Goal: Task Accomplishment & Management: Manage account settings

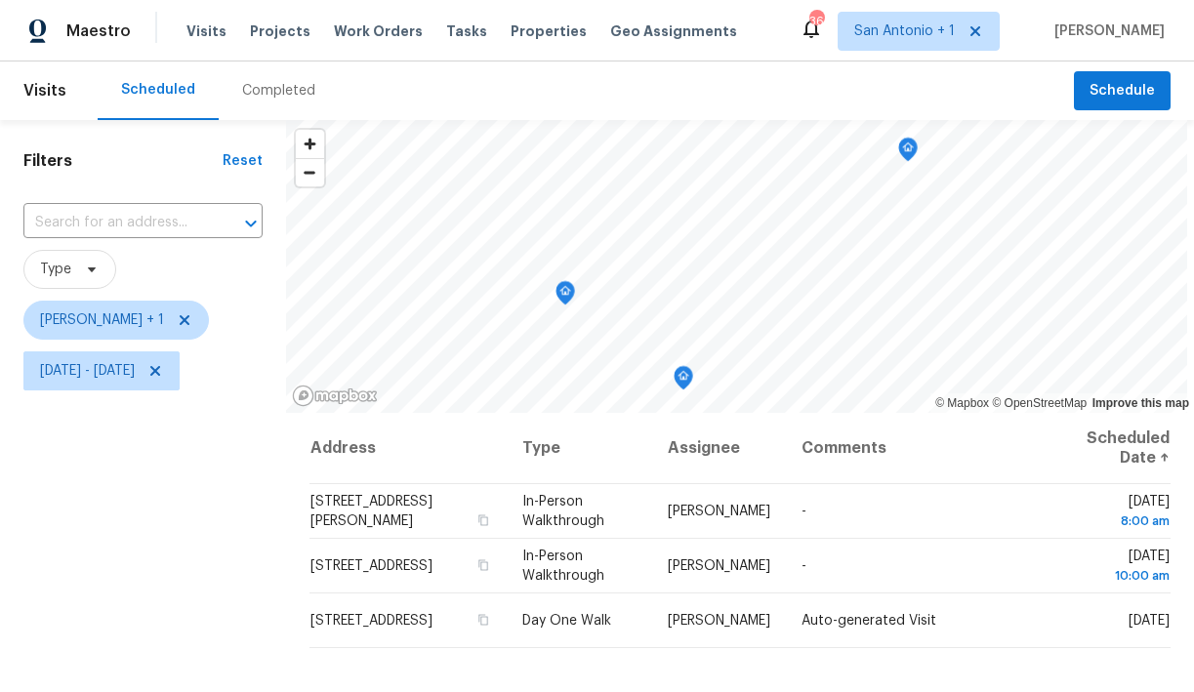
scroll to position [55, 0]
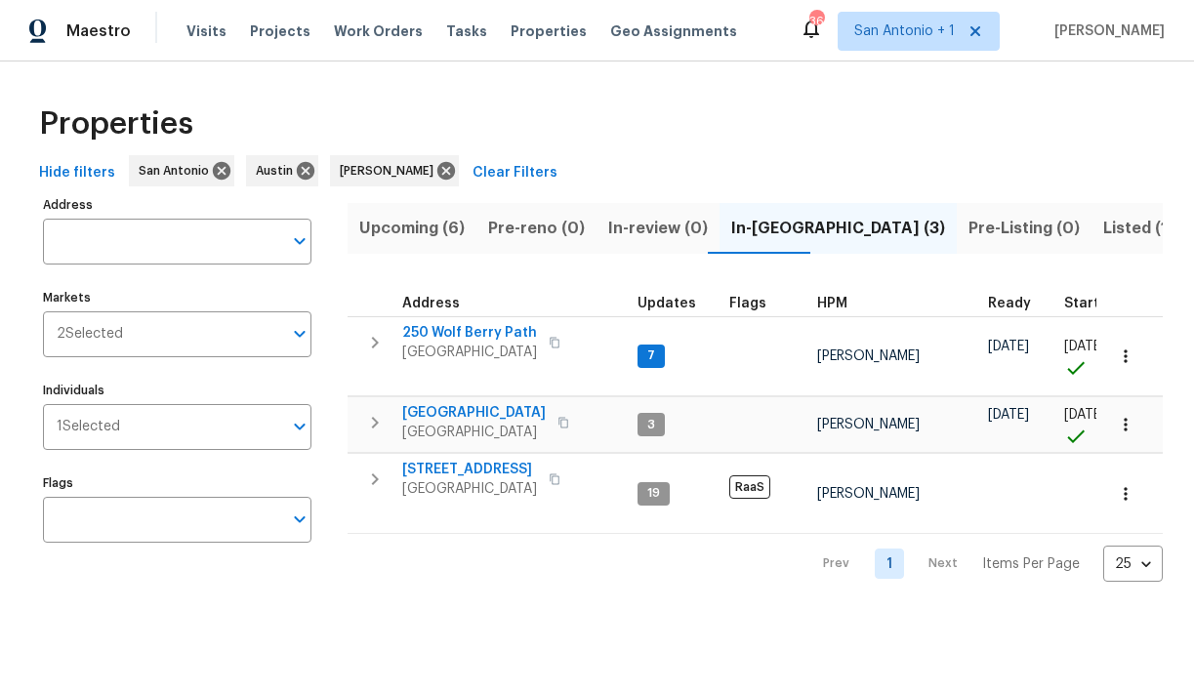
click at [414, 229] on span "Upcoming (6)" at bounding box center [411, 228] width 105 height 27
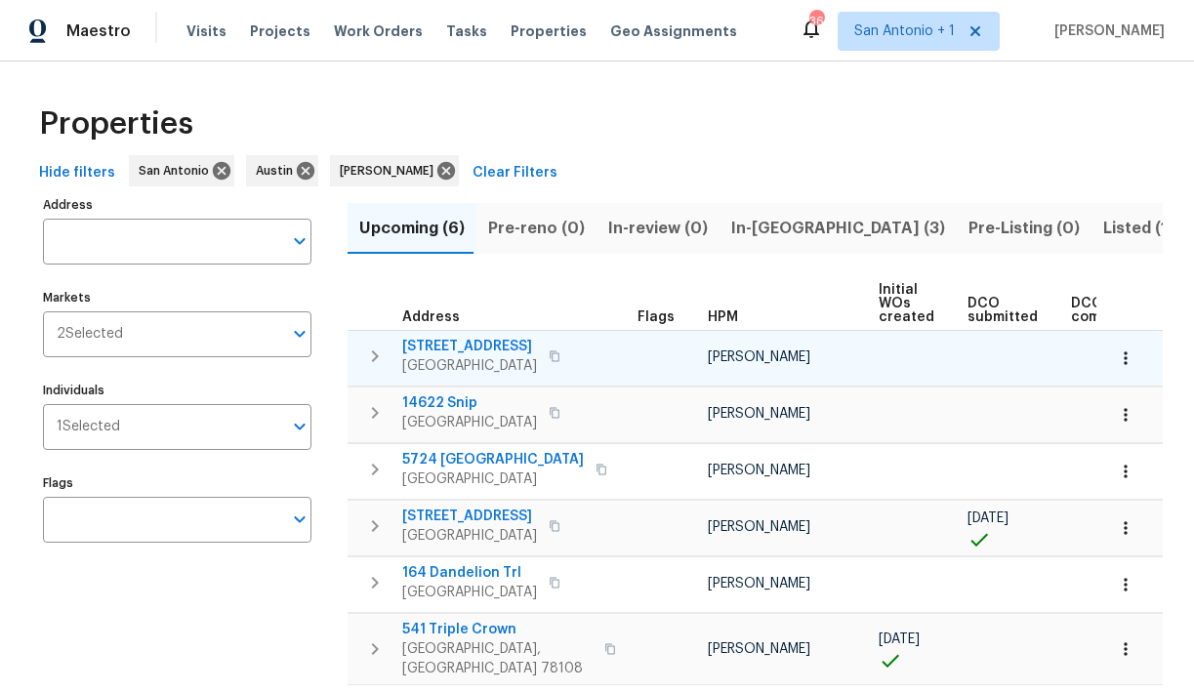
scroll to position [0, 427]
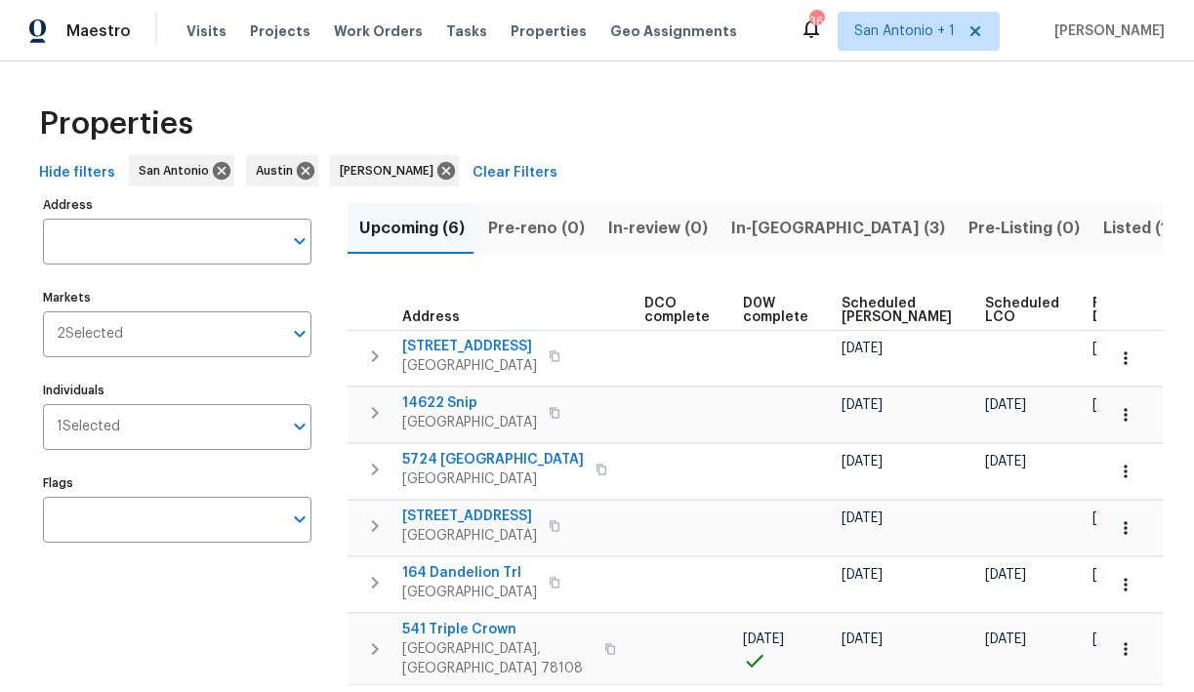
click at [1092, 307] on span "Ready Date" at bounding box center [1113, 310] width 43 height 27
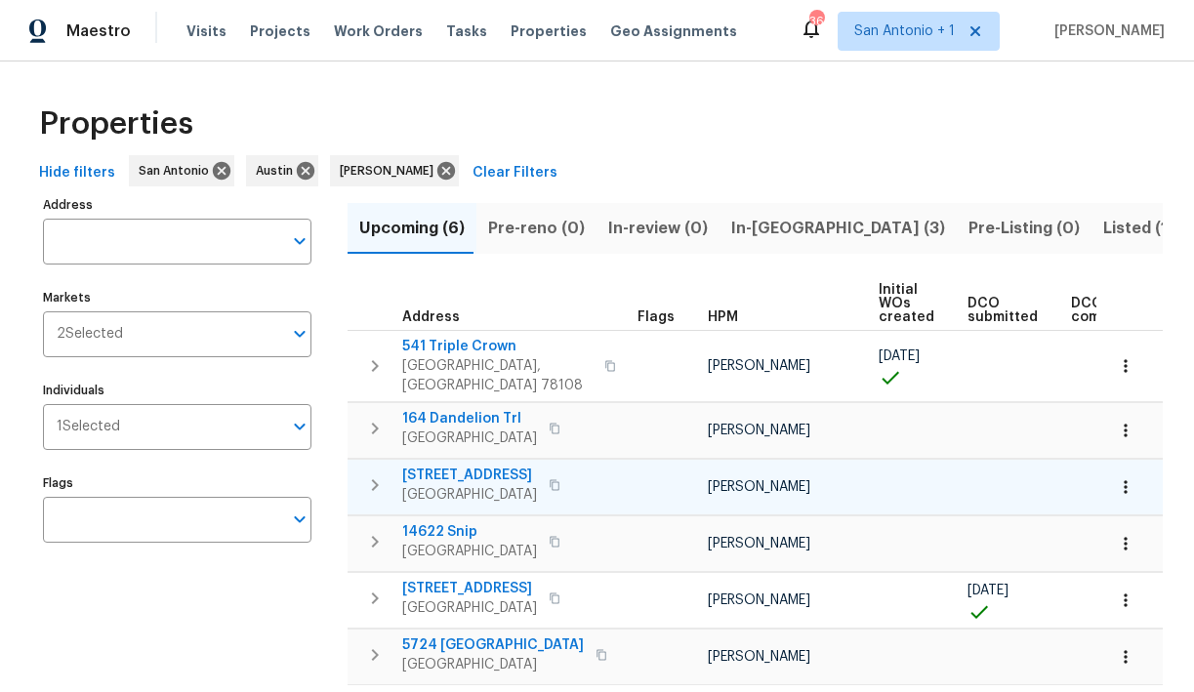
scroll to position [56, 0]
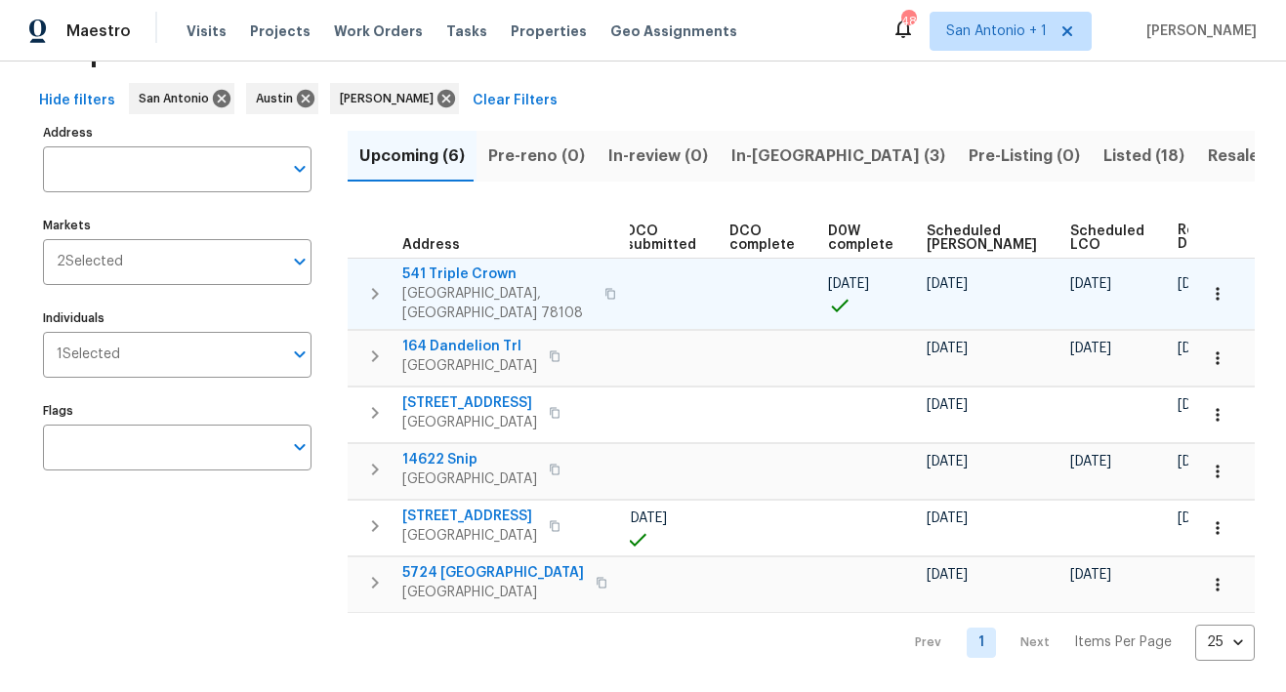
scroll to position [0, 372]
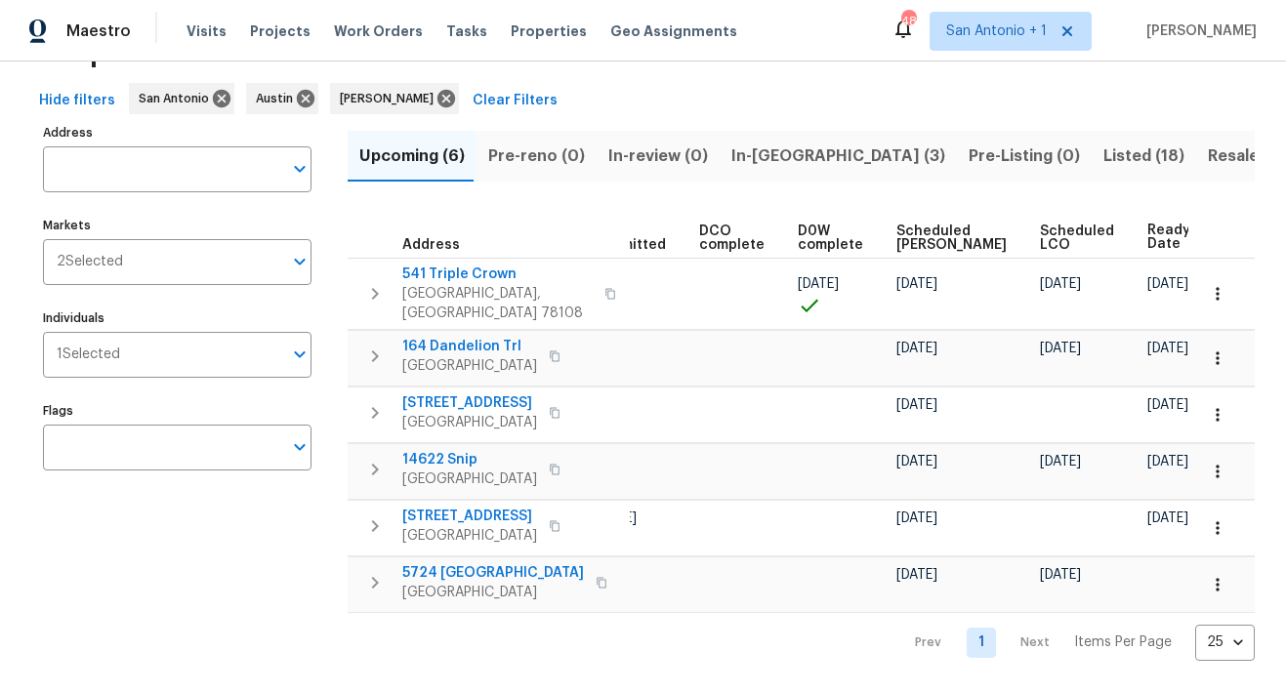
click at [1040, 225] on span "Scheduled LCO" at bounding box center [1077, 238] width 74 height 27
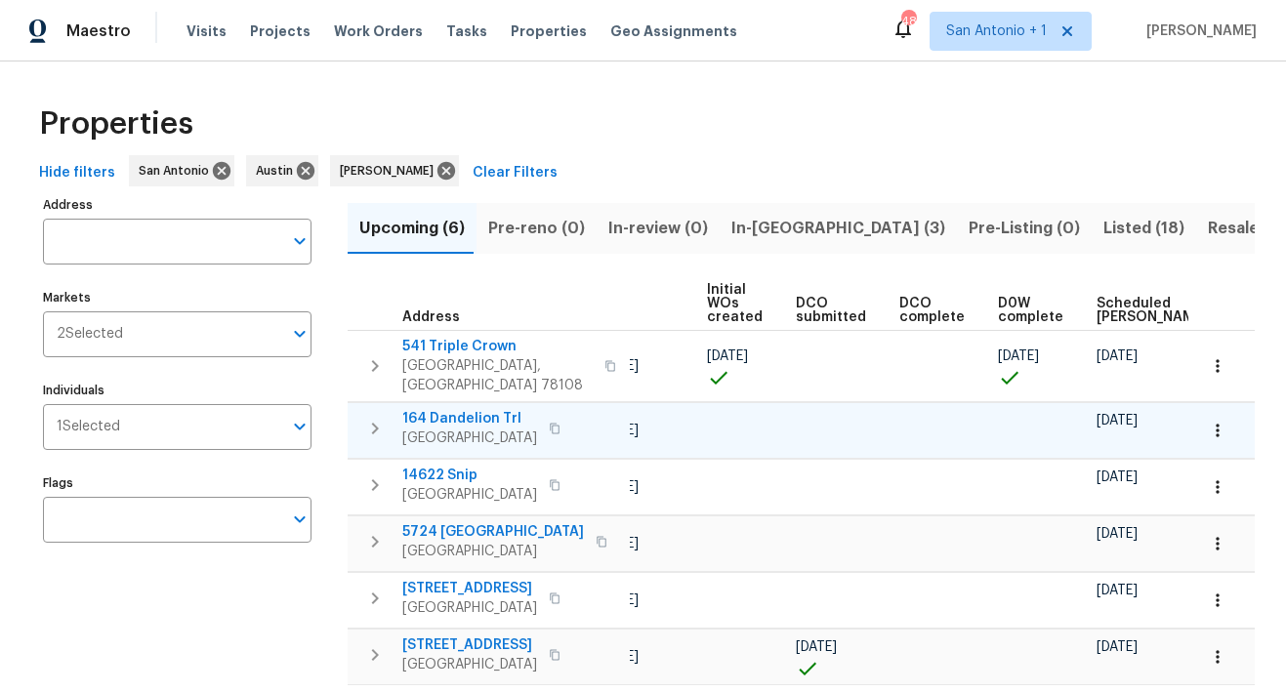
scroll to position [0, 373]
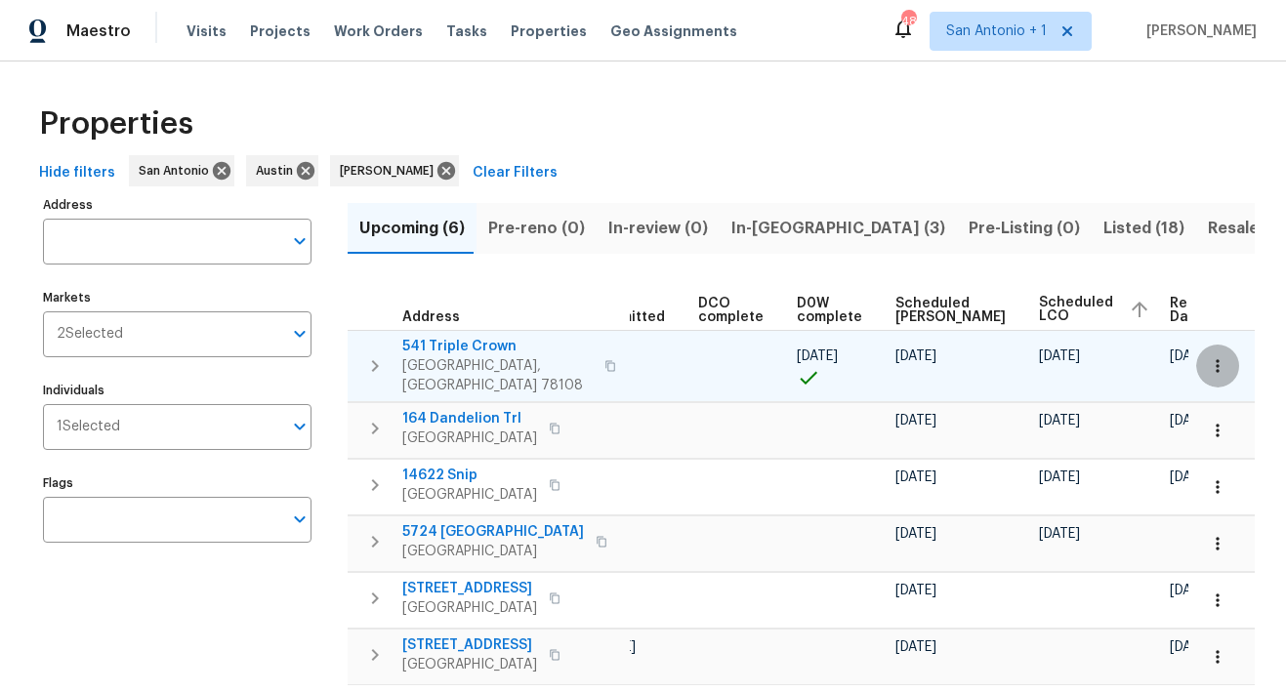
click at [1193, 360] on button "button" at bounding box center [1217, 366] width 43 height 43
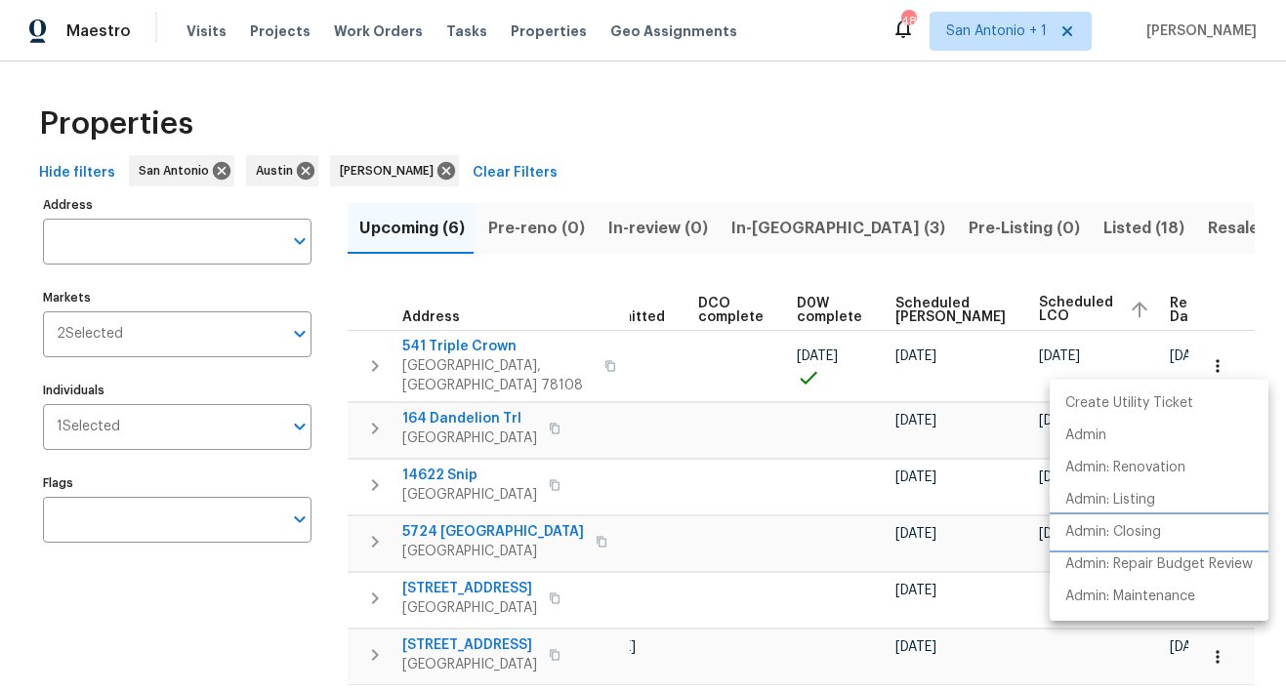
click at [1152, 531] on p "Admin: Closing" at bounding box center [1113, 532] width 96 height 20
click at [467, 342] on div at bounding box center [643, 346] width 1286 height 692
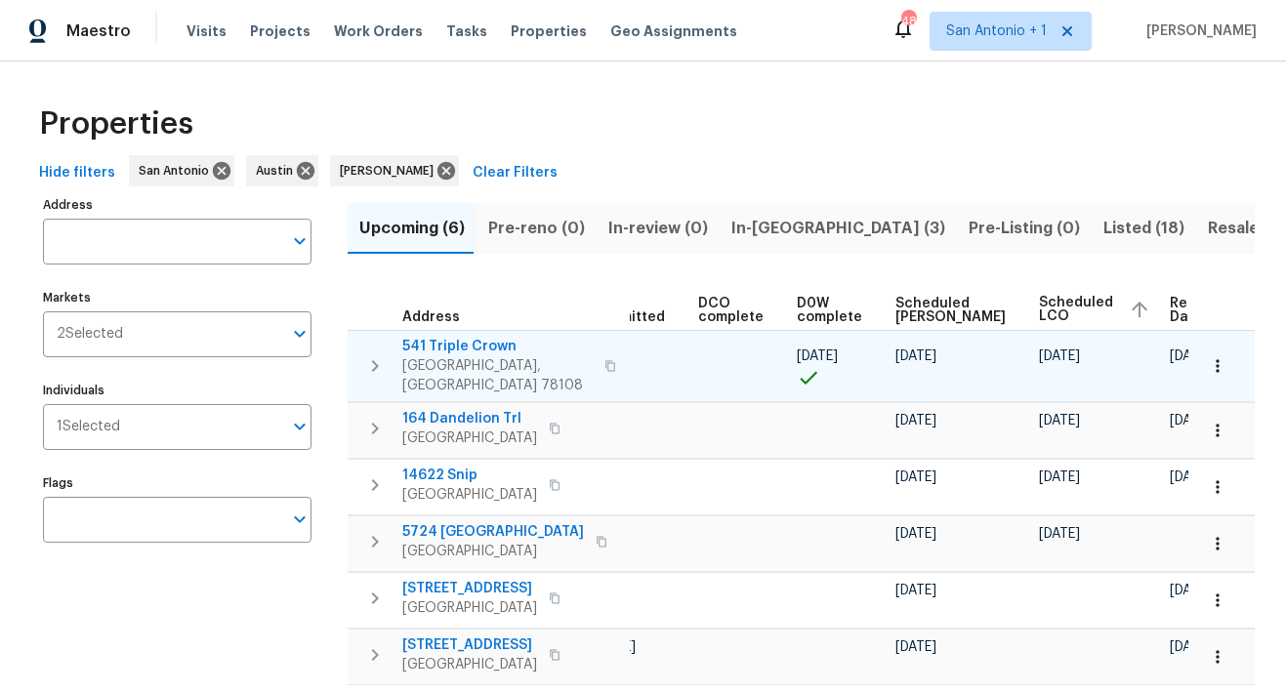
click at [471, 347] on span "541 Triple Crown" at bounding box center [497, 347] width 190 height 20
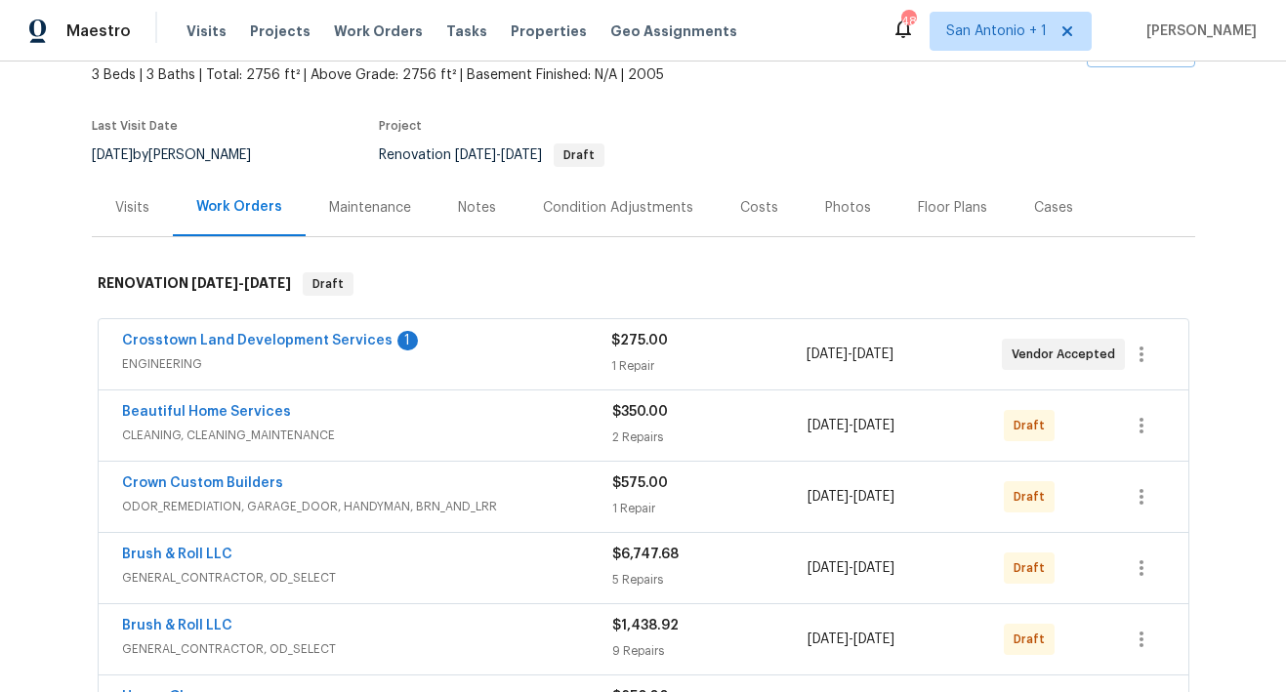
scroll to position [168, 0]
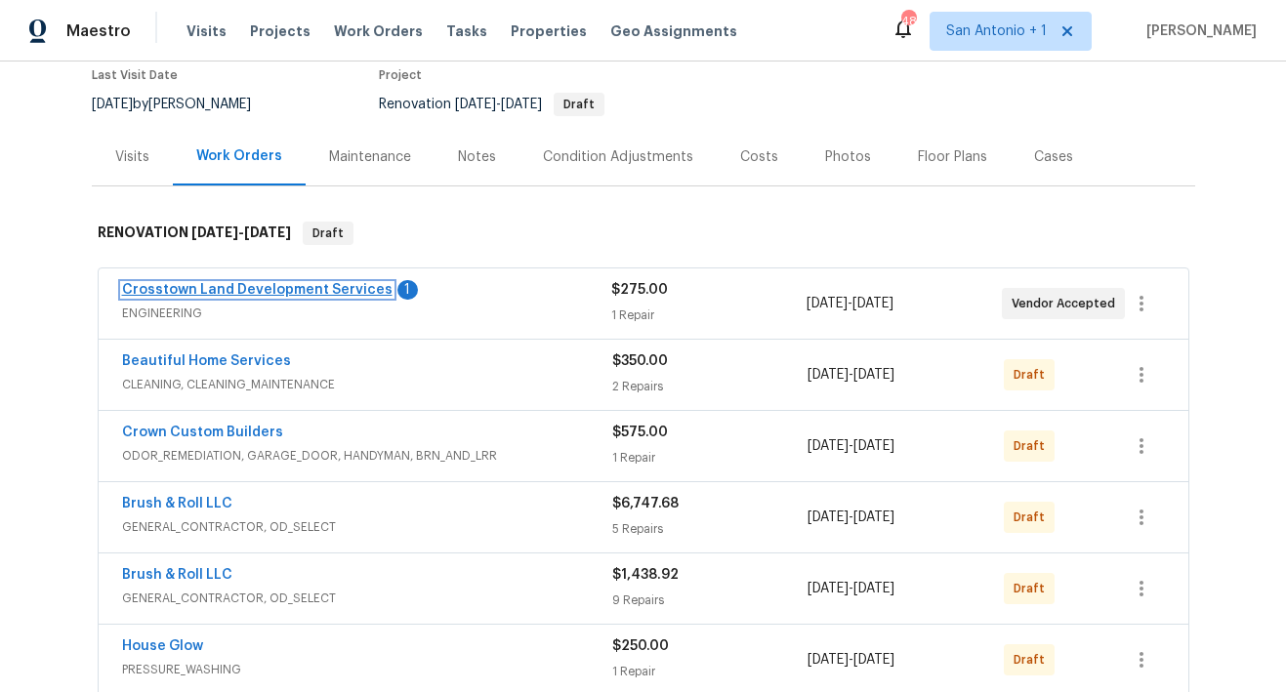
click at [293, 289] on link "Crosstown Land Development Services" at bounding box center [257, 290] width 270 height 14
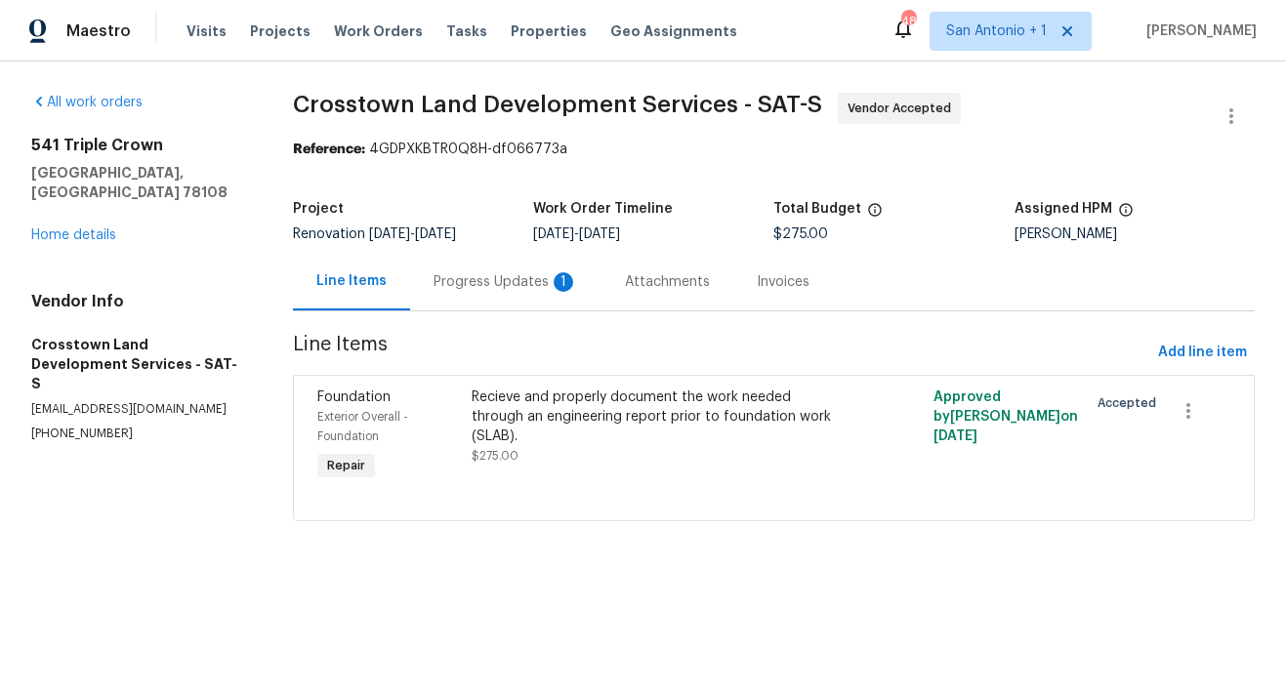
click at [498, 280] on div "Progress Updates 1" at bounding box center [505, 282] width 144 height 20
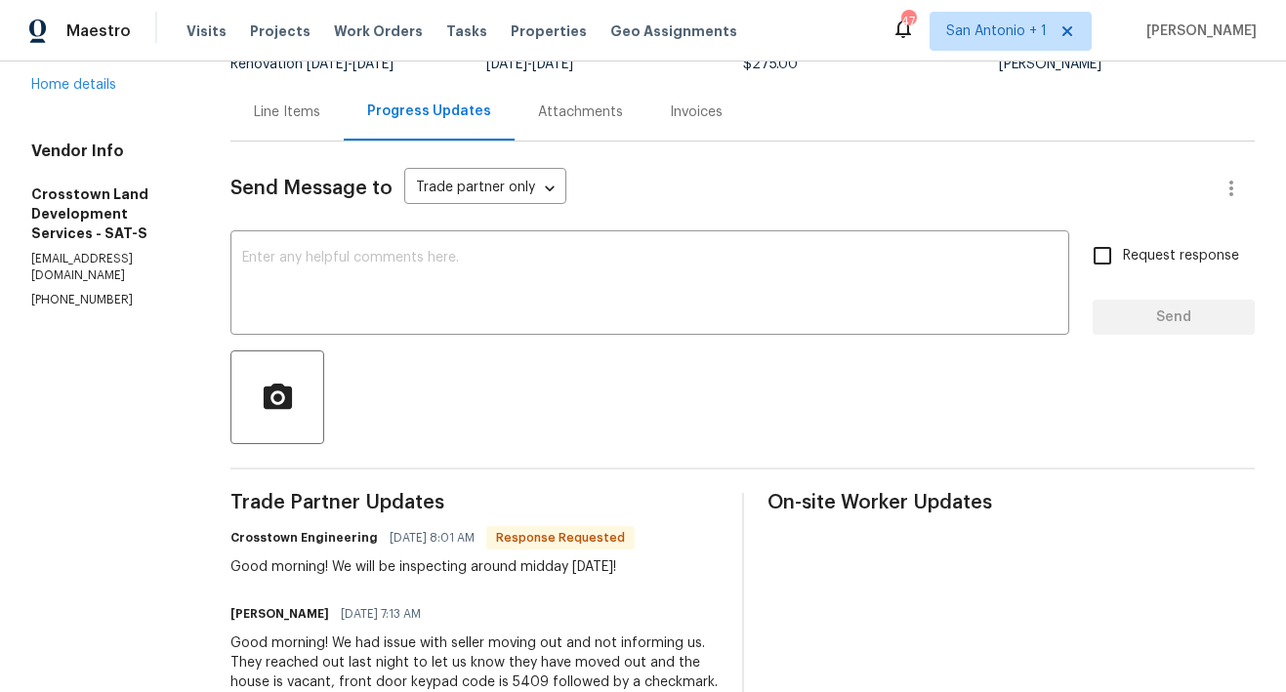
scroll to position [41, 0]
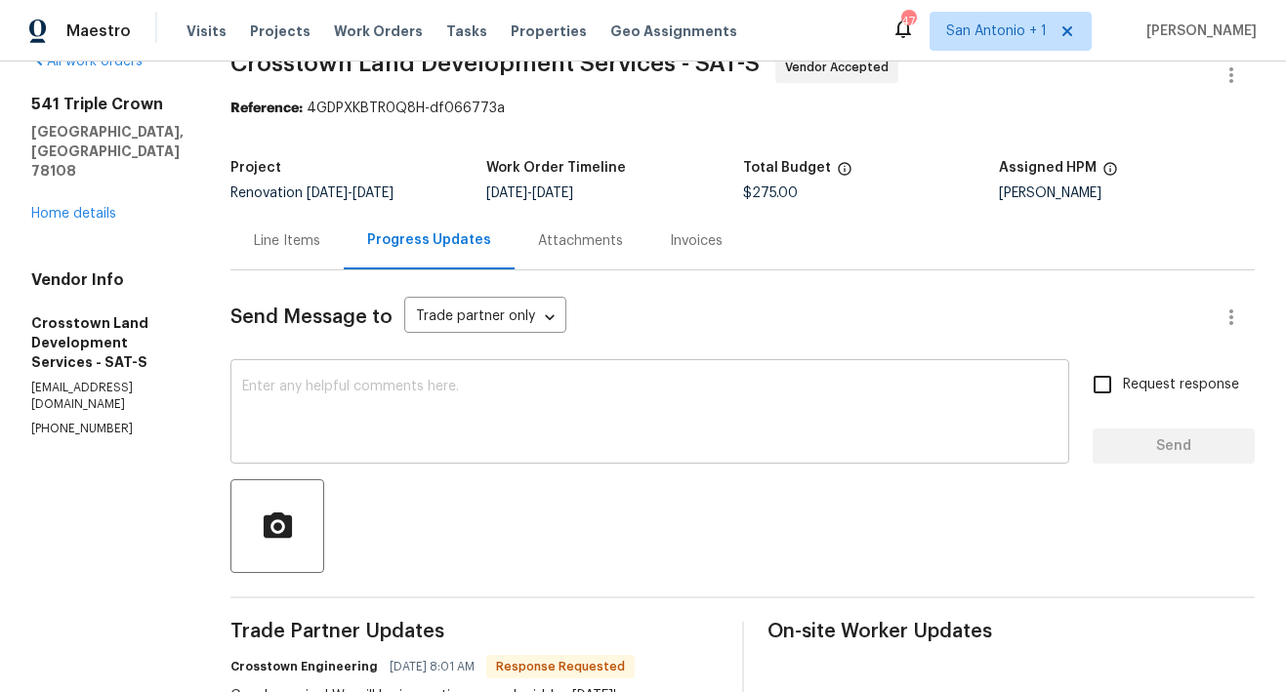
click at [559, 393] on textarea at bounding box center [649, 414] width 815 height 68
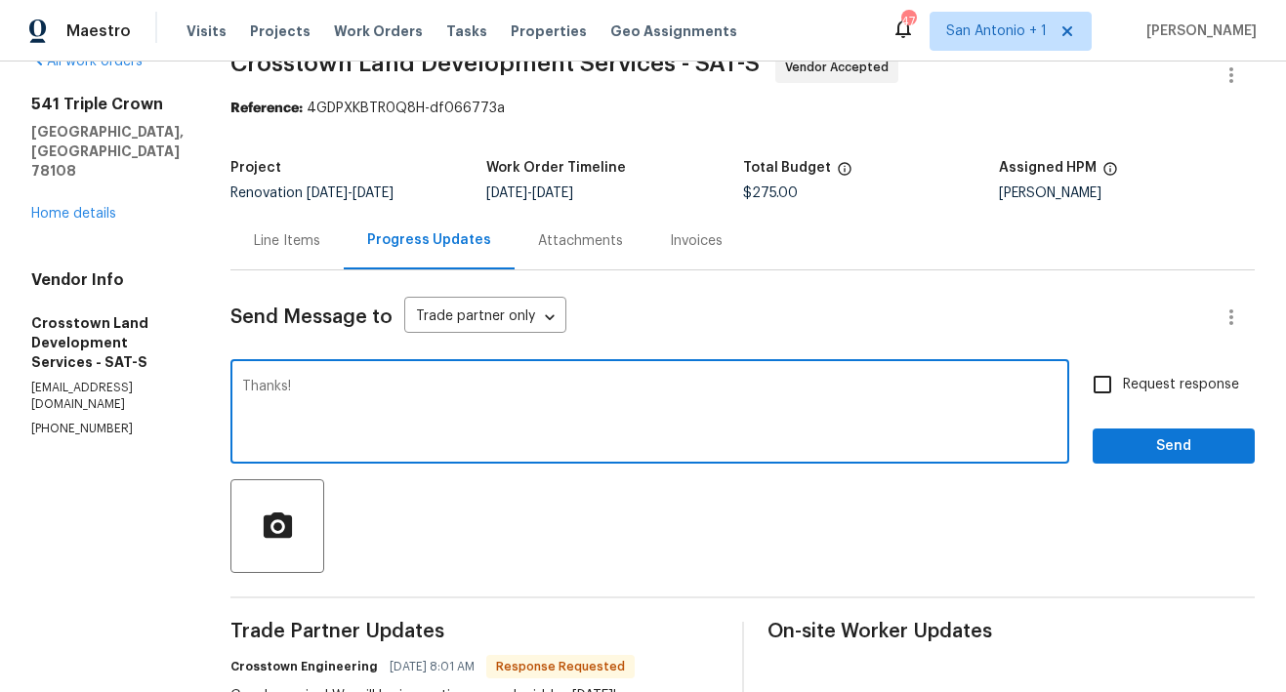
type textarea "Thanks!"
click at [1146, 453] on span "Send" at bounding box center [1173, 446] width 131 height 24
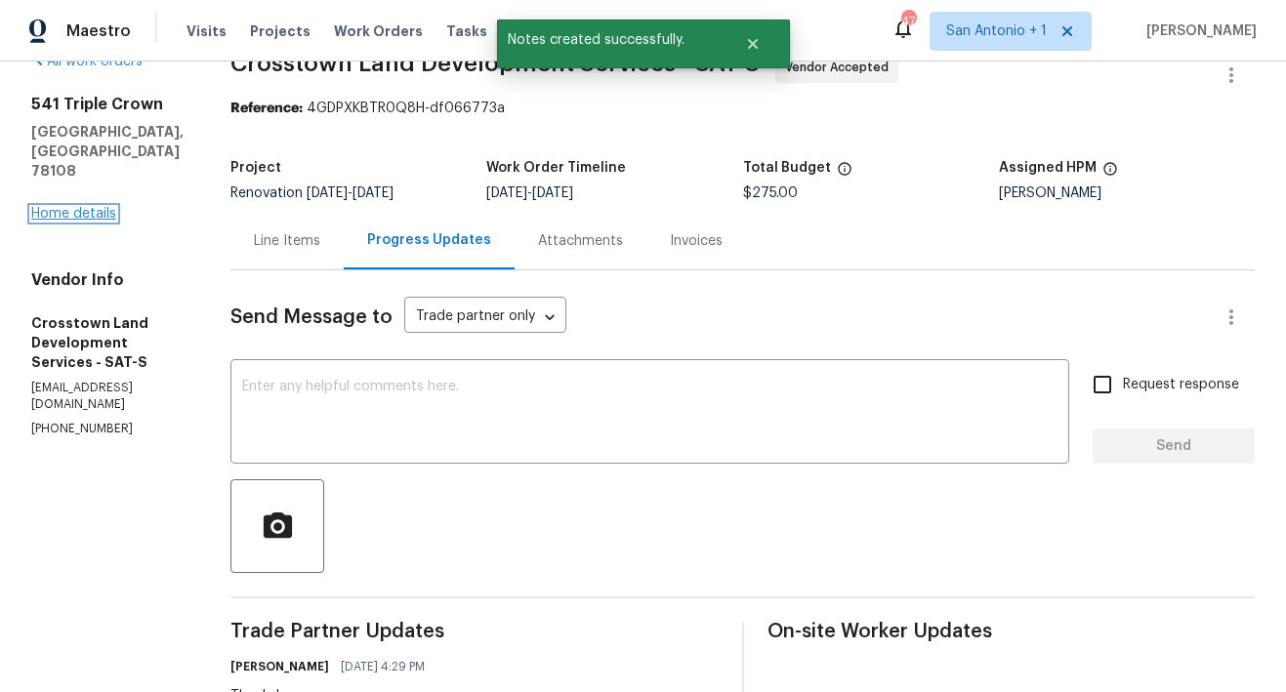
click at [91, 207] on link "Home details" at bounding box center [73, 214] width 85 height 14
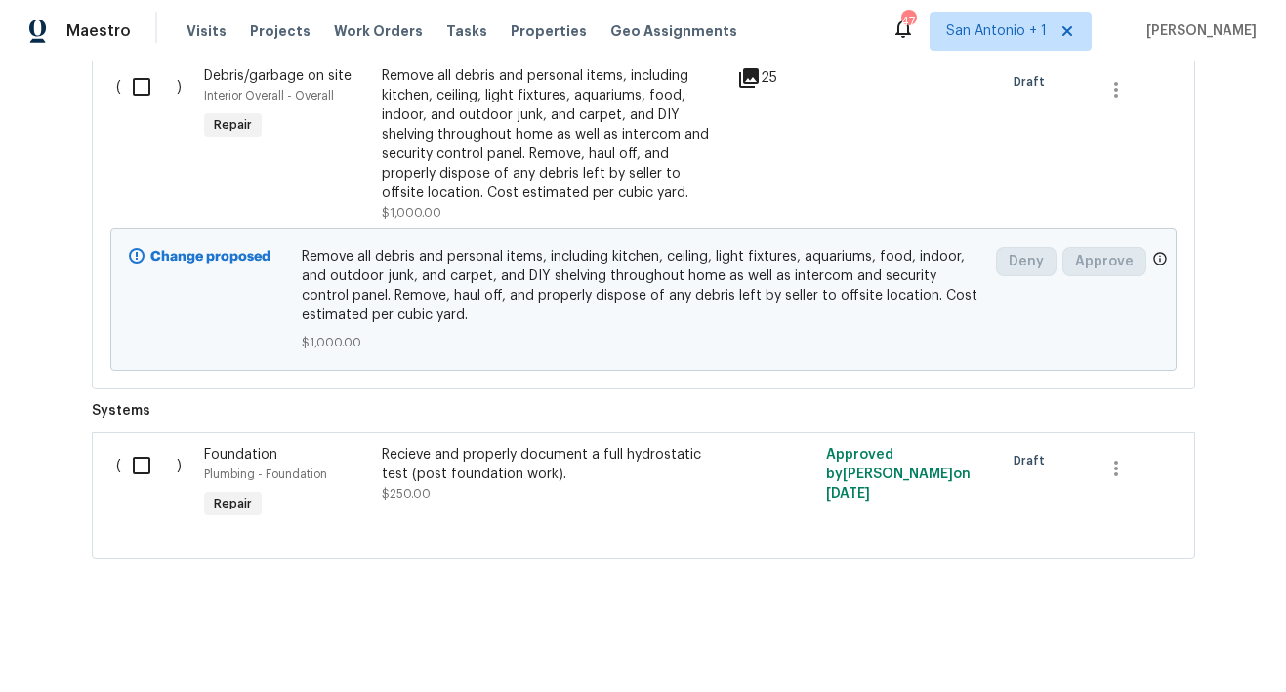
scroll to position [1260, 0]
click at [134, 73] on input "checkbox" at bounding box center [149, 86] width 56 height 41
checkbox input "true"
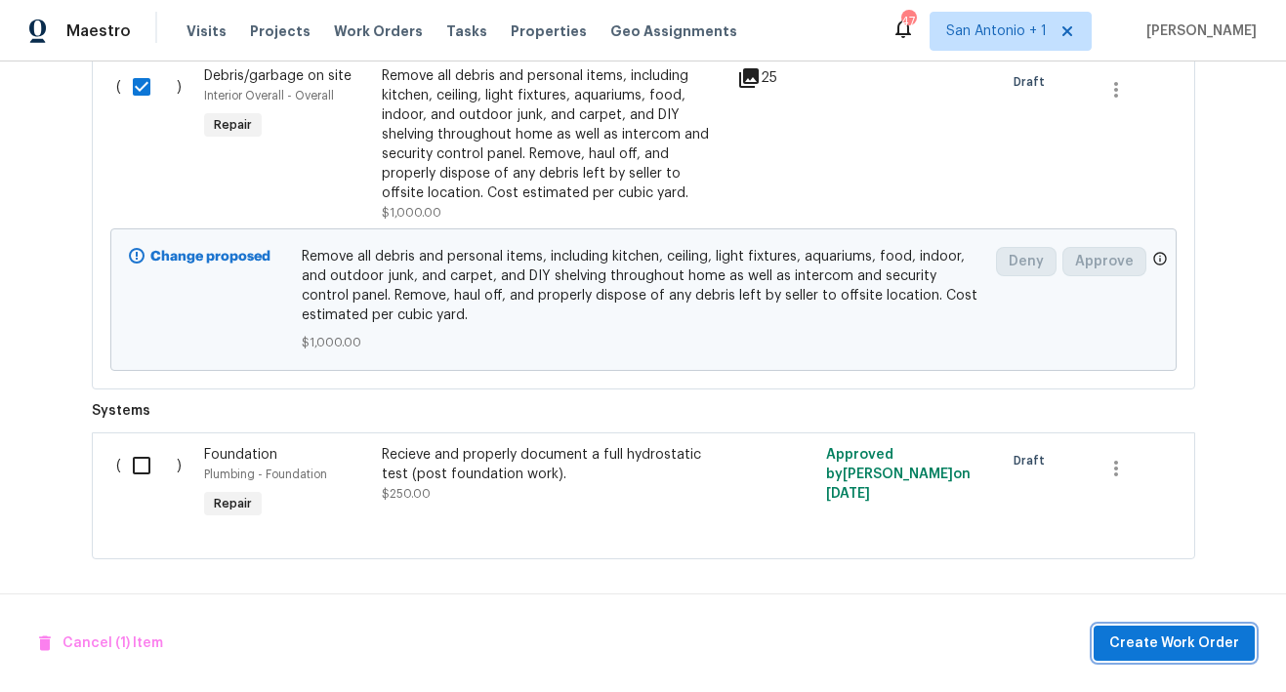
click at [1163, 647] on span "Create Work Order" at bounding box center [1174, 644] width 130 height 24
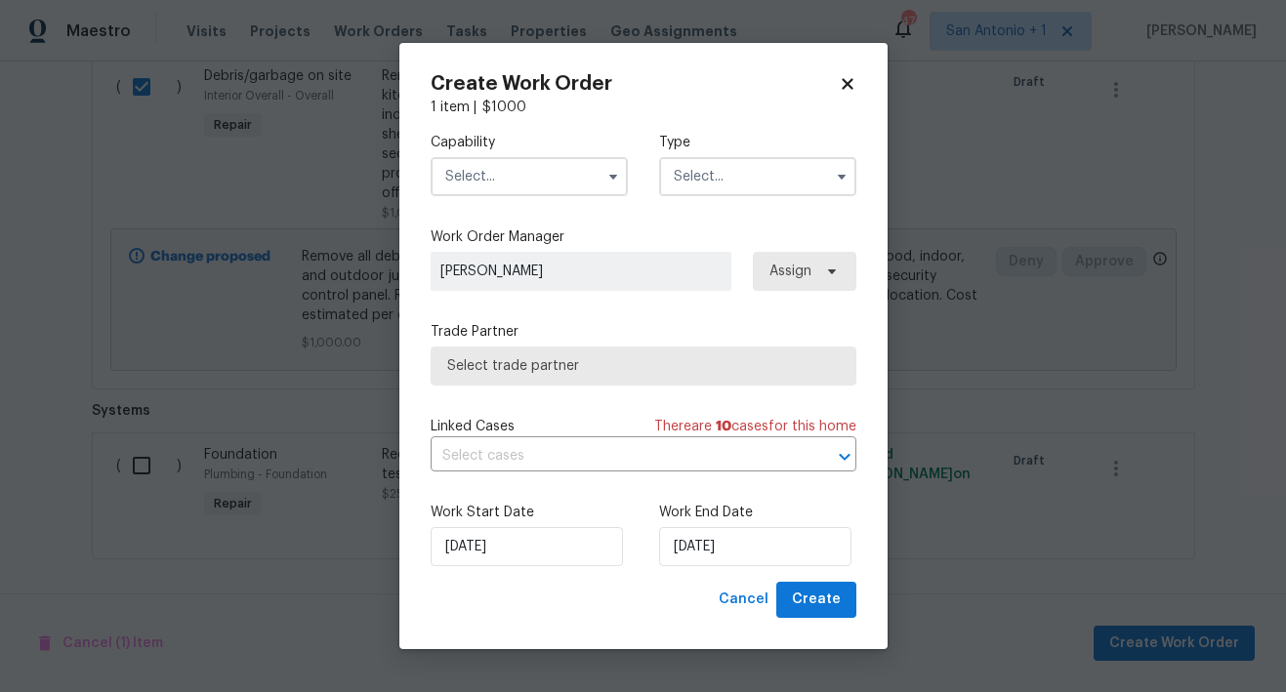
click at [543, 174] on input "text" at bounding box center [528, 176] width 197 height 39
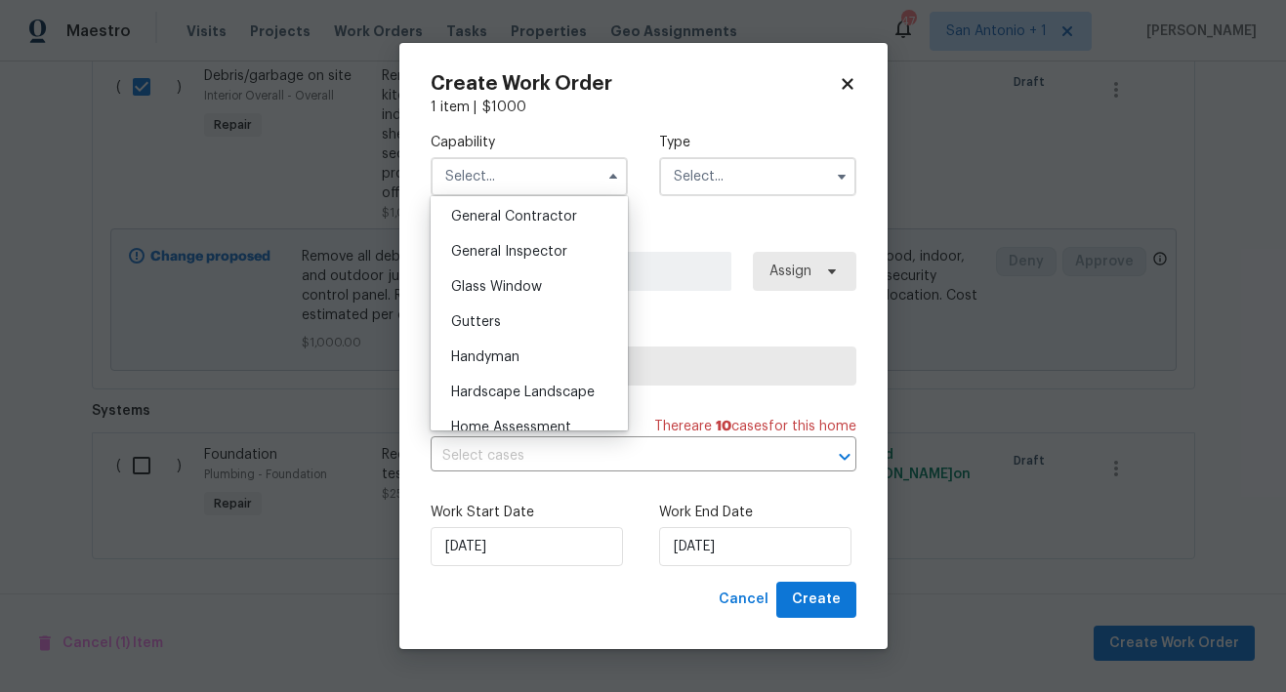
scroll to position [918, 0]
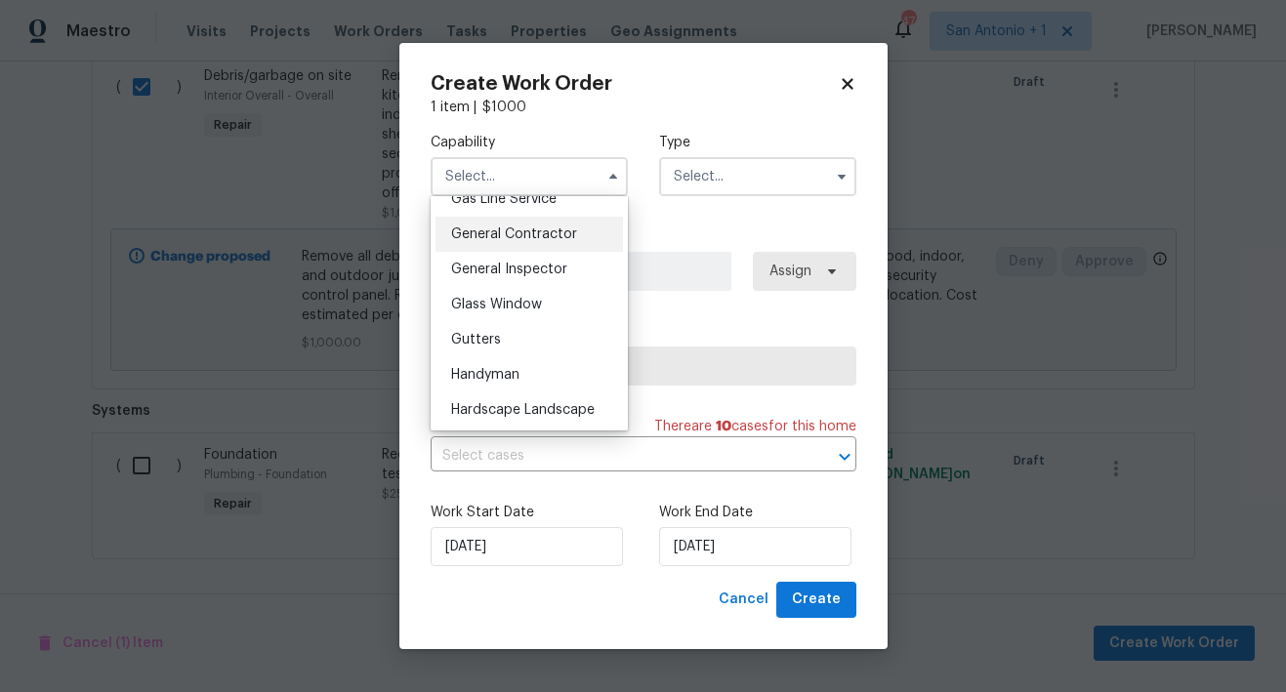
click at [502, 241] on span "General Contractor" at bounding box center [514, 234] width 126 height 14
type input "General Contractor"
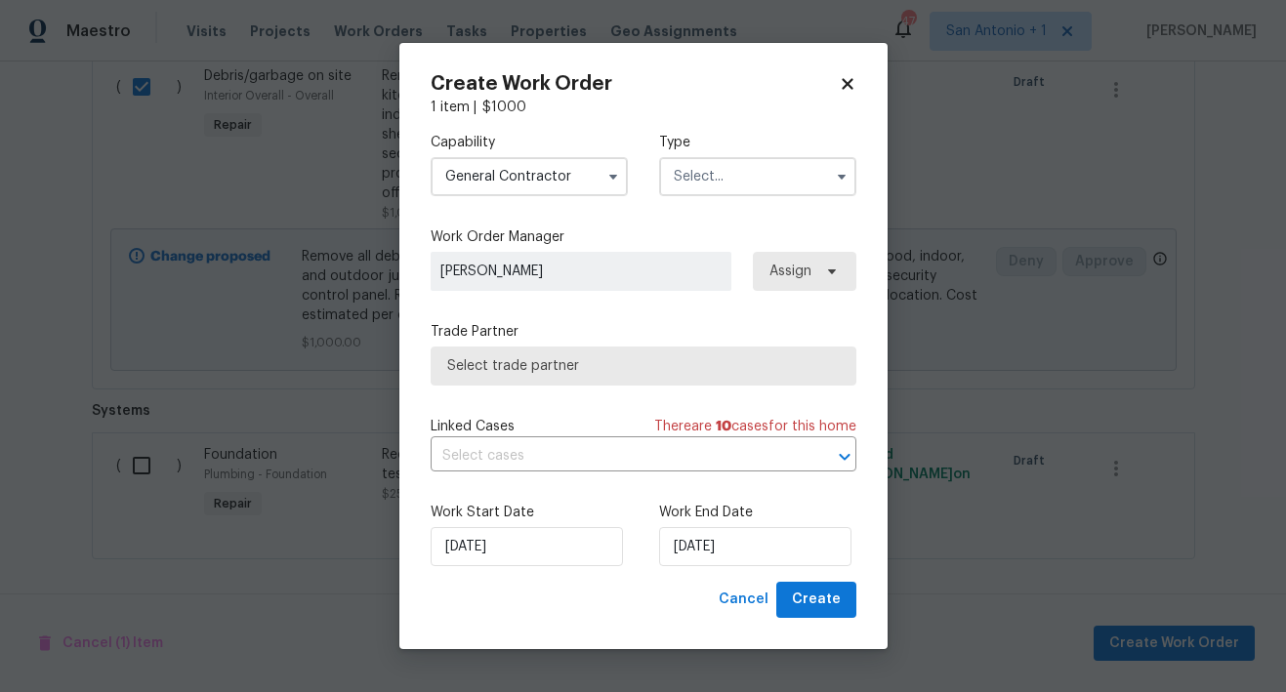
click at [721, 180] on input "text" at bounding box center [757, 176] width 197 height 39
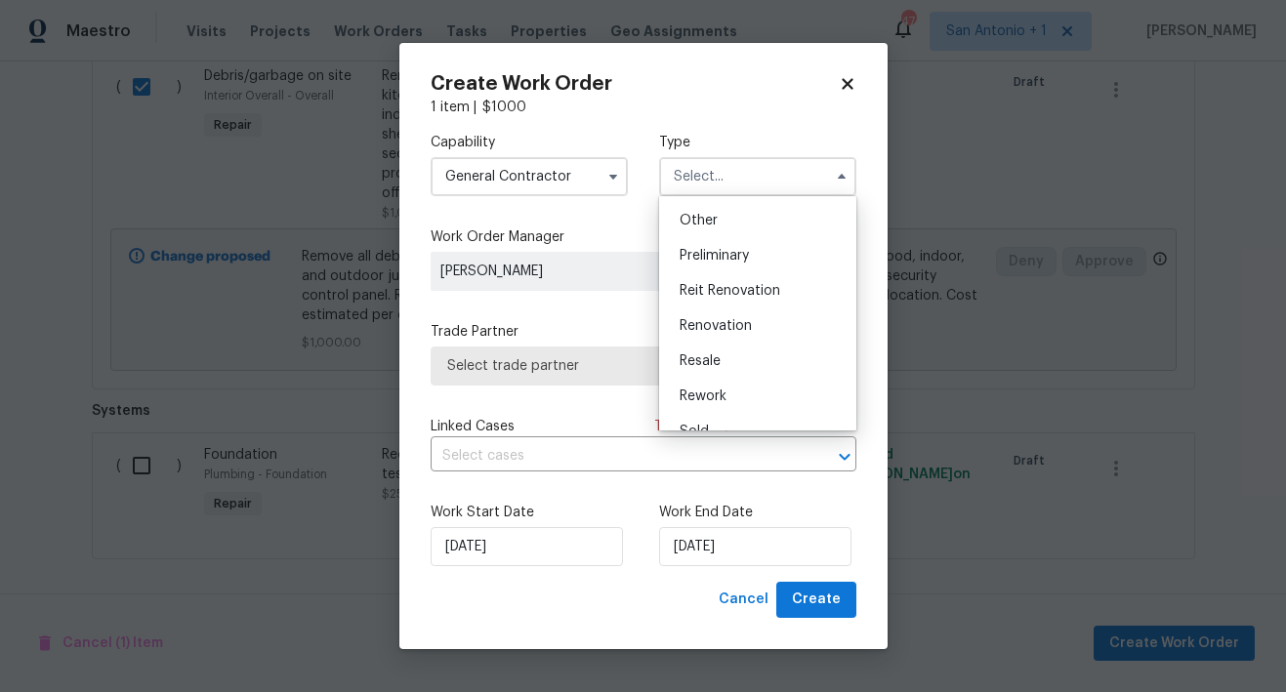
scroll to position [392, 0]
click at [724, 315] on span "Renovation" at bounding box center [715, 318] width 72 height 14
type input "Renovation"
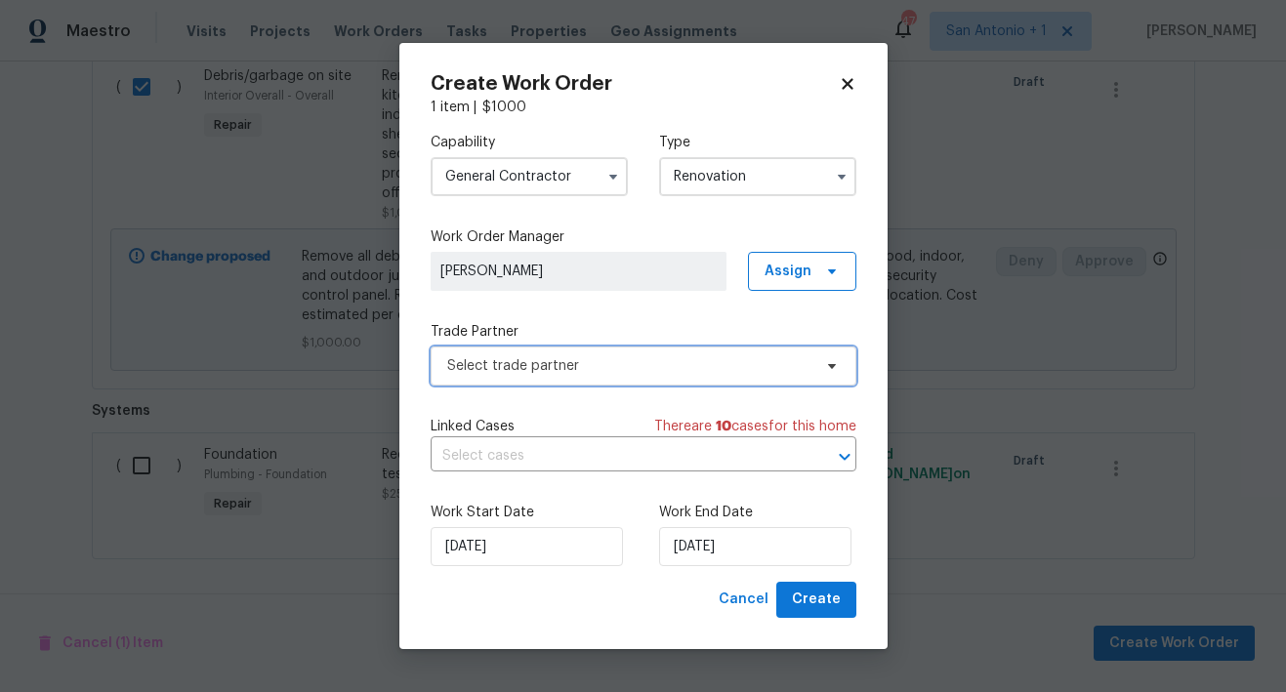
click at [565, 358] on span "Select trade partner" at bounding box center [629, 366] width 364 height 20
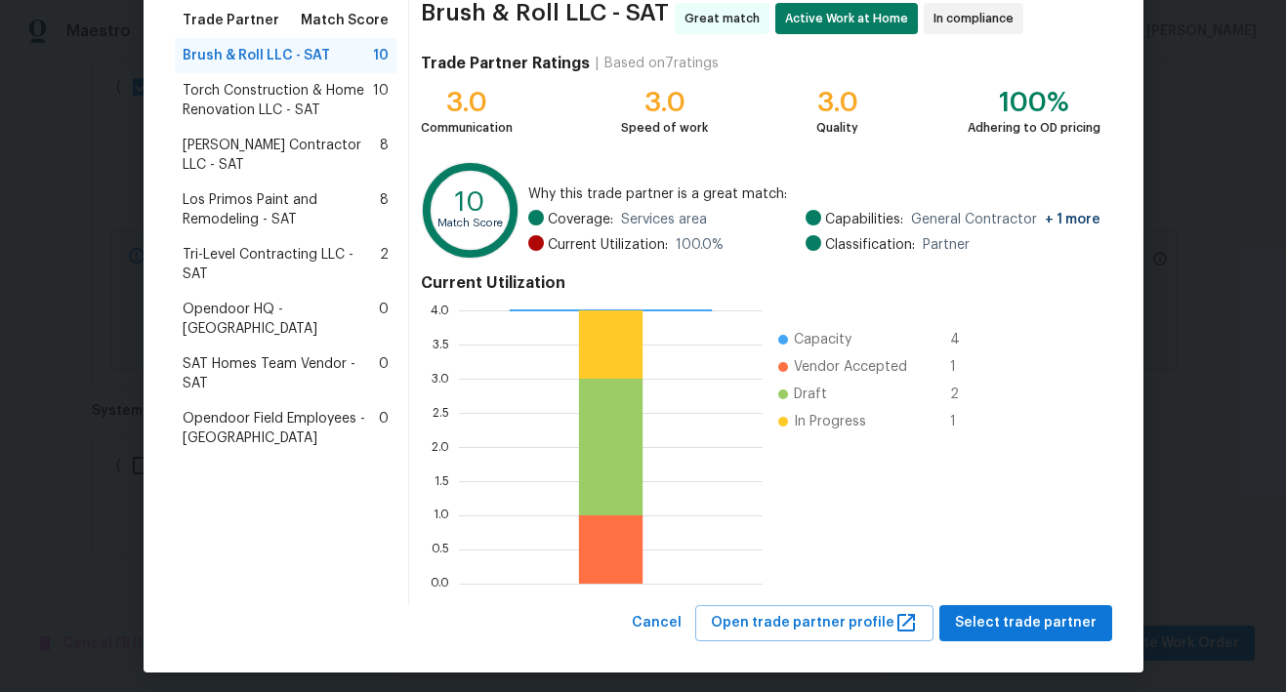
scroll to position [169, 0]
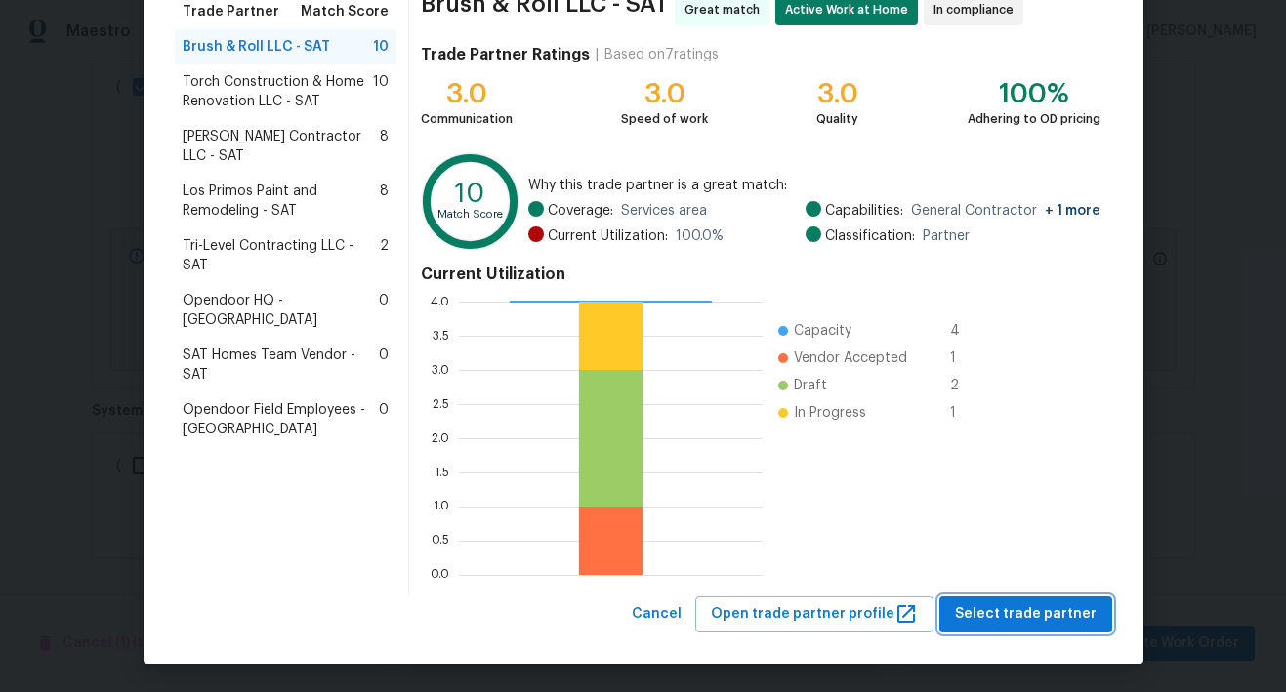
click at [1004, 609] on span "Select trade partner" at bounding box center [1026, 614] width 142 height 24
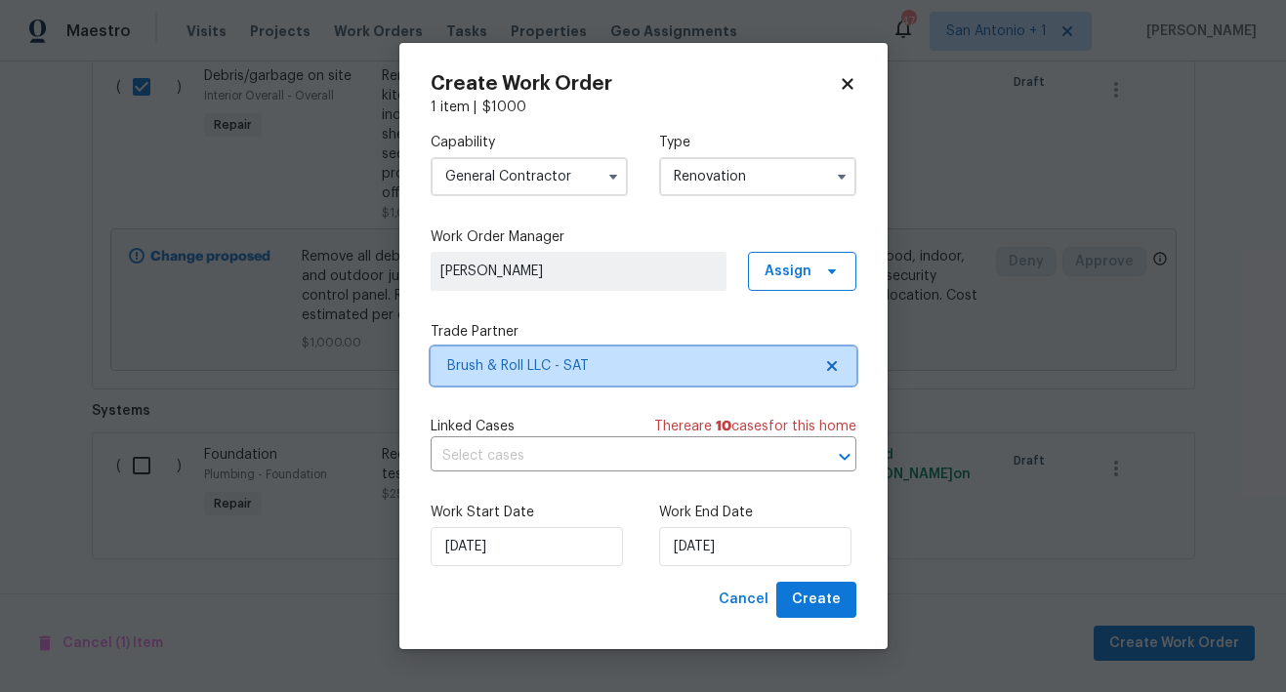
scroll to position [0, 0]
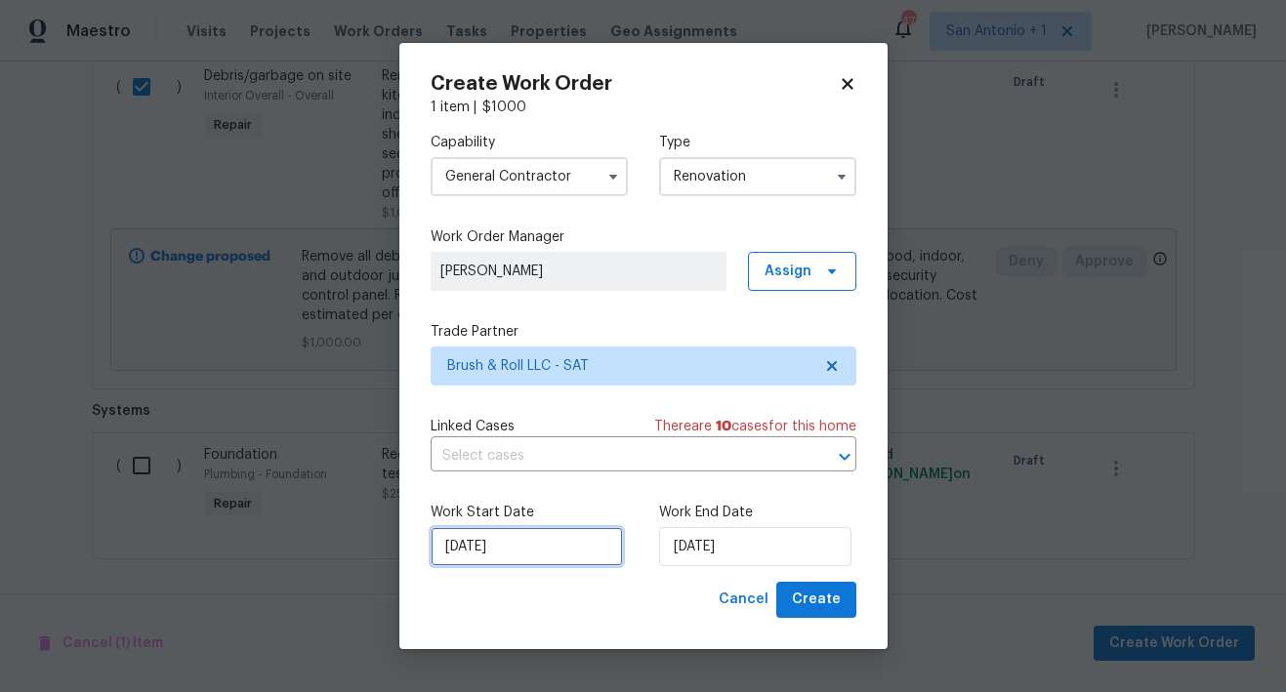
click at [527, 544] on input "8/27/2025" at bounding box center [526, 546] width 192 height 39
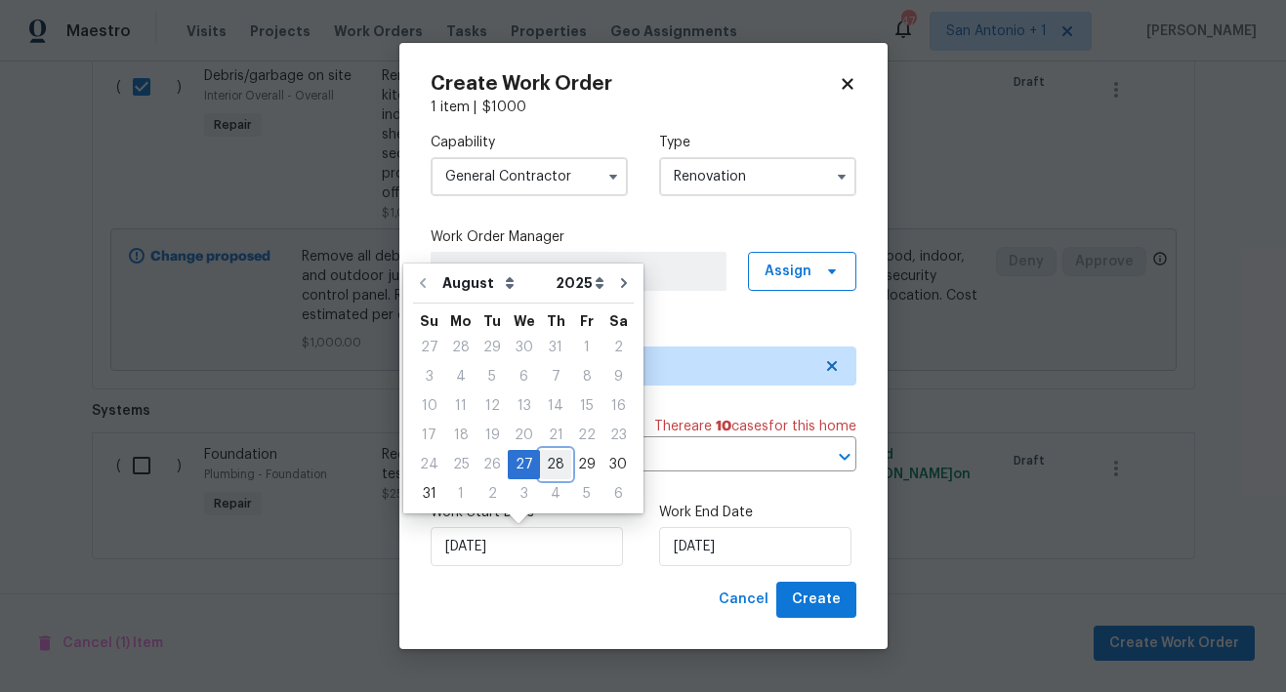
click at [544, 458] on div "28" at bounding box center [555, 464] width 31 height 27
type input "8/28/2025"
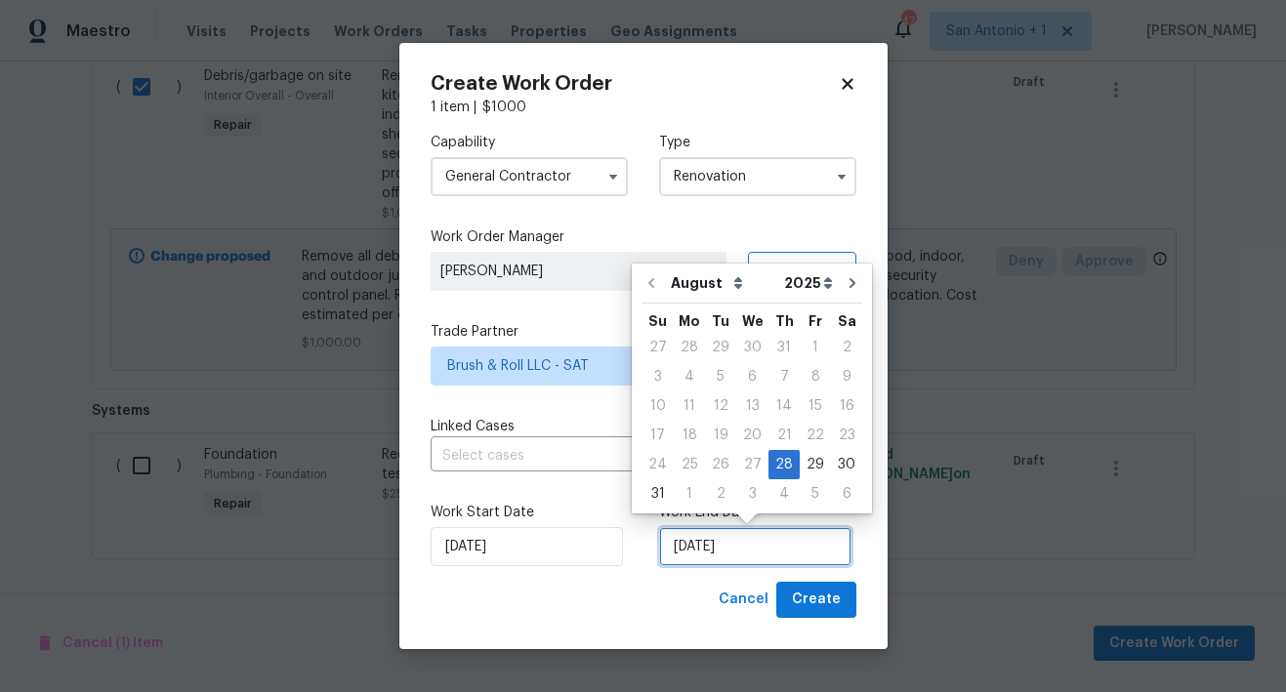
click at [758, 550] on input "8/28/2025" at bounding box center [755, 546] width 192 height 39
click at [691, 489] on div "1" at bounding box center [689, 493] width 31 height 27
type input "9/1/2025"
select select "8"
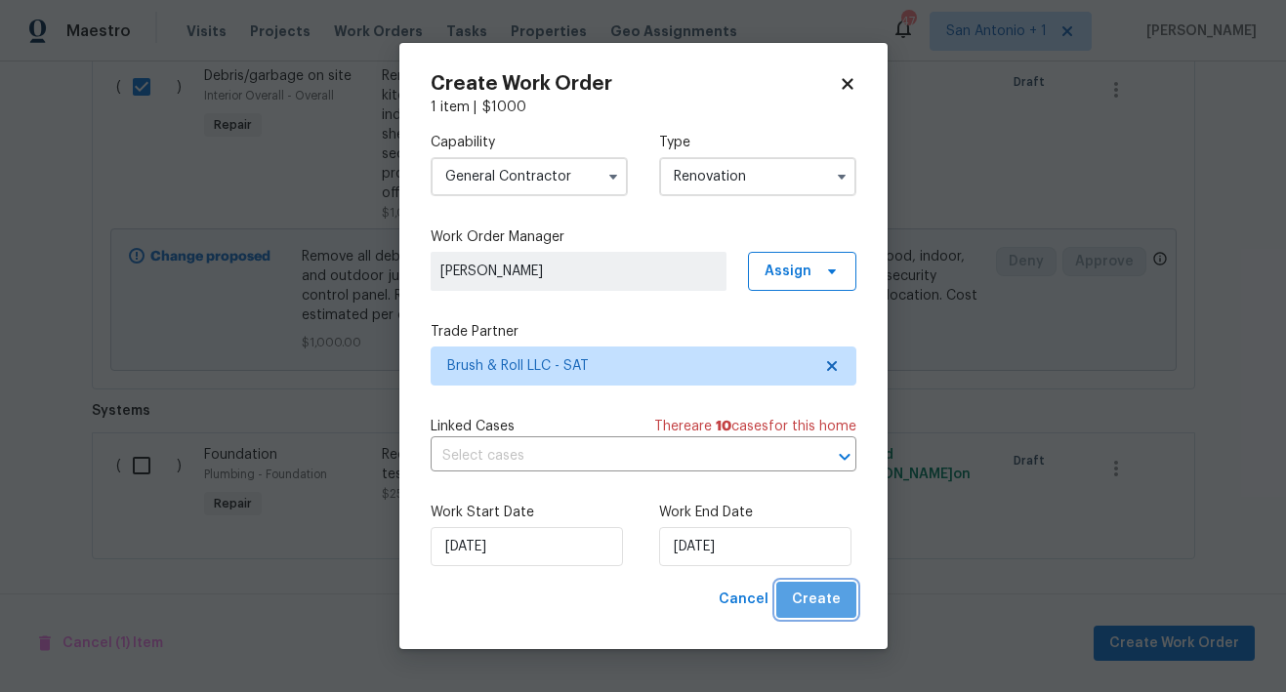
click at [824, 602] on span "Create" at bounding box center [816, 600] width 49 height 24
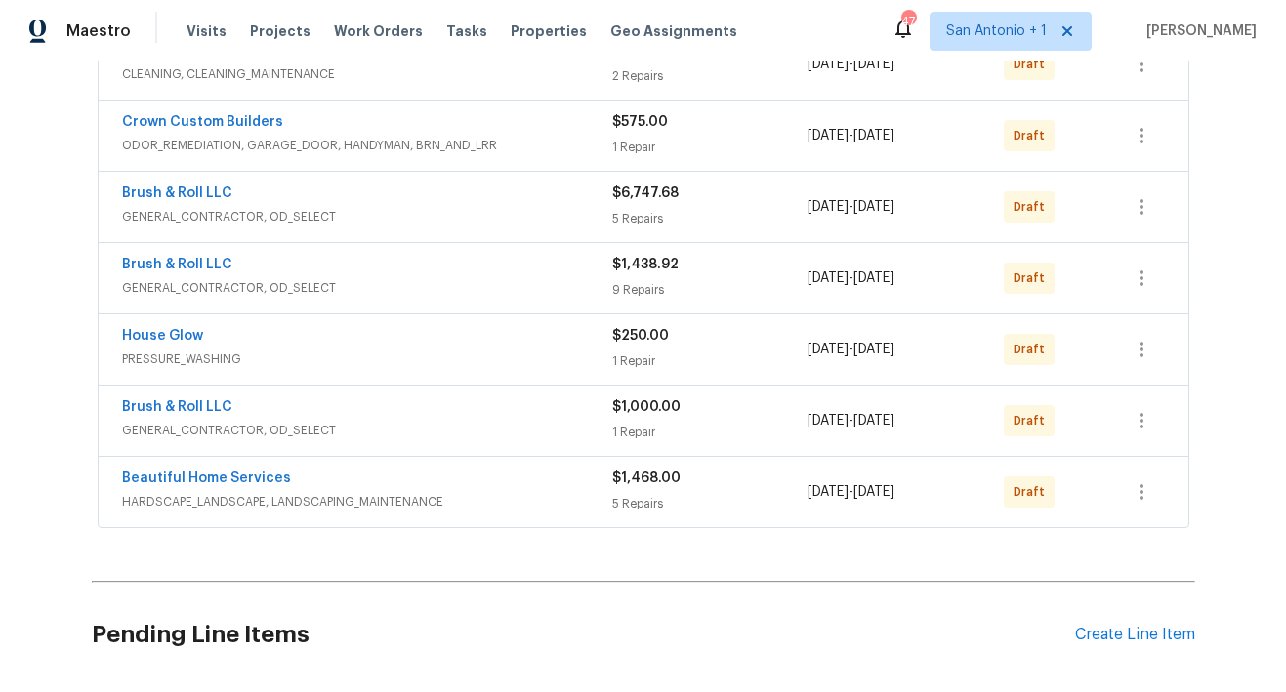
scroll to position [465, 0]
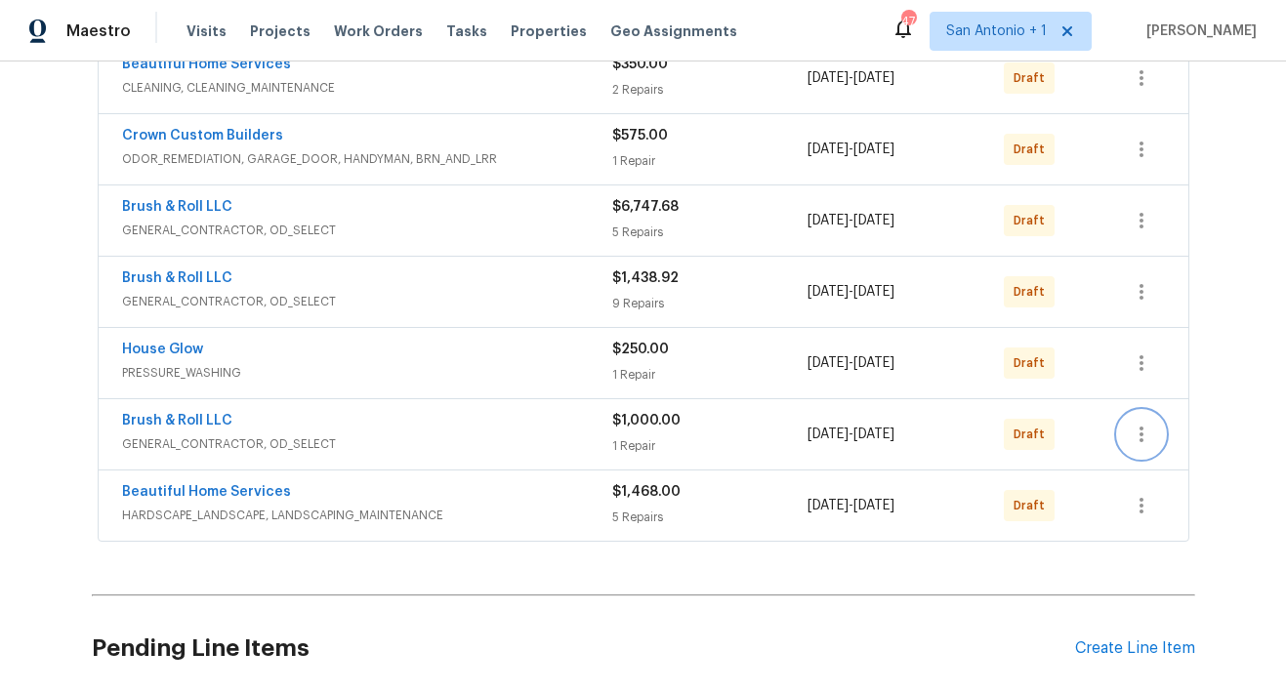
click at [1138, 436] on icon "button" at bounding box center [1140, 434] width 23 height 23
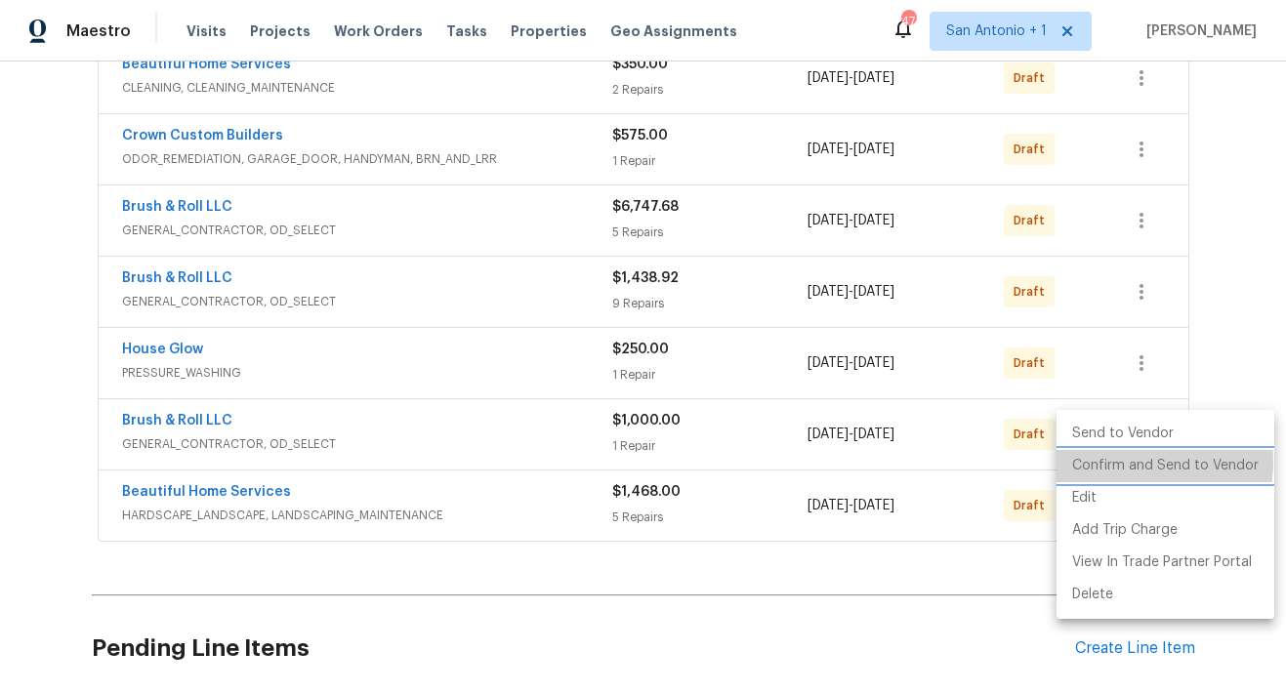
click at [1139, 463] on li "Confirm and Send to Vendor" at bounding box center [1165, 466] width 218 height 32
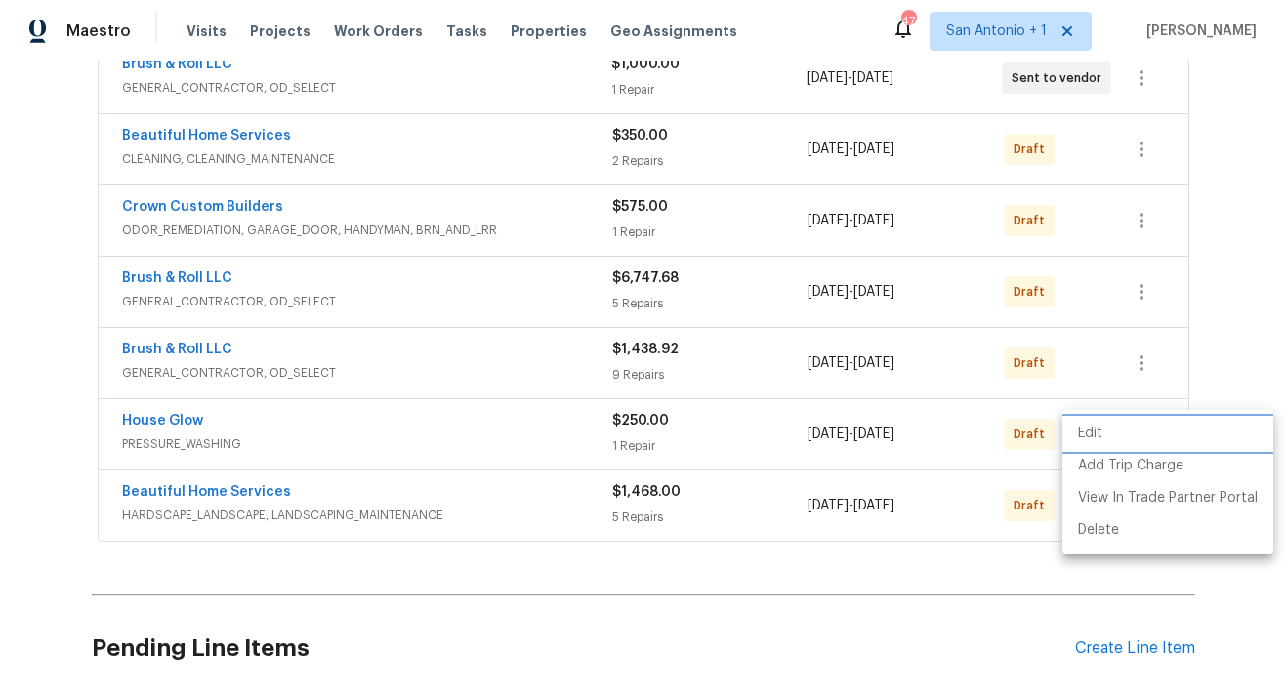
scroll to position [108, 0]
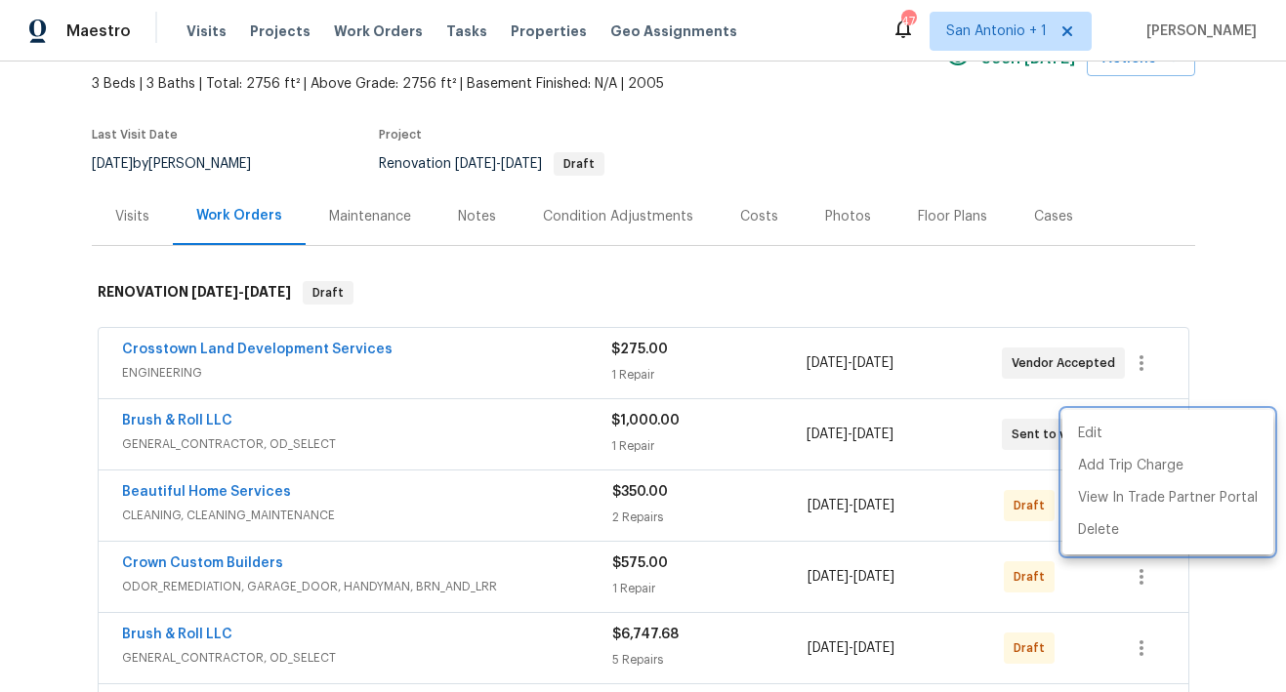
click at [476, 287] on div at bounding box center [643, 346] width 1286 height 692
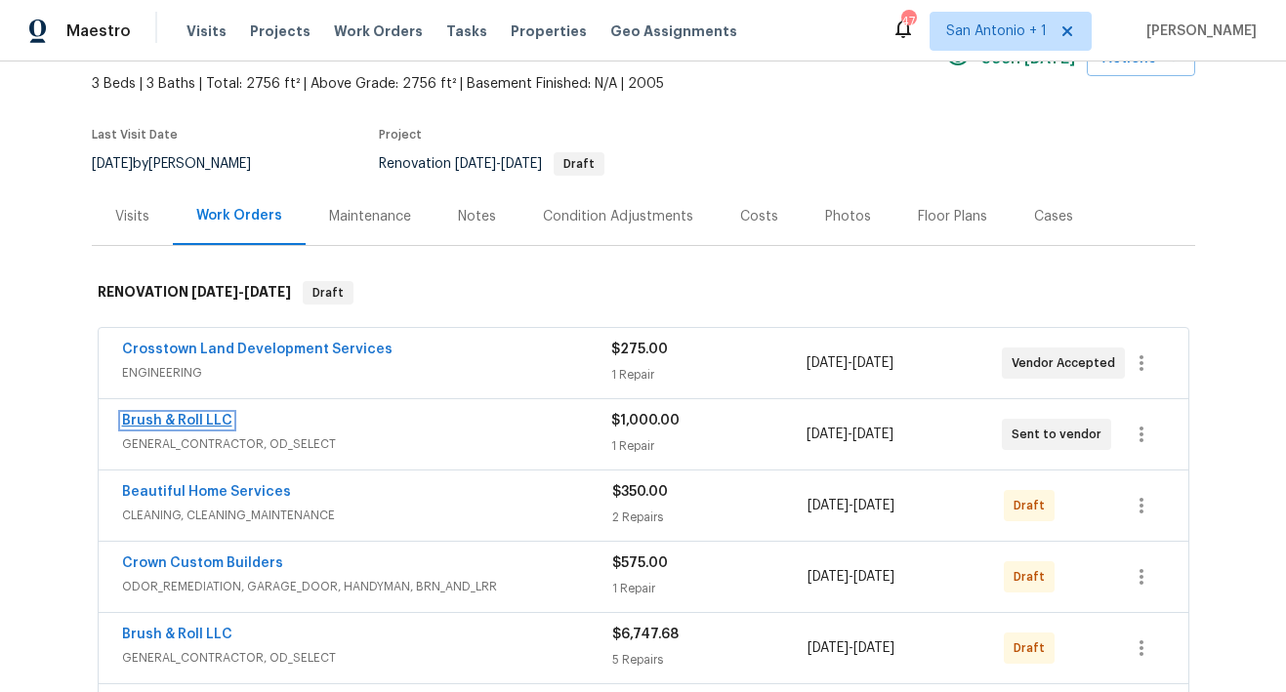
click at [184, 417] on link "Brush & Roll LLC" at bounding box center [177, 421] width 110 height 14
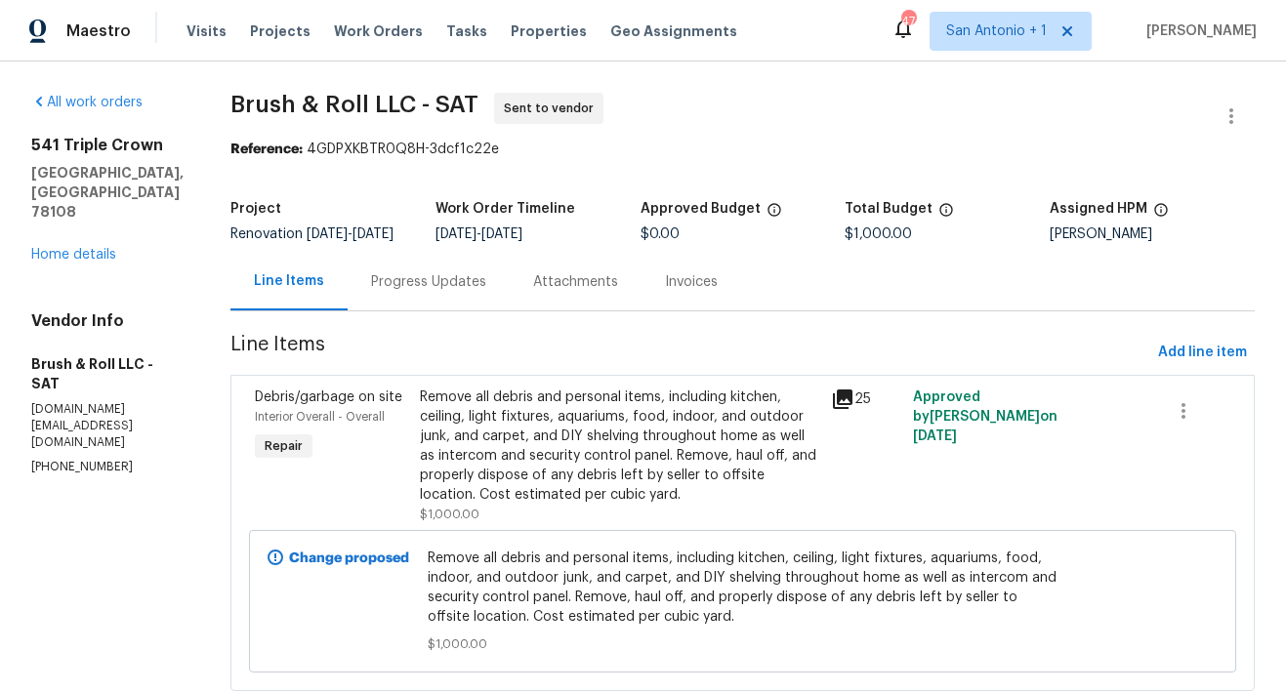
click at [445, 292] on div "Progress Updates" at bounding box center [428, 282] width 115 height 20
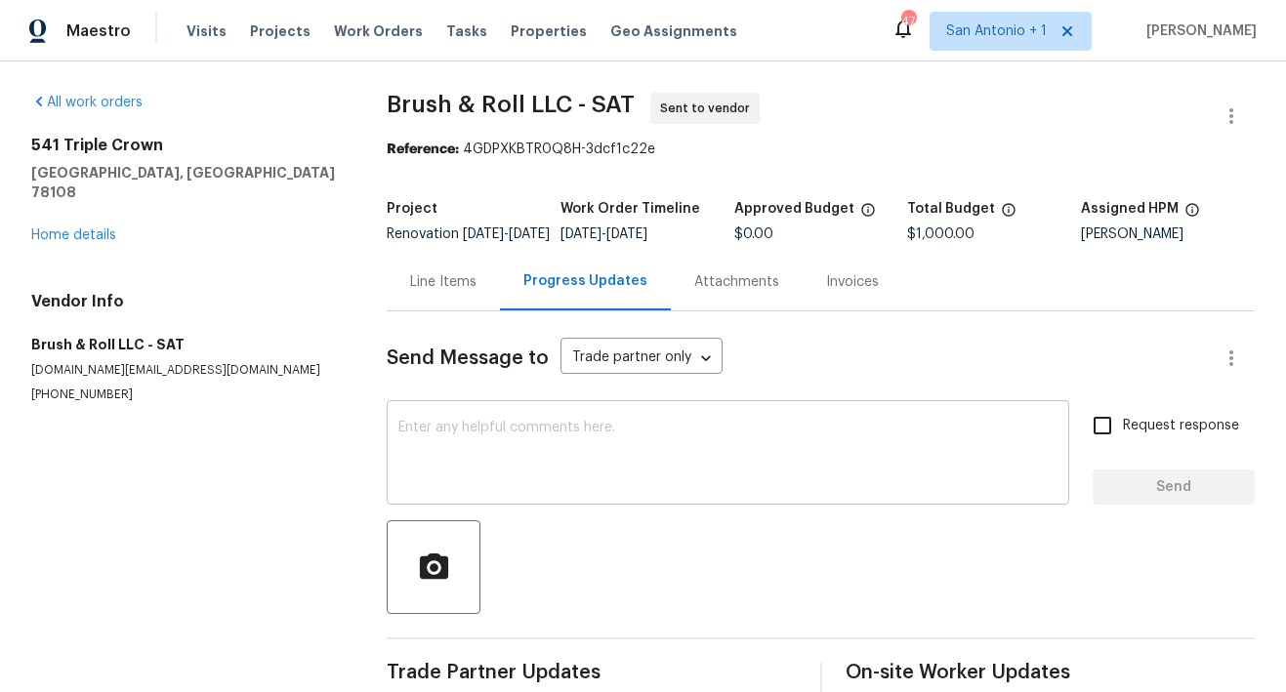
click at [516, 433] on div "x ​" at bounding box center [728, 455] width 682 height 100
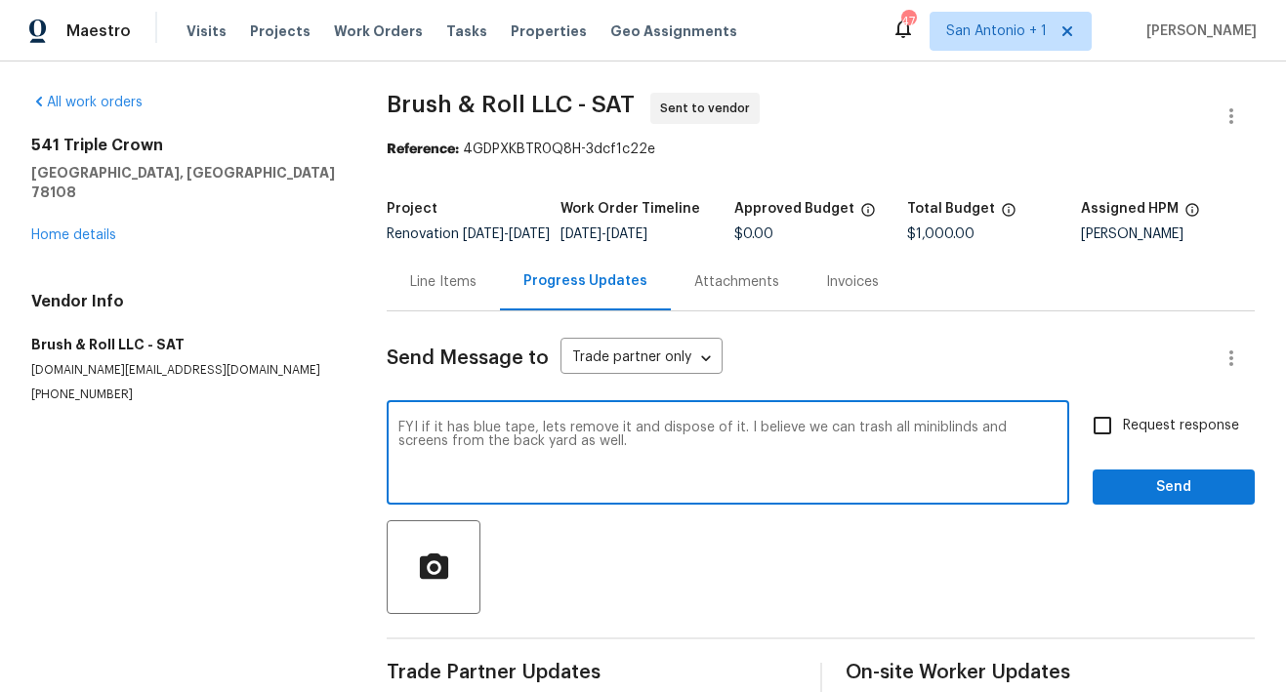
type textarea "FYI if it has blue tape, lets remove it and dispose of it. I believe we can tra…"
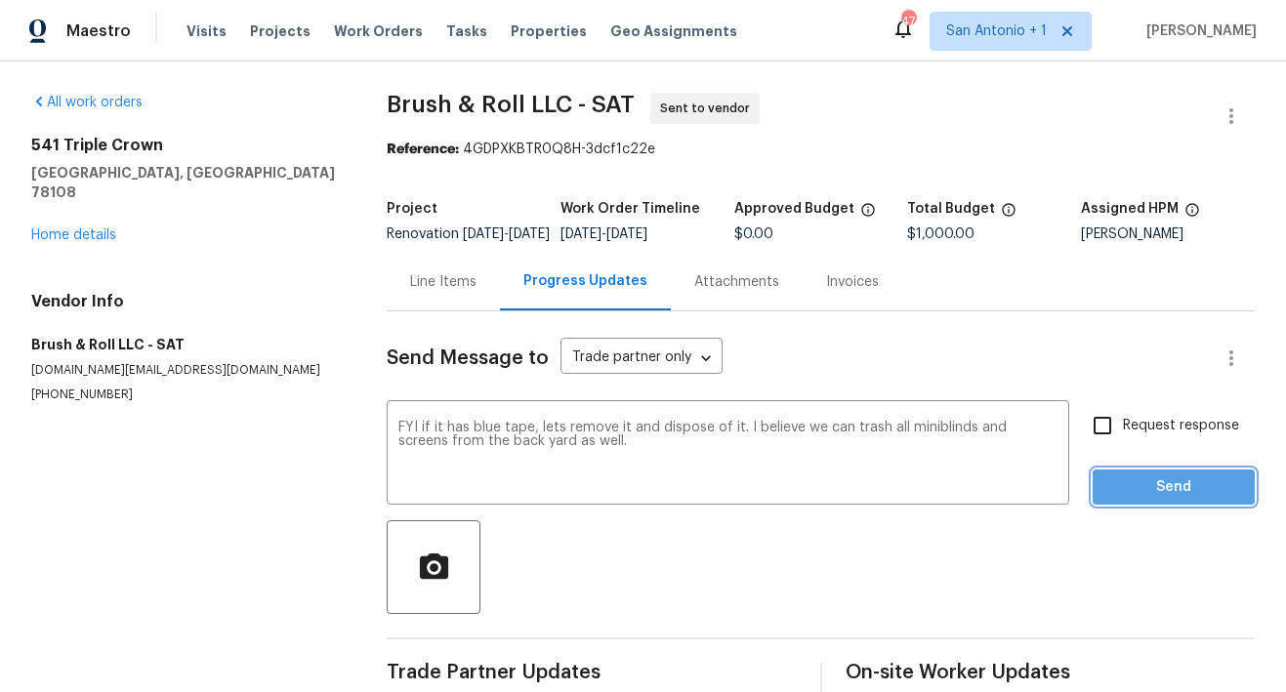
click at [1151, 500] on span "Send" at bounding box center [1173, 487] width 131 height 24
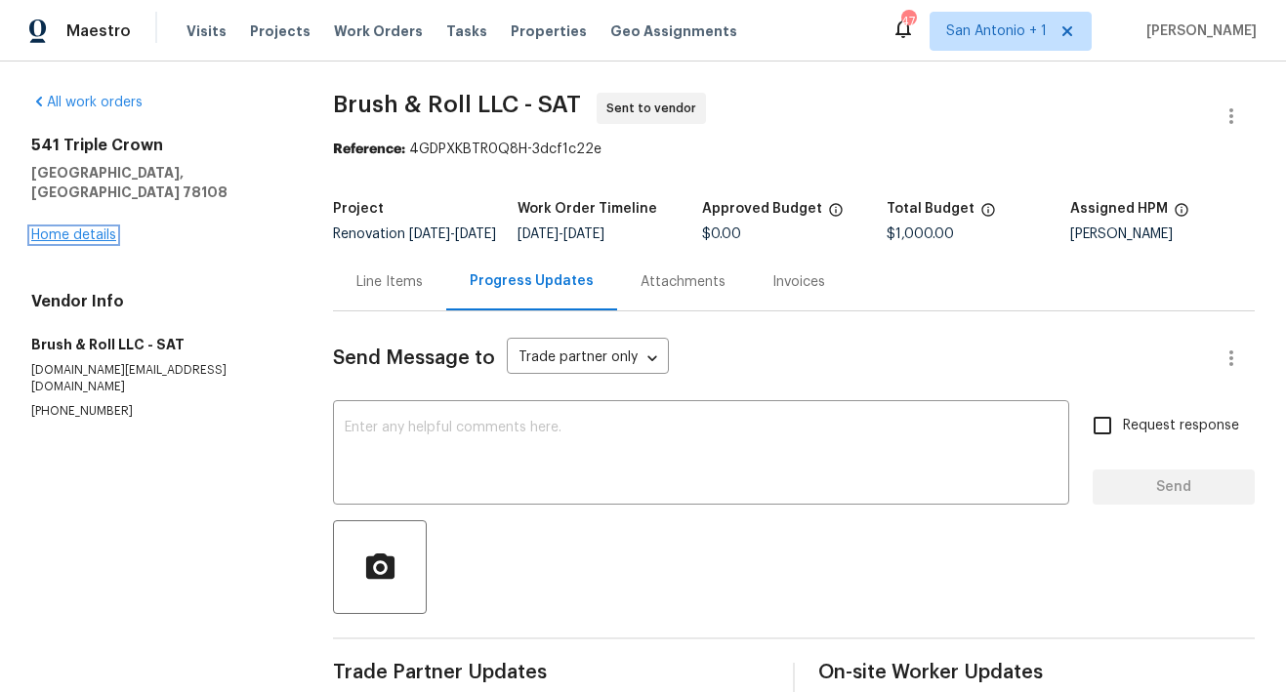
click at [84, 228] on link "Home details" at bounding box center [73, 235] width 85 height 14
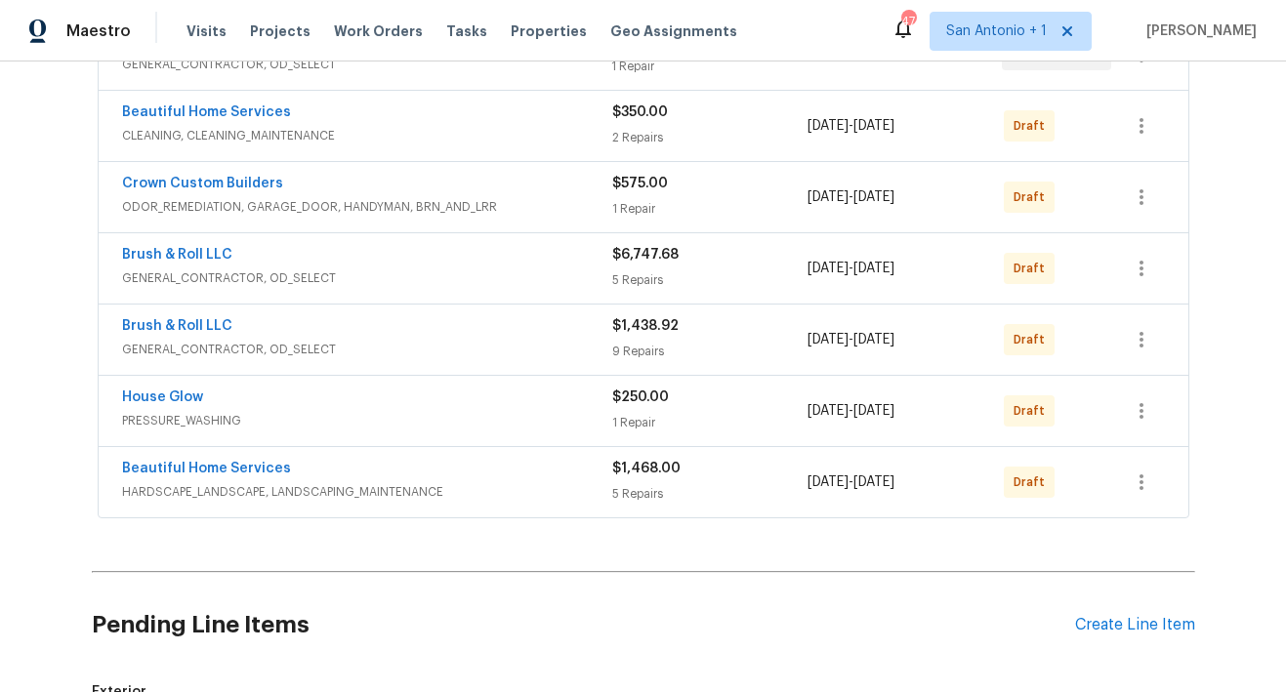
scroll to position [491, 0]
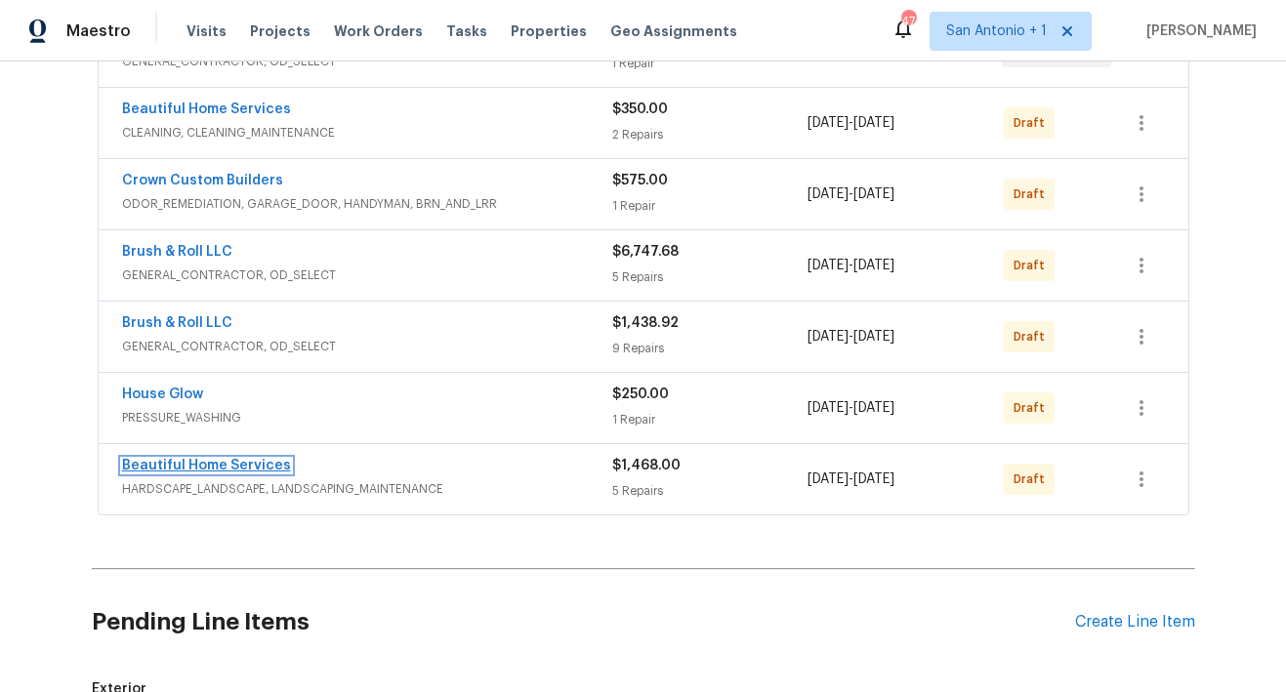
click at [209, 467] on link "Beautiful Home Services" at bounding box center [206, 466] width 169 height 14
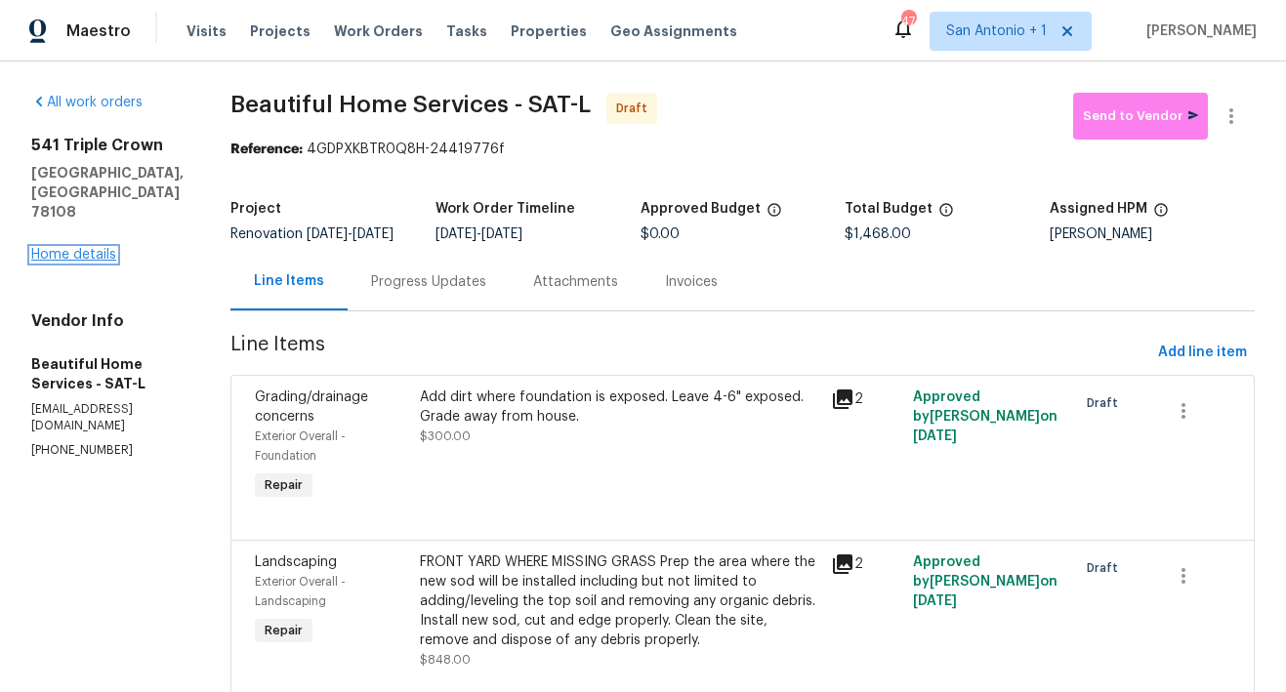
click at [98, 248] on link "Home details" at bounding box center [73, 255] width 85 height 14
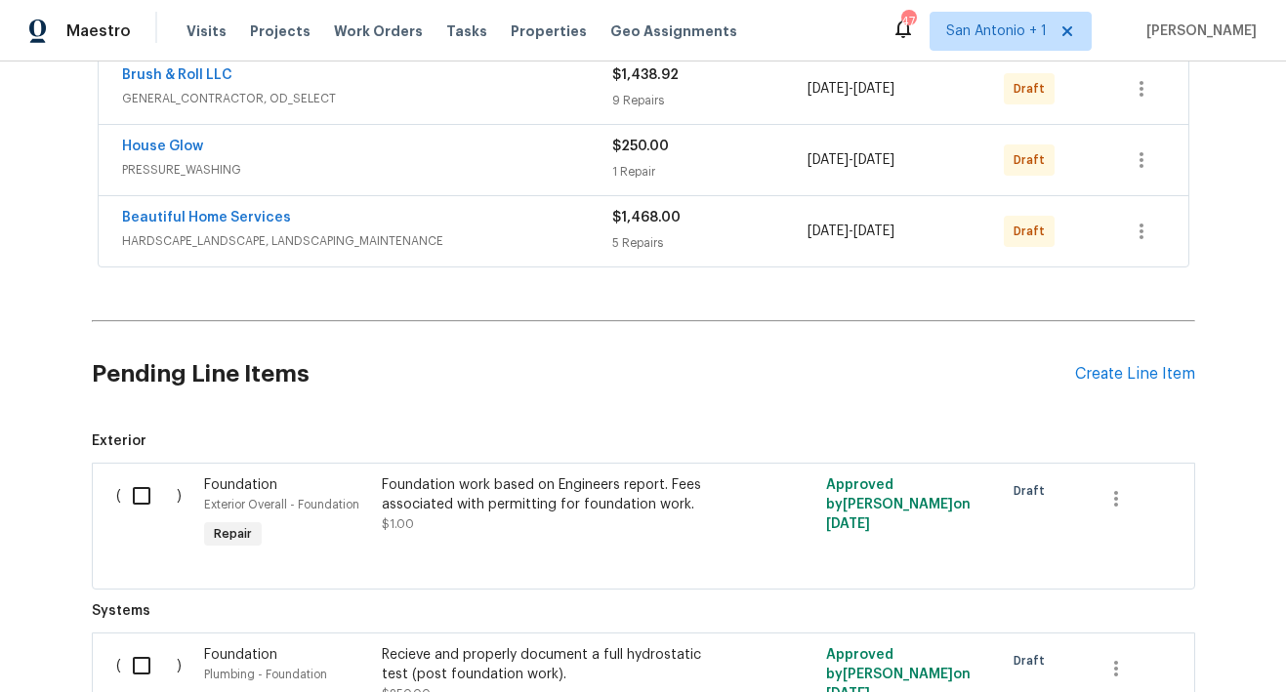
scroll to position [745, 0]
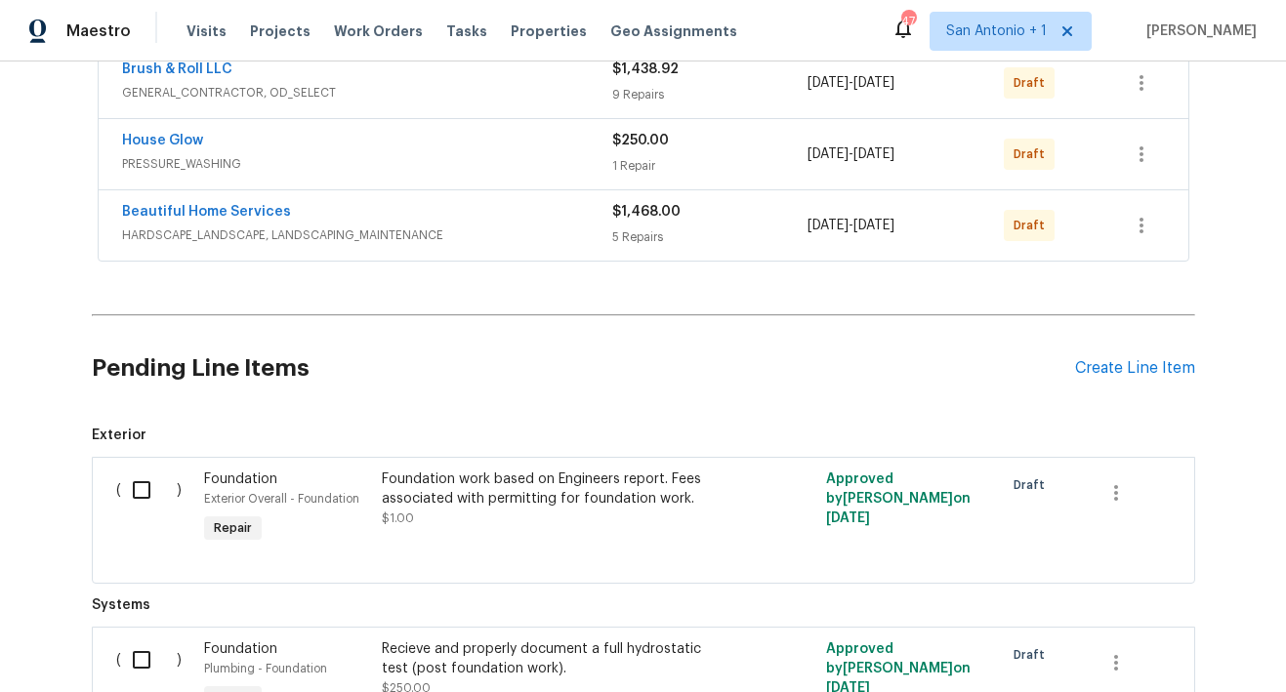
click at [133, 496] on input "checkbox" at bounding box center [149, 490] width 56 height 41
checkbox input "true"
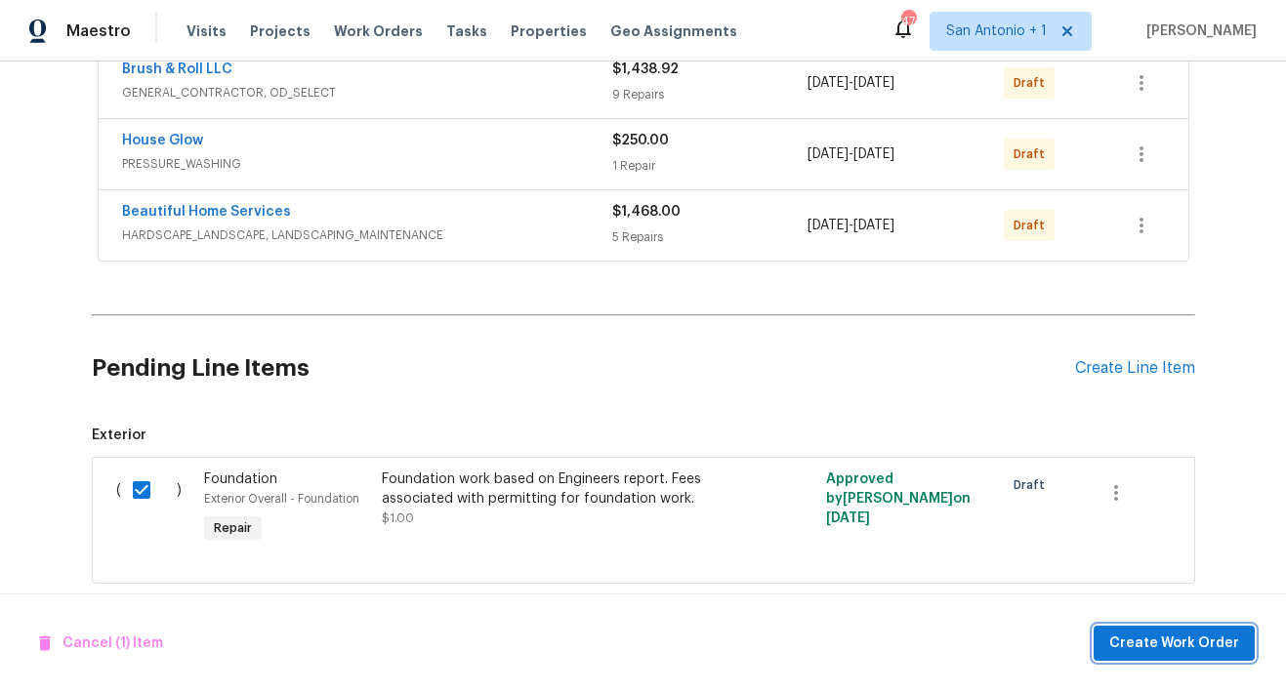
click at [1171, 636] on span "Create Work Order" at bounding box center [1174, 644] width 130 height 24
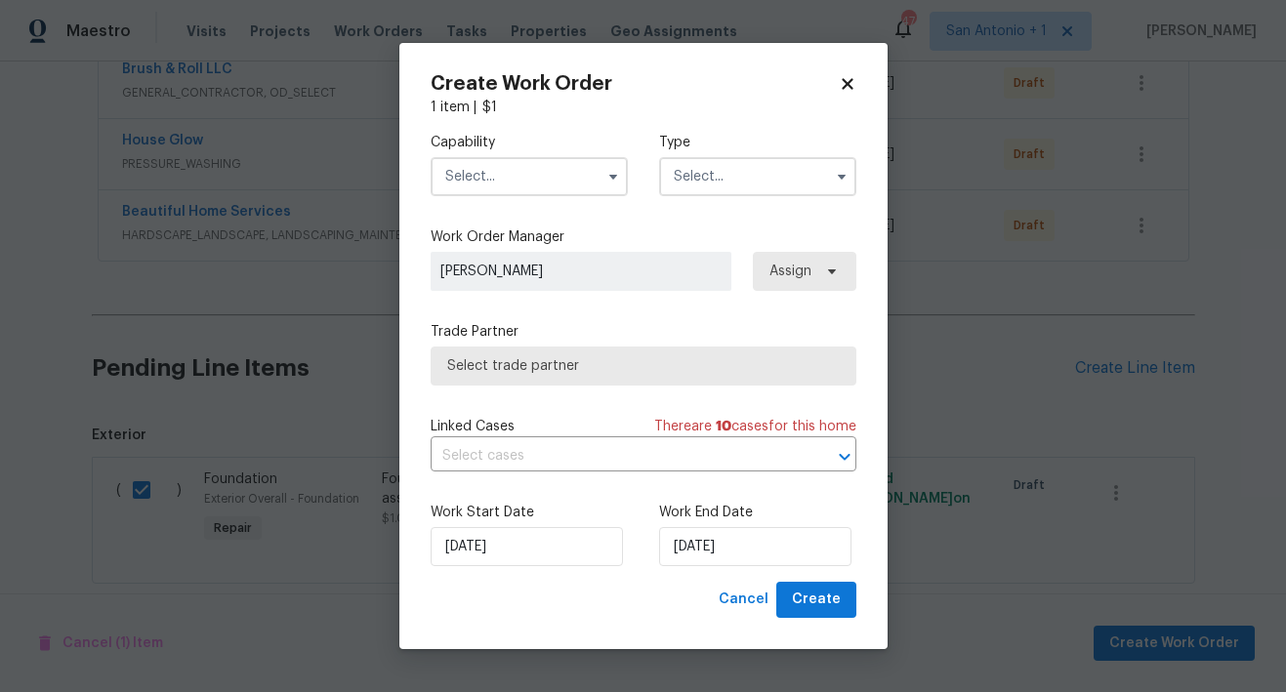
click at [548, 176] on input "text" at bounding box center [528, 176] width 197 height 39
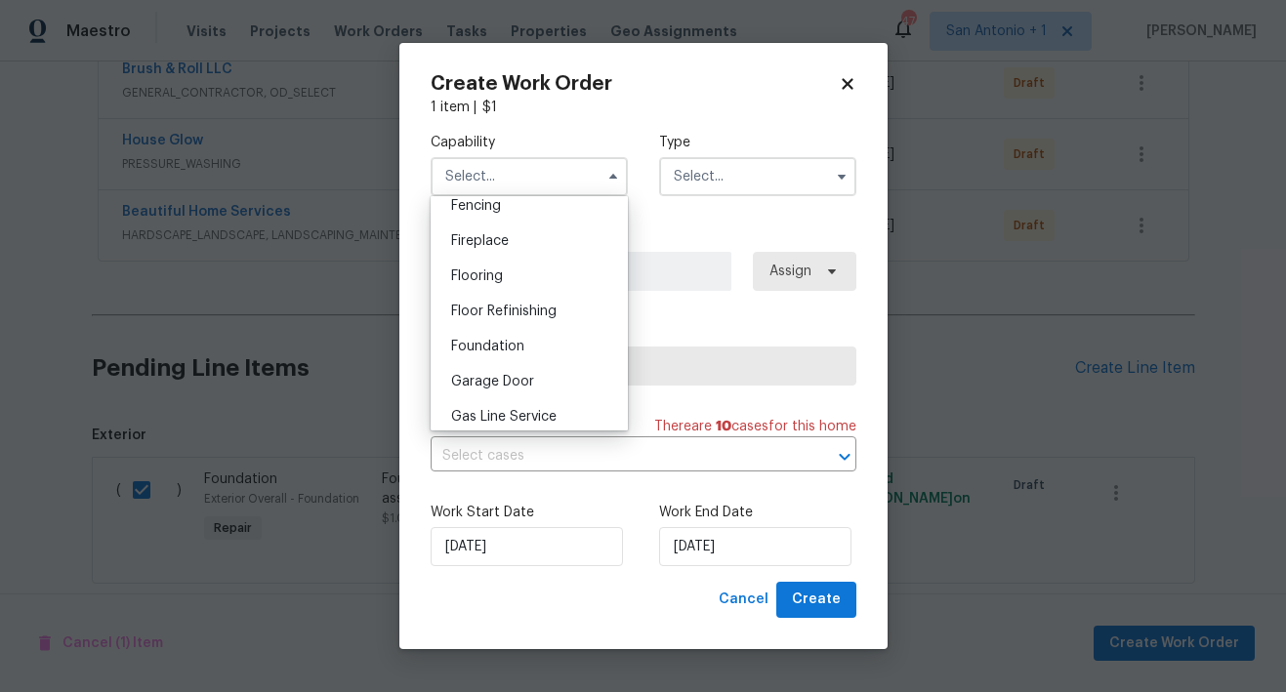
scroll to position [728, 0]
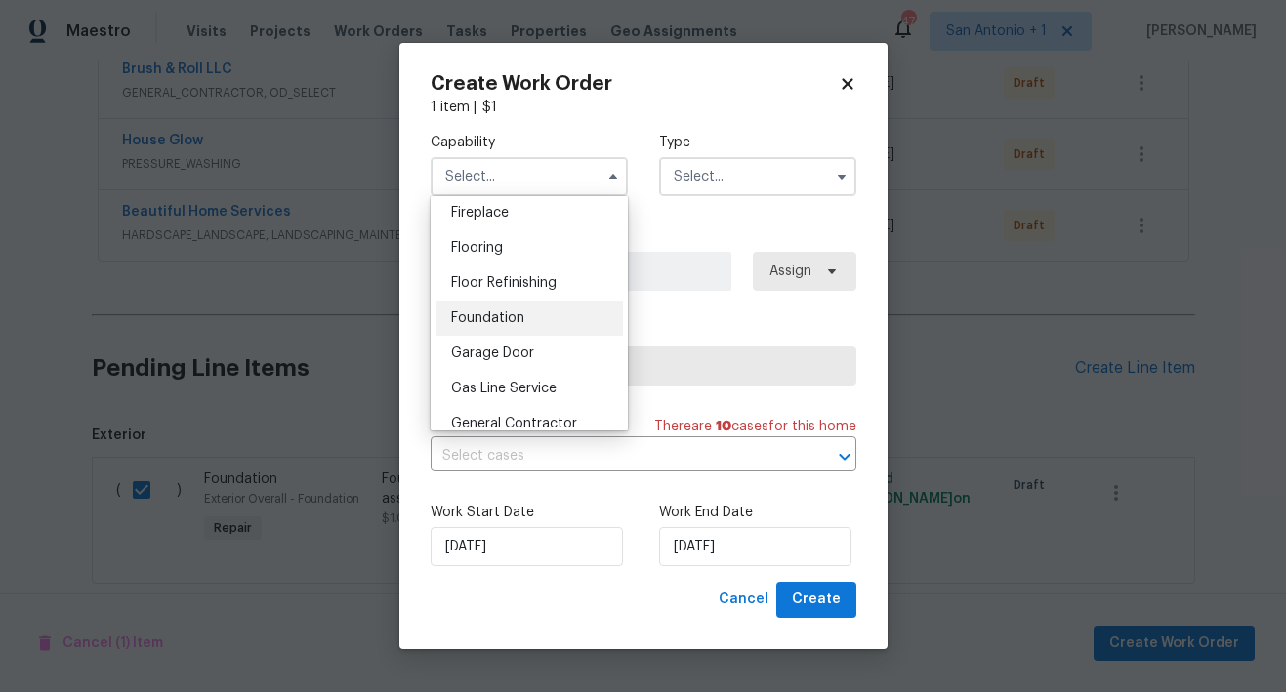
click at [509, 325] on span "Foundation" at bounding box center [487, 318] width 73 height 14
type input "Foundation"
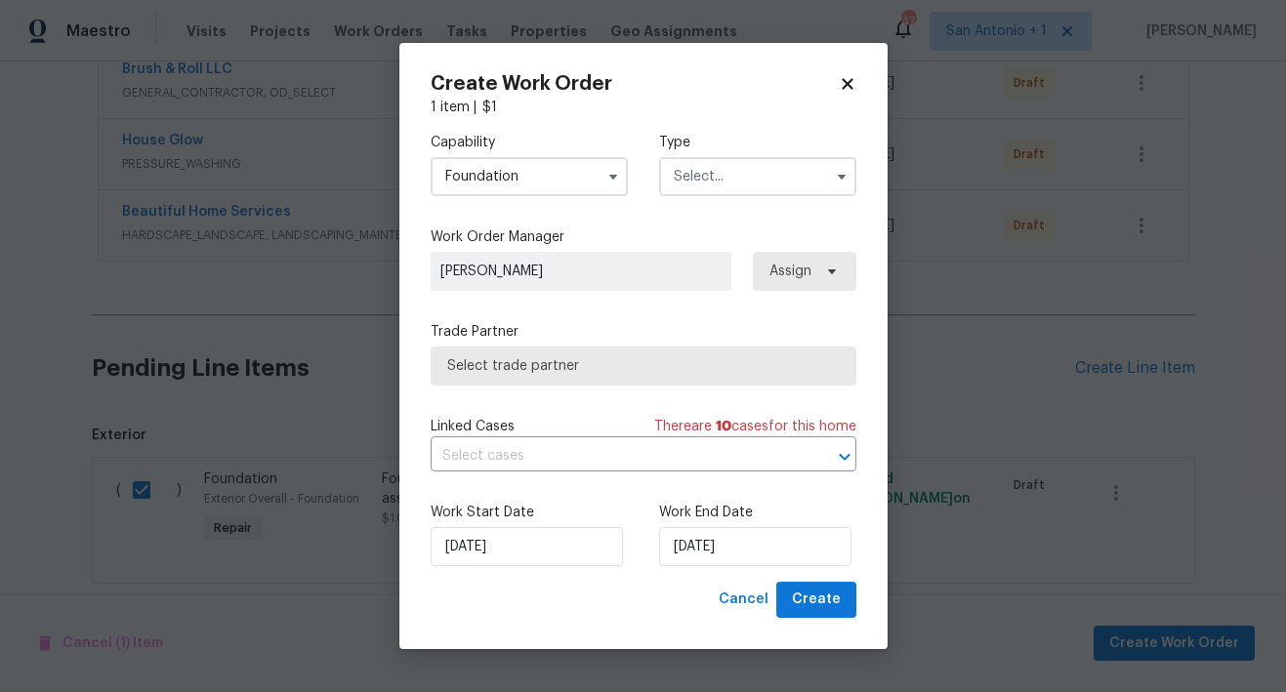
click at [699, 185] on input "text" at bounding box center [757, 176] width 197 height 39
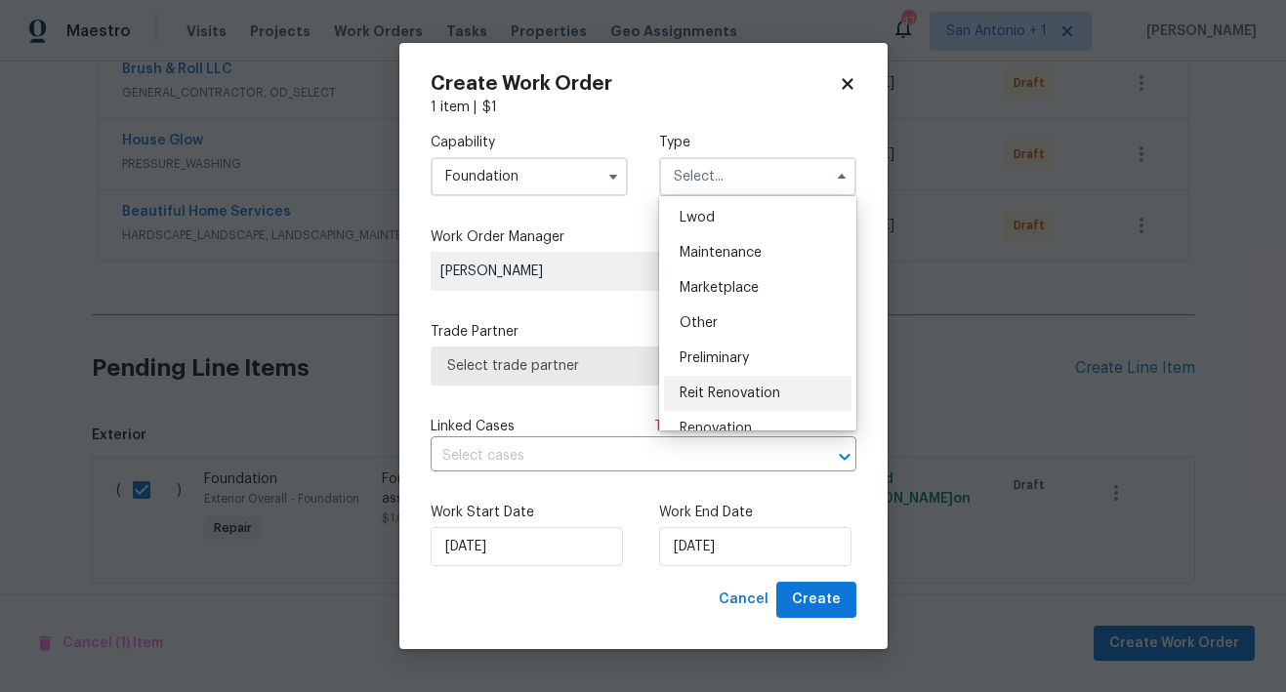
scroll to position [326, 0]
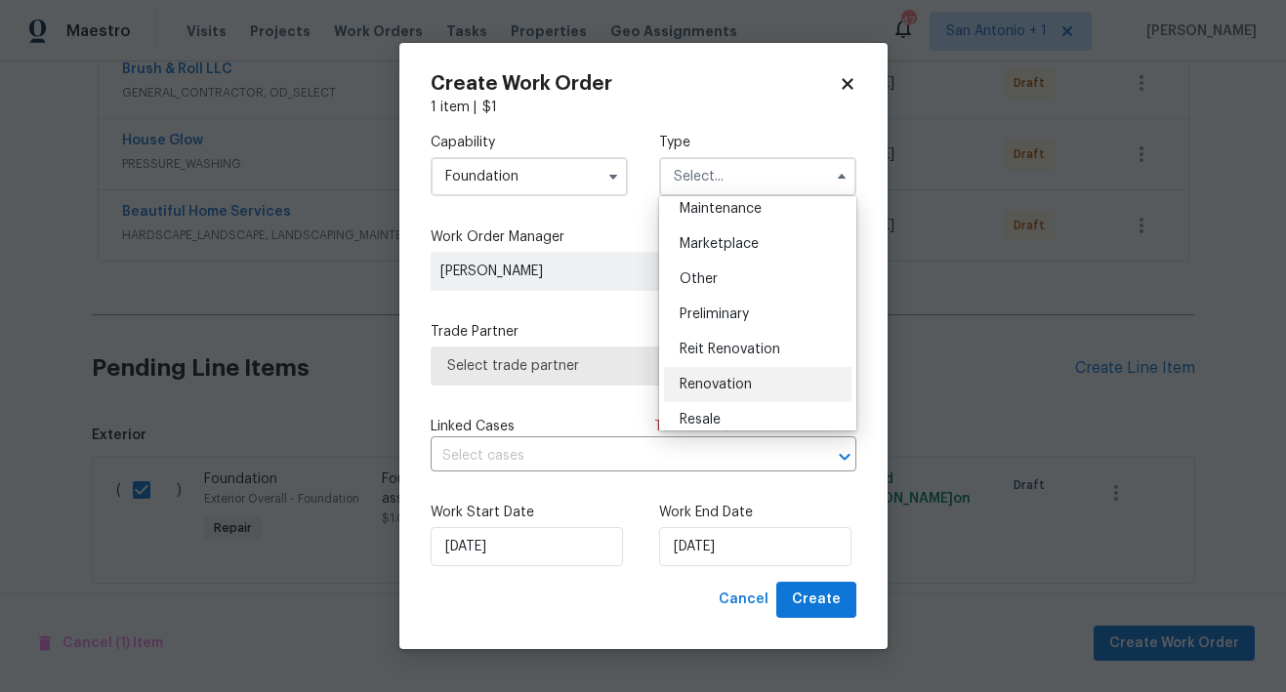
click at [714, 389] on span "Renovation" at bounding box center [715, 385] width 72 height 14
type input "Renovation"
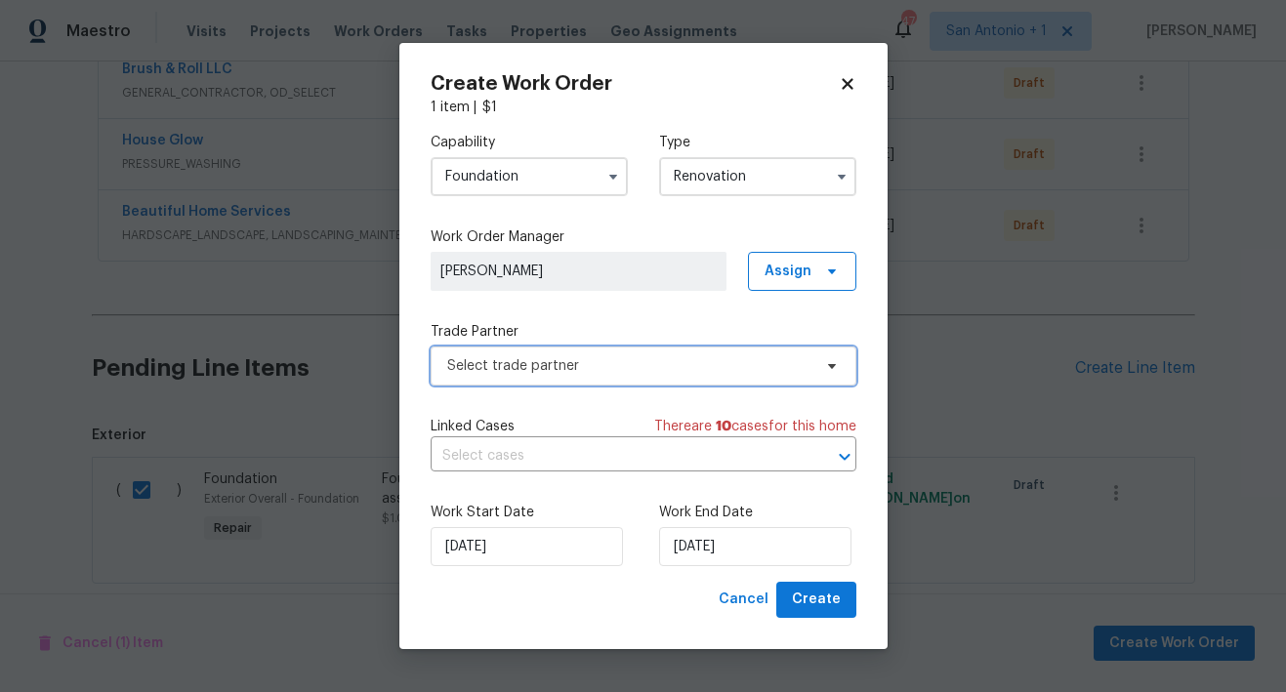
click at [621, 364] on span "Select trade partner" at bounding box center [629, 366] width 364 height 20
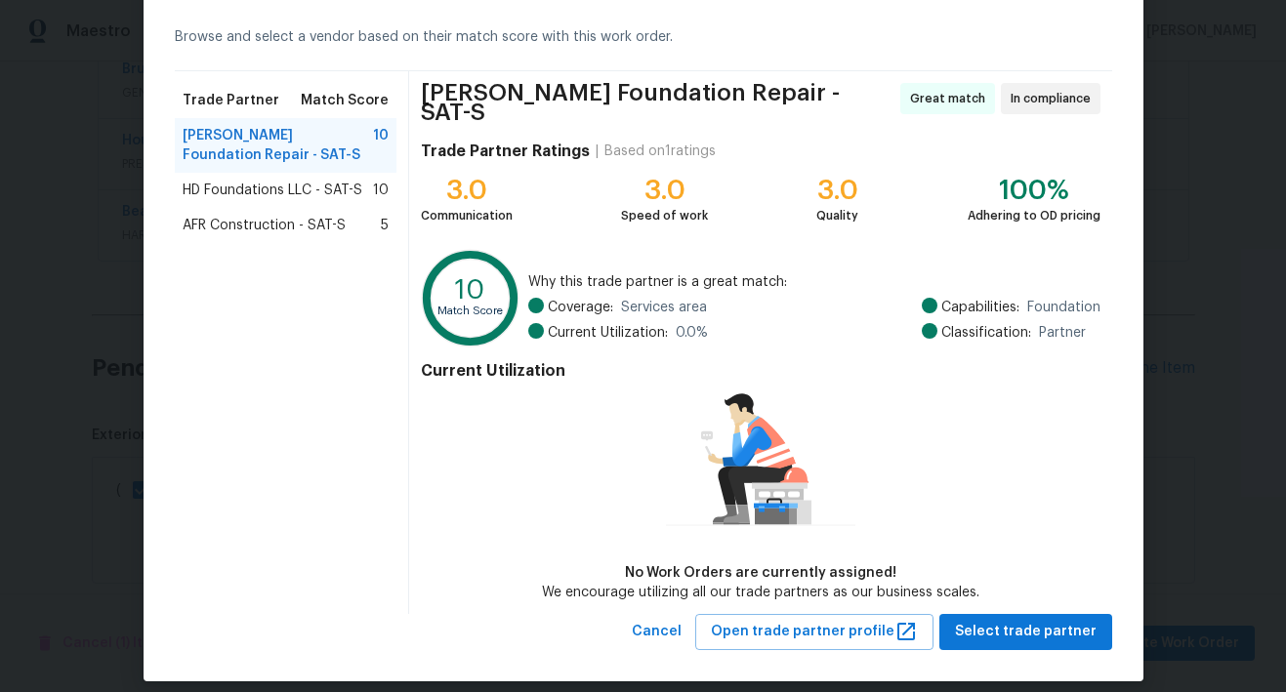
scroll to position [89, 0]
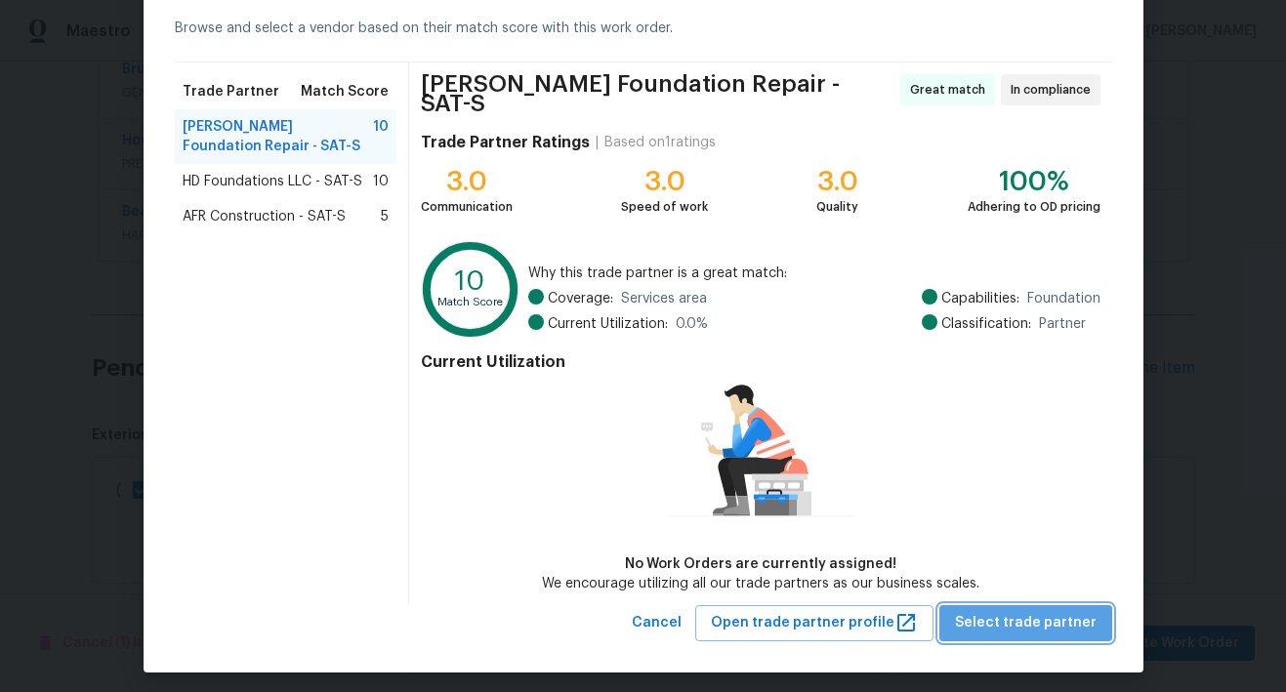
click at [1030, 611] on span "Select trade partner" at bounding box center [1026, 623] width 142 height 24
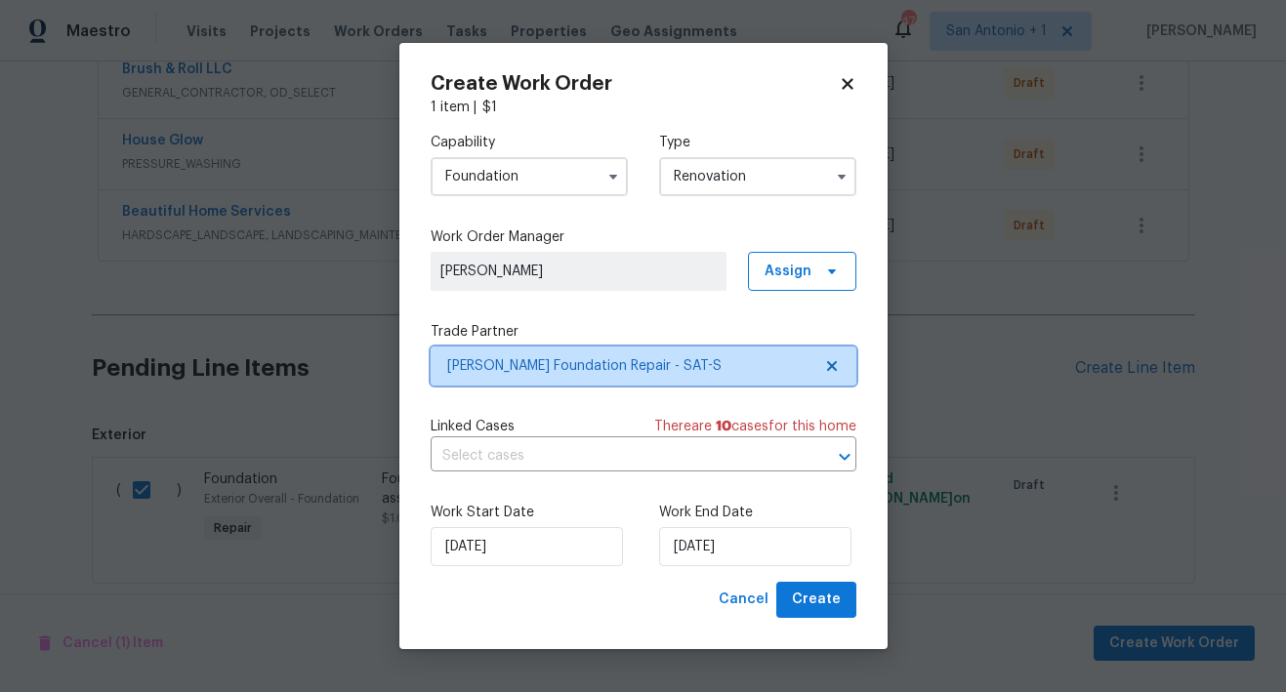
scroll to position [0, 0]
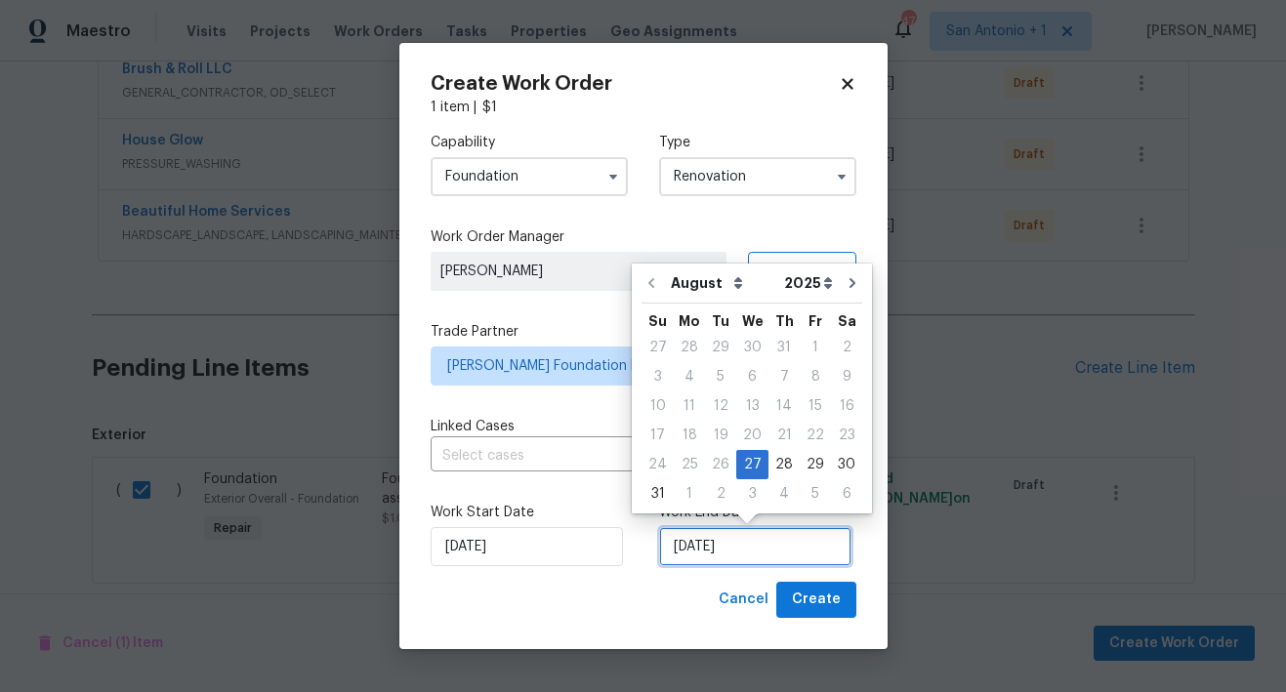
click at [751, 553] on input "8/27/2025" at bounding box center [755, 546] width 192 height 39
click at [801, 490] on div "5" at bounding box center [814, 493] width 31 height 27
type input "9/5/2025"
select select "8"
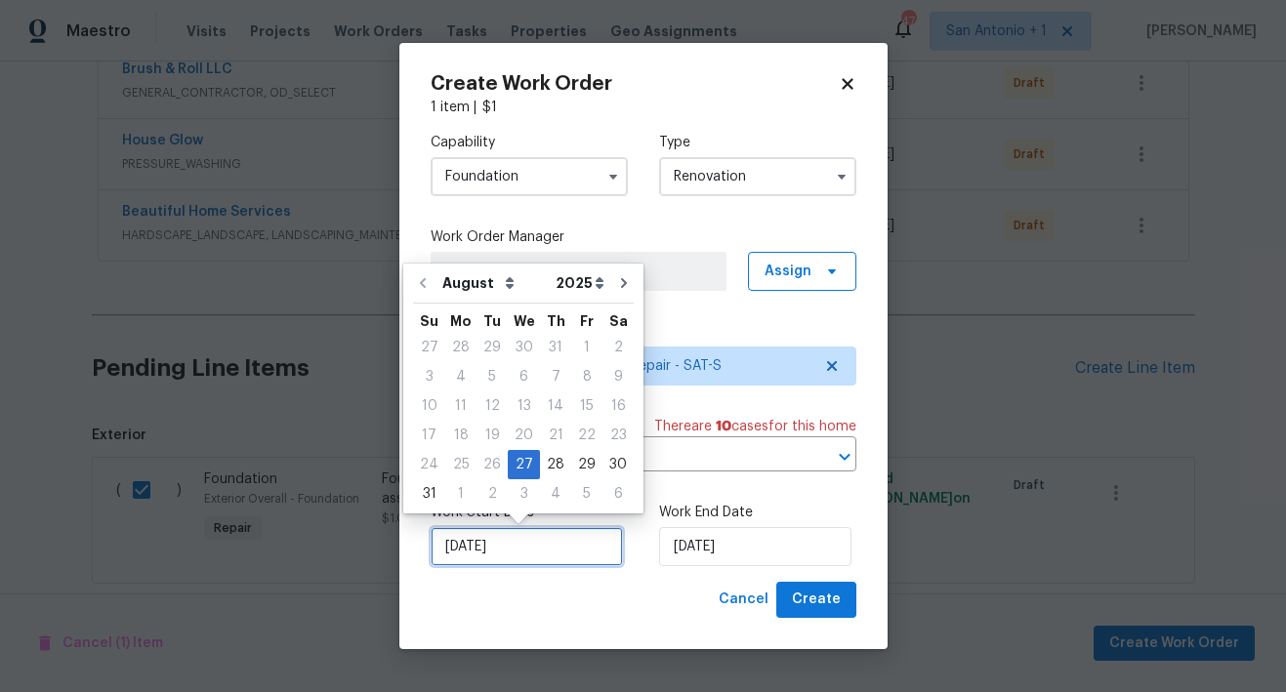
click at [522, 553] on input "8/27/2025" at bounding box center [526, 546] width 192 height 39
click at [550, 466] on div "28" at bounding box center [555, 464] width 31 height 27
type input "8/28/2025"
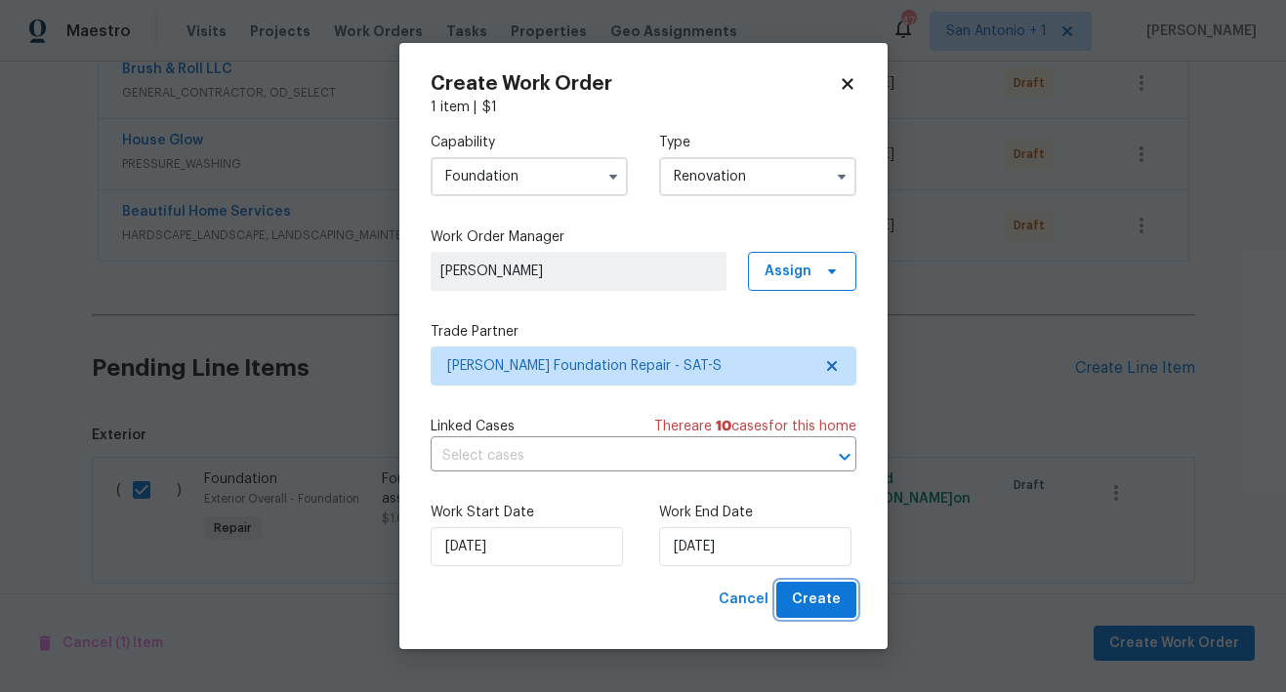
click at [826, 596] on span "Create" at bounding box center [816, 600] width 49 height 24
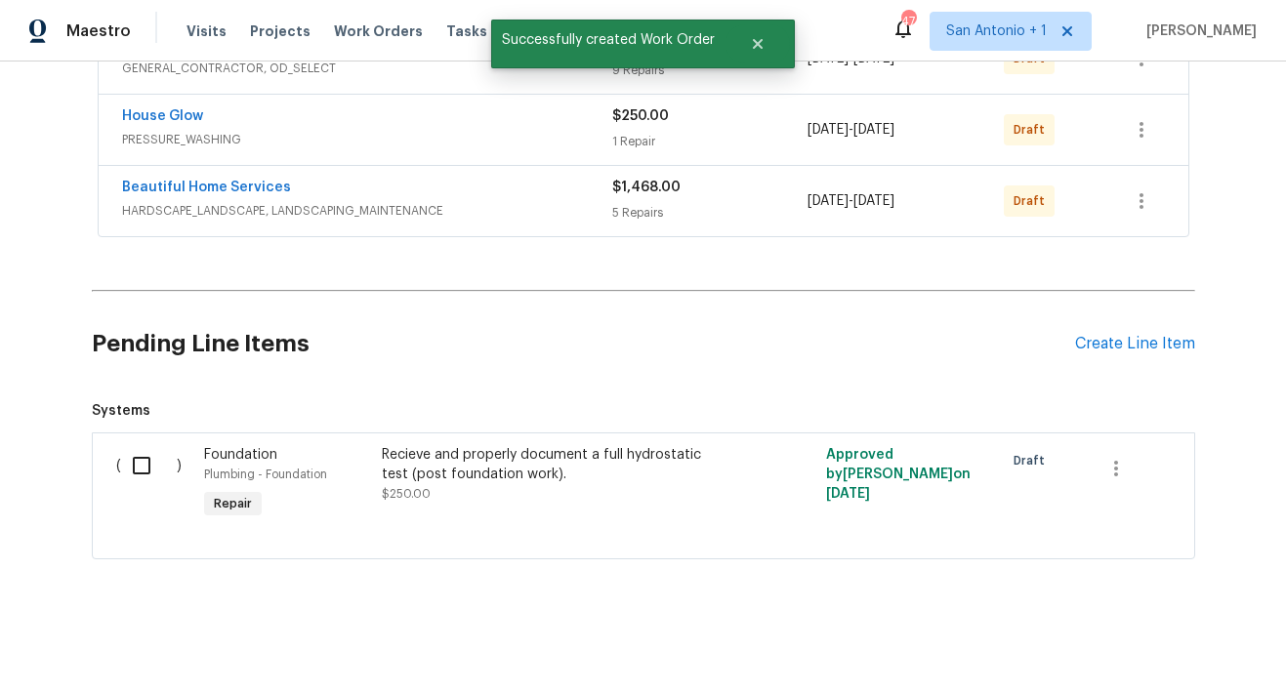
scroll to position [854, 0]
click at [135, 460] on input "checkbox" at bounding box center [149, 465] width 56 height 41
click at [132, 451] on input "checkbox" at bounding box center [149, 465] width 56 height 41
checkbox input "false"
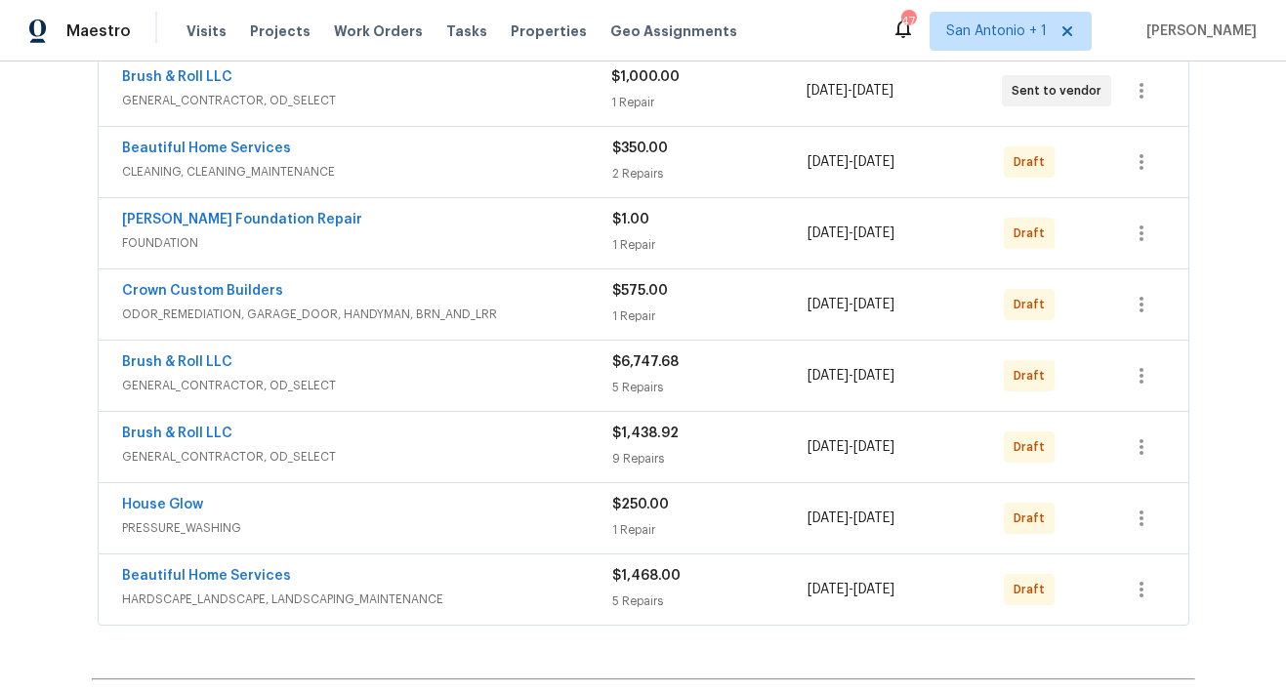
scroll to position [464, 0]
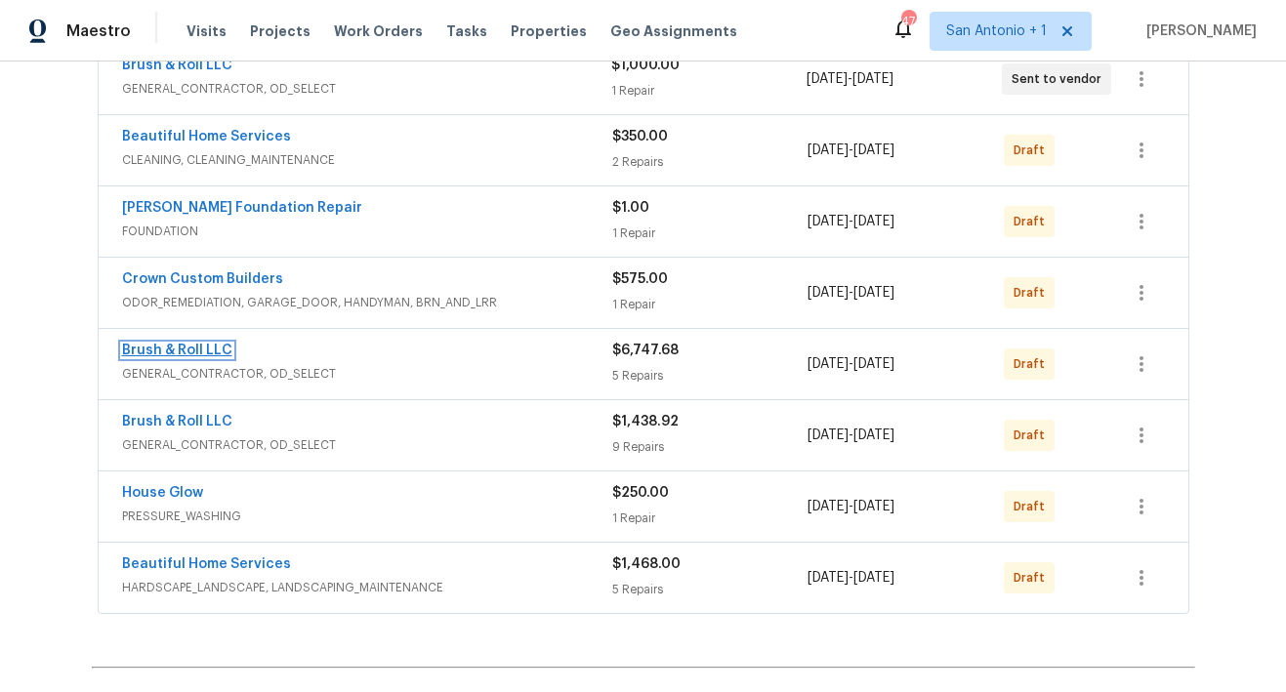
click at [184, 351] on link "Brush & Roll LLC" at bounding box center [177, 351] width 110 height 14
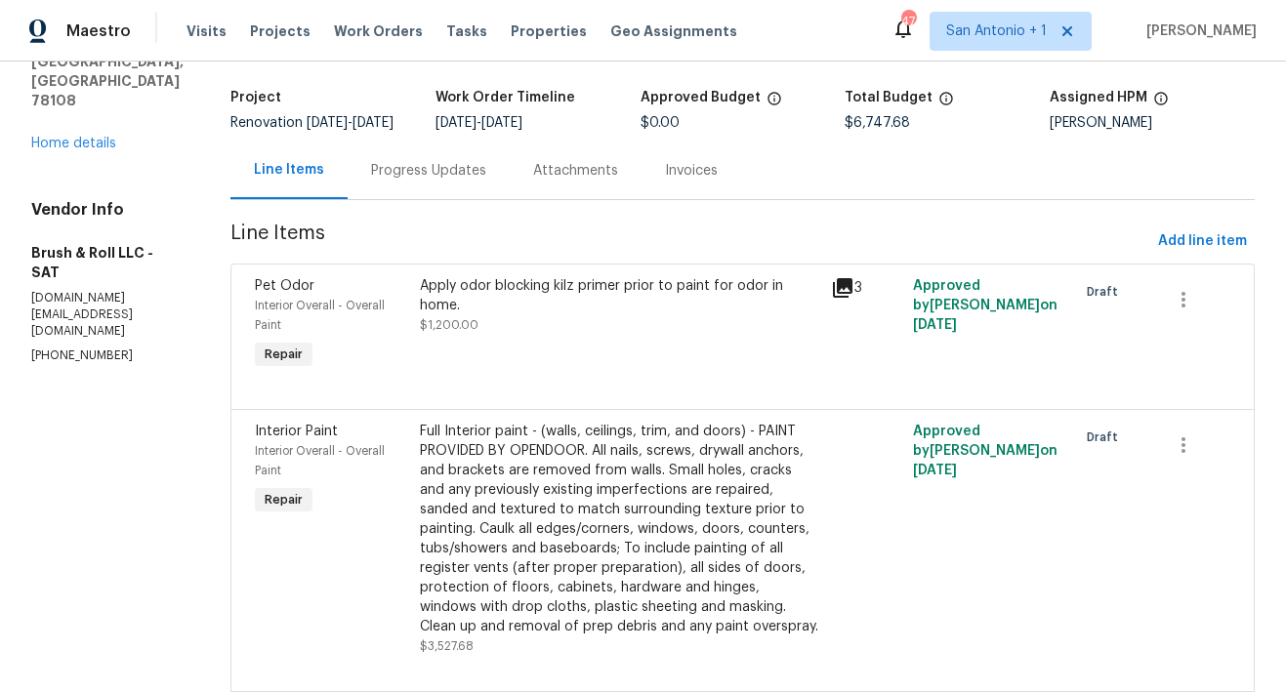
scroll to position [113, 0]
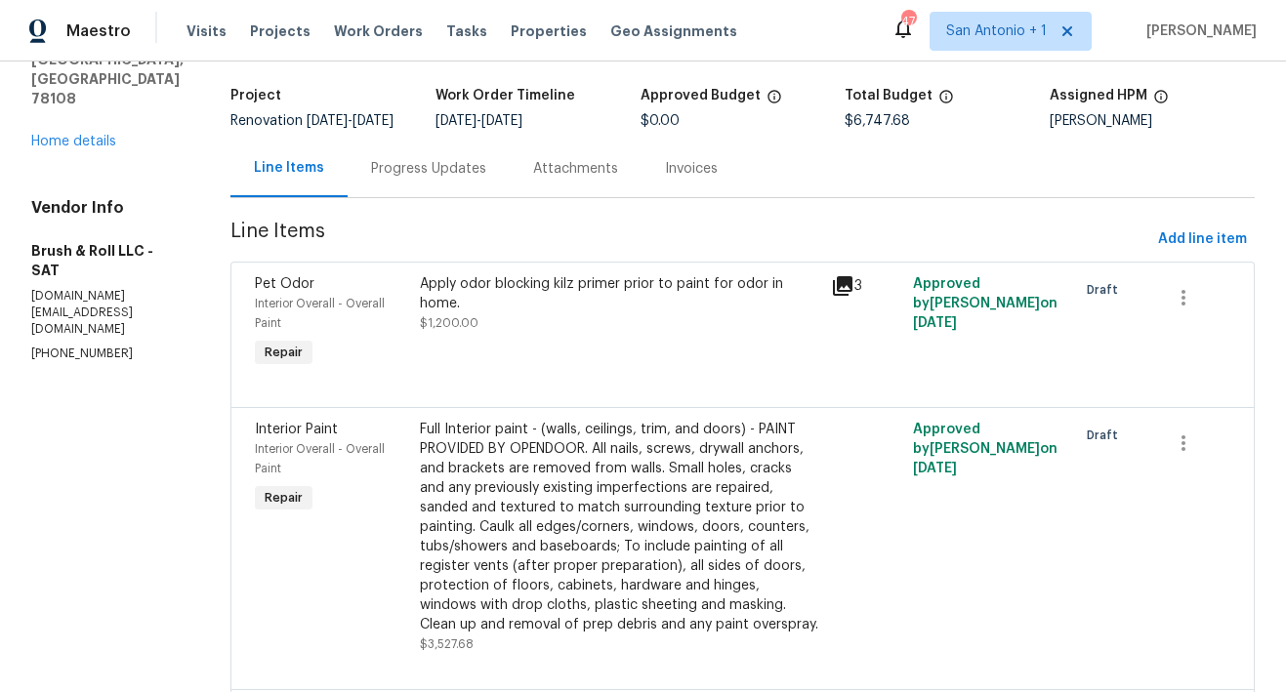
click at [561, 309] on div "Apply odor blocking kilz primer prior to paint for odor in home." at bounding box center [619, 293] width 399 height 39
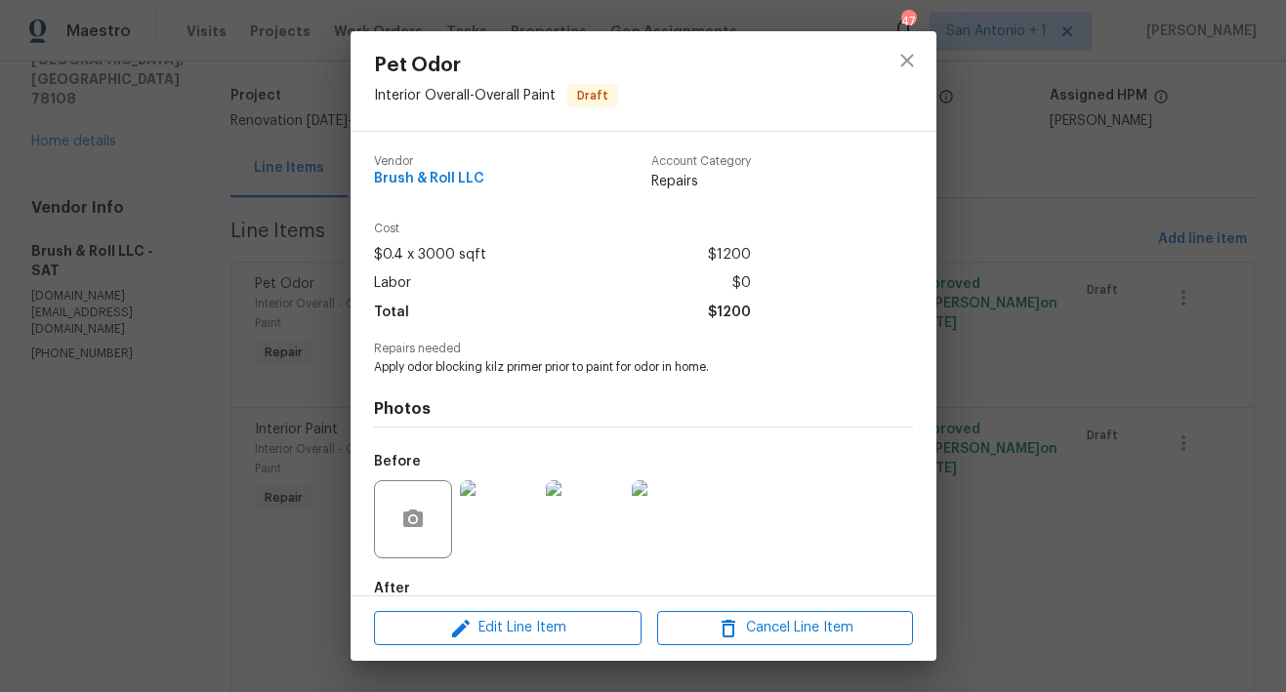
scroll to position [5, 0]
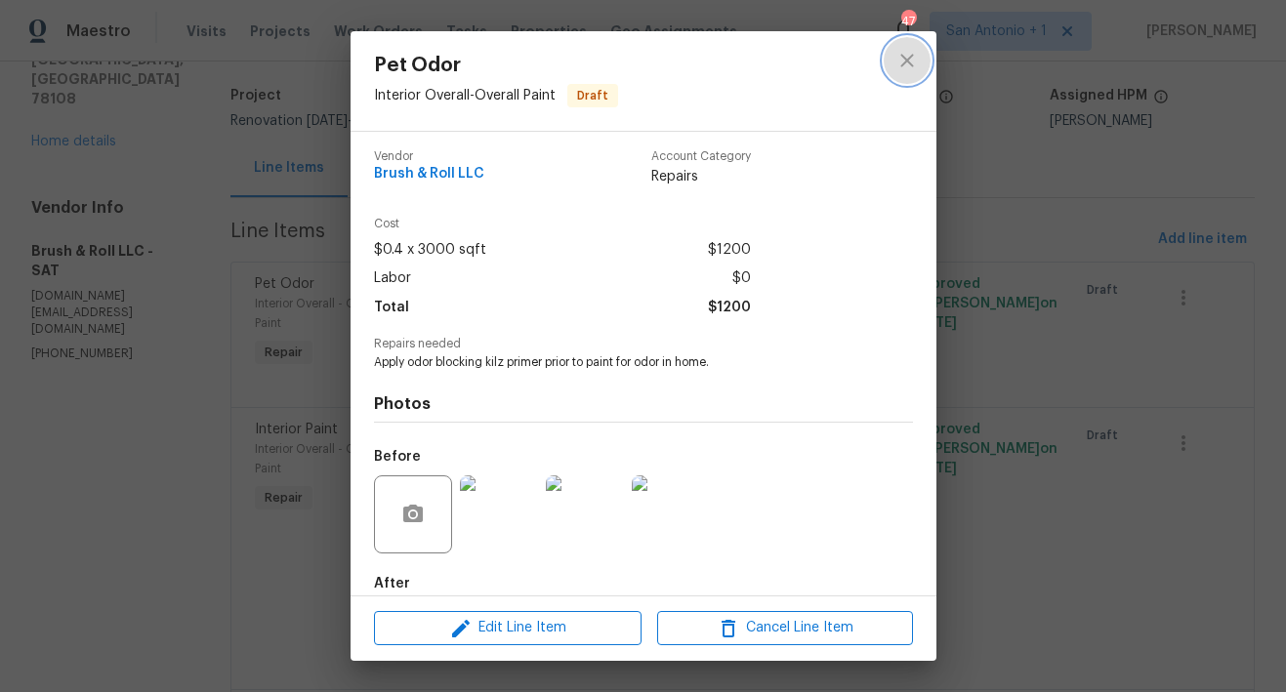
click at [906, 59] on icon "close" at bounding box center [906, 60] width 13 height 13
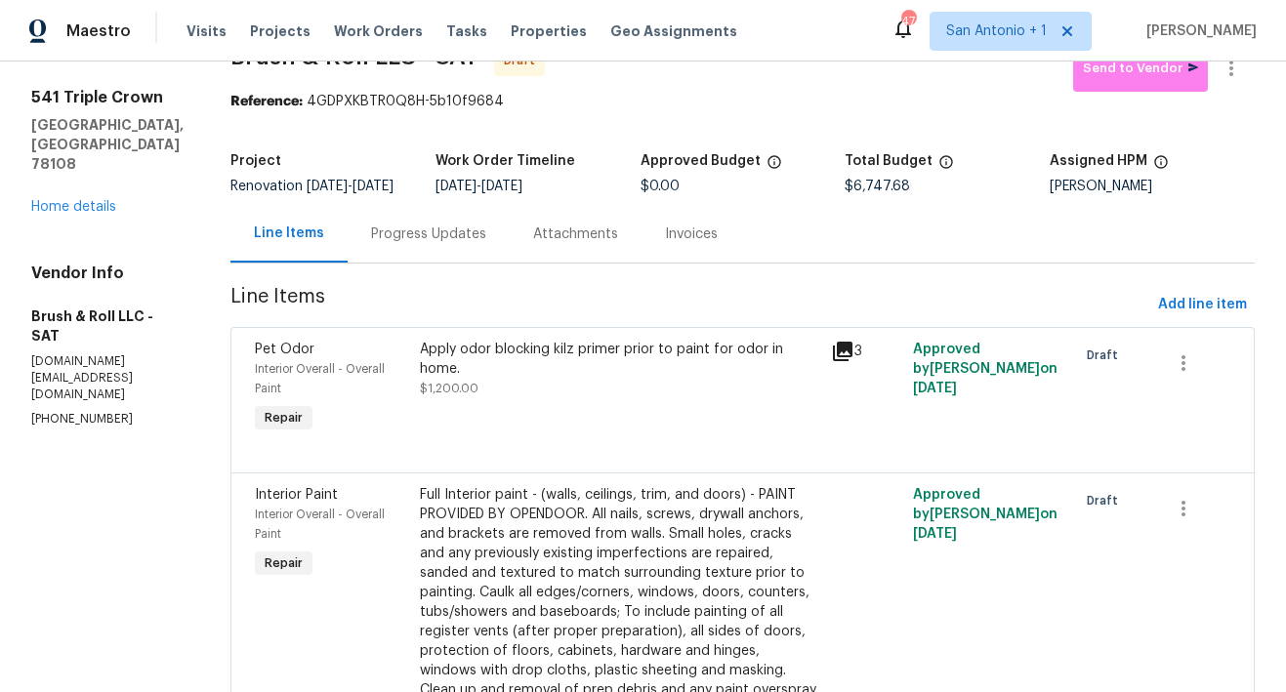
scroll to position [11, 0]
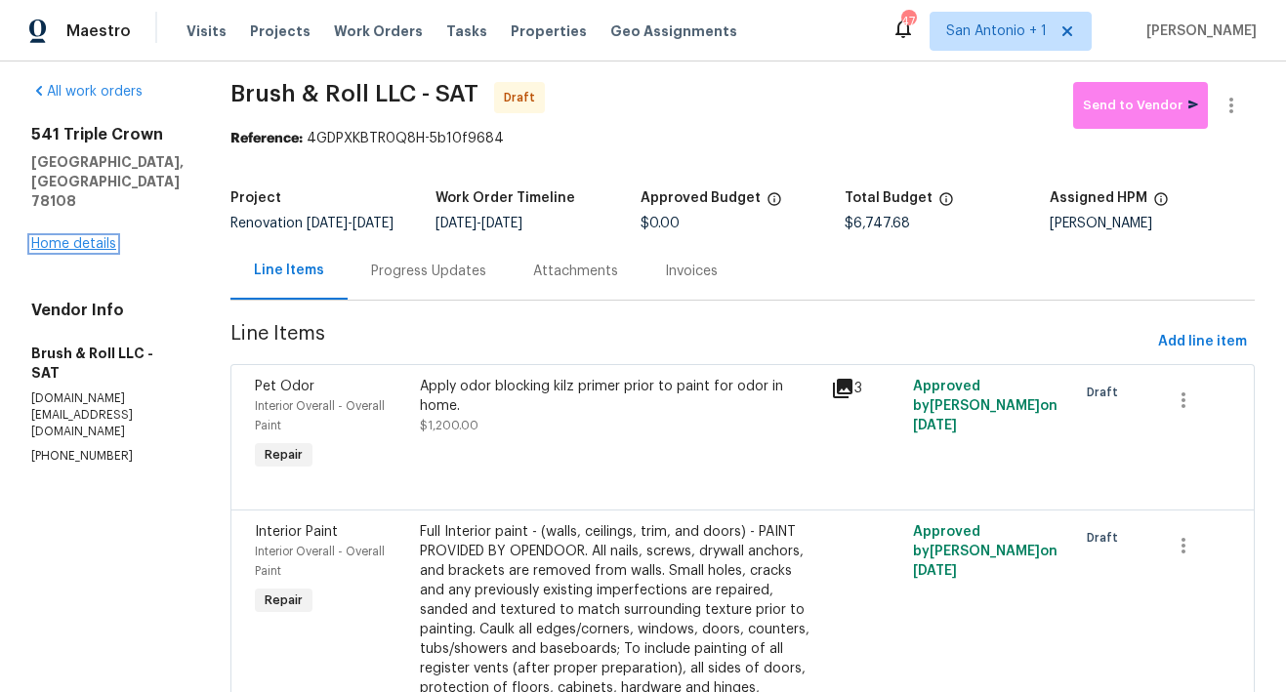
click at [78, 237] on link "Home details" at bounding box center [73, 244] width 85 height 14
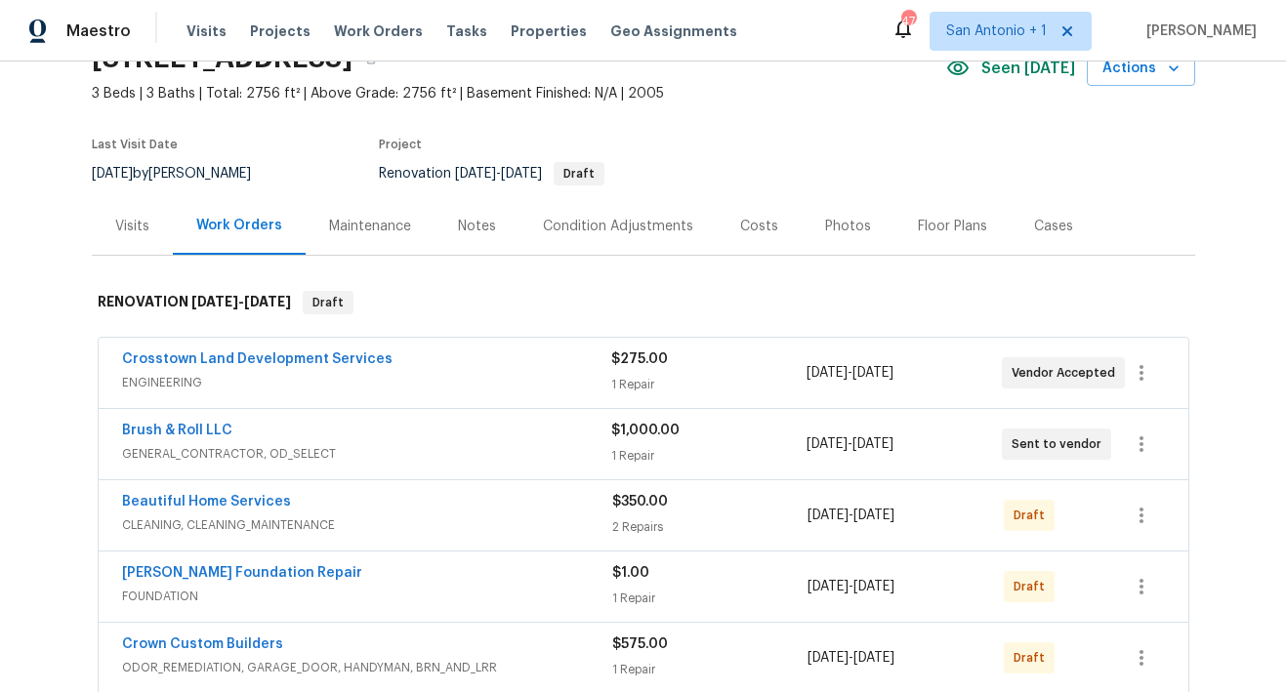
scroll to position [103, 0]
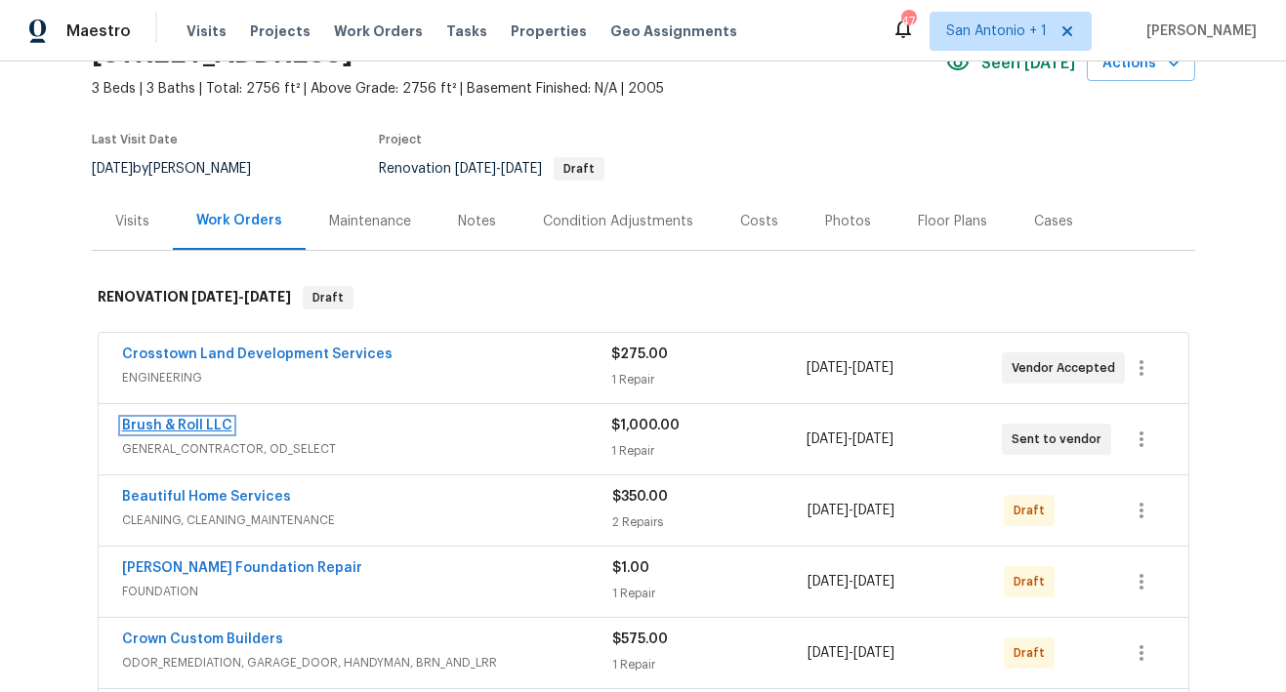
click at [174, 424] on link "Brush & Roll LLC" at bounding box center [177, 426] width 110 height 14
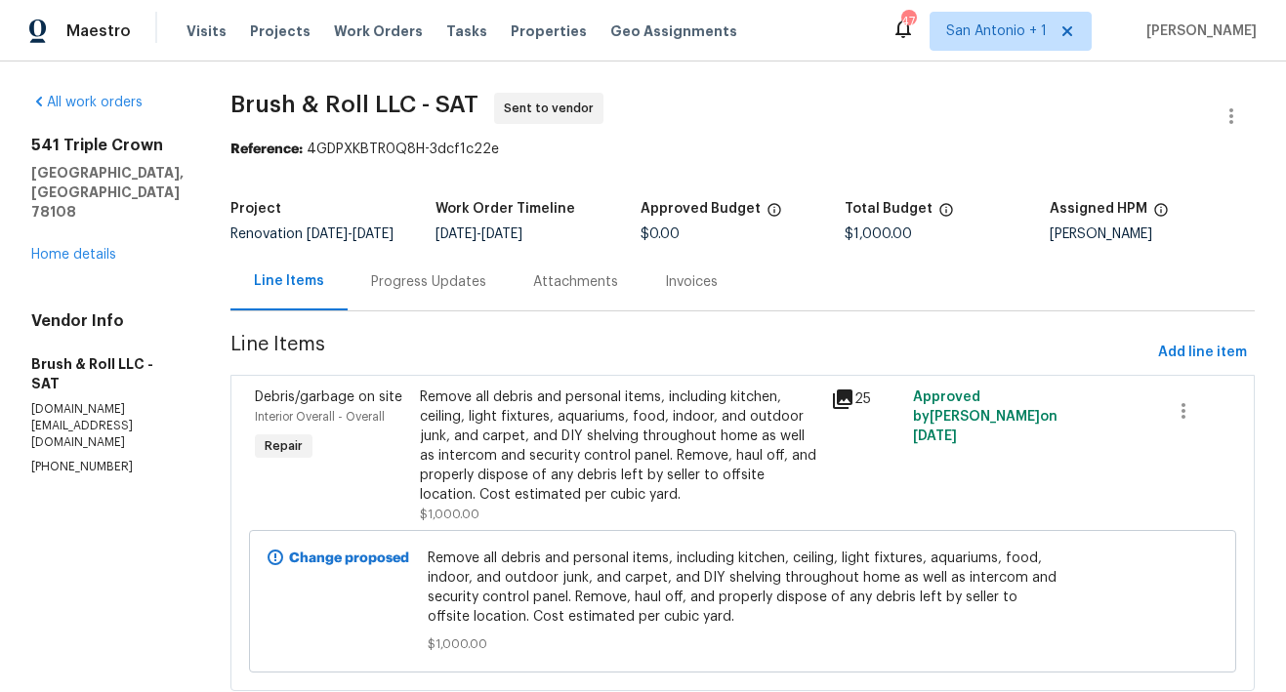
click at [478, 479] on div "Remove all debris and personal items, including kitchen, ceiling, light fixture…" at bounding box center [619, 446] width 399 height 117
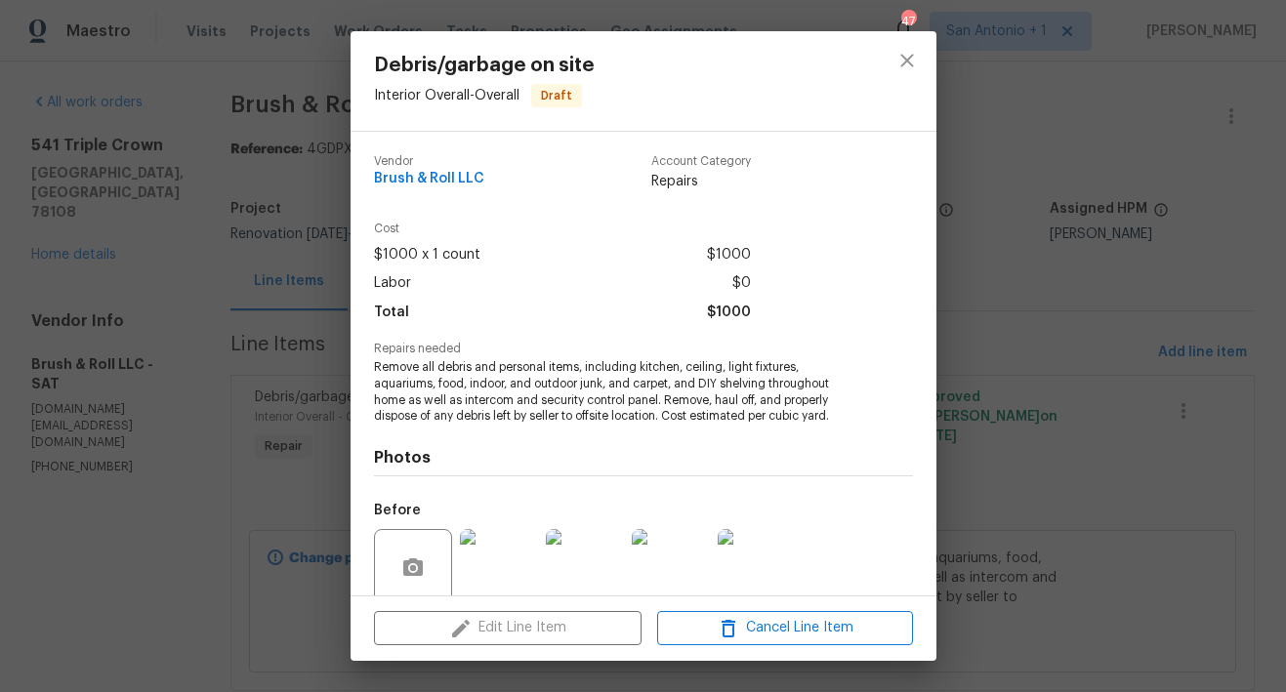
scroll to position [158, 0]
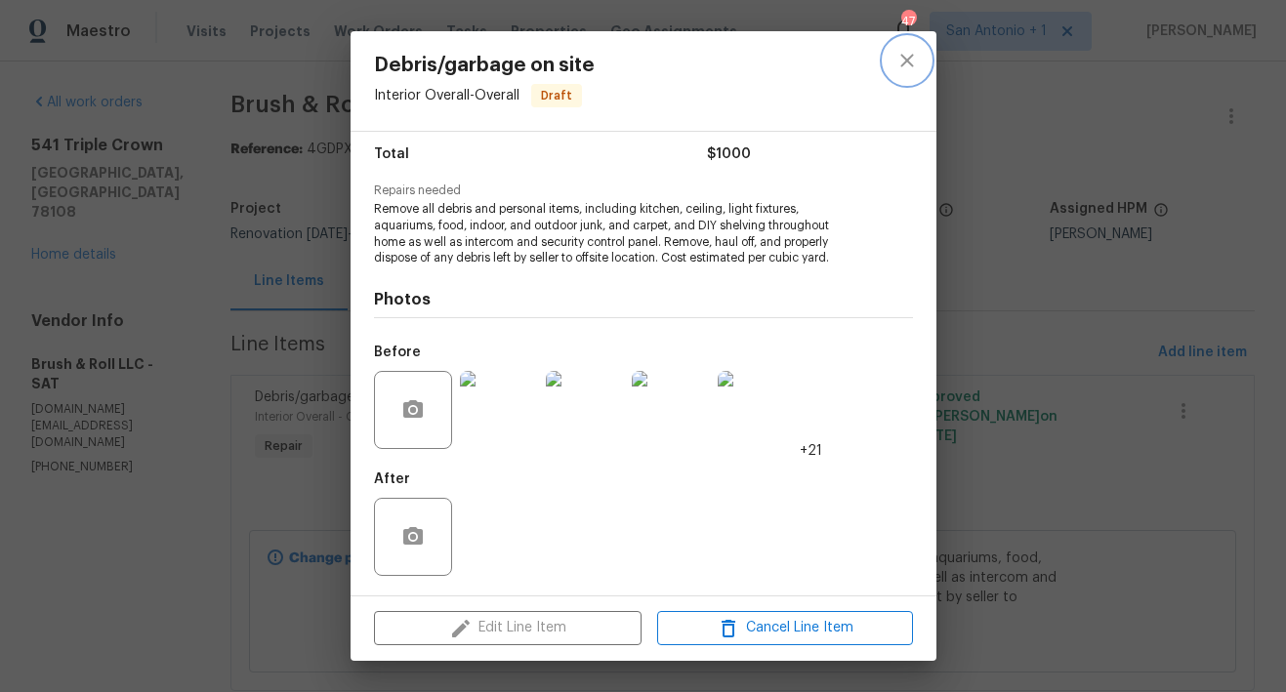
click at [905, 64] on icon "close" at bounding box center [906, 60] width 23 height 23
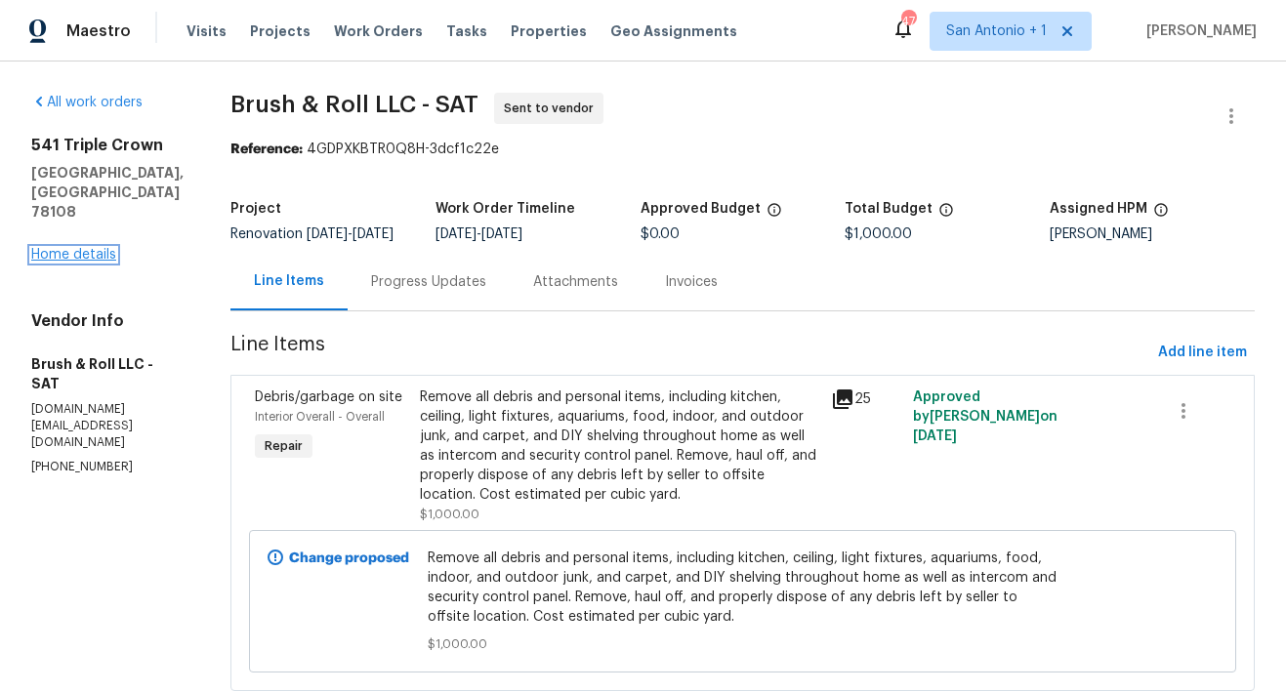
click at [79, 248] on link "Home details" at bounding box center [73, 255] width 85 height 14
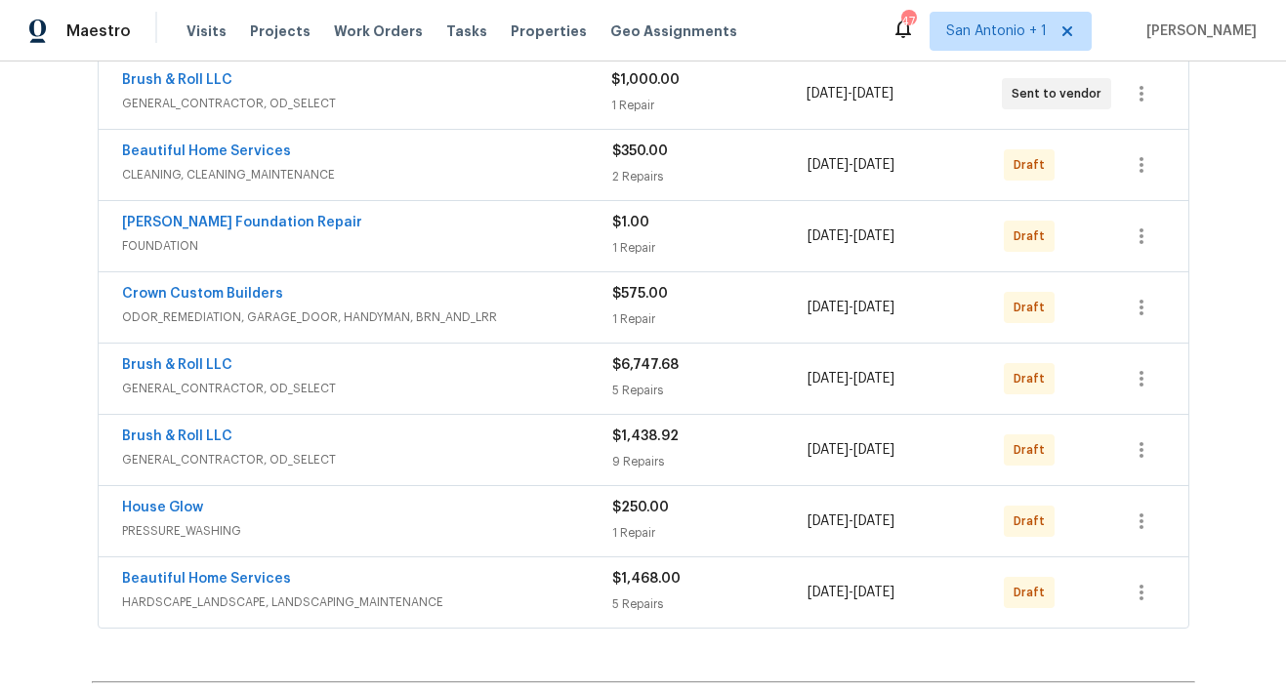
scroll to position [450, 0]
click at [195, 362] on link "Brush & Roll LLC" at bounding box center [177, 364] width 110 height 14
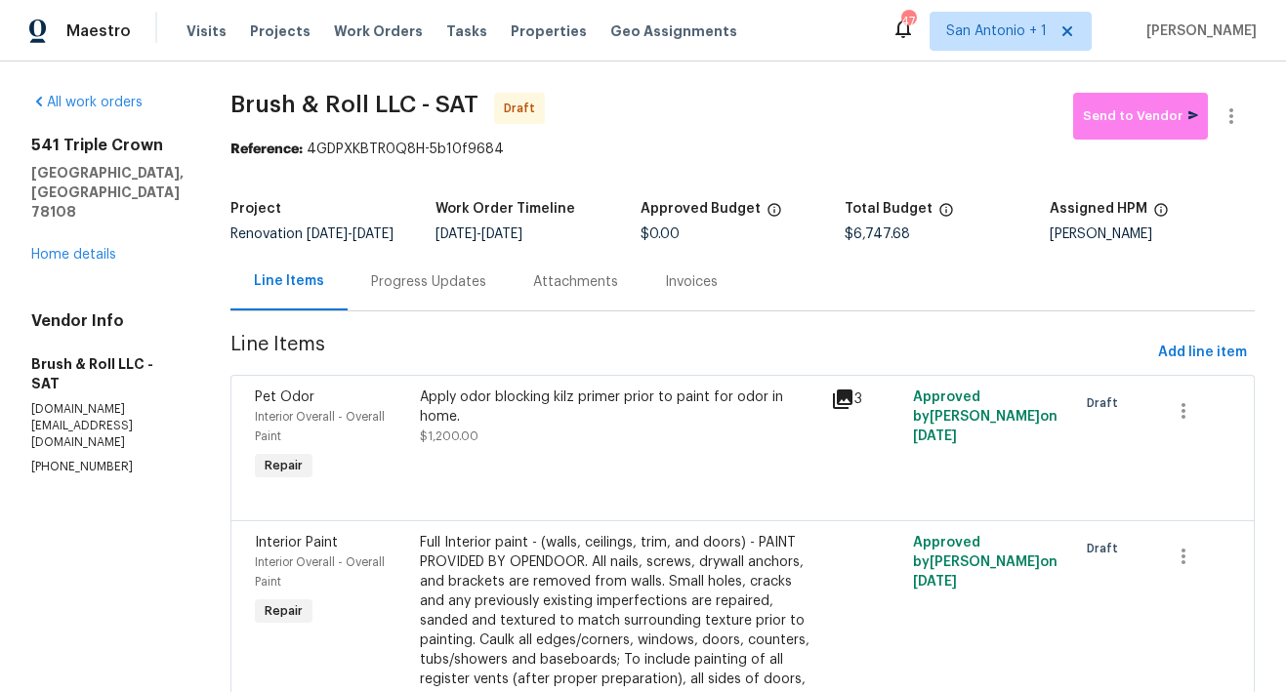
click at [495, 446] on div "Apply odor blocking kilz primer prior to paint for odor in home. $1,200.00" at bounding box center [619, 417] width 399 height 59
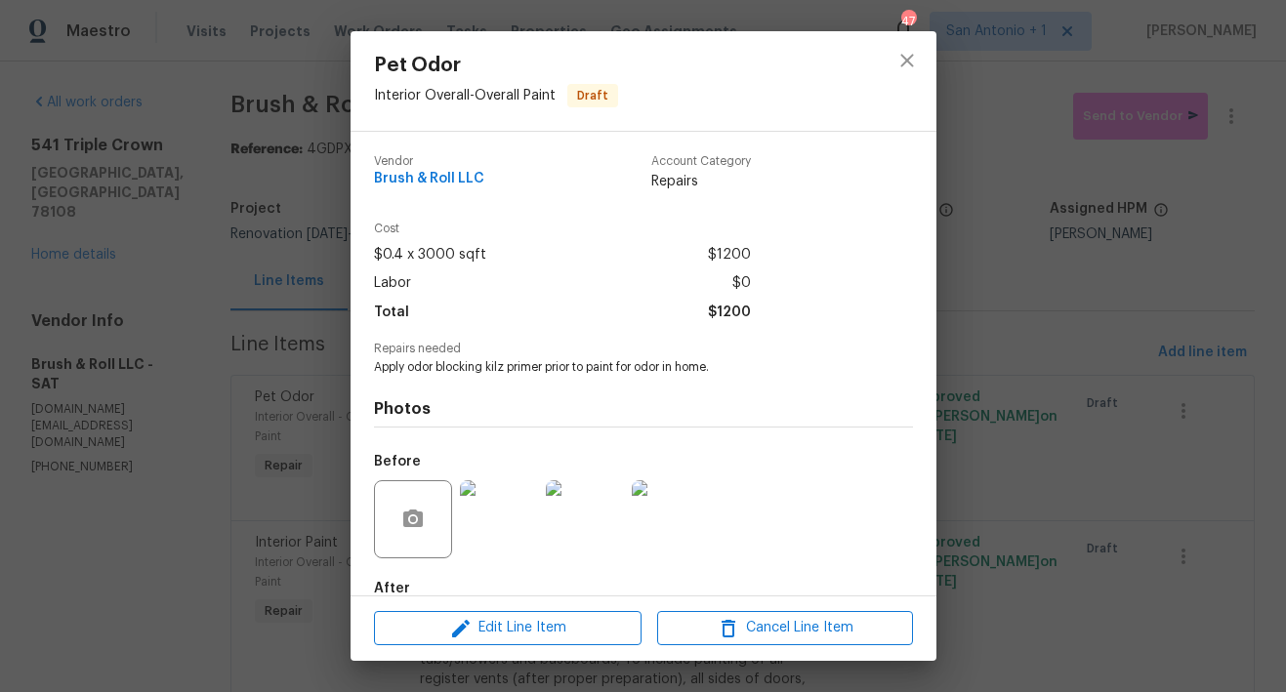
scroll to position [109, 0]
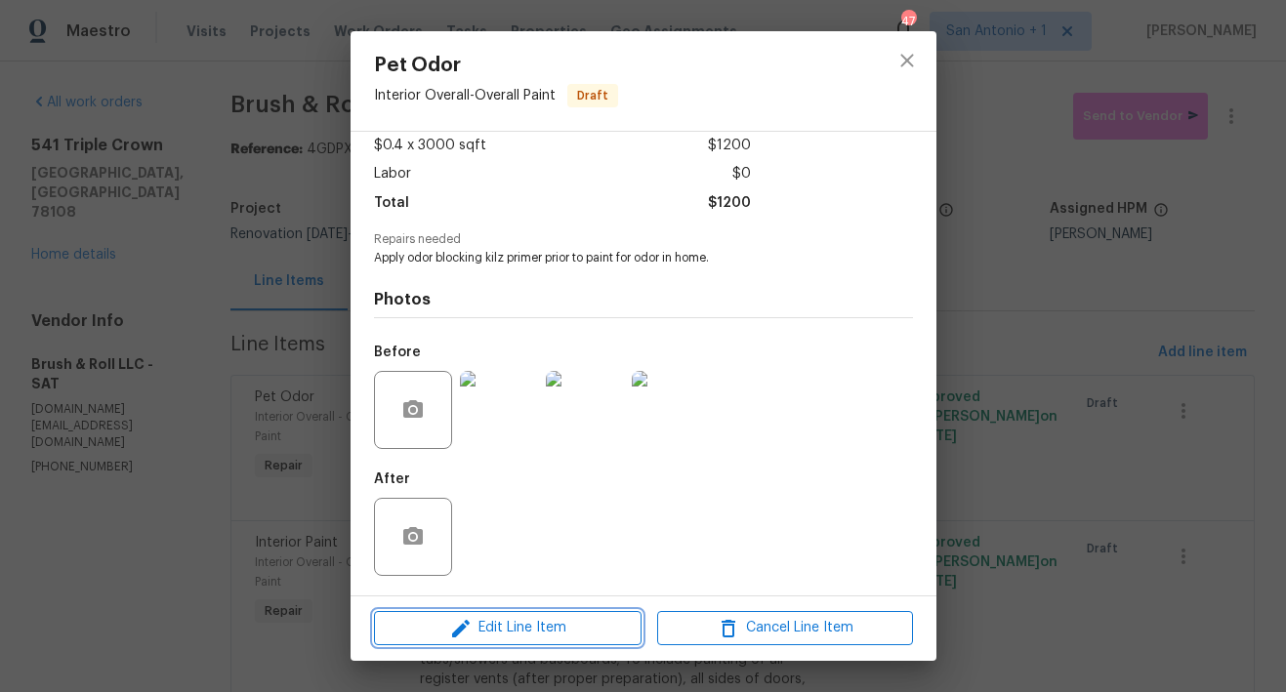
click at [534, 630] on span "Edit Line Item" at bounding box center [508, 628] width 256 height 24
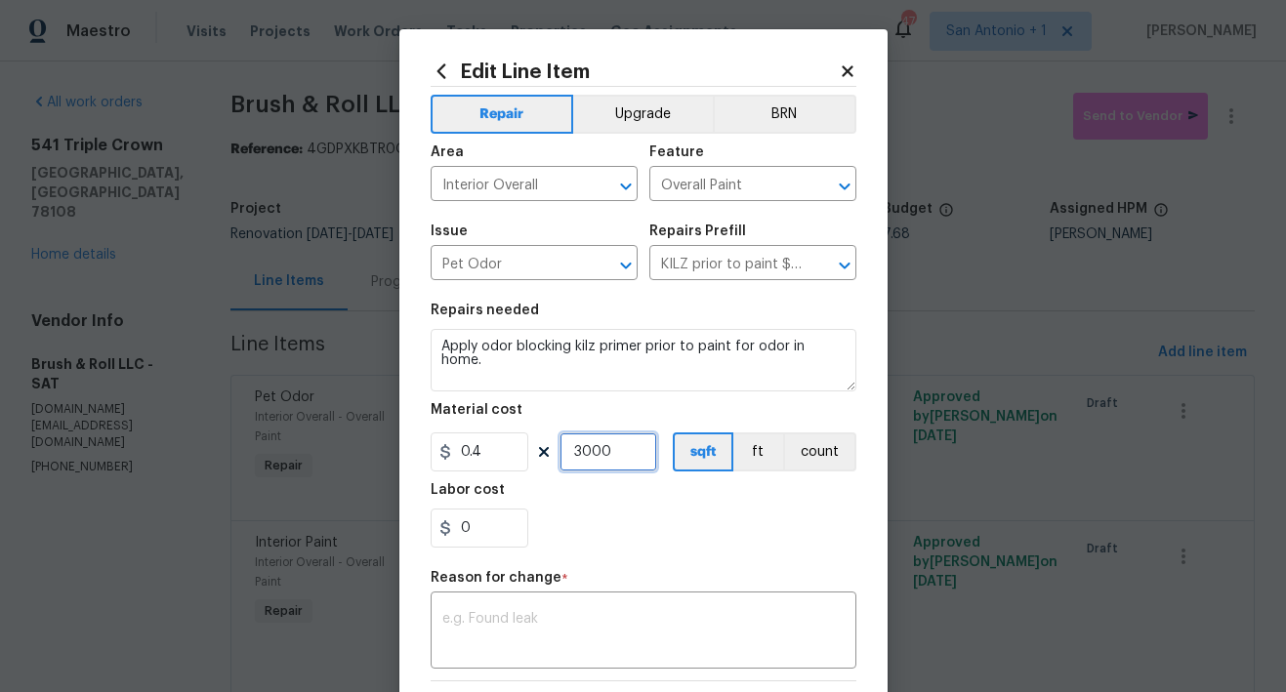
click at [603, 455] on input "3000" at bounding box center [608, 451] width 98 height 39
type input "2756"
click at [583, 615] on textarea at bounding box center [643, 632] width 402 height 41
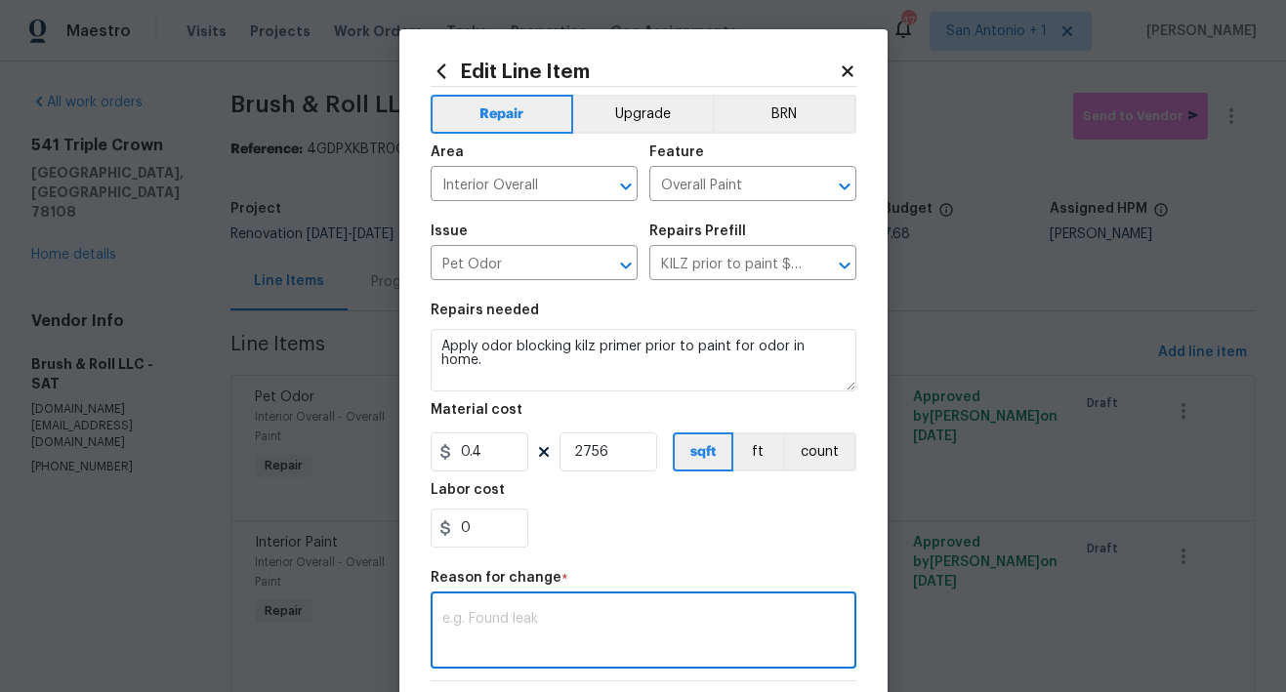
type textarea "F"
type textarea "C"
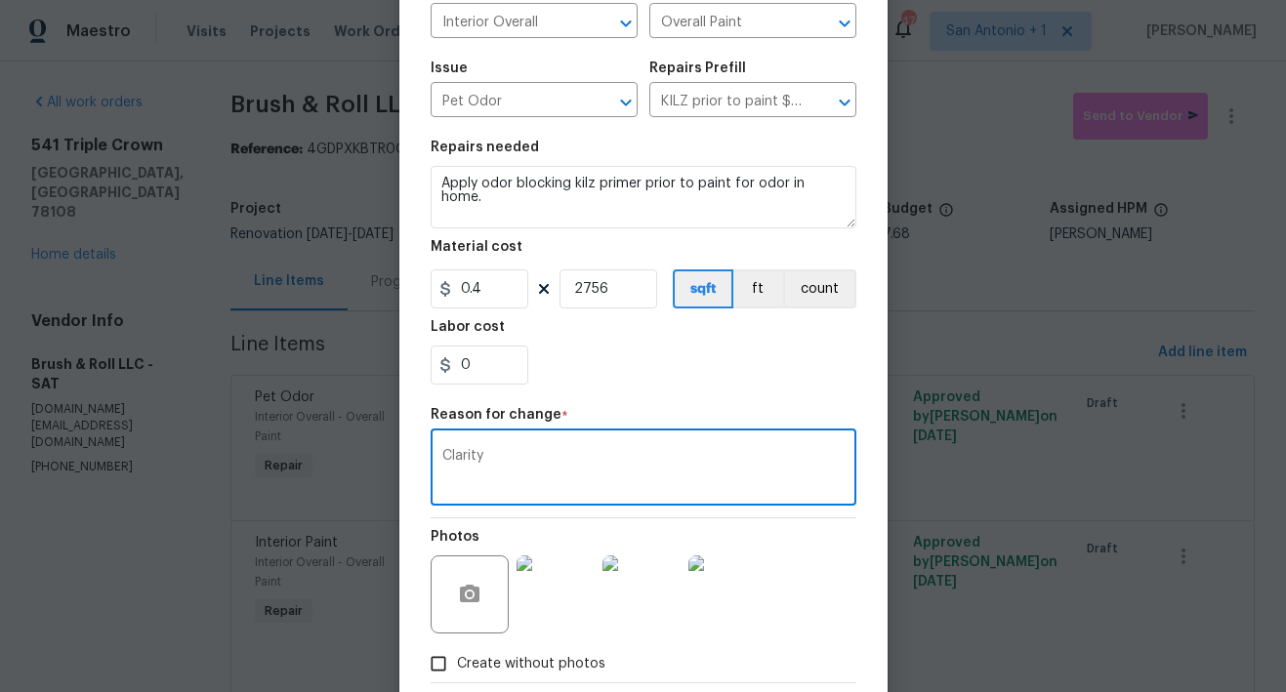
scroll to position [234, 0]
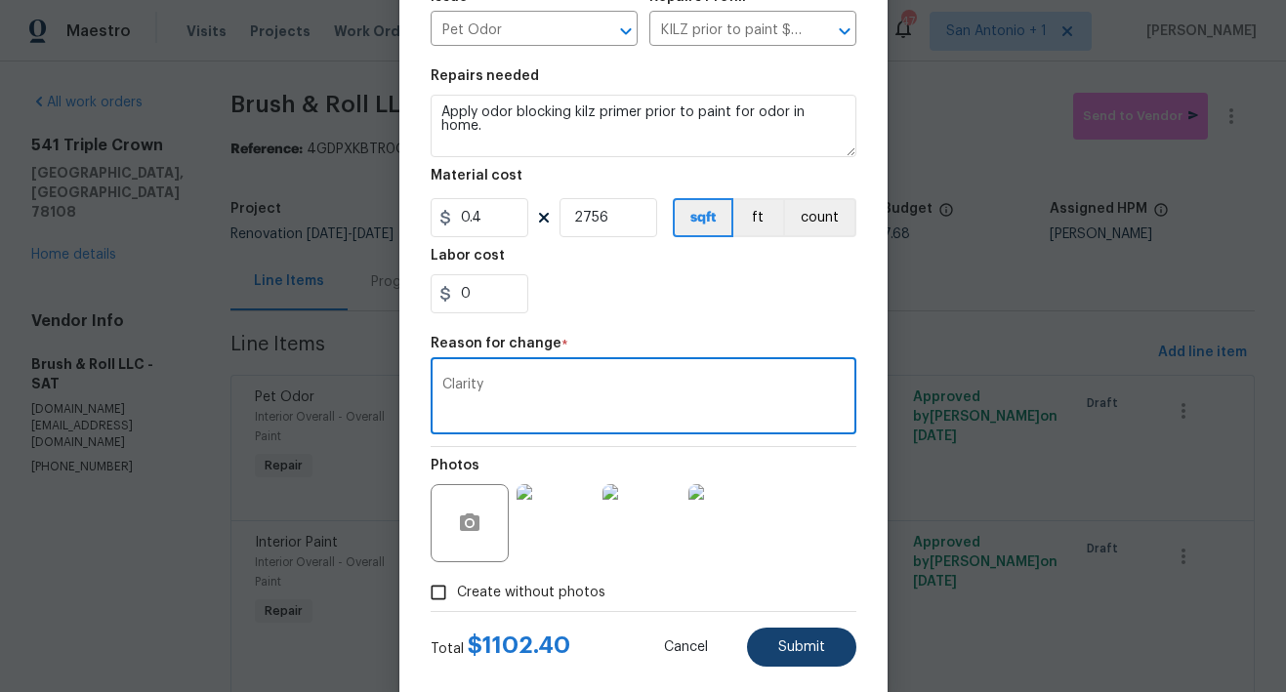
type textarea "Clarity"
click at [790, 638] on button "Submit" at bounding box center [801, 647] width 109 height 39
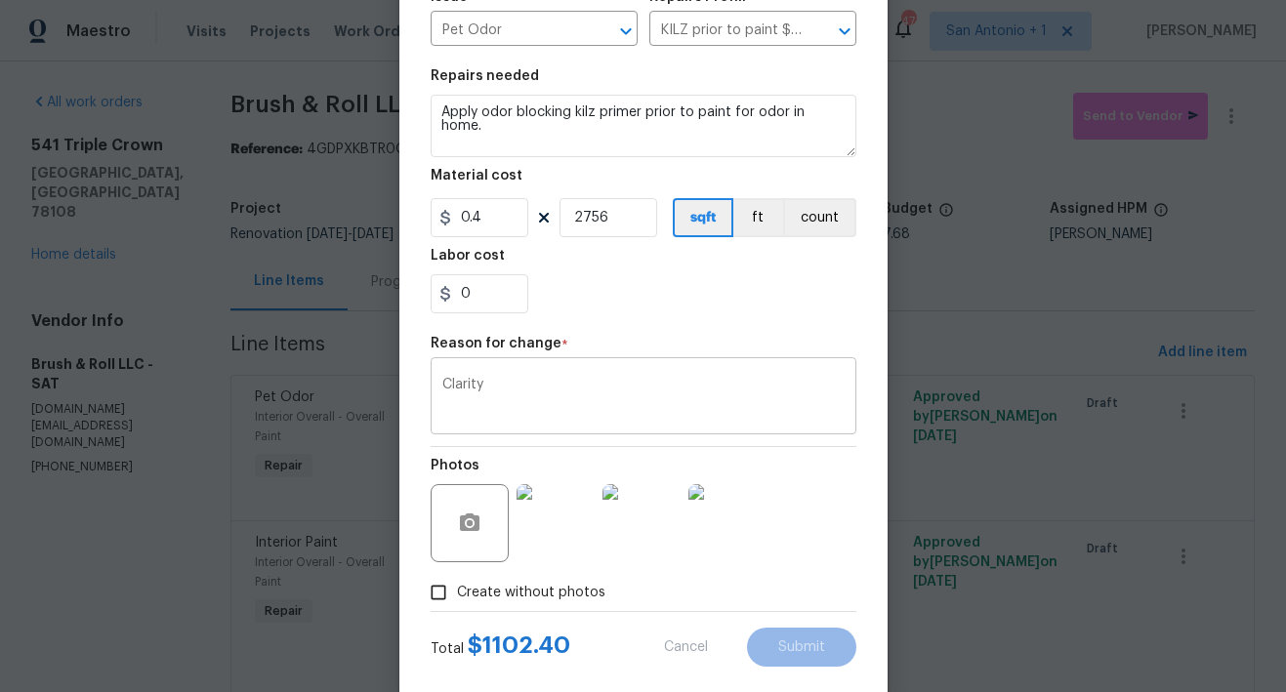
type input "3000"
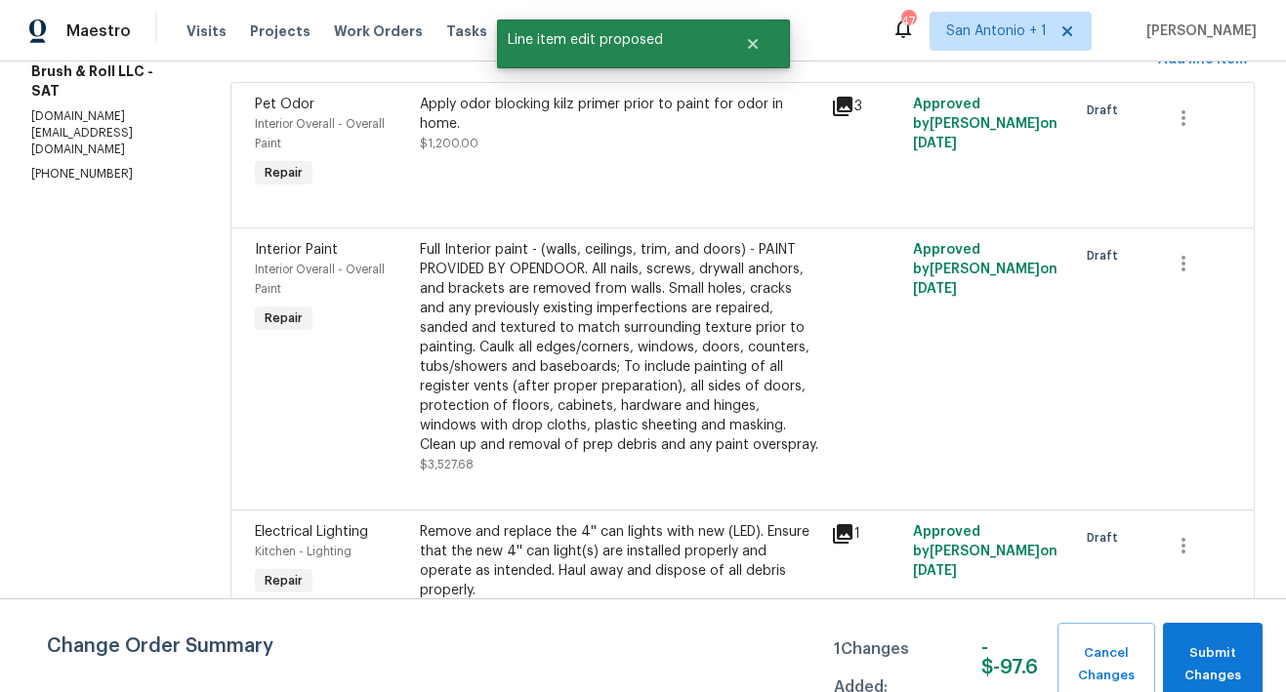
scroll to position [304, 0]
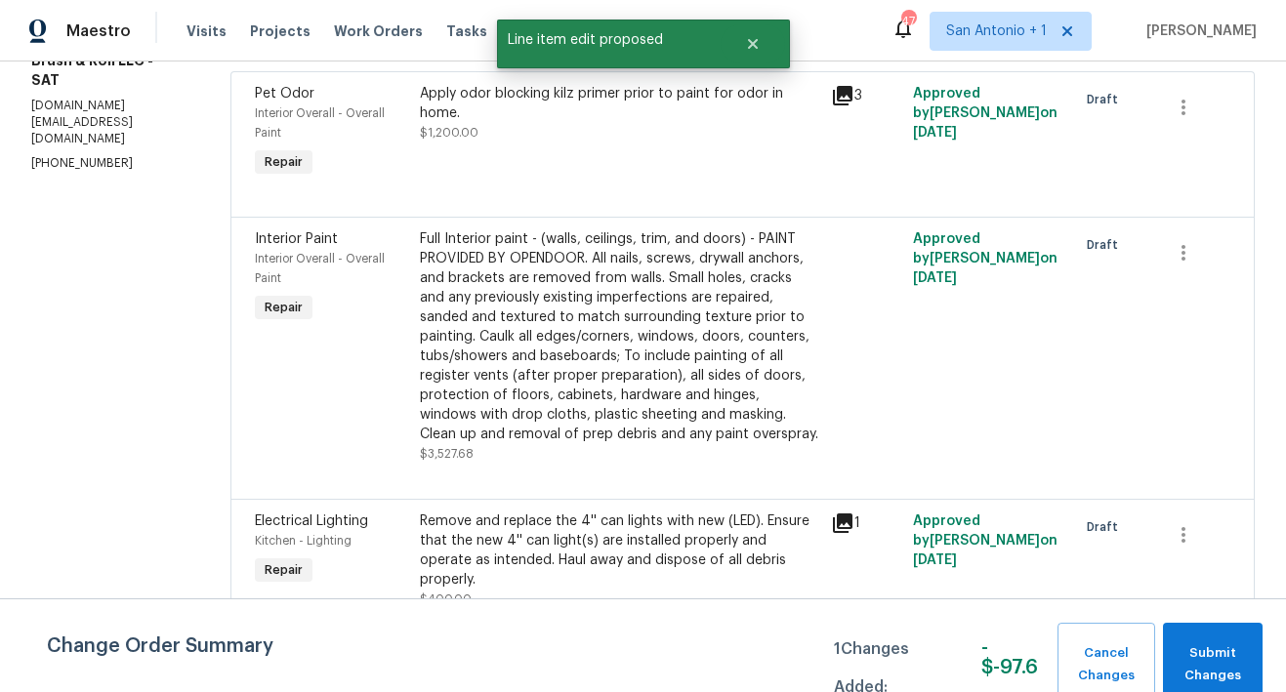
click at [584, 394] on div "Full Interior paint - (walls, ceilings, trim, and doors) - PAINT PROVIDED BY OP…" at bounding box center [619, 336] width 399 height 215
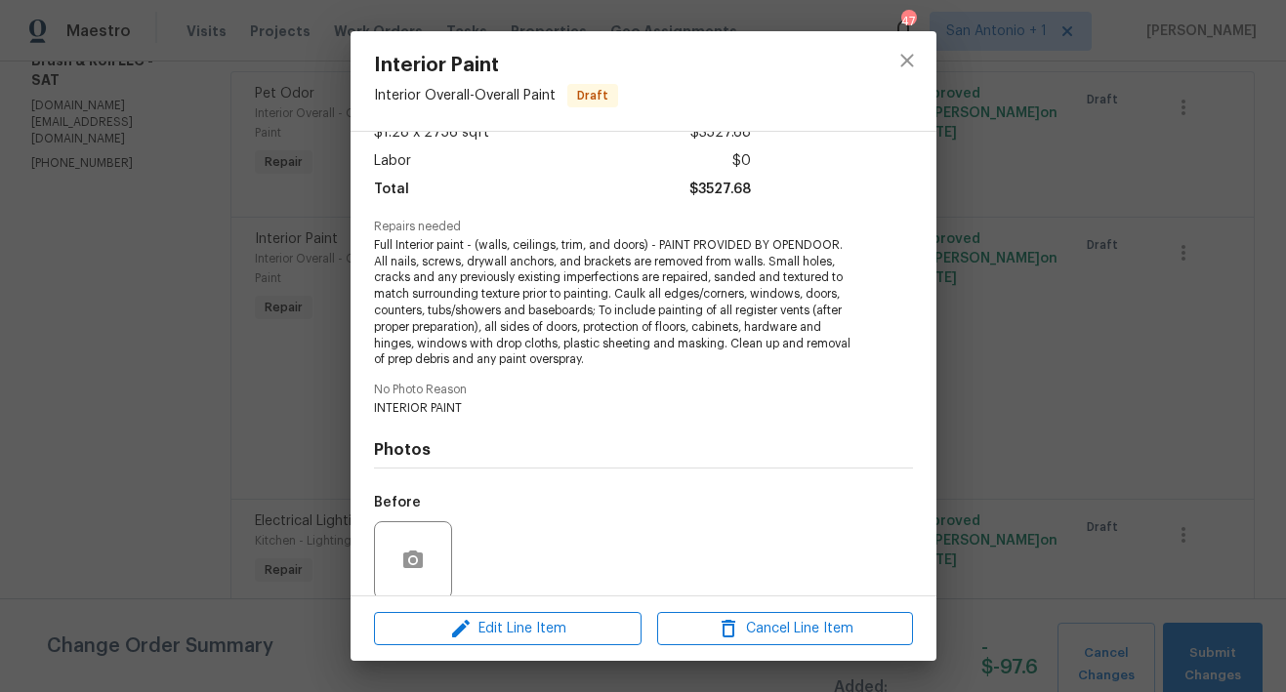
scroll to position [272, 0]
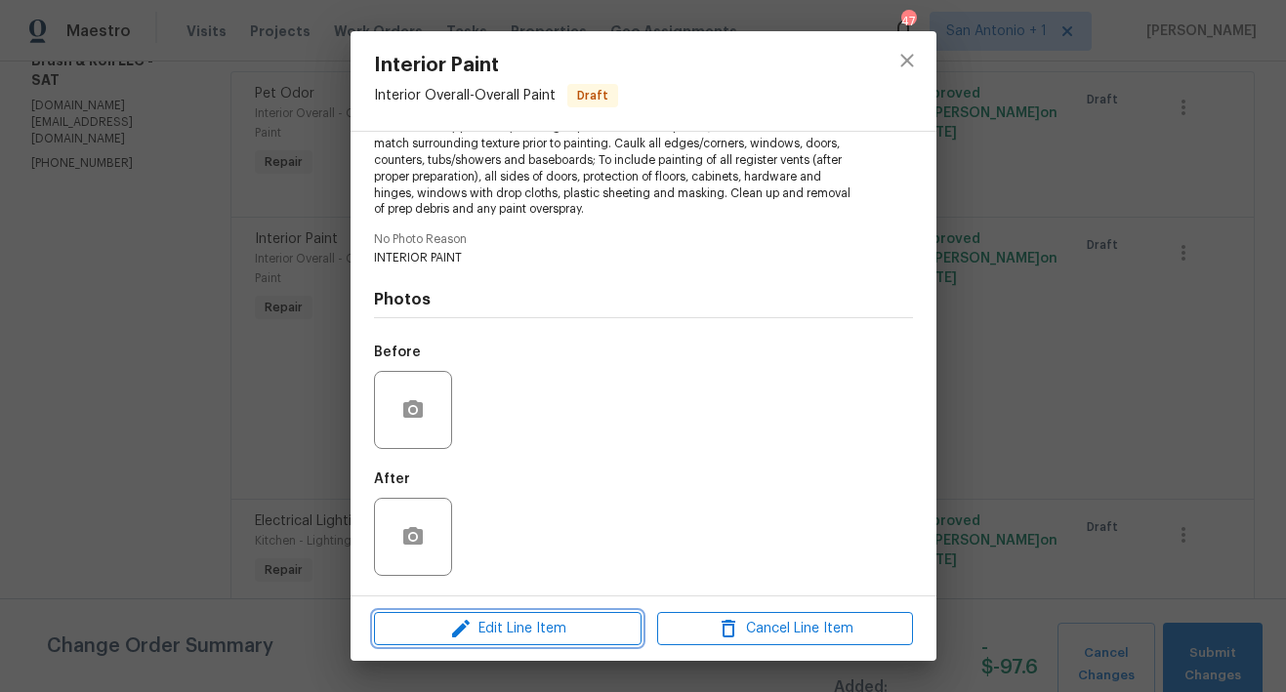
click at [515, 620] on span "Edit Line Item" at bounding box center [508, 629] width 256 height 24
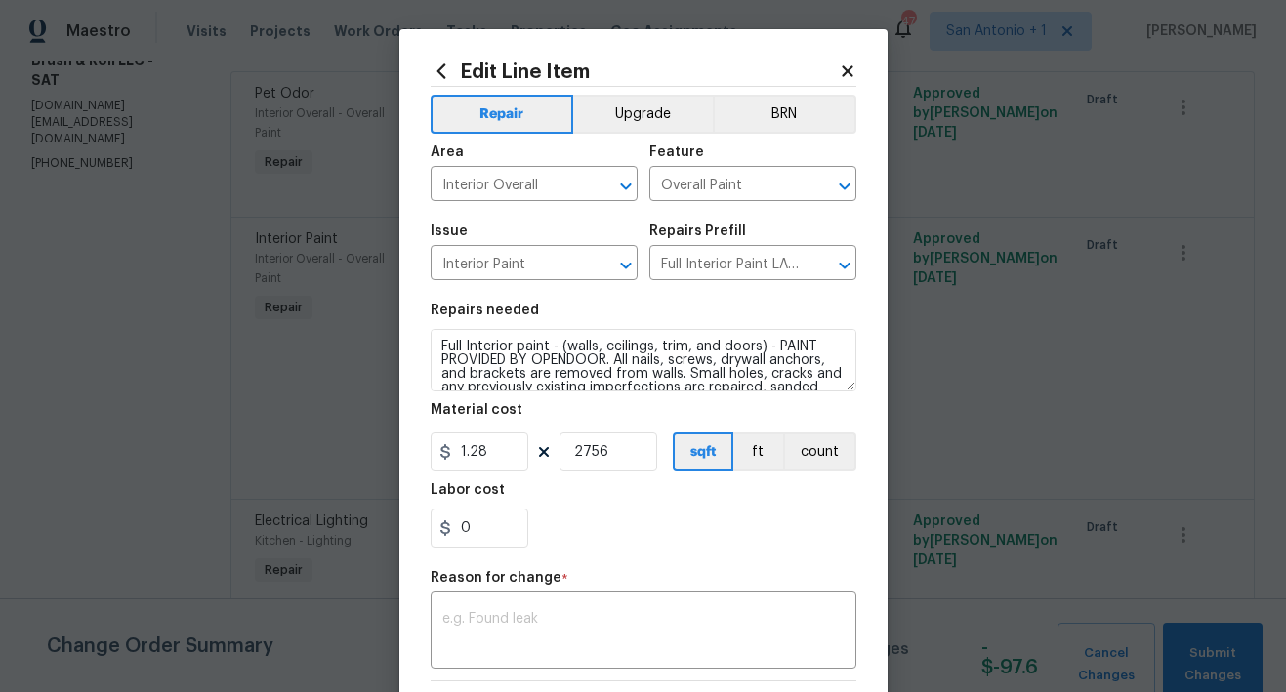
click at [841, 73] on icon at bounding box center [846, 70] width 11 height 11
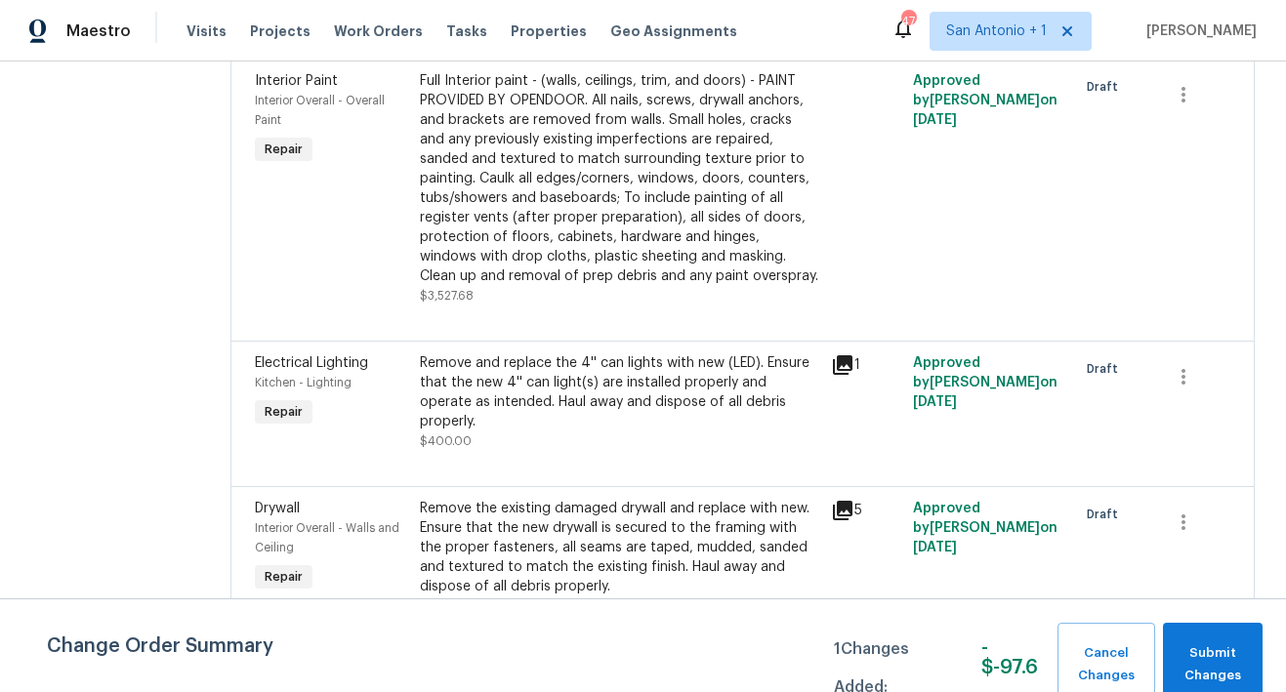
scroll to position [496, 0]
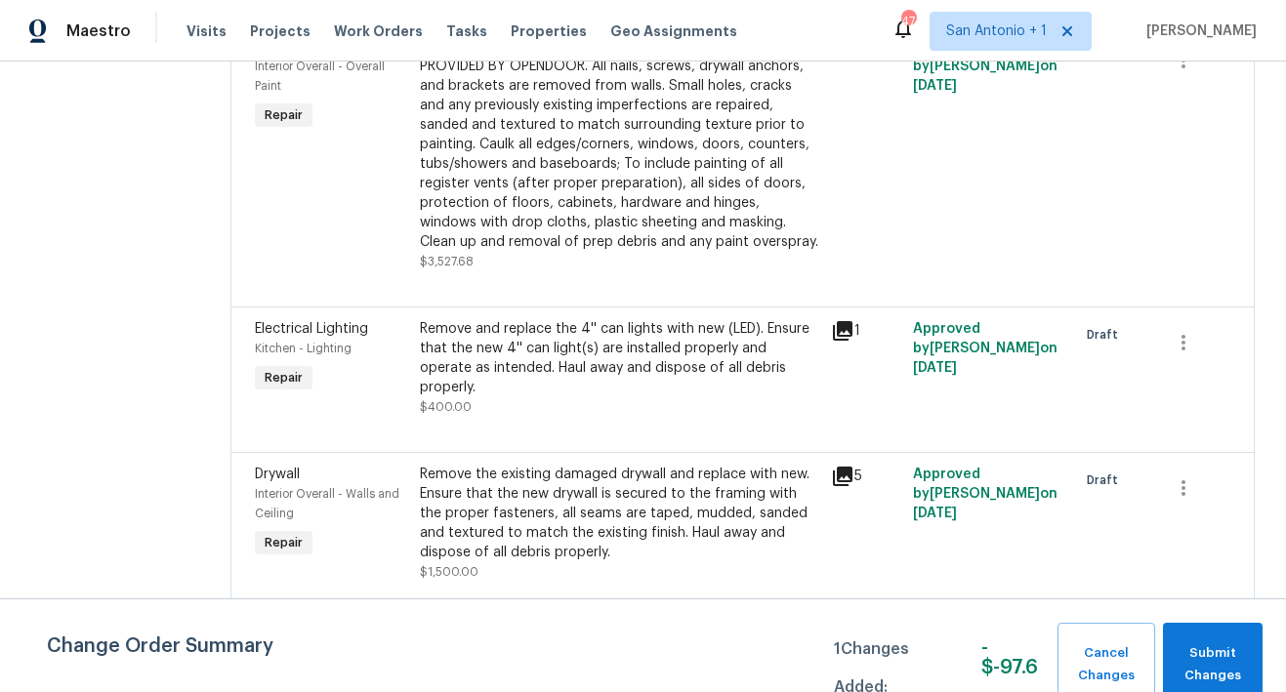
click at [549, 399] on div "Remove and replace the 4'' can lights with new (LED). Ensure that the new 4'' c…" at bounding box center [619, 368] width 399 height 98
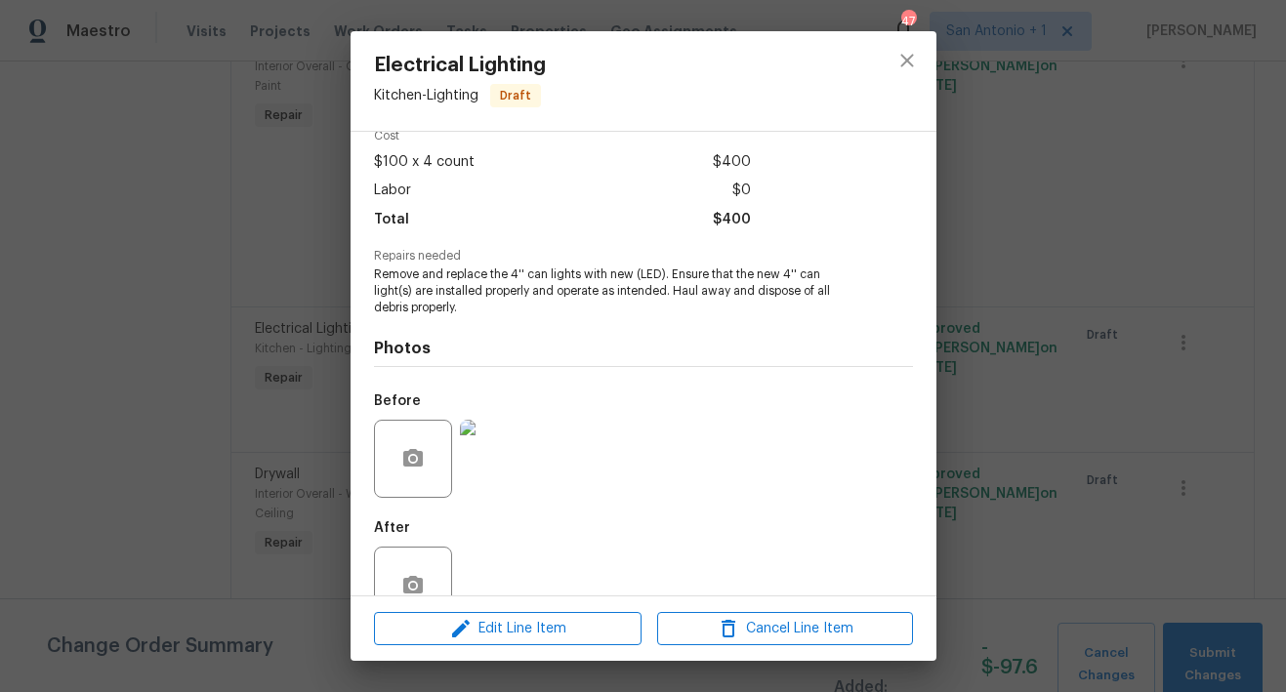
scroll to position [142, 0]
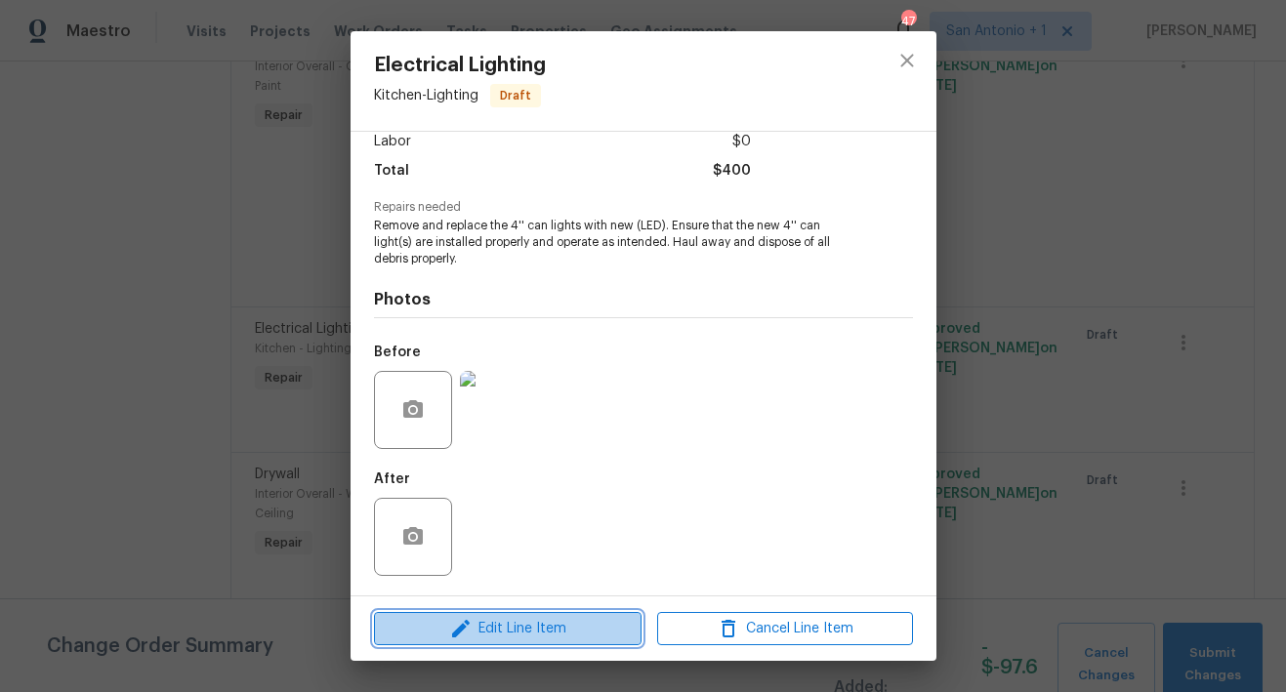
click at [514, 629] on span "Edit Line Item" at bounding box center [508, 629] width 256 height 24
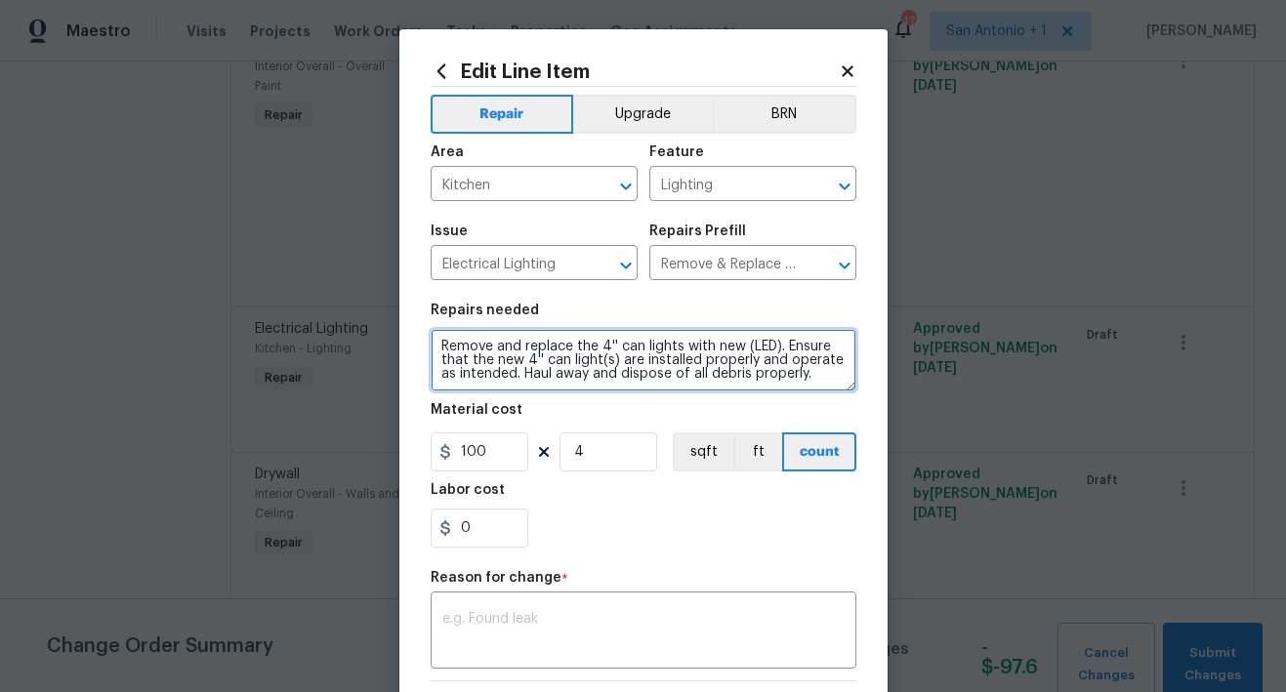
click at [430, 343] on textarea "Remove and replace the 4'' can lights with new (LED). Ensure that the new 4'' c…" at bounding box center [643, 360] width 426 height 62
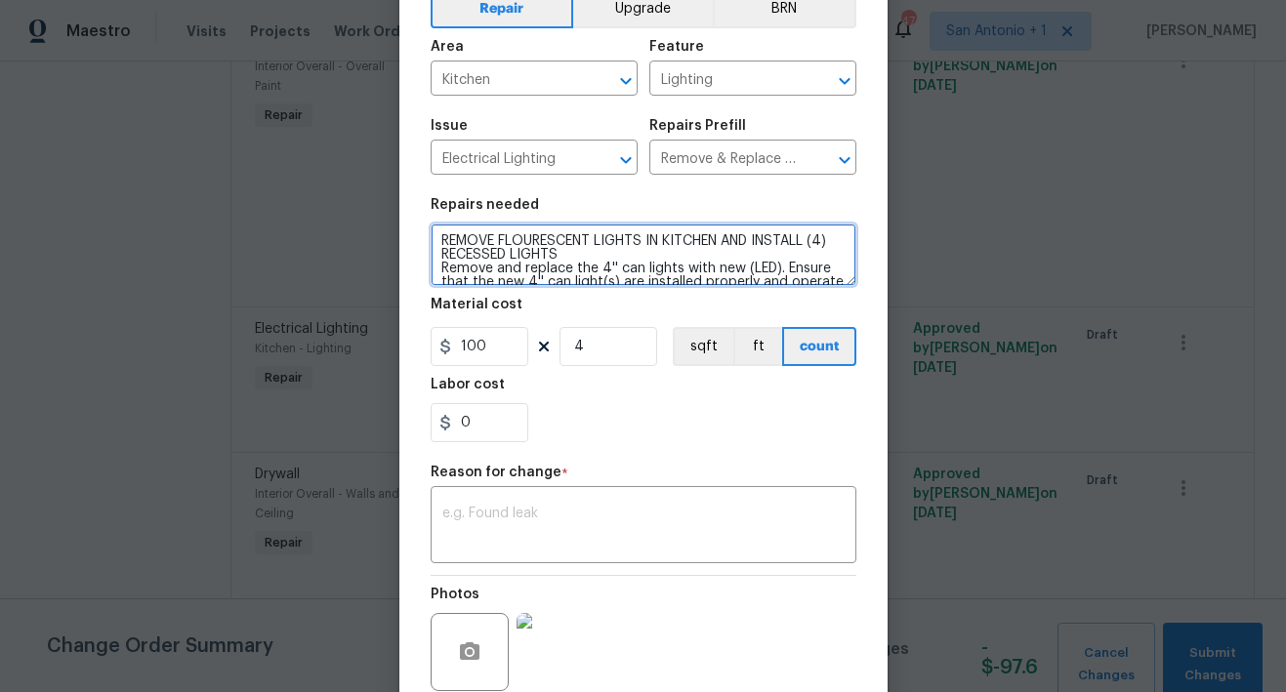
scroll to position [144, 0]
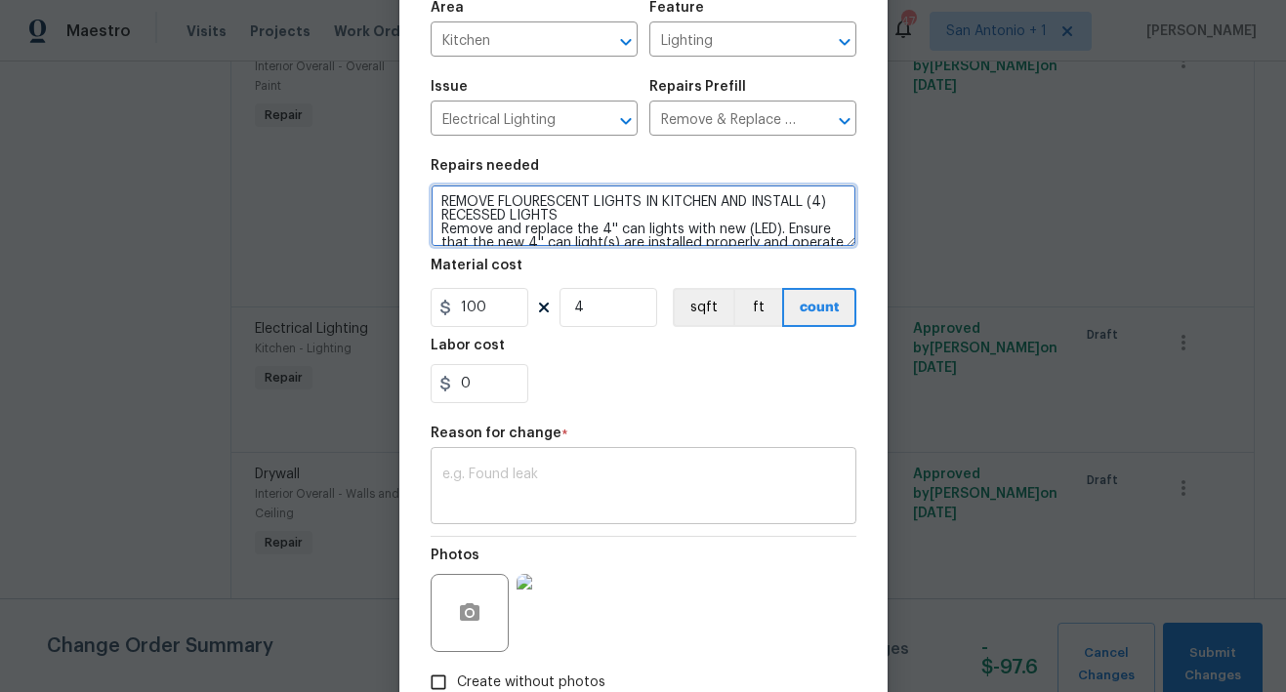
type textarea "REMOVE FLOURESCENT LIGHTS IN KITCHEN AND INSTALL (4) RECESSED LIGHTS Remove and…"
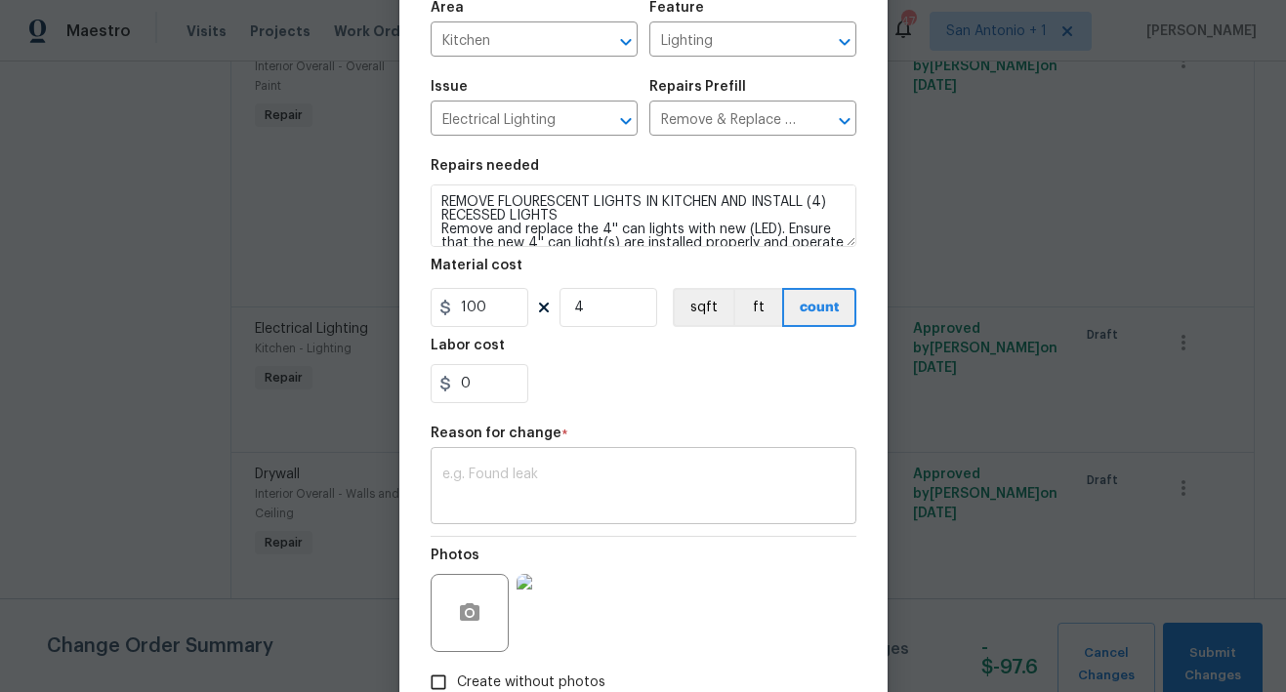
click at [595, 490] on textarea at bounding box center [643, 488] width 402 height 41
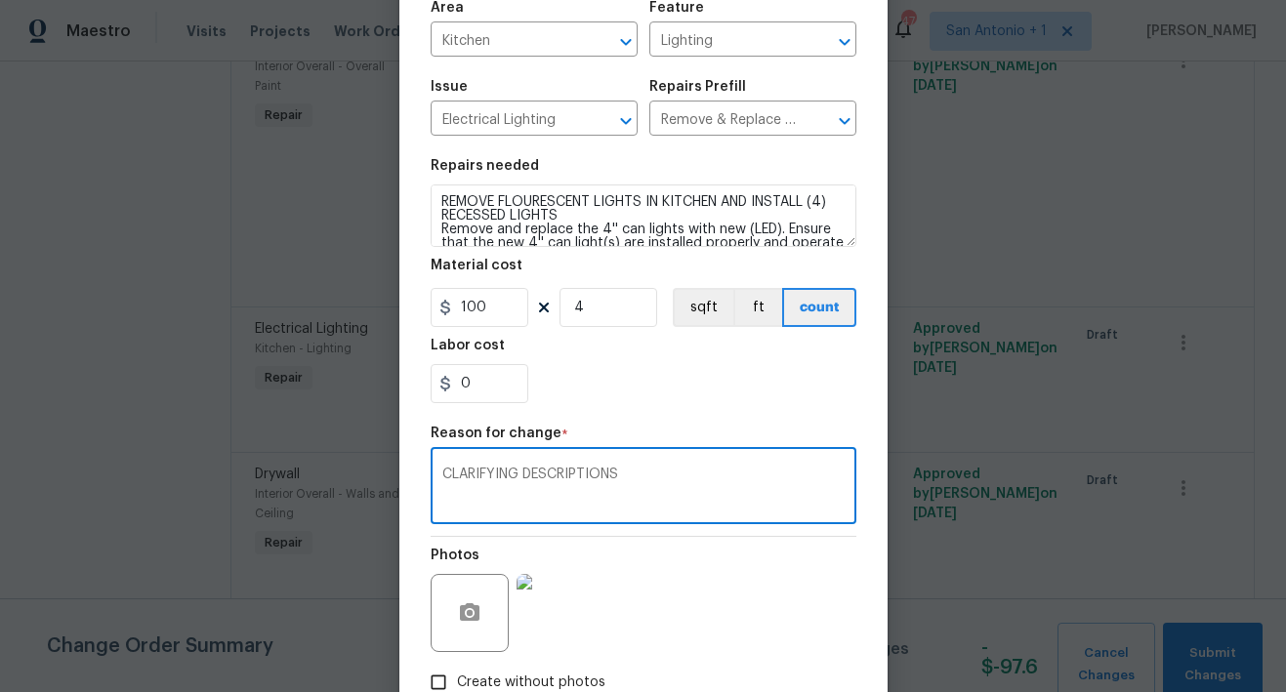
scroll to position [270, 0]
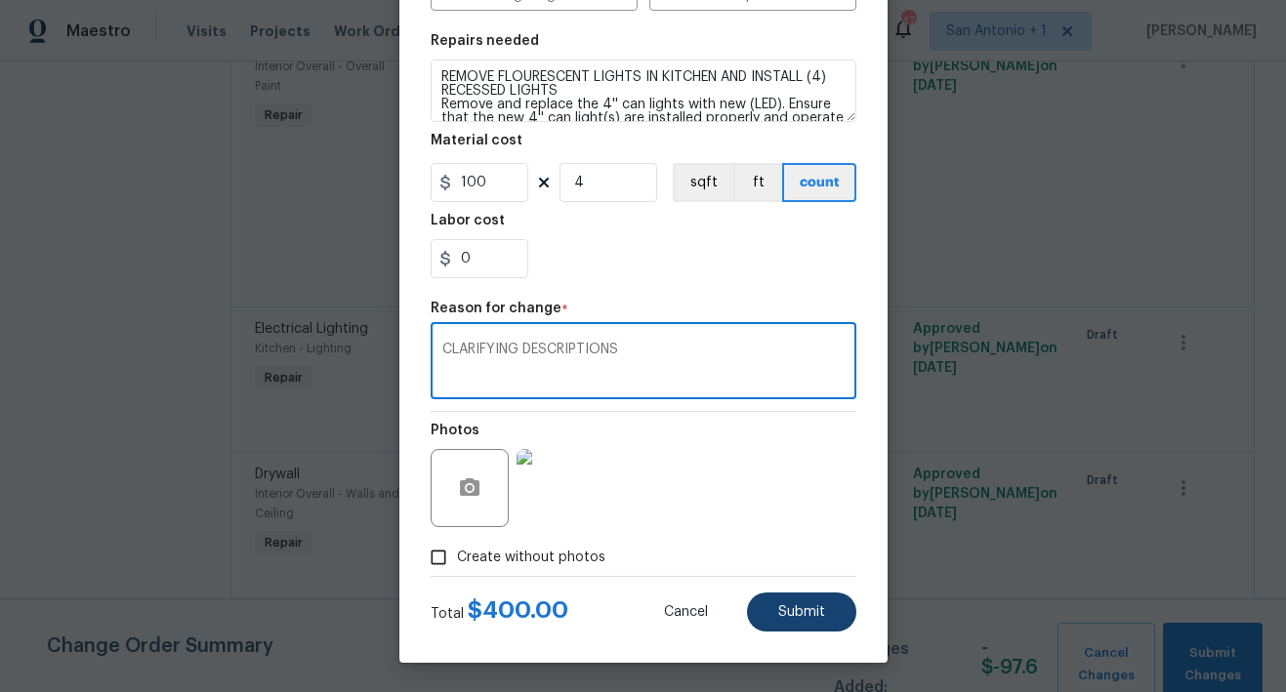
type textarea "CLARIFYING DESCRIPTIONS"
click at [792, 607] on span "Submit" at bounding box center [801, 612] width 47 height 15
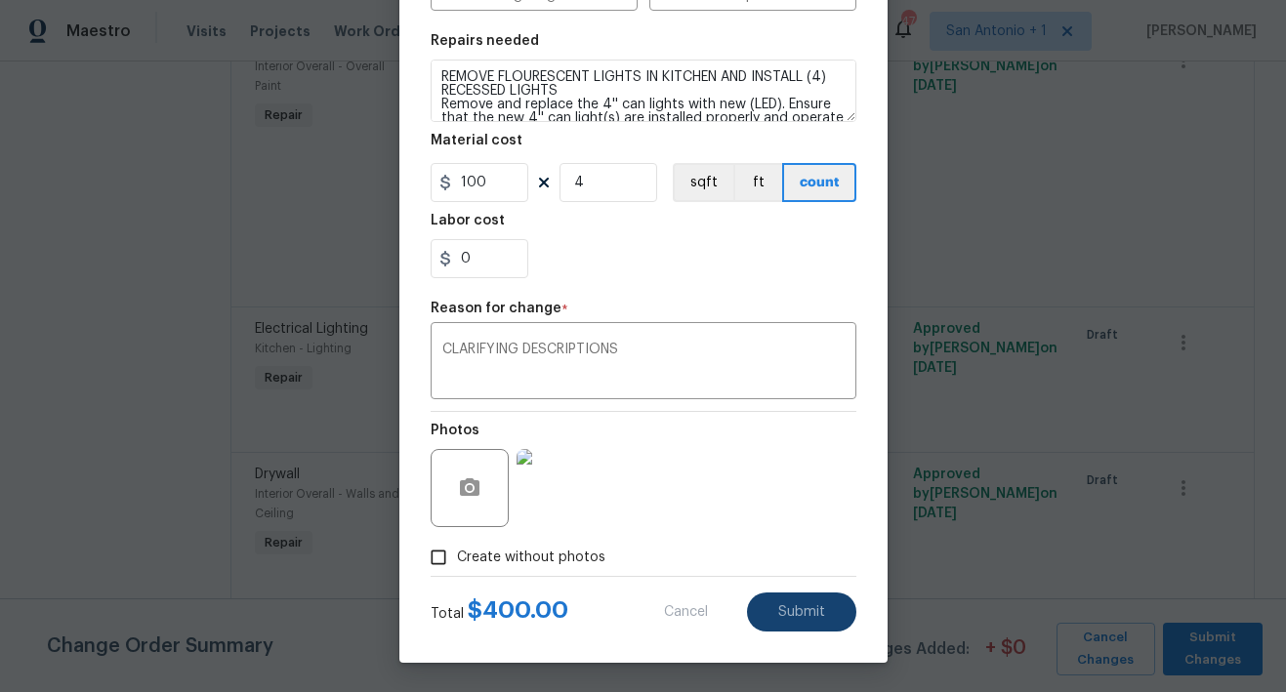
type textarea "Remove and replace the 4'' can lights with new (LED). Ensure that the new 4'' c…"
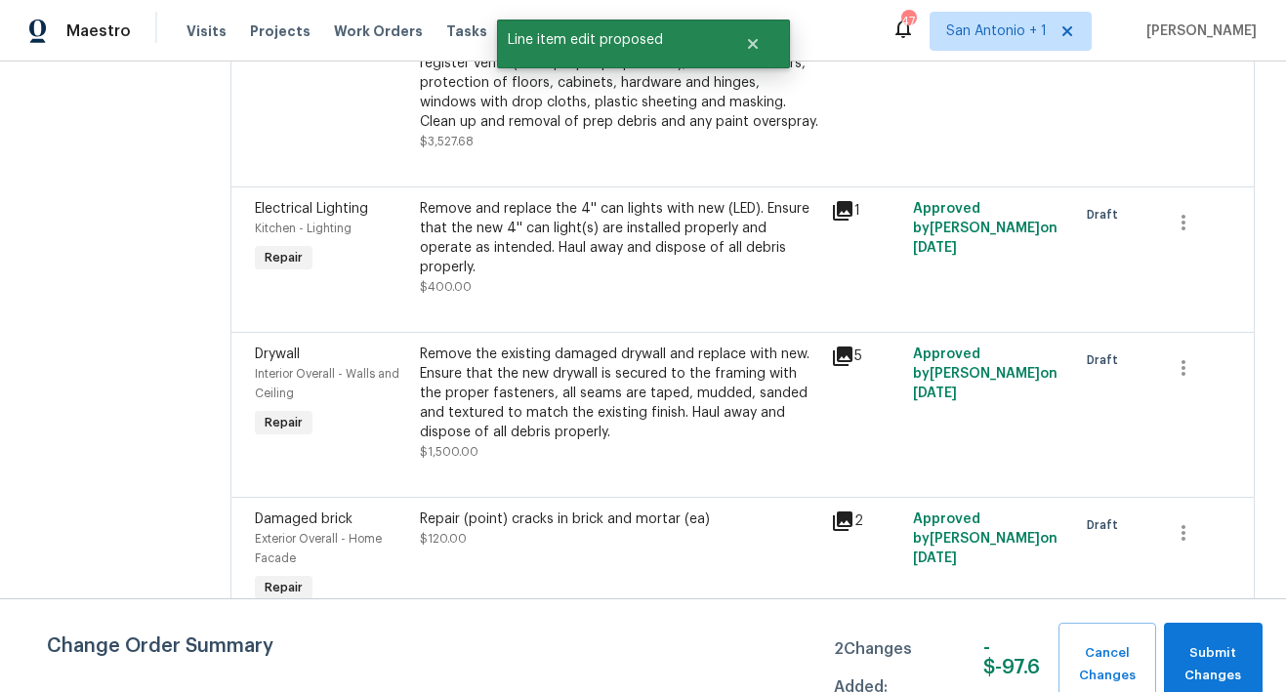
scroll to position [631, 0]
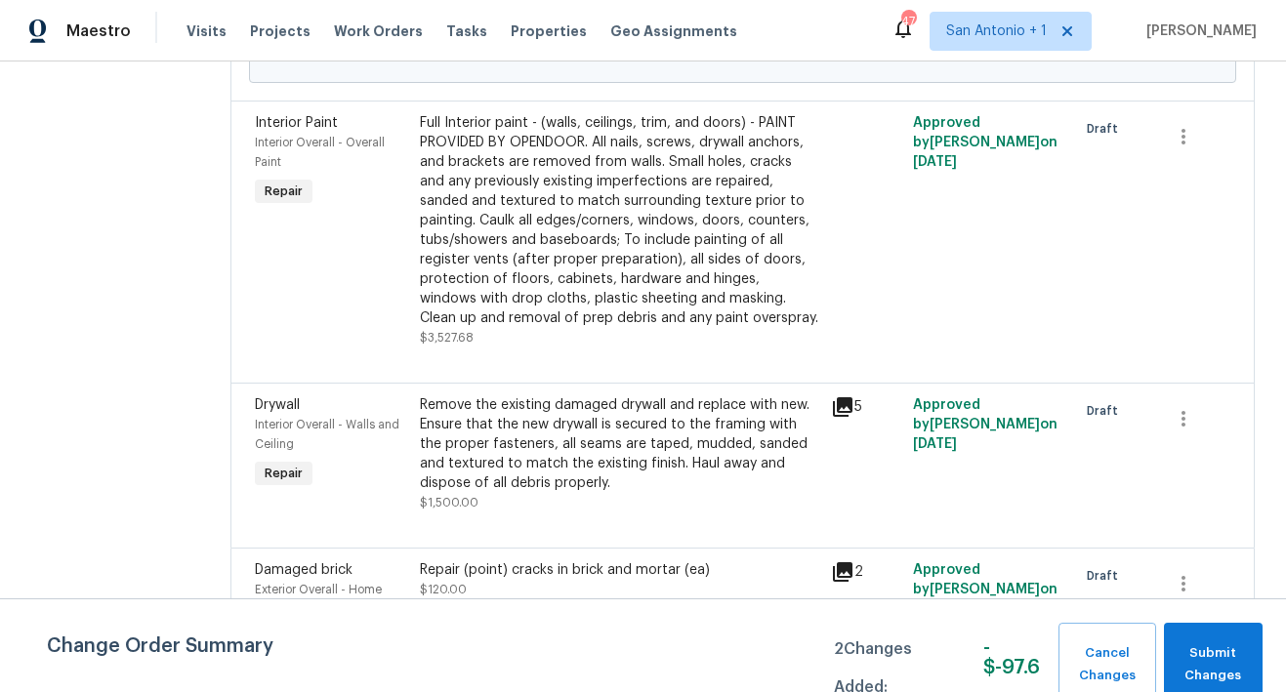
scroll to position [873, 0]
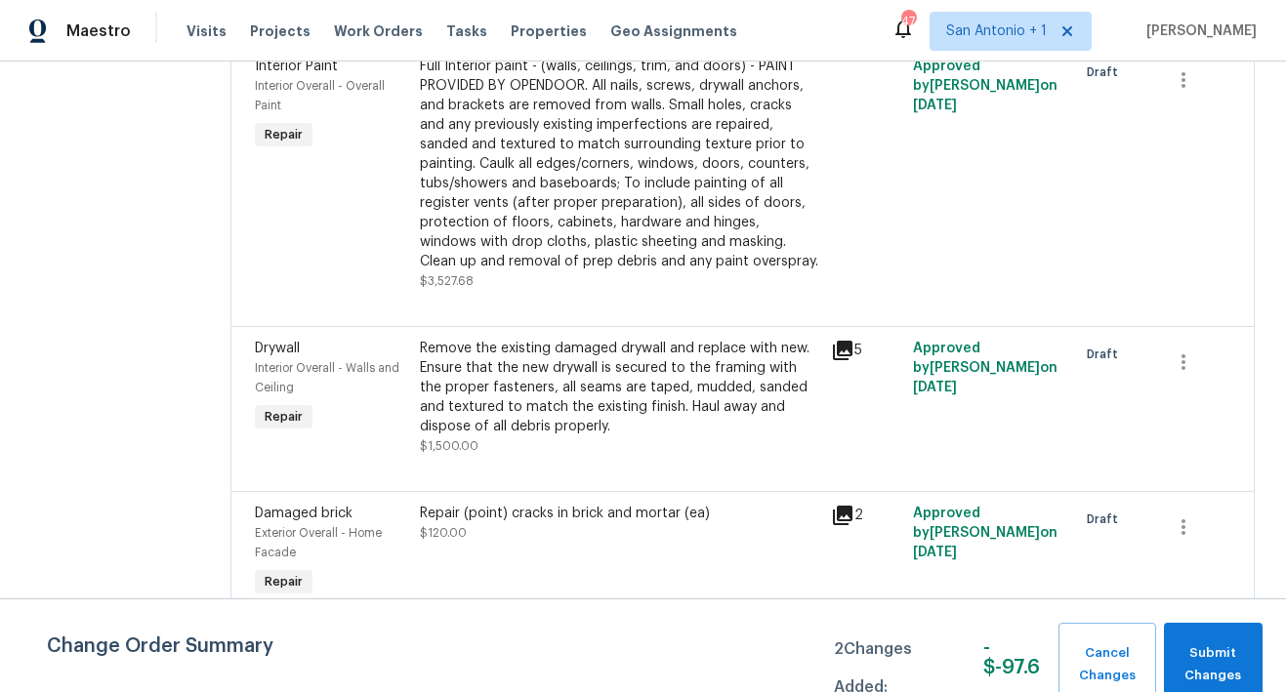
click at [575, 370] on div "Remove the existing damaged drywall and replace with new. Ensure that the new d…" at bounding box center [619, 388] width 399 height 98
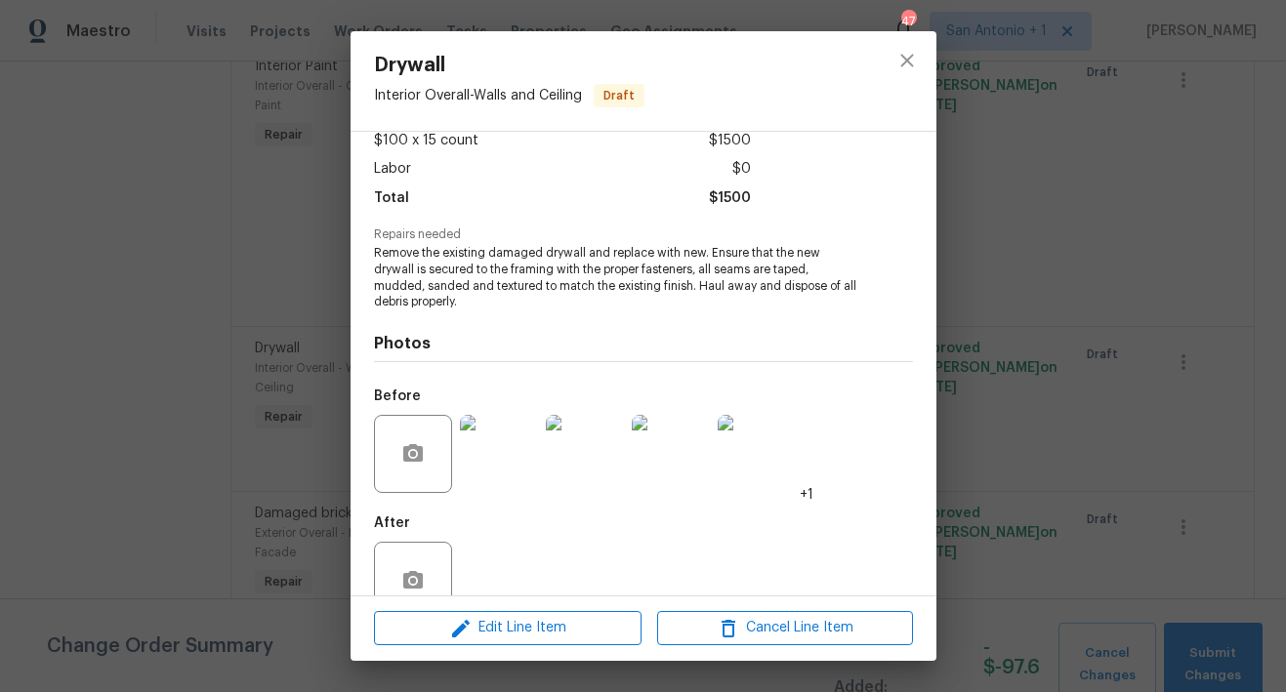
scroll to position [123, 0]
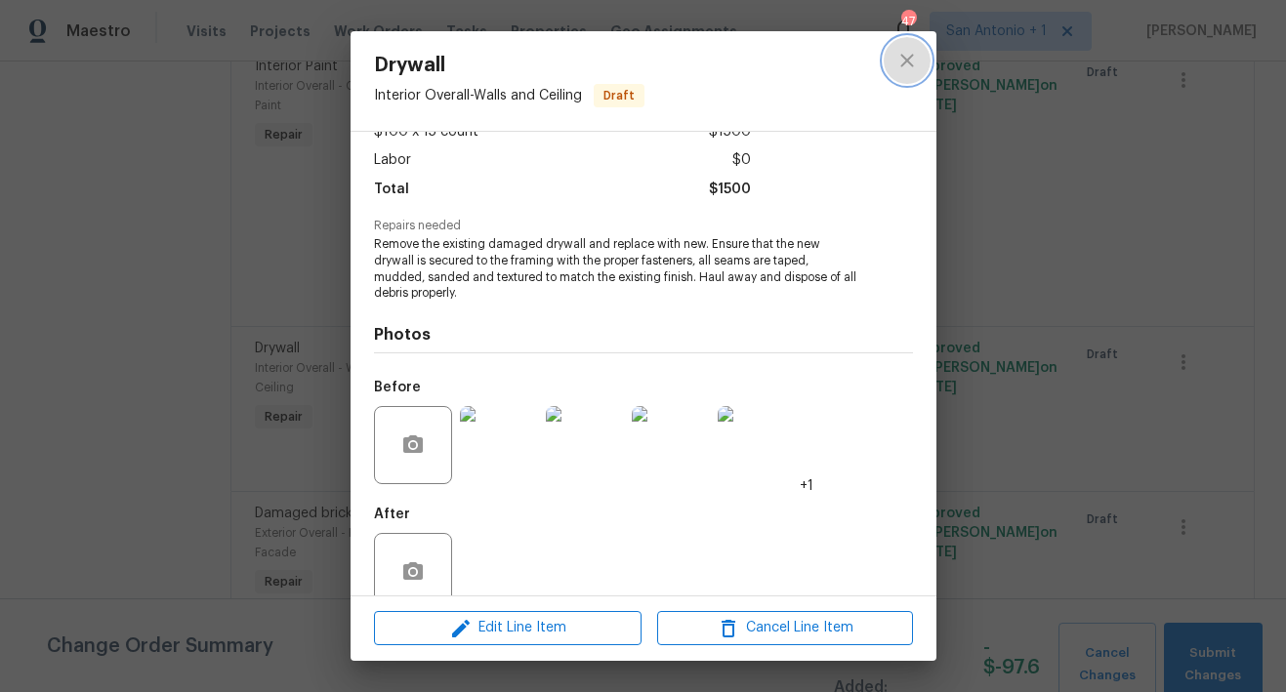
click at [893, 60] on button "close" at bounding box center [906, 60] width 47 height 47
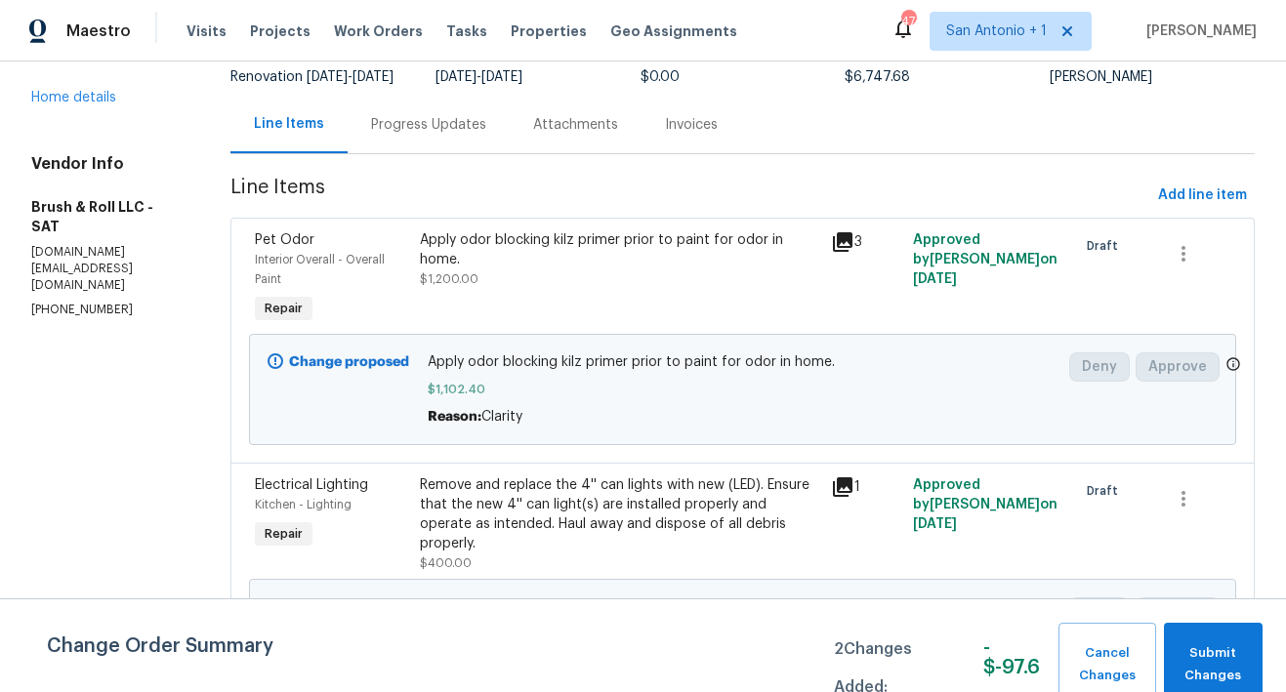
scroll to position [82, 0]
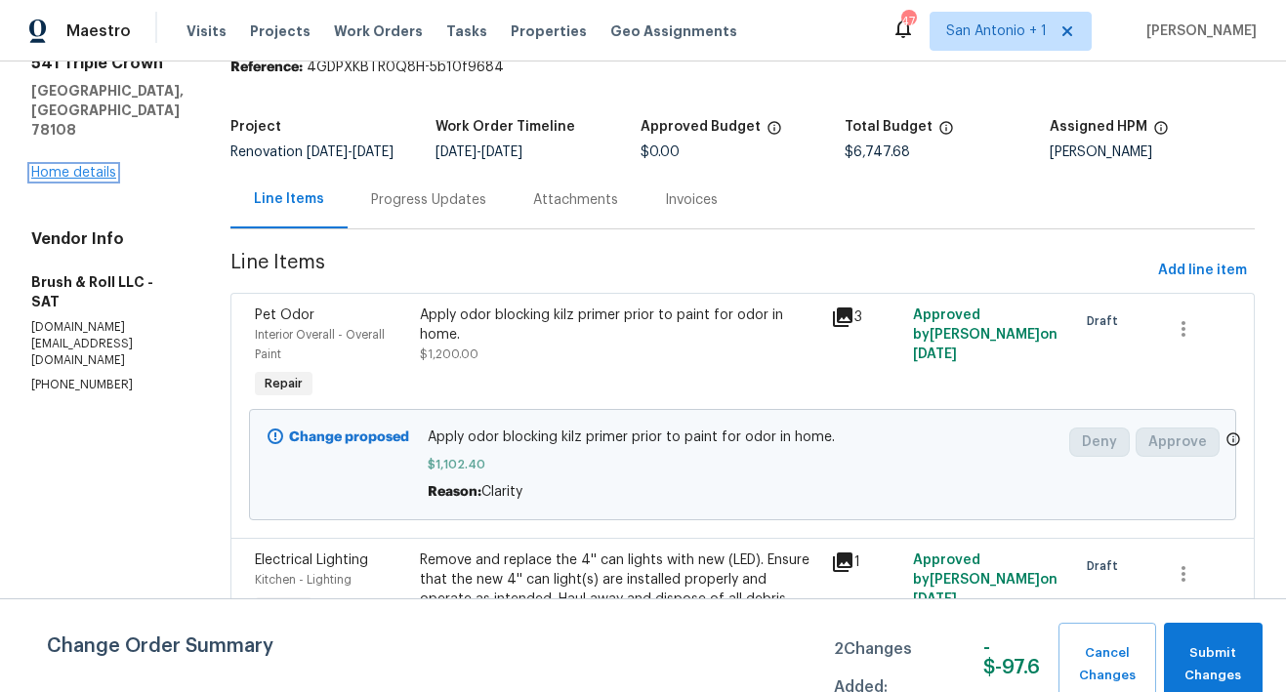
click at [83, 166] on link "Home details" at bounding box center [73, 173] width 85 height 14
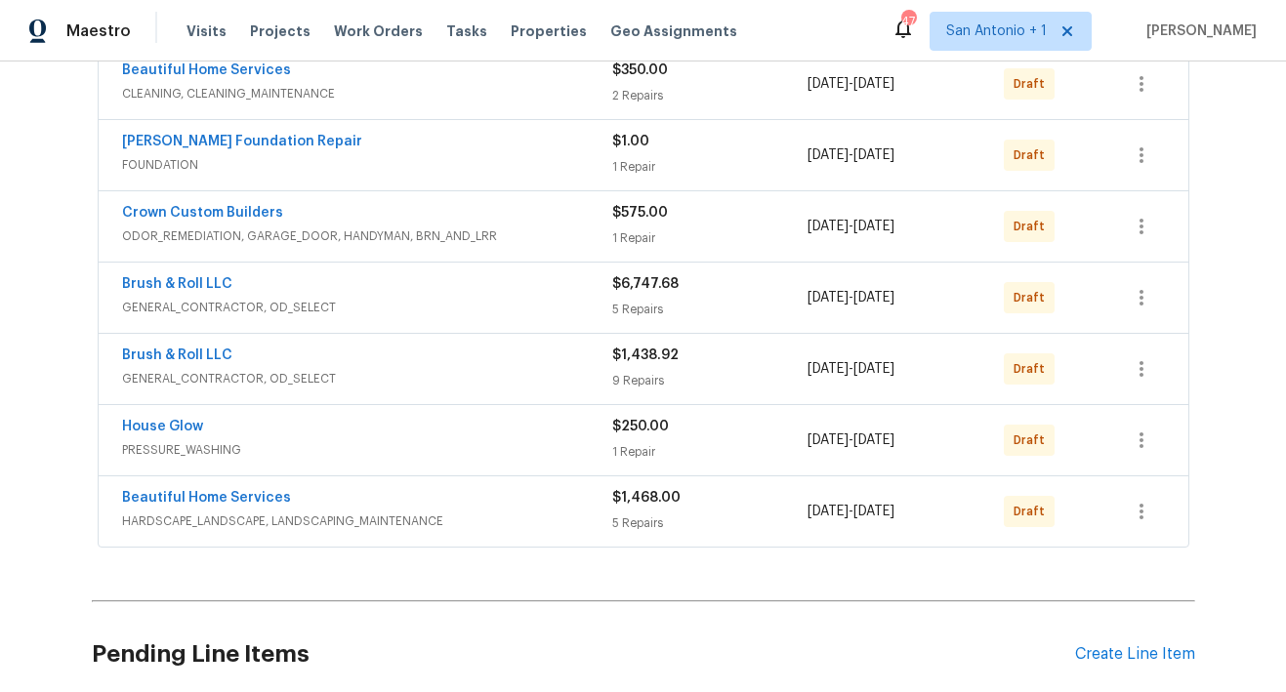
scroll to position [560, 0]
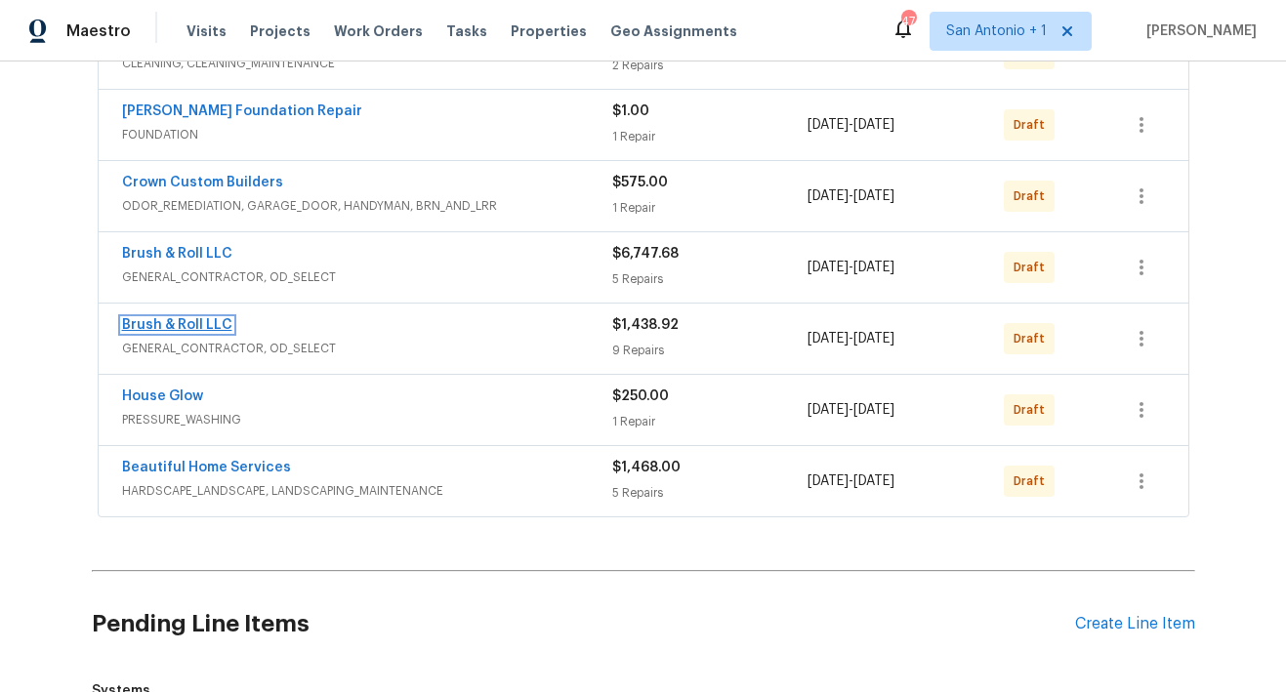
click at [184, 319] on link "Brush & Roll LLC" at bounding box center [177, 325] width 110 height 14
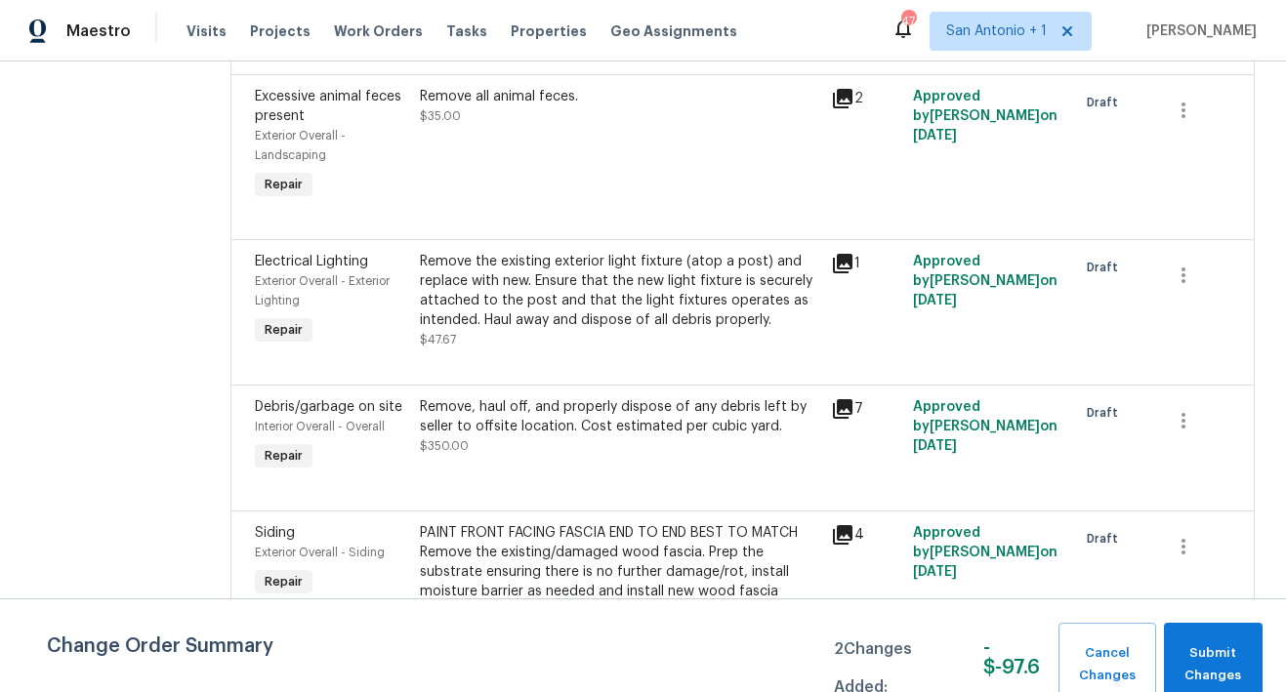
scroll to position [803, 0]
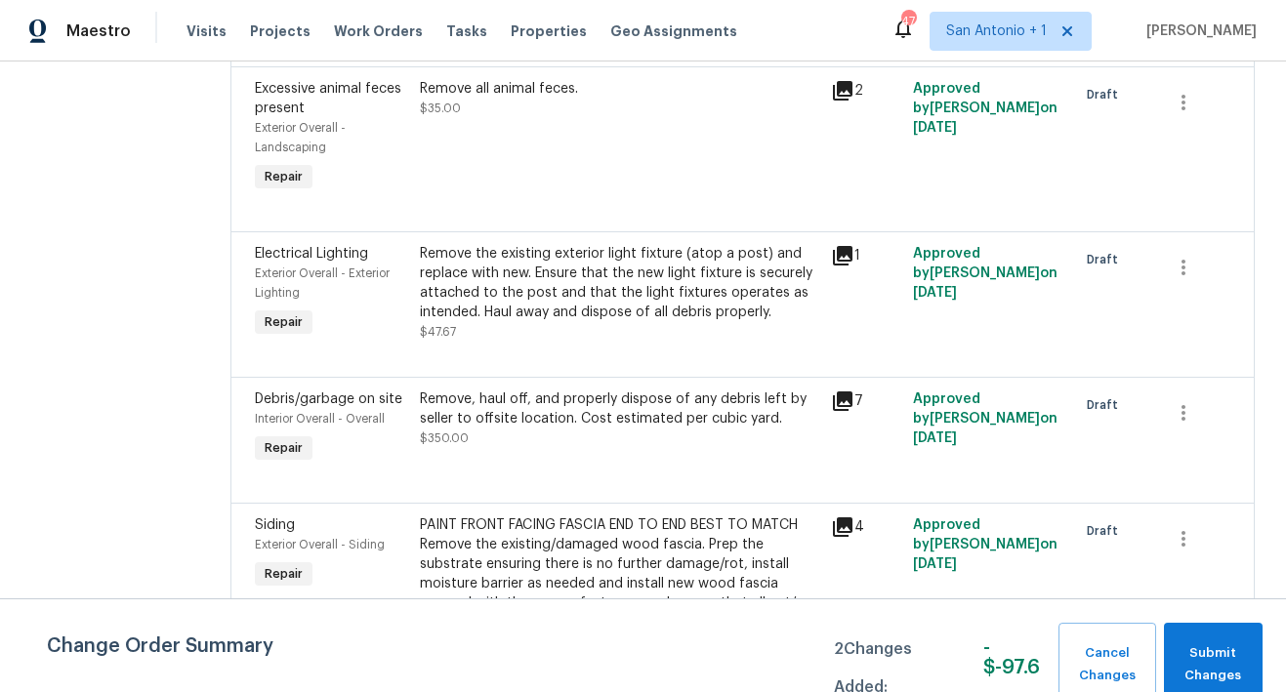
click at [833, 266] on icon at bounding box center [843, 256] width 20 height 20
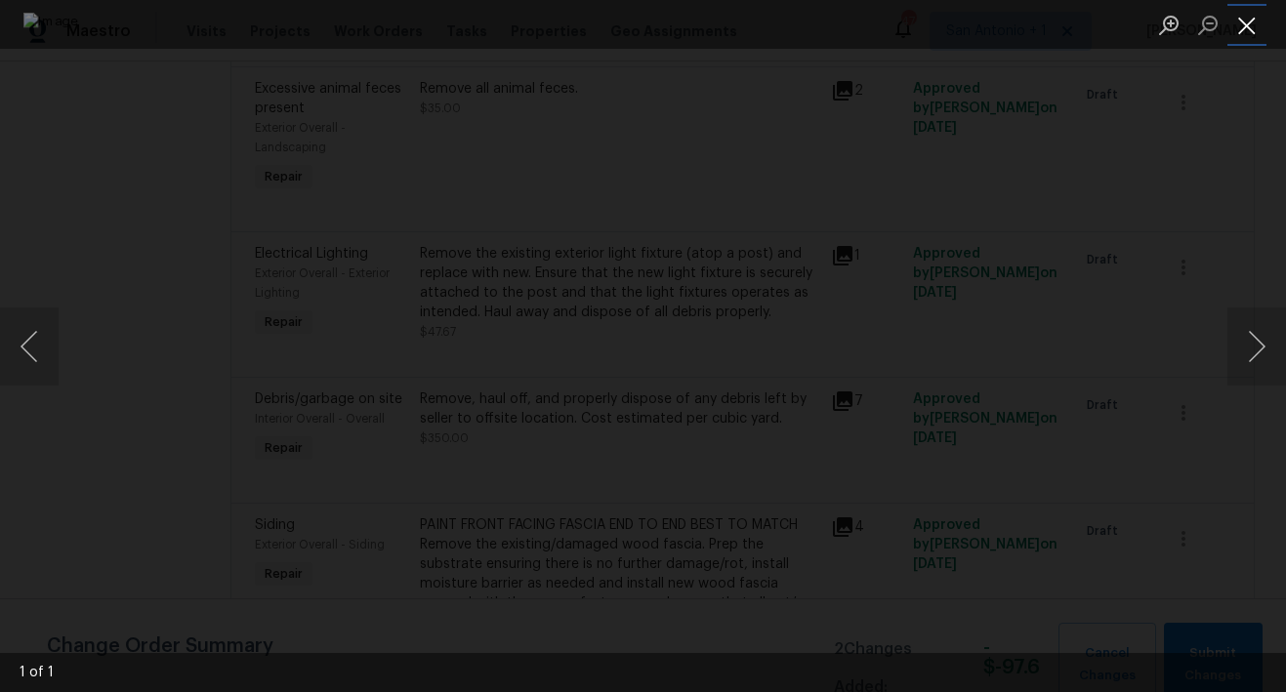
click at [1248, 23] on button "Close lightbox" at bounding box center [1246, 25] width 39 height 34
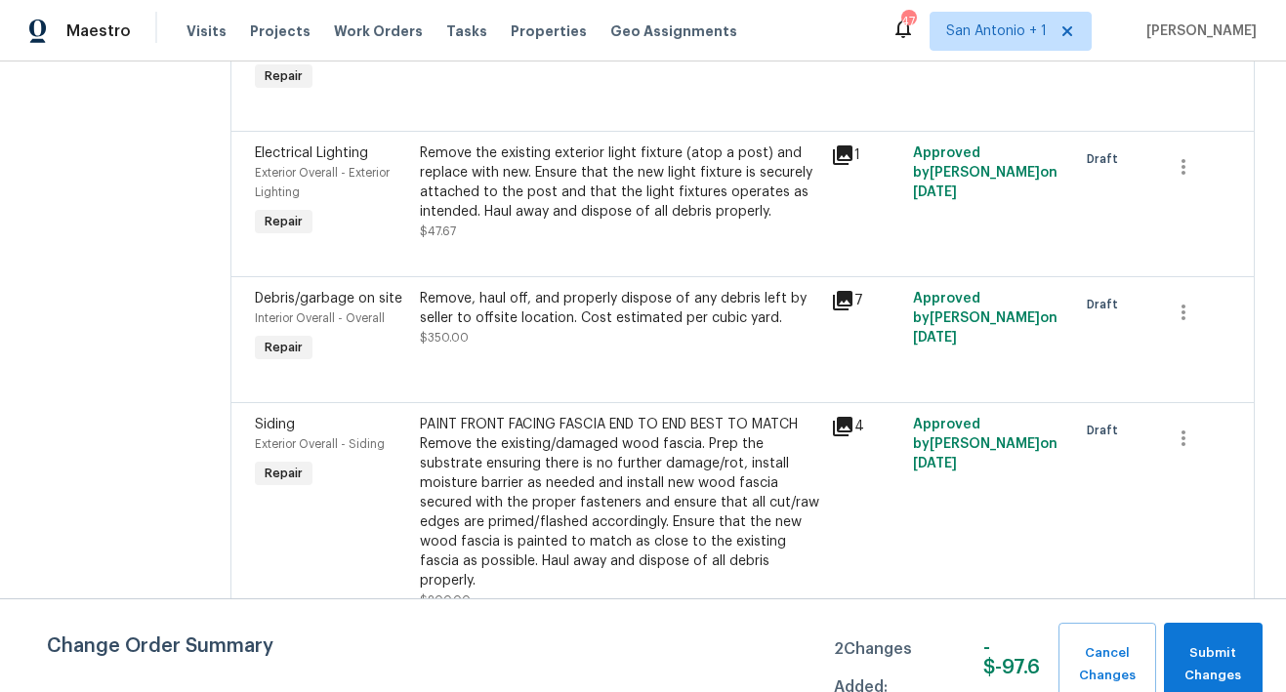
scroll to position [925, 0]
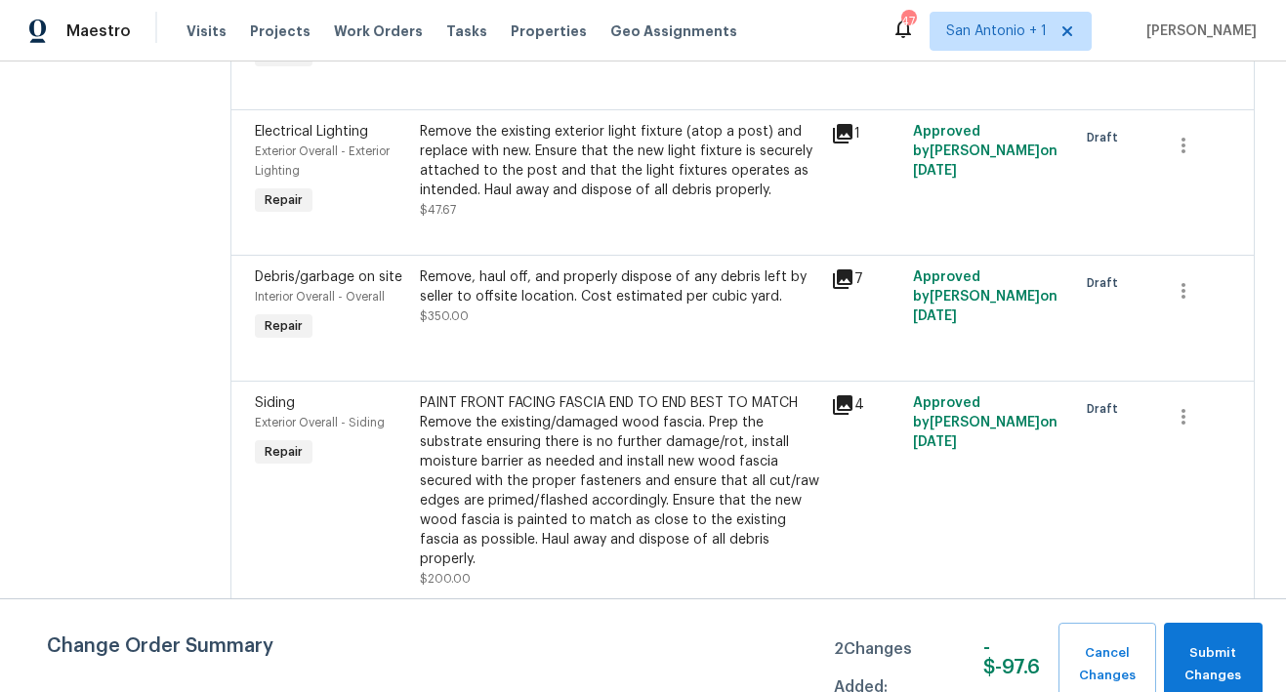
click at [837, 289] on icon at bounding box center [843, 279] width 20 height 20
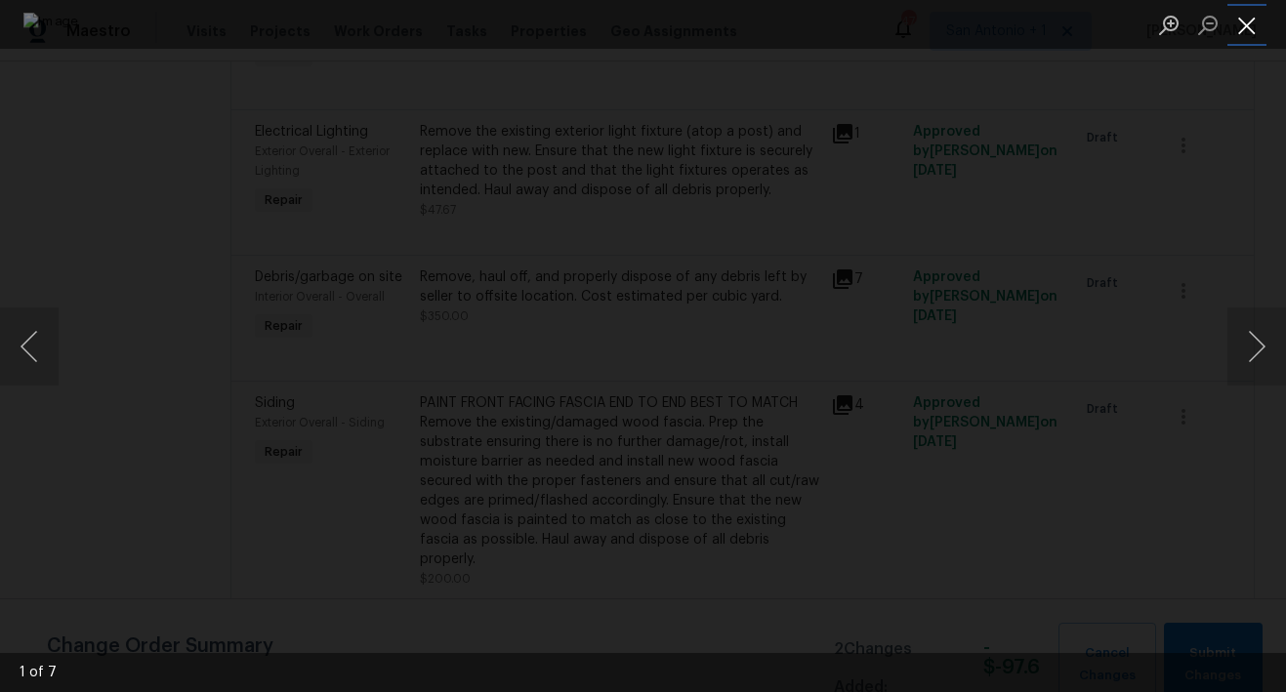
click at [1249, 26] on button "Close lightbox" at bounding box center [1246, 25] width 39 height 34
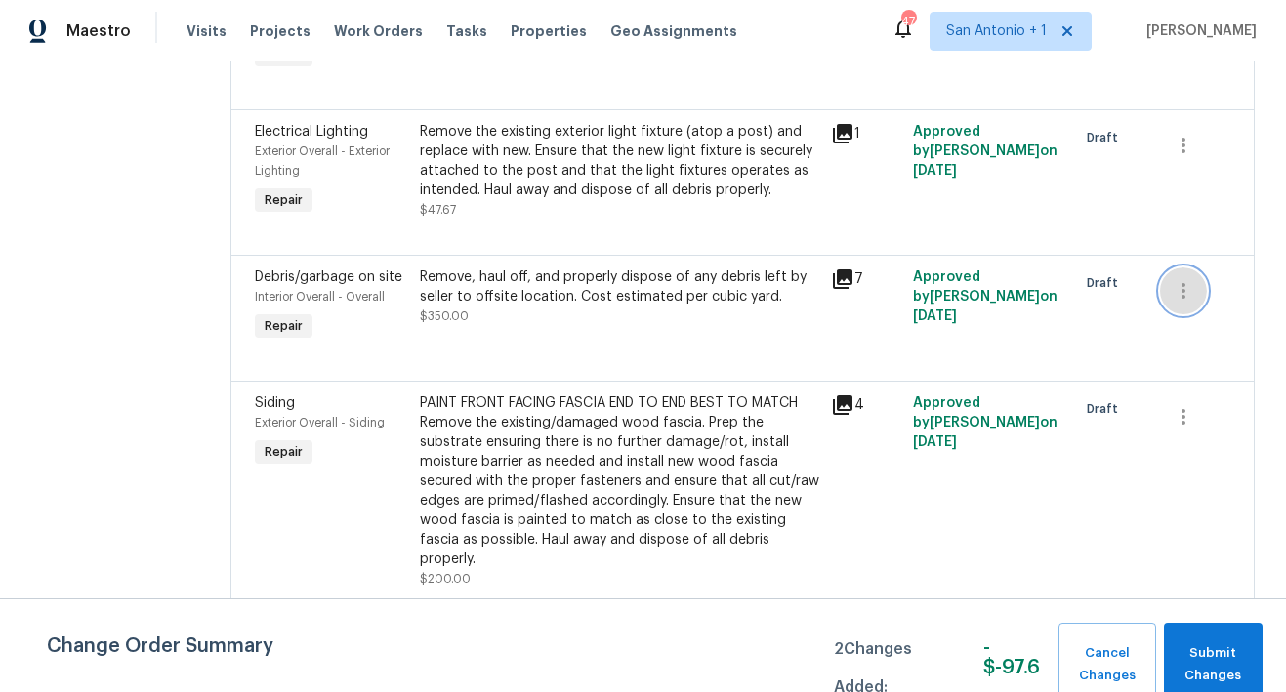
click at [1180, 303] on icon "button" at bounding box center [1182, 290] width 23 height 23
click at [1183, 311] on li "Cancel" at bounding box center [1183, 309] width 75 height 32
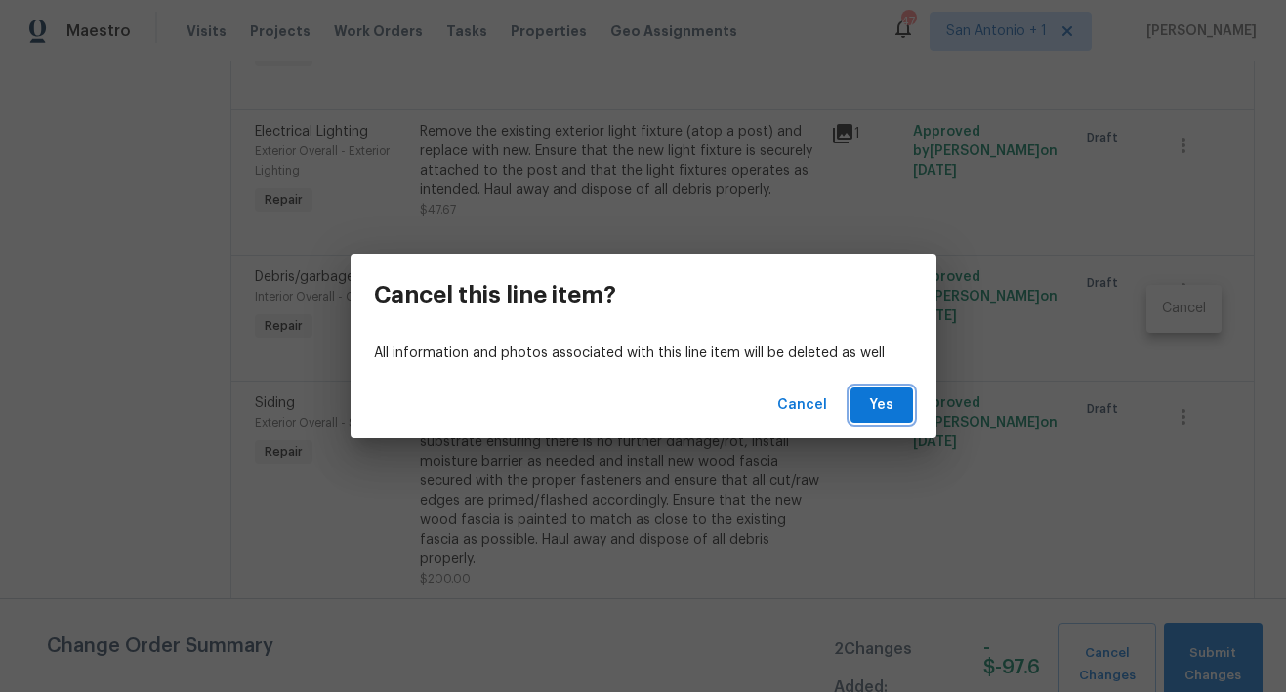
click at [894, 395] on span "Yes" at bounding box center [881, 405] width 31 height 24
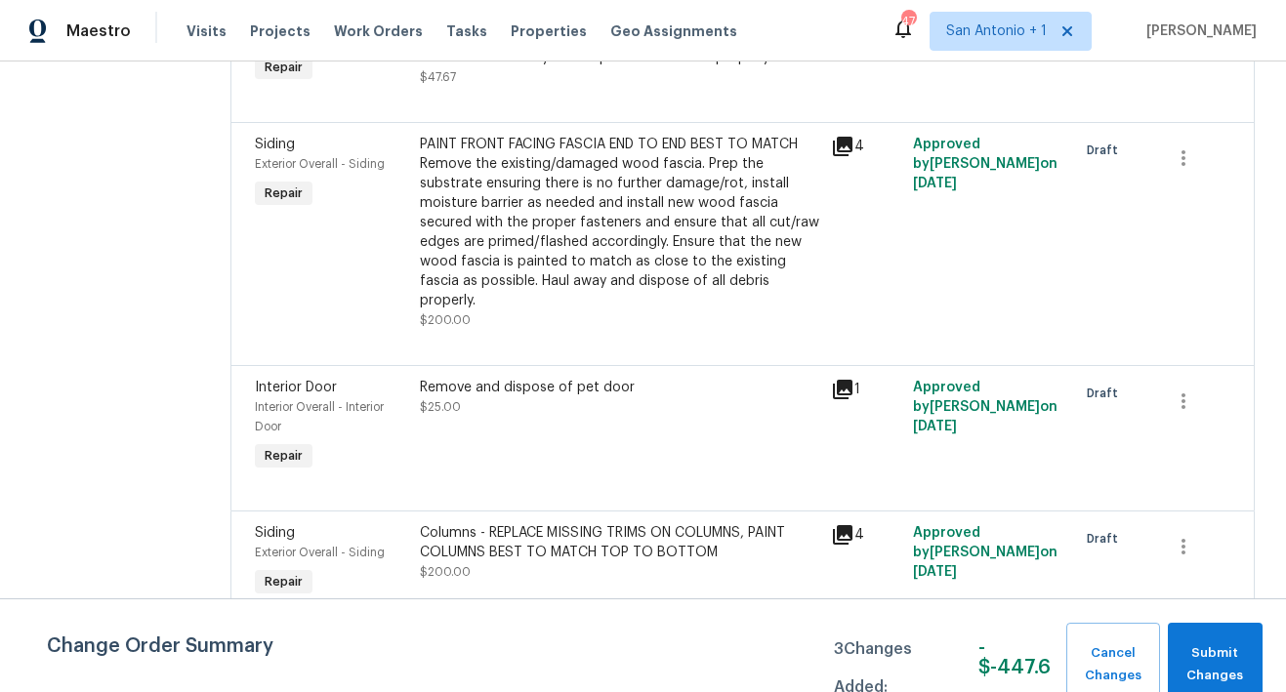
scroll to position [1092, 0]
click at [1172, 389] on icon "button" at bounding box center [1182, 400] width 23 height 23
click at [1172, 384] on li "Cancel" at bounding box center [1183, 385] width 75 height 32
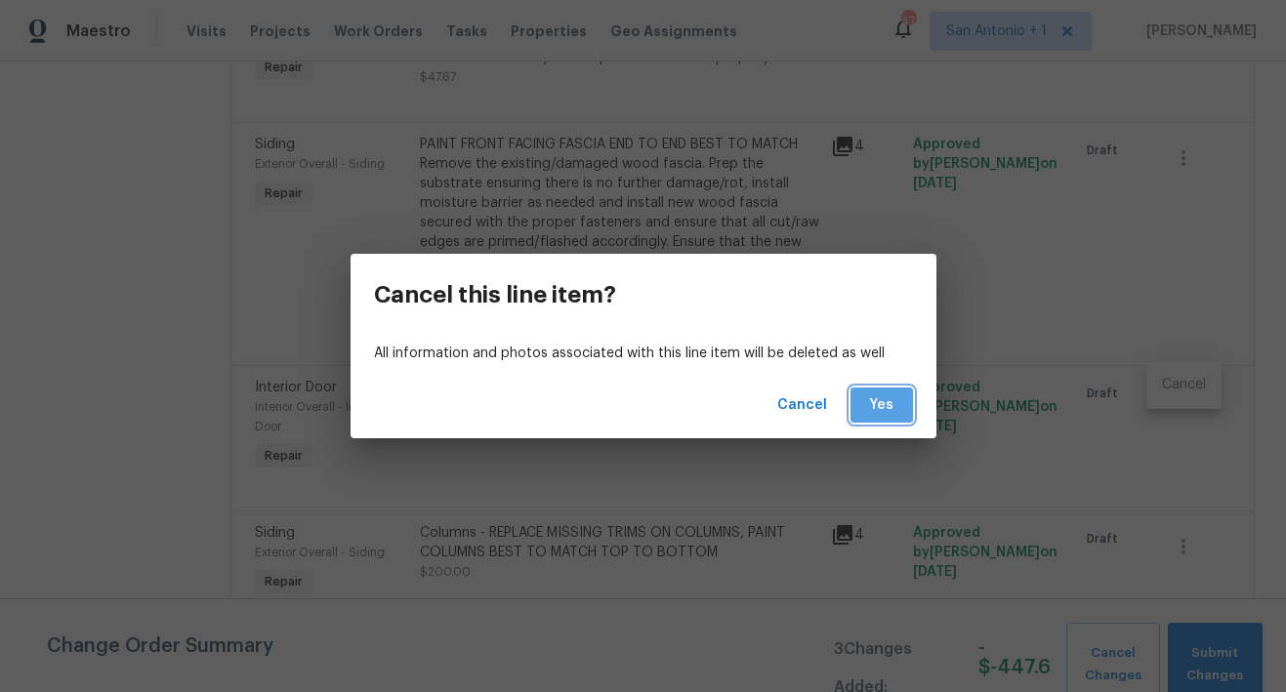
click at [872, 403] on span "Yes" at bounding box center [881, 405] width 31 height 24
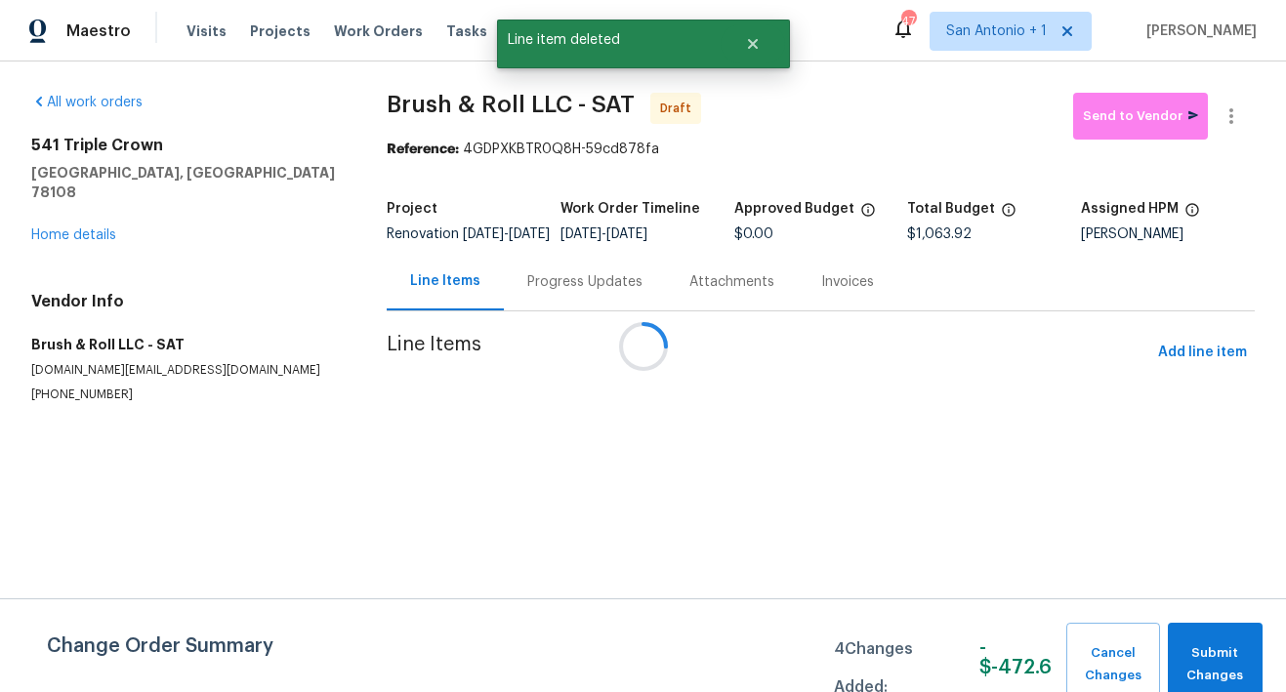
scroll to position [0, 0]
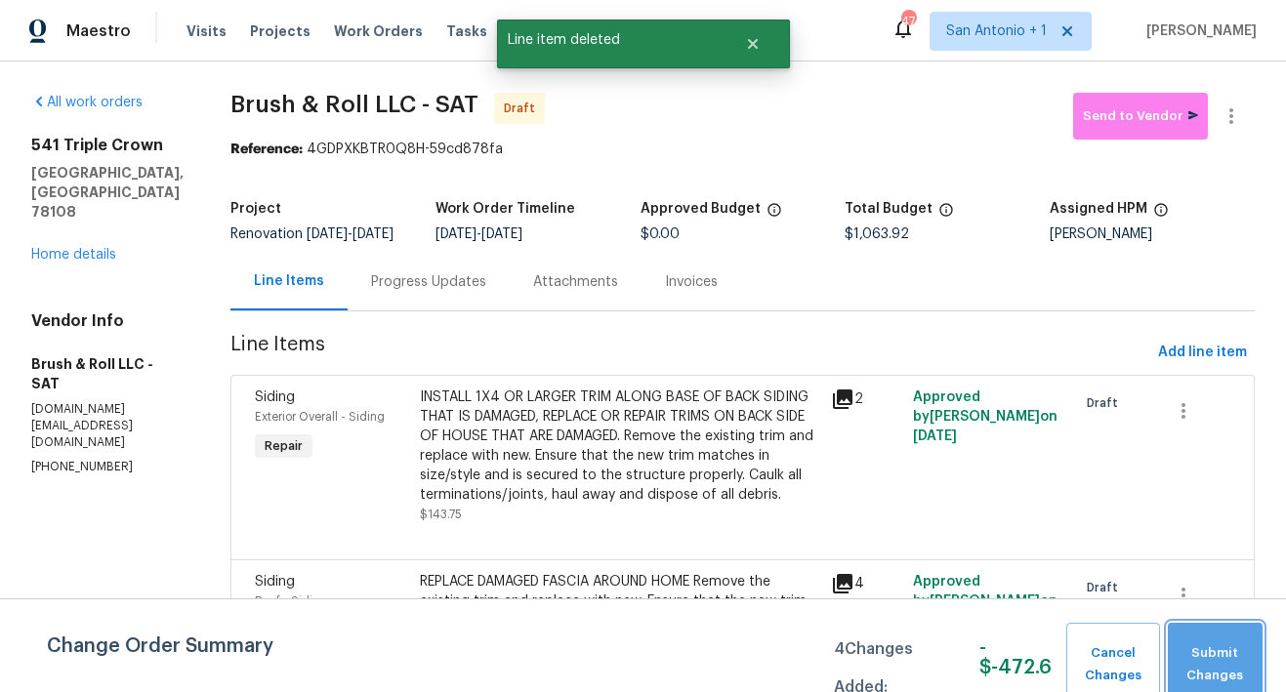
click at [1208, 653] on span "Submit Changes" at bounding box center [1214, 664] width 75 height 45
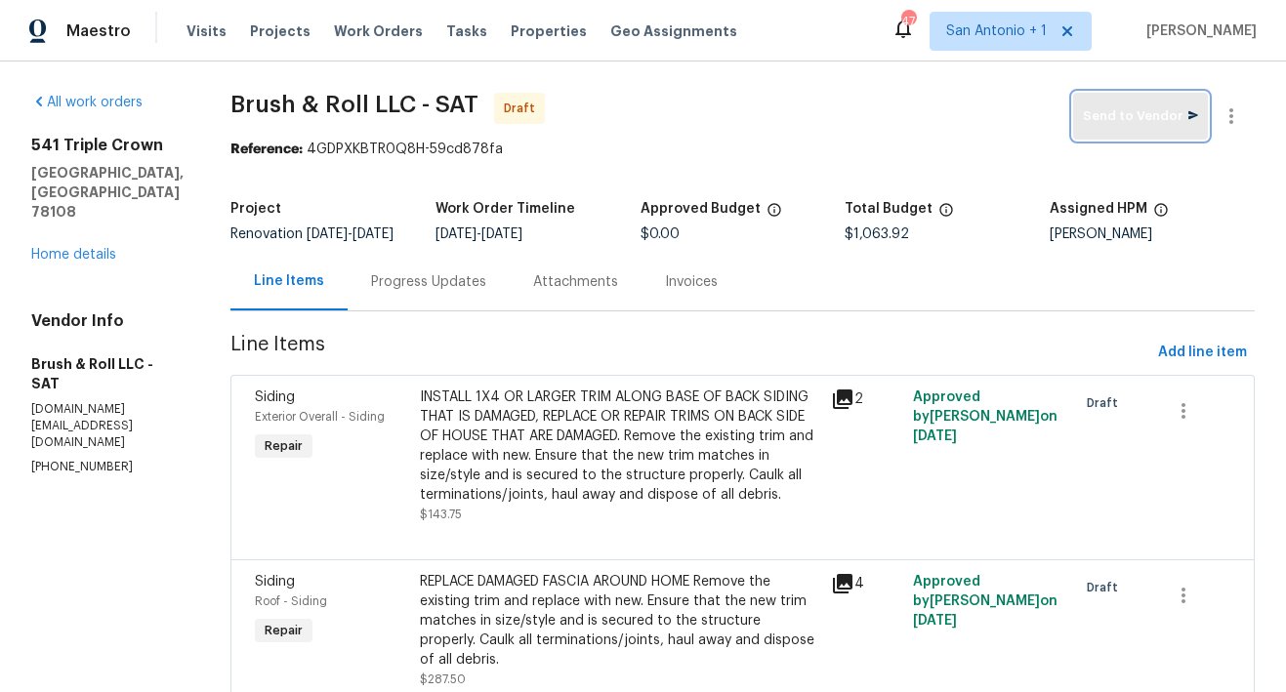
click at [1123, 119] on span "Send to Vendor" at bounding box center [1140, 116] width 115 height 22
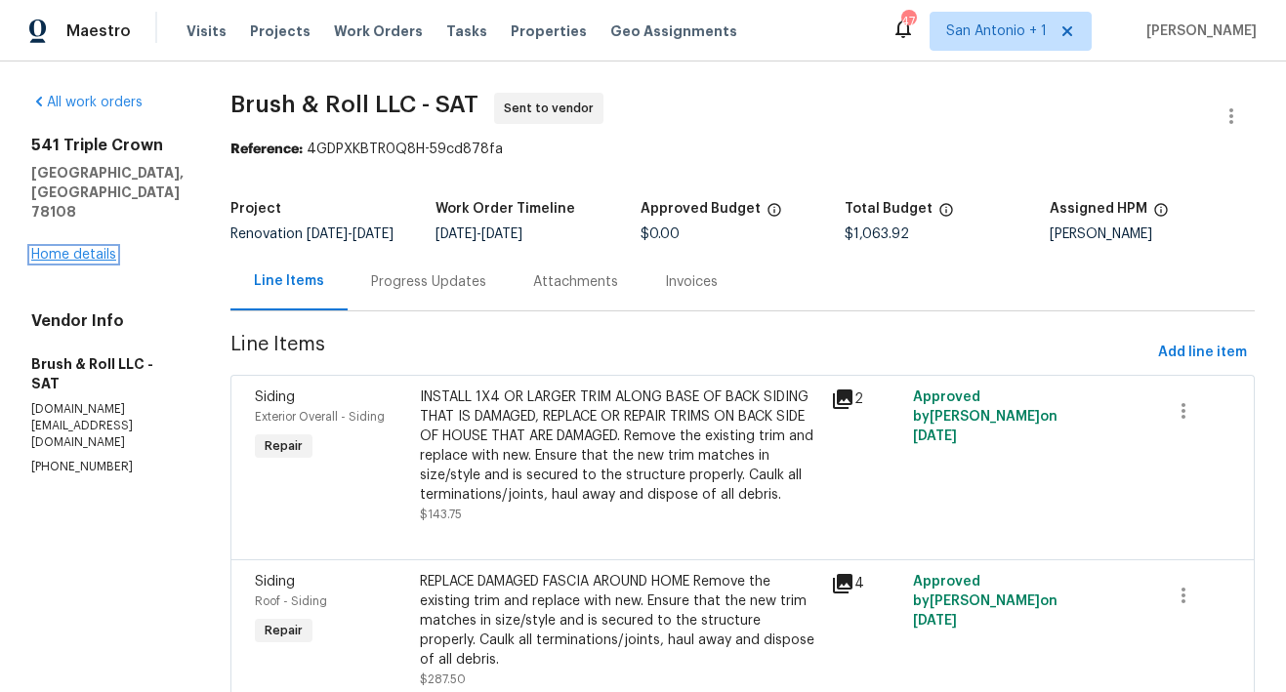
click at [79, 248] on link "Home details" at bounding box center [73, 255] width 85 height 14
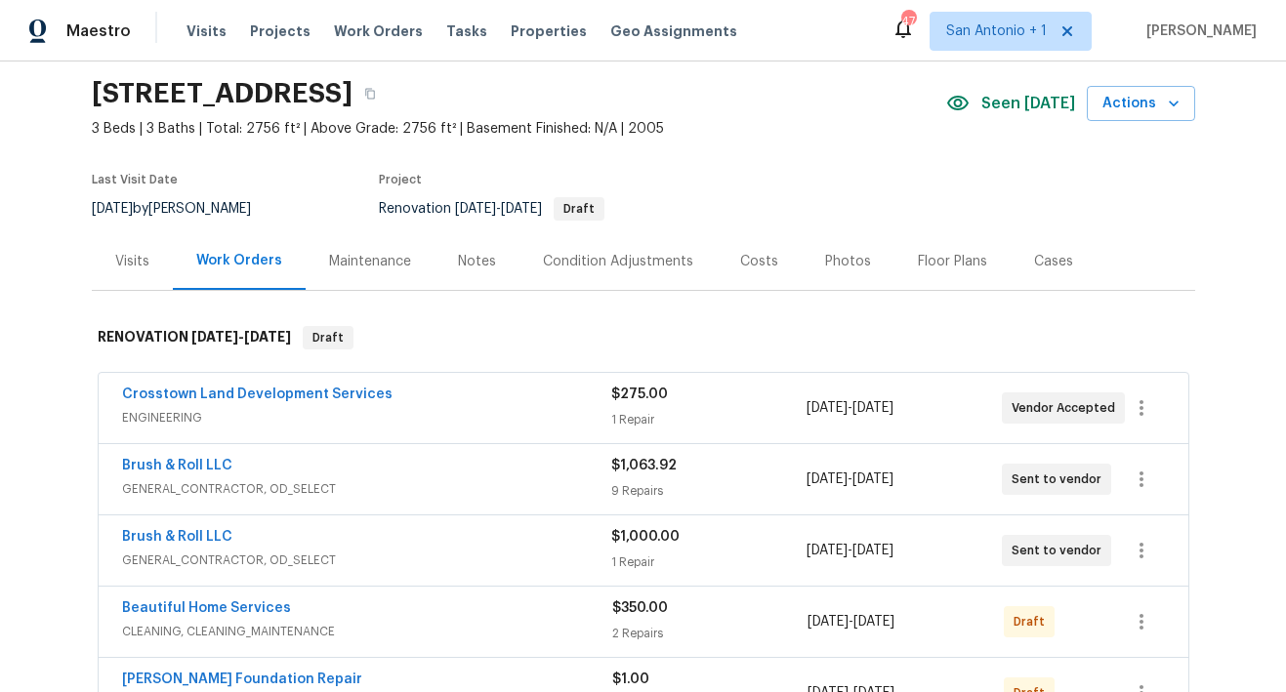
scroll to position [61, 0]
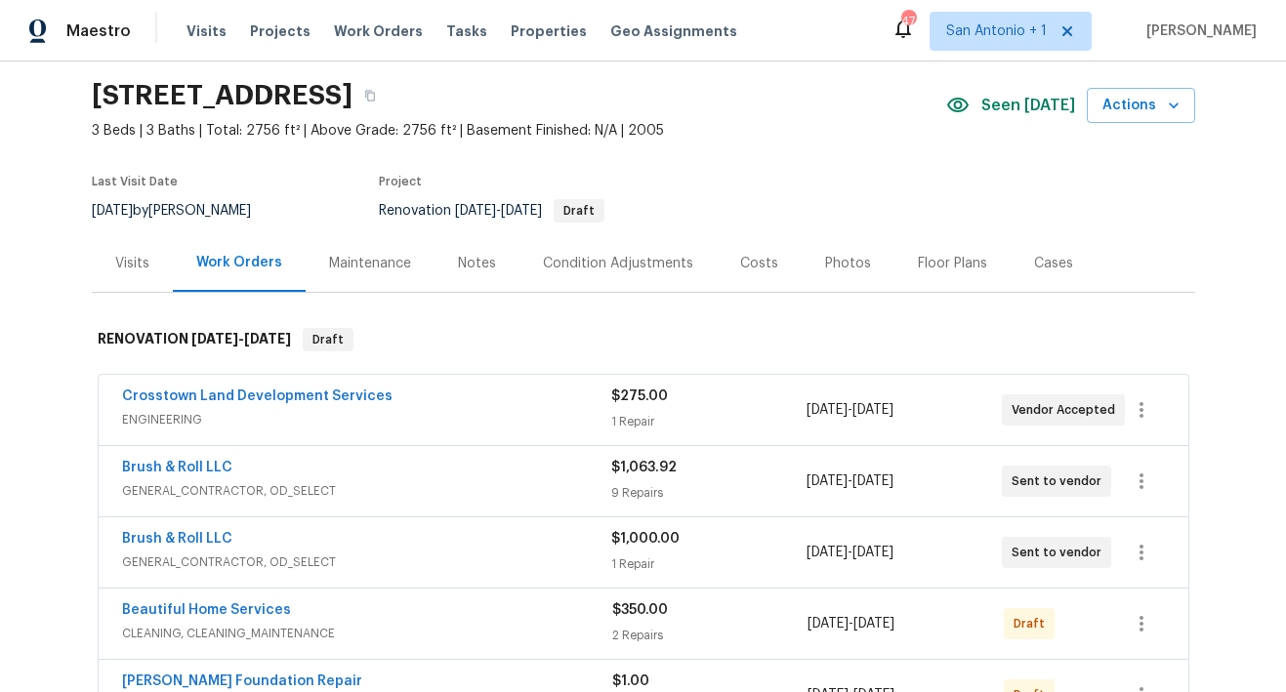
click at [474, 263] on div "Notes" at bounding box center [477, 264] width 38 height 20
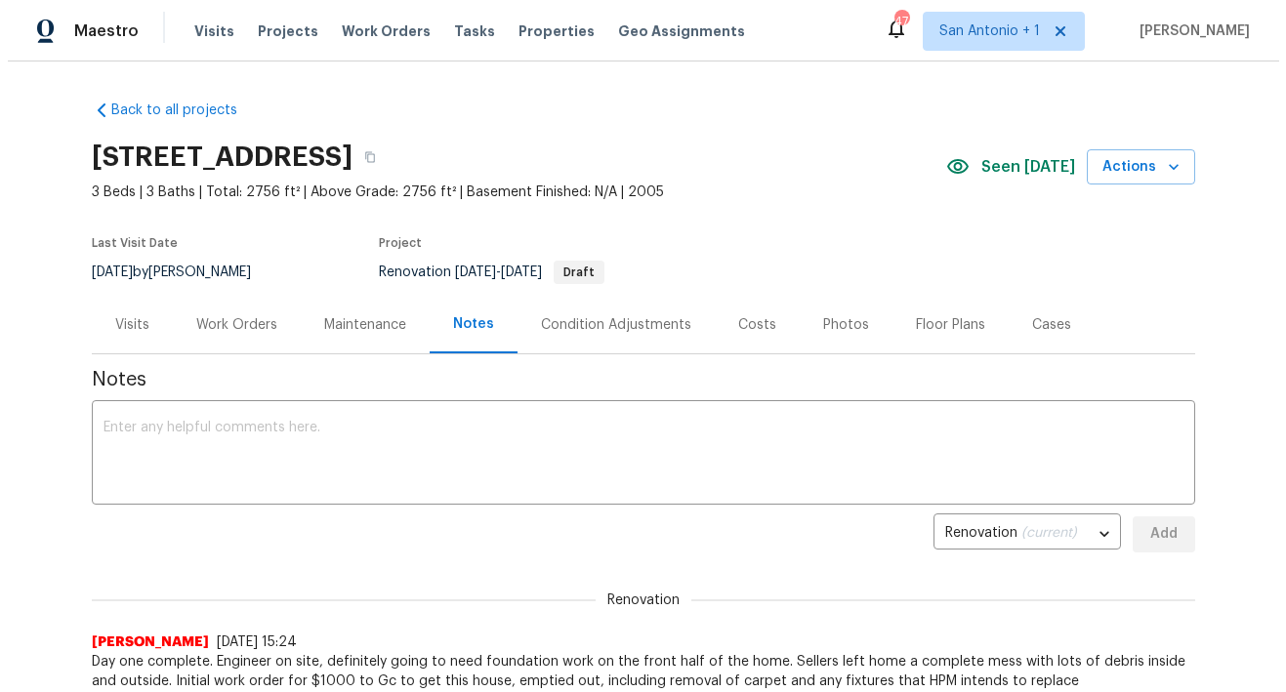
scroll to position [34, 0]
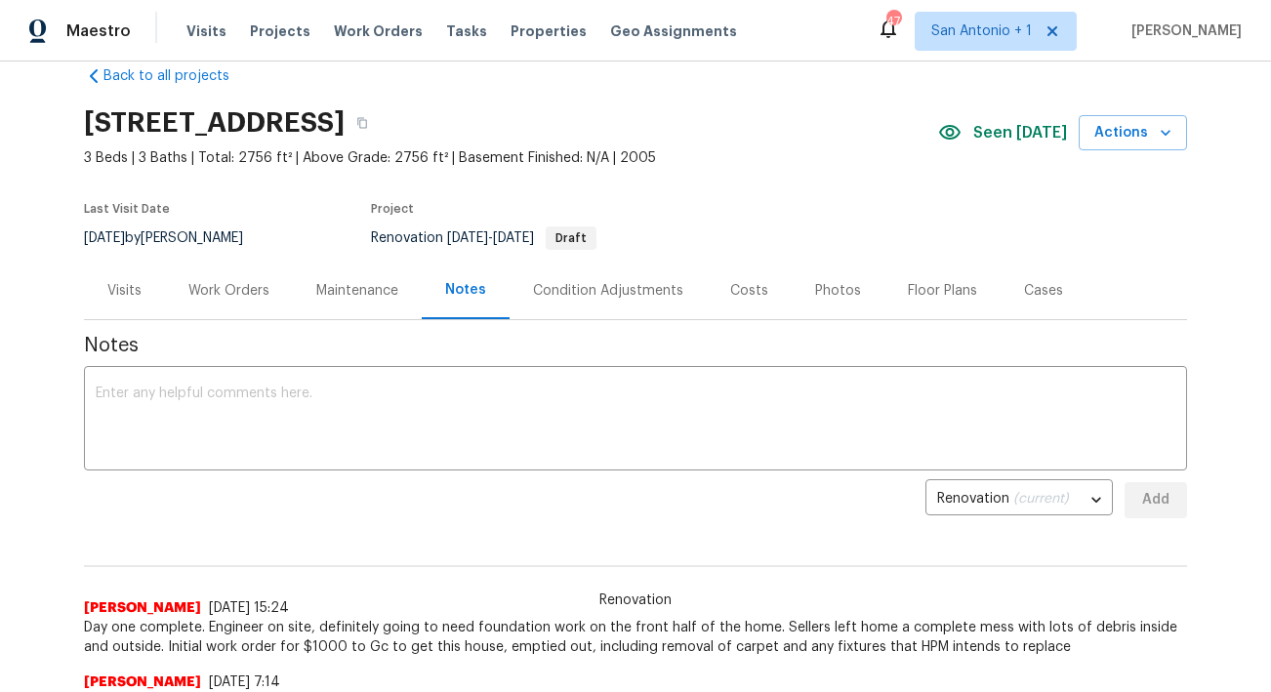
click at [206, 294] on div "Work Orders" at bounding box center [228, 291] width 81 height 20
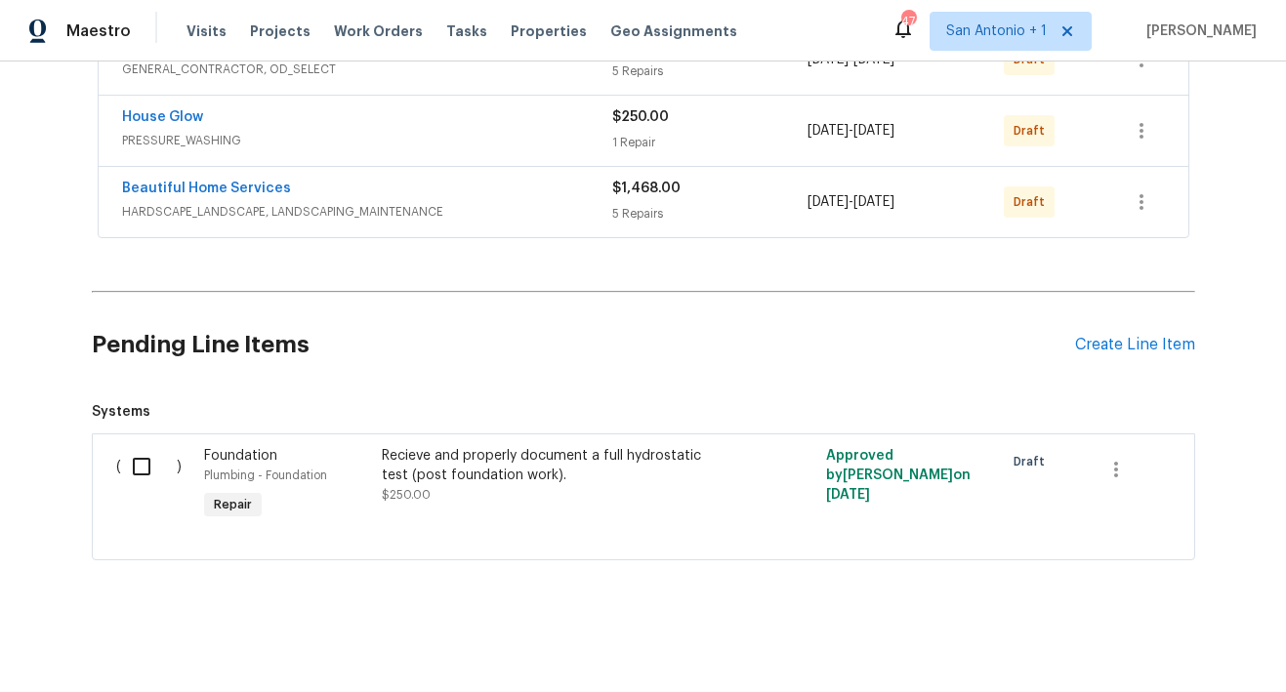
scroll to position [855, 0]
click at [1112, 335] on div "Create Line Item" at bounding box center [1135, 344] width 120 height 19
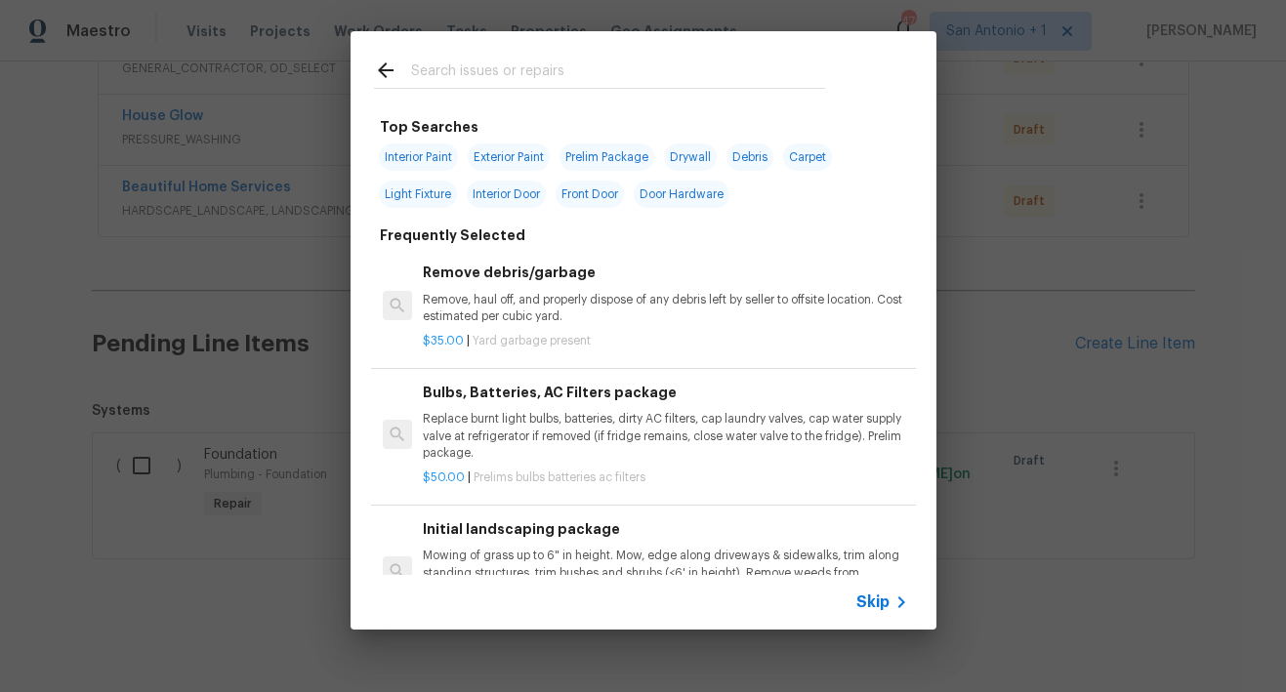
click at [496, 74] on input "text" at bounding box center [618, 73] width 414 height 29
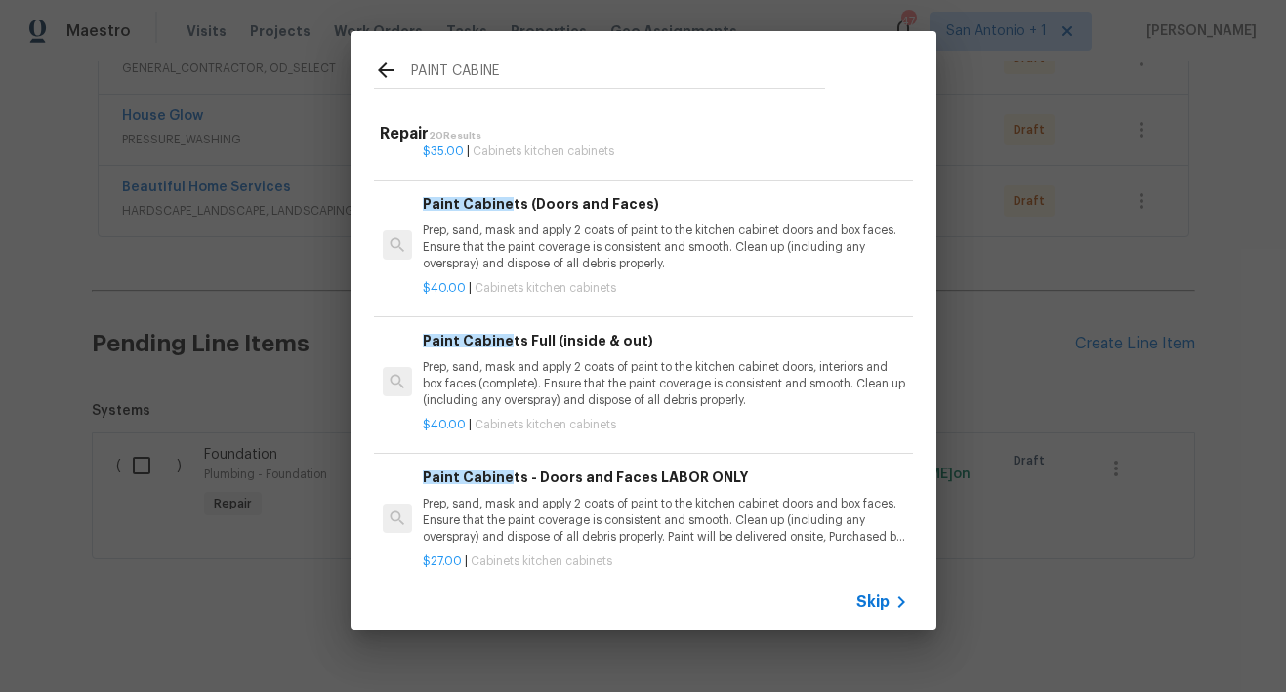
scroll to position [90, 0]
type input "PAINT CABINE"
click at [587, 361] on p "Prep, sand, mask and apply 2 coats of paint to the kitchen cabinet doors, inter…" at bounding box center [665, 382] width 484 height 50
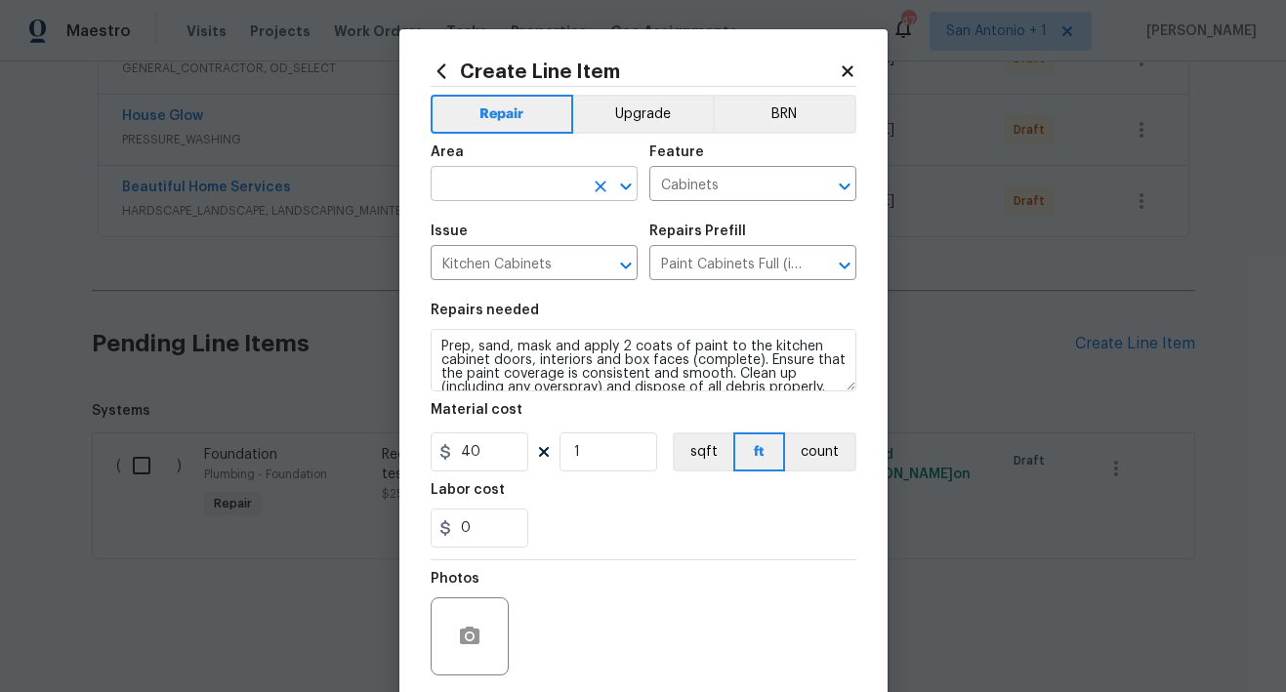
click at [501, 185] on input "text" at bounding box center [506, 186] width 152 height 30
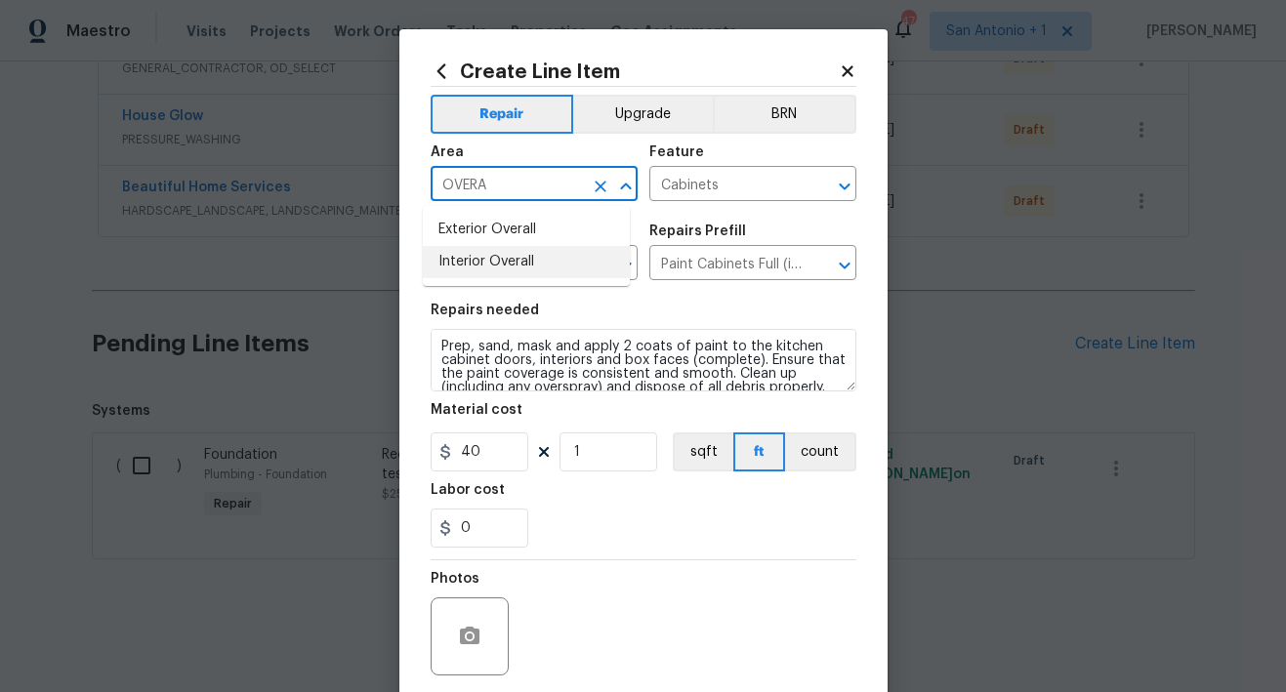
click at [514, 260] on li "Interior Overall" at bounding box center [526, 262] width 207 height 32
type input "Interior Overall"
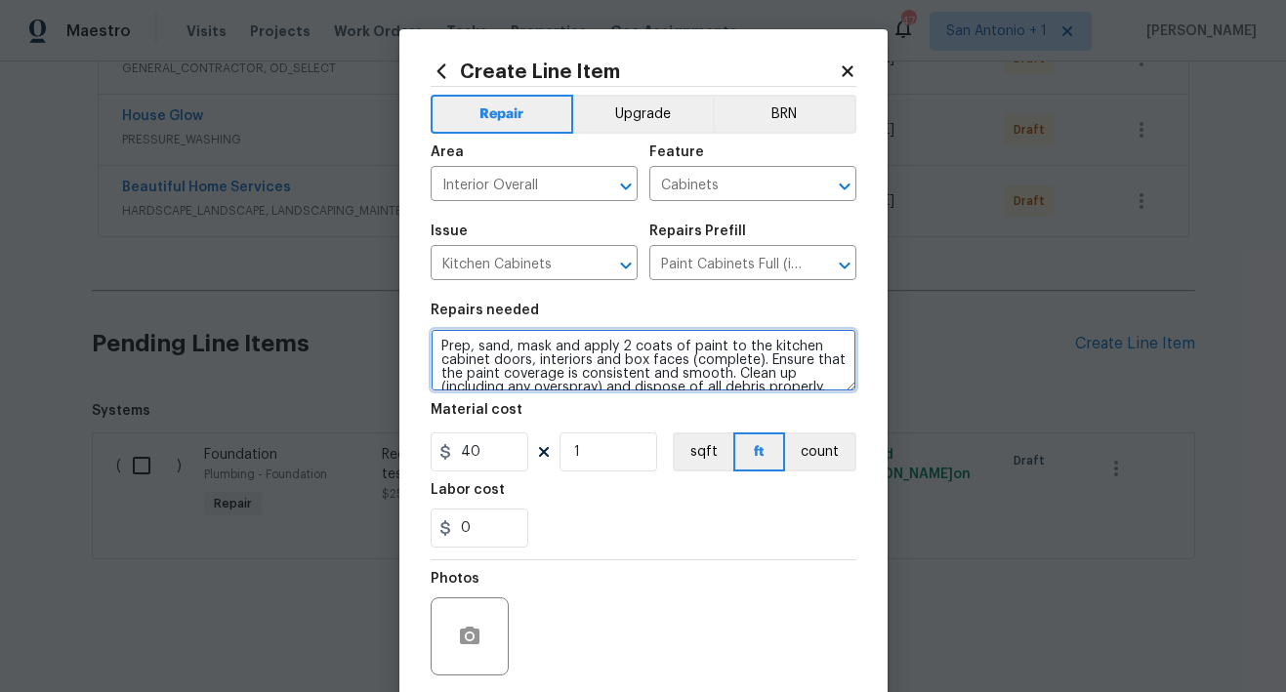
click at [431, 337] on textarea "Prep, sand, mask and apply 2 coats of paint to the kitchen cabinet doors, inter…" at bounding box center [643, 360] width 426 height 62
type textarea "KITCHEN AND BOTH BATHROOMS Prep, sand, mask and apply 2 coats of paint to the k…"
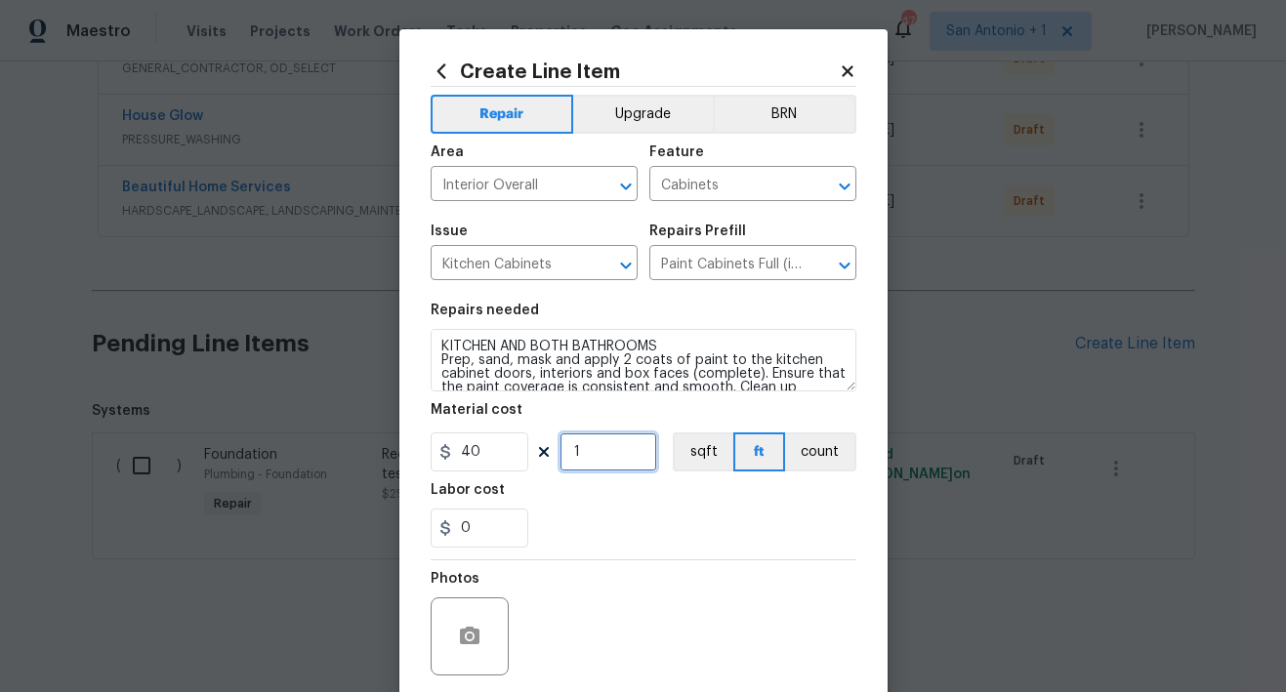
click at [582, 452] on input "1" at bounding box center [608, 451] width 98 height 39
type input "30"
click at [697, 514] on div "0" at bounding box center [643, 528] width 426 height 39
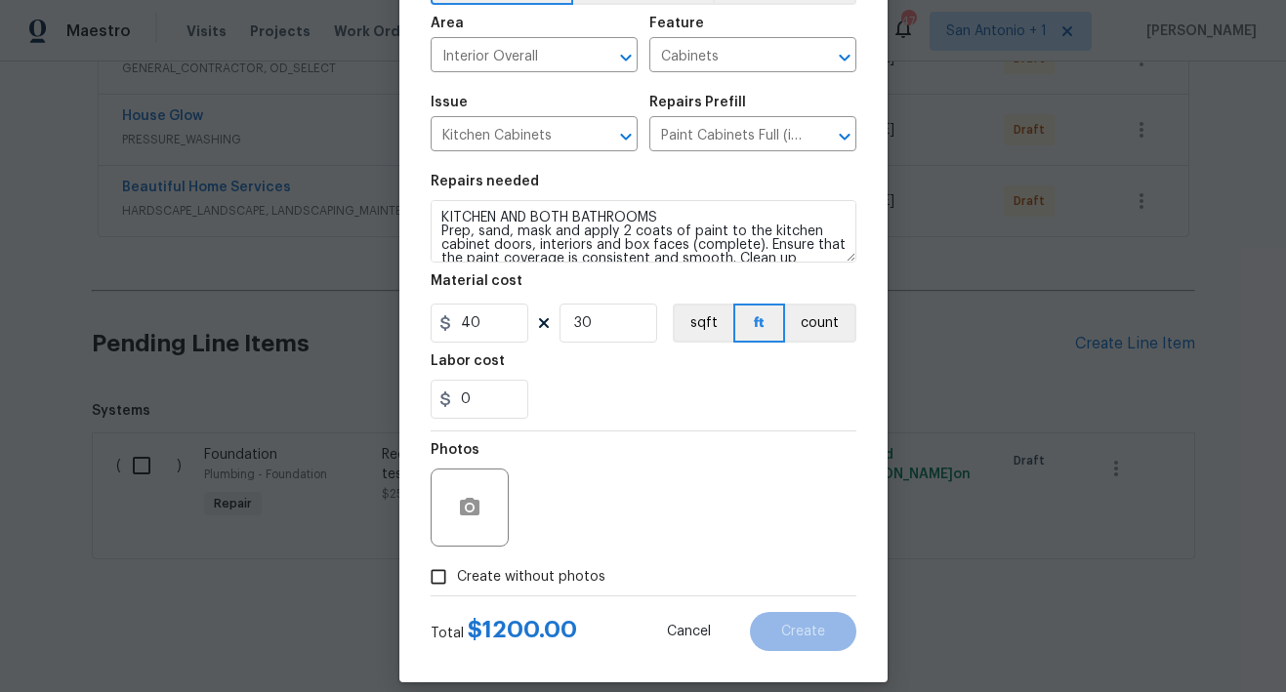
scroll to position [127, 0]
click at [429, 577] on input "Create without photos" at bounding box center [438, 578] width 37 height 37
checkbox input "true"
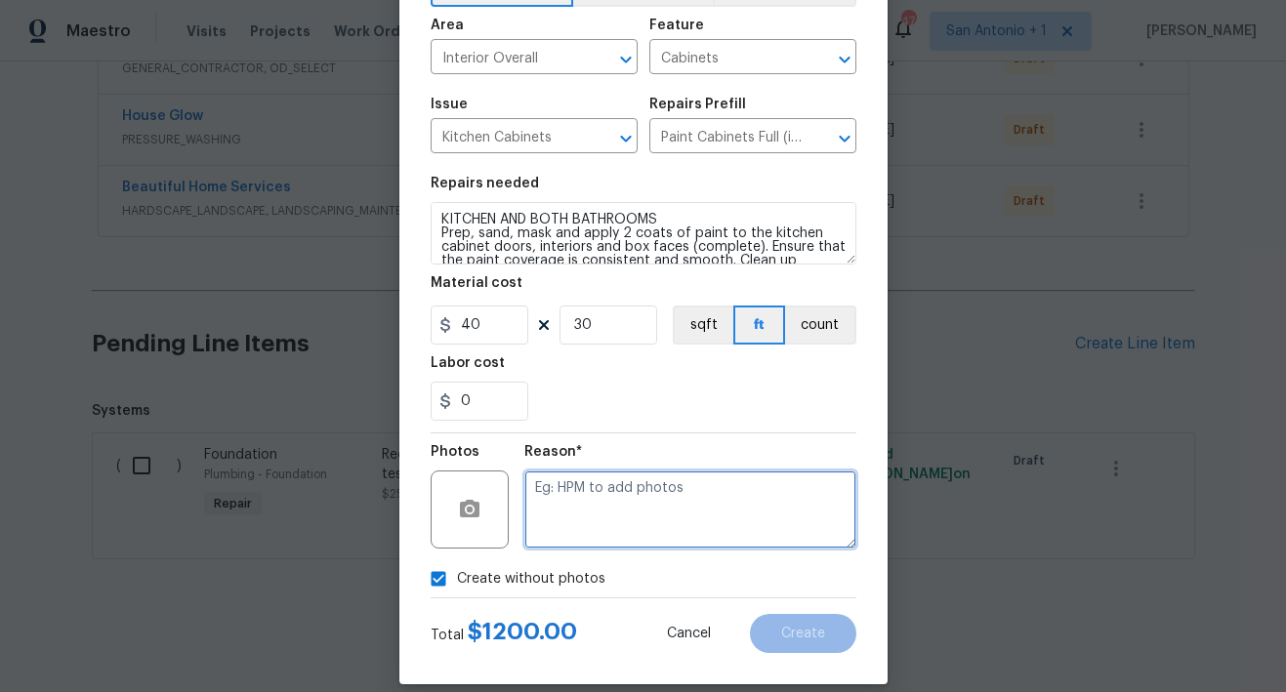
click at [637, 507] on textarea at bounding box center [690, 510] width 332 height 78
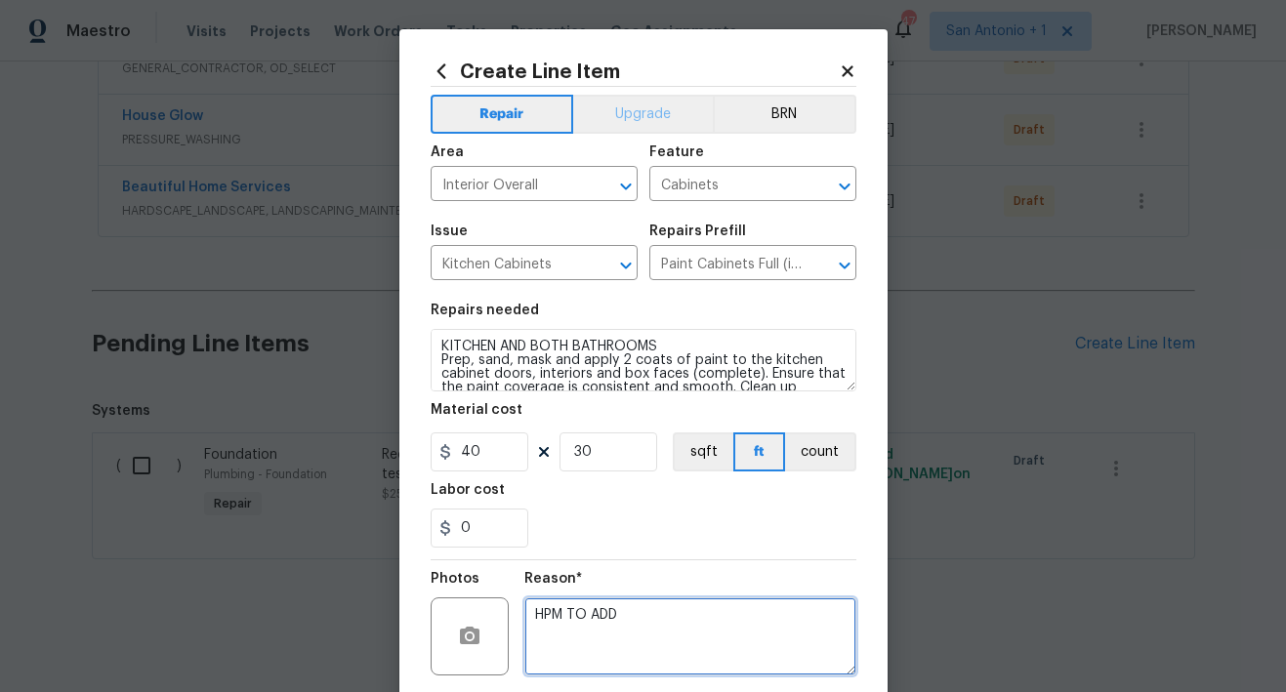
type textarea "HPM TO ADD"
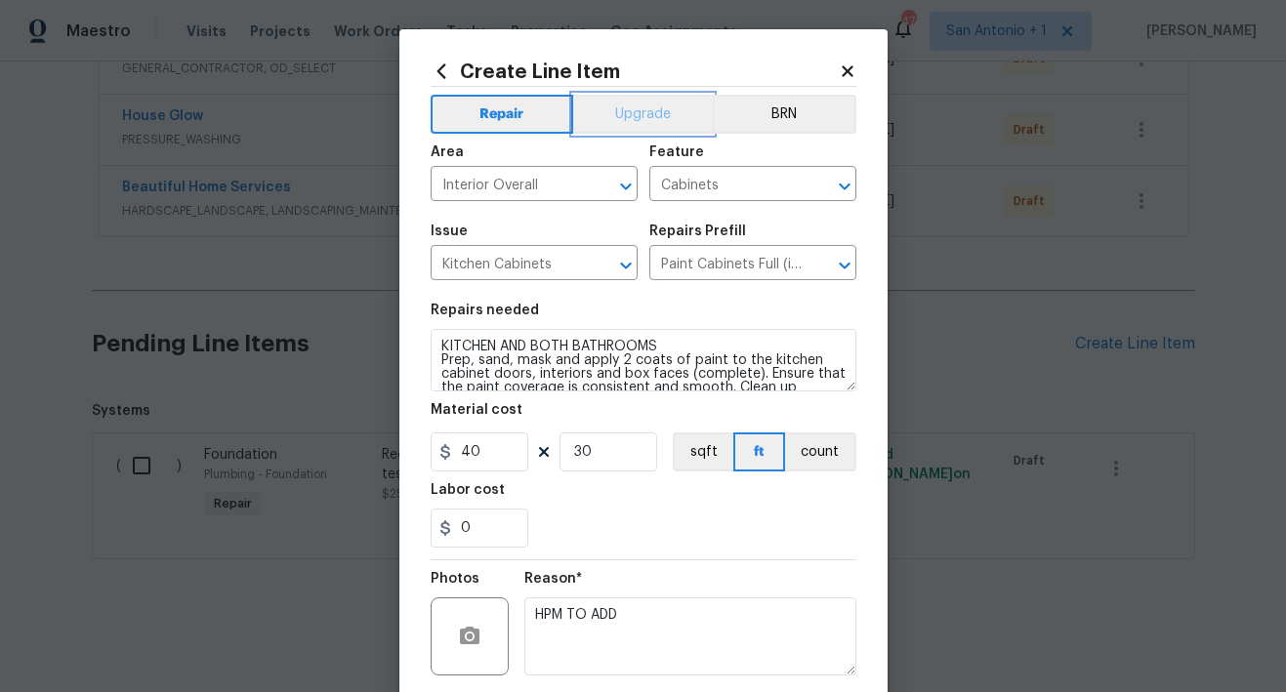
click at [633, 120] on button "Upgrade" at bounding box center [643, 114] width 140 height 39
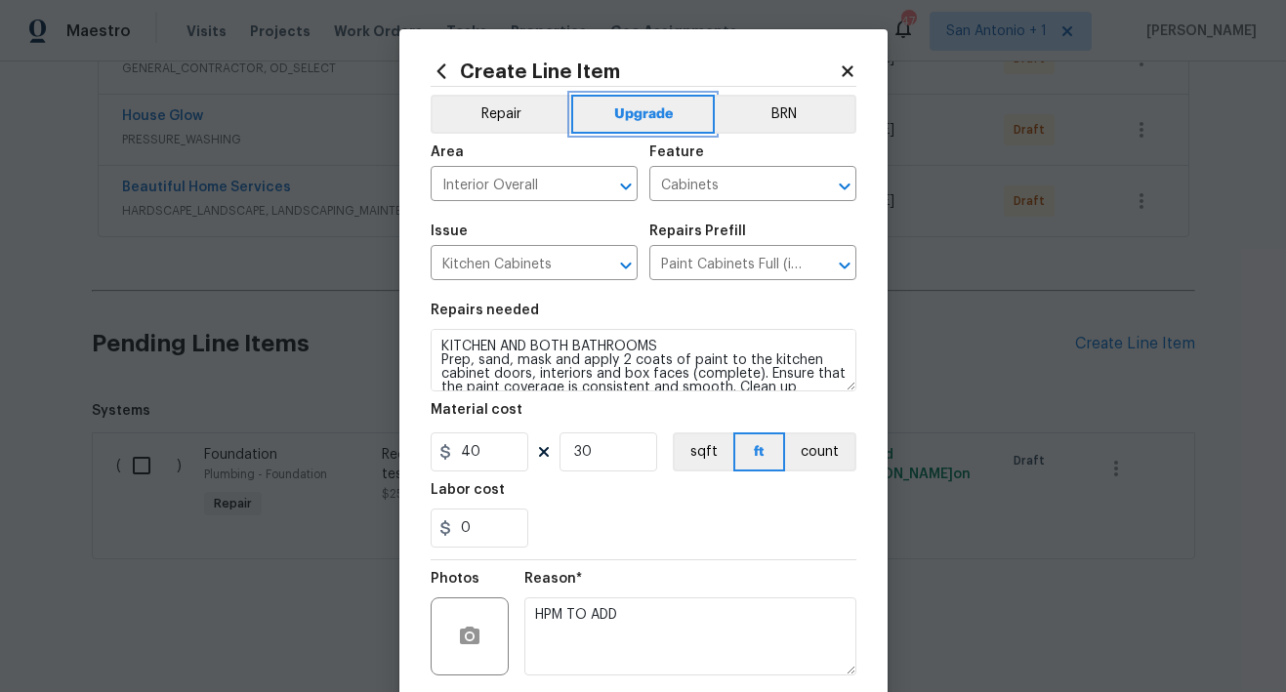
scroll to position [149, 0]
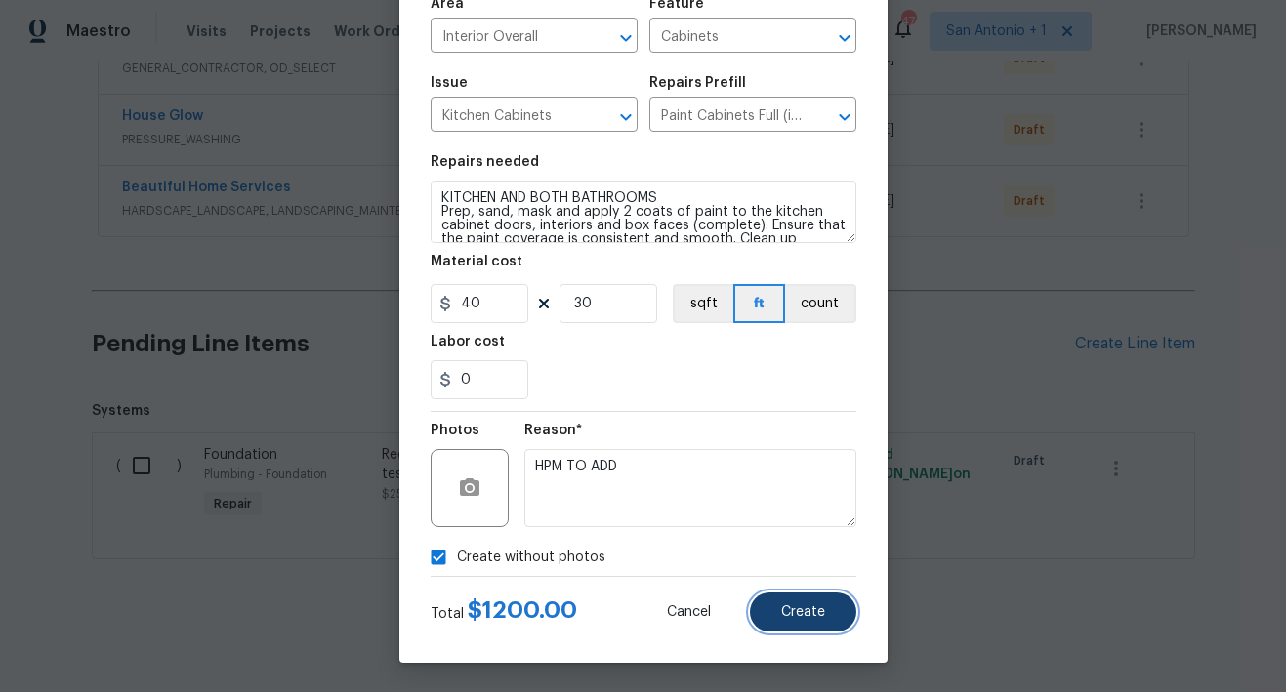
click at [792, 609] on span "Create" at bounding box center [803, 612] width 44 height 15
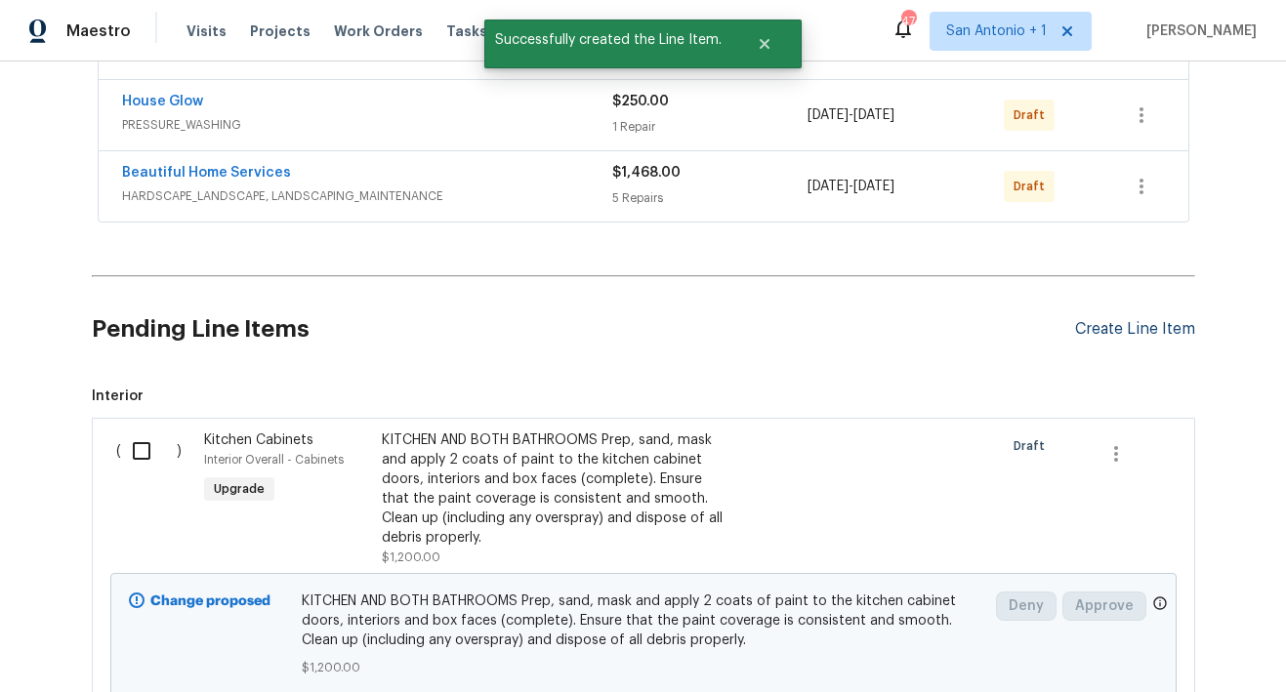
click at [1093, 326] on div "Create Line Item" at bounding box center [1135, 329] width 120 height 19
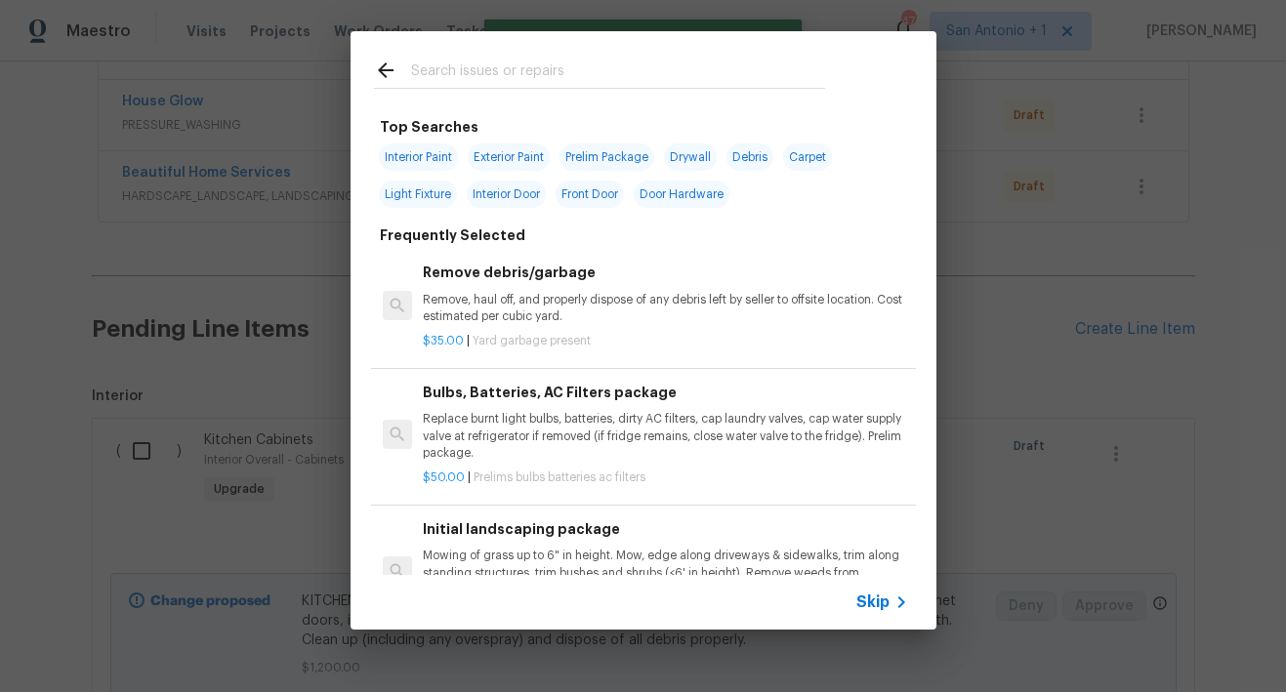
click at [516, 61] on input "text" at bounding box center [618, 73] width 414 height 29
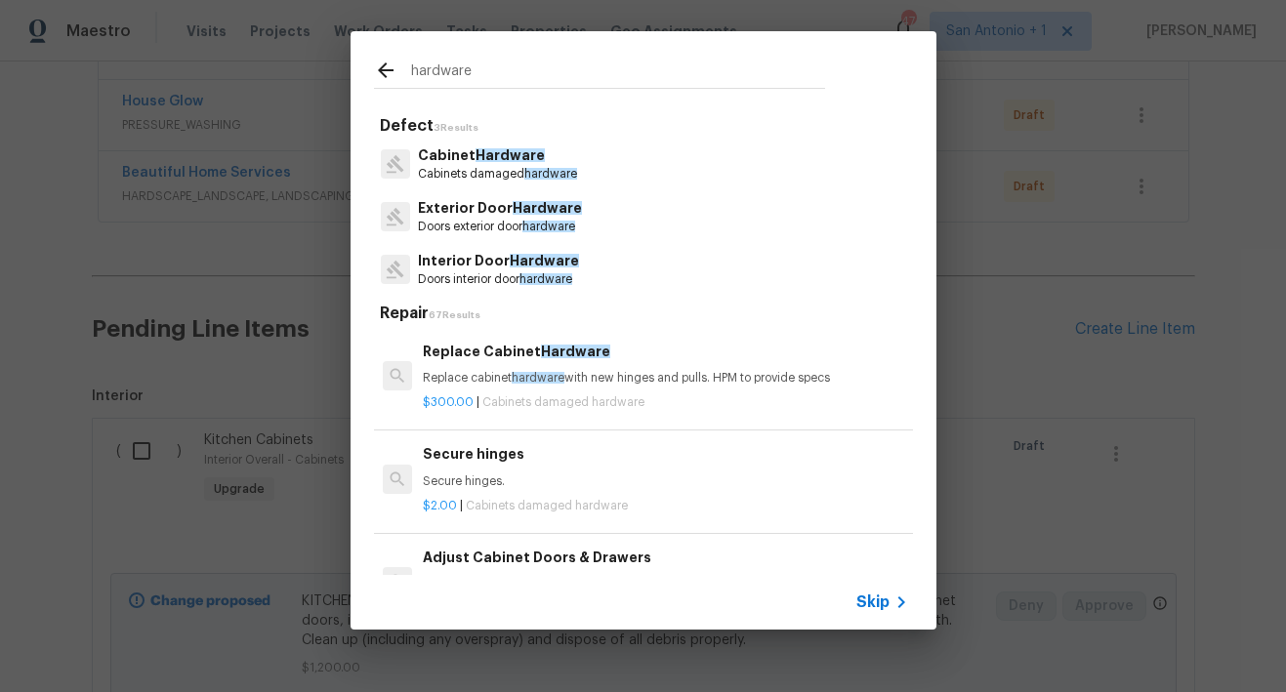
type input "hardware"
click at [491, 165] on p "Cabinet Hardware" at bounding box center [497, 155] width 159 height 20
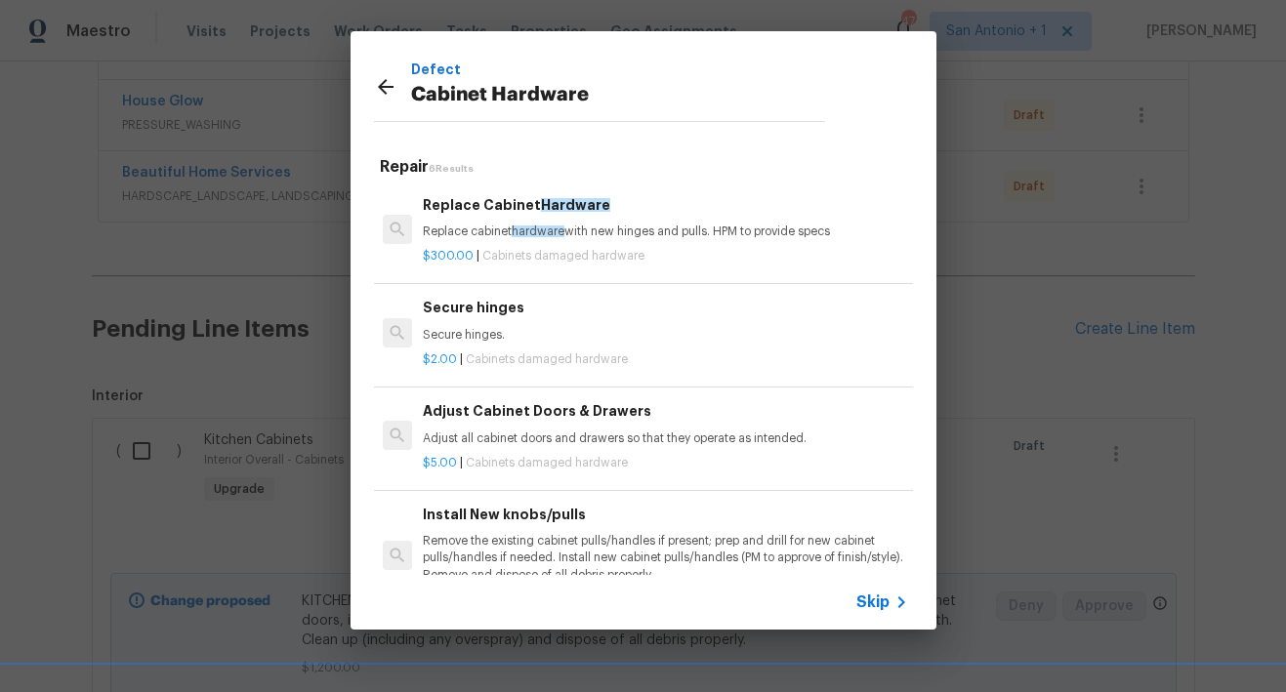
click at [519, 224] on p "Replace cabinet hardware with new hinges and pulls. HPM to provide specs" at bounding box center [665, 232] width 484 height 17
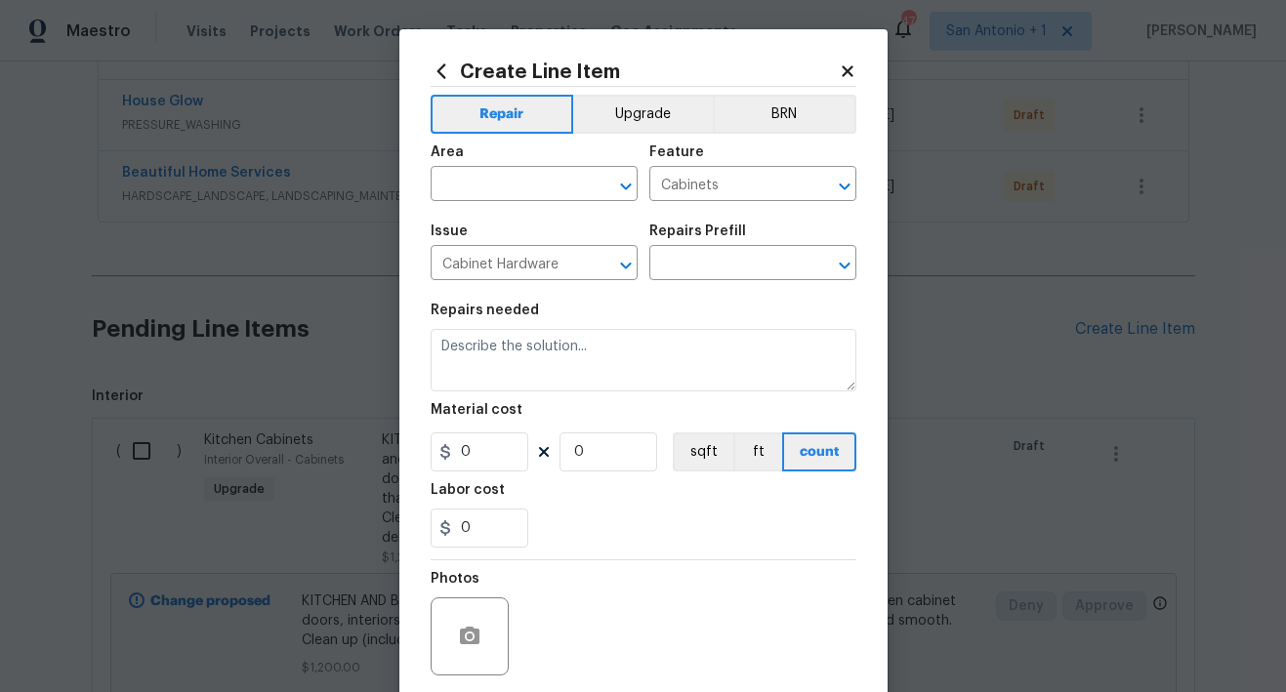
type textarea "Replace cabinet hardware with new hinges and pulls. HPM to provide specs"
type input "1"
type input "Replace Cabinet Hardware $300.00"
type input "300"
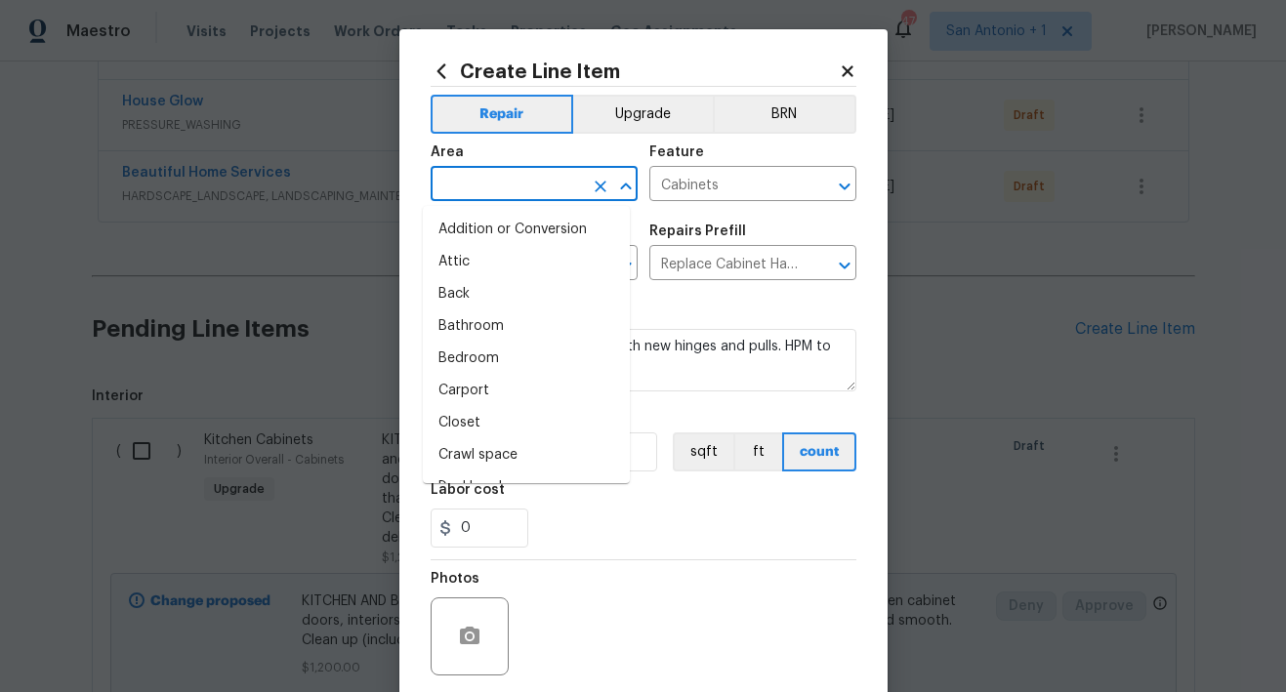
click at [508, 174] on input "text" at bounding box center [506, 186] width 152 height 30
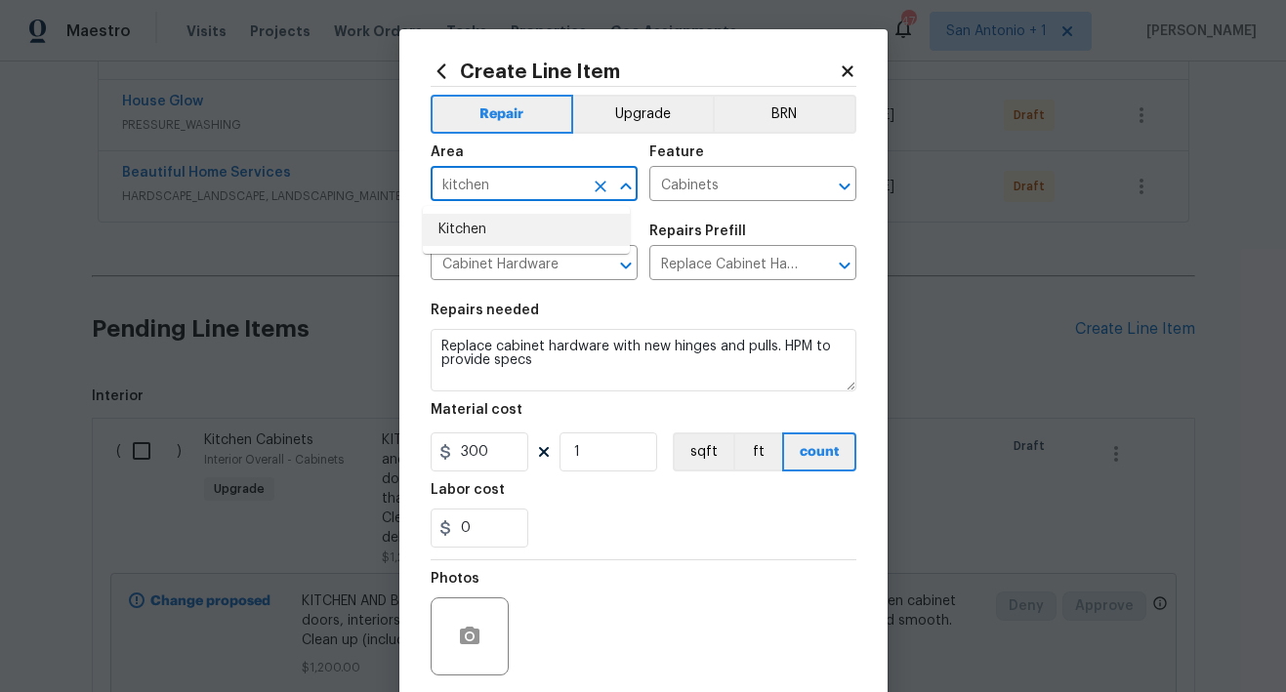
click at [513, 232] on li "Kitchen" at bounding box center [526, 230] width 207 height 32
type input "Kitchen"
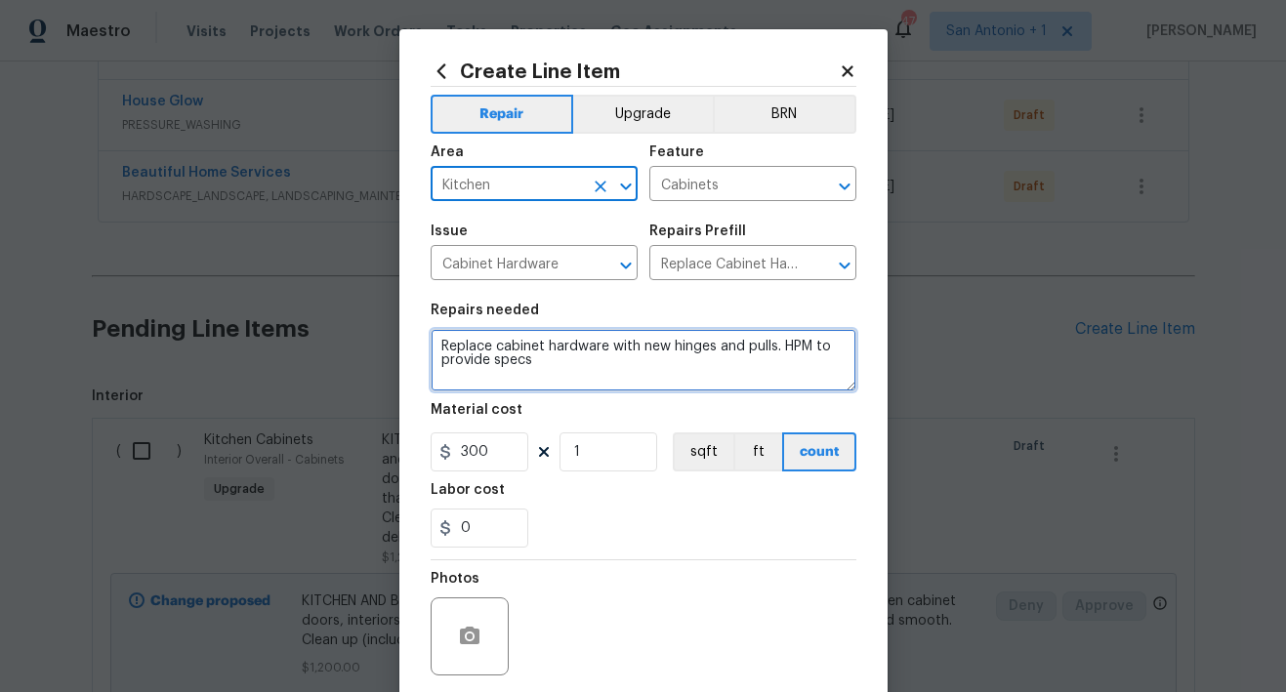
click at [432, 345] on textarea "Replace cabinet hardware with new hinges and pulls. HPM to provide specs" at bounding box center [643, 360] width 426 height 62
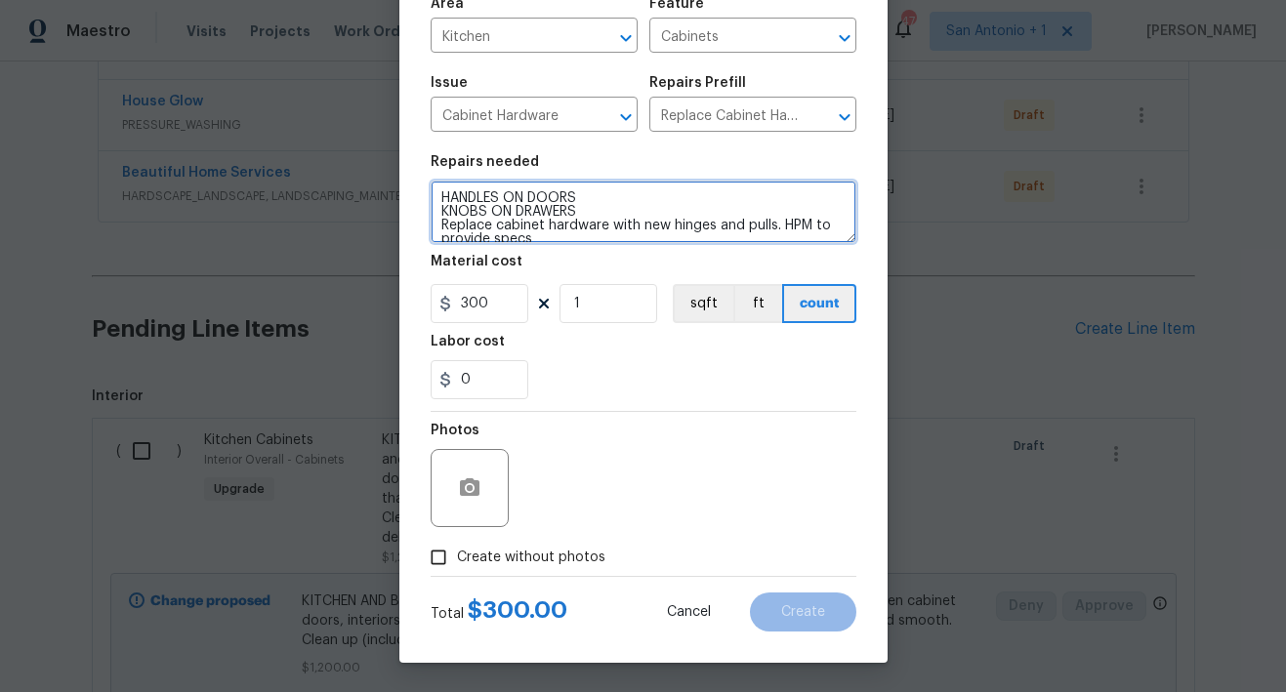
scroll to position [0, 0]
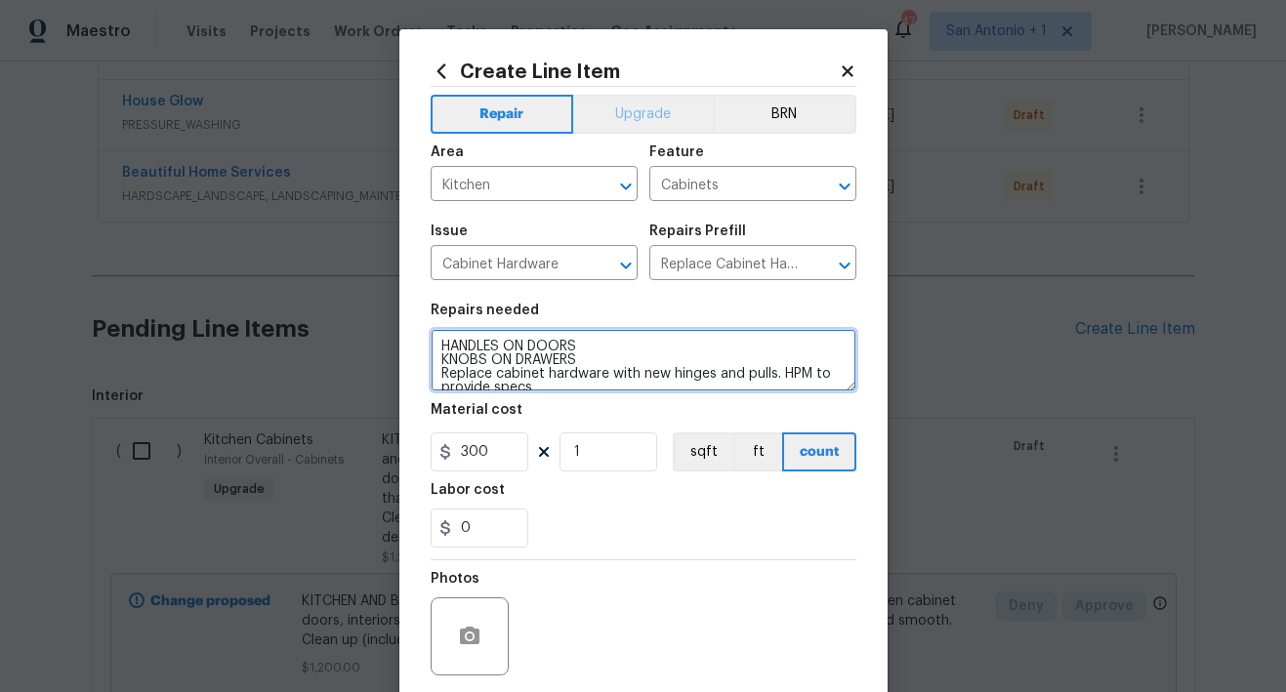
type textarea "HANDLES ON DOORS KNOBS ON DRAWERS Replace cabinet hardware with new hinges and …"
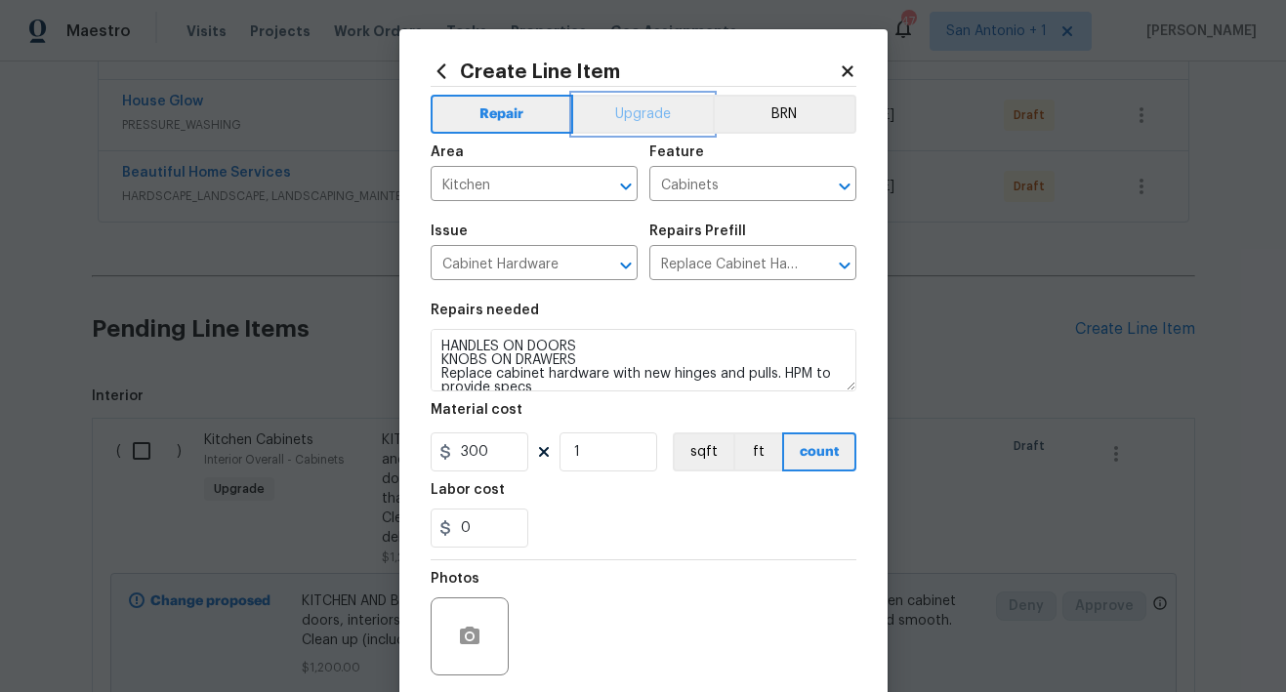
click at [655, 106] on button "Upgrade" at bounding box center [643, 114] width 140 height 39
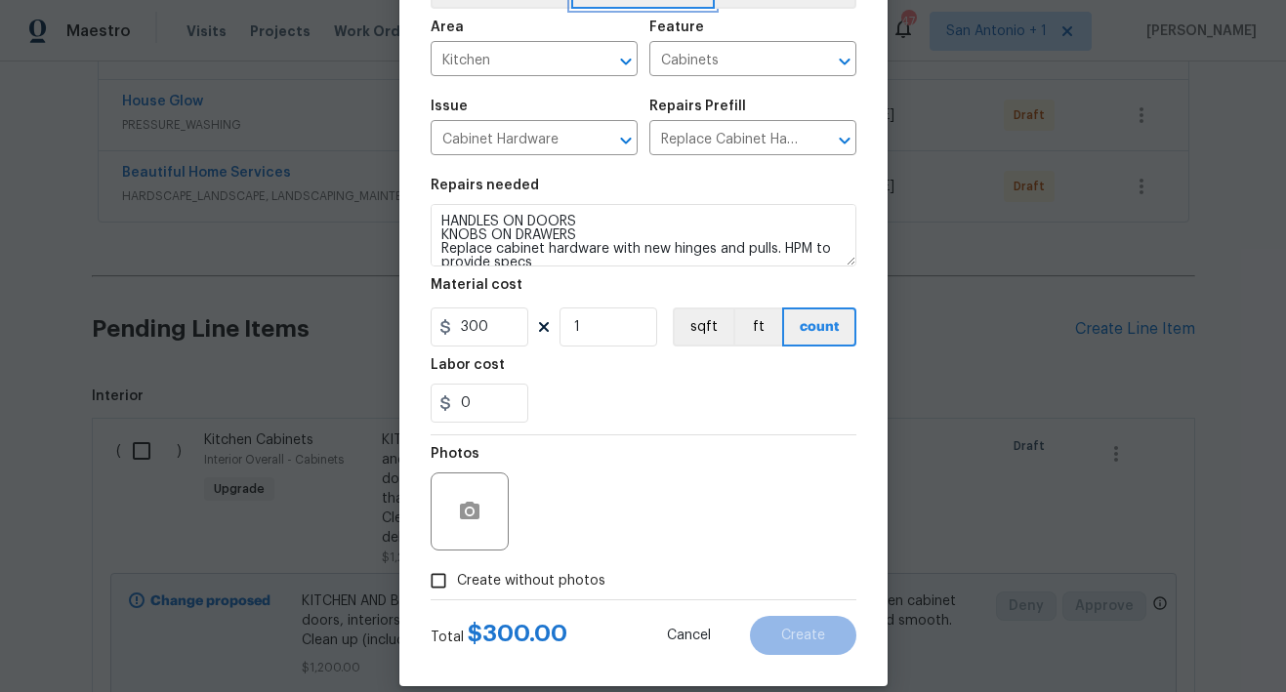
scroll to position [149, 0]
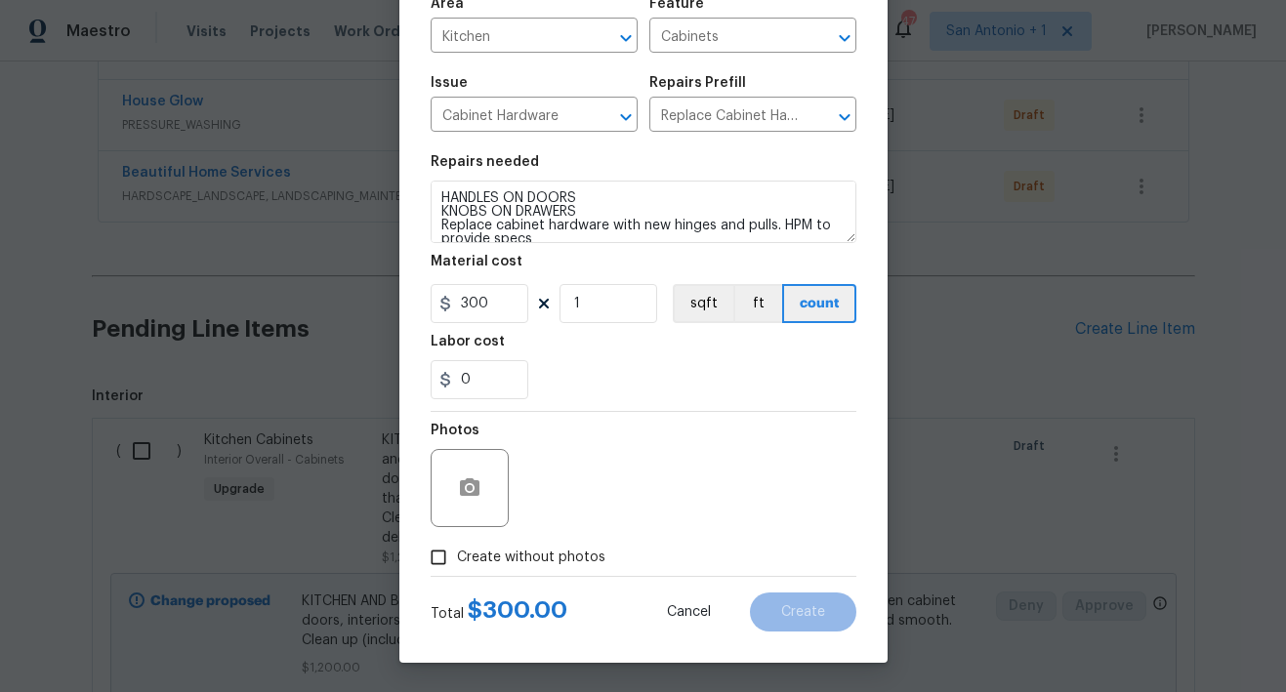
click at [503, 555] on span "Create without photos" at bounding box center [531, 558] width 148 height 20
click at [457, 555] on input "Create without photos" at bounding box center [438, 557] width 37 height 37
checkbox input "true"
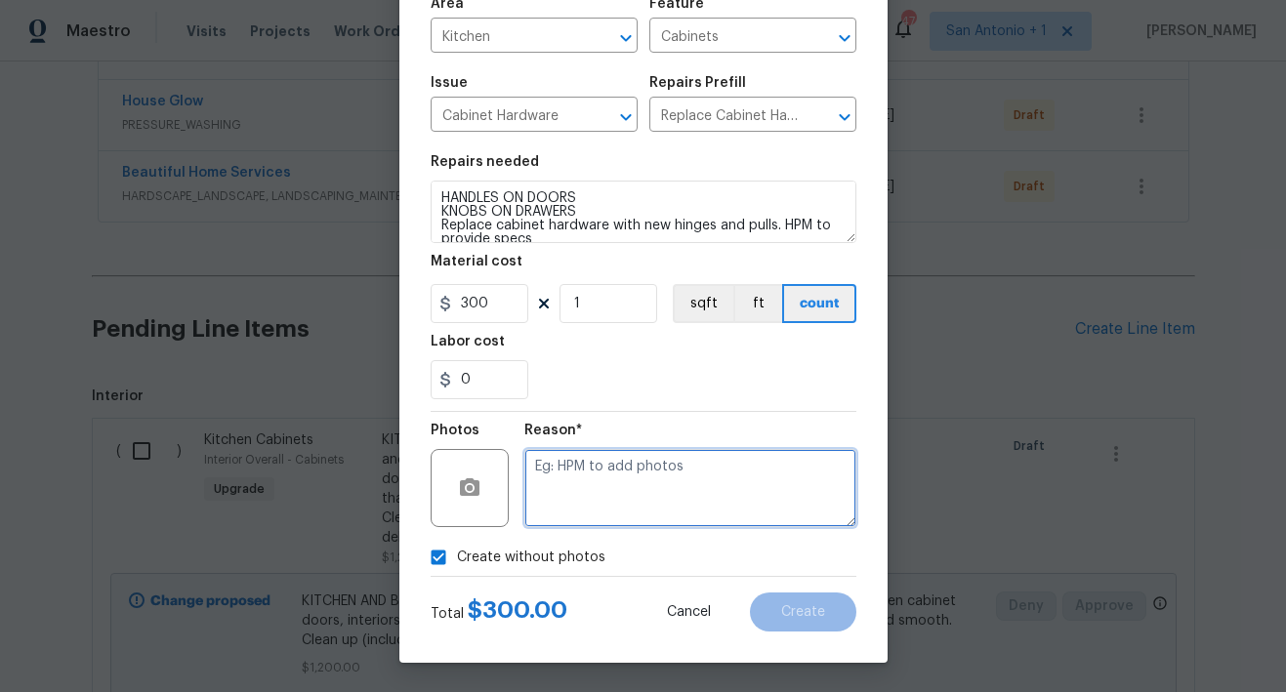
click at [594, 466] on textarea at bounding box center [690, 488] width 332 height 78
type textarea "HPM TO ADD"
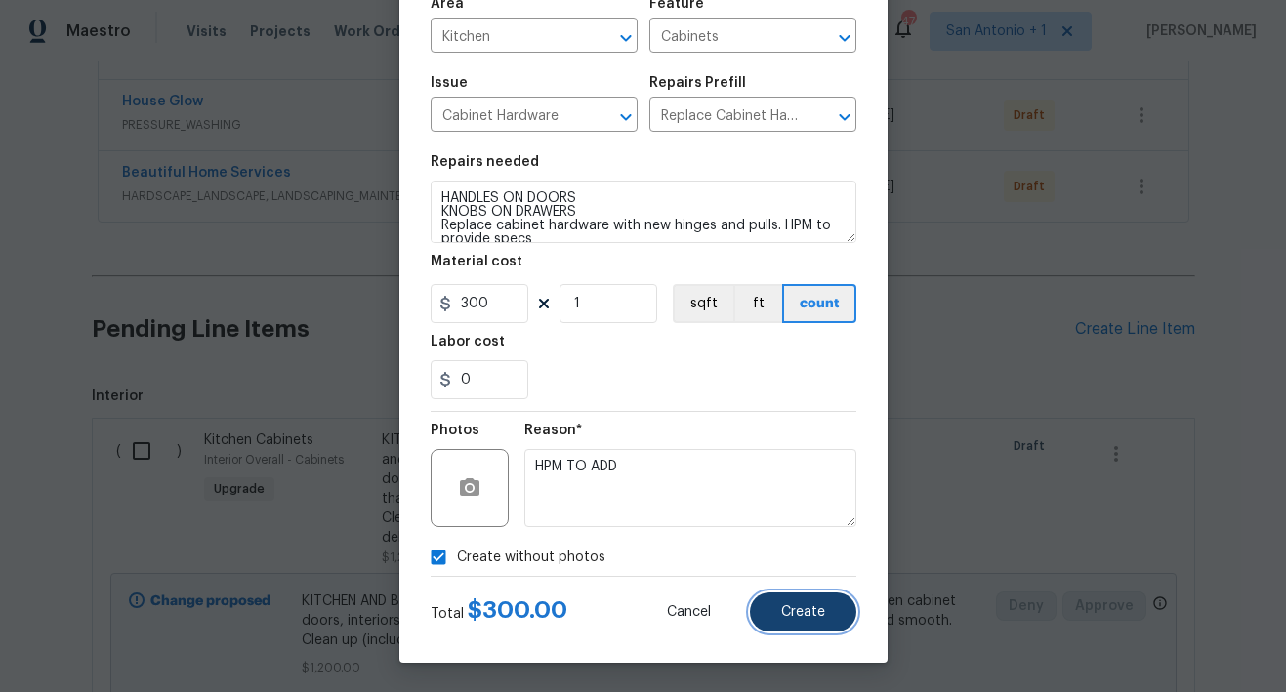
click at [786, 618] on span "Create" at bounding box center [803, 612] width 44 height 15
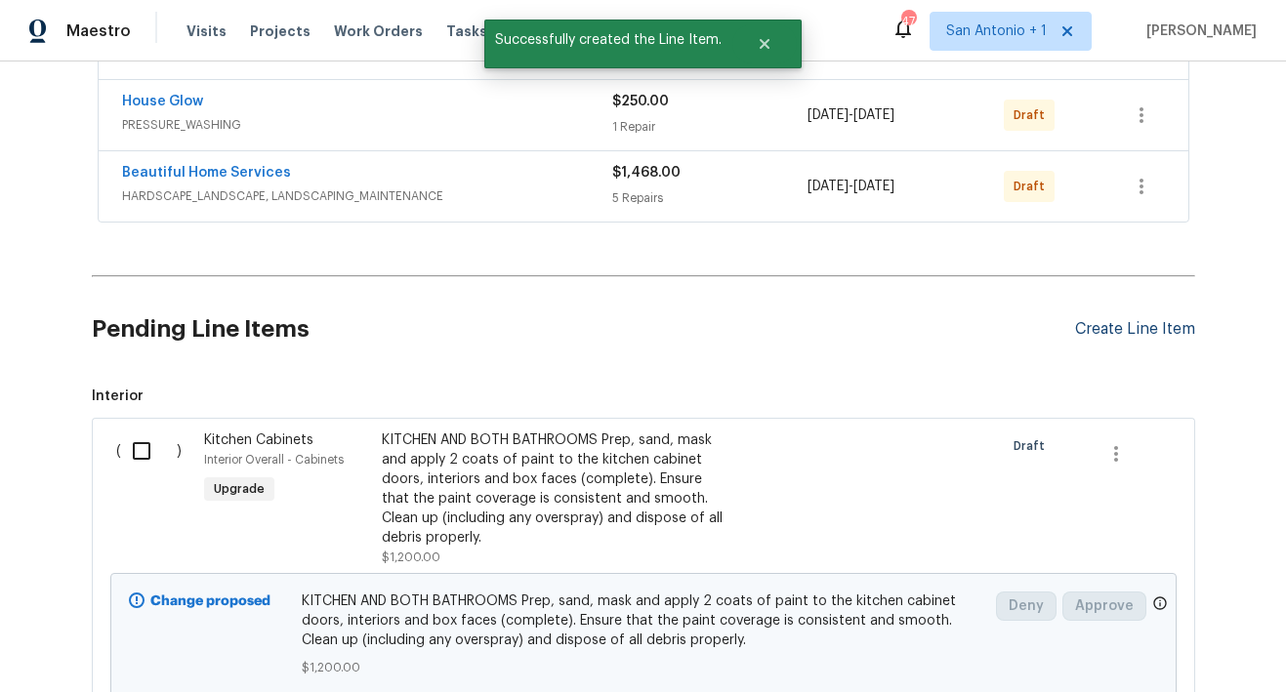
click at [1102, 331] on div "Create Line Item" at bounding box center [1135, 329] width 120 height 19
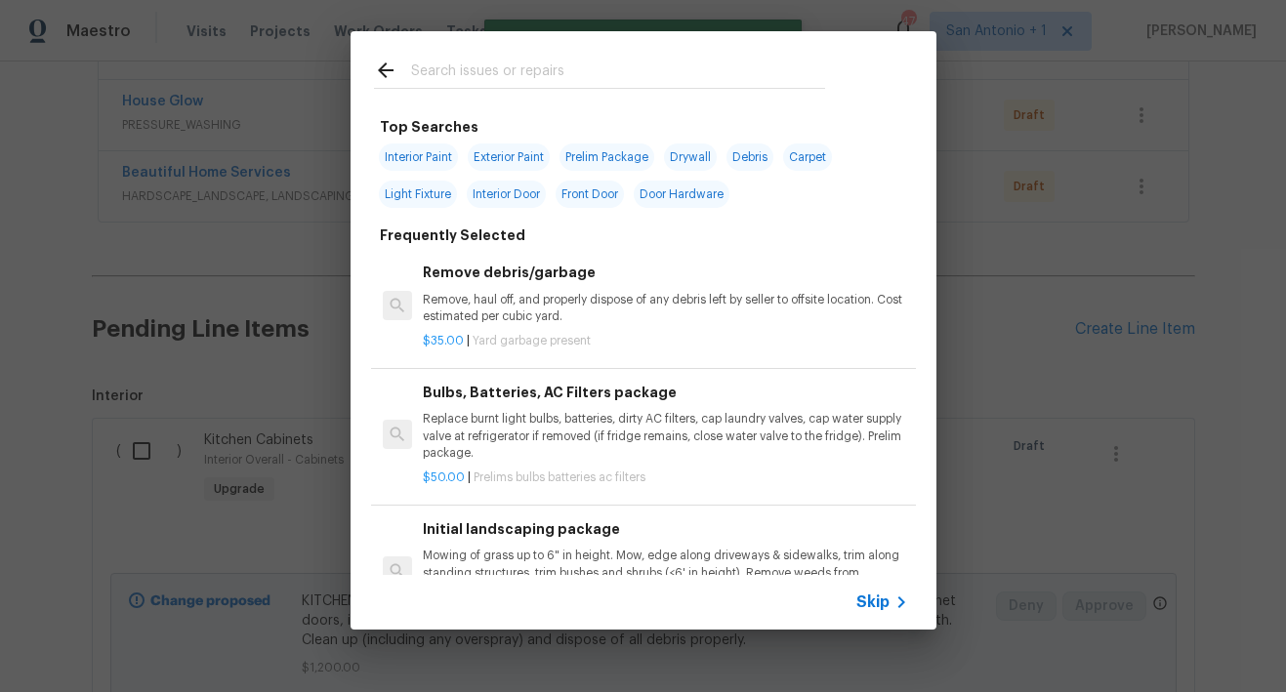
click at [571, 68] on input "text" at bounding box center [618, 73] width 414 height 29
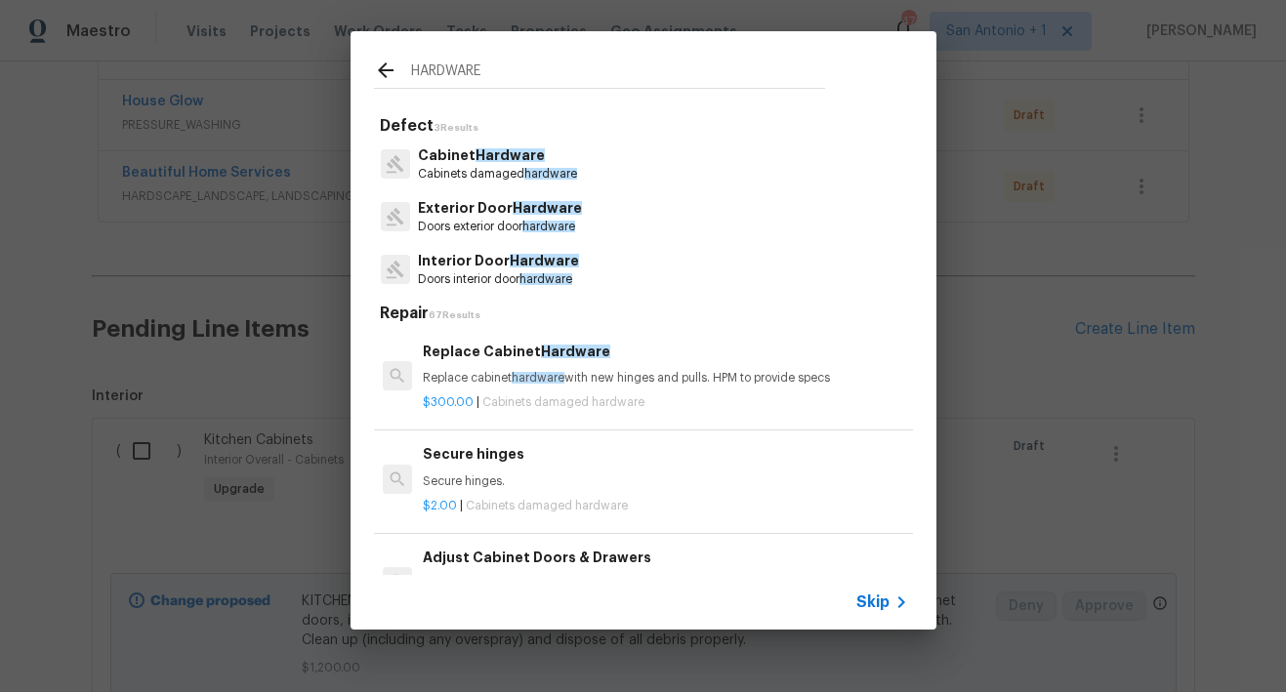
type input "HARDWARE"
click at [516, 164] on p "Cabinet Hardware" at bounding box center [497, 155] width 159 height 20
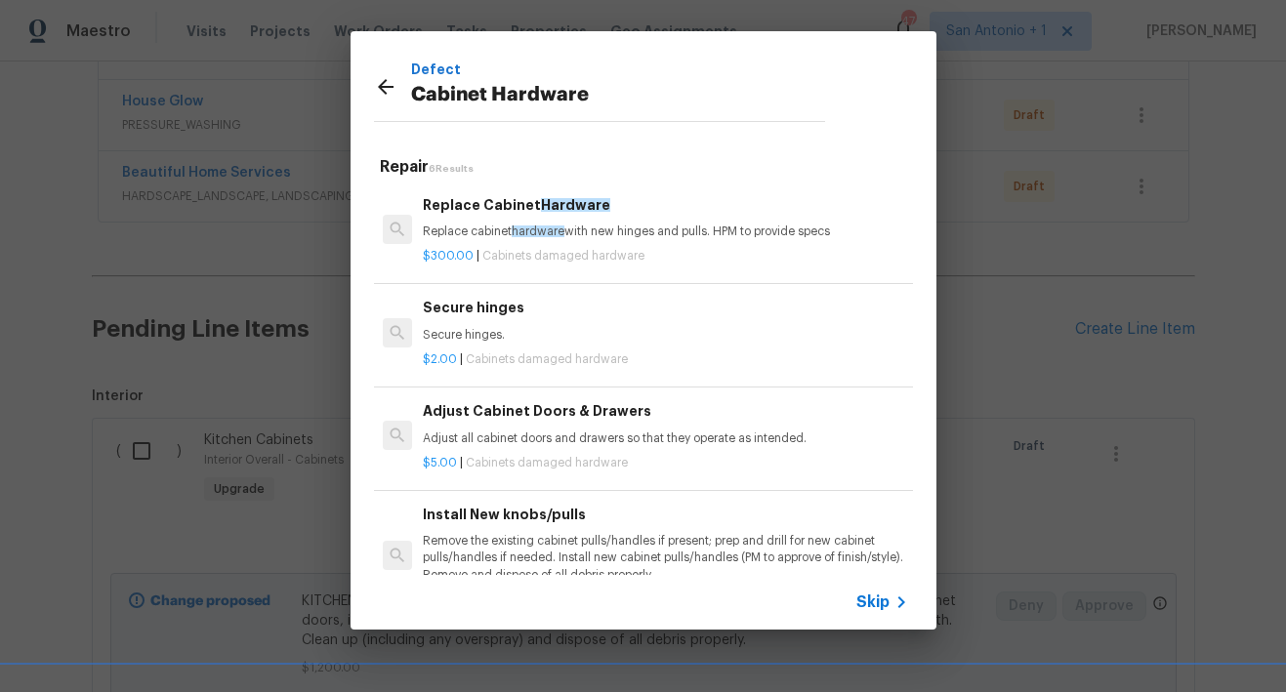
click at [507, 240] on div "$300.00 | Cabinets damaged hardware" at bounding box center [665, 252] width 484 height 24
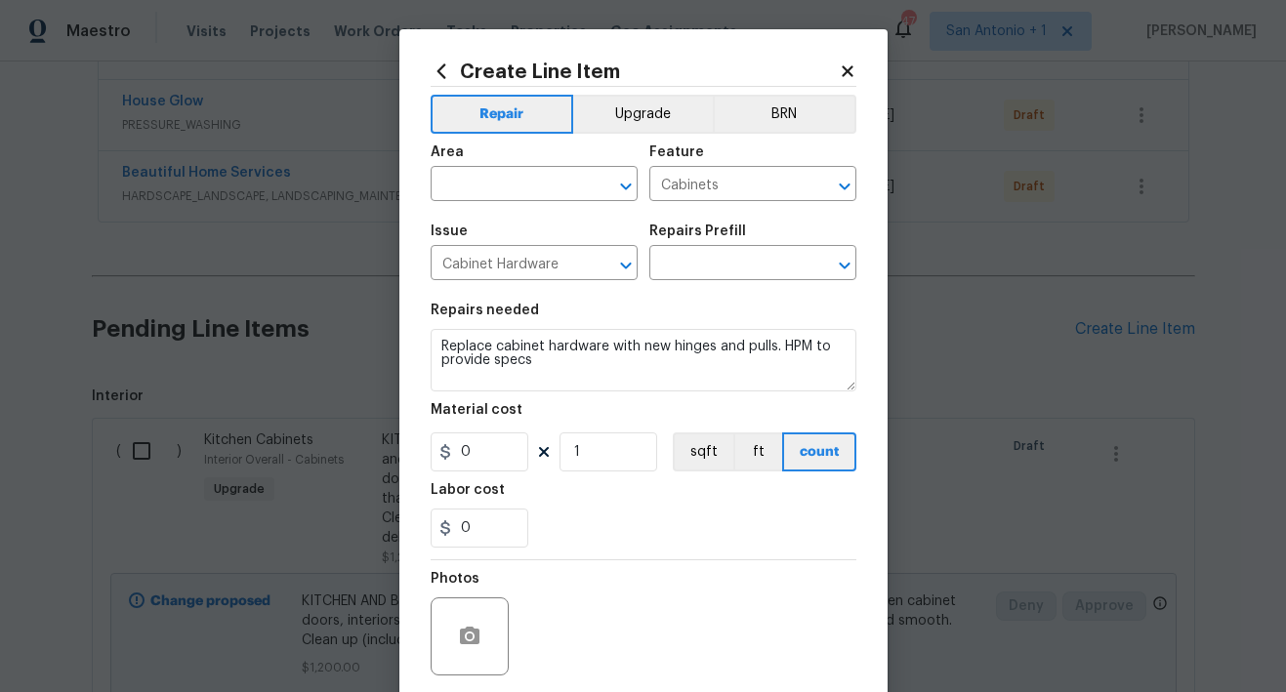
type input "Replace Cabinet Hardware $300.00"
click at [475, 452] on input "300" at bounding box center [479, 451] width 98 height 39
type input "100"
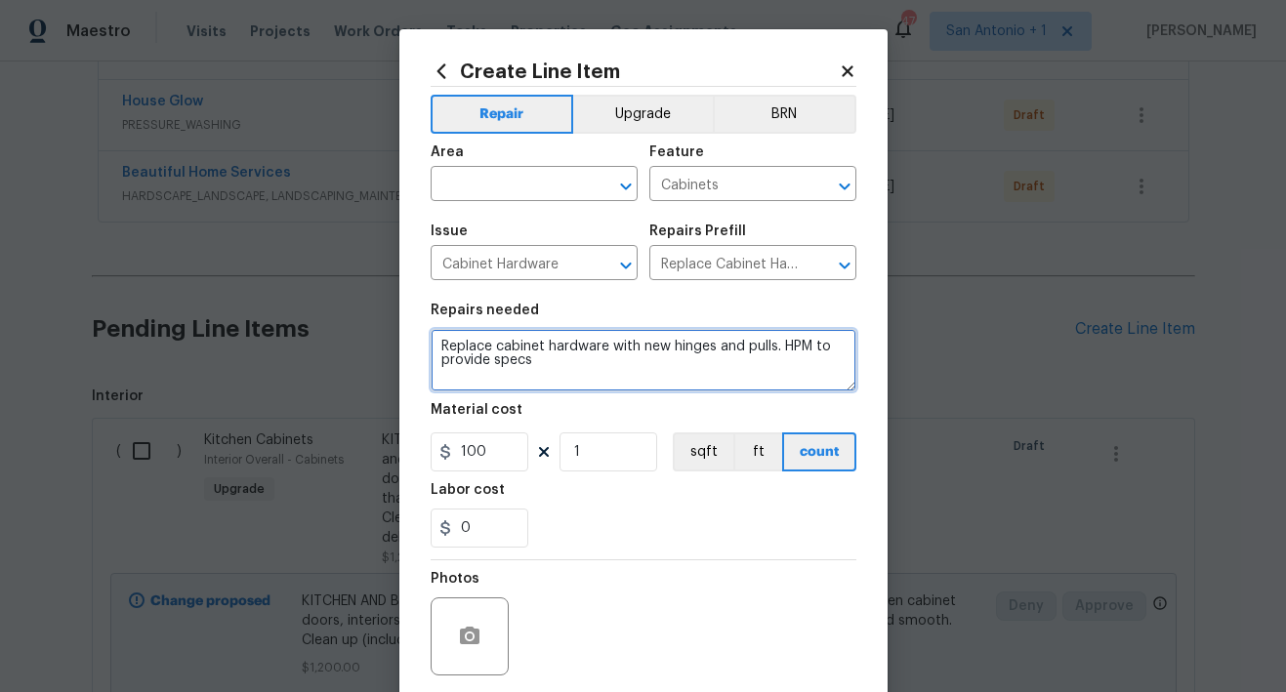
click at [433, 349] on textarea "Replace cabinet hardware with new hinges and pulls. HPM to provide specs" at bounding box center [643, 360] width 426 height 62
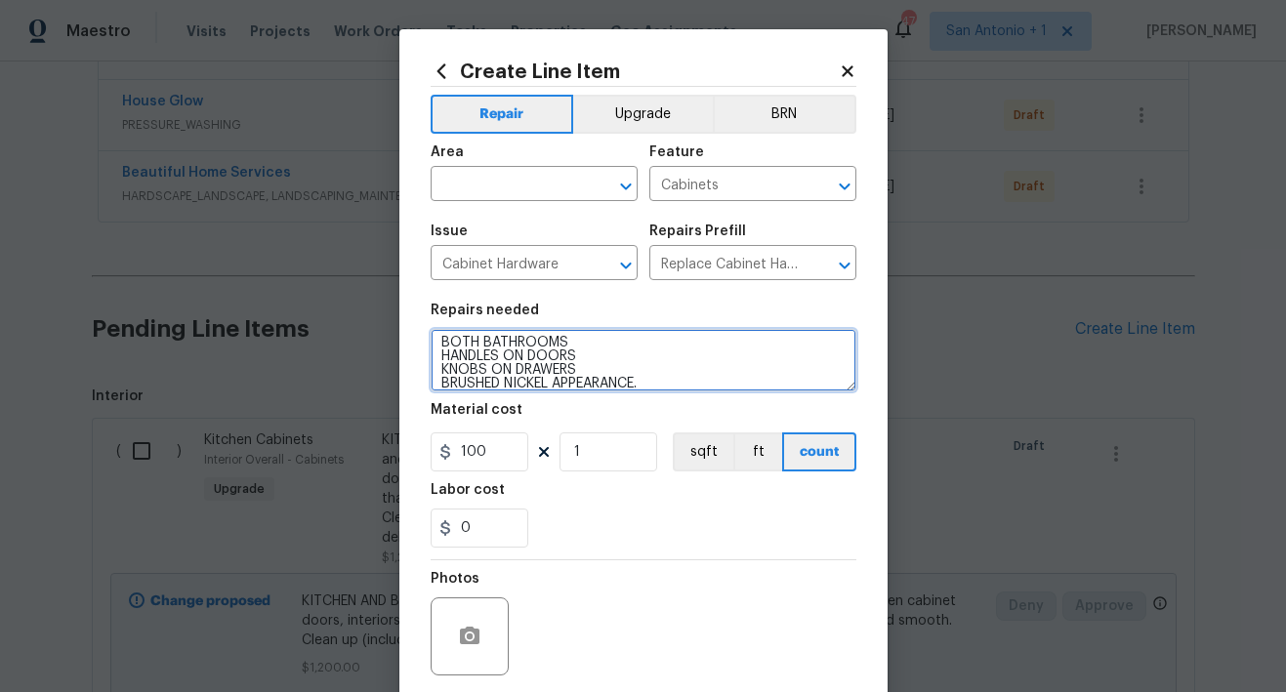
scroll to position [18, 0]
type textarea "BOTH BATHROOMS HANDLES ON DOORS KNOBS ON DRAWERS BRUSHED NICKEL APPEARANCE. Rep…"
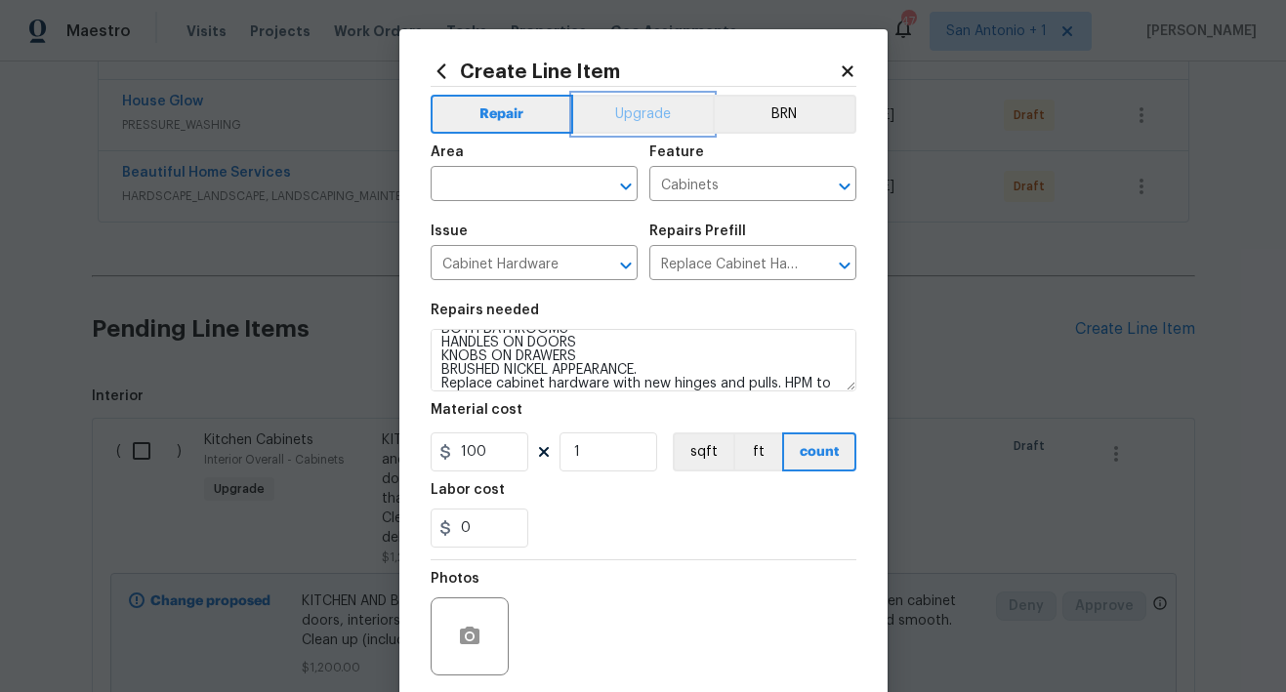
click at [640, 115] on button "Upgrade" at bounding box center [643, 114] width 140 height 39
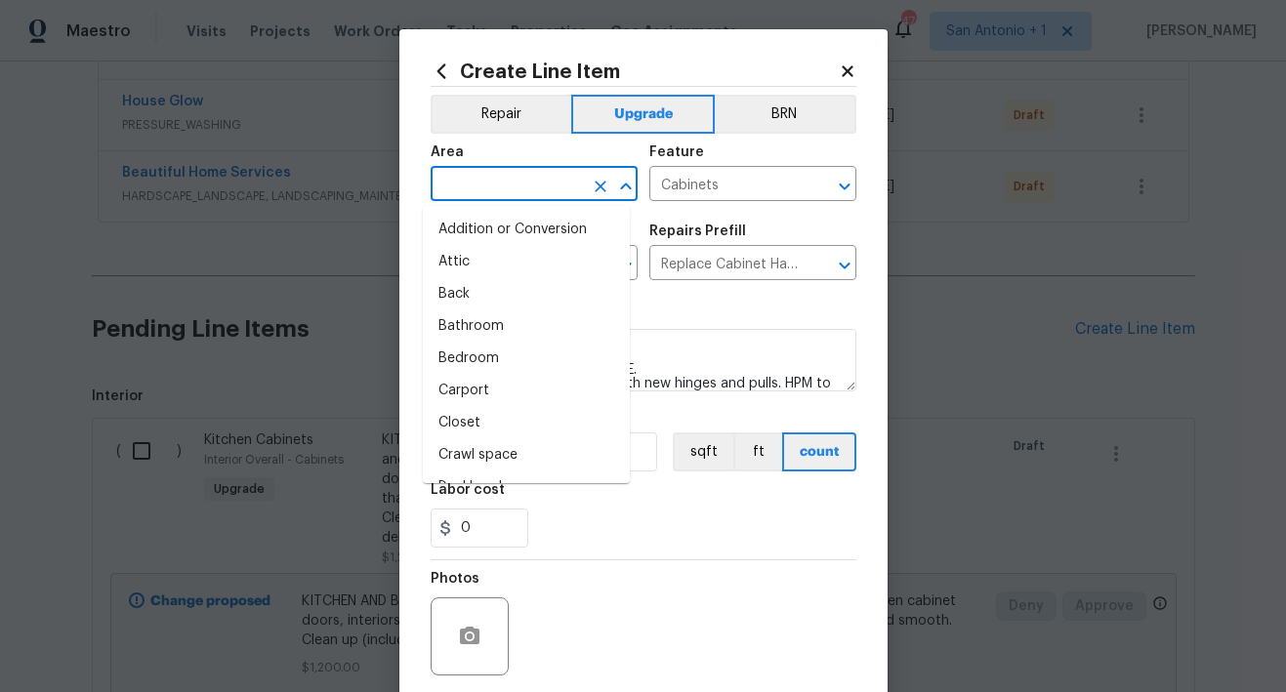
click at [524, 180] on input "text" at bounding box center [506, 186] width 152 height 30
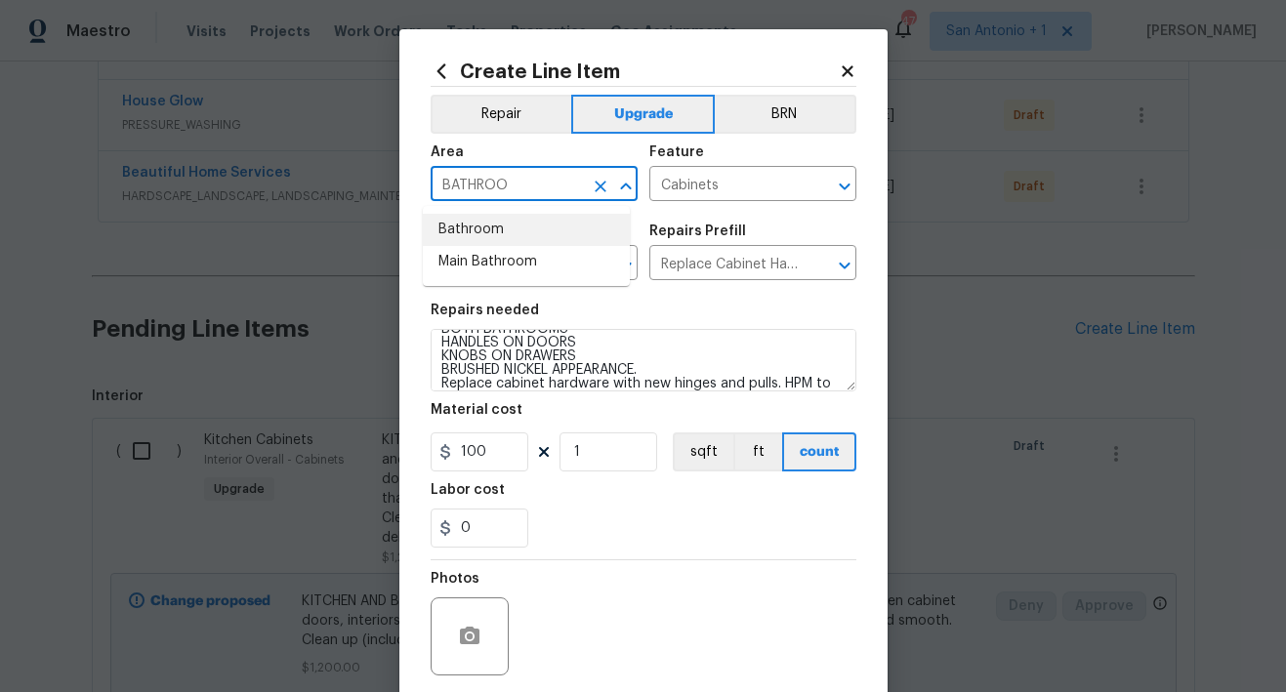
click at [488, 231] on li "Bathroom" at bounding box center [526, 230] width 207 height 32
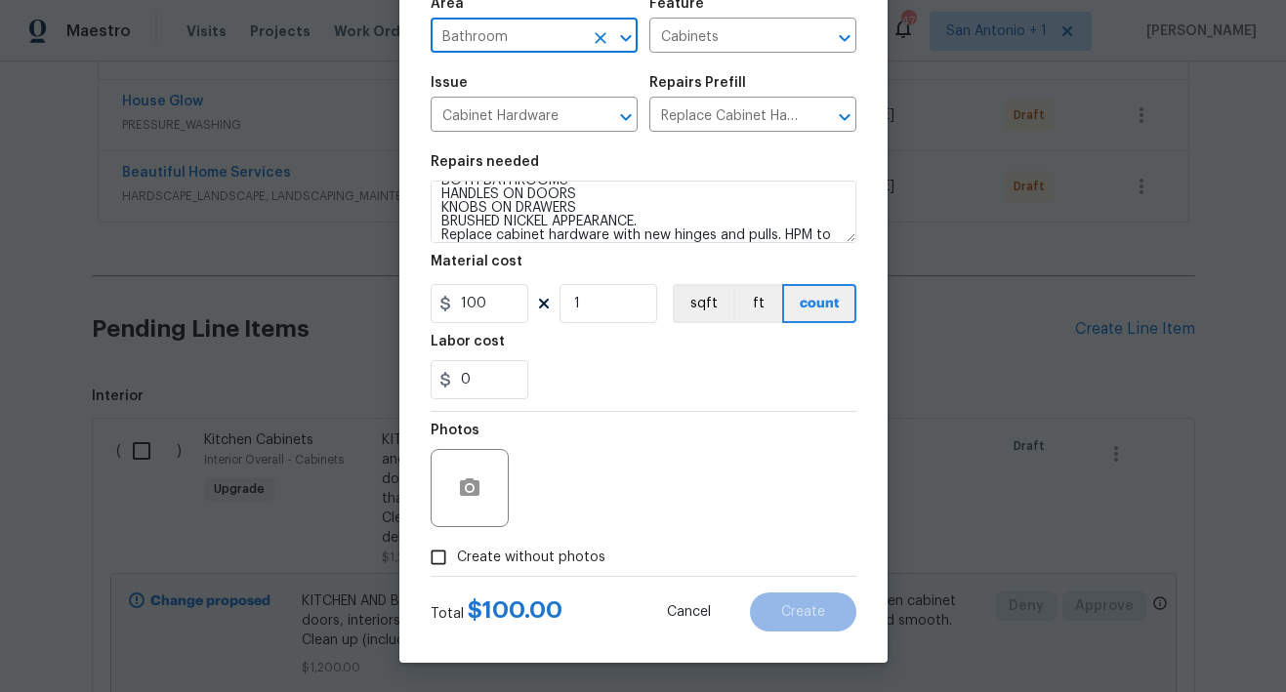
type input "Bathroom"
click at [520, 556] on span "Create without photos" at bounding box center [531, 558] width 148 height 20
click at [457, 556] on input "Create without photos" at bounding box center [438, 557] width 37 height 37
checkbox input "true"
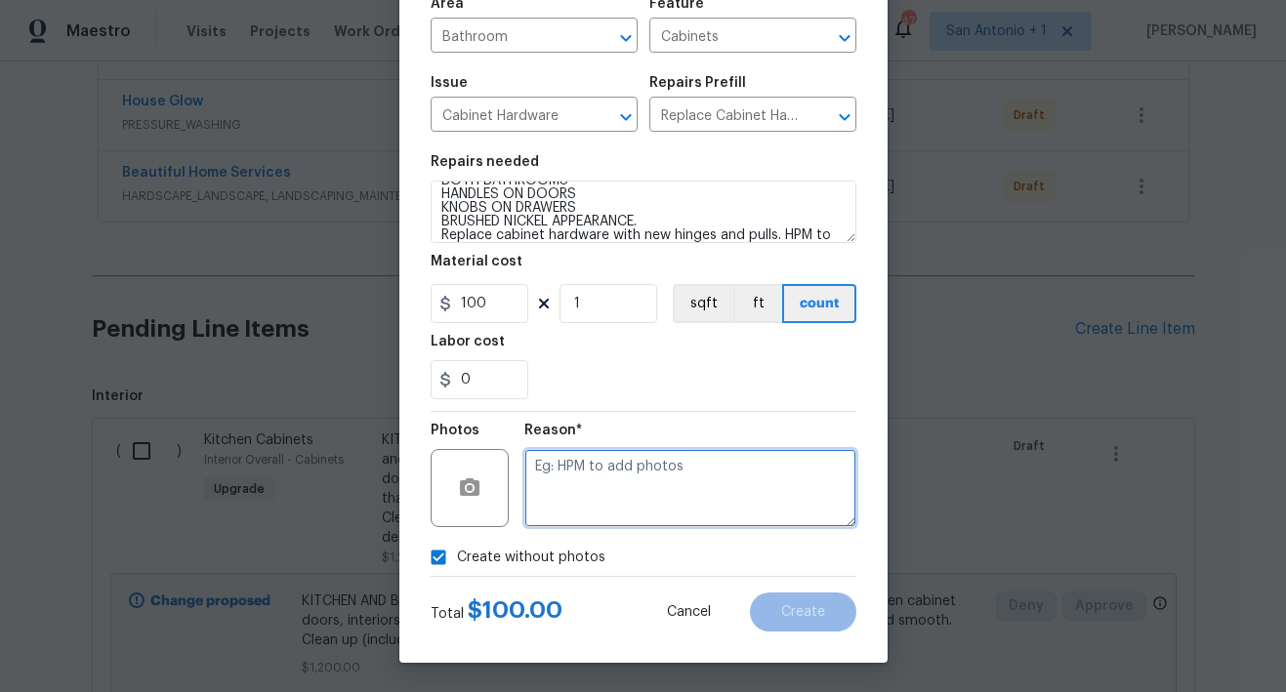
click at [581, 477] on textarea at bounding box center [690, 488] width 332 height 78
type textarea "HPM TO ADD"
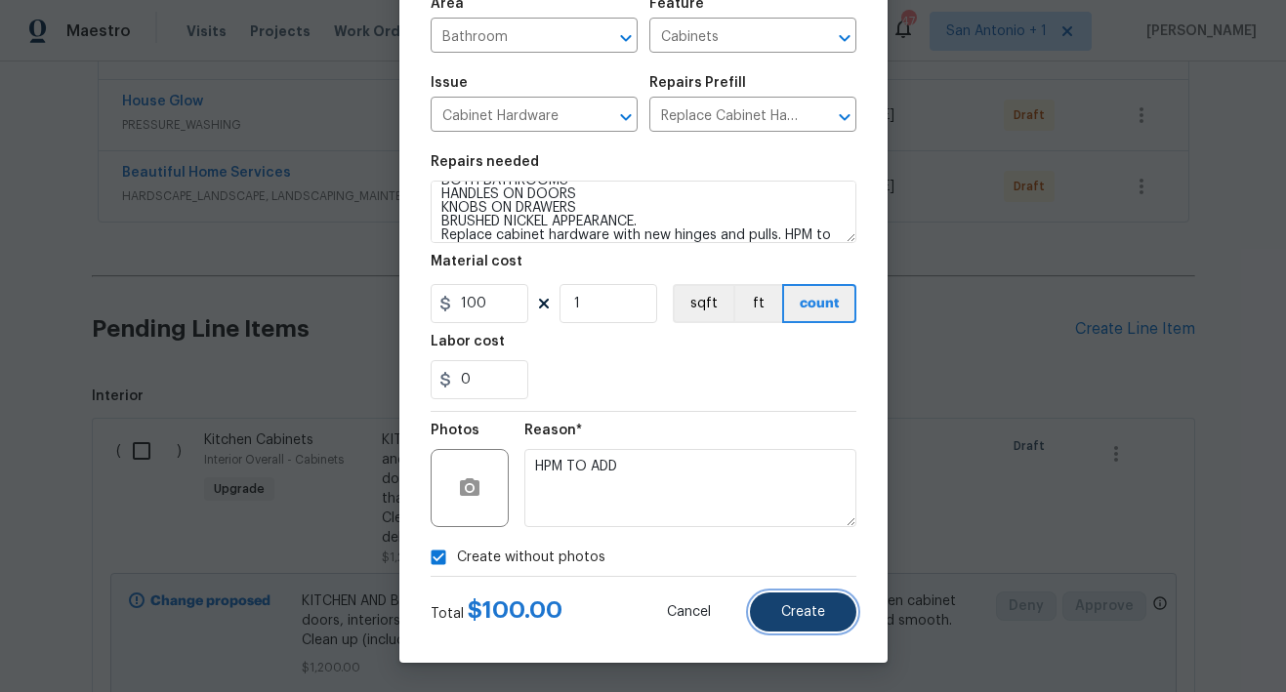
click at [788, 614] on span "Create" at bounding box center [803, 612] width 44 height 15
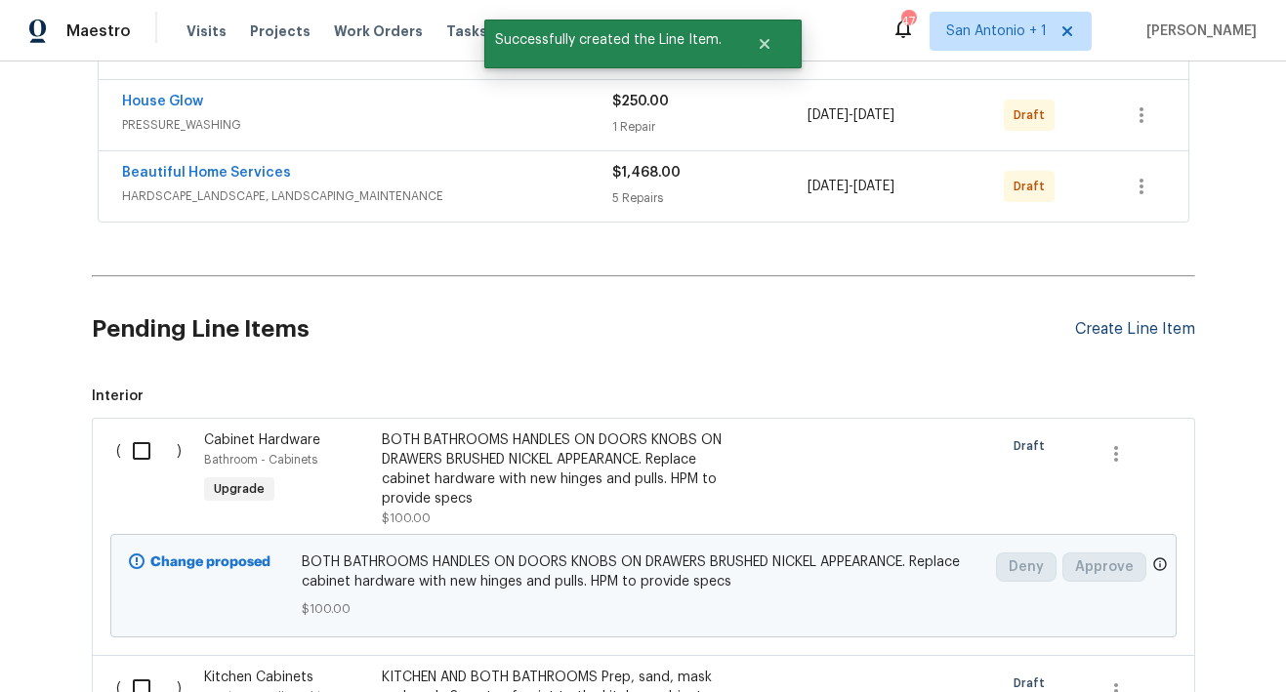
click at [1126, 336] on div "Create Line Item" at bounding box center [1135, 329] width 120 height 19
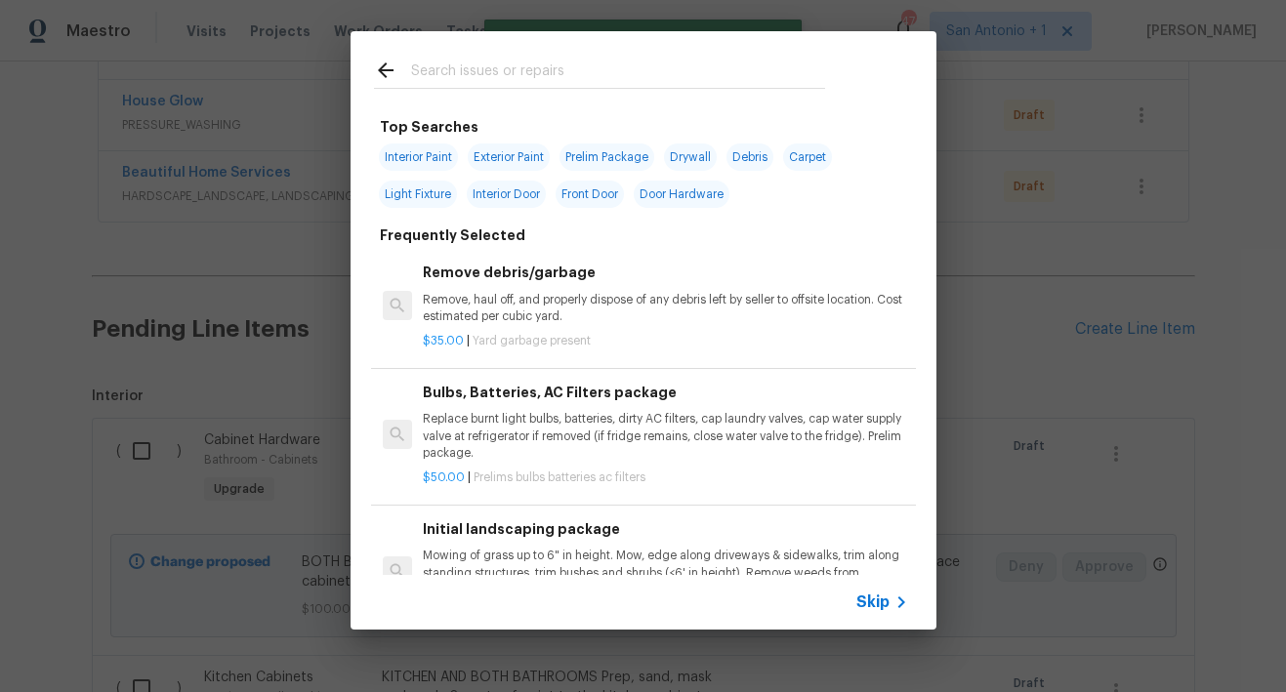
click at [507, 74] on input "text" at bounding box center [618, 73] width 414 height 29
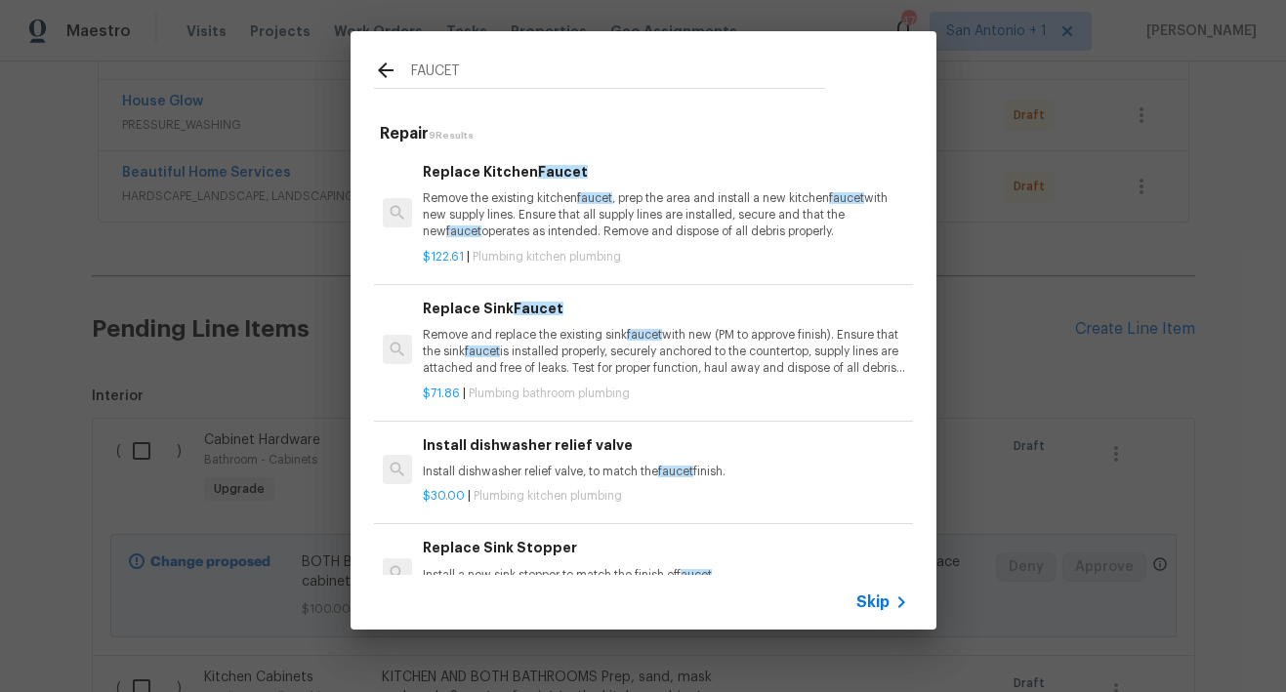
type input "FAUCET"
click at [533, 212] on p "Remove the existing kitchen faucet , prep the area and install a new kitchen fa…" at bounding box center [665, 215] width 484 height 50
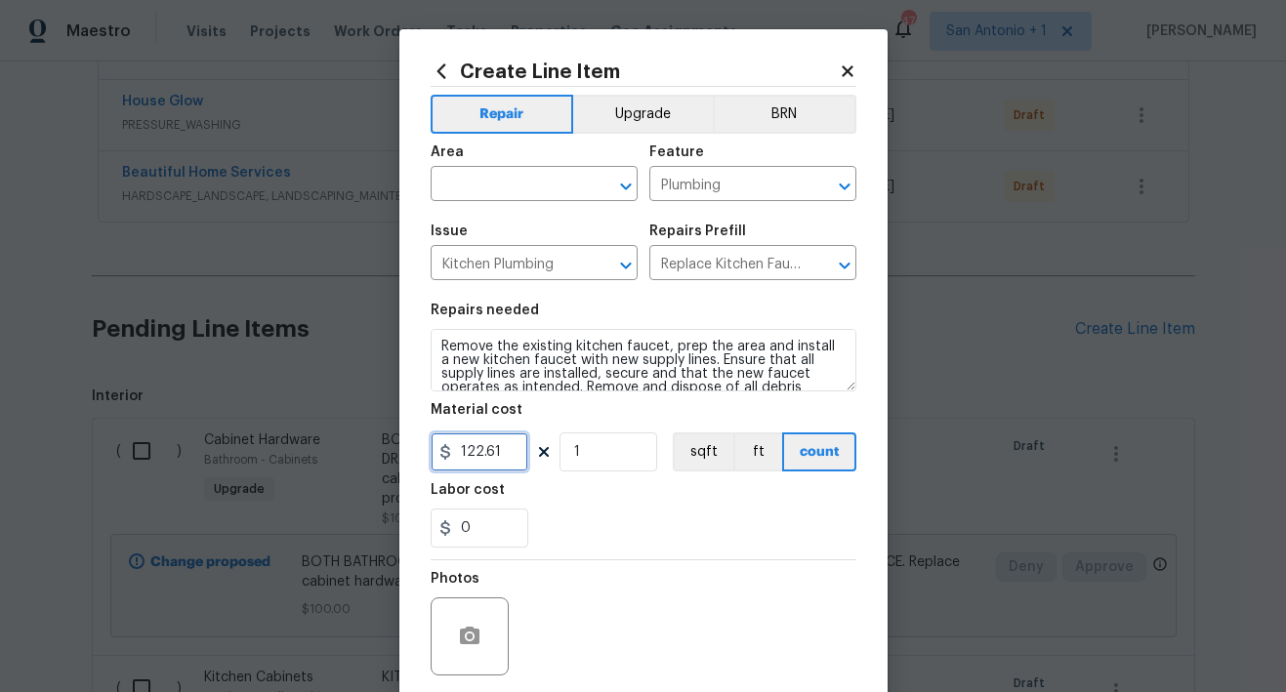
click at [499, 458] on input "122.61" at bounding box center [479, 451] width 98 height 39
type input "150"
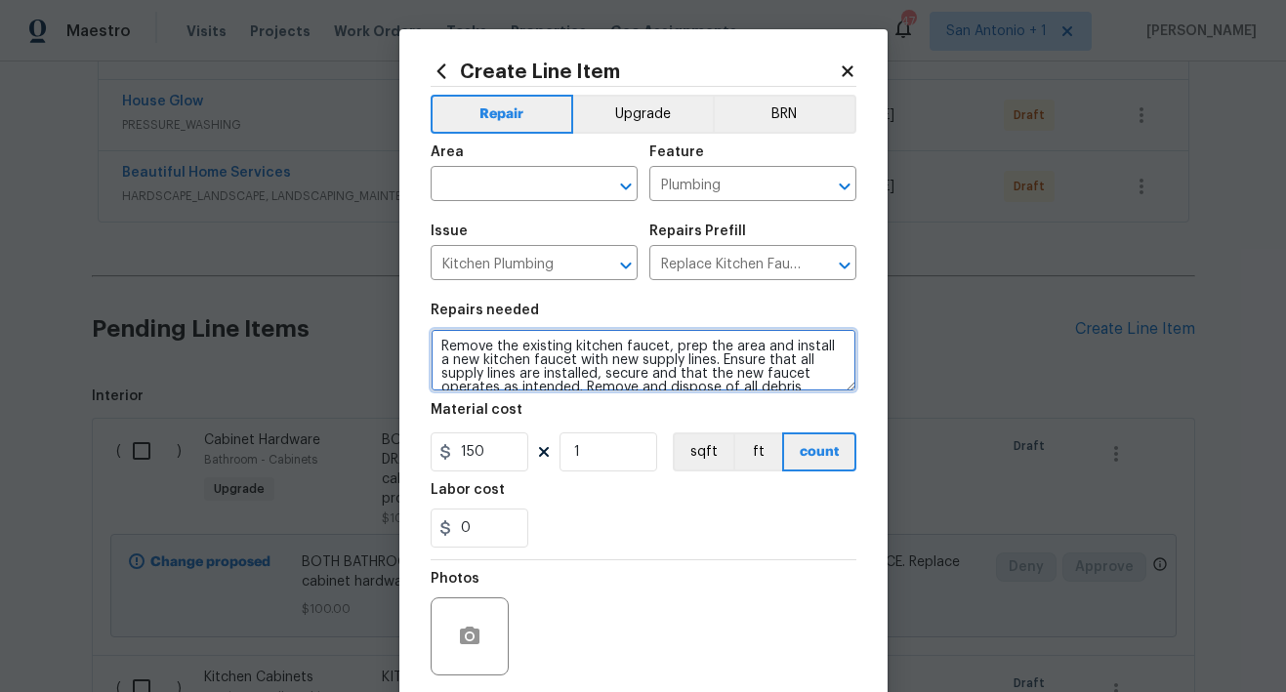
click at [430, 342] on textarea "Remove the existing kitchen faucet, prep the area and install a new kitchen fau…" at bounding box center [643, 360] width 426 height 62
type textarea "KITCHEN FAUCET, BRUSHED NICKEL PULL DOWN STYLE Remove the existing kitchen fauc…"
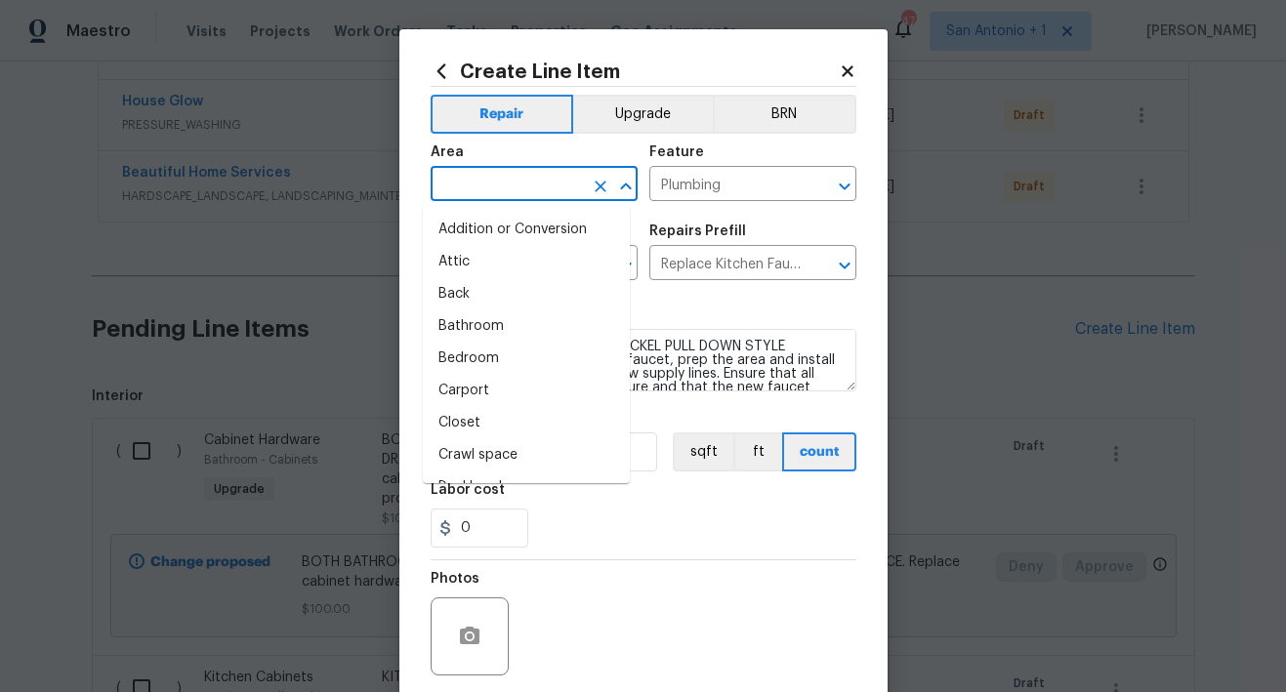
click at [530, 183] on input "text" at bounding box center [506, 186] width 152 height 30
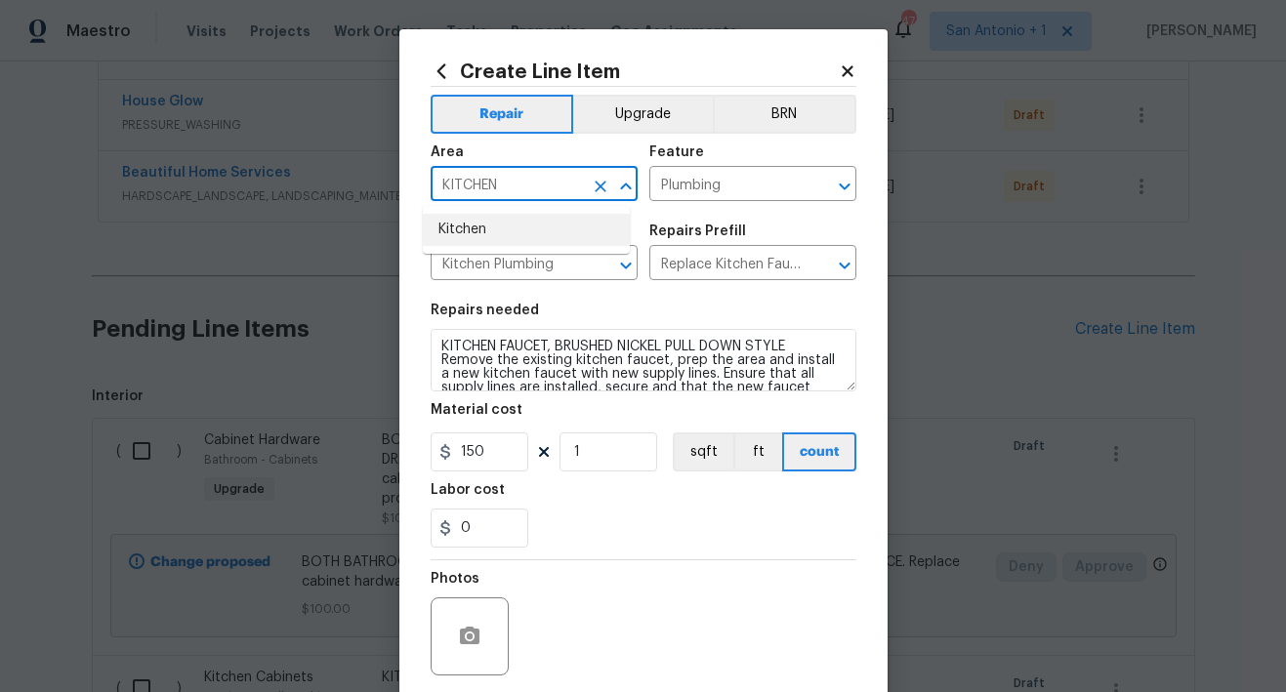
click at [516, 229] on li "Kitchen" at bounding box center [526, 230] width 207 height 32
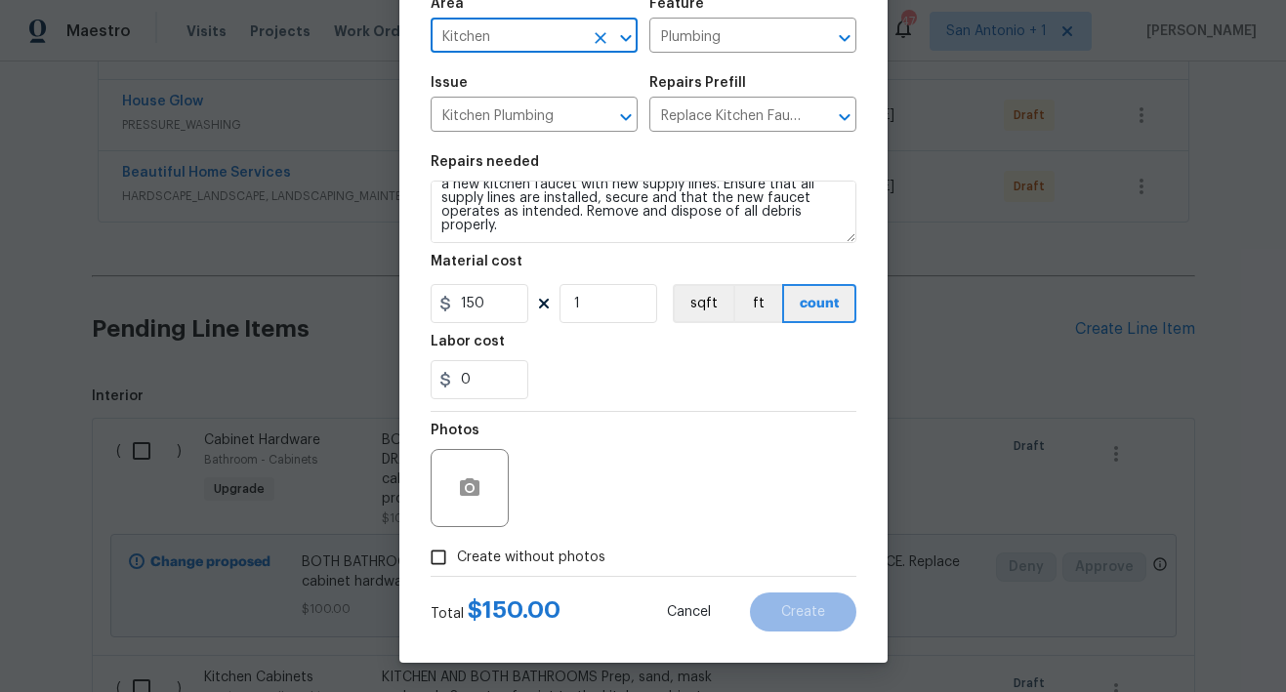
type input "Kitchen"
click at [512, 567] on label "Create without photos" at bounding box center [512, 557] width 185 height 37
click at [457, 567] on input "Create without photos" at bounding box center [438, 557] width 37 height 37
checkbox input "true"
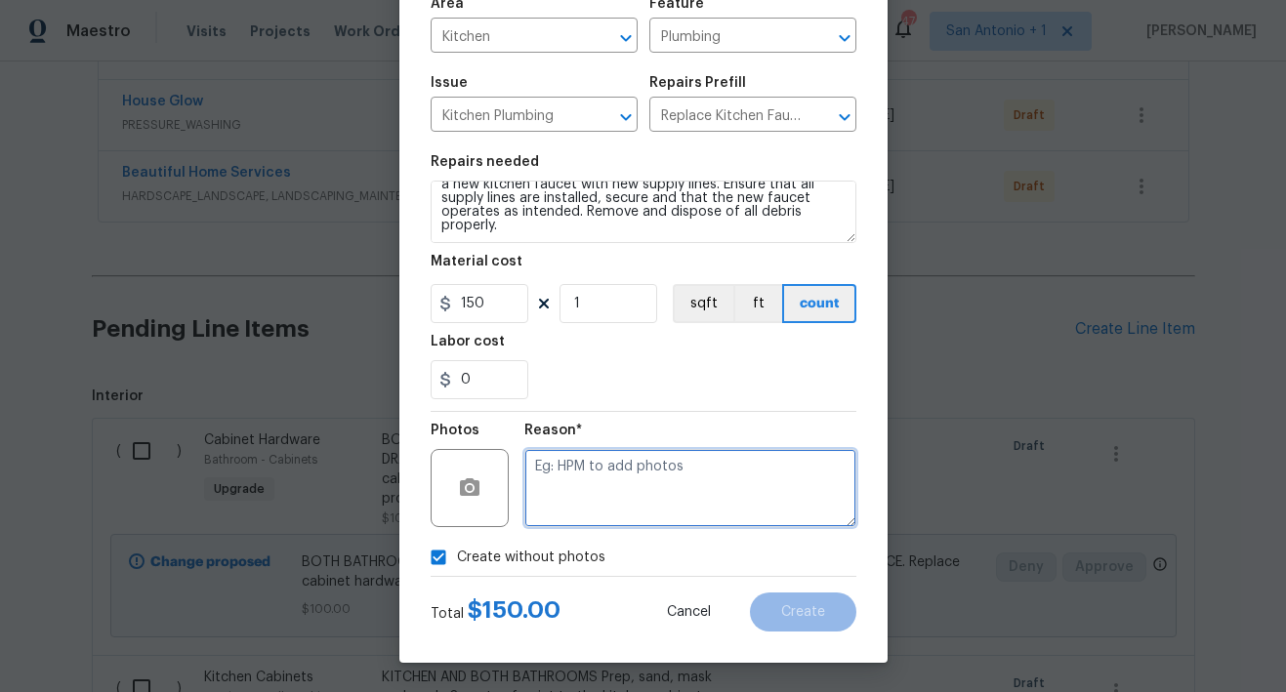
click at [642, 471] on textarea at bounding box center [690, 488] width 332 height 78
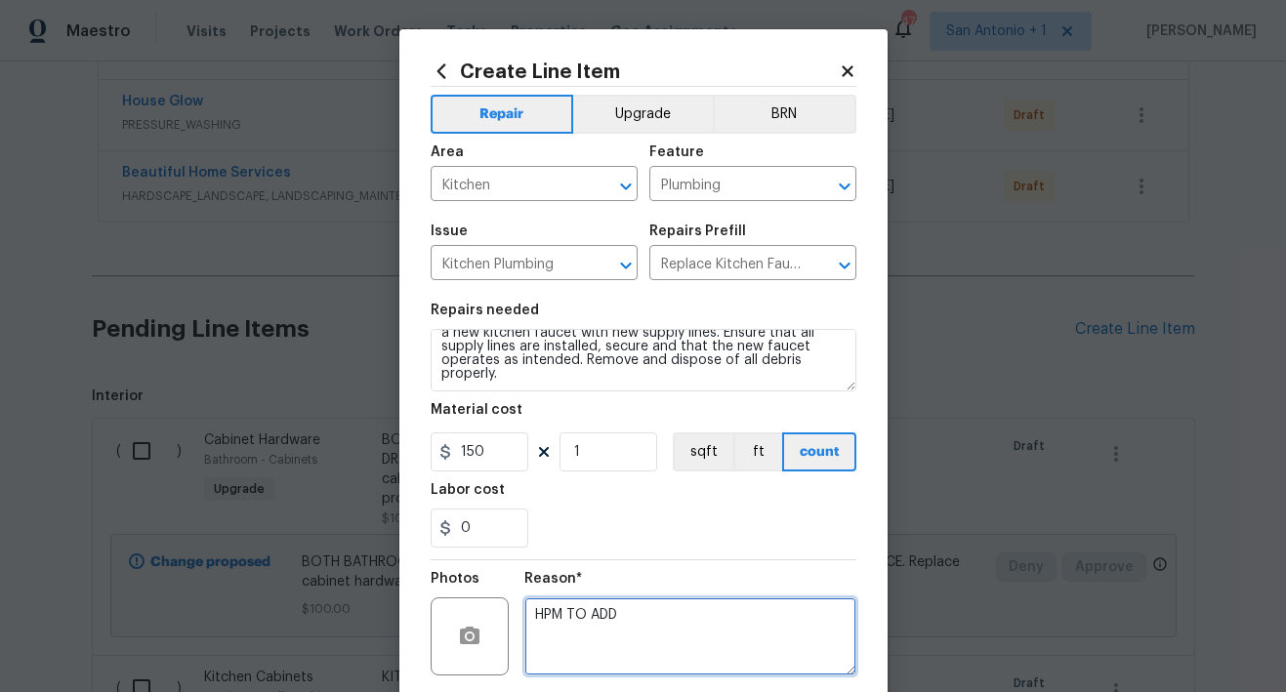
scroll to position [1, 0]
type textarea "HPM TO ADD"
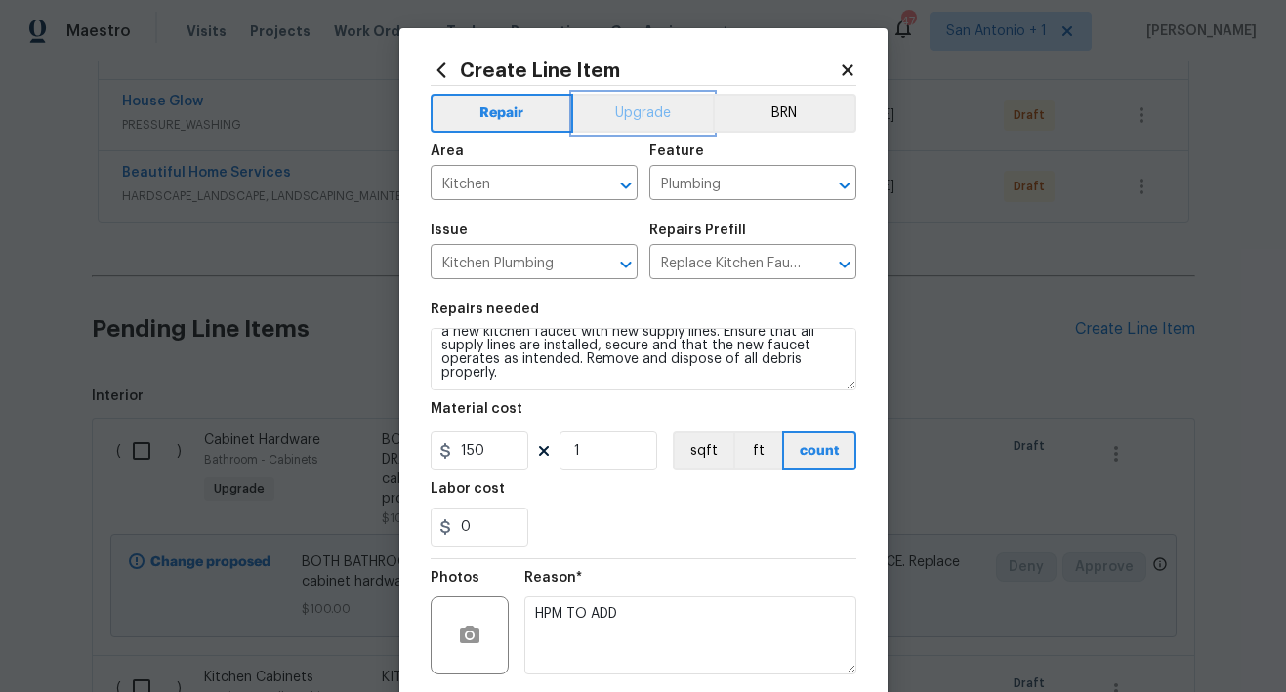
click at [635, 128] on button "Upgrade" at bounding box center [643, 113] width 140 height 39
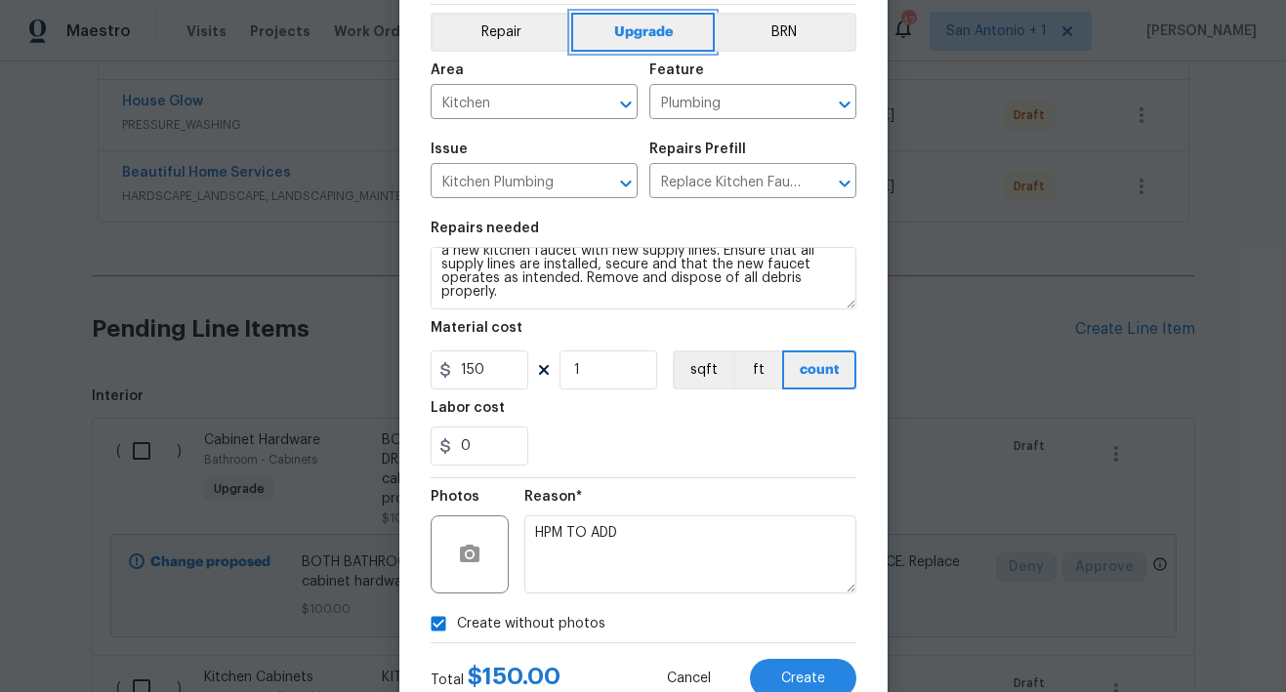
scroll to position [149, 0]
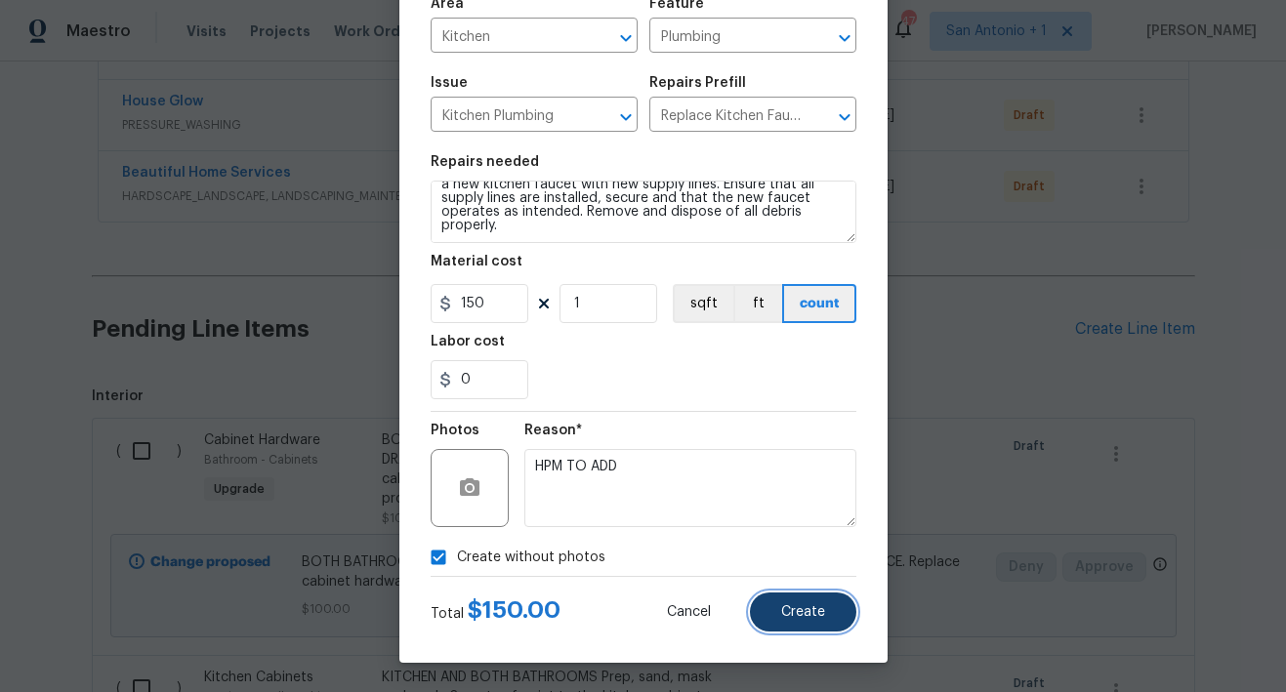
click at [781, 612] on span "Create" at bounding box center [803, 612] width 44 height 15
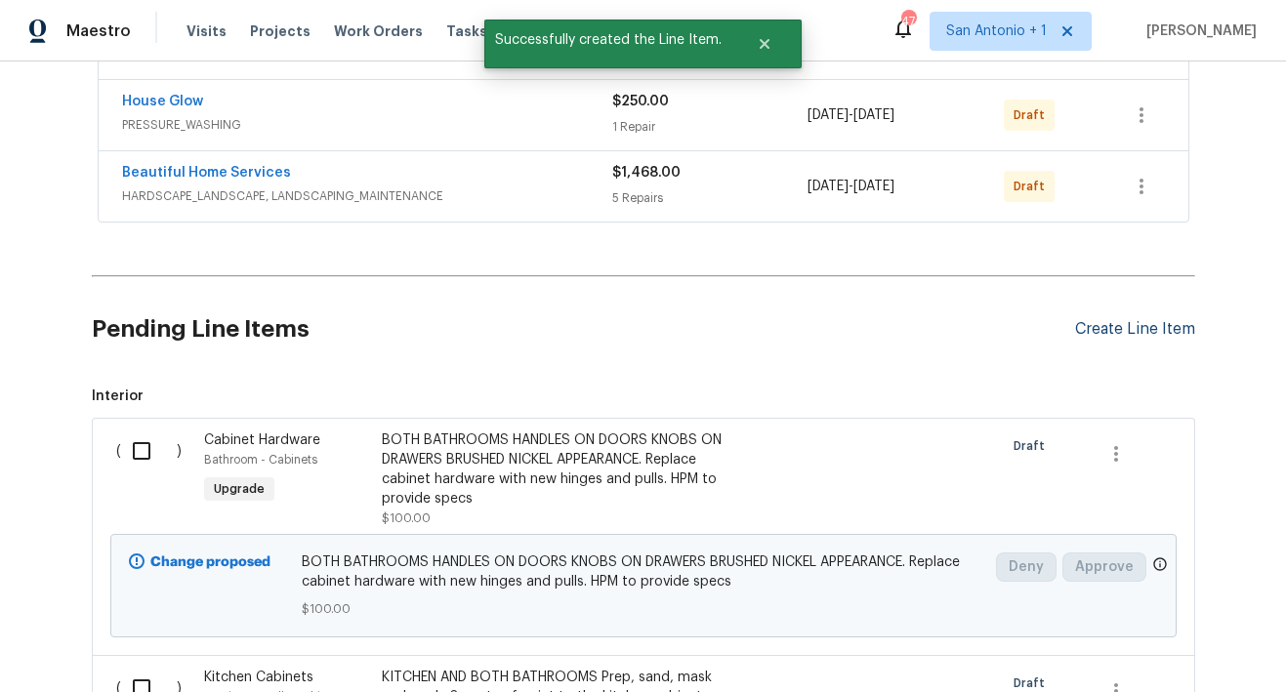
click at [1107, 330] on div "Create Line Item" at bounding box center [1135, 329] width 120 height 19
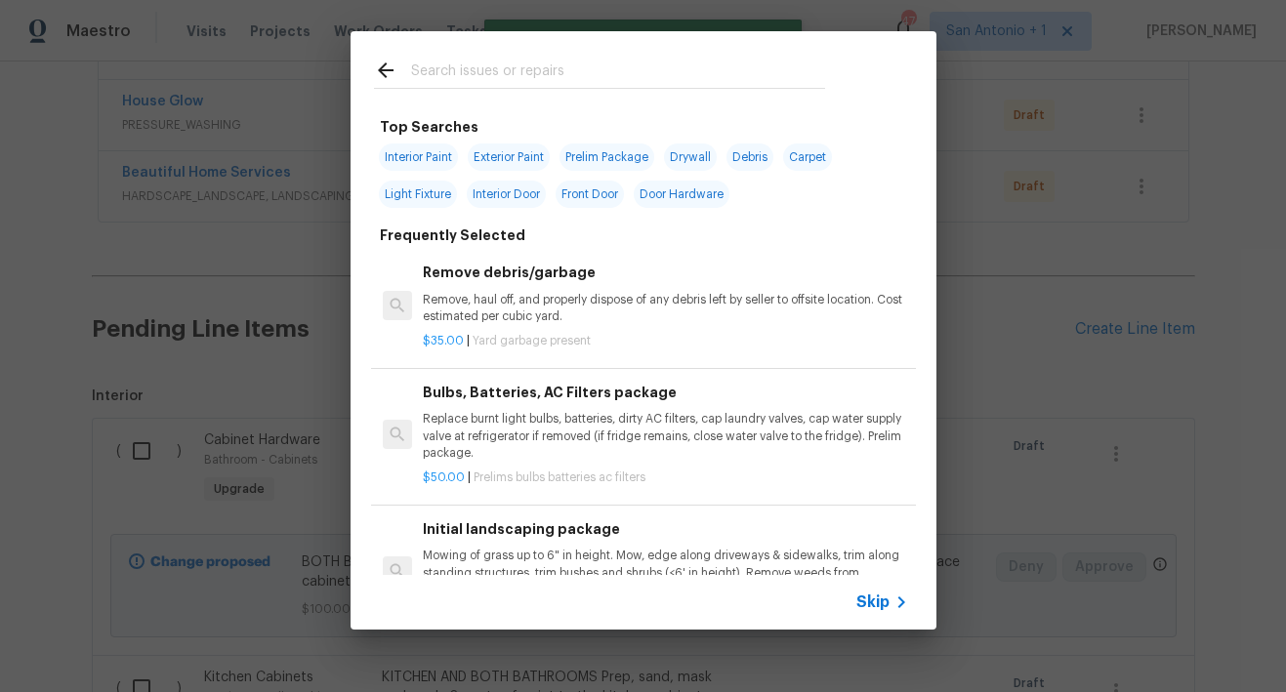
click at [517, 73] on input "text" at bounding box center [618, 73] width 414 height 29
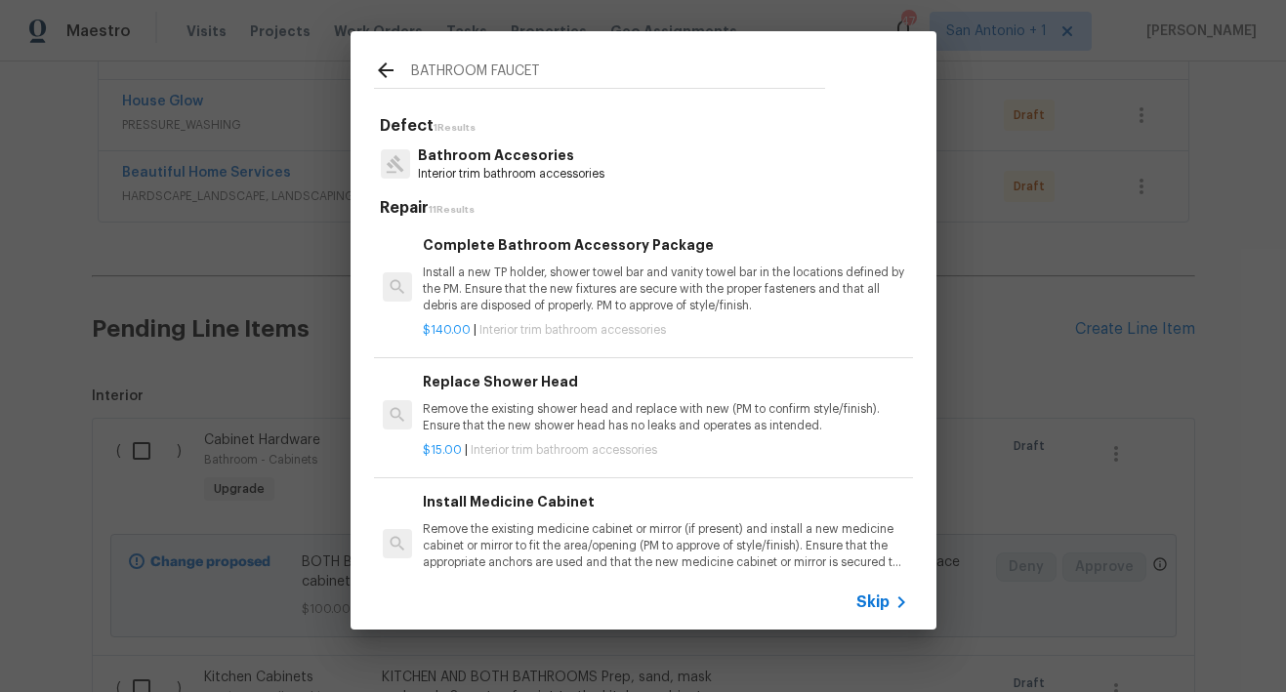
click at [452, 81] on input "BATHROOM FAUCET" at bounding box center [618, 73] width 414 height 29
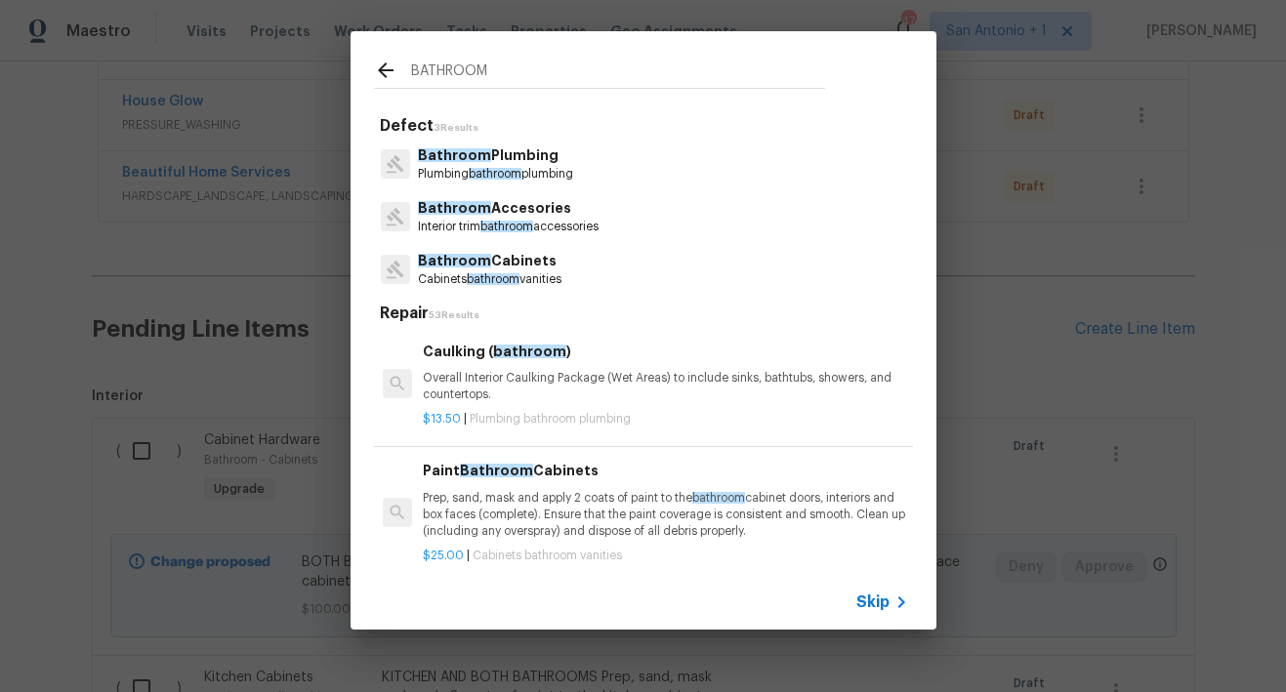
click at [459, 70] on input "BATHROOM" at bounding box center [618, 73] width 414 height 29
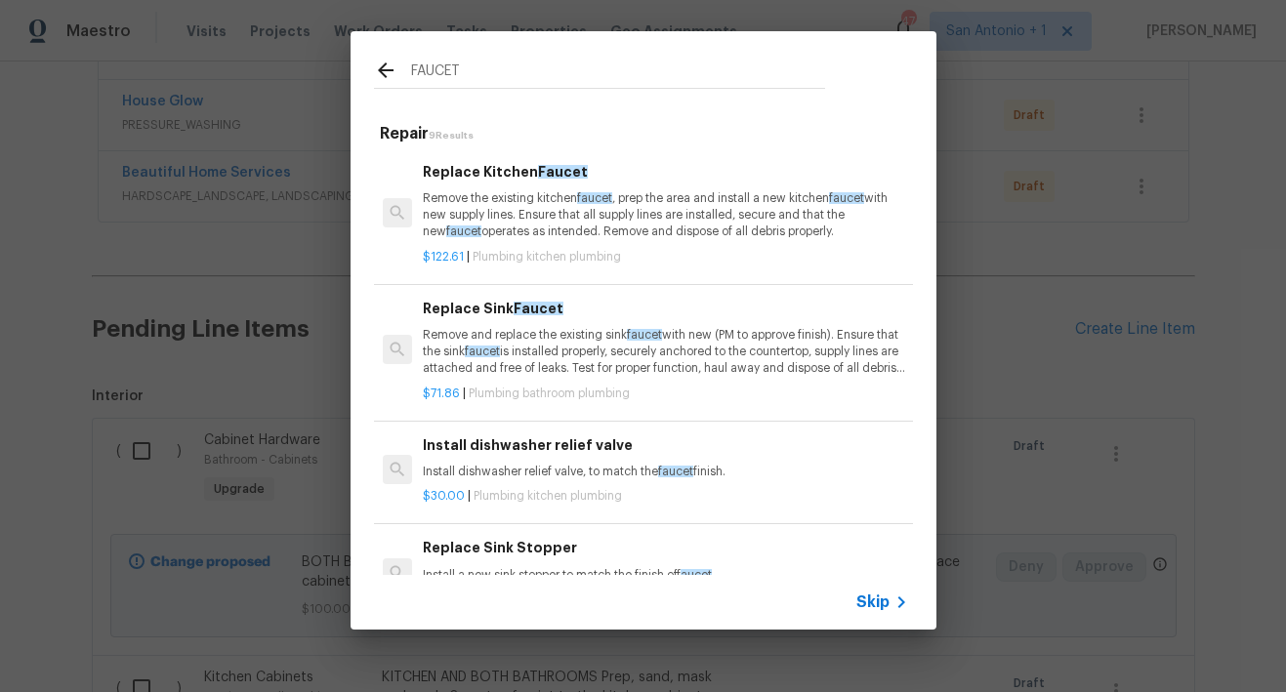
type input "FAUCET"
click at [514, 353] on p "Remove and replace the existing sink faucet with new (PM to approve finish). En…" at bounding box center [665, 352] width 484 height 50
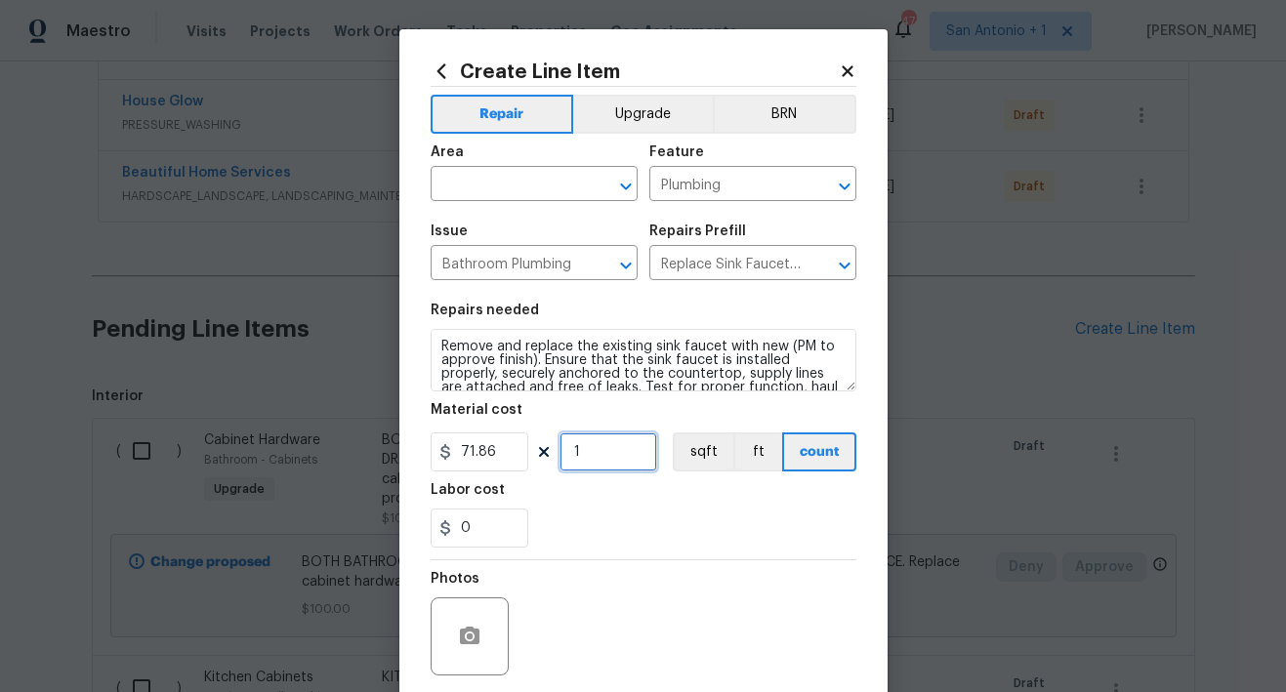
click at [582, 446] on input "1" at bounding box center [608, 451] width 98 height 39
type input "3"
click at [484, 460] on input "71.86" at bounding box center [479, 451] width 98 height 39
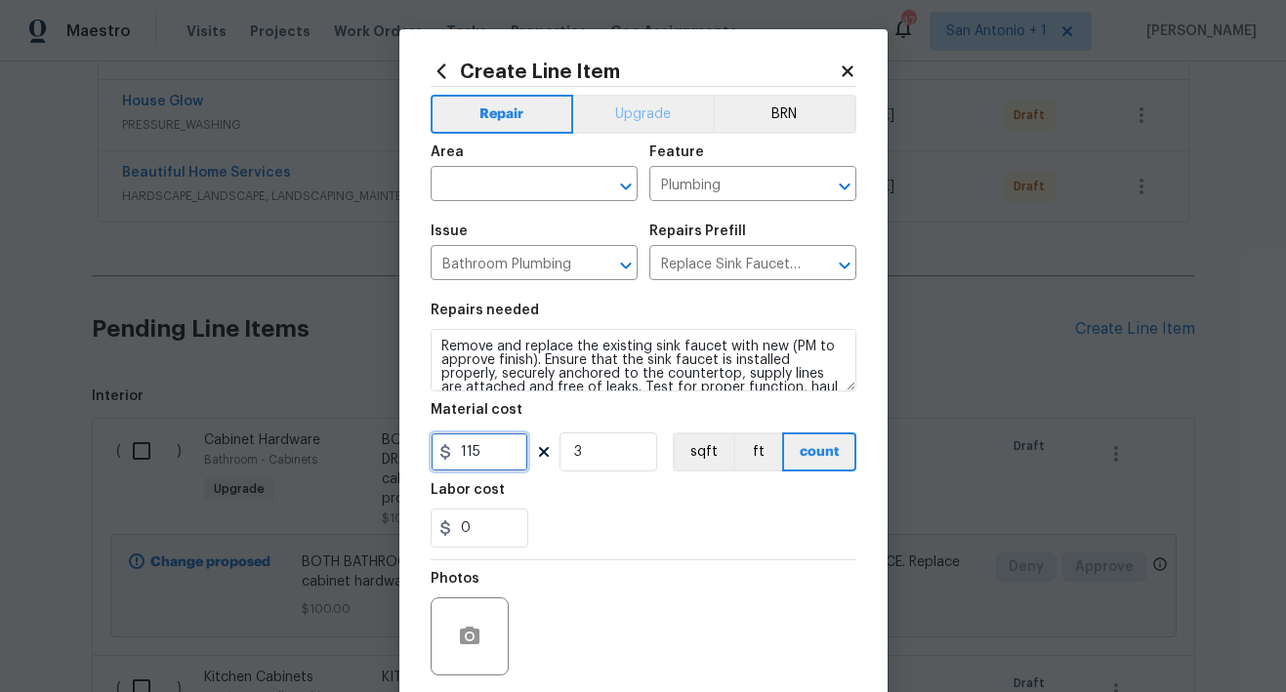
type input "115"
click at [640, 113] on button "Upgrade" at bounding box center [643, 114] width 140 height 39
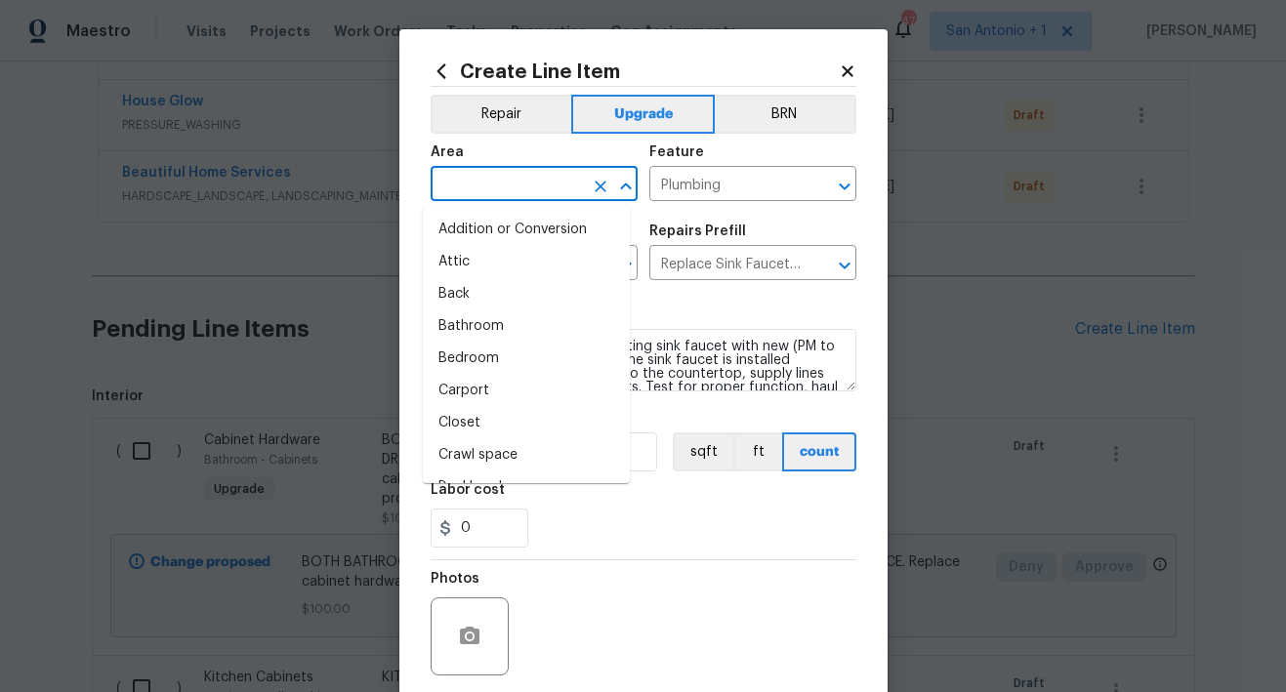
click at [508, 184] on input "text" at bounding box center [506, 186] width 152 height 30
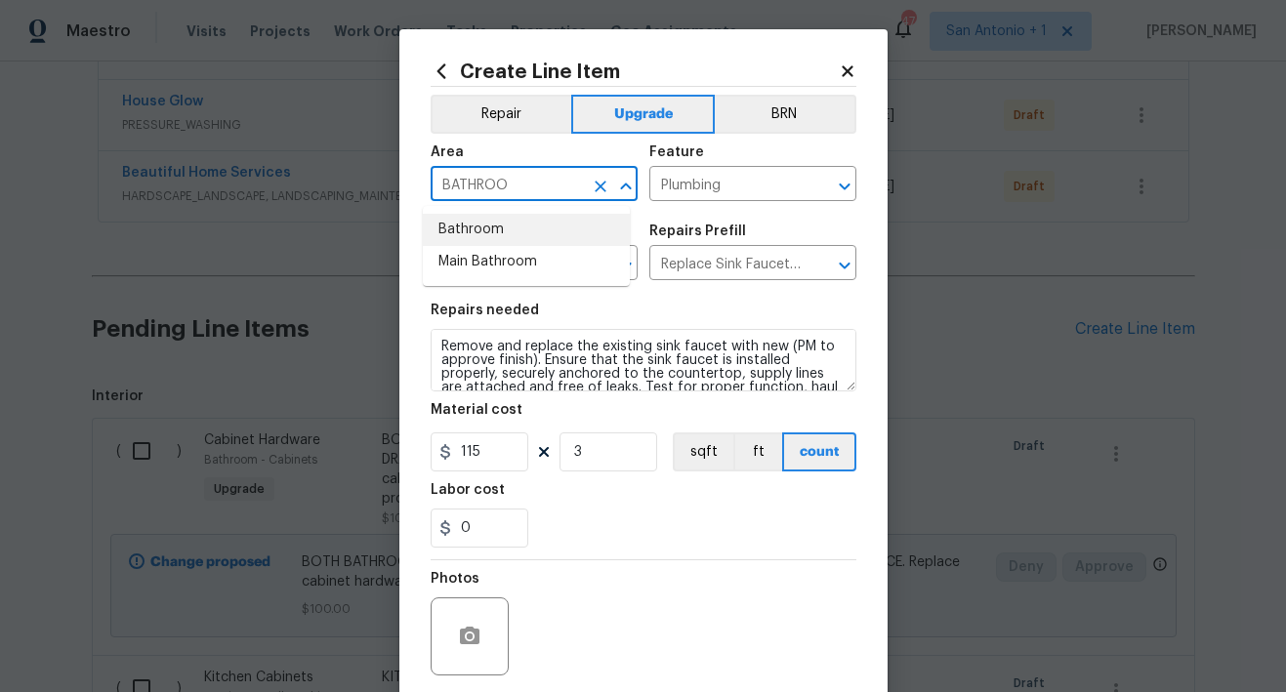
click at [492, 231] on li "Bathroom" at bounding box center [526, 230] width 207 height 32
type input "Bathroom"
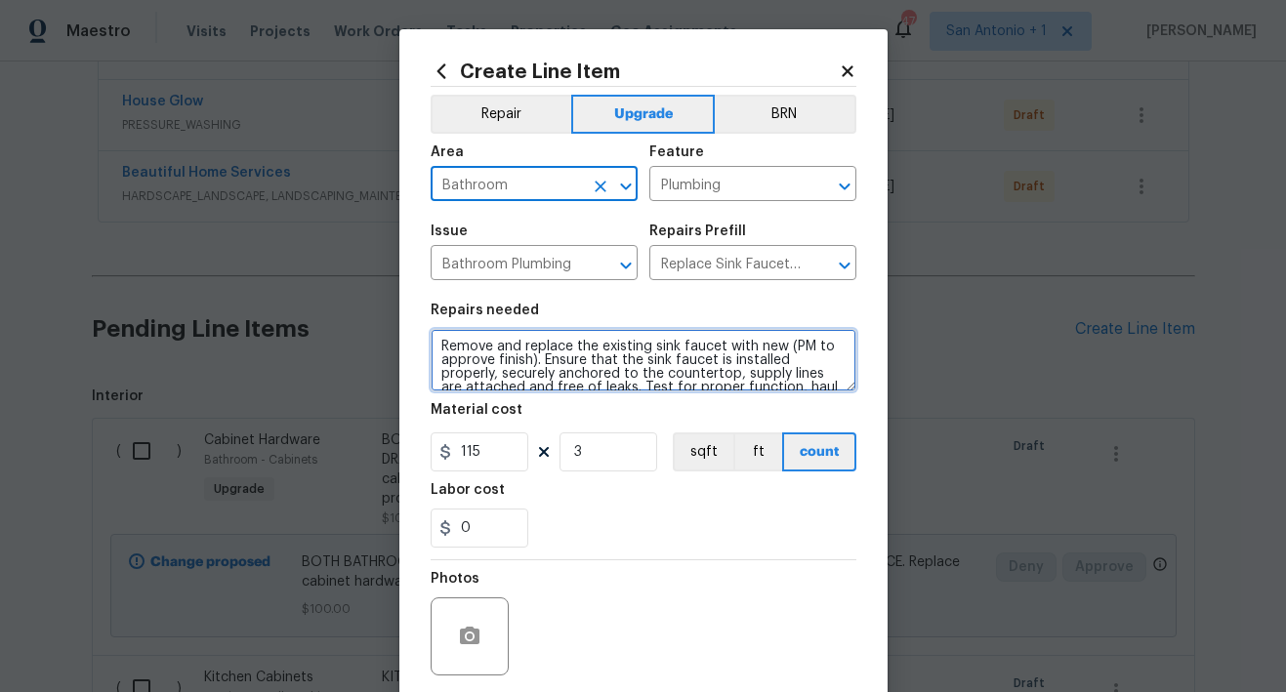
click at [430, 346] on textarea "Remove and replace the existing sink faucet with new (PM to approve finish). En…" at bounding box center [643, 360] width 426 height 62
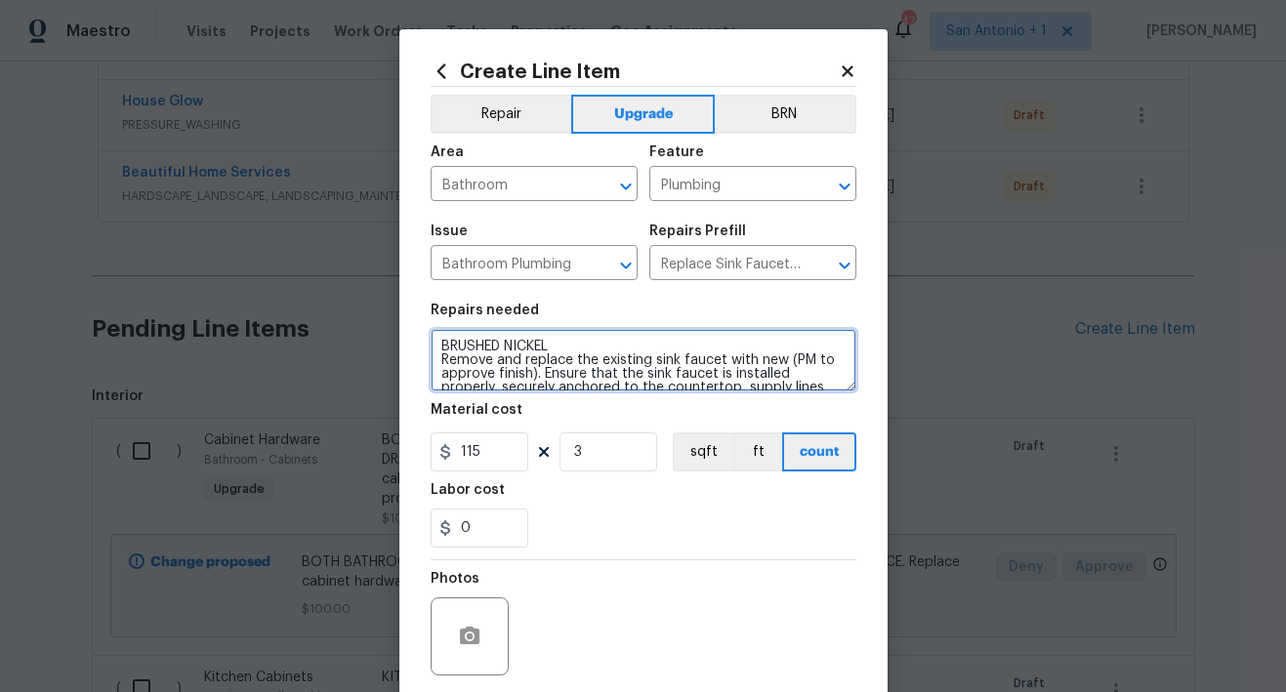
click at [564, 365] on textarea "BRUSHED NICKEL Remove and replace the existing sink faucet with new (PM to appr…" at bounding box center [643, 360] width 426 height 62
click at [572, 346] on textarea "BRUSHED NICKEL Remove and replace the existing sink faucet with new (PM to appr…" at bounding box center [643, 360] width 426 height 62
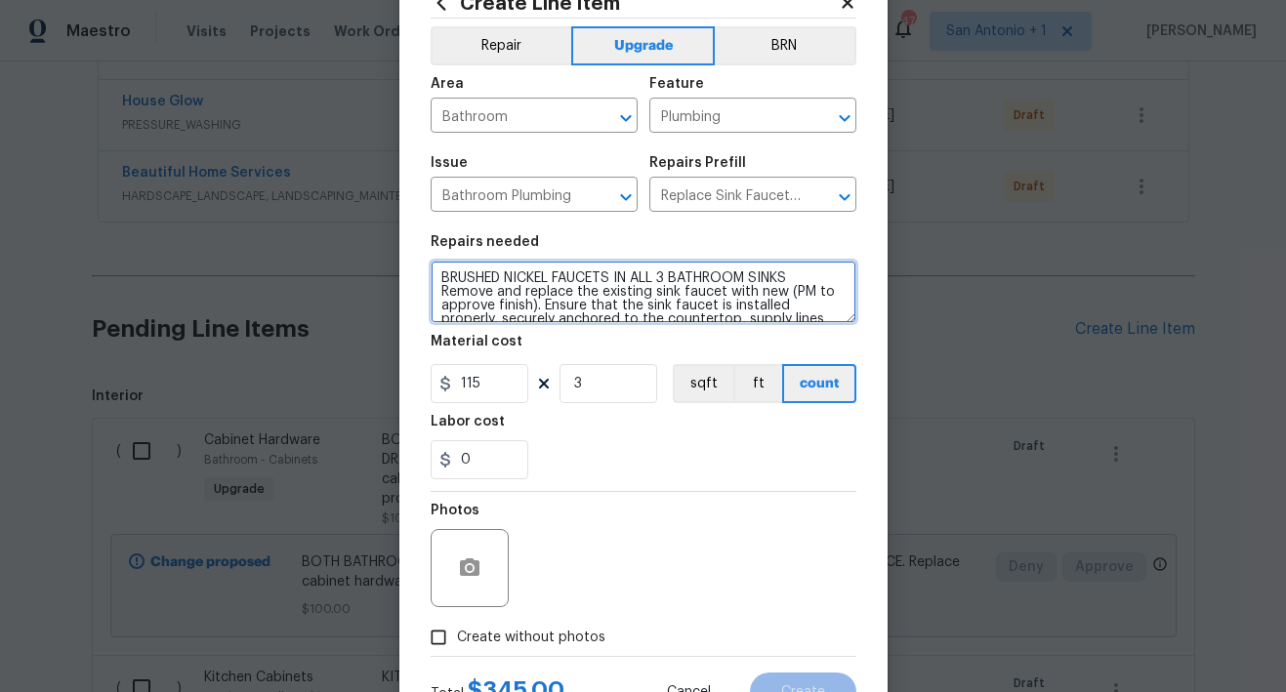
scroll to position [145, 0]
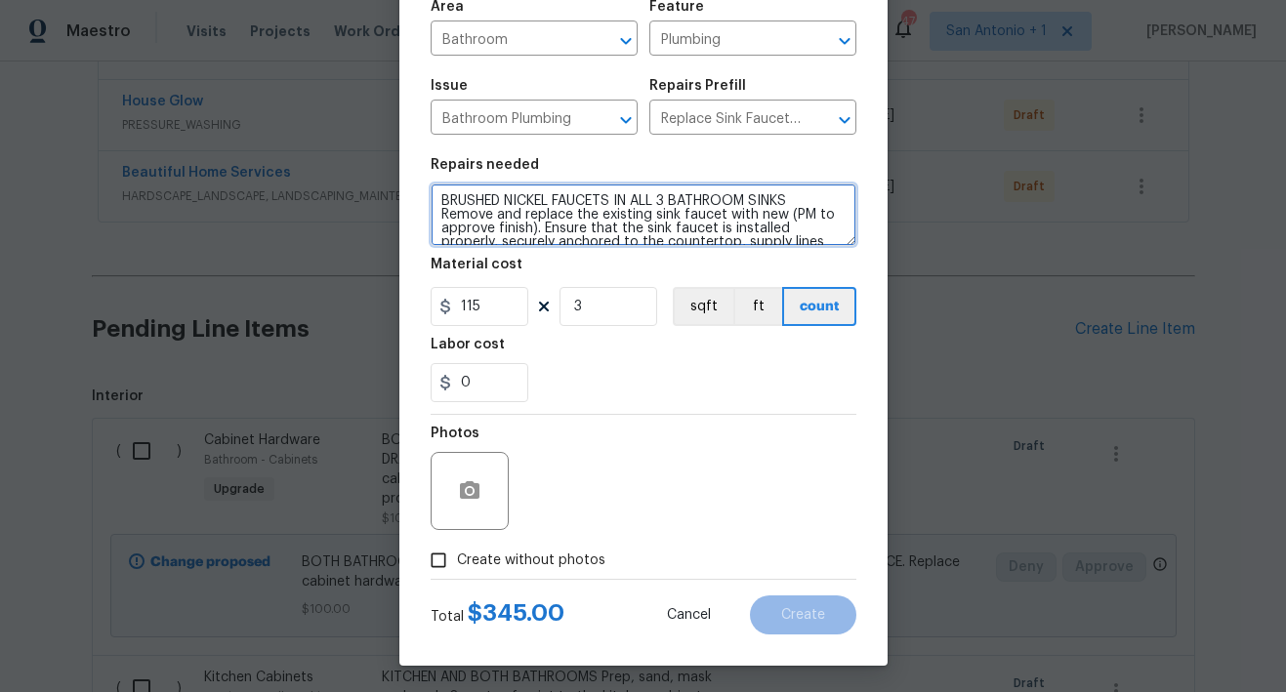
type textarea "BRUSHED NICKEL FAUCETS IN ALL 3 BATHROOM SINKS Remove and replace the existing …"
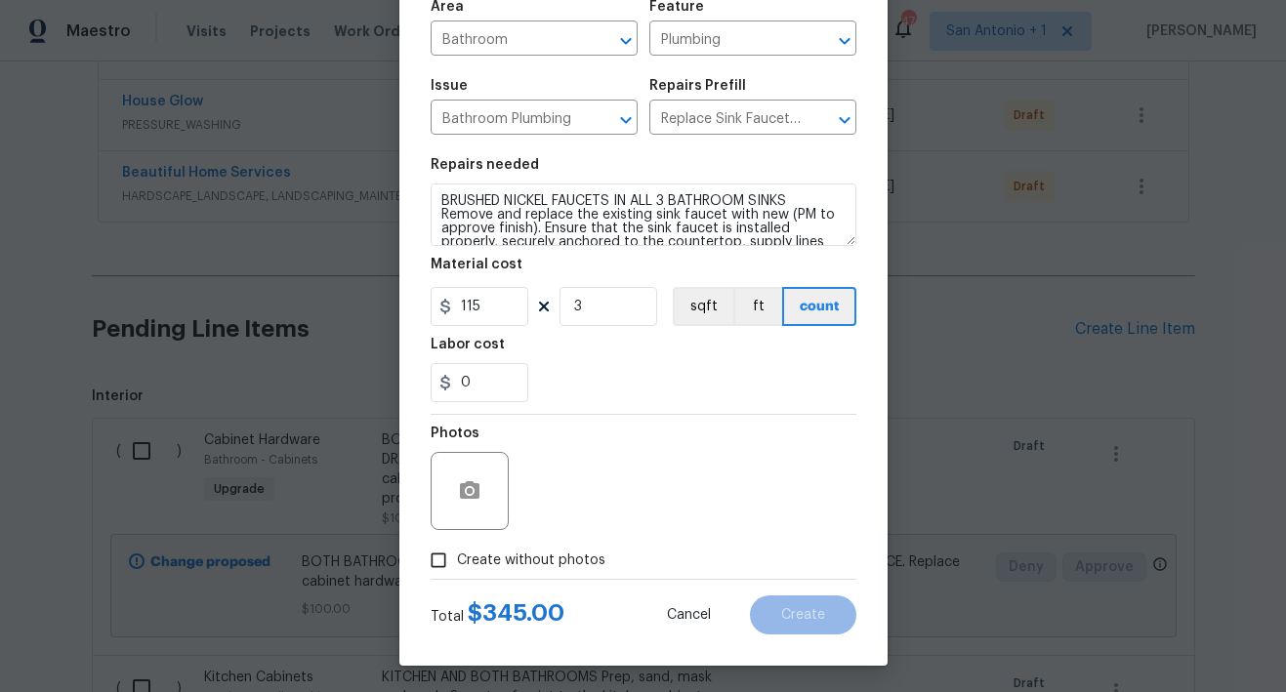
click at [529, 547] on label "Create without photos" at bounding box center [512, 560] width 185 height 37
click at [457, 547] on input "Create without photos" at bounding box center [438, 560] width 37 height 37
checkbox input "true"
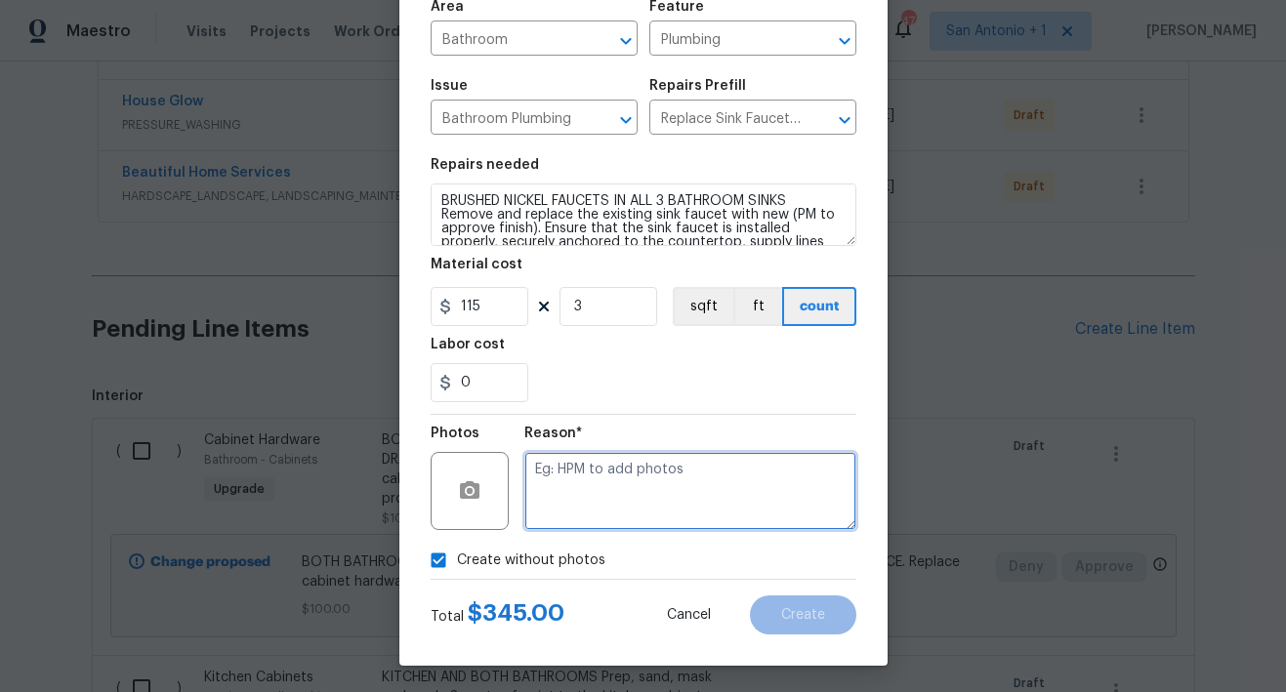
click at [584, 504] on textarea at bounding box center [690, 491] width 332 height 78
type textarea "HPM TO ADD"
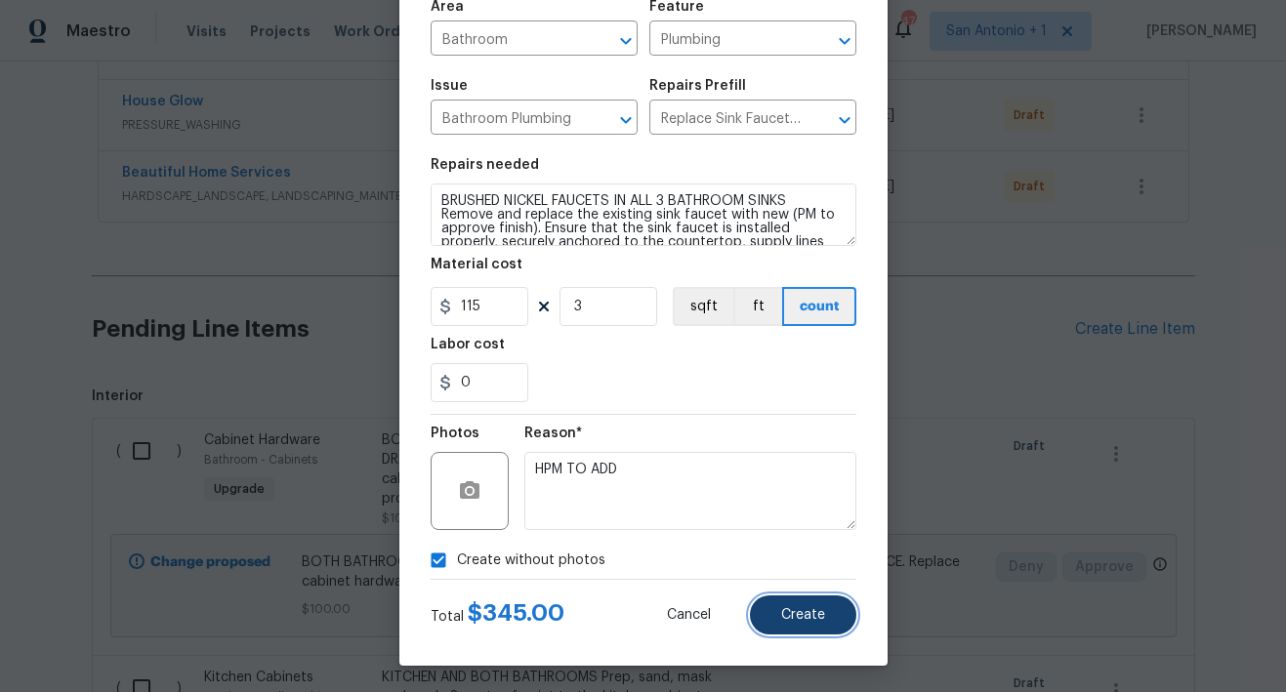
click at [782, 617] on span "Create" at bounding box center [803, 615] width 44 height 15
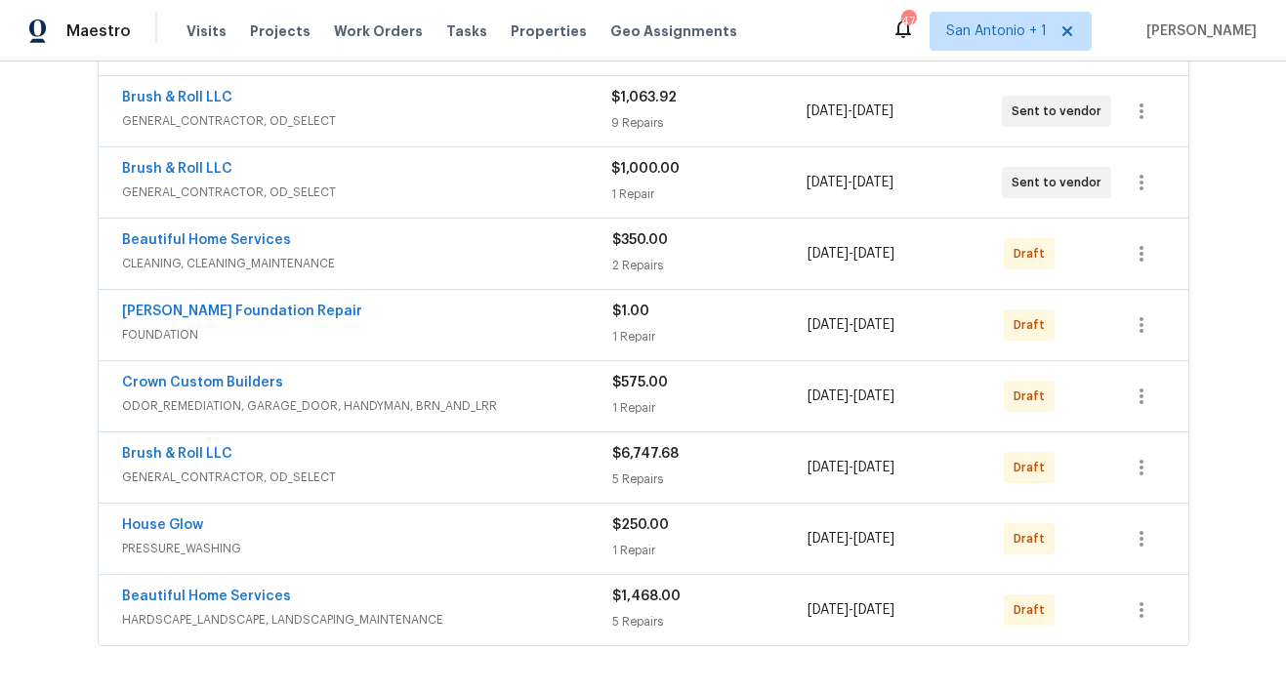
scroll to position [429, 0]
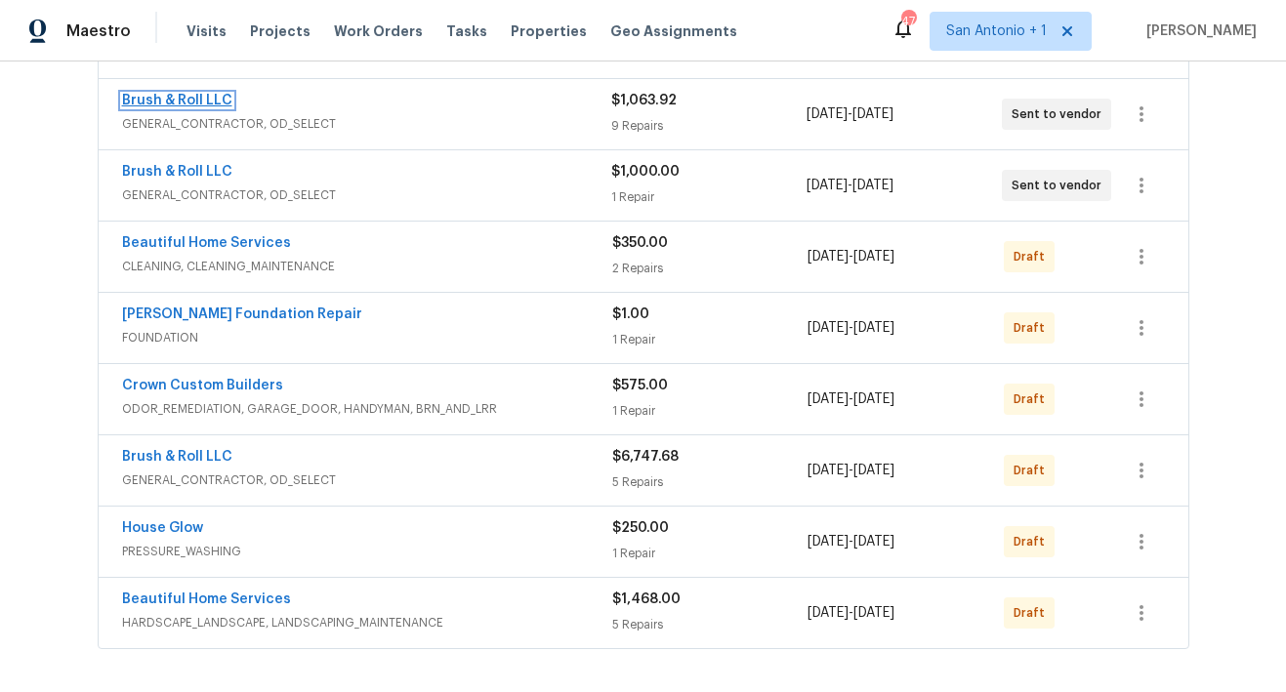
click at [181, 102] on link "Brush & Roll LLC" at bounding box center [177, 101] width 110 height 14
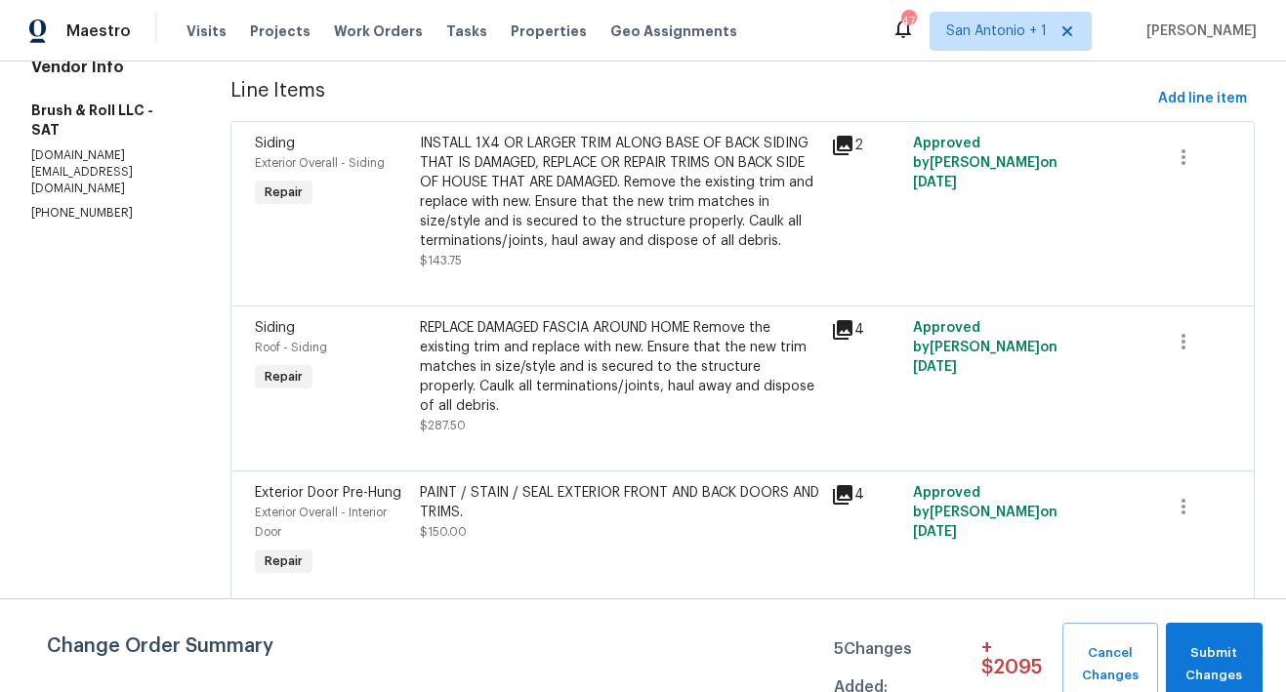
scroll to position [48, 0]
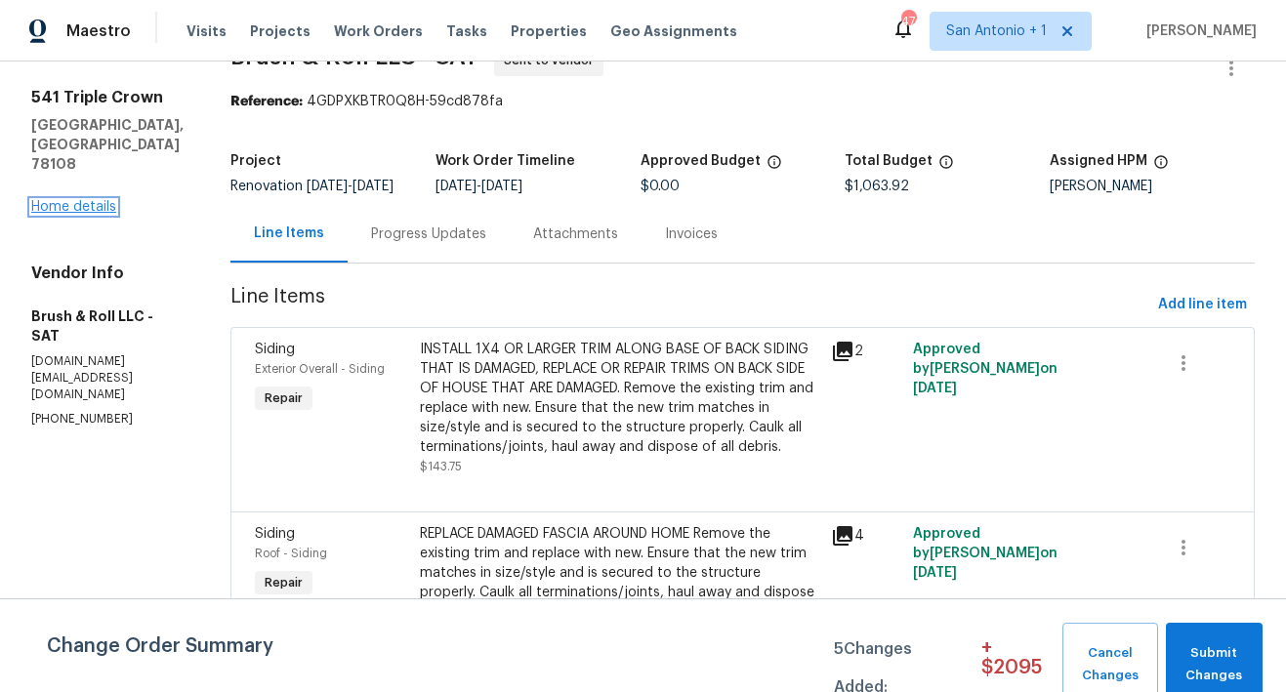
click at [86, 200] on link "Home details" at bounding box center [73, 207] width 85 height 14
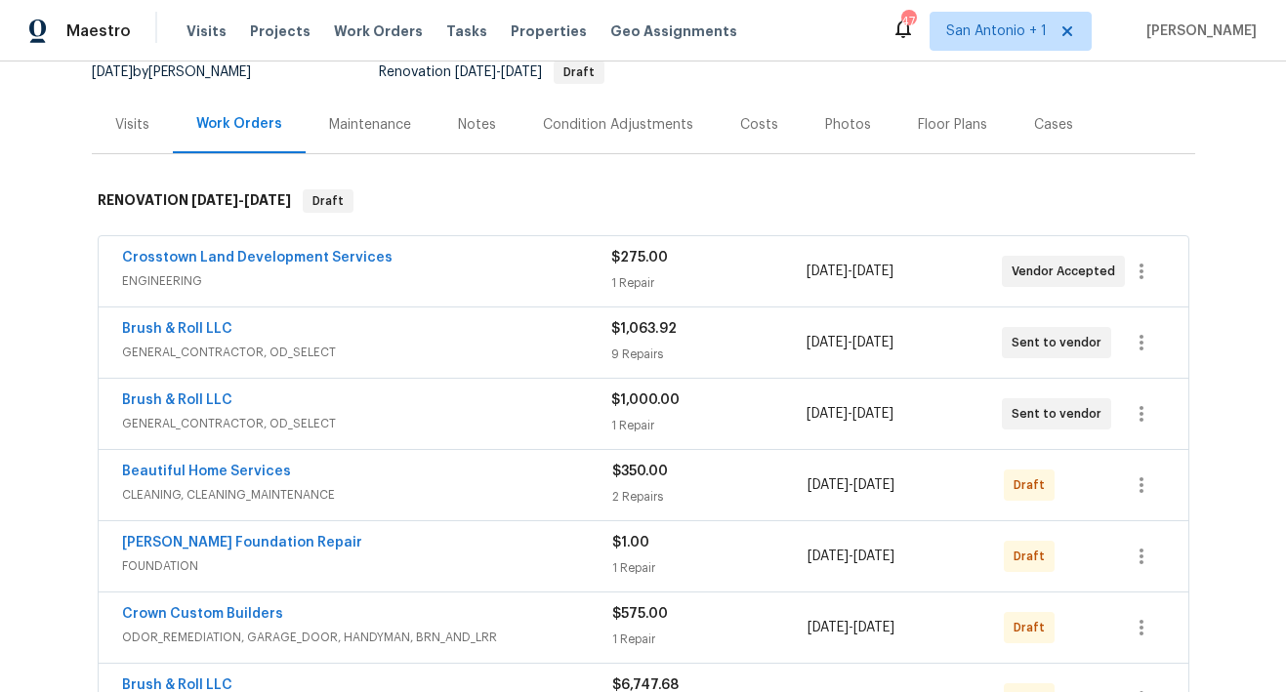
scroll to position [208, 0]
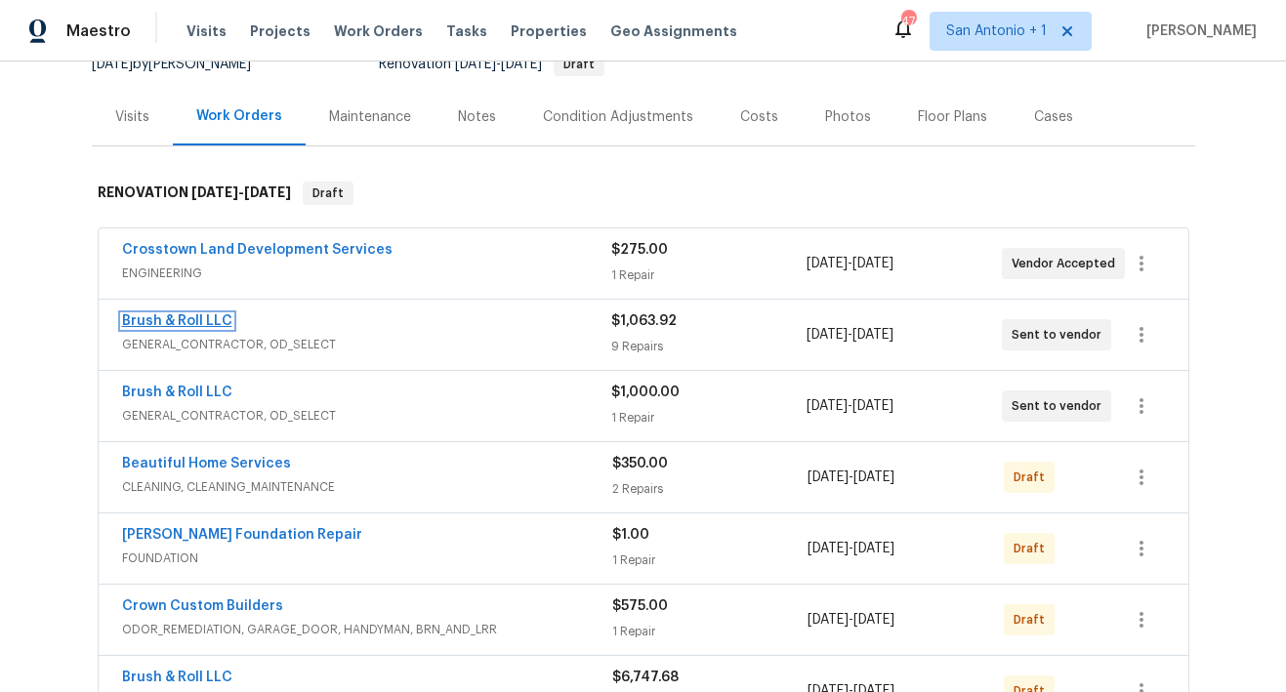
click at [177, 316] on link "Brush & Roll LLC" at bounding box center [177, 321] width 110 height 14
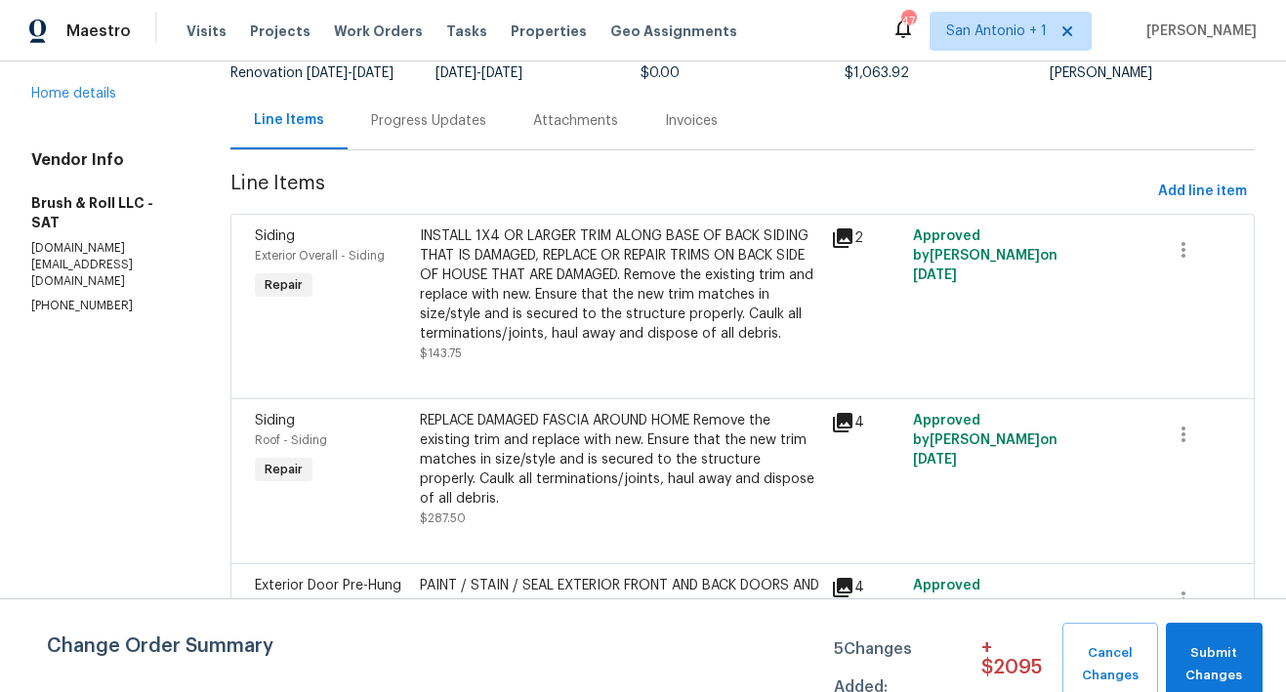
scroll to position [158, 0]
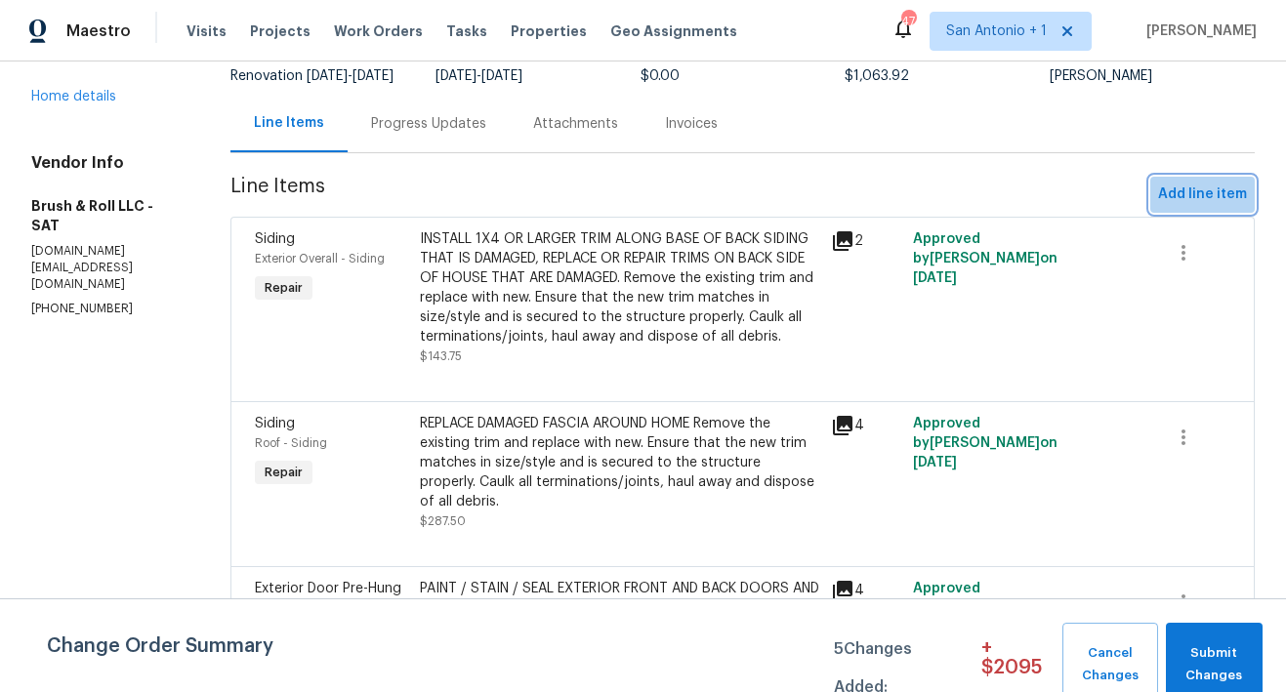
click at [1193, 207] on span "Add line item" at bounding box center [1202, 195] width 89 height 24
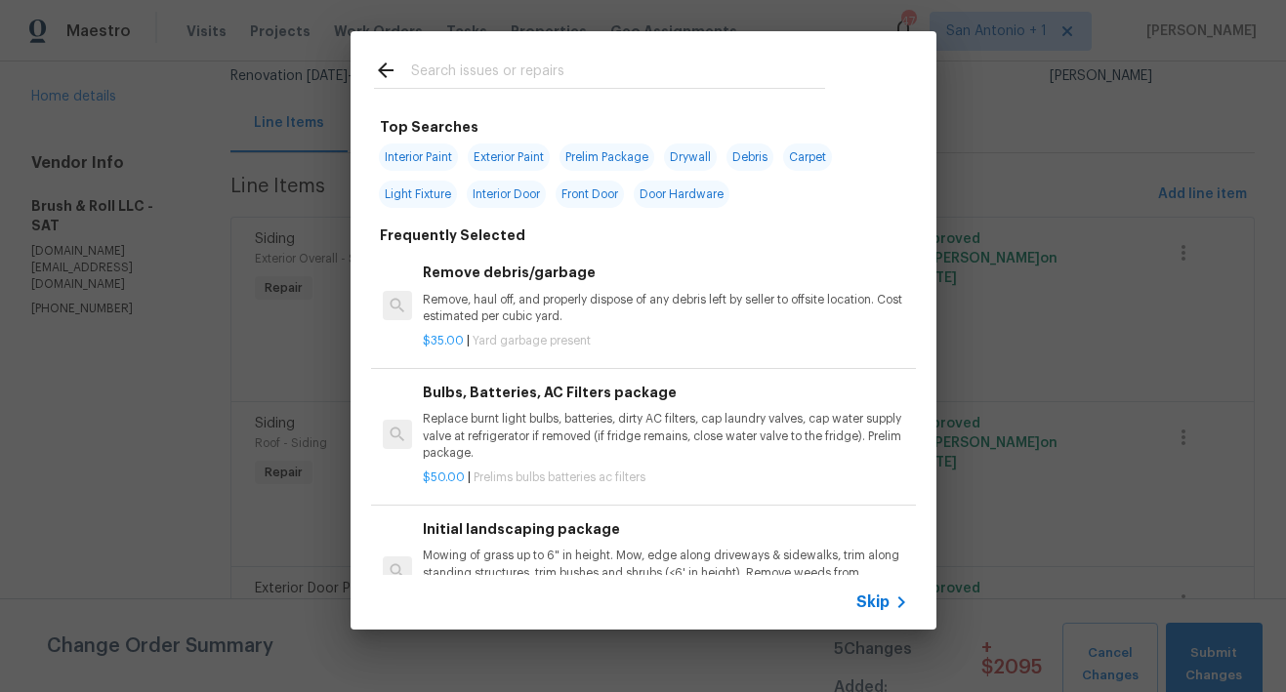
click at [545, 71] on input "text" at bounding box center [618, 73] width 414 height 29
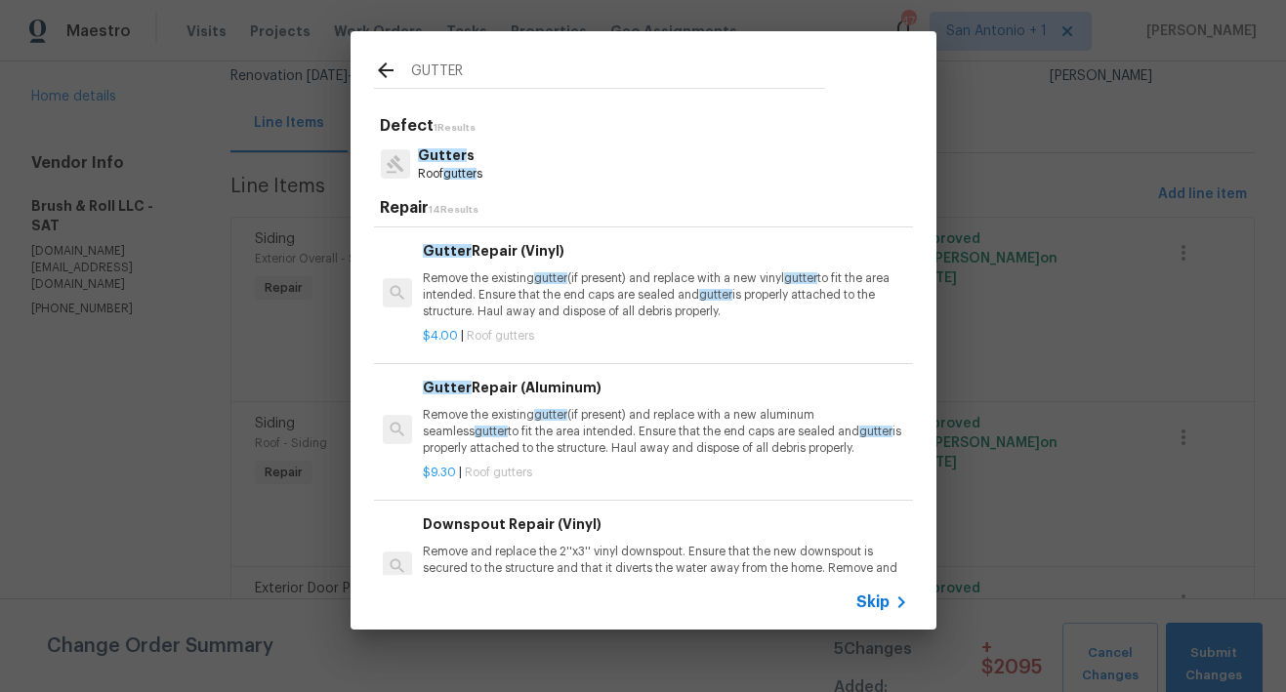
scroll to position [348, 0]
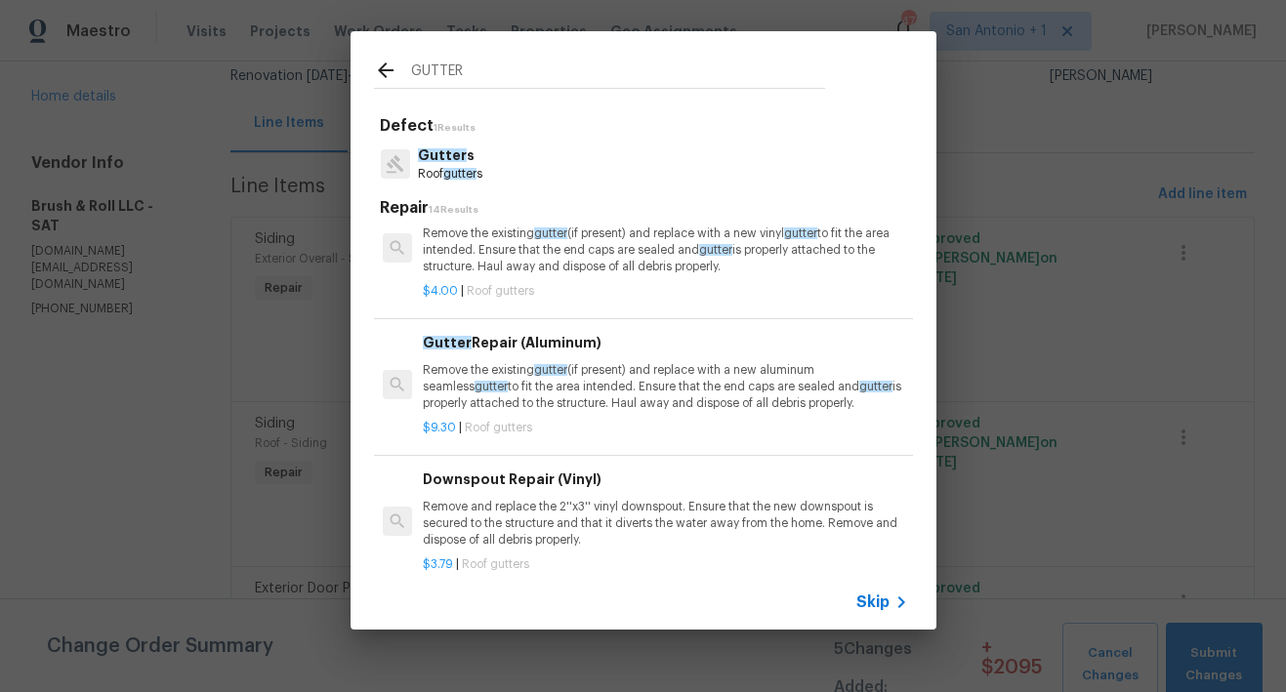
type input "GUTTER"
click at [529, 390] on p "Remove the existing gutter (if present) and replace with a new aluminum seamles…" at bounding box center [665, 387] width 484 height 50
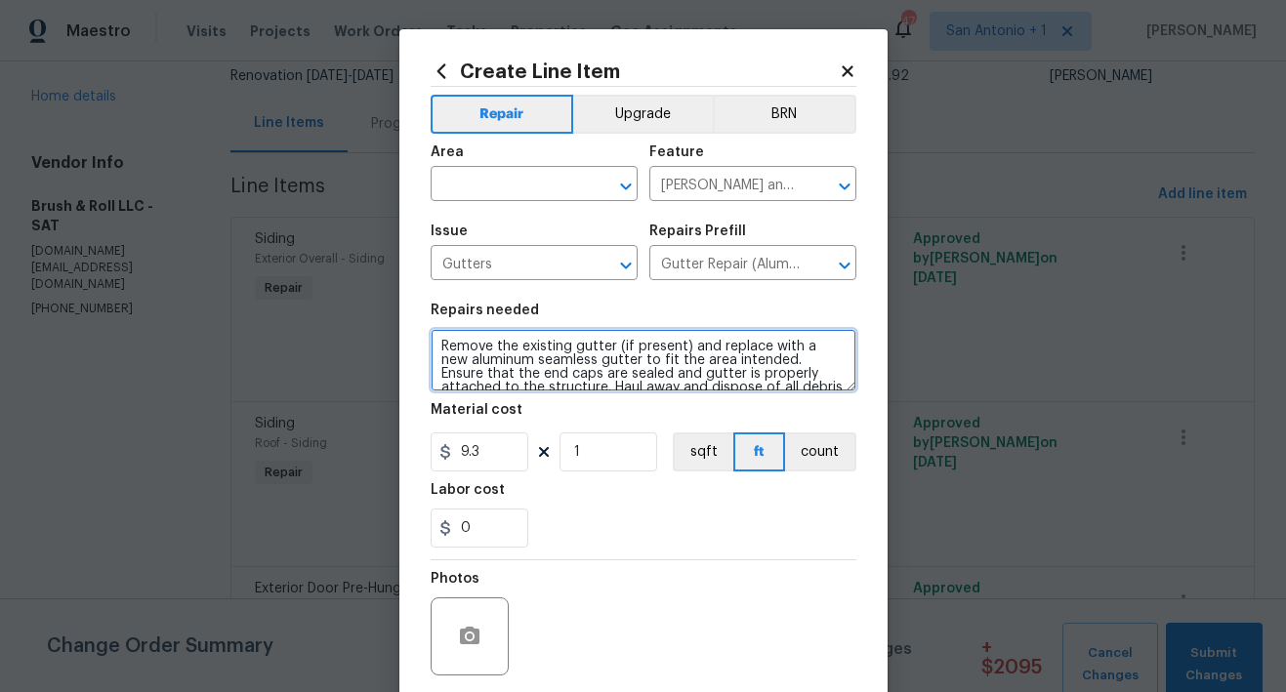
click at [430, 345] on textarea "Remove the existing gutter (if present) and replace with a new aluminum seamles…" at bounding box center [643, 360] width 426 height 62
type textarea "1)SECURE LOOSE GUTTER AT FRONT 2) ADD GUTTER ELBOW TO BACK GUTTER AT BACK PATIO…"
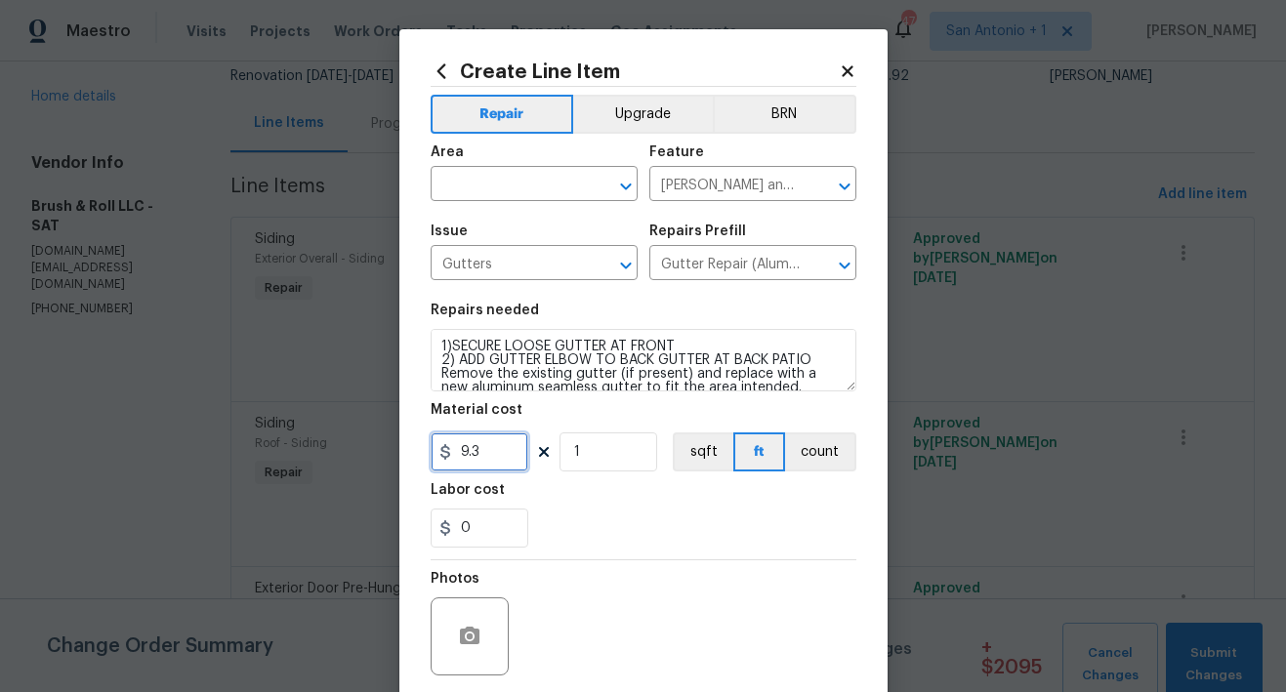
click at [496, 444] on input "9.3" at bounding box center [479, 451] width 98 height 39
type input "15"
type input "2"
click at [575, 550] on section "Repairs needed 1)SECURE LOOSE GUTTER AT FRONT 2) ADD GUTTER ELBOW TO BACK GUTTE…" at bounding box center [643, 425] width 426 height 267
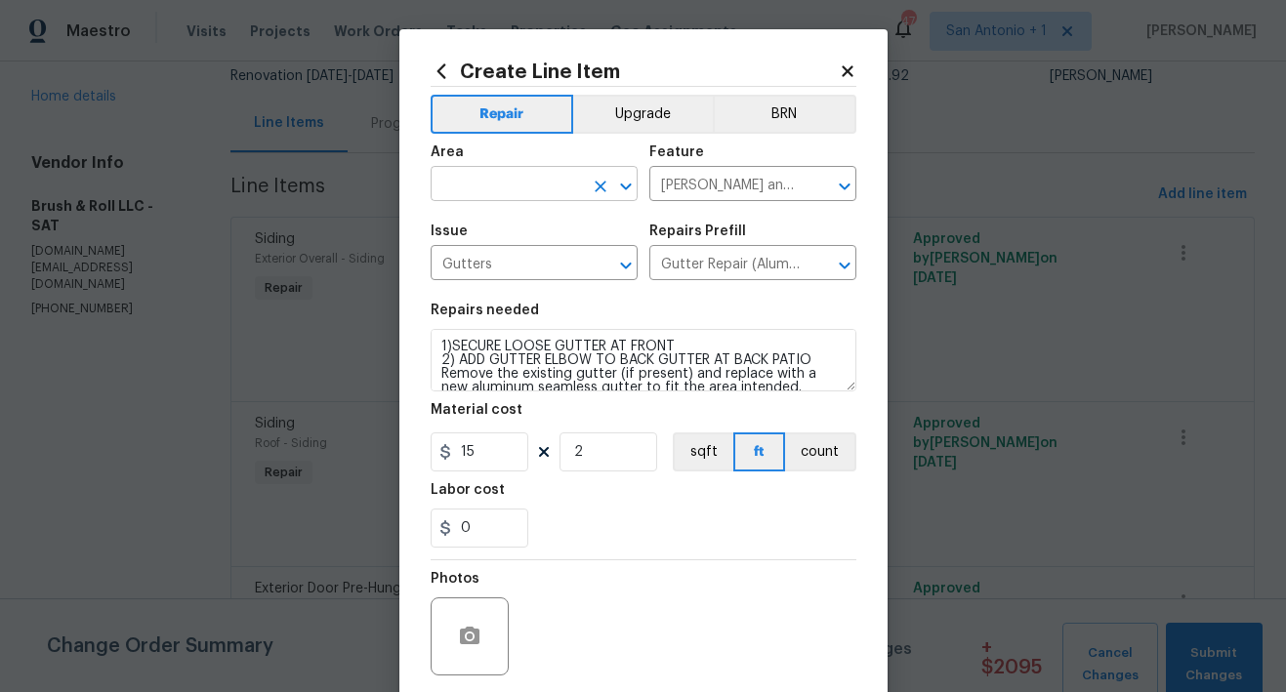
click at [509, 185] on input "text" at bounding box center [506, 186] width 152 height 30
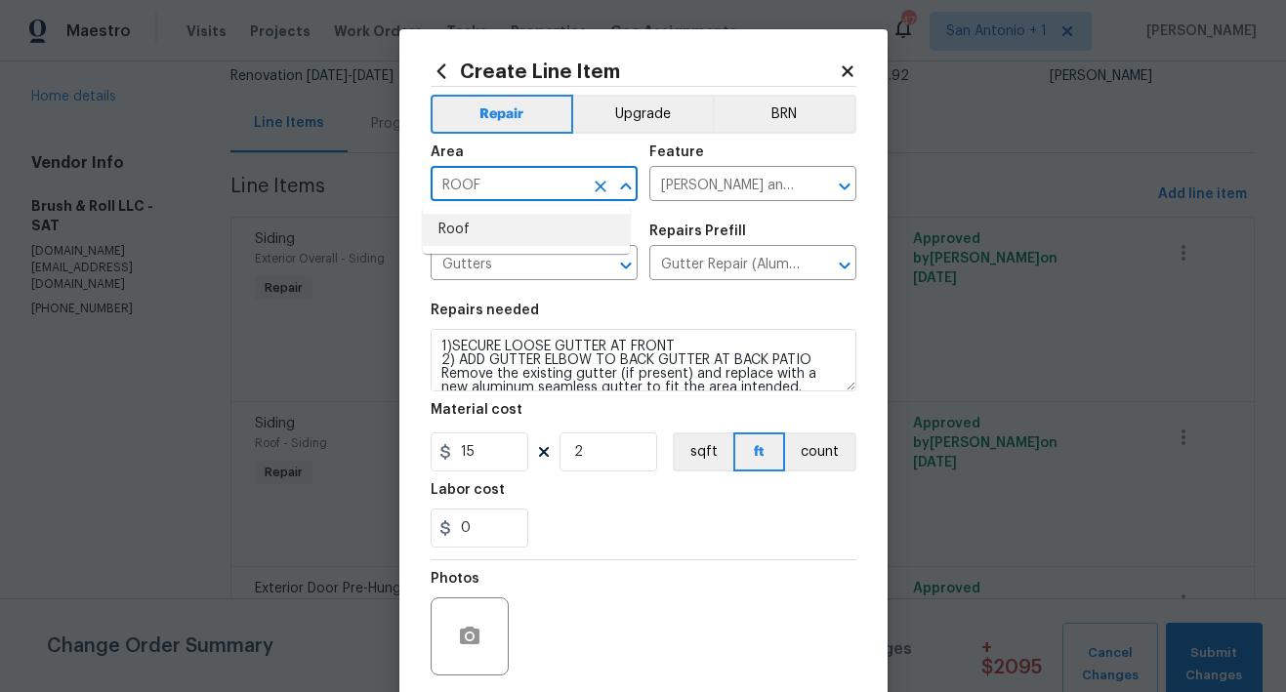
click at [488, 224] on li "Roof" at bounding box center [526, 230] width 207 height 32
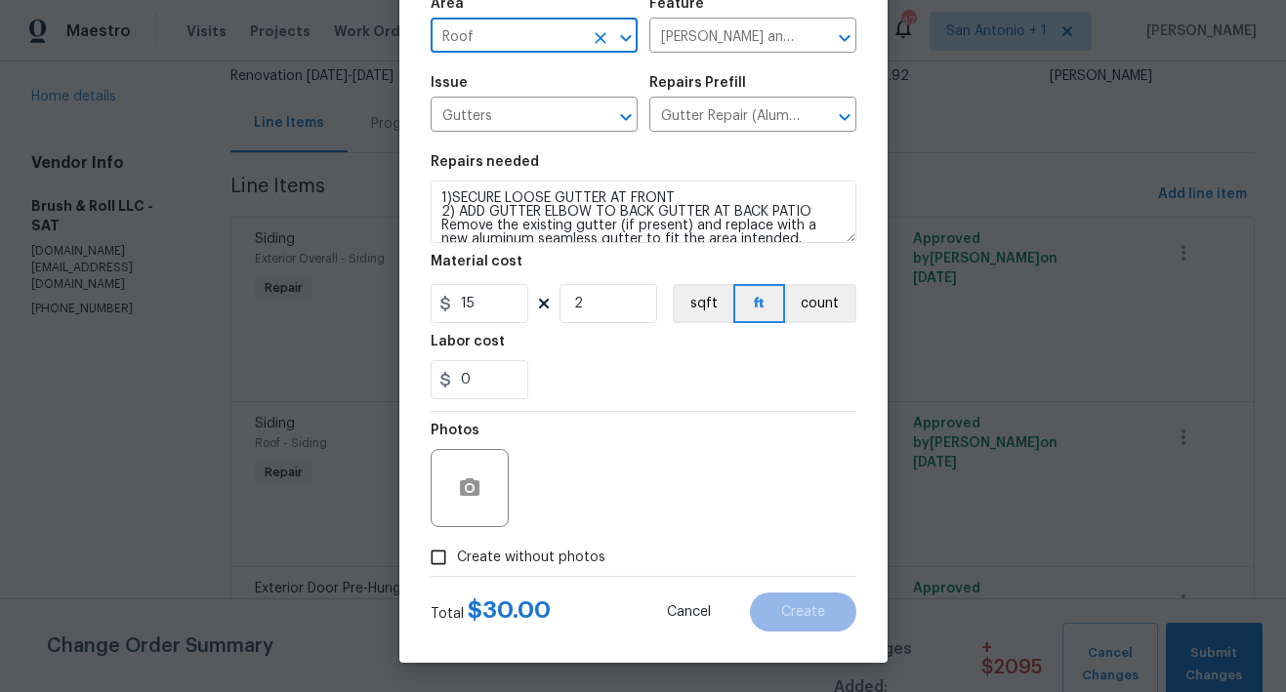
type input "Roof"
click at [548, 554] on span "Create without photos" at bounding box center [531, 558] width 148 height 20
click at [457, 554] on input "Create without photos" at bounding box center [438, 557] width 37 height 37
checkbox input "true"
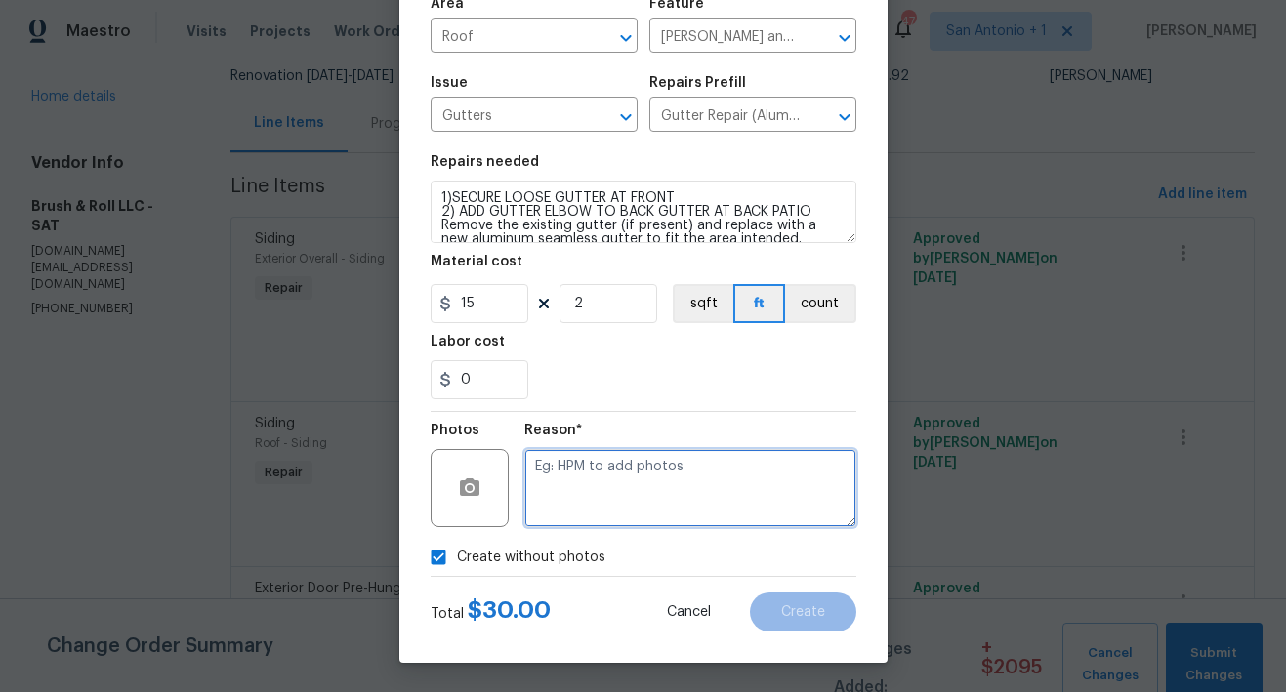
click at [638, 471] on textarea at bounding box center [690, 488] width 332 height 78
type textarea "HPM to add"
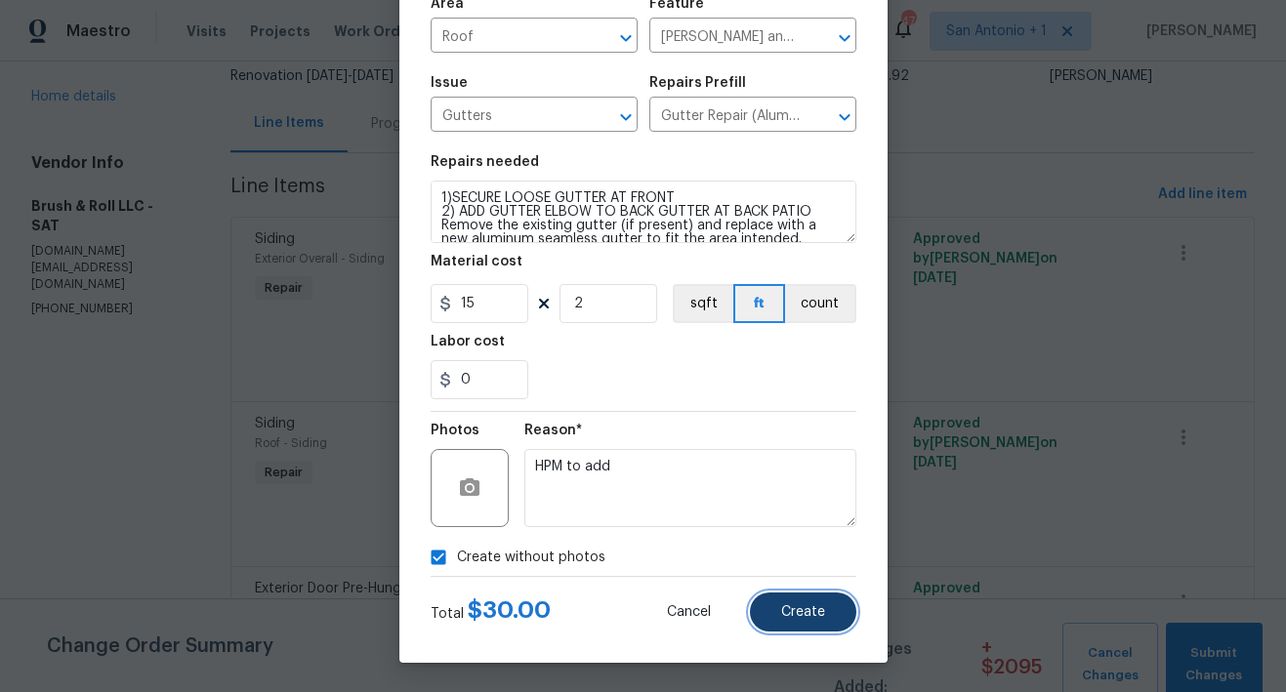
click at [793, 615] on span "Create" at bounding box center [803, 612] width 44 height 15
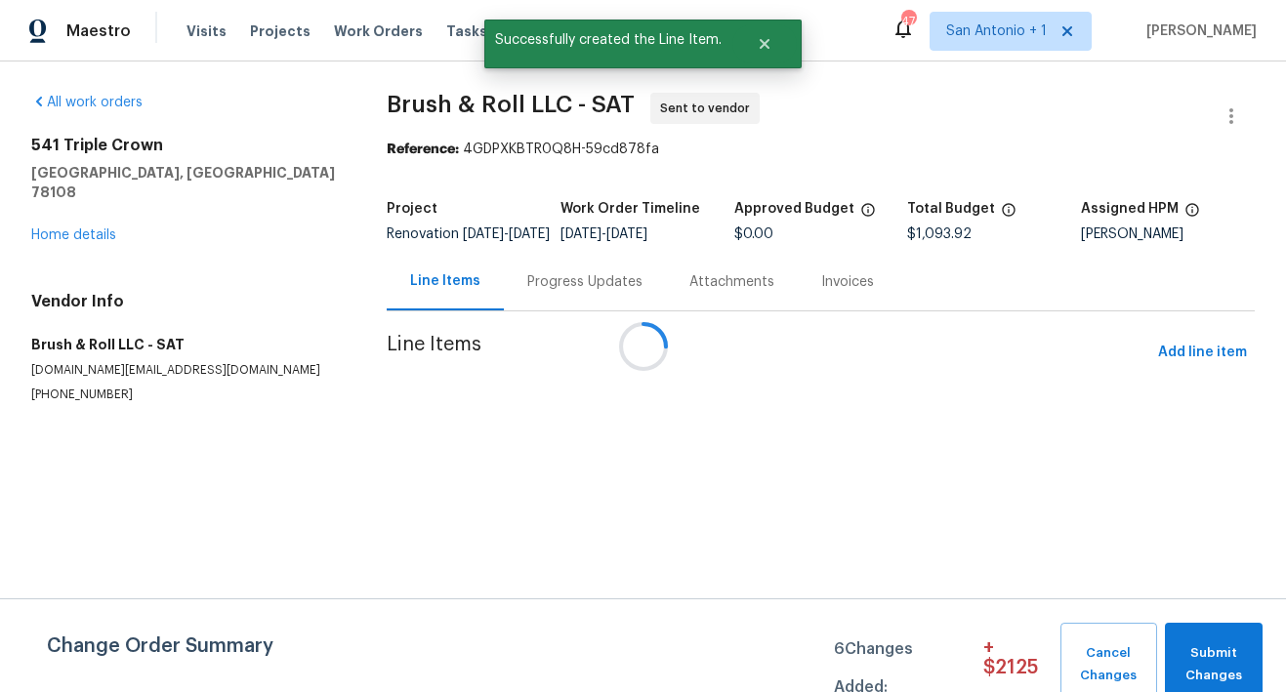
scroll to position [0, 0]
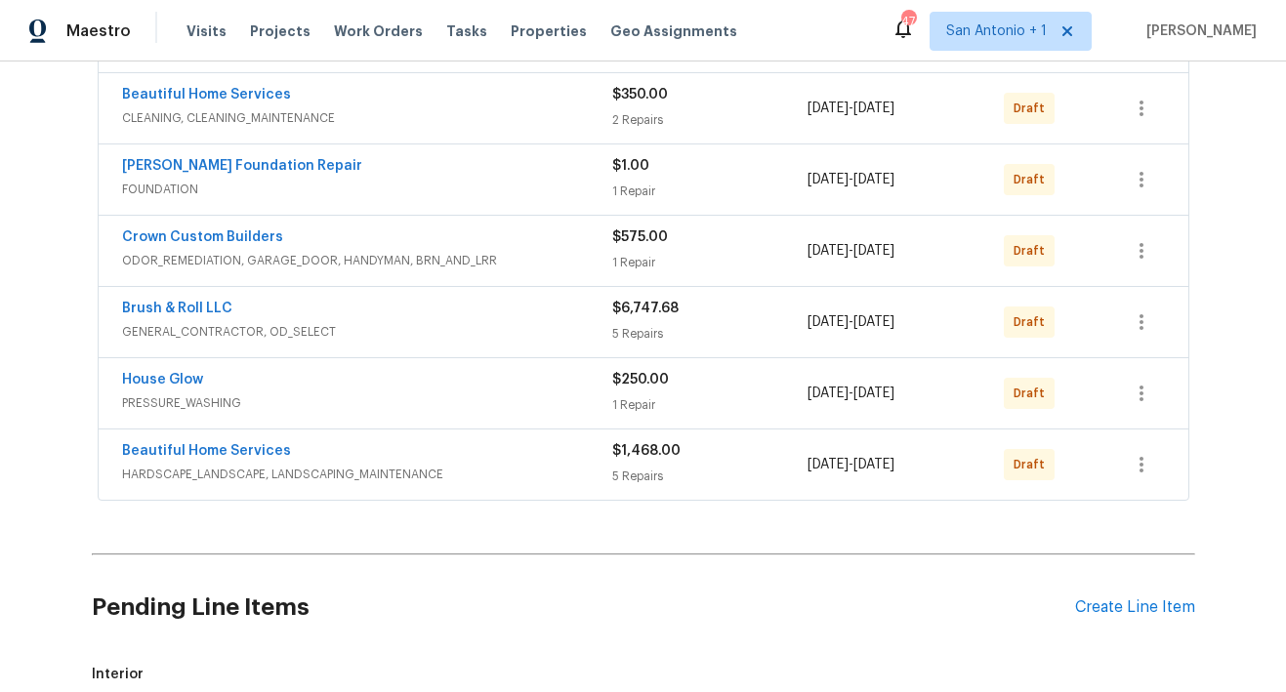
scroll to position [600, 0]
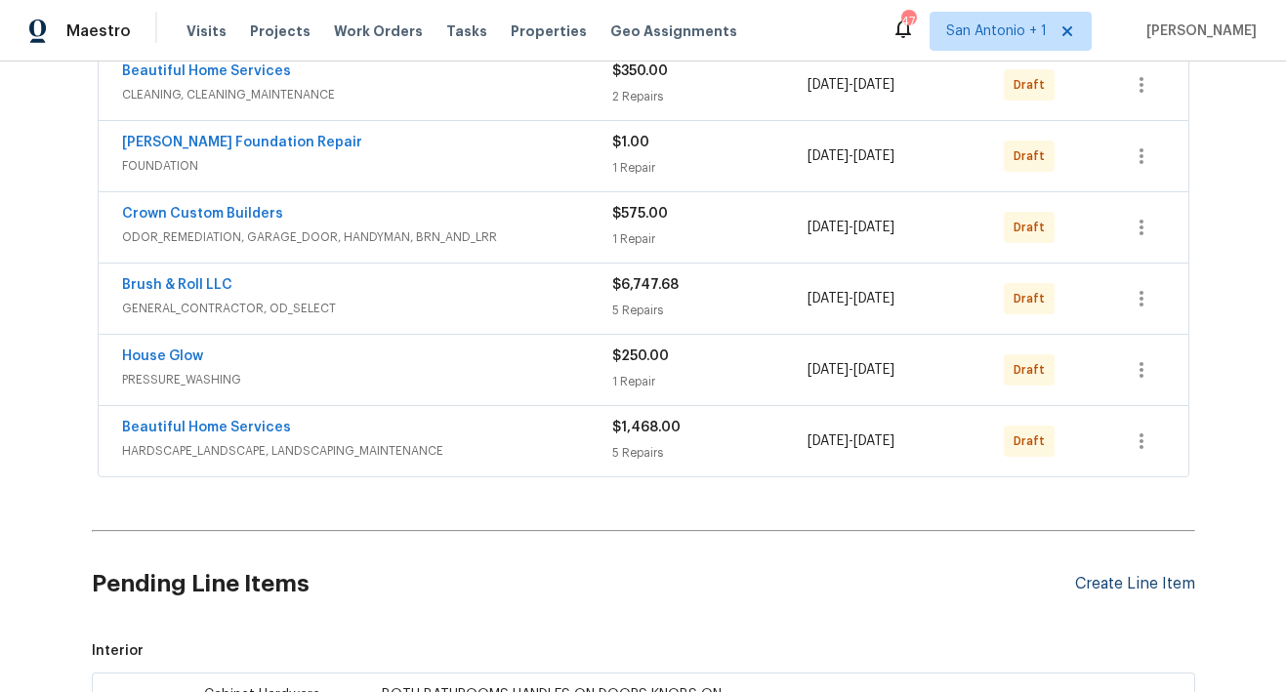
click at [1107, 583] on div "Create Line Item" at bounding box center [1135, 584] width 120 height 19
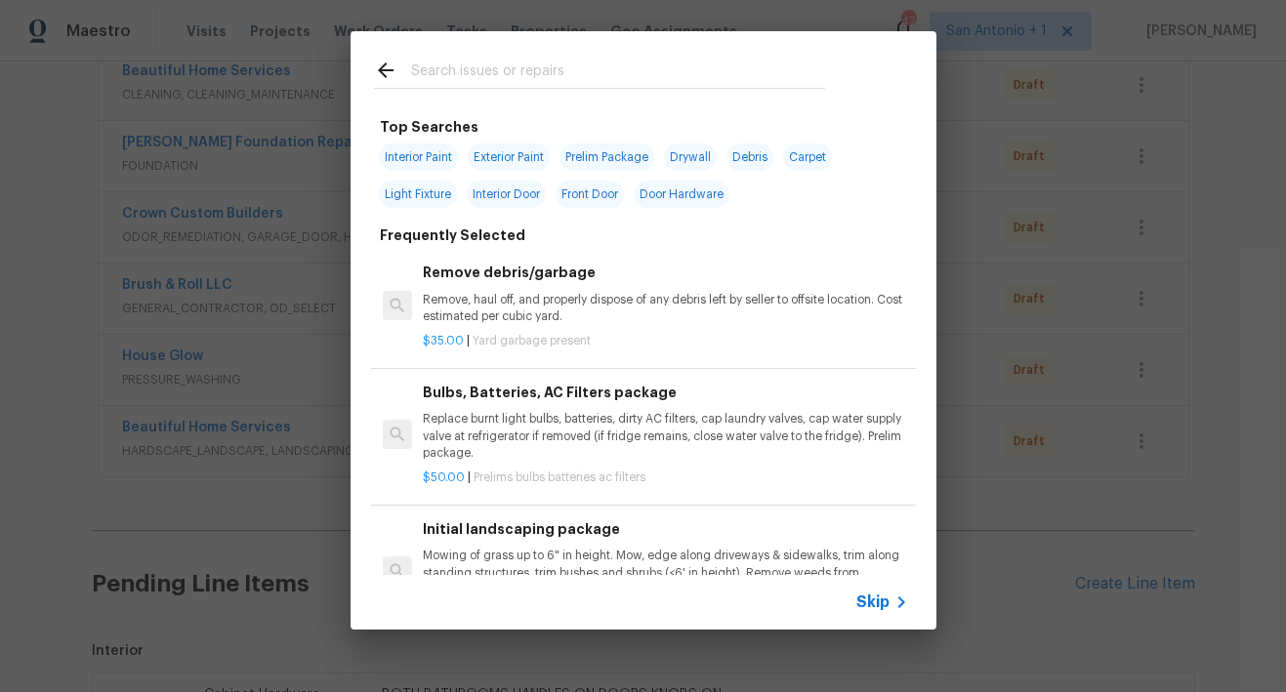
click at [484, 70] on input "text" at bounding box center [618, 73] width 414 height 29
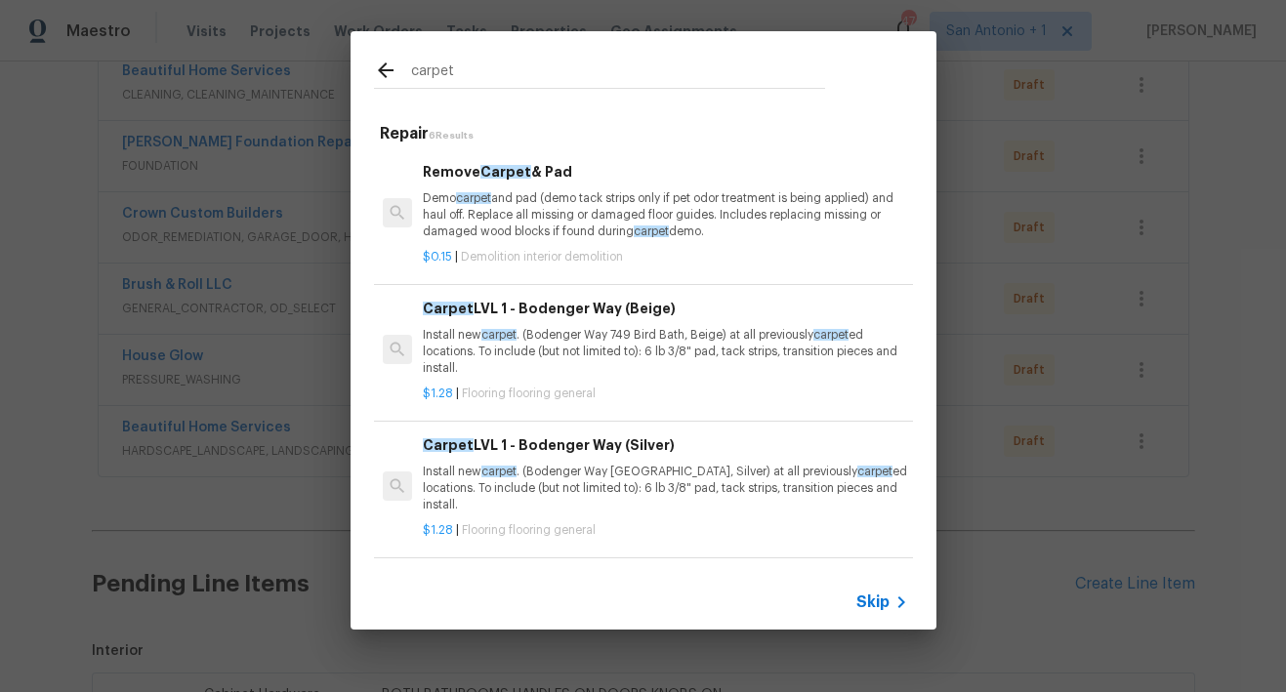
scroll to position [48, 0]
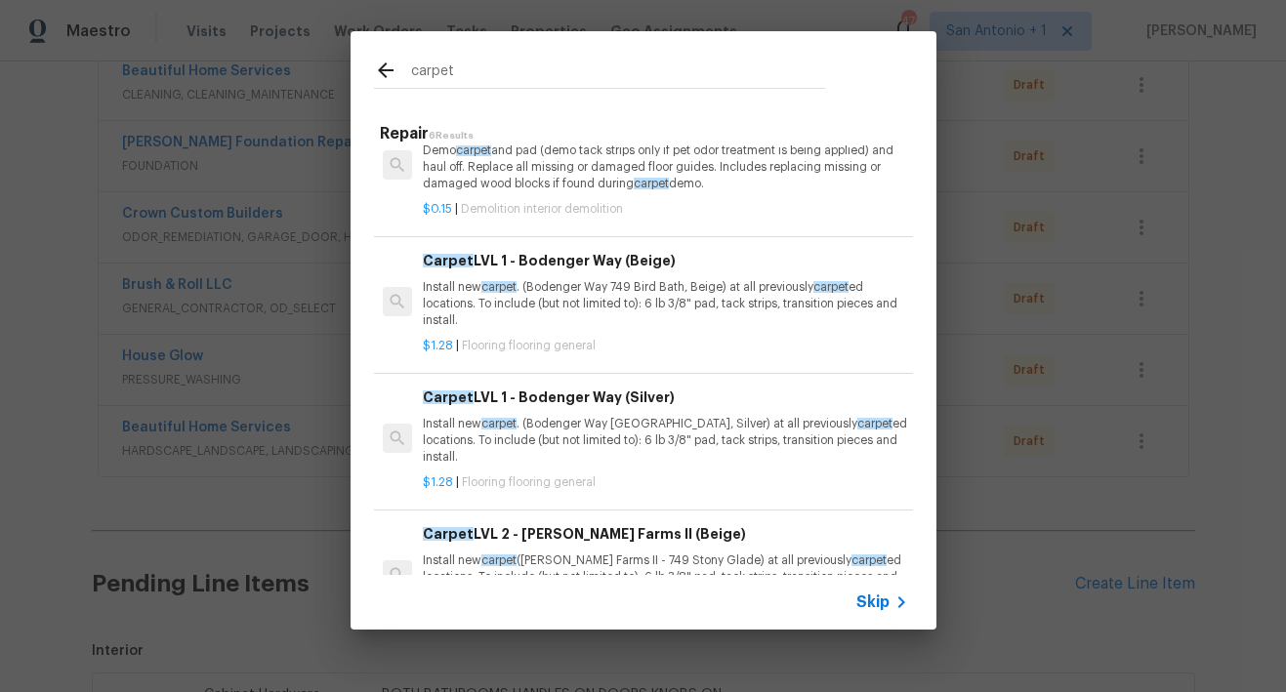
type input "carpet"
click at [569, 310] on p "Install new carpet . (Bodenger Way 749 Bird Bath, Beige) at all previously carp…" at bounding box center [665, 304] width 484 height 50
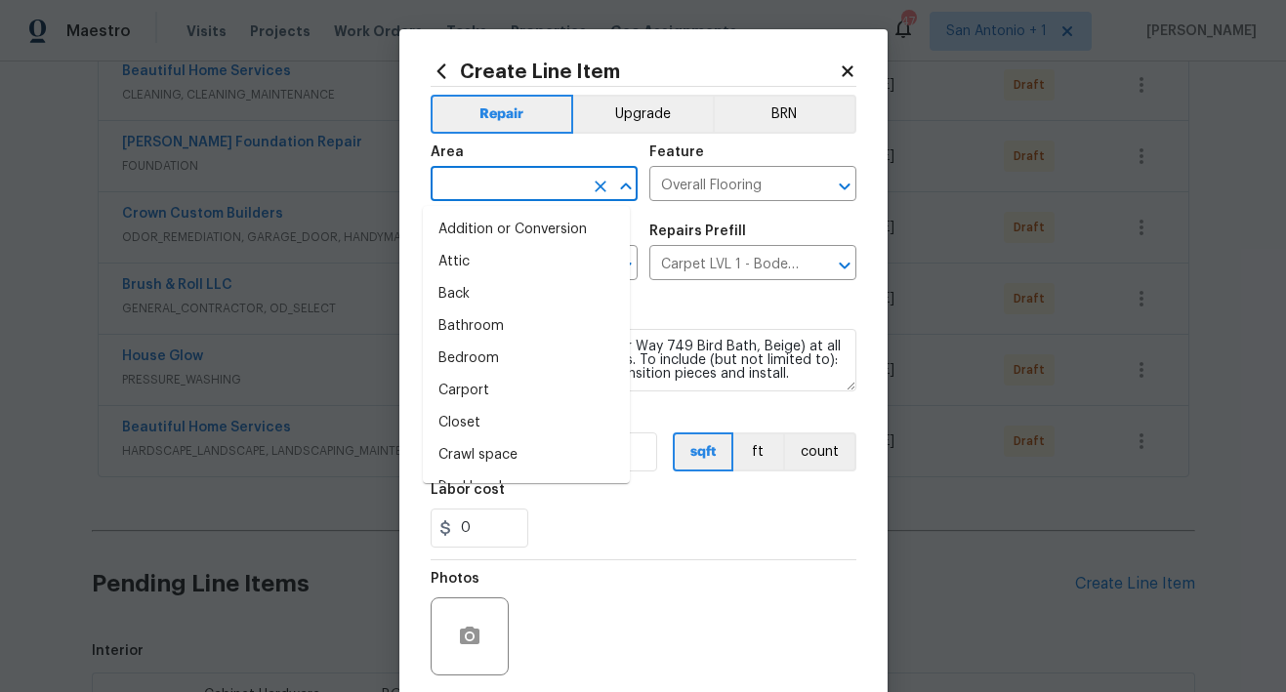
click at [542, 200] on input "text" at bounding box center [506, 186] width 152 height 30
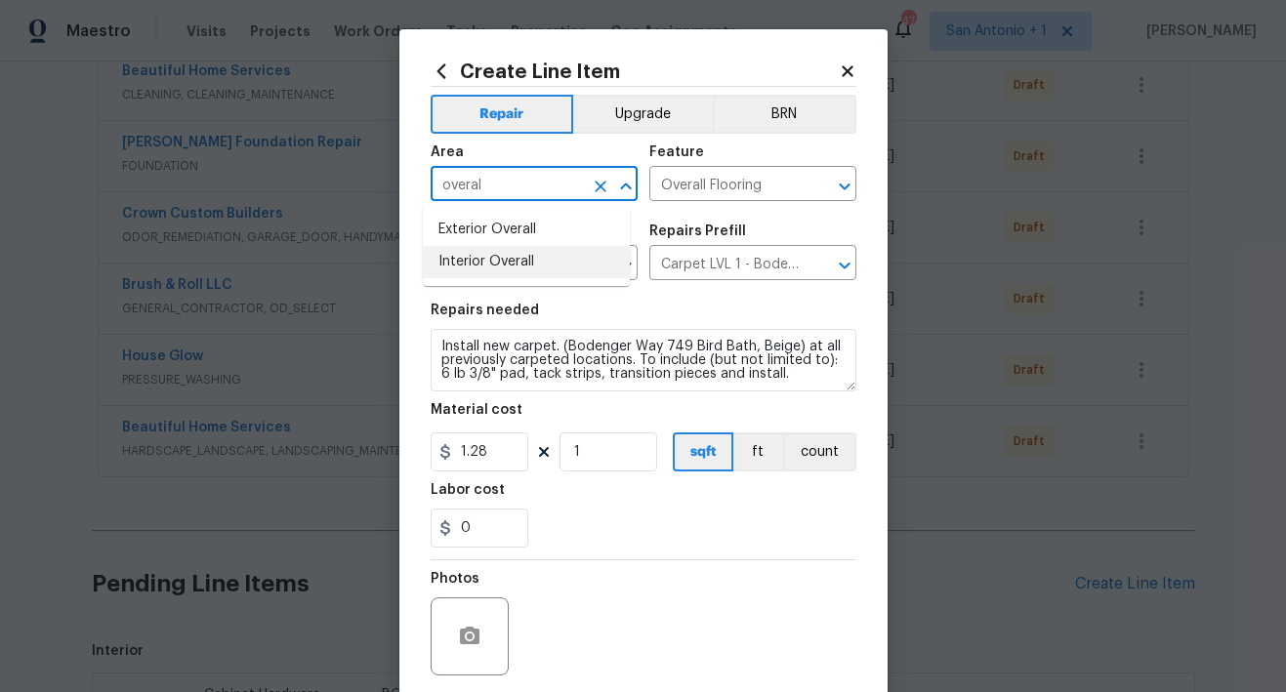
click at [518, 271] on li "Interior Overall" at bounding box center [526, 262] width 207 height 32
type input "Interior Overall"
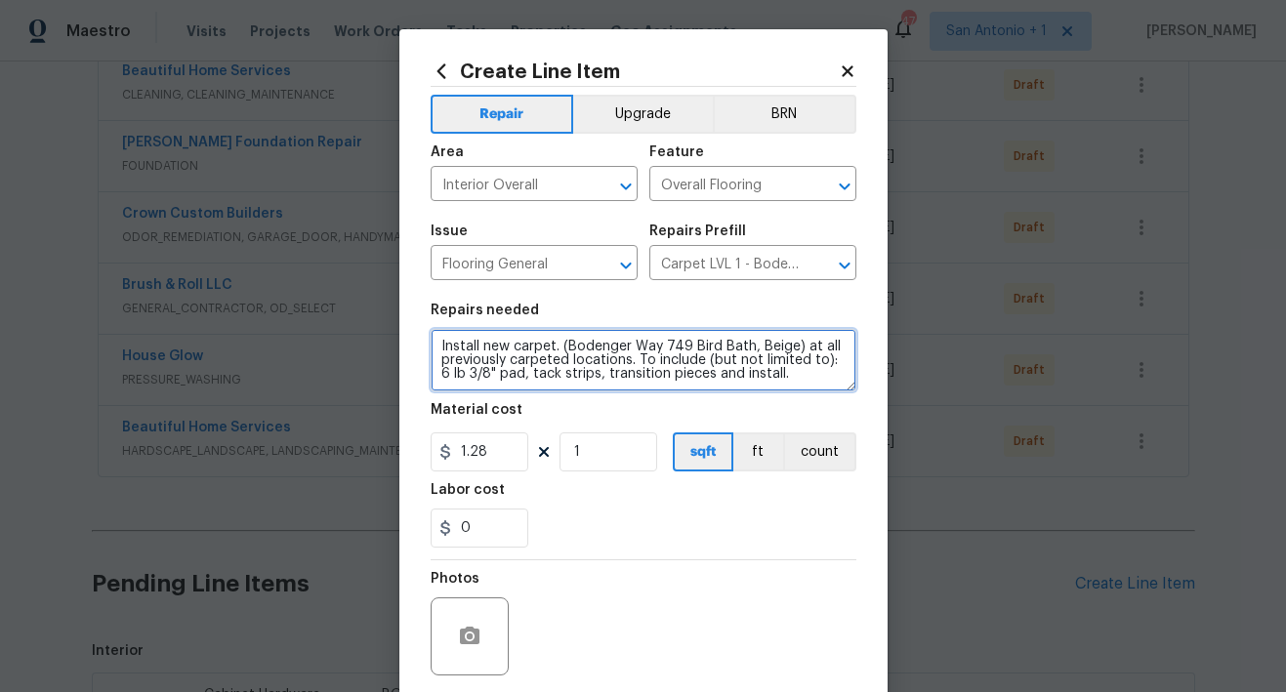
click at [430, 347] on textarea "Install new carpet. (Bodenger Way 749 Bird Bath, Beige) at all previously carpe…" at bounding box center [643, 360] width 426 height 62
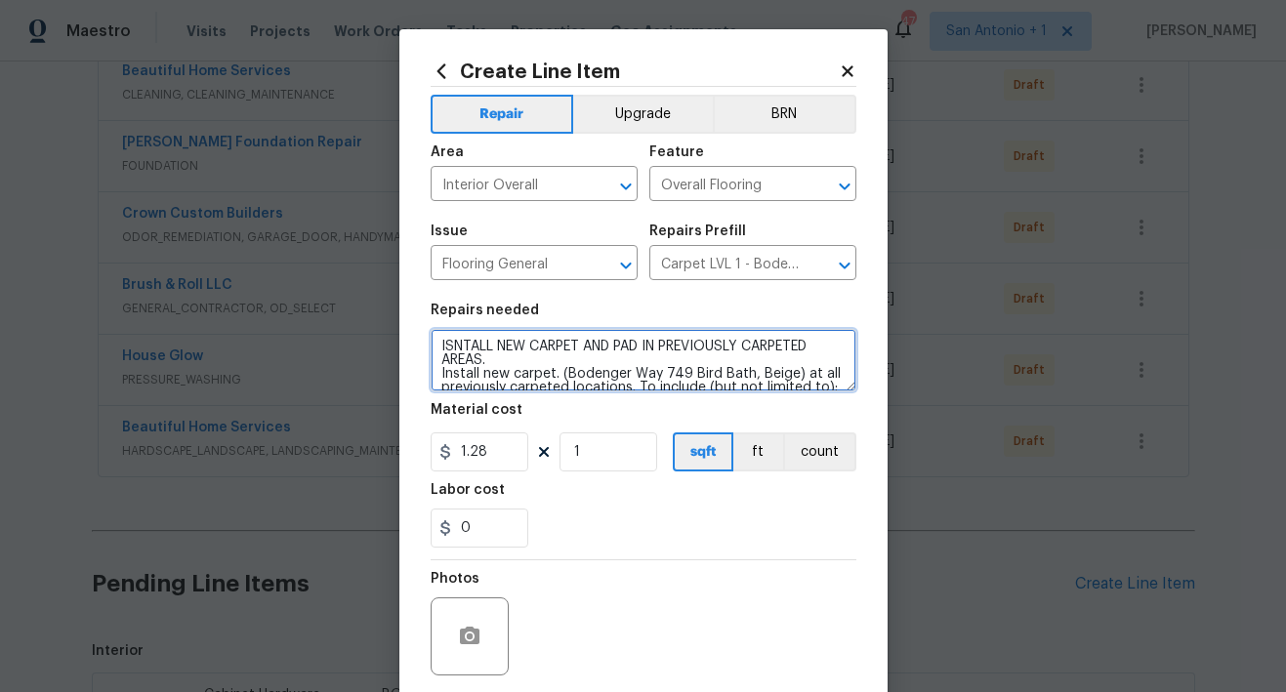
type textarea "ISNTALL NEW CARPET AND PAD IN PREVIOUSLY CARPETED AREAS. Install new carpet. (B…"
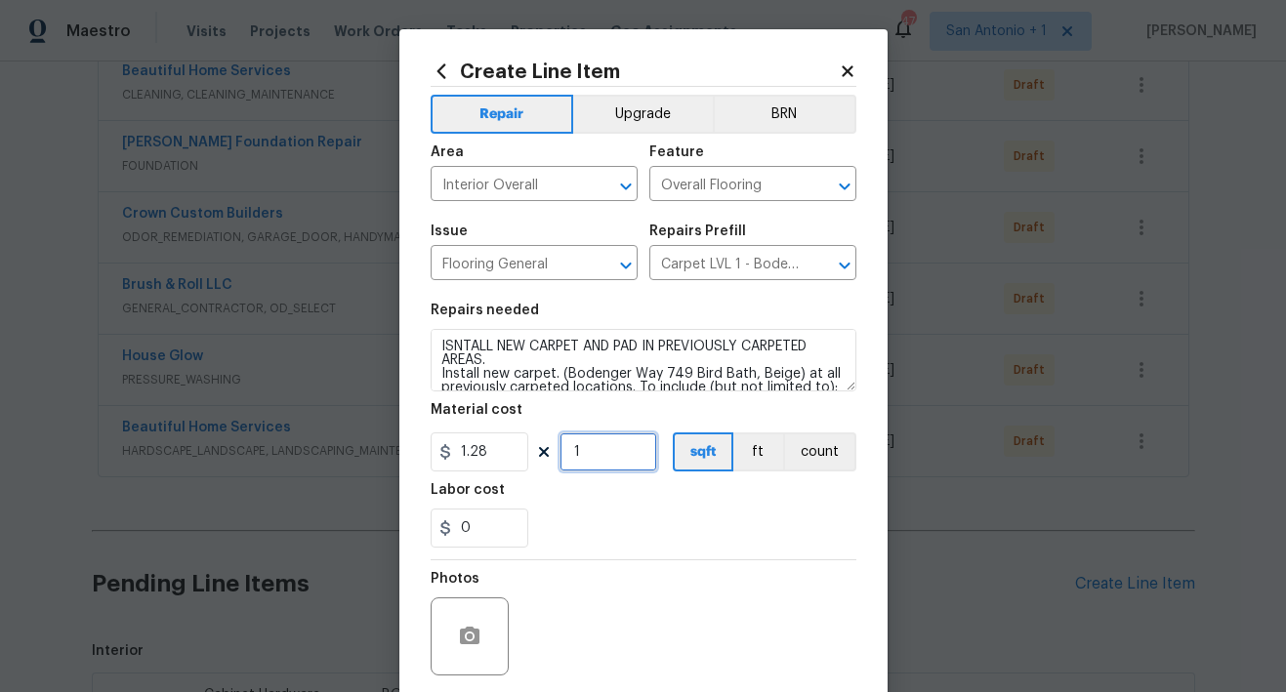
click at [590, 456] on input "1" at bounding box center [608, 451] width 98 height 39
type input "1200"
click at [637, 529] on div "0" at bounding box center [643, 528] width 426 height 39
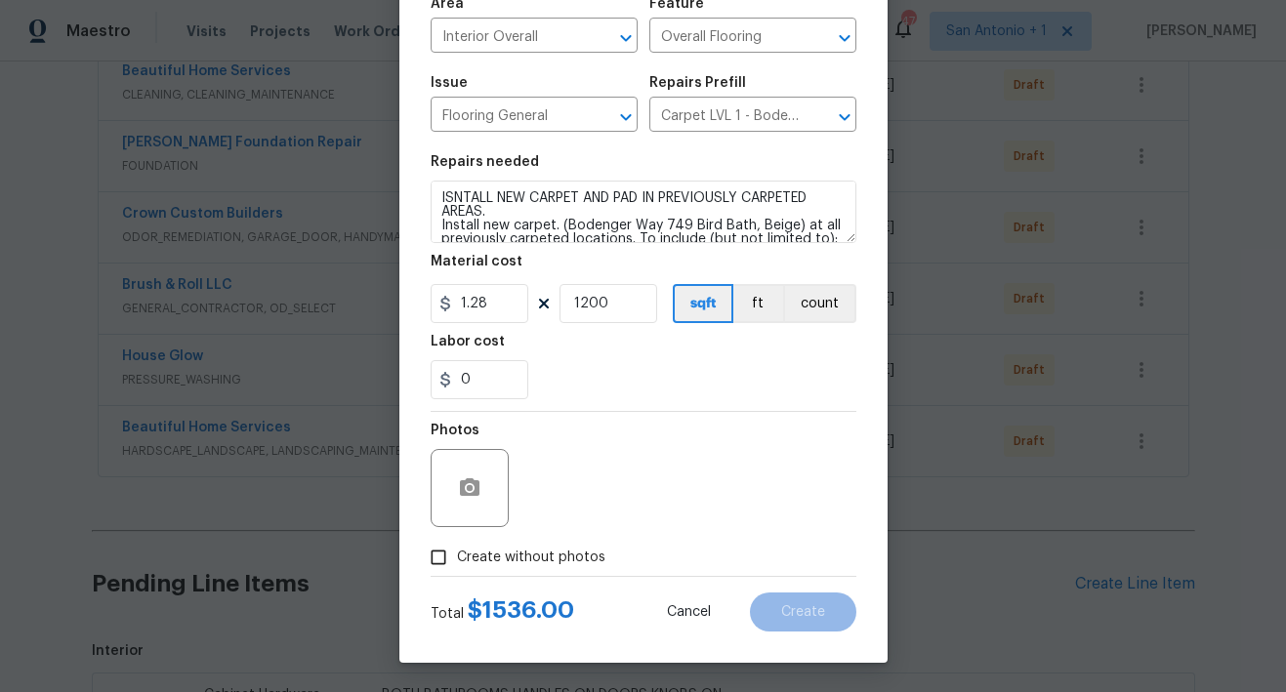
click at [540, 555] on span "Create without photos" at bounding box center [531, 558] width 148 height 20
click at [457, 555] on input "Create without photos" at bounding box center [438, 557] width 37 height 37
checkbox input "true"
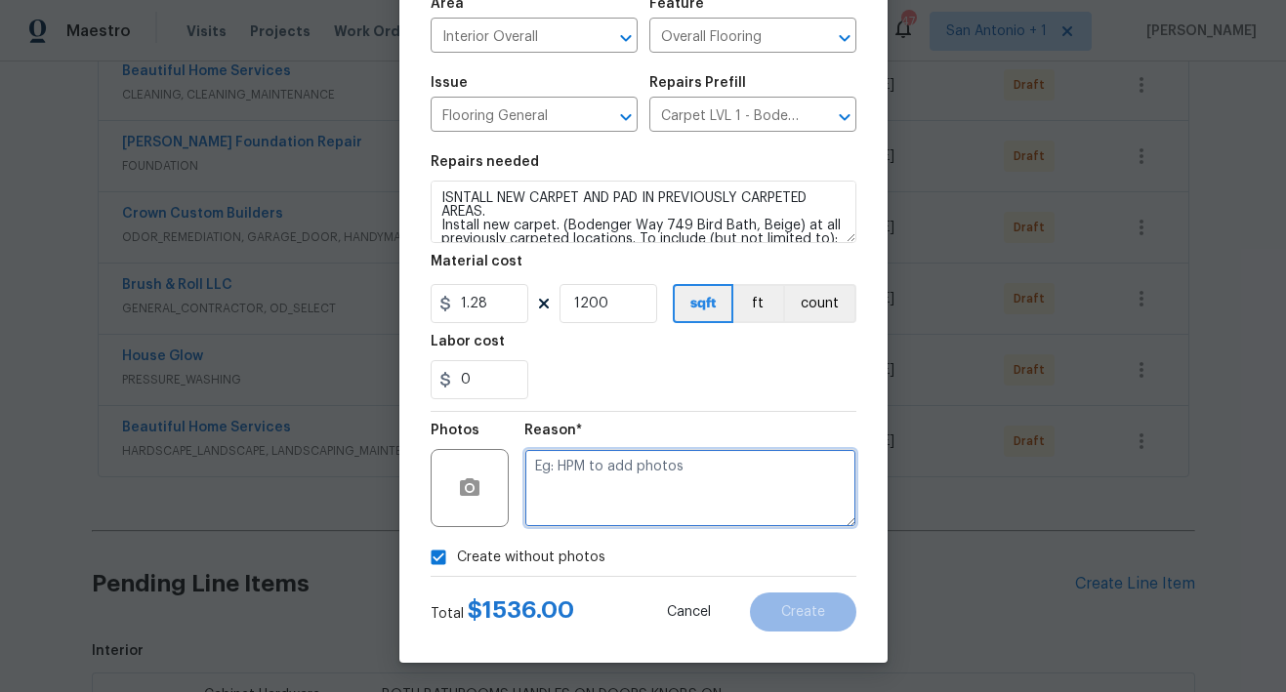
click at [615, 489] on textarea at bounding box center [690, 488] width 332 height 78
type textarea "HPM TO ADD"
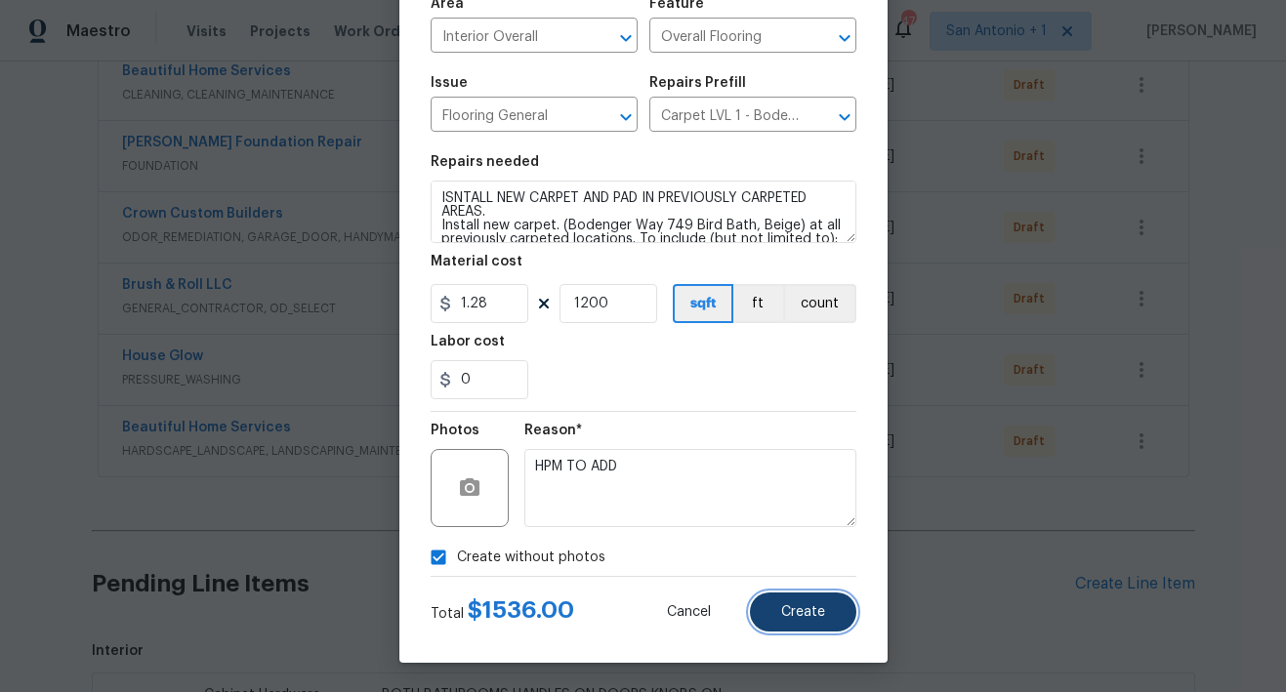
click at [793, 602] on button "Create" at bounding box center [803, 612] width 106 height 39
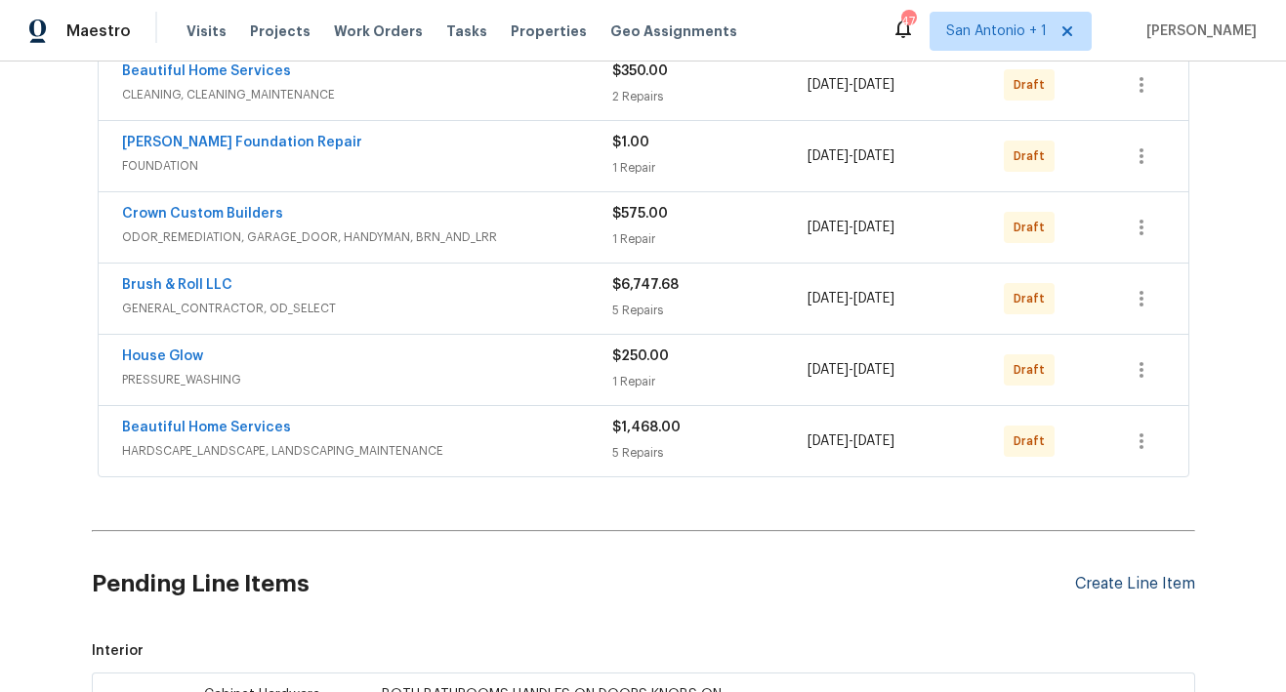
click at [1093, 585] on div "Create Line Item" at bounding box center [1135, 584] width 120 height 19
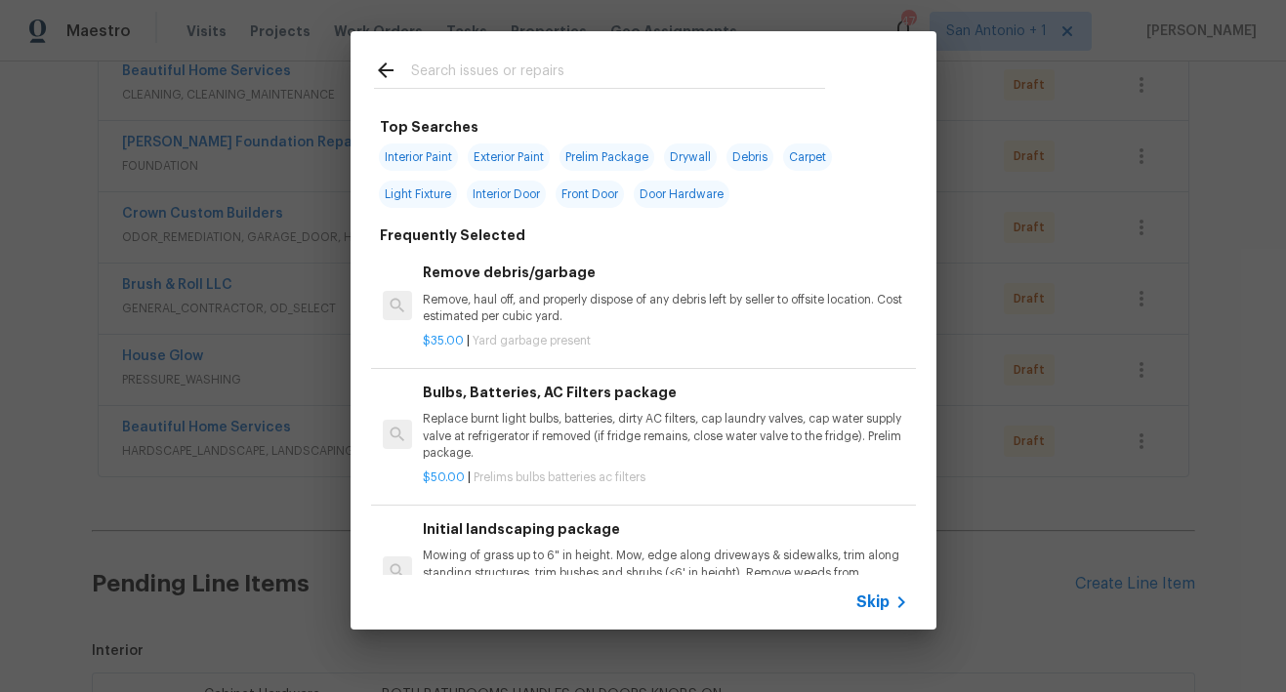
click at [1194, 229] on div "Top Searches Interior Paint Exterior Paint Prelim Package Drywall Debris Carpet…" at bounding box center [643, 330] width 1286 height 661
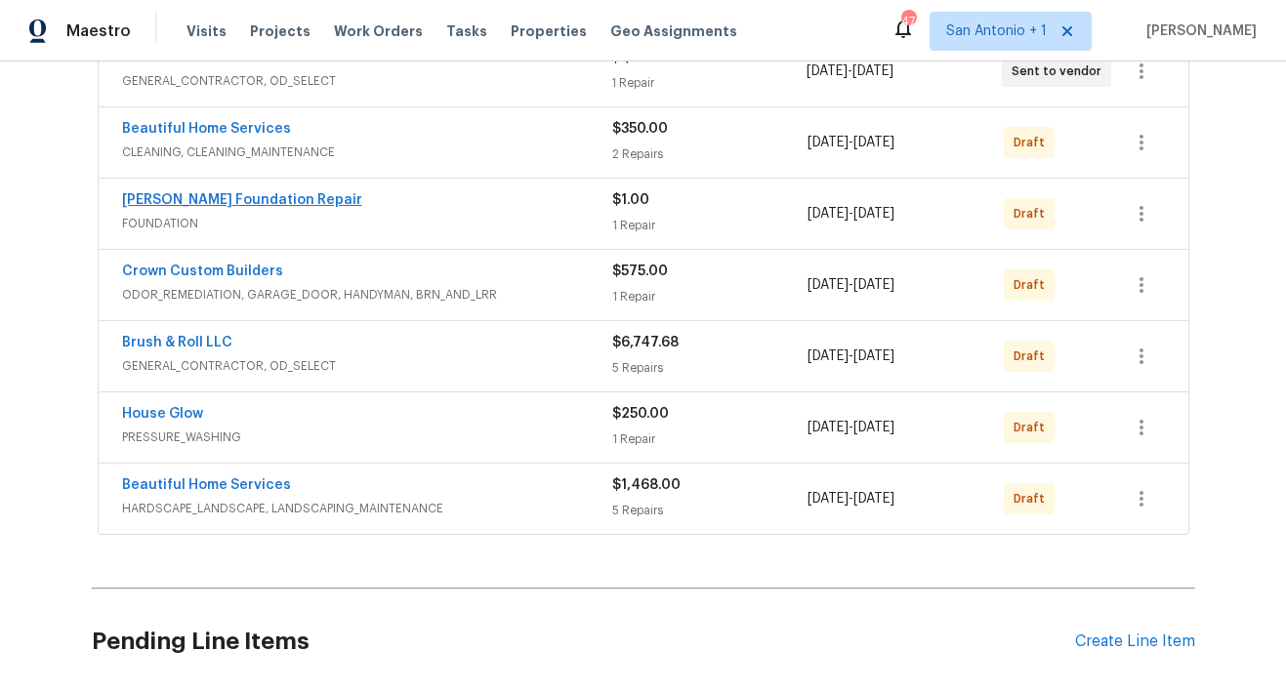
scroll to position [533, 0]
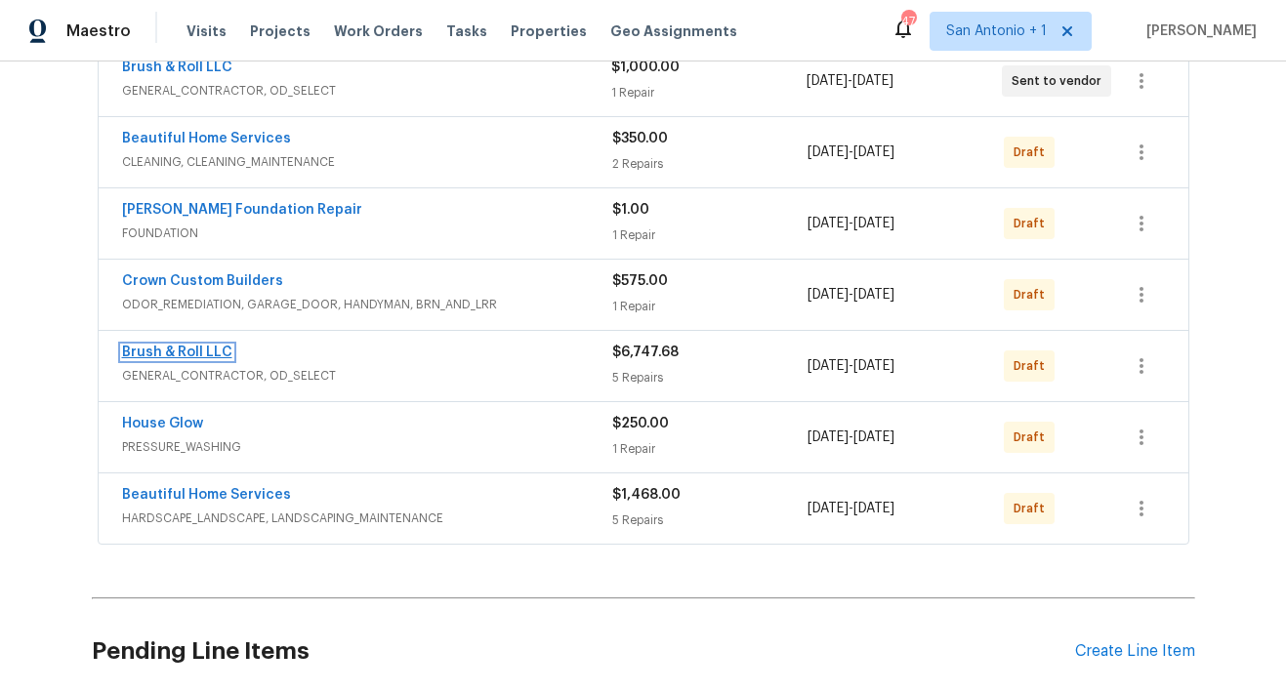
click at [154, 350] on link "Brush & Roll LLC" at bounding box center [177, 353] width 110 height 14
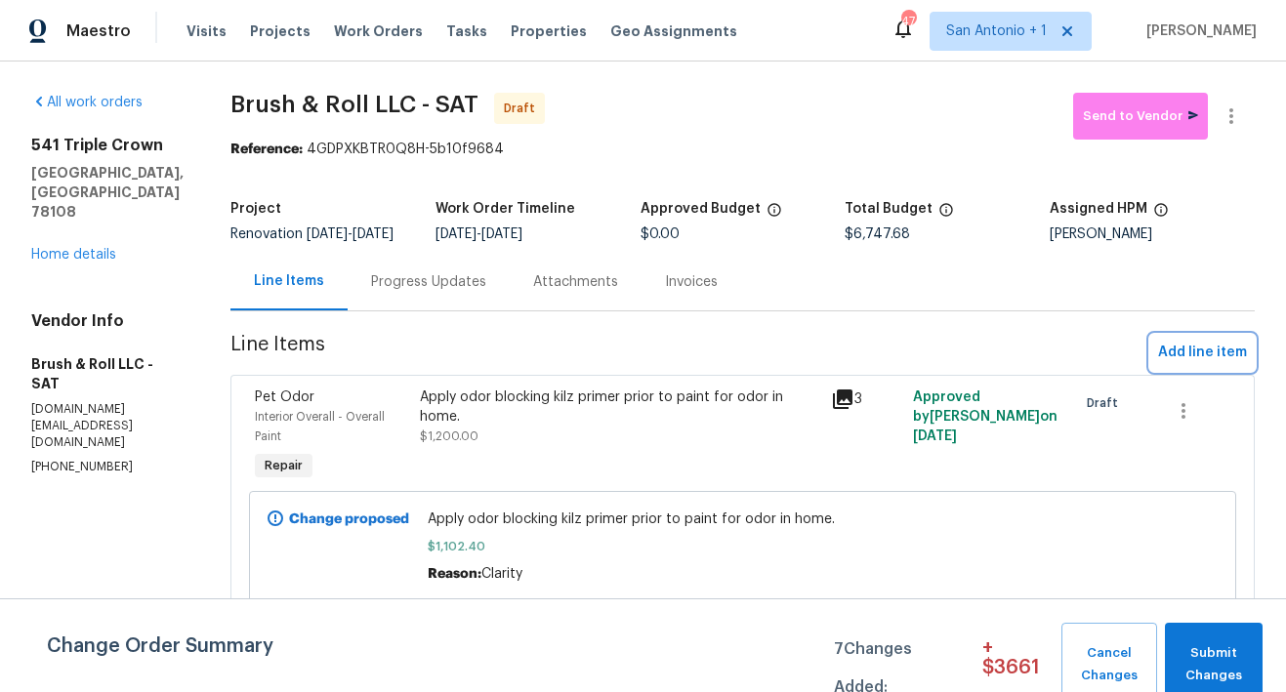
click at [1185, 363] on span "Add line item" at bounding box center [1202, 353] width 89 height 24
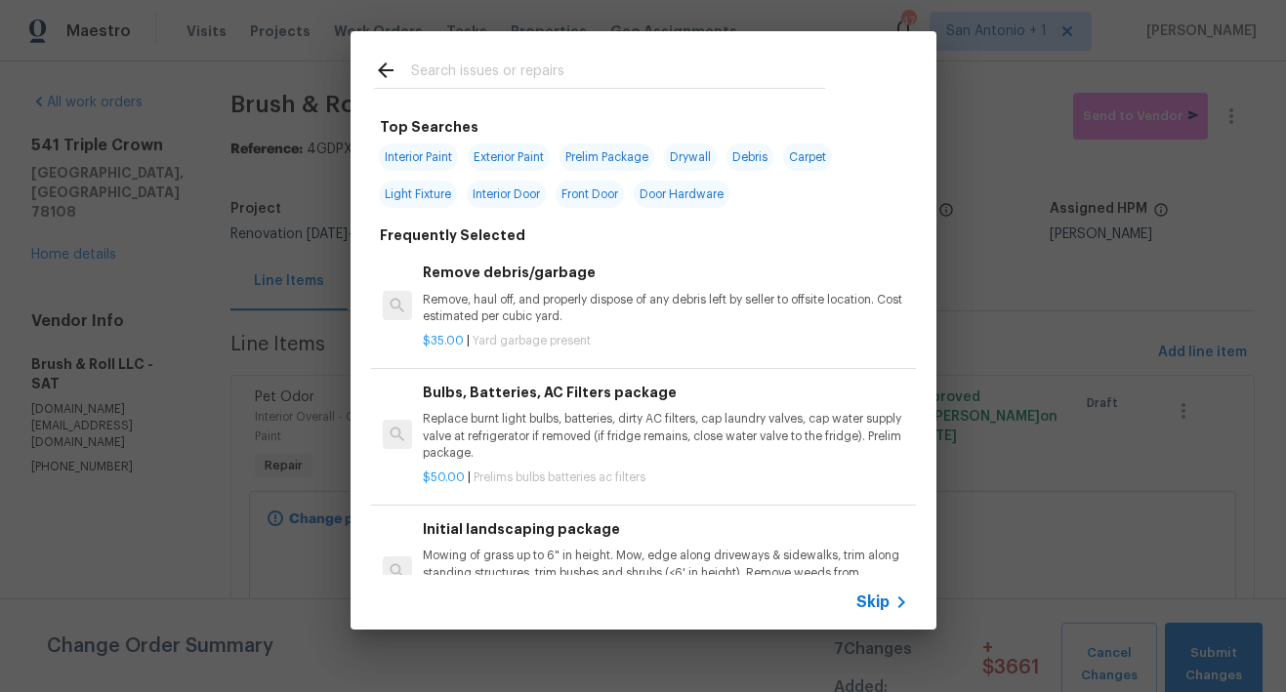
click at [490, 72] on input "text" at bounding box center [618, 73] width 414 height 29
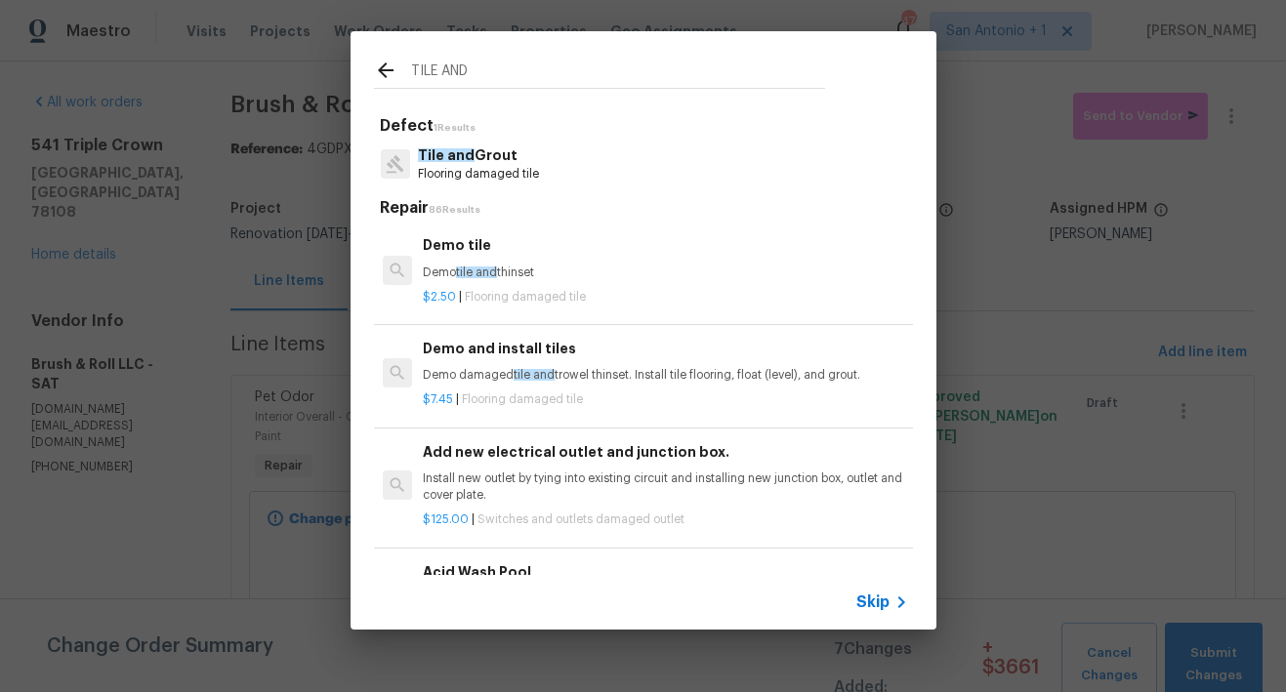
type input "TILE AND"
click at [460, 150] on span "Tile and" at bounding box center [446, 155] width 57 height 14
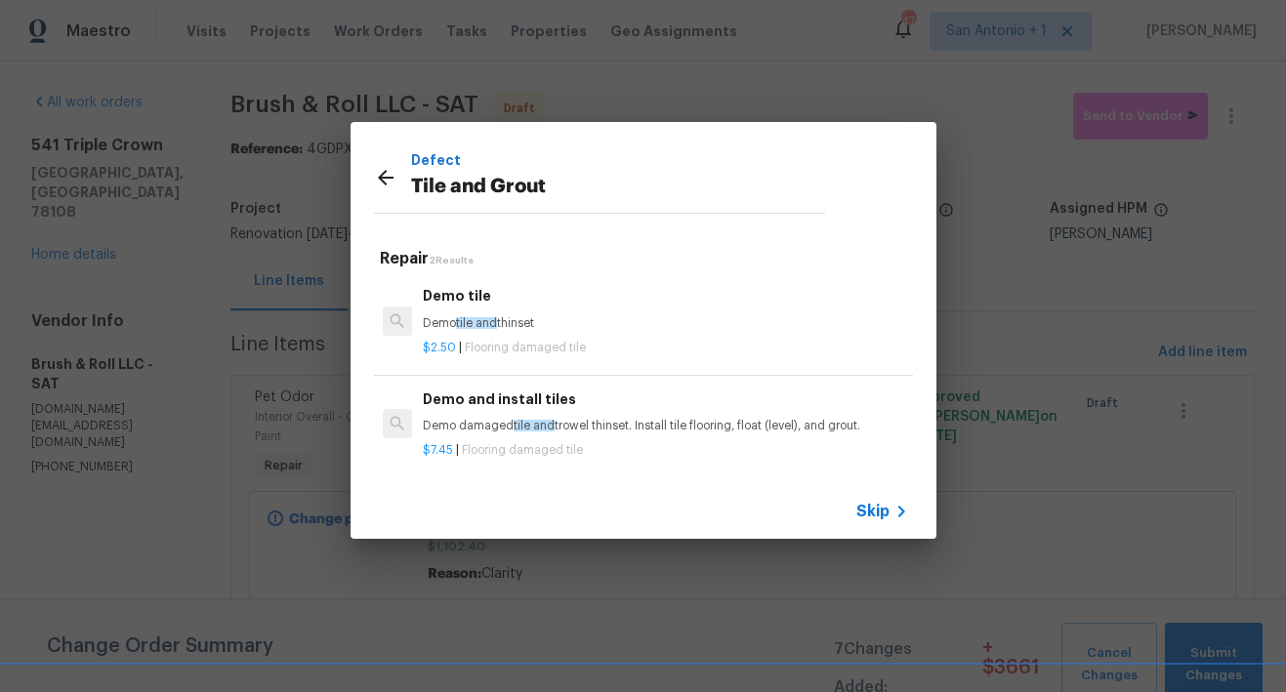
click at [380, 177] on icon at bounding box center [386, 178] width 16 height 16
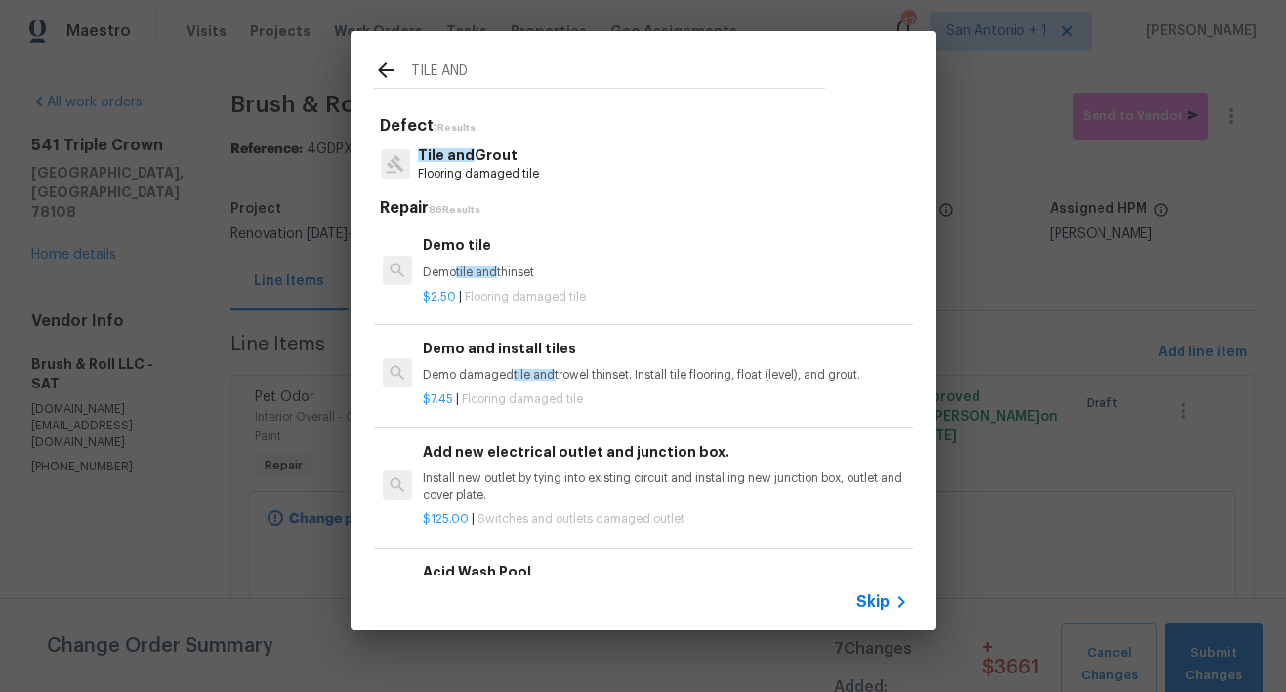
click at [462, 72] on input "TILE AND" at bounding box center [618, 73] width 414 height 29
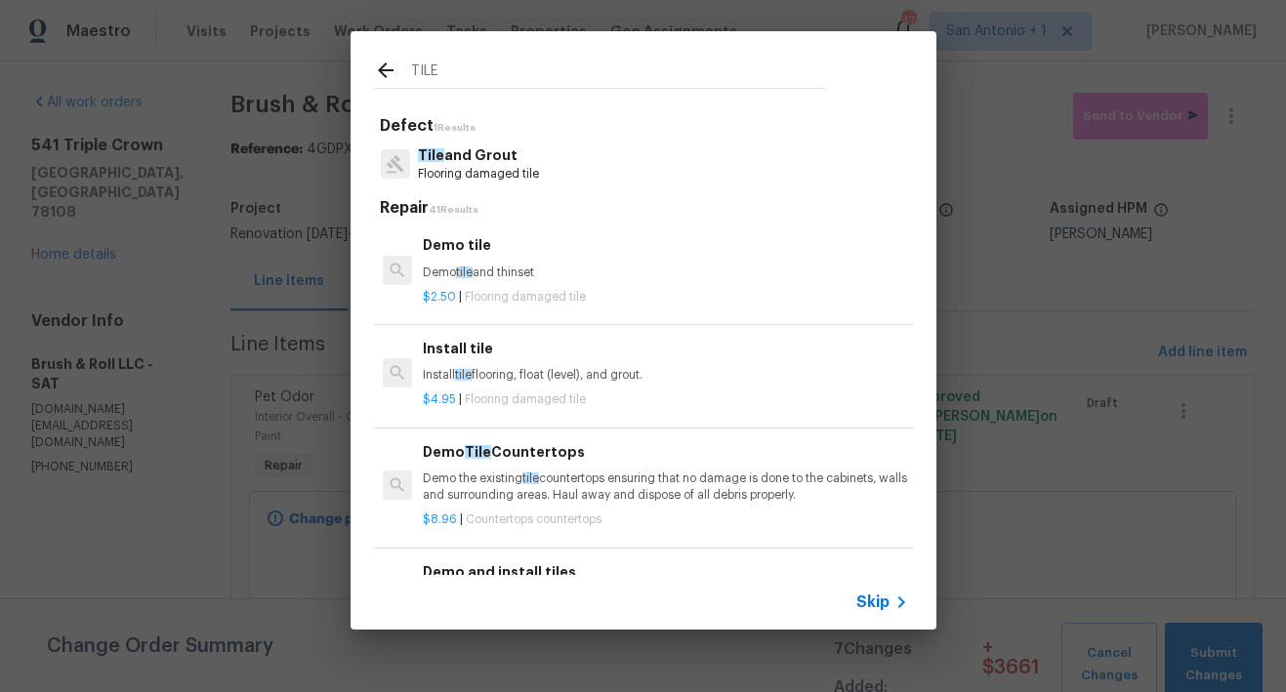
type input "TILE"
click at [482, 375] on p "Install tile flooring, float (level), and grout." at bounding box center [665, 375] width 484 height 17
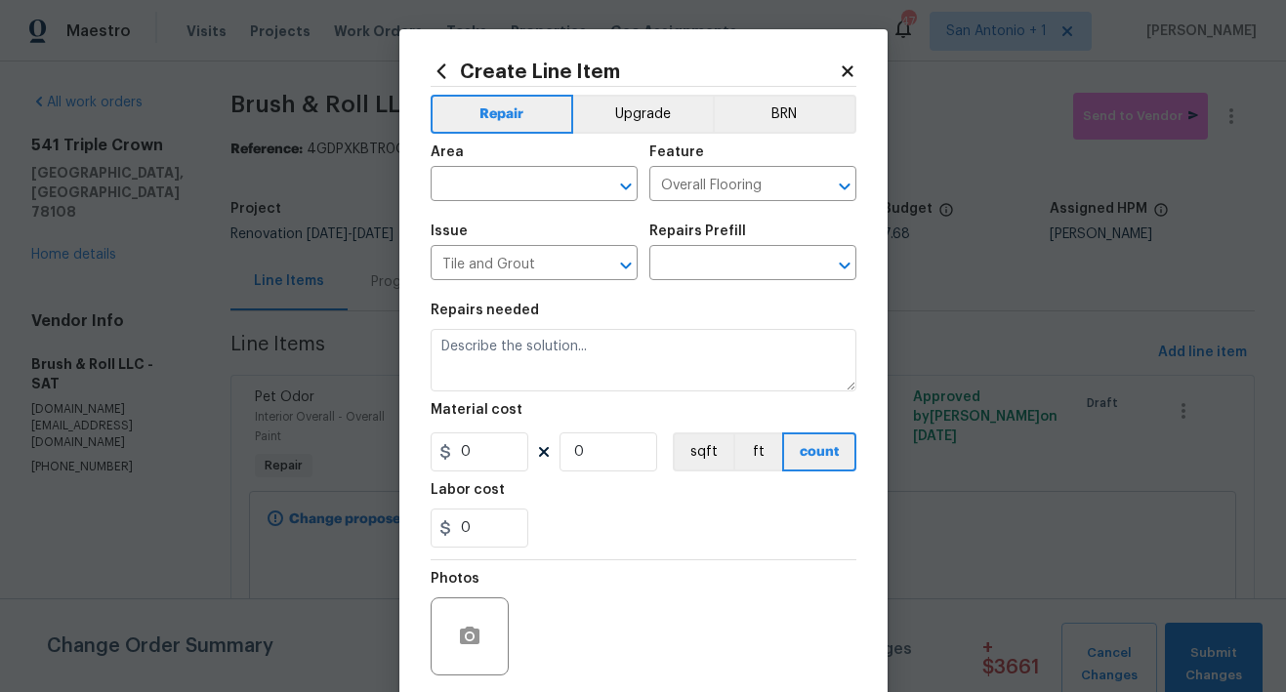
type textarea "Install tile flooring, float (level), and grout."
type input "1"
type input "Install tile $4.95"
type input "4.95"
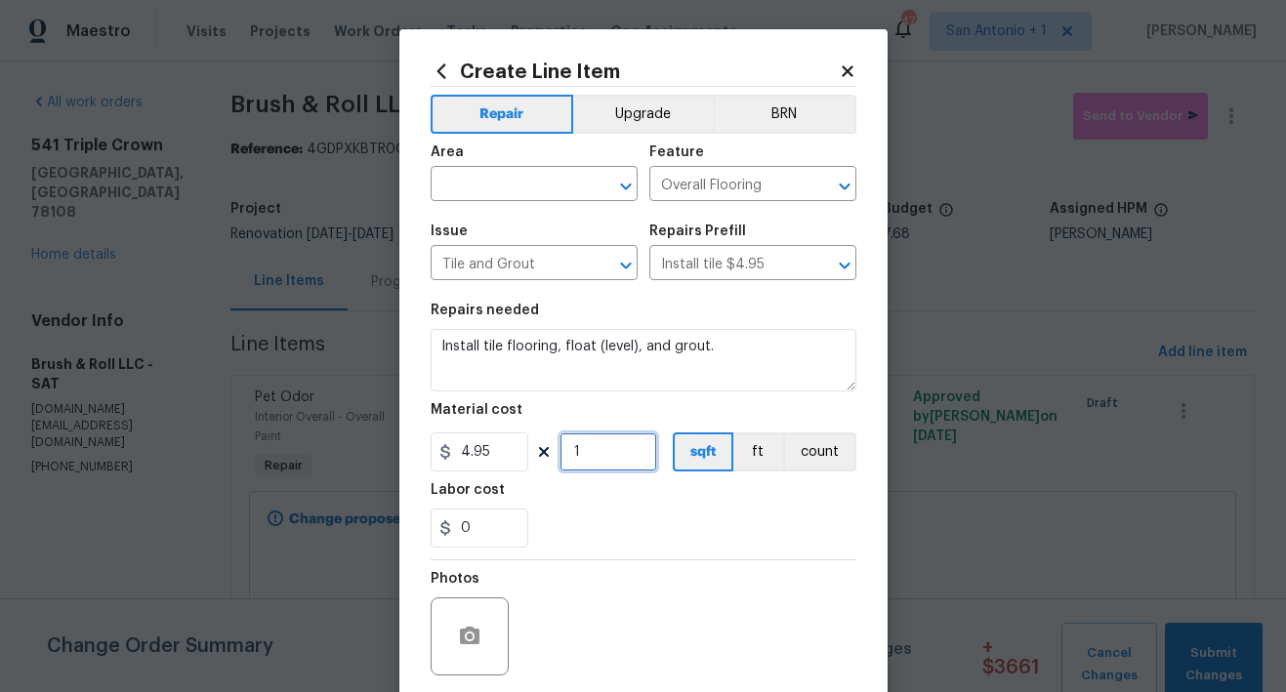
click at [583, 453] on input "1" at bounding box center [608, 451] width 98 height 39
type input "5"
click at [511, 186] on input "text" at bounding box center [506, 186] width 152 height 30
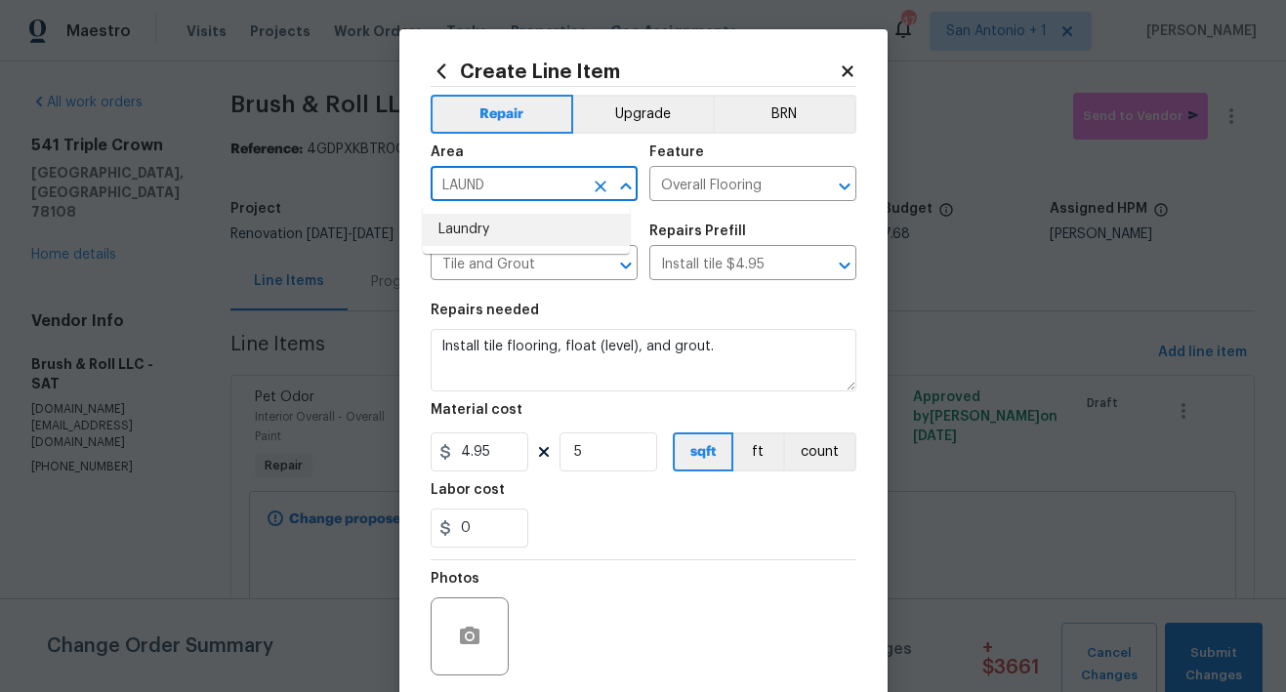
click at [509, 226] on li "Laundry" at bounding box center [526, 230] width 207 height 32
type input "Laundry"
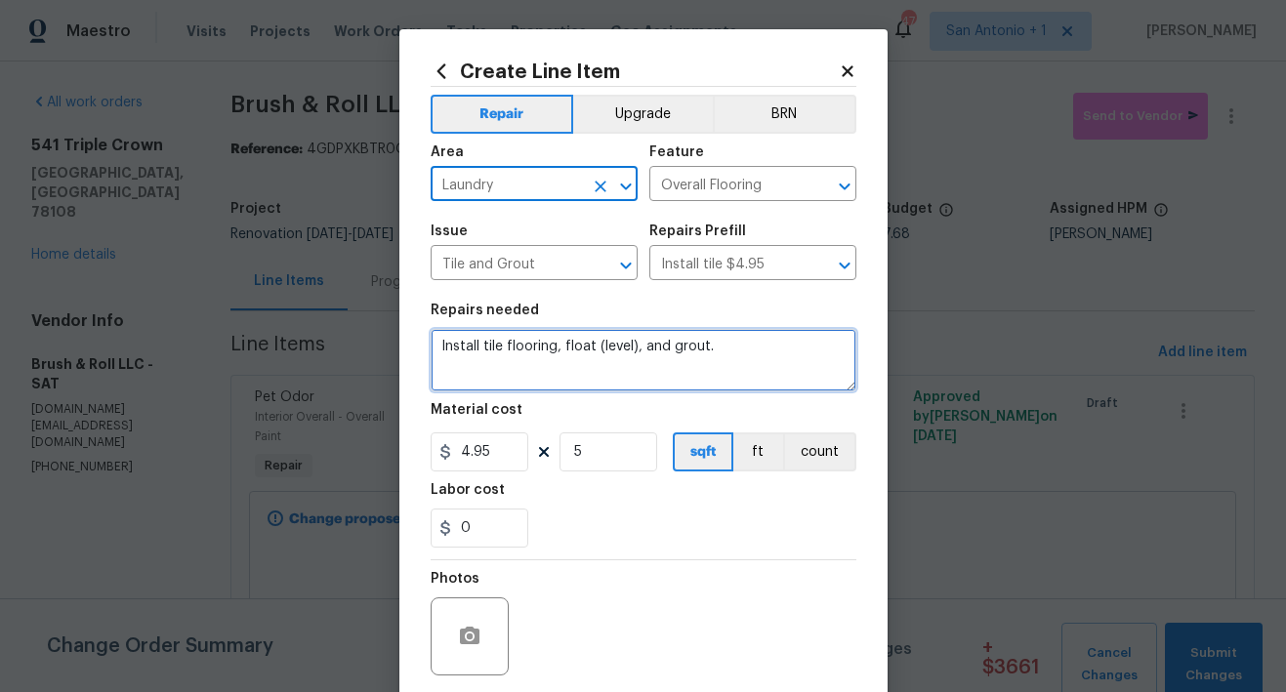
click at [430, 348] on textarea "Install tile flooring, float (level), and grout." at bounding box center [643, 360] width 426 height 62
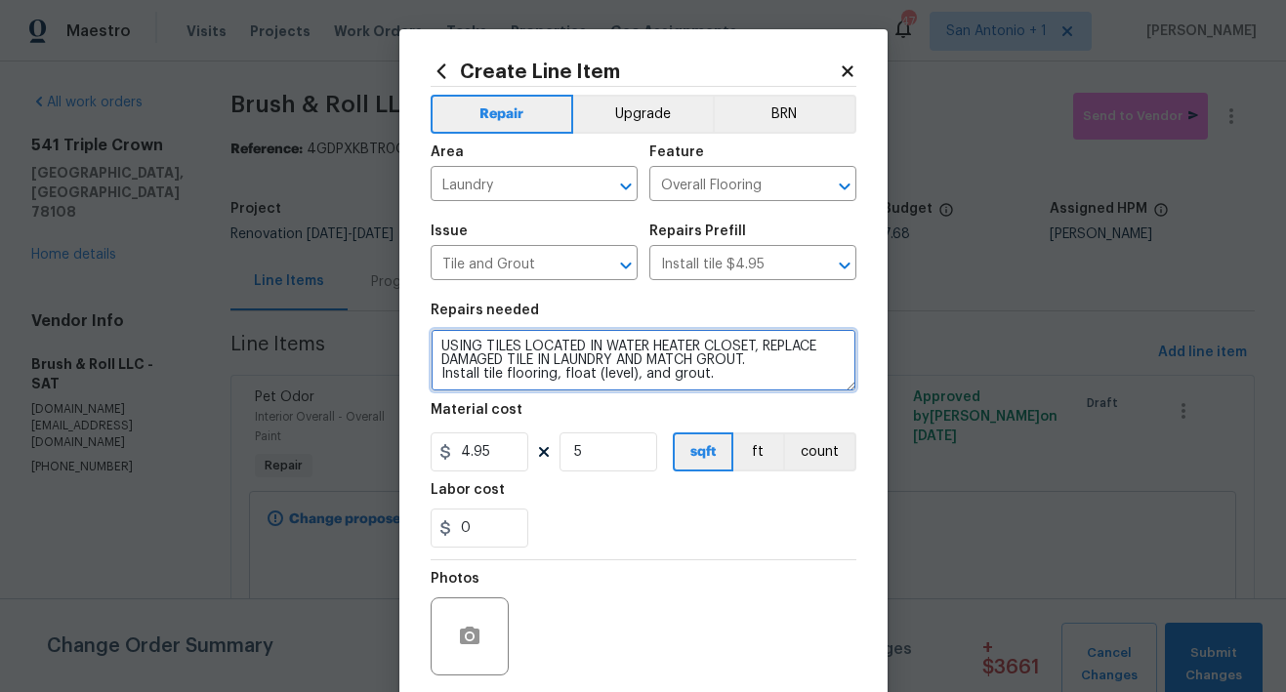
type textarea "USING TILES LOCATED IN WATER HEATER CLOSET, REPLACE DAMAGED TILE IN LAUNDRY AND…"
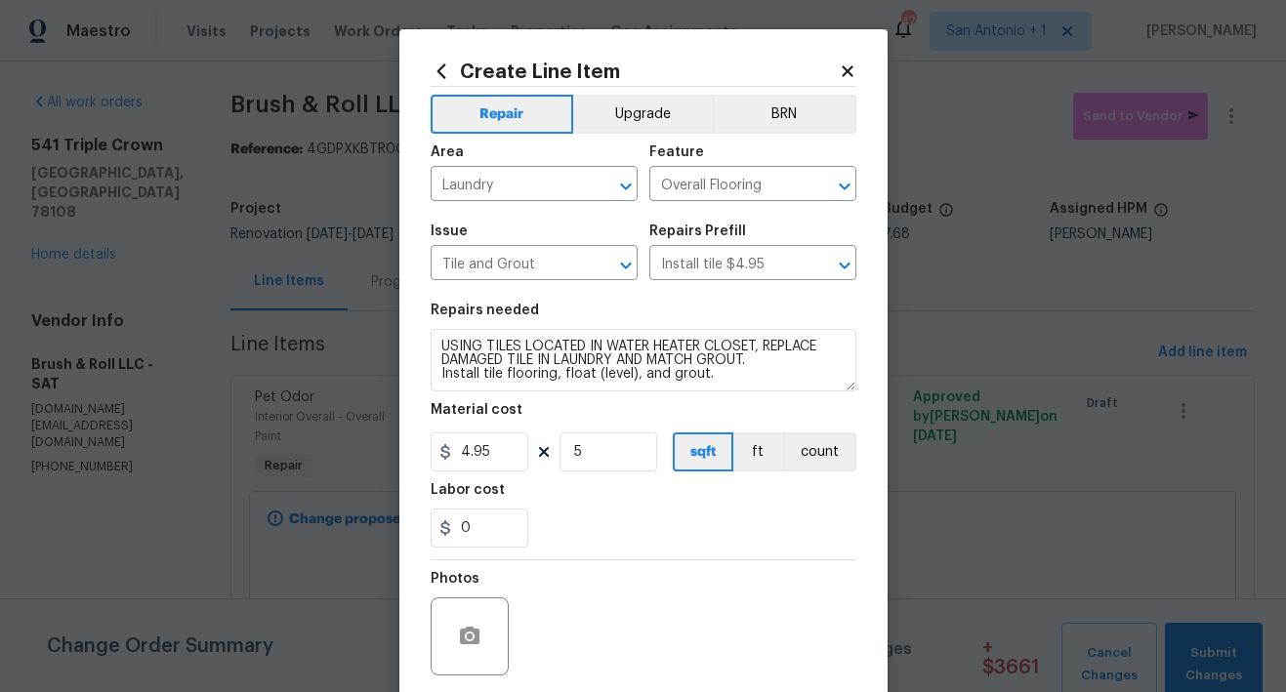
click at [599, 520] on div "0" at bounding box center [643, 528] width 426 height 39
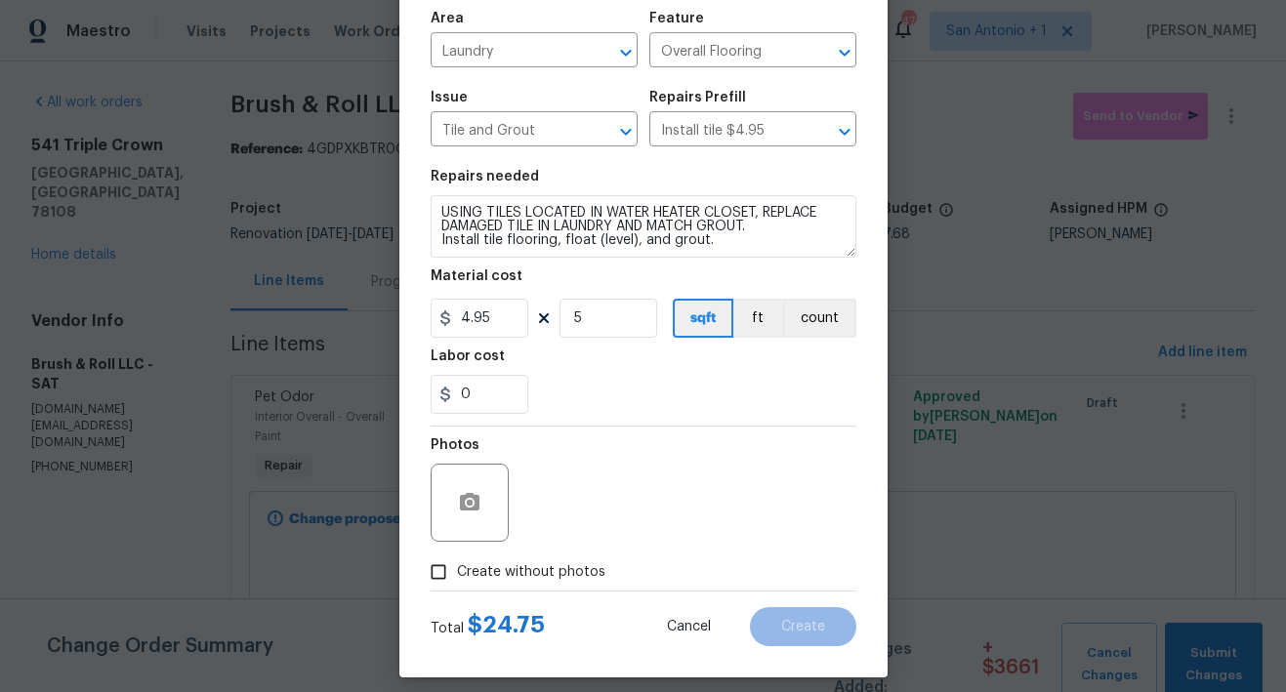
scroll to position [149, 0]
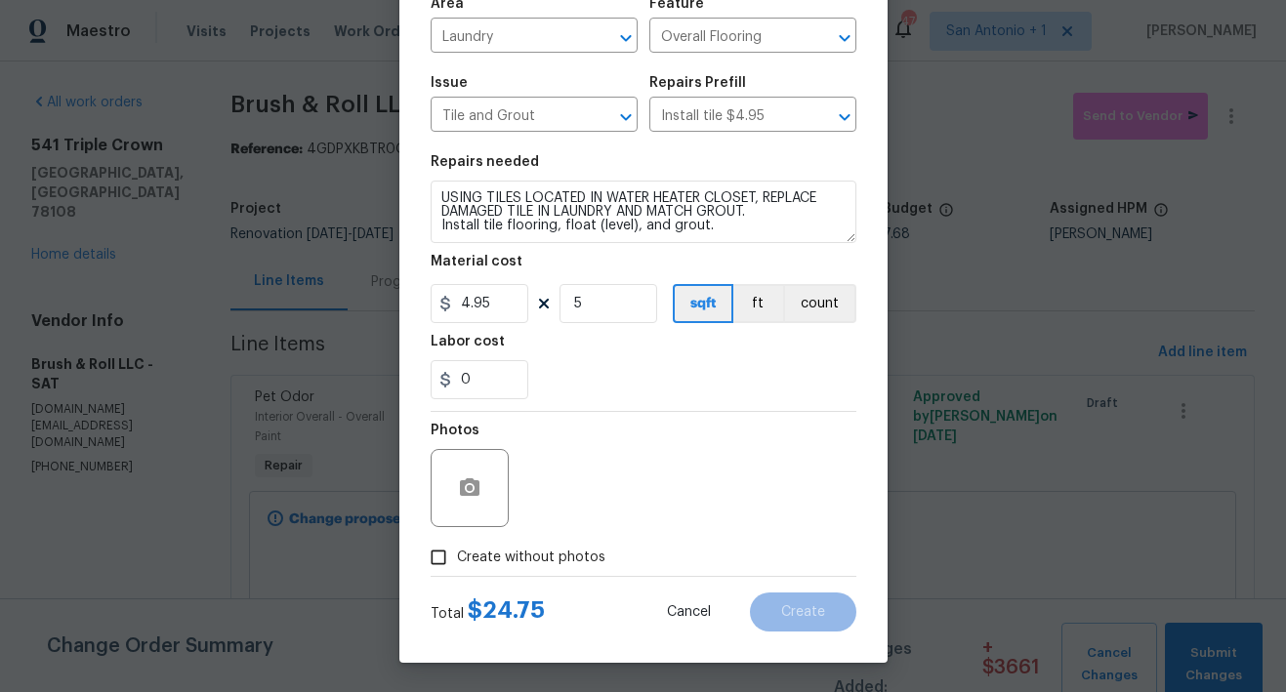
click at [552, 544] on label "Create without photos" at bounding box center [512, 557] width 185 height 37
click at [457, 544] on input "Create without photos" at bounding box center [438, 557] width 37 height 37
checkbox input "true"
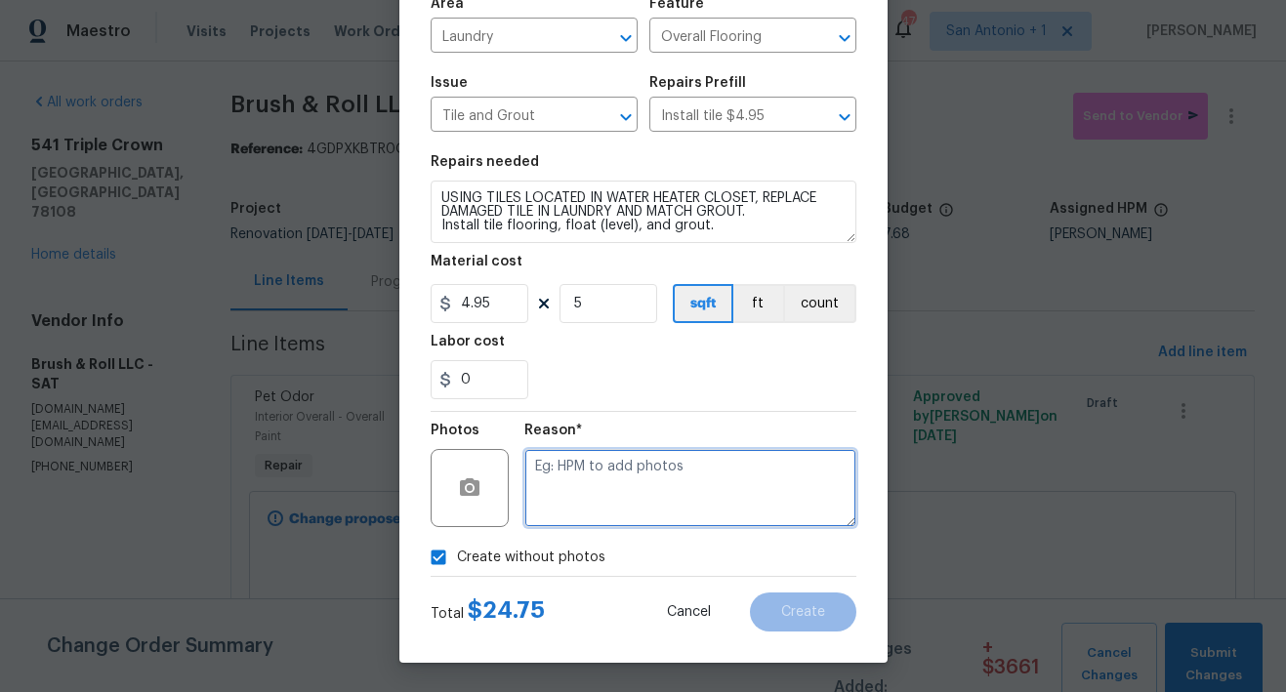
click at [593, 473] on textarea at bounding box center [690, 488] width 332 height 78
type textarea "HPM TO ADD"
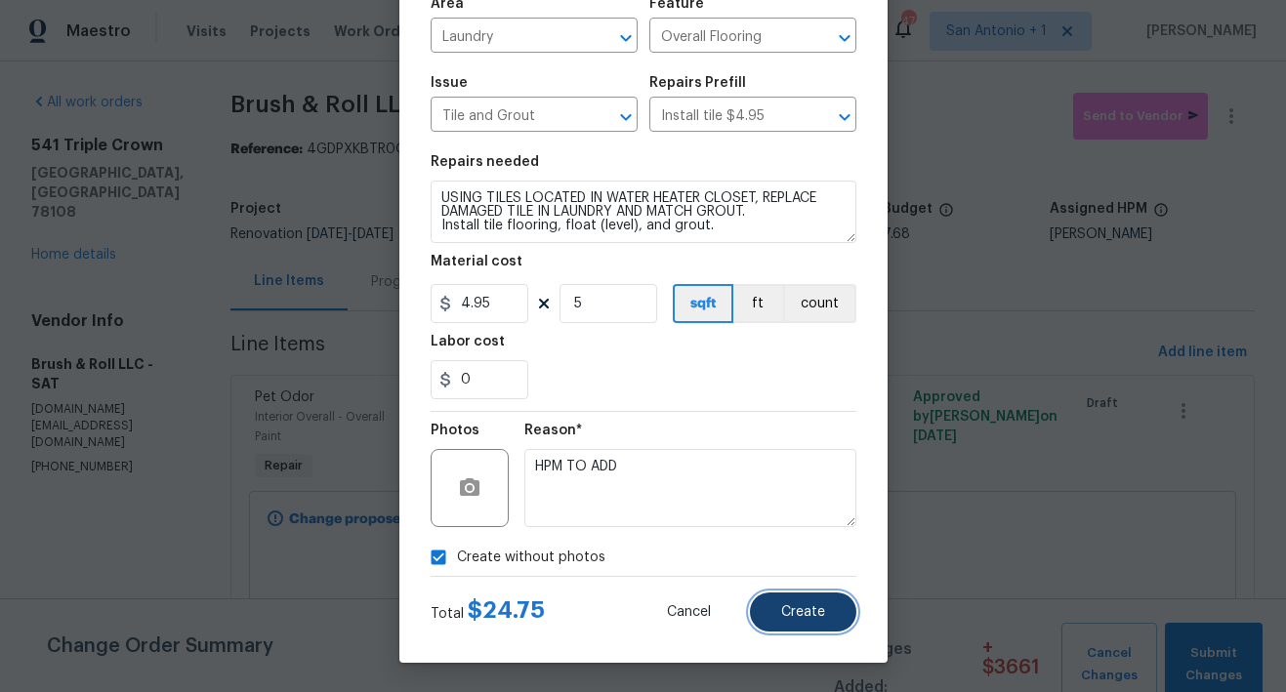
click at [797, 605] on span "Create" at bounding box center [803, 612] width 44 height 15
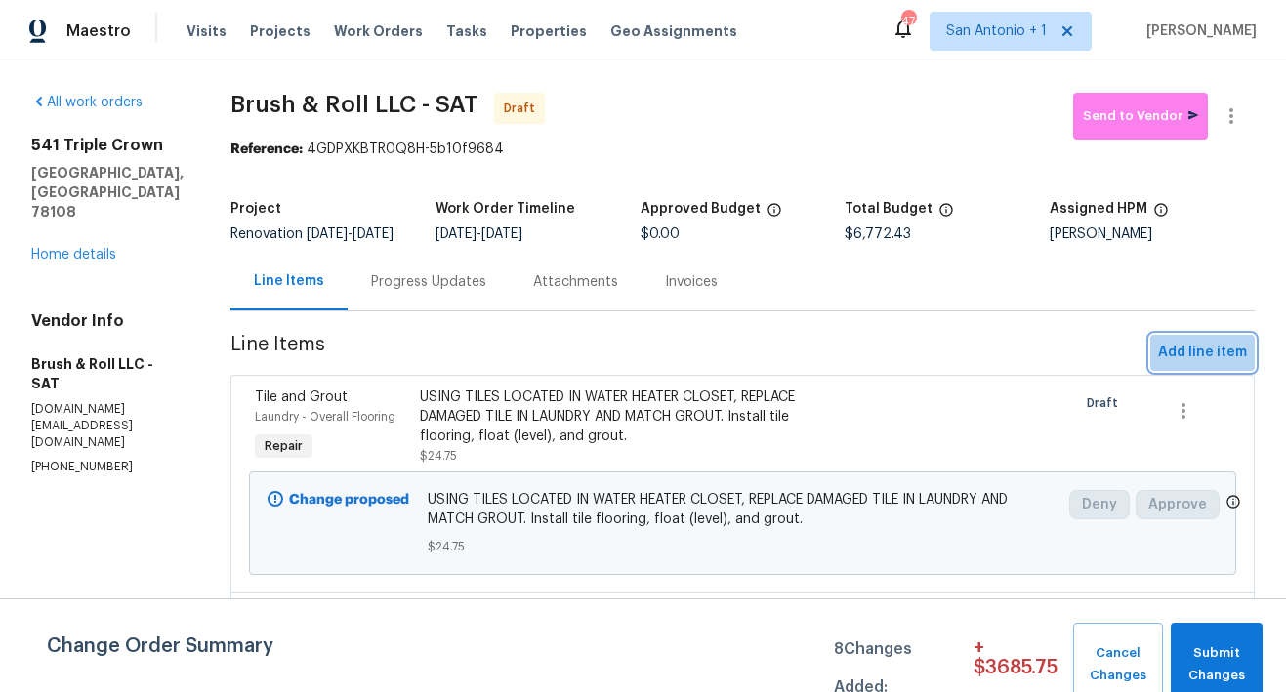
click at [1186, 363] on span "Add line item" at bounding box center [1202, 353] width 89 height 24
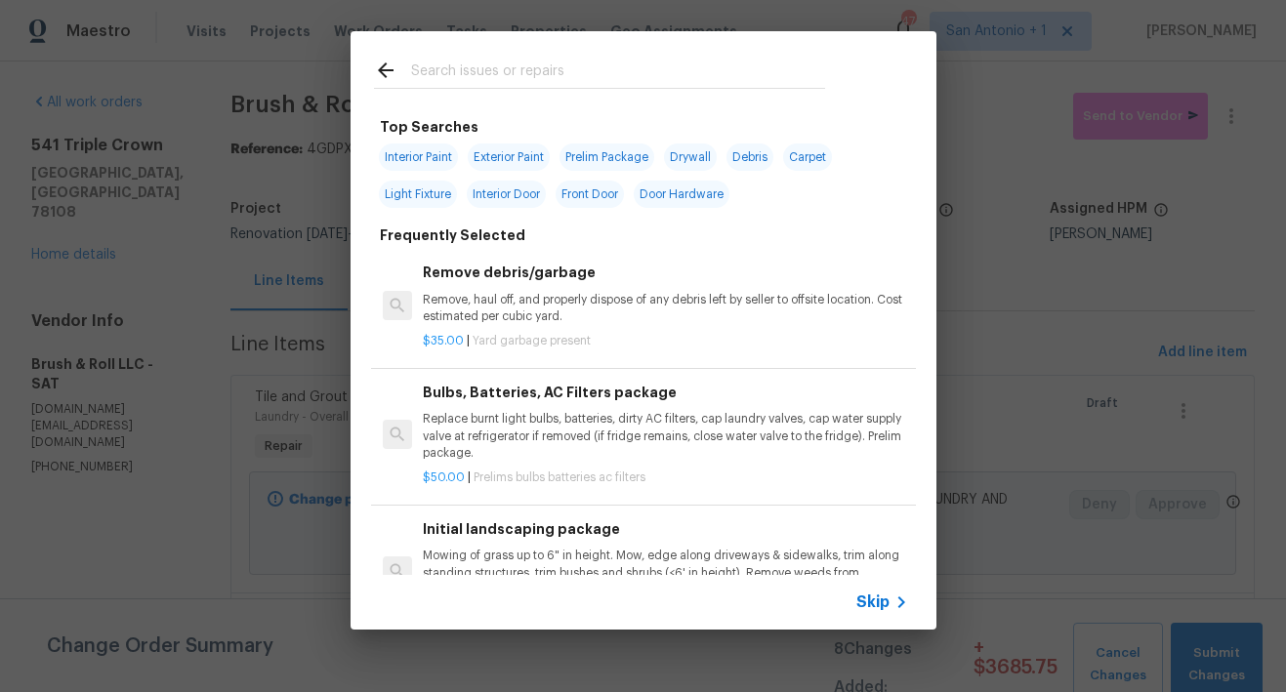
click at [545, 72] on input "text" at bounding box center [618, 73] width 414 height 29
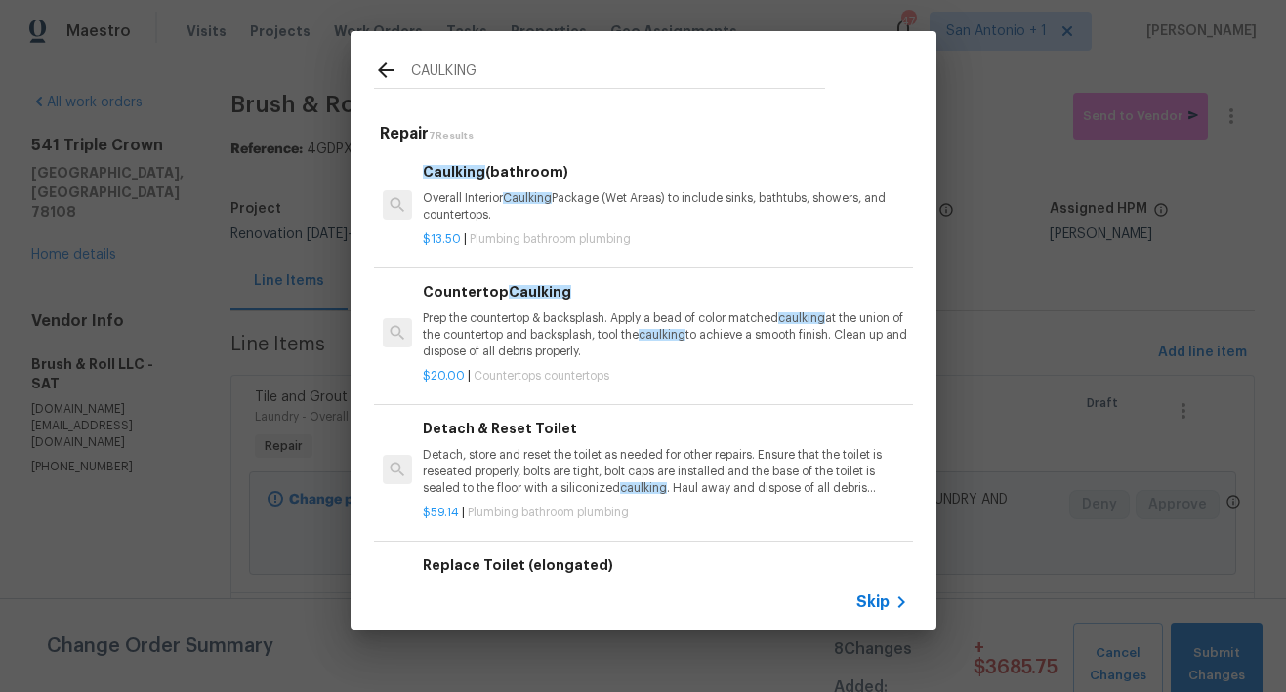
type input "CAULKING"
click at [483, 214] on p "Overall Interior Caulking Package (Wet Areas) to include sinks, bathtubs, showe…" at bounding box center [665, 206] width 484 height 33
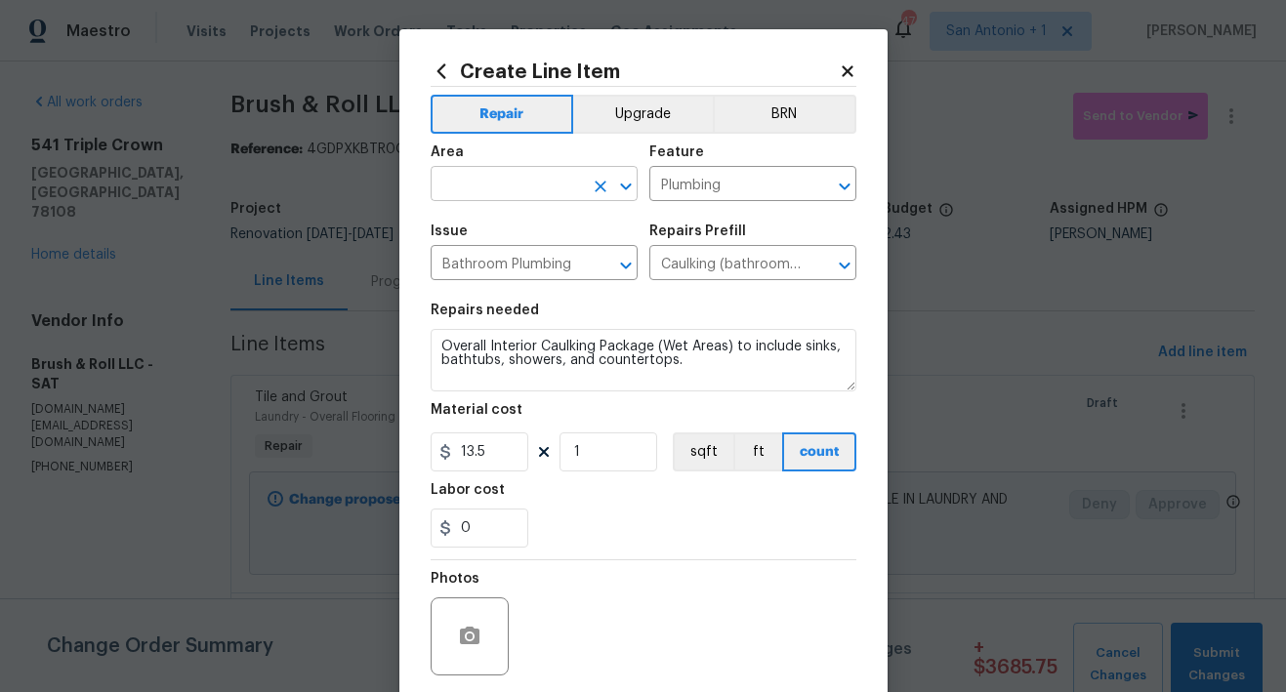
click at [514, 184] on input "text" at bounding box center [506, 186] width 152 height 30
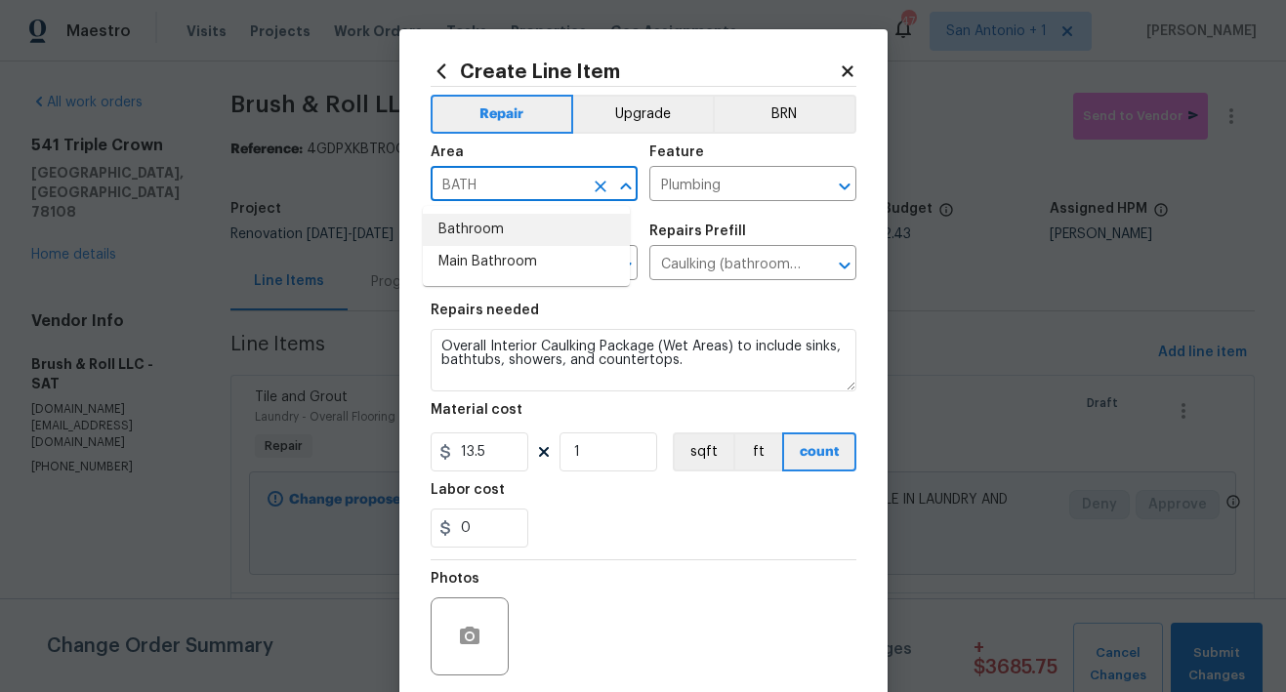
click at [499, 230] on li "Bathroom" at bounding box center [526, 230] width 207 height 32
type input "Bathroom"
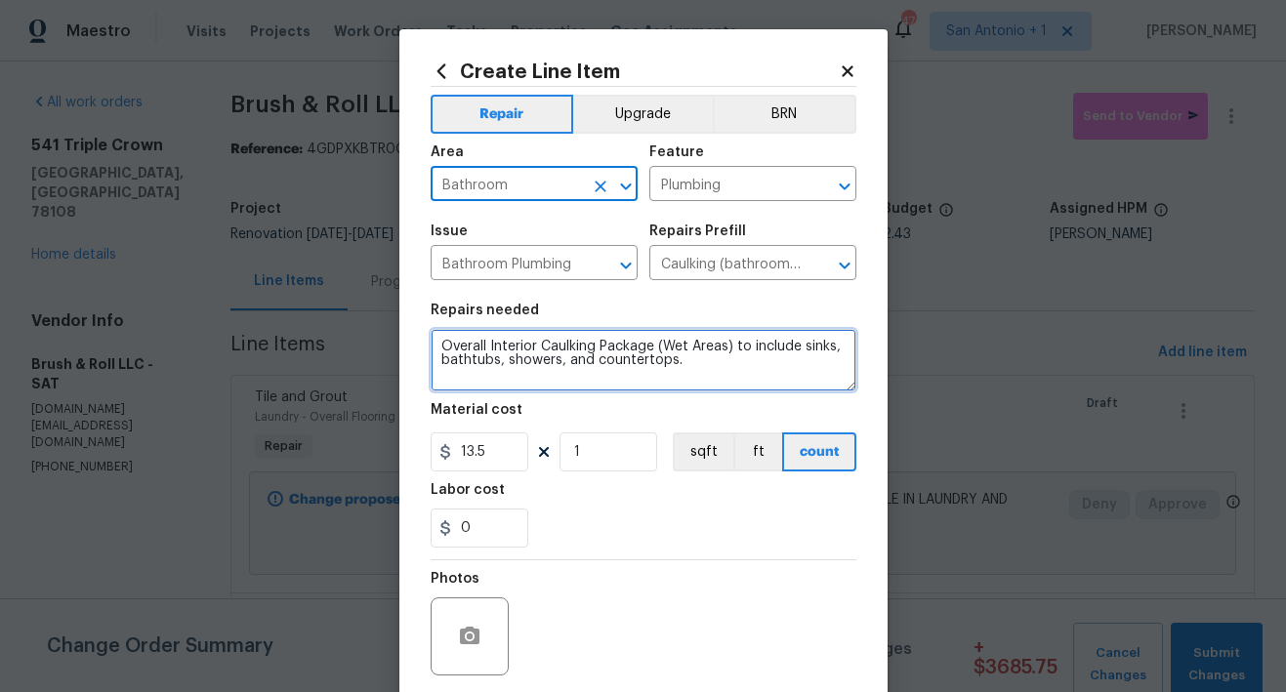
click at [433, 344] on textarea "Overall Interior Caulking Package (Wet Areas) to include sinks, bathtubs, showe…" at bounding box center [643, 360] width 426 height 62
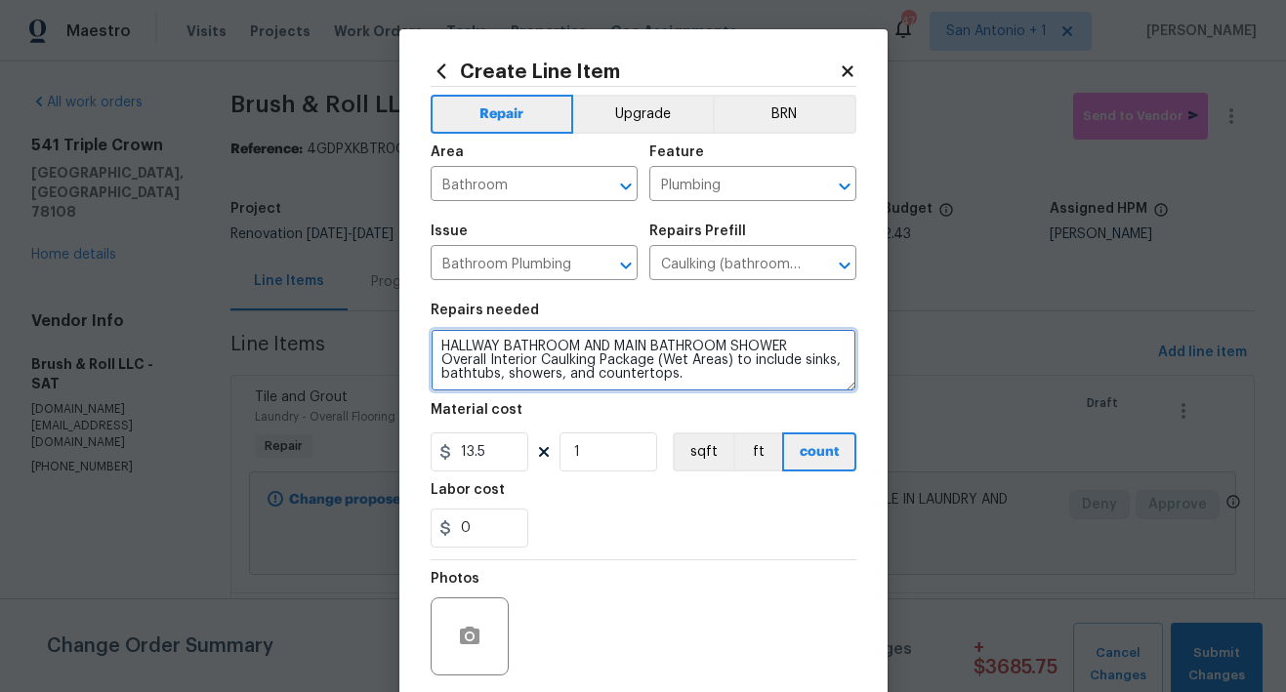
type textarea "HALLWAY BATHROOM AND MAIN BATHROOM SHOWER Overall Interior Caulking Package (We…"
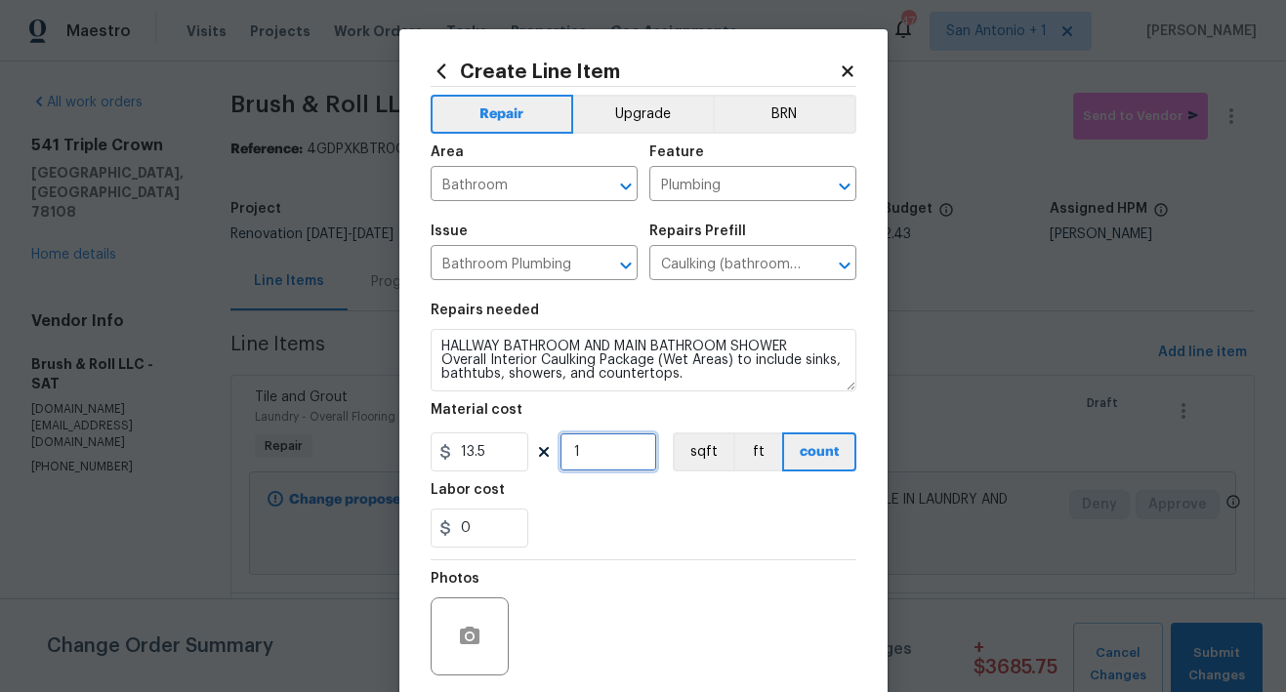
click at [584, 457] on input "1" at bounding box center [608, 451] width 98 height 39
type input "2"
click at [654, 538] on div "0" at bounding box center [643, 528] width 426 height 39
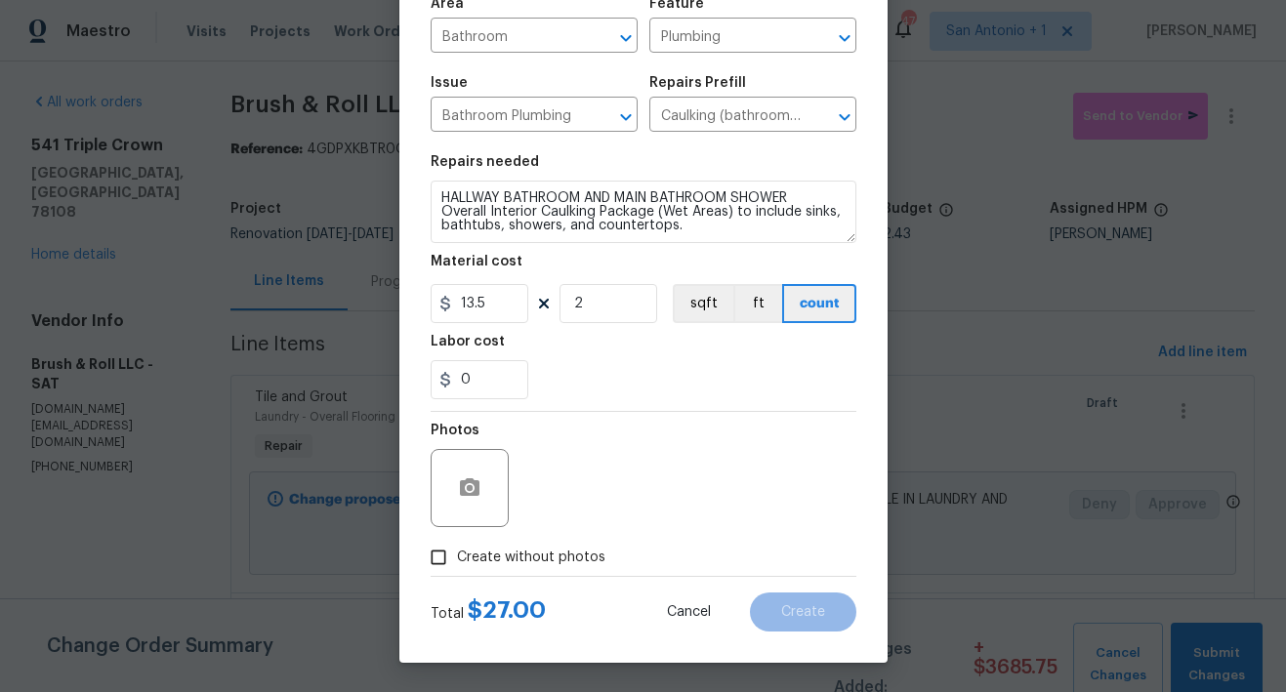
click at [553, 548] on span "Create without photos" at bounding box center [531, 558] width 148 height 20
click at [457, 547] on input "Create without photos" at bounding box center [438, 557] width 37 height 37
checkbox input "true"
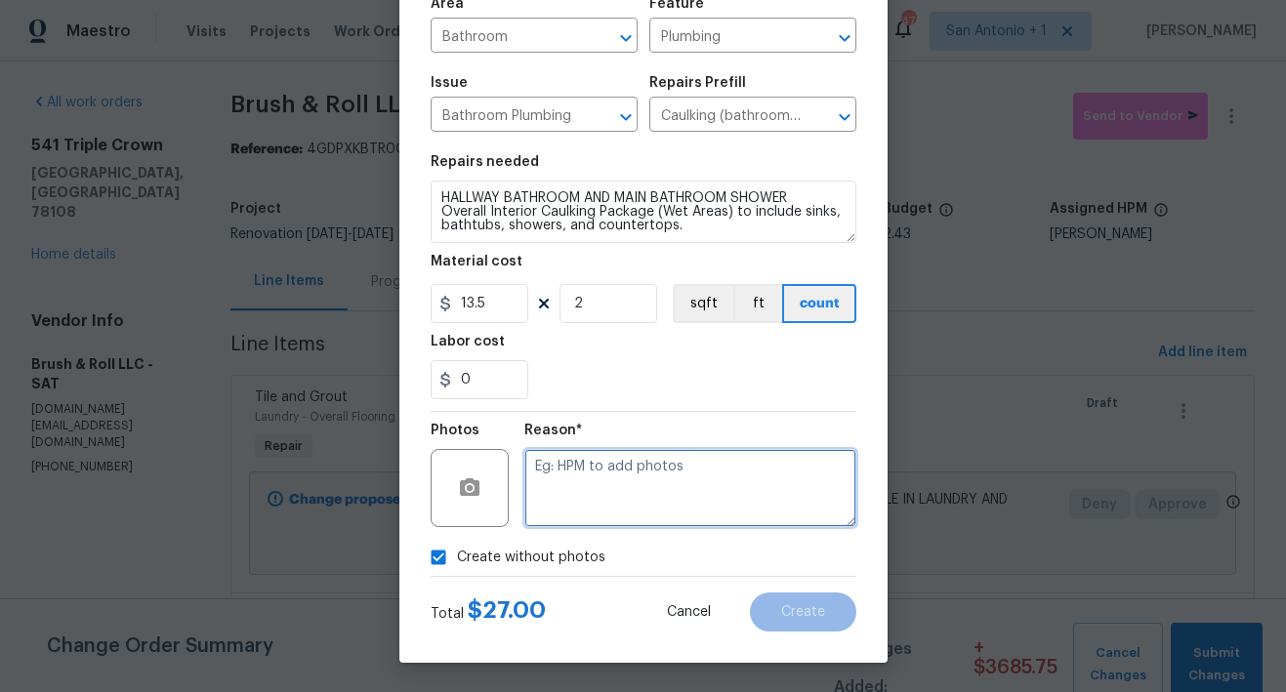
click at [633, 453] on textarea at bounding box center [690, 488] width 332 height 78
type textarea "HPM TO ADD"
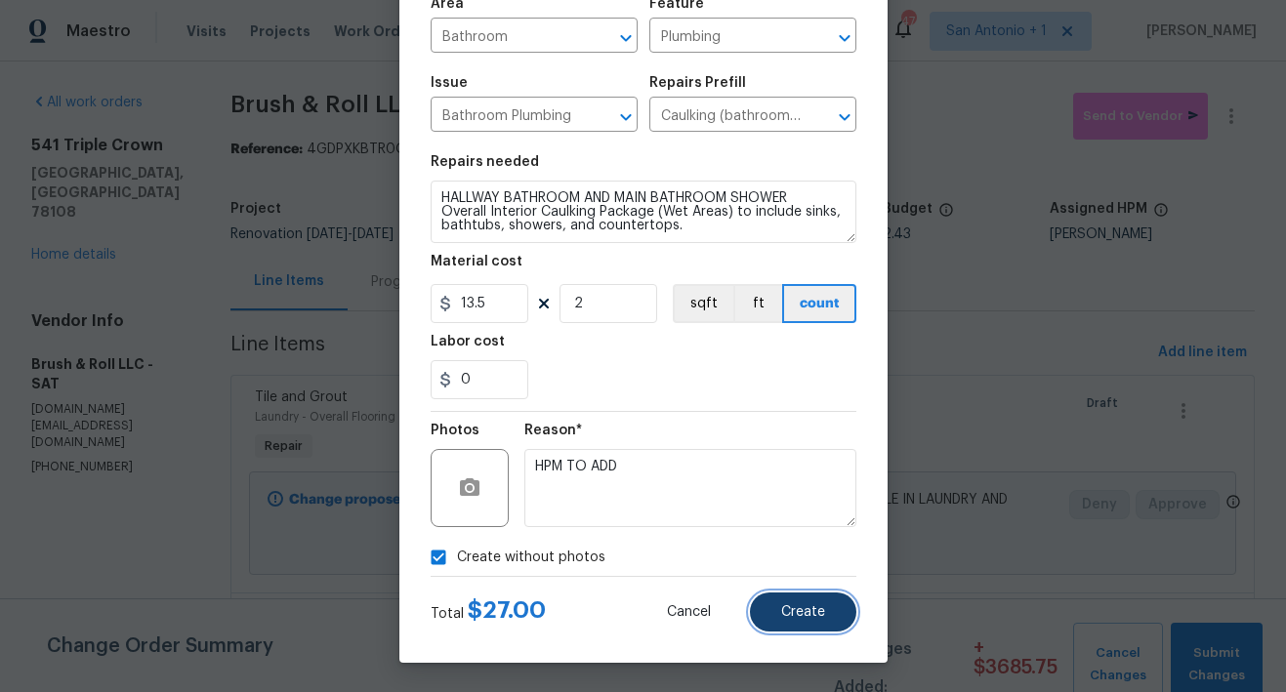
click at [792, 594] on button "Create" at bounding box center [803, 612] width 106 height 39
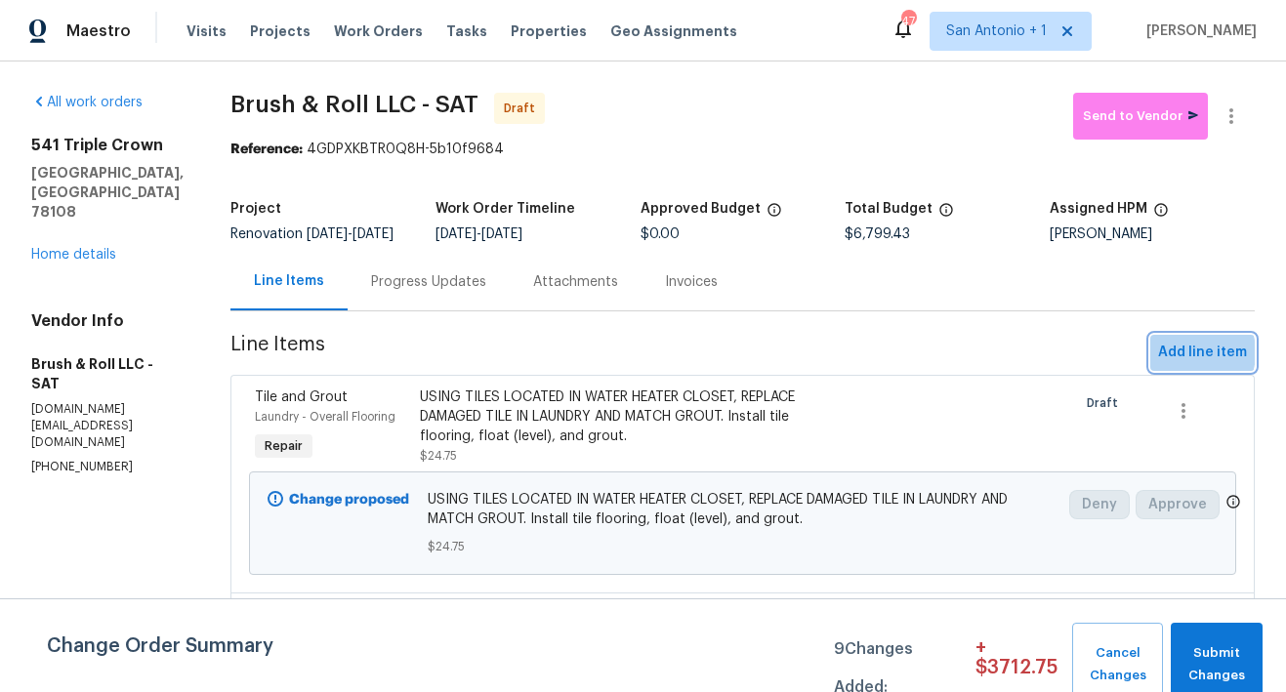
click at [1171, 365] on span "Add line item" at bounding box center [1202, 353] width 89 height 24
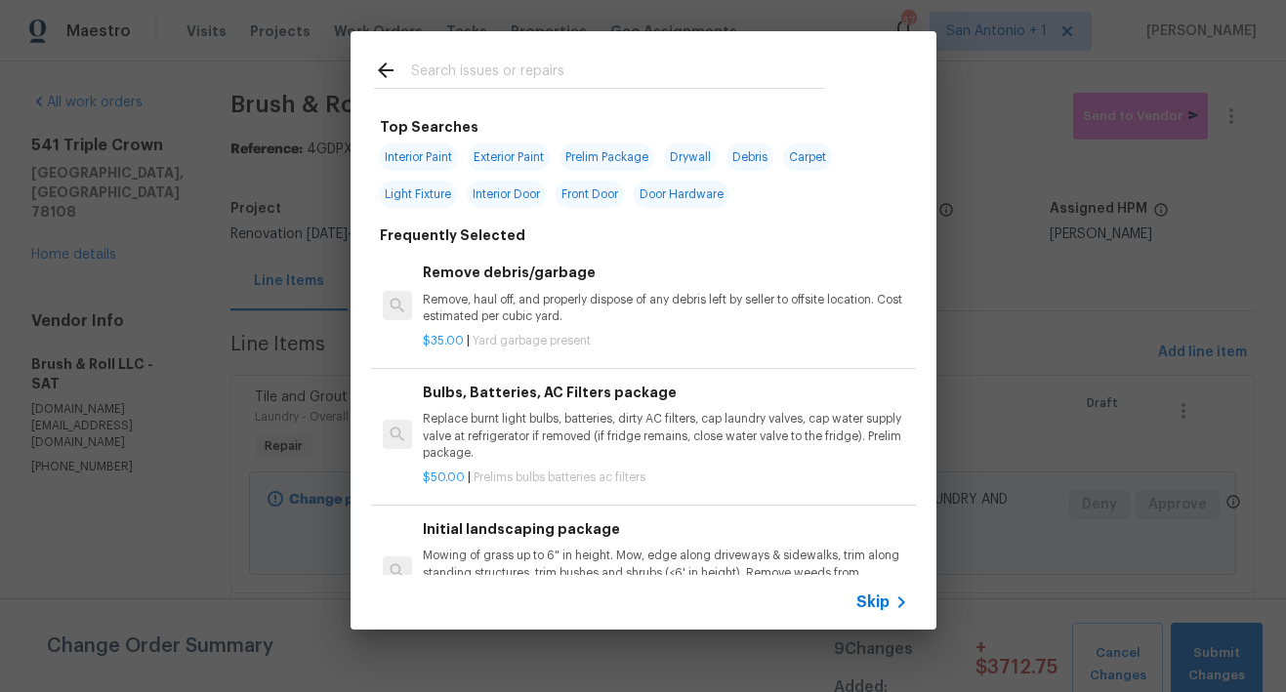
click at [469, 74] on input "text" at bounding box center [618, 73] width 414 height 29
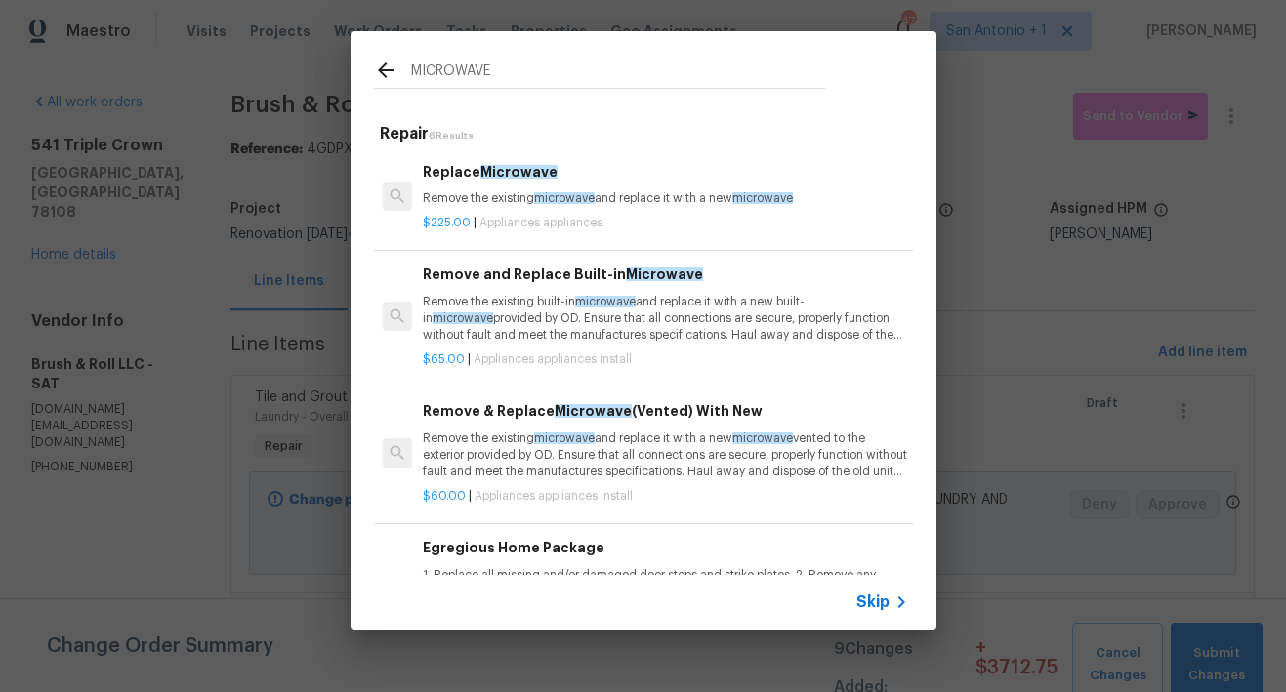
type input "MICROWAVE"
click at [514, 195] on p "Remove the existing microwave and replace it with a new microwave" at bounding box center [665, 198] width 484 height 17
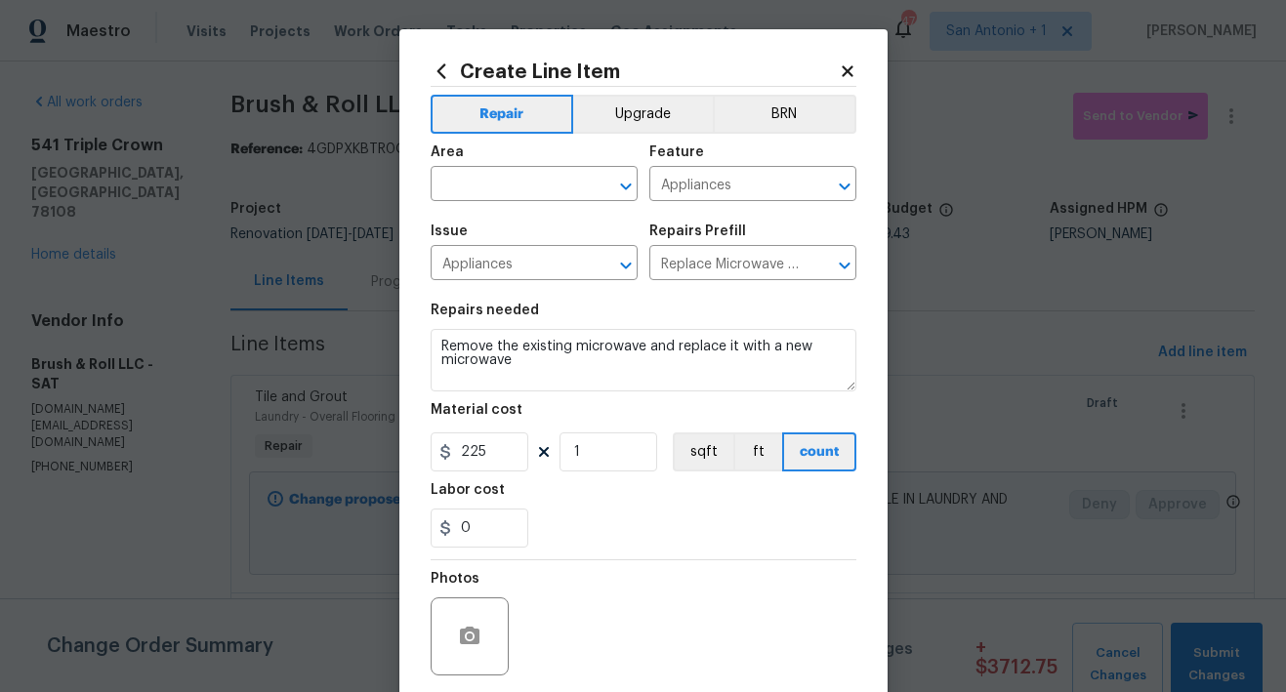
click at [436, 76] on icon at bounding box center [440, 70] width 9 height 15
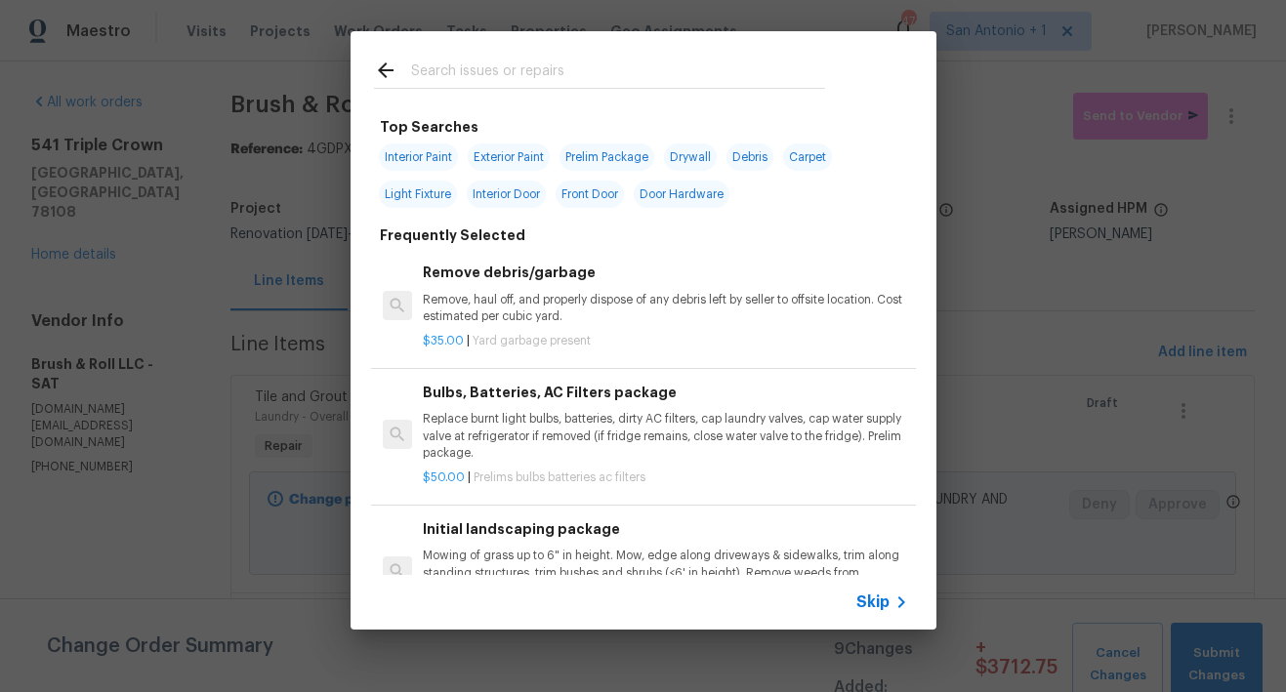
click at [520, 82] on input "text" at bounding box center [618, 73] width 414 height 29
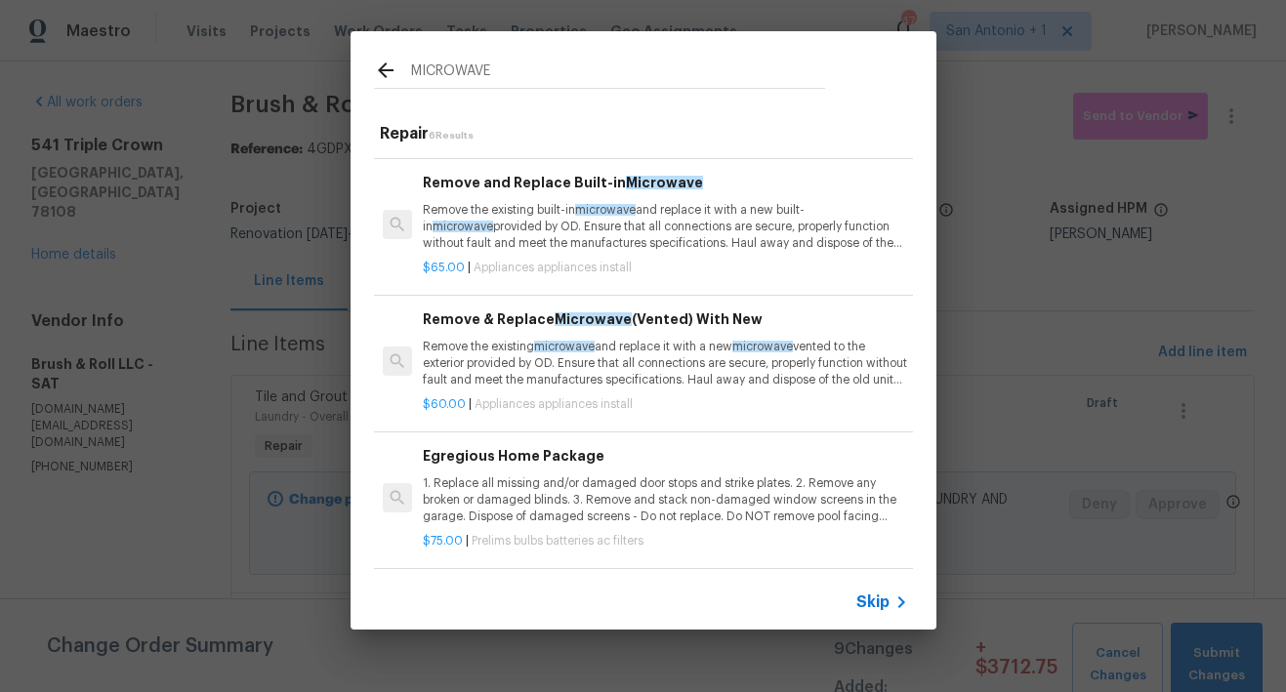
scroll to position [123, 0]
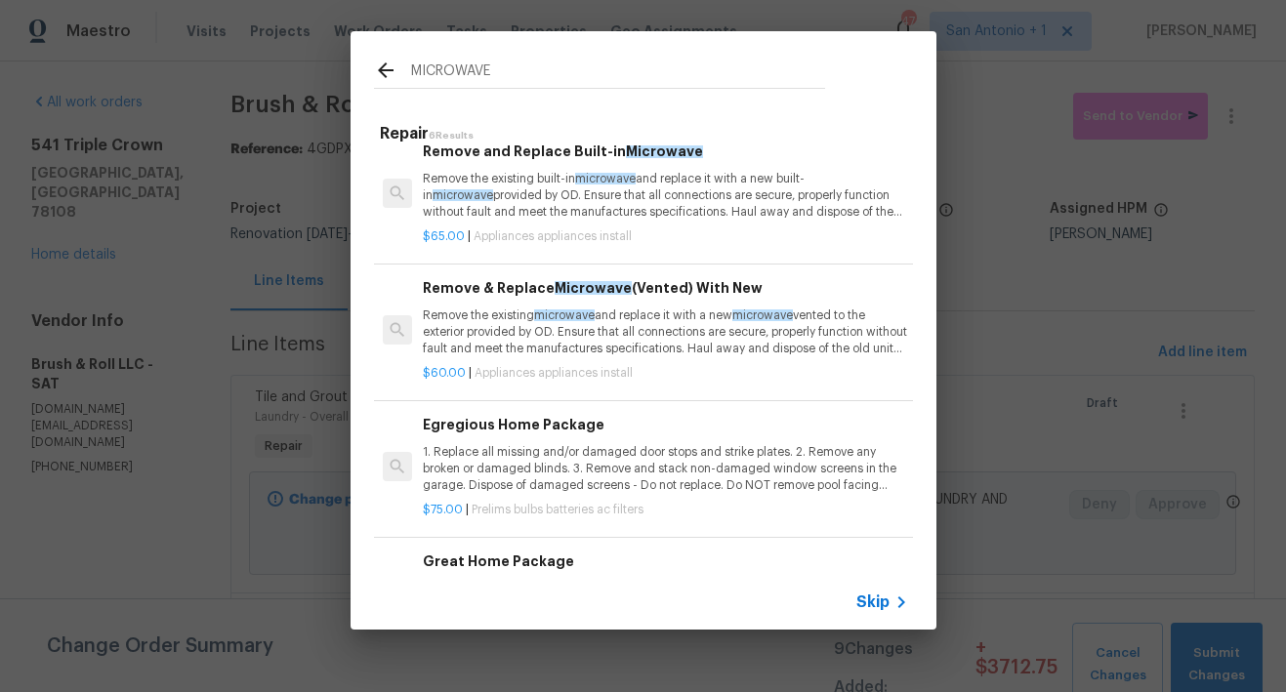
type input "MICROWAVE"
click at [578, 320] on span "microwave" at bounding box center [564, 315] width 61 height 12
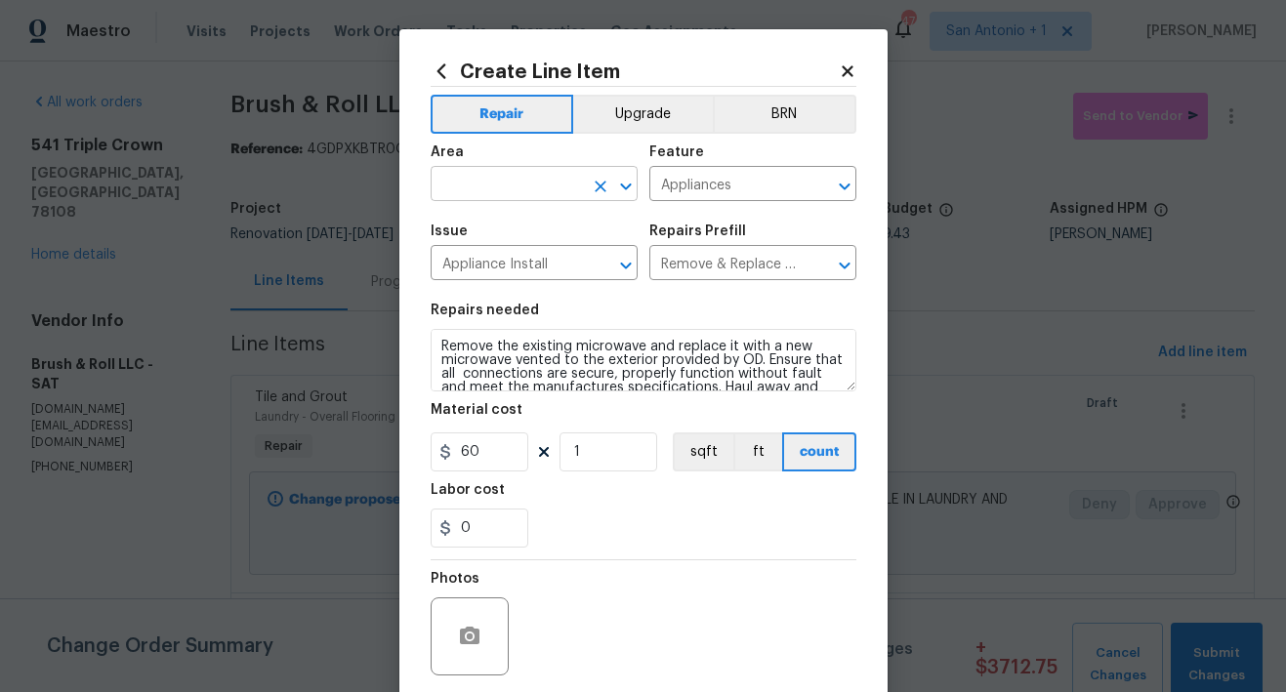
click at [539, 190] on input "text" at bounding box center [506, 186] width 152 height 30
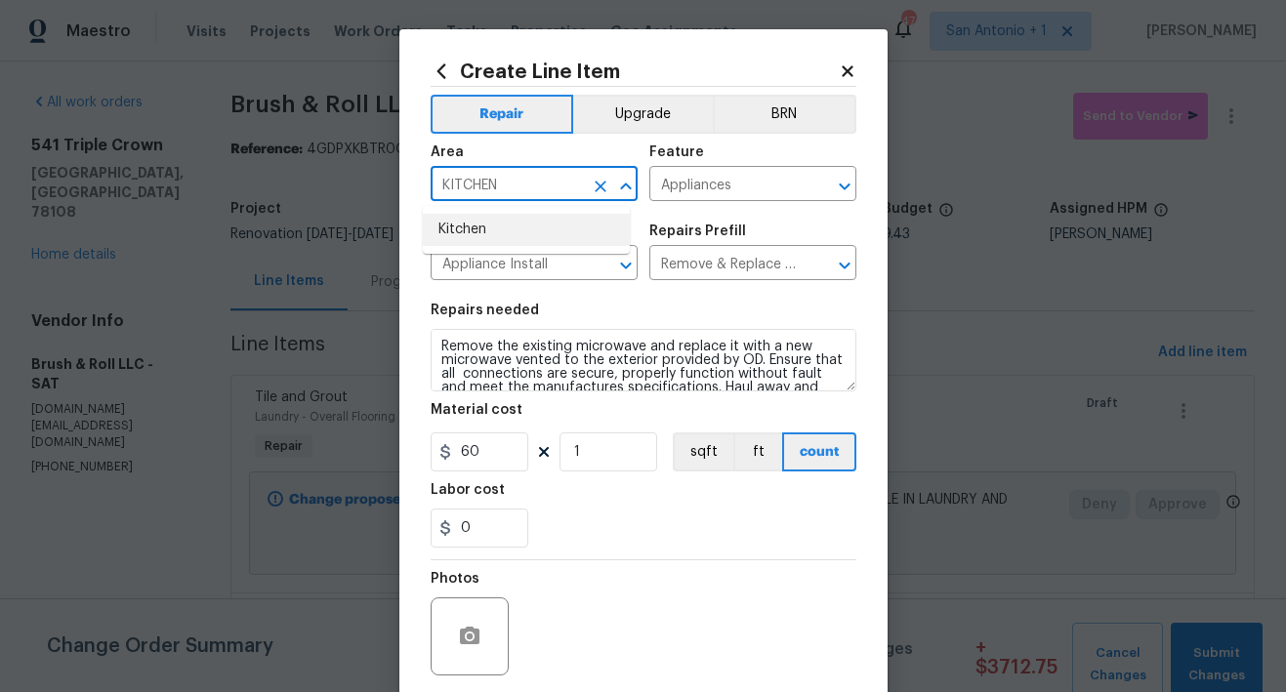
click at [488, 245] on li "Kitchen" at bounding box center [526, 230] width 207 height 32
type input "Kitchen"
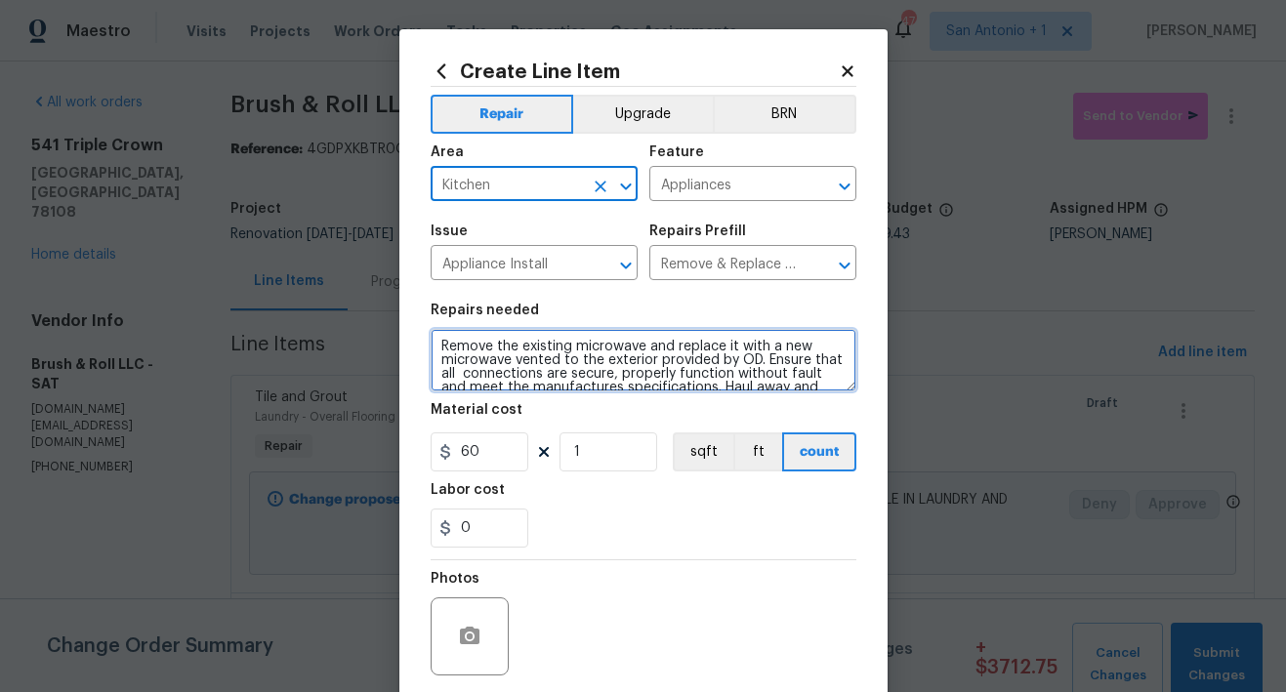
click at [430, 345] on textarea "Remove the existing microwave and replace it with a new microwave vented to the…" at bounding box center [643, 360] width 426 height 62
type textarea "Remove the existing microwave and replace it with a new microwave vented to the…"
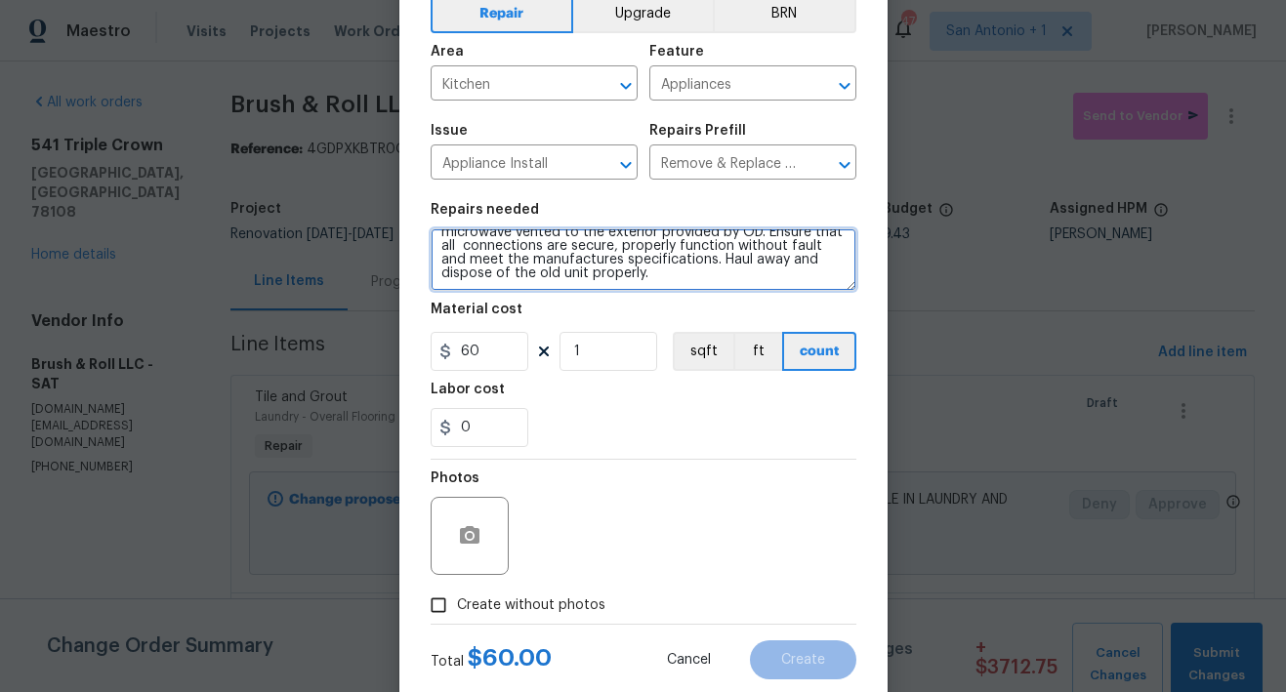
scroll to position [149, 0]
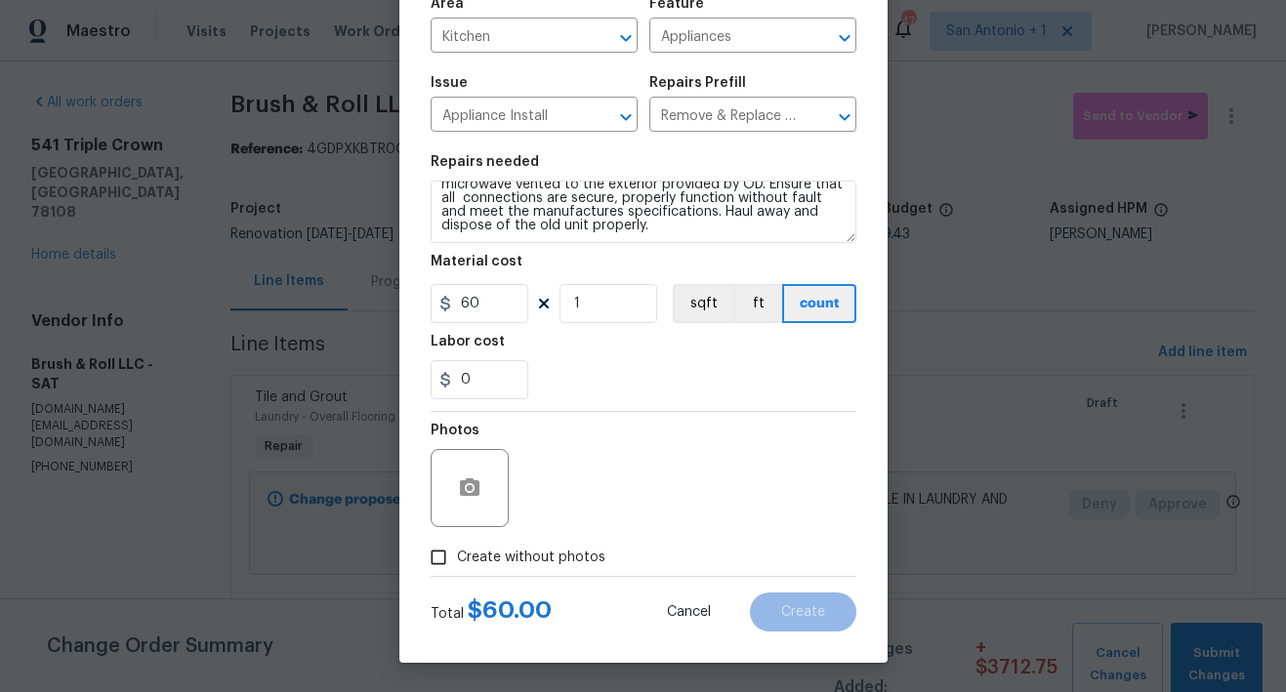
click at [525, 564] on span "Create without photos" at bounding box center [531, 558] width 148 height 20
click at [457, 564] on input "Create without photos" at bounding box center [438, 557] width 37 height 37
checkbox input "true"
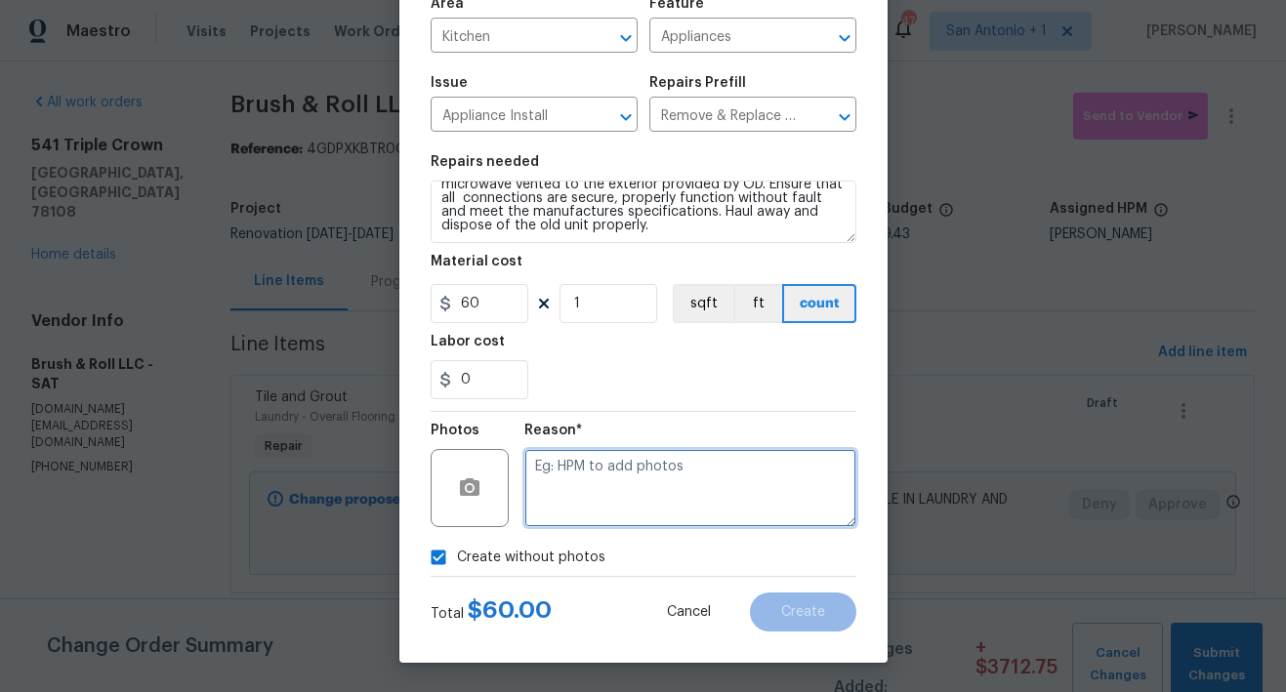
click at [627, 477] on textarea at bounding box center [690, 488] width 332 height 78
type textarea "HPM TO ADD"
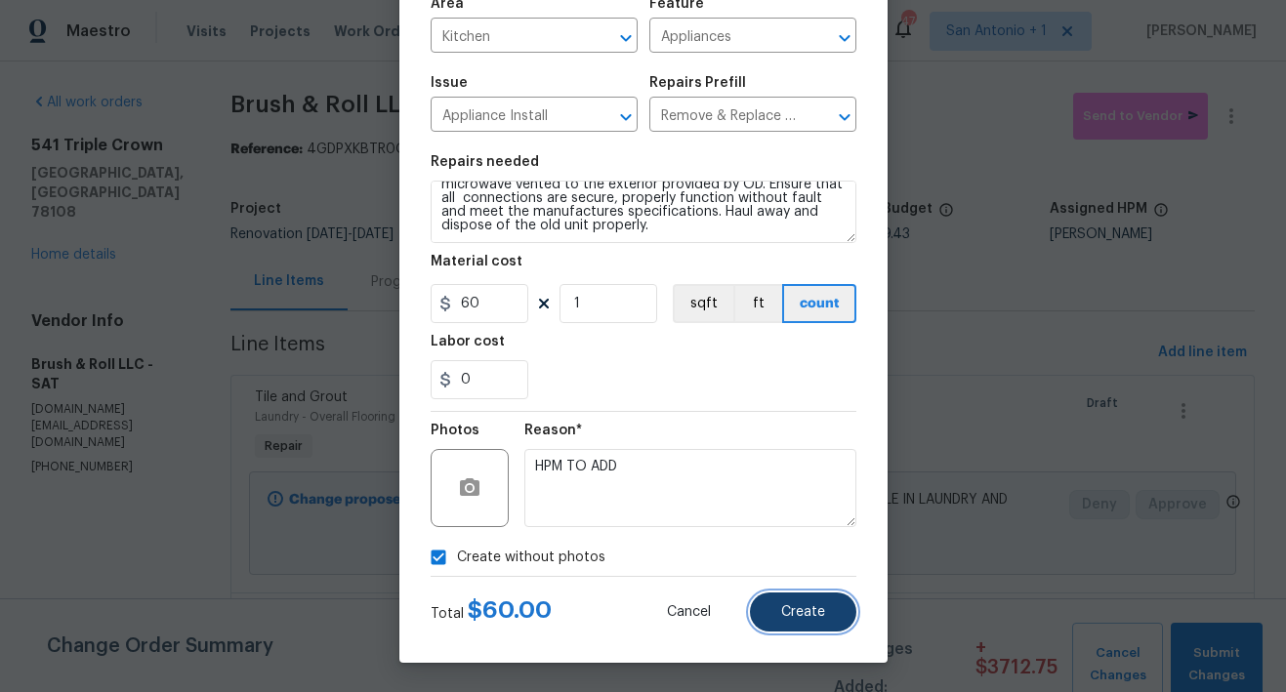
click at [812, 614] on span "Create" at bounding box center [803, 612] width 44 height 15
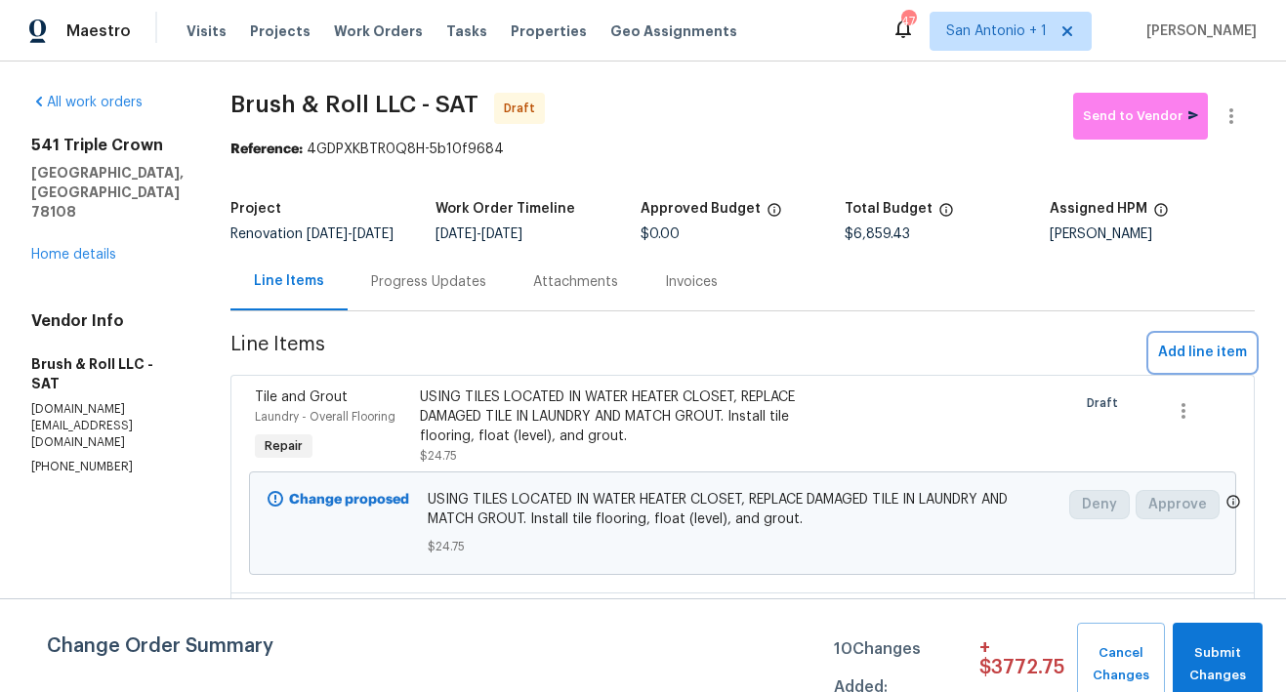
click at [1159, 361] on span "Add line item" at bounding box center [1202, 353] width 89 height 24
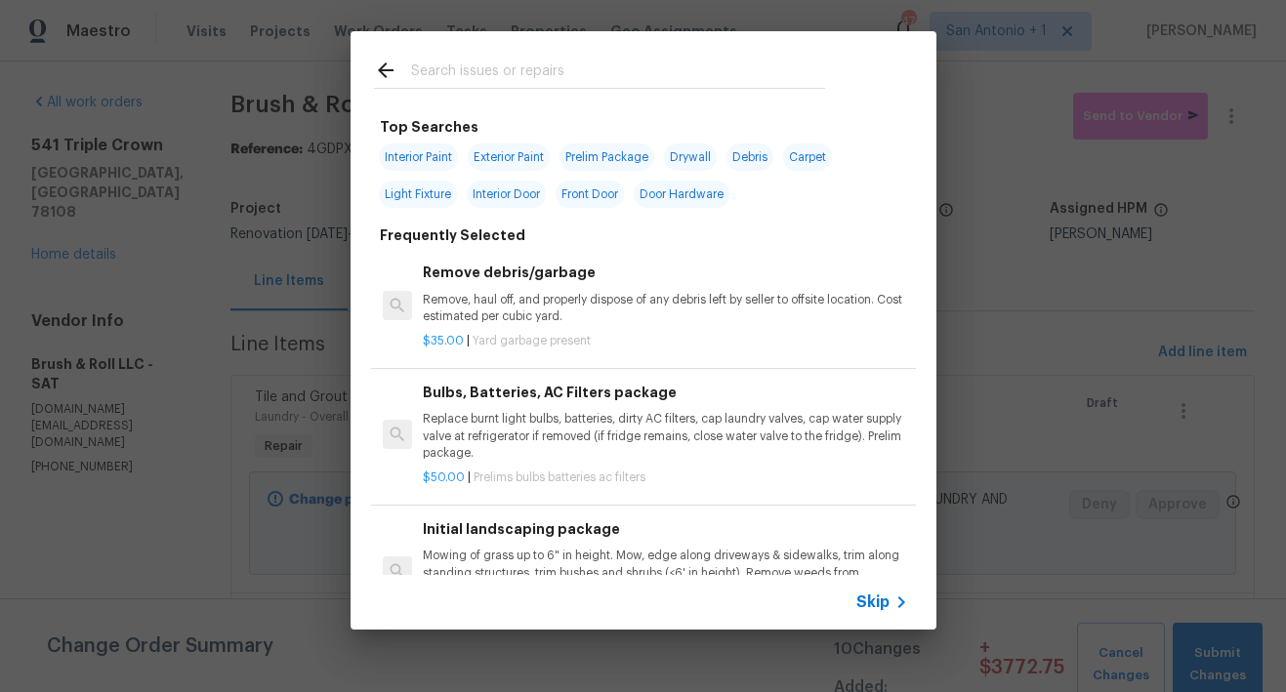
click at [532, 76] on input "text" at bounding box center [618, 73] width 414 height 29
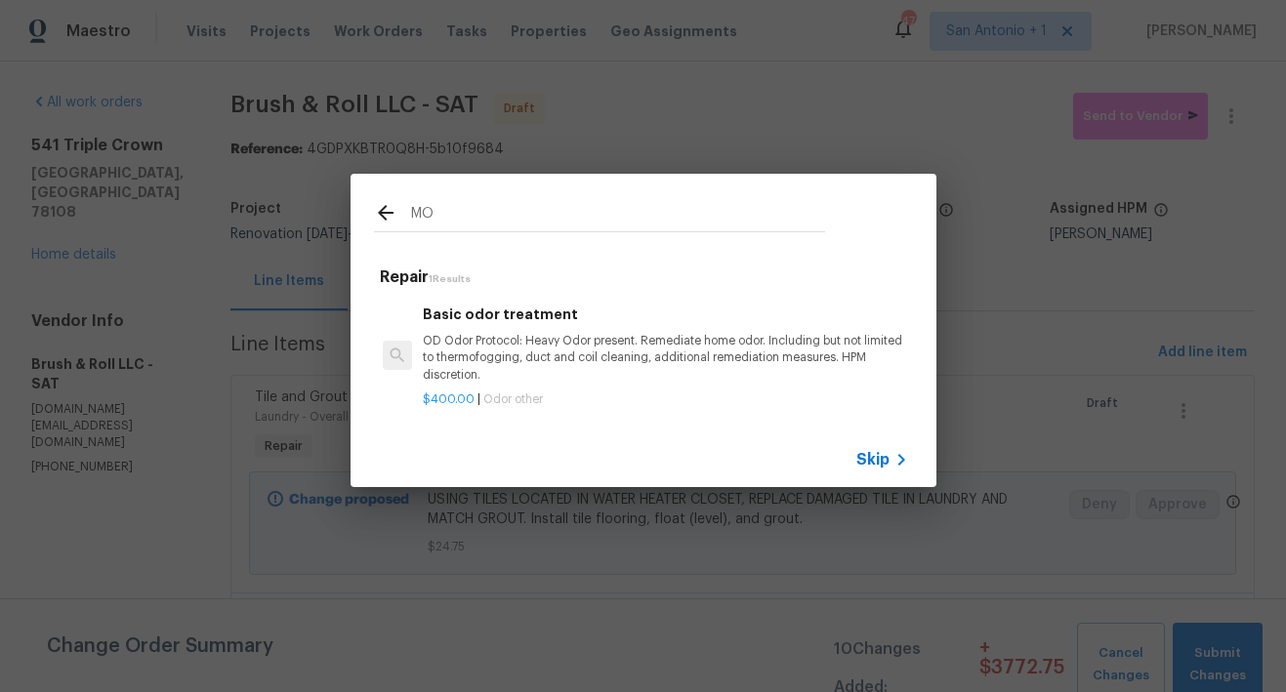
type input "M"
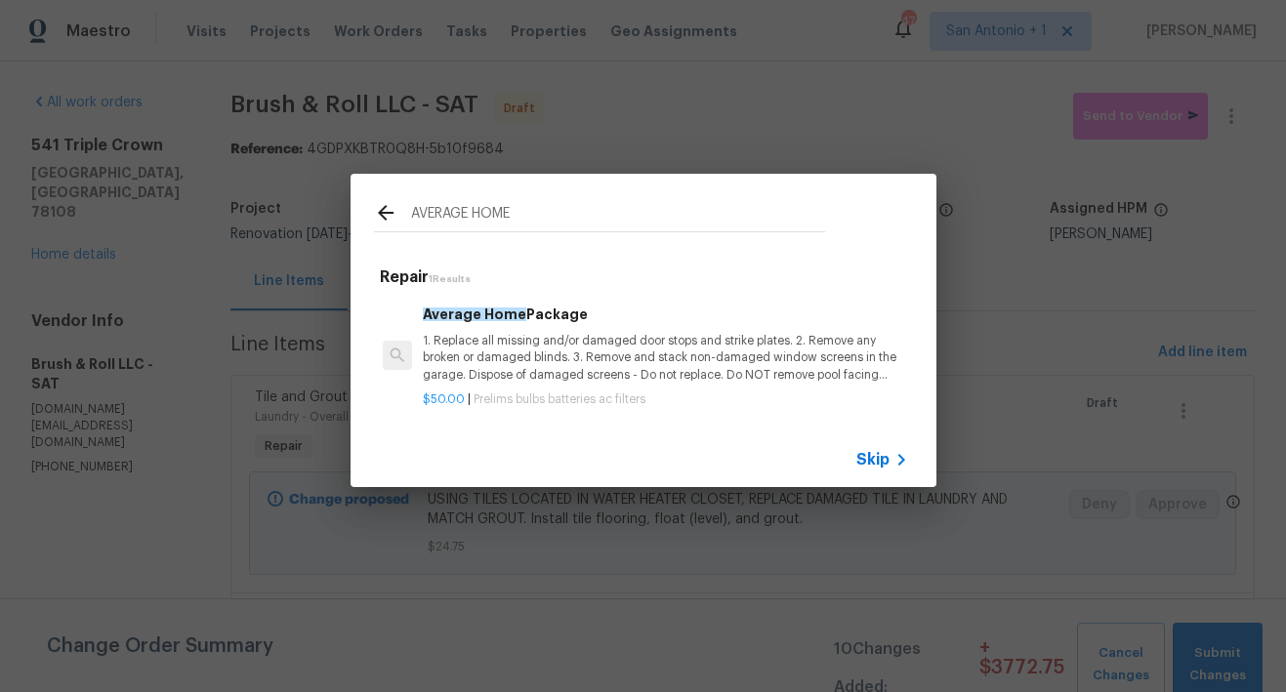
type input "AVERAGE HOME"
click at [492, 353] on p "1. Replace all missing and/or damaged door stops and strike plates. 2. Remove a…" at bounding box center [665, 358] width 484 height 50
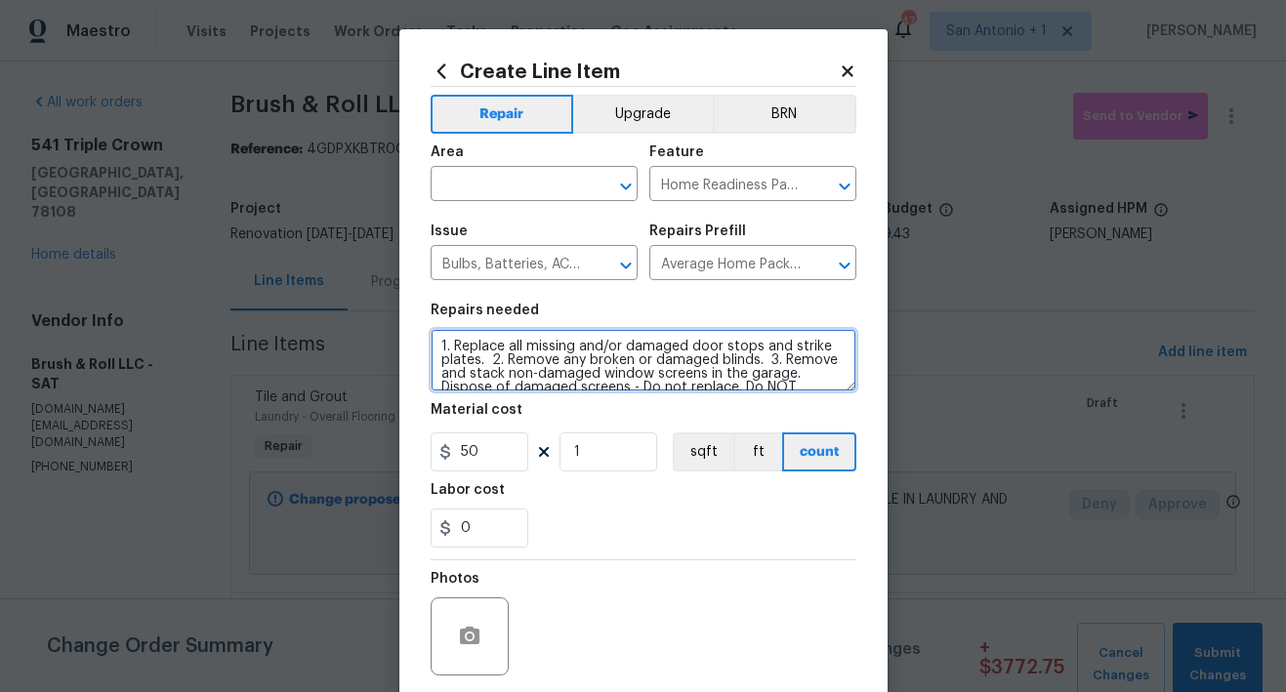
click at [430, 344] on textarea "1. Replace all missing and/or damaged door stops and strike plates. 2. Remove a…" at bounding box center [643, 360] width 426 height 62
click at [553, 348] on textarea "*ENSURE STANDAR FACEPLATES 1. Replace all missing and/or damaged door stops and…" at bounding box center [643, 360] width 426 height 62
click at [651, 349] on textarea "*ENSURE STANDARD FACEPLATES 1. Replace all missing and/or damaged door stops an…" at bounding box center [643, 360] width 426 height 62
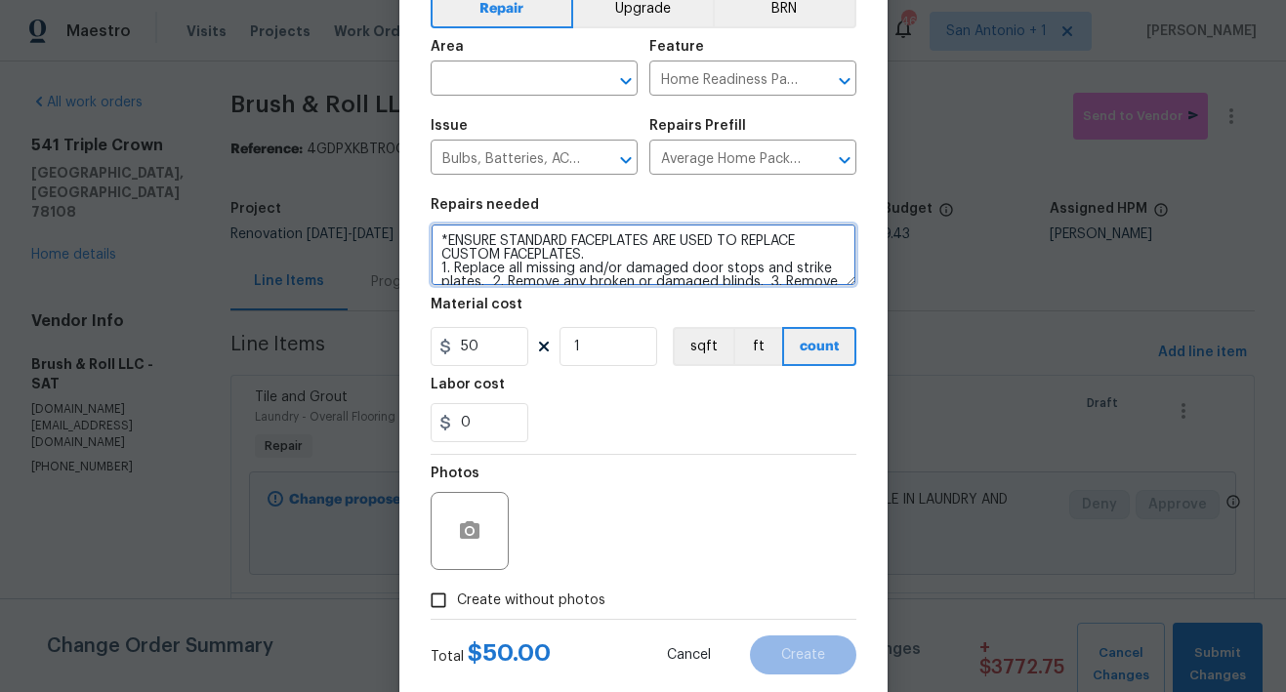
scroll to position [128, 0]
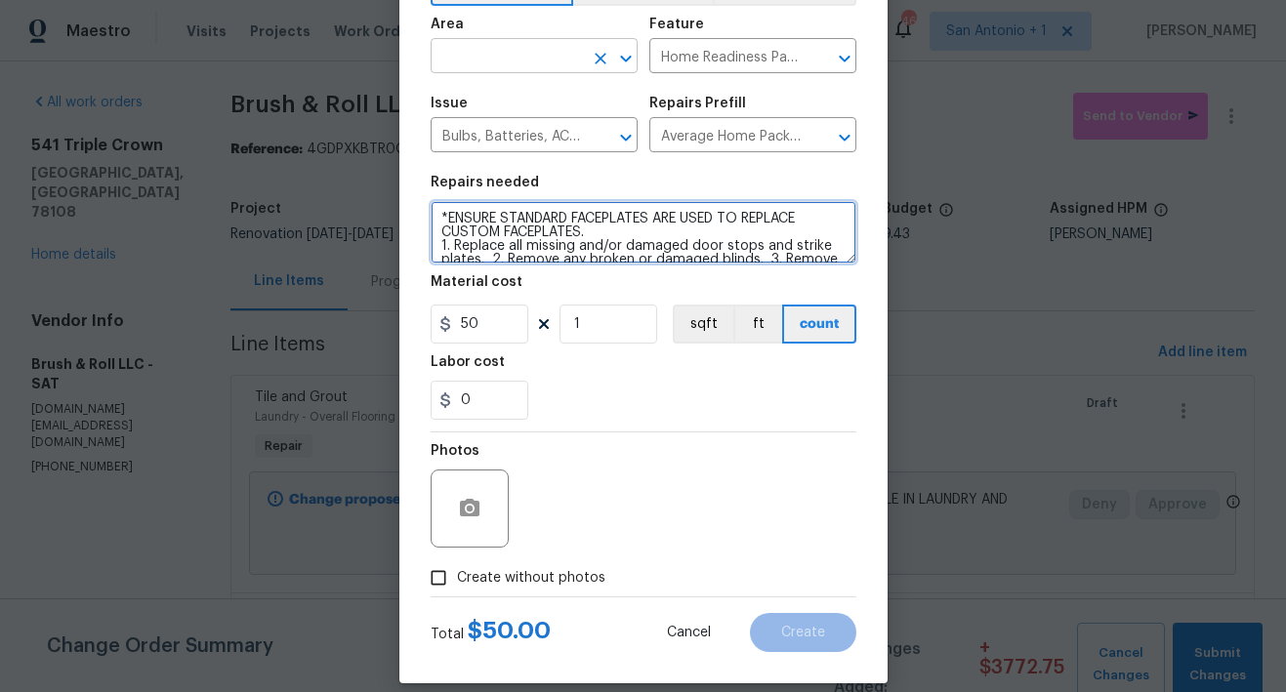
type textarea "*ENSURE STANDARD FACEPLATES ARE USED TO REPLACE CUSTOM FACEPLATES. 1. Replace a…"
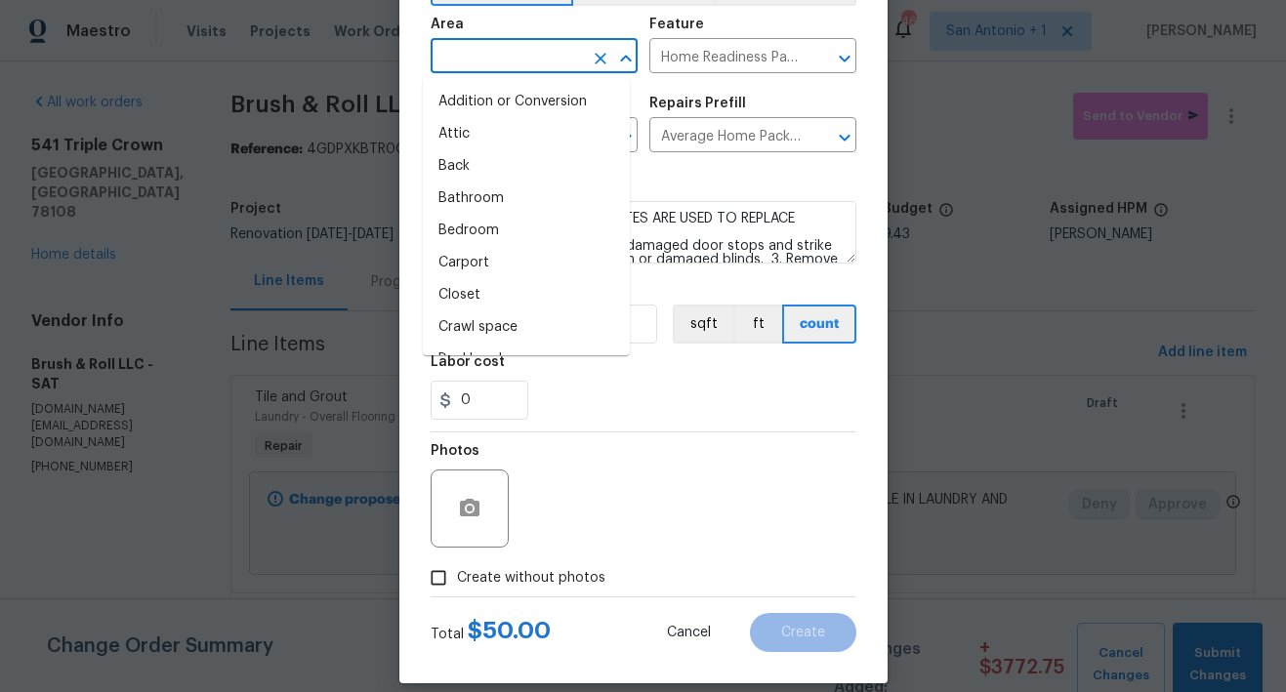
click at [513, 59] on input "text" at bounding box center [506, 58] width 152 height 30
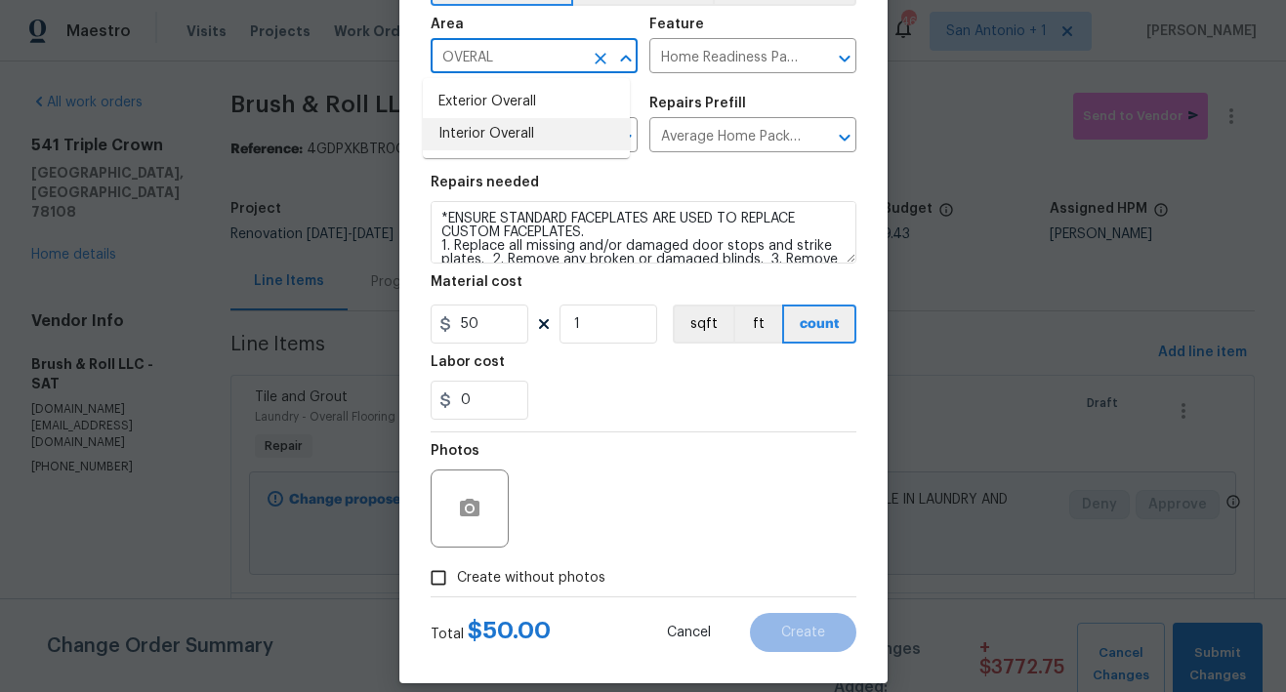
click at [481, 133] on li "Interior Overall" at bounding box center [526, 134] width 207 height 32
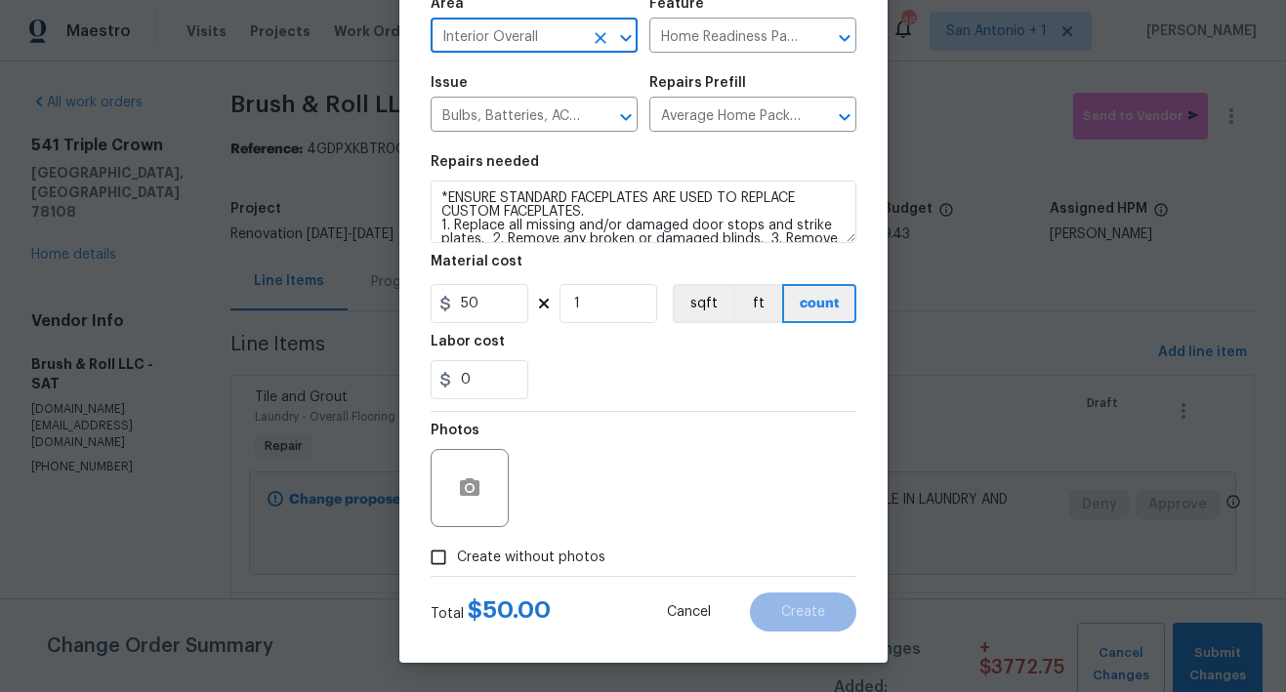
type input "Interior Overall"
click at [541, 551] on span "Create without photos" at bounding box center [531, 558] width 148 height 20
click at [457, 551] on input "Create without photos" at bounding box center [438, 557] width 37 height 37
checkbox input "true"
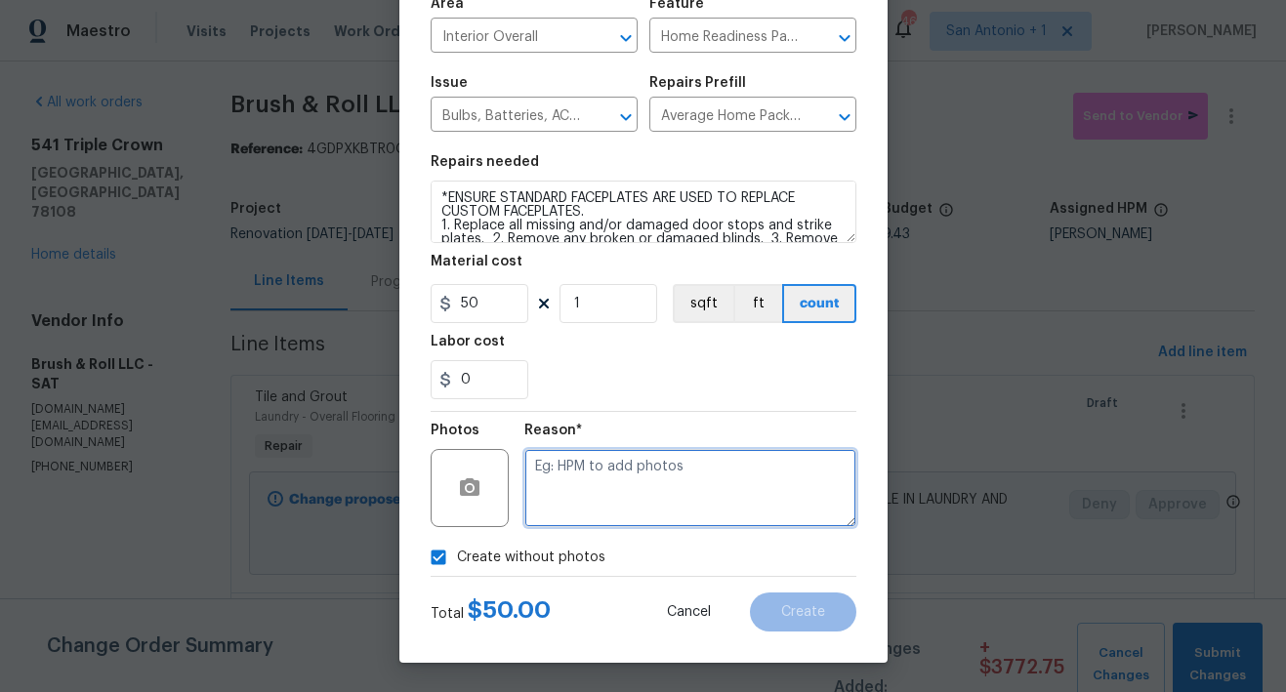
click at [635, 474] on textarea at bounding box center [690, 488] width 332 height 78
type textarea "HPM TO ADD"
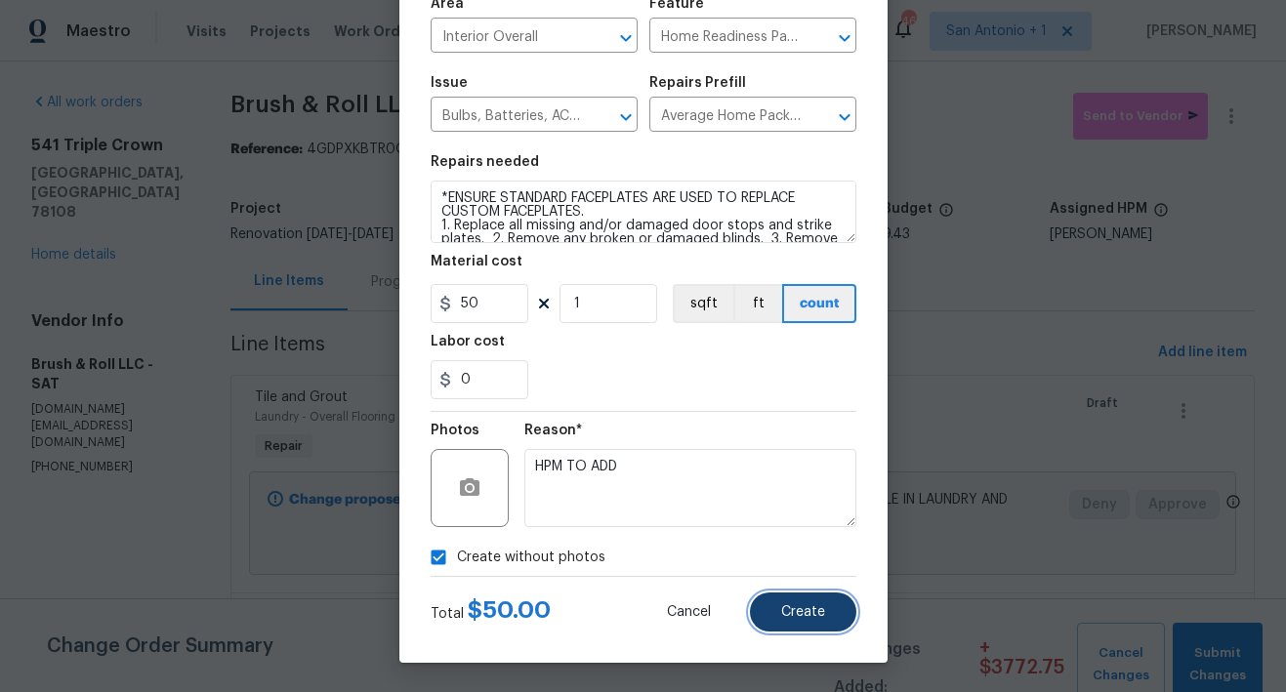
click at [772, 604] on button "Create" at bounding box center [803, 612] width 106 height 39
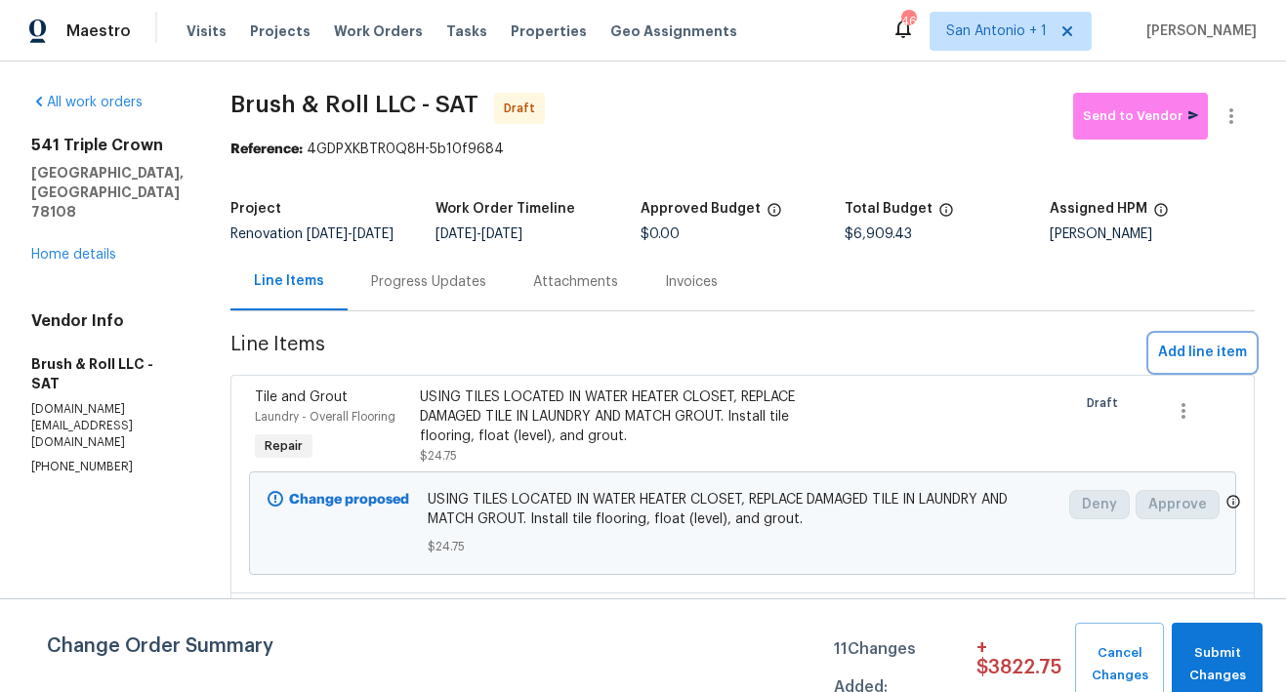
click at [1162, 364] on span "Add line item" at bounding box center [1202, 353] width 89 height 24
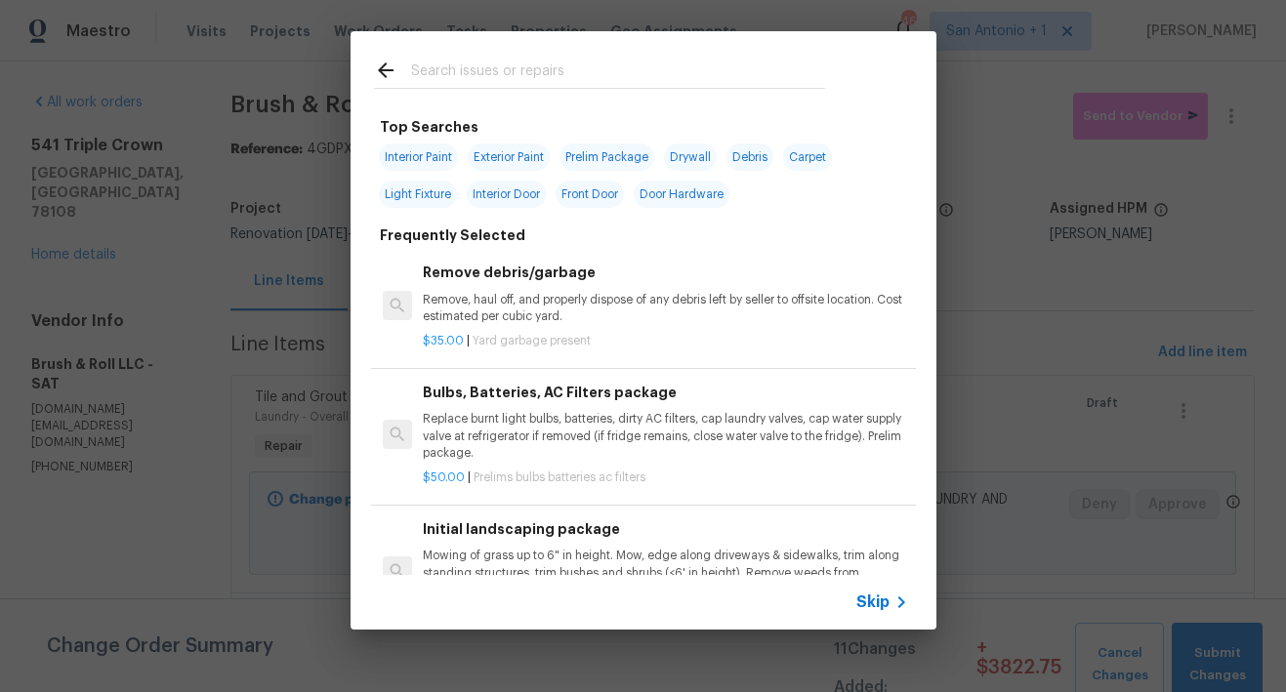
click at [529, 75] on input "text" at bounding box center [618, 73] width 414 height 29
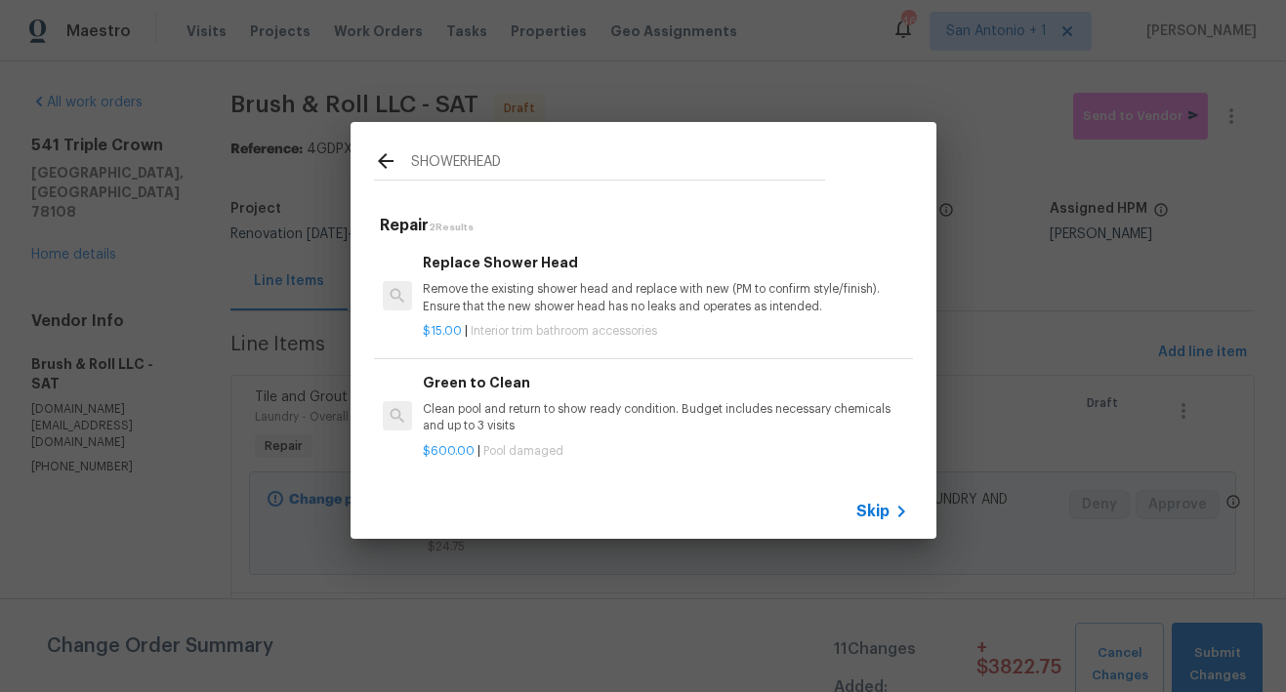
type input "SHOWERHEAD"
click at [505, 258] on h6 "Replace Shower Head" at bounding box center [665, 262] width 484 height 21
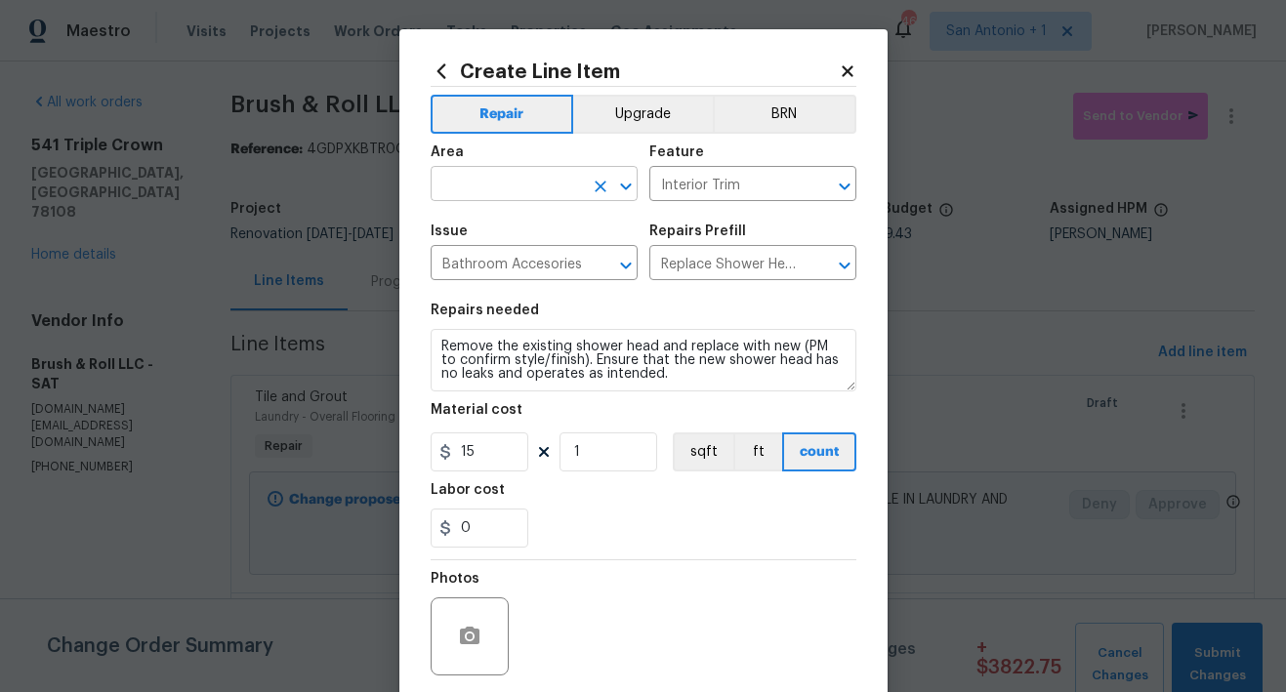
click at [528, 178] on input "text" at bounding box center [506, 186] width 152 height 30
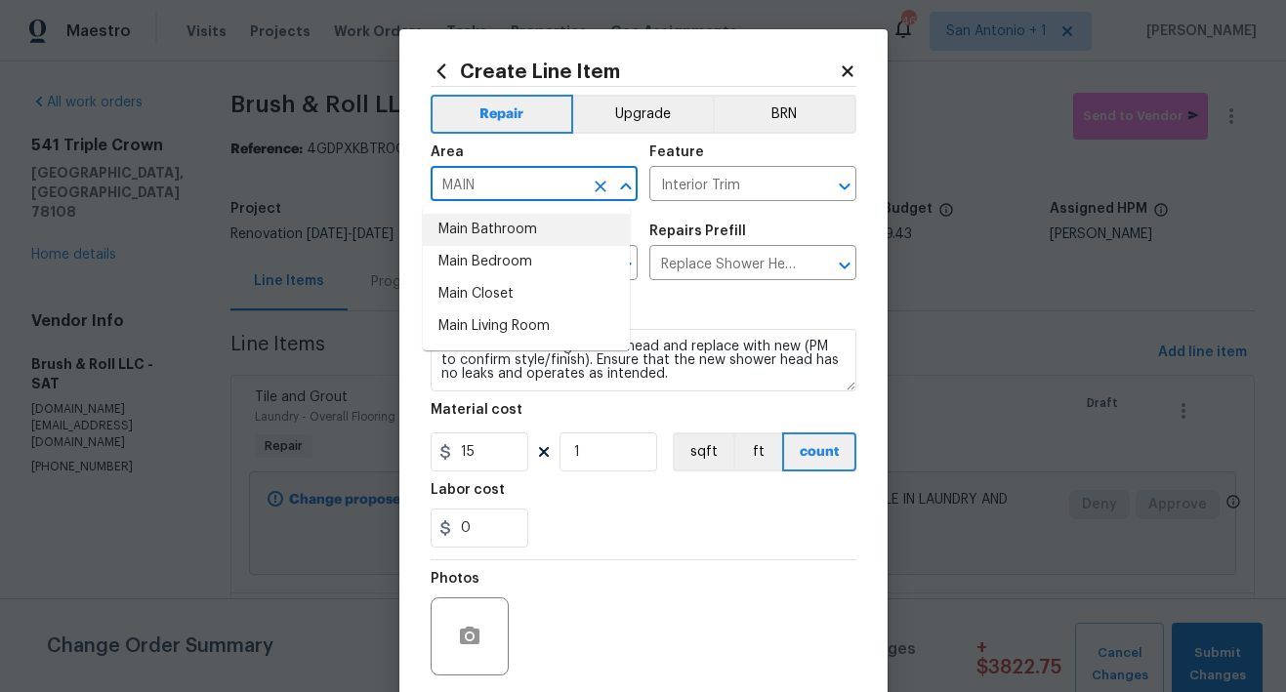
click at [496, 230] on li "Main Bathroom" at bounding box center [526, 230] width 207 height 32
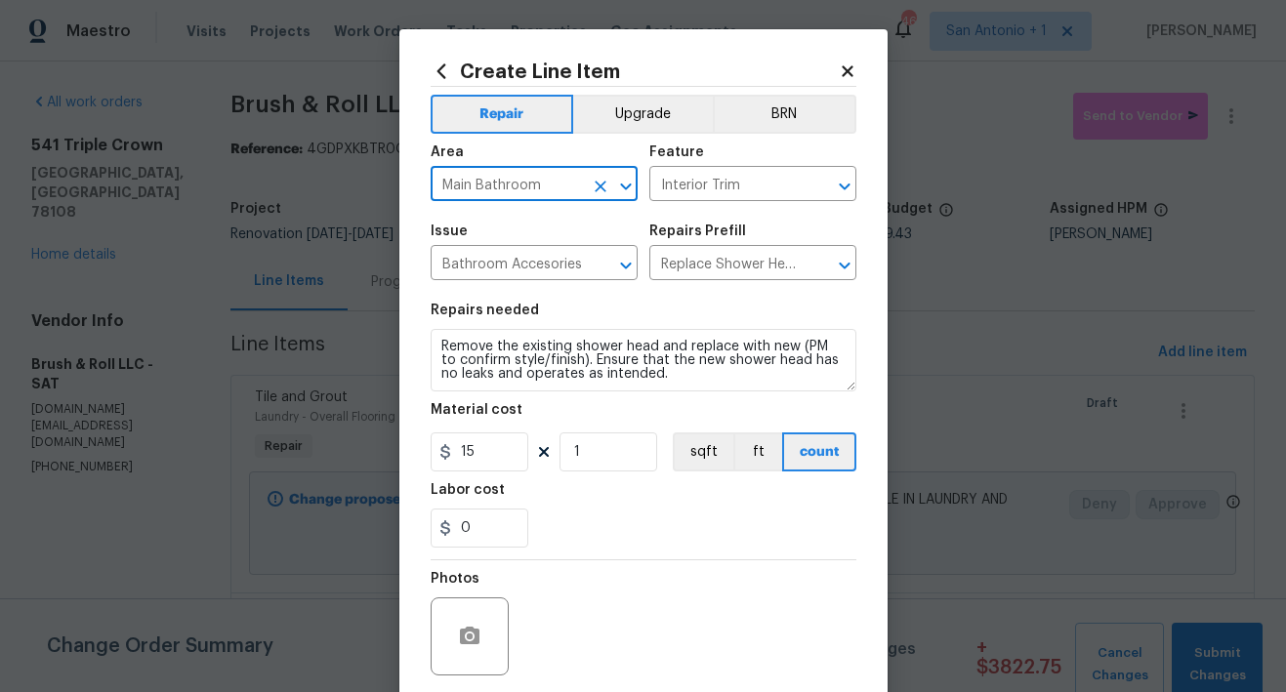
type input "Main Bathroom"
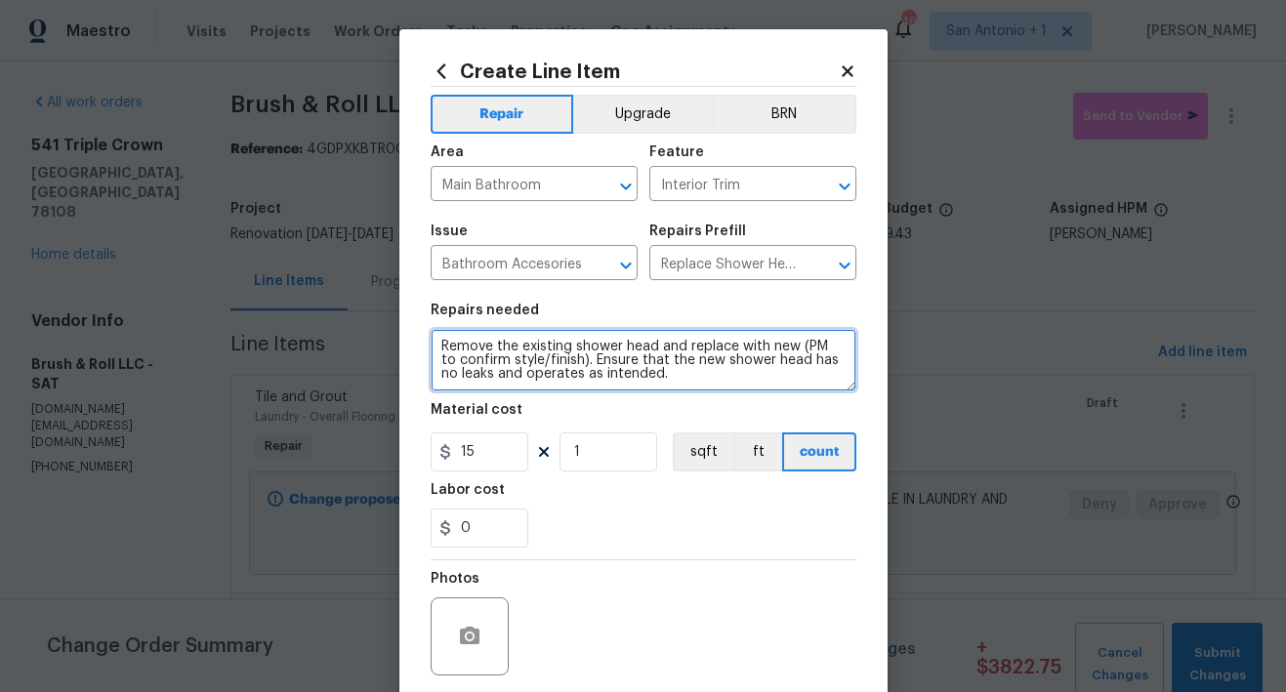
click at [430, 349] on textarea "Remove the existing shower head and replace with new (PM to confirm style/finis…" at bounding box center [643, 360] width 426 height 62
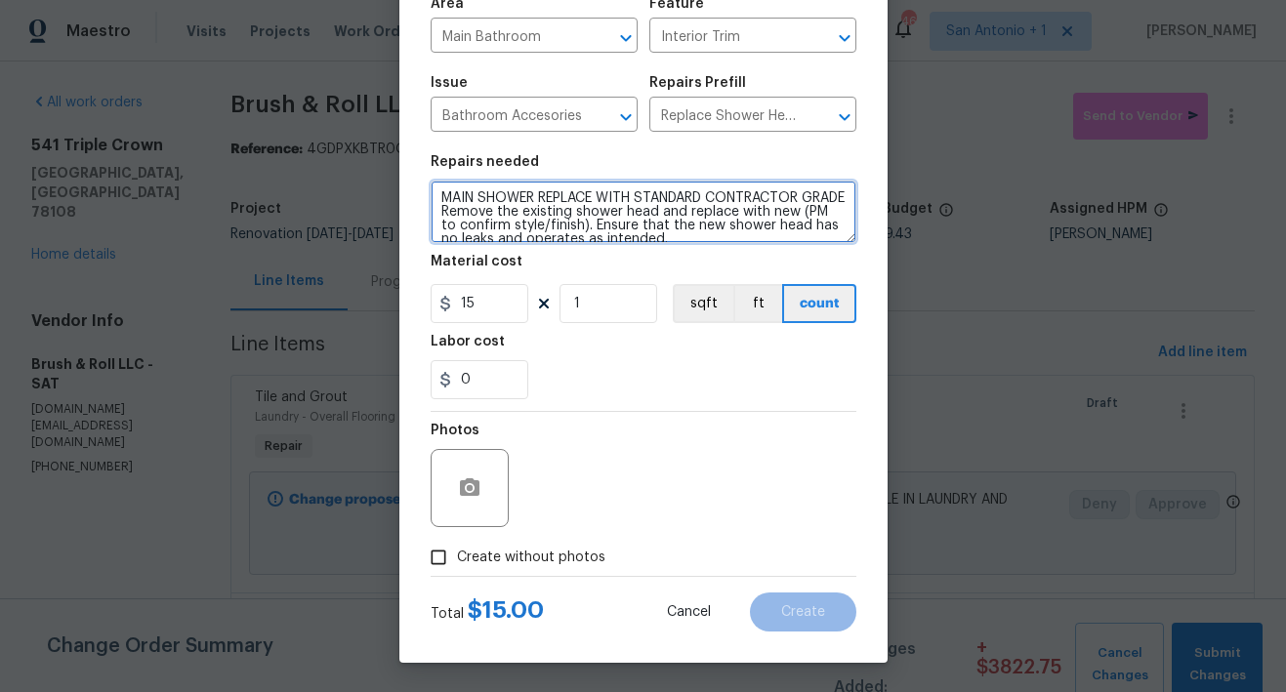
type textarea "MAIN SHOWER REPLACE WITH STANDARD CONTRACTOR GRADE Remove the existing shower h…"
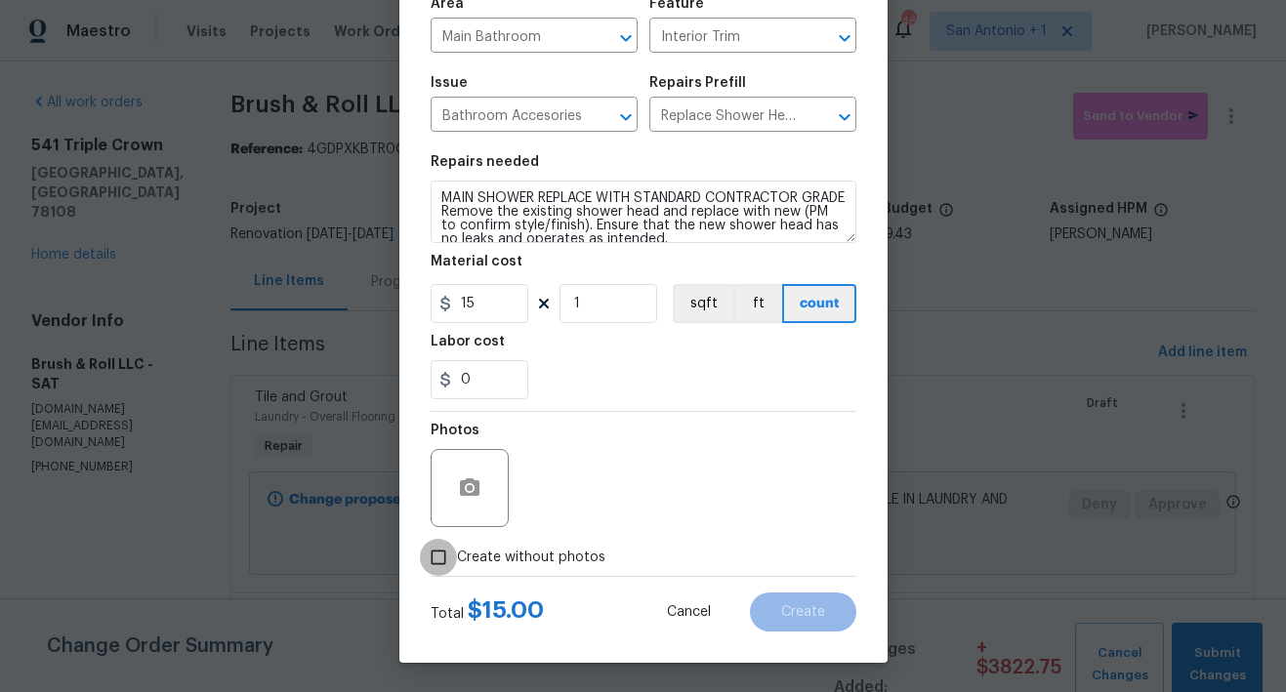
click at [433, 564] on input "Create without photos" at bounding box center [438, 557] width 37 height 37
checkbox input "true"
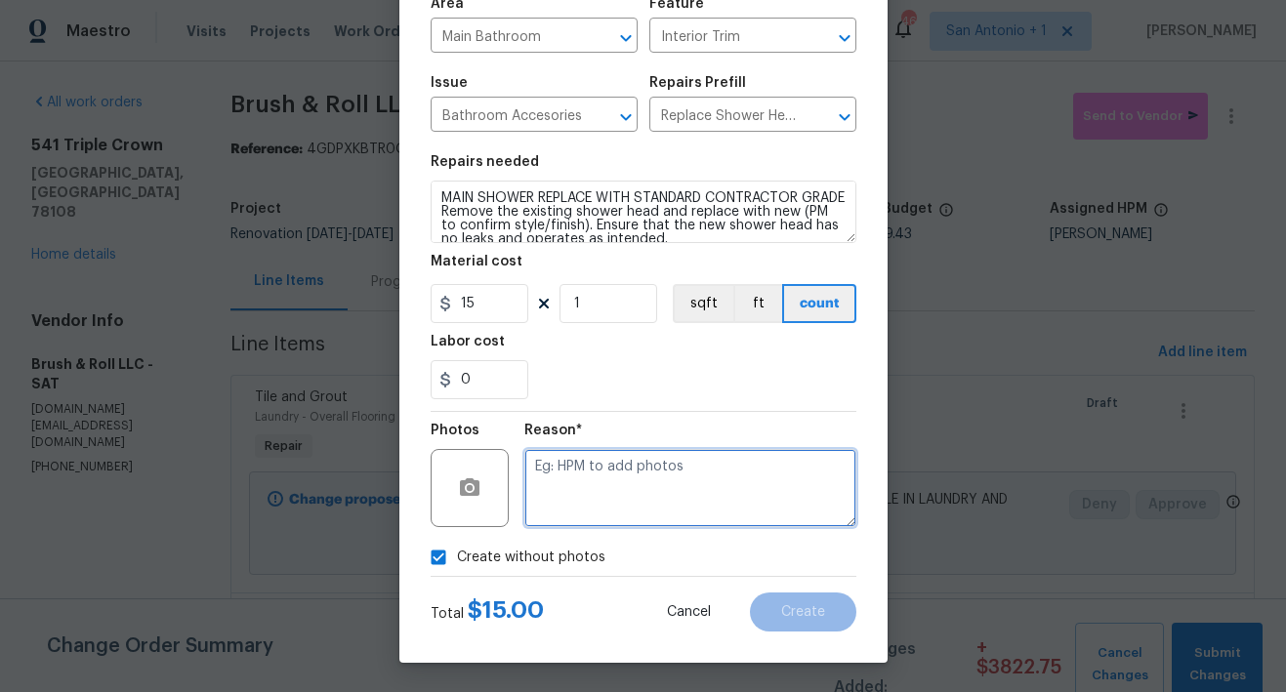
click at [644, 490] on textarea at bounding box center [690, 488] width 332 height 78
type textarea "HPM TO ADD"
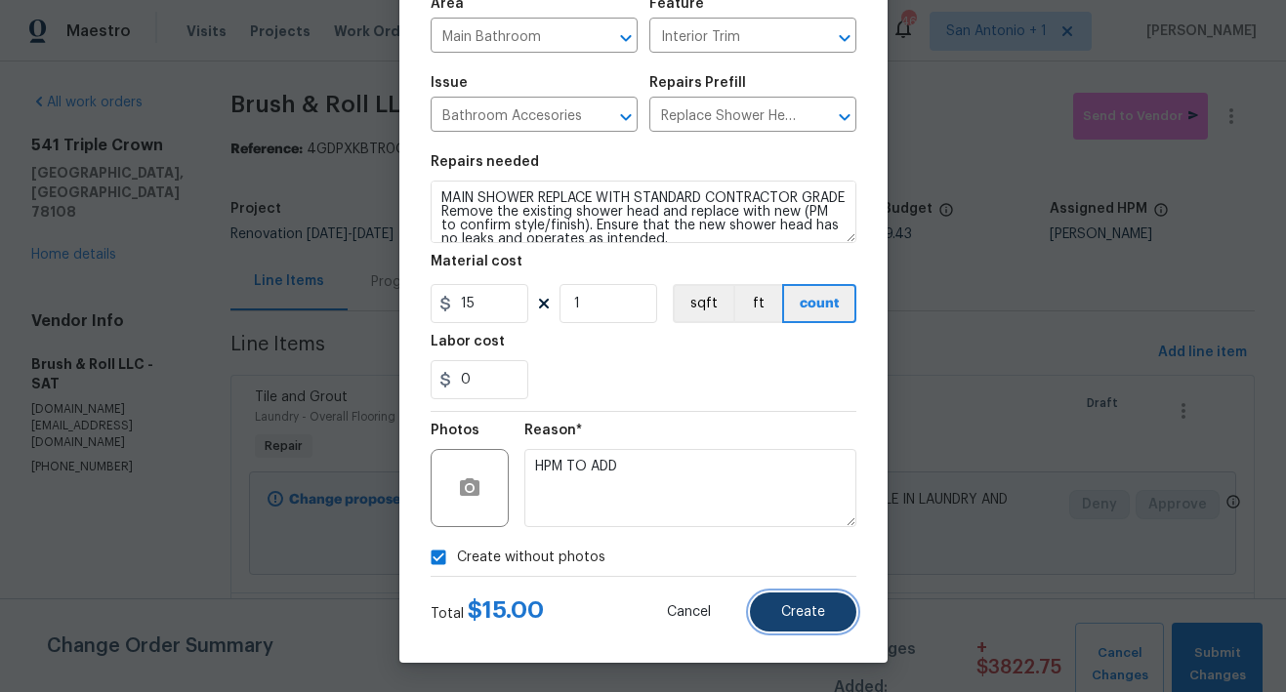
click at [804, 614] on span "Create" at bounding box center [803, 612] width 44 height 15
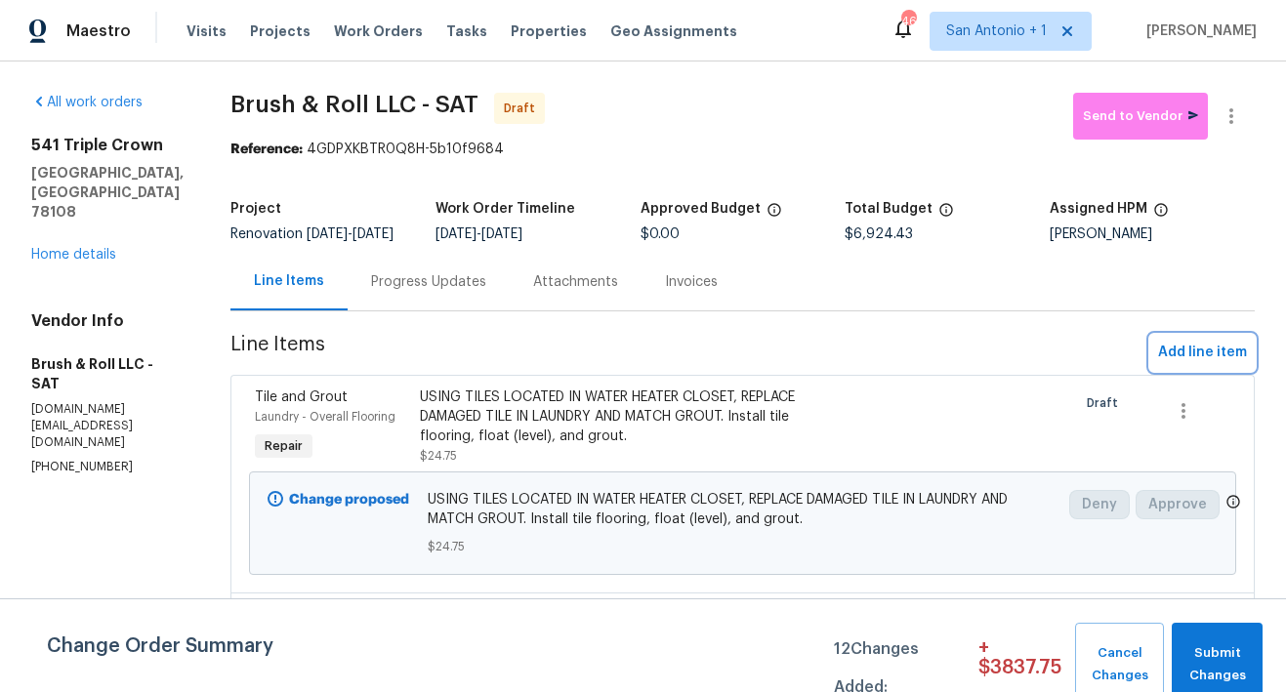
click at [1167, 365] on span "Add line item" at bounding box center [1202, 353] width 89 height 24
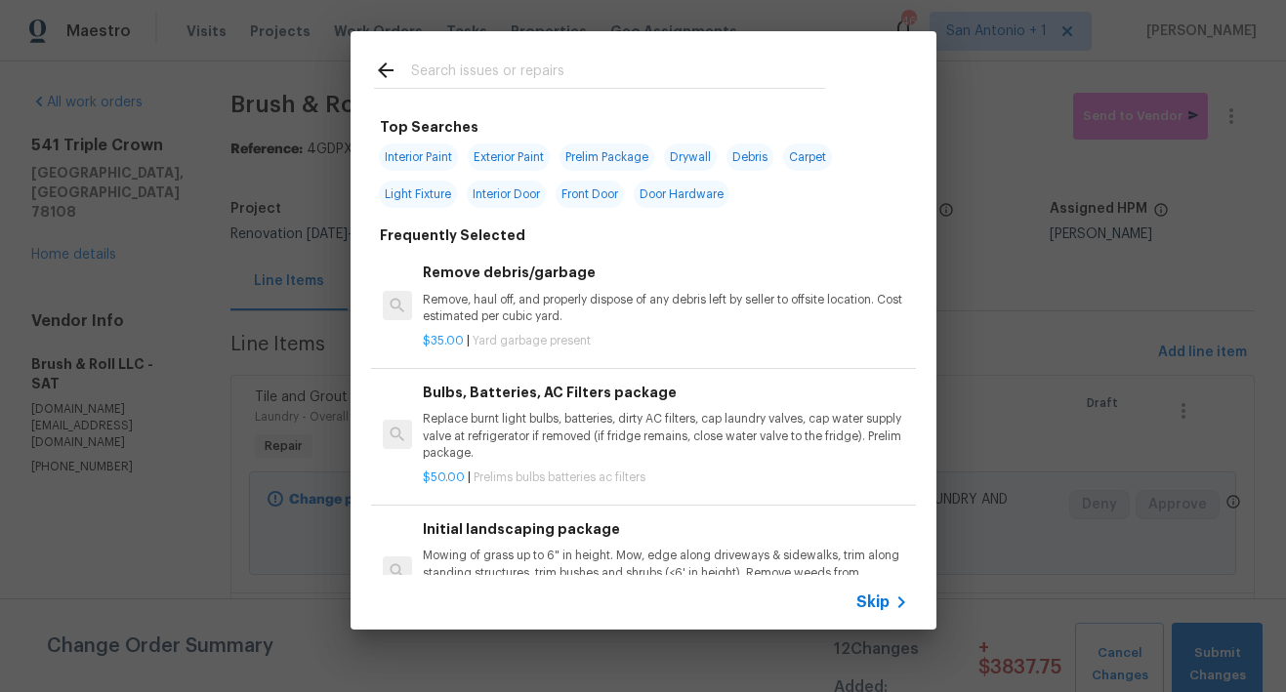
click at [568, 81] on input "text" at bounding box center [618, 73] width 414 height 29
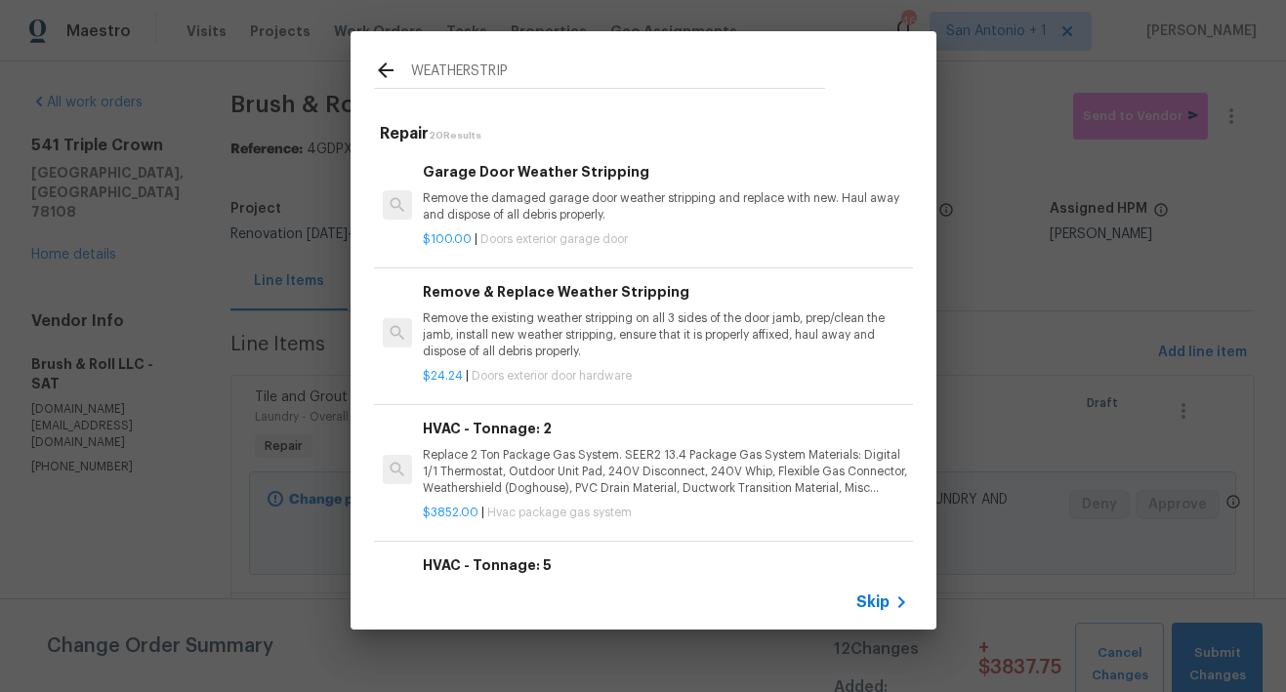
type input "WEATHERSTRIP"
click at [541, 309] on div "Remove & Replace Weather Stripping Remove the existing weather stripping on all…" at bounding box center [665, 321] width 484 height 80
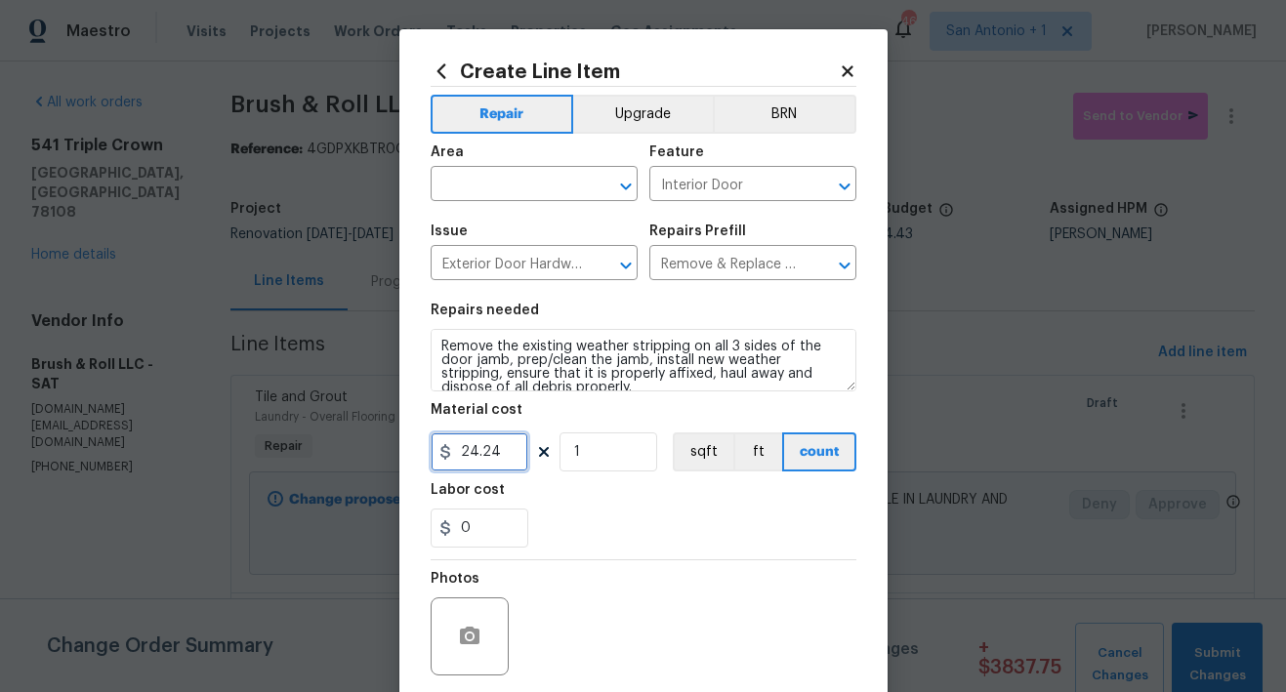
click at [494, 451] on input "24.24" at bounding box center [479, 451] width 98 height 39
type input "30"
click at [503, 190] on input "text" at bounding box center [506, 186] width 152 height 30
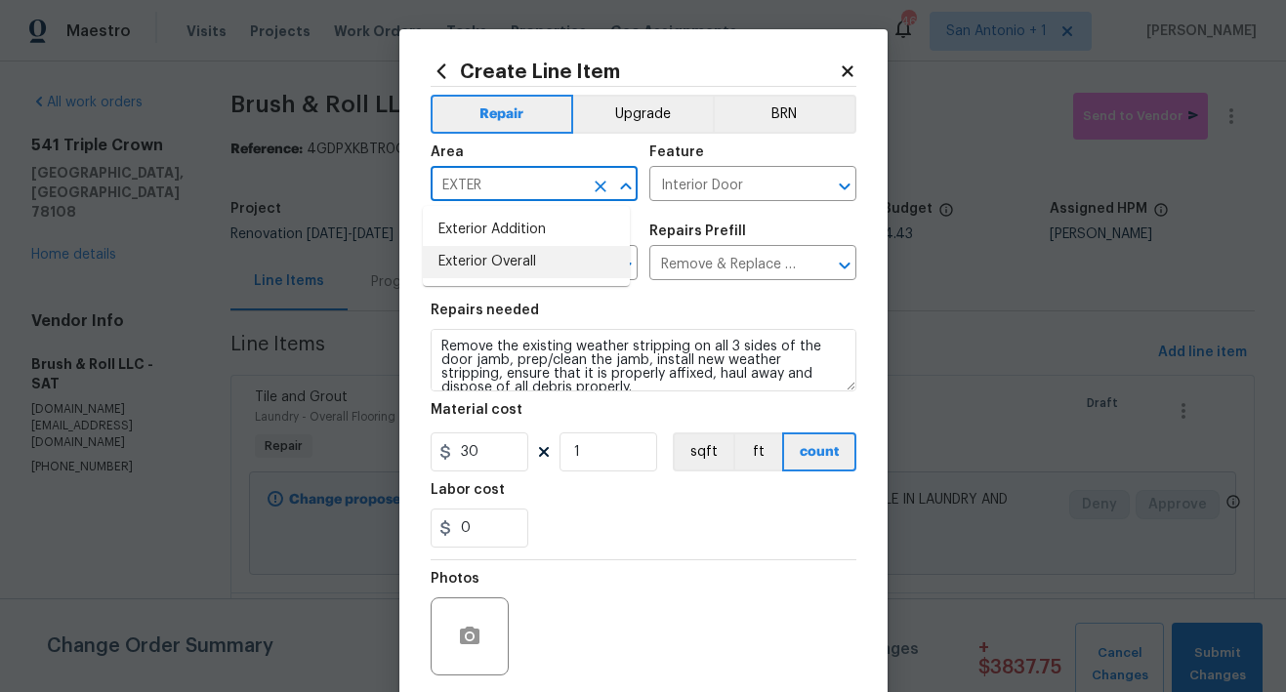
click at [512, 266] on li "Exterior Overall" at bounding box center [526, 262] width 207 height 32
type input "Exterior Overall"
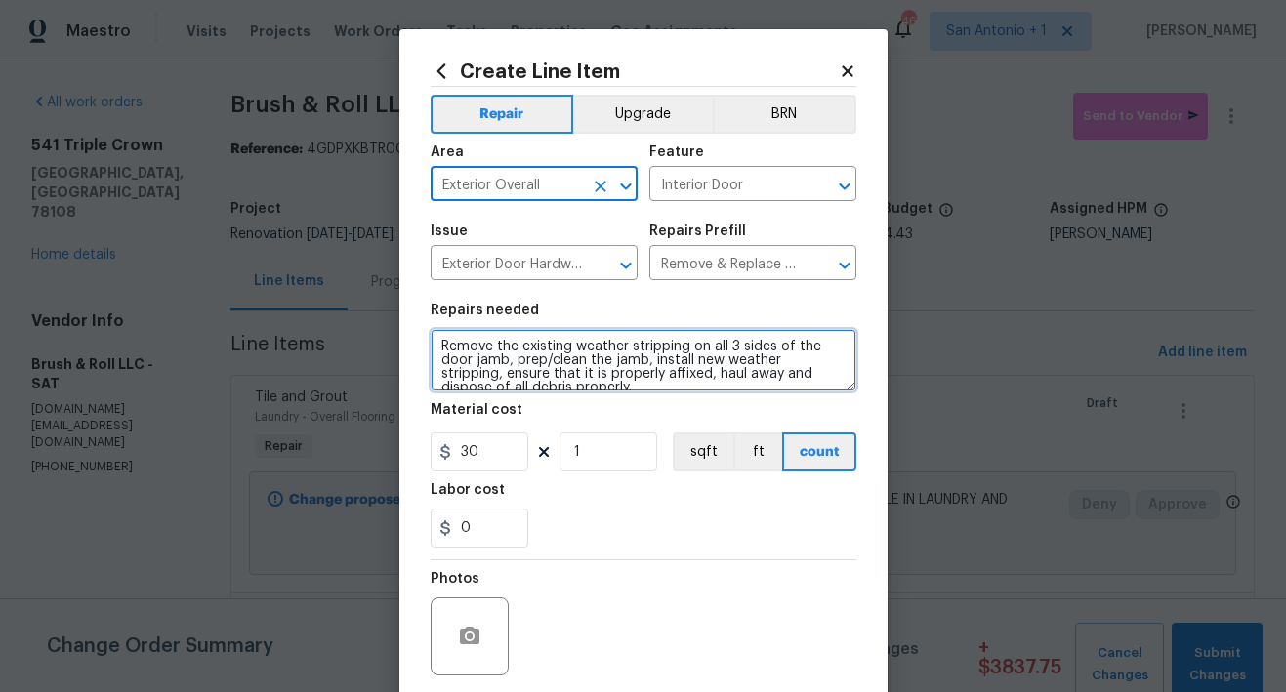
click at [431, 344] on textarea "Remove the existing weather stripping on all 3 sides of the door jamb, prep/cle…" at bounding box center [643, 360] width 426 height 62
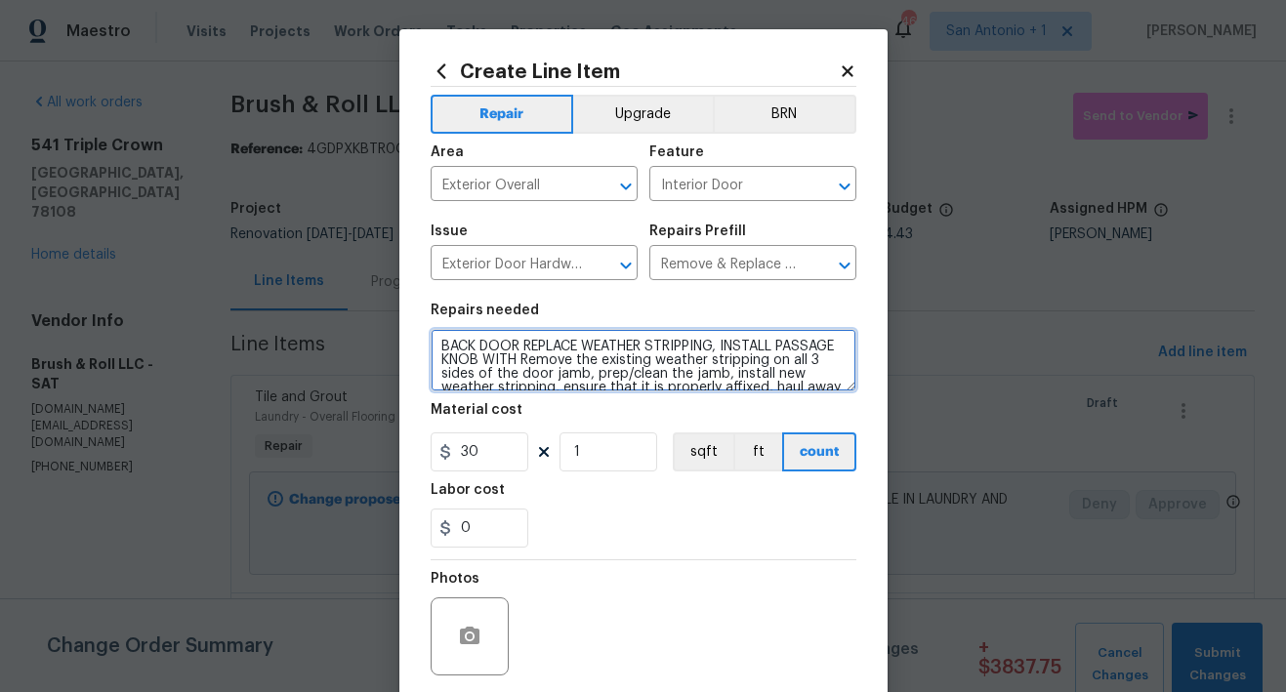
click at [463, 352] on textarea "BACK DOOR REPLACE WEATHER STRIPPING, INSTALL PASSAGE KNOB WITH Remove the exist…" at bounding box center [643, 360] width 426 height 62
click at [466, 361] on textarea "BACK DOOR REPLACE WEATHER STRIPPING, INSTALL PASSAGE KNOB WITH Remove the exist…" at bounding box center [643, 360] width 426 height 62
click at [475, 360] on textarea "BACK DOOR REPLACE WEATHER STRIPPING, INSTALL PASSAGE KNOB WITH Remove the exist…" at bounding box center [643, 360] width 426 height 62
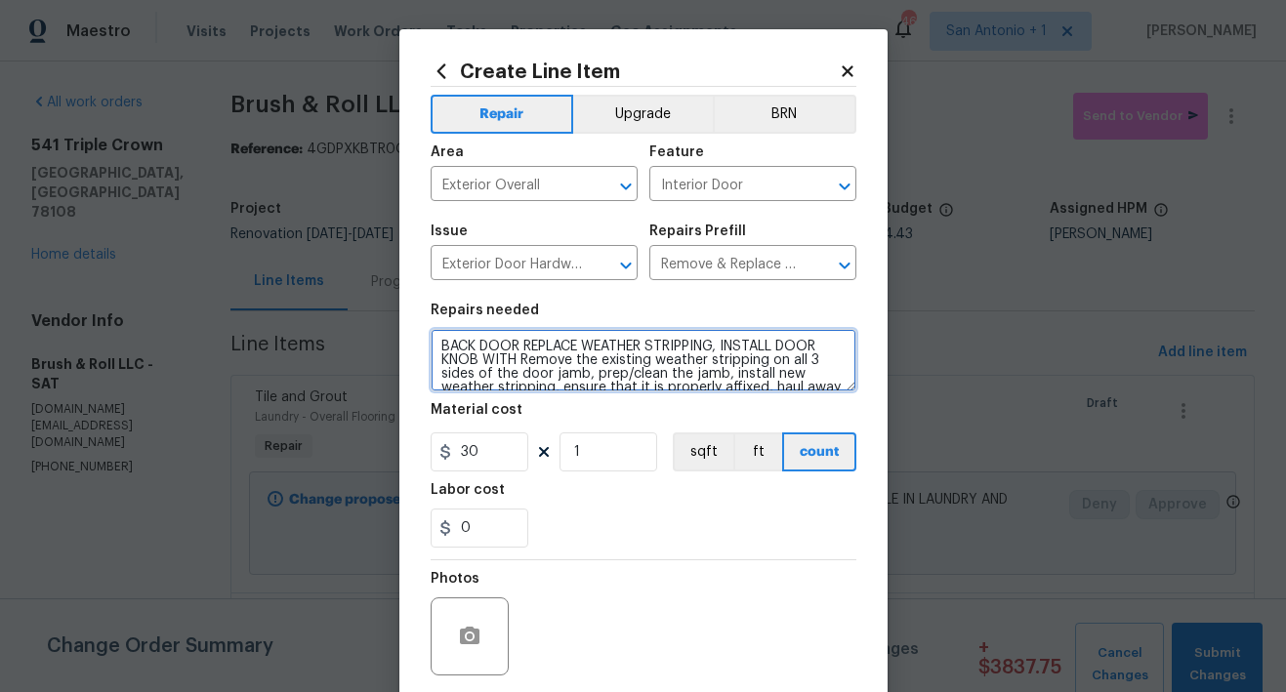
click at [514, 364] on textarea "BACK DOOR REPLACE WEATHER STRIPPING, INSTALL DOOR KNOB WITH Remove the existing…" at bounding box center [643, 360] width 426 height 62
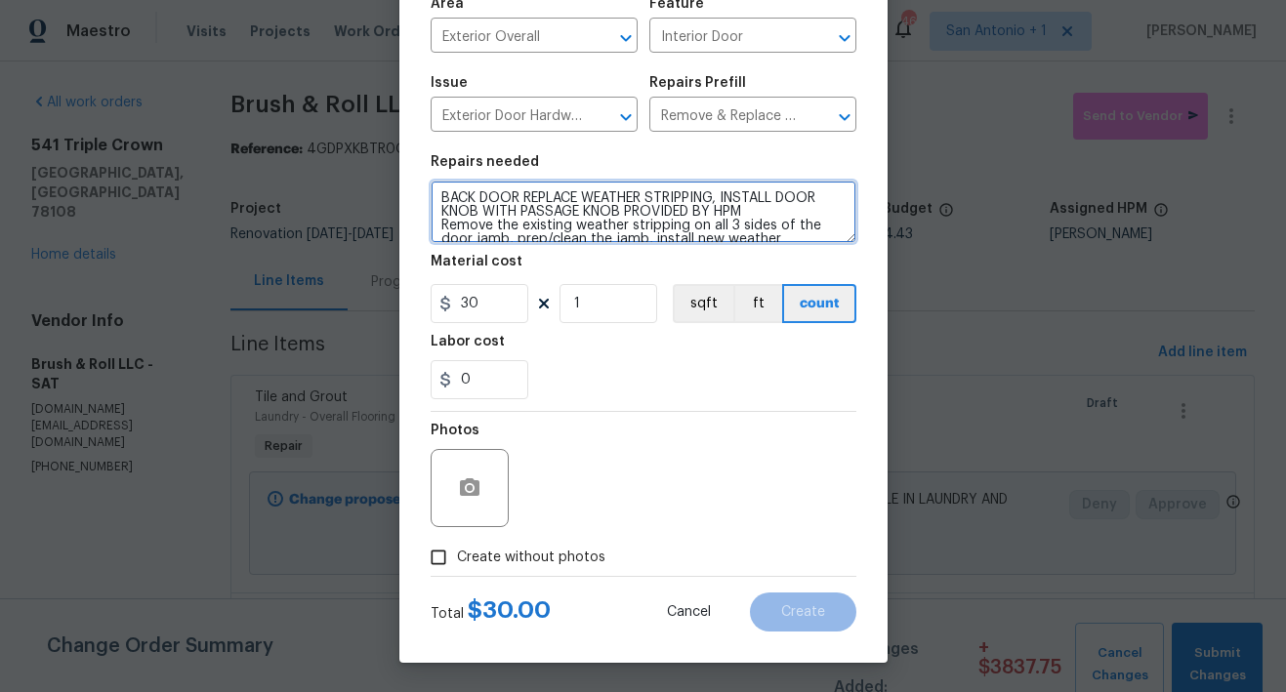
type textarea "BACK DOOR REPLACE WEATHER STRIPPING, INSTALL DOOR KNOB WITH PASSAGE KNOB PROVID…"
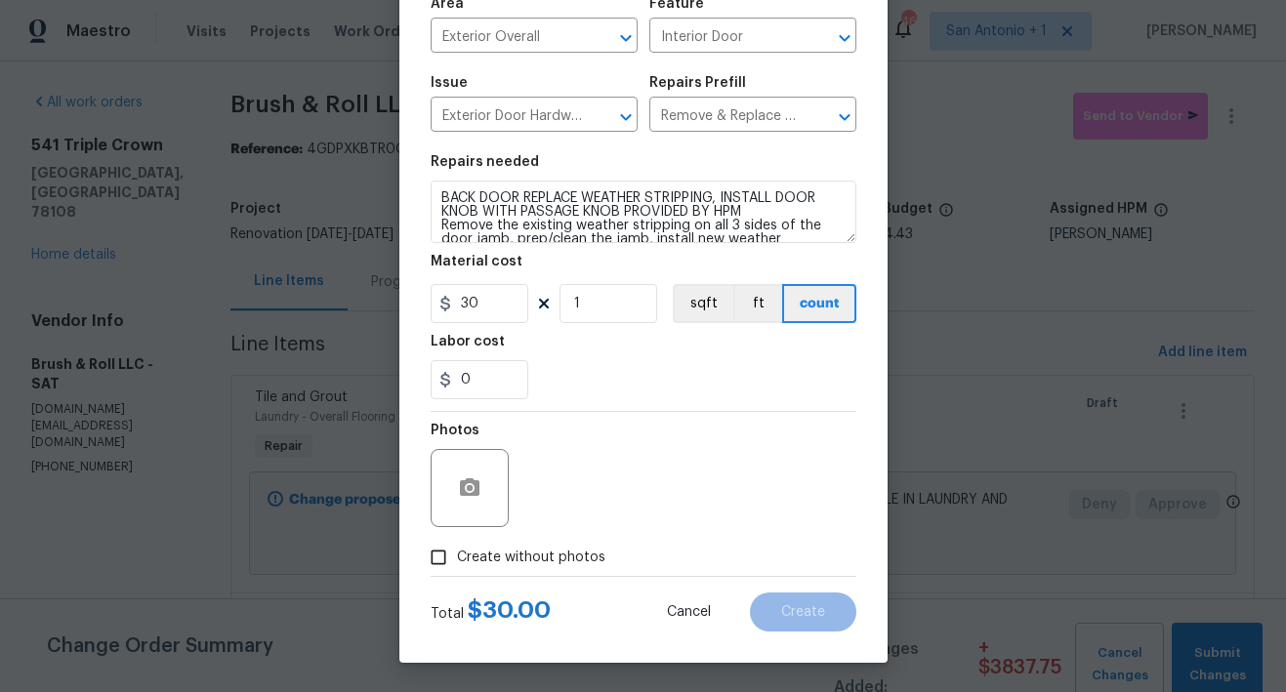
click at [568, 563] on span "Create without photos" at bounding box center [531, 558] width 148 height 20
click at [457, 563] on input "Create without photos" at bounding box center [438, 557] width 37 height 37
checkbox input "true"
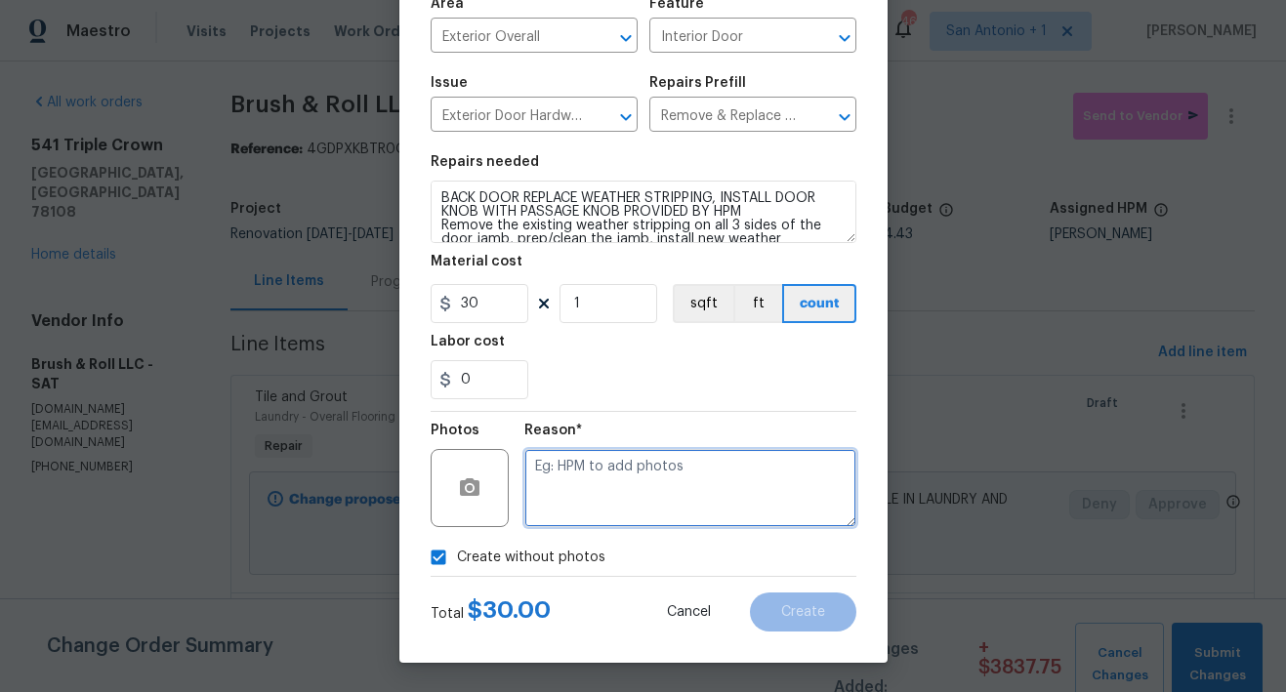
click at [640, 505] on textarea at bounding box center [690, 488] width 332 height 78
type textarea "HPM TO ADD"
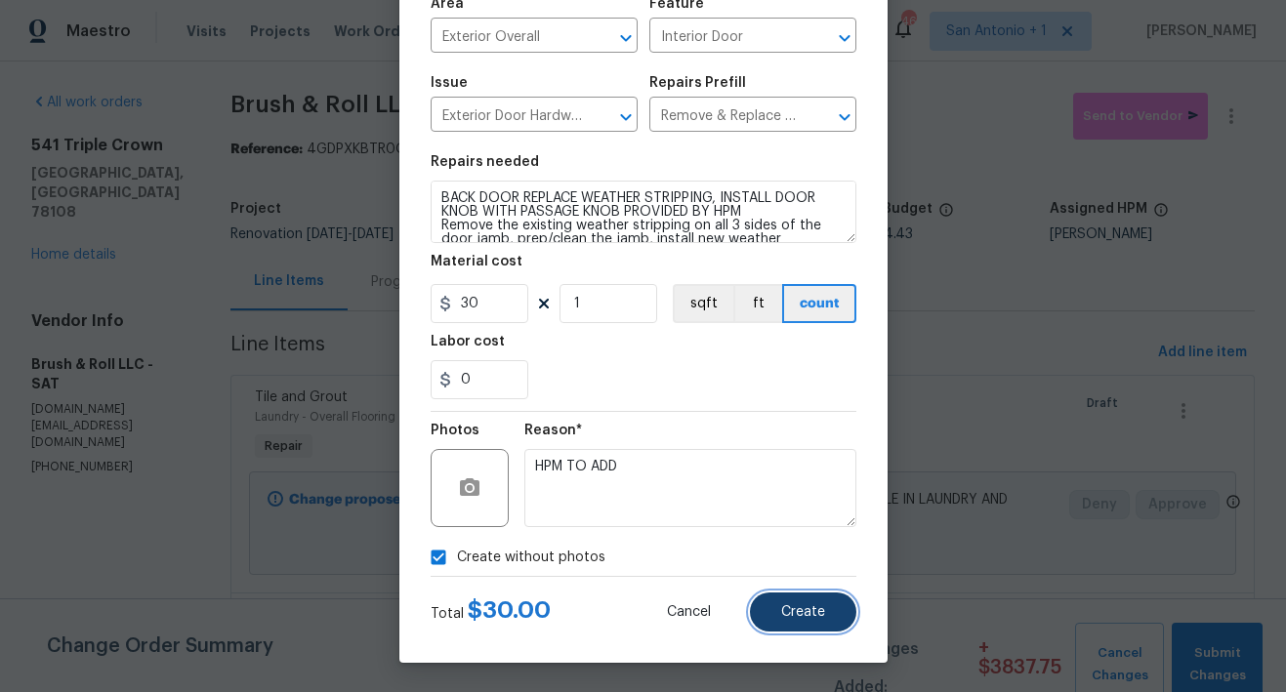
click at [822, 604] on button "Create" at bounding box center [803, 612] width 106 height 39
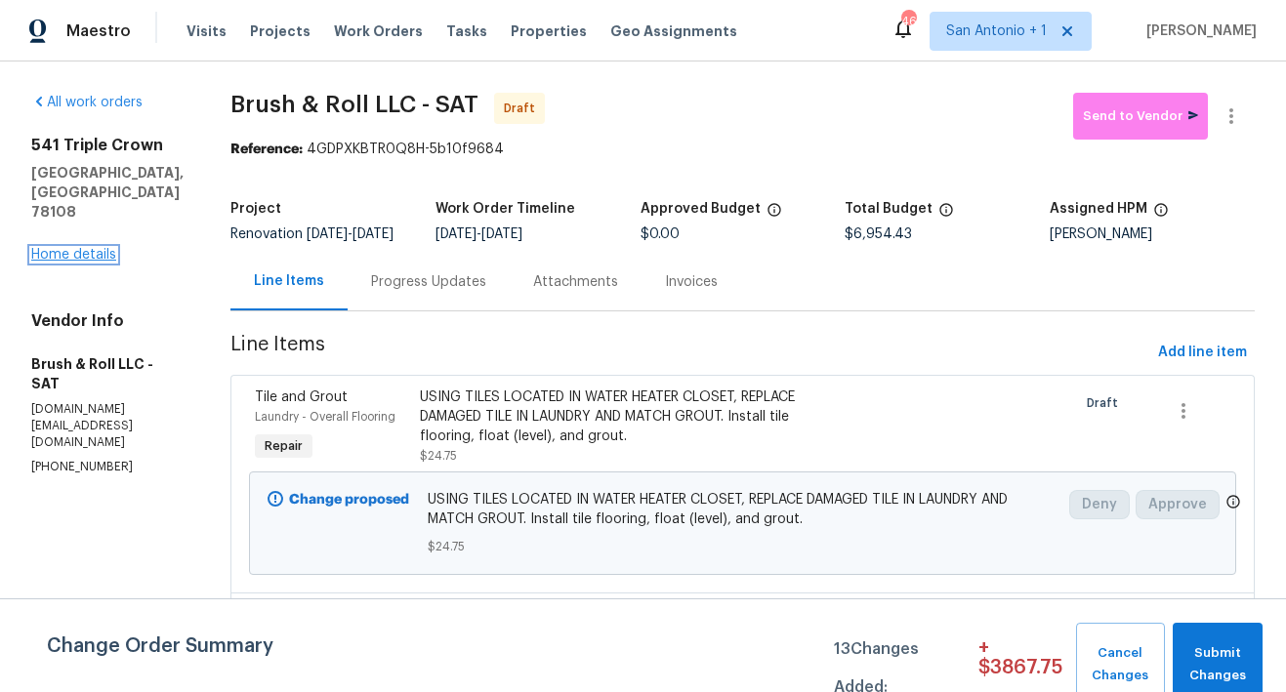
click at [95, 248] on link "Home details" at bounding box center [73, 255] width 85 height 14
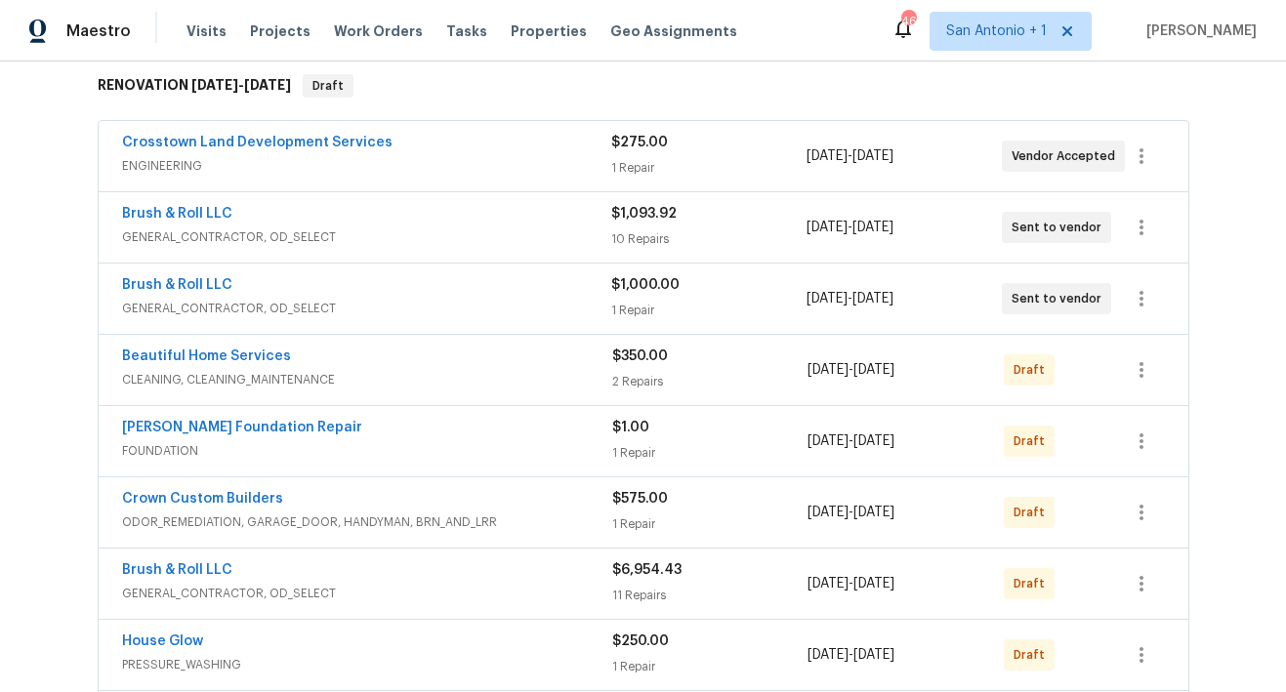
scroll to position [333, 0]
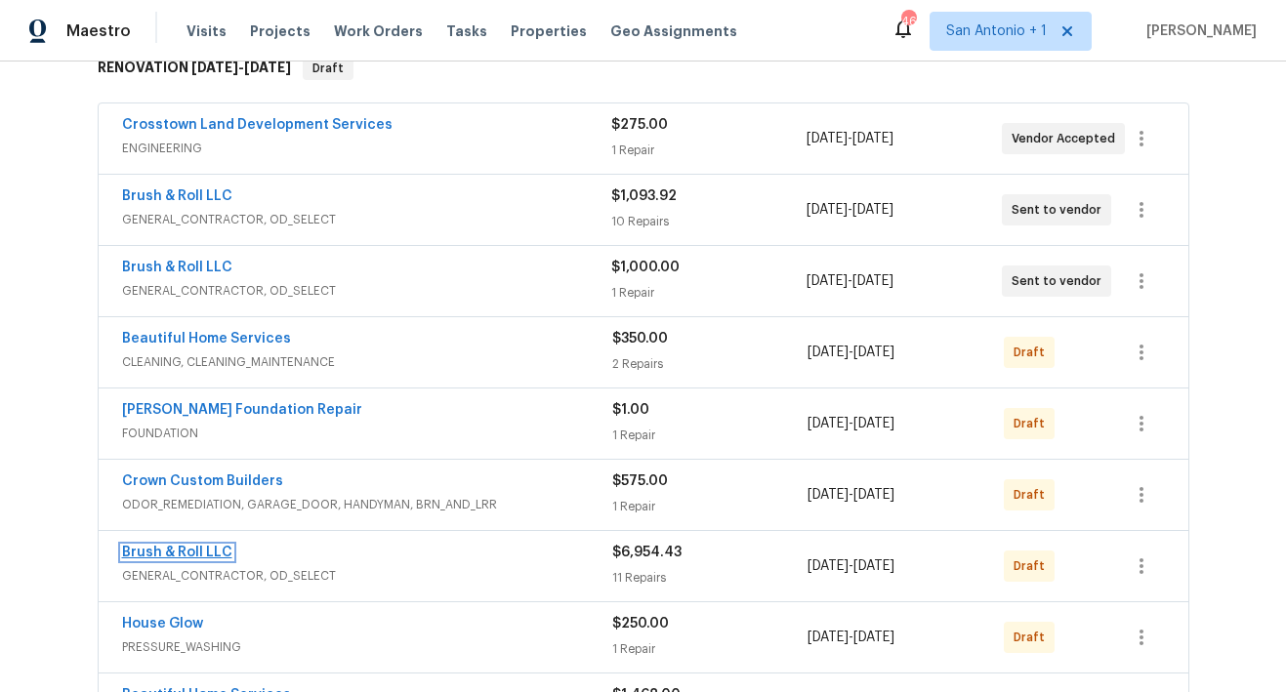
click at [180, 552] on link "Brush & Roll LLC" at bounding box center [177, 553] width 110 height 14
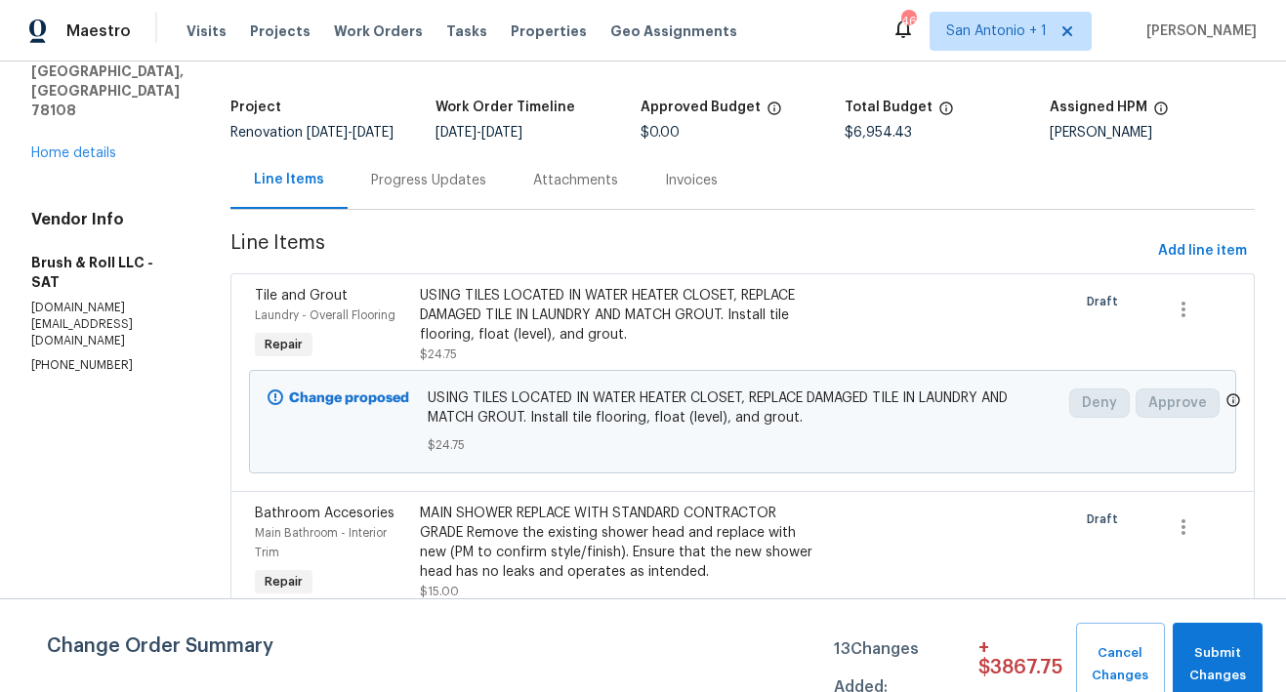
scroll to position [60, 0]
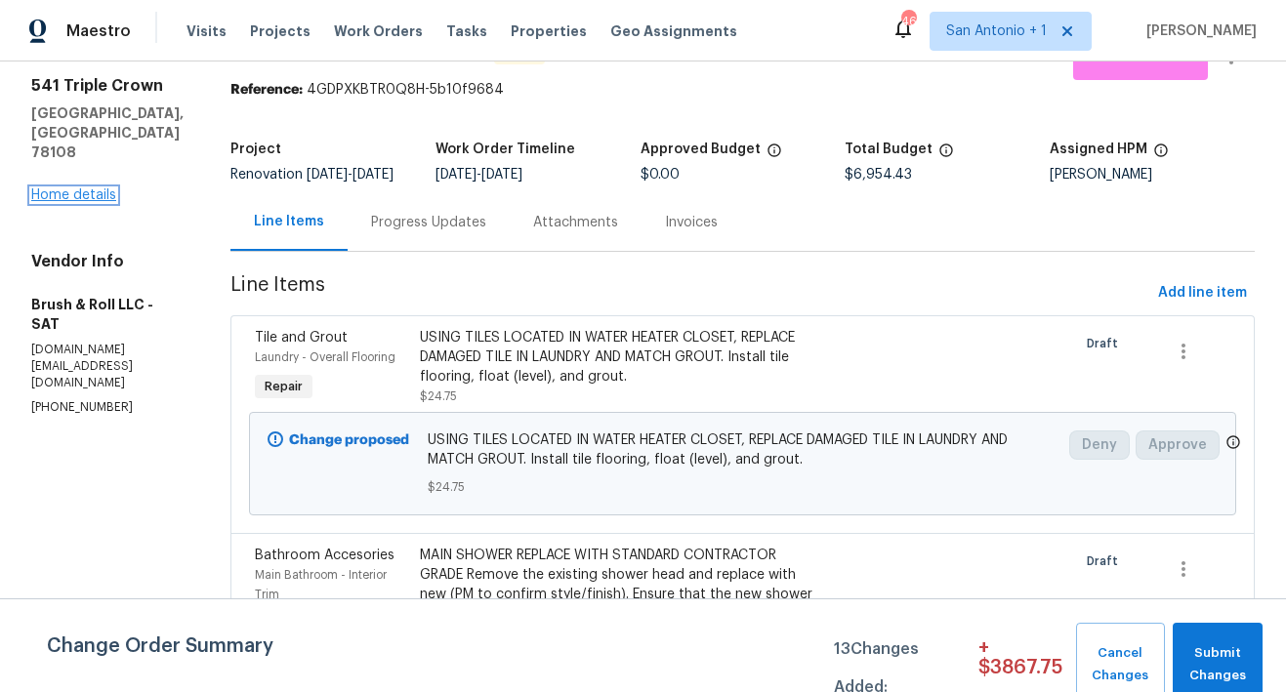
click at [91, 188] on link "Home details" at bounding box center [73, 195] width 85 height 14
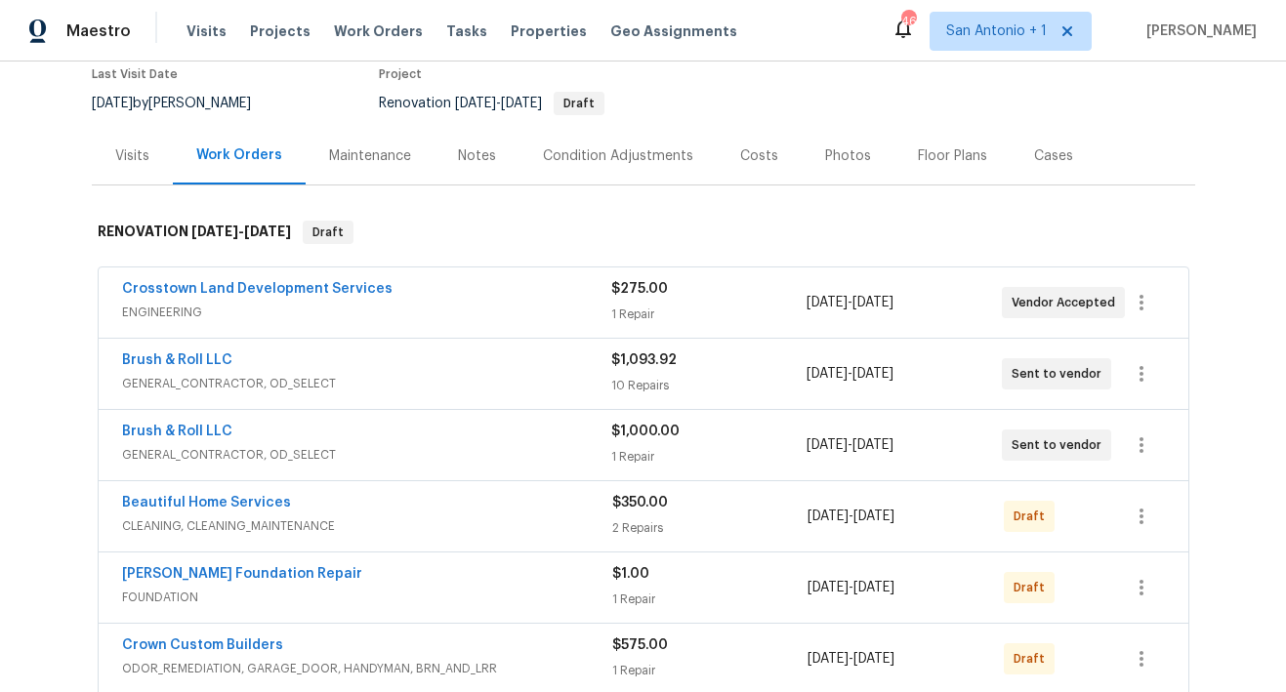
scroll to position [174, 0]
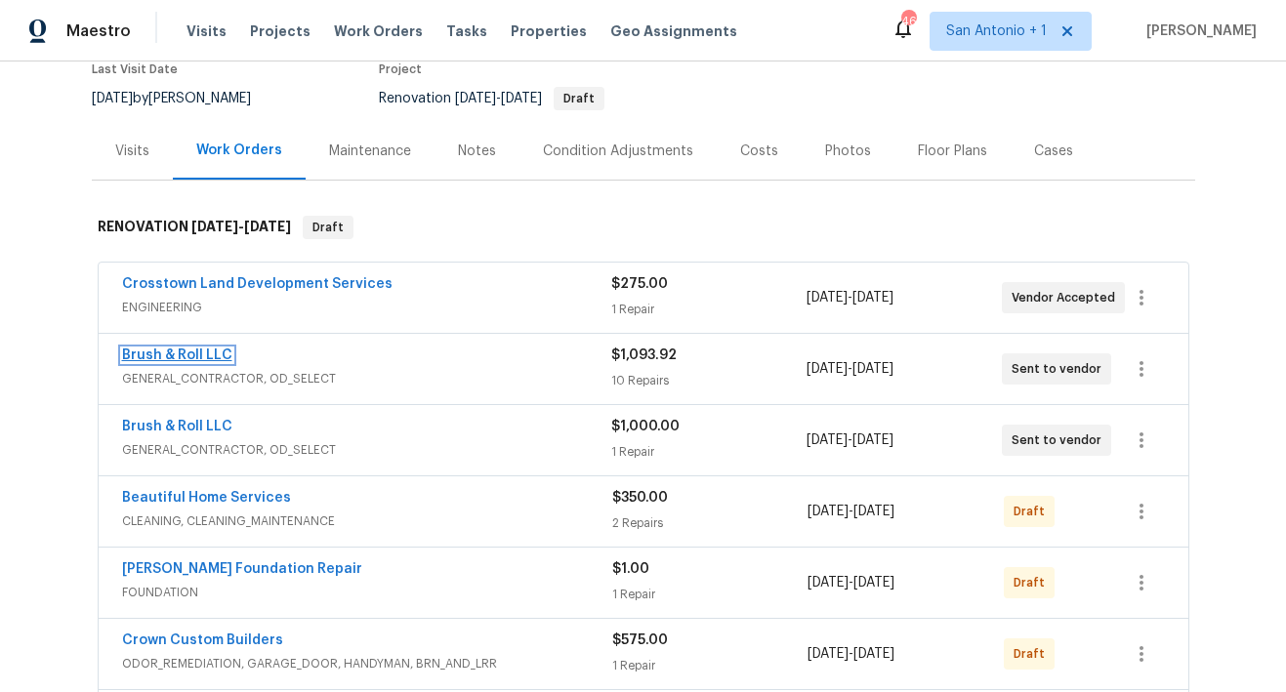
click at [176, 356] on link "Brush & Roll LLC" at bounding box center [177, 355] width 110 height 14
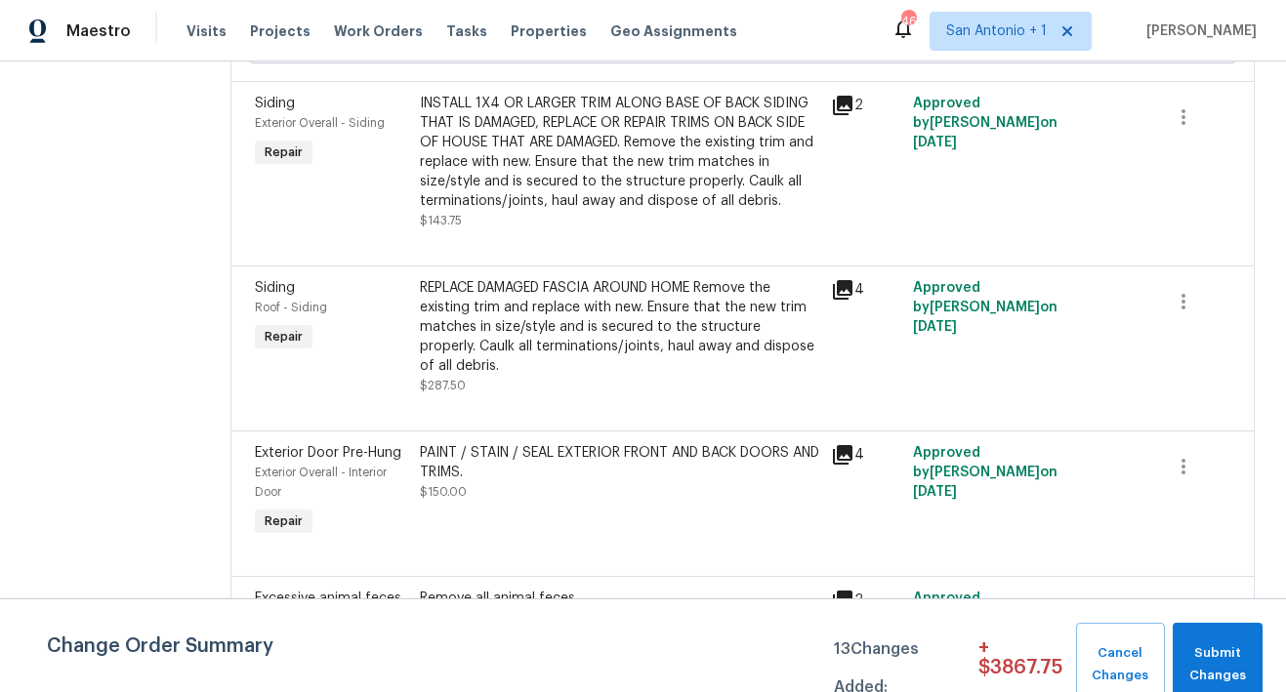
scroll to position [612, 0]
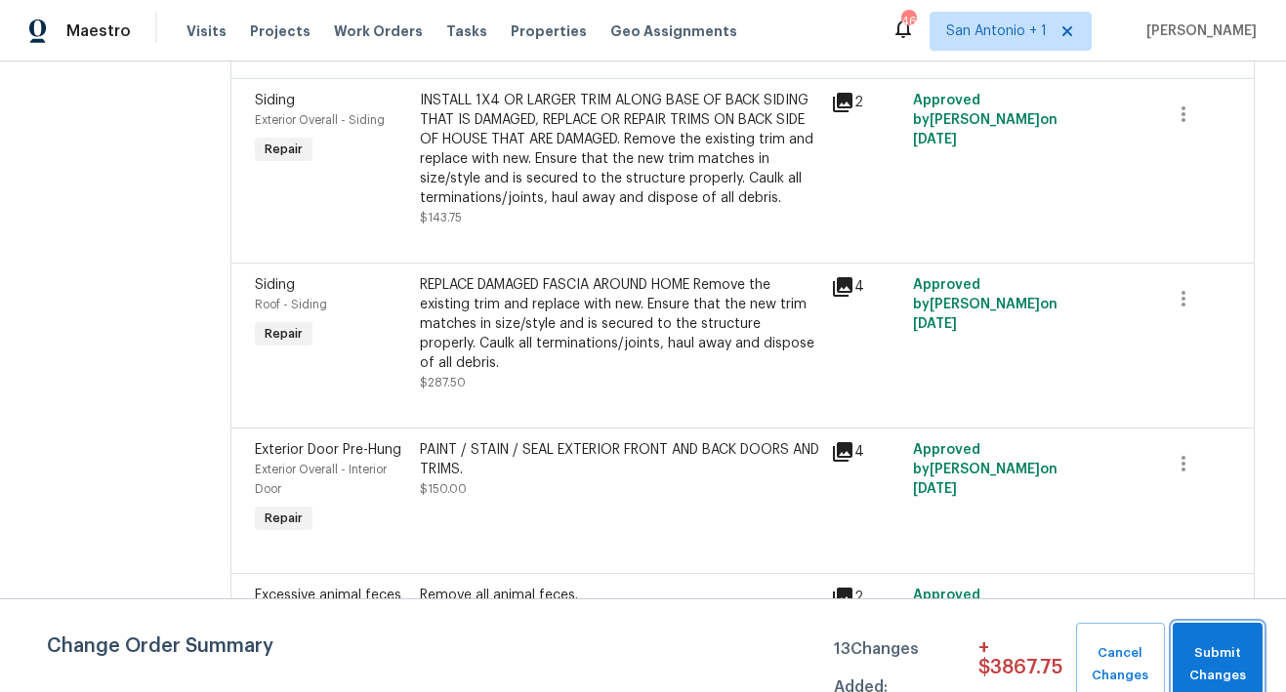
click at [1228, 655] on span "Submit Changes" at bounding box center [1217, 664] width 70 height 45
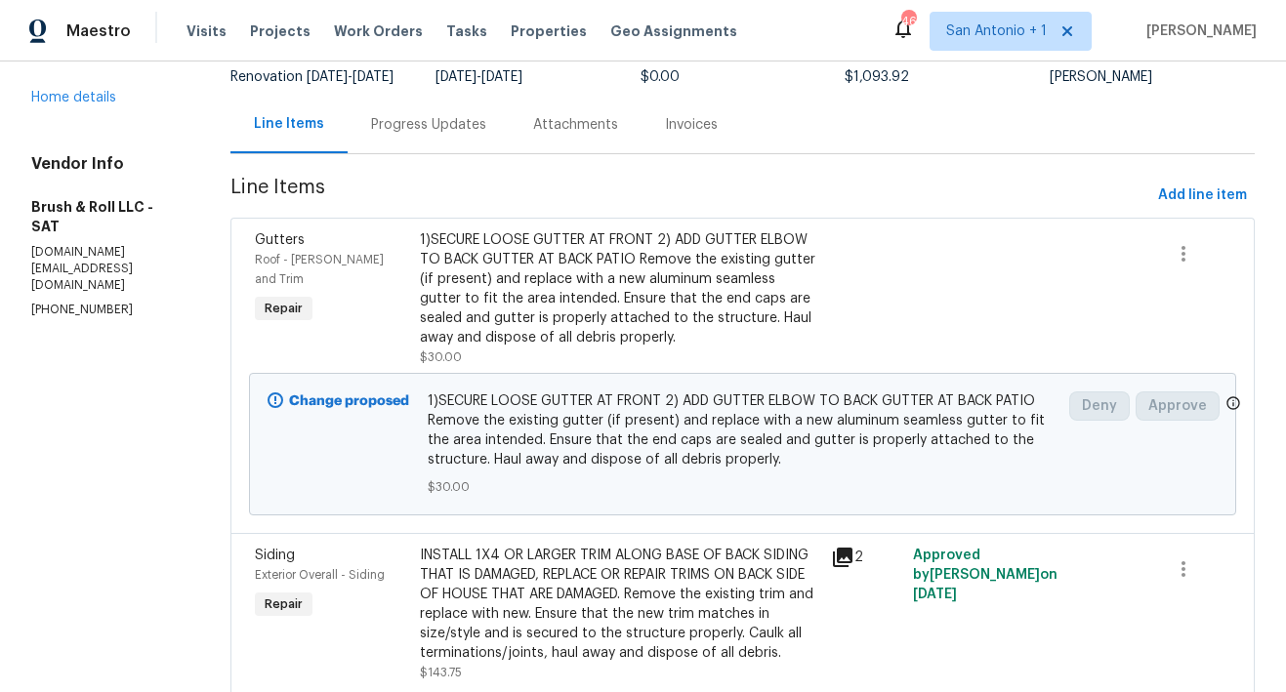
scroll to position [0, 0]
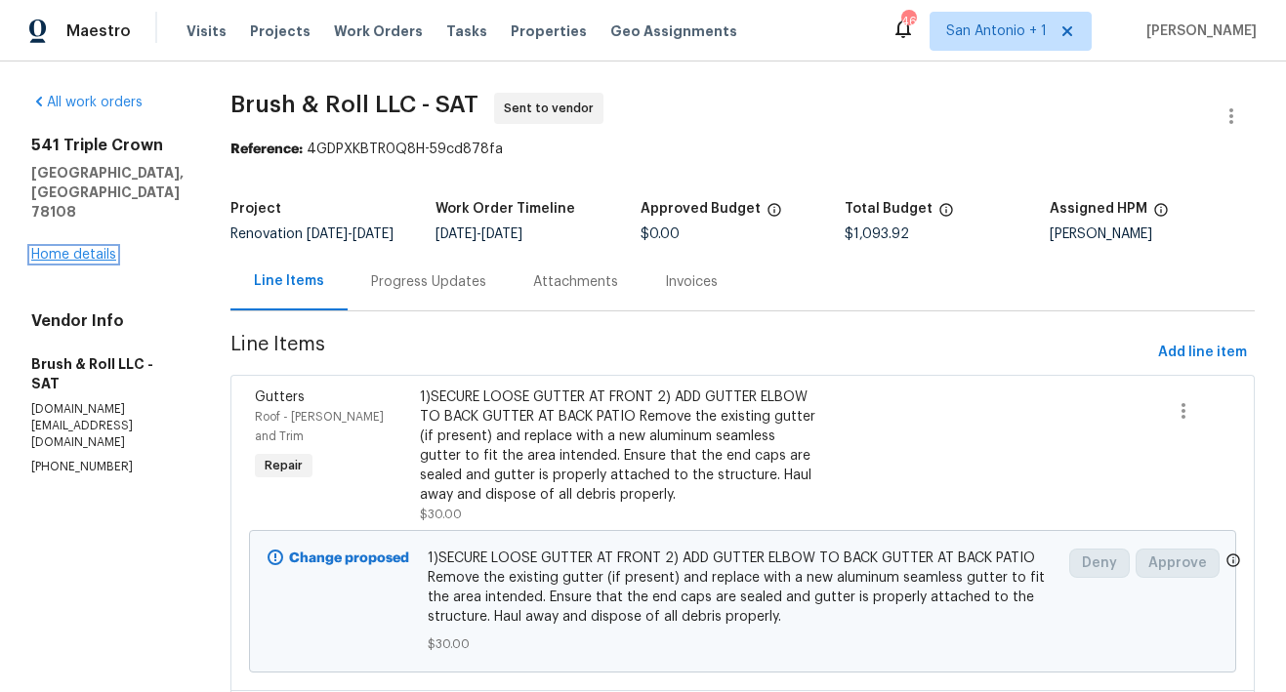
click at [90, 248] on link "Home details" at bounding box center [73, 255] width 85 height 14
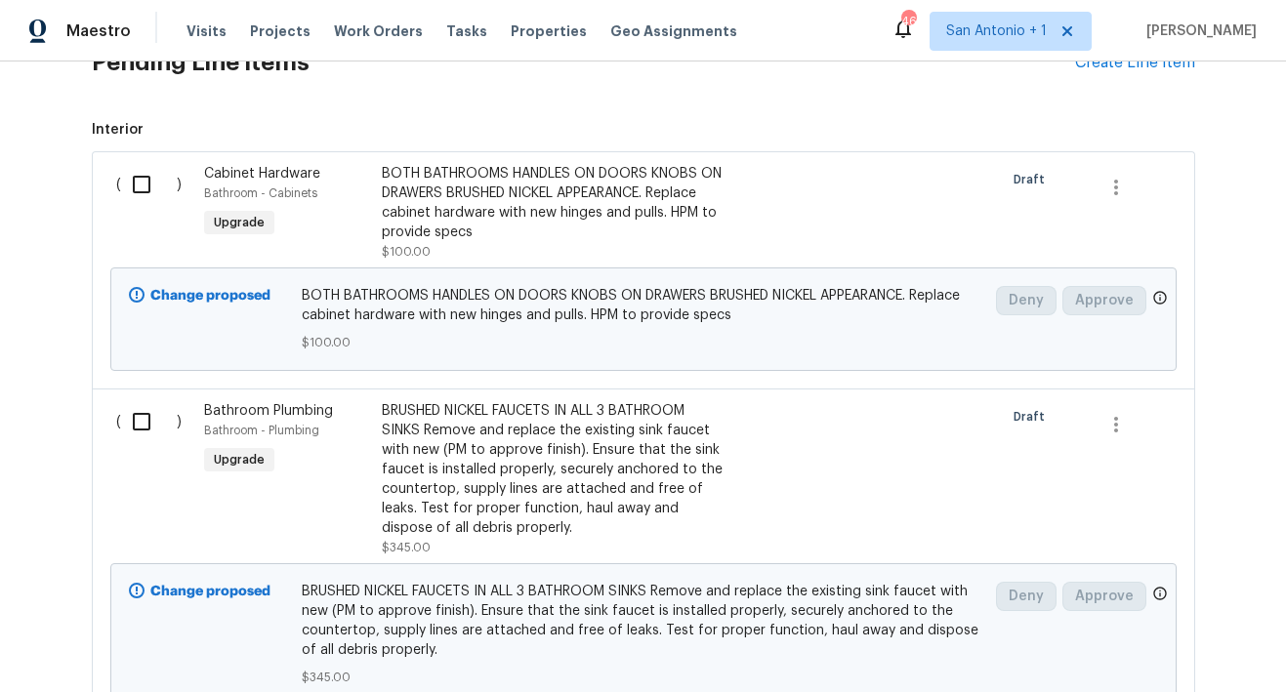
scroll to position [1111, 0]
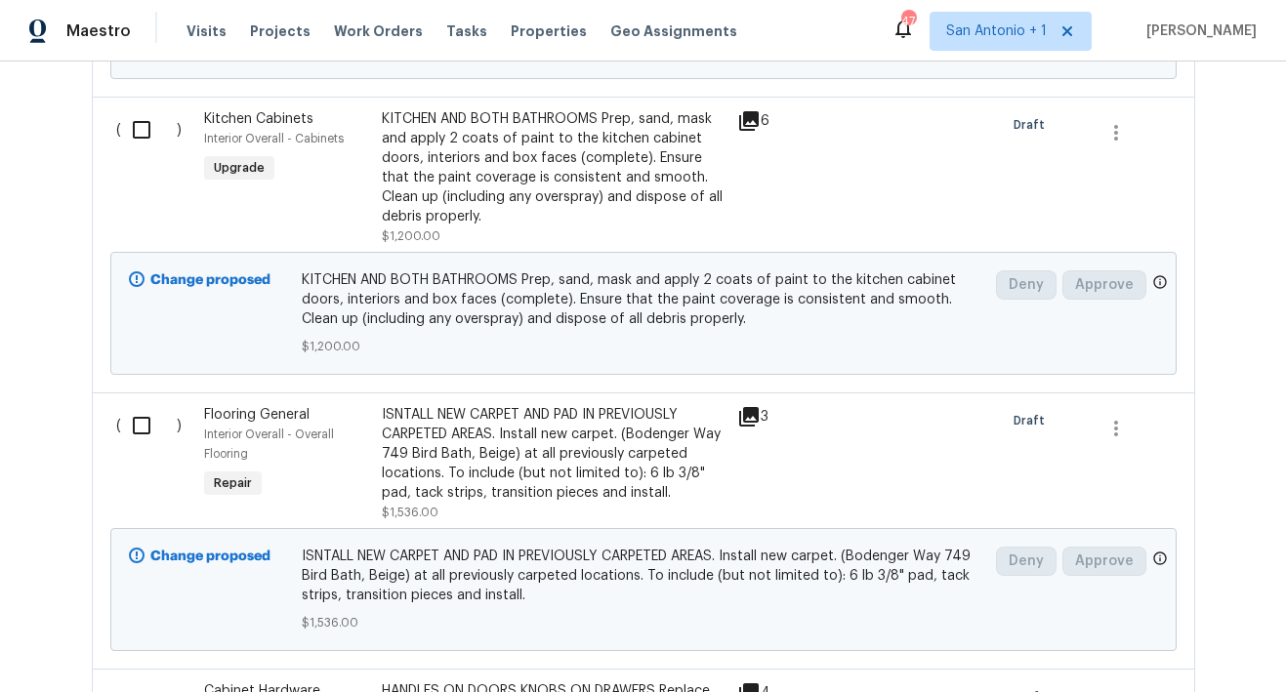
scroll to position [1750, 0]
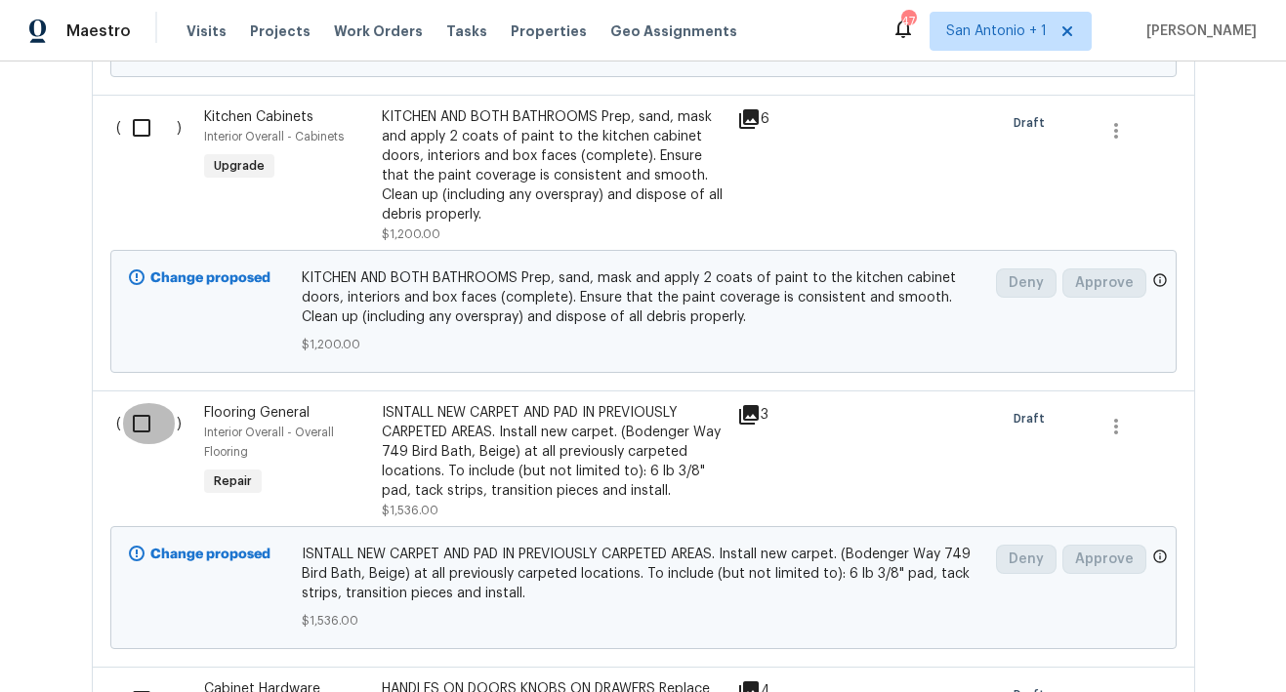
click at [138, 426] on input "checkbox" at bounding box center [149, 423] width 56 height 41
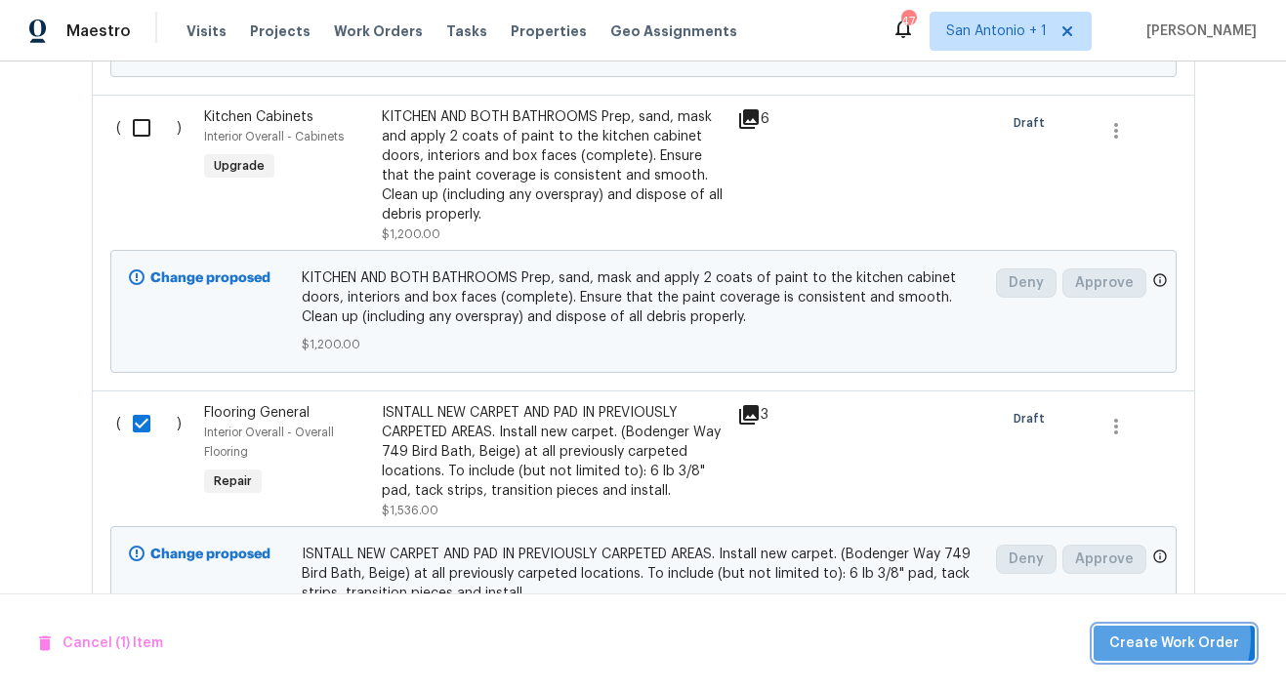
click at [1155, 637] on span "Create Work Order" at bounding box center [1174, 644] width 130 height 24
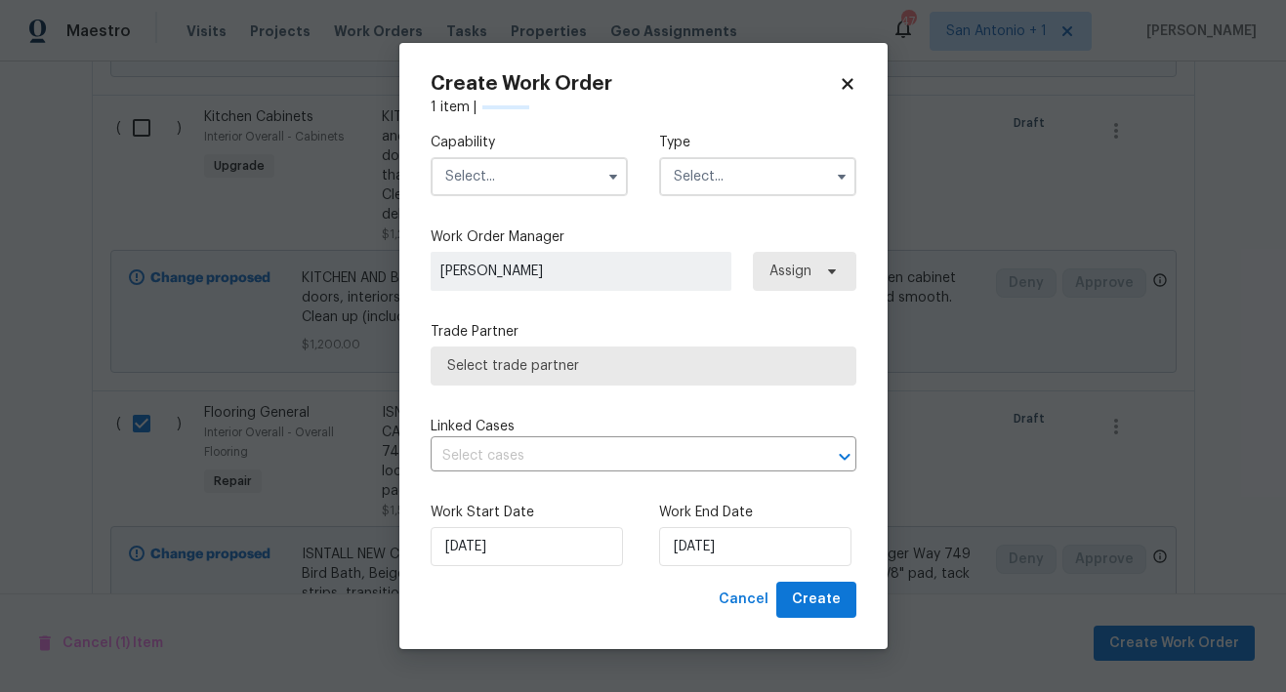
checkbox input "false"
click at [551, 179] on input "text" at bounding box center [528, 176] width 197 height 39
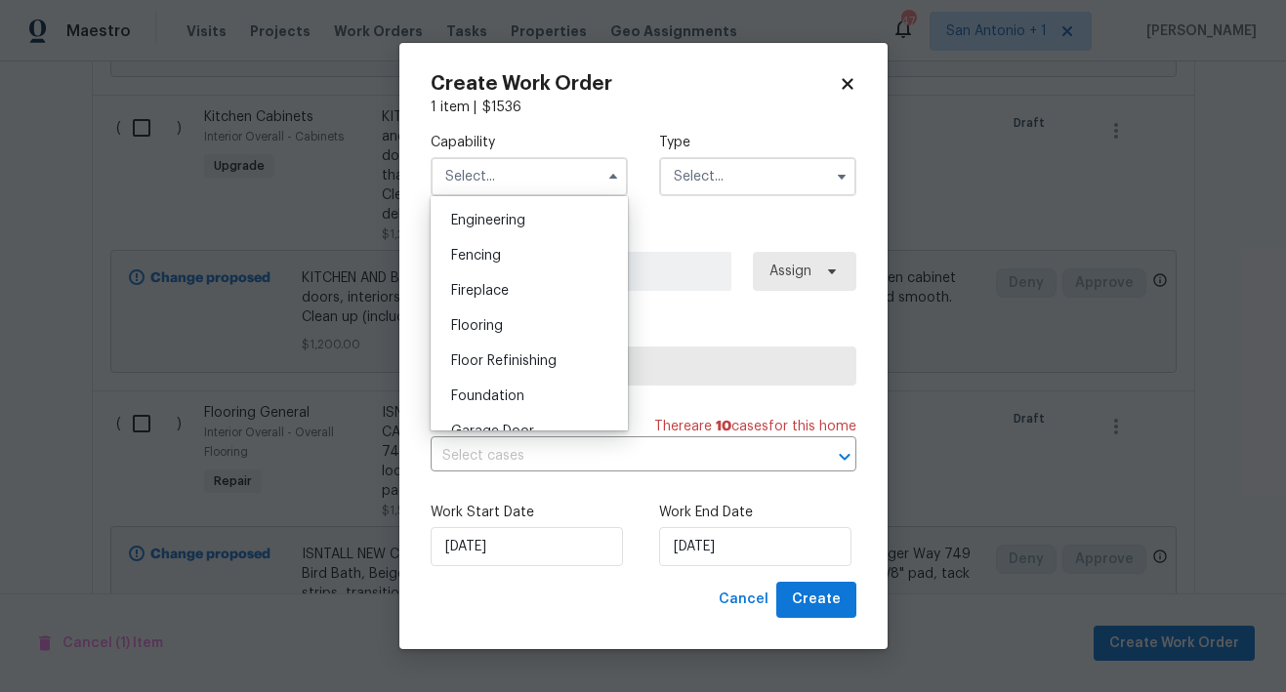
scroll to position [659, 0]
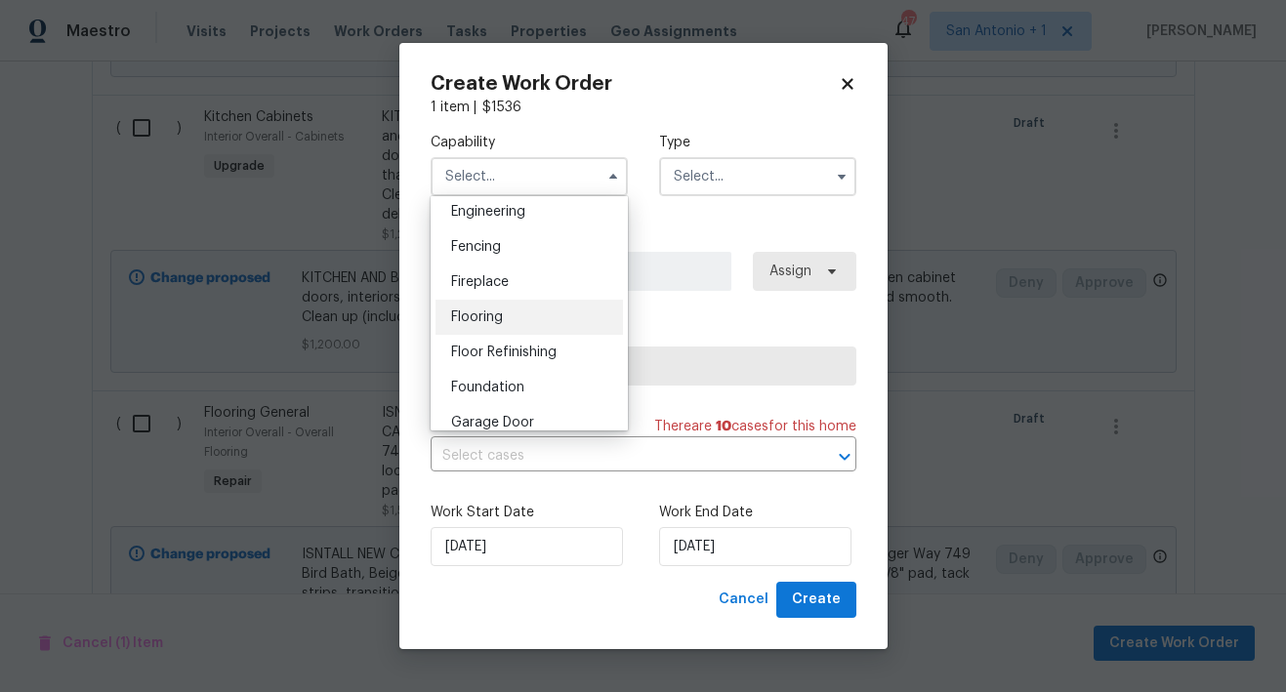
click at [516, 326] on div "Flooring" at bounding box center [528, 317] width 187 height 35
type input "Flooring"
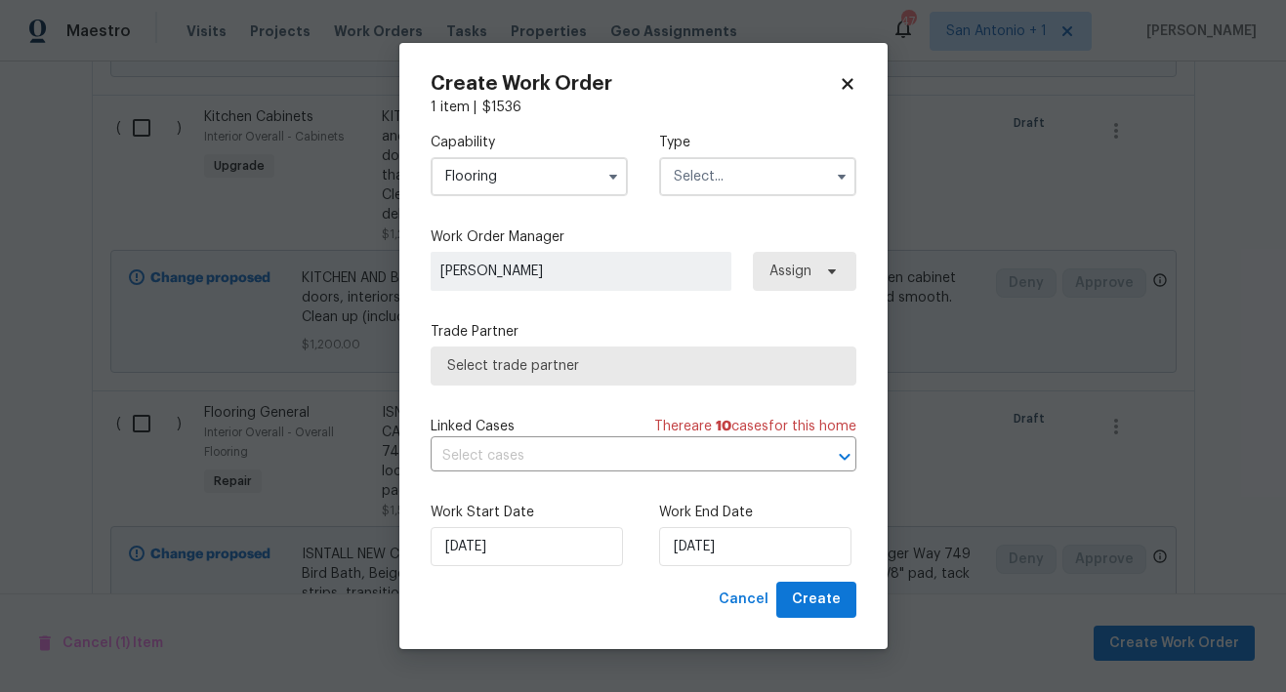
click at [725, 183] on input "text" at bounding box center [757, 176] width 197 height 39
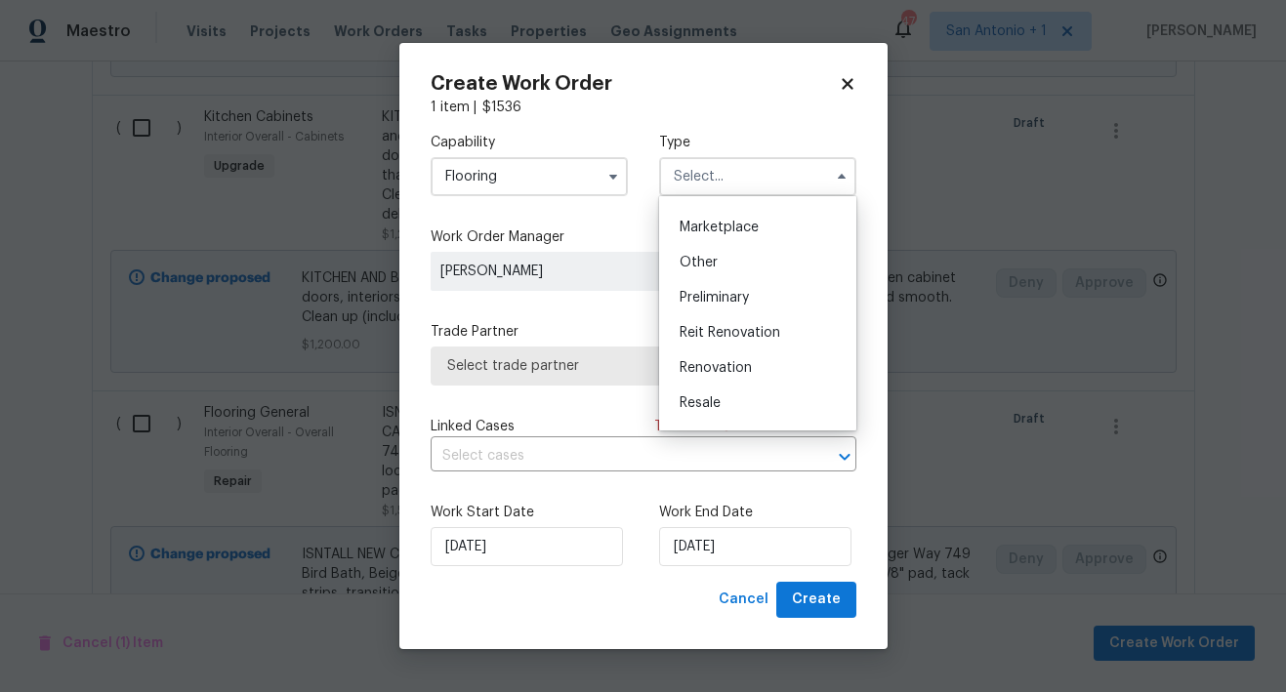
scroll to position [352, 0]
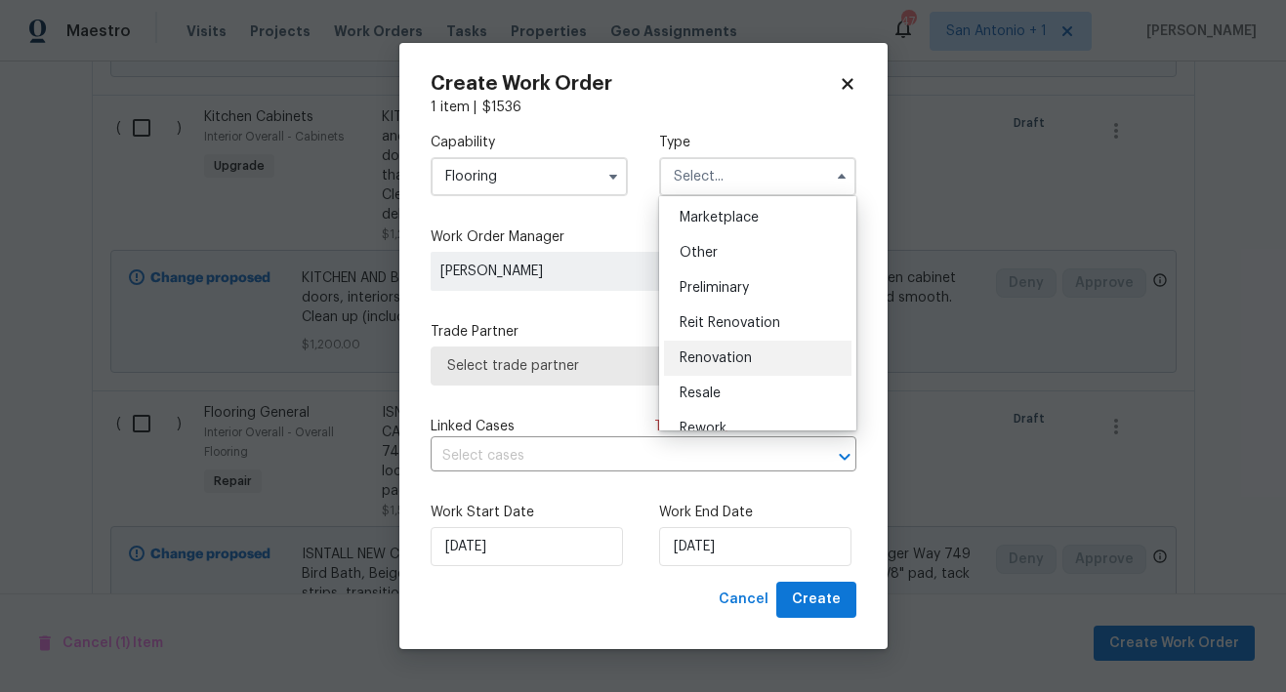
click at [720, 353] on span "Renovation" at bounding box center [715, 358] width 72 height 14
type input "Renovation"
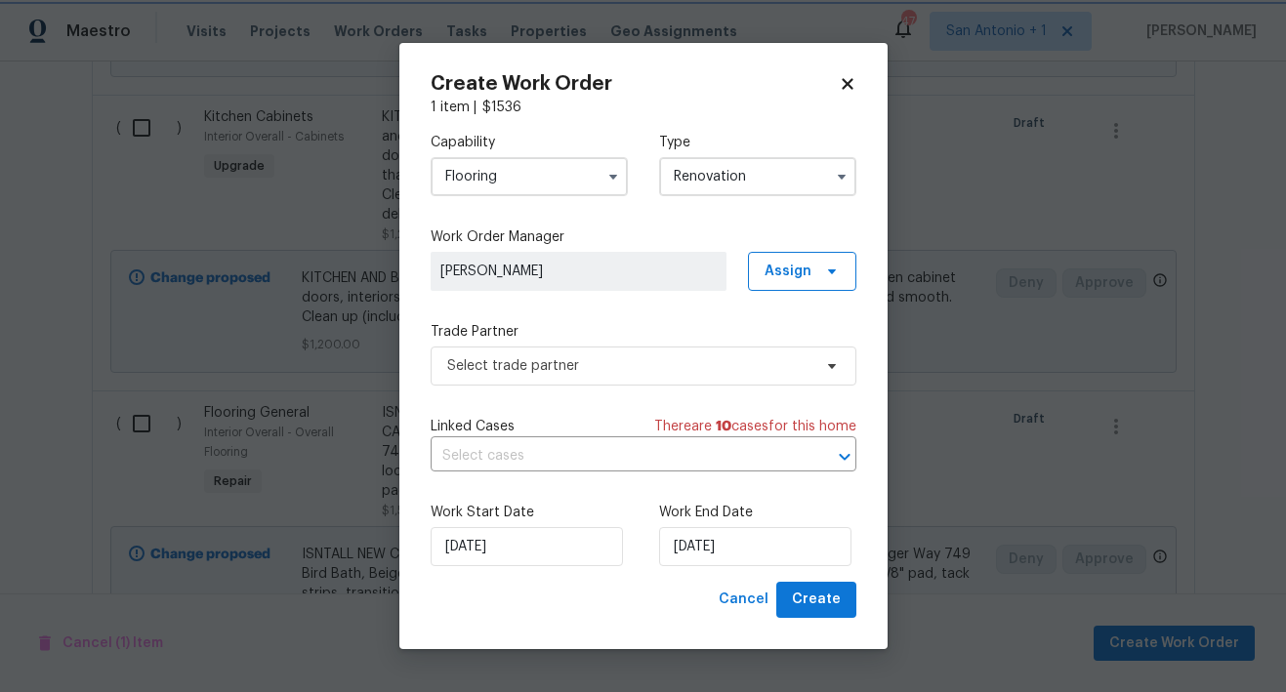
scroll to position [0, 0]
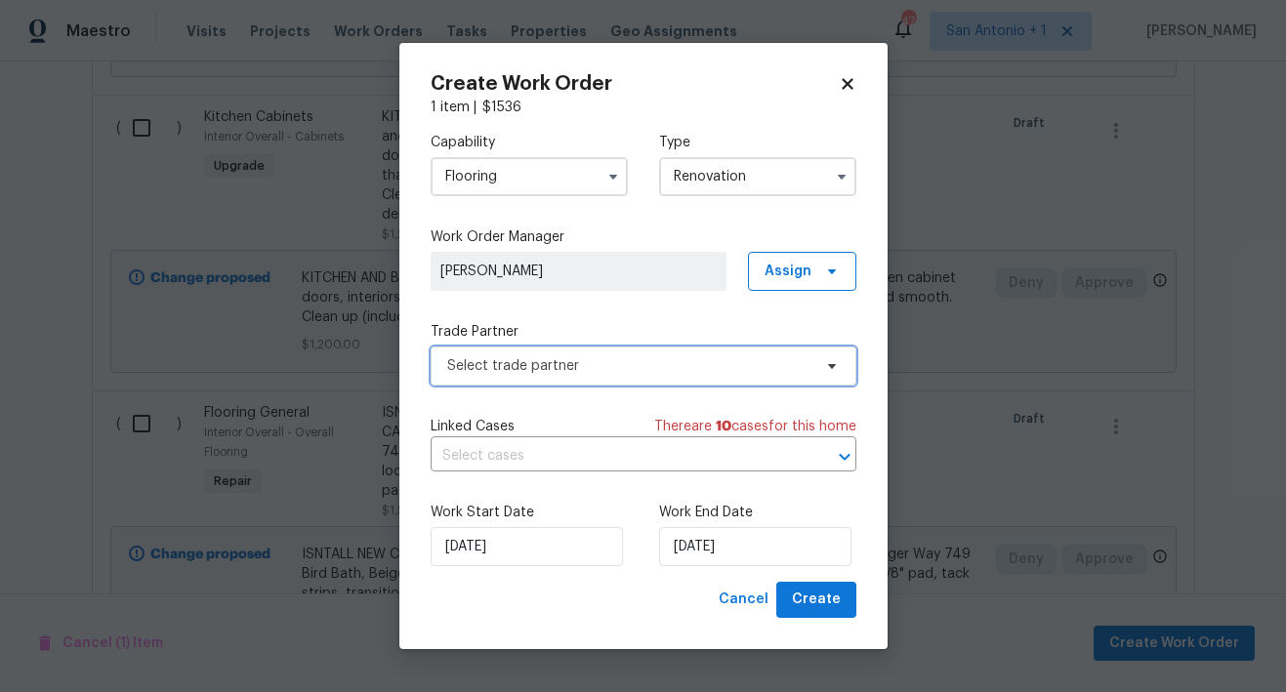
click at [591, 360] on span "Select trade partner" at bounding box center [629, 366] width 364 height 20
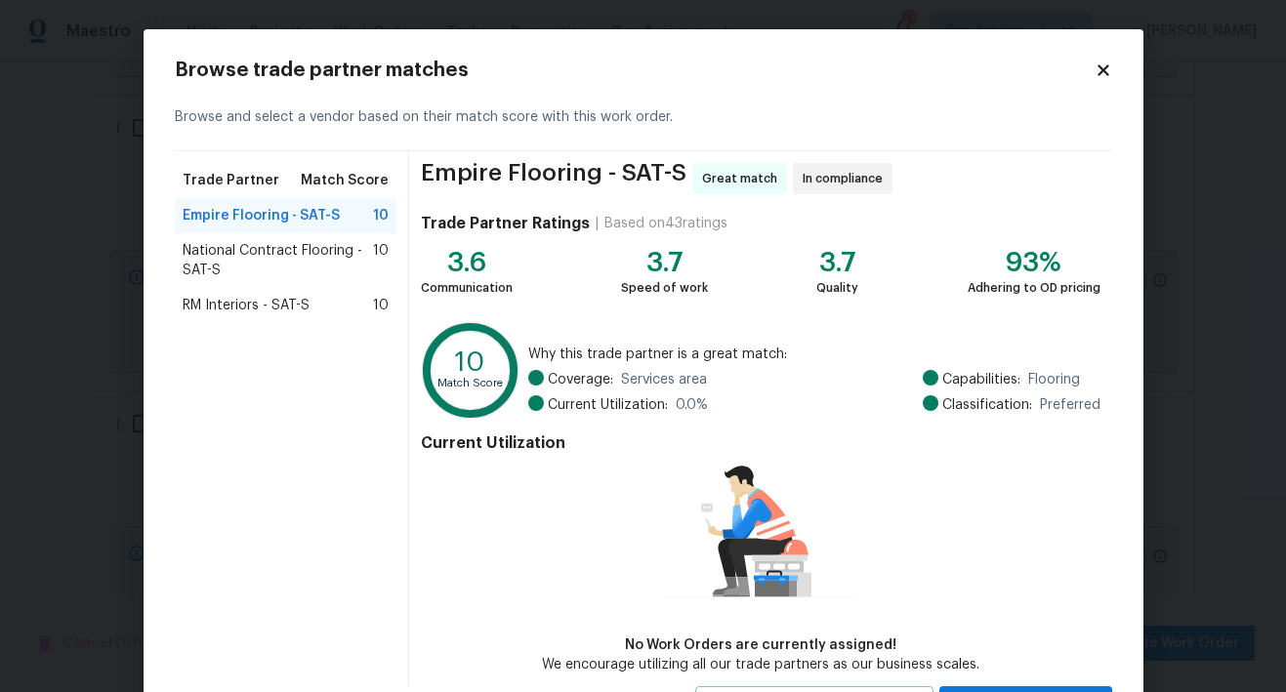
click at [294, 252] on span "National Contract Flooring - SAT-S" at bounding box center [278, 260] width 191 height 39
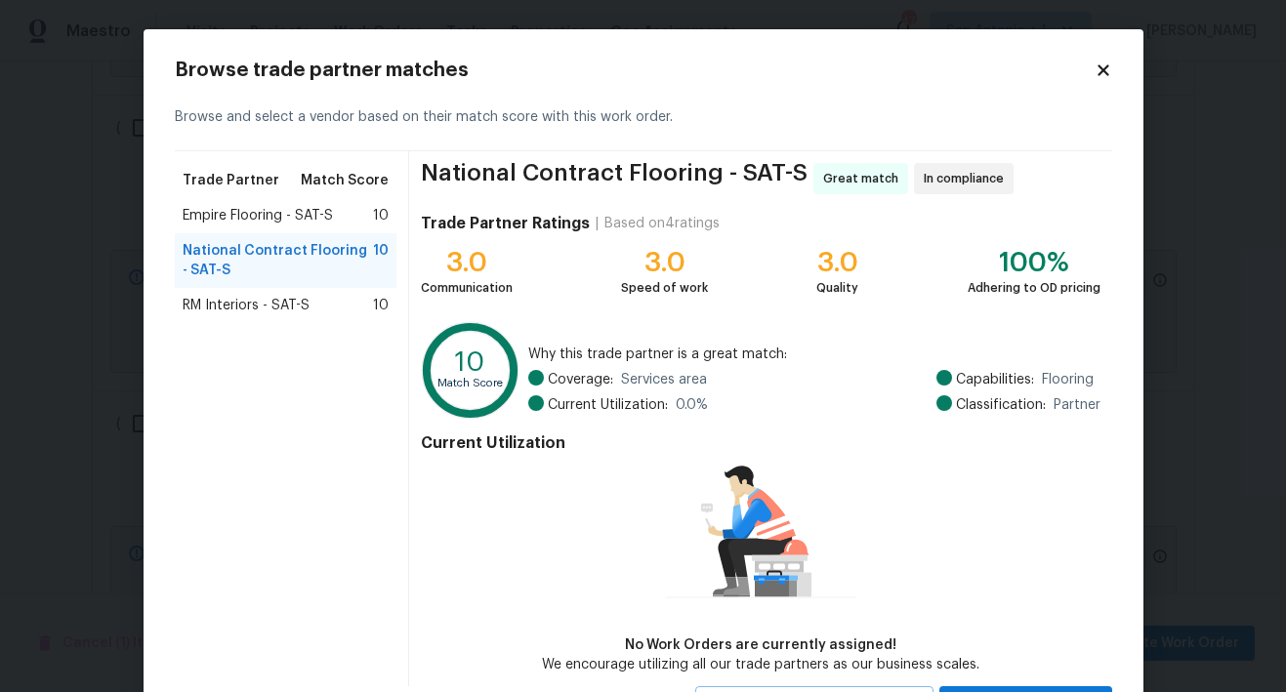
scroll to position [89, 0]
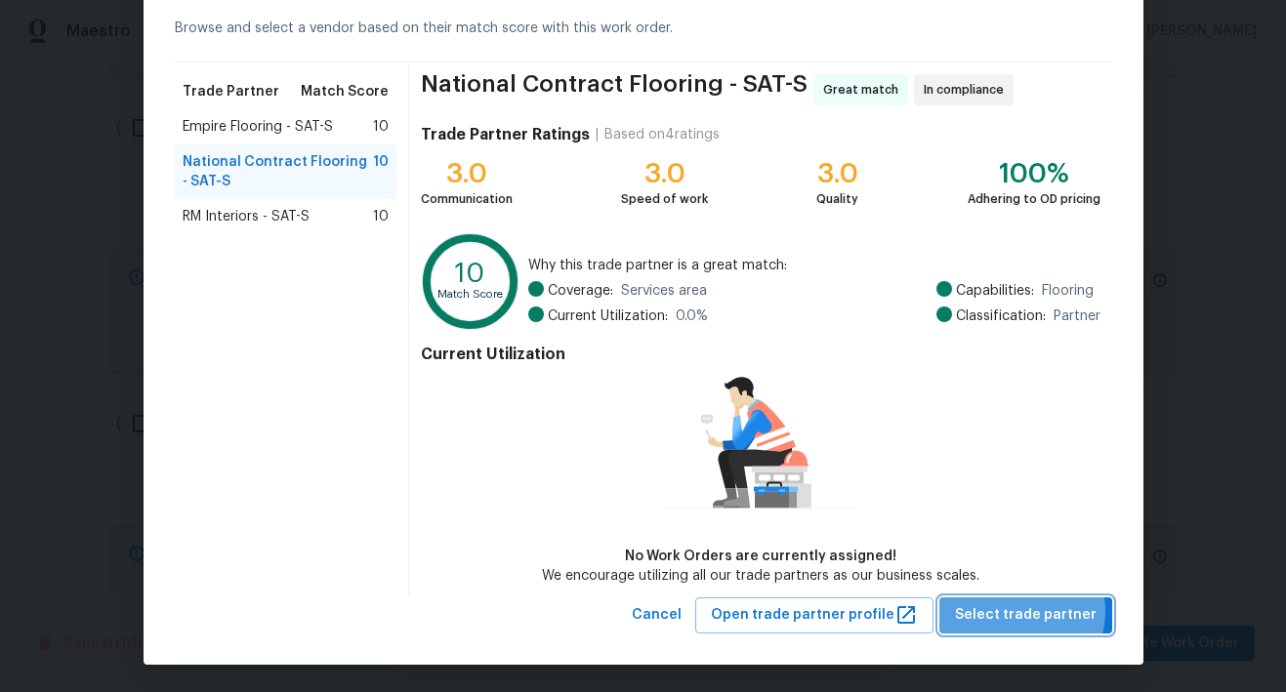
click at [1018, 610] on span "Select trade partner" at bounding box center [1026, 615] width 142 height 24
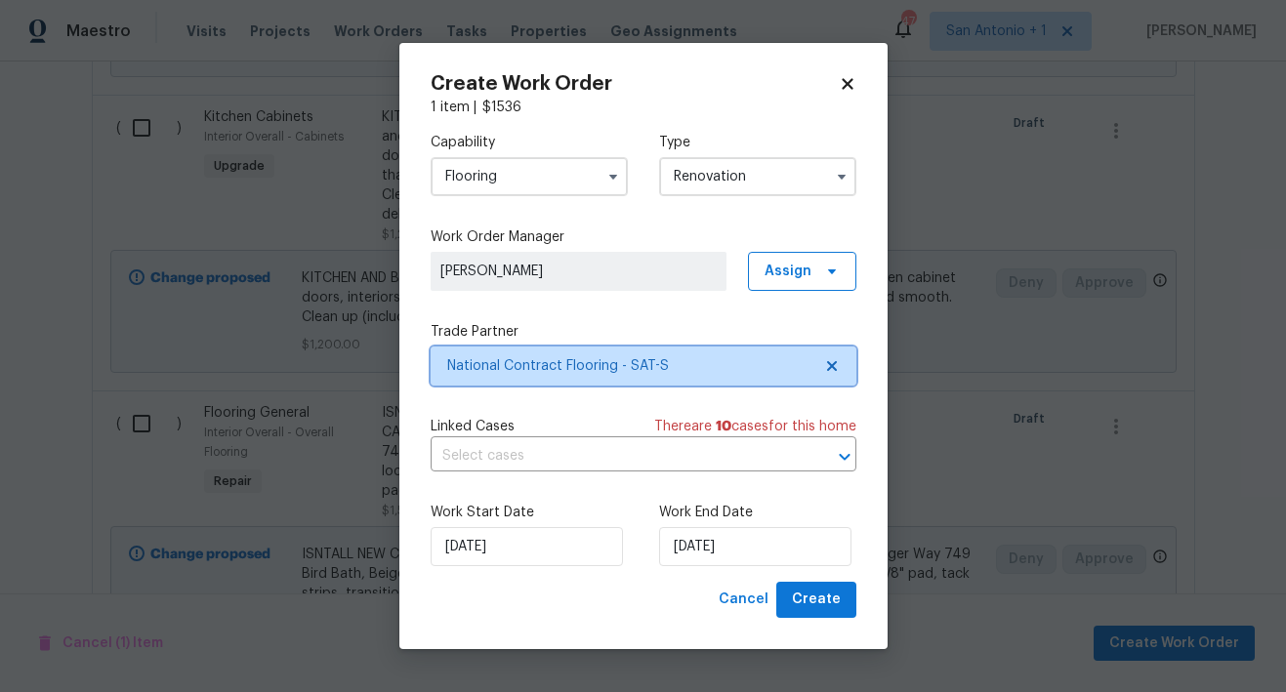
scroll to position [0, 0]
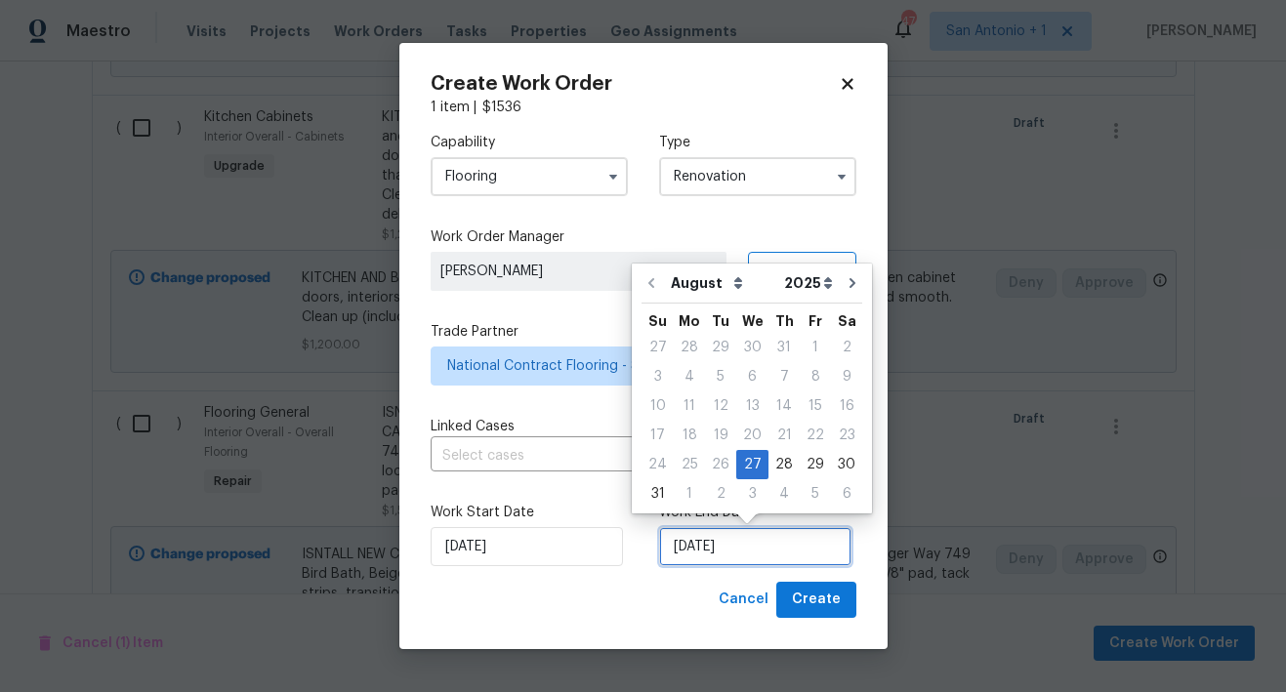
click at [700, 545] on input "[DATE]" at bounding box center [755, 546] width 192 height 39
click at [849, 287] on icon "Go to next month" at bounding box center [852, 283] width 6 height 10
type input "[DATE]"
select select "8"
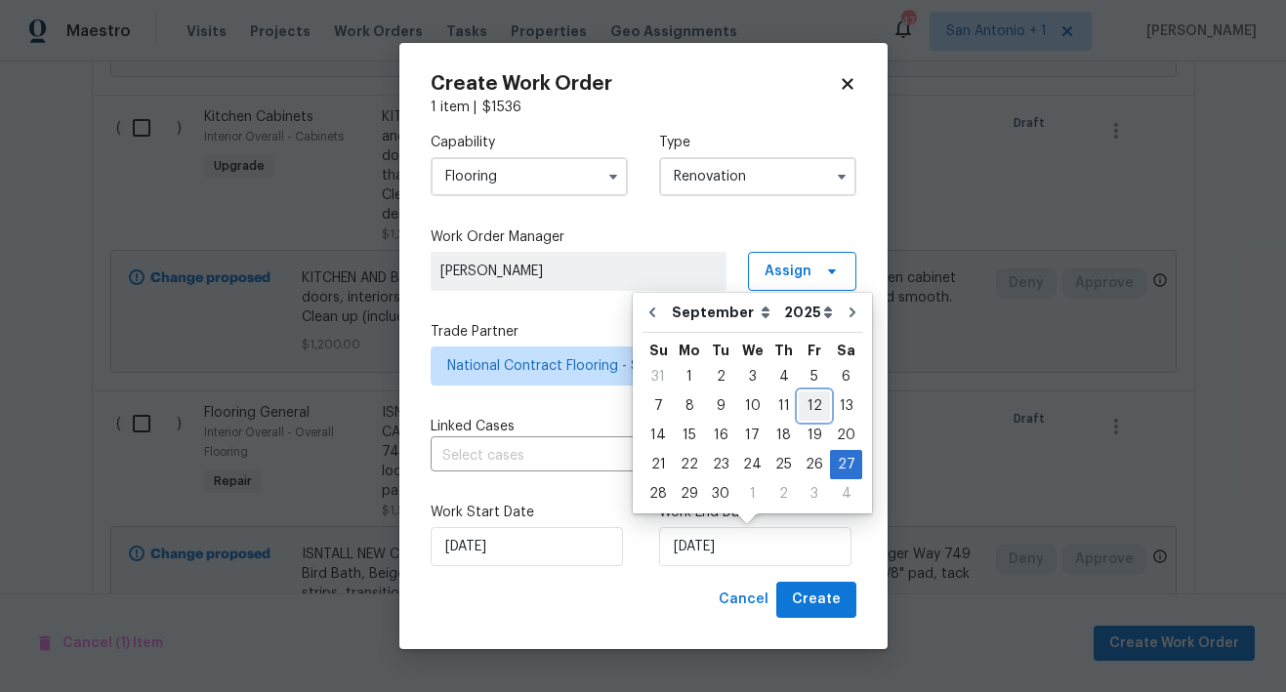
click at [801, 409] on div "12" at bounding box center [814, 405] width 31 height 27
type input "[DATE]"
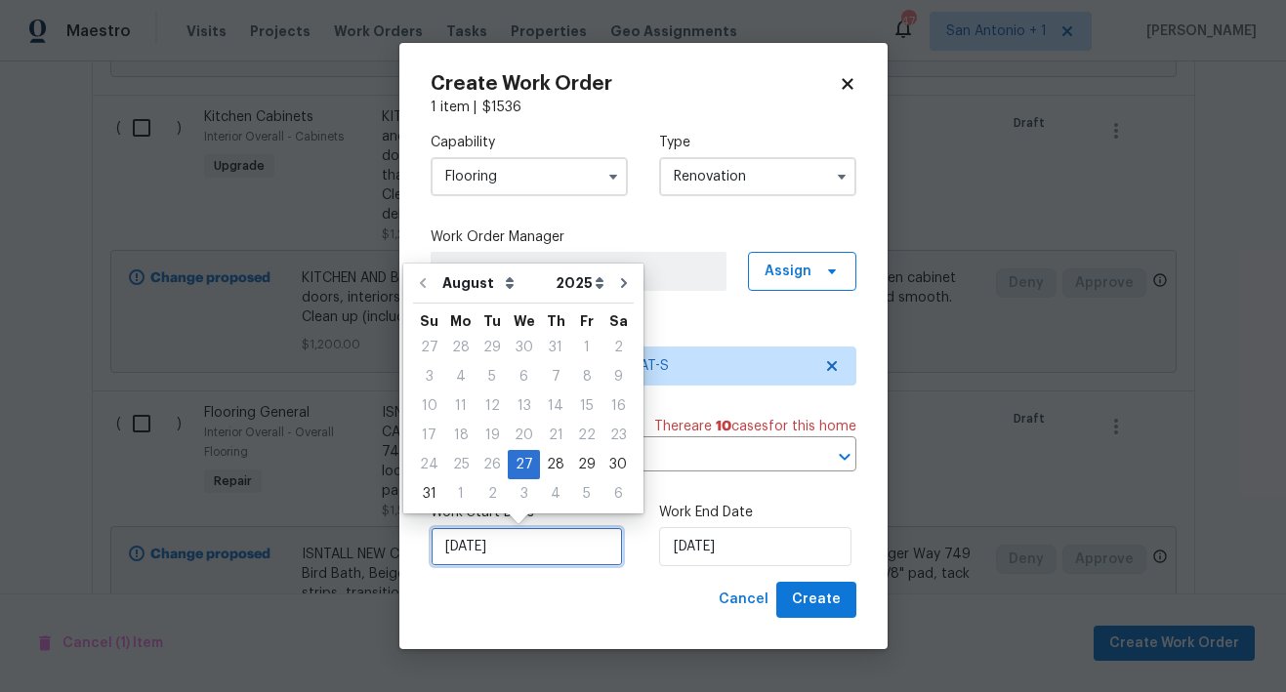
click at [523, 549] on input "[DATE]" at bounding box center [526, 546] width 192 height 39
click at [552, 467] on div "28" at bounding box center [555, 464] width 31 height 27
type input "[DATE]"
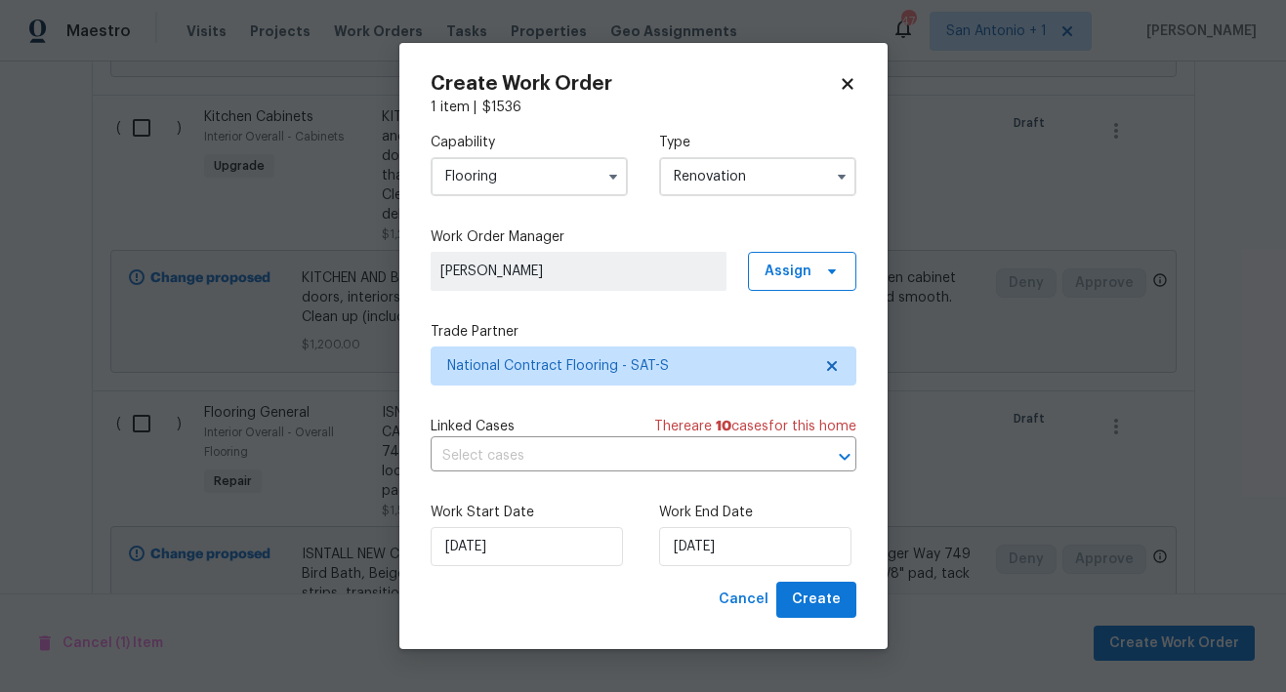
click at [517, 173] on input "Flooring" at bounding box center [528, 176] width 197 height 39
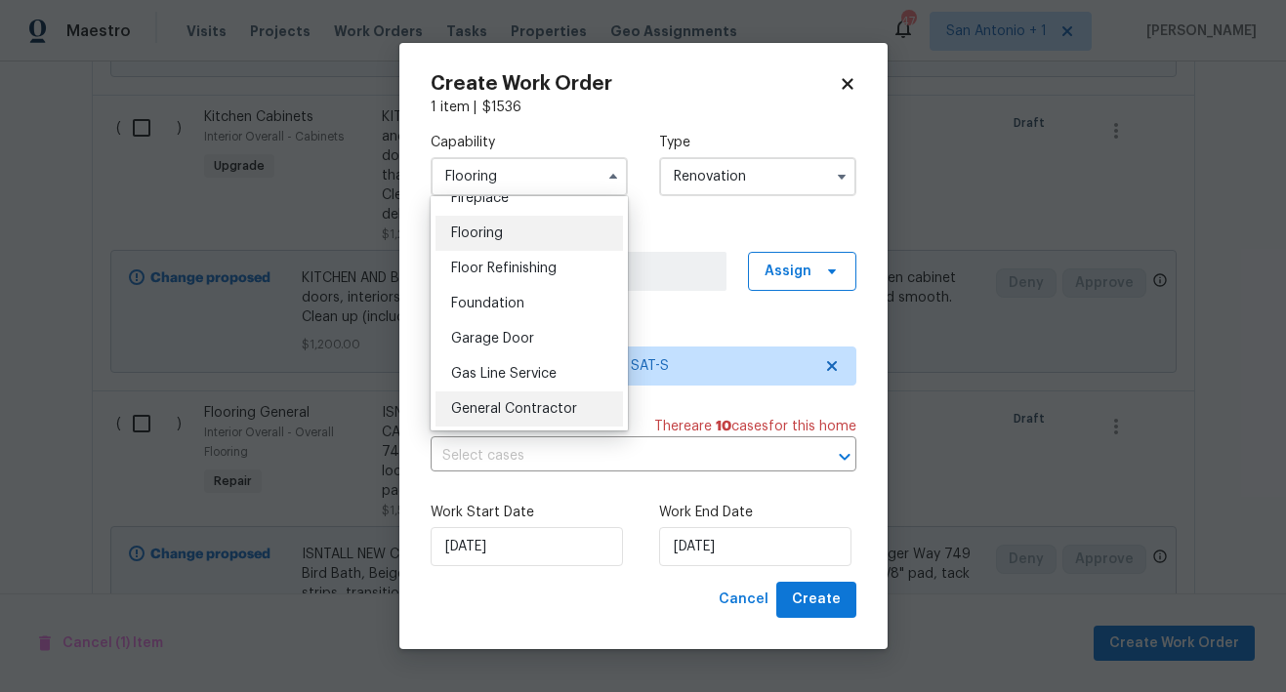
scroll to position [733, 0]
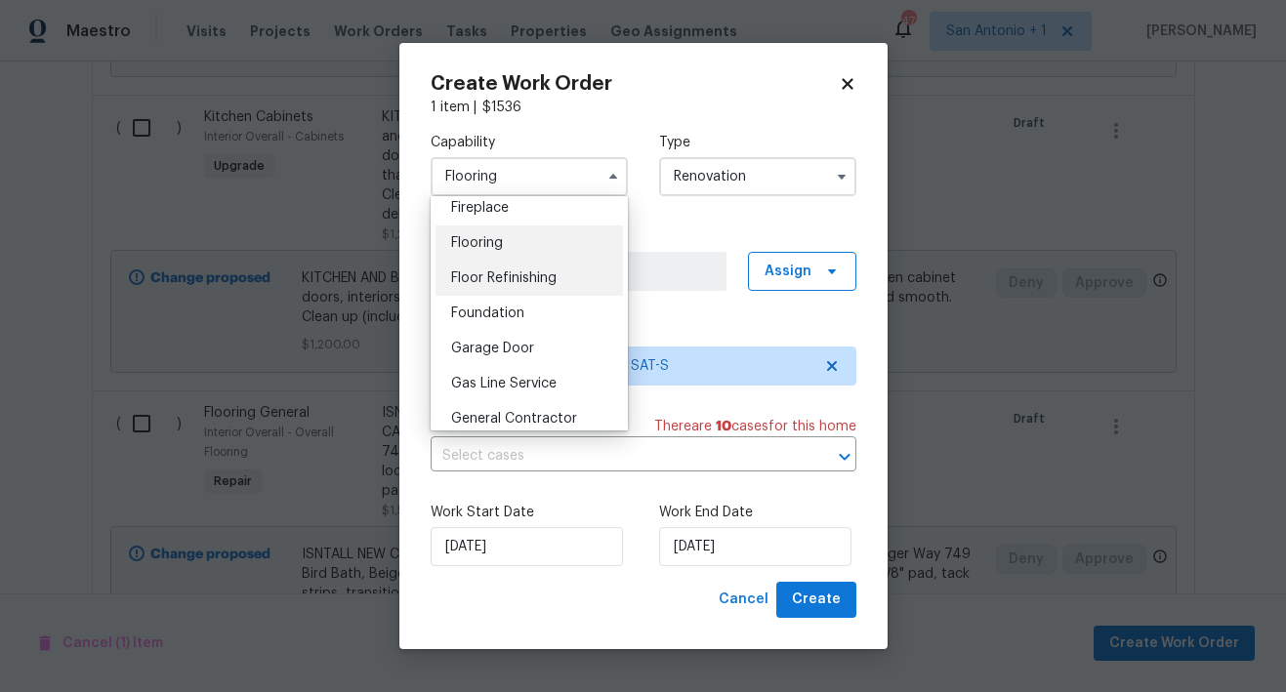
click at [528, 285] on span "Floor Refinishing" at bounding box center [503, 278] width 105 height 14
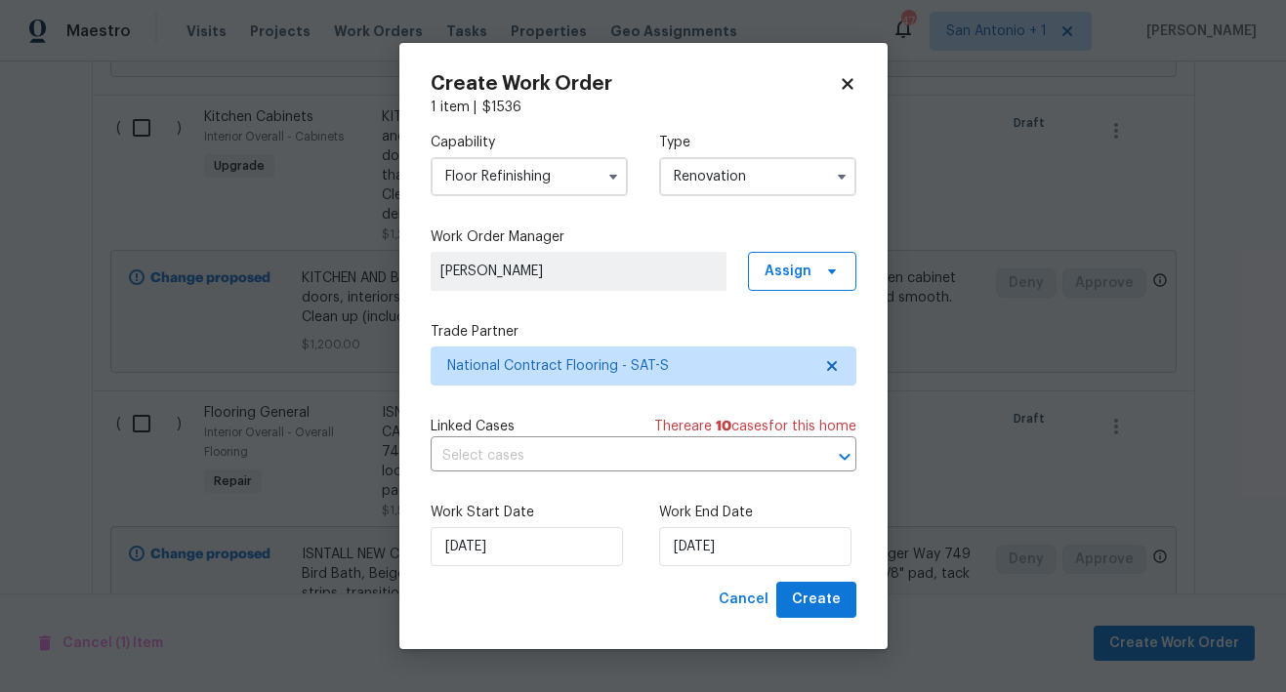
click at [549, 172] on input "Floor Refinishing" at bounding box center [528, 176] width 197 height 39
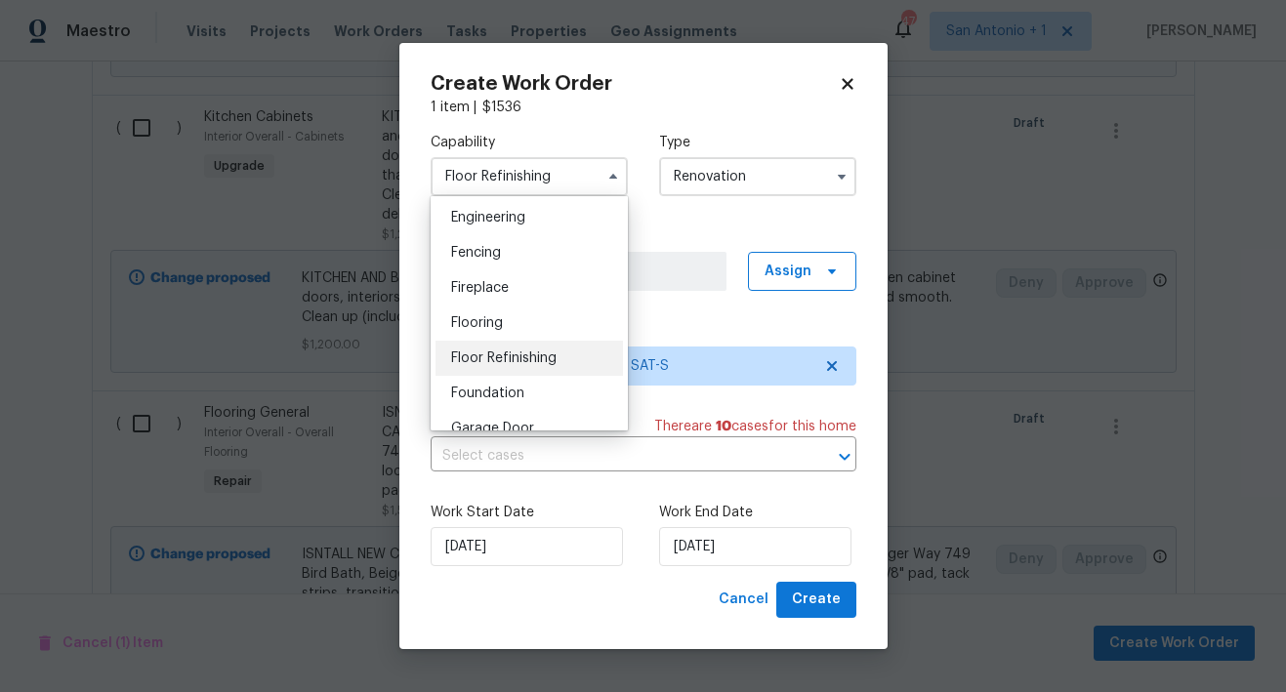
scroll to position [659, 0]
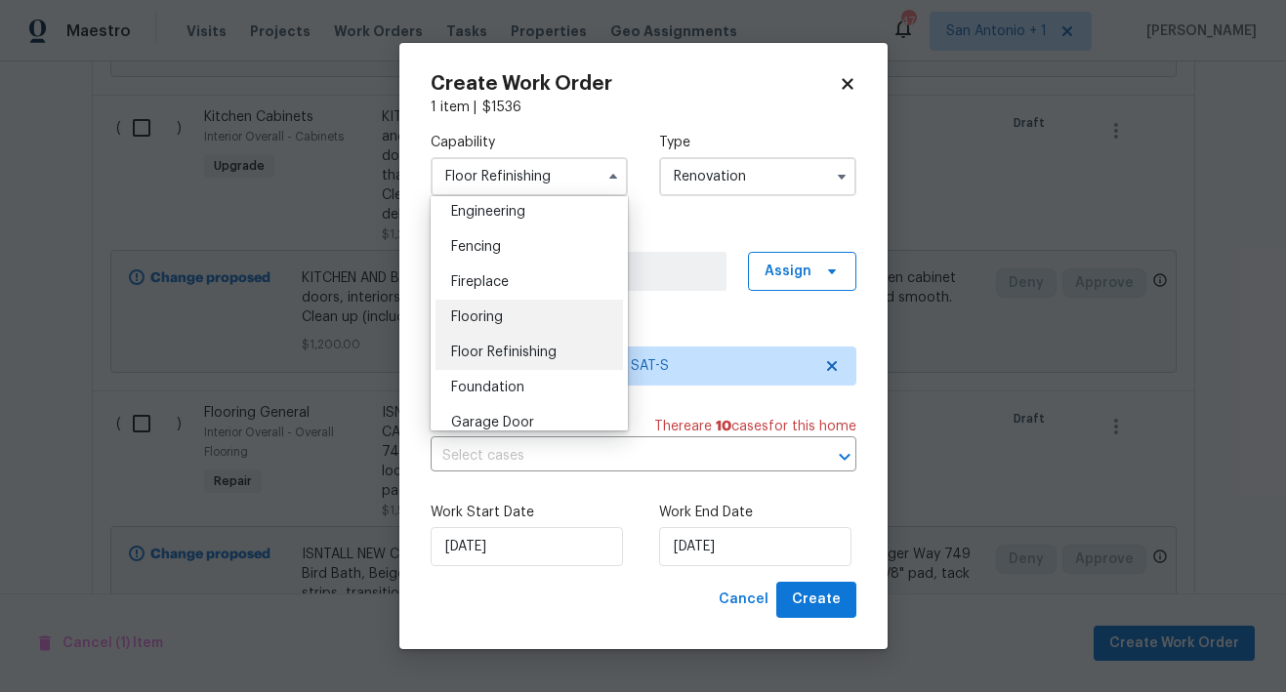
click at [506, 326] on div "Flooring" at bounding box center [528, 317] width 187 height 35
type input "Flooring"
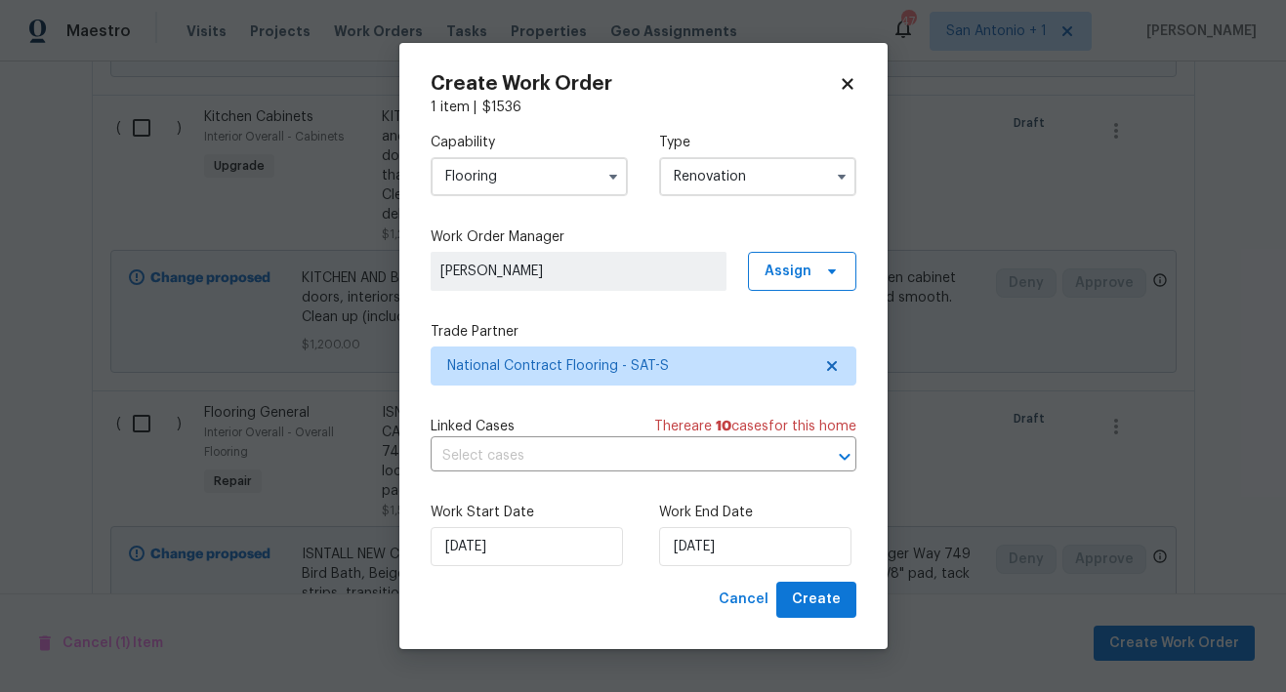
click at [767, 184] on input "Renovation" at bounding box center [757, 176] width 197 height 39
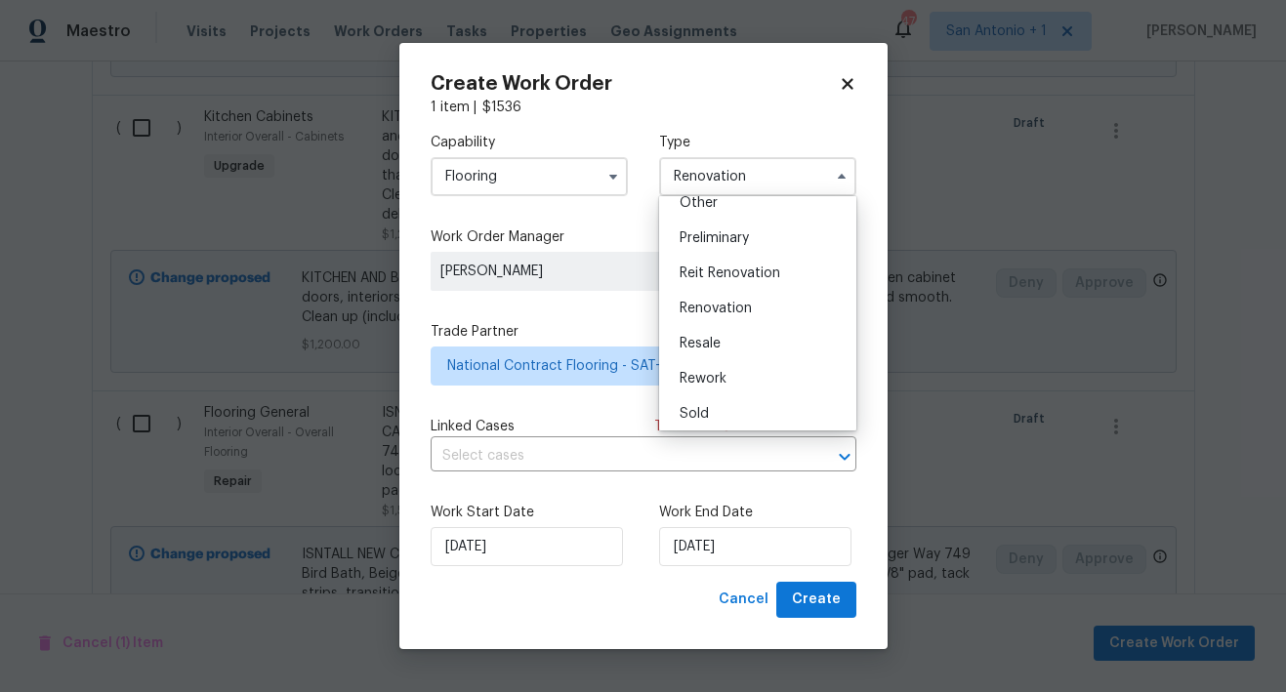
scroll to position [434, 0]
click at [614, 576] on div "Work Start Date [DATE] Work End Date [DATE]" at bounding box center [643, 534] width 426 height 95
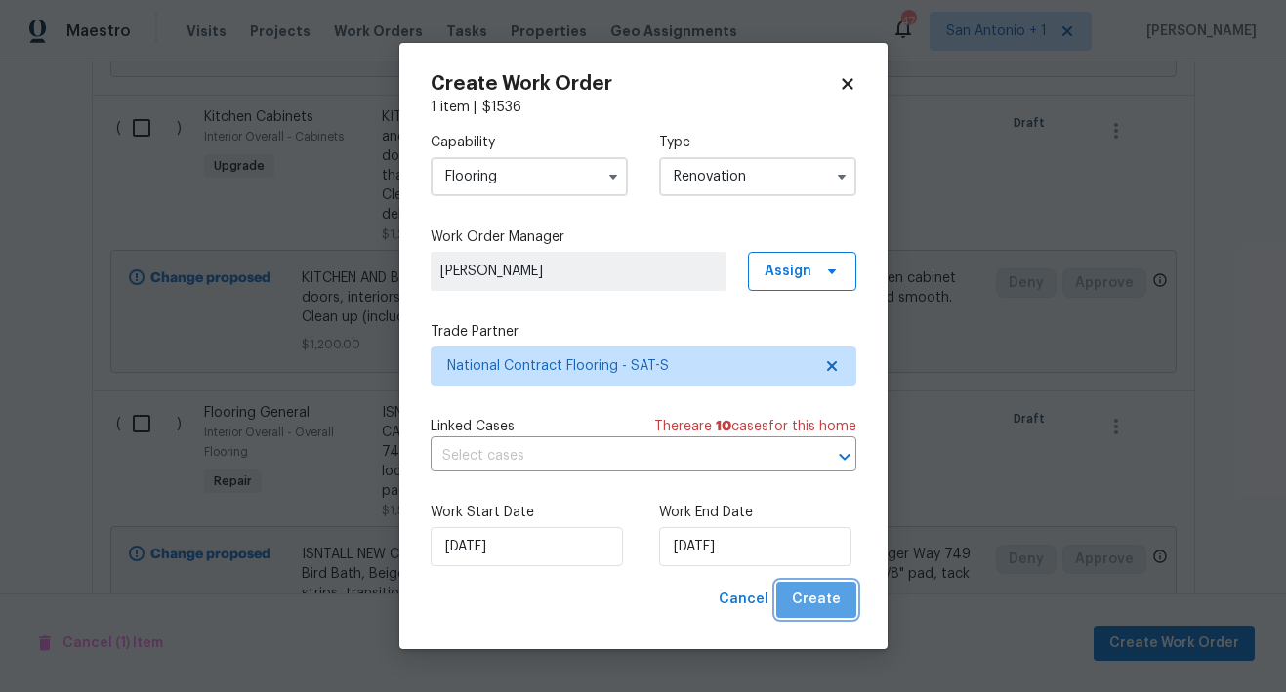
click at [839, 606] on span "Create" at bounding box center [816, 600] width 49 height 24
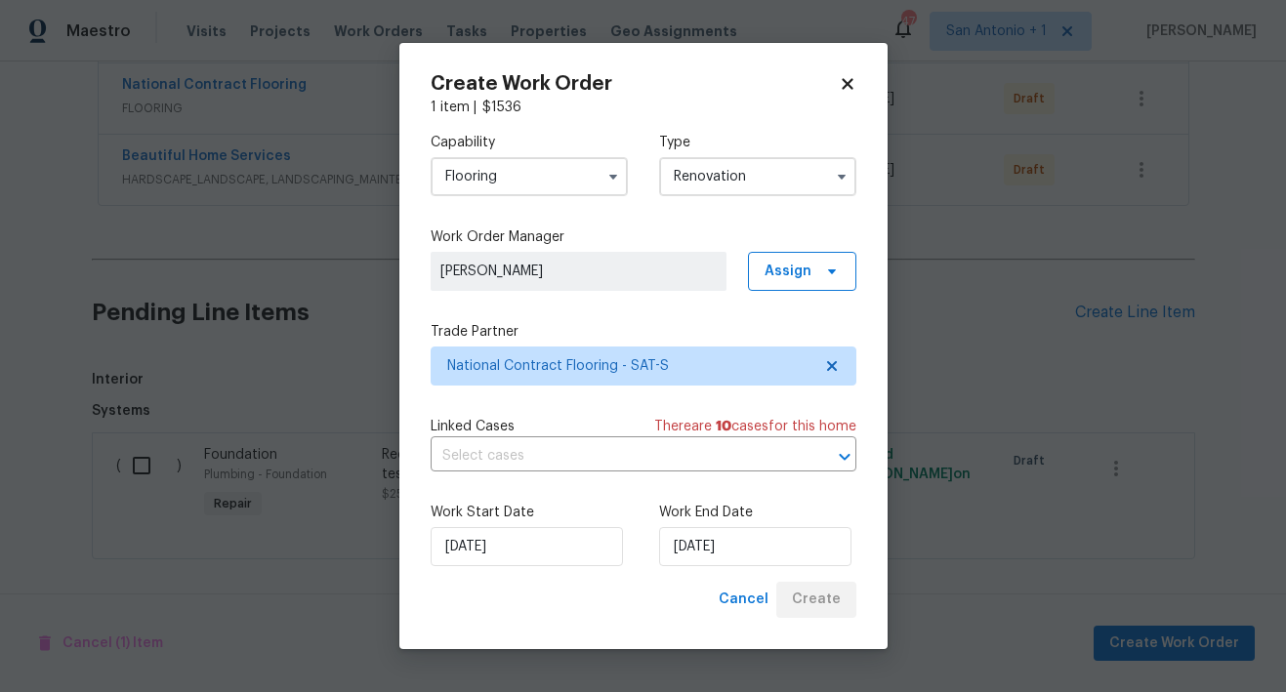
scroll to position [1822, 0]
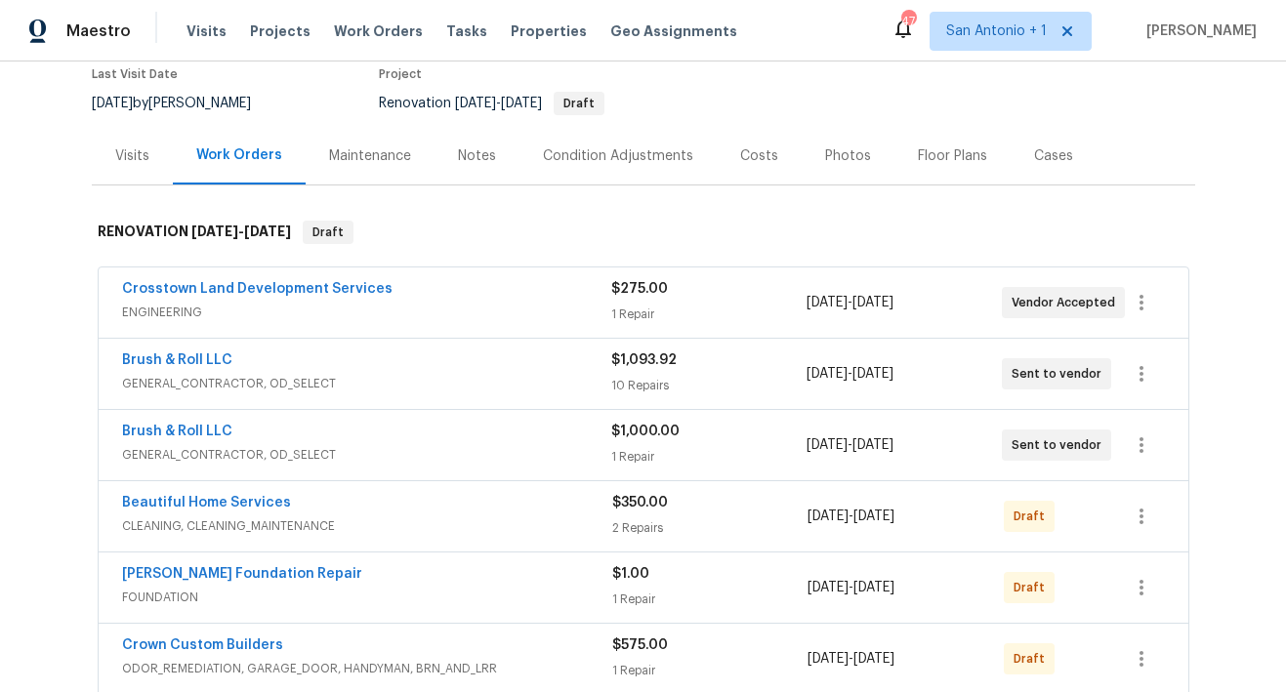
scroll to position [170, 0]
click at [460, 157] on div "Notes" at bounding box center [477, 155] width 38 height 20
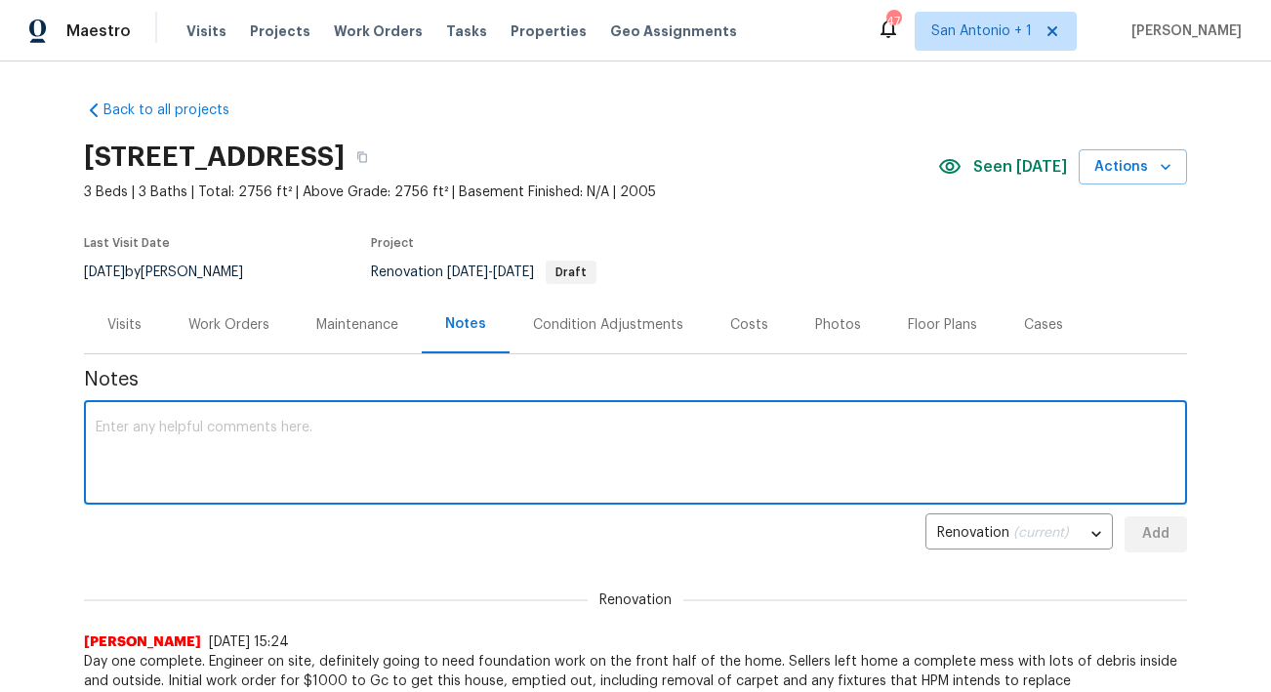
click at [240, 425] on textarea at bounding box center [636, 455] width 1080 height 68
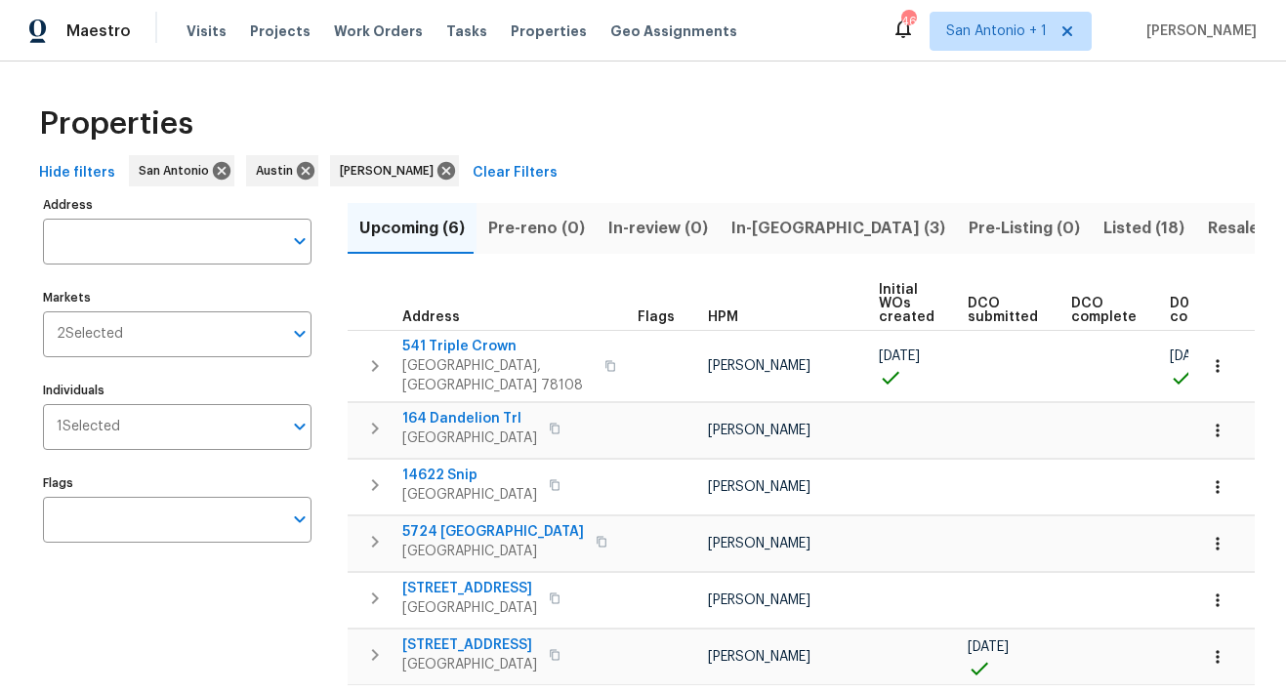
scroll to position [0, 373]
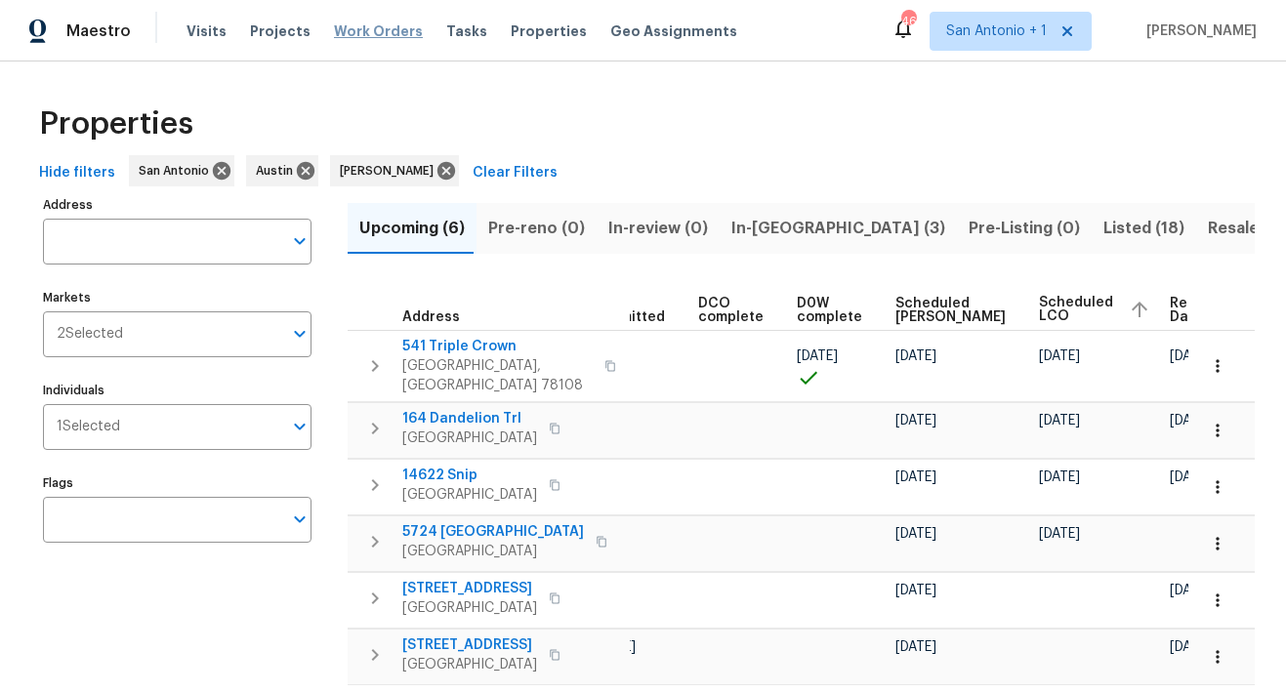
click at [354, 26] on span "Work Orders" at bounding box center [378, 31] width 89 height 20
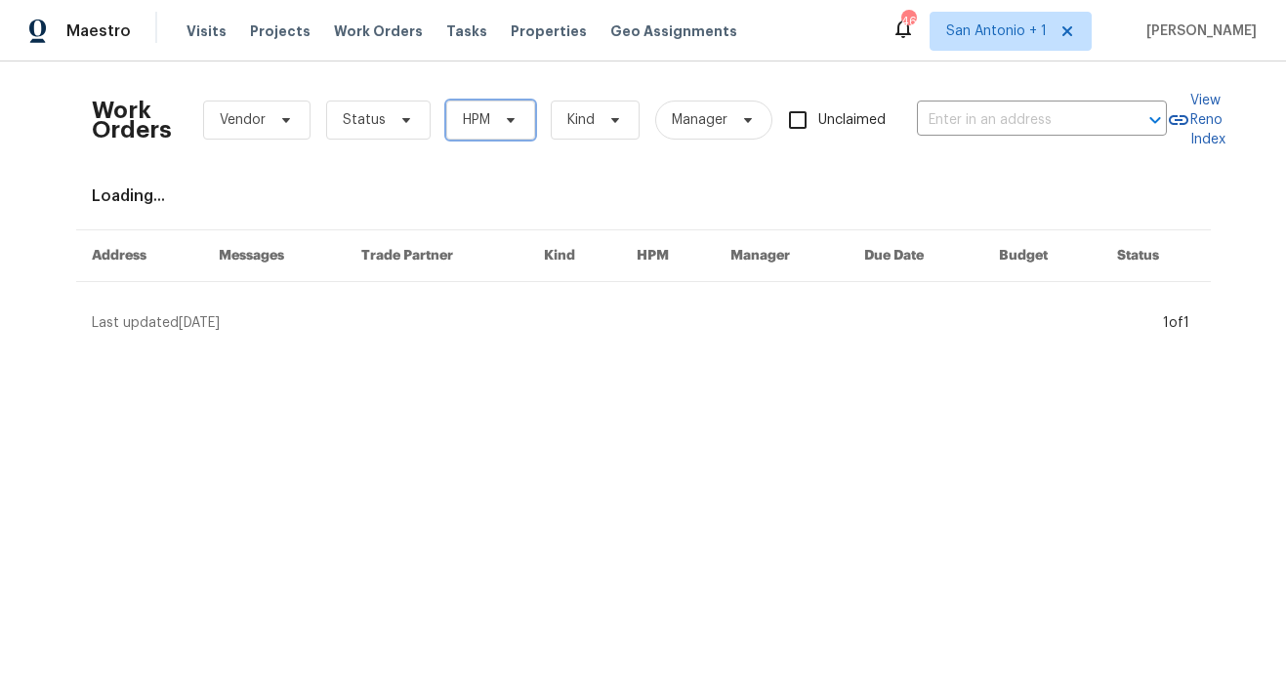
click at [506, 119] on icon at bounding box center [510, 120] width 8 height 5
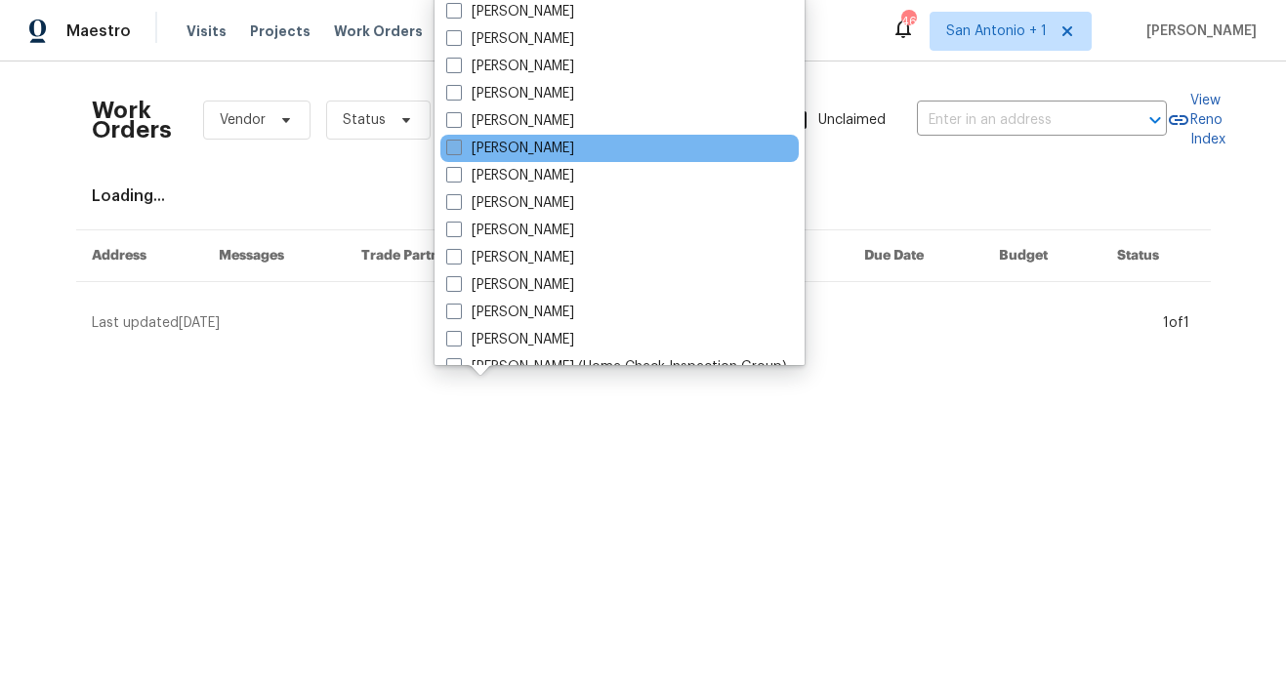
click at [449, 147] on span at bounding box center [454, 148] width 16 height 16
click at [449, 147] on input "[PERSON_NAME]" at bounding box center [452, 145] width 13 height 13
checkbox input "true"
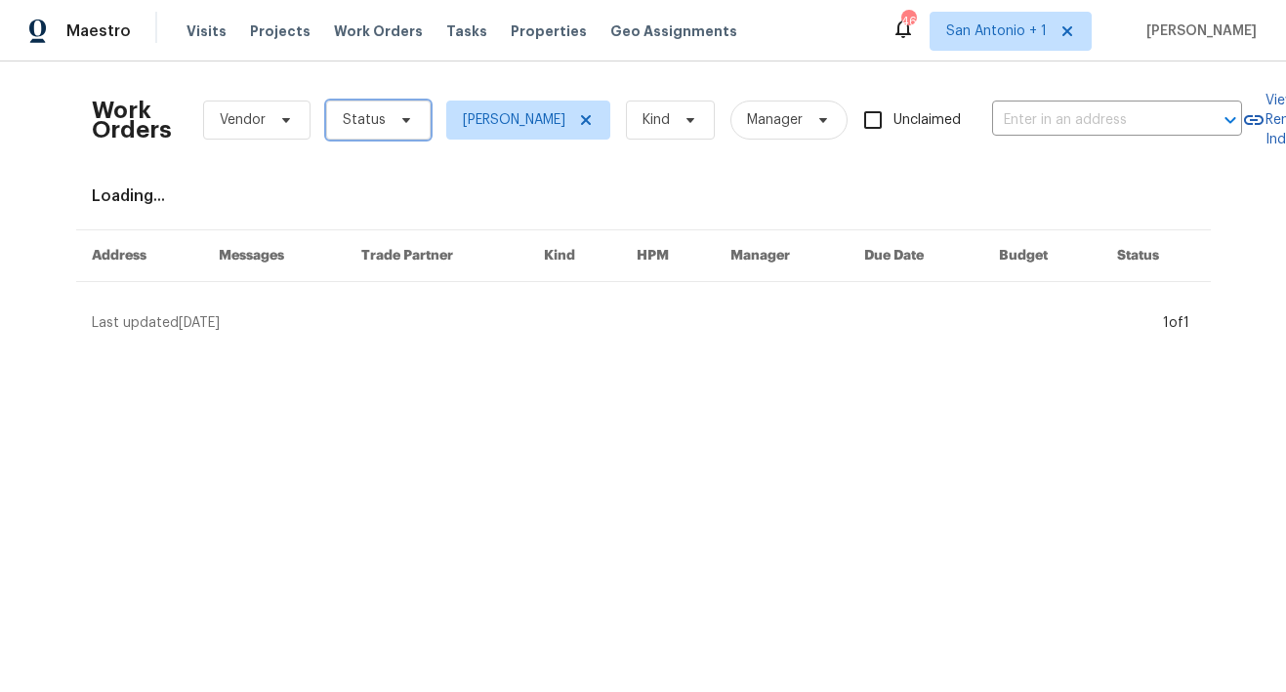
click at [398, 113] on icon at bounding box center [406, 120] width 16 height 16
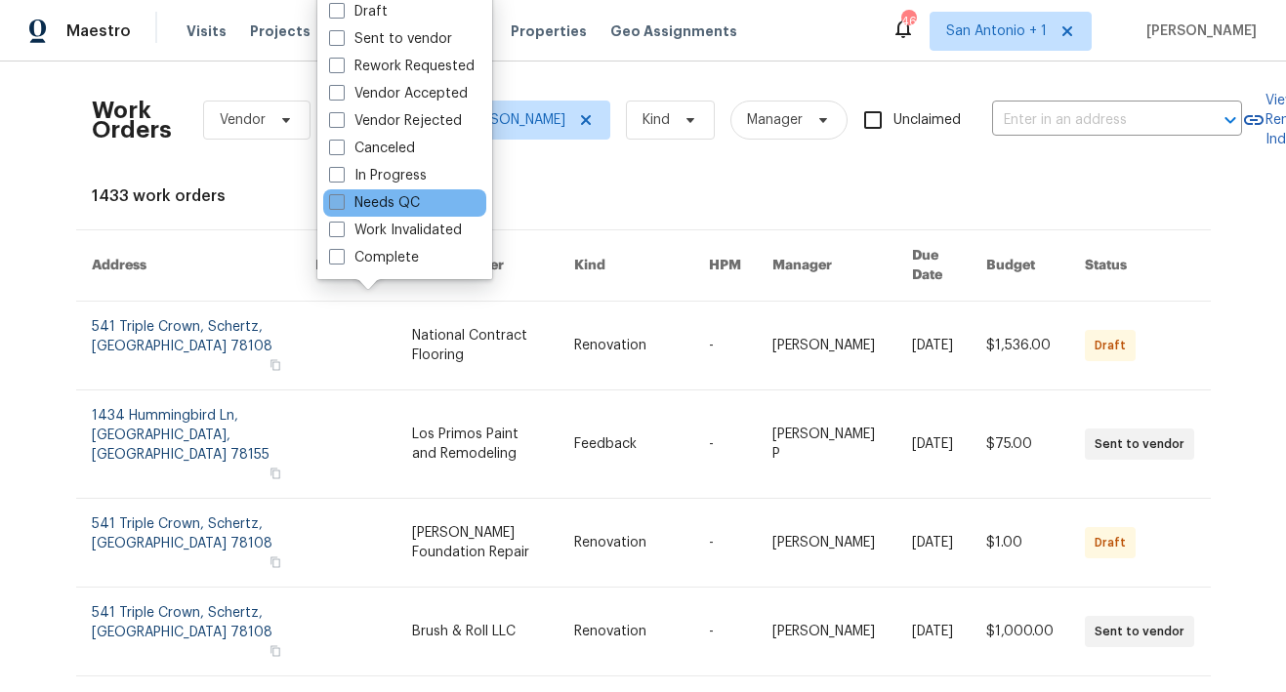
click at [340, 203] on span at bounding box center [337, 202] width 16 height 16
click at [340, 203] on input "Needs QC" at bounding box center [335, 199] width 13 height 13
checkbox input "true"
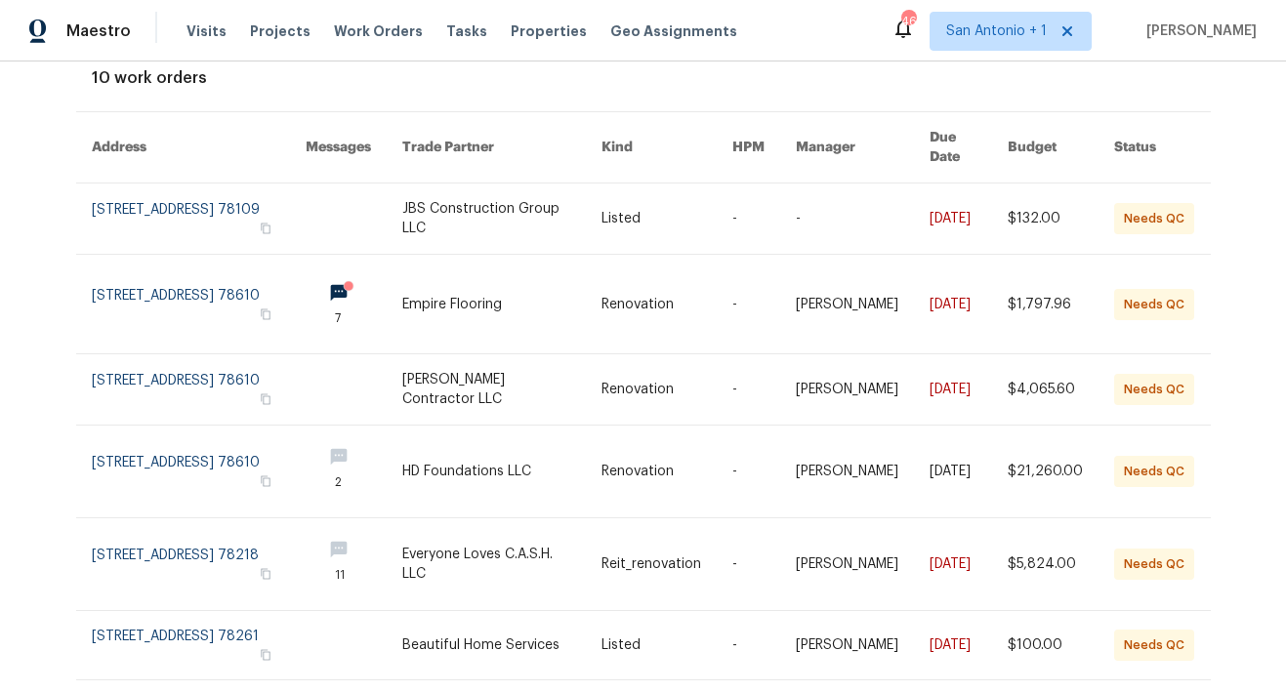
scroll to position [119, 0]
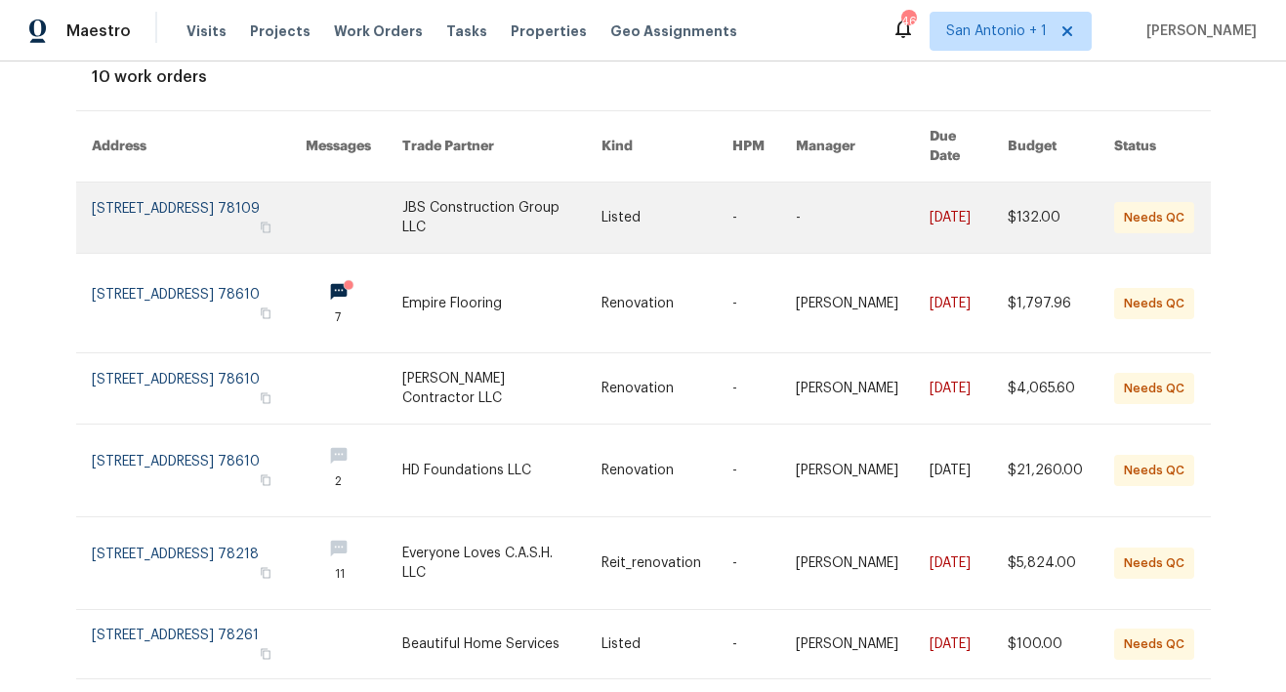
click at [125, 193] on link at bounding box center [199, 218] width 214 height 70
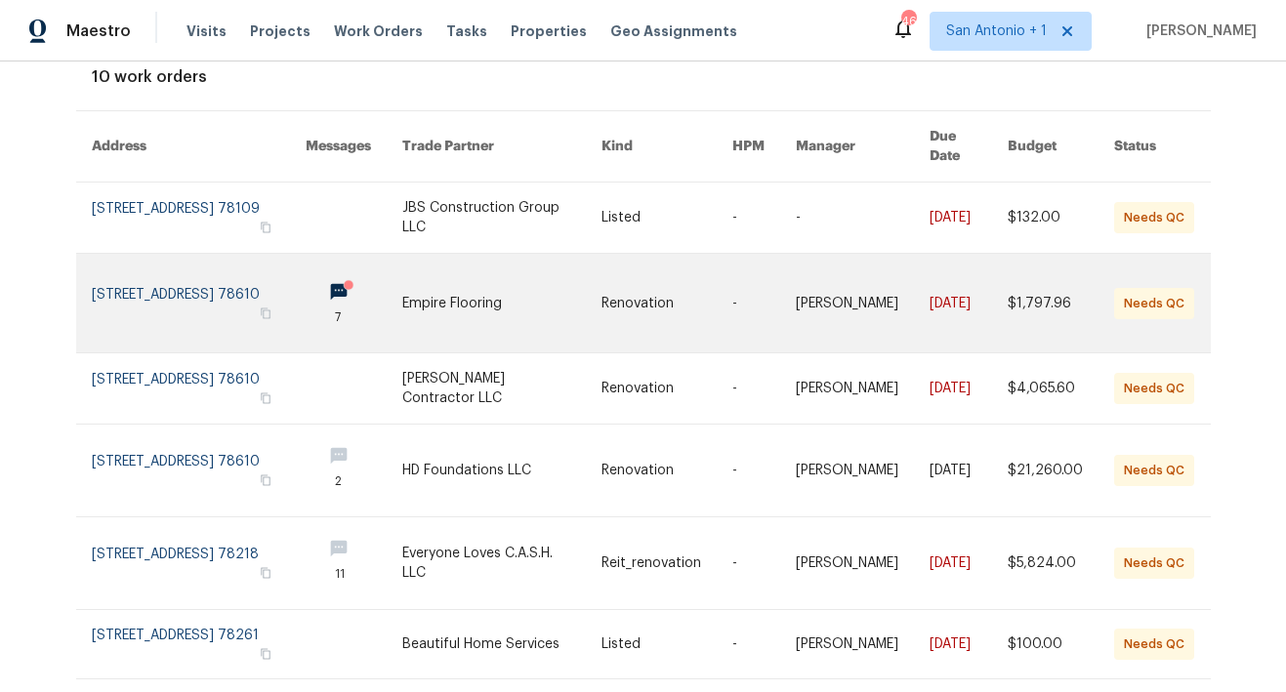
click at [127, 272] on link at bounding box center [199, 303] width 214 height 99
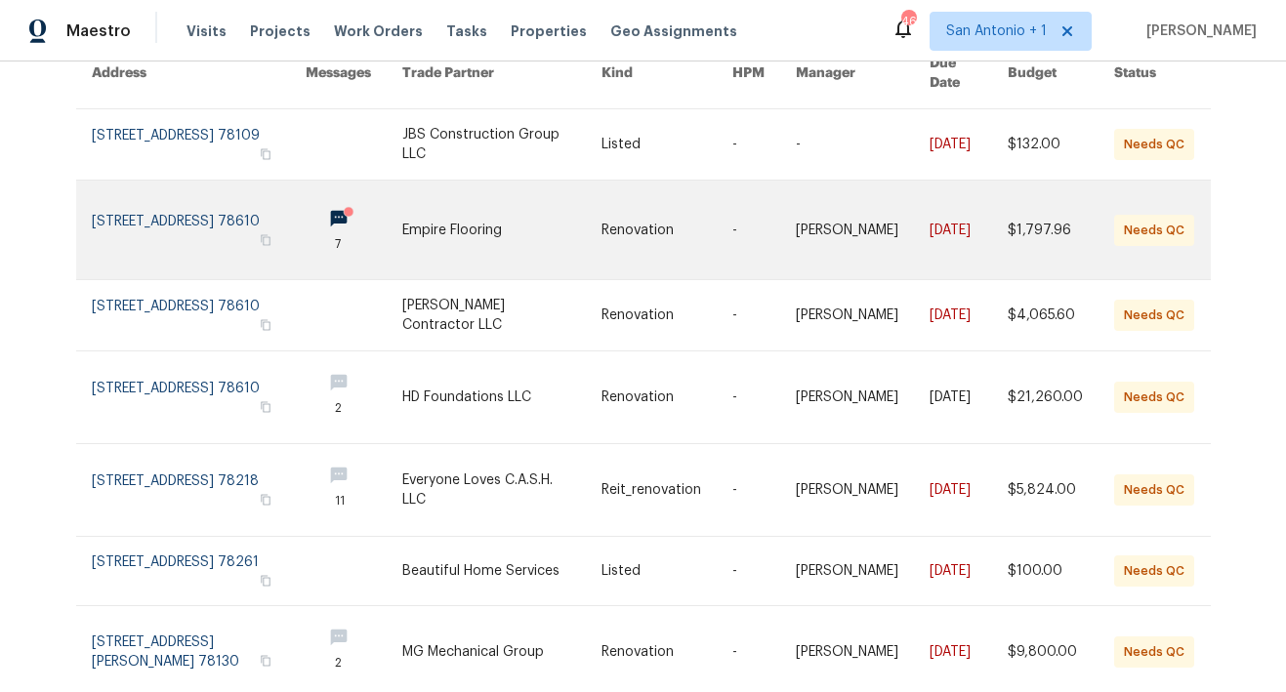
scroll to position [198, 0]
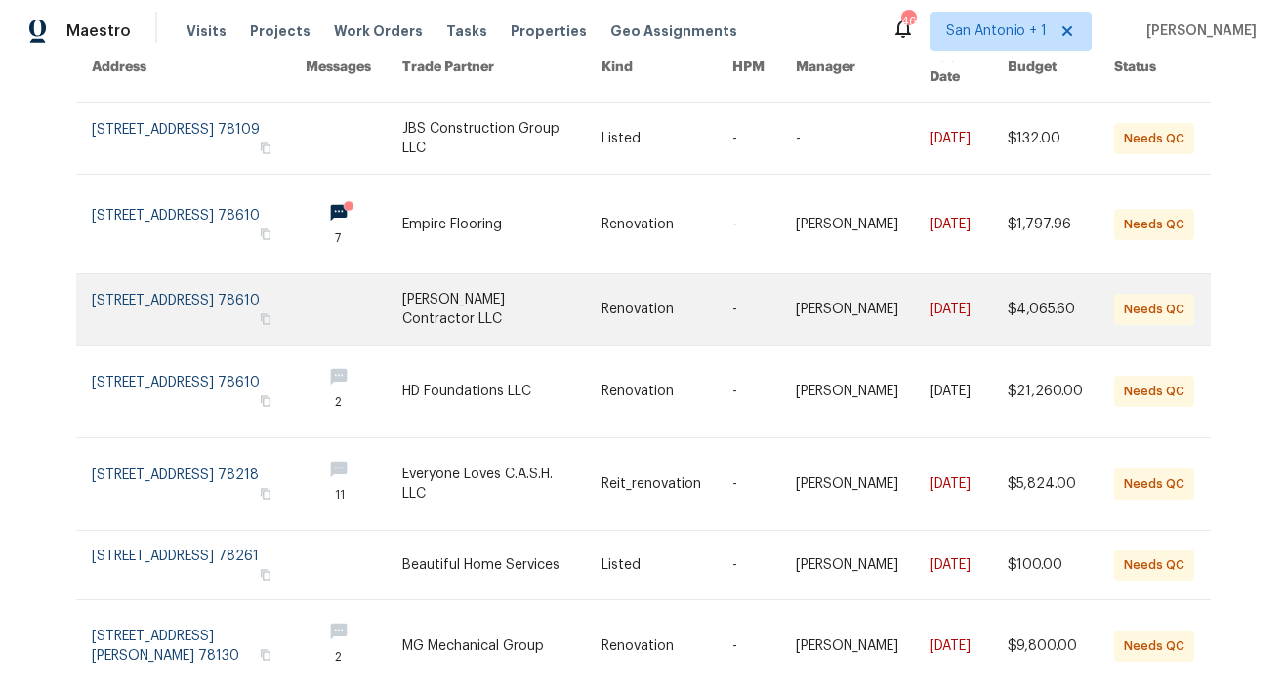
click at [156, 281] on link at bounding box center [199, 309] width 214 height 70
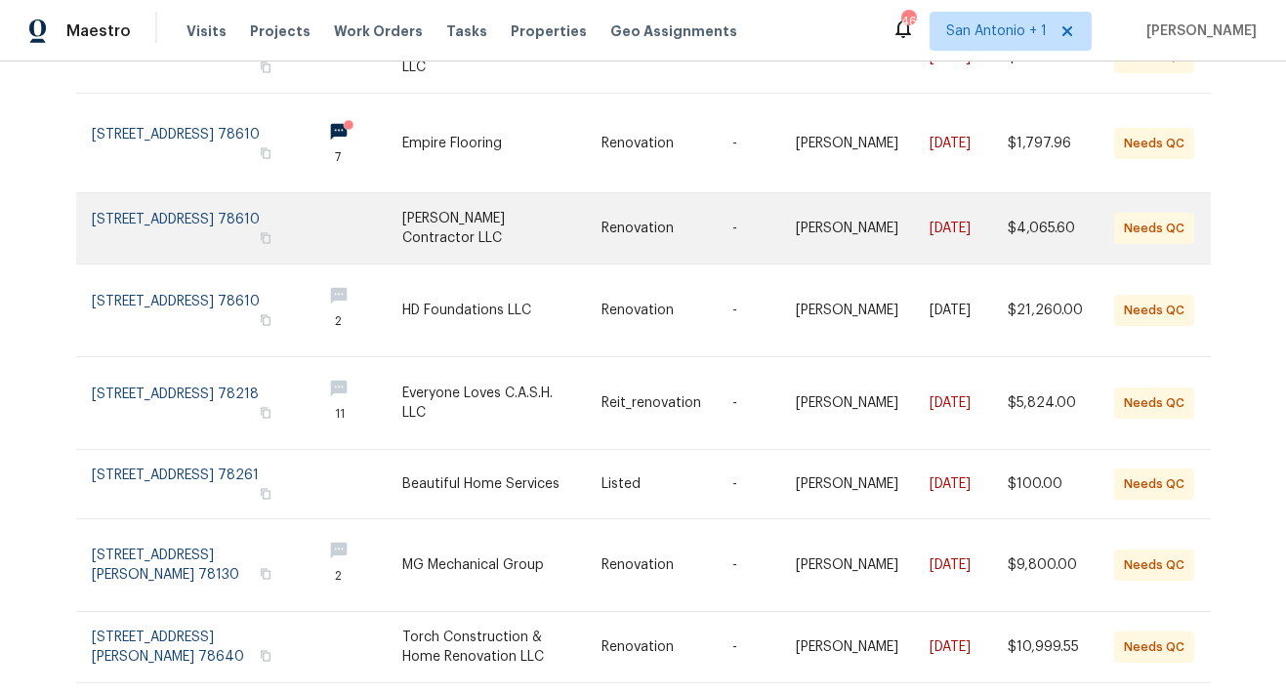
scroll to position [287, 0]
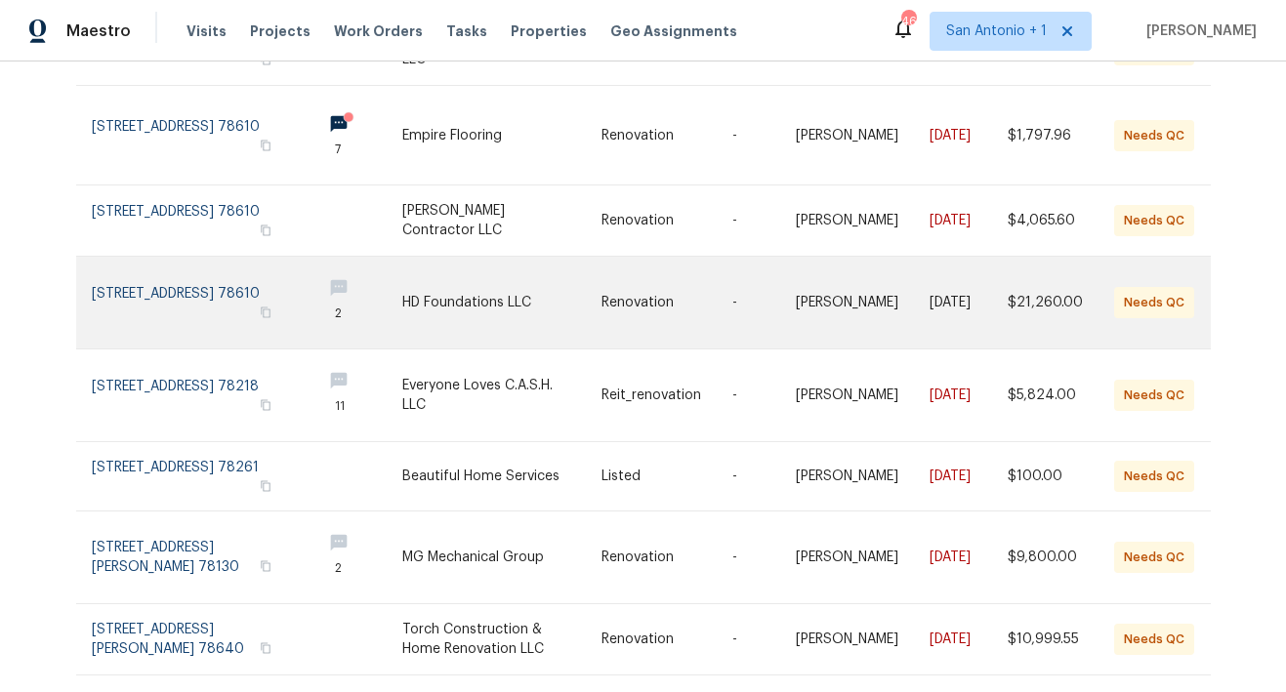
click at [157, 279] on link at bounding box center [199, 303] width 214 height 92
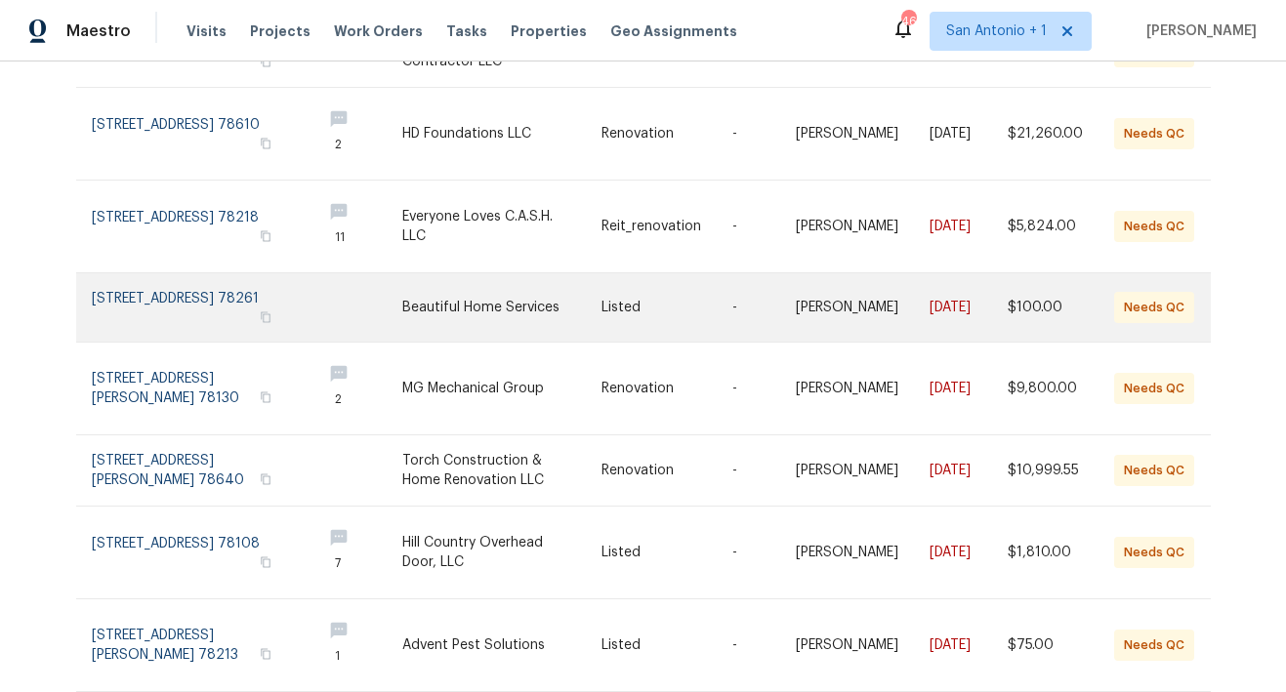
scroll to position [466, 0]
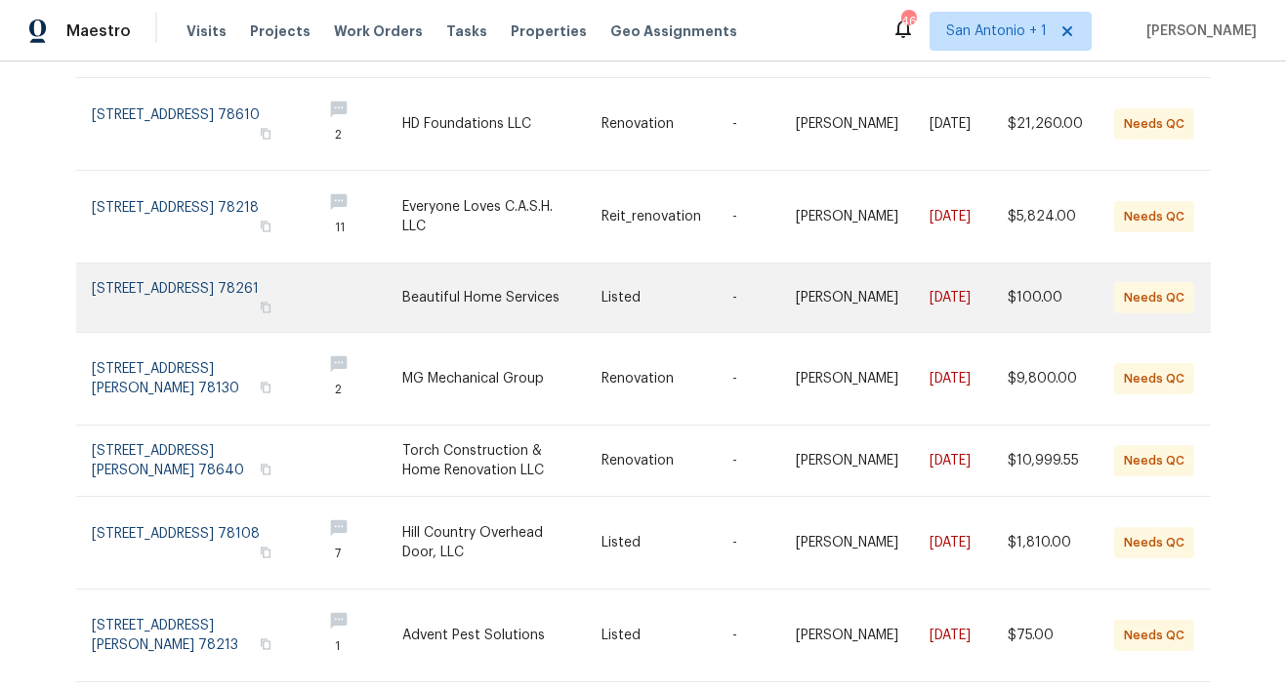
click at [161, 280] on link at bounding box center [199, 298] width 214 height 68
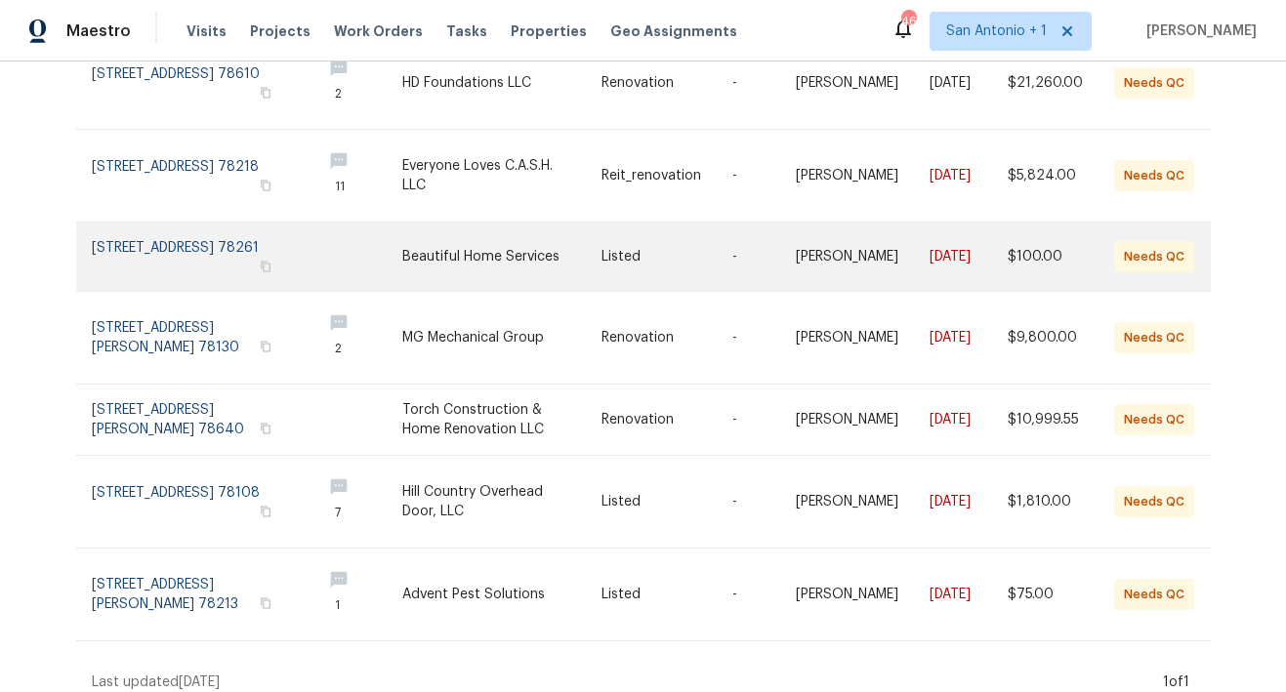
scroll to position [516, 0]
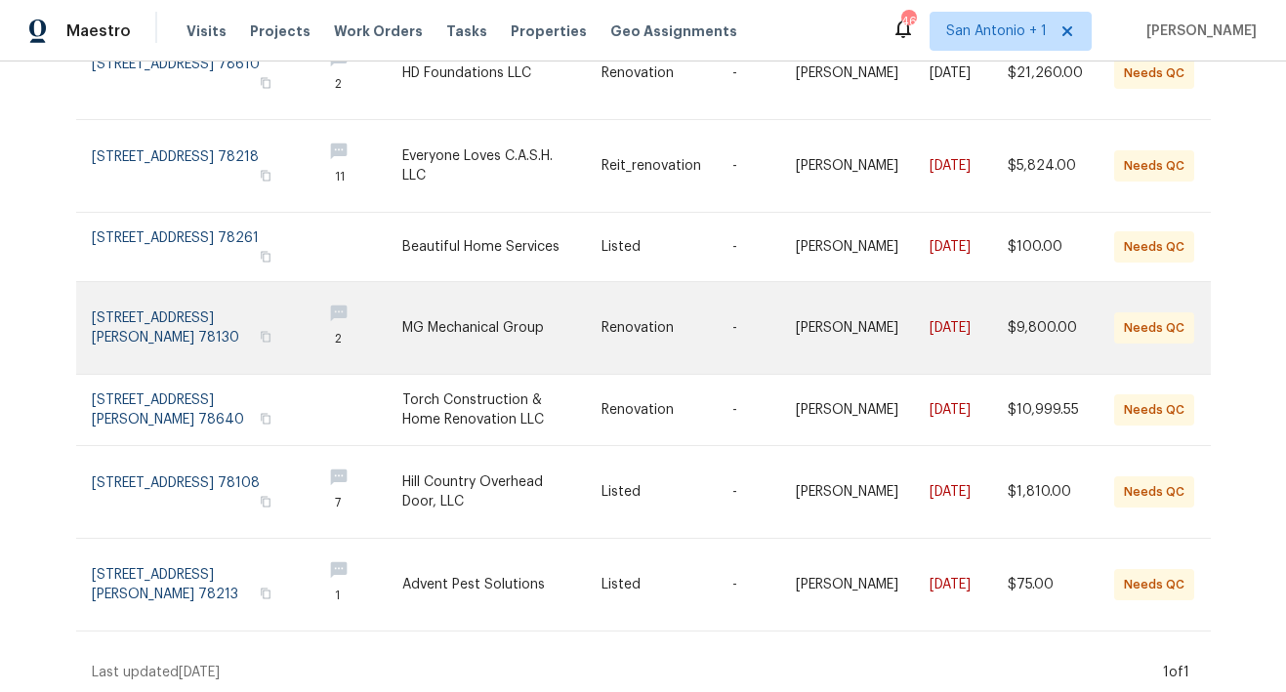
click at [157, 305] on link at bounding box center [199, 328] width 214 height 92
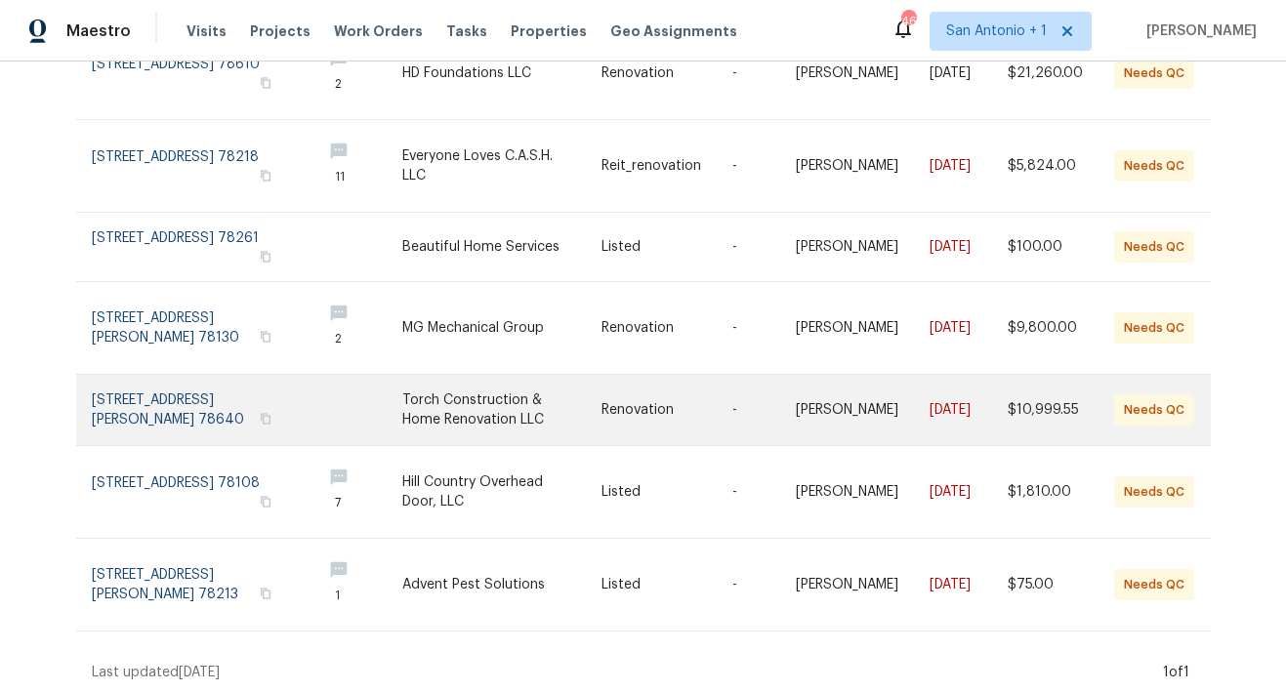
click at [145, 386] on link at bounding box center [199, 410] width 214 height 70
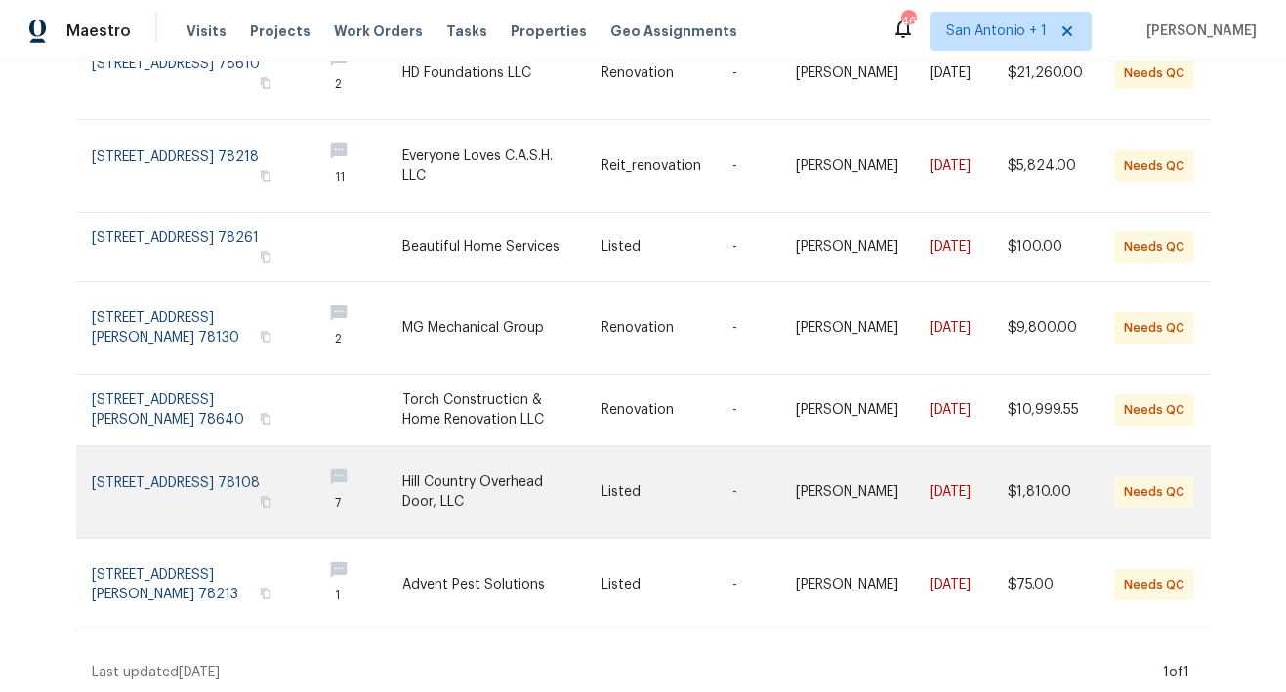
click at [139, 462] on link at bounding box center [199, 492] width 214 height 92
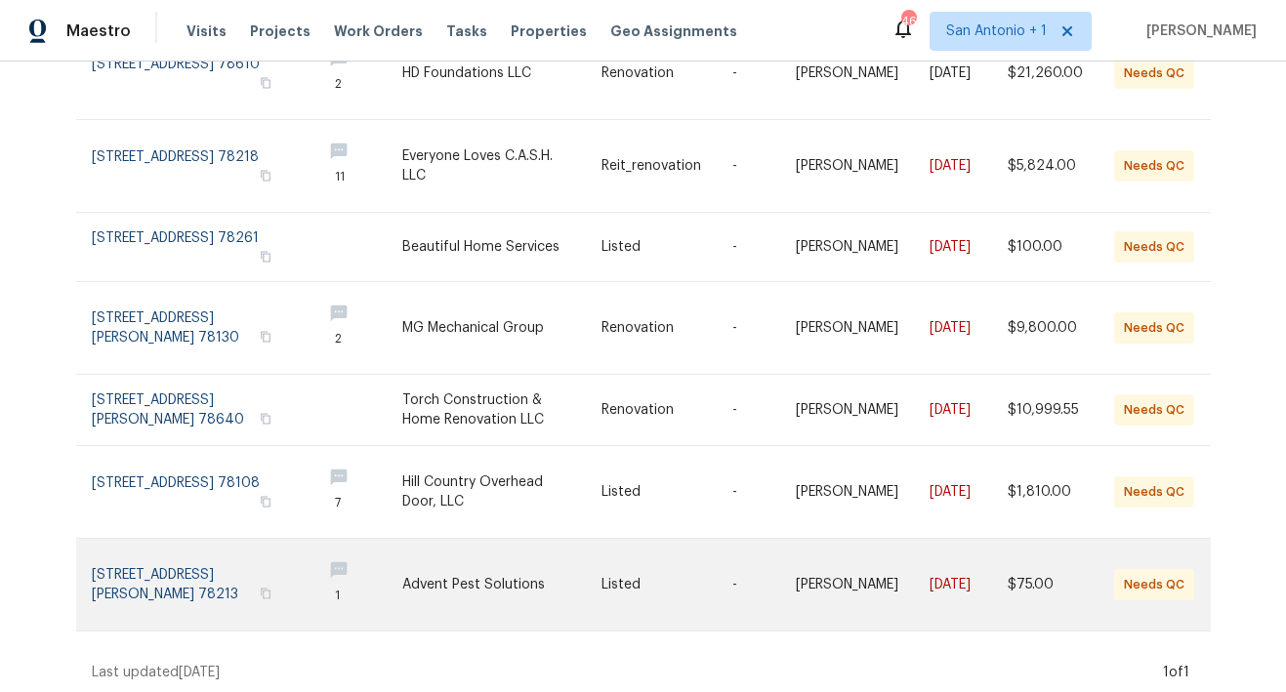
click at [141, 553] on link at bounding box center [199, 585] width 214 height 92
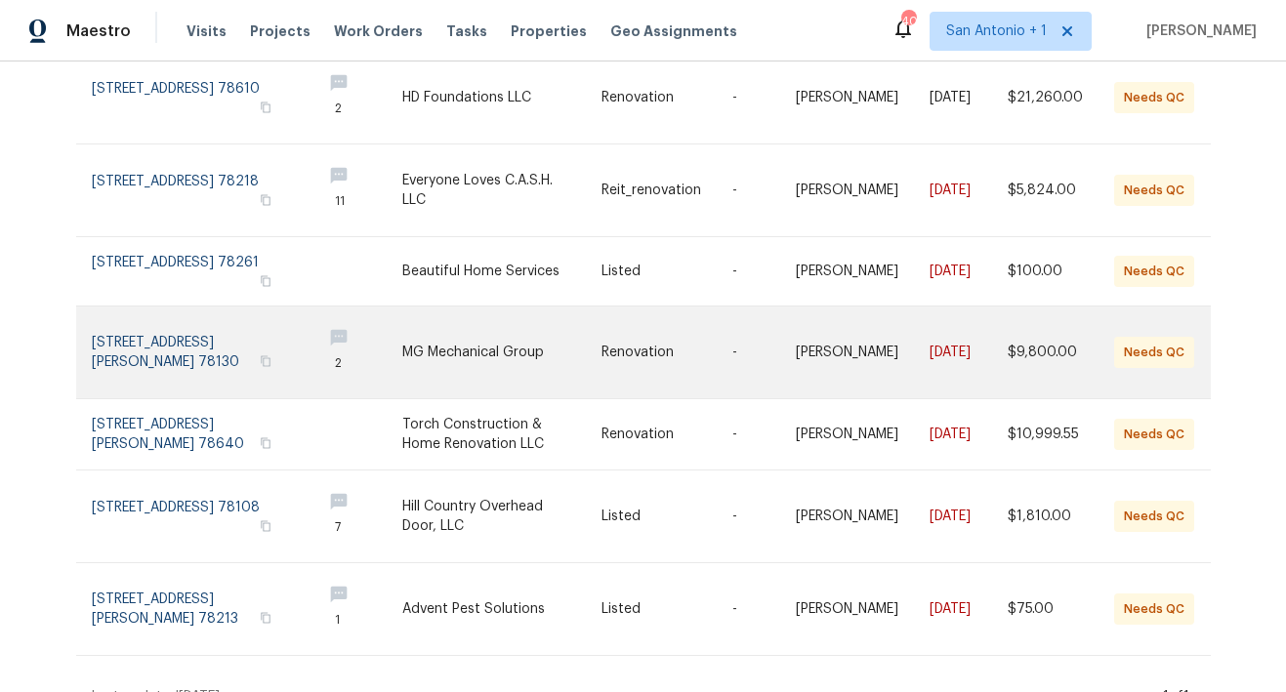
scroll to position [0, 0]
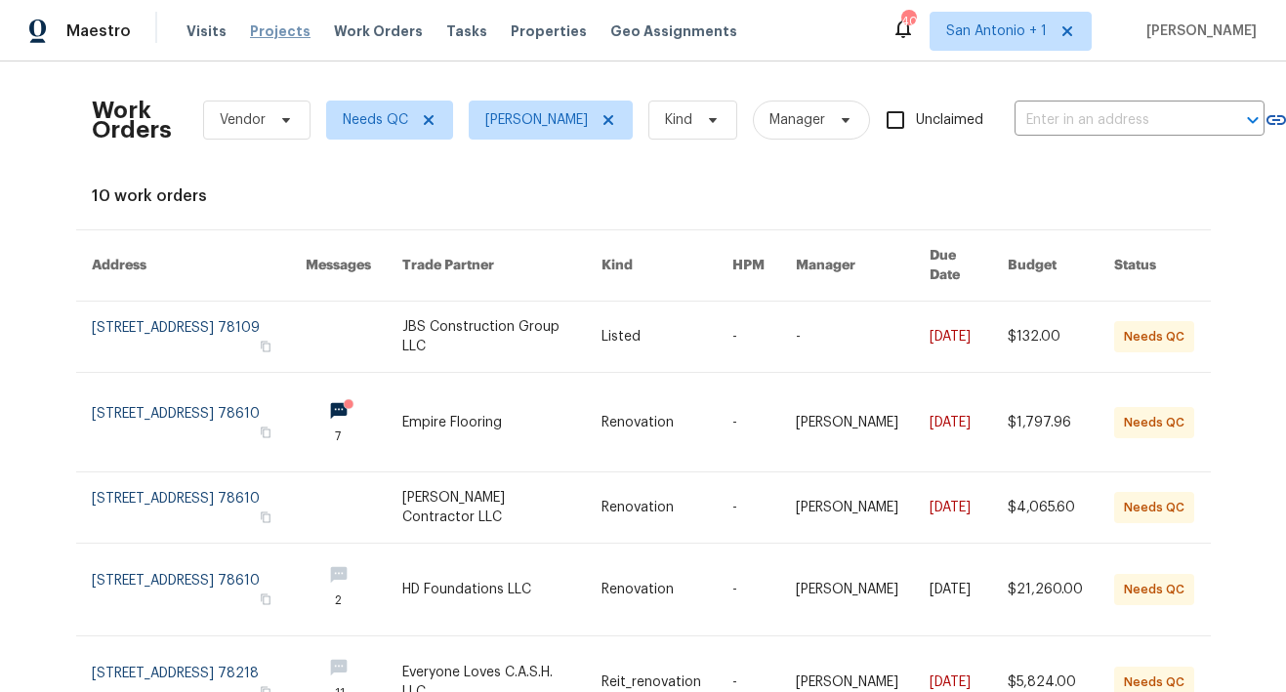
click at [270, 33] on span "Projects" at bounding box center [280, 31] width 61 height 20
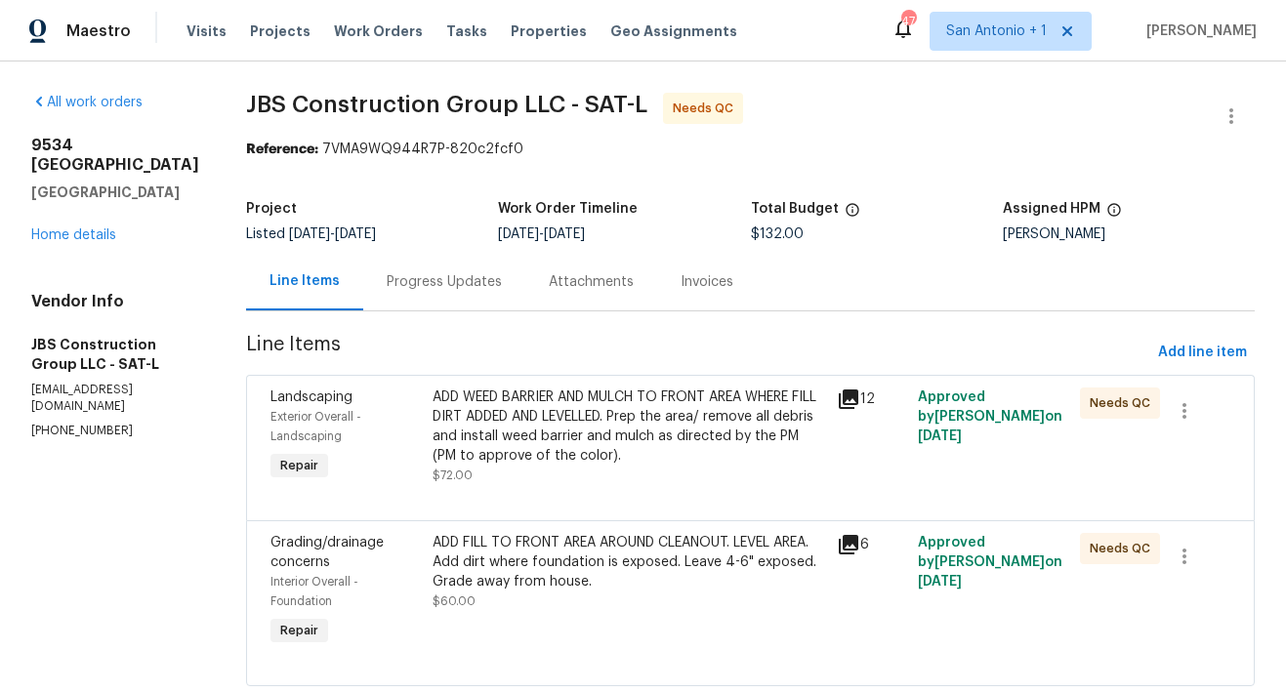
click at [619, 448] on div "ADD WEED BARRIER AND MULCH TO FRONT AREA WHERE FILL DIRT ADDED AND LEVELLED. Pr…" at bounding box center [628, 427] width 393 height 78
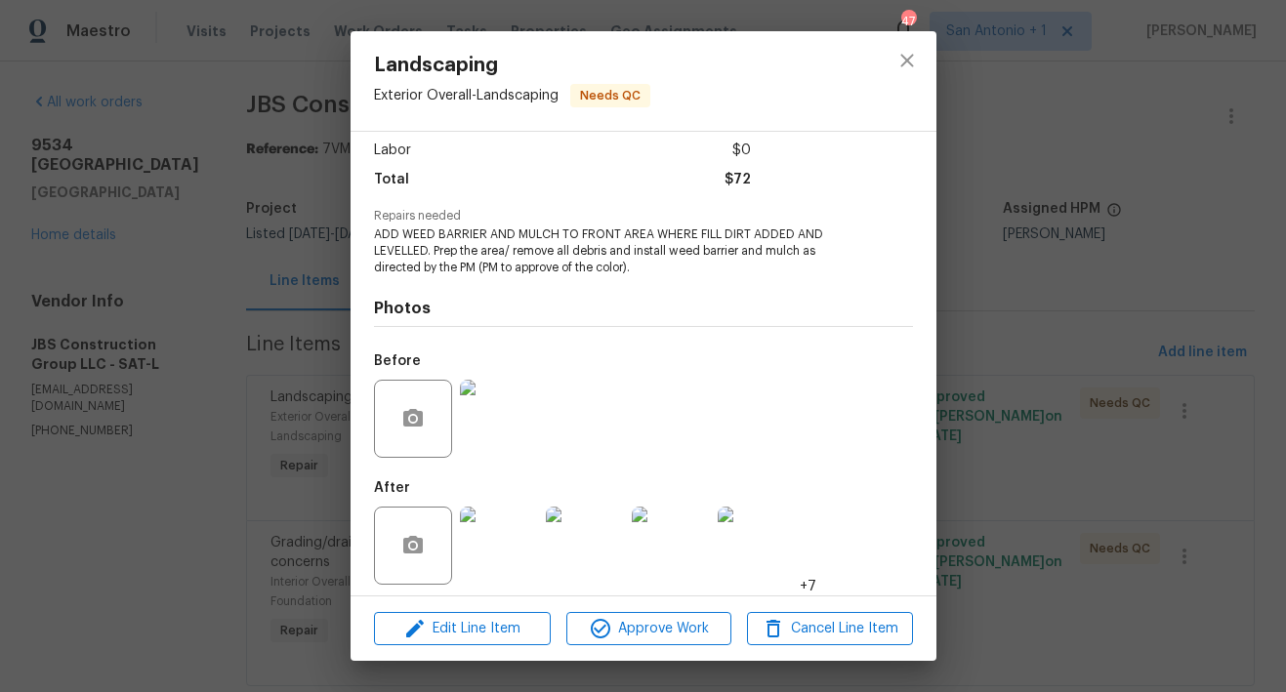
scroll to position [142, 0]
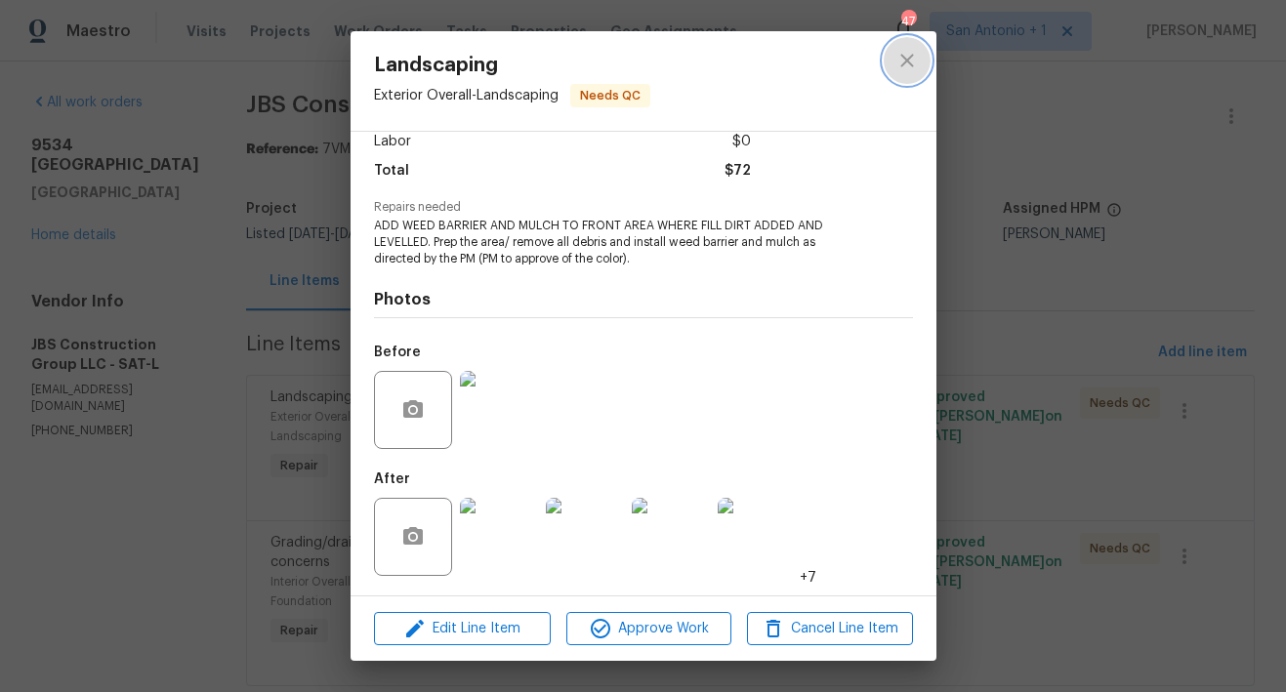
click at [906, 66] on icon "close" at bounding box center [906, 60] width 23 height 23
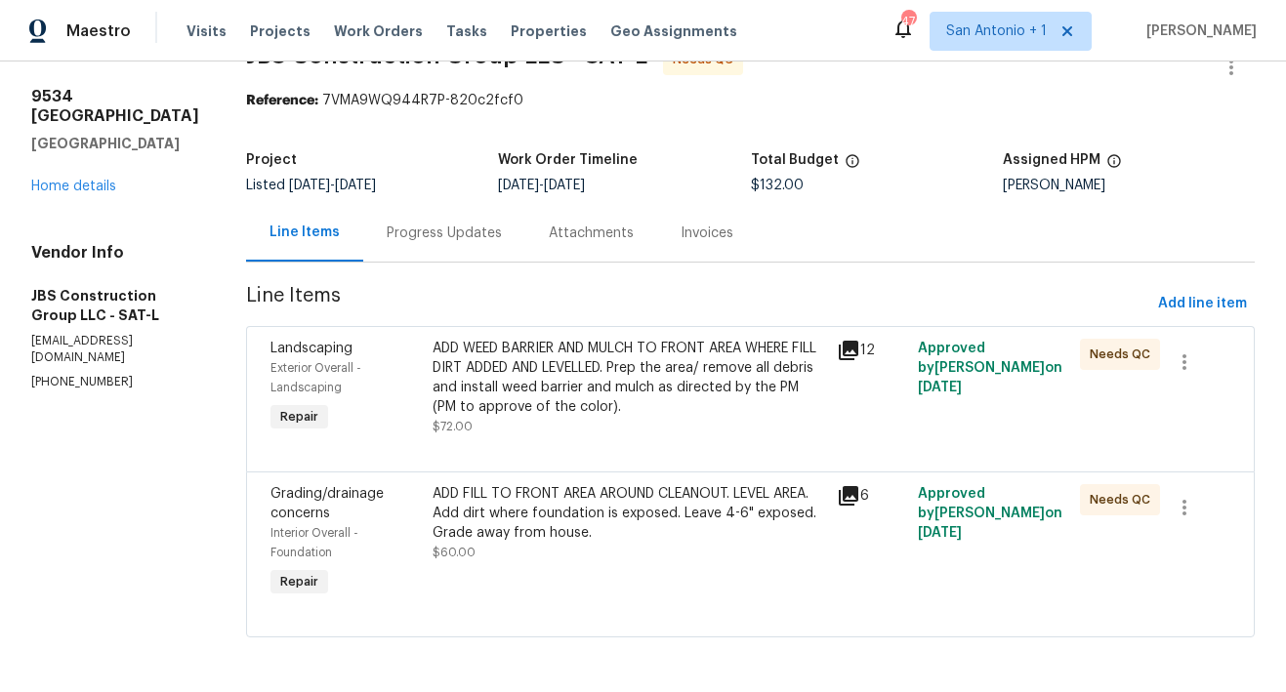
scroll to position [65, 0]
click at [562, 516] on div "ADD FILL TO FRONT AREA AROUND CLEANOUT. LEVEL AREA. Add dirt where foundation i…" at bounding box center [628, 513] width 393 height 59
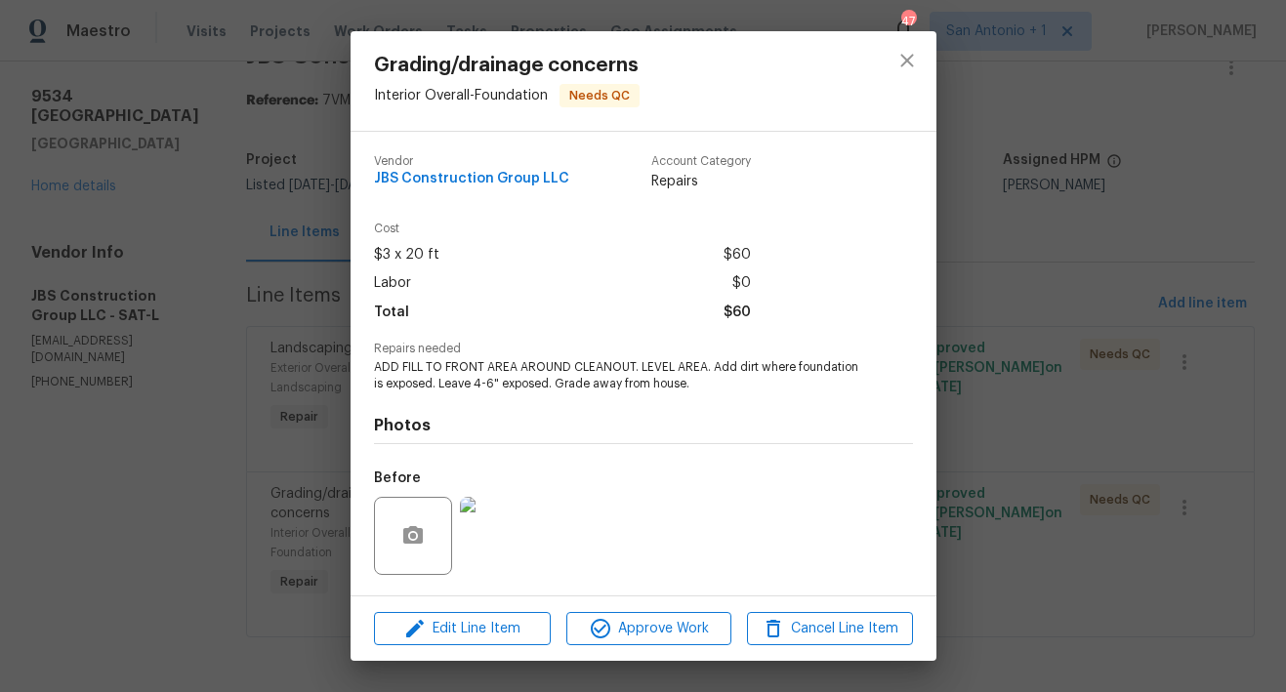
scroll to position [126, 0]
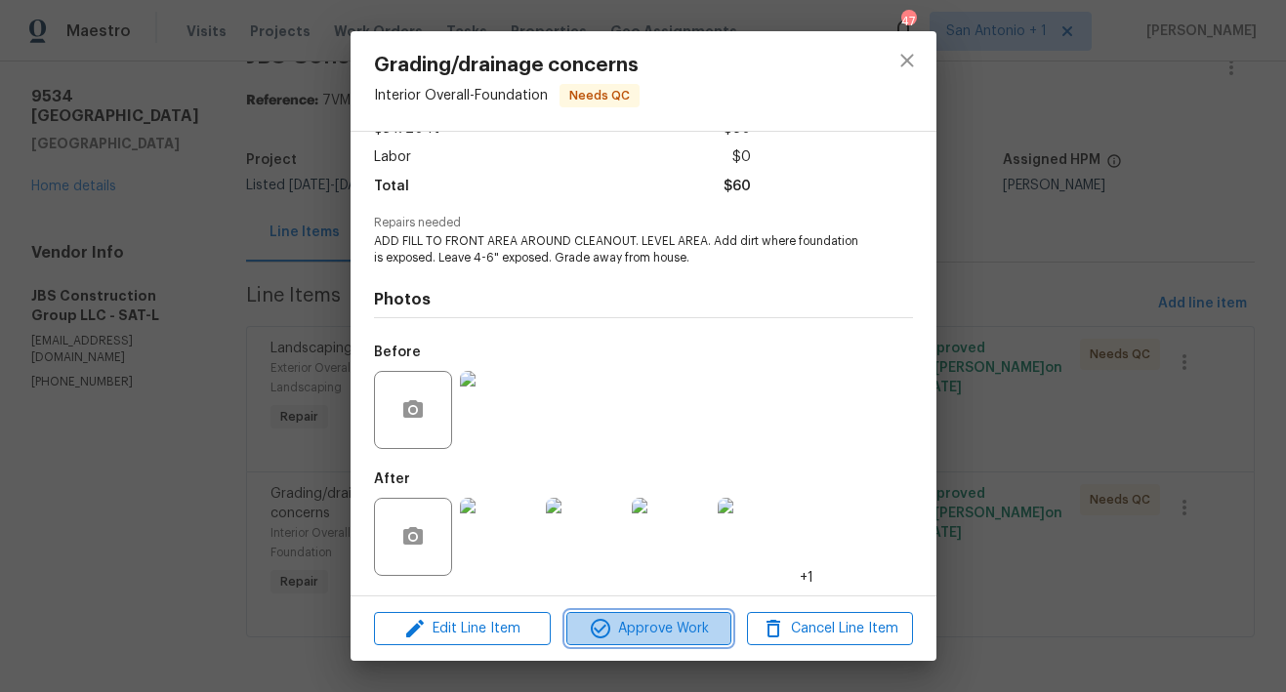
click at [644, 628] on span "Approve Work" at bounding box center [648, 629] width 153 height 24
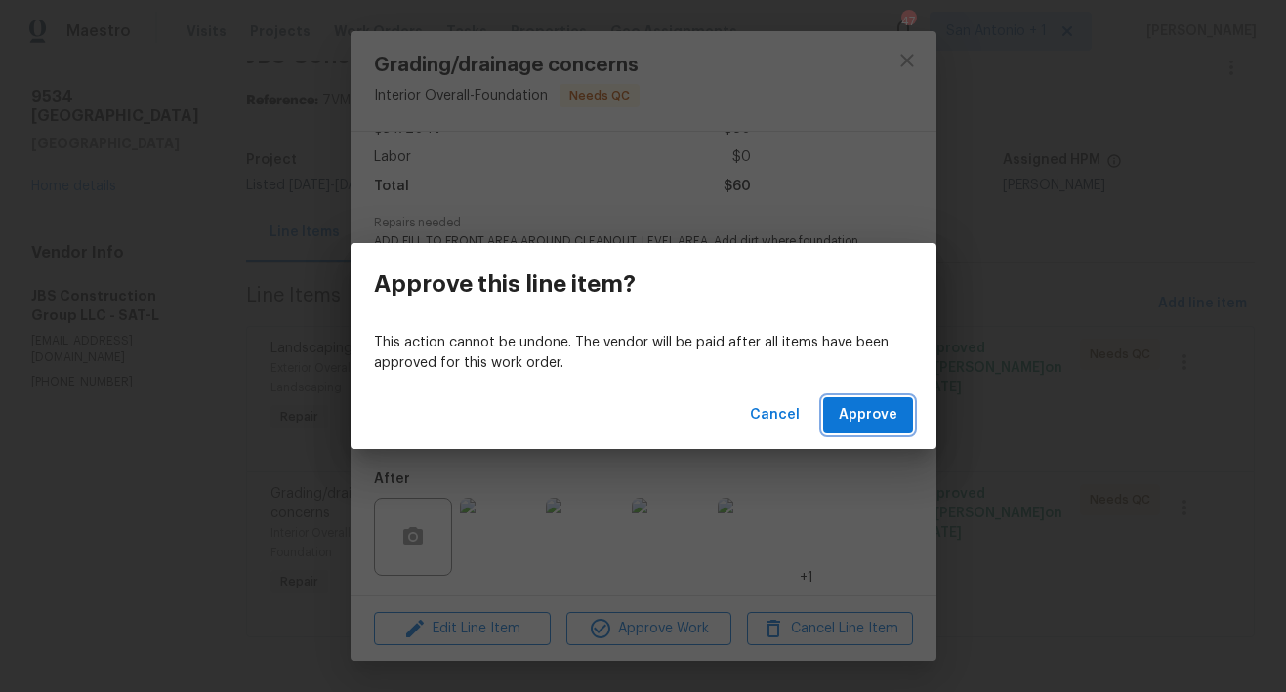
click at [857, 428] on button "Approve" at bounding box center [868, 415] width 90 height 36
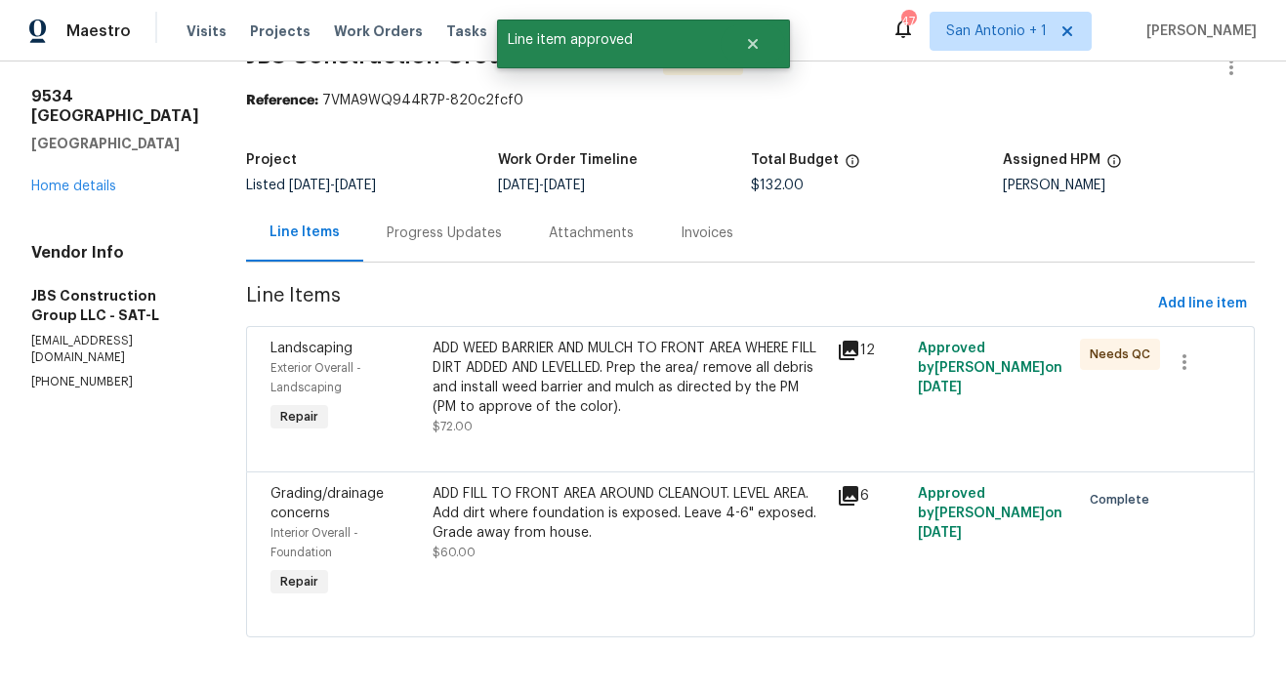
click at [609, 383] on div "ADD WEED BARRIER AND MULCH TO FRONT AREA WHERE FILL DIRT ADDED AND LEVELLED. Pr…" at bounding box center [628, 378] width 393 height 78
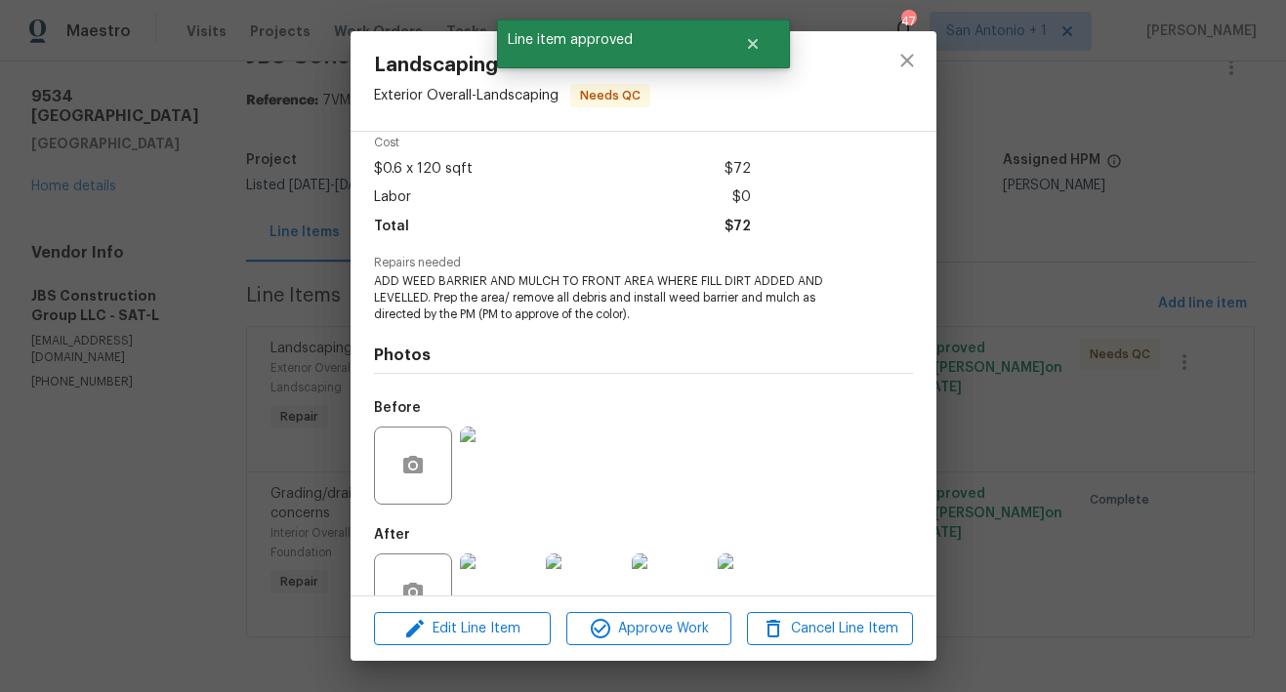
scroll to position [102, 0]
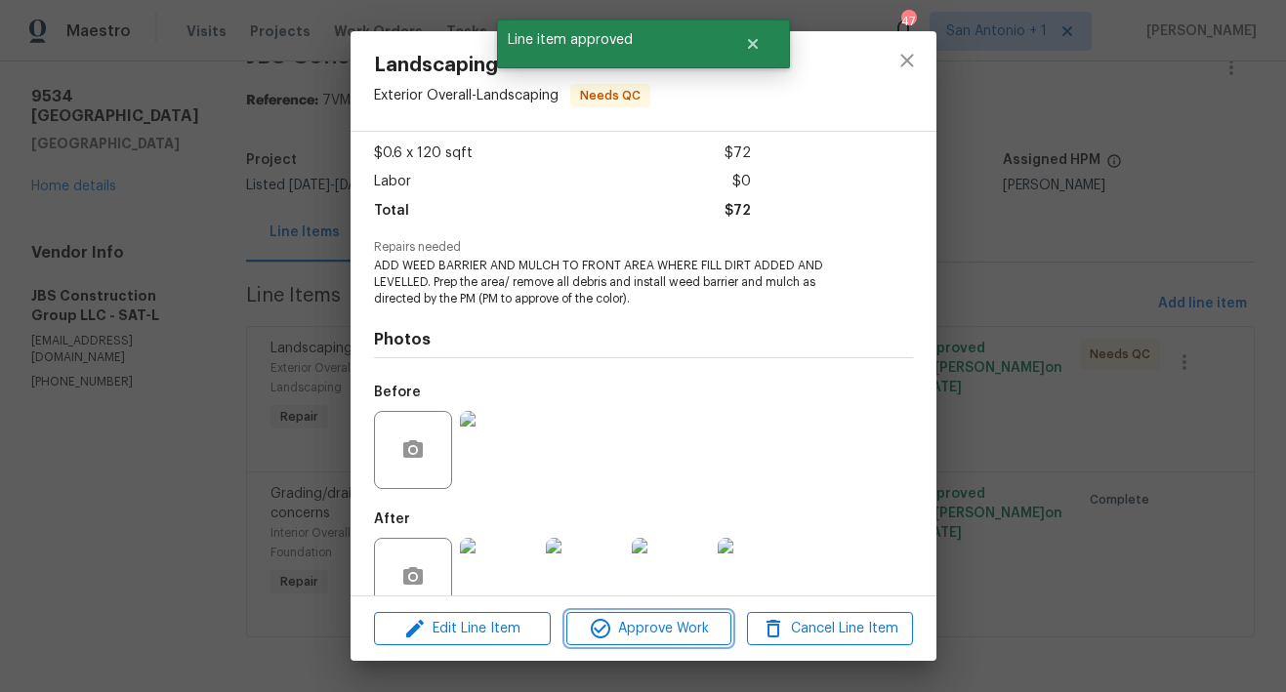
click at [640, 628] on span "Approve Work" at bounding box center [648, 629] width 153 height 24
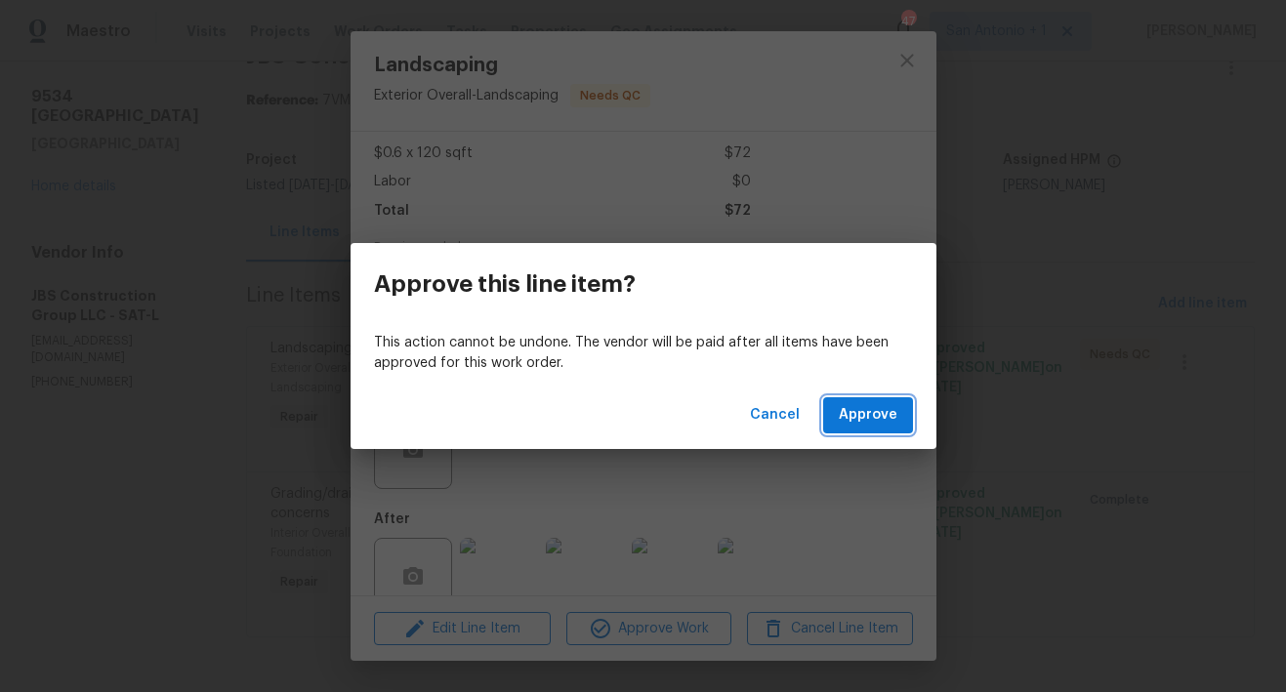
click at [871, 413] on span "Approve" at bounding box center [868, 415] width 59 height 24
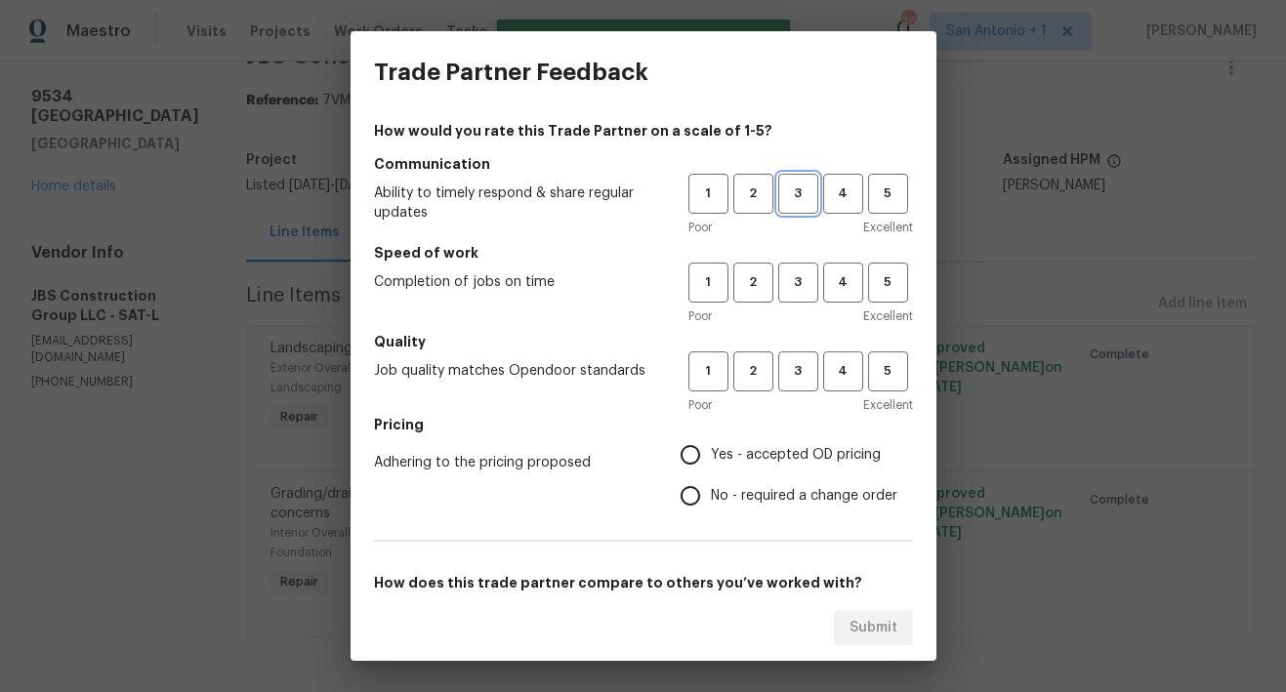
click at [791, 193] on span "3" at bounding box center [798, 194] width 36 height 22
click at [780, 292] on span "3" at bounding box center [798, 282] width 36 height 22
click at [780, 369] on span "3" at bounding box center [798, 371] width 36 height 22
click at [764, 459] on span "Yes - accepted OD pricing" at bounding box center [796, 455] width 170 height 20
click at [711, 459] on input "Yes - accepted OD pricing" at bounding box center [690, 454] width 41 height 41
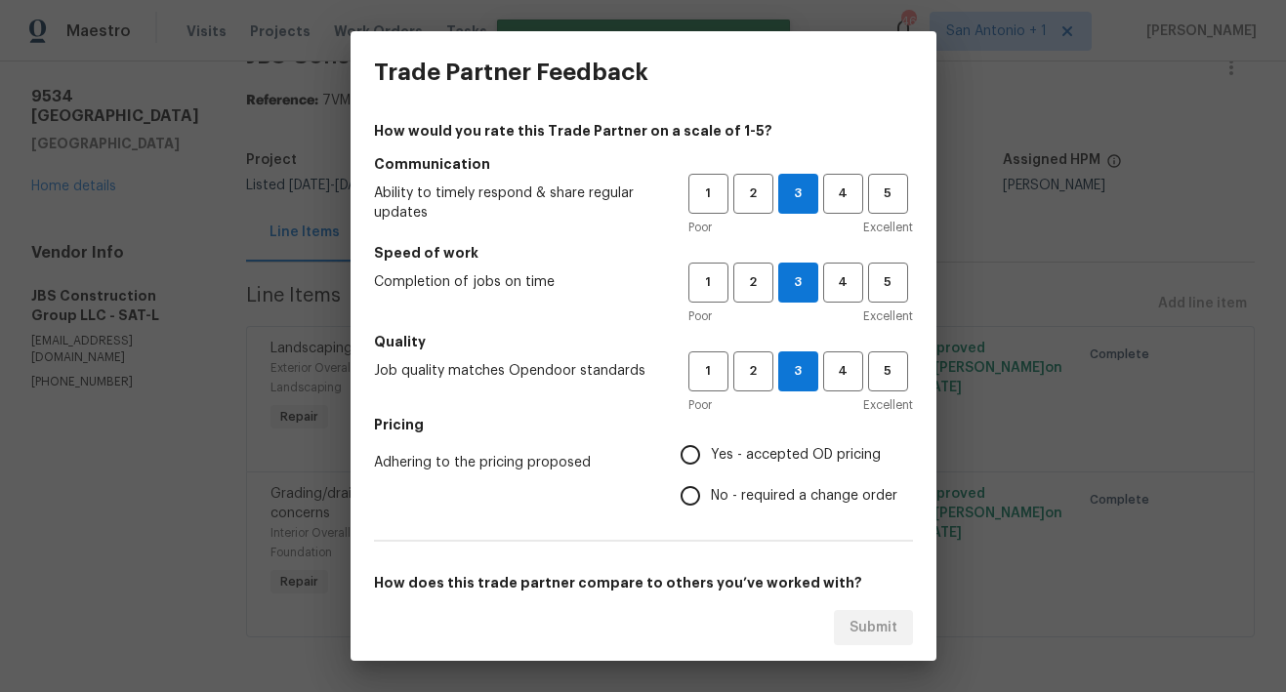
radio input "true"
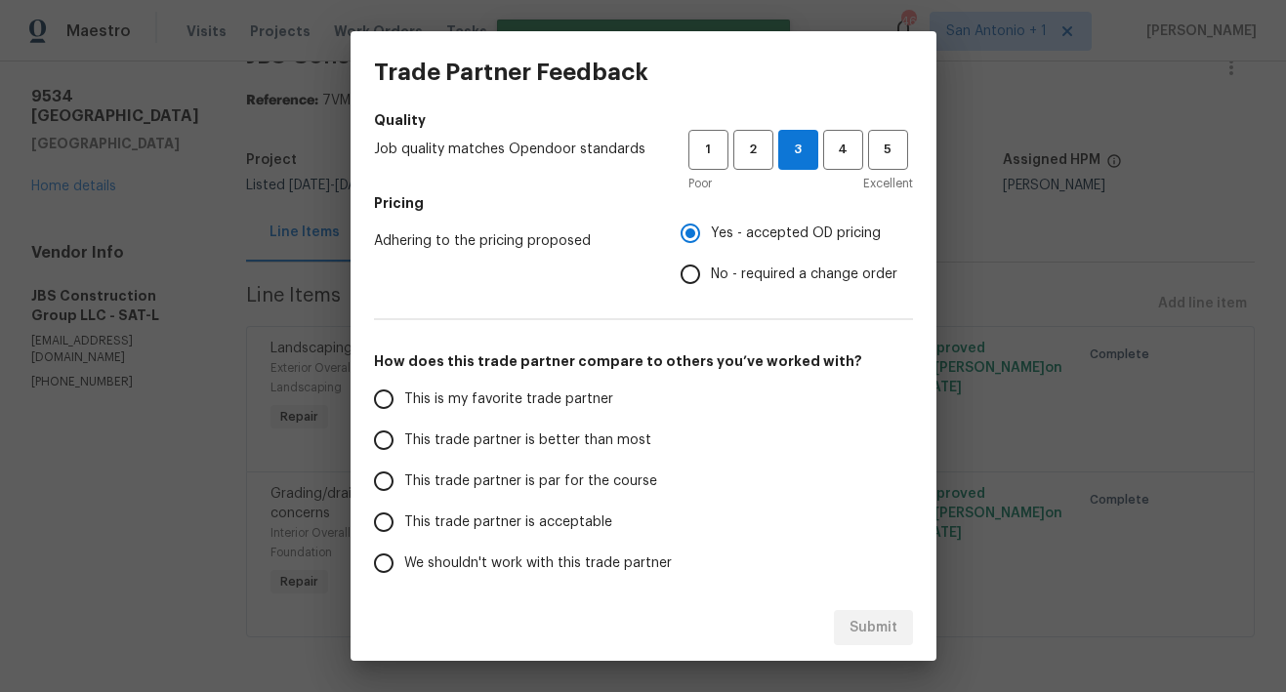
scroll to position [299, 0]
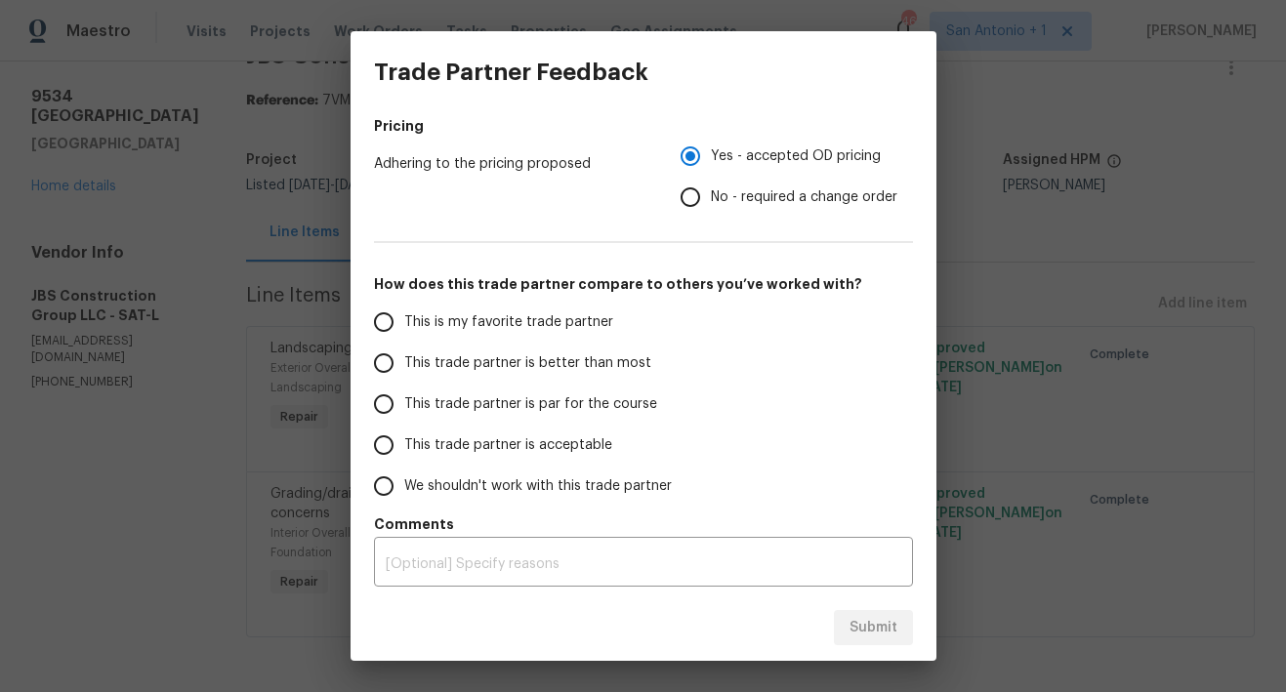
click at [590, 403] on span "This trade partner is par for the course" at bounding box center [530, 404] width 253 height 20
click at [404, 403] on input "This trade partner is par for the course" at bounding box center [383, 404] width 41 height 41
click at [872, 629] on span "Submit" at bounding box center [873, 628] width 48 height 24
radio input "true"
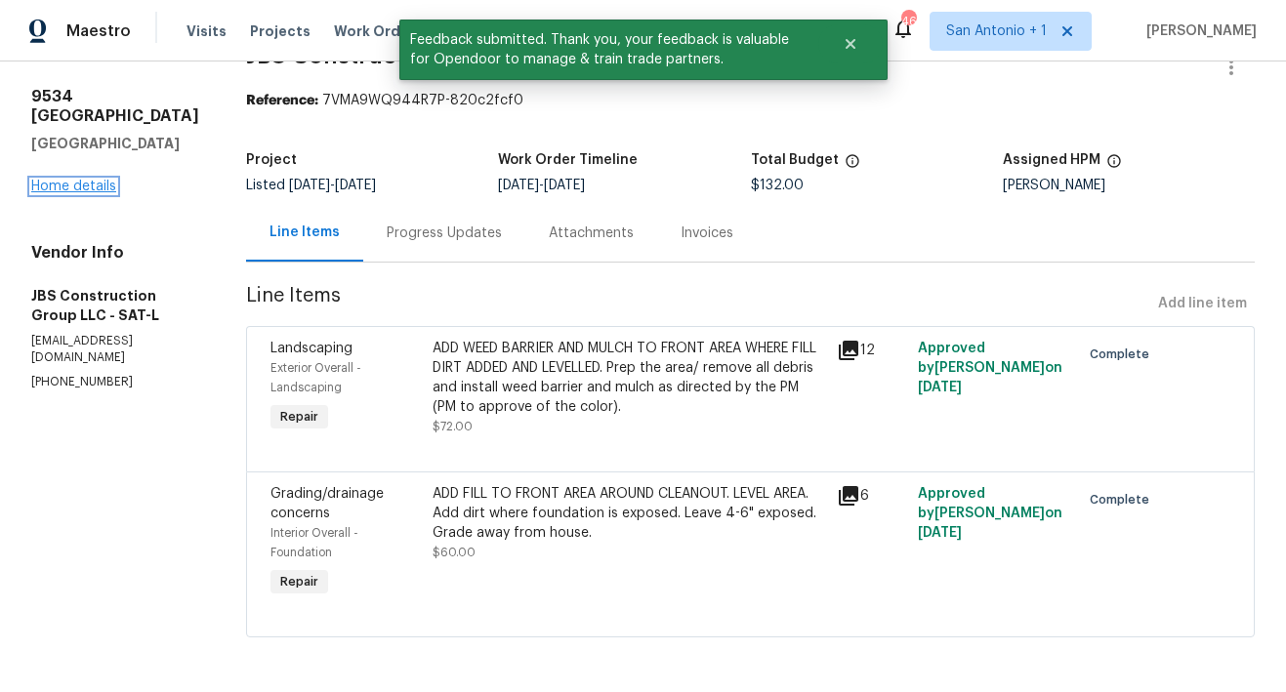
click at [99, 180] on link "Home details" at bounding box center [73, 187] width 85 height 14
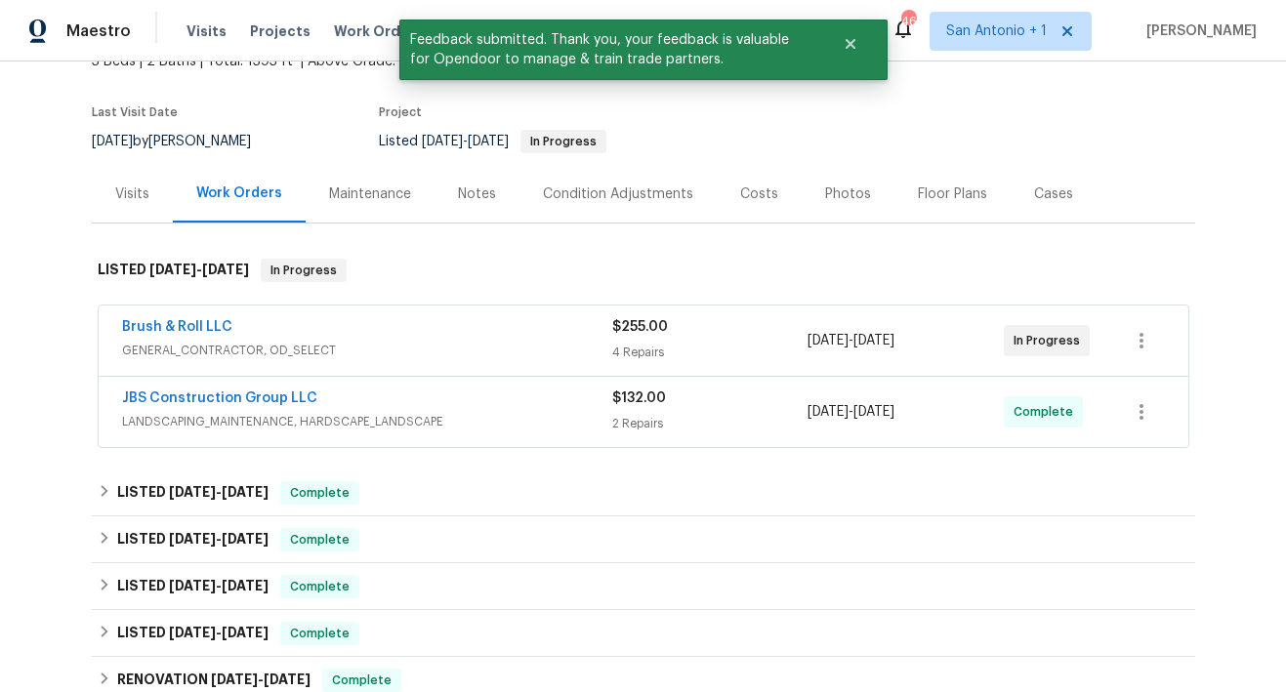
scroll to position [142, 0]
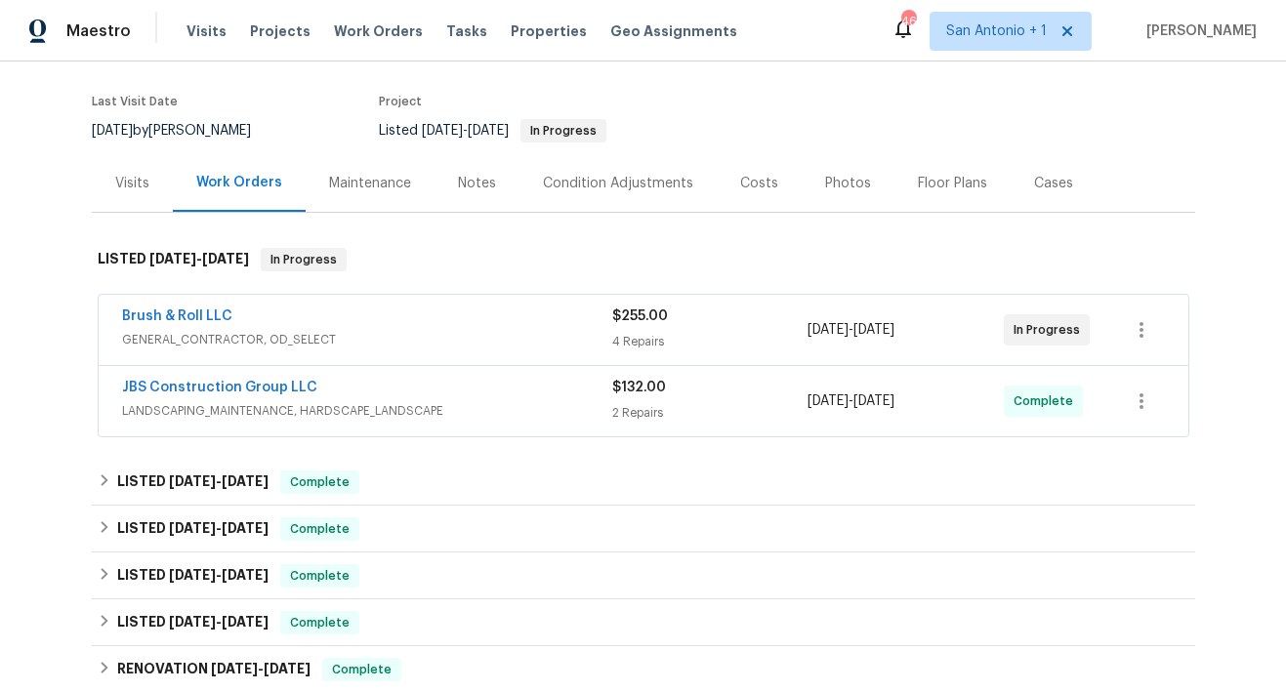
click at [464, 182] on div "Notes" at bounding box center [477, 184] width 38 height 20
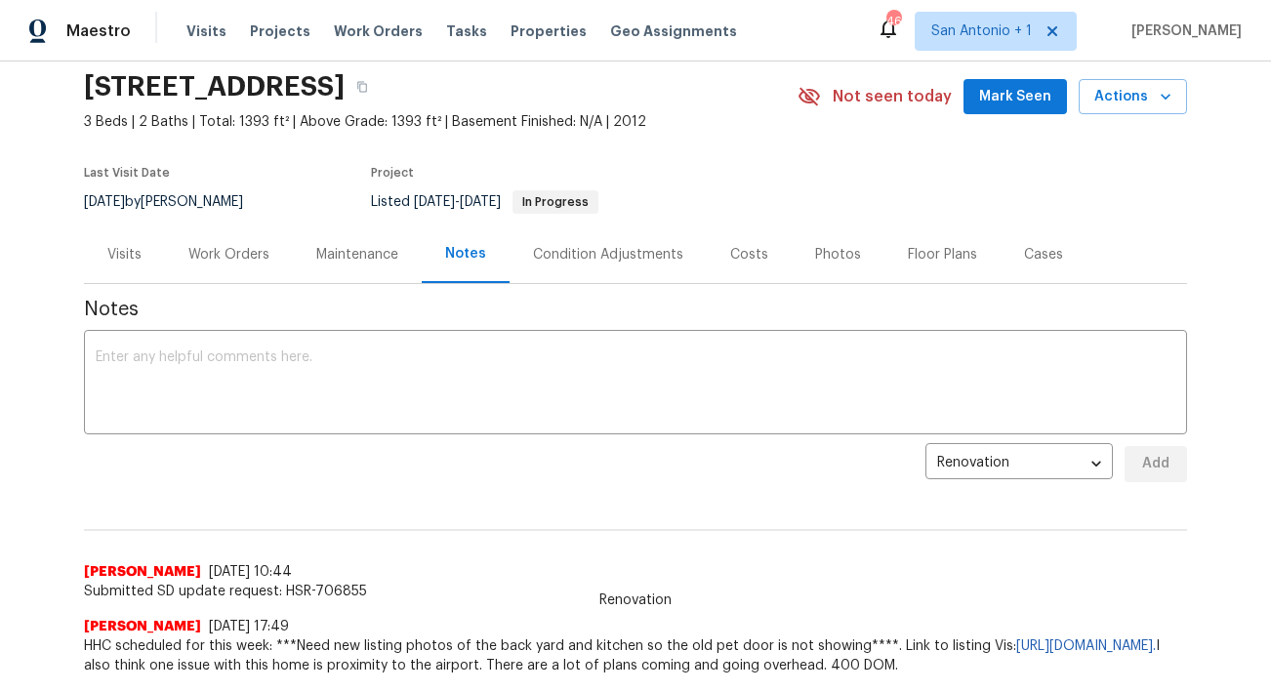
scroll to position [72, 0]
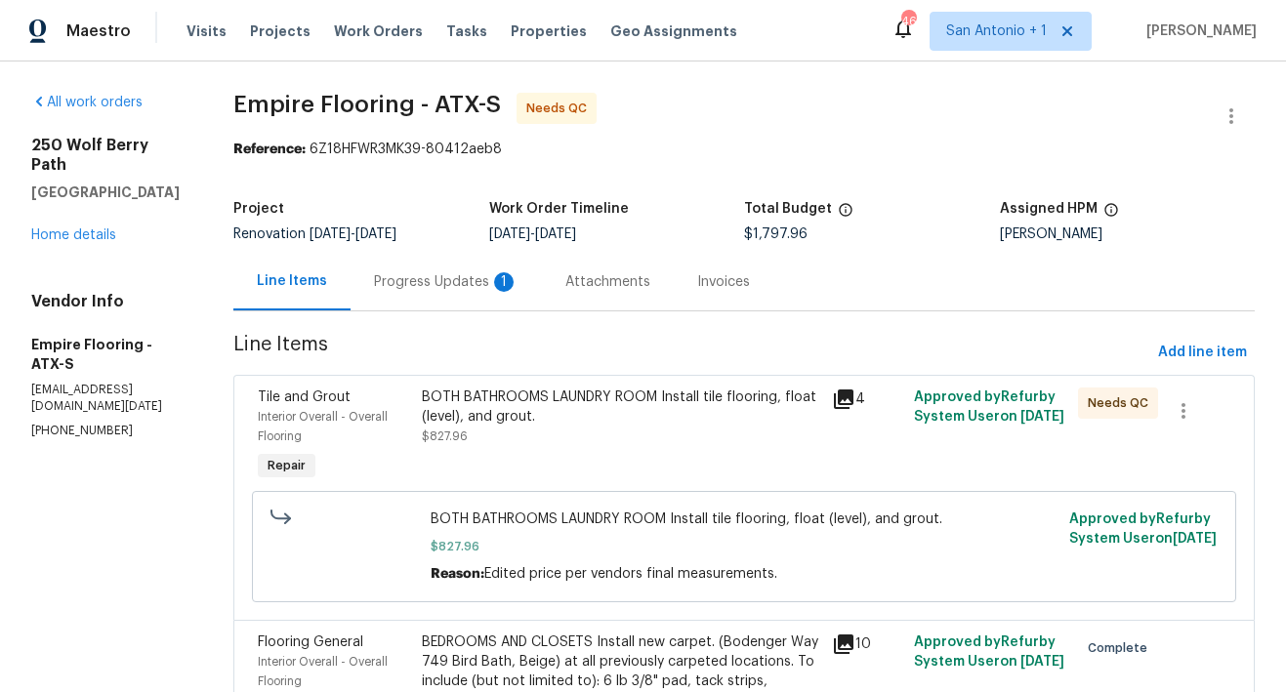
click at [461, 289] on div "Progress Updates 1" at bounding box center [446, 282] width 144 height 20
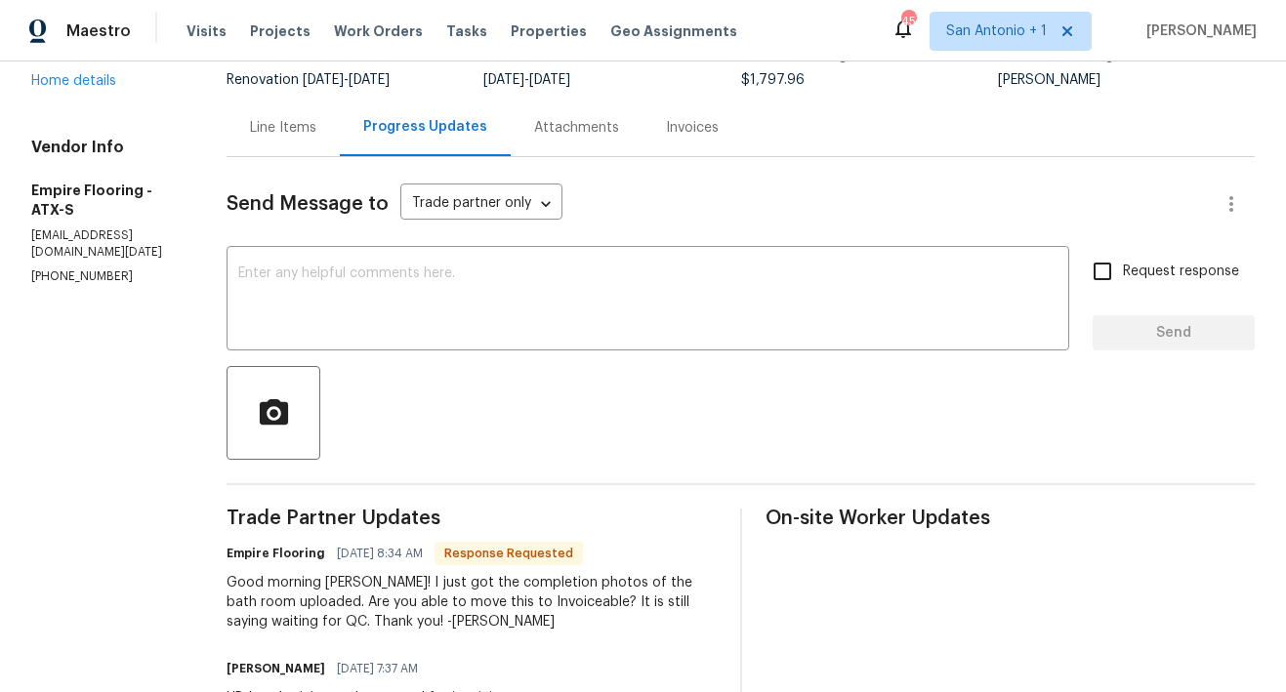
scroll to position [130, 0]
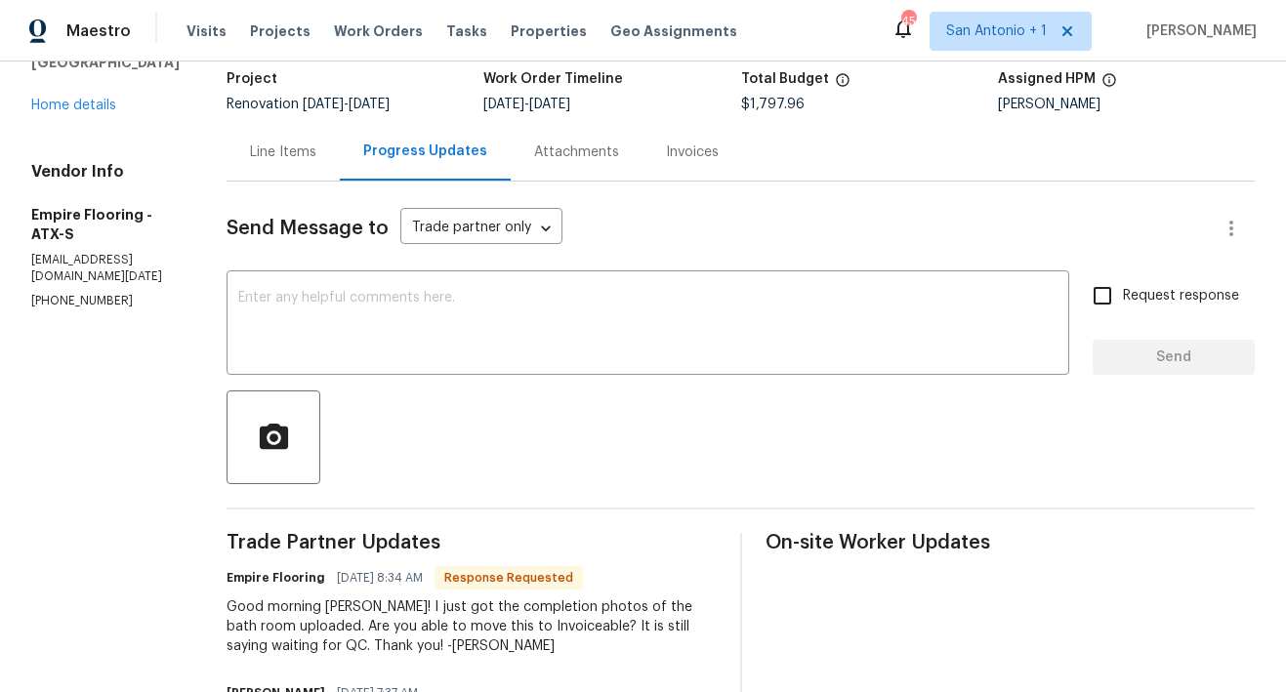
click at [316, 156] on div "Line Items" at bounding box center [283, 153] width 66 height 20
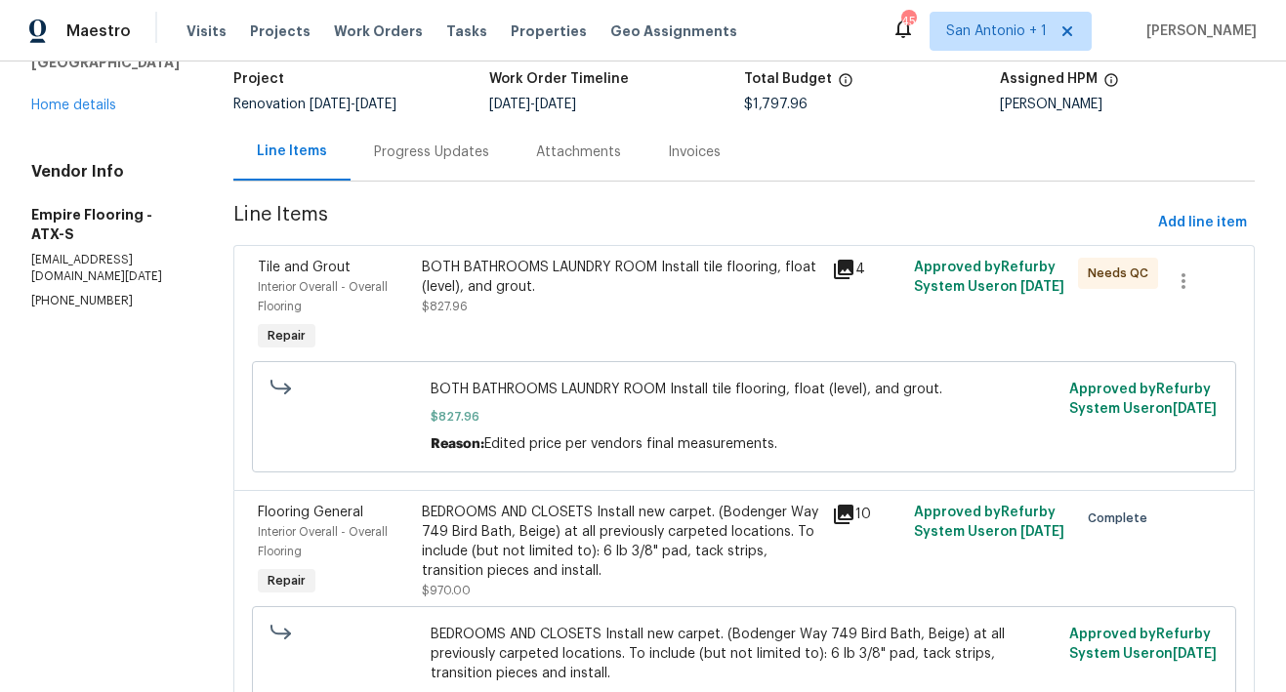
click at [566, 307] on div "BOTH BATHROOMS LAUNDRY ROOM Install tile flooring, float (level), and grout. $8…" at bounding box center [621, 287] width 398 height 59
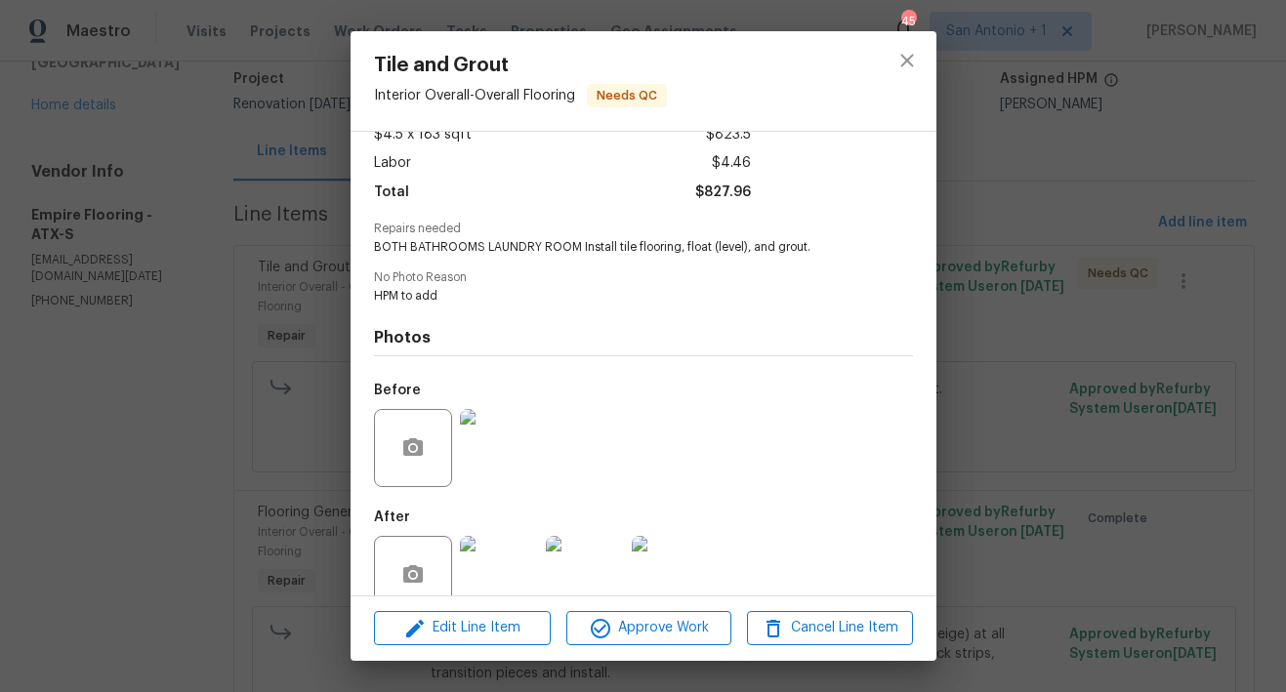
scroll to position [157, 0]
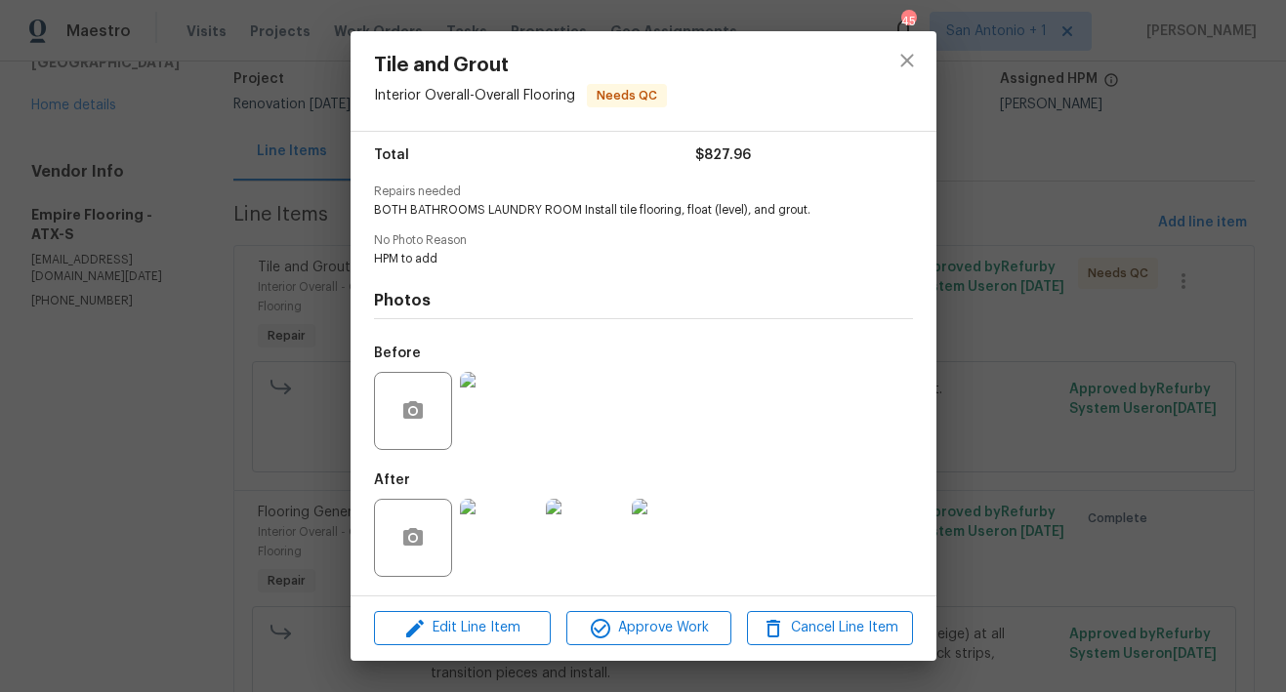
click at [513, 547] on img at bounding box center [499, 538] width 78 height 78
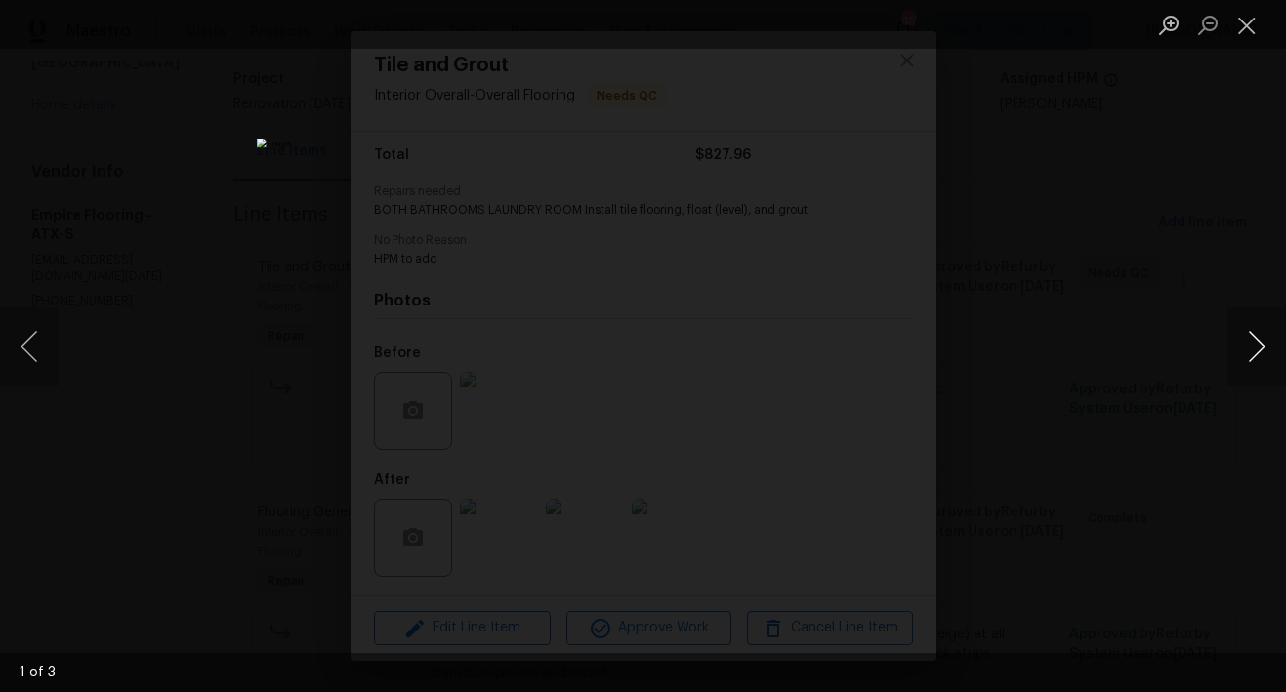
click at [1260, 350] on button "Next image" at bounding box center [1256, 346] width 59 height 78
click at [1244, 30] on button "Close lightbox" at bounding box center [1246, 25] width 39 height 34
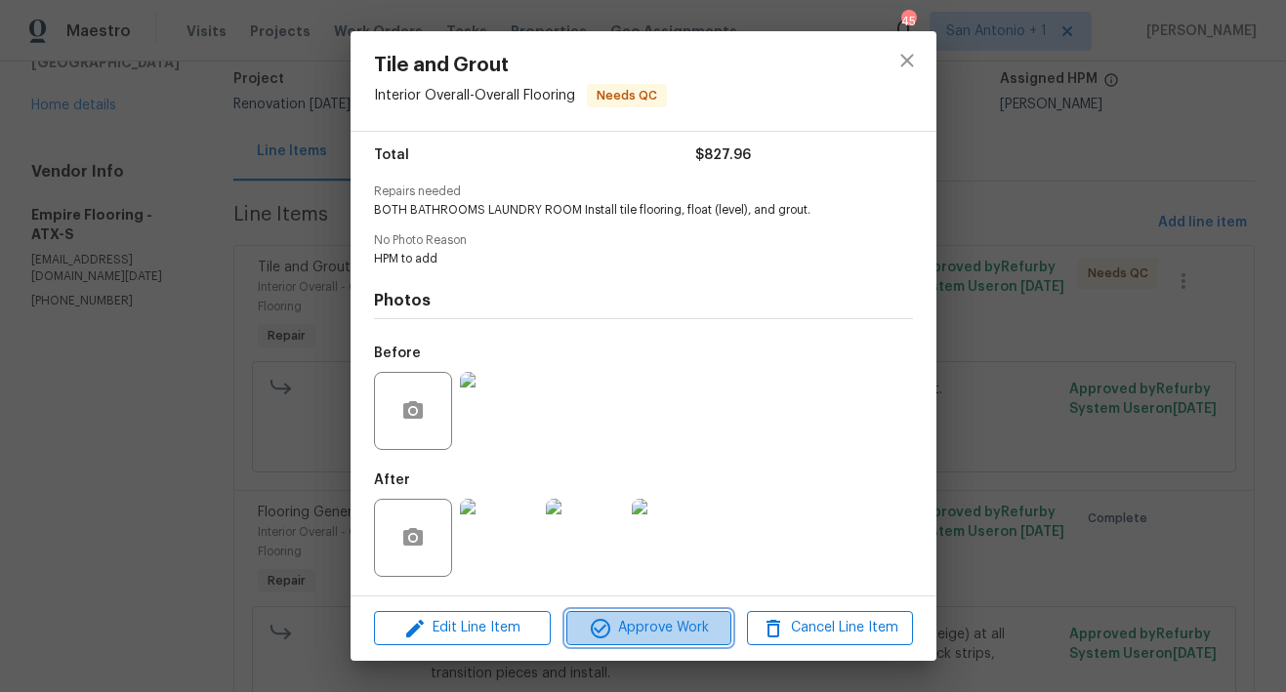
click at [657, 629] on span "Approve Work" at bounding box center [648, 628] width 153 height 24
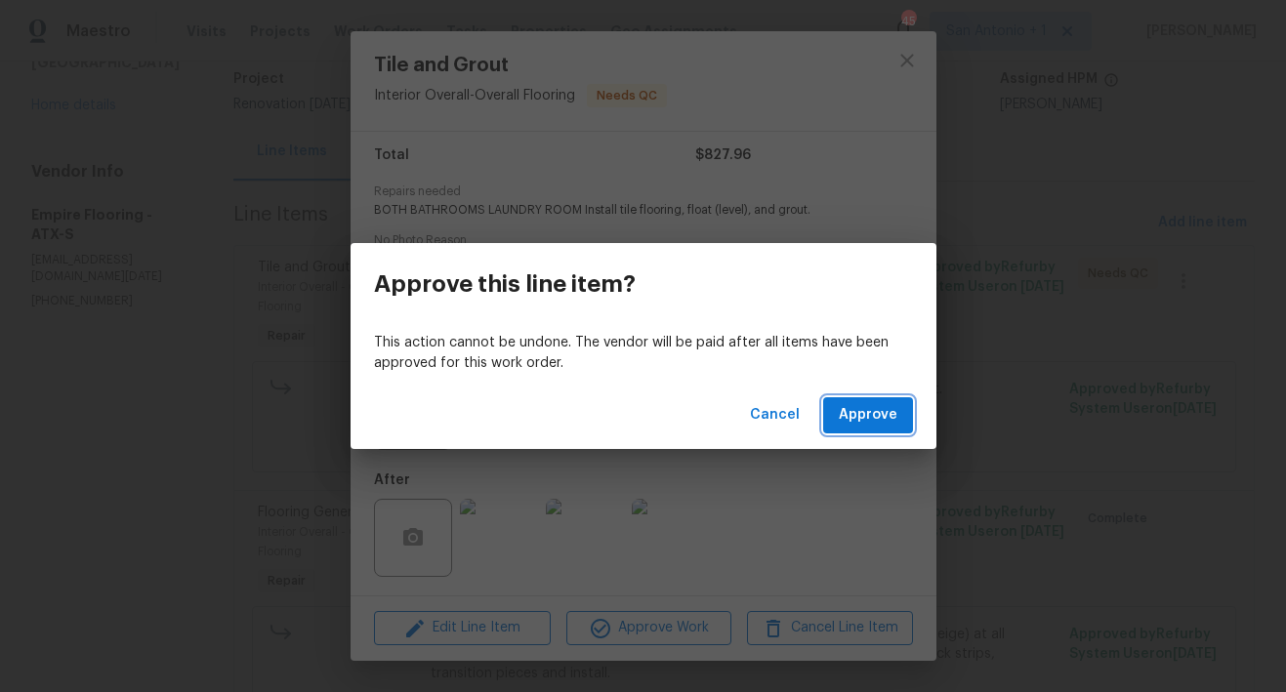
click at [858, 418] on span "Approve" at bounding box center [868, 415] width 59 height 24
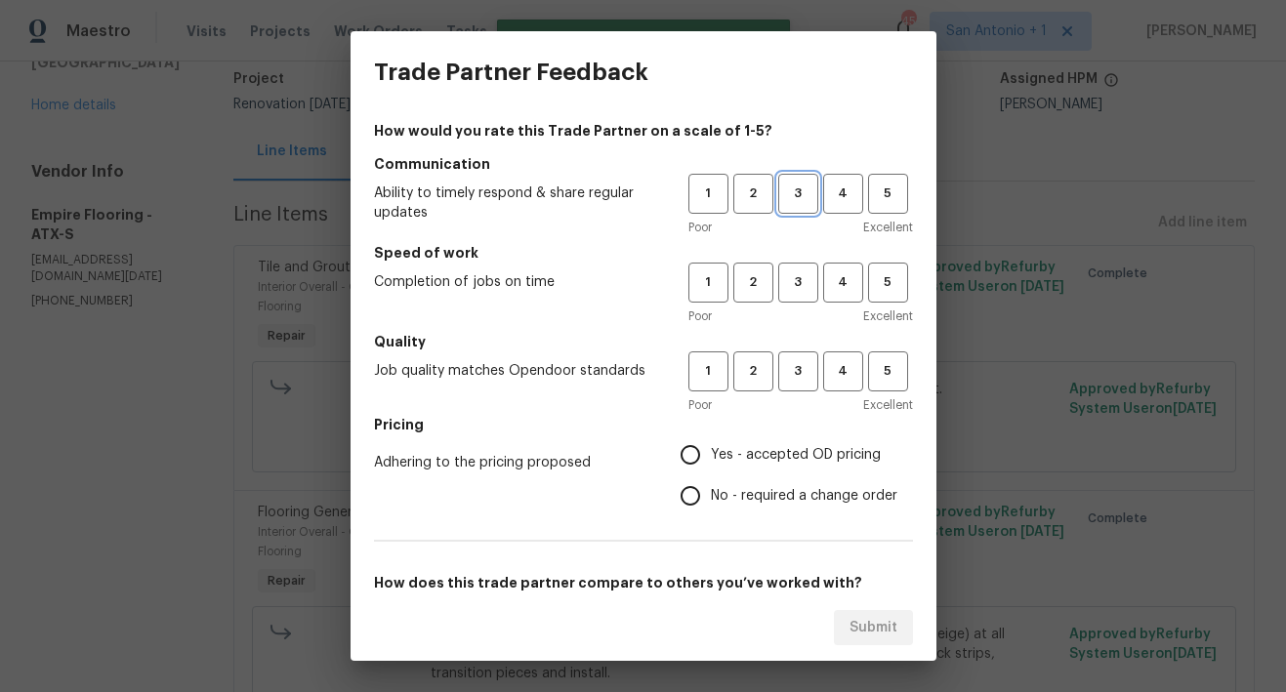
click at [799, 200] on span "3" at bounding box center [798, 194] width 36 height 22
click at [794, 284] on span "3" at bounding box center [798, 282] width 36 height 22
click at [794, 357] on button "3" at bounding box center [798, 371] width 40 height 40
click at [781, 449] on span "Yes - accepted OD pricing" at bounding box center [796, 455] width 170 height 20
click at [711, 449] on input "Yes - accepted OD pricing" at bounding box center [690, 454] width 41 height 41
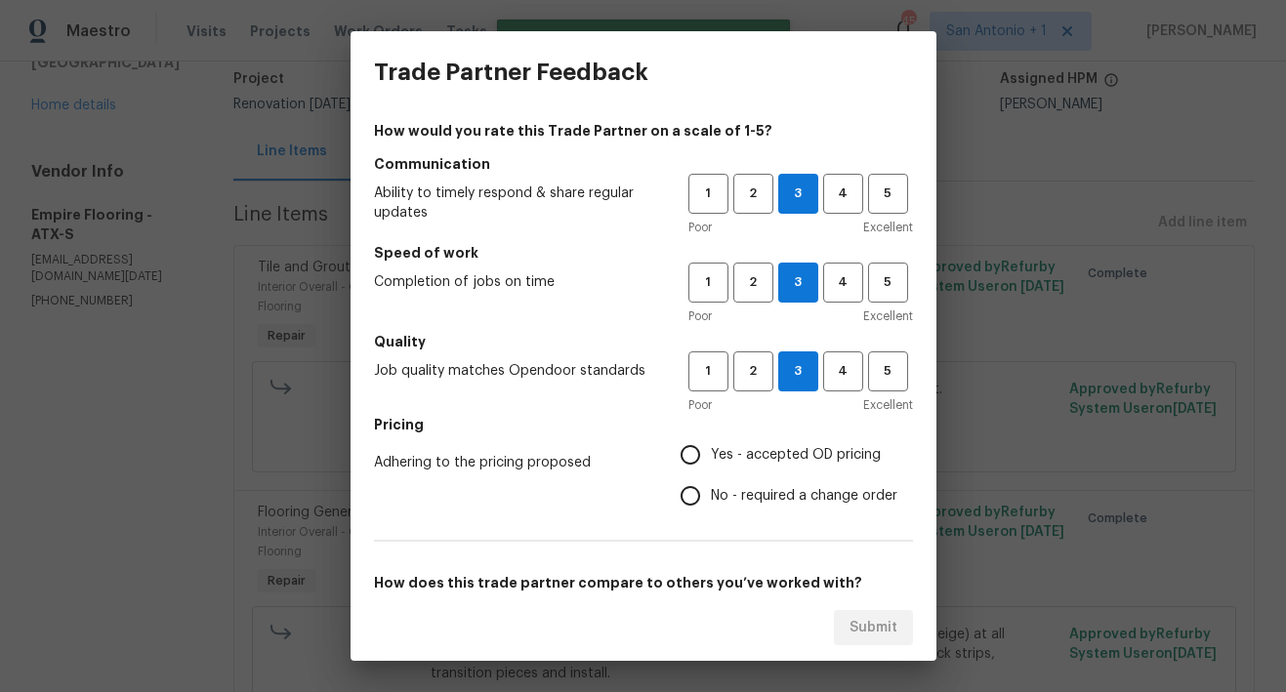
radio input "true"
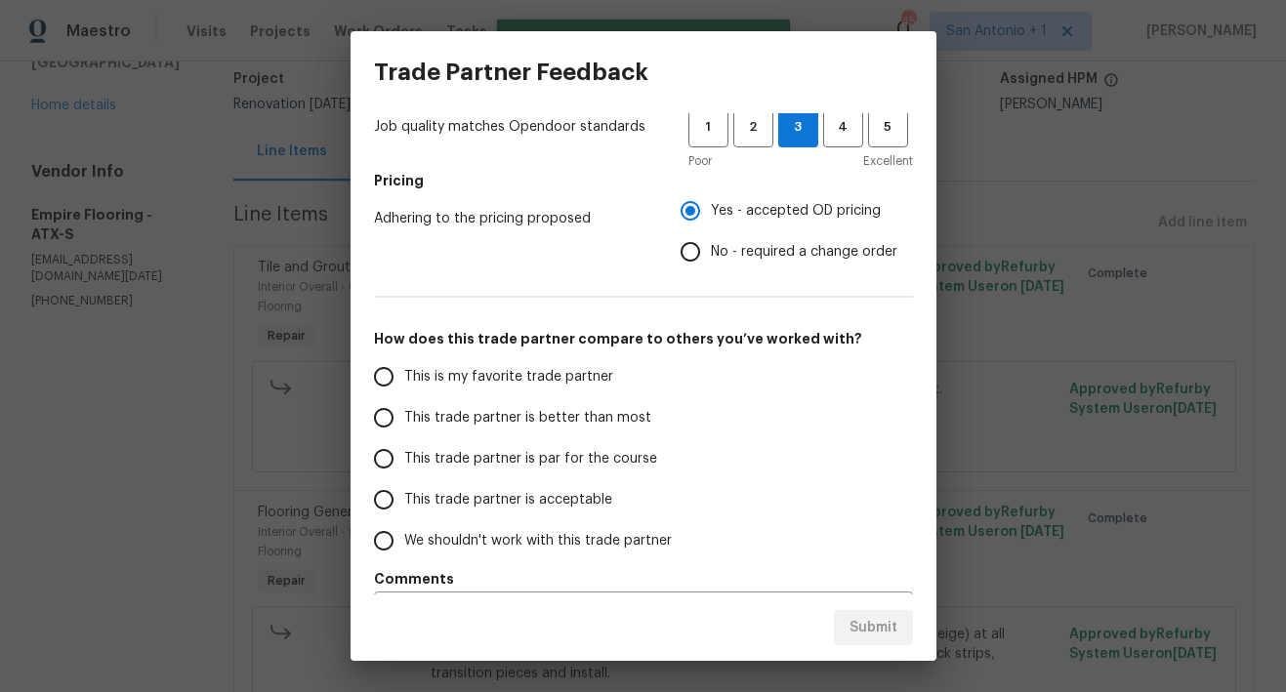
scroll to position [299, 0]
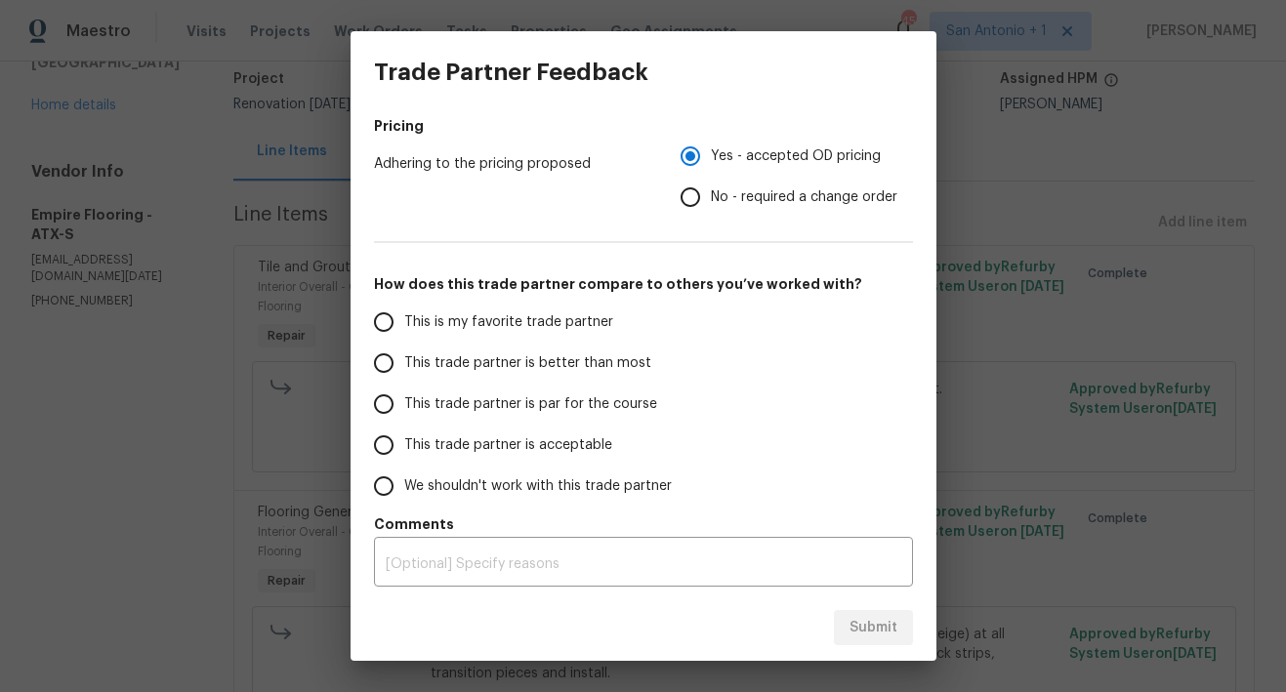
click at [612, 365] on span "This trade partner is better than most" at bounding box center [527, 363] width 247 height 20
click at [404, 365] on input "This trade partner is better than most" at bounding box center [383, 363] width 41 height 41
click at [870, 624] on span "Submit" at bounding box center [873, 628] width 48 height 24
radio input "true"
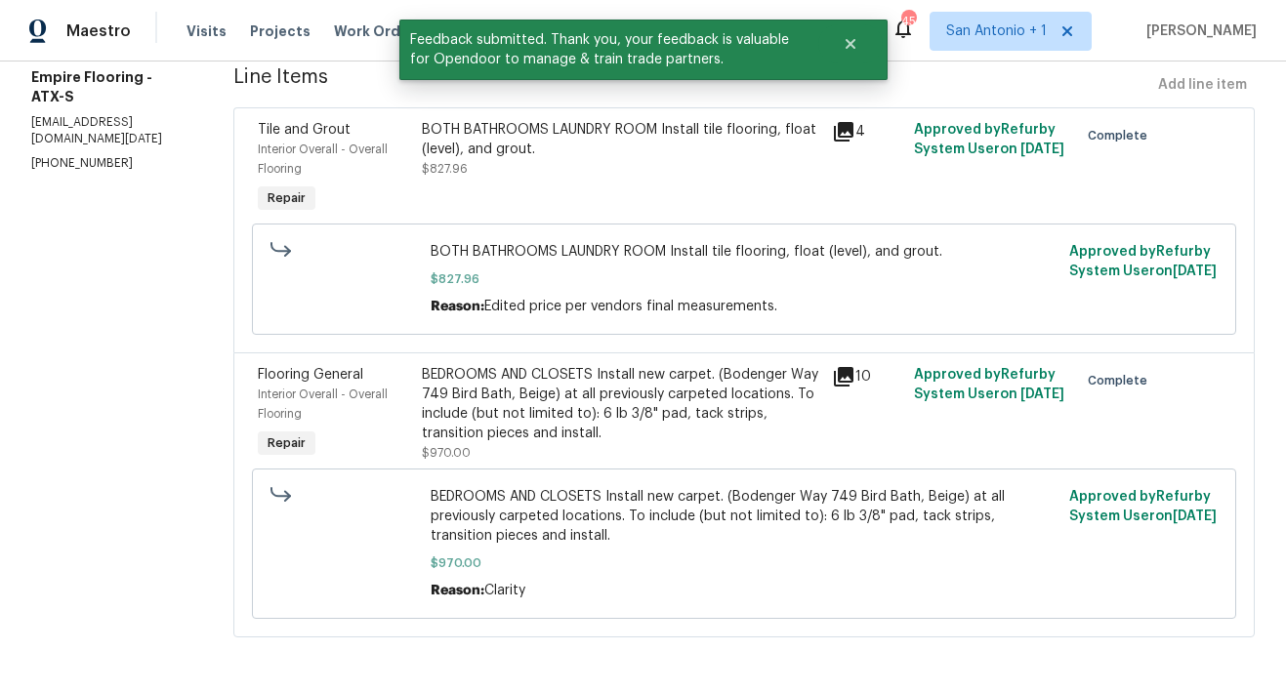
scroll to position [0, 0]
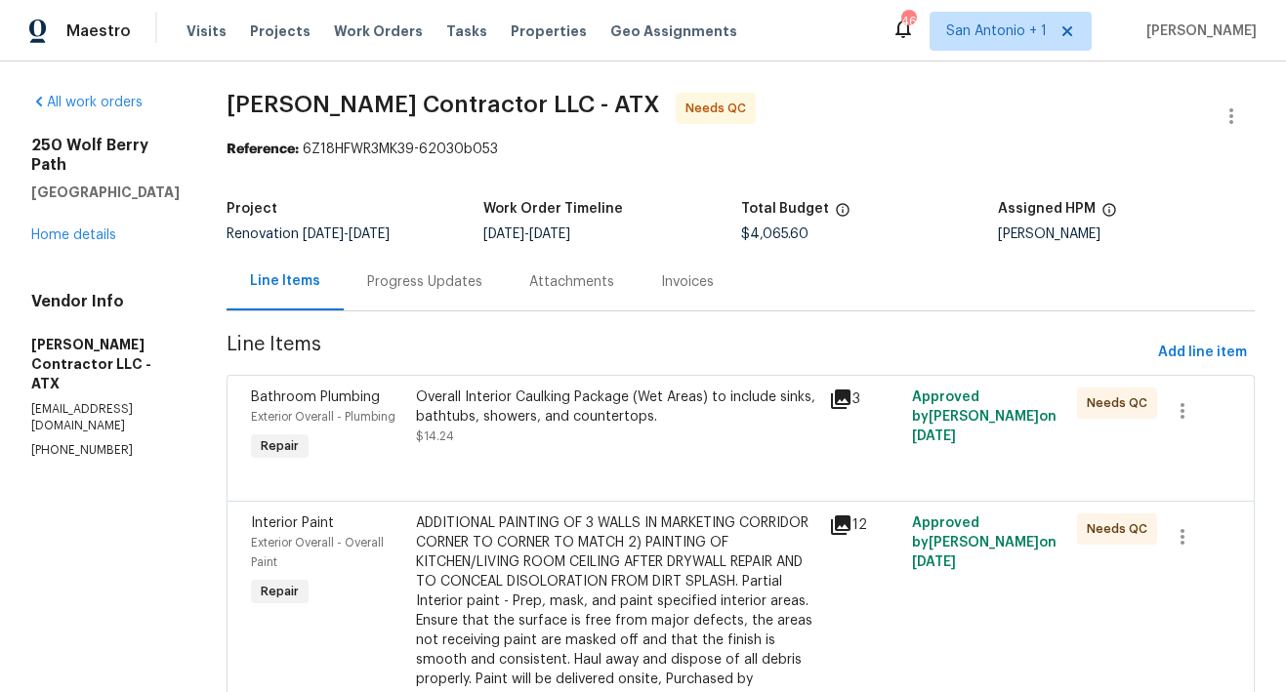
scroll to position [18, 0]
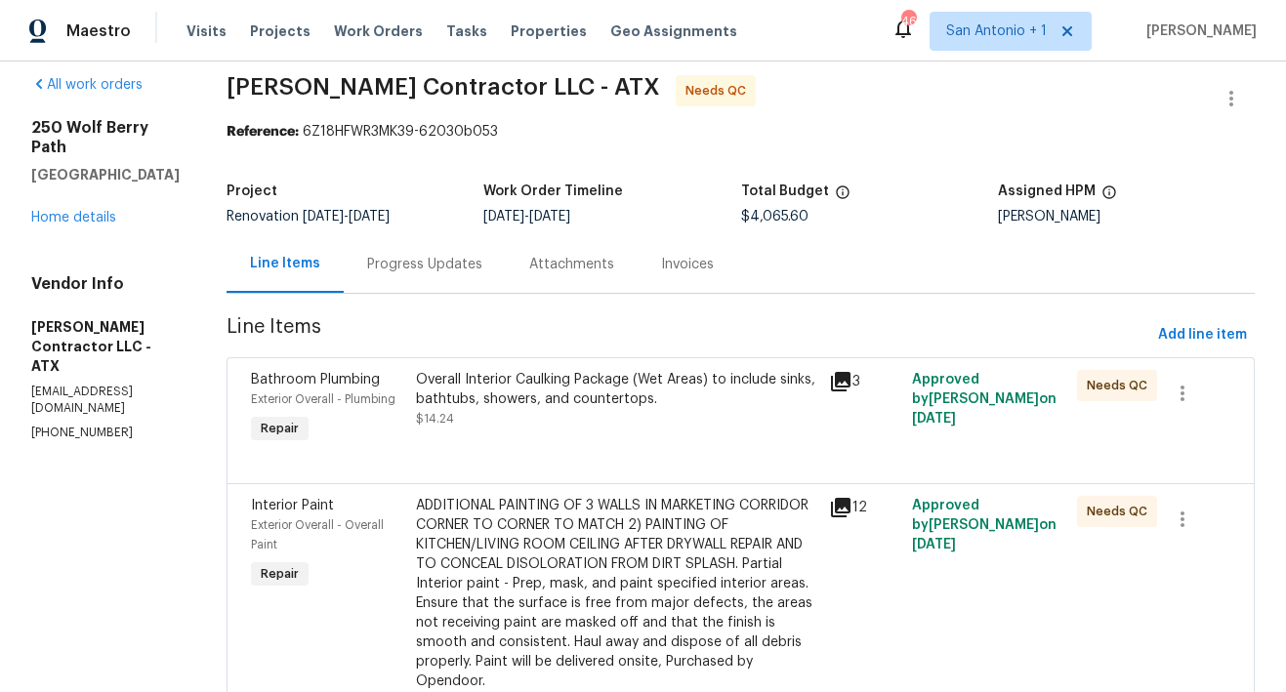
click at [556, 435] on div "Overall Interior Caulking Package (Wet Areas) to include sinks, bathtubs, showe…" at bounding box center [616, 409] width 413 height 90
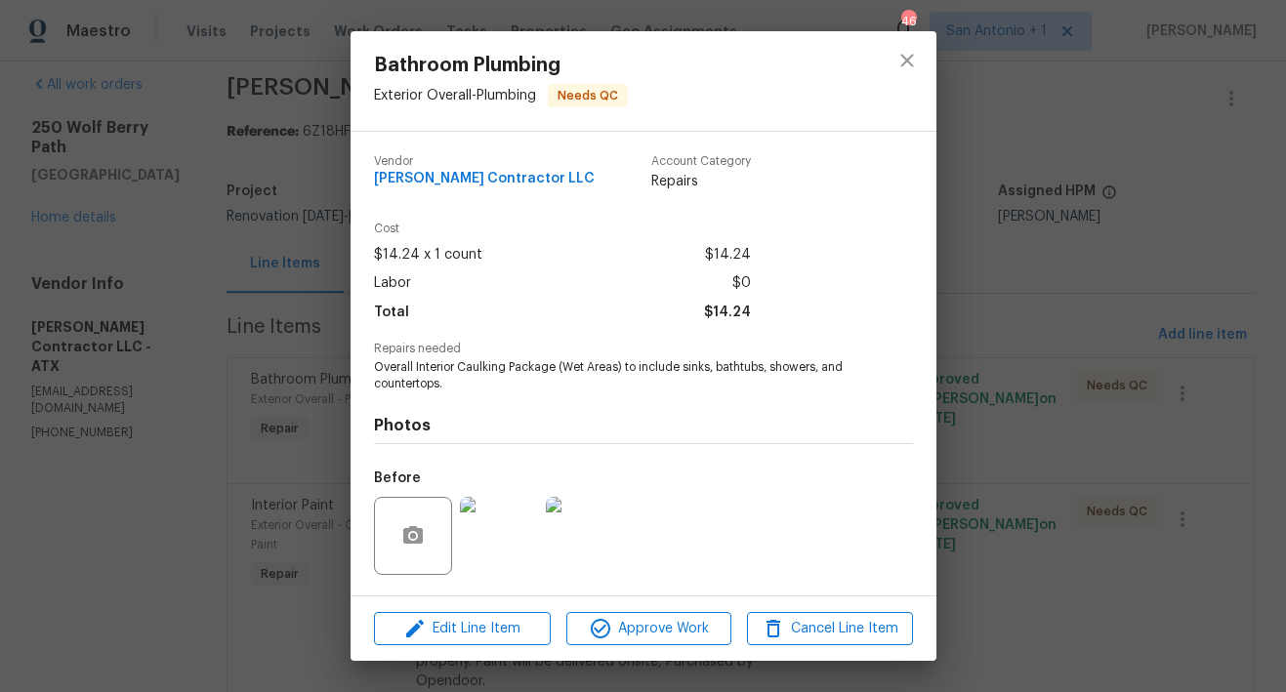
scroll to position [126, 0]
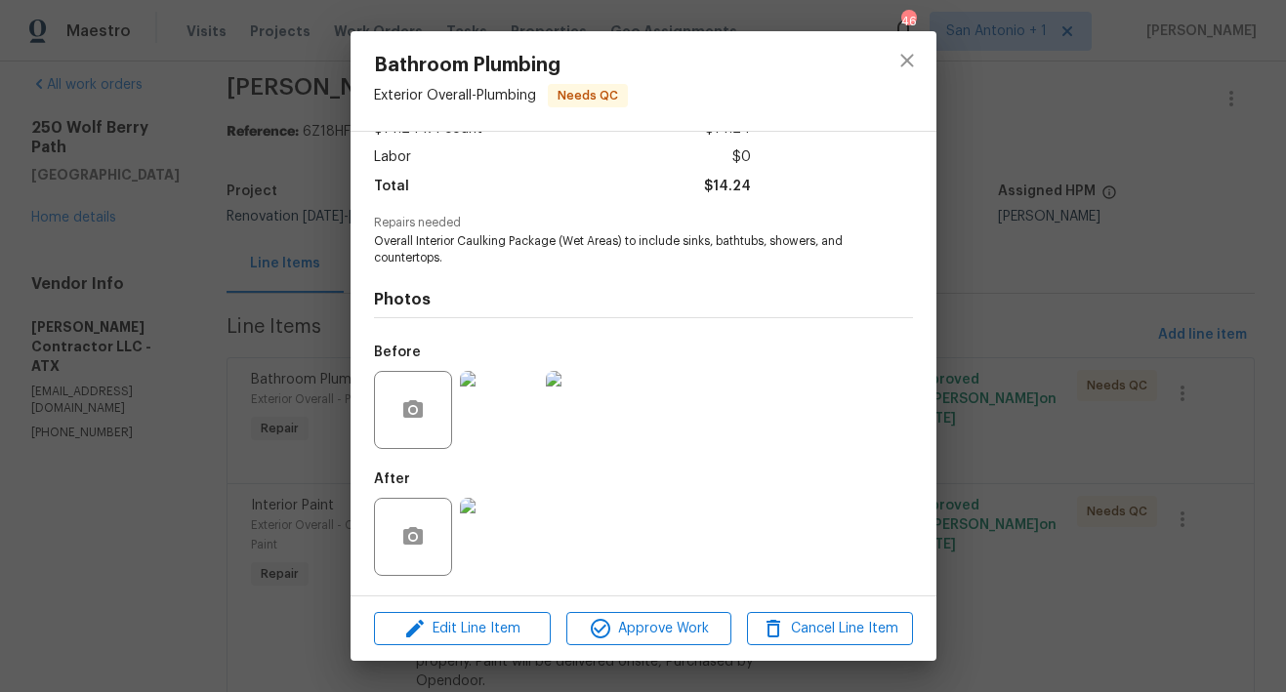
click at [512, 536] on img at bounding box center [499, 537] width 78 height 78
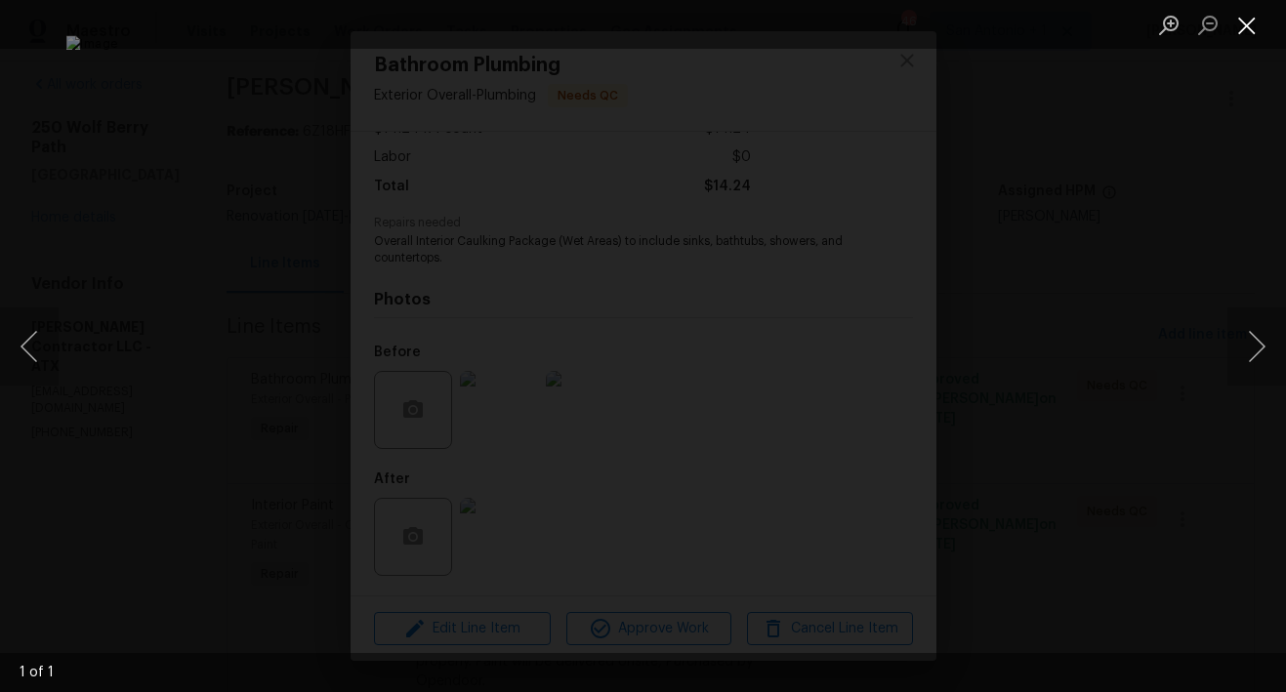
click at [1246, 27] on button "Close lightbox" at bounding box center [1246, 25] width 39 height 34
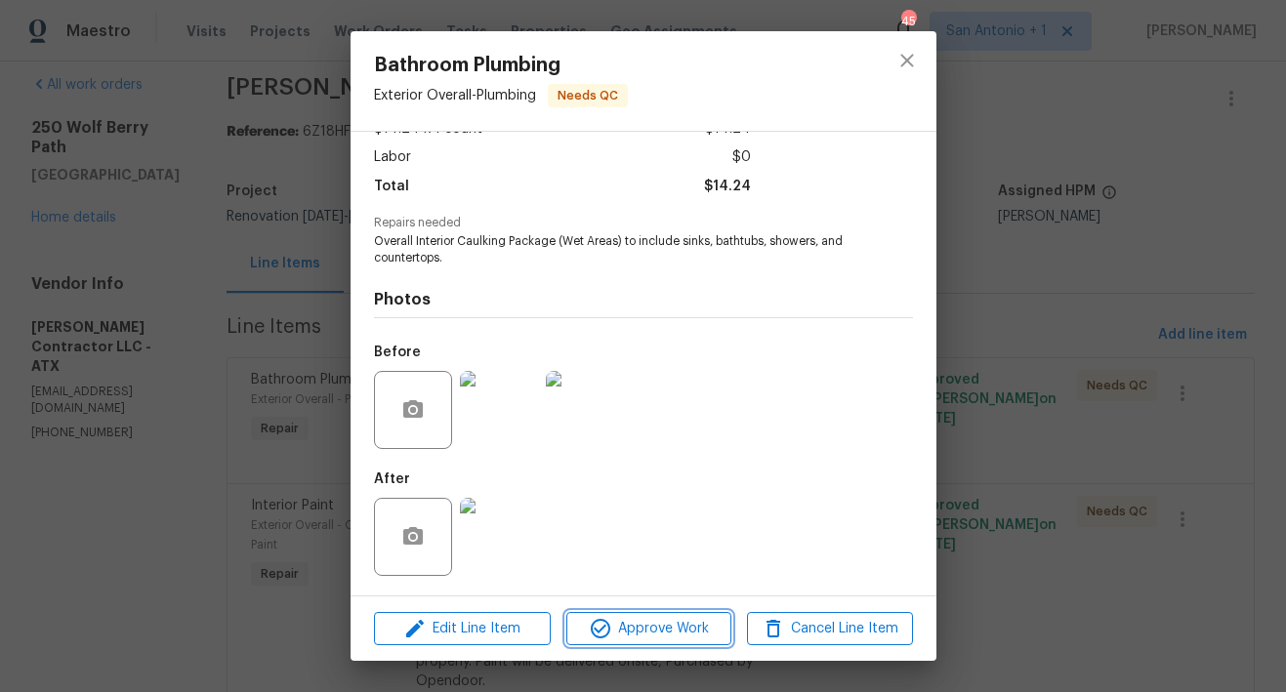
click at [641, 627] on span "Approve Work" at bounding box center [648, 629] width 153 height 24
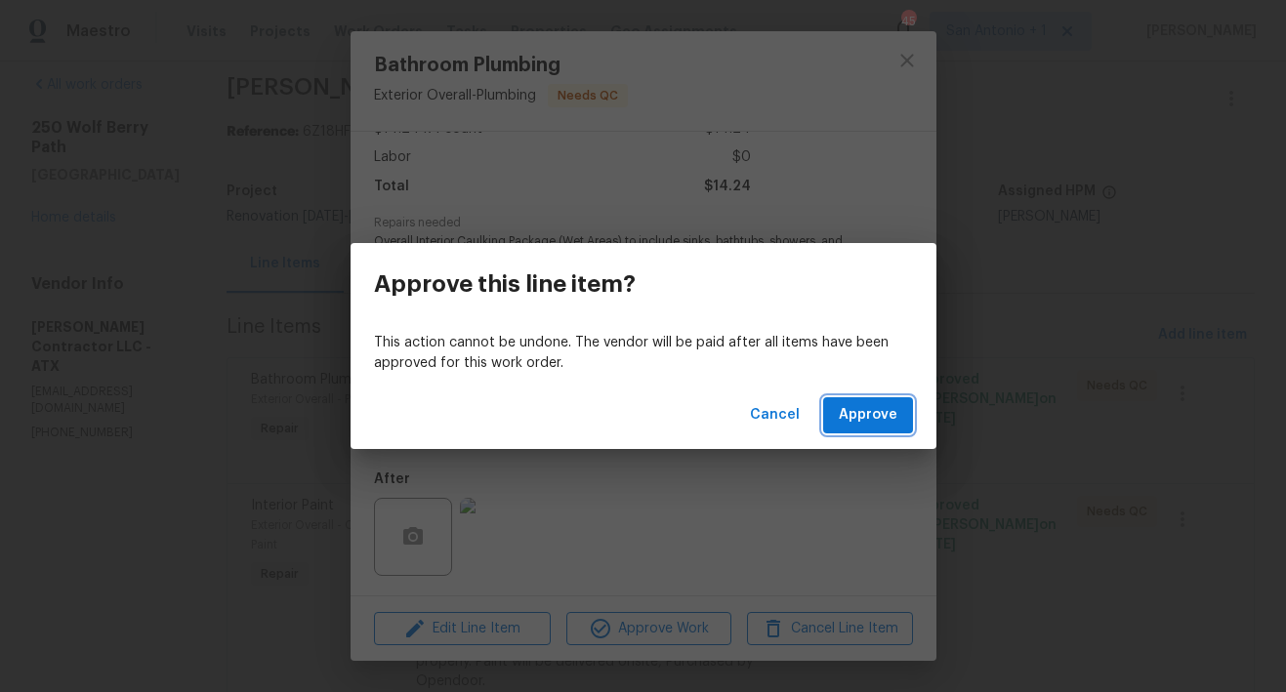
click at [860, 418] on span "Approve" at bounding box center [868, 415] width 59 height 24
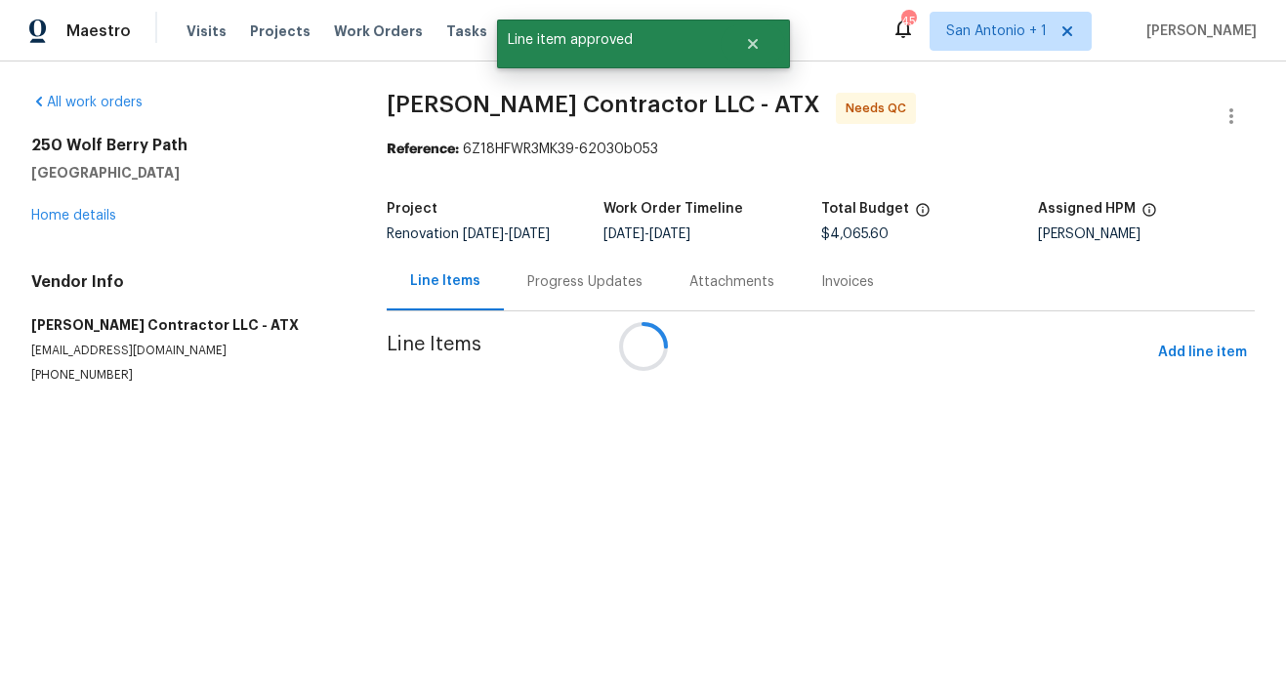
scroll to position [0, 0]
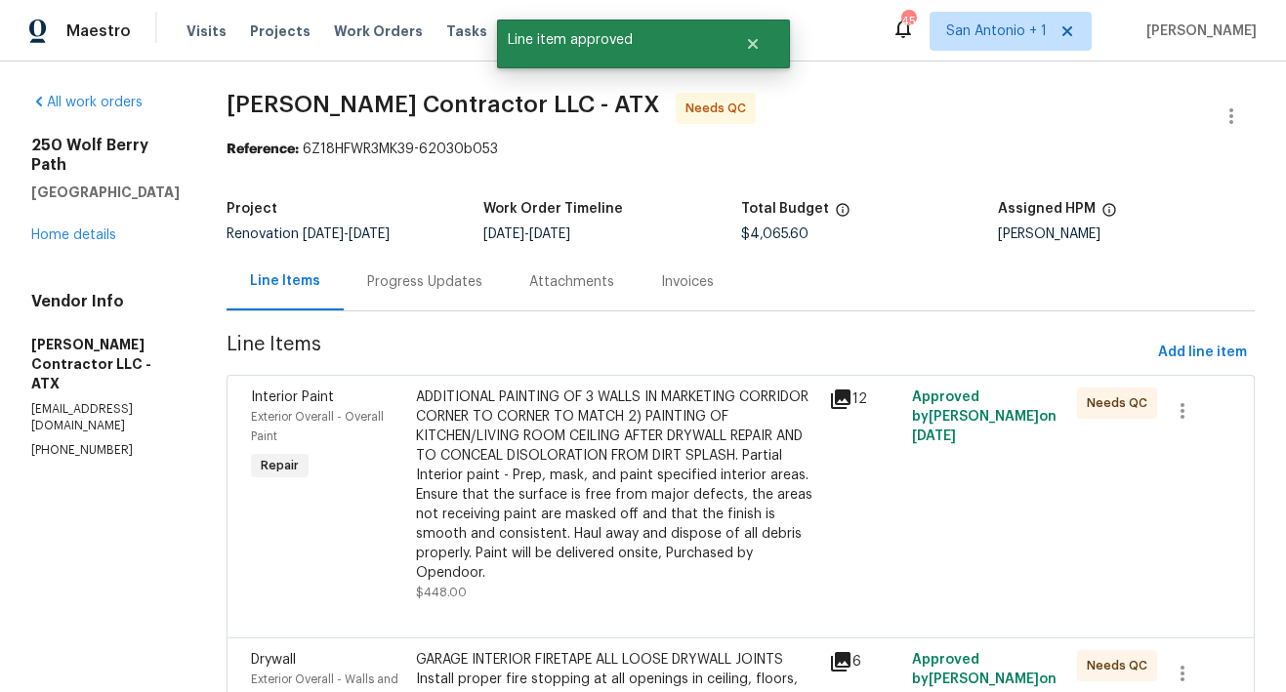
click at [601, 464] on div "ADDITIONAL PAINTING OF 3 WALLS IN MARKETING CORRIDOR CORNER TO CORNER TO MATCH …" at bounding box center [616, 485] width 401 height 195
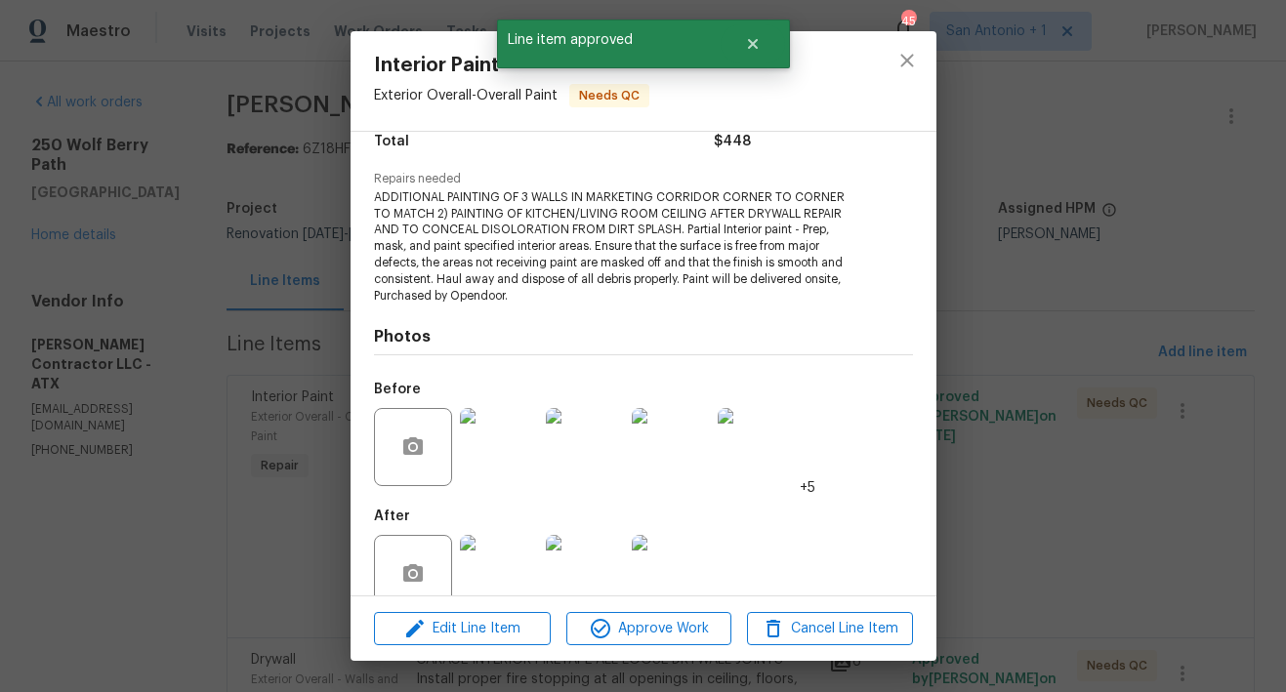
scroll to position [207, 0]
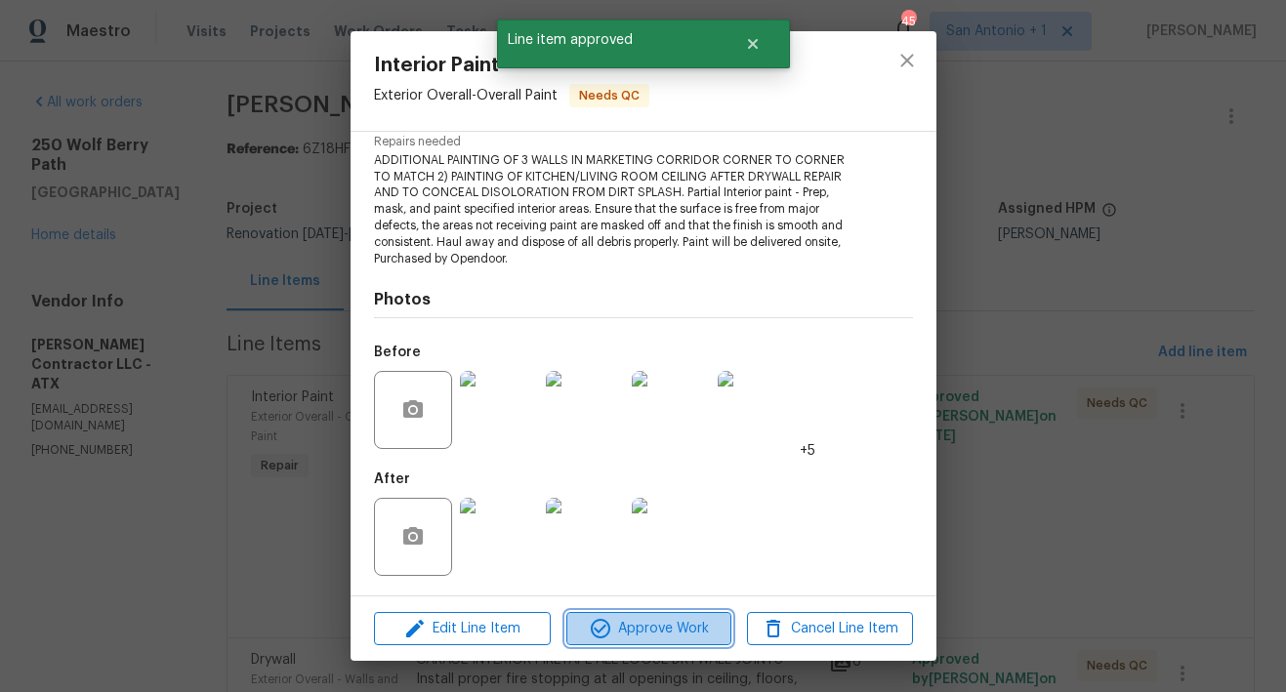
click at [658, 626] on span "Approve Work" at bounding box center [648, 629] width 153 height 24
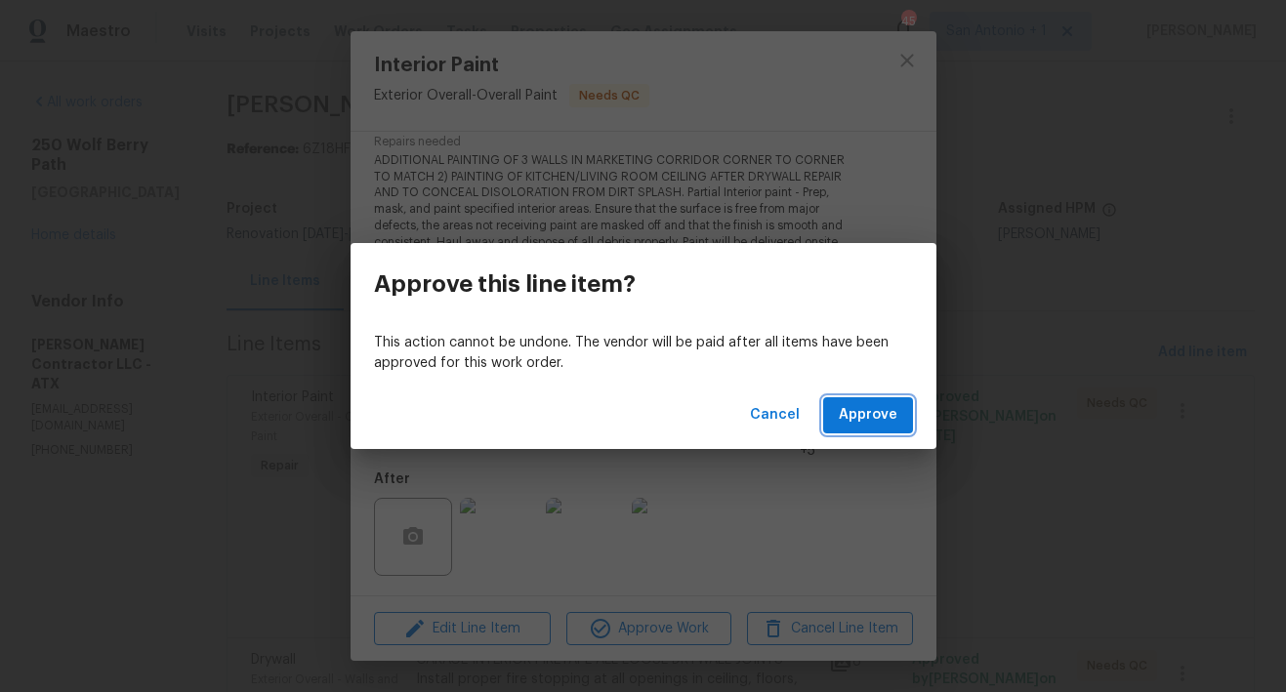
click at [885, 409] on span "Approve" at bounding box center [868, 415] width 59 height 24
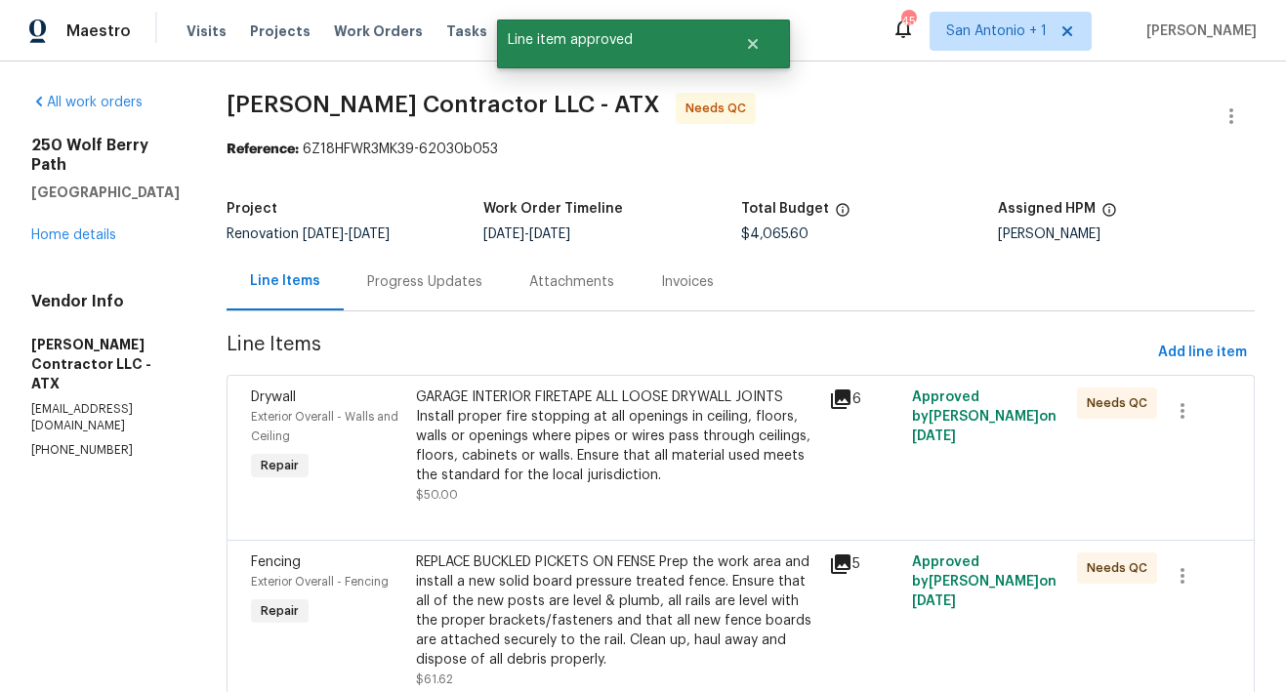
click at [600, 464] on div "GARAGE INTERIOR FIRETAPE ALL LOOSE DRYWALL JOINTS Install proper fire stopping …" at bounding box center [616, 437] width 401 height 98
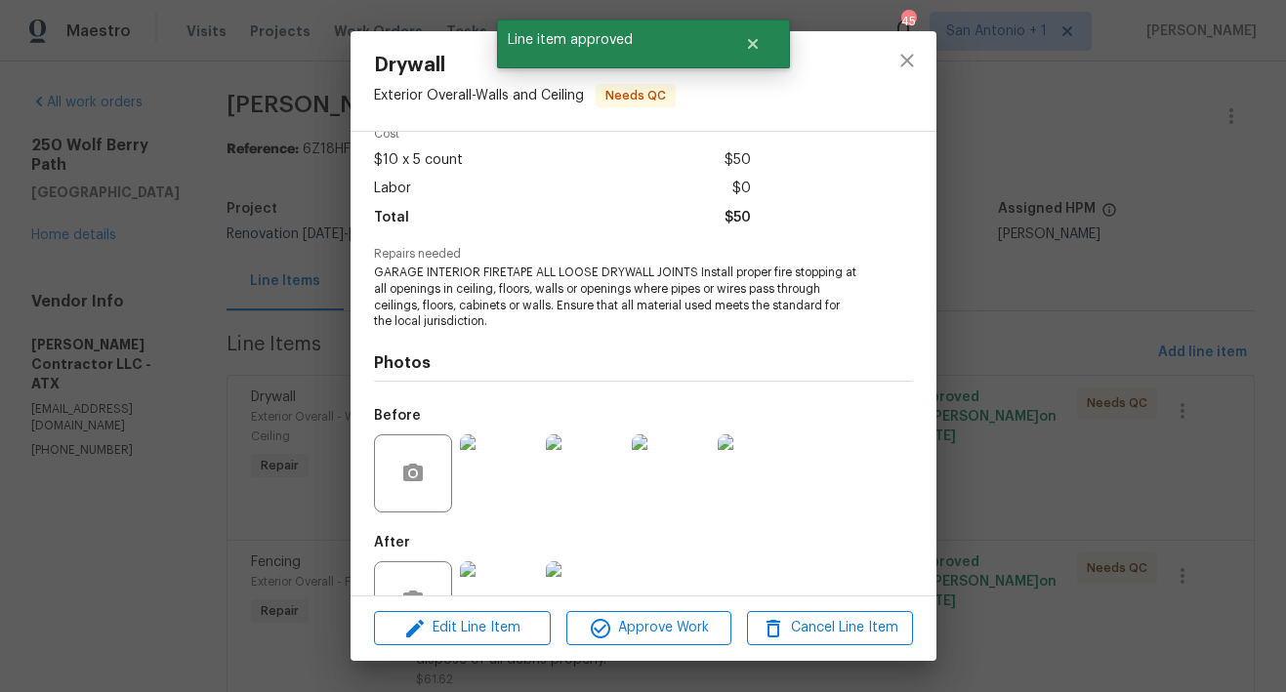
scroll to position [158, 0]
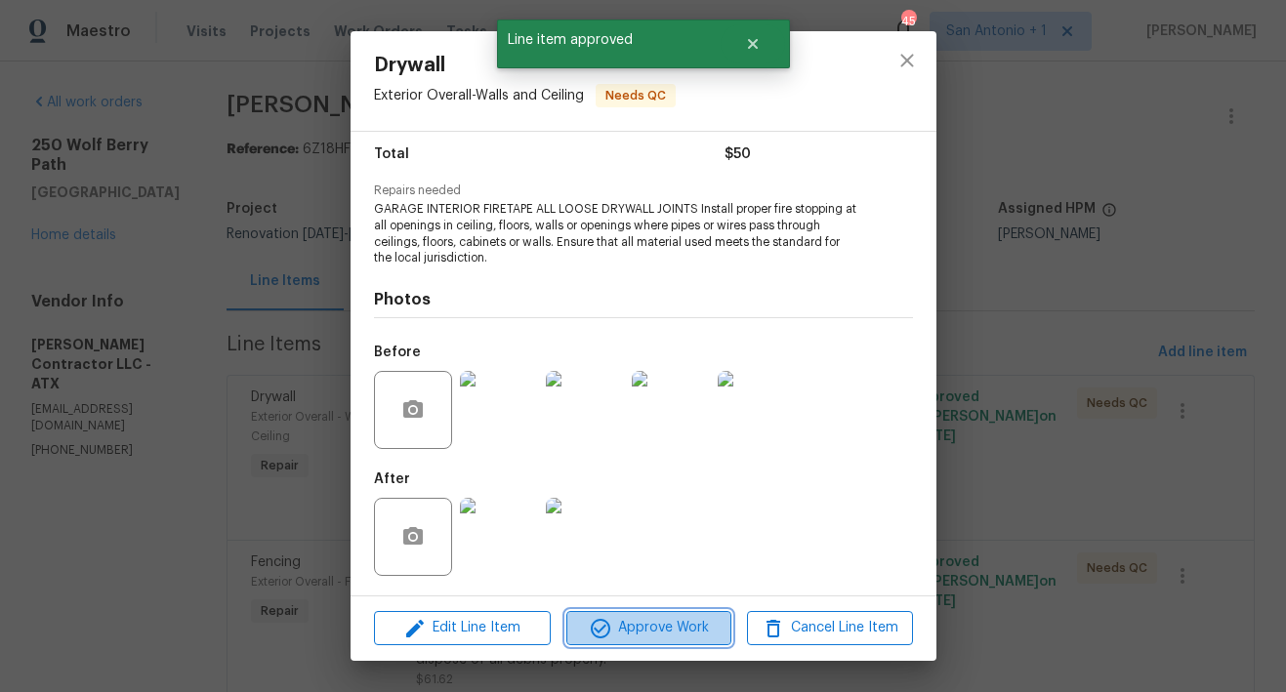
click at [650, 628] on span "Approve Work" at bounding box center [648, 628] width 153 height 24
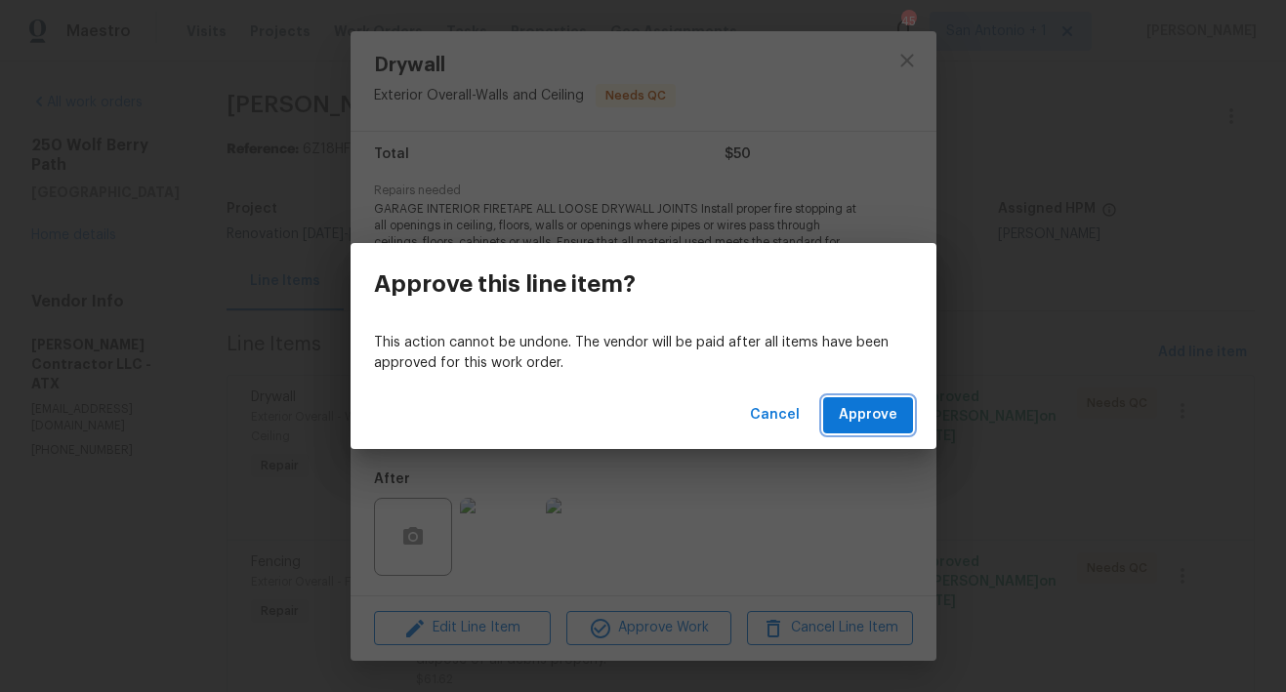
click at [888, 415] on span "Approve" at bounding box center [868, 415] width 59 height 24
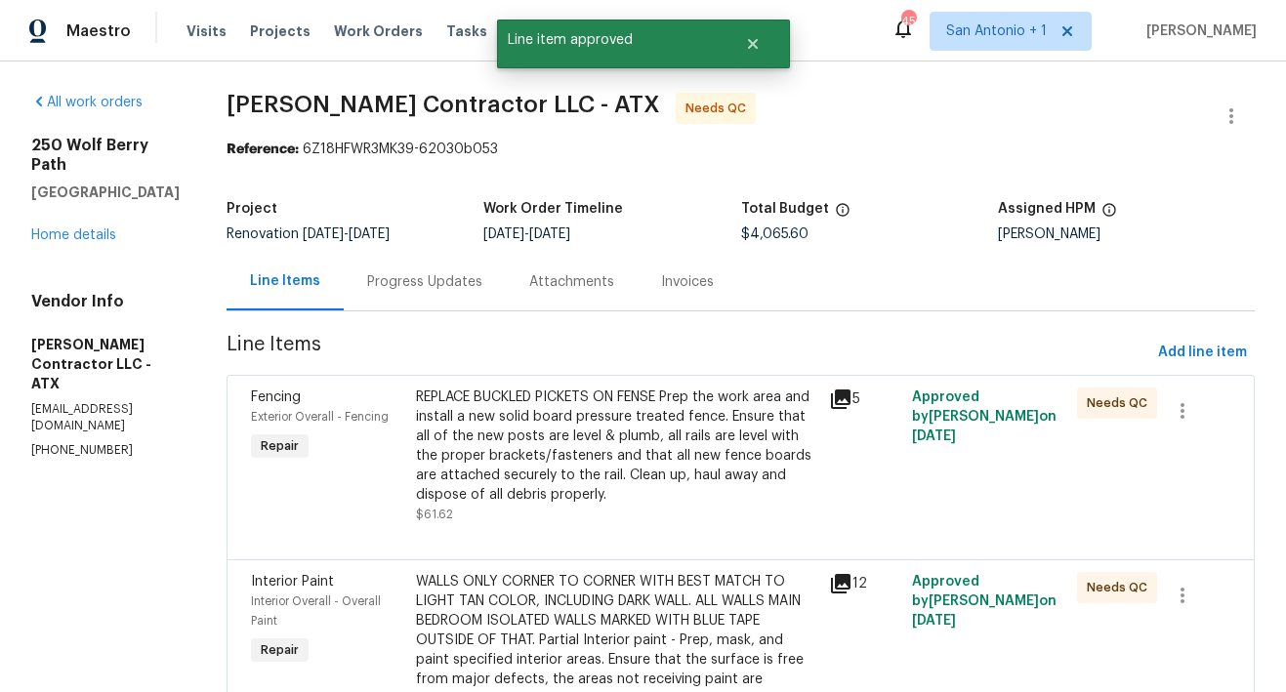
click at [573, 462] on div "REPLACE BUCKLED PICKETS ON FENSE Prep the work area and install a new solid boa…" at bounding box center [616, 446] width 401 height 117
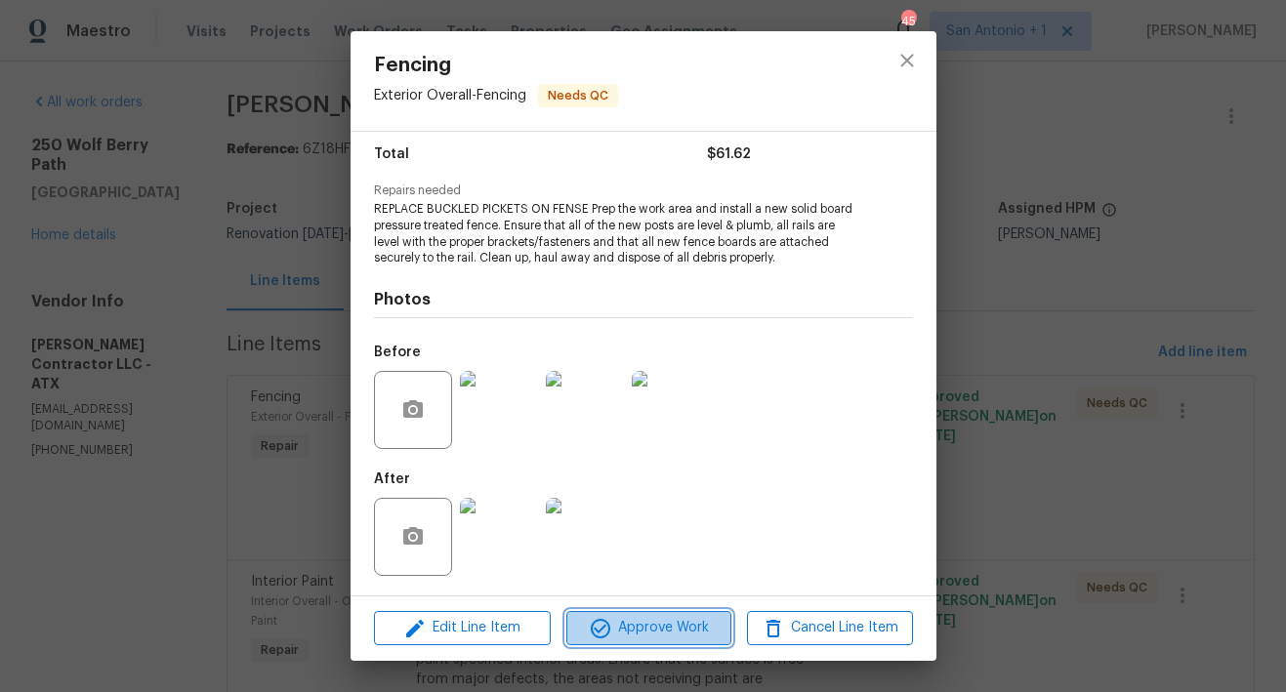
click at [646, 629] on span "Approve Work" at bounding box center [648, 628] width 153 height 24
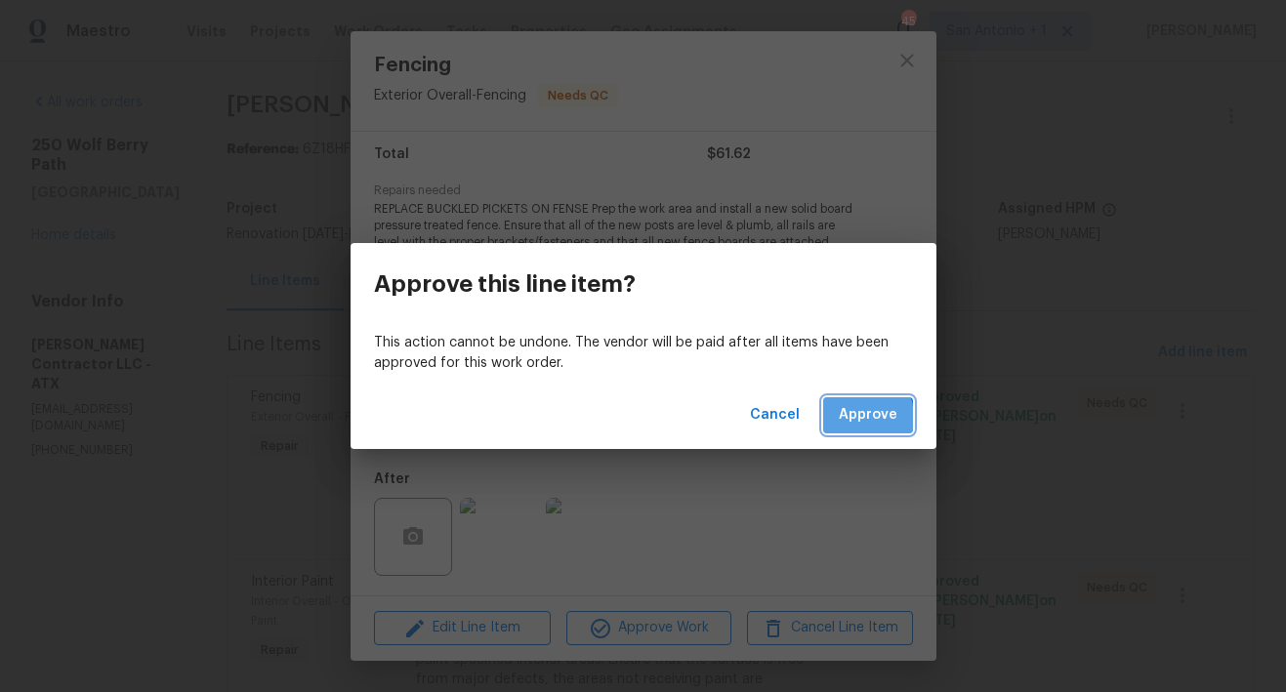
click at [854, 418] on span "Approve" at bounding box center [868, 415] width 59 height 24
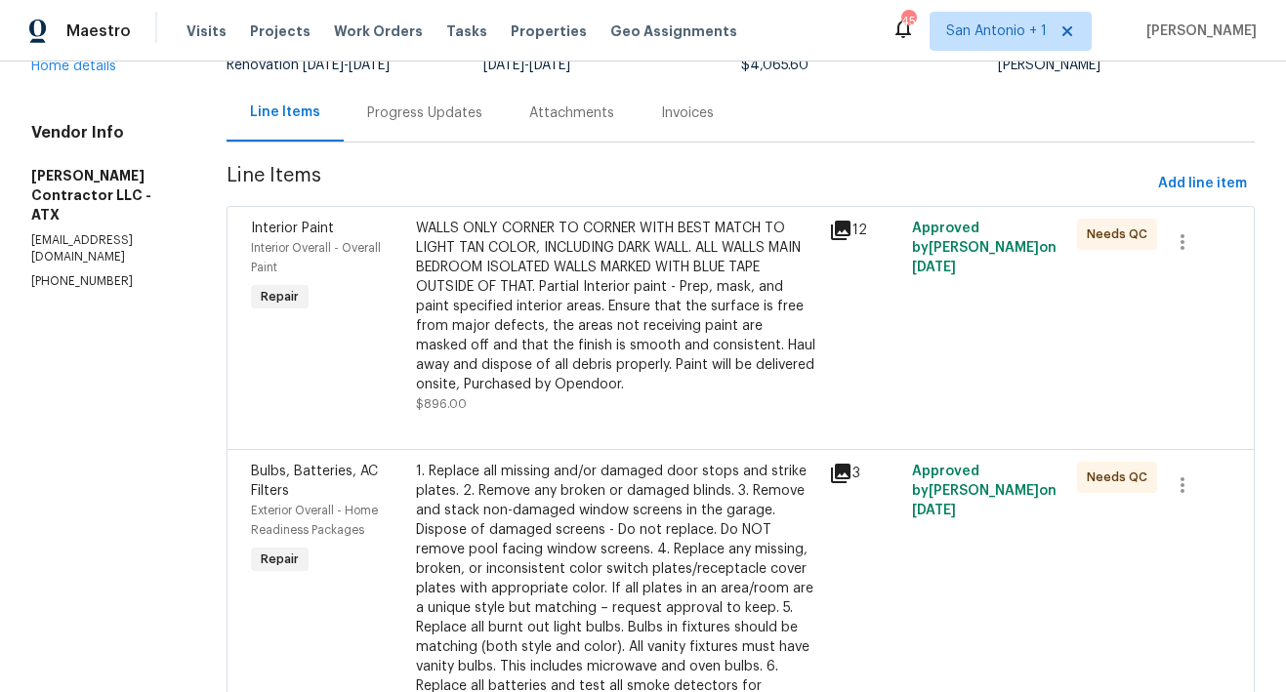
scroll to position [150, 0]
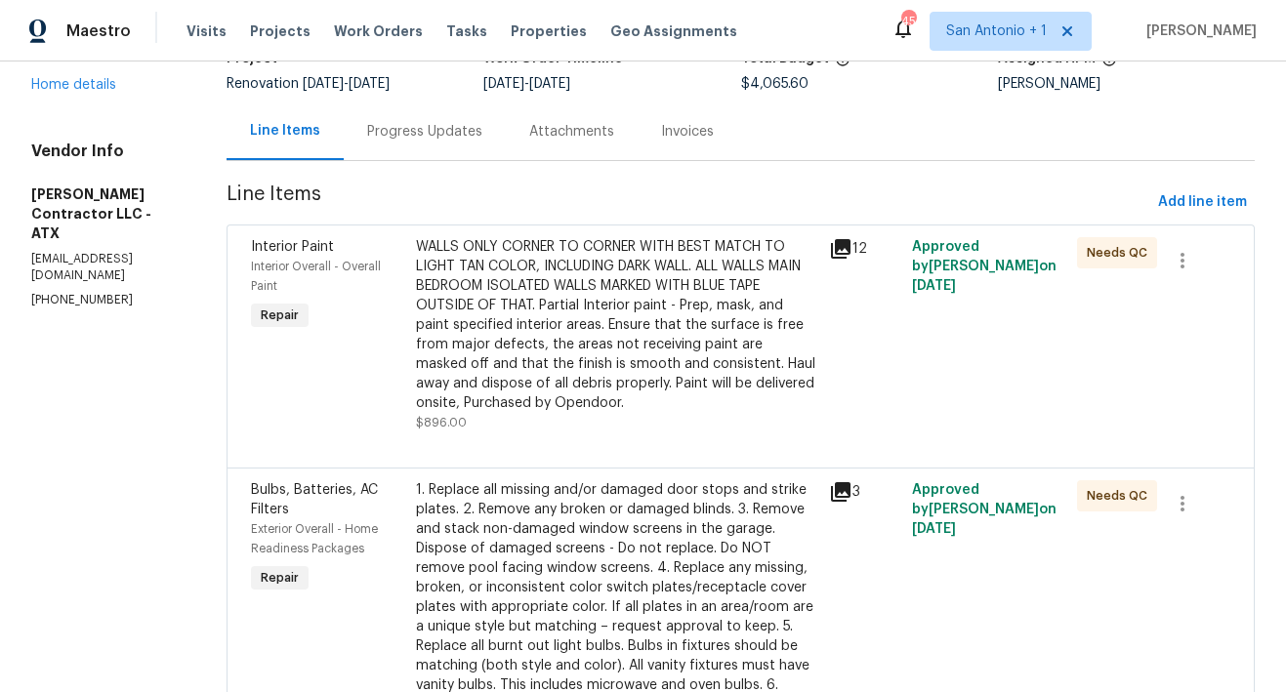
click at [643, 366] on div "WALLS ONLY CORNER TO CORNER WITH BEST MATCH TO LIGHT TAN COLOR, INCLUDING DARK …" at bounding box center [616, 325] width 401 height 176
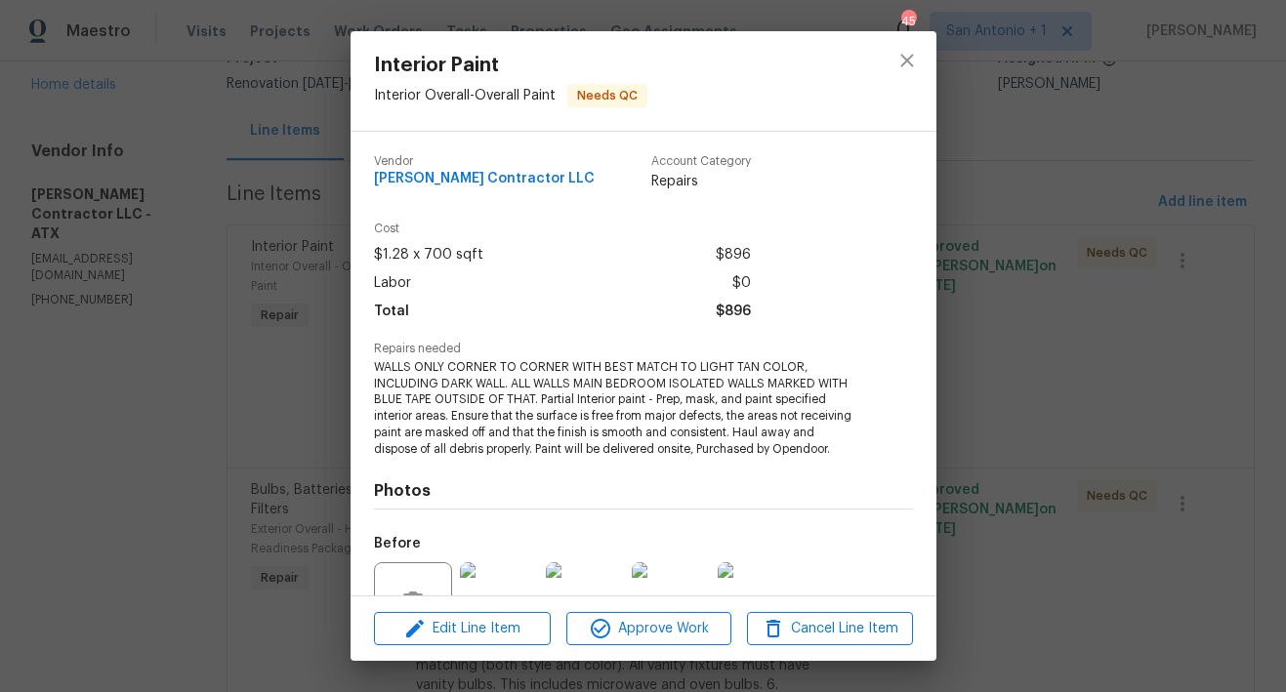
scroll to position [207, 0]
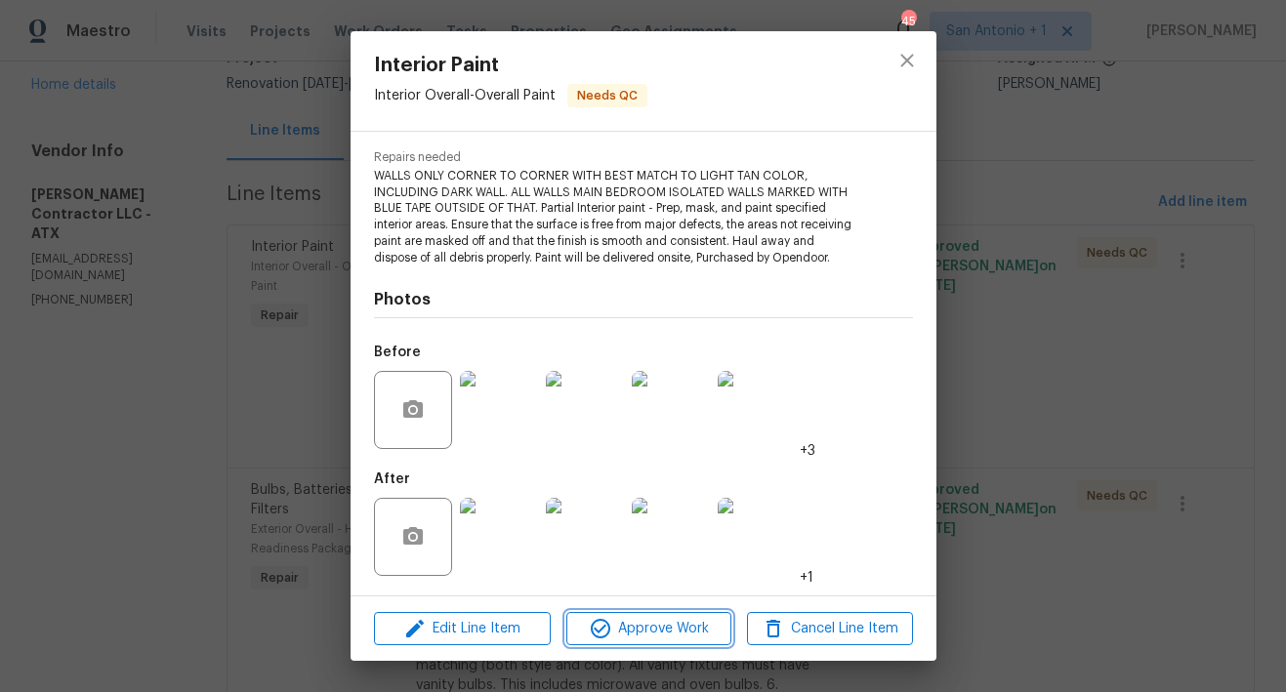
click at [650, 626] on span "Approve Work" at bounding box center [648, 629] width 153 height 24
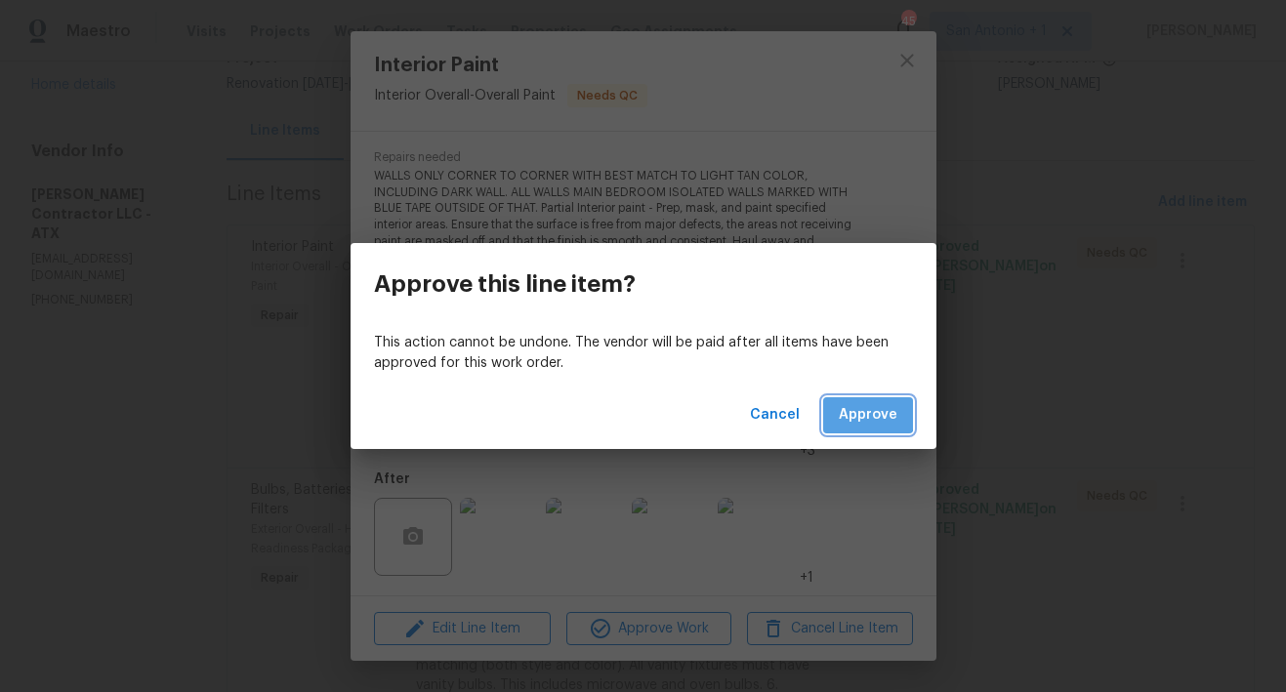
click at [869, 412] on span "Approve" at bounding box center [868, 415] width 59 height 24
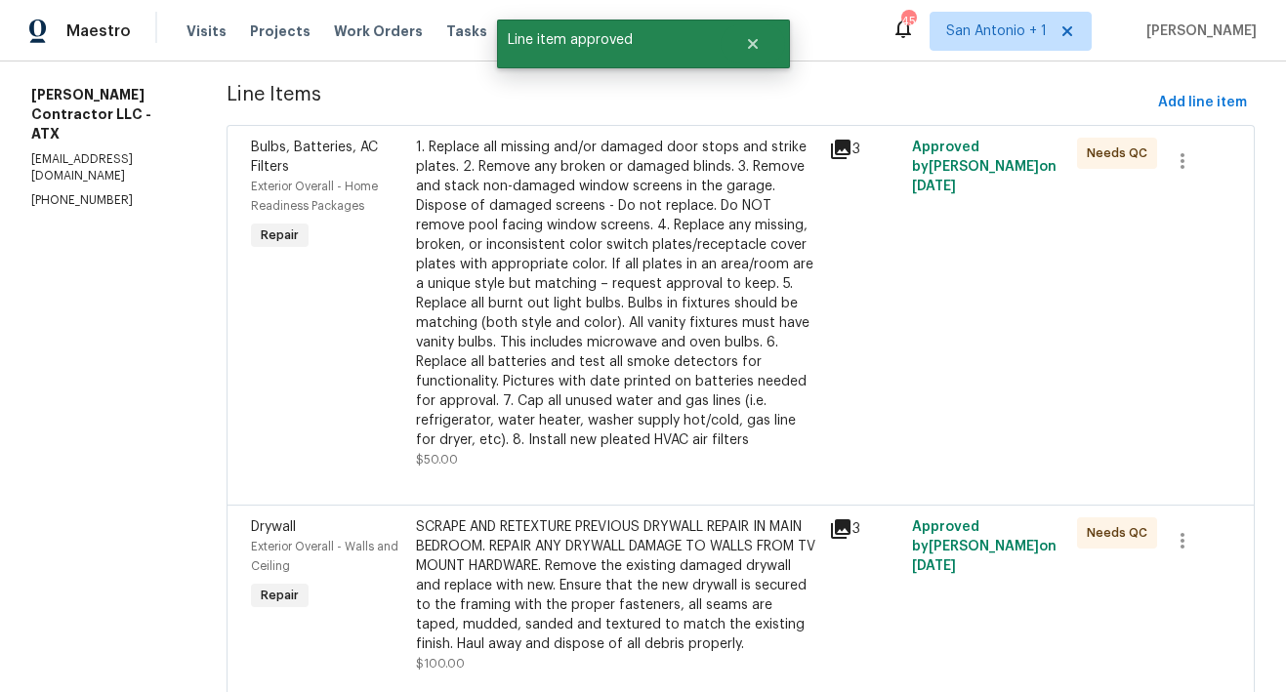
scroll to position [289, 0]
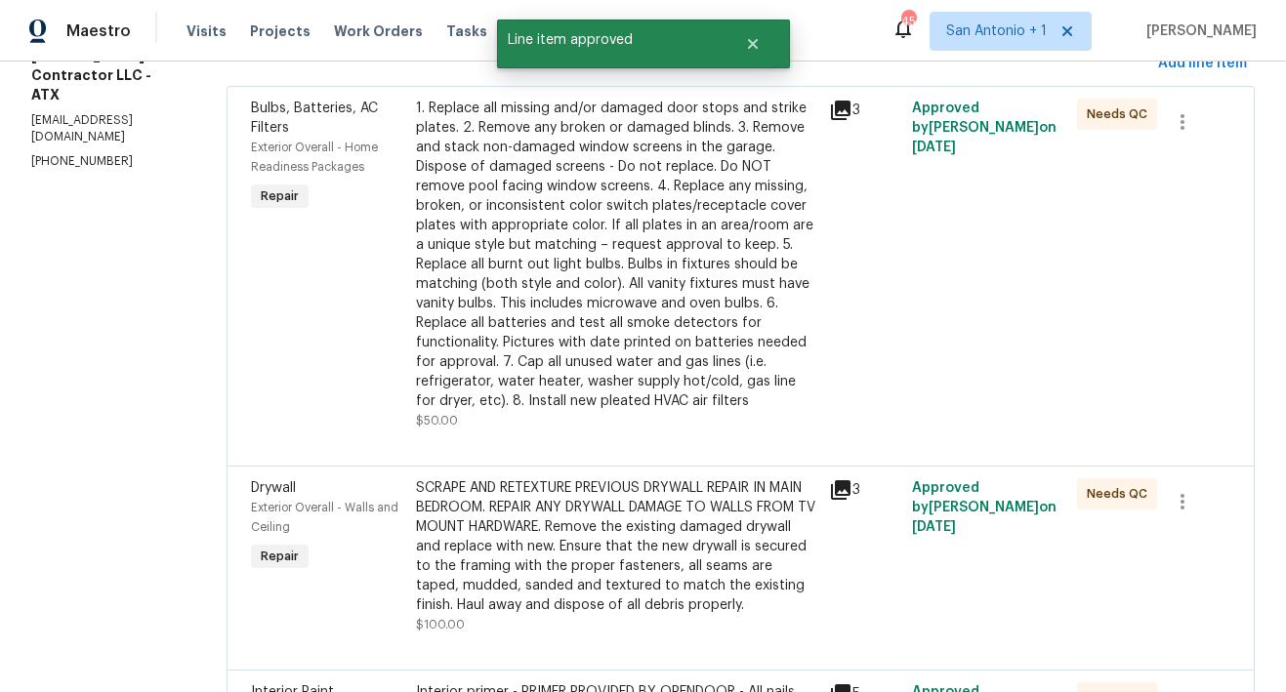
click at [595, 308] on div "1. Replace all missing and/or damaged door stops and strike plates. 2. Remove a…" at bounding box center [616, 255] width 401 height 312
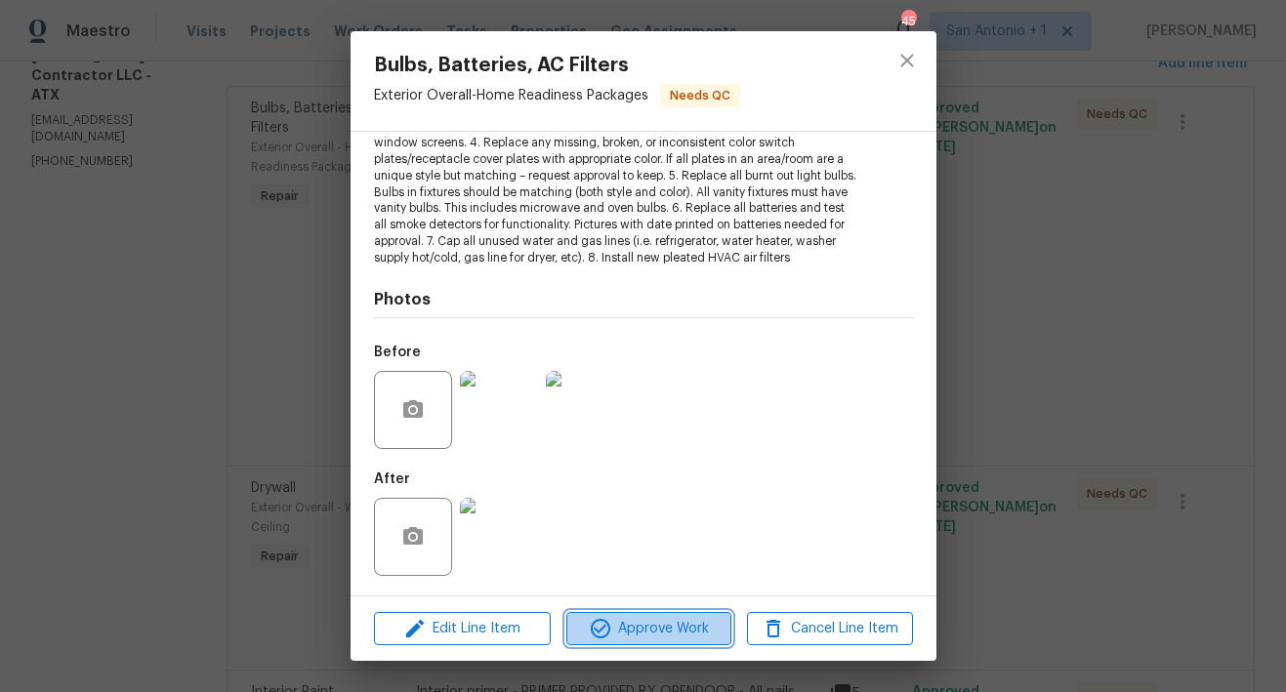
click at [651, 629] on span "Approve Work" at bounding box center [648, 629] width 153 height 24
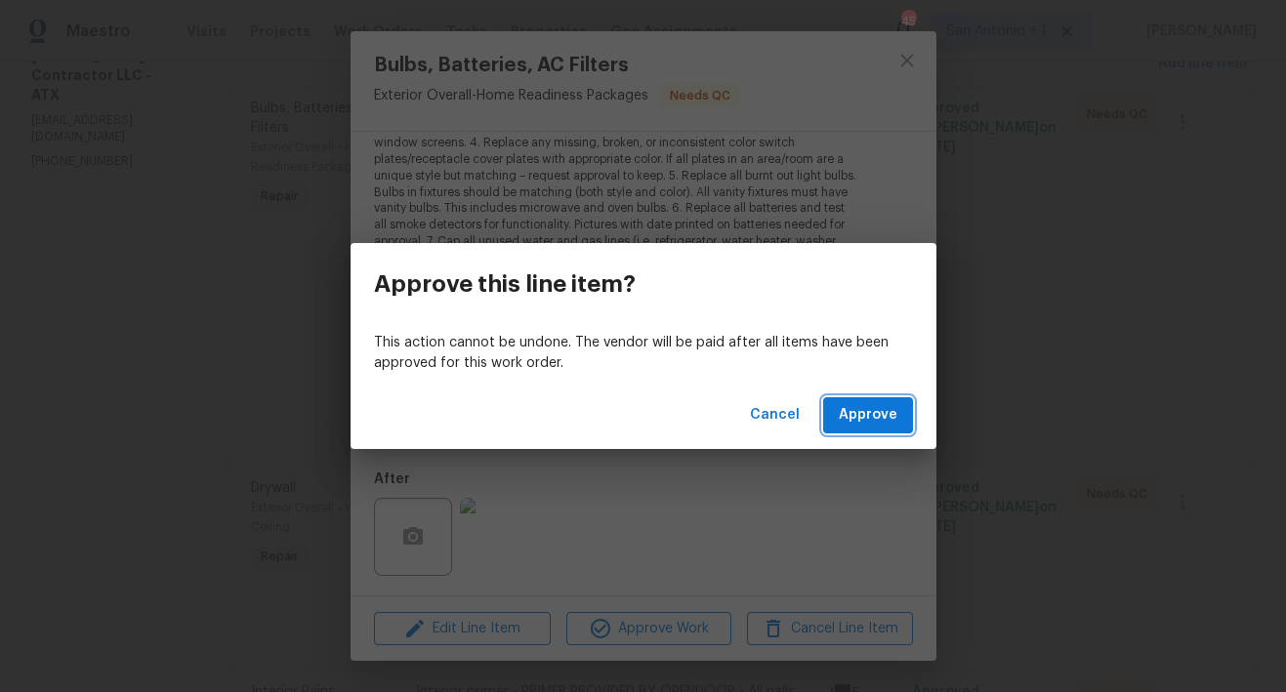
click at [870, 421] on span "Approve" at bounding box center [868, 415] width 59 height 24
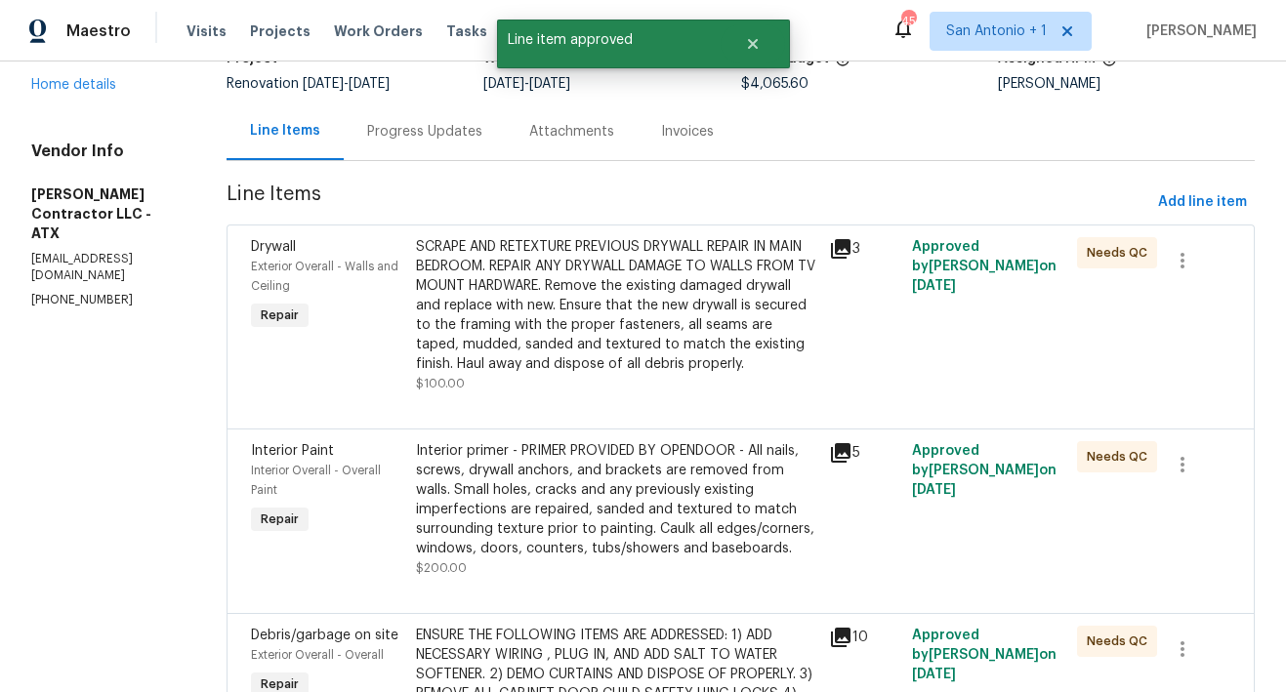
scroll to position [155, 0]
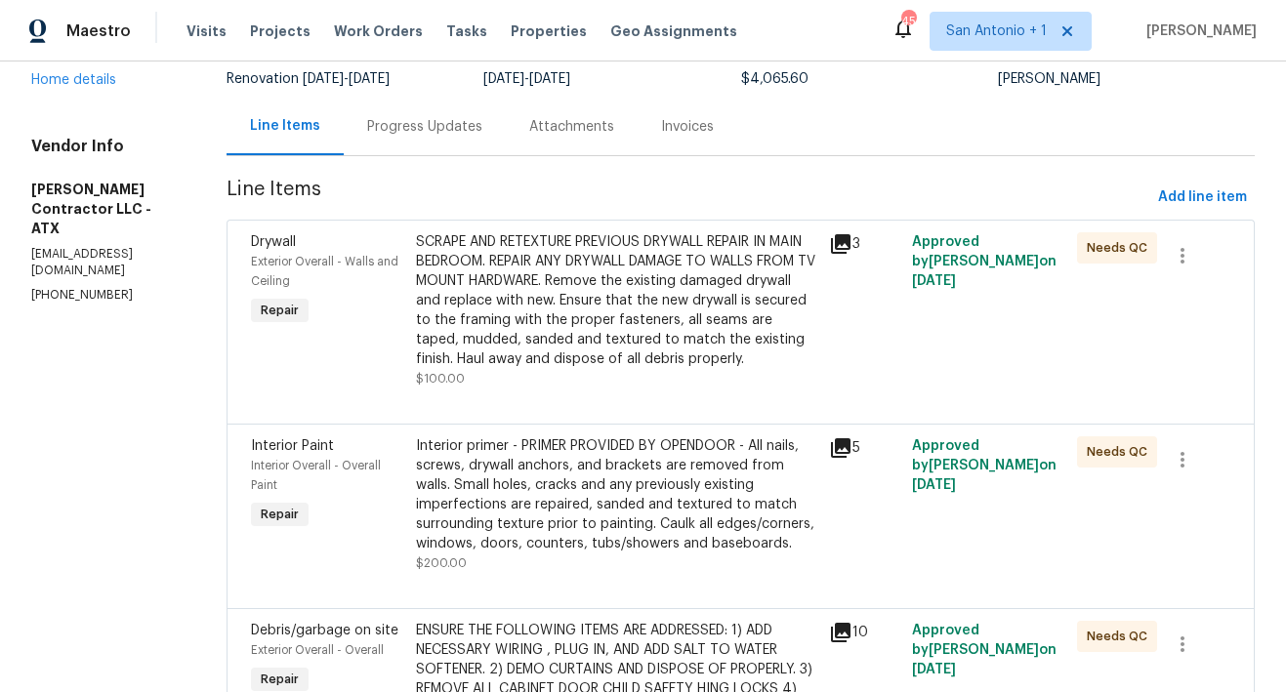
click at [610, 362] on div "SCRAPE AND RETEXTURE PREVIOUS DRYWALL REPAIR IN MAIN BEDROOM. REPAIR ANY DRYWAL…" at bounding box center [616, 300] width 401 height 137
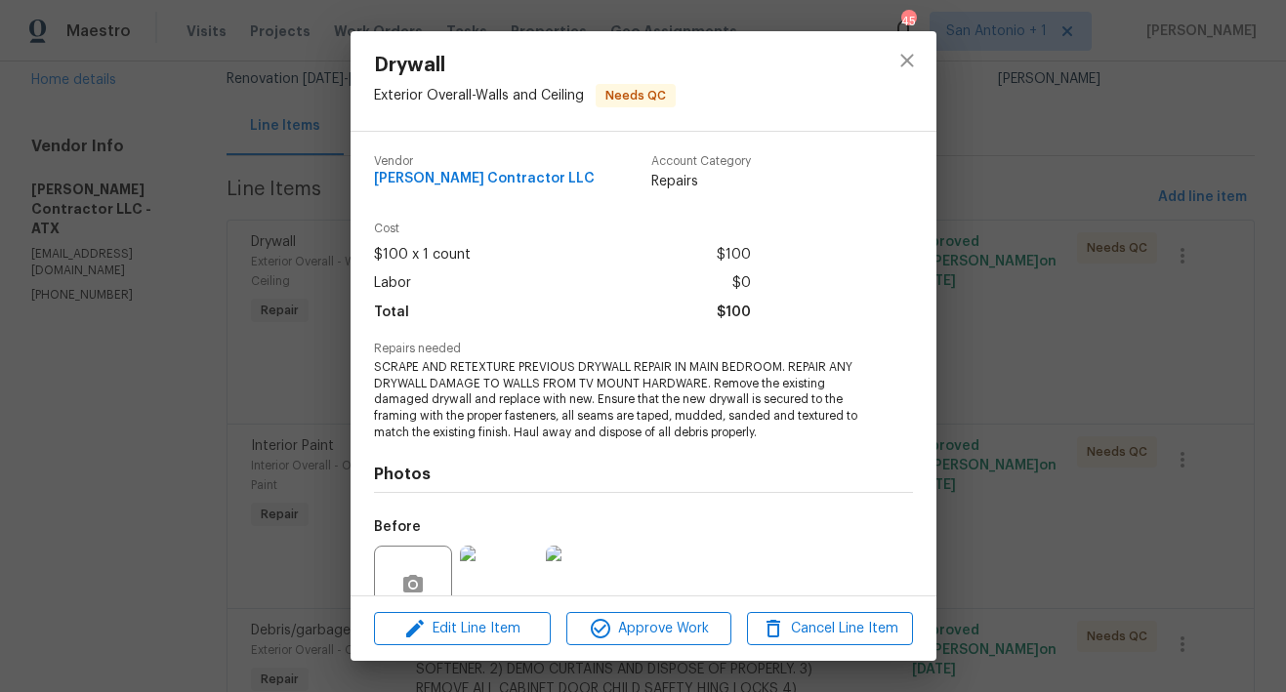
scroll to position [190, 0]
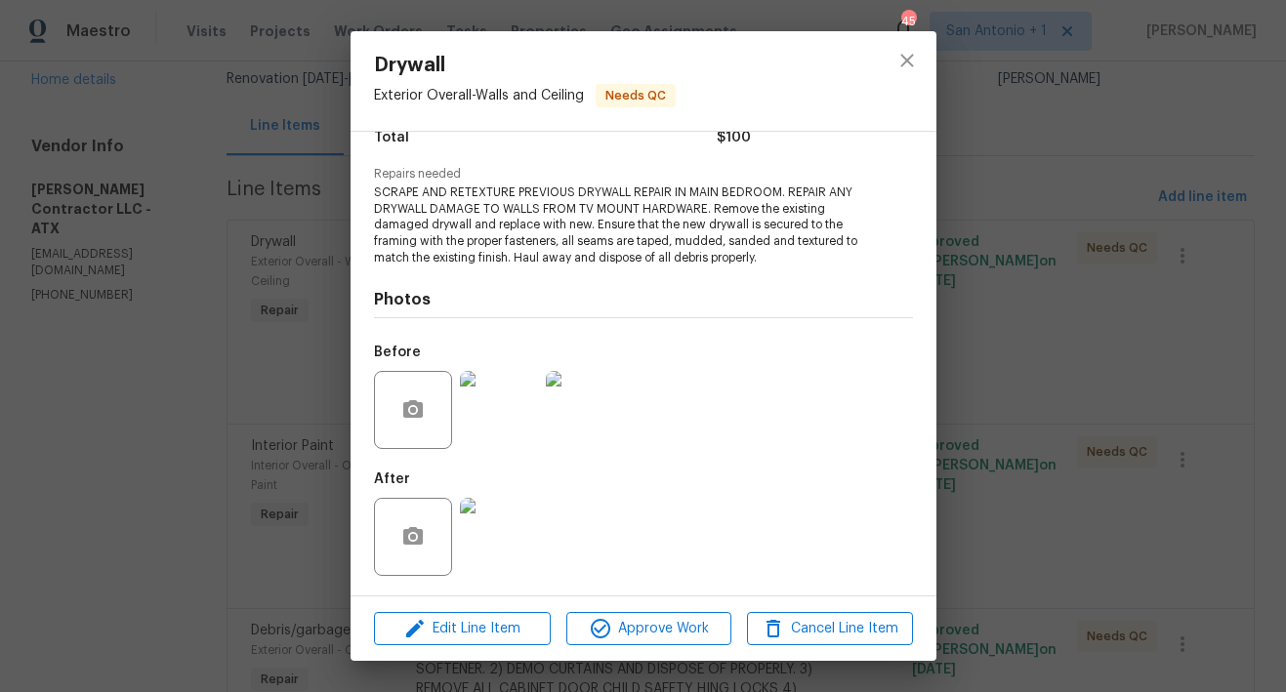
click at [519, 541] on img at bounding box center [499, 537] width 78 height 78
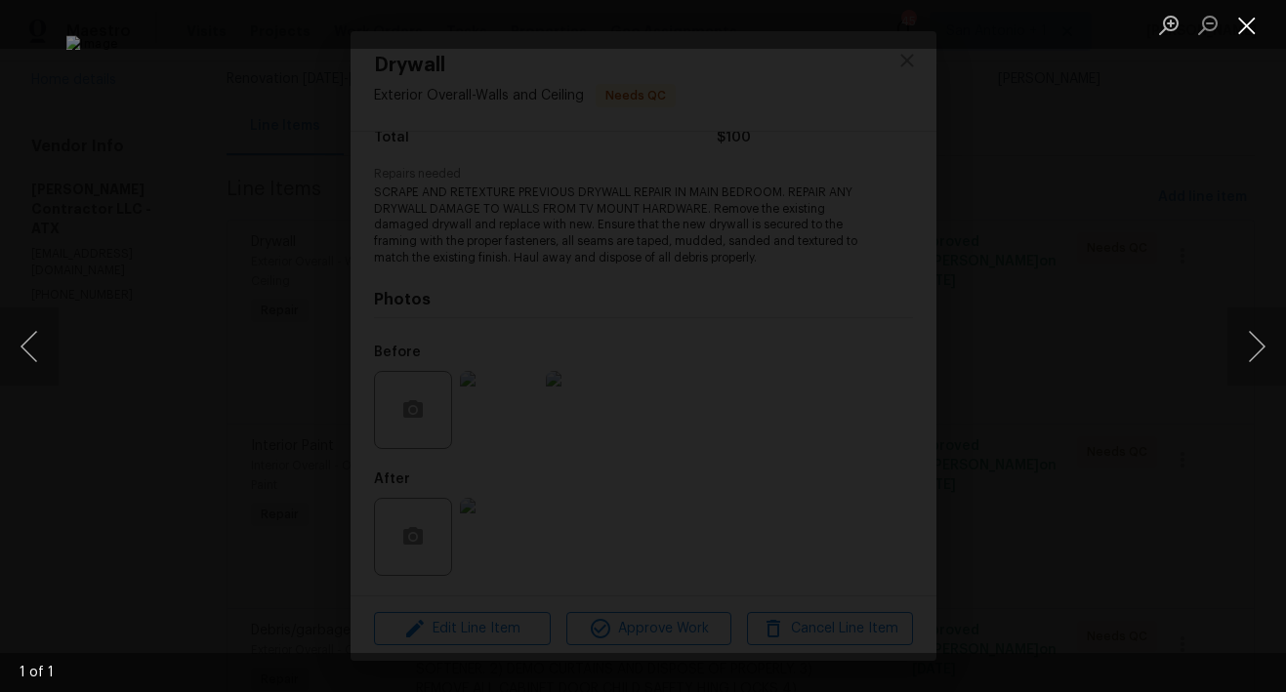
click at [1246, 28] on button "Close lightbox" at bounding box center [1246, 25] width 39 height 34
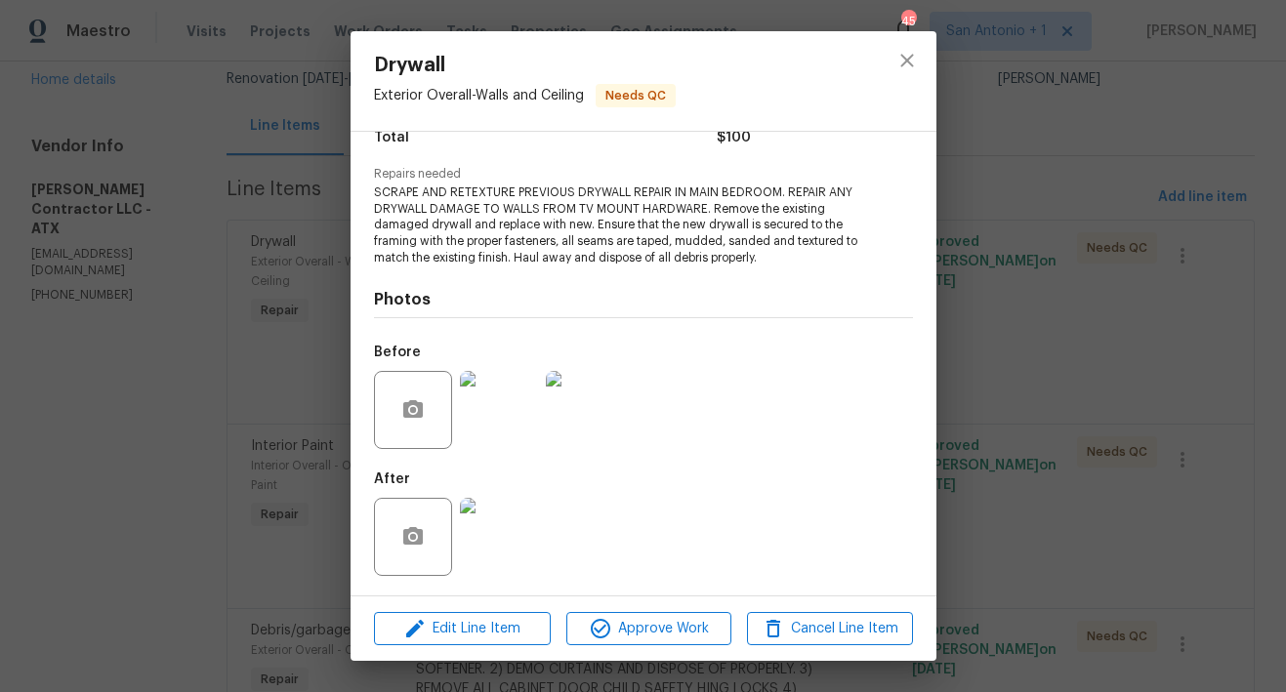
click at [507, 405] on img at bounding box center [499, 410] width 78 height 78
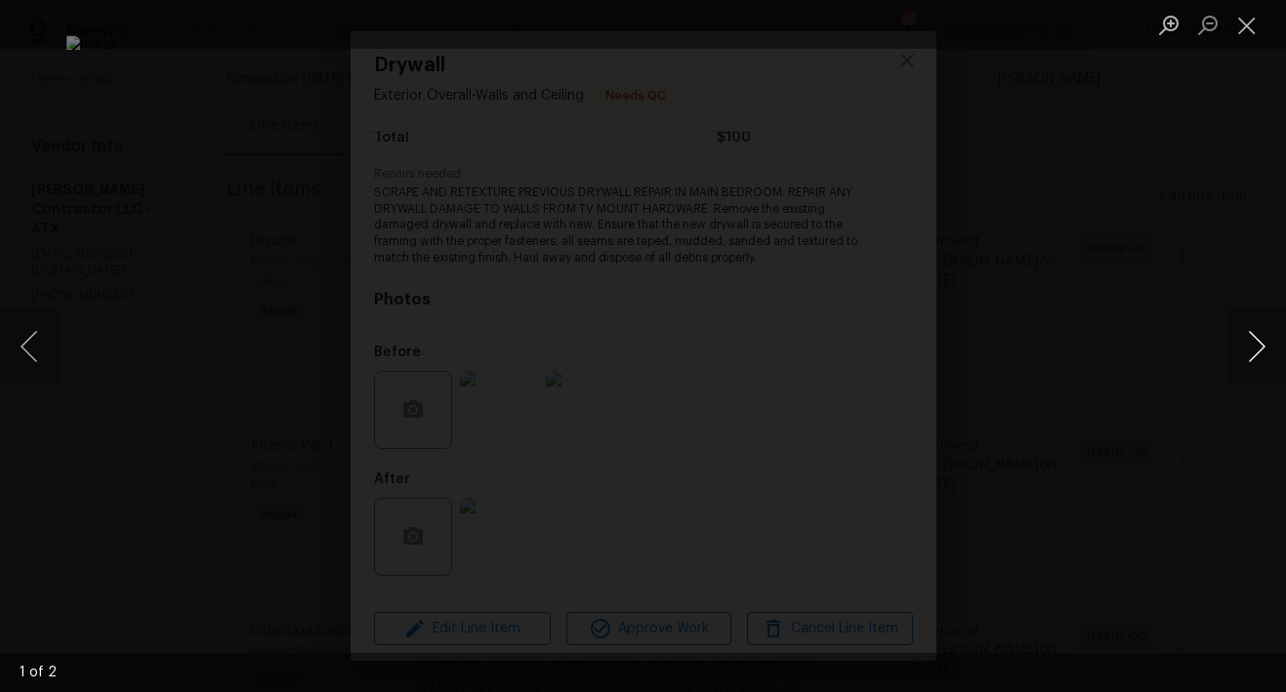
click at [1261, 343] on button "Next image" at bounding box center [1256, 346] width 59 height 78
click at [1250, 31] on button "Close lightbox" at bounding box center [1246, 25] width 39 height 34
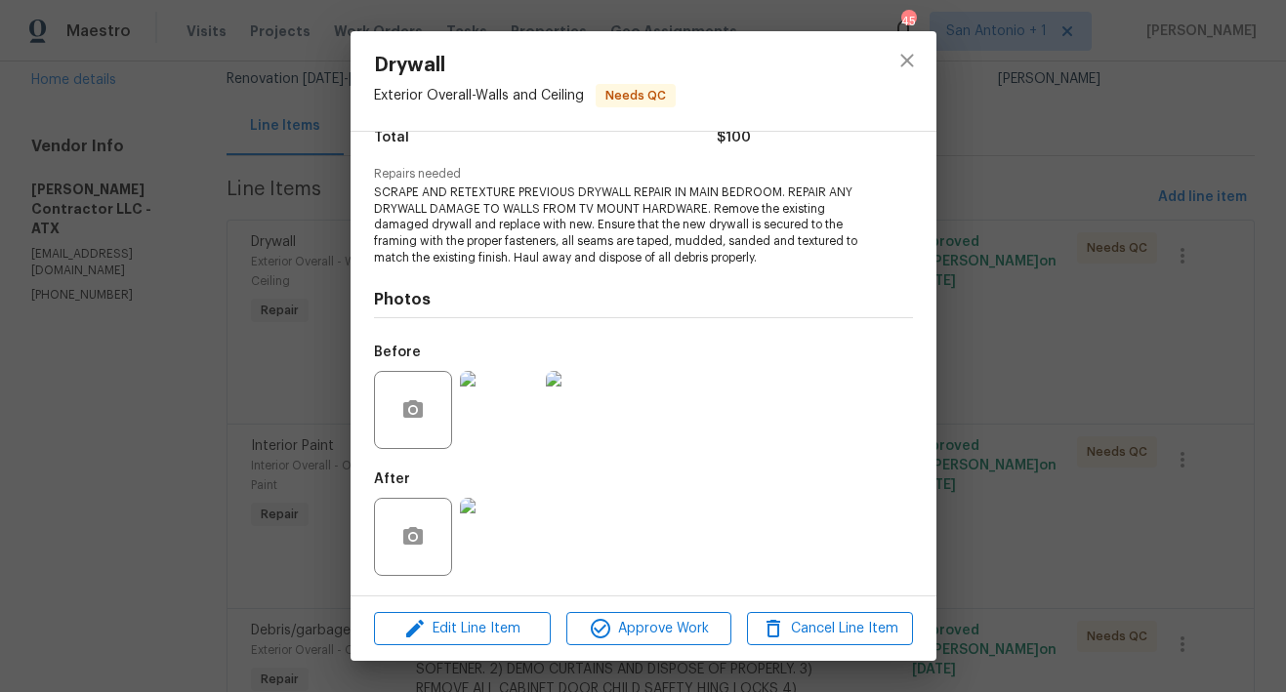
click at [531, 538] on img at bounding box center [499, 537] width 78 height 78
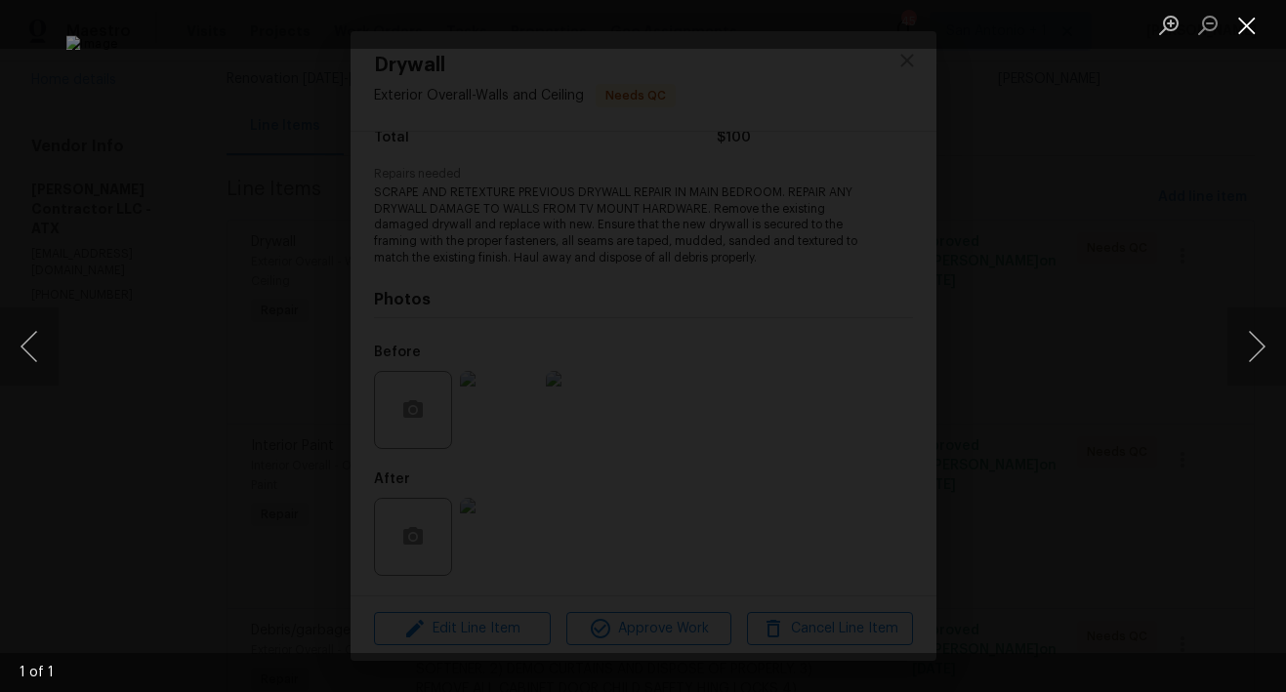
click at [1248, 29] on button "Close lightbox" at bounding box center [1246, 25] width 39 height 34
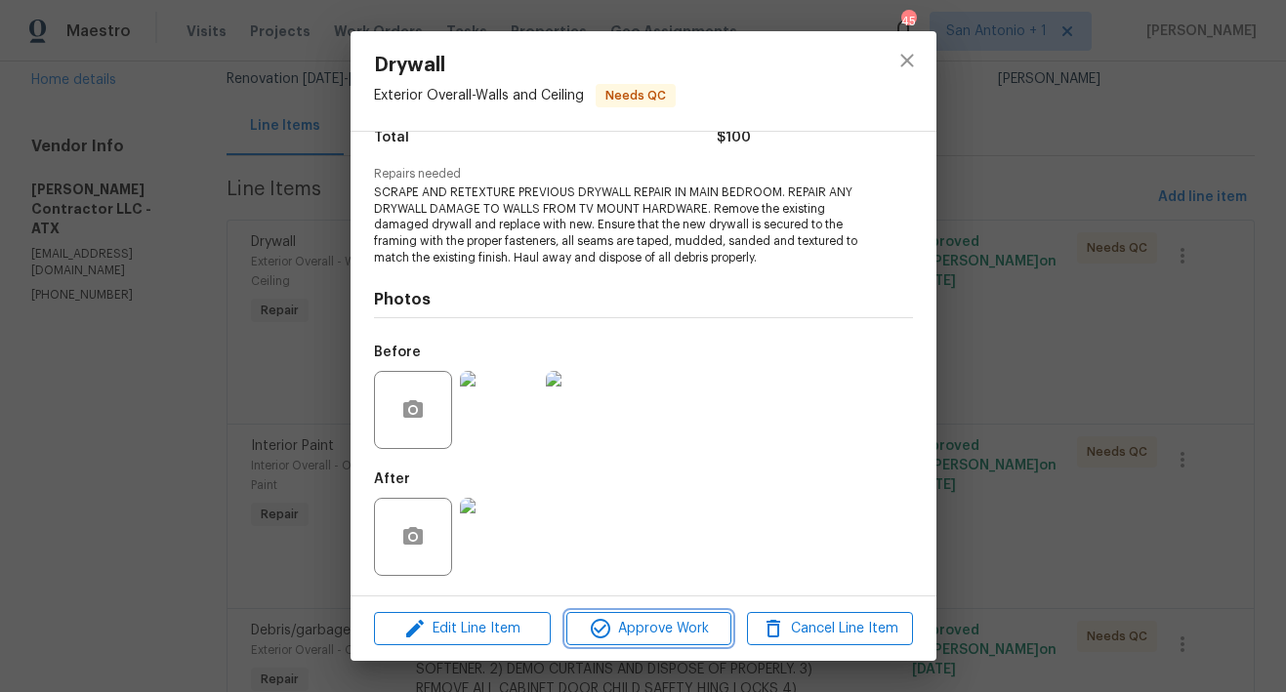
click at [627, 630] on span "Approve Work" at bounding box center [648, 629] width 153 height 24
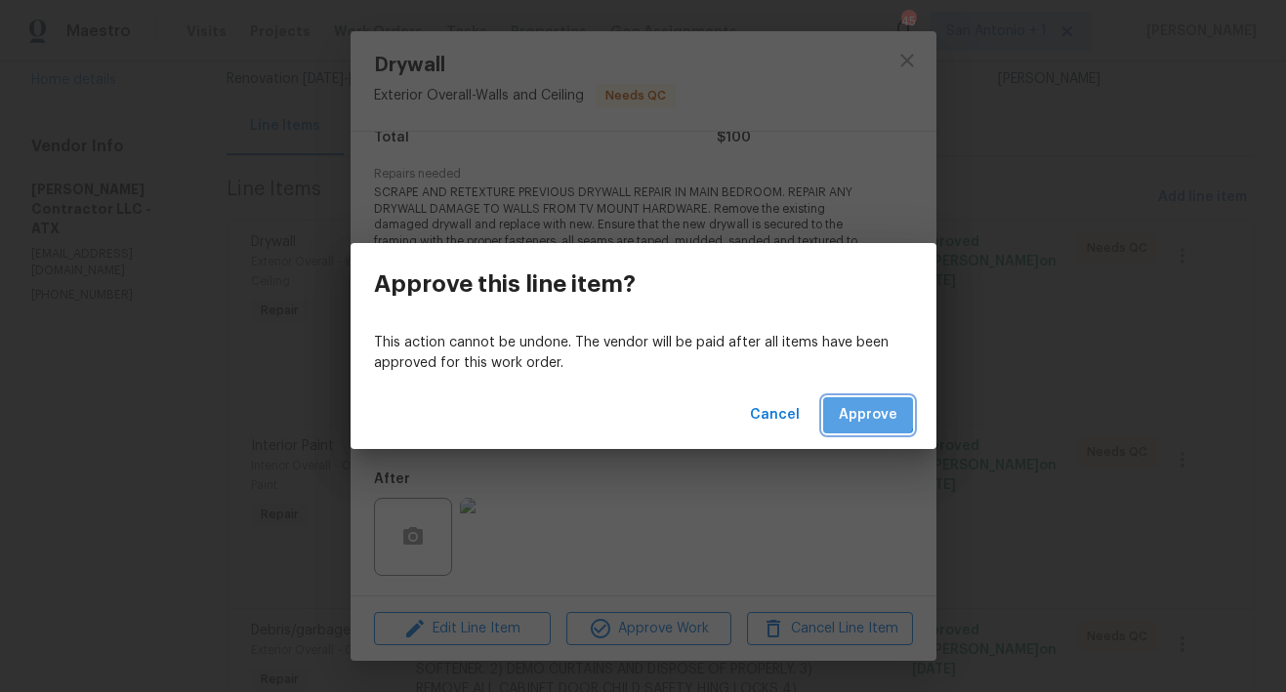
click at [868, 413] on span "Approve" at bounding box center [868, 415] width 59 height 24
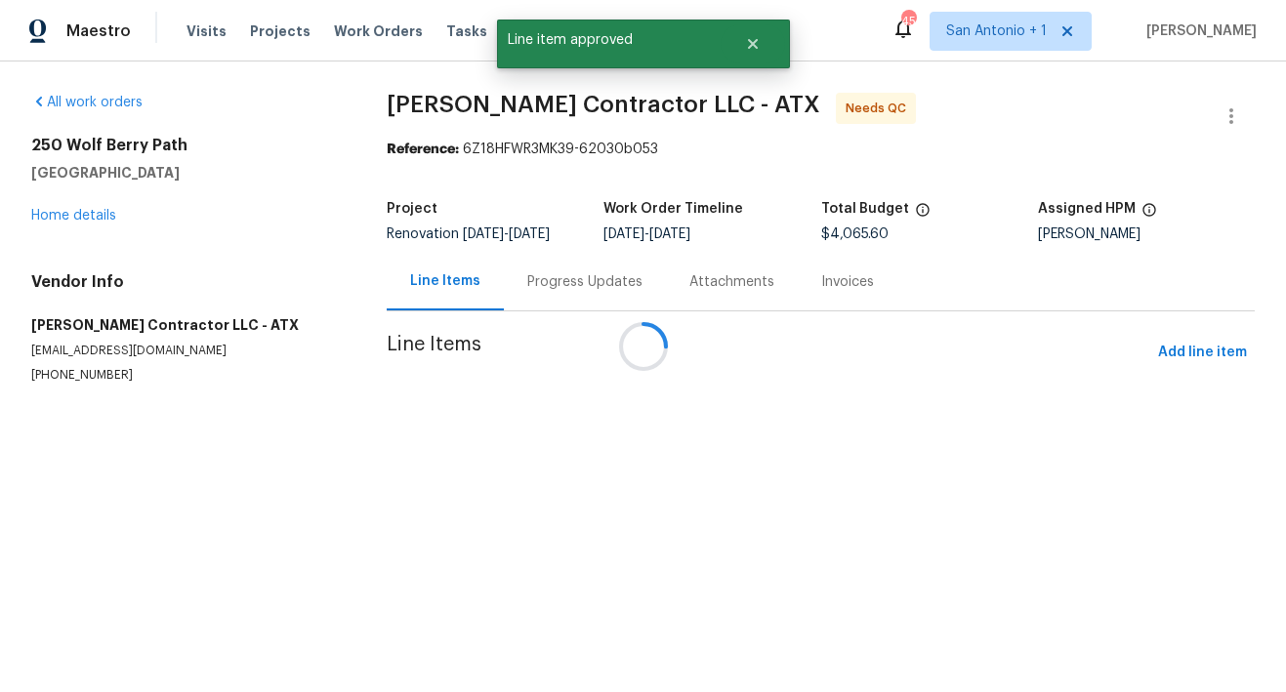
scroll to position [0, 0]
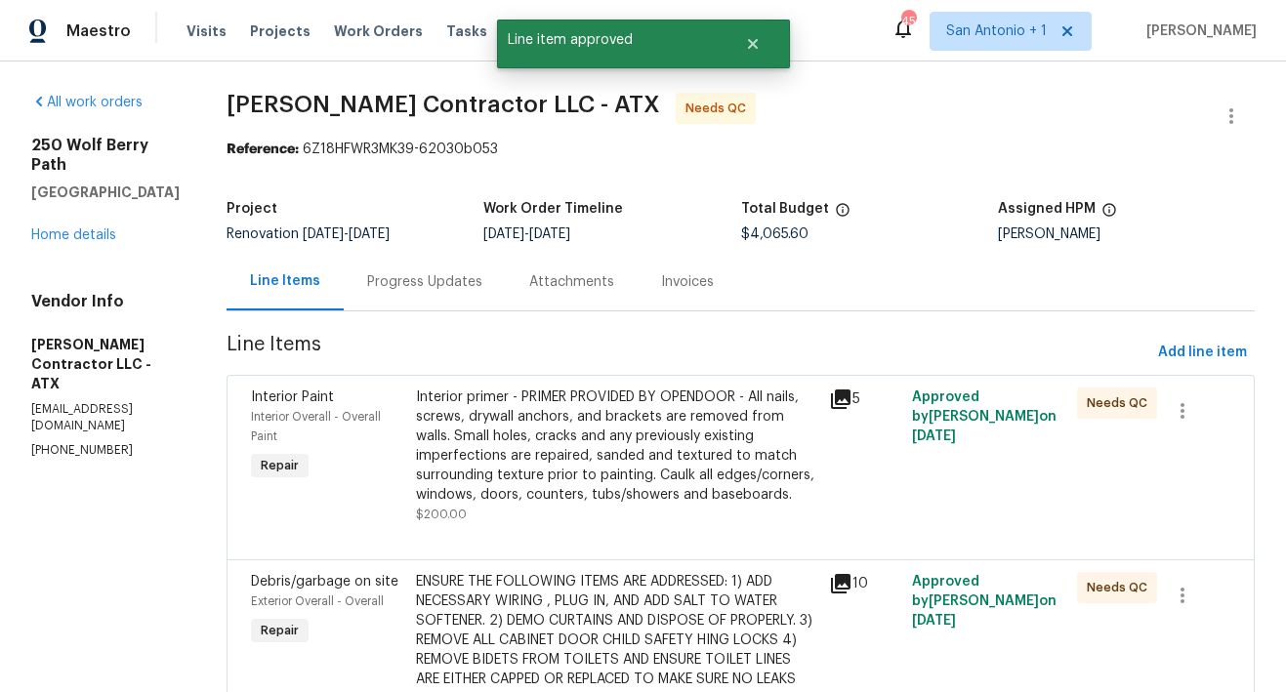
click at [616, 462] on div "Interior primer - PRIMER PROVIDED BY OPENDOOR - All nails, screws, drywall anch…" at bounding box center [616, 446] width 401 height 117
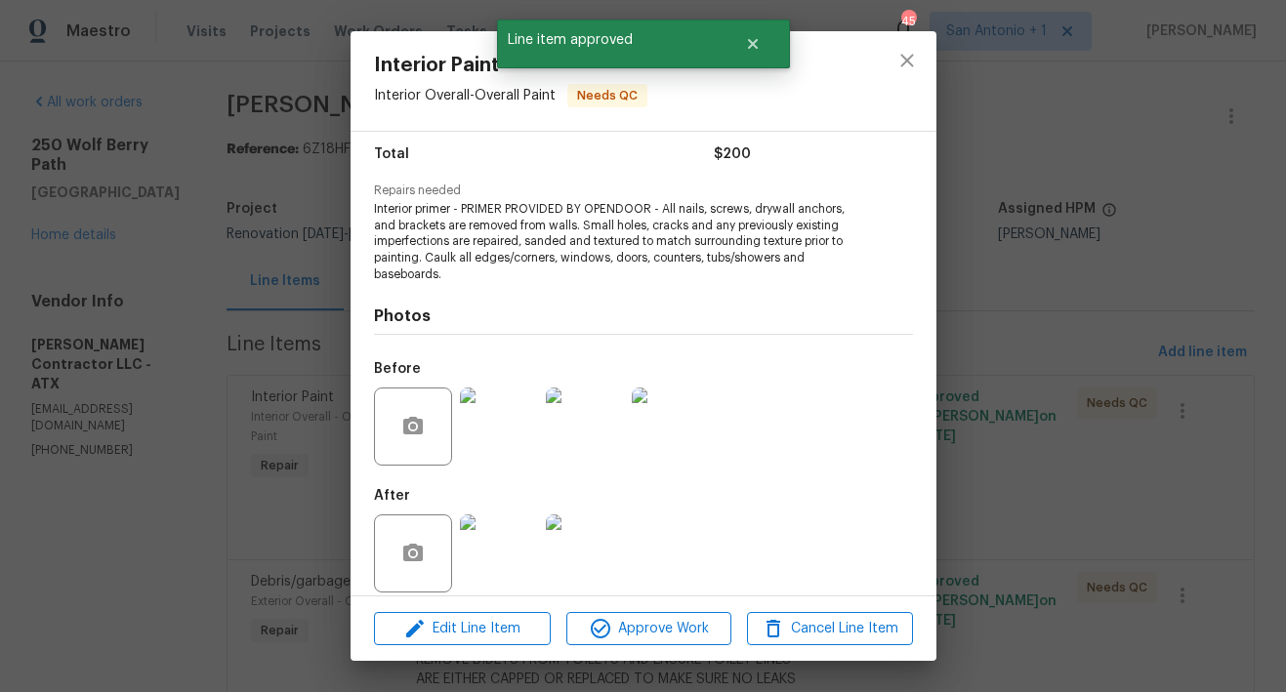
scroll to position [175, 0]
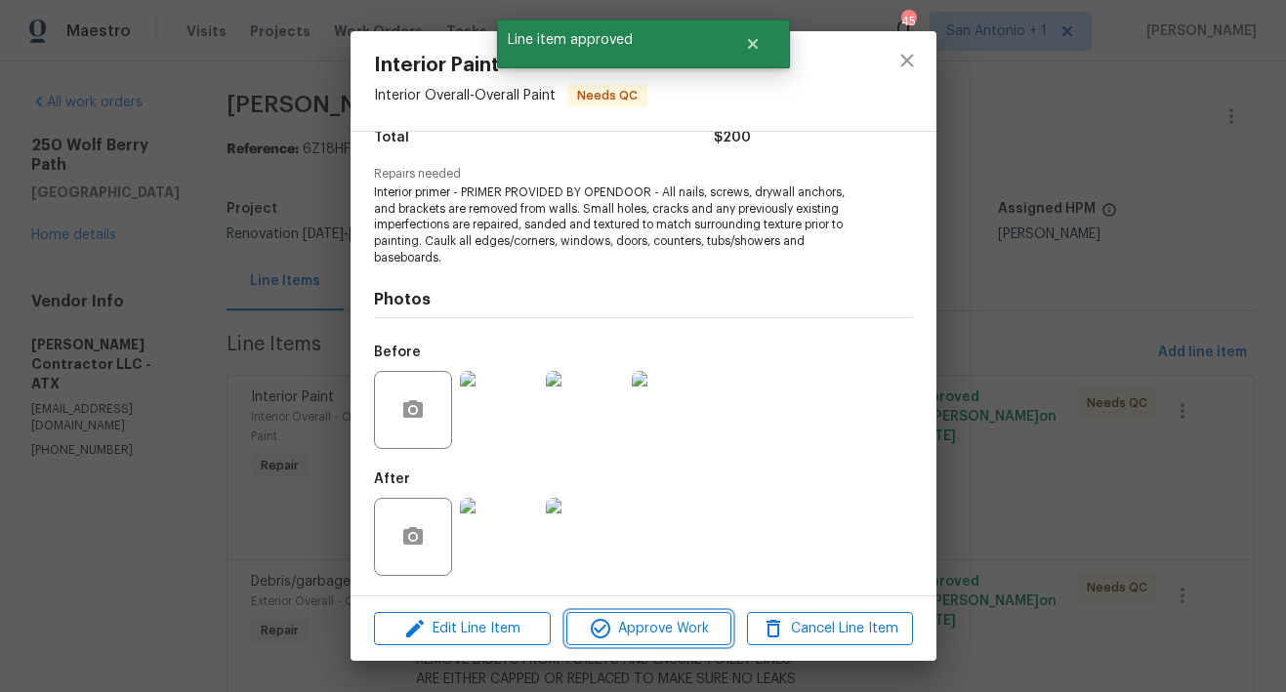
click at [657, 625] on span "Approve Work" at bounding box center [648, 629] width 153 height 24
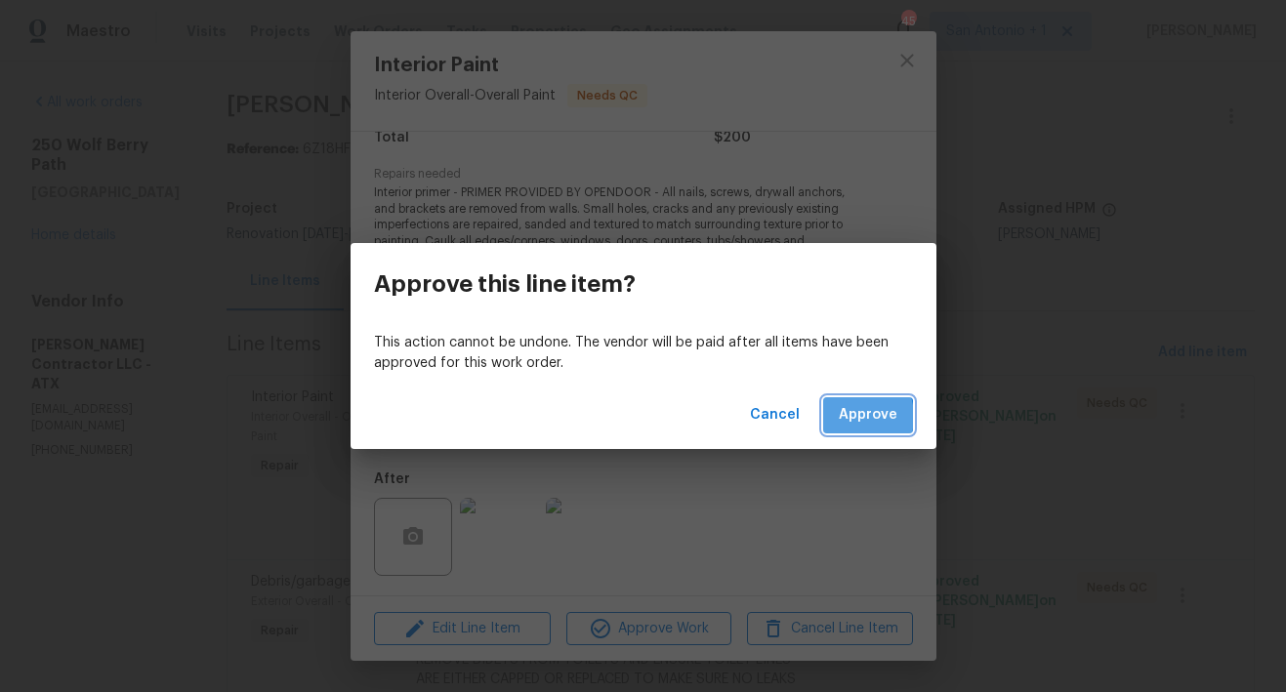
click at [845, 417] on span "Approve" at bounding box center [868, 415] width 59 height 24
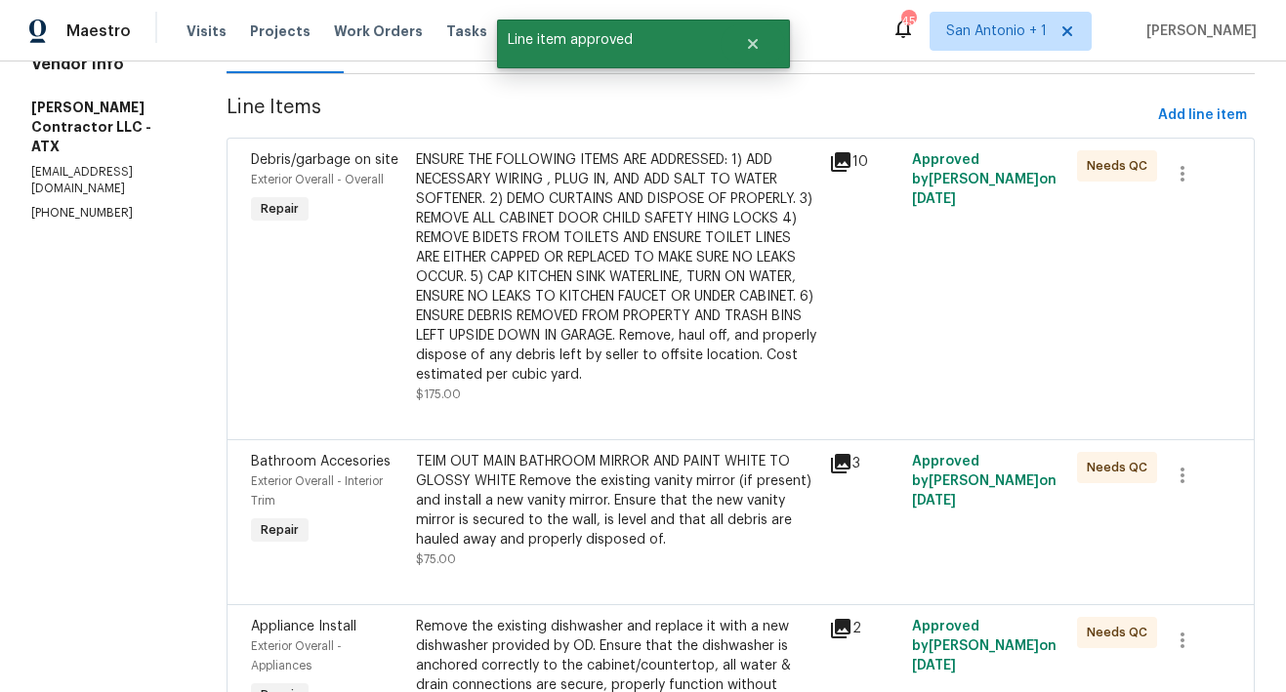
scroll to position [247, 0]
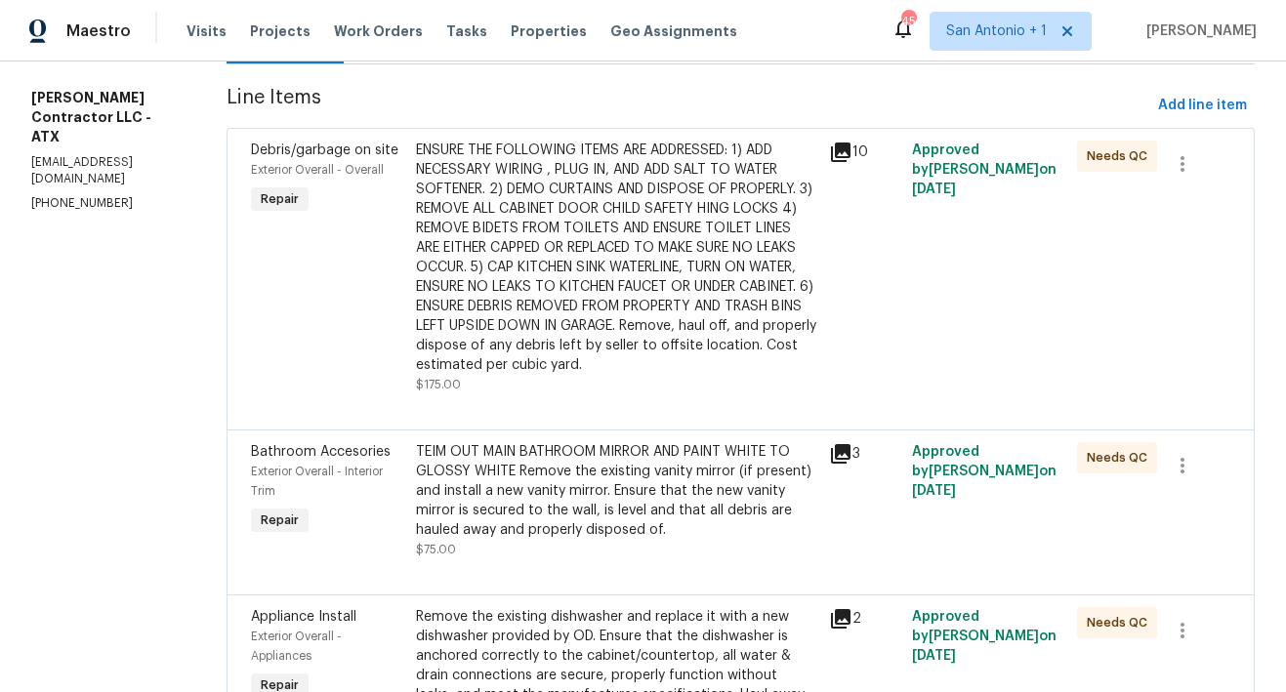
click at [612, 310] on div "ENSURE THE FOLLOWING ITEMS ARE ADDRESSED: 1) ADD NECESSARY WIRING , PLUG IN, AN…" at bounding box center [616, 258] width 401 height 234
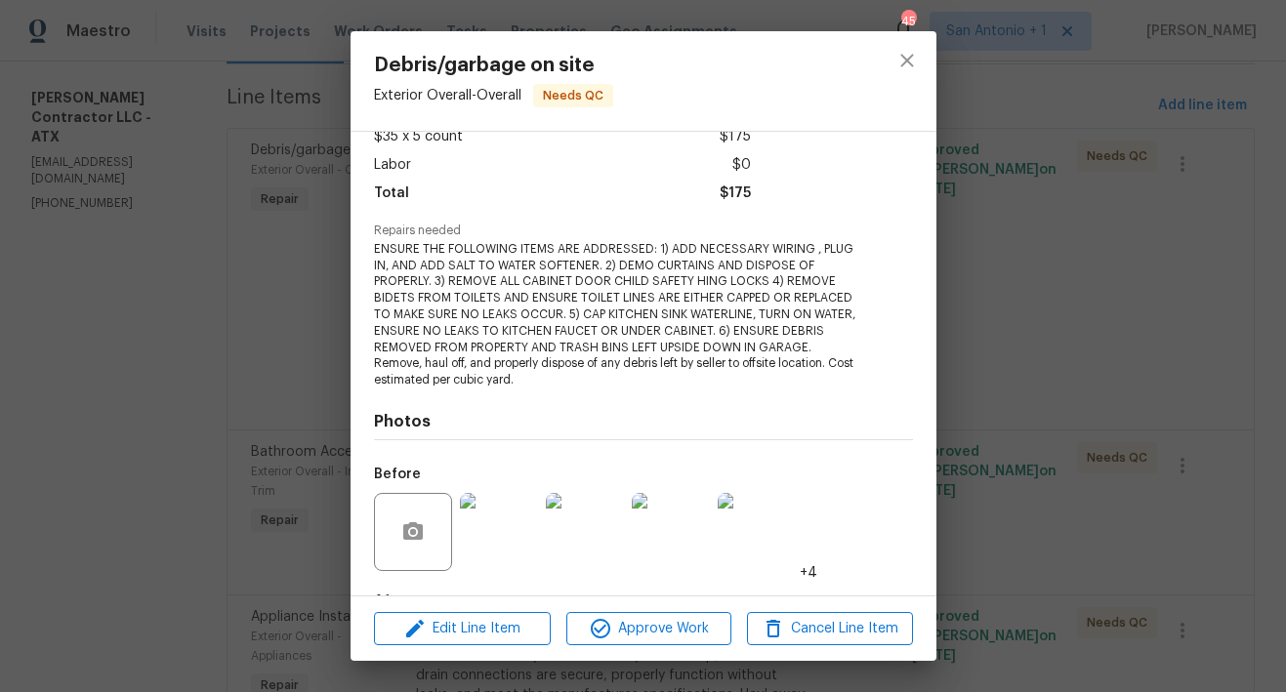
scroll to position [240, 0]
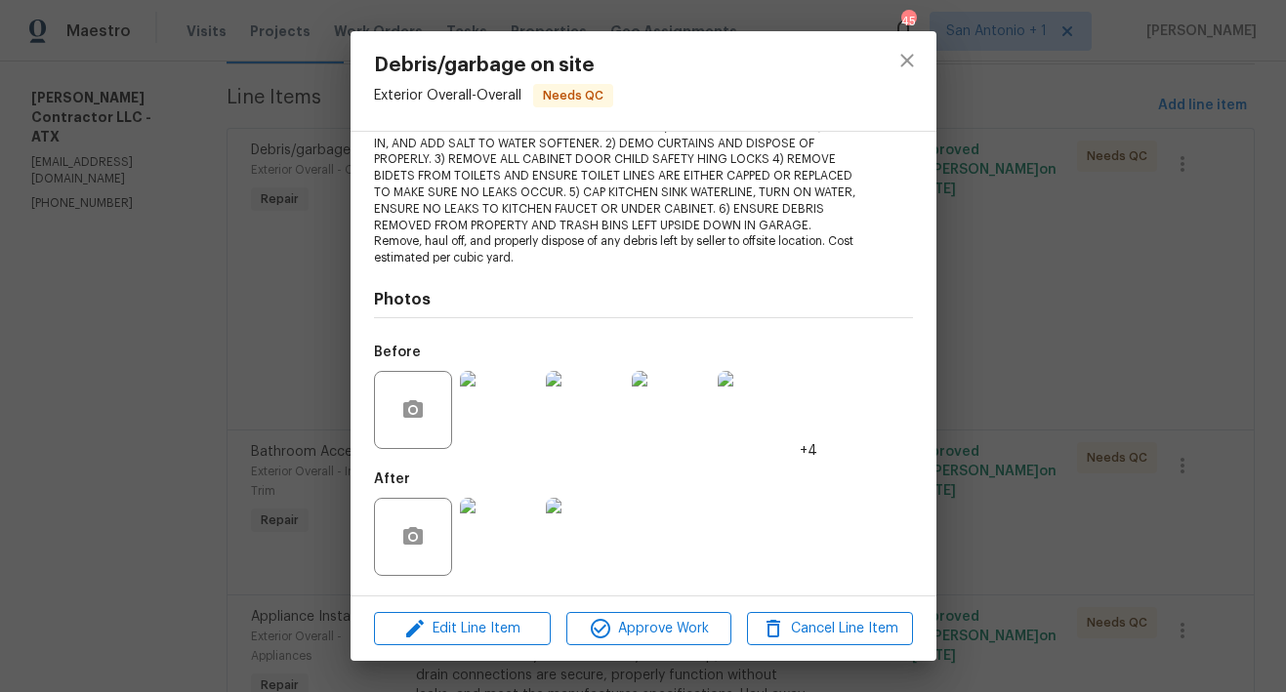
click at [516, 527] on img at bounding box center [499, 537] width 78 height 78
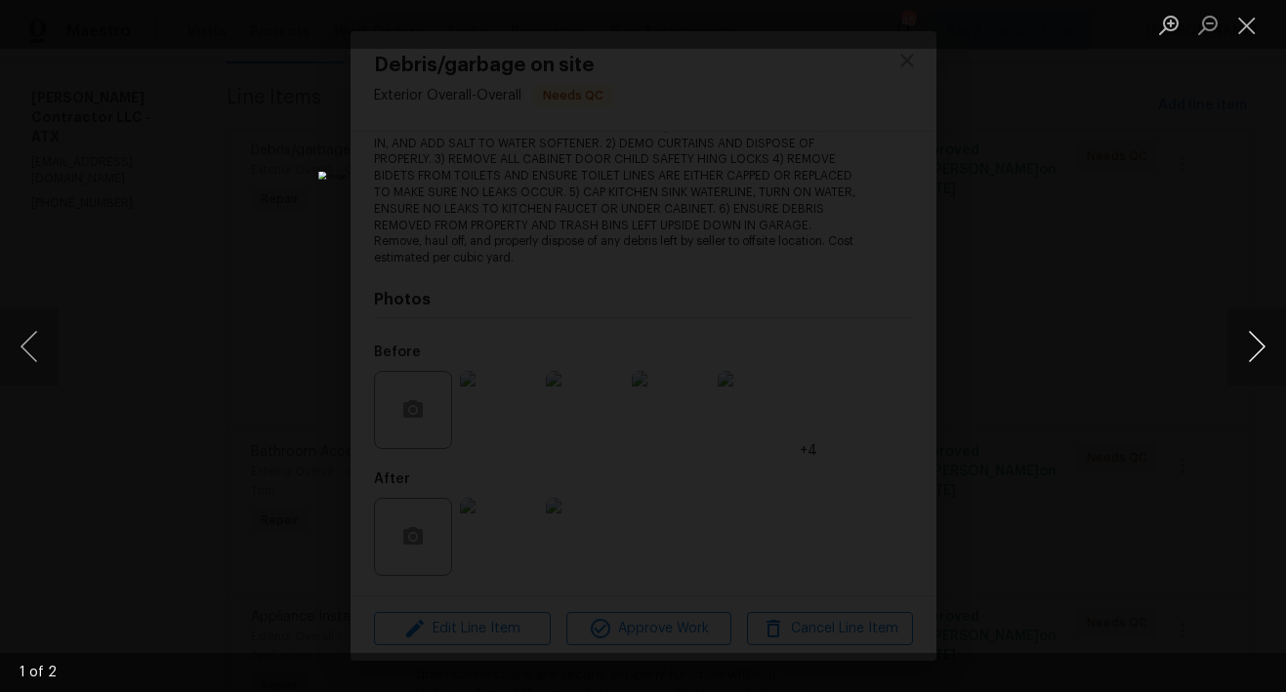
click at [1257, 338] on button "Next image" at bounding box center [1256, 346] width 59 height 78
click at [1244, 27] on button "Close lightbox" at bounding box center [1246, 25] width 39 height 34
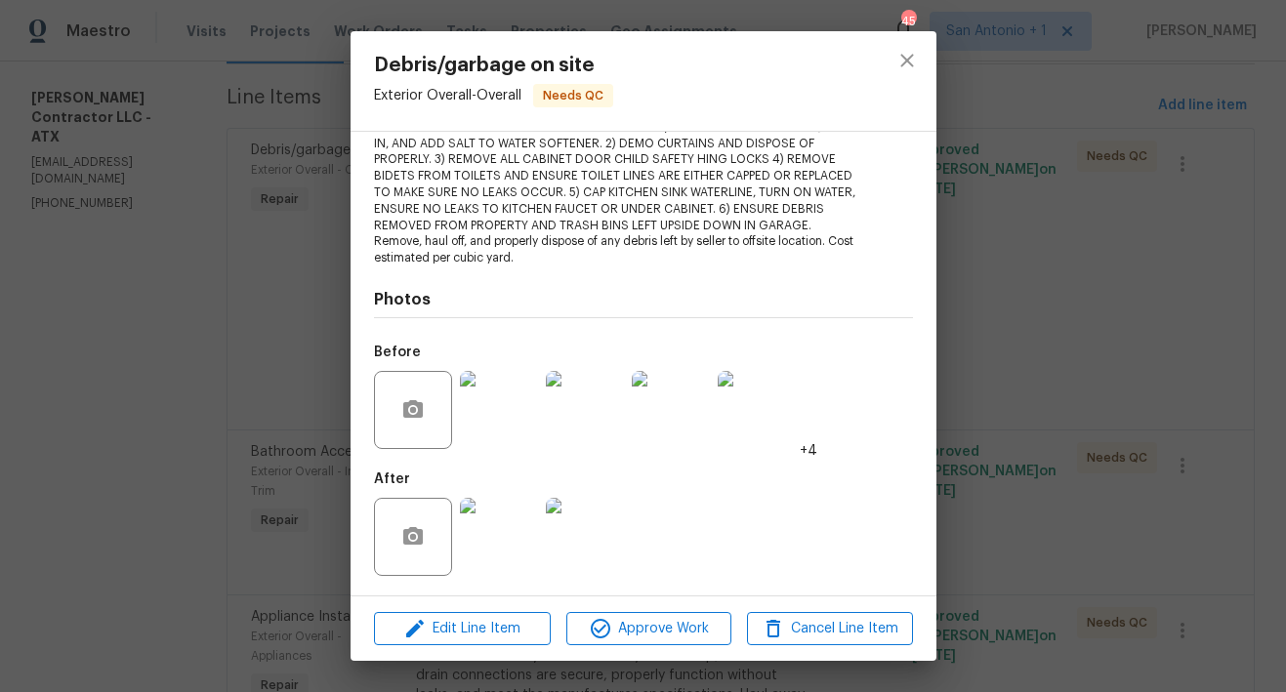
click at [512, 419] on img at bounding box center [499, 410] width 78 height 78
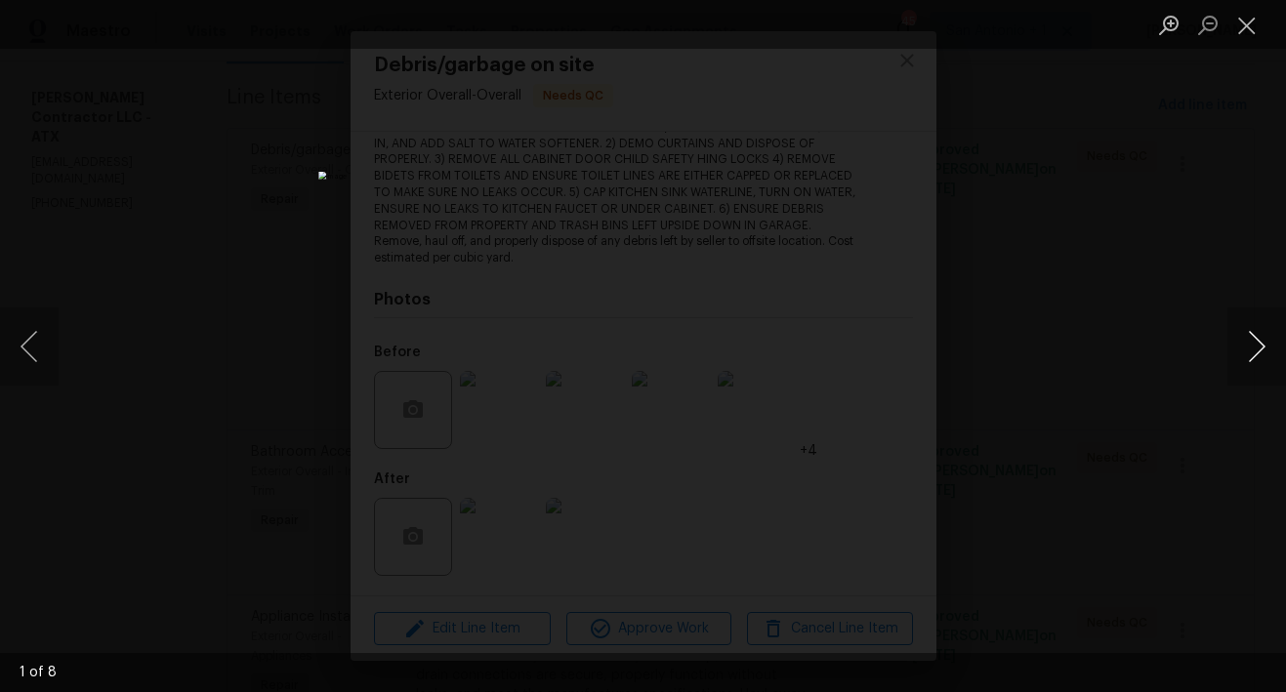
click at [1259, 348] on button "Next image" at bounding box center [1256, 346] width 59 height 78
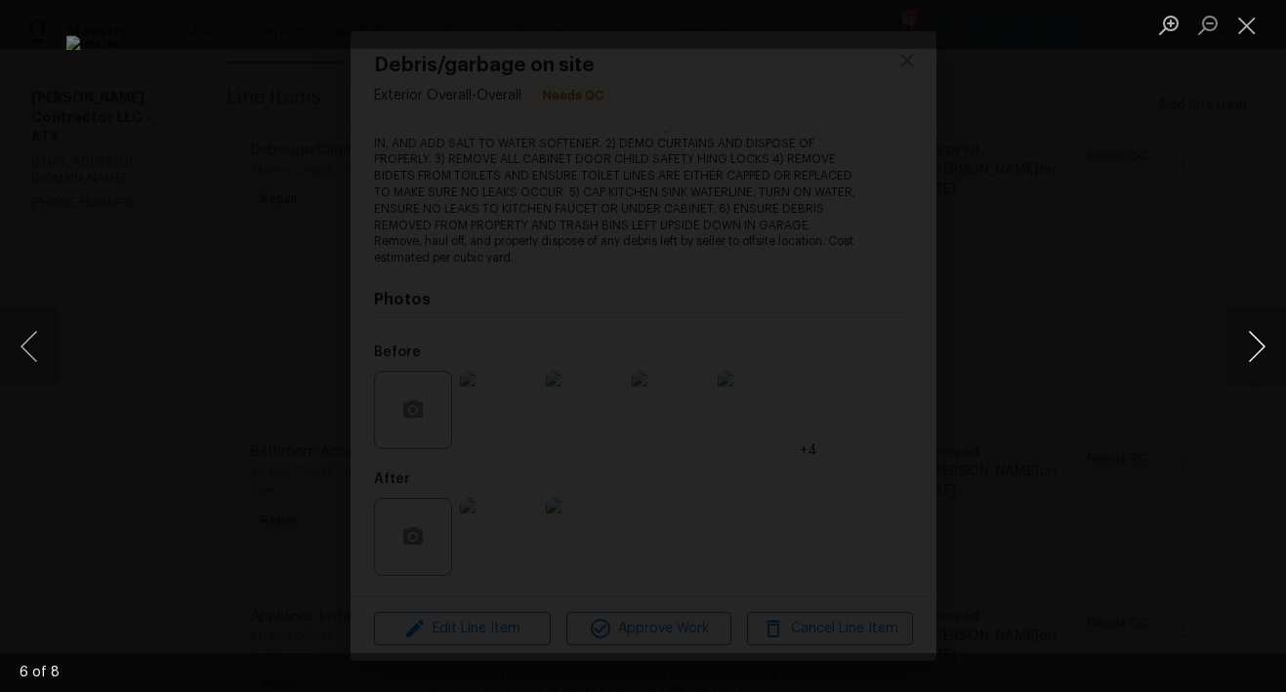
click at [1259, 348] on button "Next image" at bounding box center [1256, 346] width 59 height 78
click at [1246, 19] on button "Close lightbox" at bounding box center [1246, 25] width 39 height 34
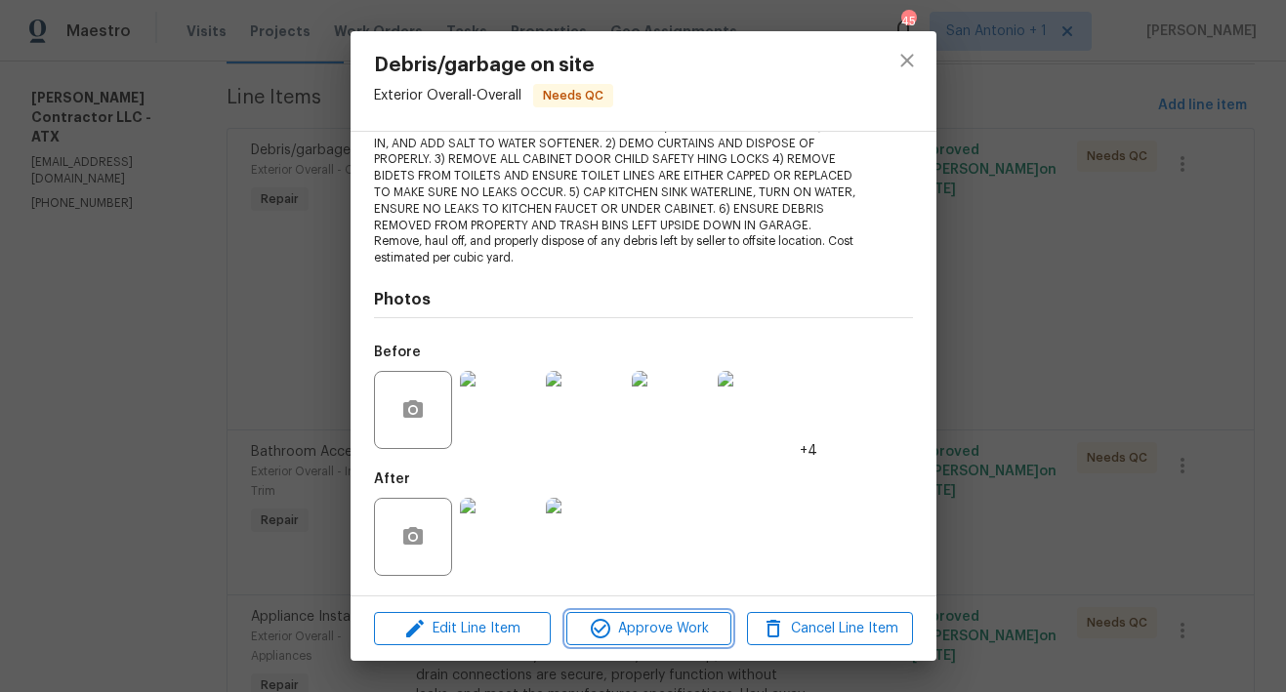
click at [682, 619] on span "Approve Work" at bounding box center [648, 629] width 153 height 24
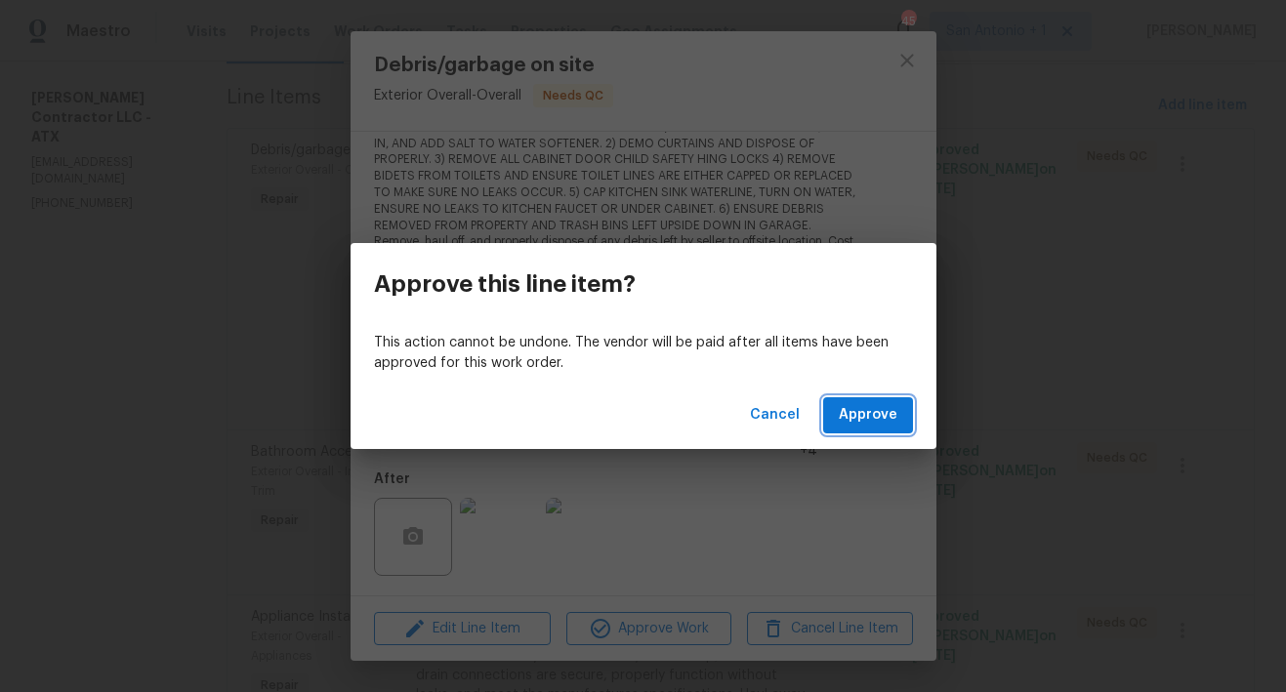
click at [861, 409] on span "Approve" at bounding box center [868, 415] width 59 height 24
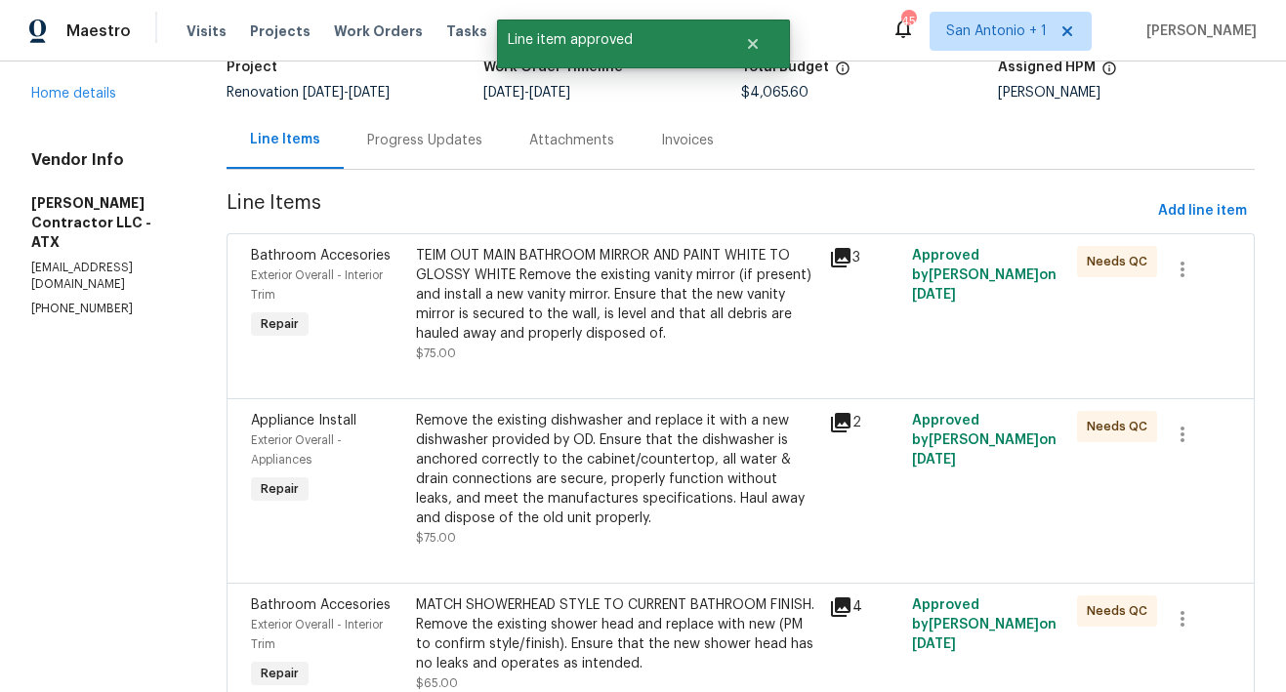
scroll to position [148, 0]
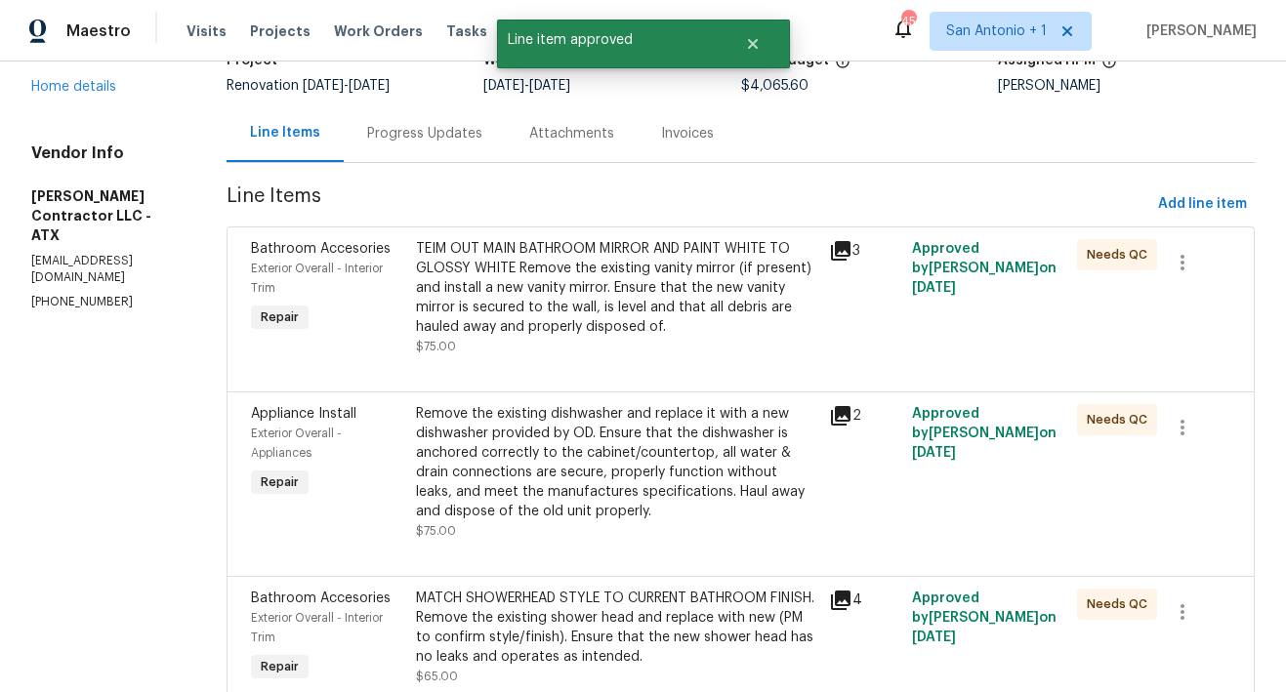
click at [631, 307] on div "TEIM OUT MAIN BATHROOM MIRROR AND PAINT WHITE TO GLOSSY WHITE Remove the existi…" at bounding box center [616, 288] width 401 height 98
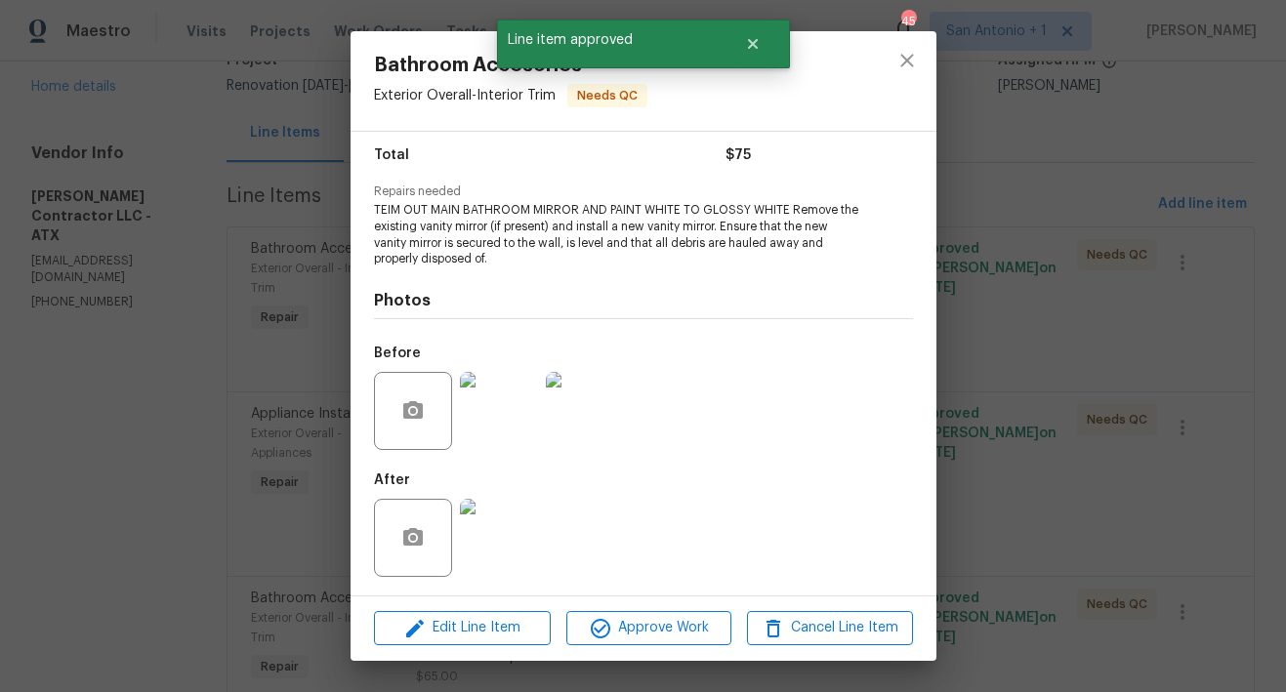
scroll to position [158, 0]
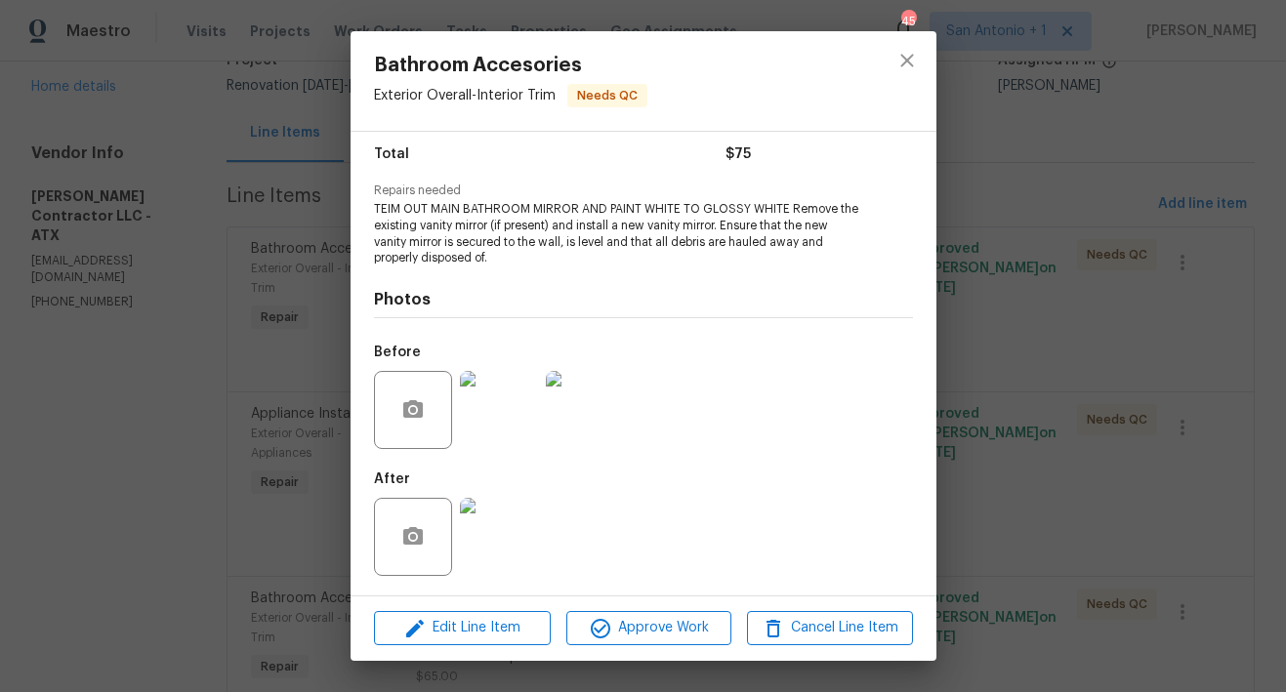
click at [500, 542] on img at bounding box center [499, 537] width 78 height 78
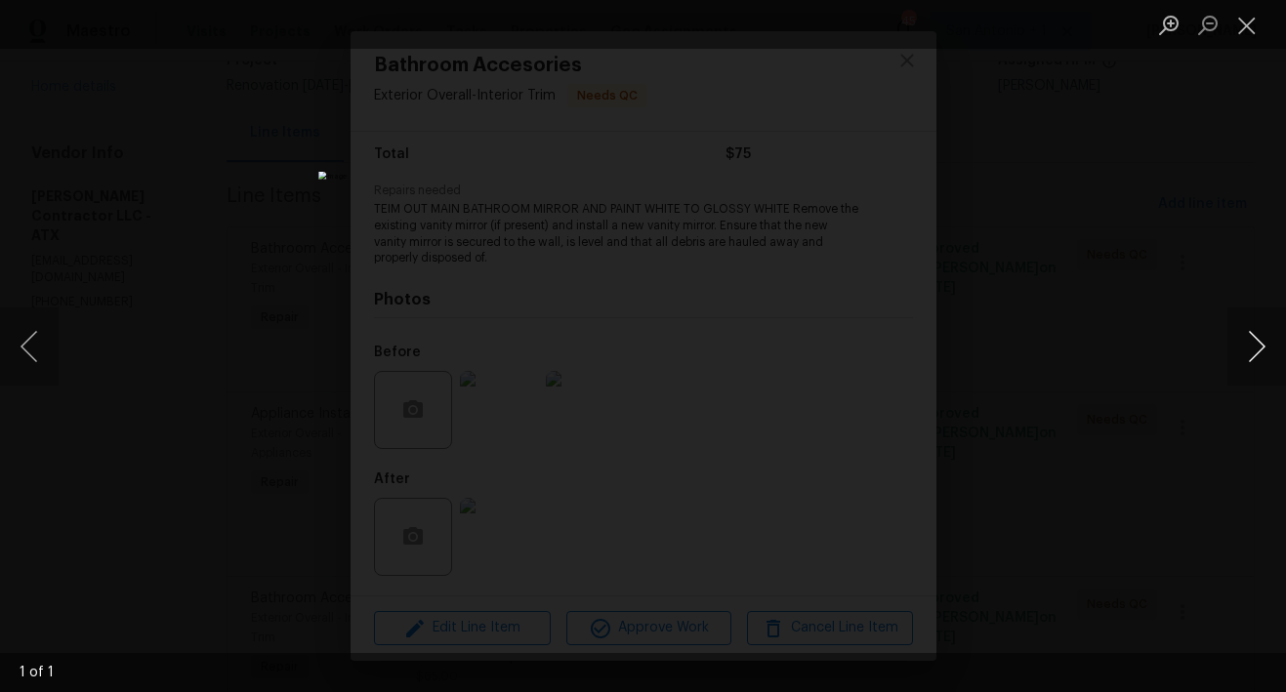
click at [1256, 344] on button "Next image" at bounding box center [1256, 346] width 59 height 78
click at [1244, 28] on button "Close lightbox" at bounding box center [1246, 25] width 39 height 34
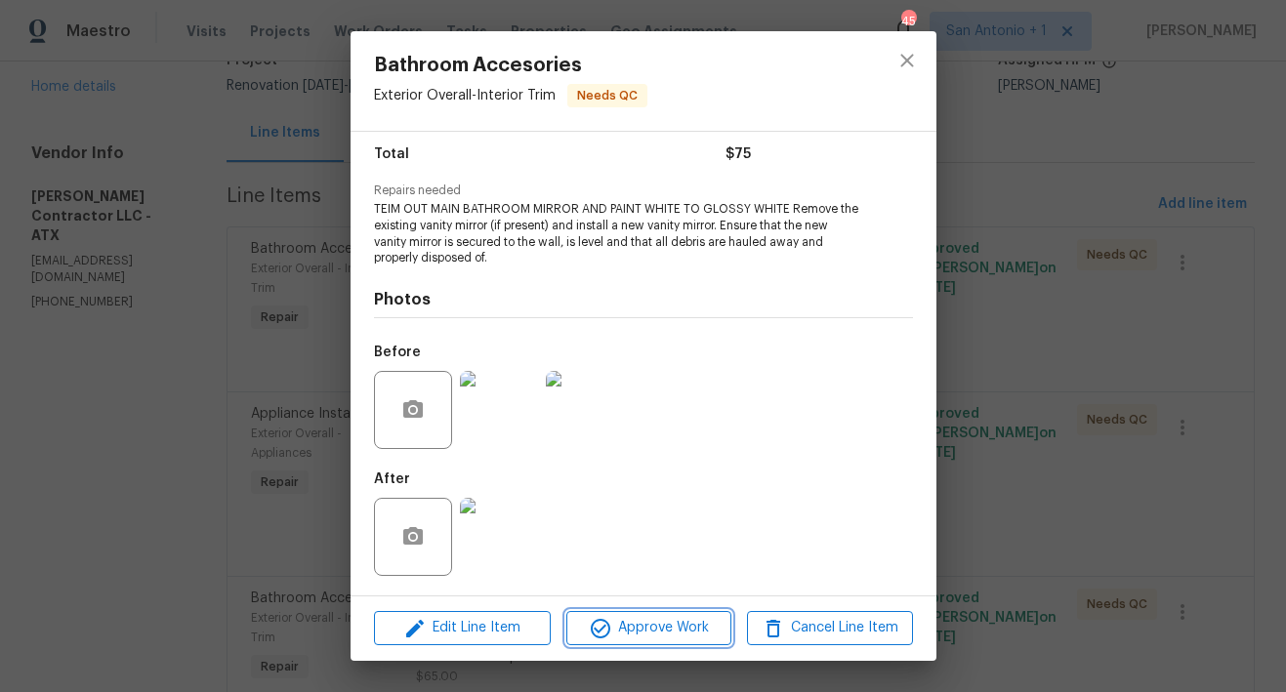
click at [666, 628] on span "Approve Work" at bounding box center [648, 628] width 153 height 24
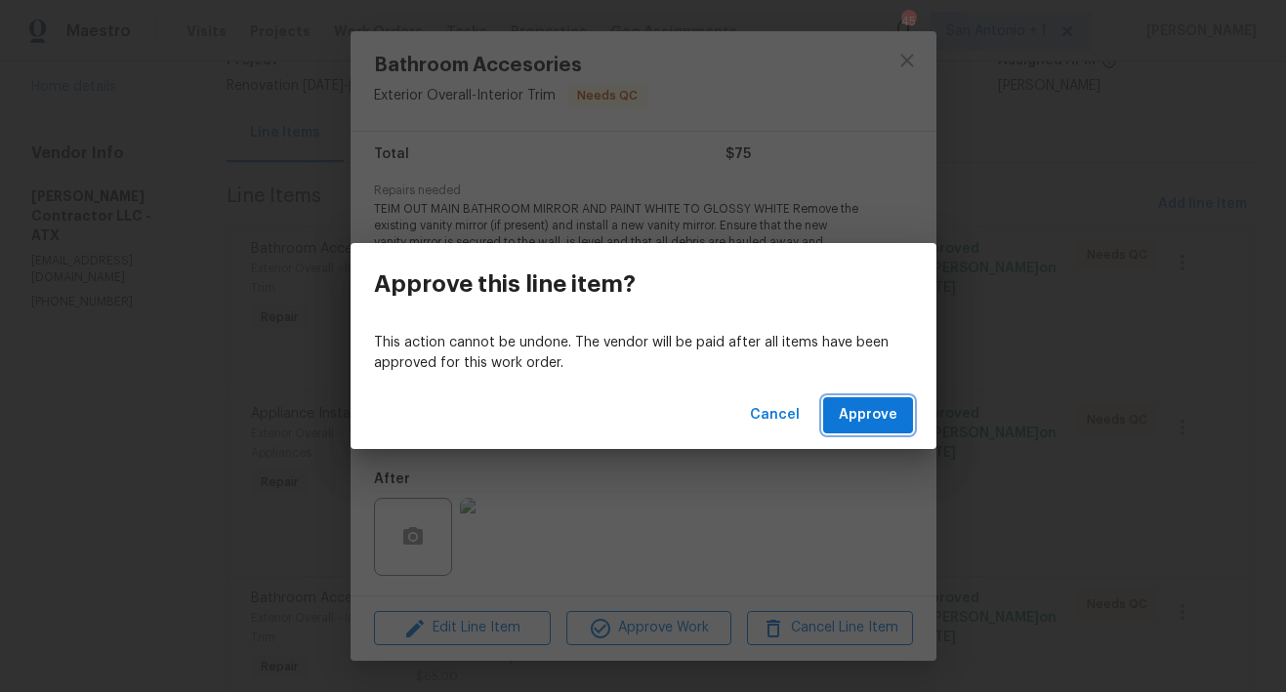
click at [857, 414] on span "Approve" at bounding box center [868, 415] width 59 height 24
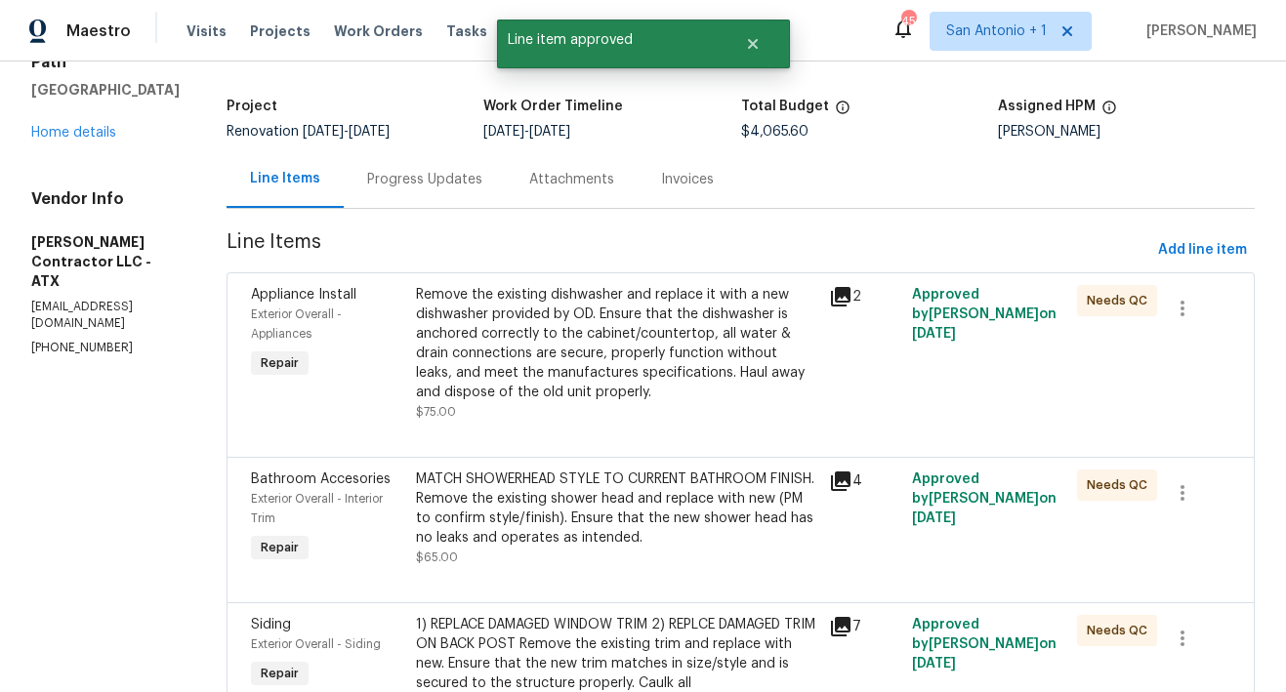
scroll to position [112, 0]
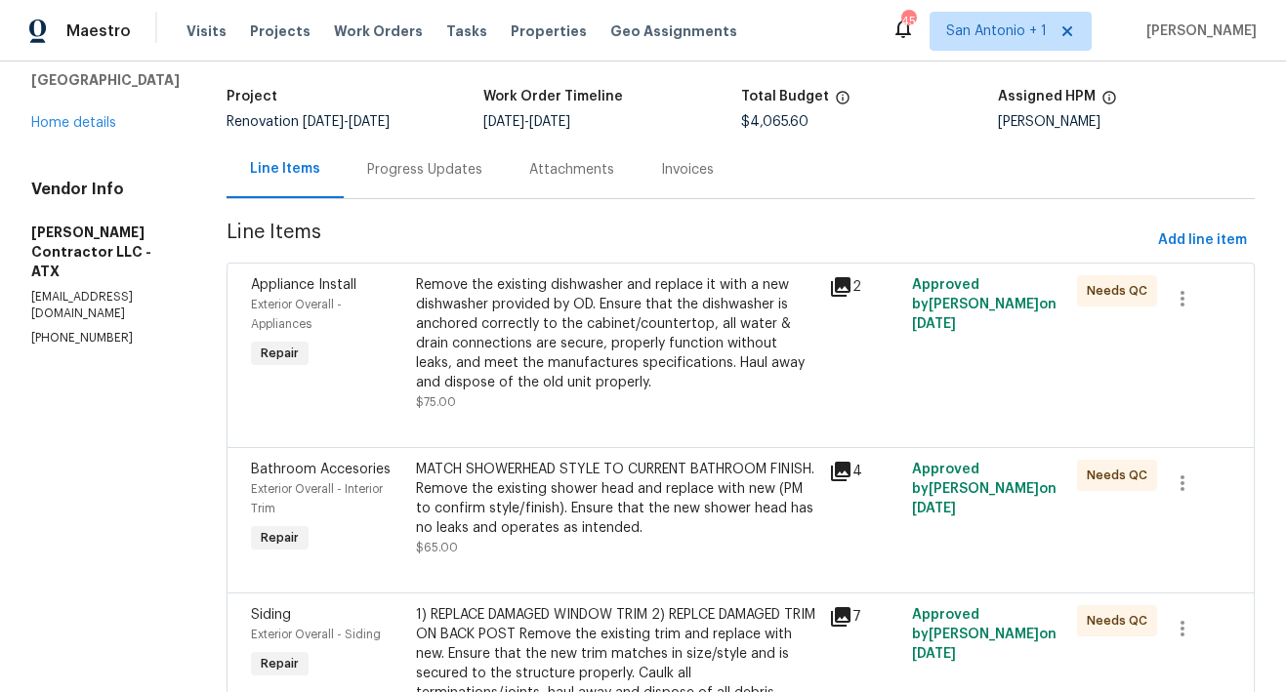
click at [616, 367] on div "Remove the existing dishwasher and replace it with a new dishwasher provided by…" at bounding box center [616, 333] width 401 height 117
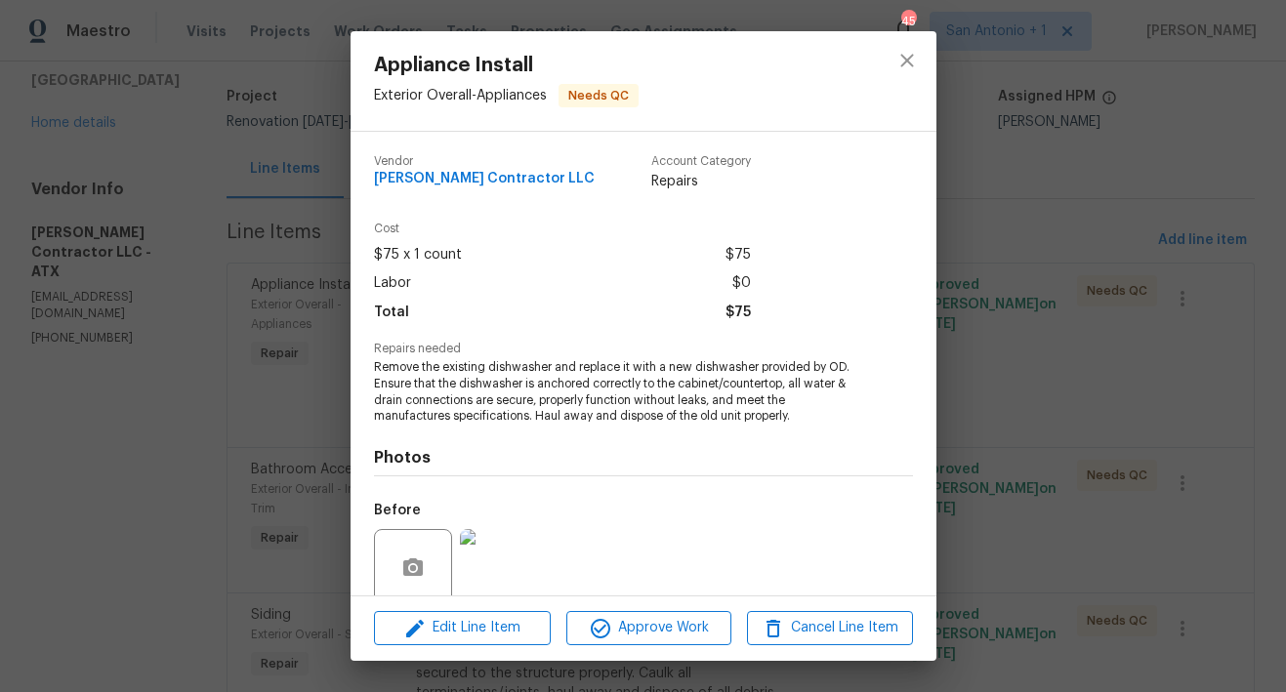
scroll to position [158, 0]
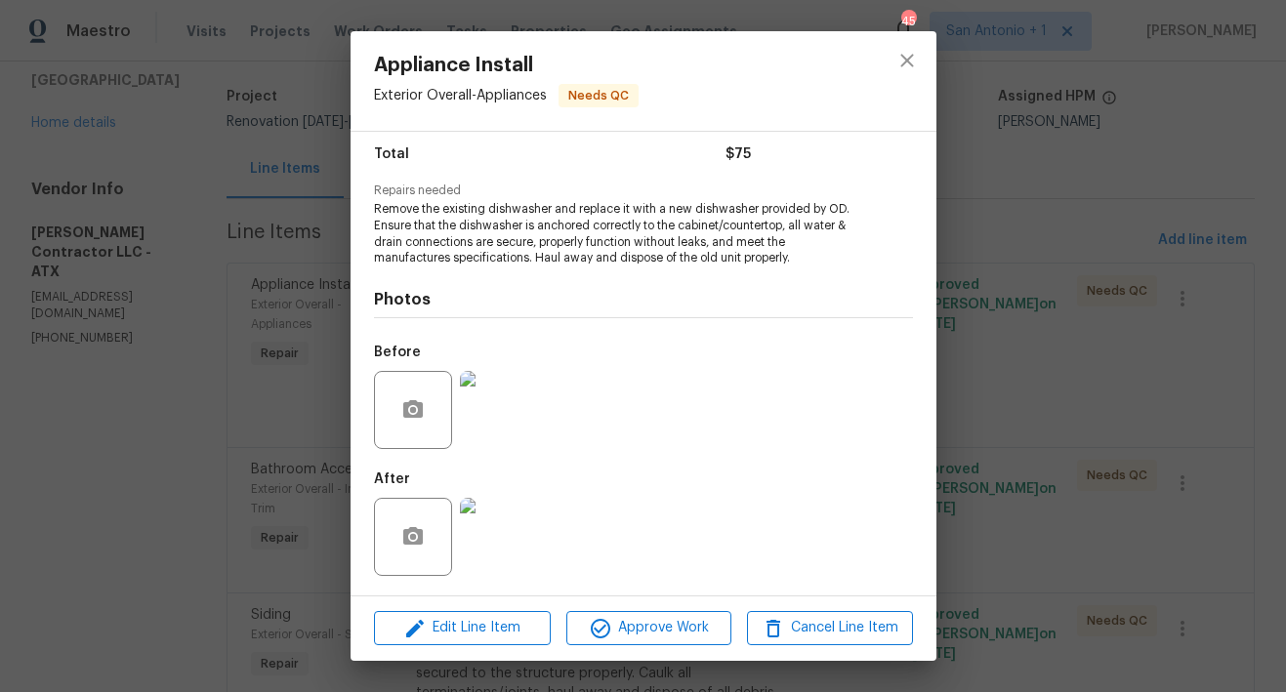
click at [512, 548] on img at bounding box center [499, 537] width 78 height 78
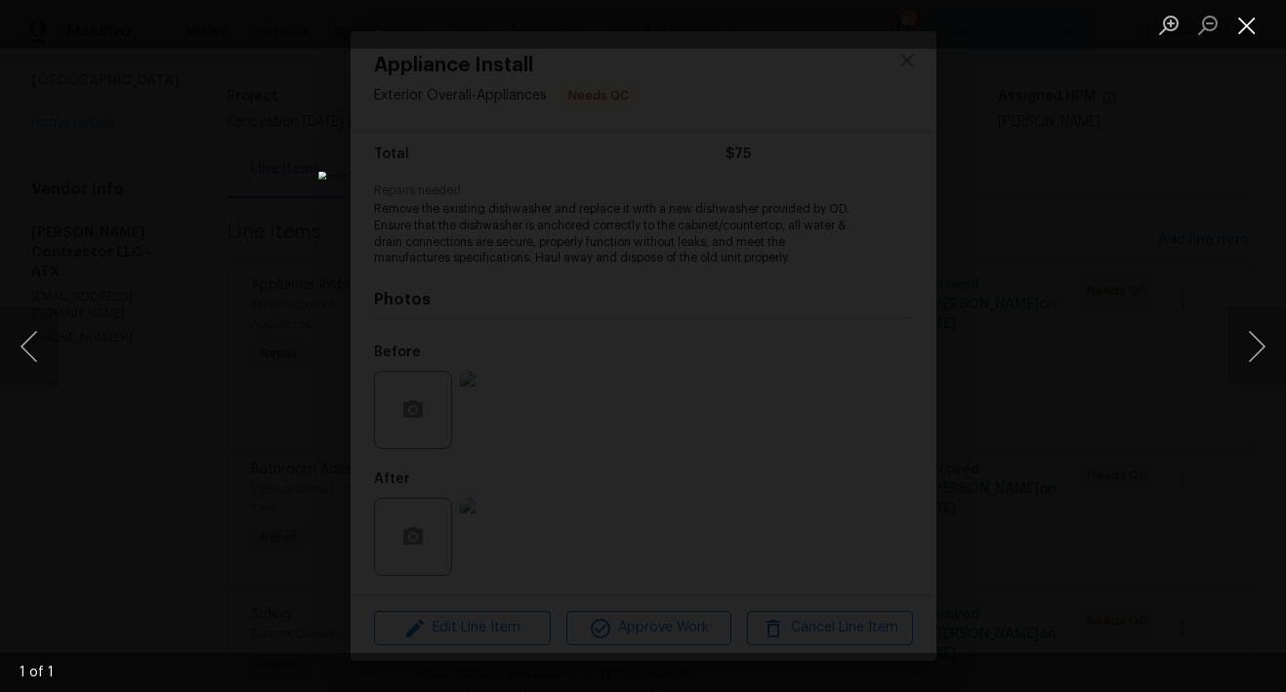
click at [1244, 25] on button "Close lightbox" at bounding box center [1246, 25] width 39 height 34
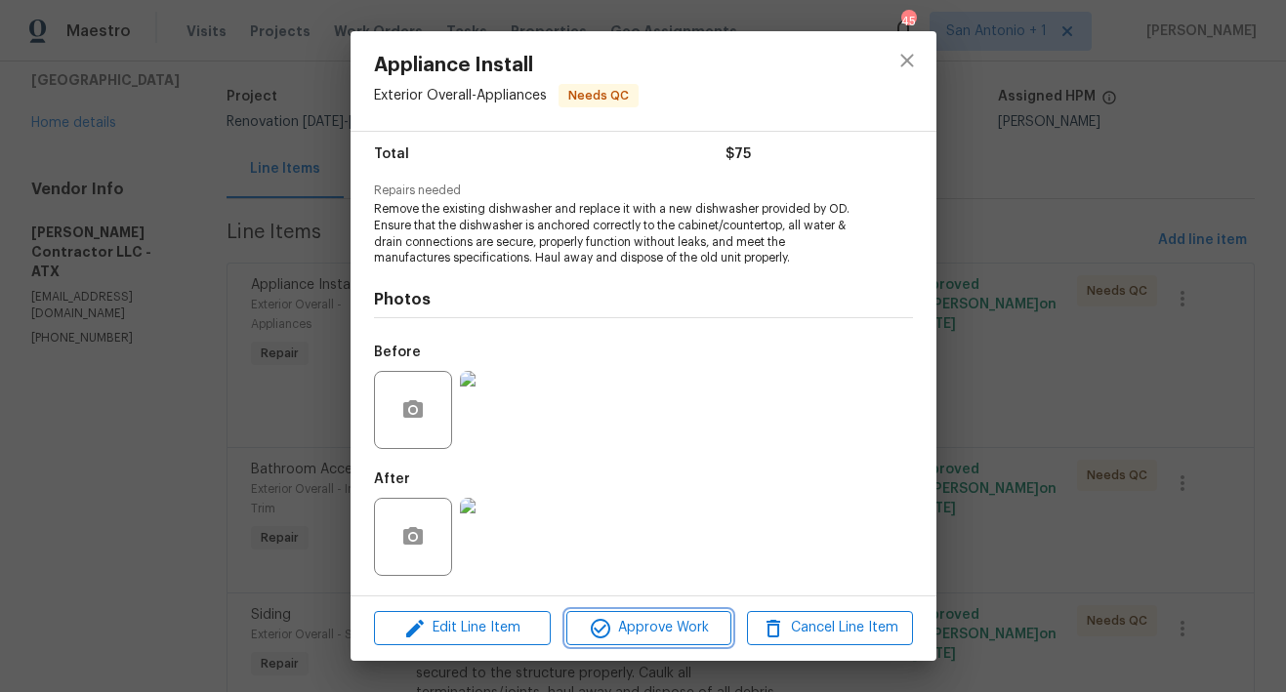
click at [648, 626] on span "Approve Work" at bounding box center [648, 628] width 153 height 24
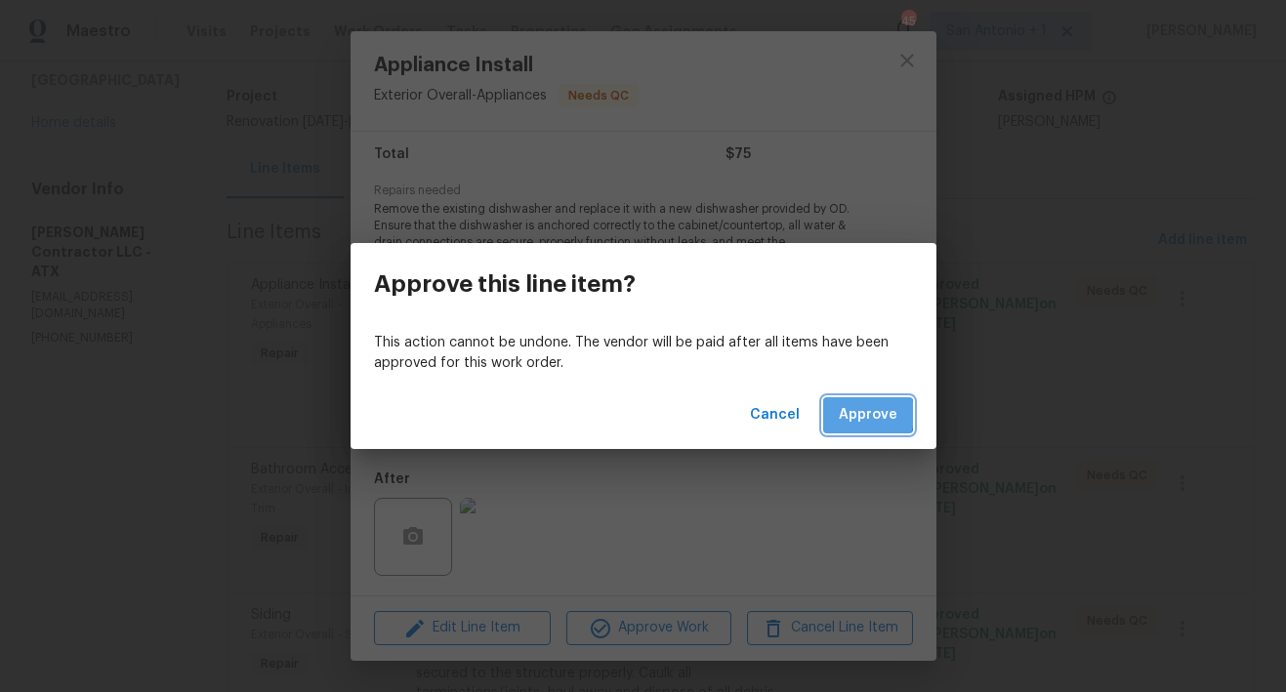
click at [849, 414] on span "Approve" at bounding box center [868, 415] width 59 height 24
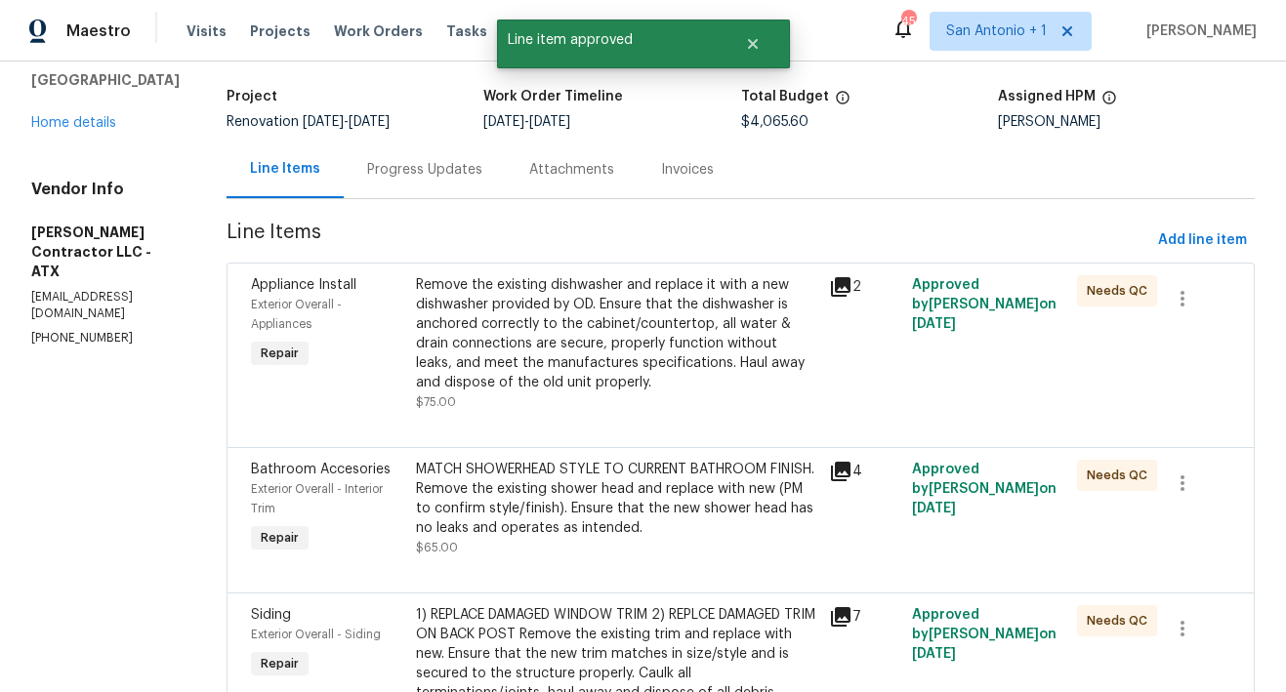
scroll to position [0, 0]
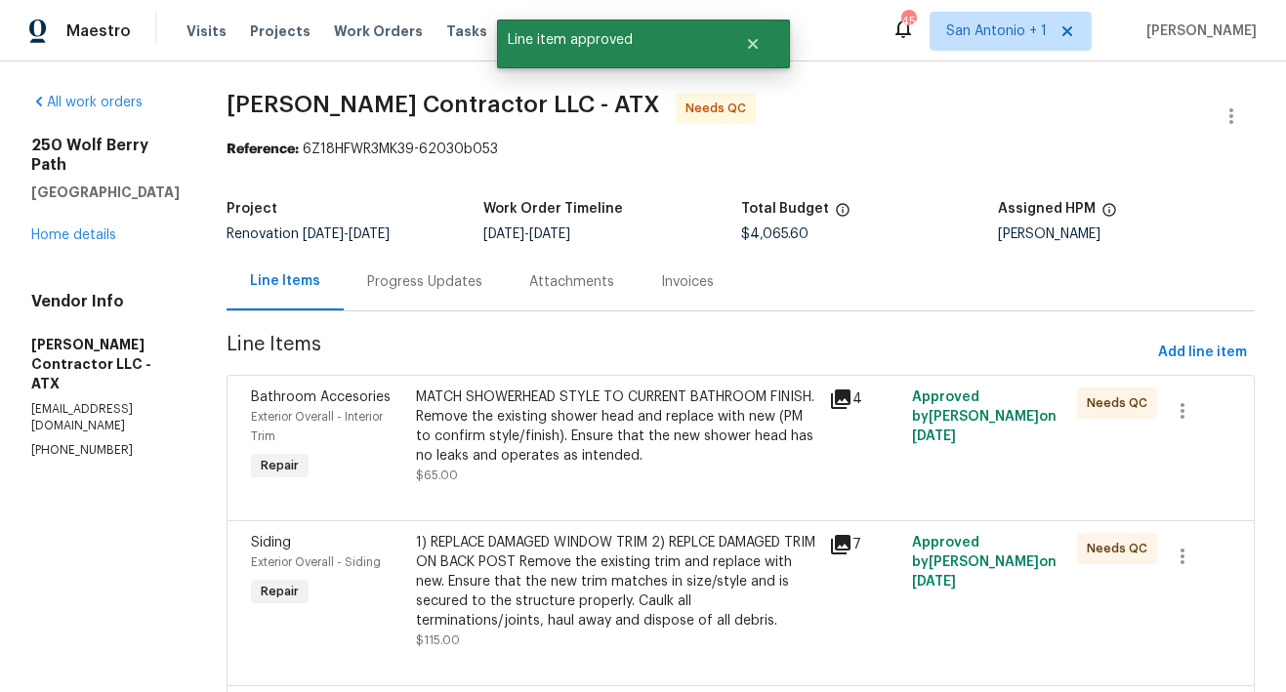
click at [591, 431] on div "MATCH SHOWERHEAD STYLE TO CURRENT BATHROOM FINISH. Remove the existing shower h…" at bounding box center [616, 427] width 401 height 78
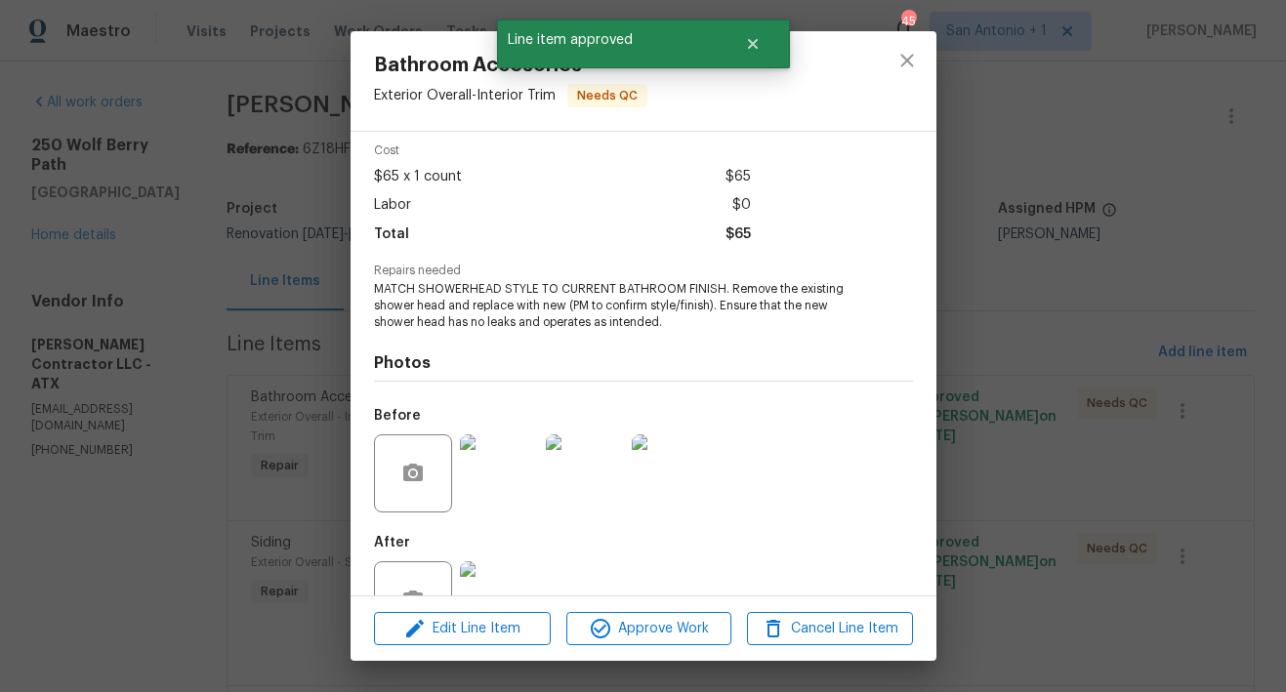
scroll to position [142, 0]
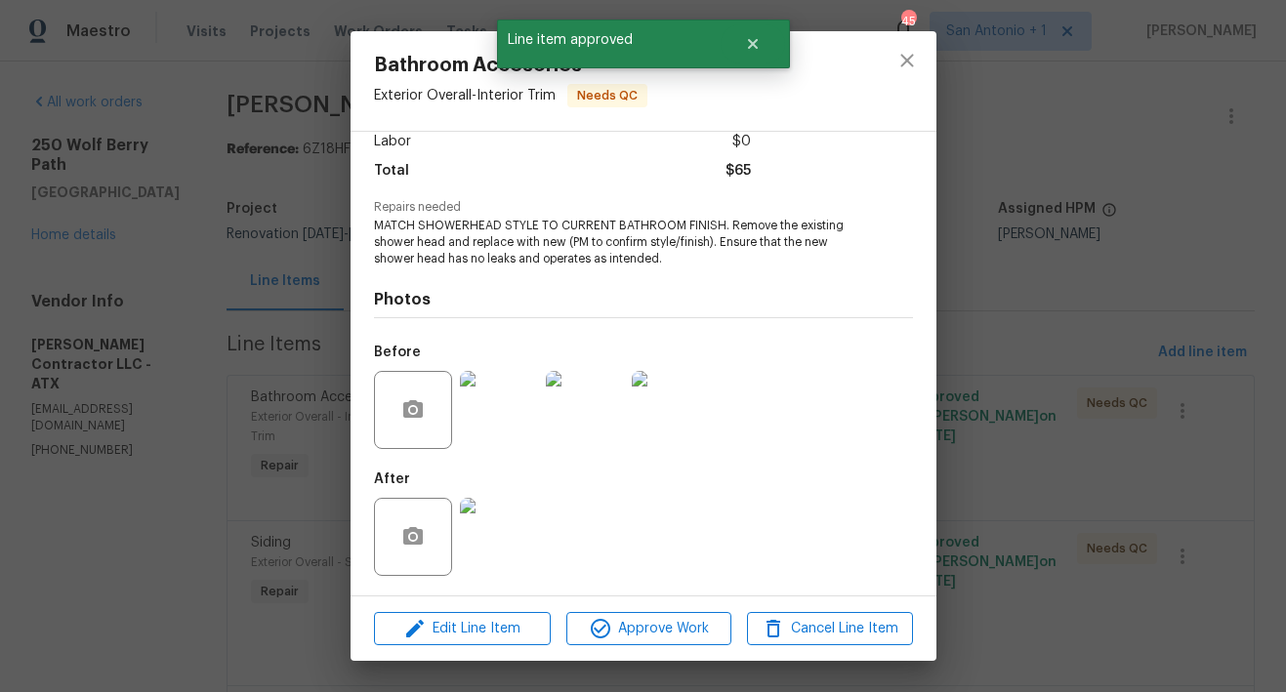
click at [500, 546] on img at bounding box center [499, 537] width 78 height 78
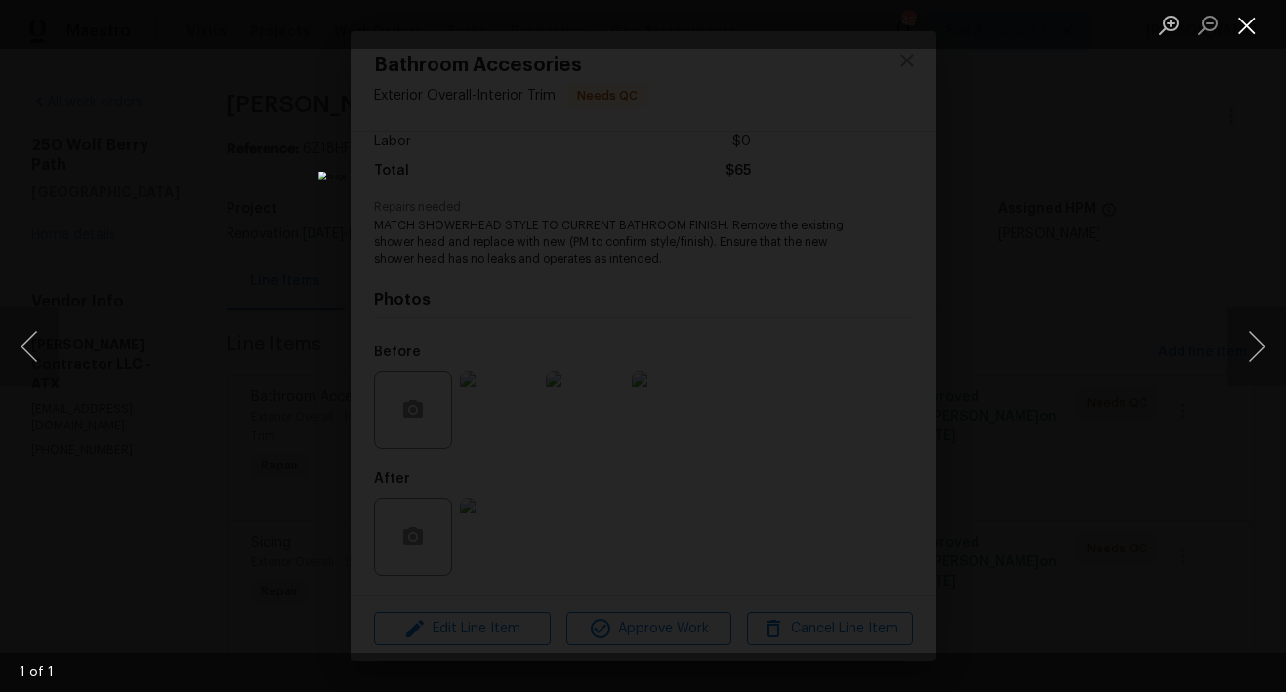
click at [1248, 22] on button "Close lightbox" at bounding box center [1246, 25] width 39 height 34
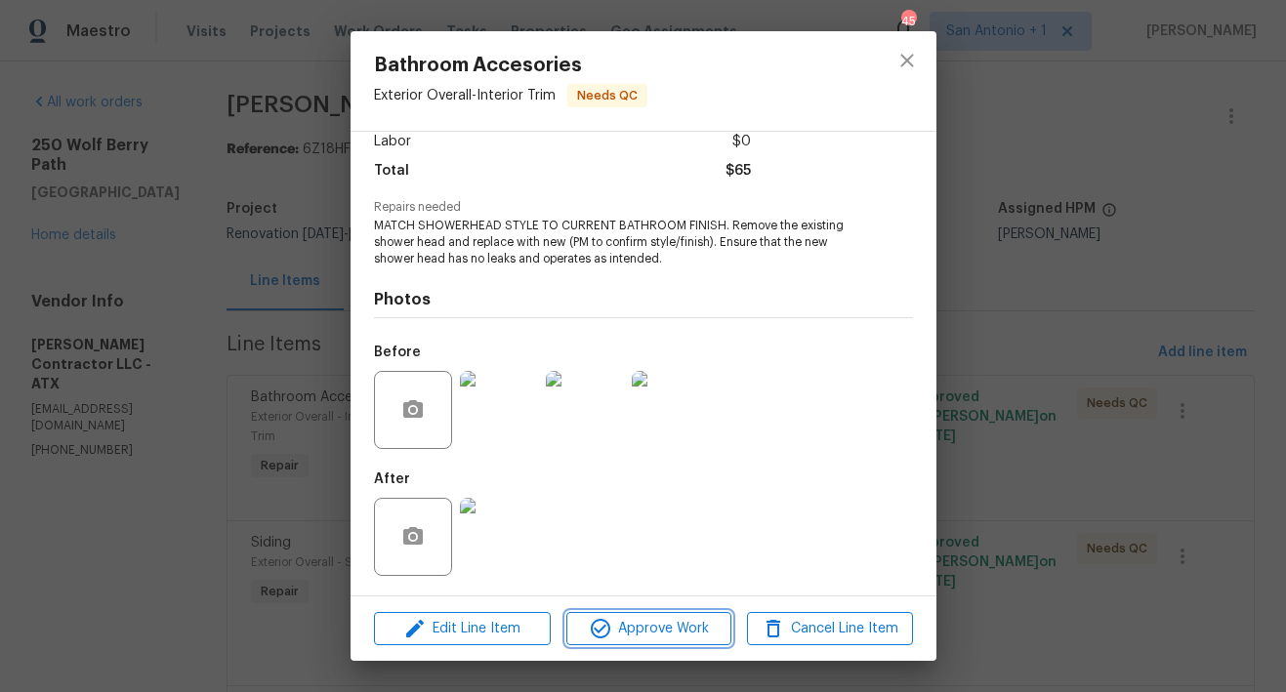
click at [658, 625] on span "Approve Work" at bounding box center [648, 629] width 153 height 24
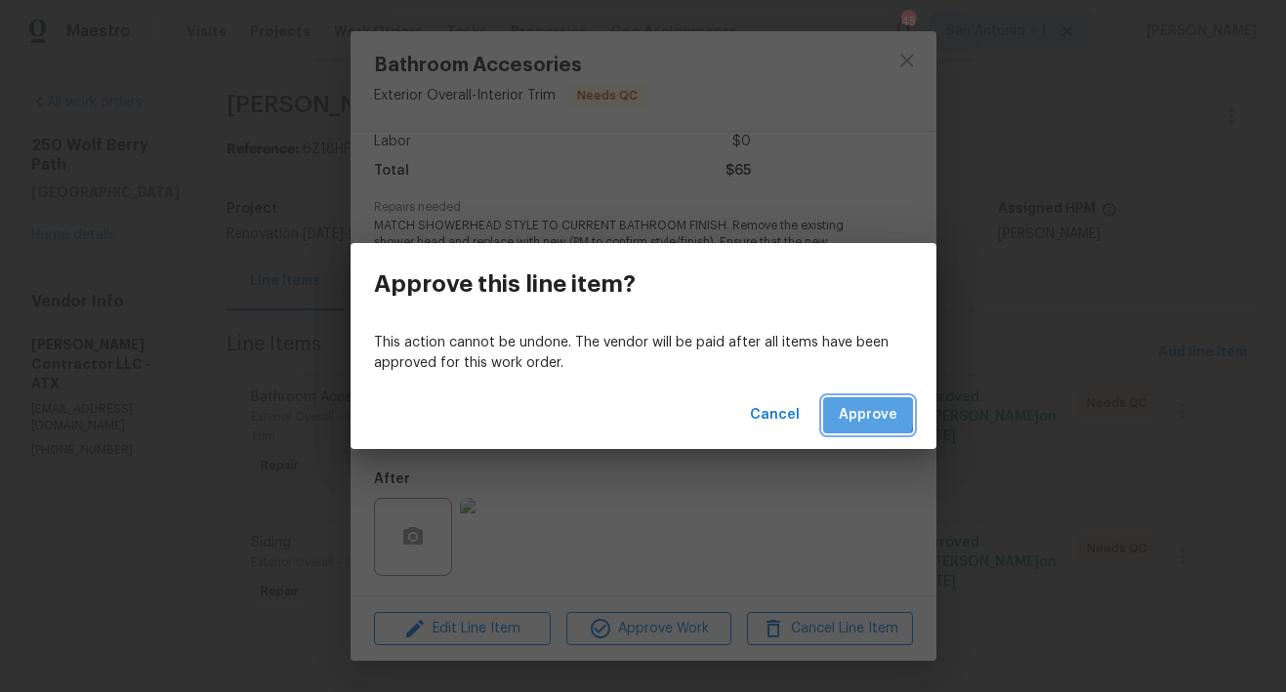
click at [854, 413] on span "Approve" at bounding box center [868, 415] width 59 height 24
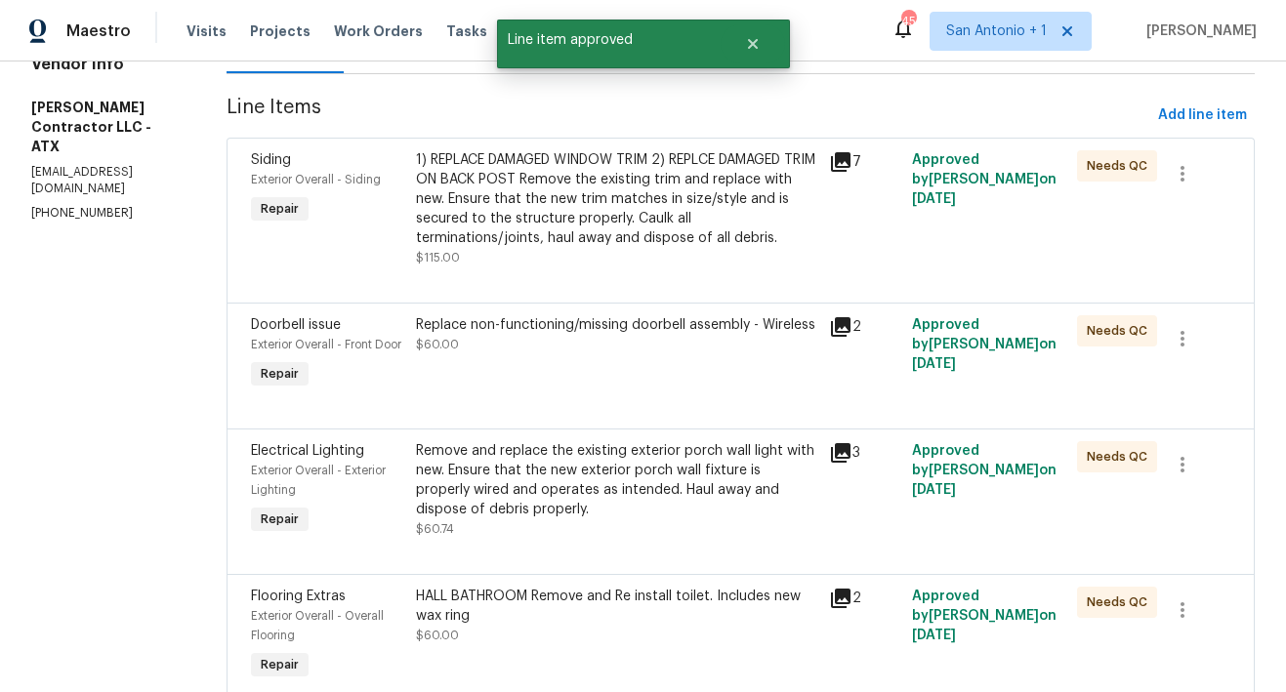
scroll to position [291, 0]
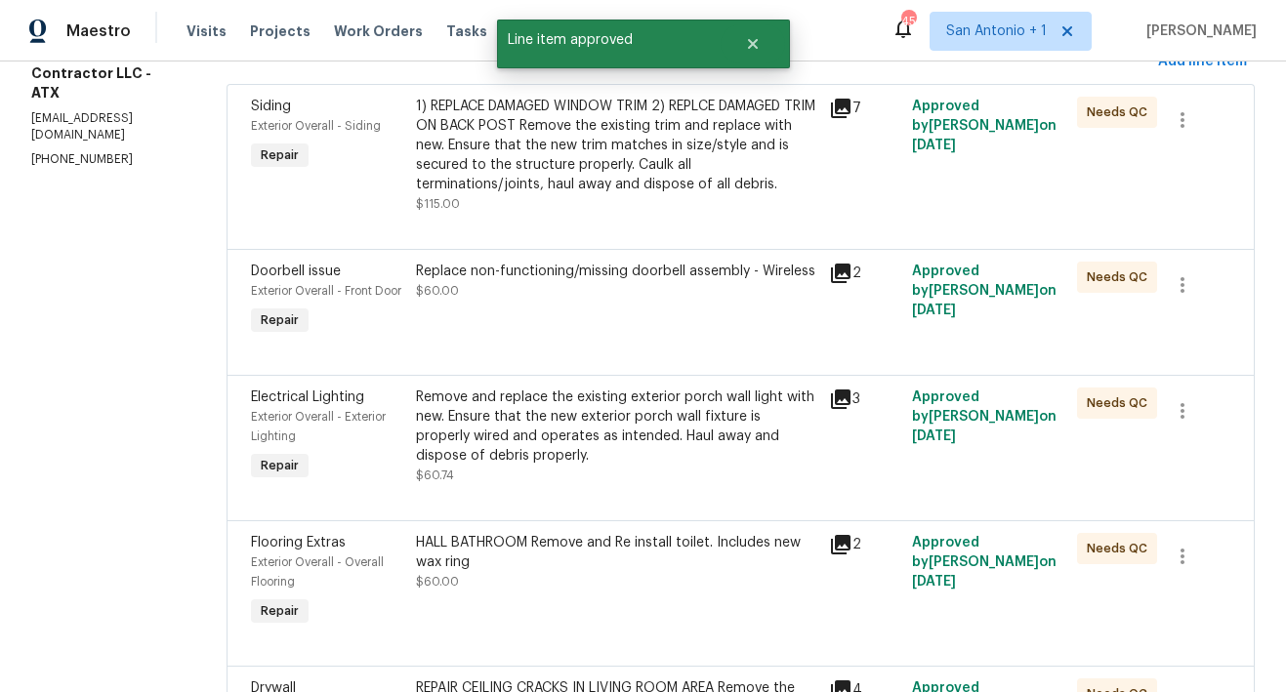
click at [613, 169] on div "1) REPLACE DAMAGED WINDOW TRIM 2) REPLCE DAMAGED TRIM ON BACK POST Remove the e…" at bounding box center [616, 146] width 401 height 98
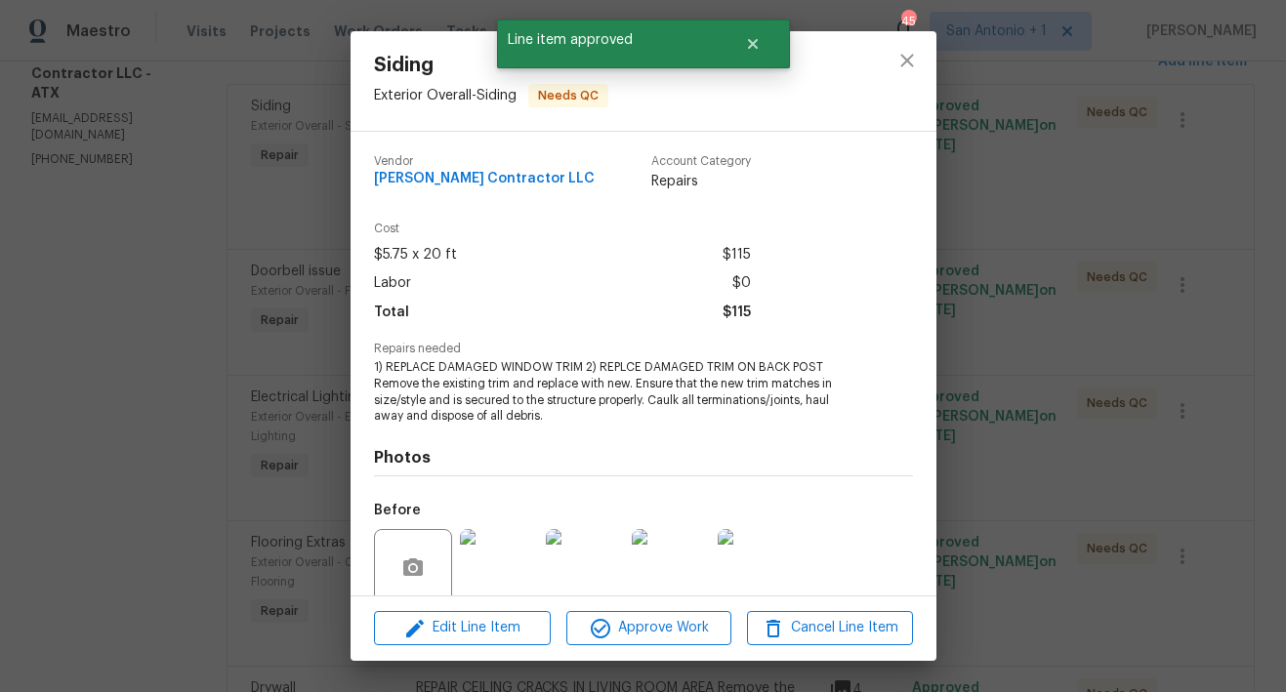
scroll to position [158, 0]
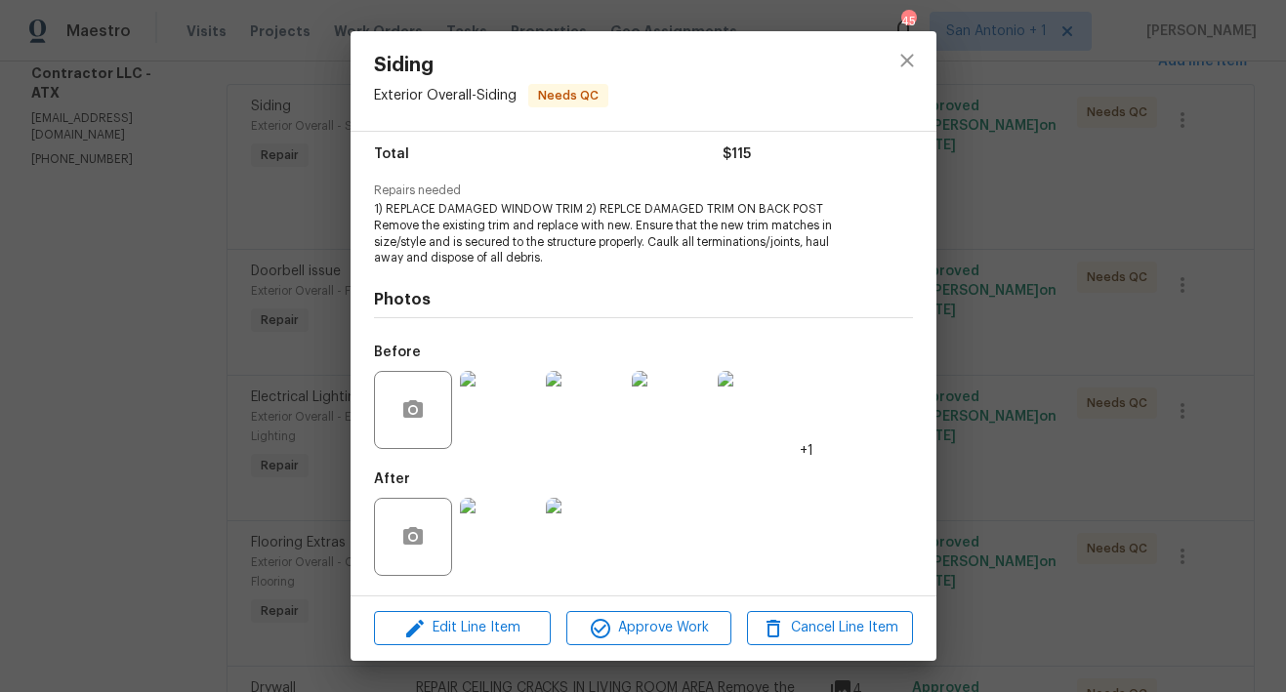
click at [580, 423] on img at bounding box center [585, 410] width 78 height 78
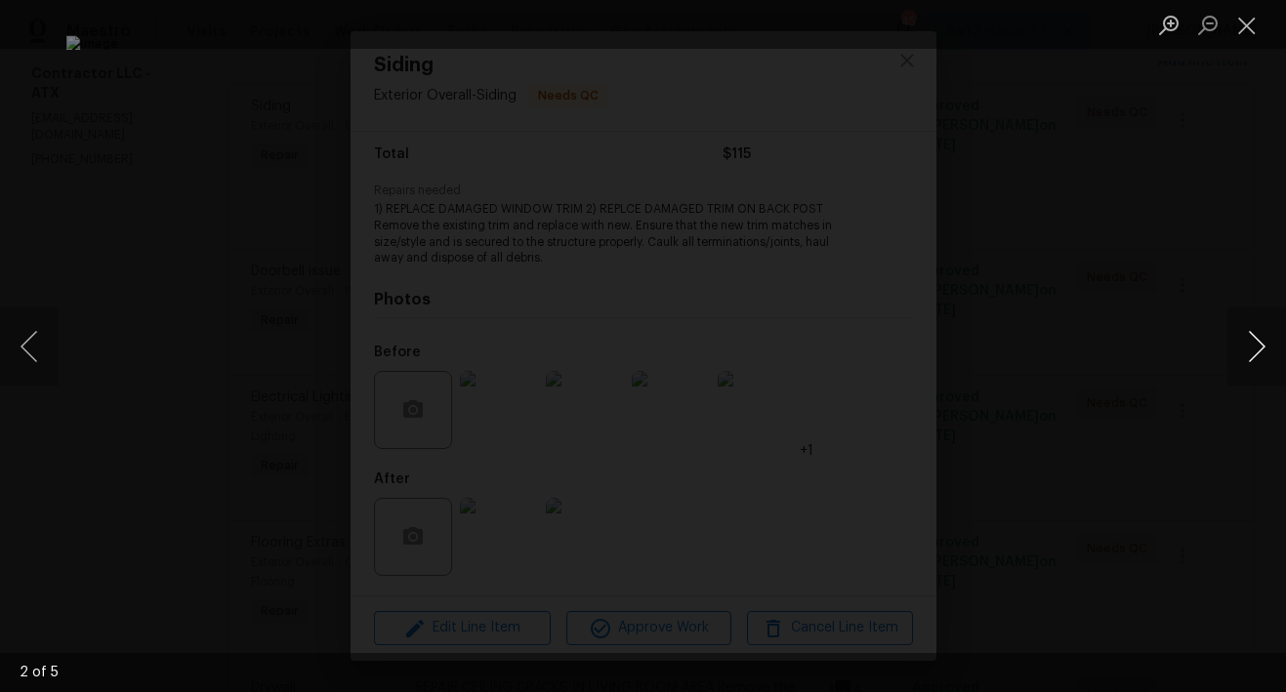
click at [1253, 346] on button "Next image" at bounding box center [1256, 346] width 59 height 78
click at [1252, 12] on button "Close lightbox" at bounding box center [1246, 25] width 39 height 34
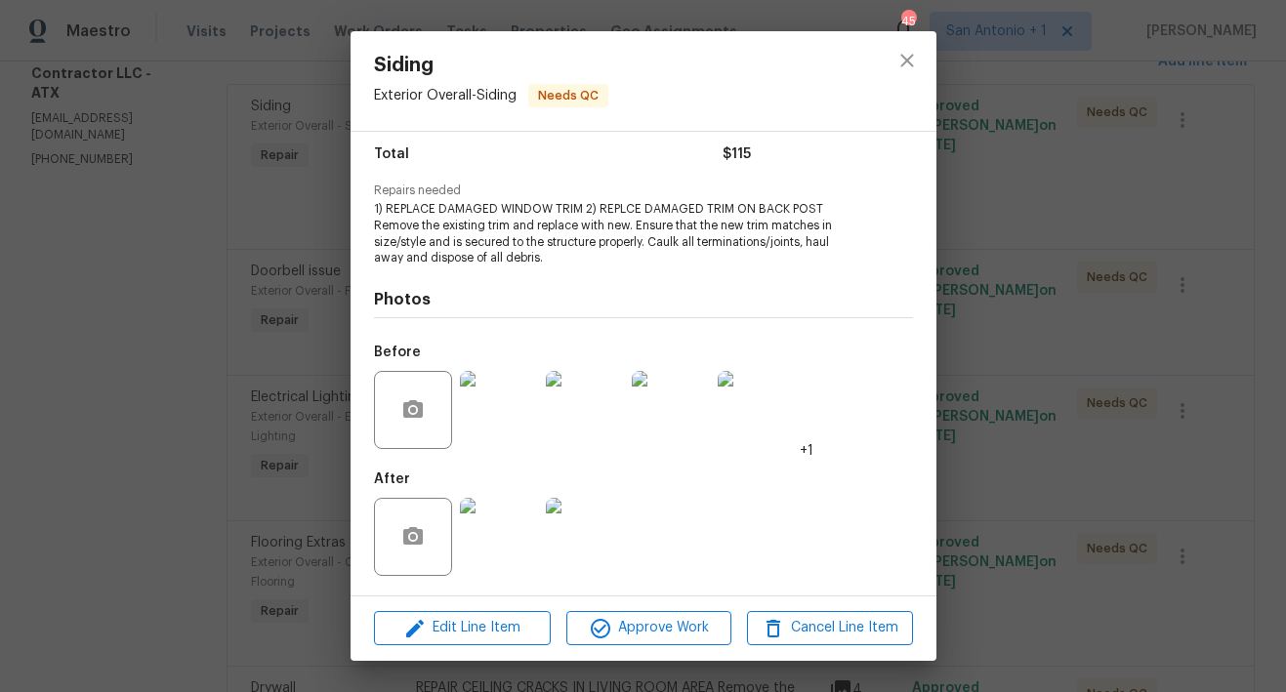
click at [508, 551] on img at bounding box center [499, 537] width 78 height 78
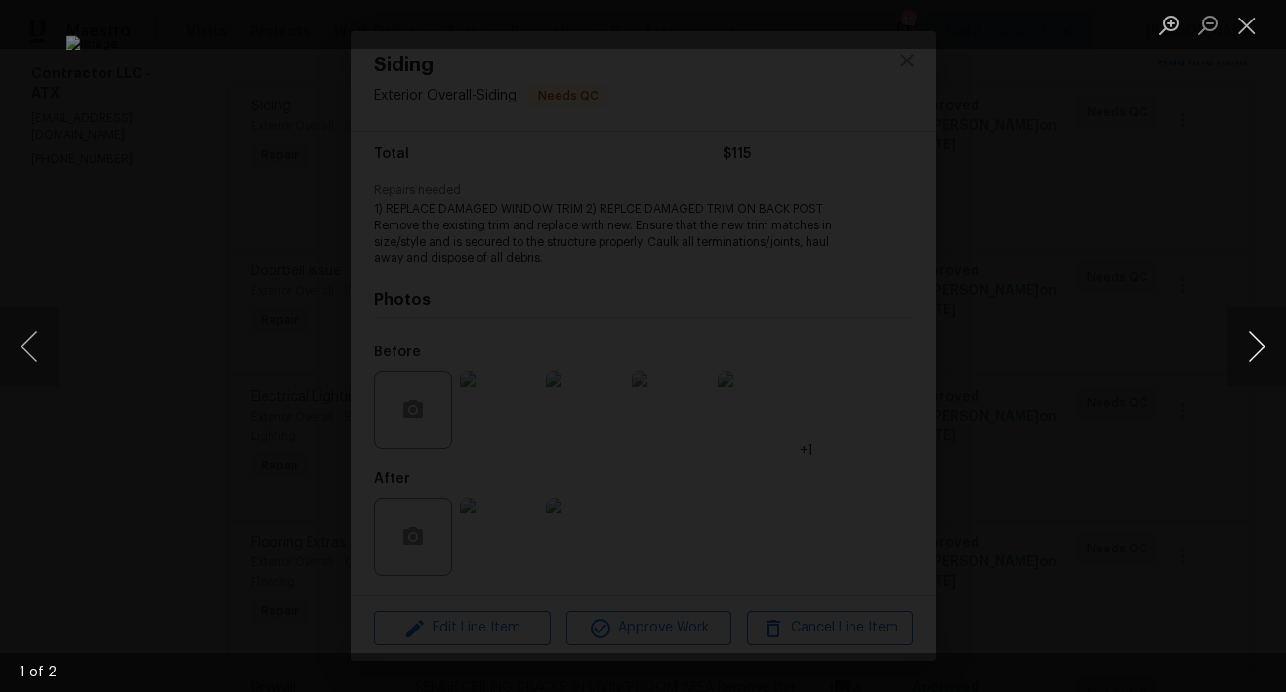
click at [1254, 347] on button "Next image" at bounding box center [1256, 346] width 59 height 78
click at [1250, 24] on button "Close lightbox" at bounding box center [1246, 25] width 39 height 34
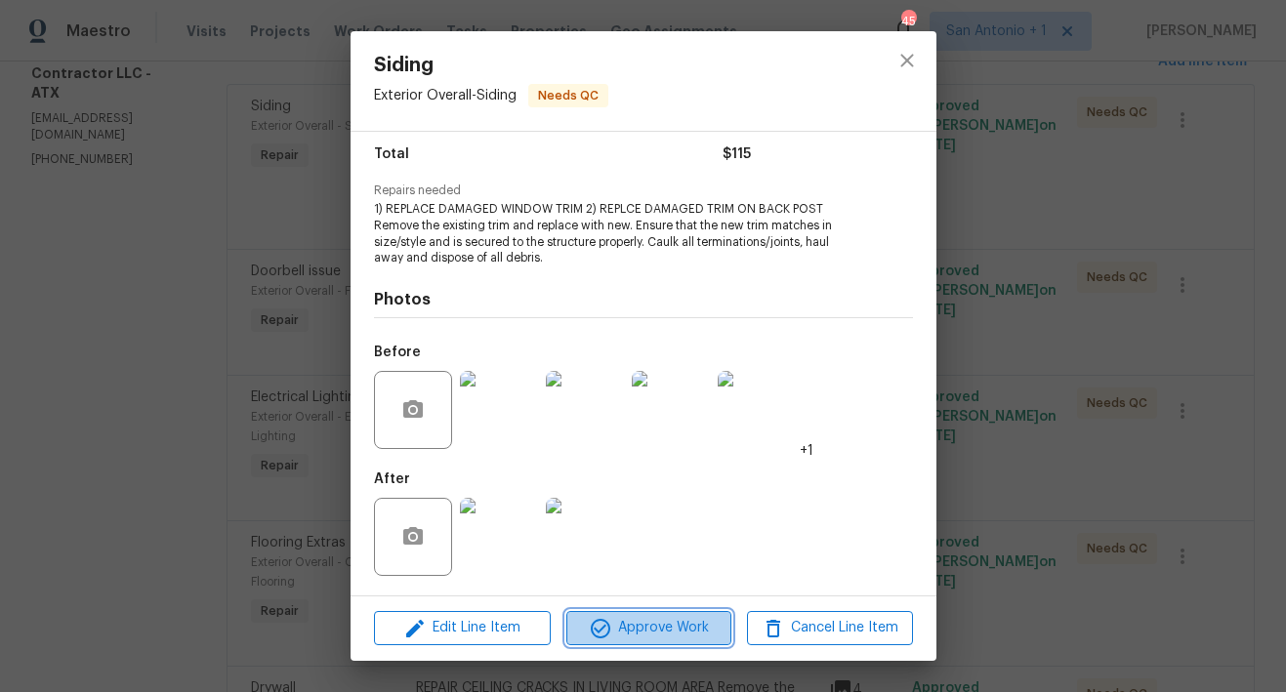
click at [667, 624] on span "Approve Work" at bounding box center [648, 628] width 153 height 24
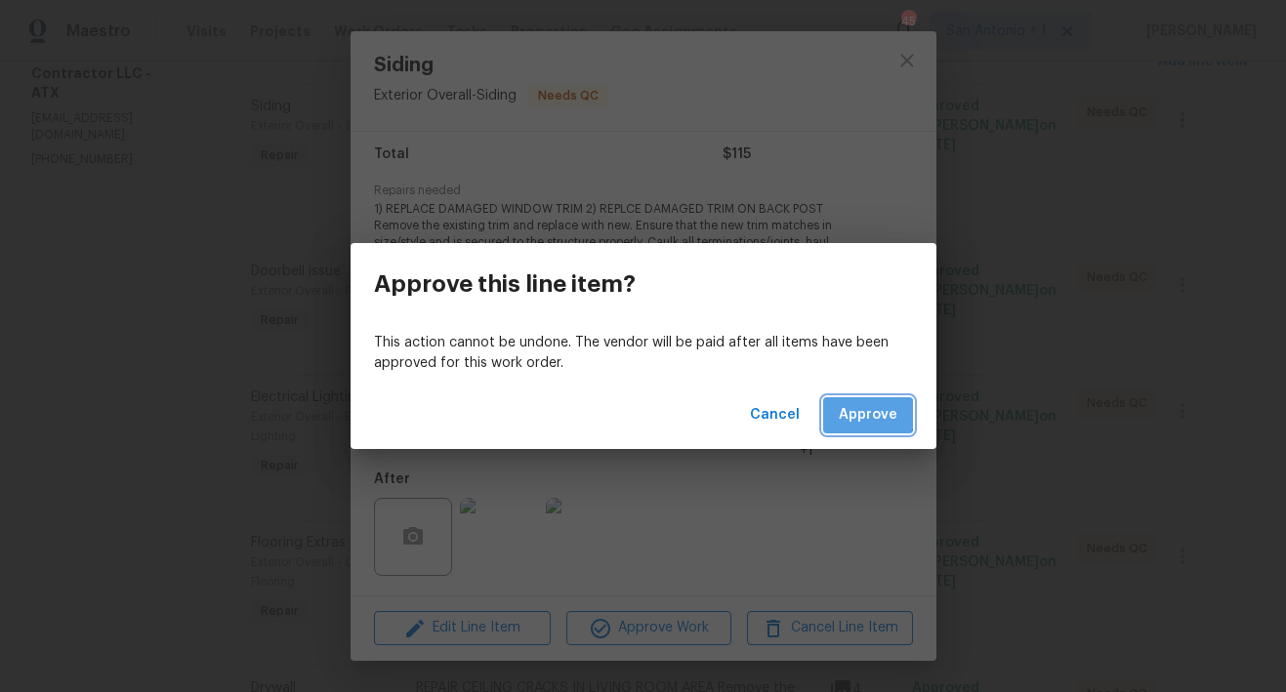
click at [869, 414] on span "Approve" at bounding box center [868, 415] width 59 height 24
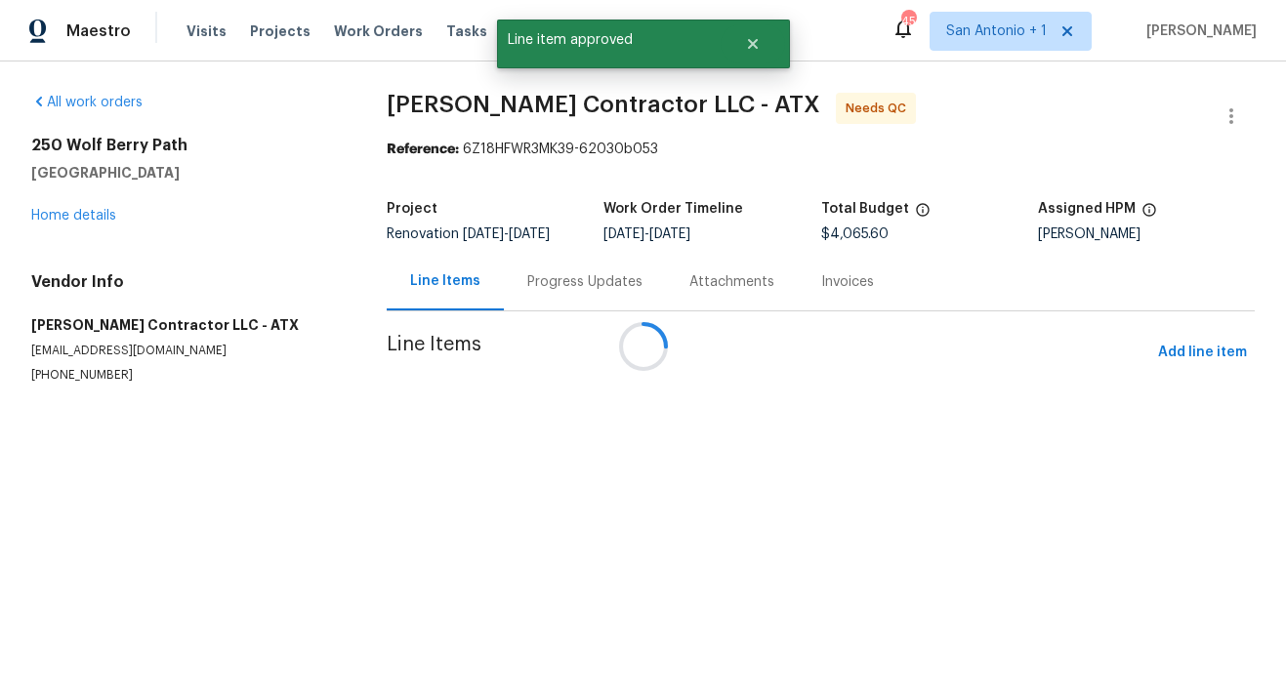
scroll to position [0, 0]
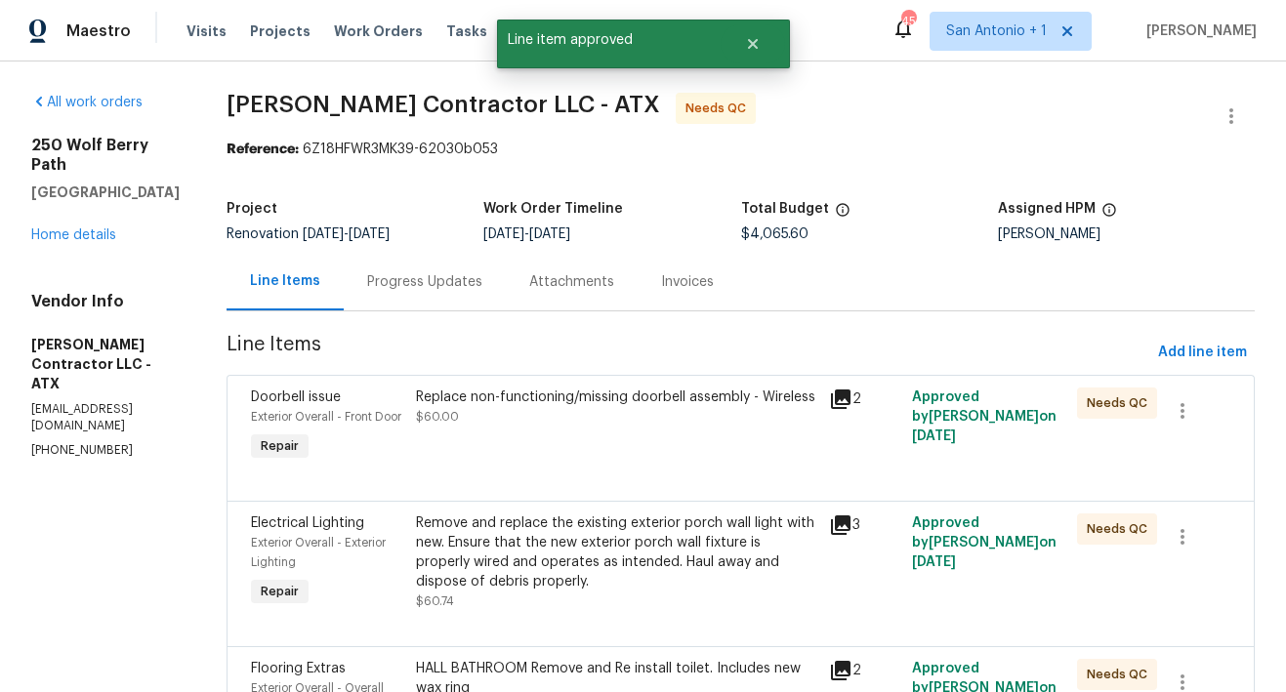
click at [595, 427] on div "Replace non-functioning/missing doorbell assembly - Wireless $60.00" at bounding box center [616, 407] width 401 height 39
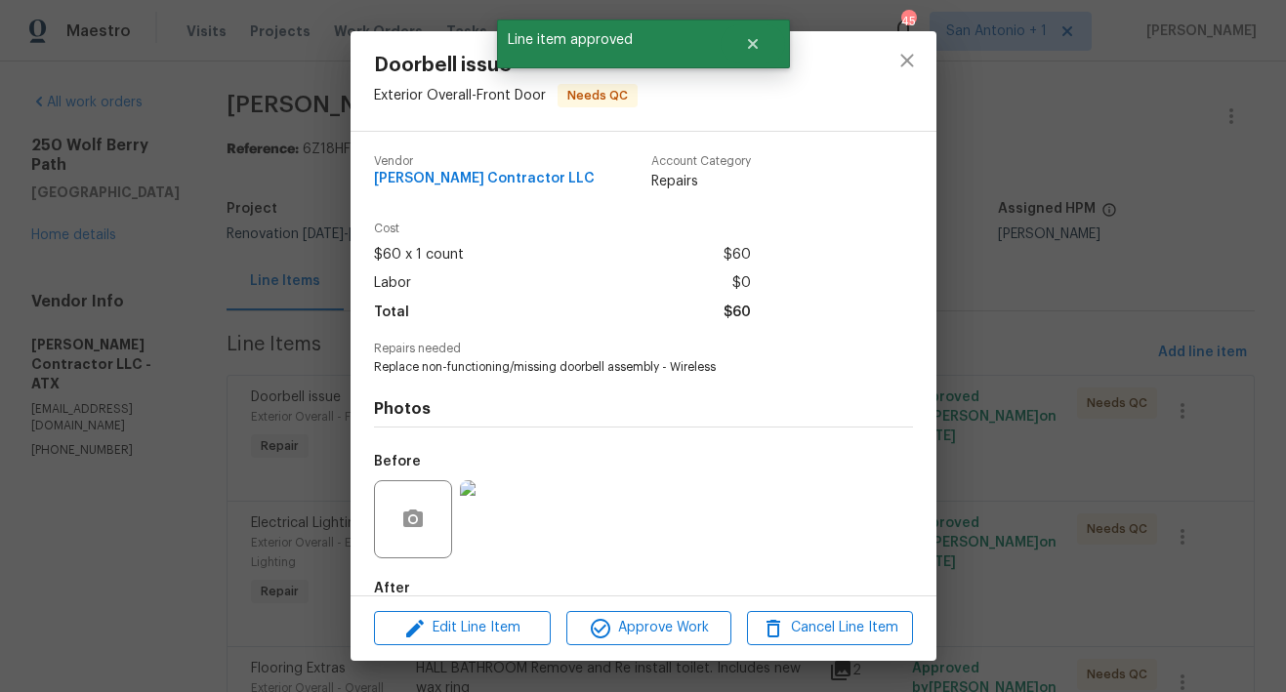
scroll to position [109, 0]
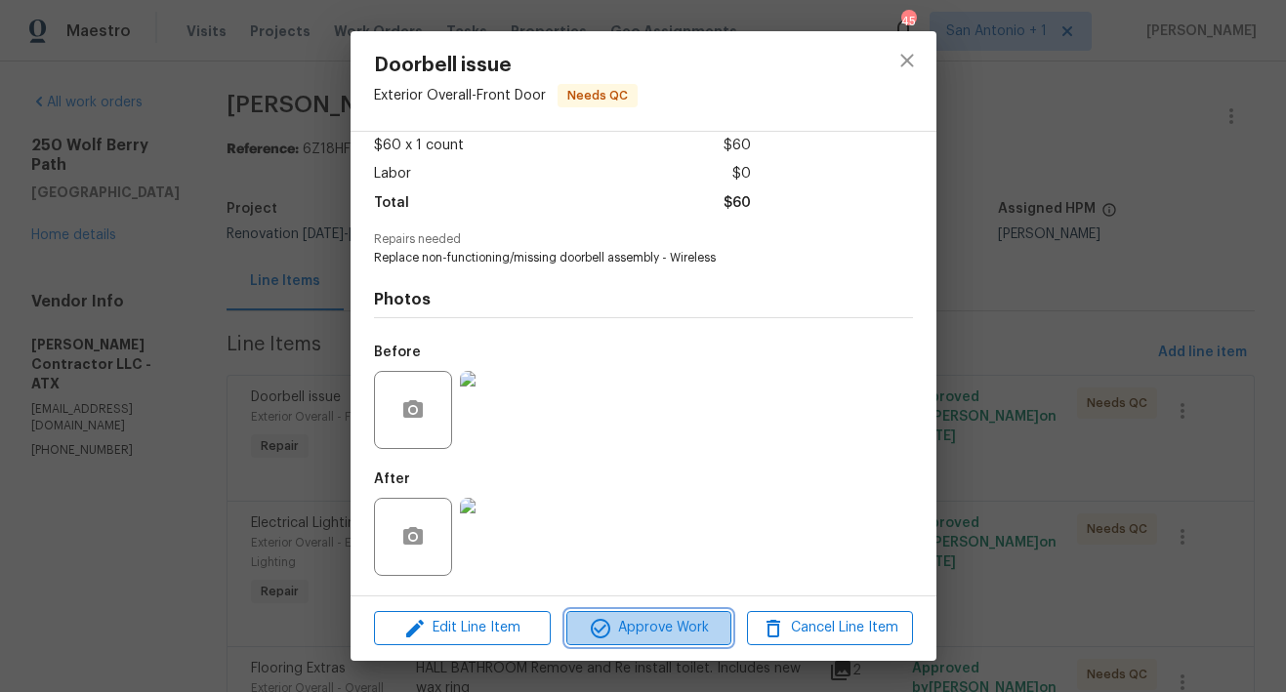
click at [658, 635] on span "Approve Work" at bounding box center [648, 628] width 153 height 24
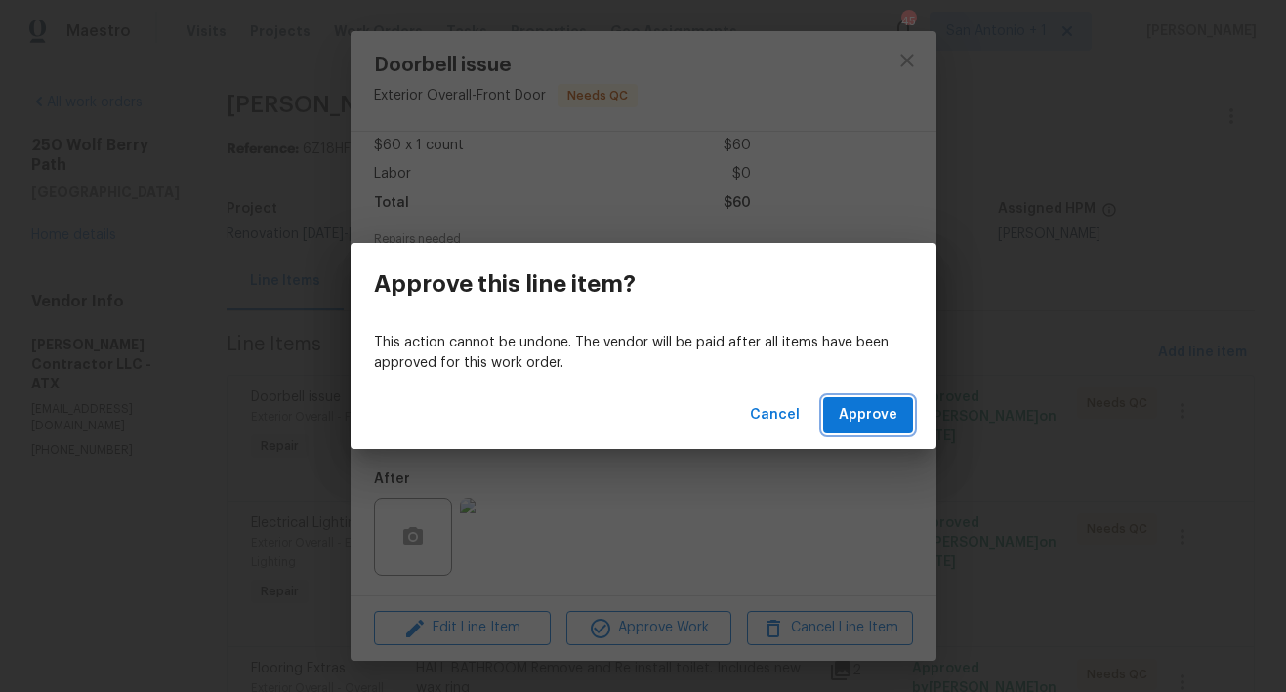
click at [854, 416] on span "Approve" at bounding box center [868, 415] width 59 height 24
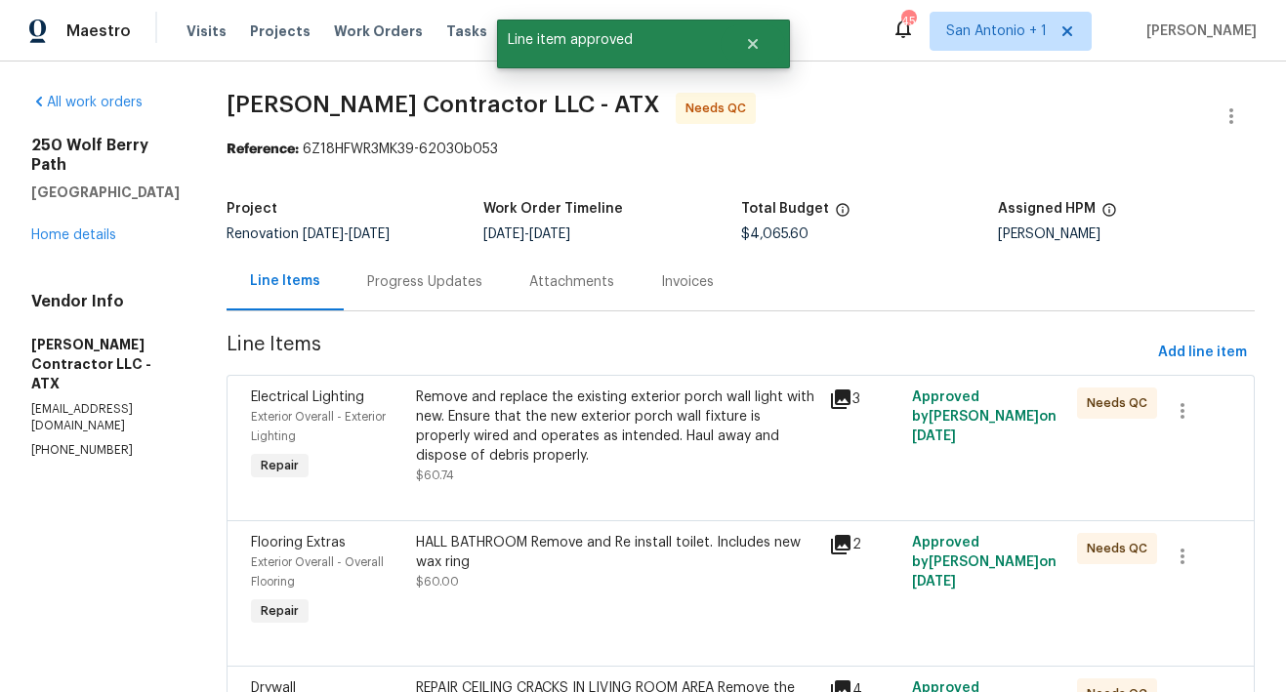
click at [607, 431] on div "Remove and replace the existing exterior porch wall light with new. Ensure that…" at bounding box center [616, 427] width 401 height 78
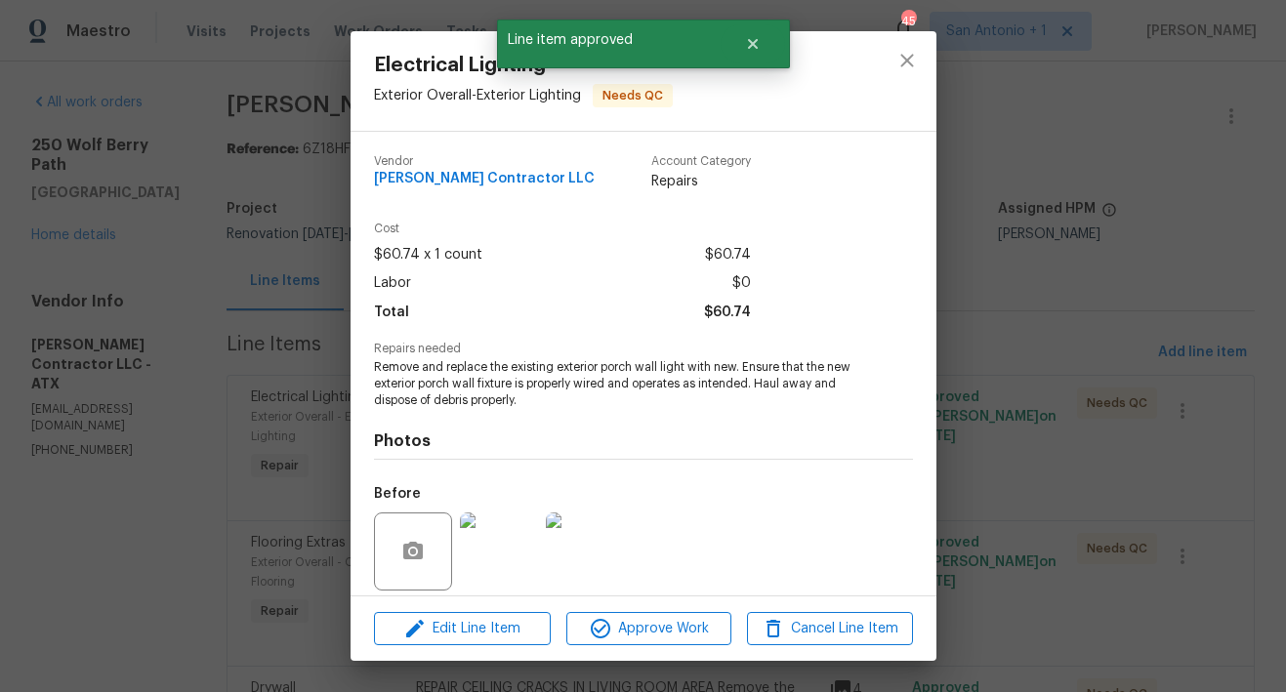
scroll to position [142, 0]
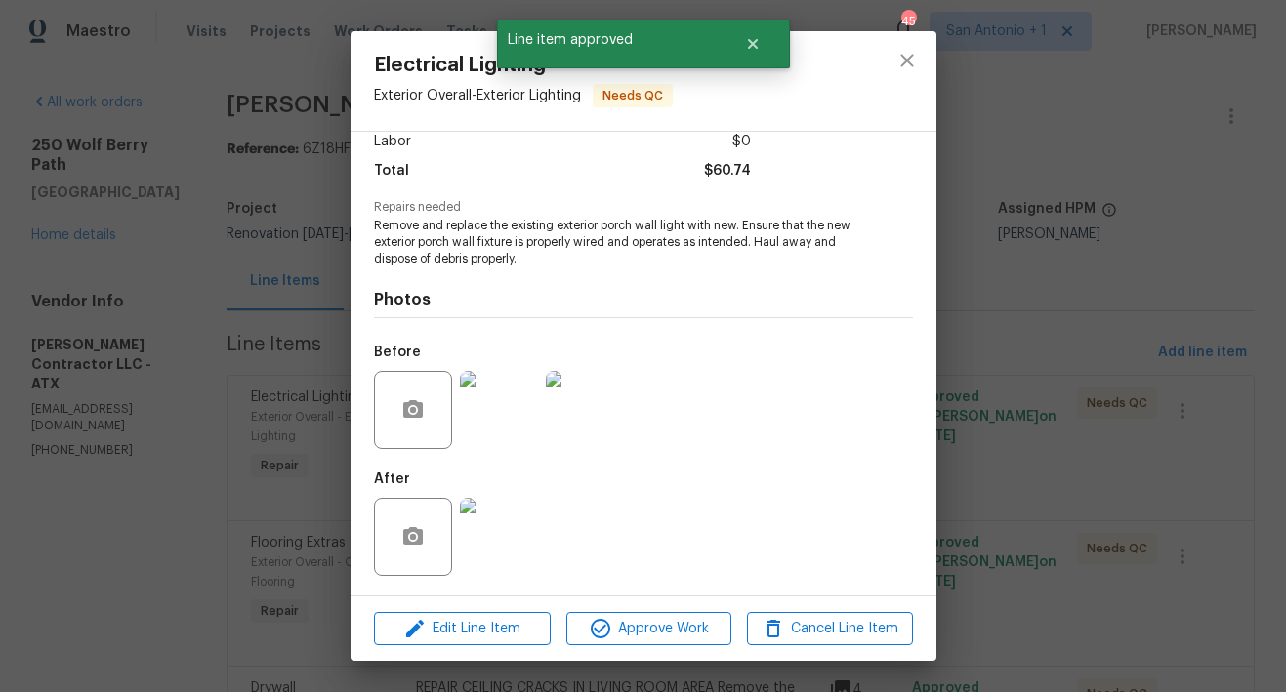
click at [511, 532] on img at bounding box center [499, 537] width 78 height 78
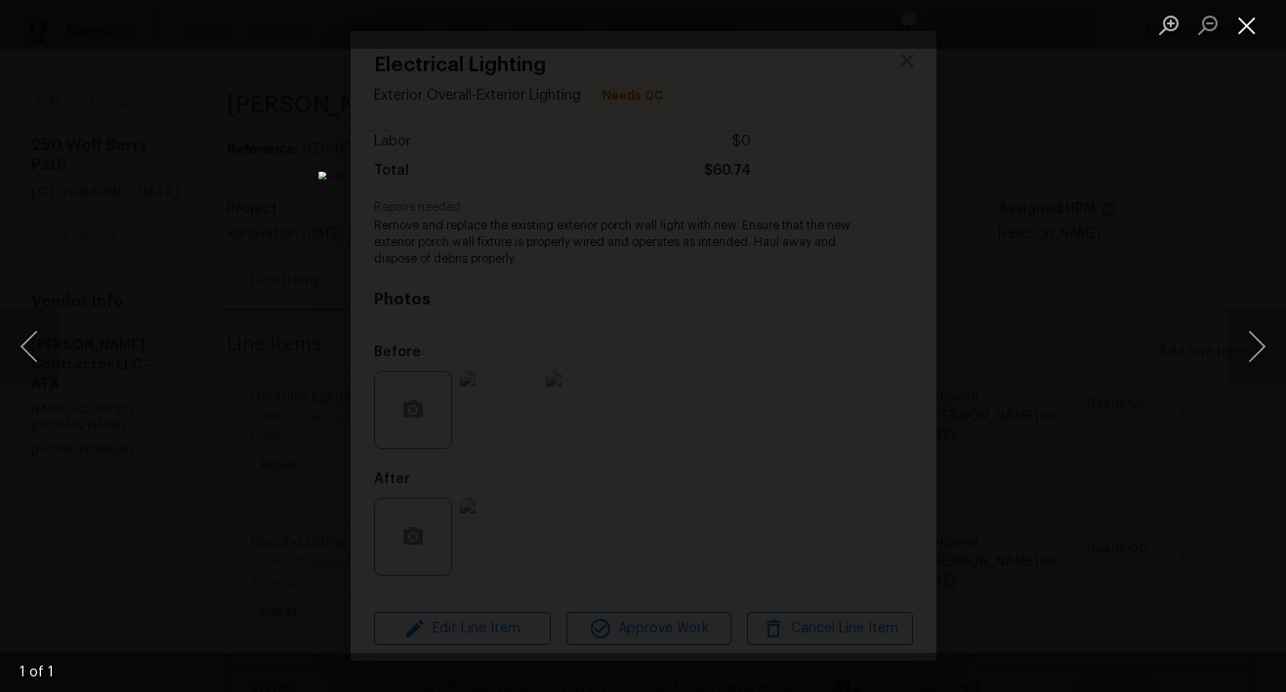
click at [1243, 28] on button "Close lightbox" at bounding box center [1246, 25] width 39 height 34
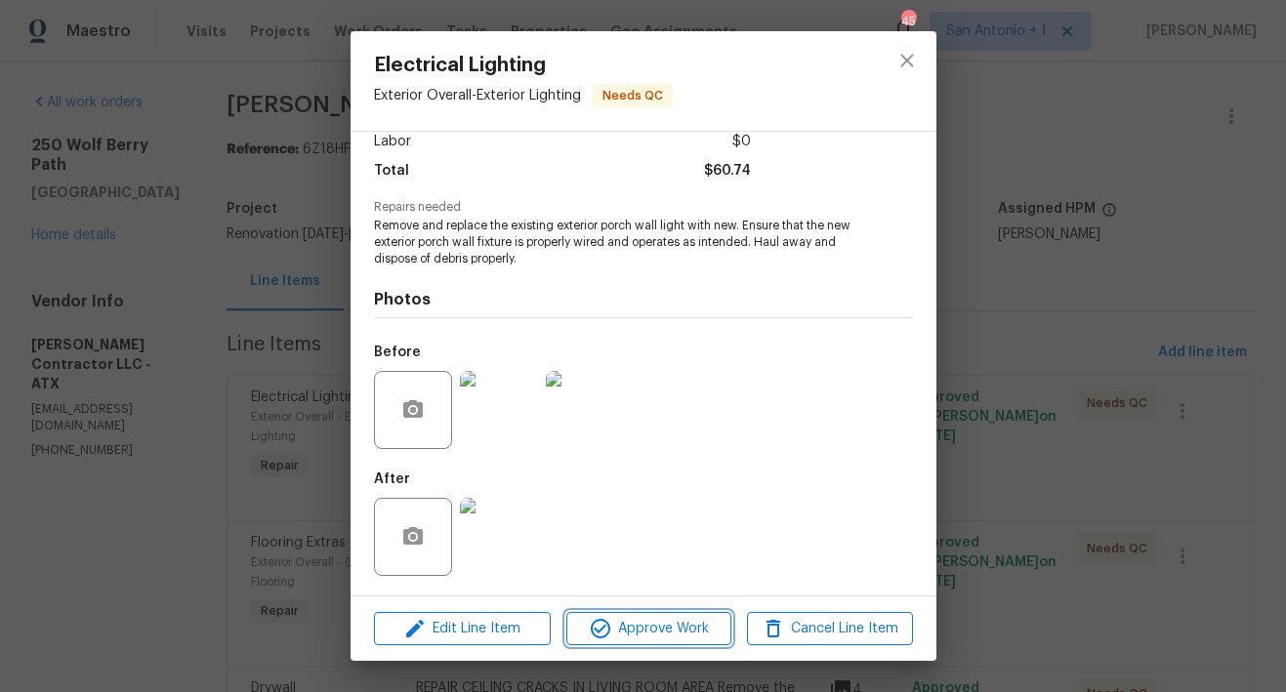
click at [661, 631] on span "Approve Work" at bounding box center [648, 629] width 153 height 24
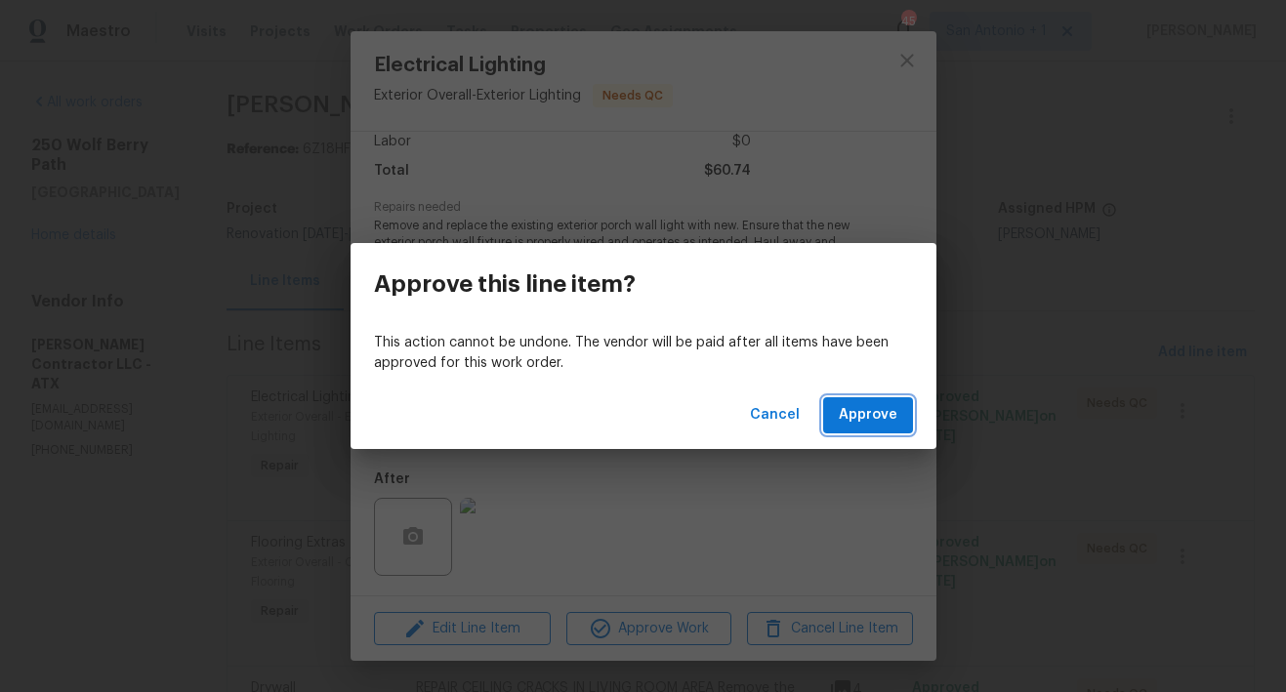
click at [860, 426] on span "Approve" at bounding box center [868, 415] width 59 height 24
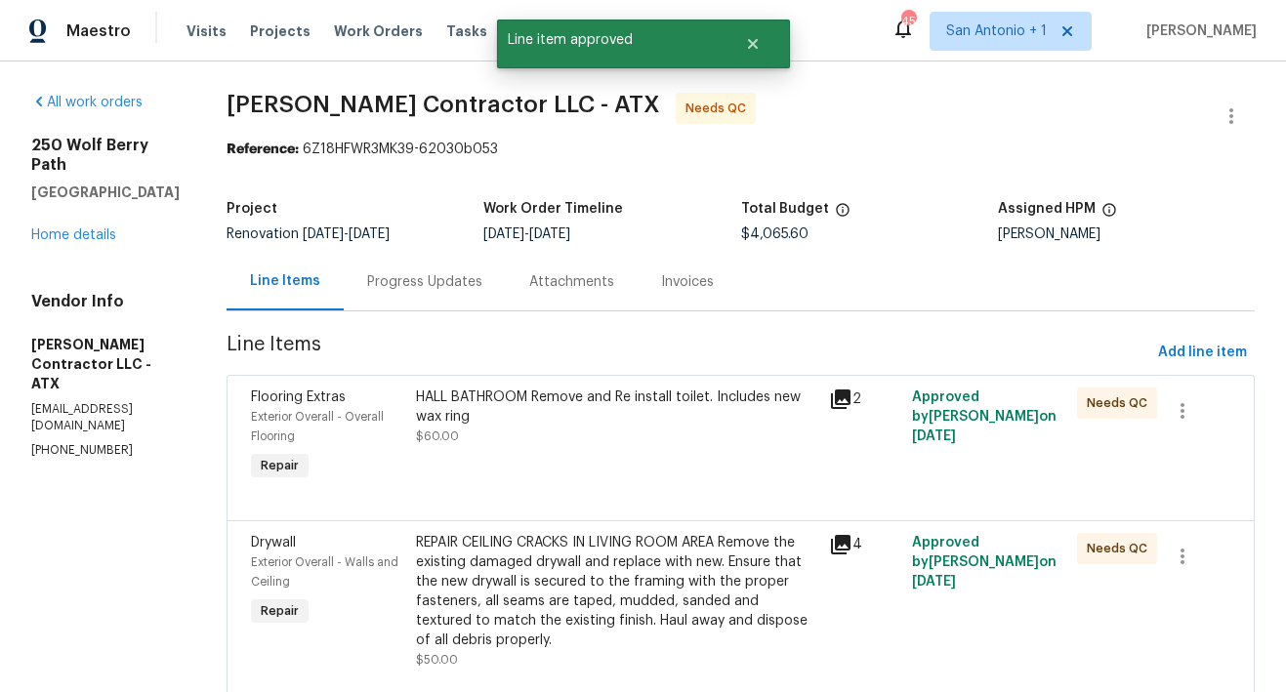
click at [625, 436] on div "HALL BATHROOM Remove and Re install toilet. Includes new wax ring $60.00" at bounding box center [616, 417] width 401 height 59
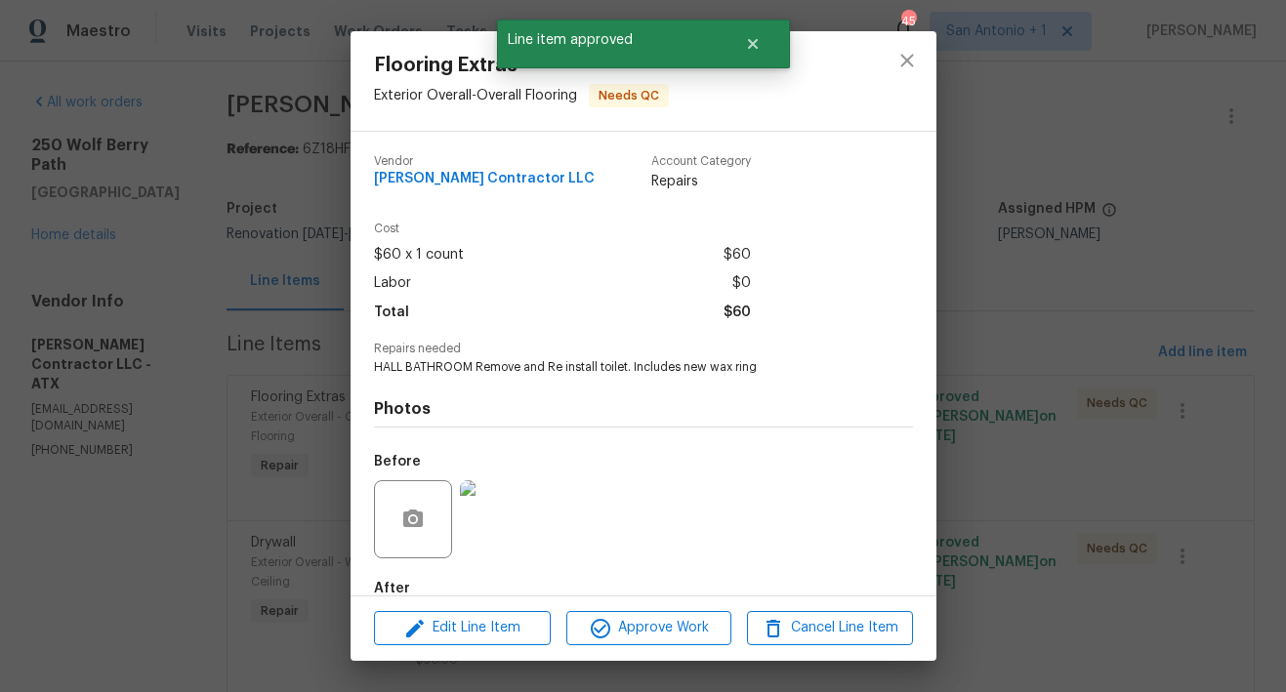
scroll to position [109, 0]
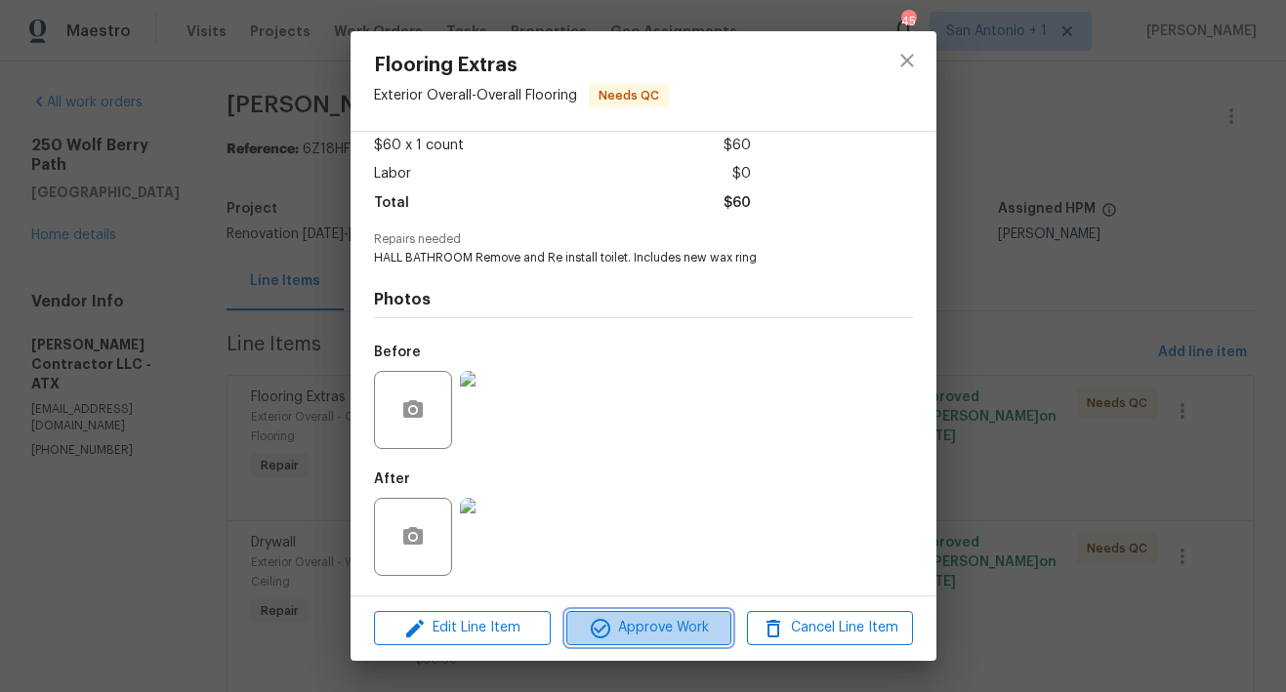
click at [652, 624] on span "Approve Work" at bounding box center [648, 628] width 153 height 24
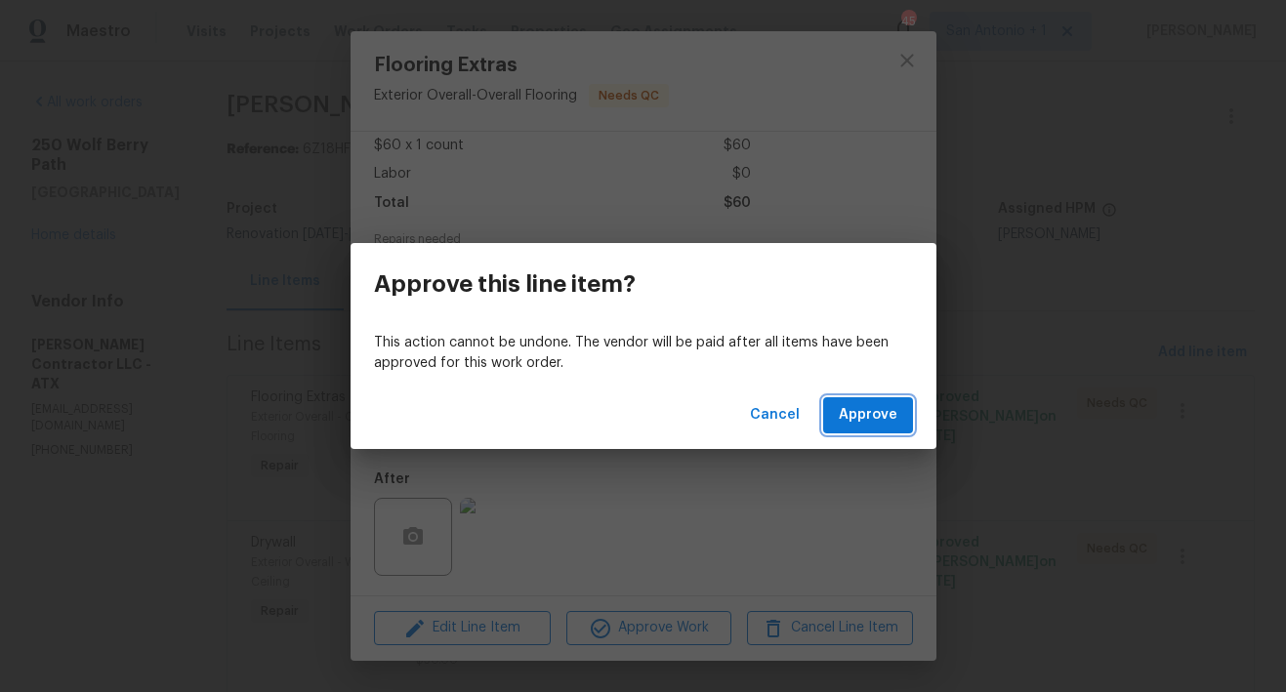
click at [851, 412] on span "Approve" at bounding box center [868, 415] width 59 height 24
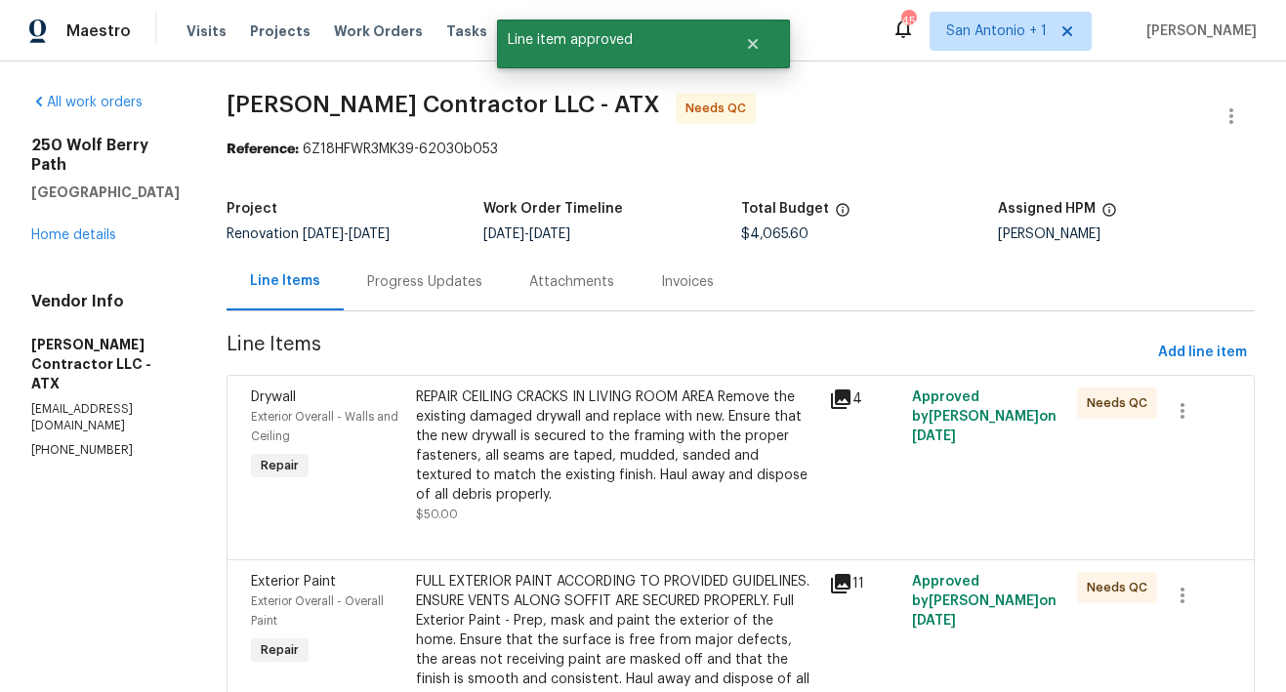
click at [605, 446] on div "REPAIR CEILING CRACKS IN LIVING ROOM AREA Remove the existing damaged drywall a…" at bounding box center [616, 446] width 401 height 117
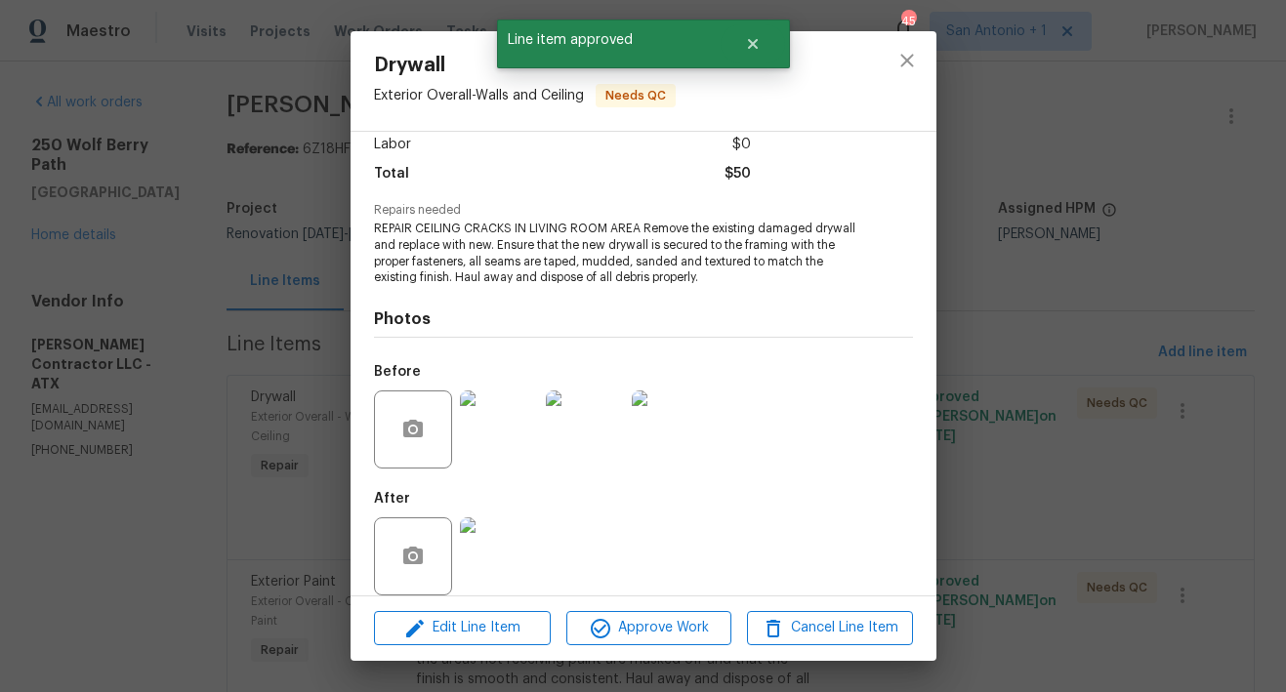
scroll to position [158, 0]
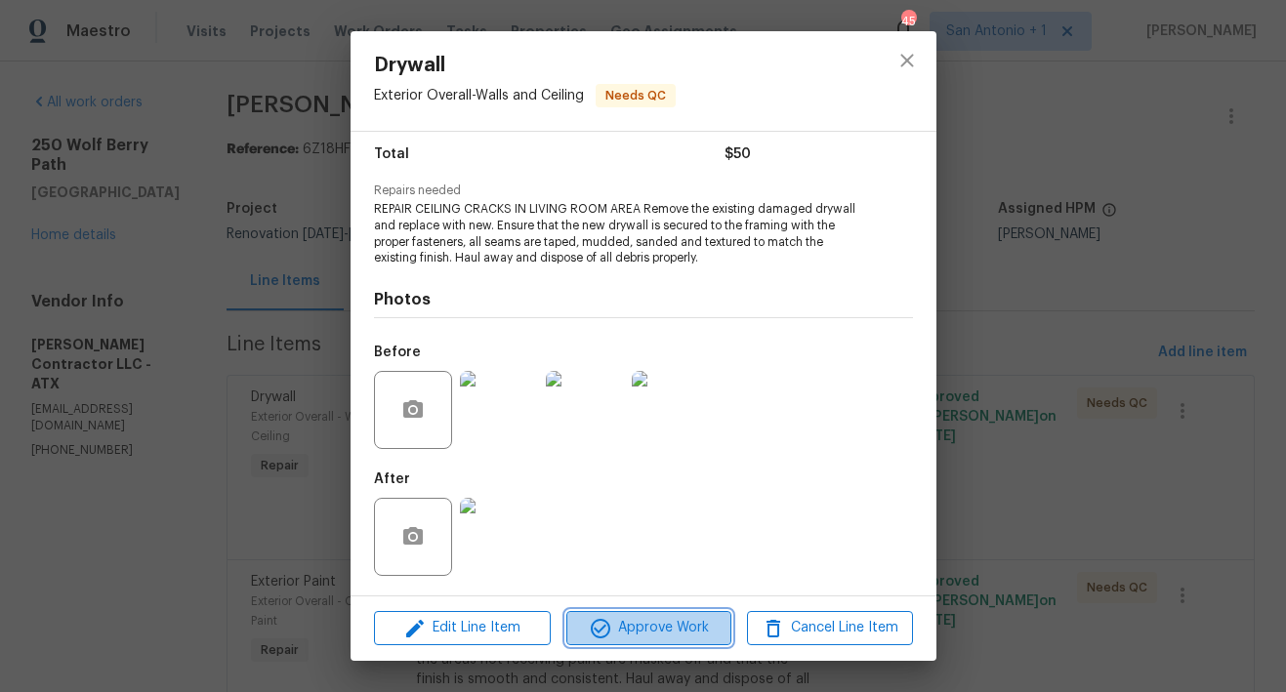
click at [642, 629] on span "Approve Work" at bounding box center [648, 628] width 153 height 24
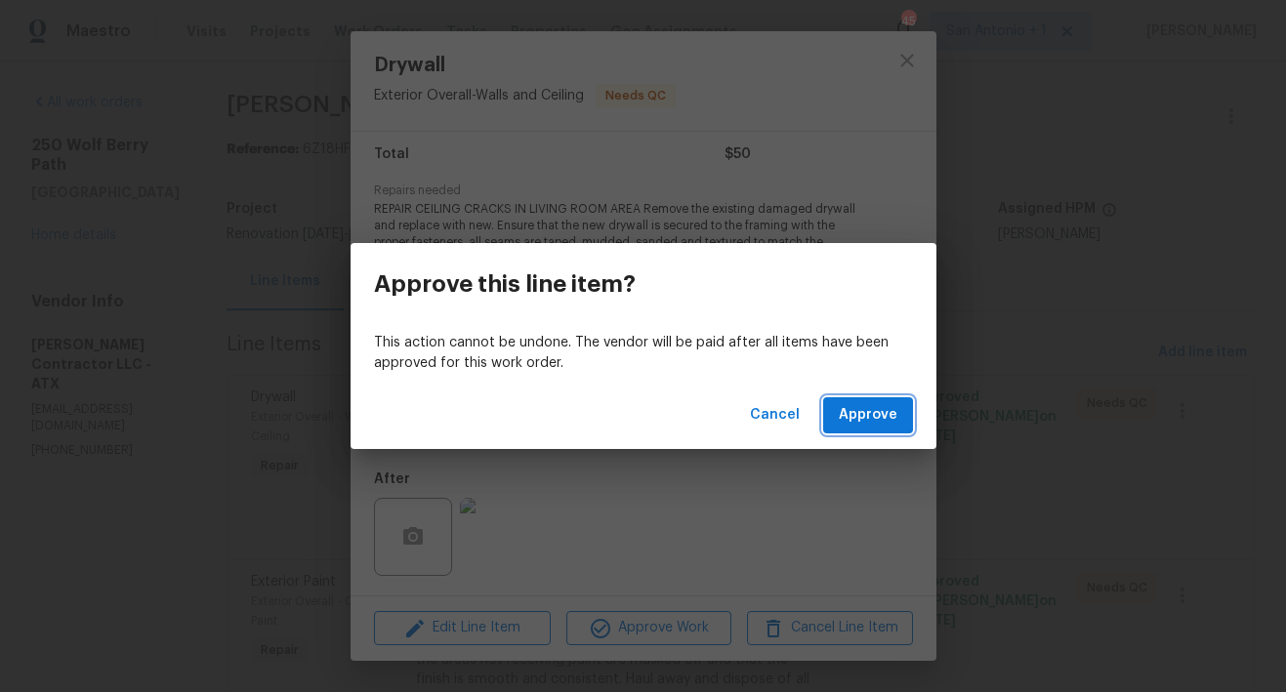
click at [866, 407] on span "Approve" at bounding box center [868, 415] width 59 height 24
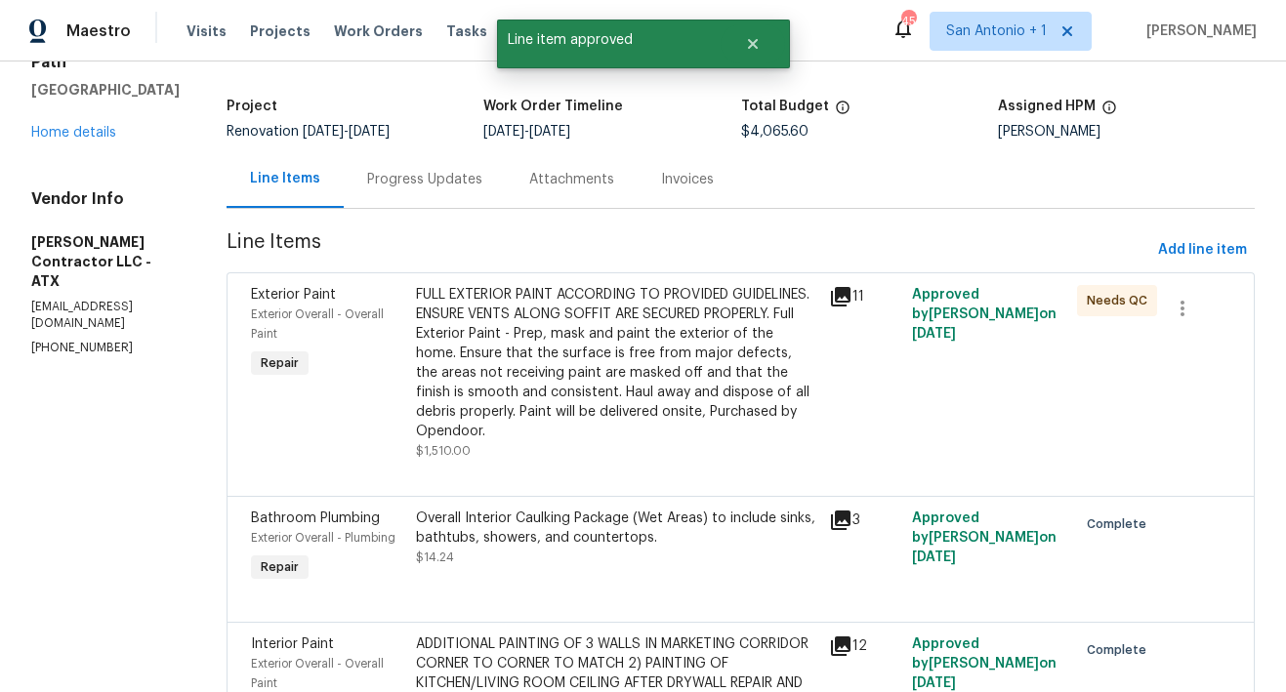
scroll to position [106, 0]
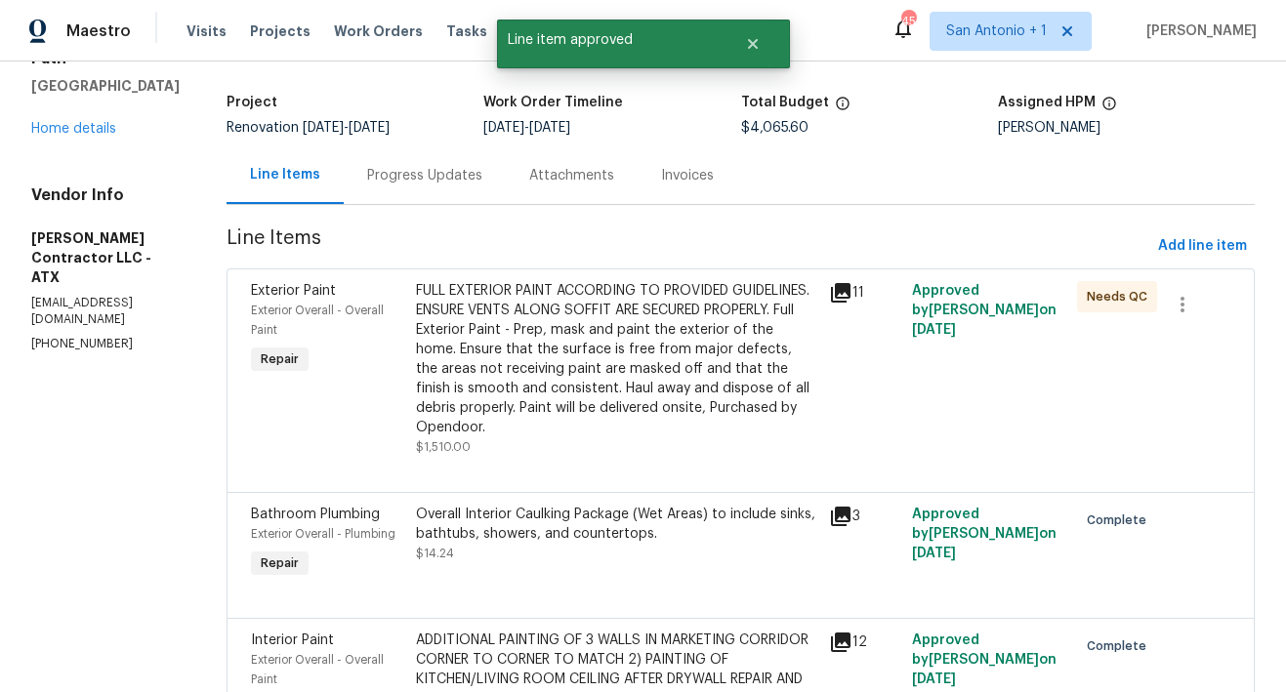
click at [594, 390] on div "FULL EXTERIOR PAINT ACCORDING TO PROVIDED GUIDELINES. ENSURE VENTS ALONG SOFFIT…" at bounding box center [616, 359] width 401 height 156
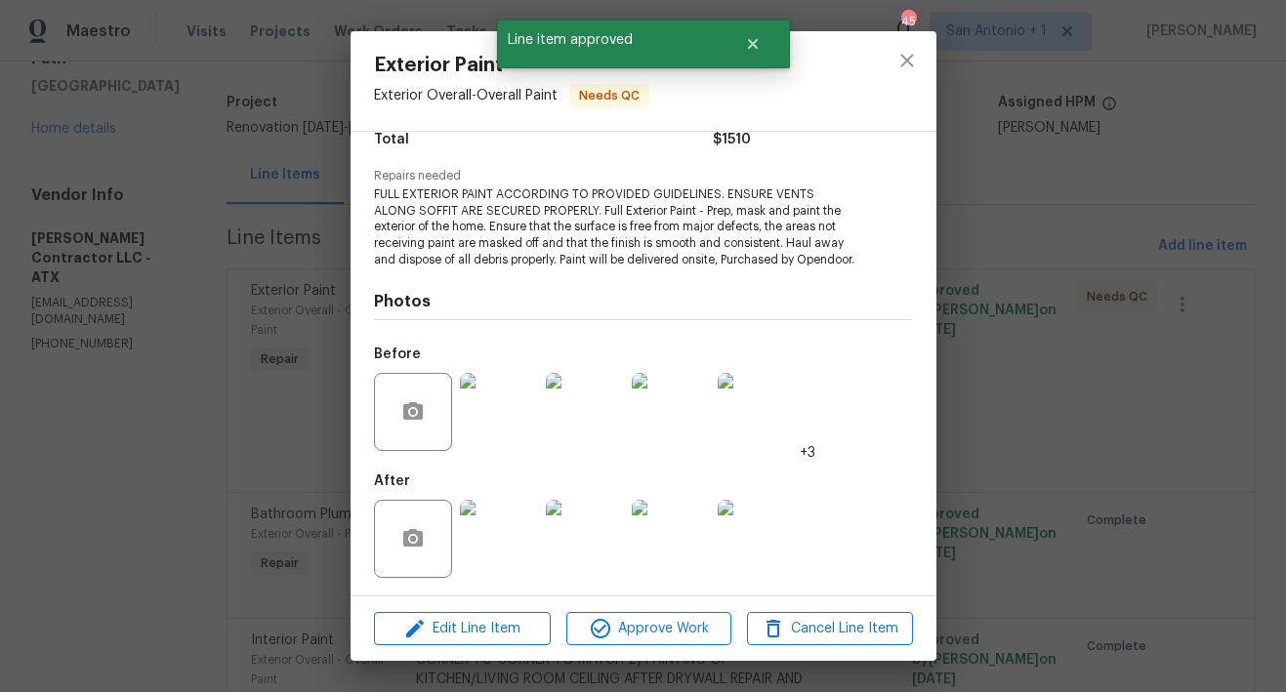
scroll to position [190, 0]
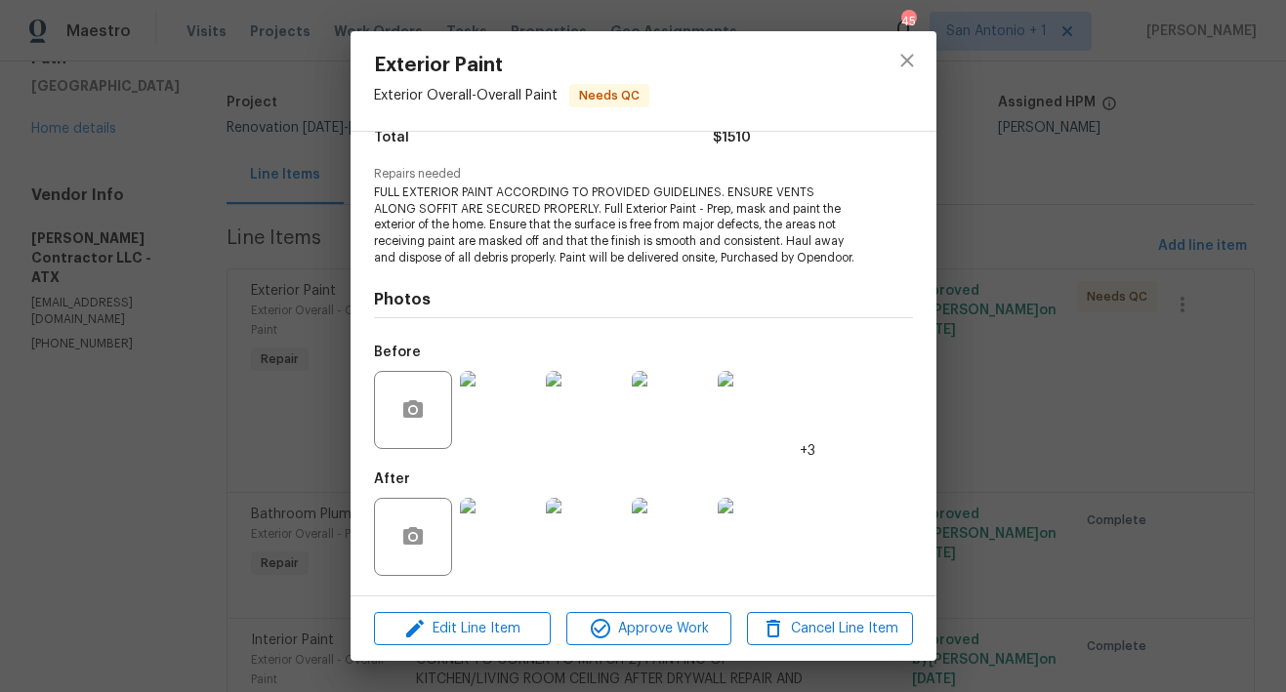
click at [515, 531] on img at bounding box center [499, 537] width 78 height 78
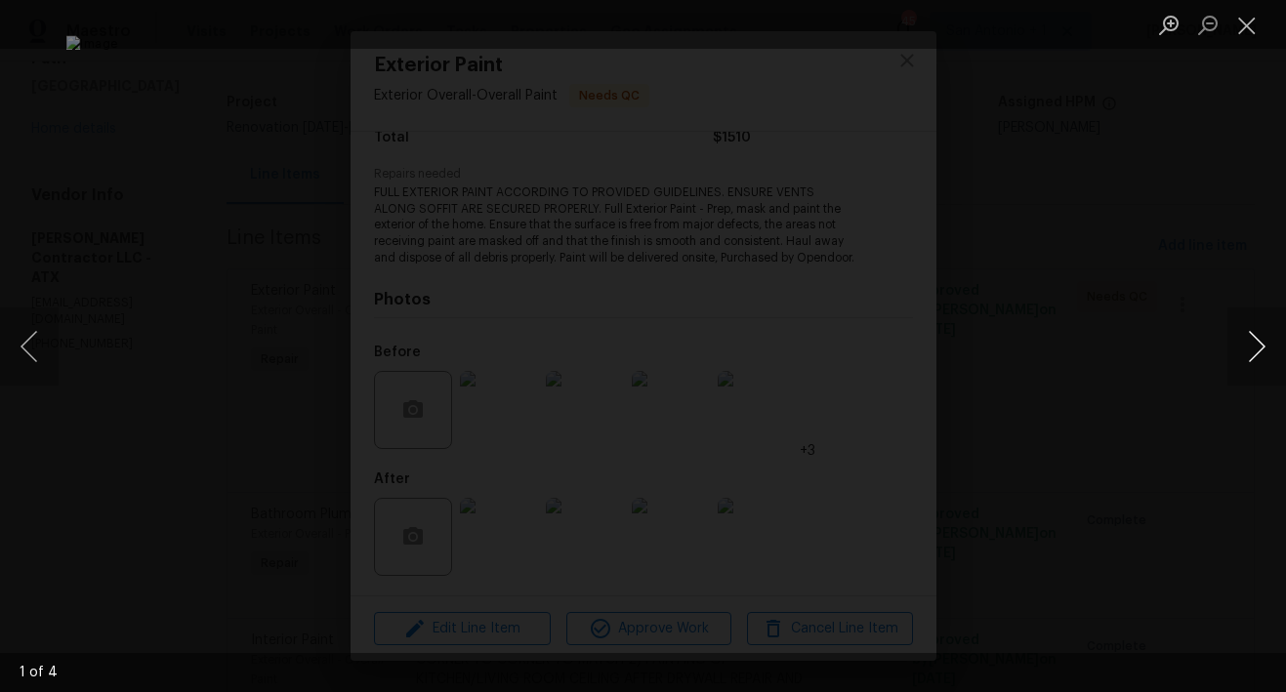
click at [1259, 342] on button "Next image" at bounding box center [1256, 346] width 59 height 78
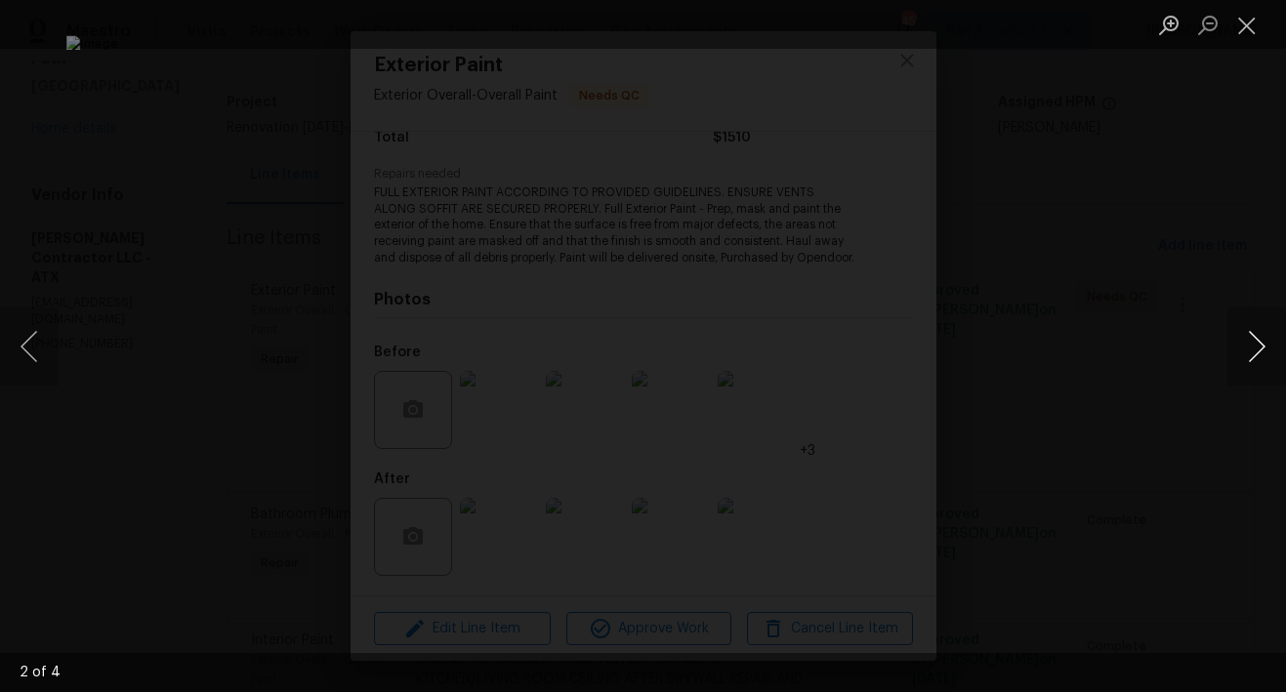
click at [1259, 342] on button "Next image" at bounding box center [1256, 346] width 59 height 78
click at [1246, 36] on button "Close lightbox" at bounding box center [1246, 25] width 39 height 34
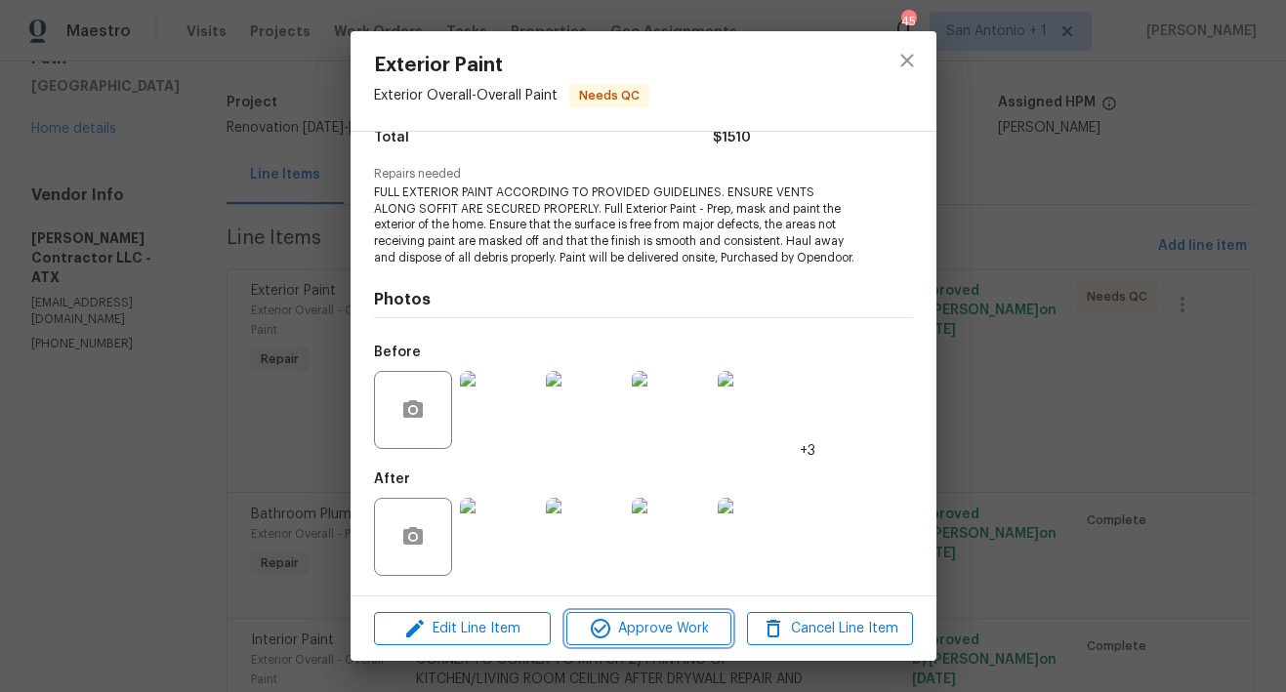
click at [673, 634] on span "Approve Work" at bounding box center [648, 629] width 153 height 24
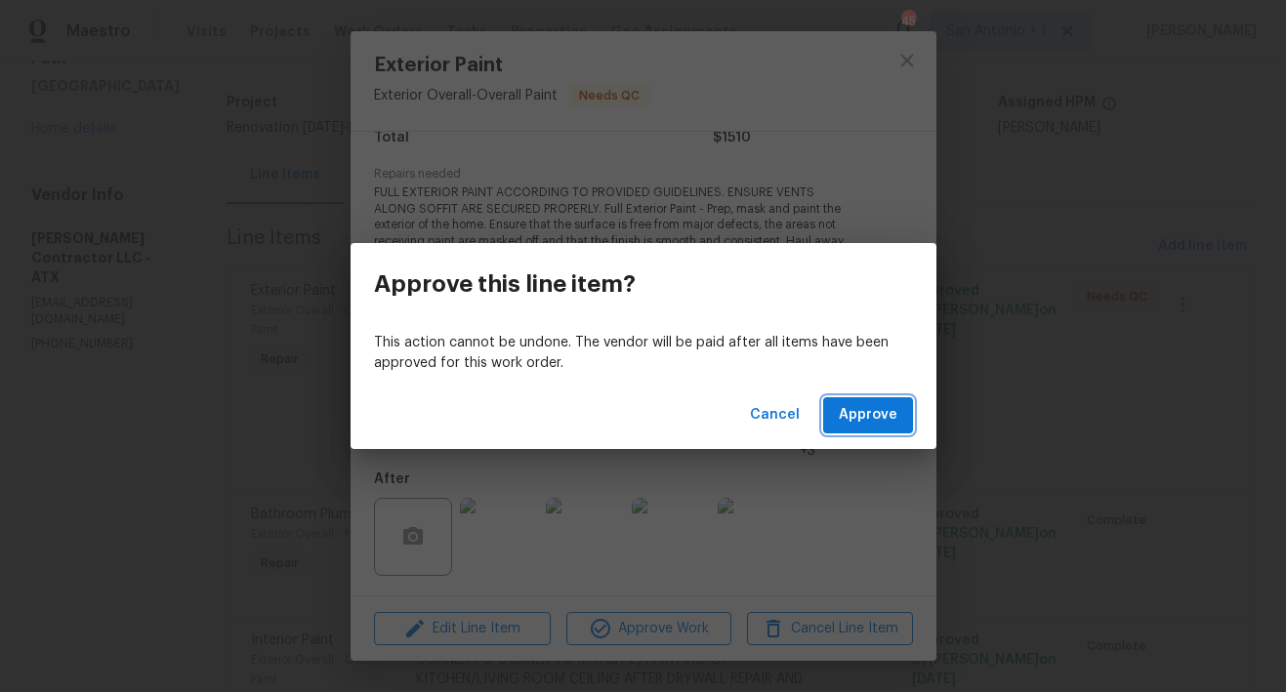
click at [849, 425] on span "Approve" at bounding box center [868, 415] width 59 height 24
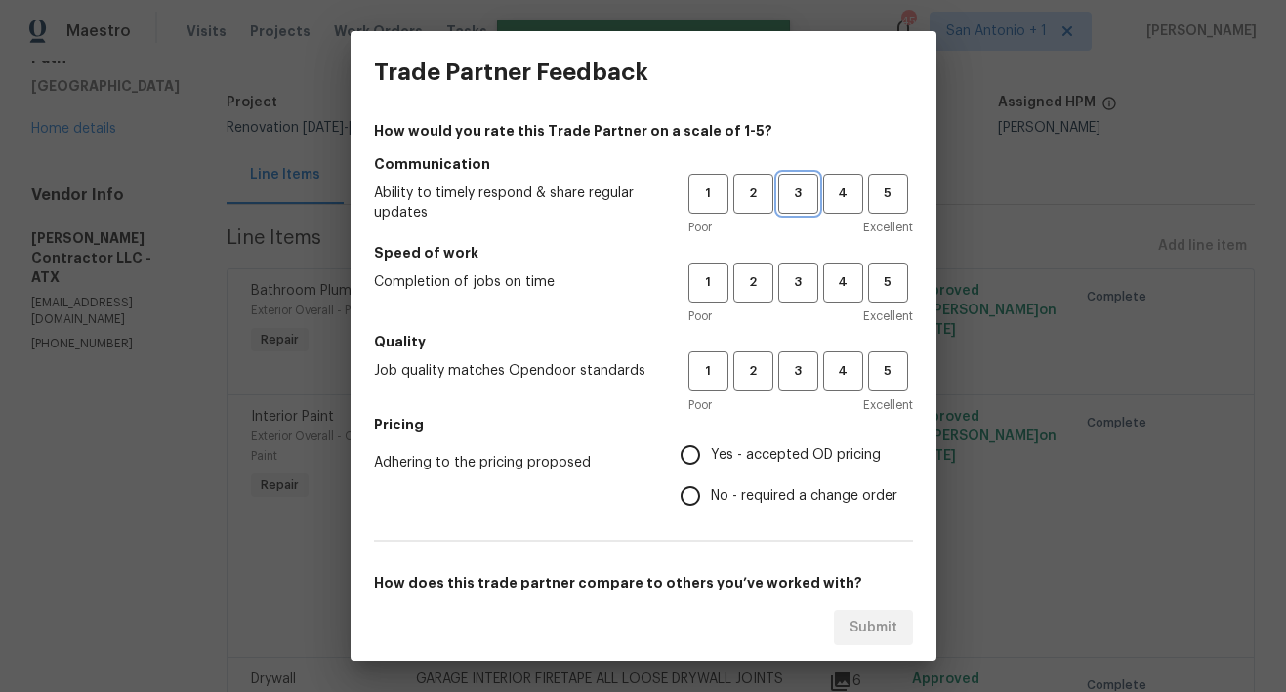
click at [792, 191] on span "3" at bounding box center [798, 194] width 36 height 22
click at [780, 289] on span "3" at bounding box center [798, 282] width 36 height 22
click at [790, 360] on span "3" at bounding box center [798, 371] width 36 height 22
click at [728, 456] on span "Yes - accepted OD pricing" at bounding box center [796, 455] width 170 height 20
click at [711, 456] on input "Yes - accepted OD pricing" at bounding box center [690, 454] width 41 height 41
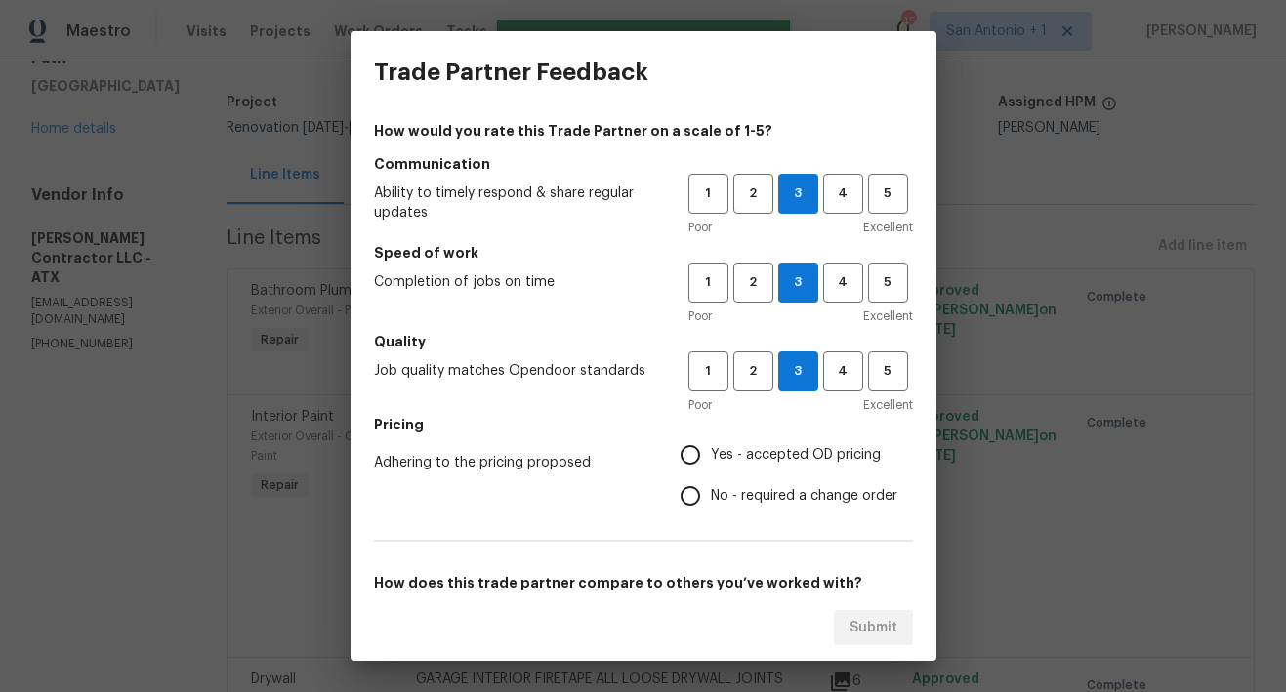
radio input "true"
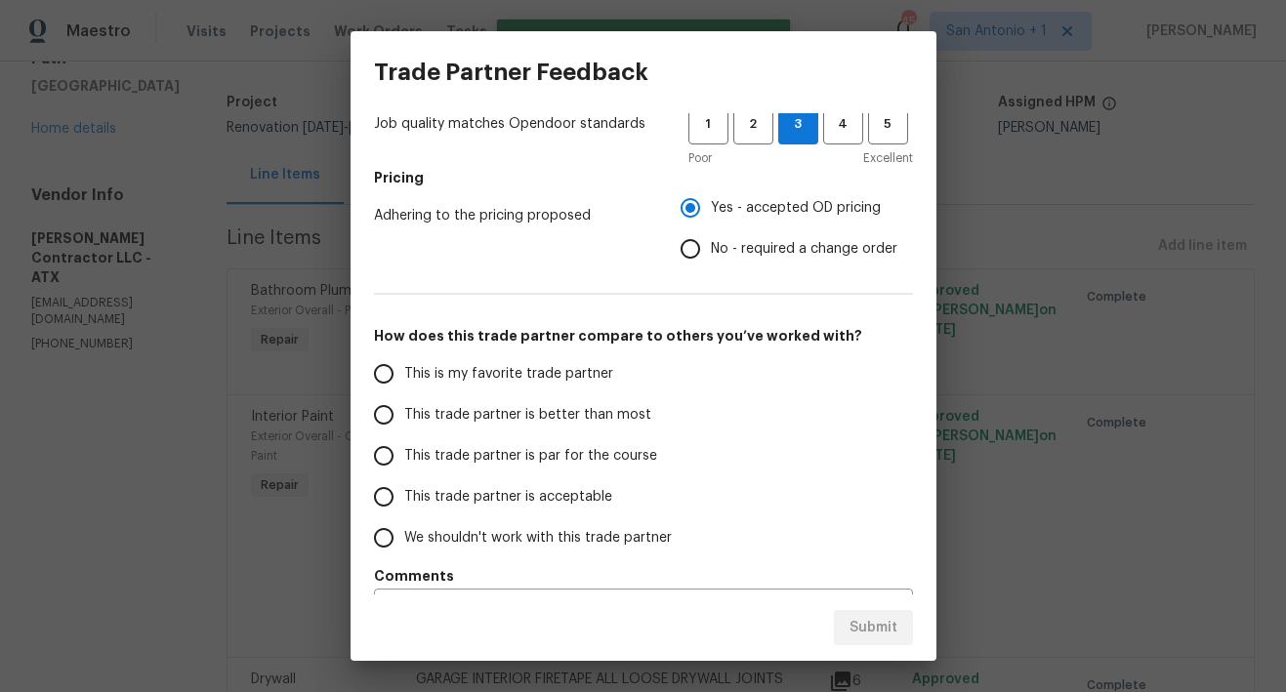
scroll to position [248, 0]
click at [601, 457] on span "This trade partner is par for the course" at bounding box center [530, 455] width 253 height 20
click at [404, 457] on input "This trade partner is par for the course" at bounding box center [383, 454] width 41 height 41
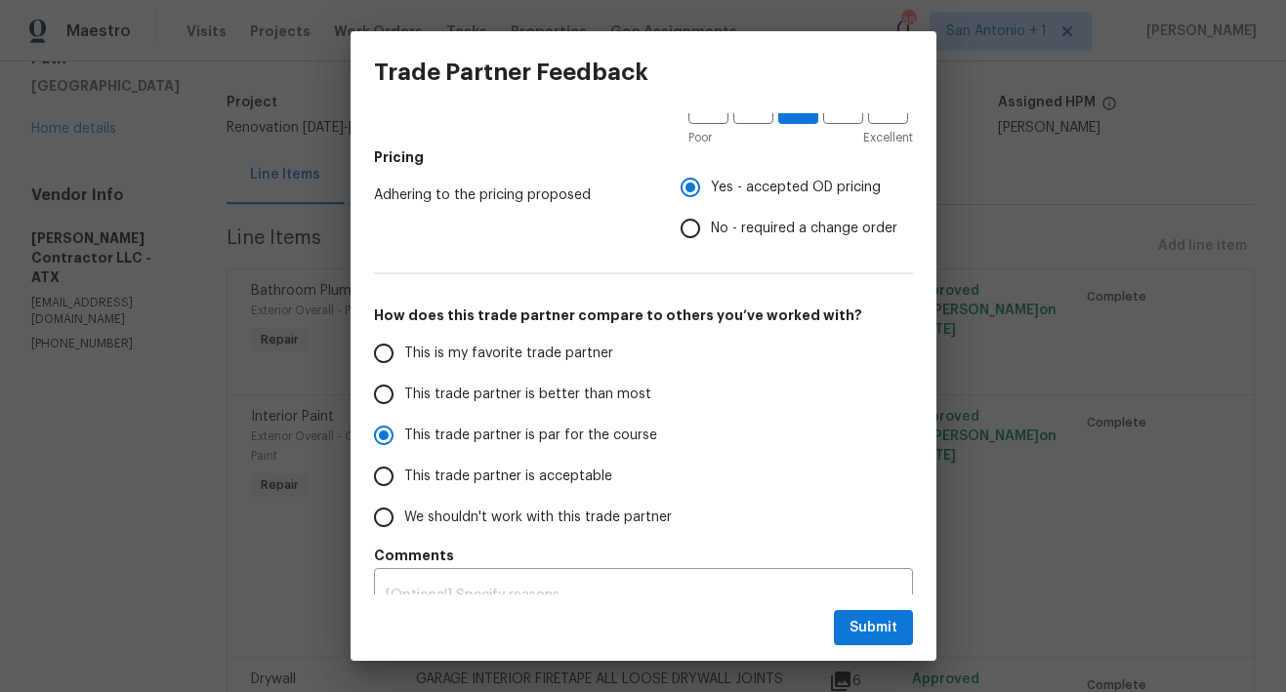
scroll to position [299, 0]
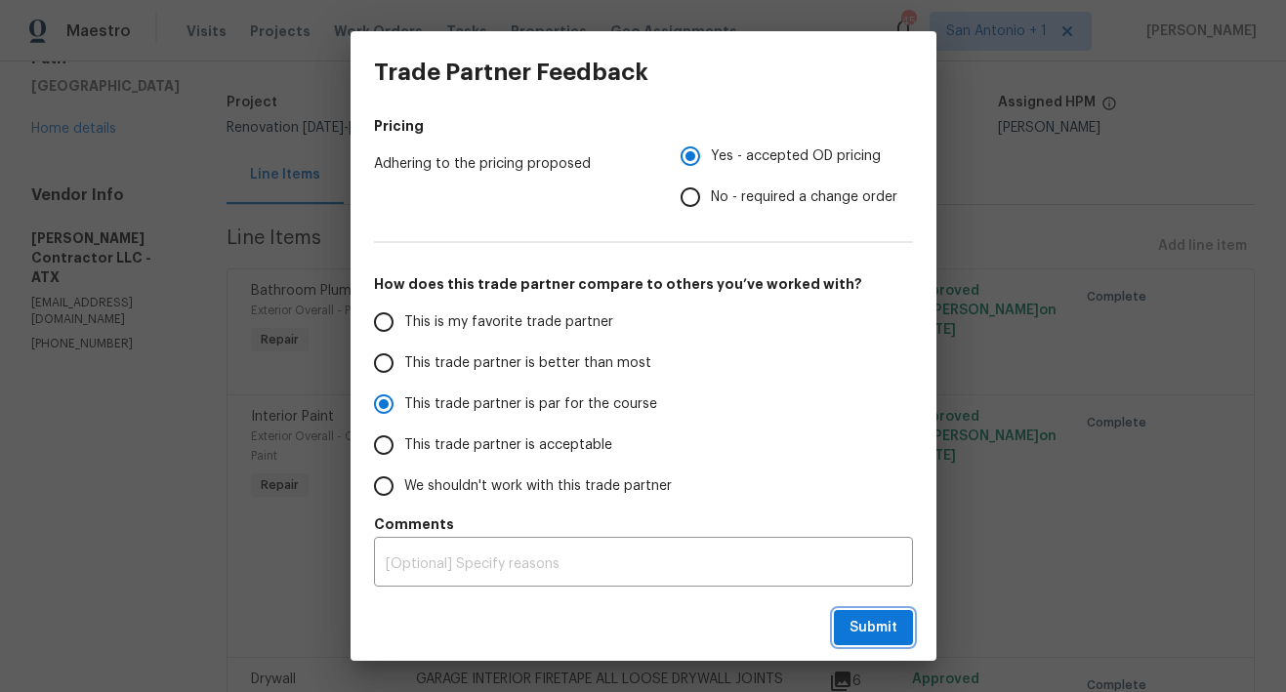
click at [877, 626] on span "Submit" at bounding box center [873, 628] width 48 height 24
radio input "true"
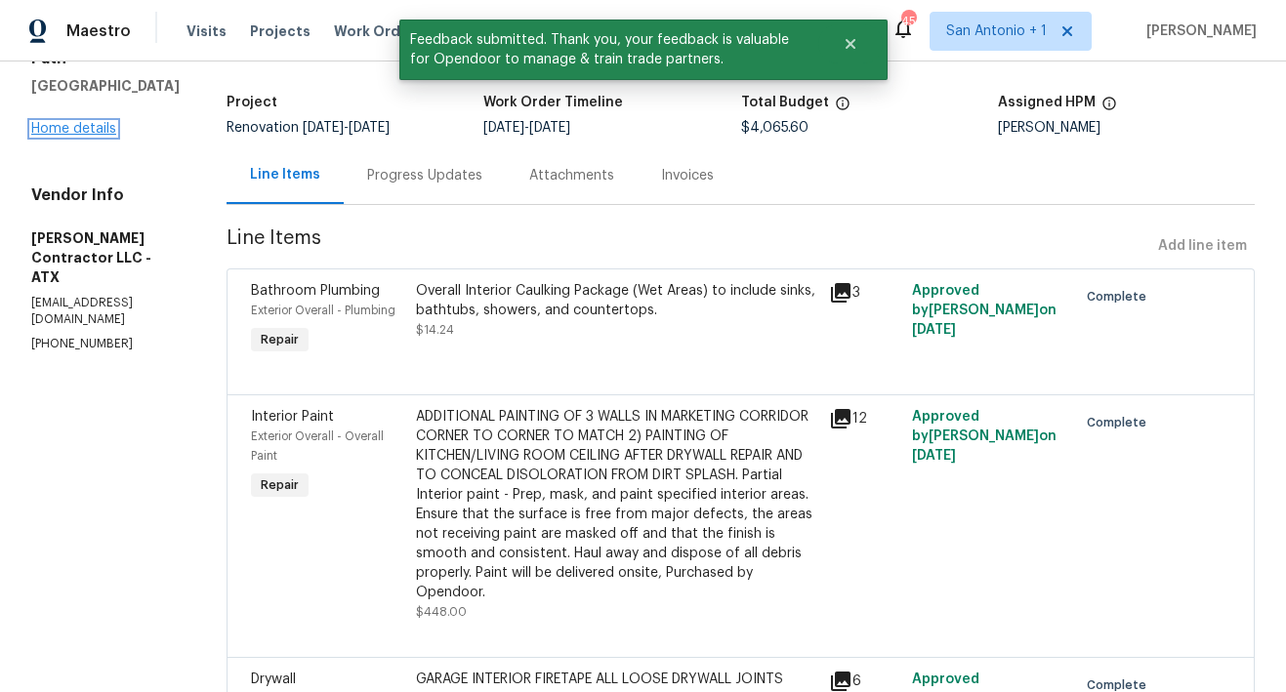
click at [79, 122] on link "Home details" at bounding box center [73, 129] width 85 height 14
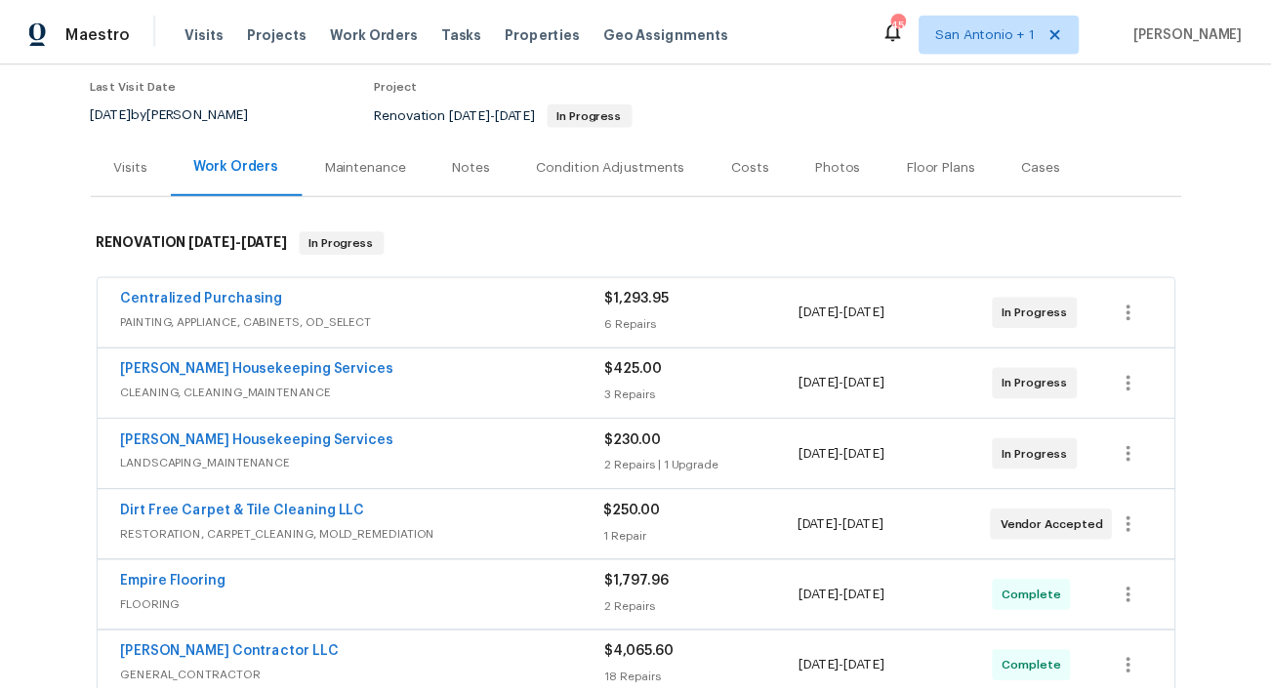
scroll to position [158, 0]
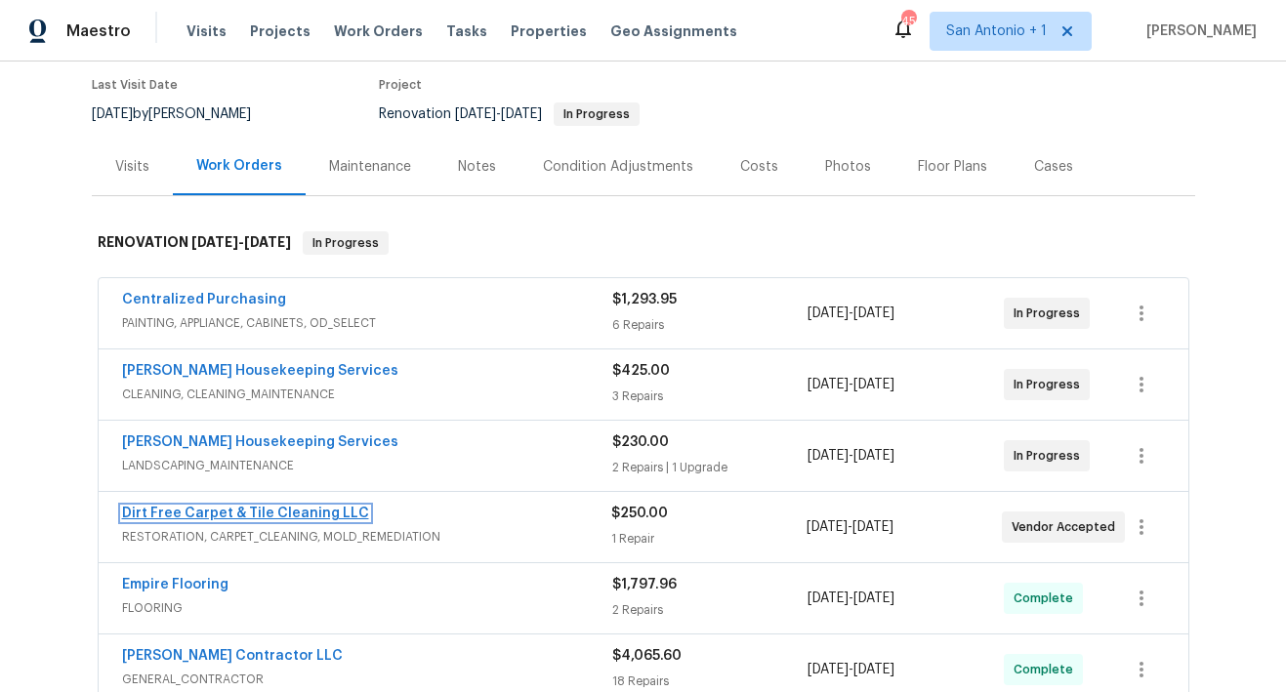
click at [278, 511] on link "Dirt Free Carpet & Tile Cleaning LLC" at bounding box center [245, 514] width 247 height 14
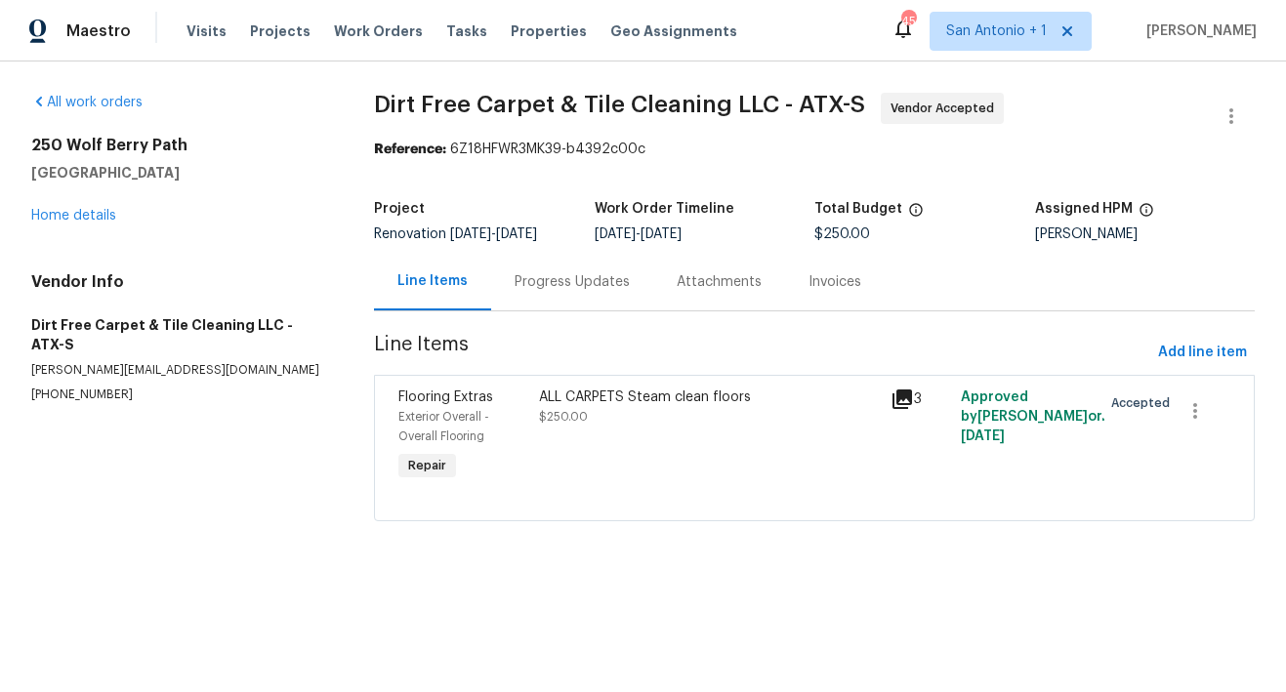
click at [568, 286] on div "Progress Updates" at bounding box center [571, 282] width 115 height 20
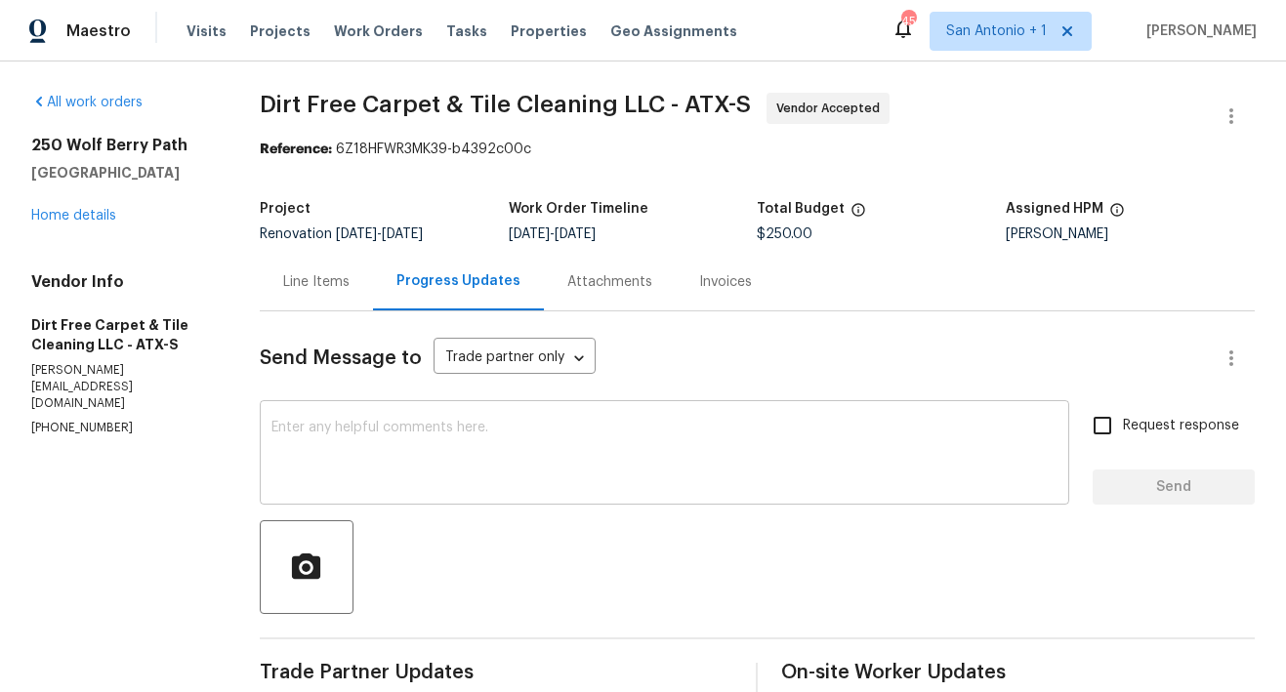
click at [480, 428] on textarea at bounding box center [664, 455] width 786 height 68
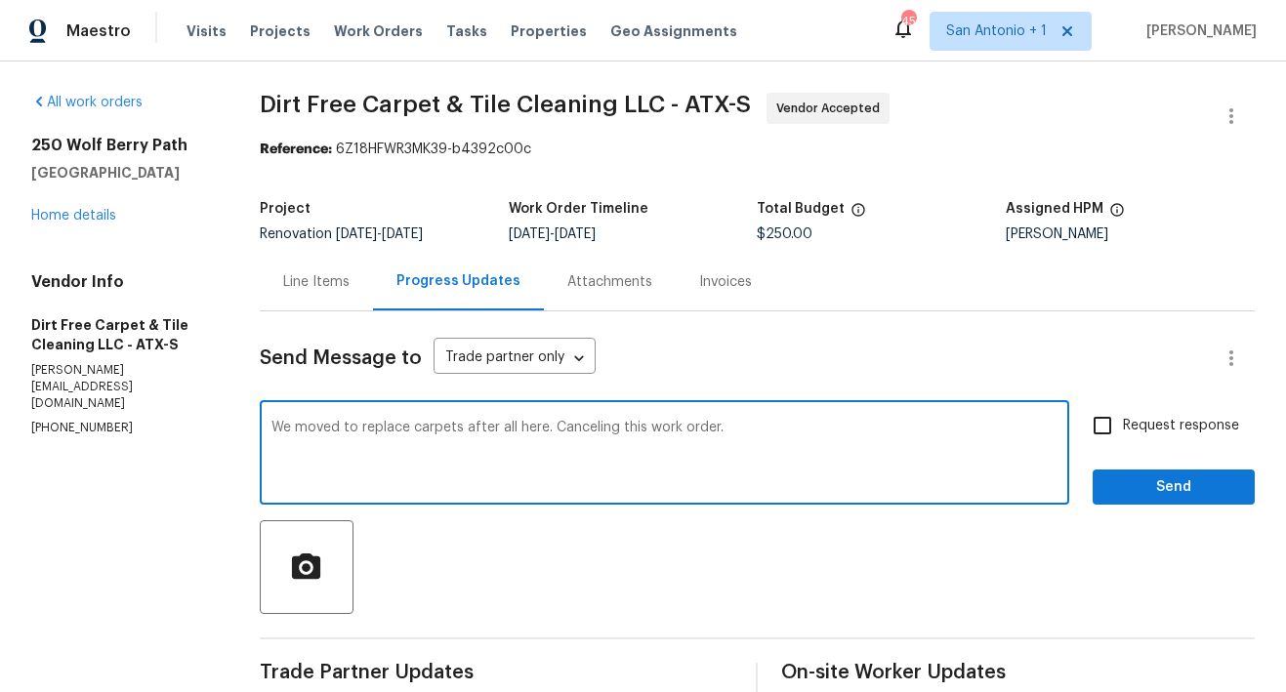
type textarea "We moved to replace carpets after all here. Canceling this work order."
click at [1108, 477] on span "Send" at bounding box center [1173, 487] width 131 height 24
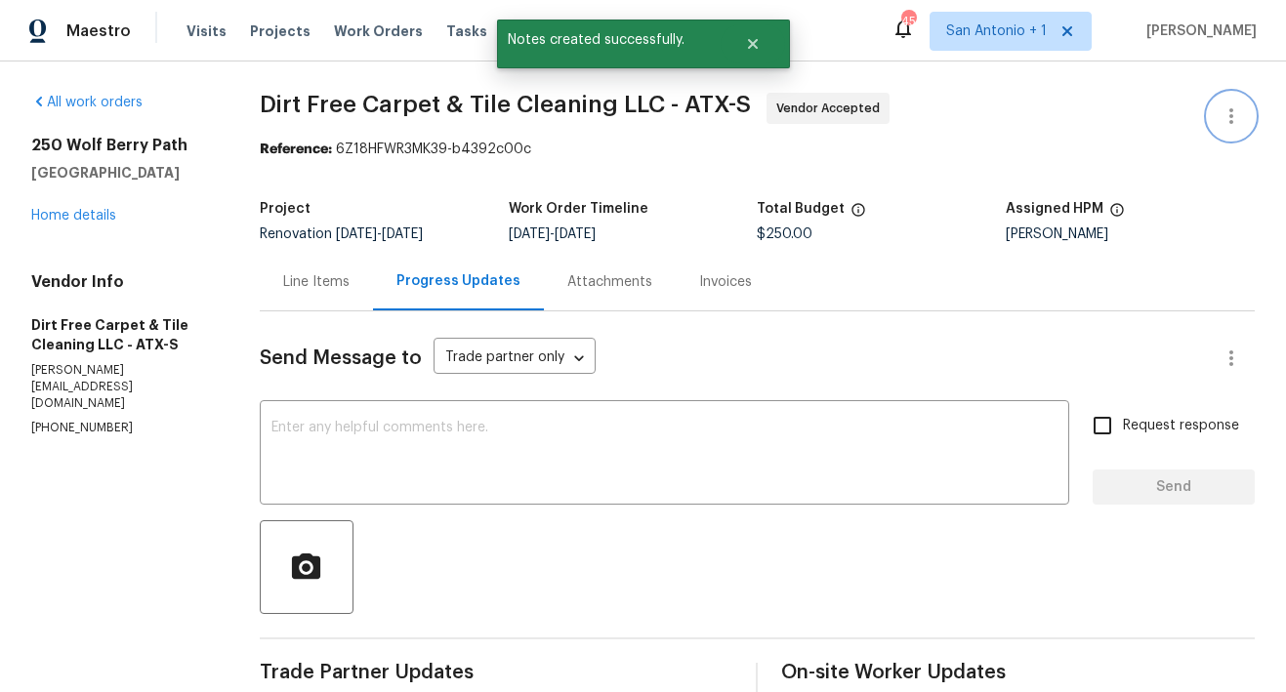
click at [1219, 118] on icon "button" at bounding box center [1230, 115] width 23 height 23
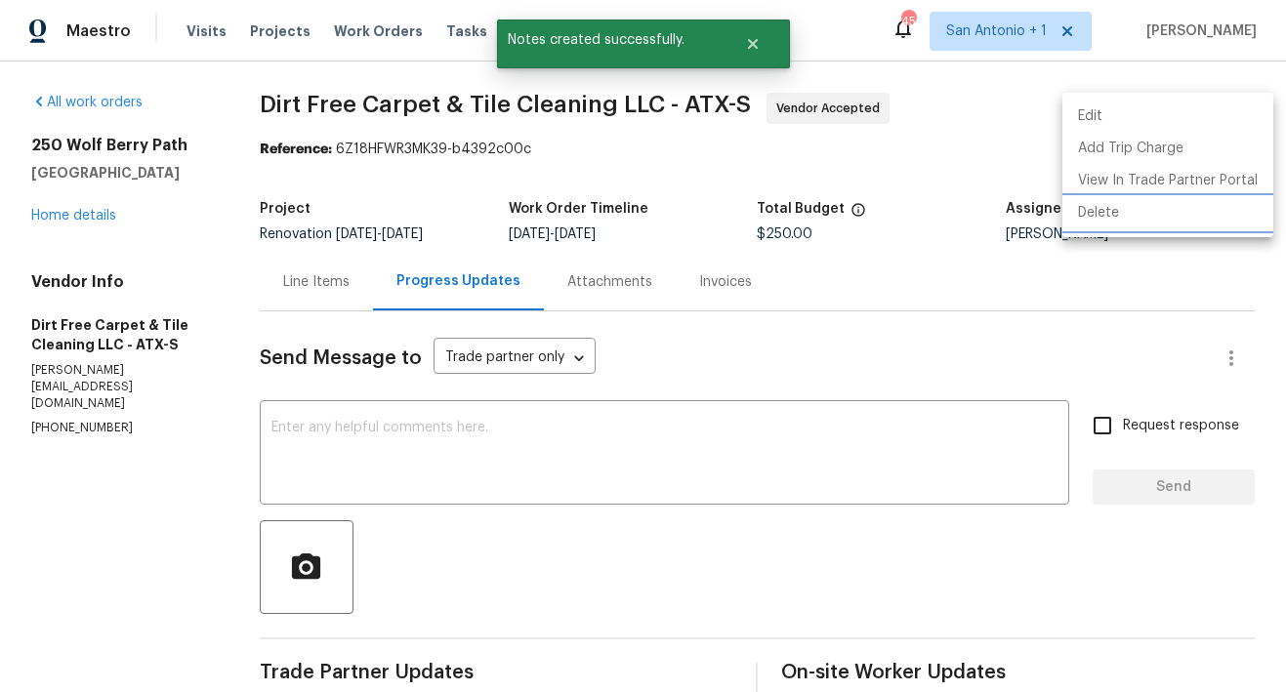
click at [1095, 208] on li "Delete" at bounding box center [1167, 213] width 211 height 32
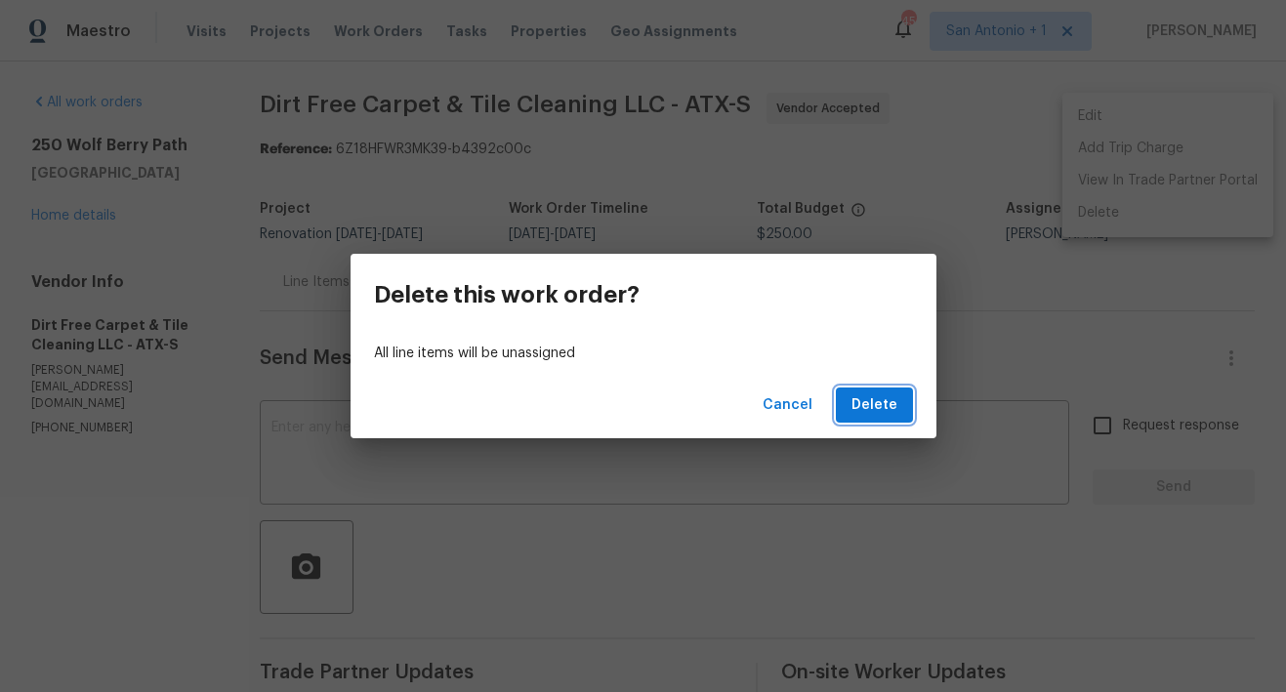
click at [875, 402] on span "Delete" at bounding box center [874, 405] width 46 height 24
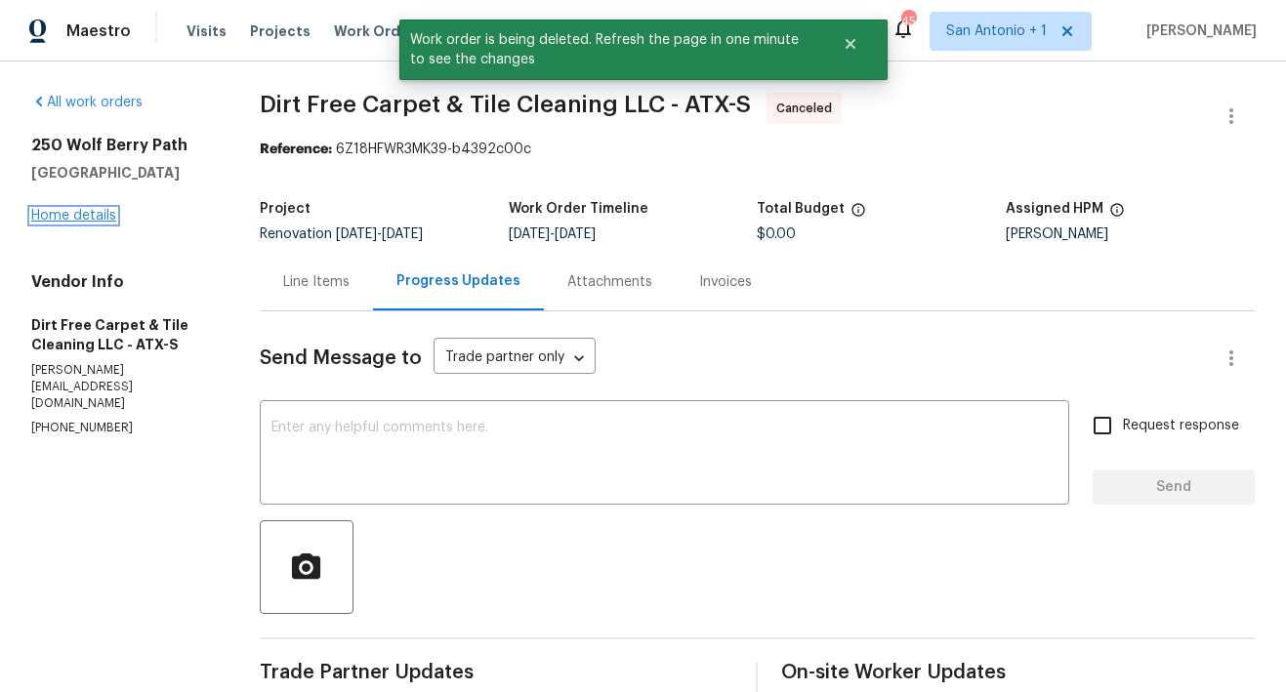
click at [86, 218] on link "Home details" at bounding box center [73, 216] width 85 height 14
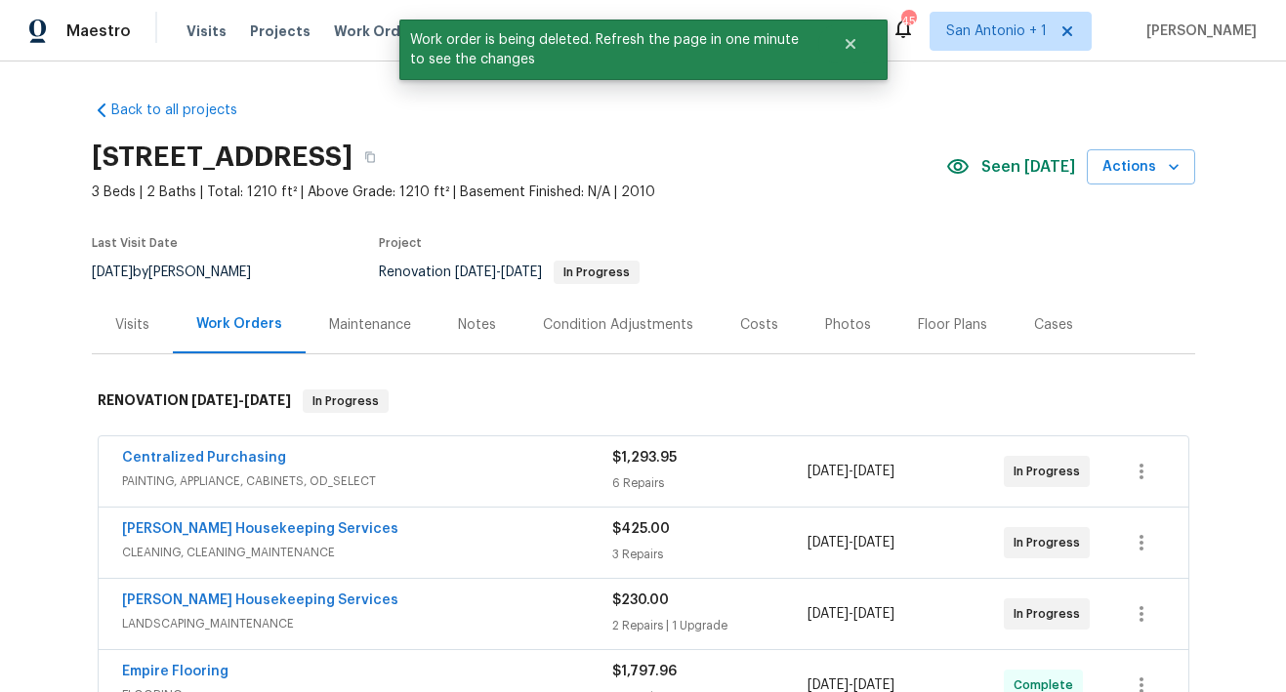
click at [463, 323] on div "Notes" at bounding box center [477, 325] width 38 height 20
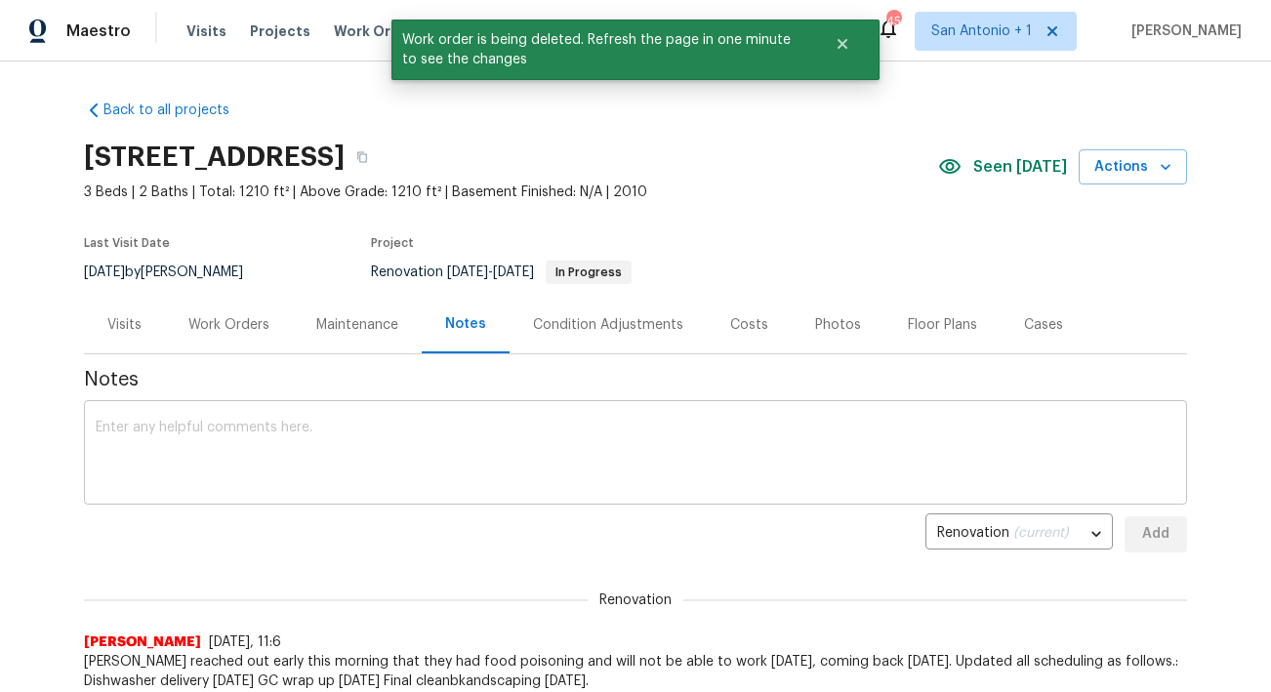
click at [421, 419] on div "x ​" at bounding box center [635, 455] width 1103 height 100
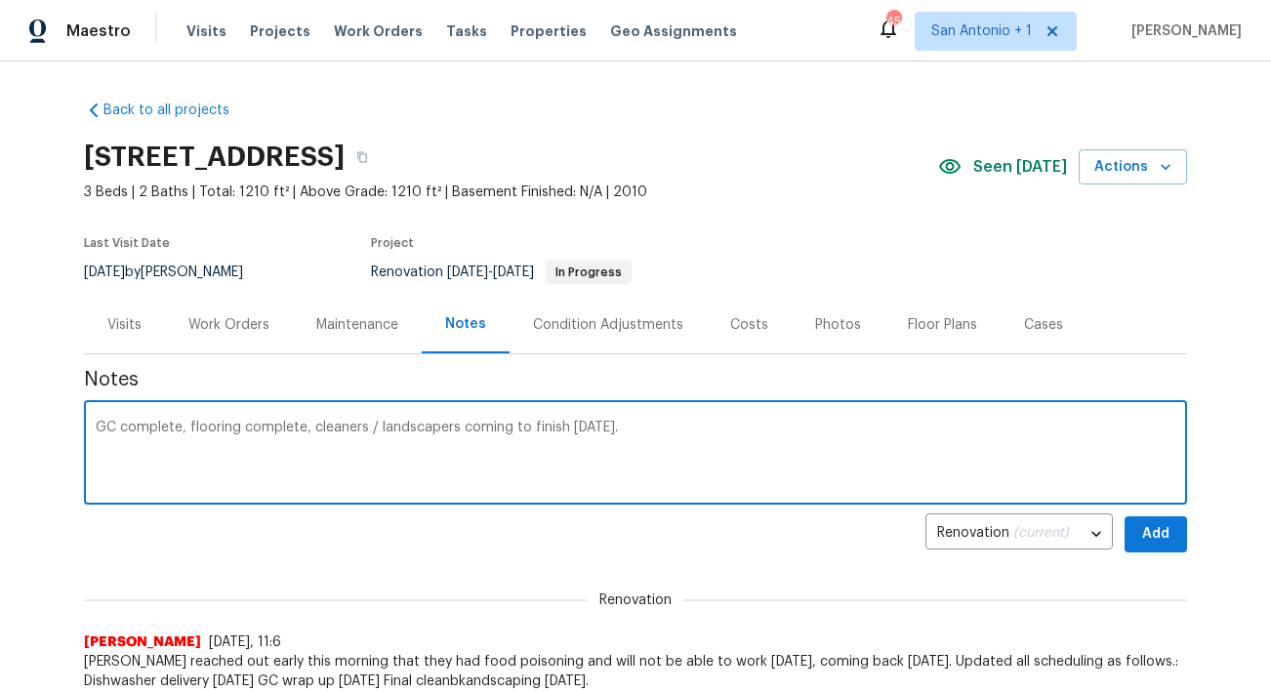
type textarea "GC complete, flooring complete, cleaners / landscapers coming to finish tomorro…"
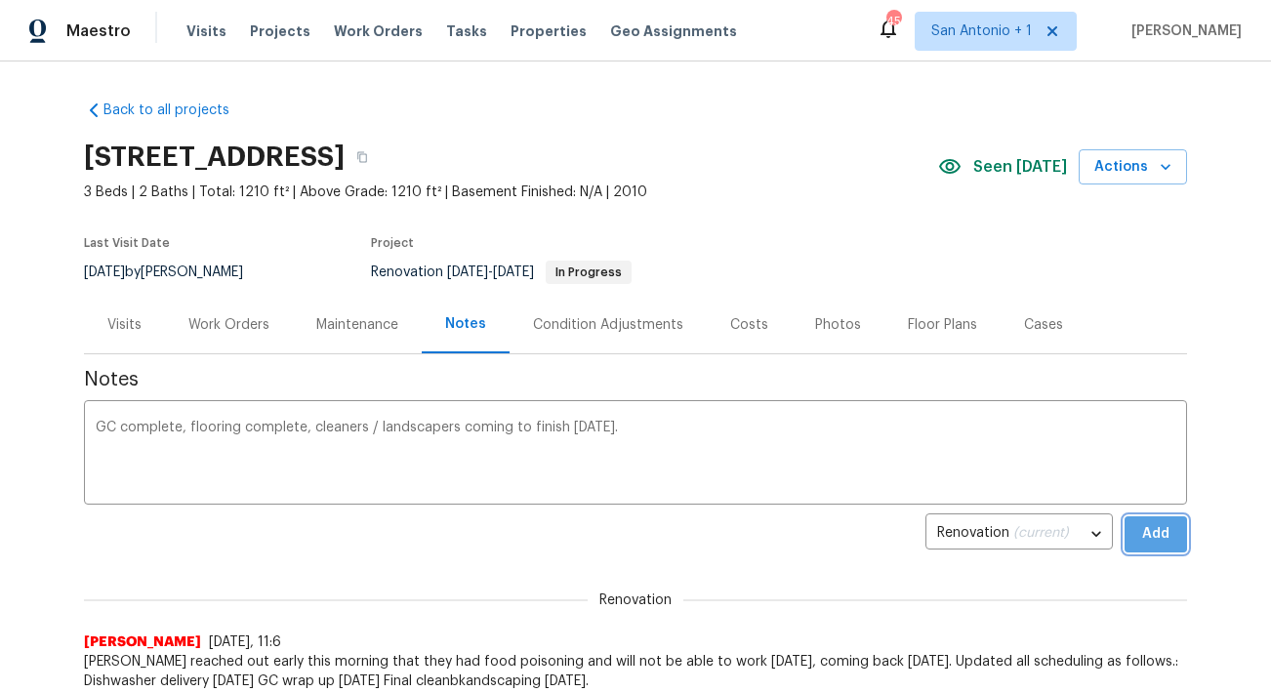
click at [1157, 530] on span "Add" at bounding box center [1155, 534] width 31 height 24
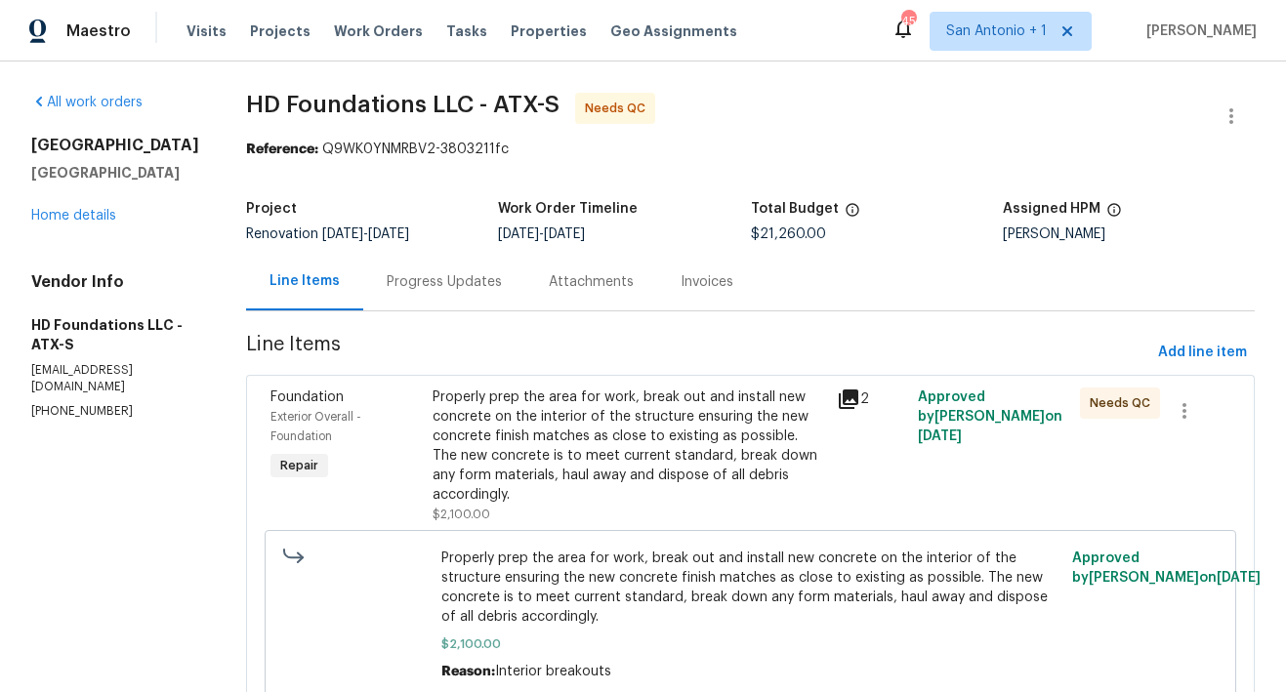
click at [621, 457] on div "Properly prep the area for work, break out and install new concrete on the inte…" at bounding box center [628, 446] width 393 height 117
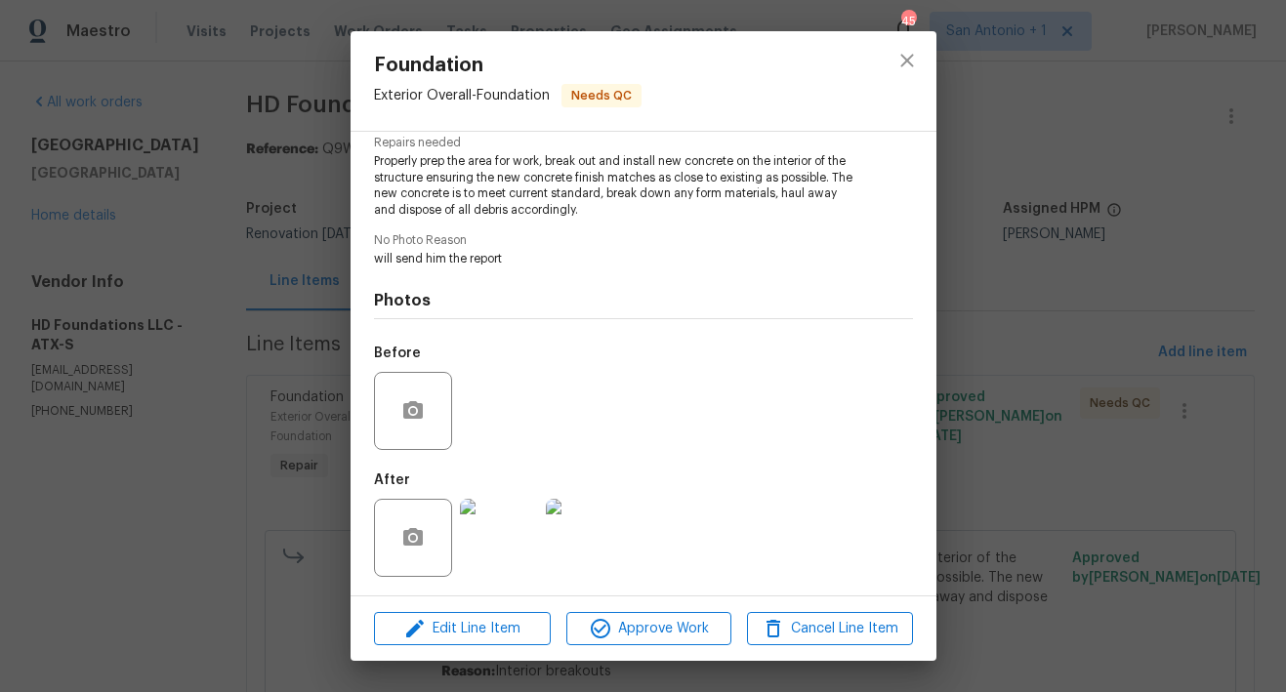
scroll to position [207, 0]
click at [647, 632] on span "Approve Work" at bounding box center [648, 629] width 153 height 24
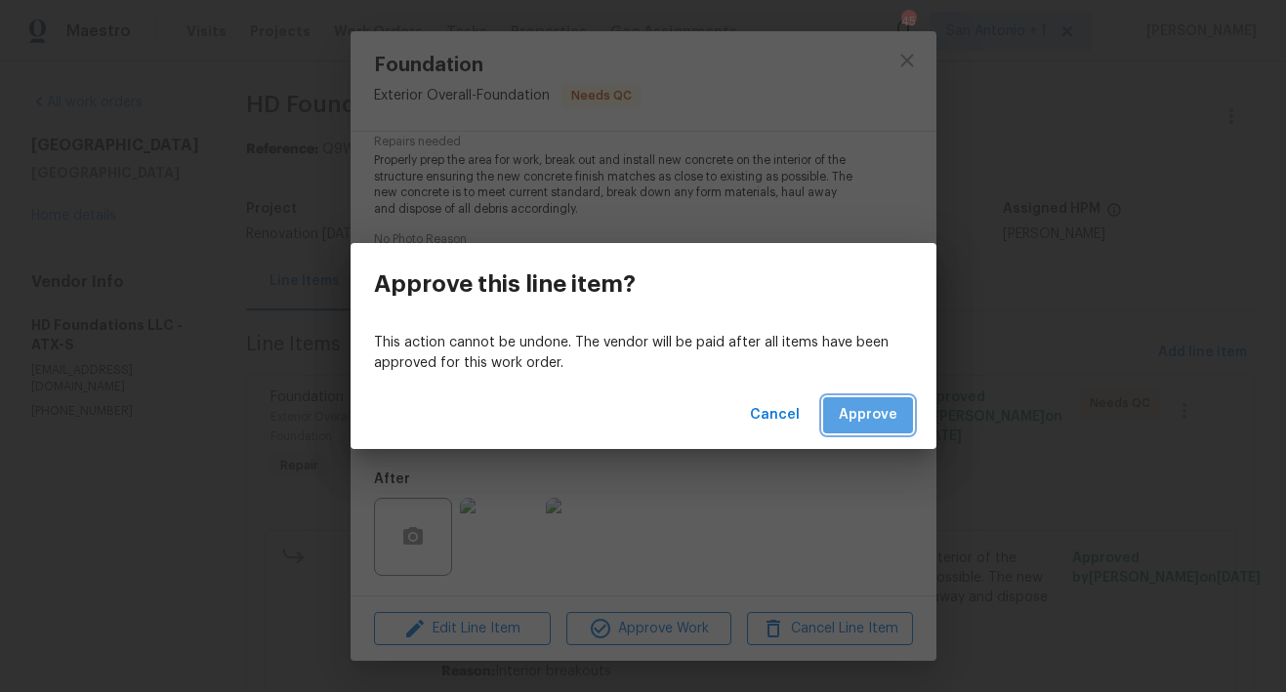
click at [869, 406] on span "Approve" at bounding box center [868, 415] width 59 height 24
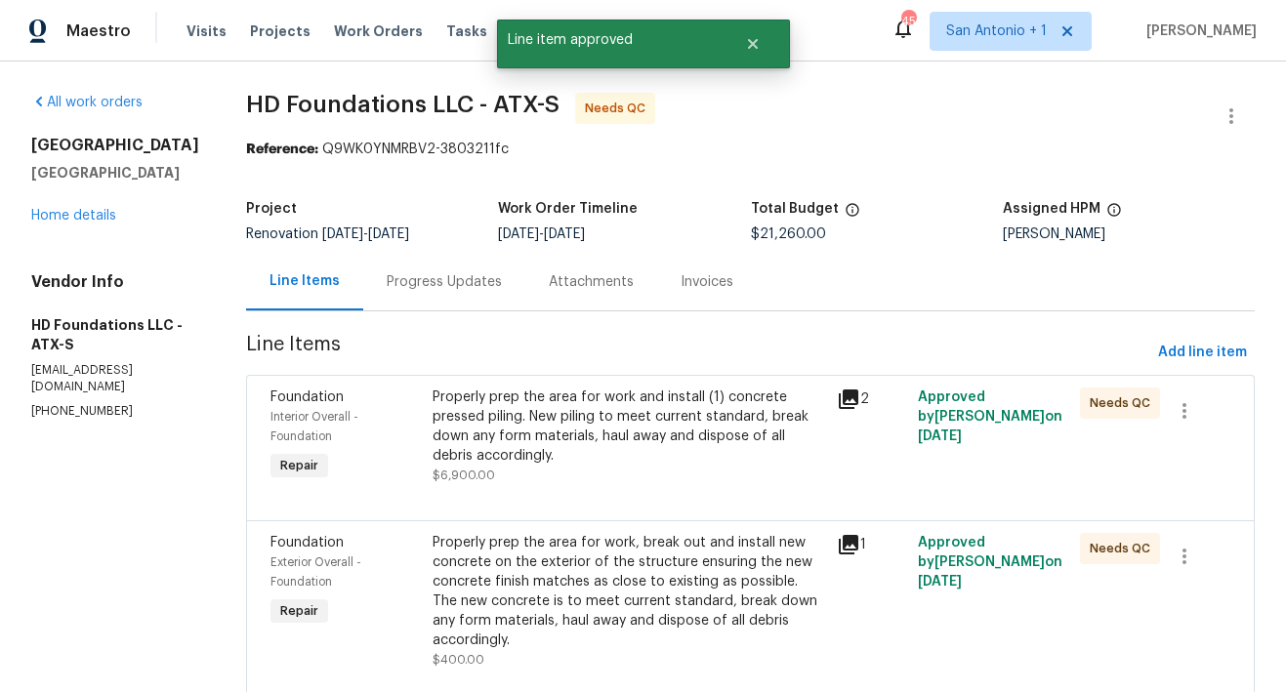
click at [567, 440] on div "Properly prep the area for work and install (1) concrete pressed piling. New pi…" at bounding box center [628, 427] width 393 height 78
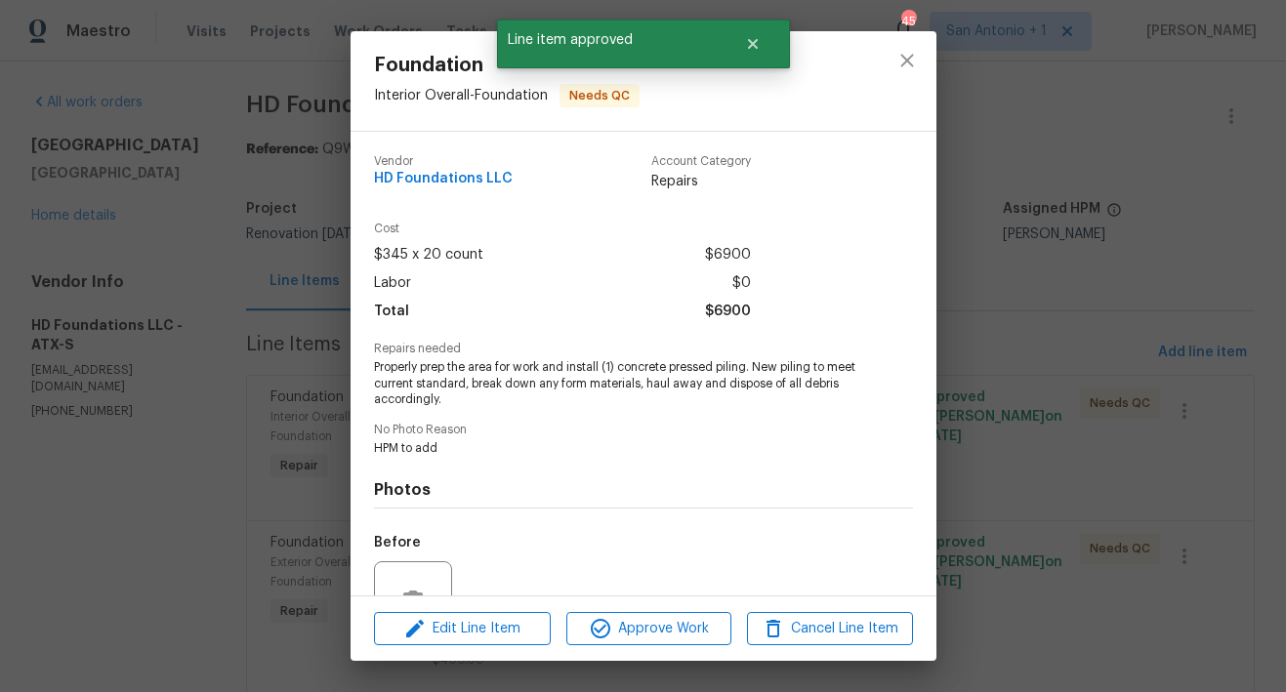
scroll to position [190, 0]
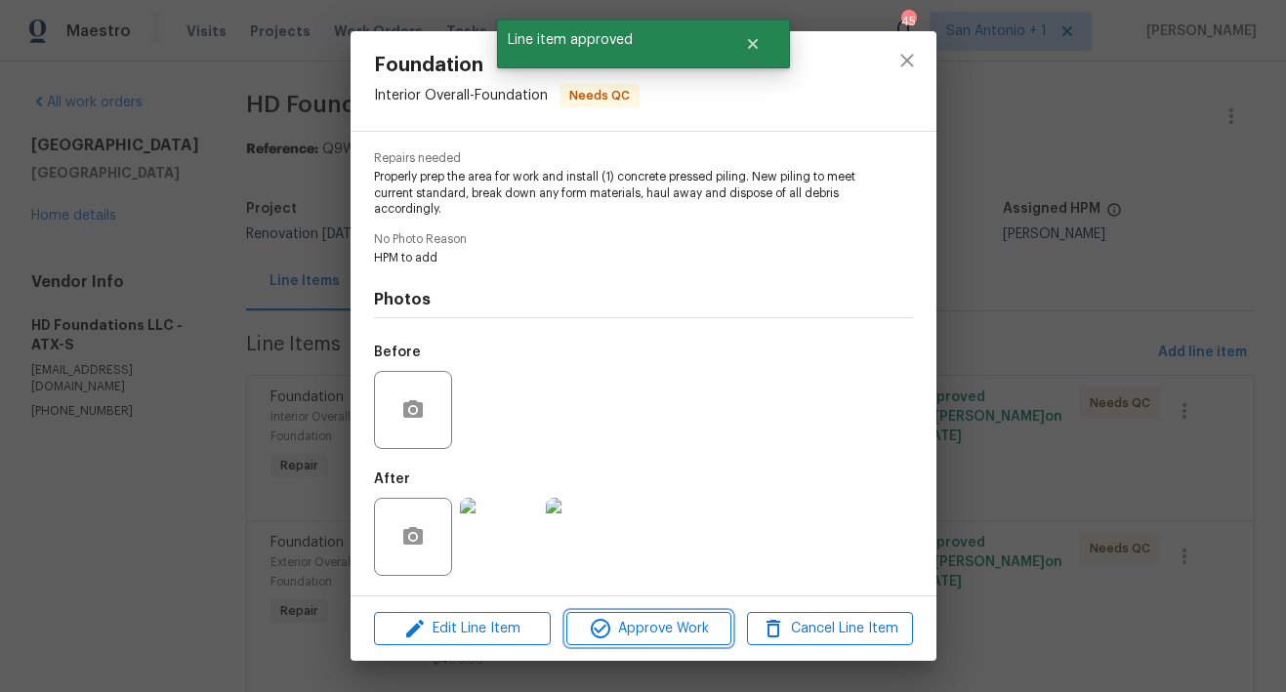
click at [640, 621] on span "Approve Work" at bounding box center [648, 629] width 153 height 24
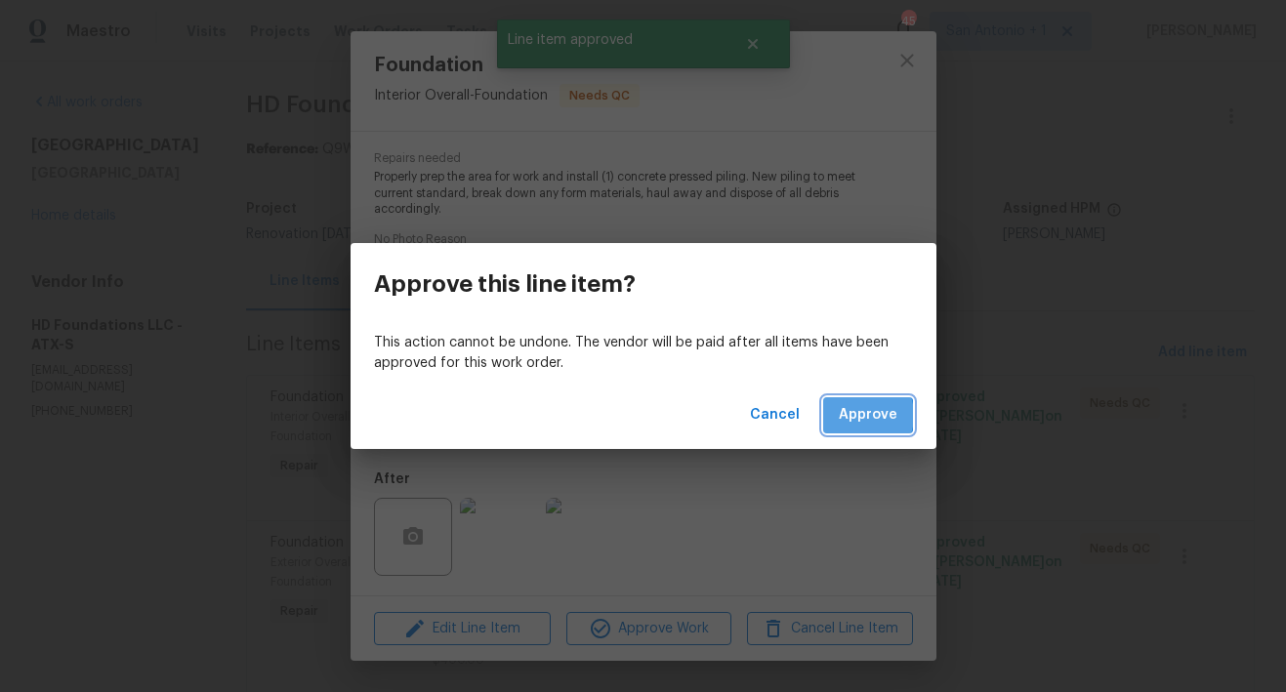
click at [855, 415] on span "Approve" at bounding box center [868, 415] width 59 height 24
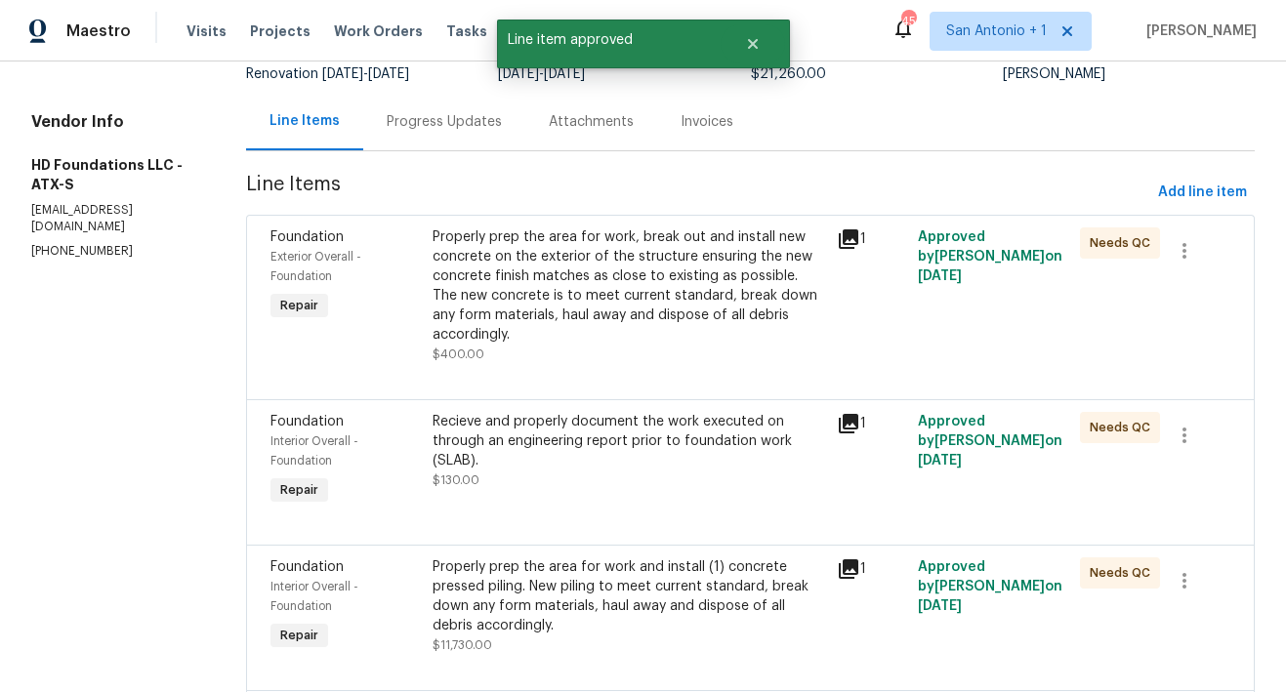
scroll to position [233, 0]
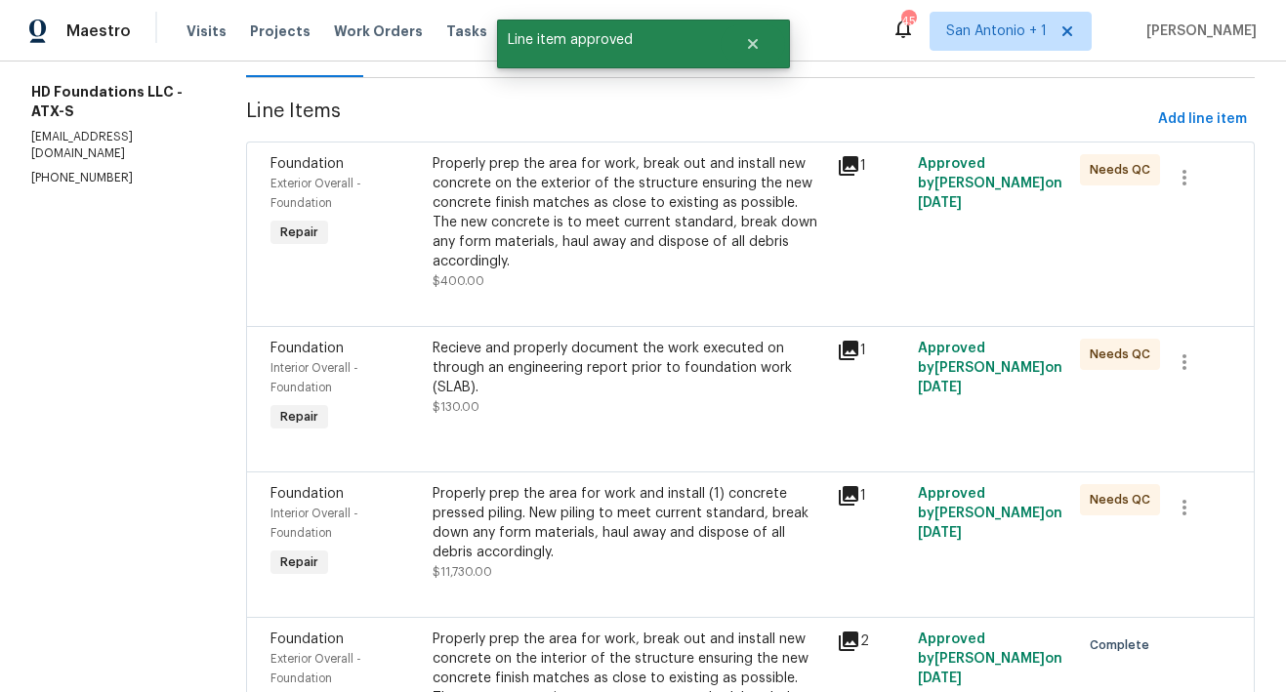
click at [571, 237] on div "Properly prep the area for work, break out and install new concrete on the exte…" at bounding box center [628, 212] width 393 height 117
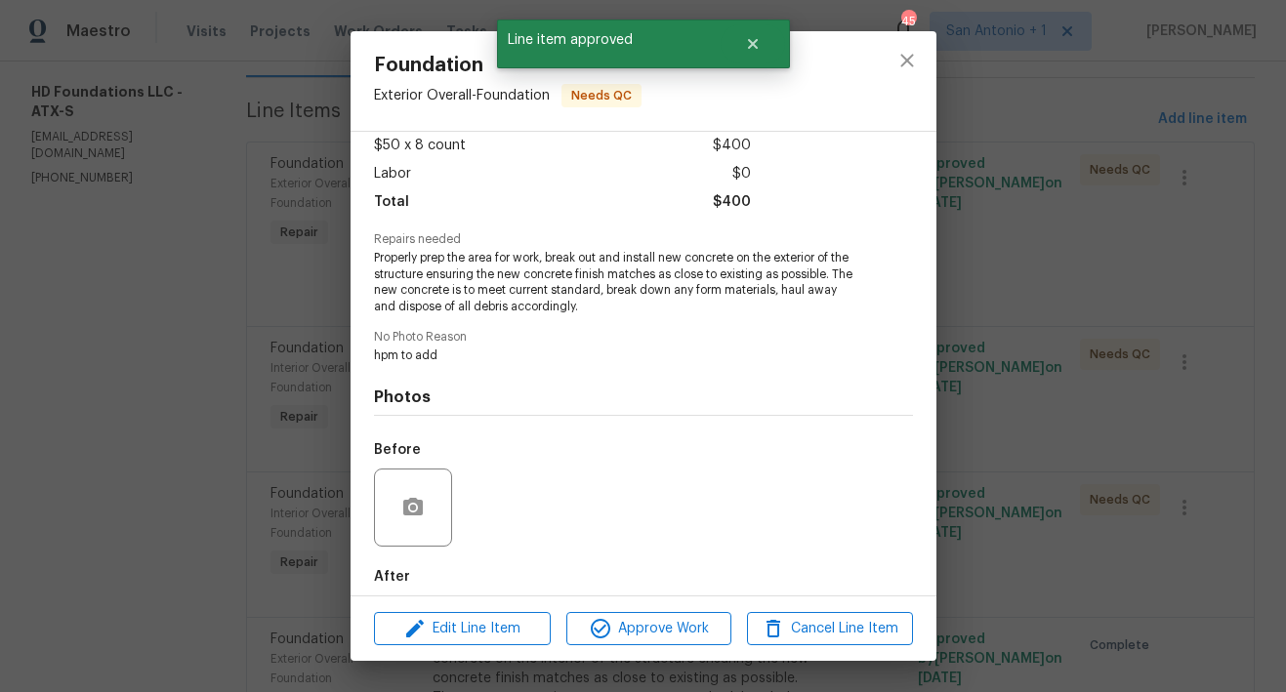
scroll to position [207, 0]
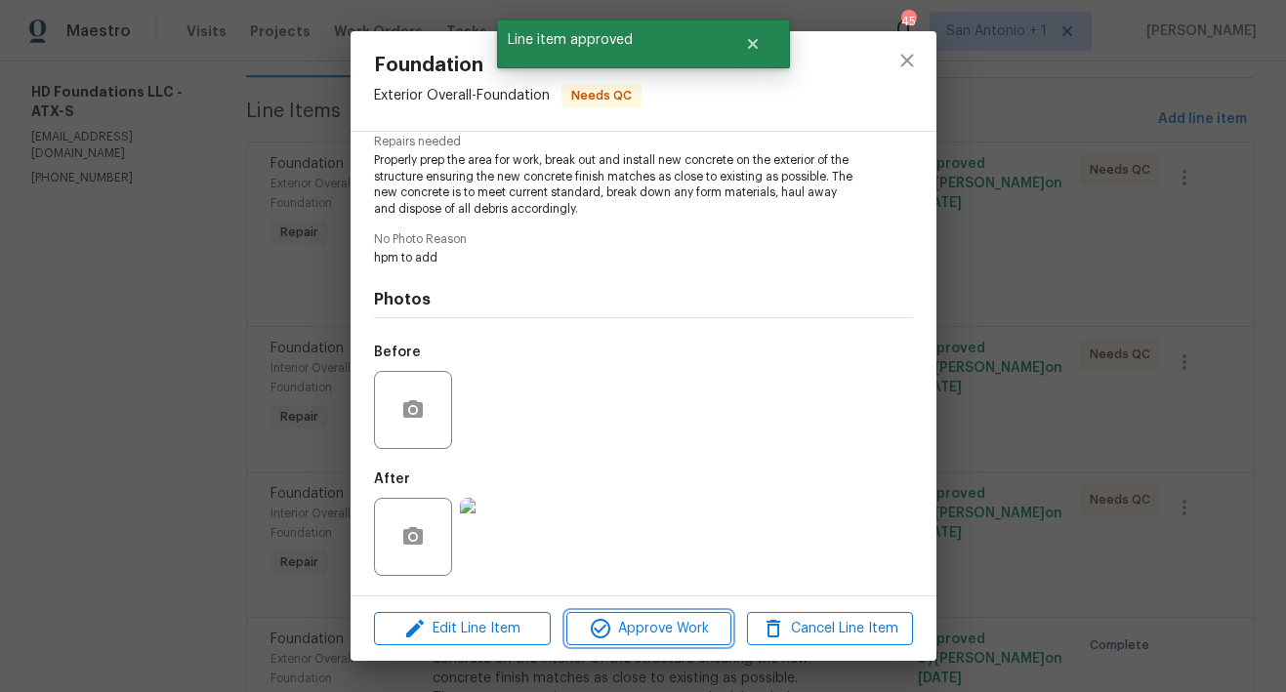
click at [640, 635] on span "Approve Work" at bounding box center [648, 629] width 153 height 24
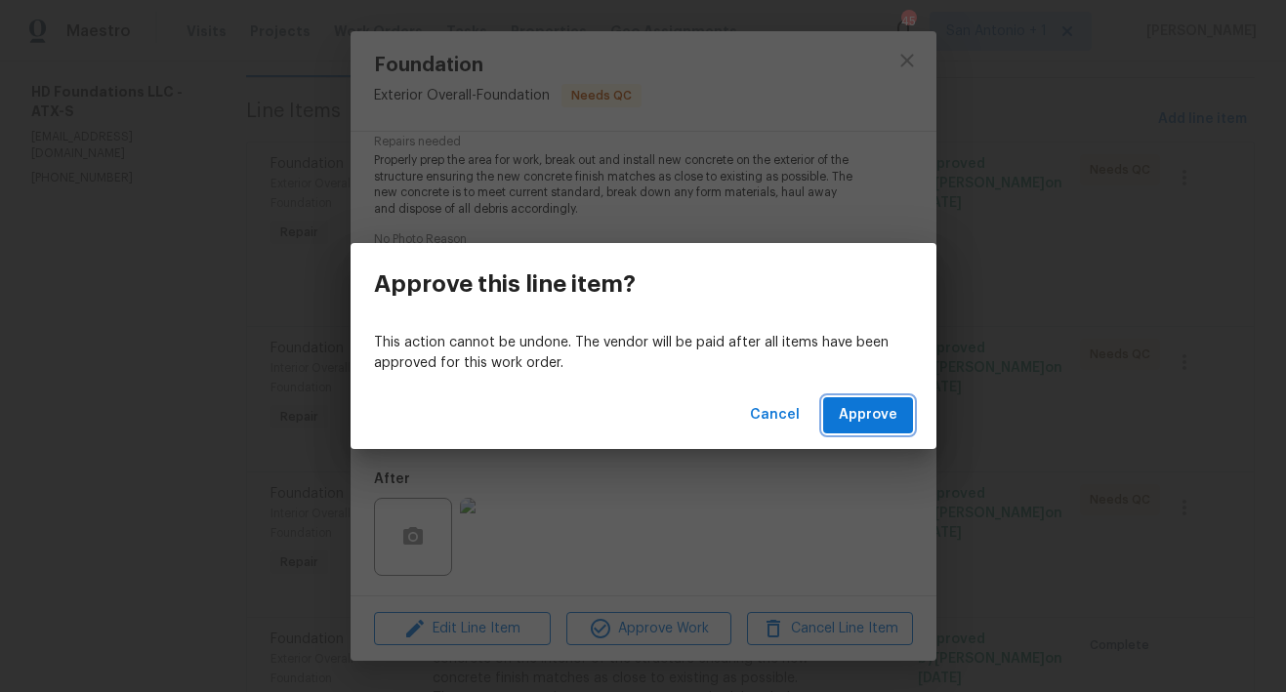
click at [851, 414] on span "Approve" at bounding box center [868, 415] width 59 height 24
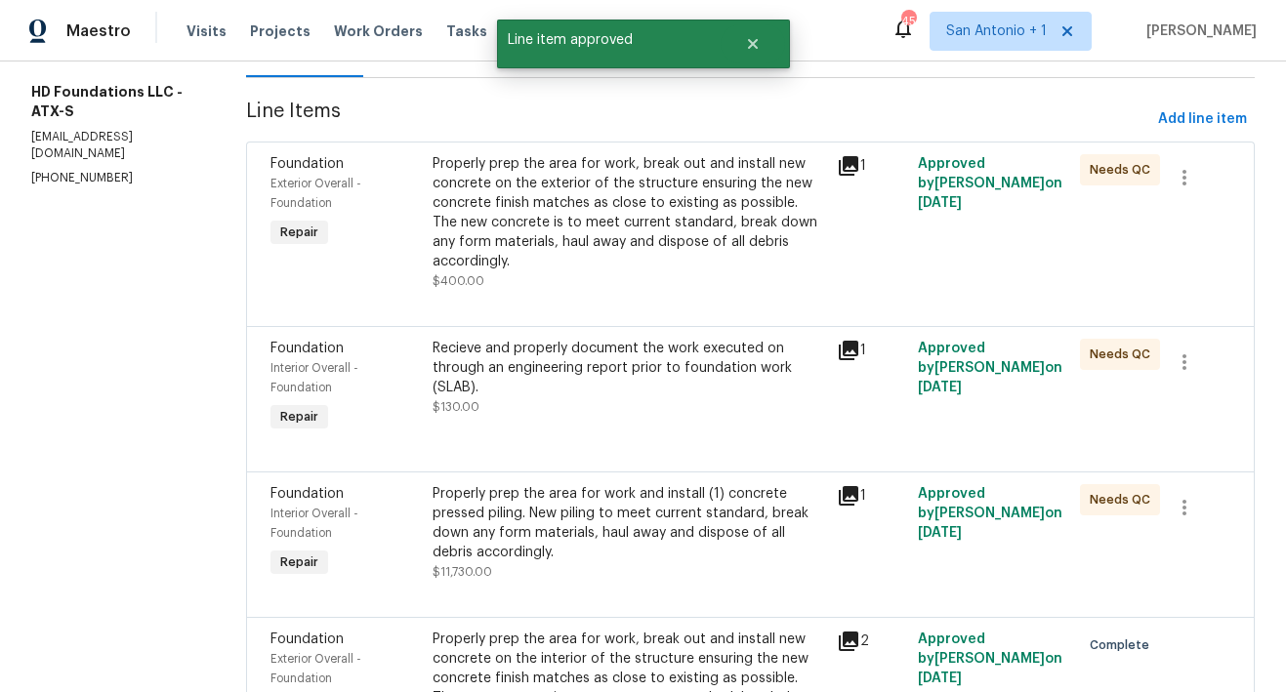
scroll to position [0, 0]
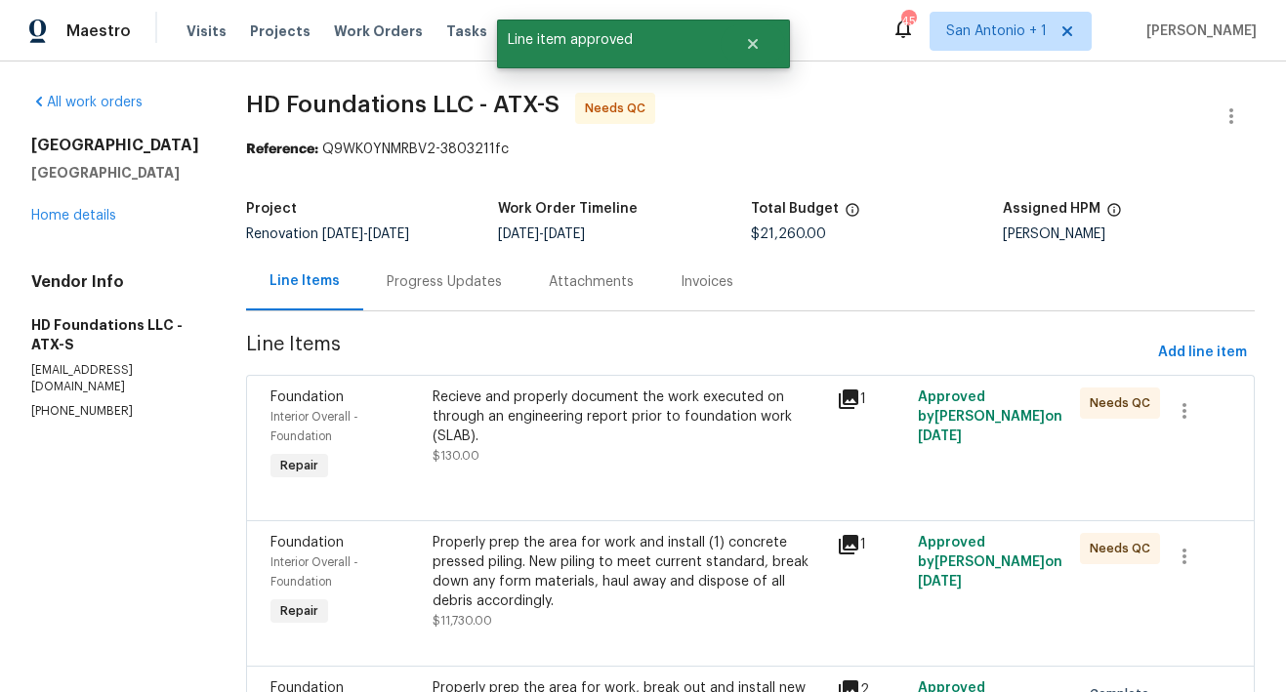
click at [581, 445] on div "Recieve and properly document the work executed on through an engineering repor…" at bounding box center [628, 427] width 393 height 78
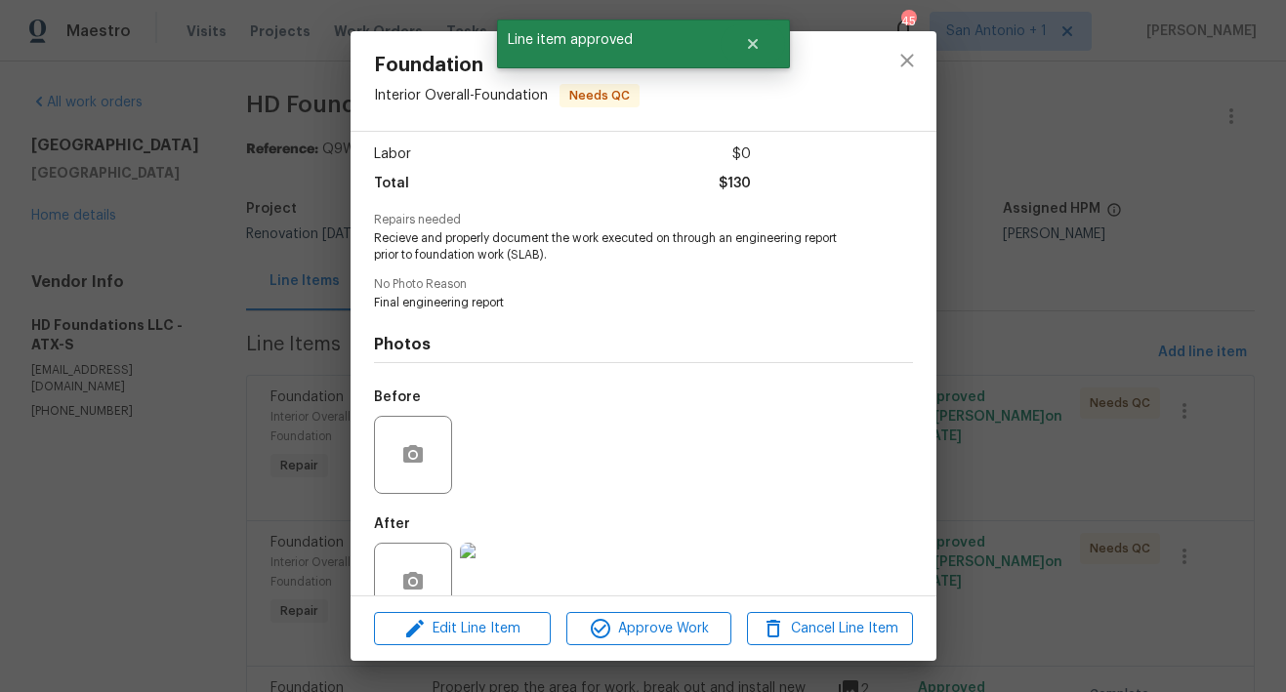
scroll to position [174, 0]
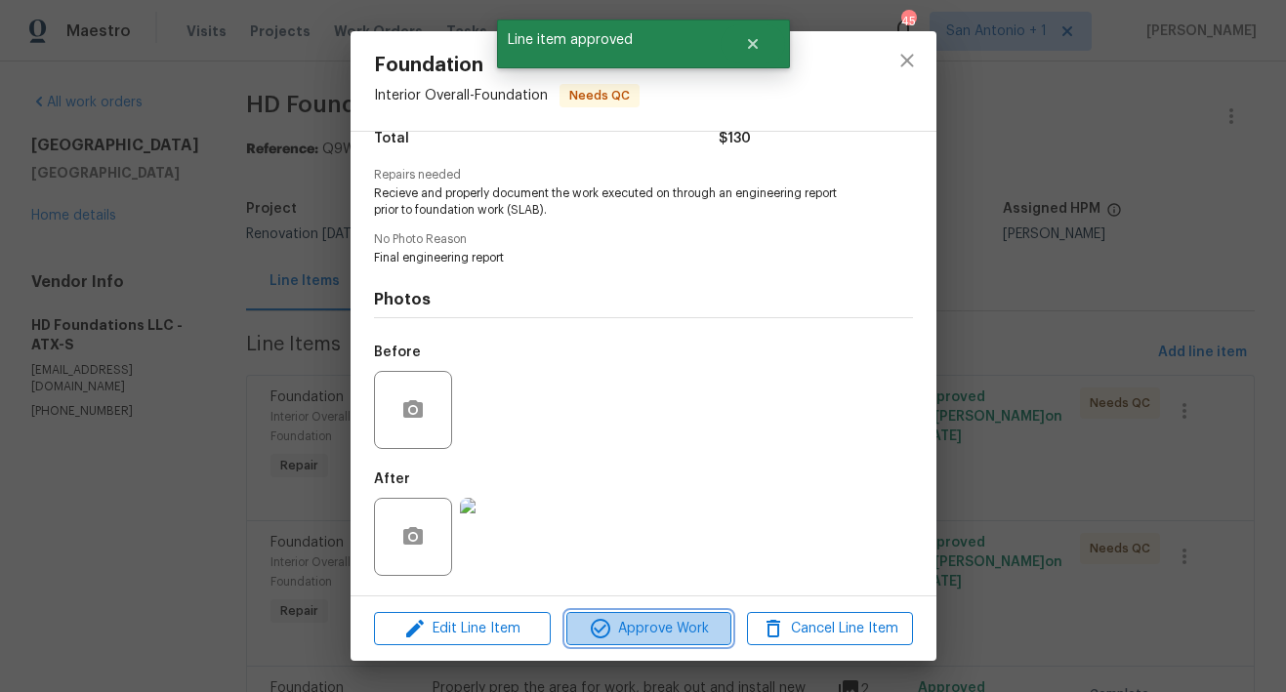
click at [663, 631] on span "Approve Work" at bounding box center [648, 629] width 153 height 24
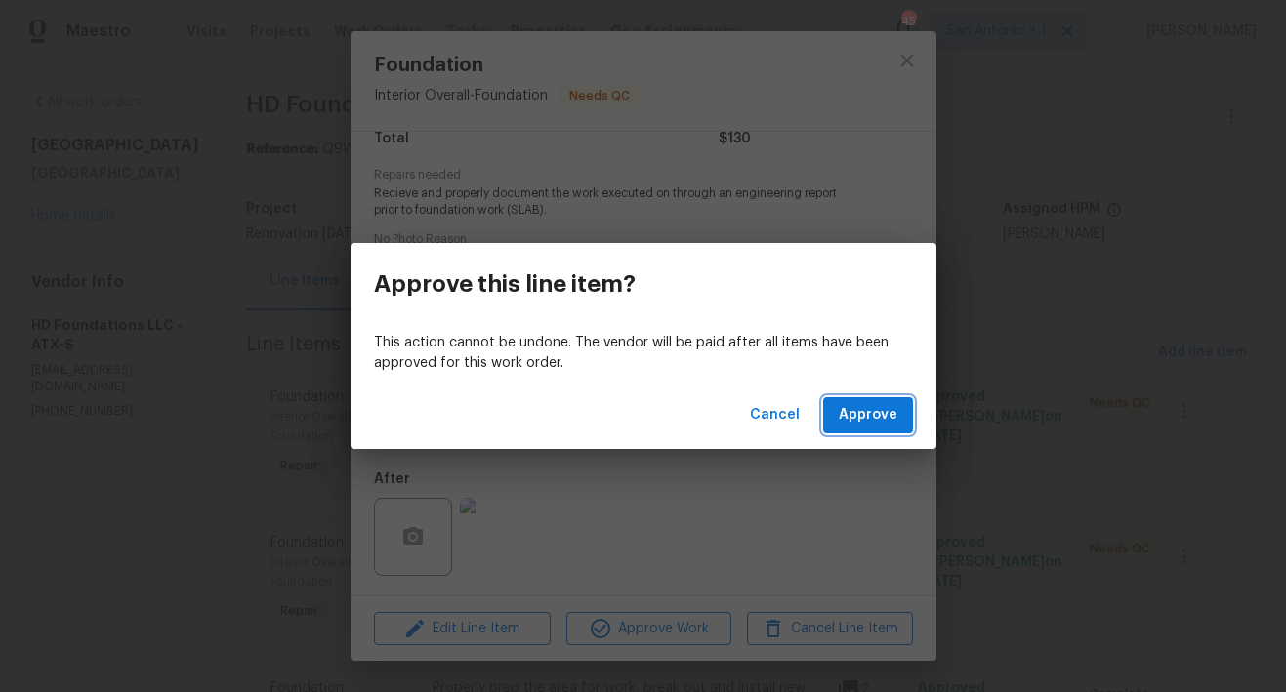
click at [850, 407] on span "Approve" at bounding box center [868, 415] width 59 height 24
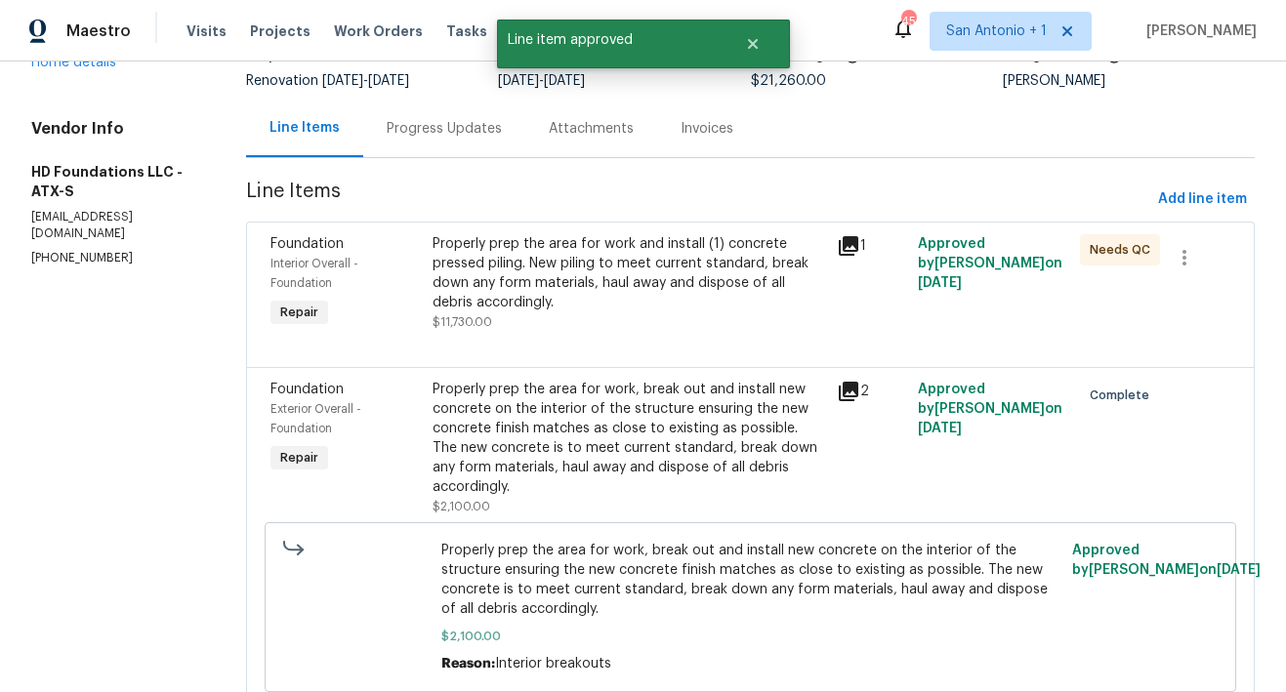
scroll to position [163, 0]
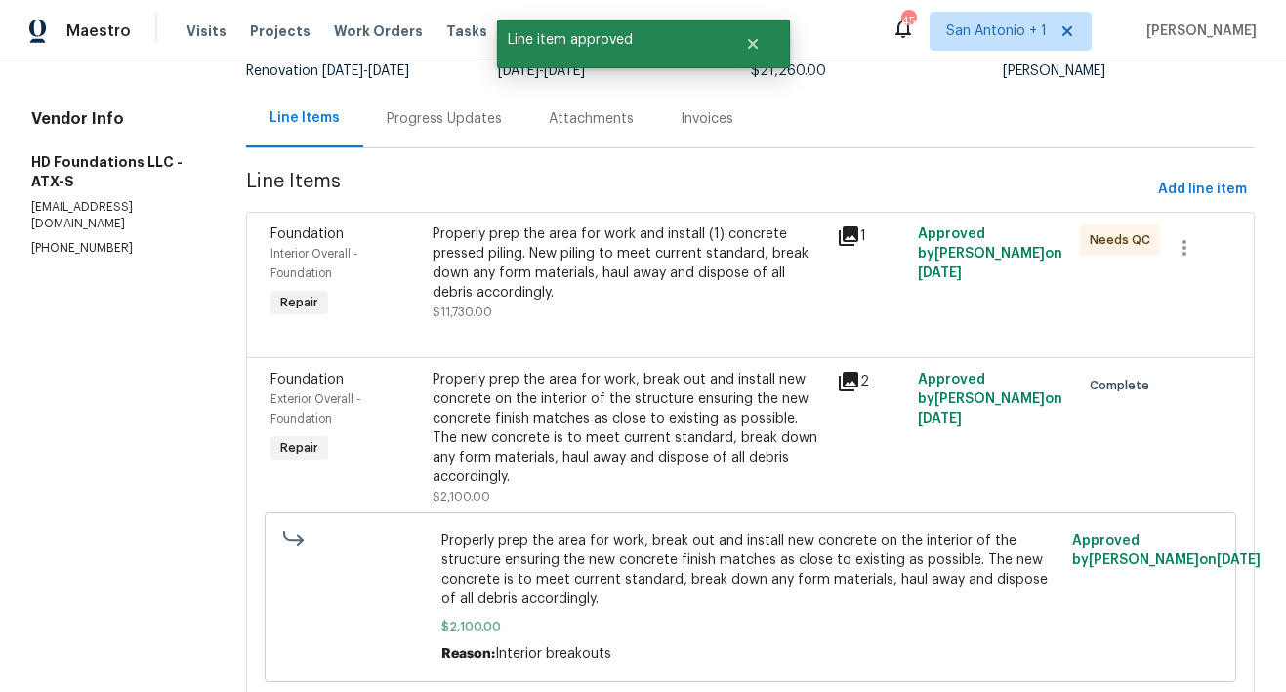
click at [594, 301] on div "Properly prep the area for work and install (1) concrete pressed piling. New pi…" at bounding box center [628, 264] width 393 height 78
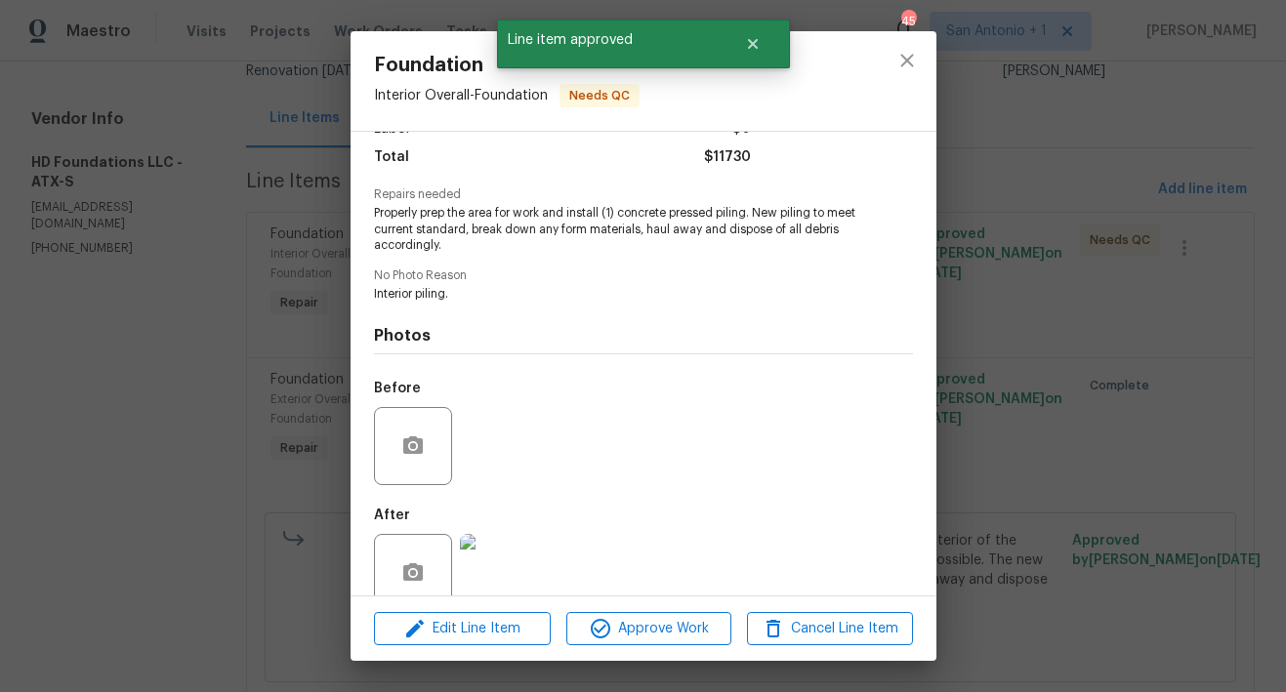
scroll to position [190, 0]
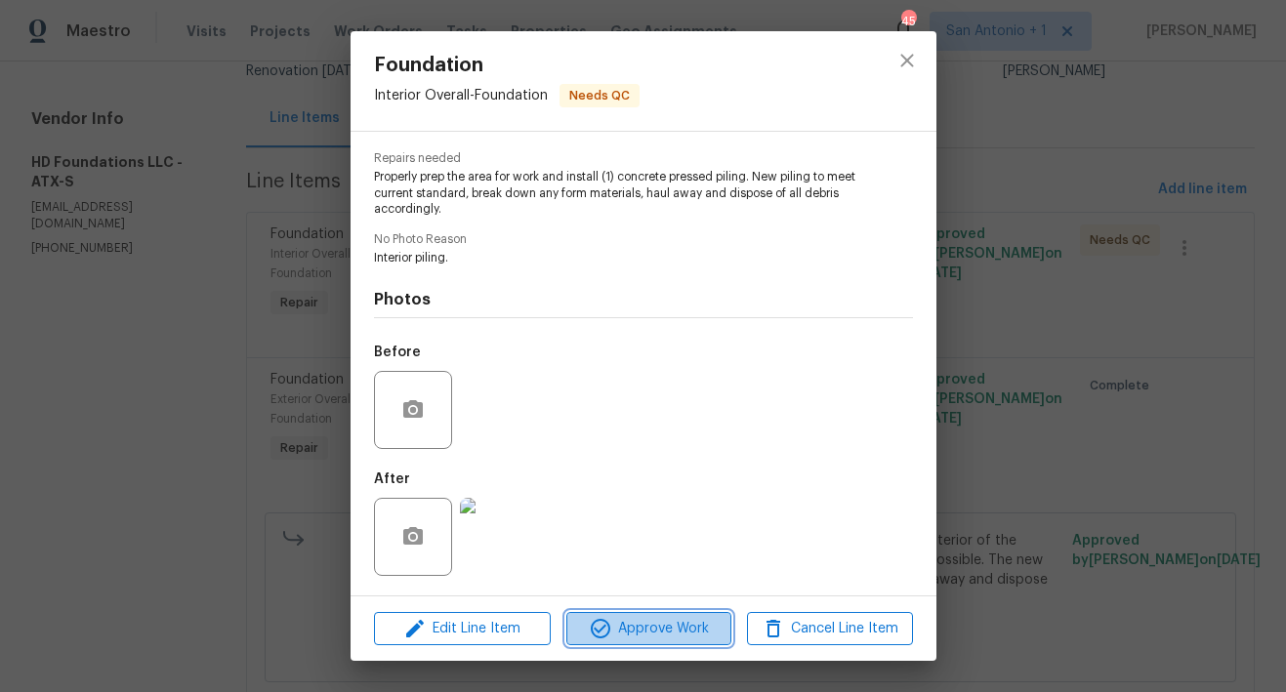
click at [655, 631] on span "Approve Work" at bounding box center [648, 629] width 153 height 24
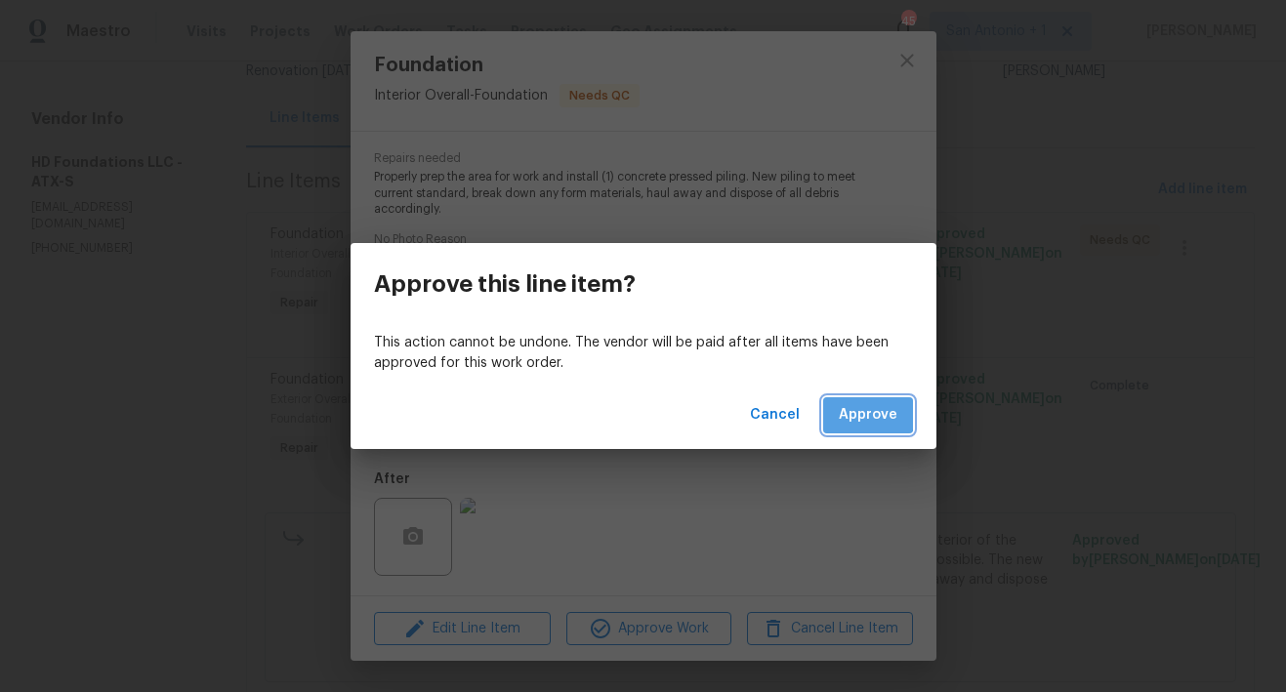
click at [865, 412] on span "Approve" at bounding box center [868, 415] width 59 height 24
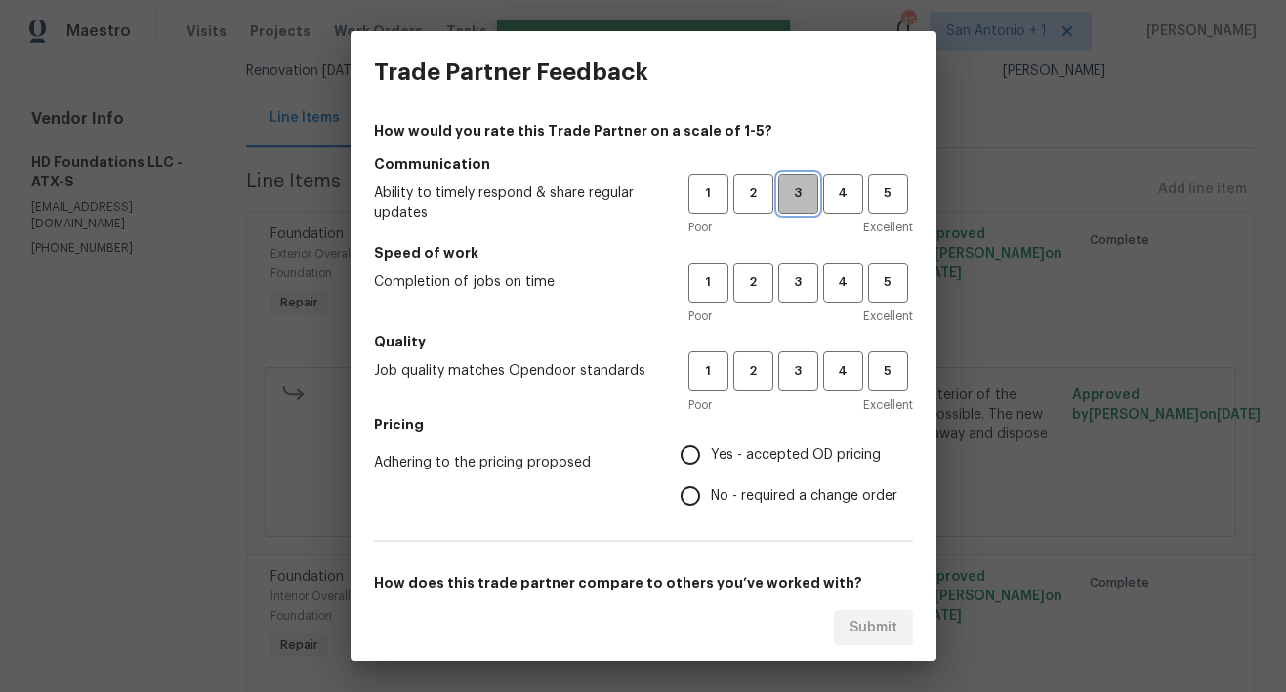
click at [786, 197] on span "3" at bounding box center [798, 194] width 36 height 22
click at [785, 272] on span "3" at bounding box center [798, 282] width 36 height 22
click at [786, 371] on span "3" at bounding box center [798, 371] width 36 height 22
click at [781, 460] on span "Yes - accepted OD pricing" at bounding box center [796, 455] width 170 height 20
click at [711, 460] on input "Yes - accepted OD pricing" at bounding box center [690, 454] width 41 height 41
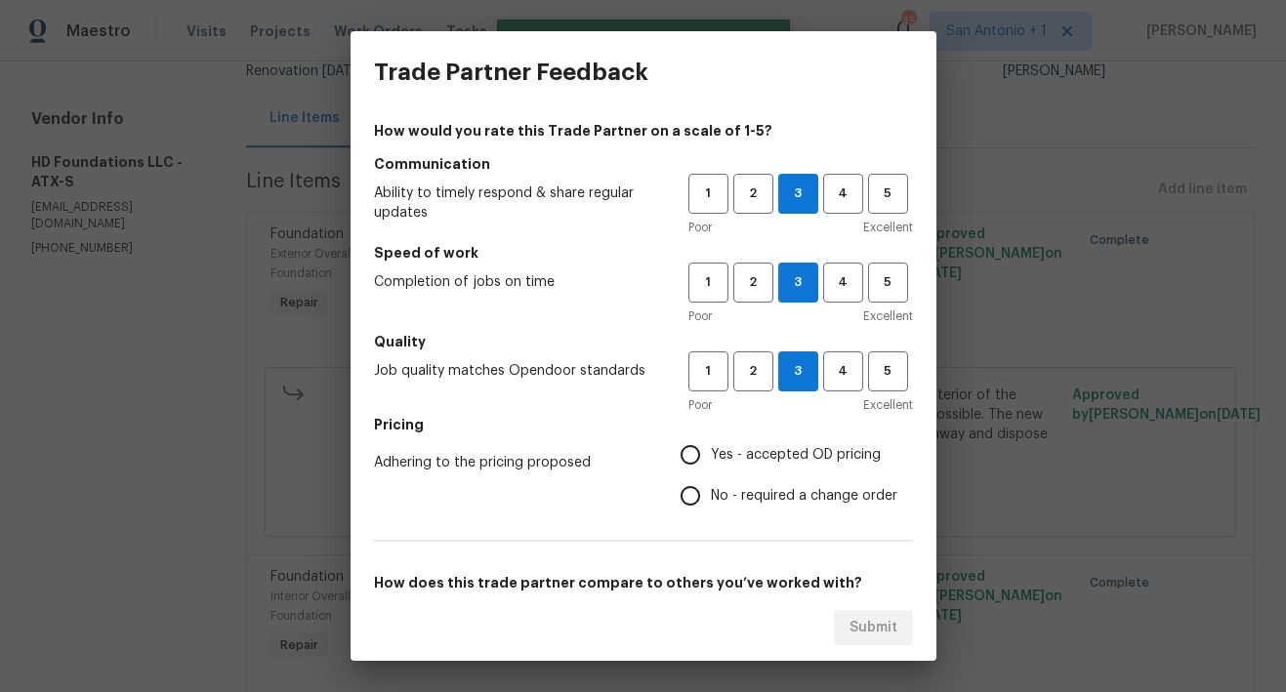
radio input "true"
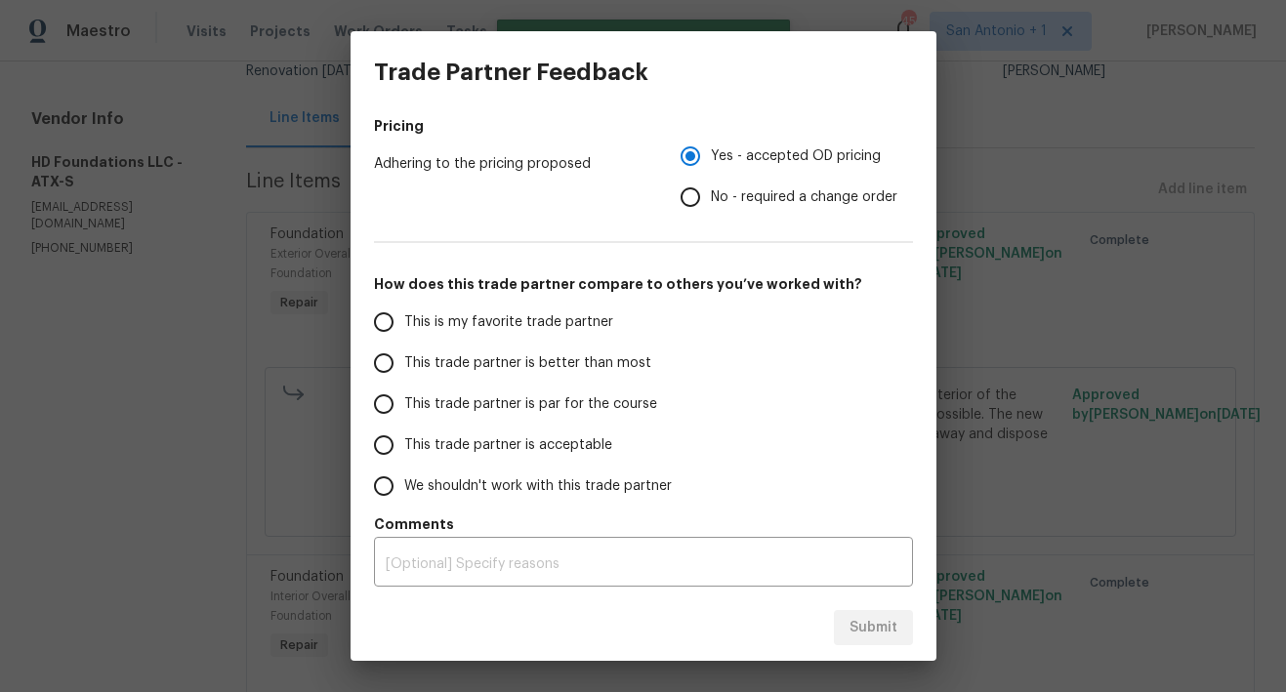
click at [614, 400] on span "This trade partner is par for the course" at bounding box center [530, 404] width 253 height 20
click at [404, 400] on input "This trade partner is par for the course" at bounding box center [383, 404] width 41 height 41
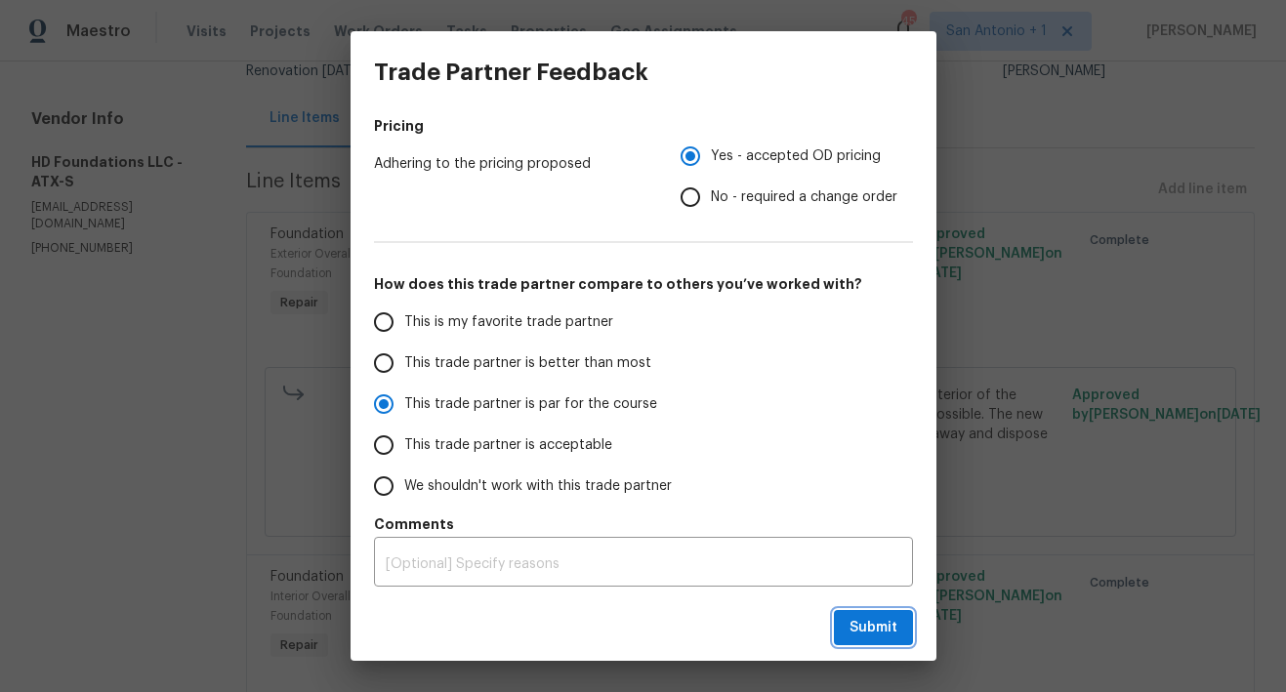
click at [880, 629] on span "Submit" at bounding box center [873, 628] width 48 height 24
radio input "true"
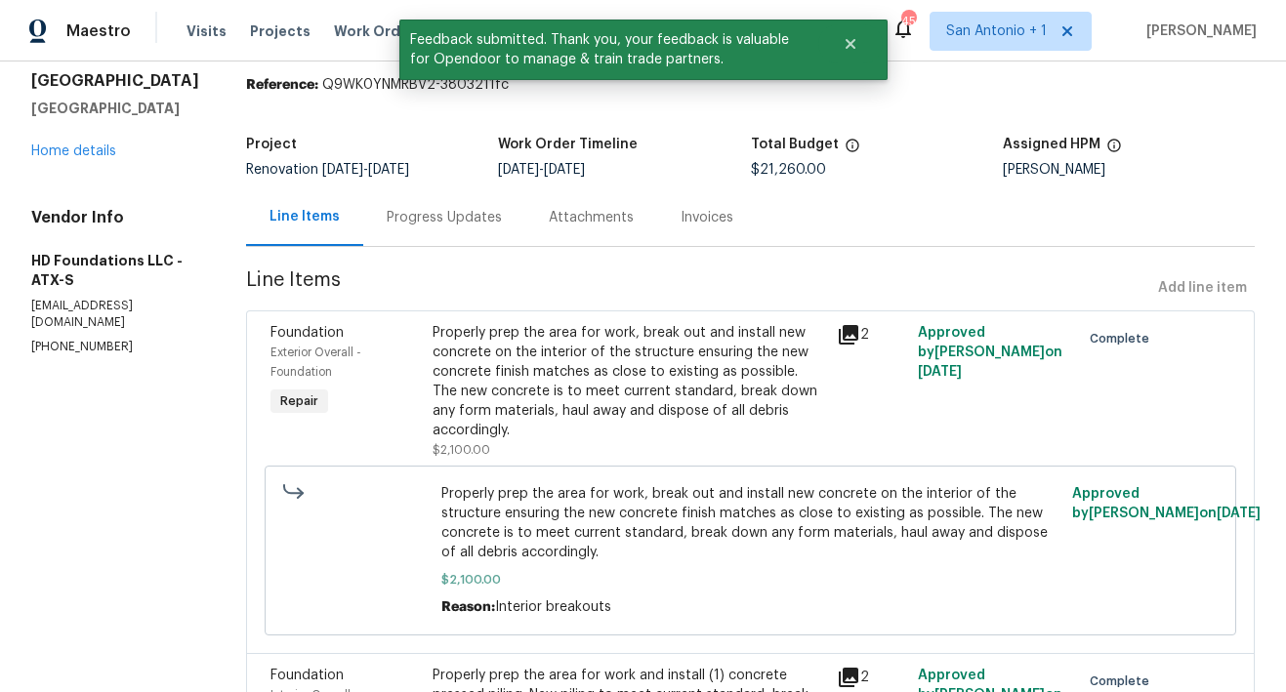
scroll to position [0, 0]
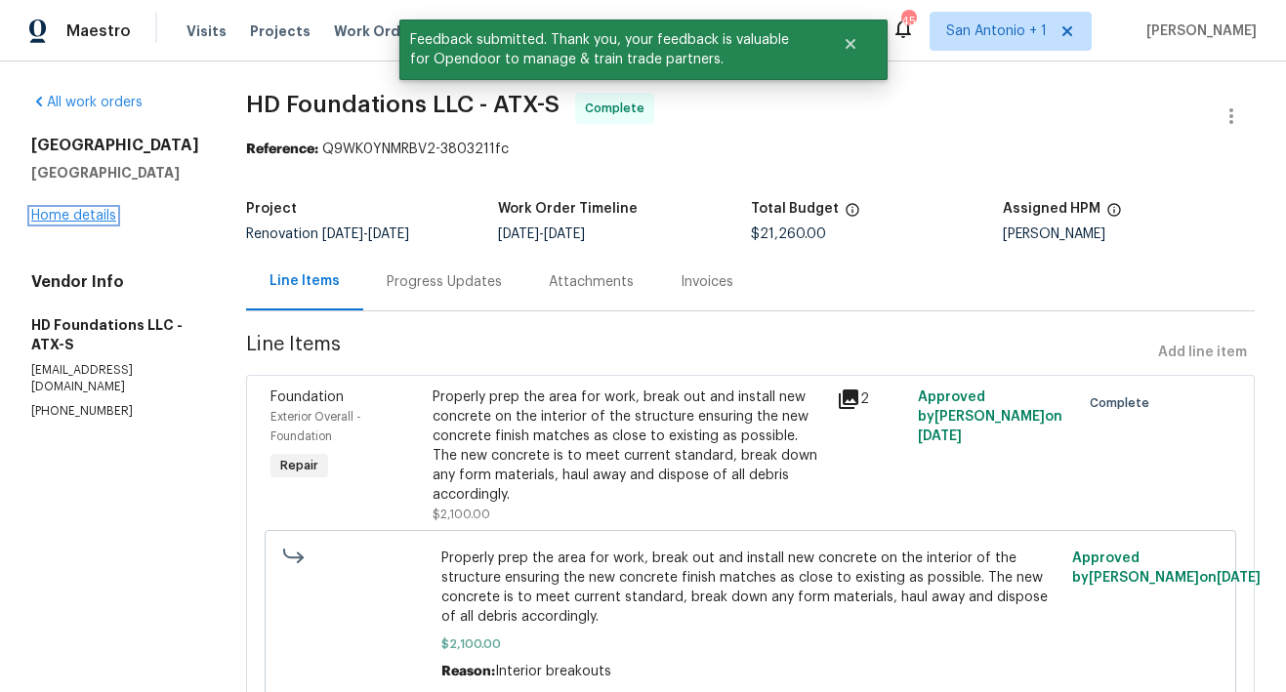
click at [84, 223] on link "Home details" at bounding box center [73, 216] width 85 height 14
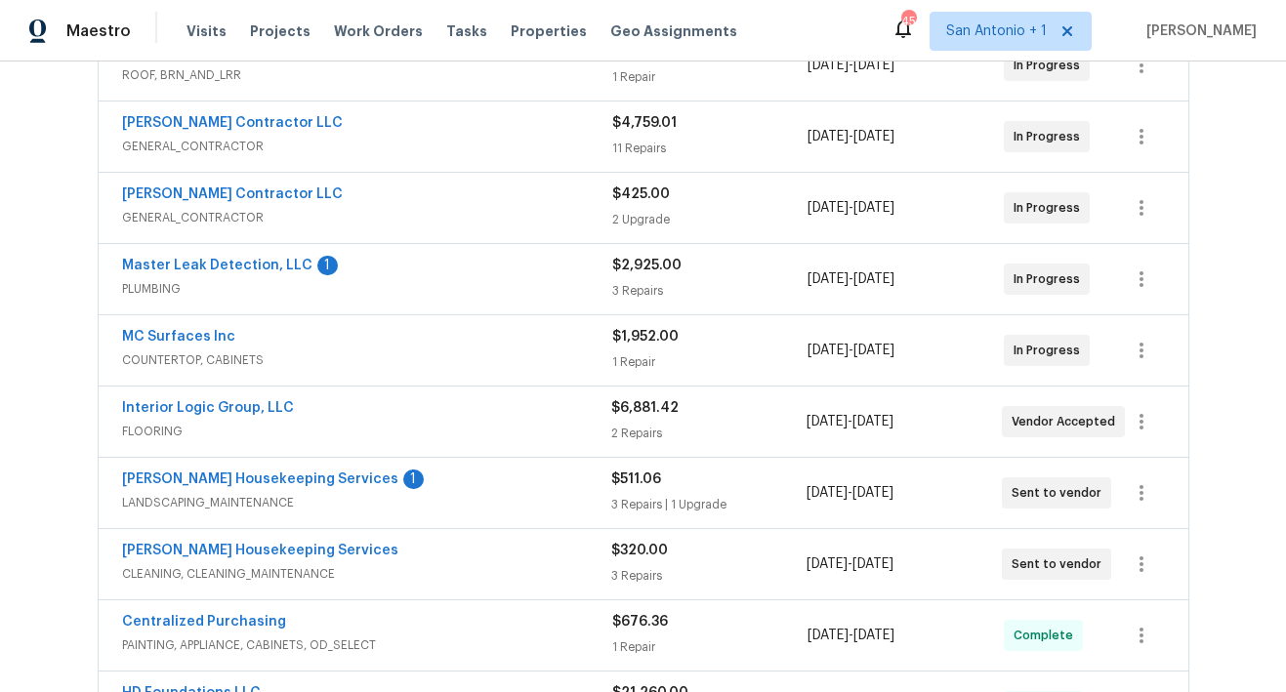
scroll to position [478, 0]
click at [244, 268] on link "Master Leak Detection, LLC" at bounding box center [217, 265] width 190 height 14
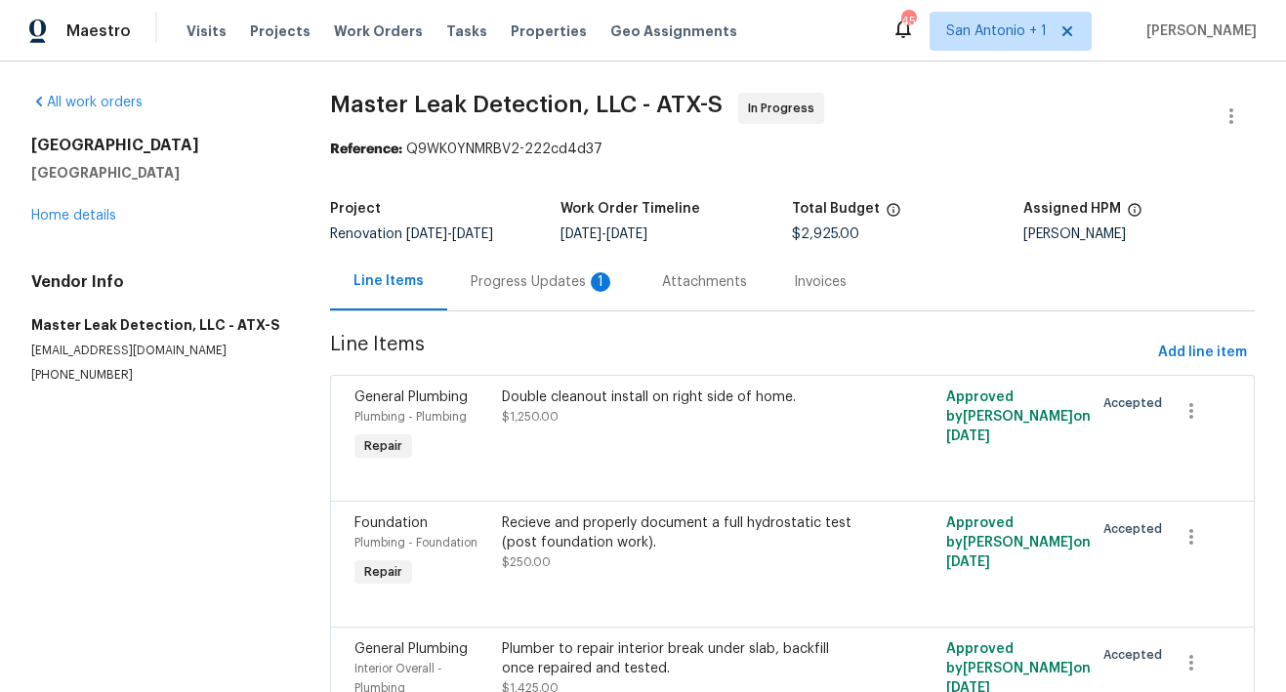
click at [520, 288] on div "Progress Updates 1" at bounding box center [543, 282] width 144 height 20
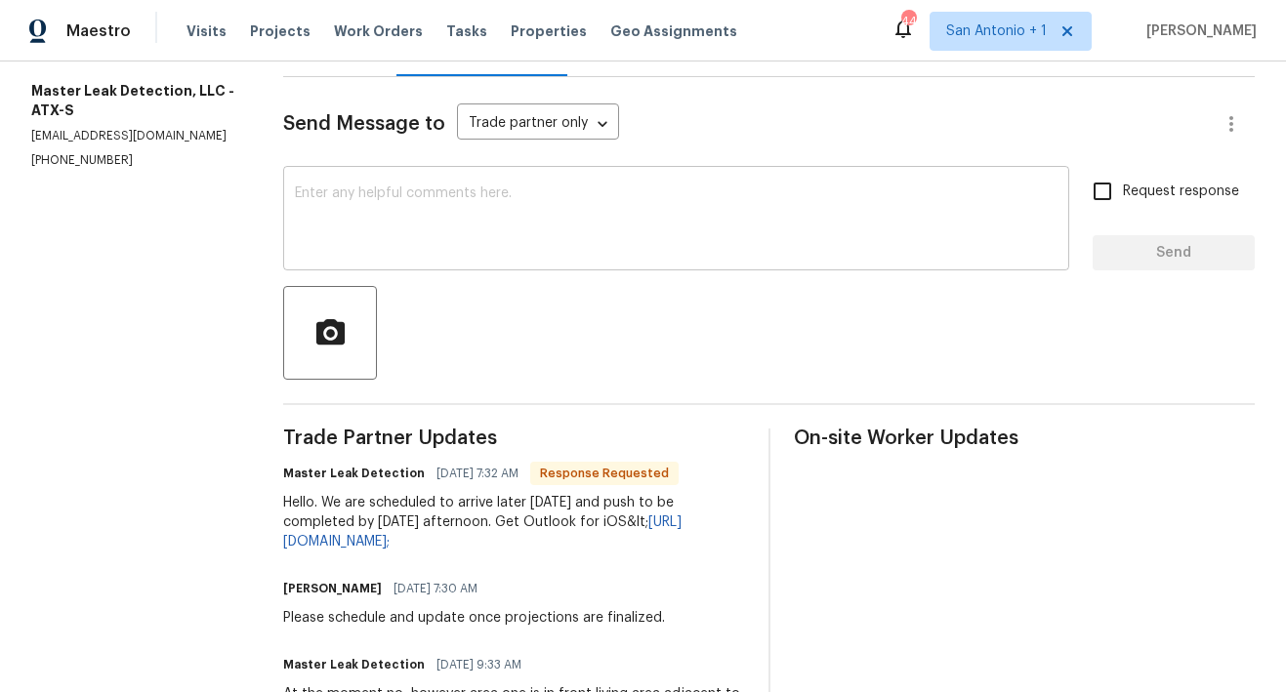
scroll to position [236, 0]
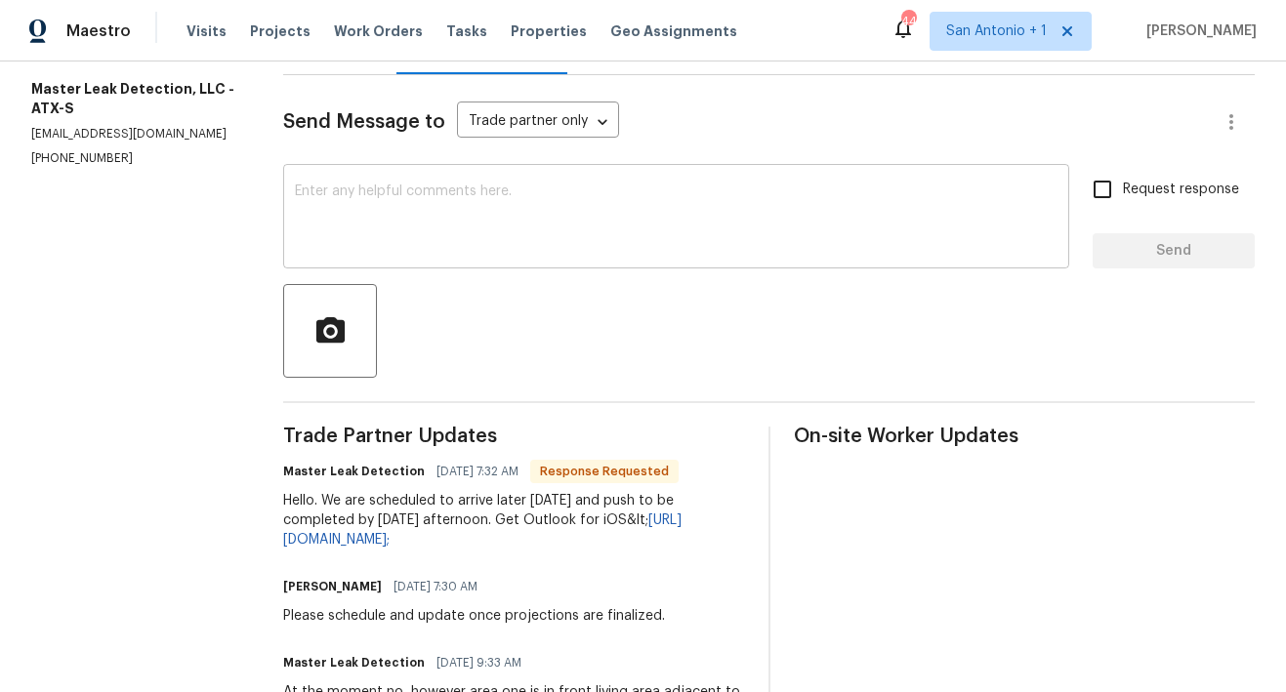
click at [553, 206] on textarea at bounding box center [676, 218] width 762 height 68
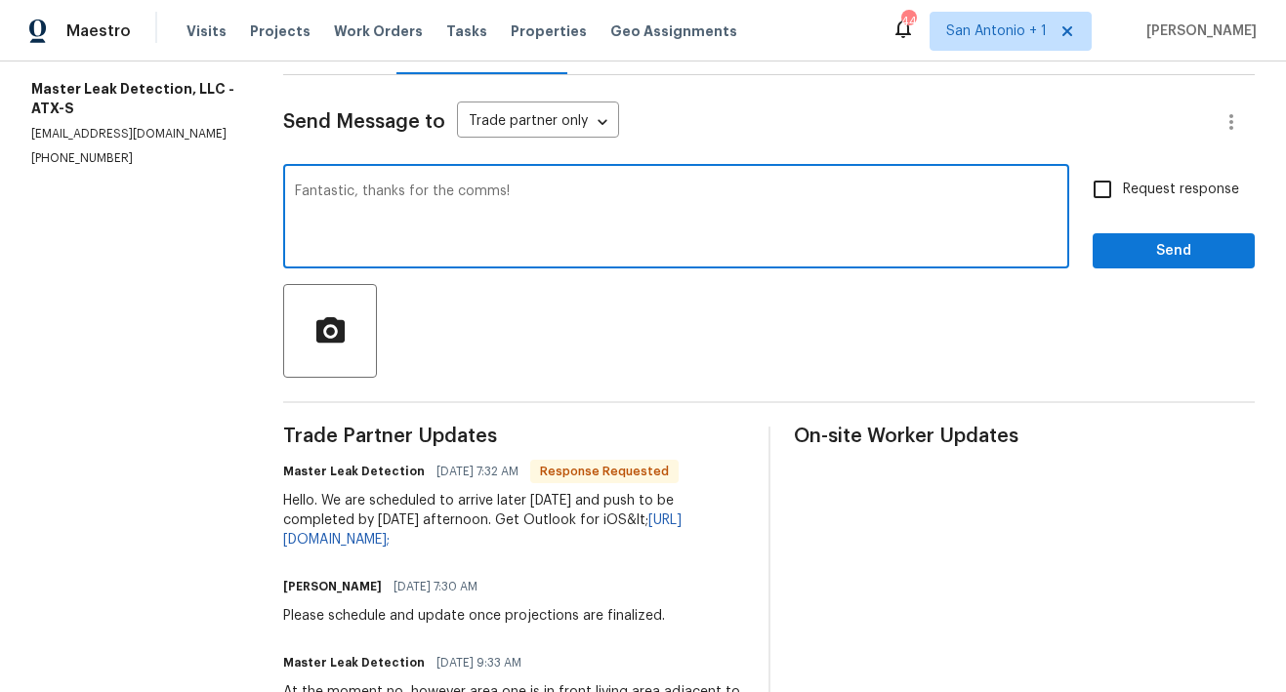
type textarea "Fantastic, thanks for the comms!"
click at [1128, 250] on span "Send" at bounding box center [1173, 251] width 131 height 24
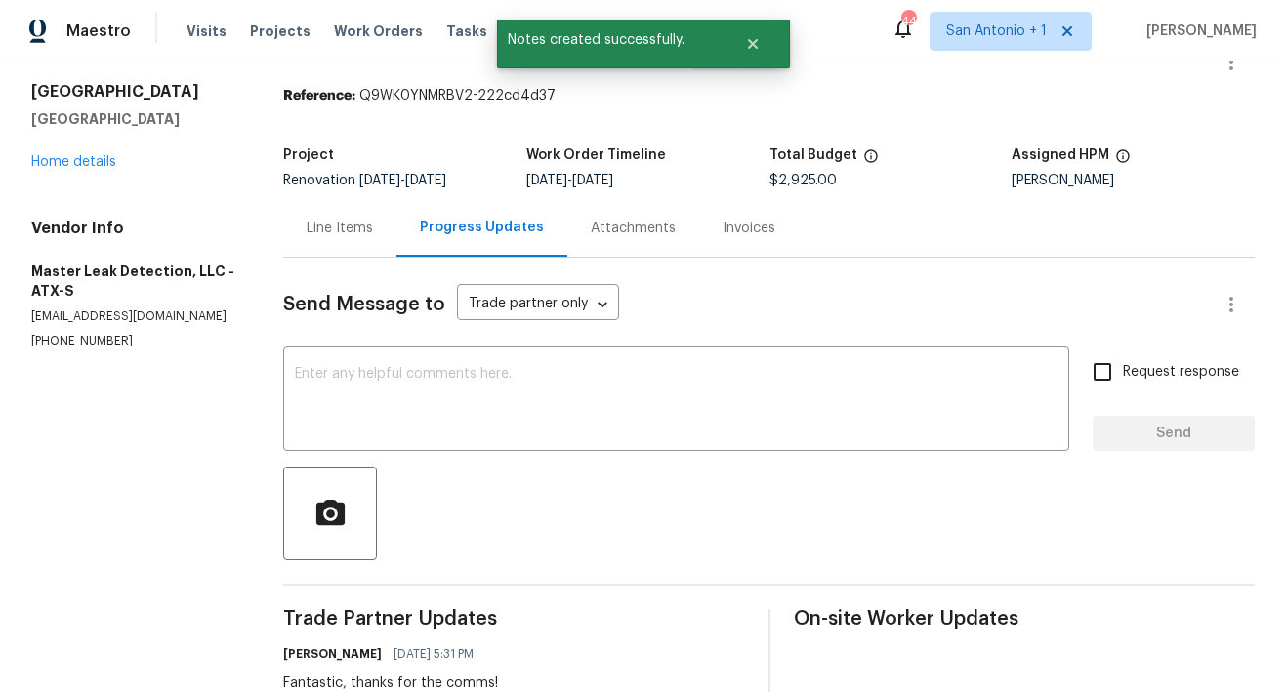
scroll to position [44, 0]
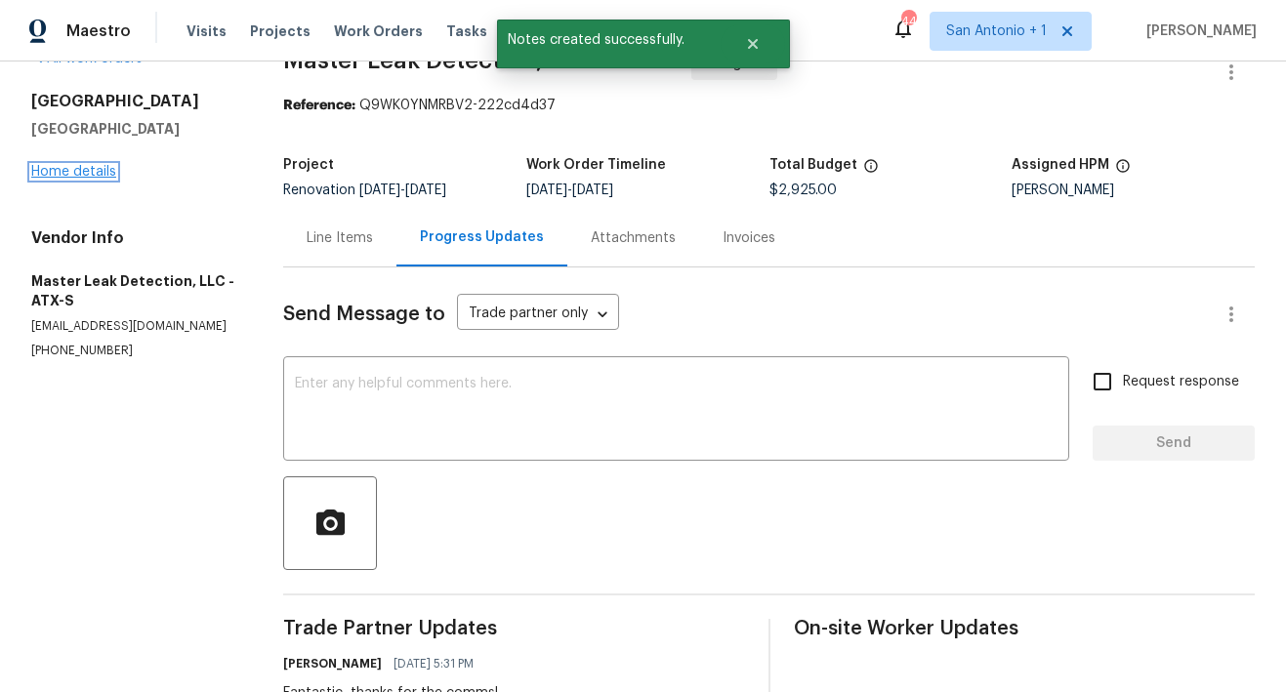
click at [61, 177] on link "Home details" at bounding box center [73, 172] width 85 height 14
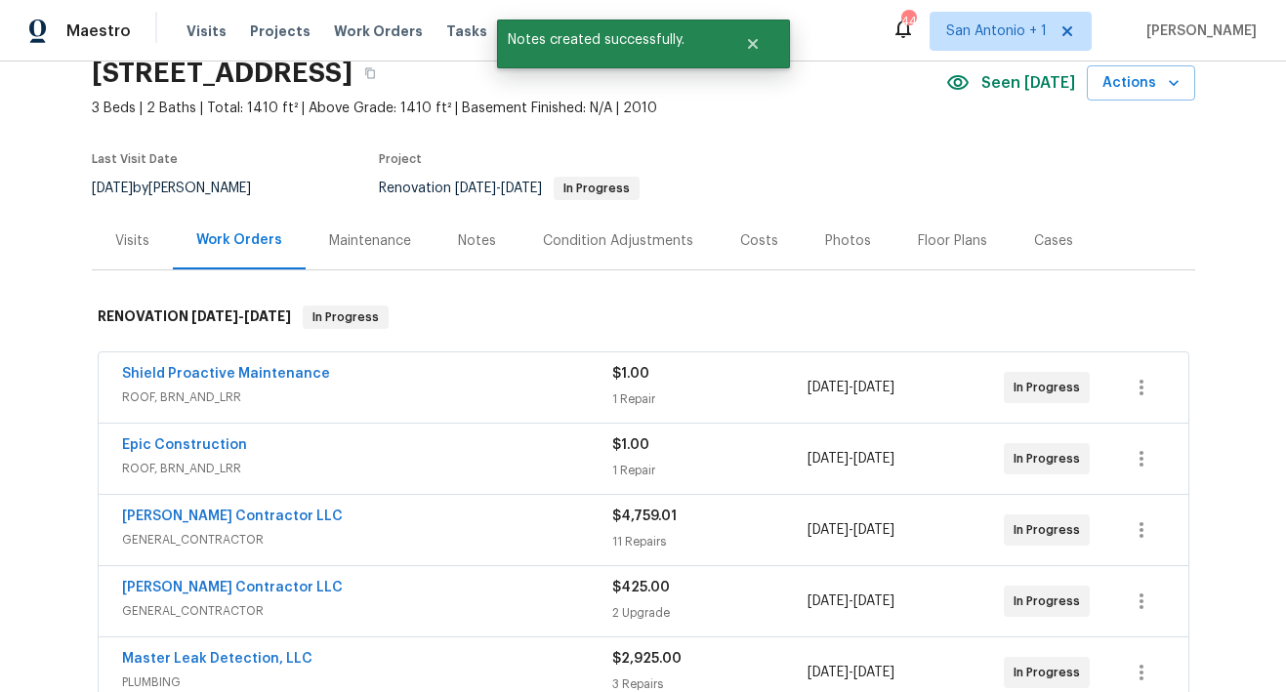
scroll to position [85, 0]
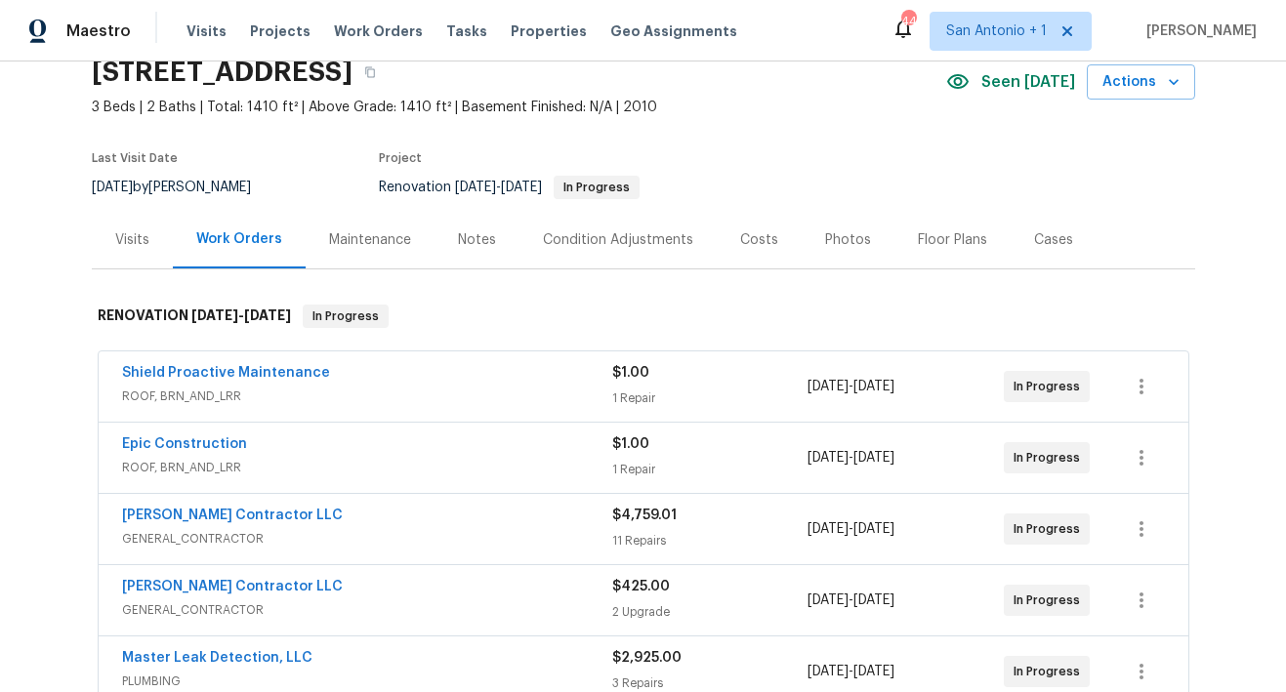
click at [469, 239] on div "Notes" at bounding box center [477, 240] width 38 height 20
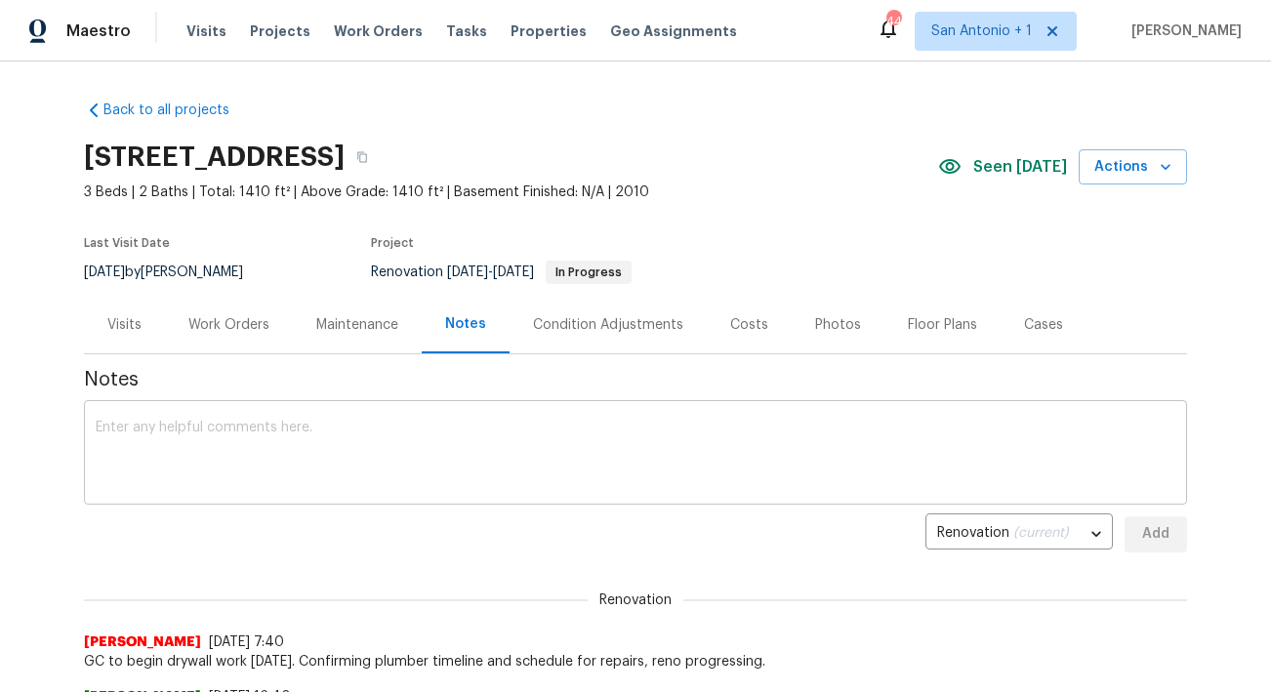
click at [469, 423] on textarea at bounding box center [636, 455] width 1080 height 68
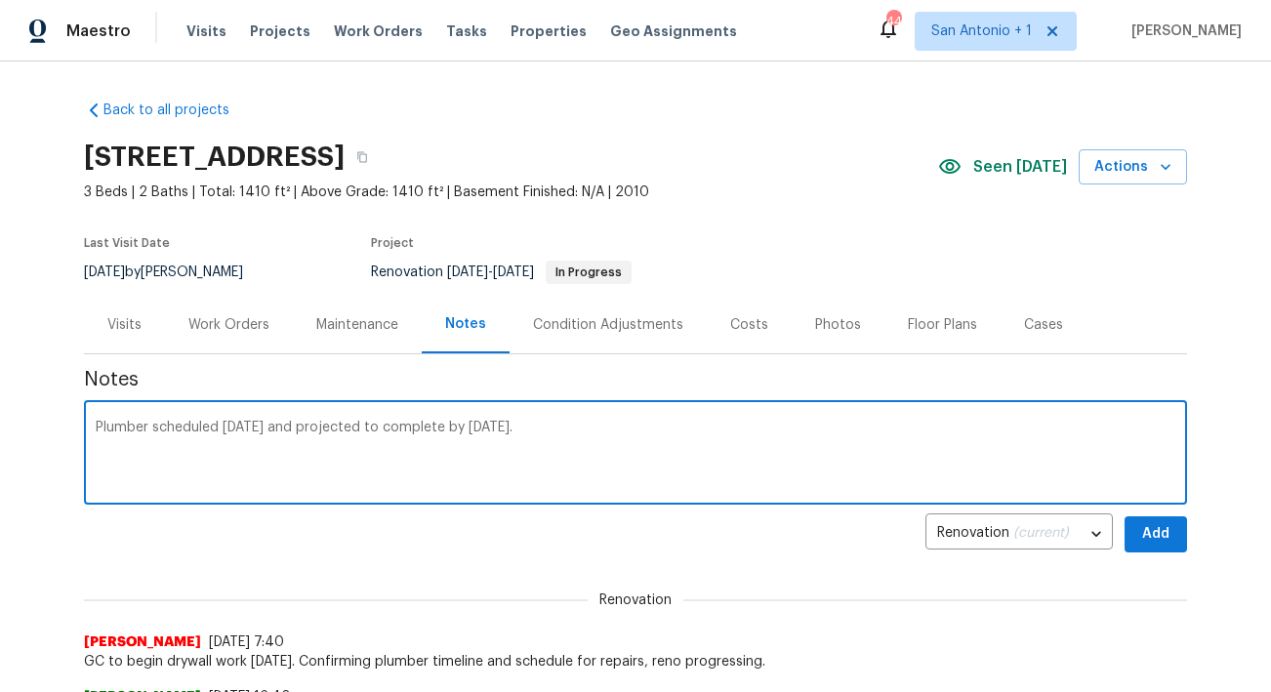
type textarea "Plumber scheduled thursday and projected to complete by friday."
click at [1140, 545] on span "Add" at bounding box center [1155, 534] width 31 height 24
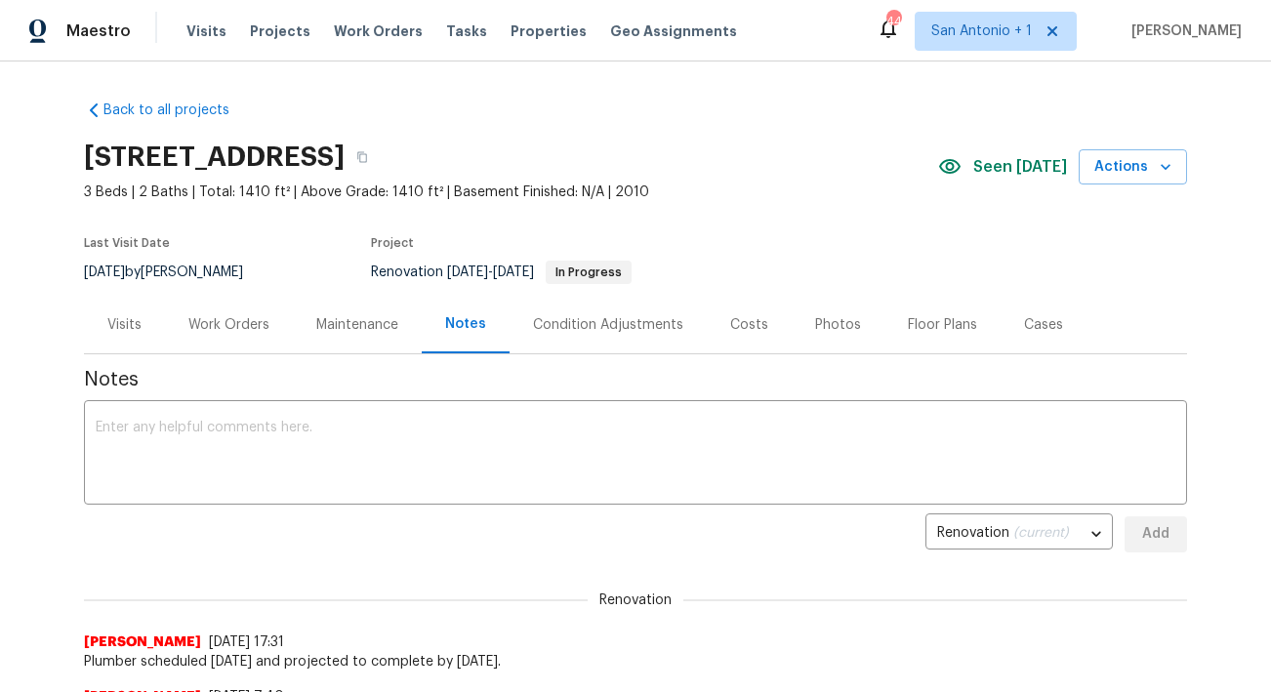
click at [231, 329] on div "Work Orders" at bounding box center [228, 325] width 81 height 20
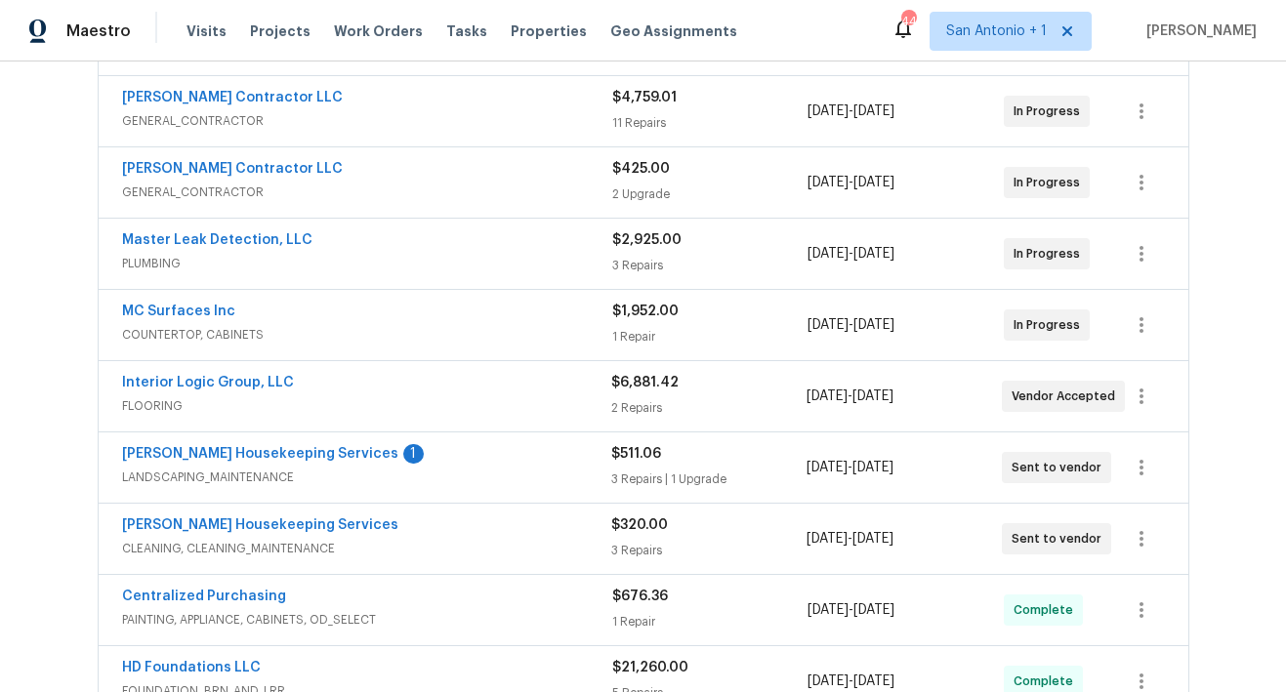
scroll to position [507, 0]
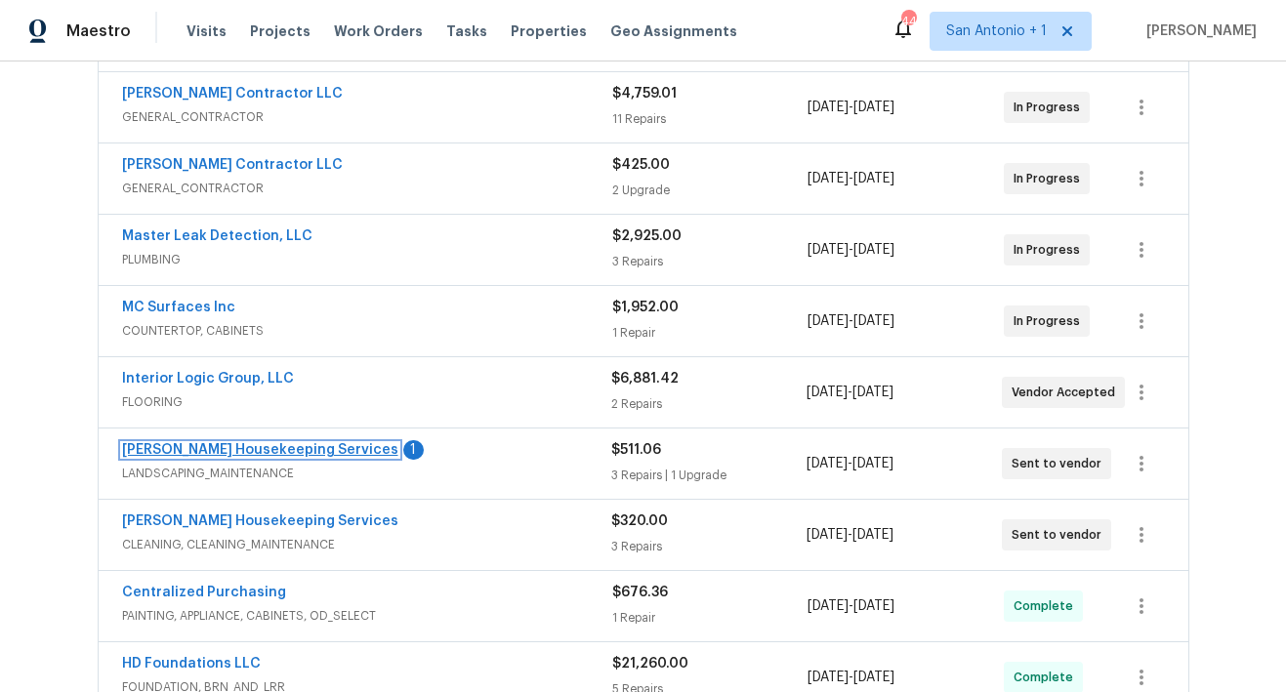
click at [226, 444] on link "Arelis Housekeeping Services" at bounding box center [260, 450] width 276 height 14
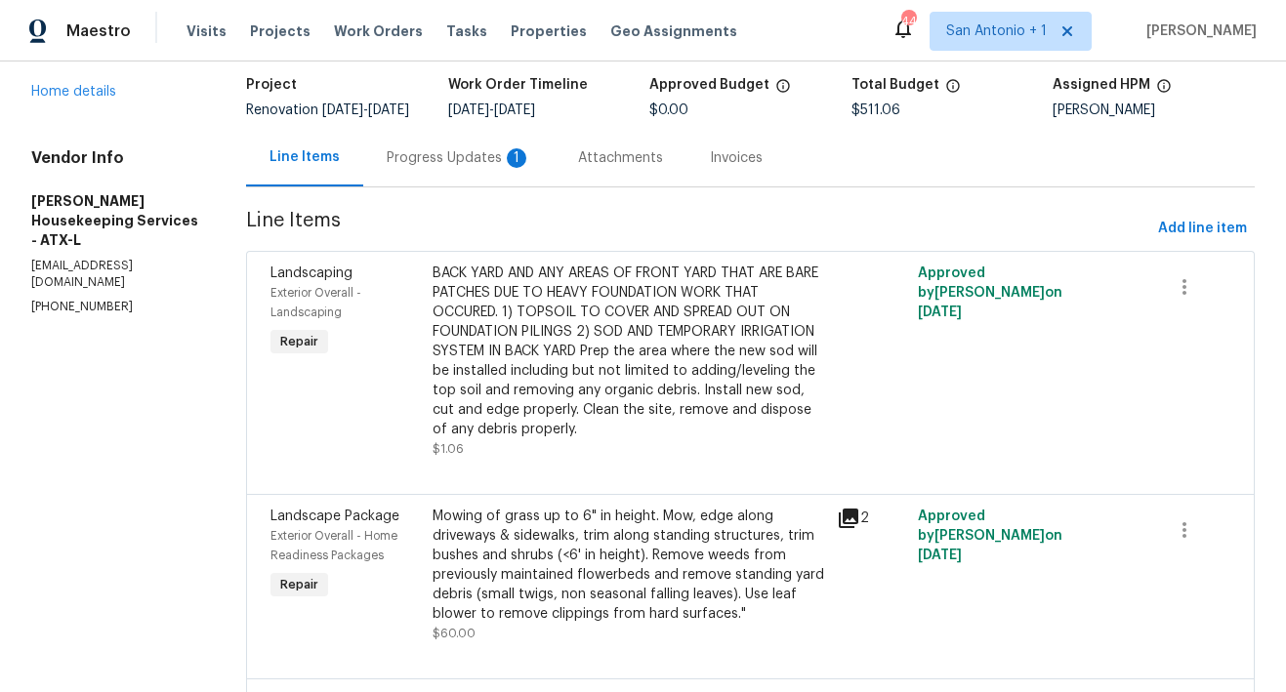
scroll to position [127, 0]
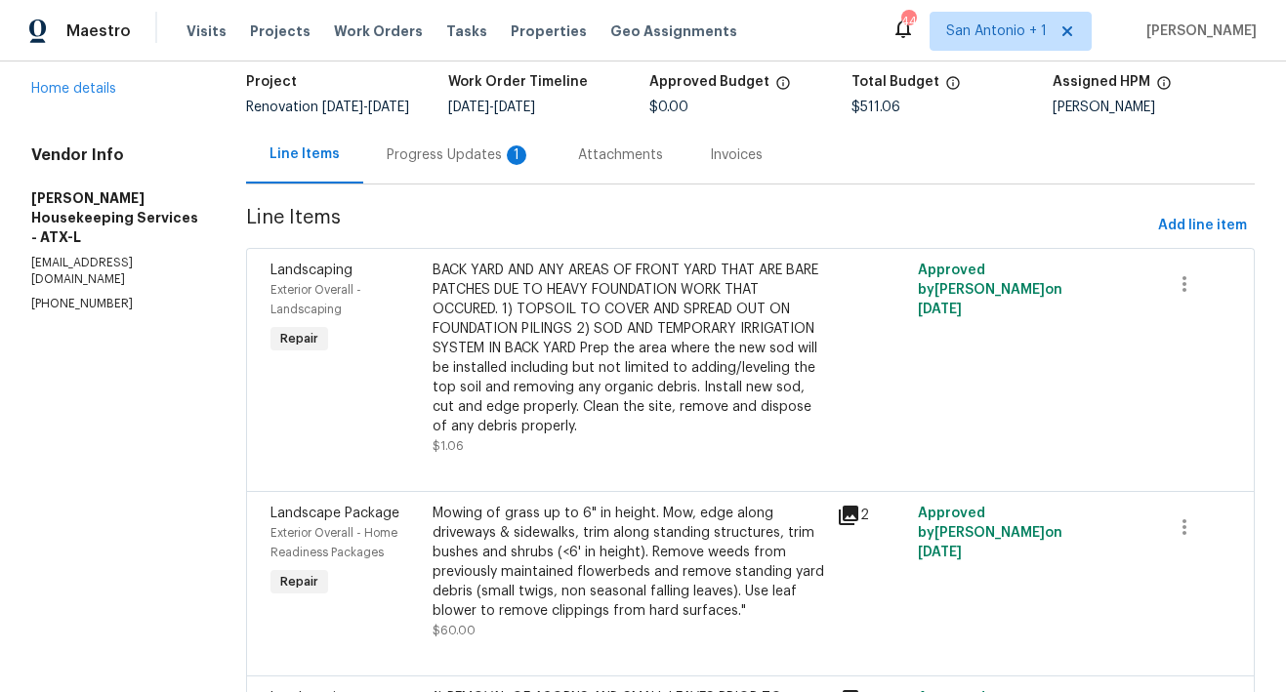
click at [470, 162] on div "Progress Updates 1" at bounding box center [459, 155] width 144 height 20
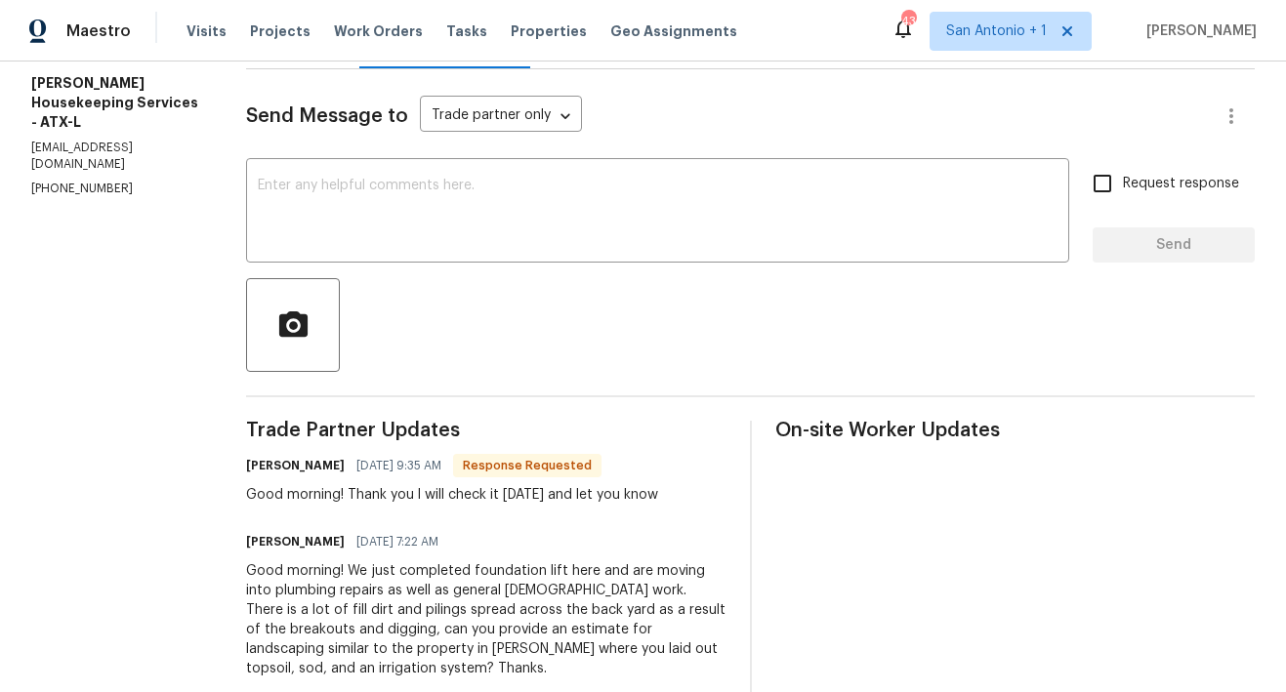
scroll to position [231, 0]
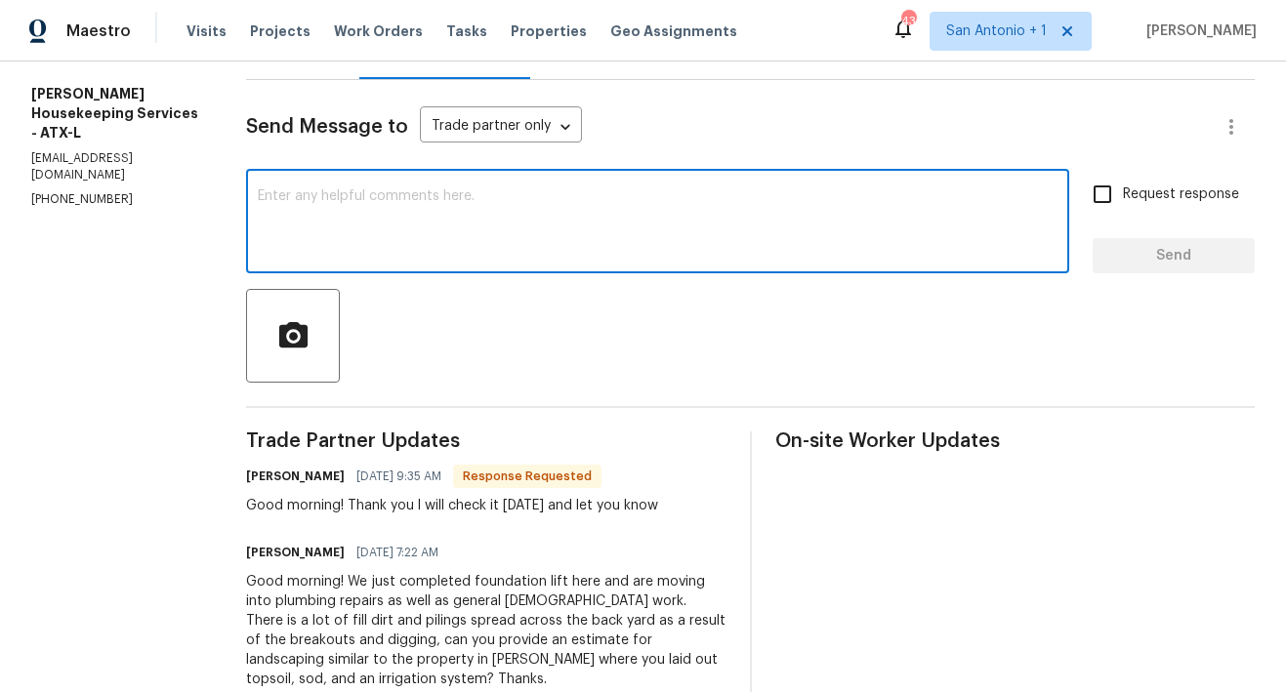
click at [484, 216] on textarea at bounding box center [657, 223] width 799 height 68
type textarea "Thank you!"
click at [1165, 268] on span "Send" at bounding box center [1173, 256] width 131 height 24
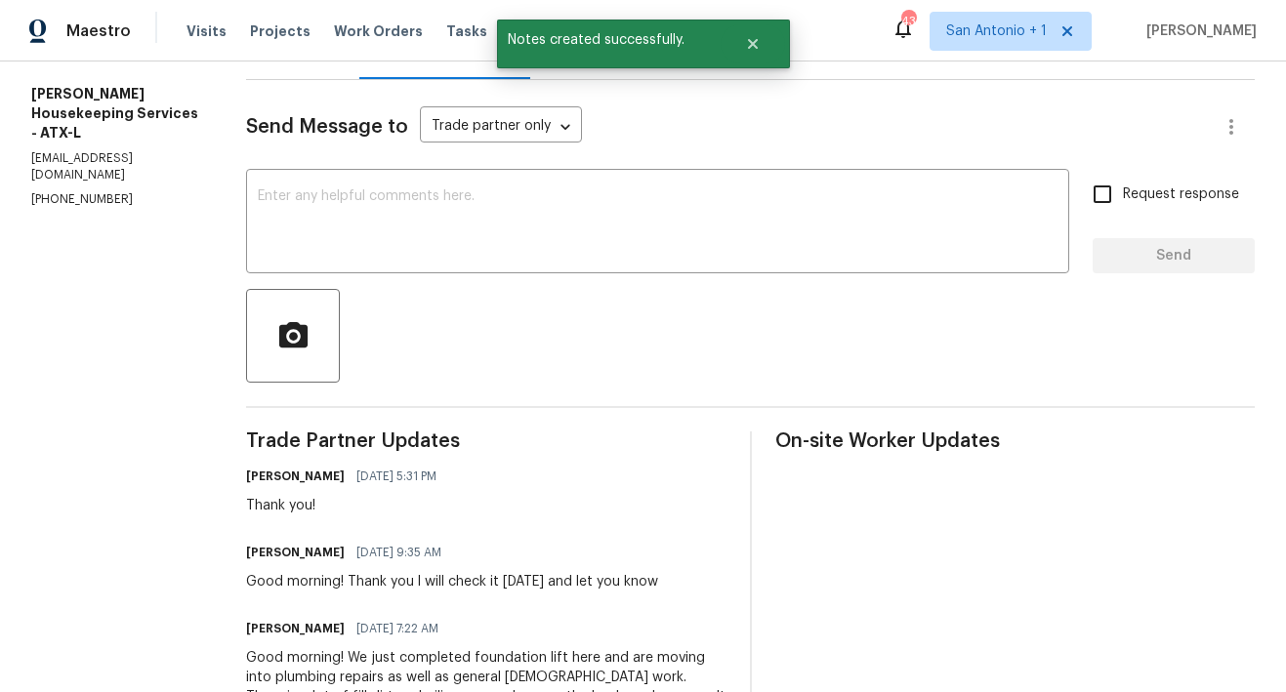
scroll to position [88, 0]
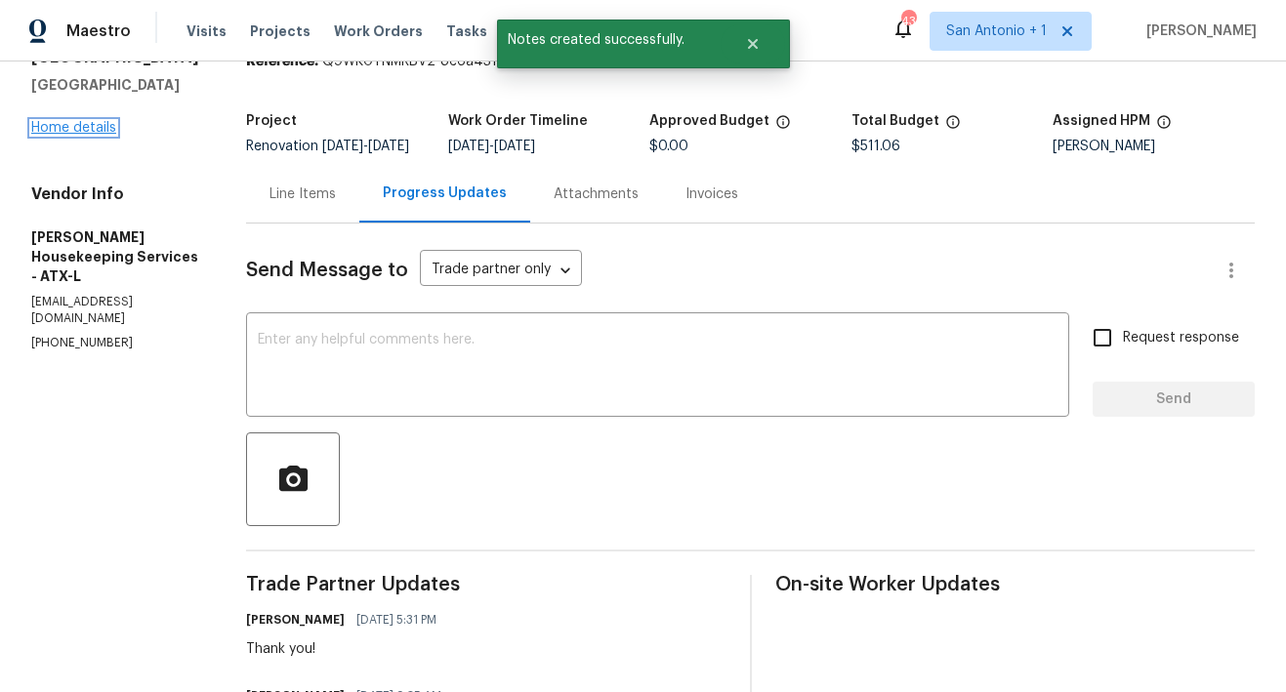
click at [66, 135] on link "Home details" at bounding box center [73, 128] width 85 height 14
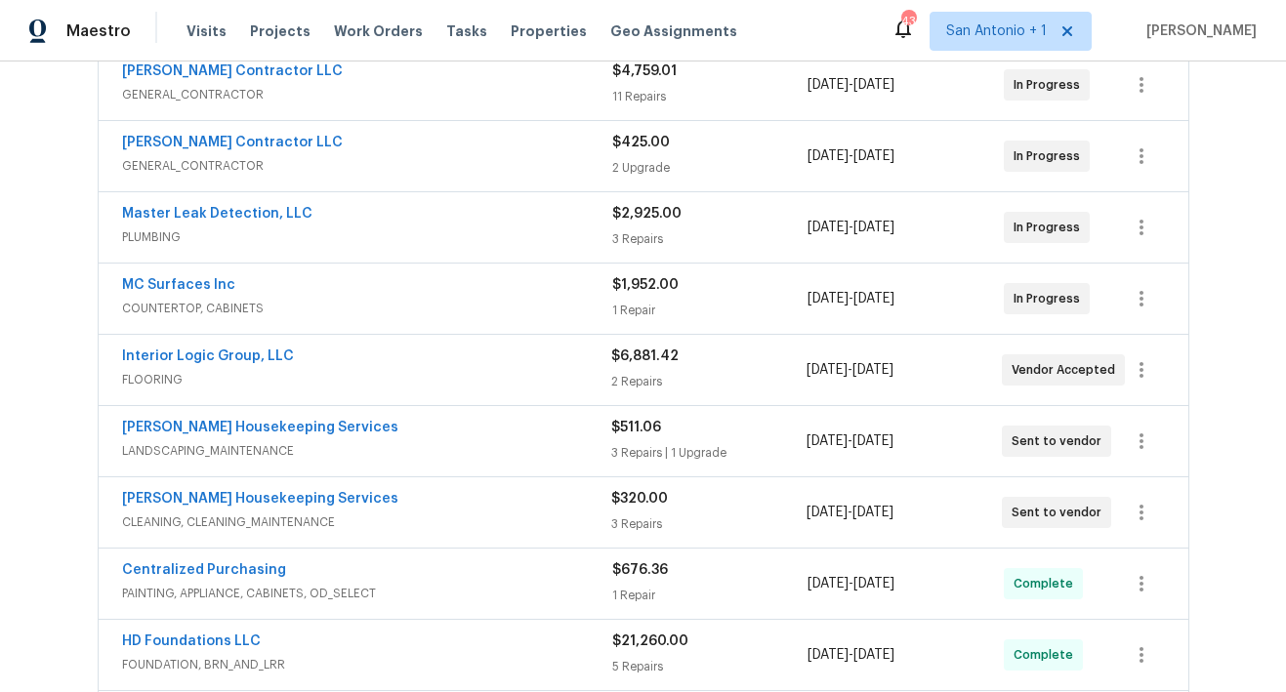
scroll to position [479, 0]
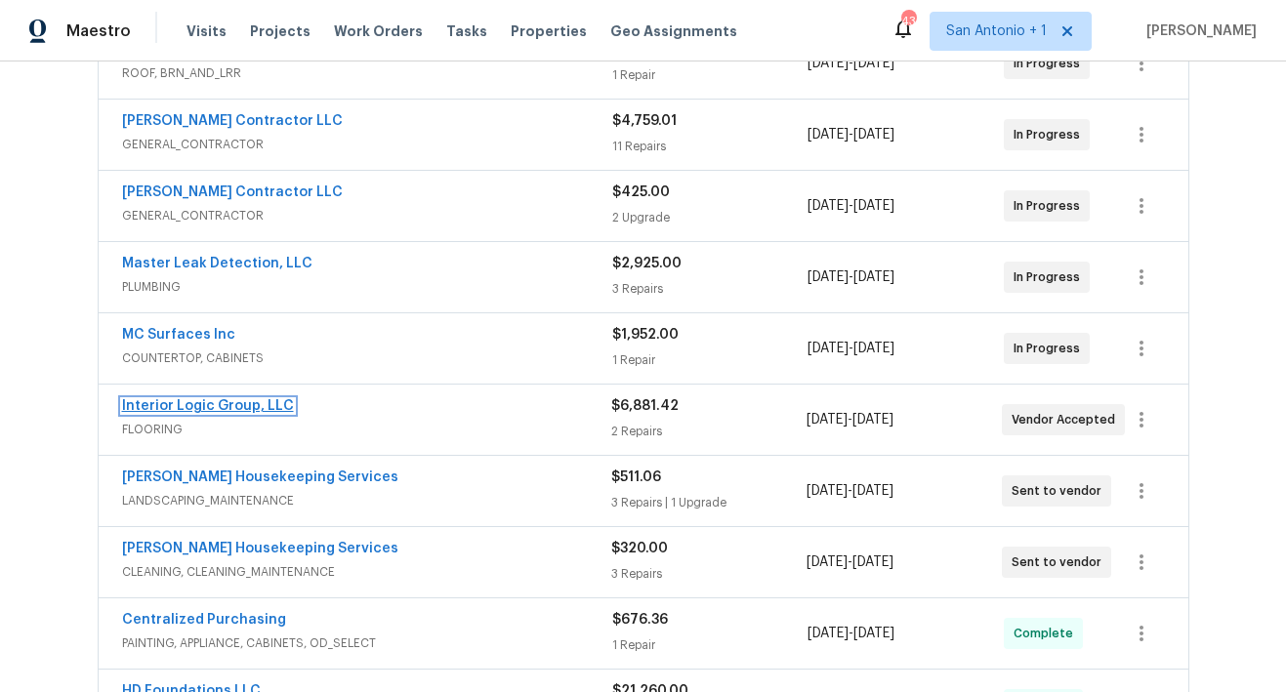
click at [209, 410] on link "Interior Logic Group, LLC" at bounding box center [208, 406] width 172 height 14
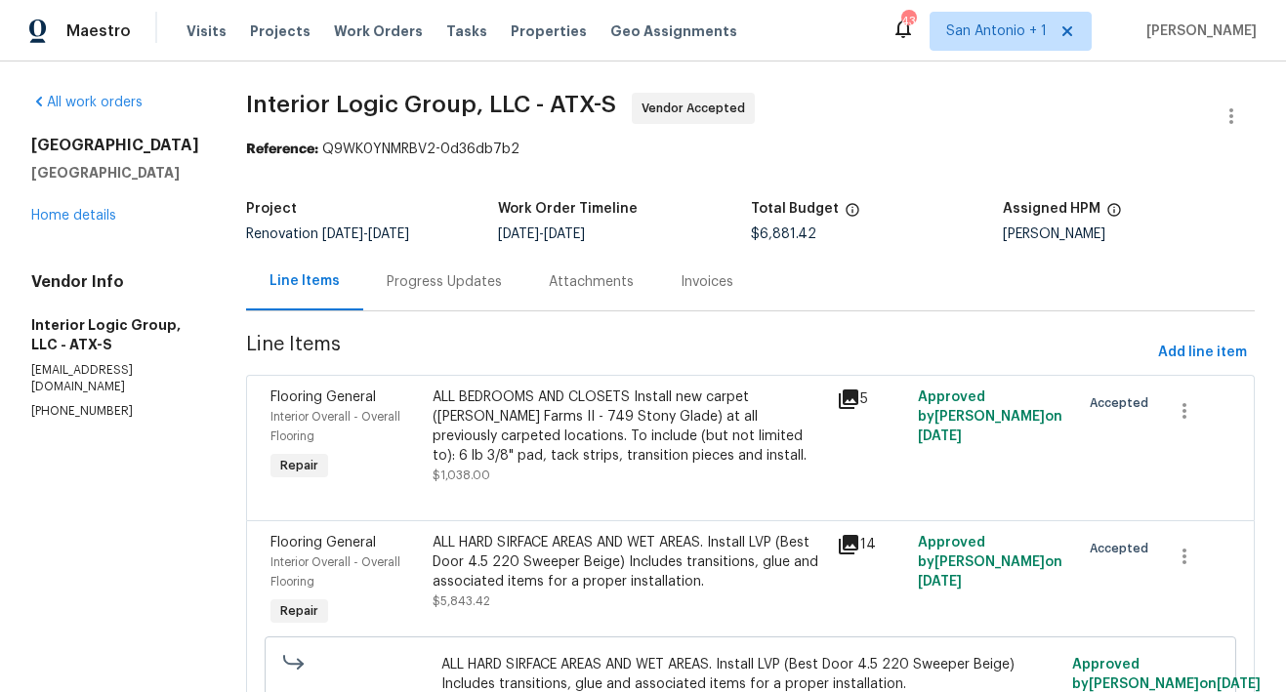
click at [475, 280] on div "Progress Updates" at bounding box center [444, 282] width 115 height 20
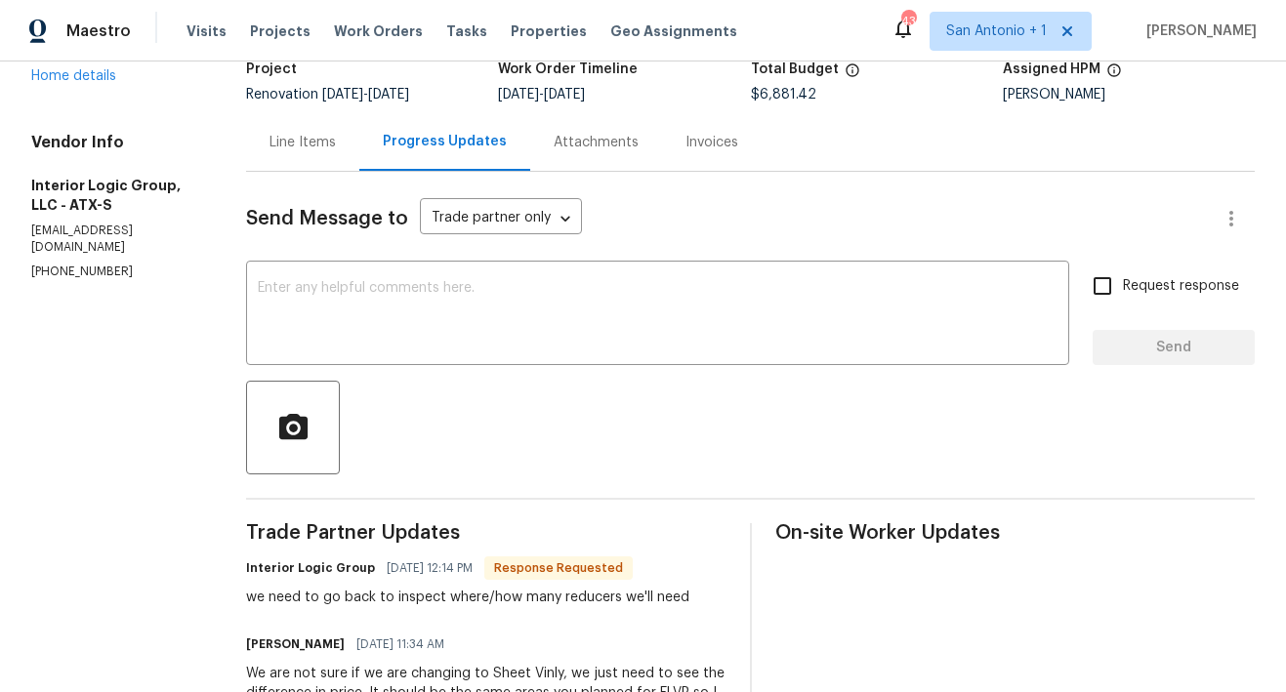
scroll to position [141, 0]
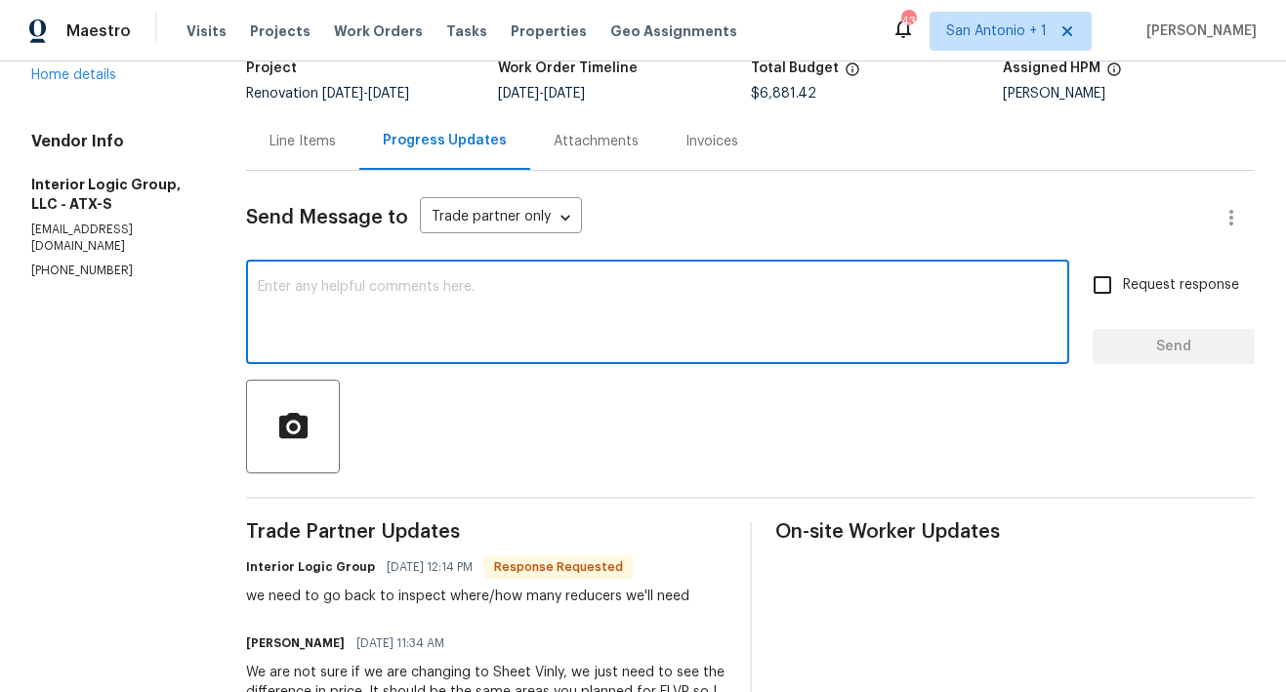
click at [475, 291] on textarea at bounding box center [657, 314] width 799 height 68
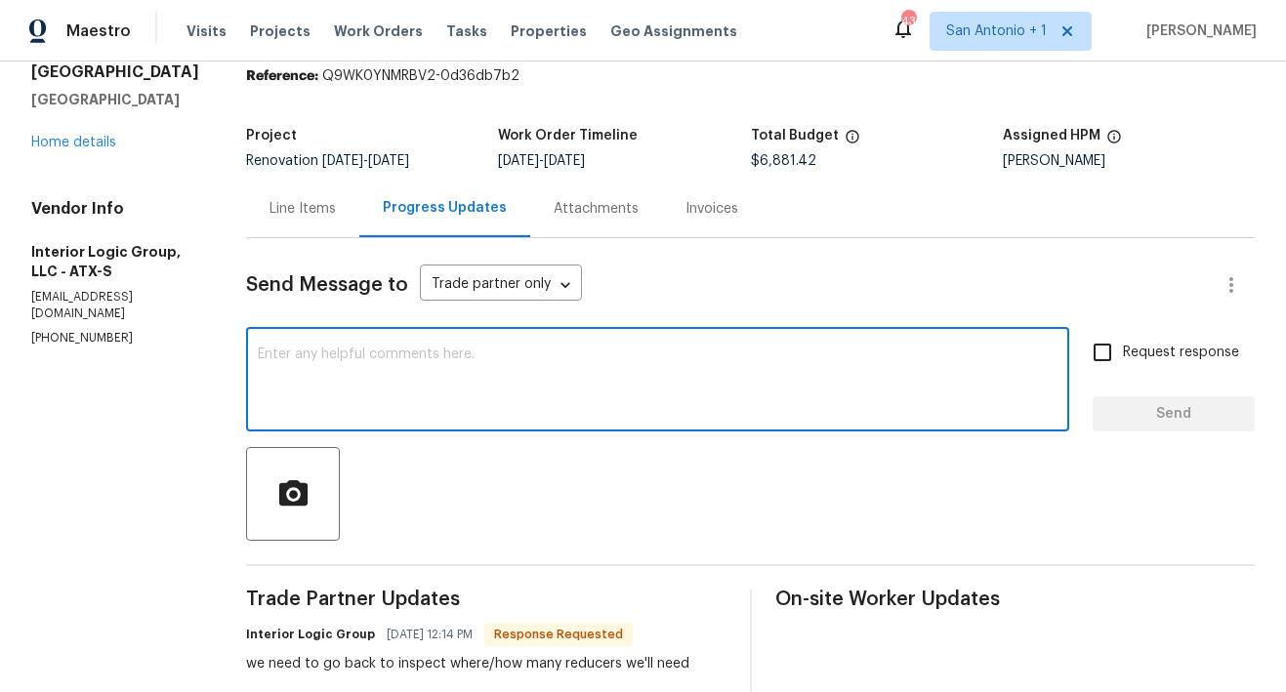
scroll to position [0, 0]
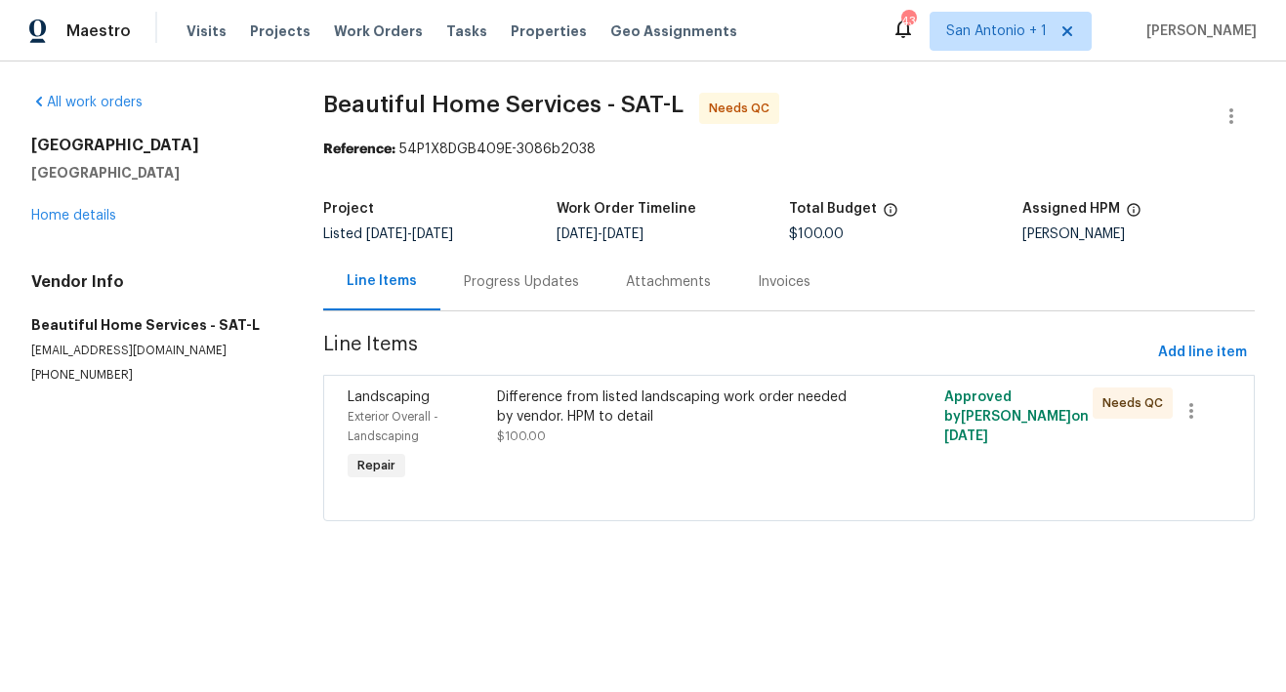
click at [582, 441] on div "Difference from listed landscaping work order needed by vendor. HPM to detail $…" at bounding box center [677, 417] width 361 height 59
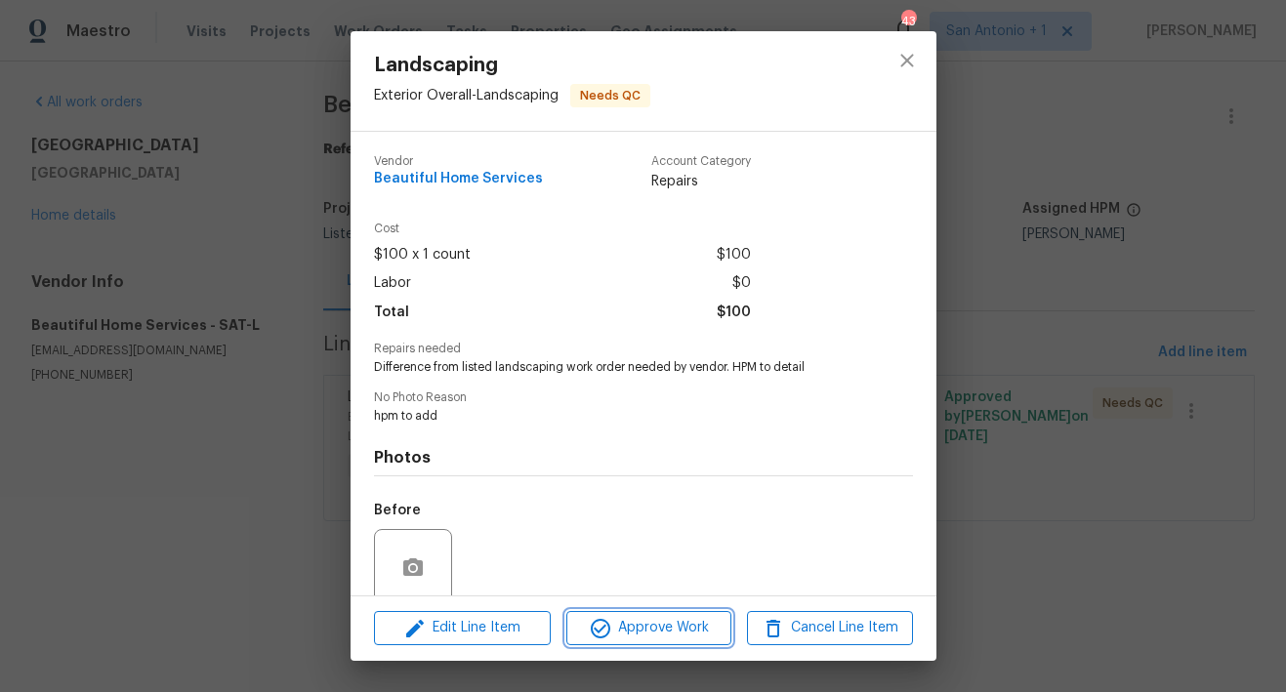
click at [652, 627] on span "Approve Work" at bounding box center [648, 628] width 153 height 24
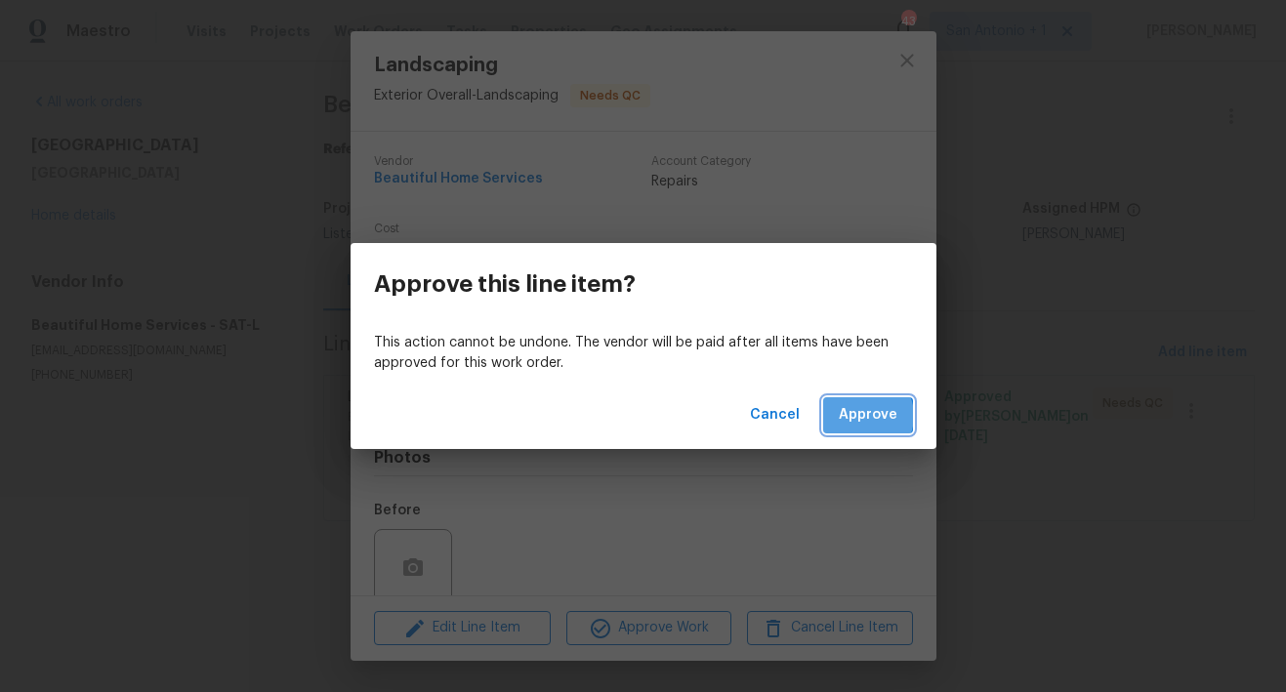
click at [866, 416] on span "Approve" at bounding box center [868, 415] width 59 height 24
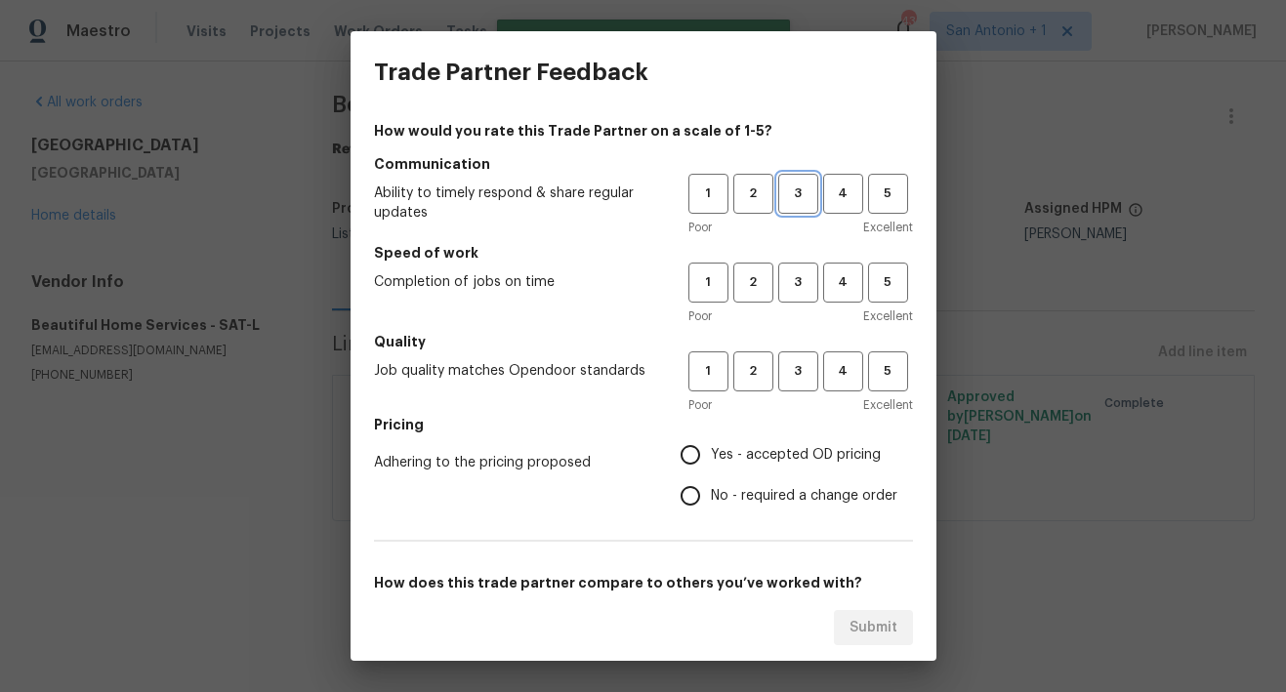
click at [780, 199] on span "3" at bounding box center [798, 194] width 36 height 22
click at [789, 276] on span "3" at bounding box center [798, 282] width 36 height 22
click at [790, 372] on span "3" at bounding box center [798, 371] width 36 height 22
click at [739, 464] on span "Yes - accepted OD pricing" at bounding box center [796, 455] width 170 height 20
click at [711, 464] on input "Yes - accepted OD pricing" at bounding box center [690, 454] width 41 height 41
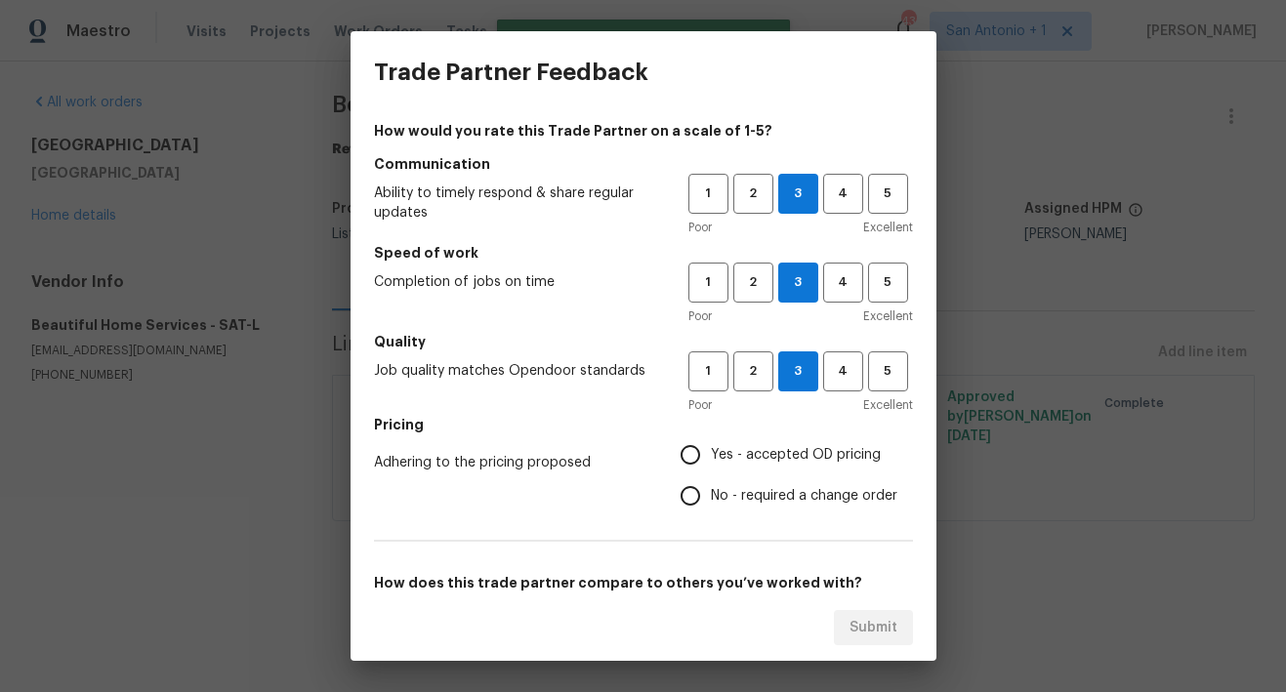
radio input "true"
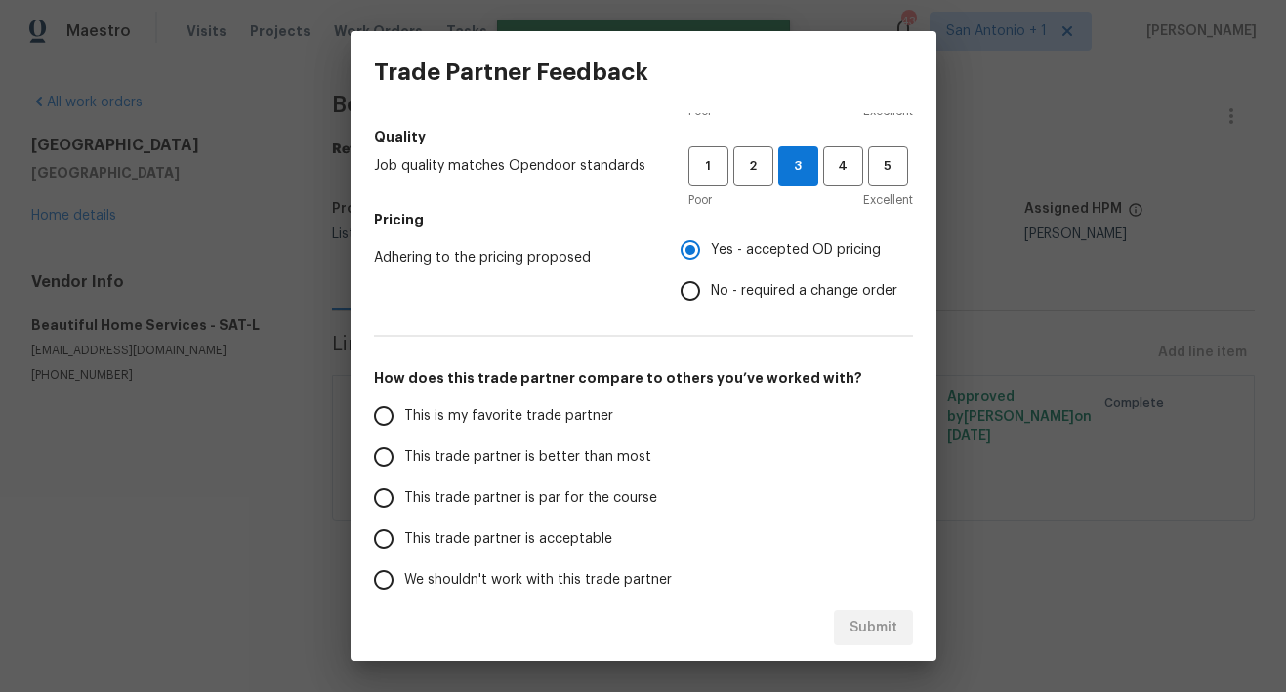
scroll to position [249, 0]
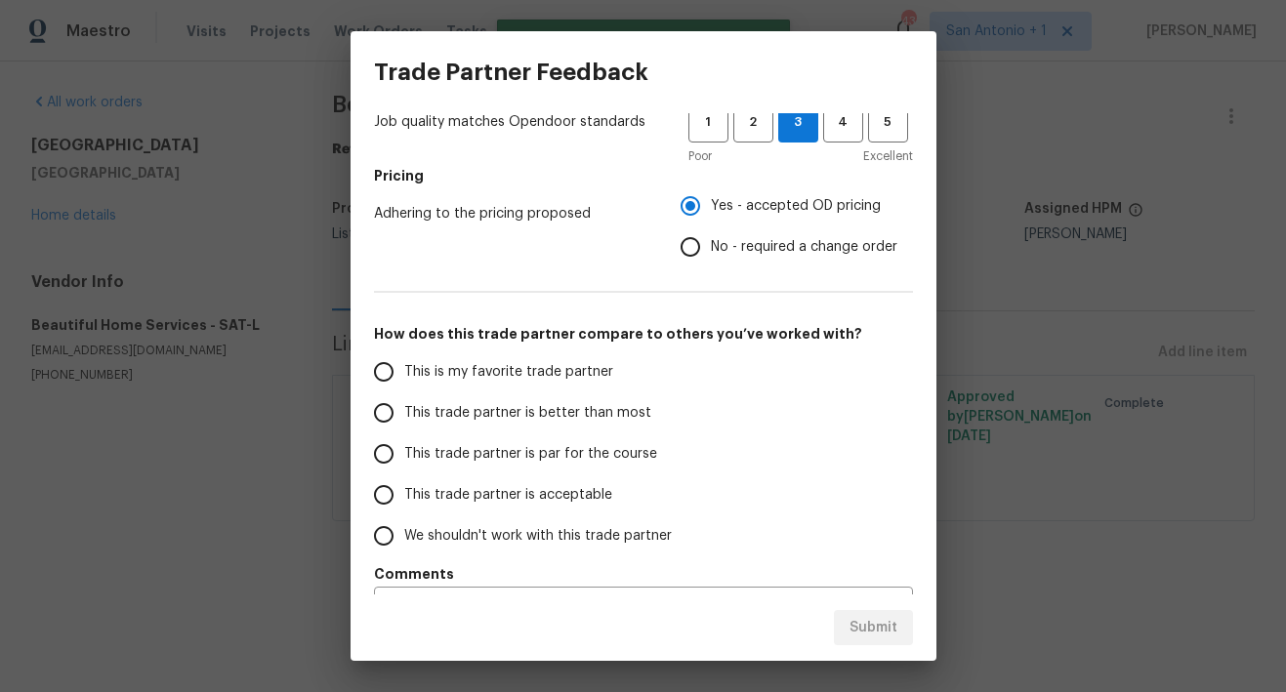
click at [602, 460] on span "This trade partner is par for the course" at bounding box center [530, 454] width 253 height 20
click at [404, 460] on input "This trade partner is par for the course" at bounding box center [383, 453] width 41 height 41
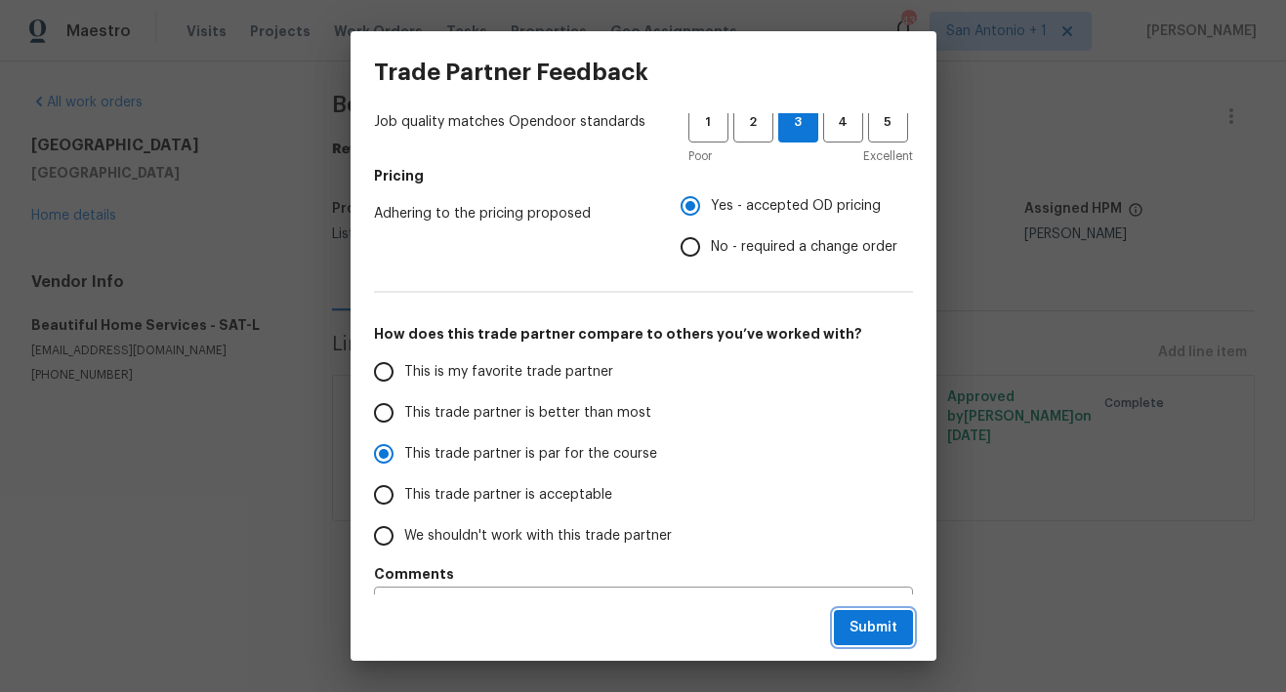
click at [870, 626] on span "Submit" at bounding box center [873, 628] width 48 height 24
radio input "true"
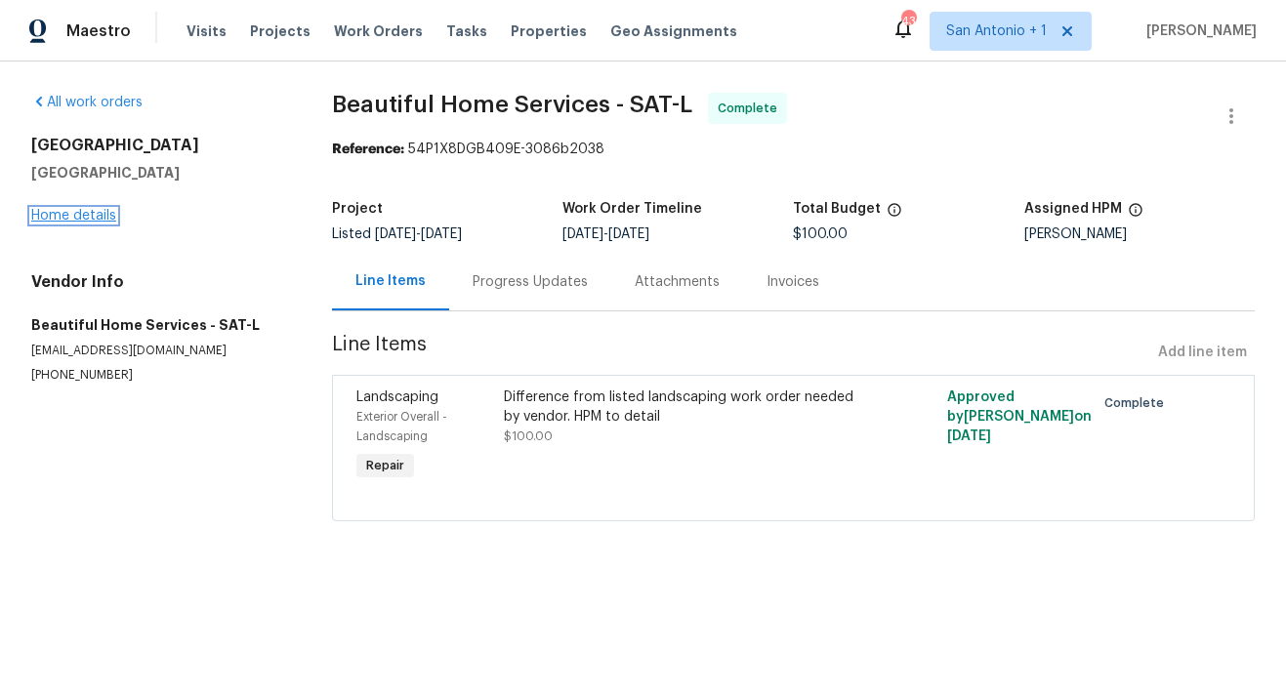
click at [91, 219] on link "Home details" at bounding box center [73, 216] width 85 height 14
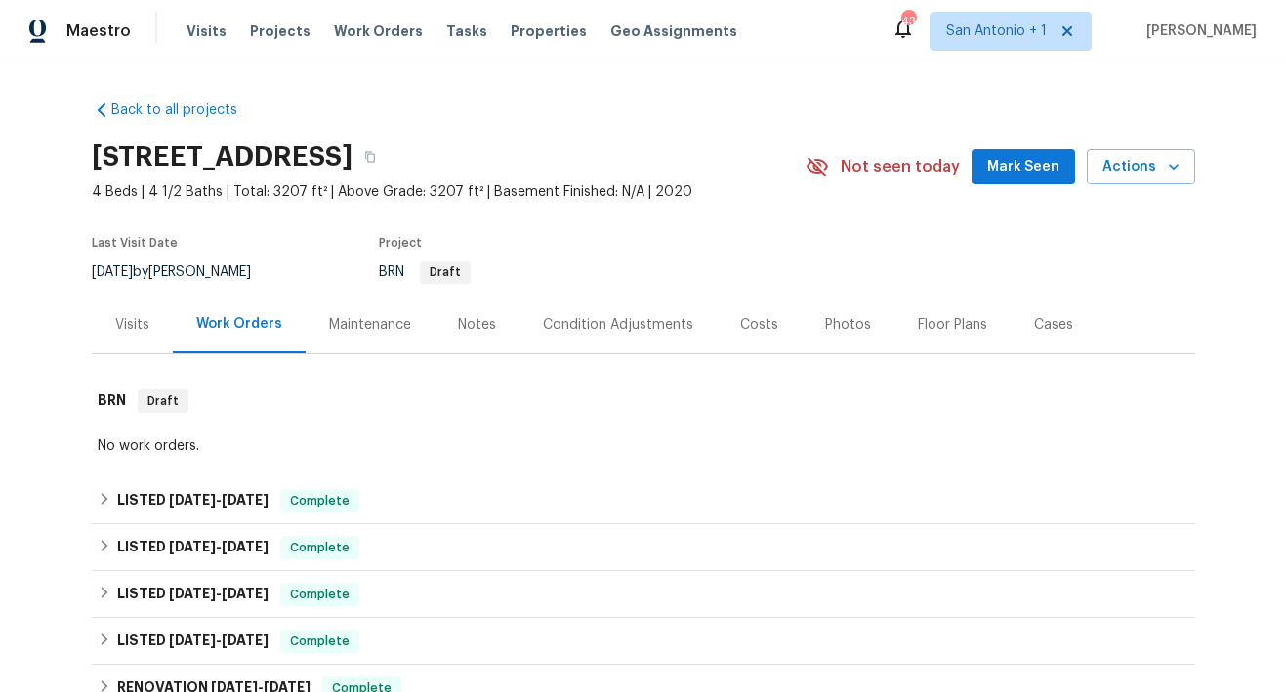
click at [1013, 161] on span "Mark Seen" at bounding box center [1023, 167] width 72 height 24
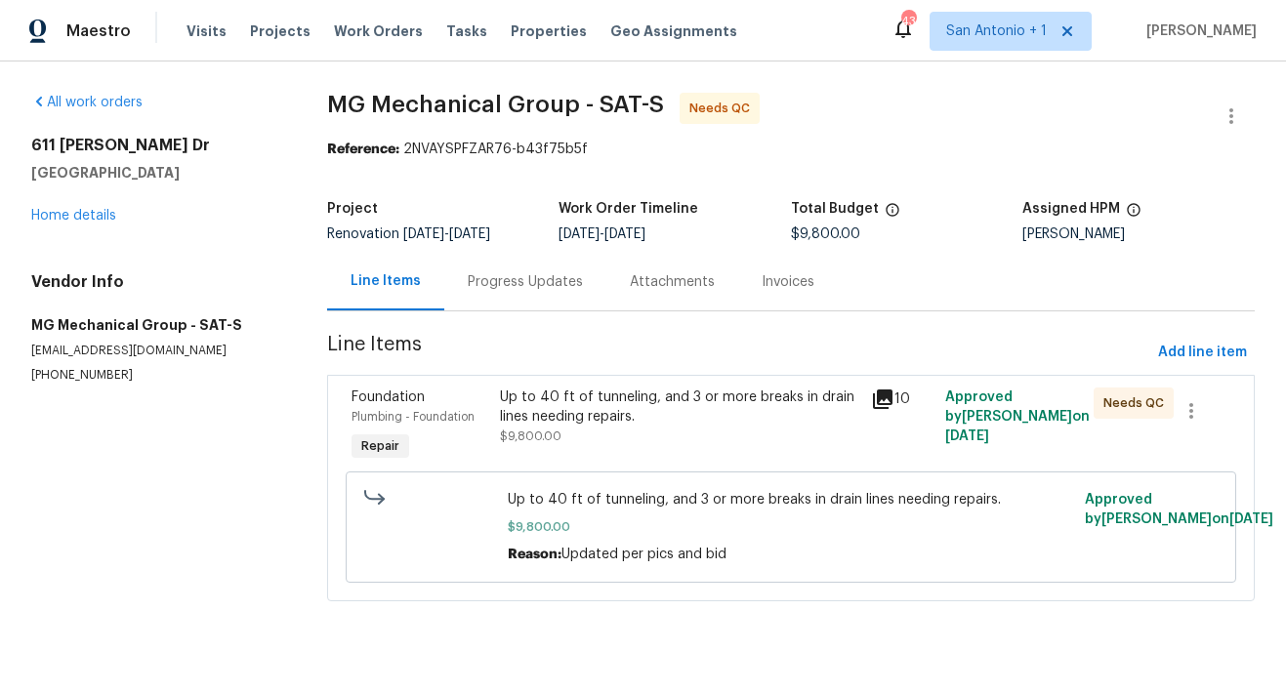
click at [584, 427] on div "Up to 40 ft of tunneling, and 3 or more breaks in drain lines needing repairs. …" at bounding box center [679, 417] width 359 height 59
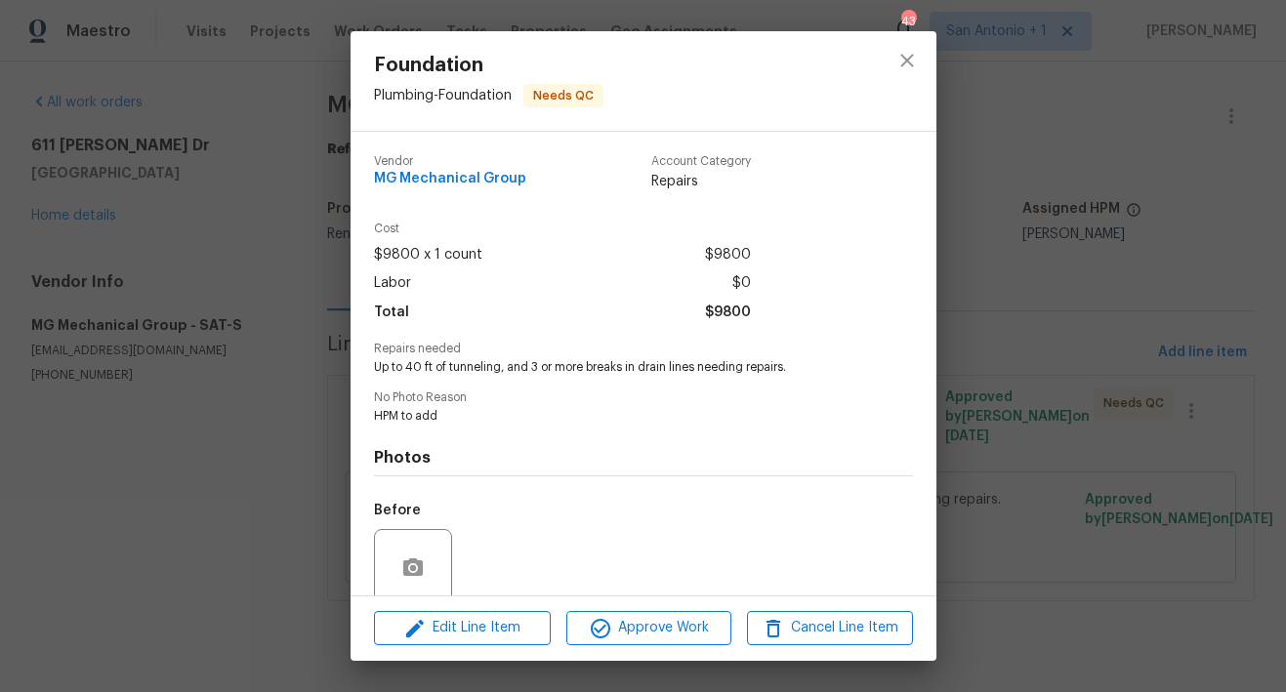
scroll to position [157, 0]
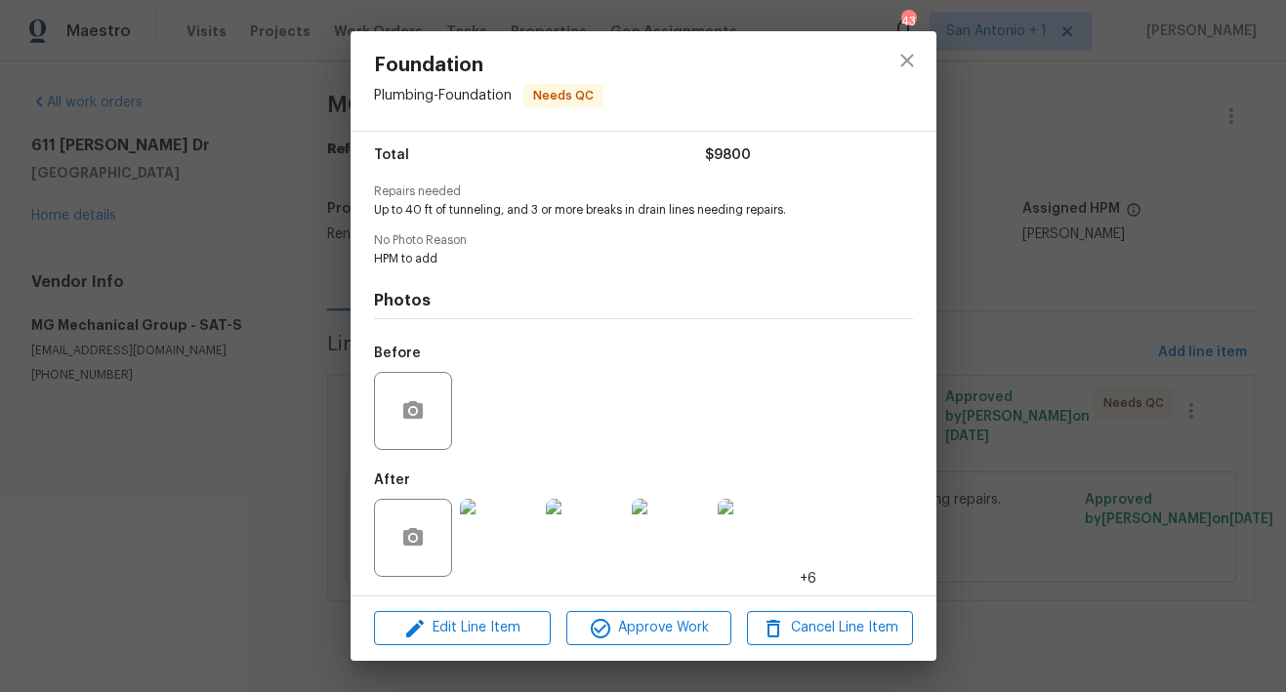
click at [512, 554] on img at bounding box center [499, 538] width 78 height 78
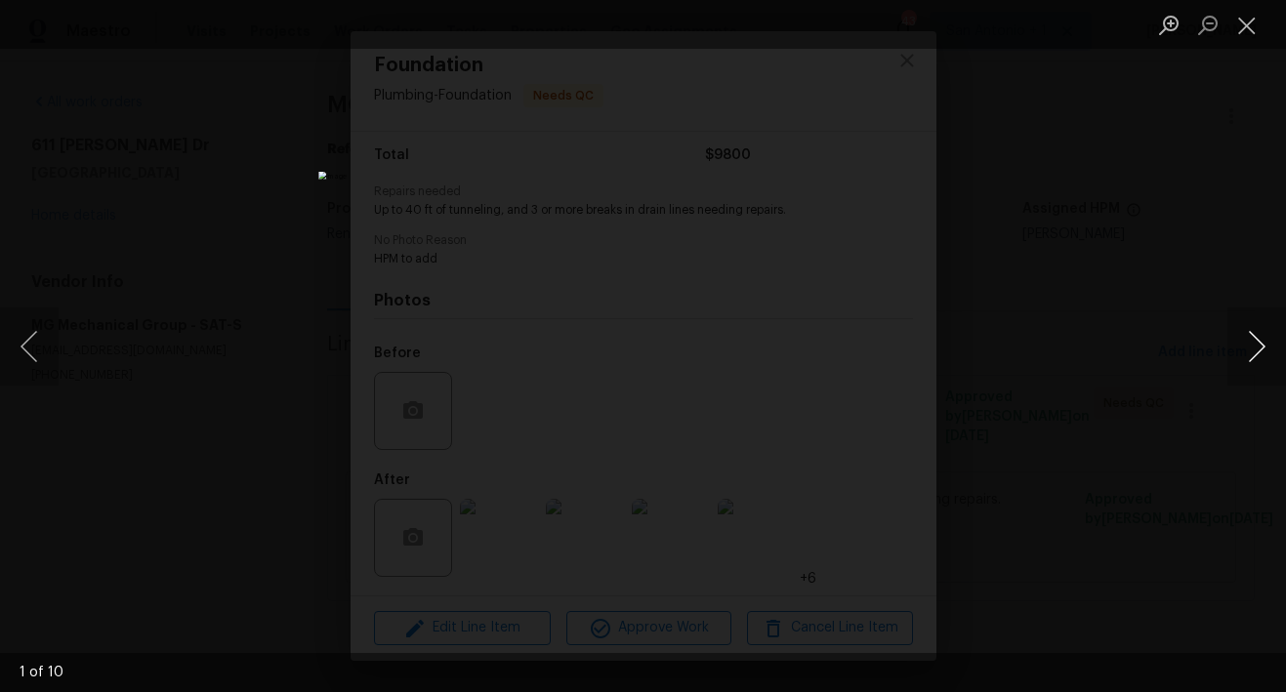
click at [1263, 343] on button "Next image" at bounding box center [1256, 346] width 59 height 78
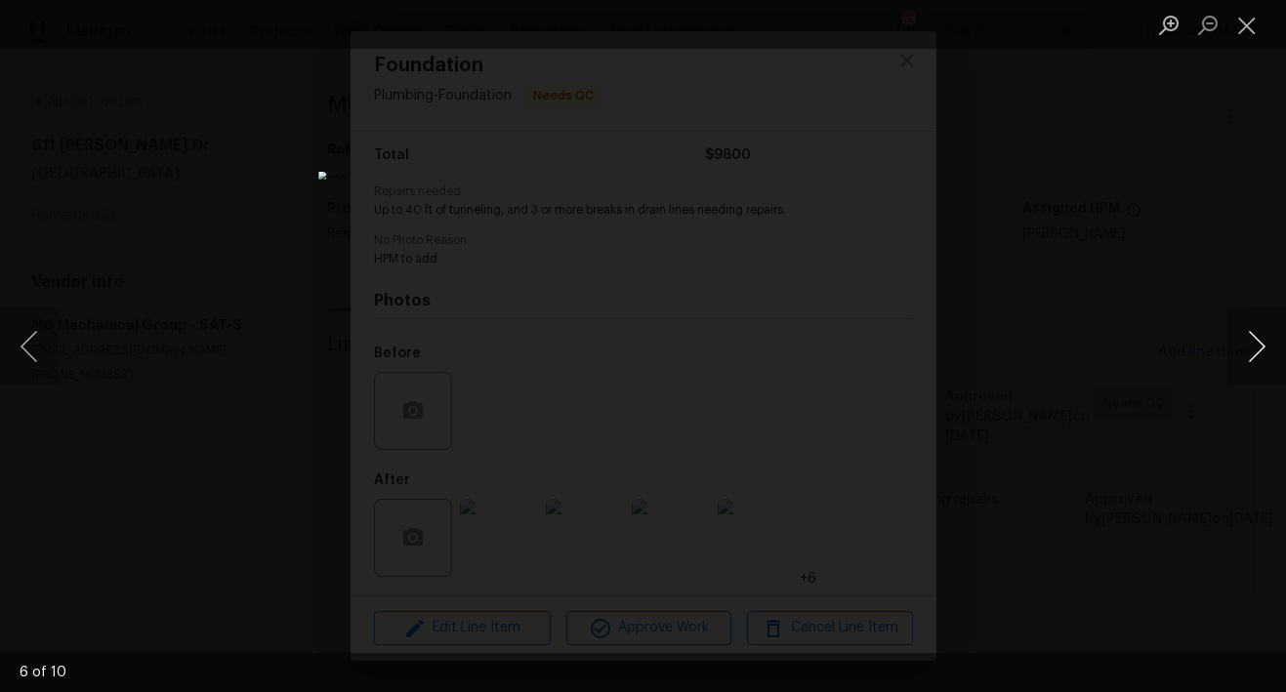
click at [1263, 343] on button "Next image" at bounding box center [1256, 346] width 59 height 78
click at [1243, 28] on button "Close lightbox" at bounding box center [1246, 25] width 39 height 34
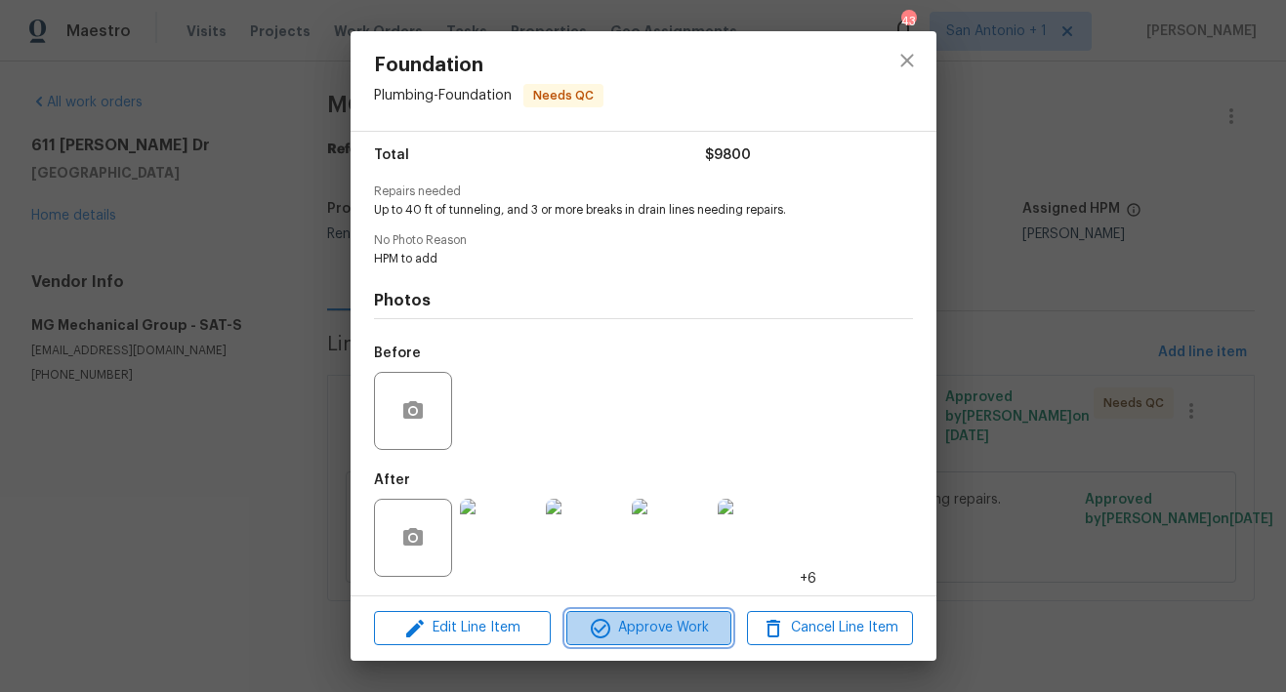
click at [666, 636] on span "Approve Work" at bounding box center [648, 628] width 153 height 24
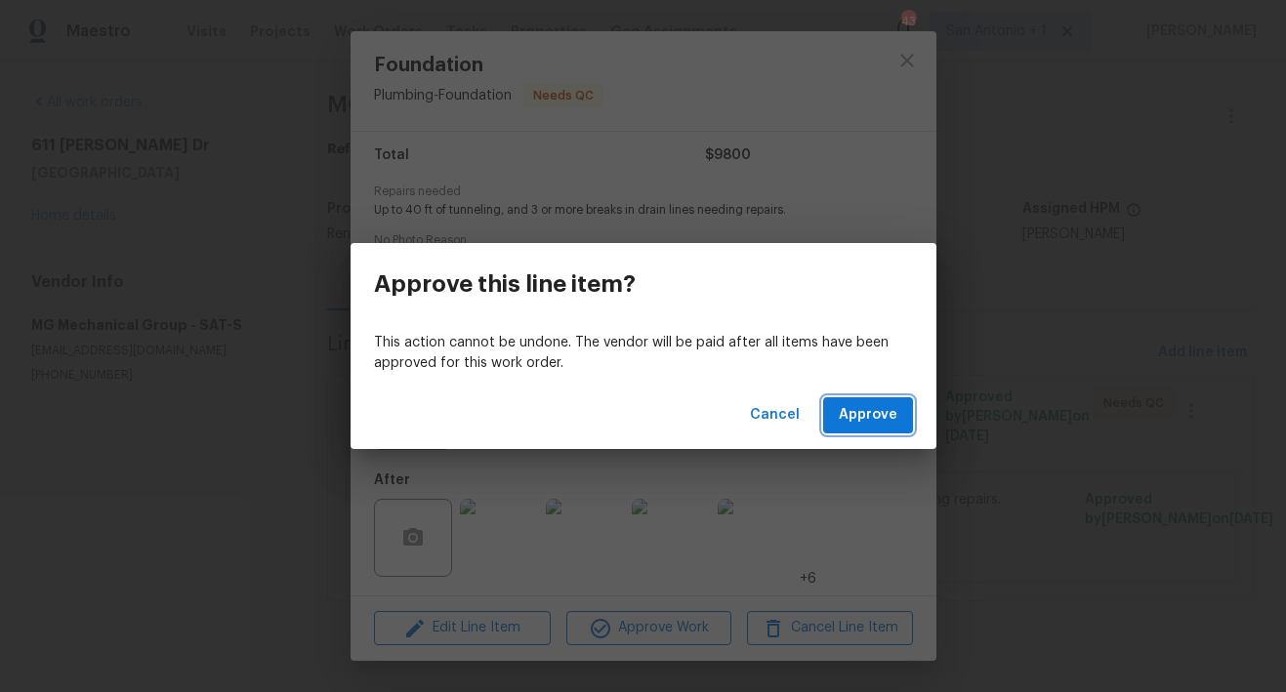
click at [865, 421] on span "Approve" at bounding box center [868, 415] width 59 height 24
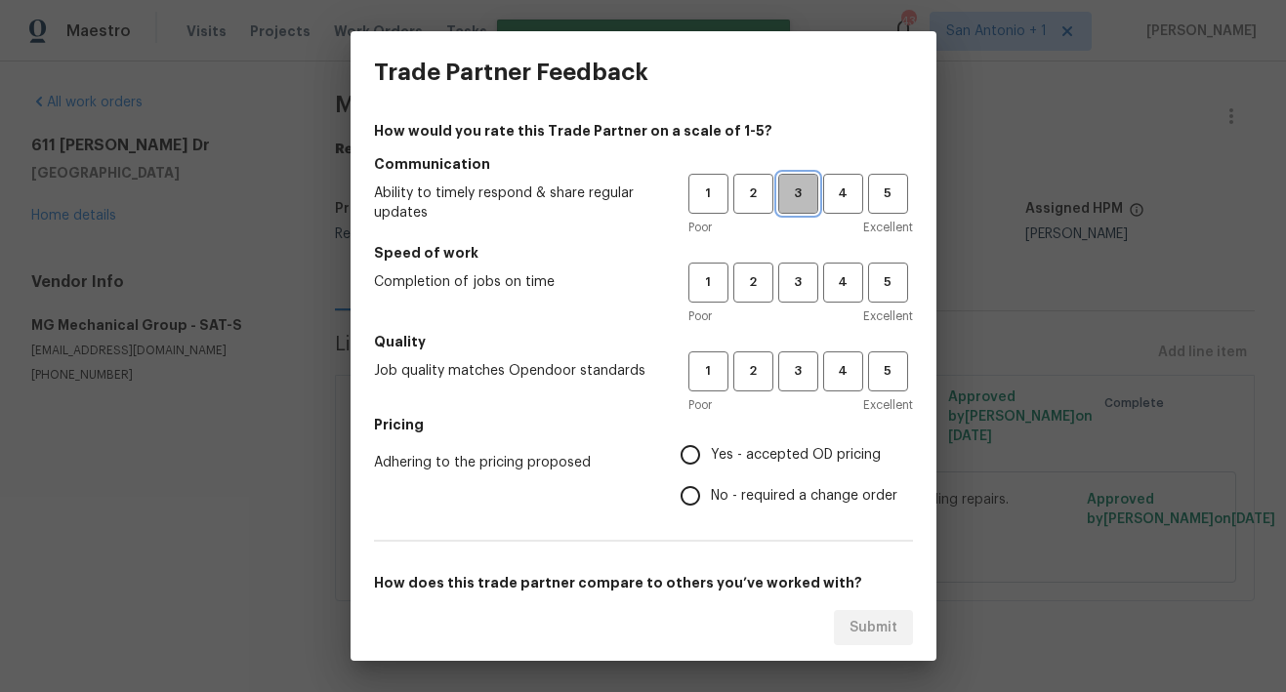
click at [786, 201] on span "3" at bounding box center [798, 194] width 36 height 22
click at [786, 279] on span "3" at bounding box center [798, 282] width 36 height 22
click at [784, 364] on span "3" at bounding box center [798, 371] width 36 height 22
click at [777, 453] on span "Yes - accepted OD pricing" at bounding box center [796, 455] width 170 height 20
click at [711, 453] on input "Yes - accepted OD pricing" at bounding box center [690, 454] width 41 height 41
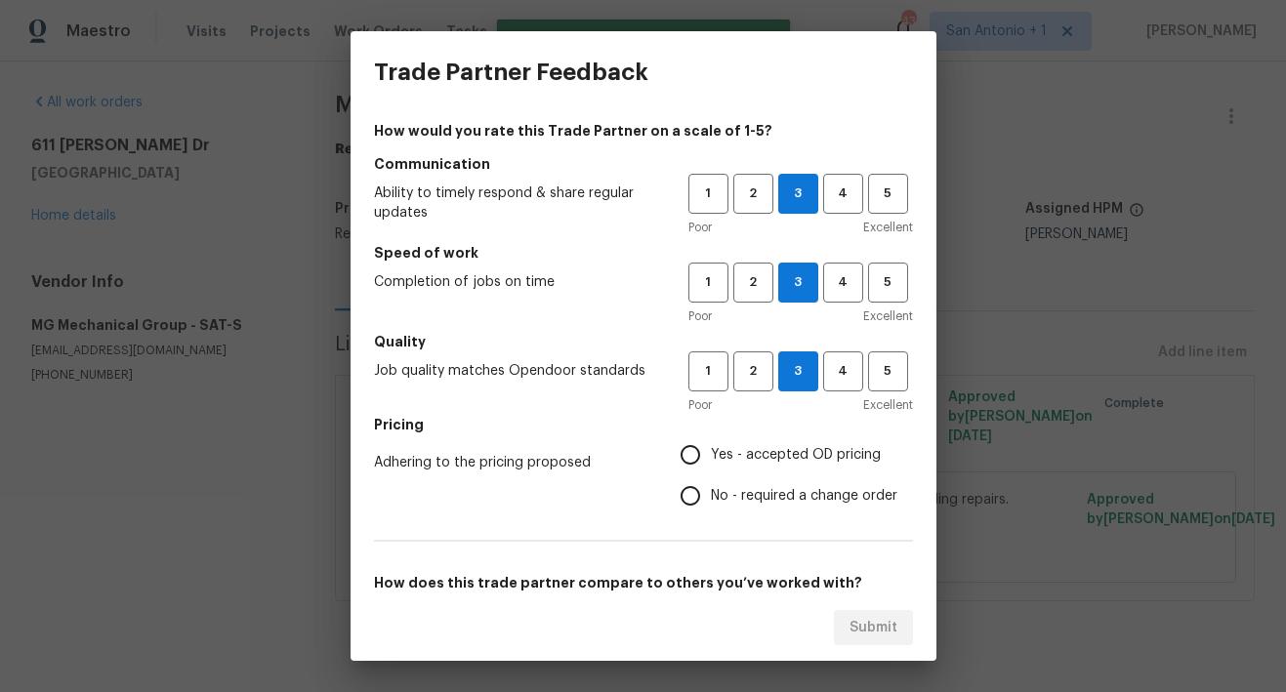
radio input "true"
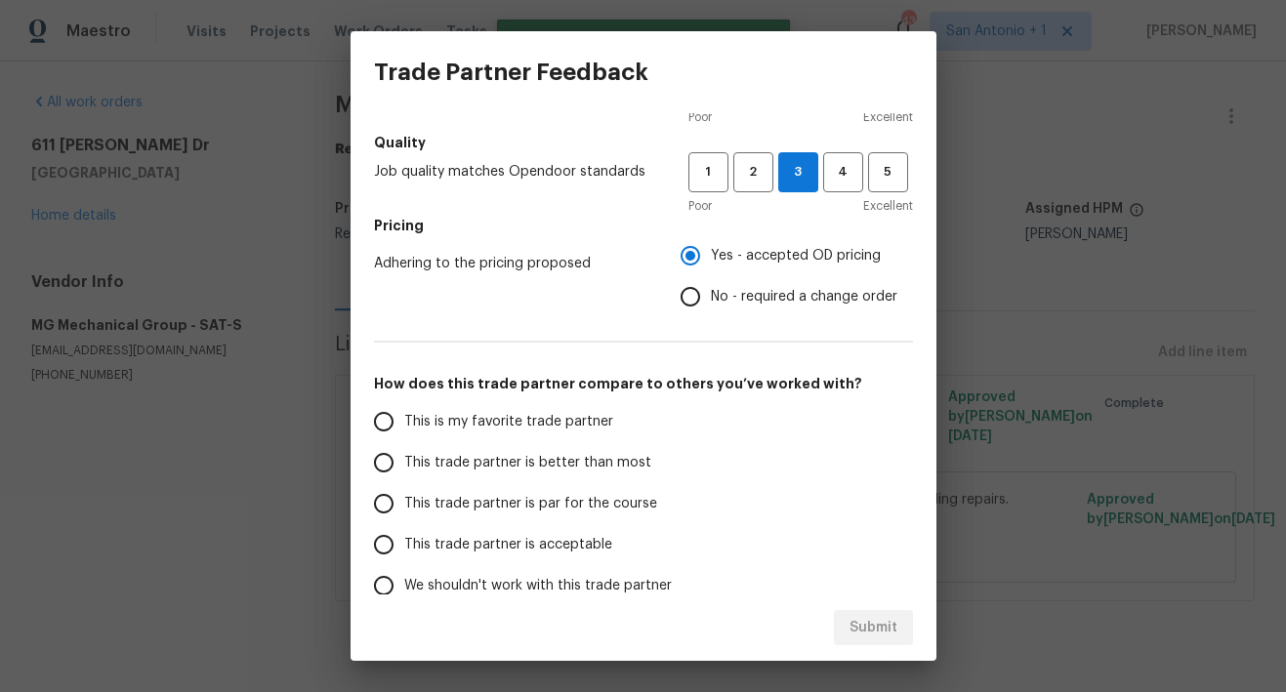
scroll to position [241, 0]
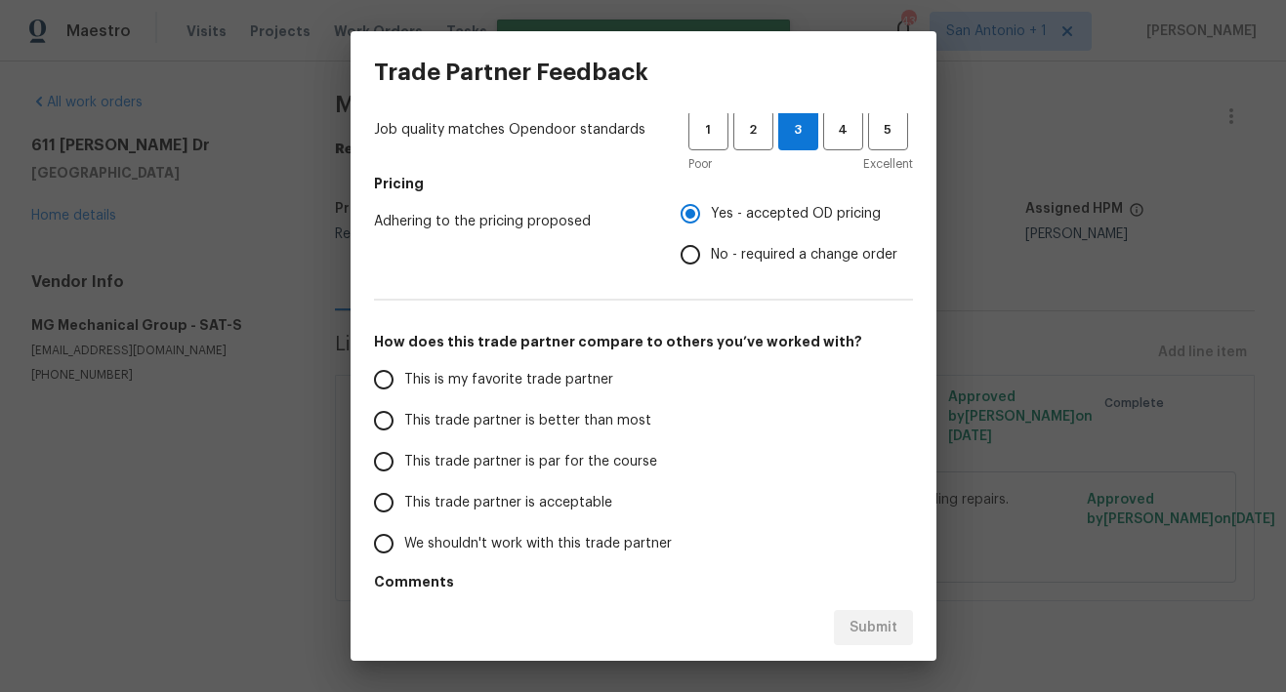
click at [611, 465] on span "This trade partner is par for the course" at bounding box center [530, 462] width 253 height 20
click at [404, 465] on input "This trade partner is par for the course" at bounding box center [383, 461] width 41 height 41
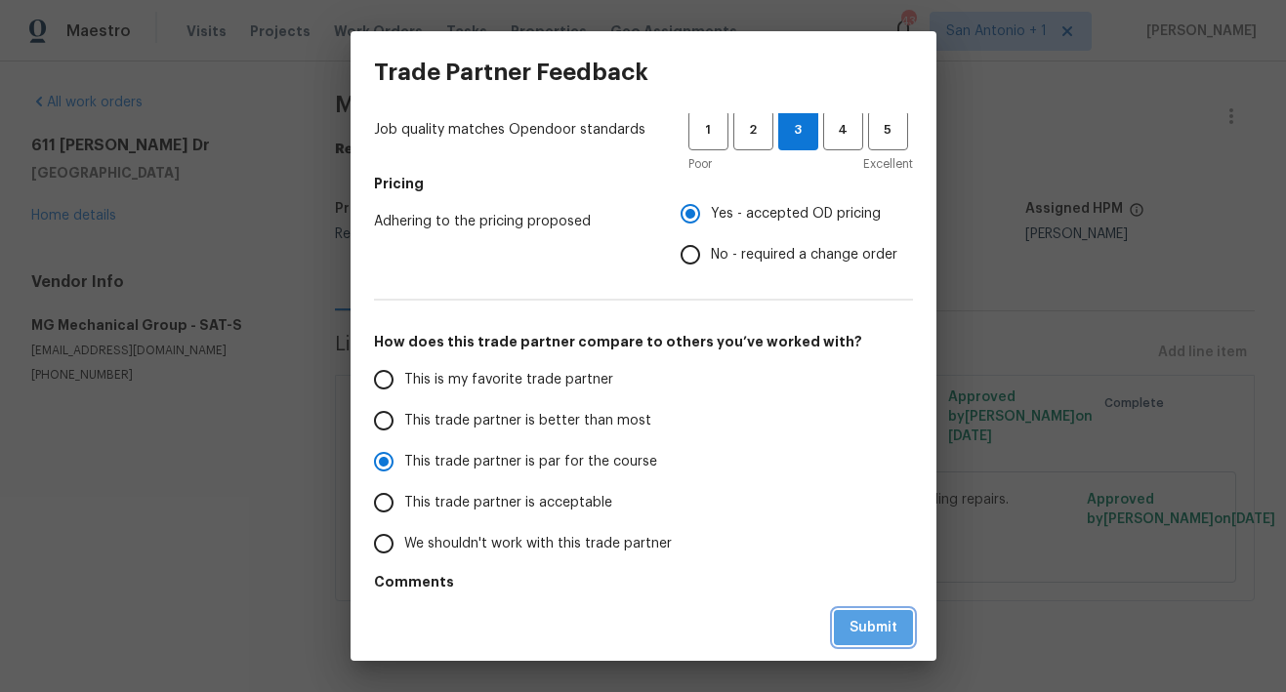
click at [871, 621] on span "Submit" at bounding box center [873, 628] width 48 height 24
radio input "true"
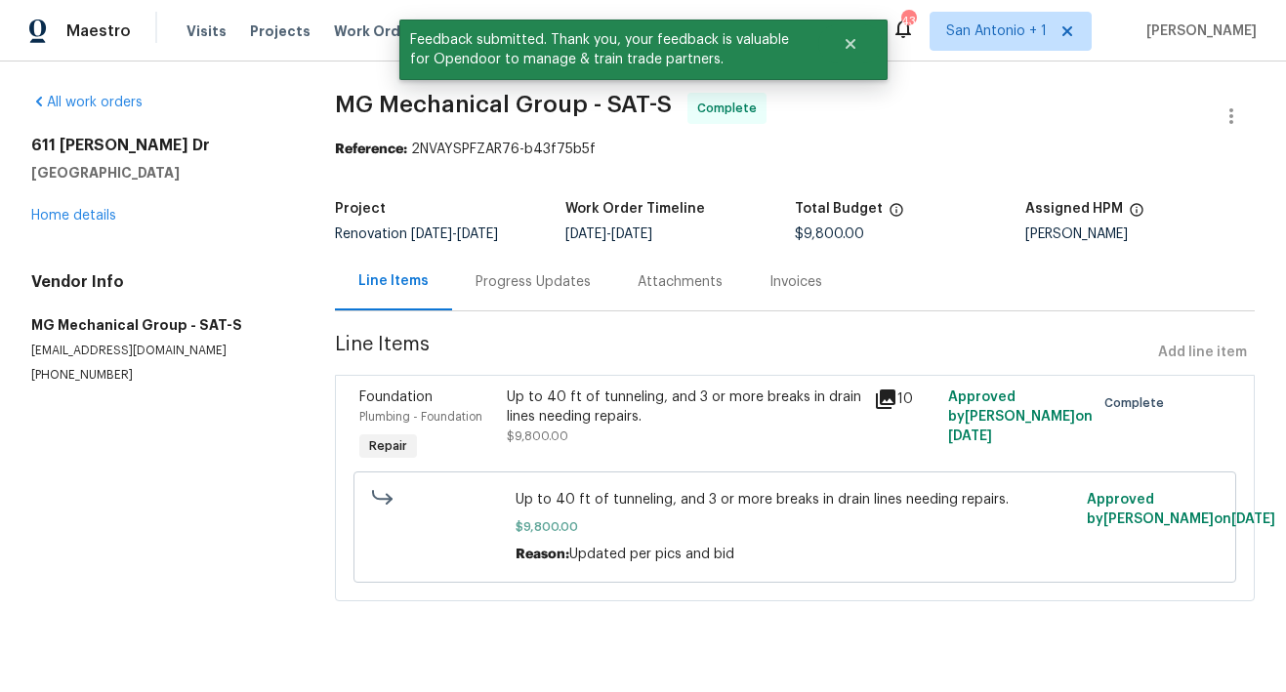
click at [499, 280] on div "Progress Updates" at bounding box center [532, 282] width 115 height 20
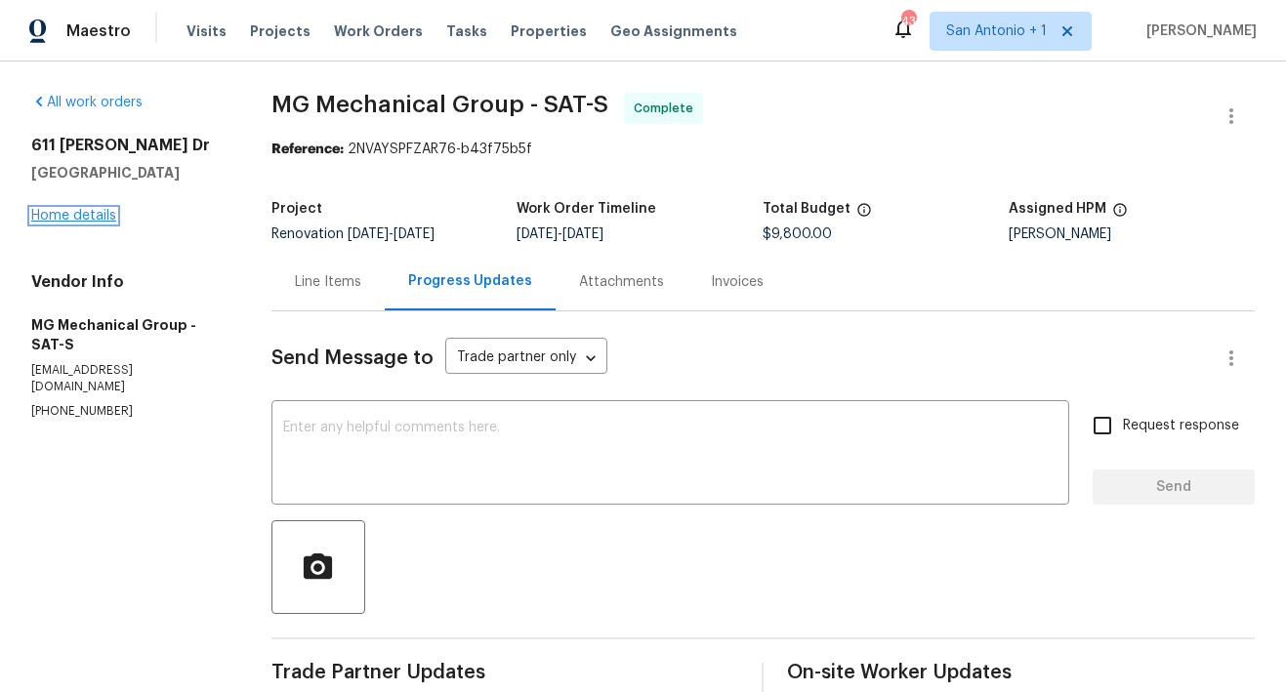
click at [93, 217] on link "Home details" at bounding box center [73, 216] width 85 height 14
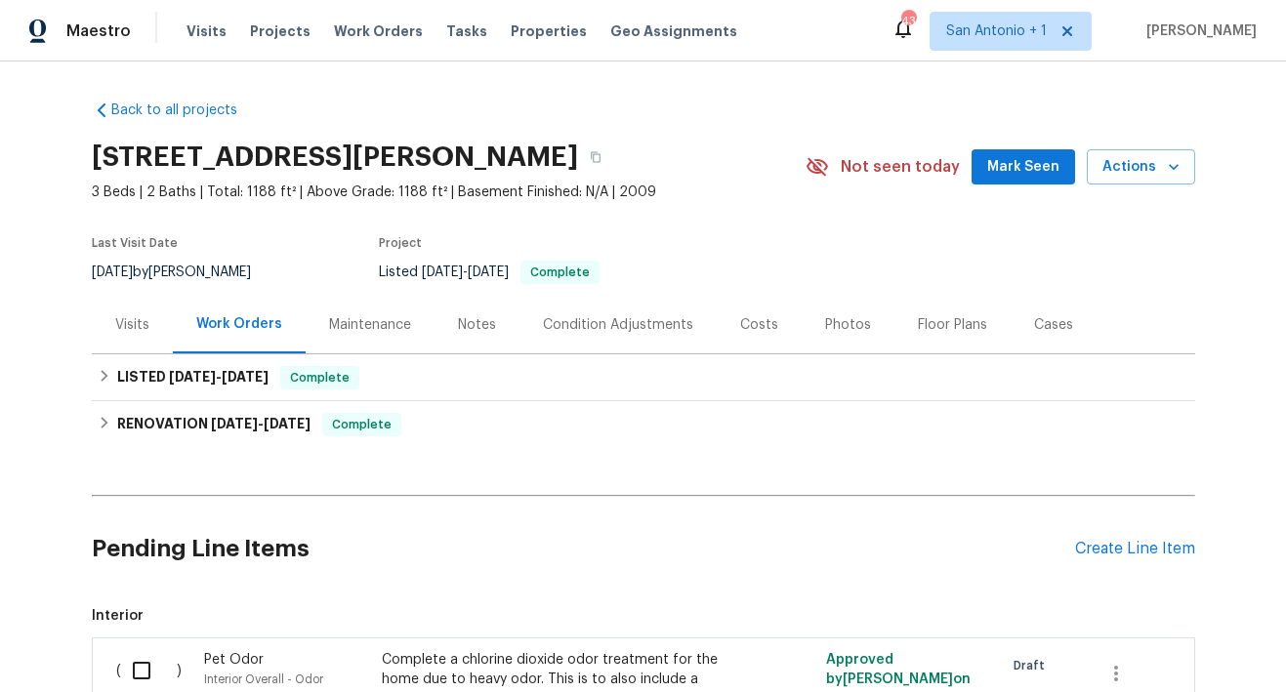
click at [132, 321] on div "Visits" at bounding box center [132, 325] width 34 height 20
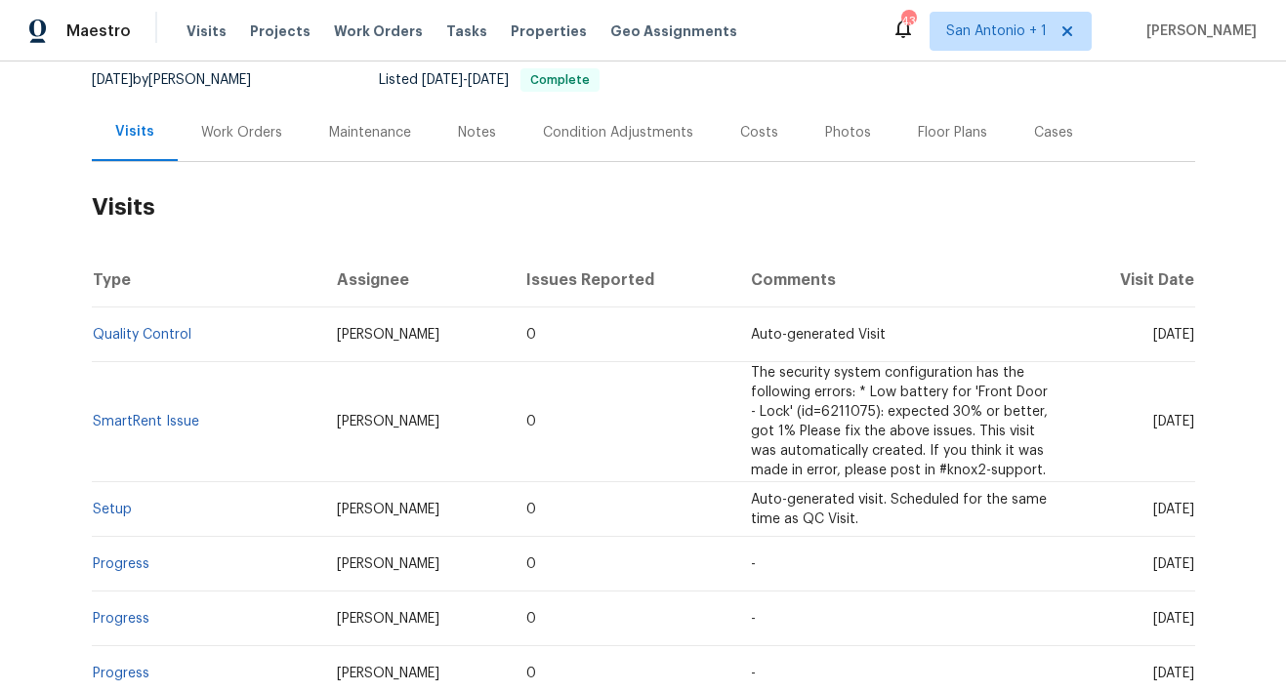
scroll to position [193, 0]
click at [464, 133] on div "Notes" at bounding box center [477, 132] width 38 height 20
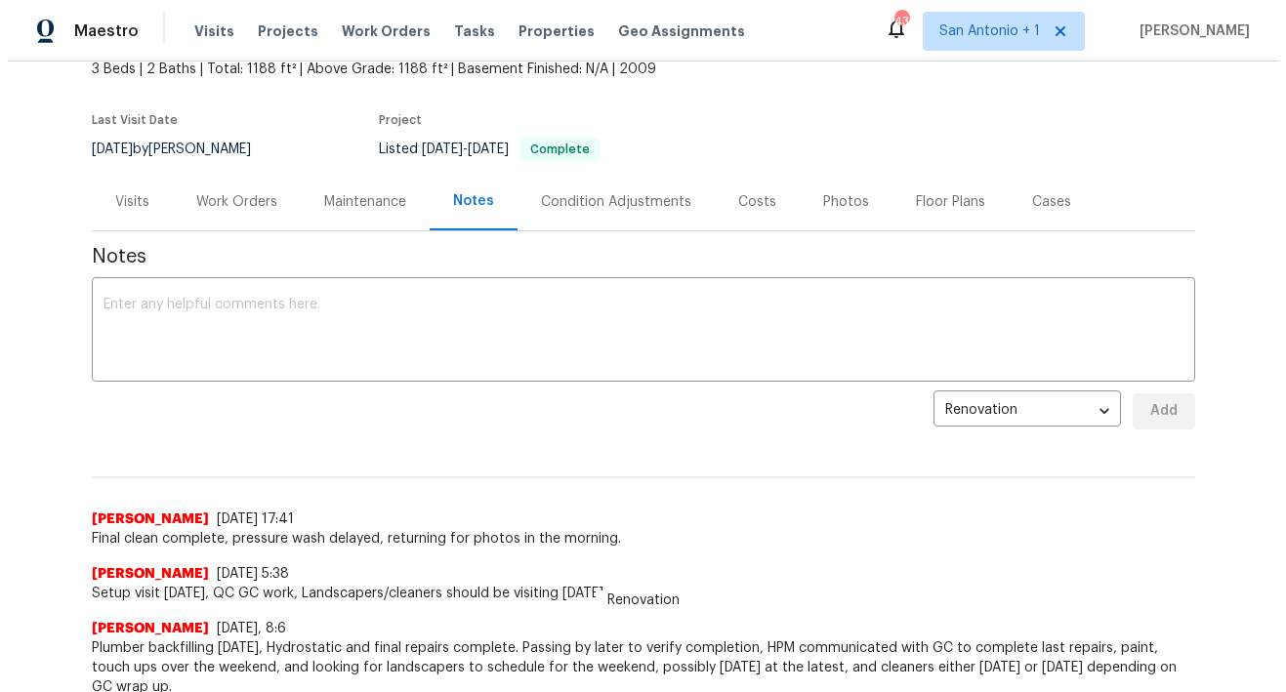
scroll to position [116, 0]
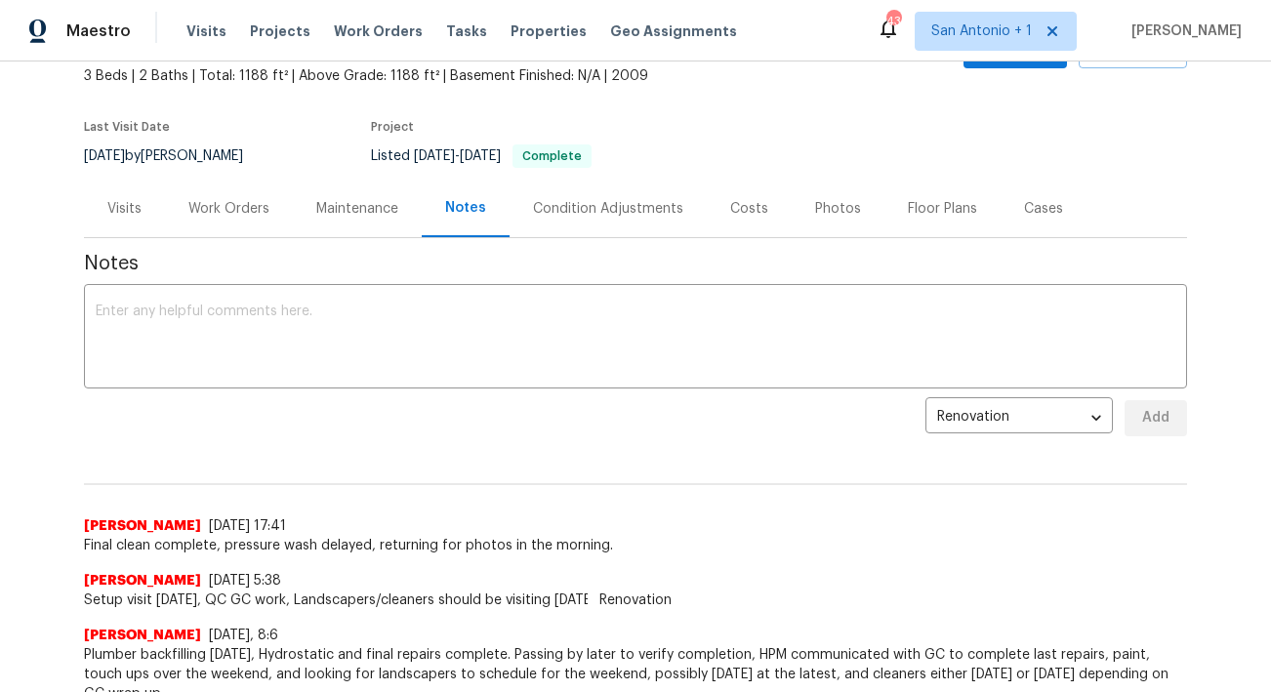
click at [119, 208] on div "Visits" at bounding box center [124, 209] width 34 height 20
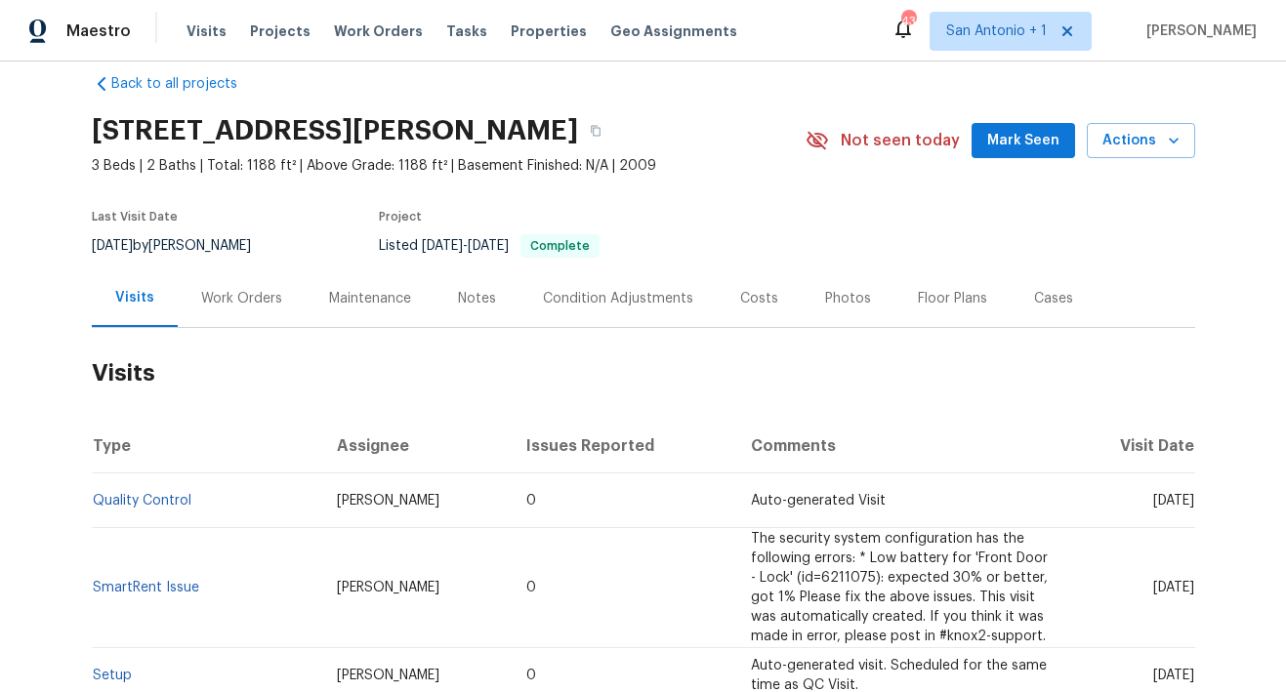
scroll to position [21, 0]
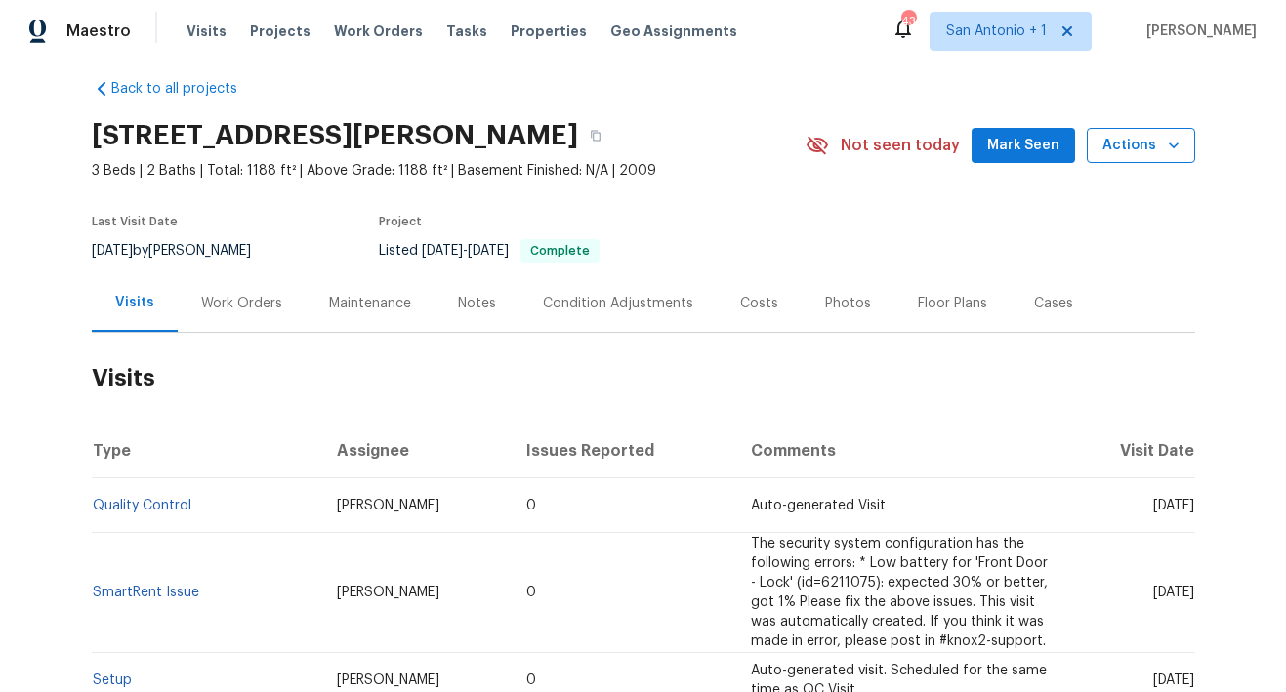
click at [1164, 151] on icon "button" at bounding box center [1174, 146] width 20 height 20
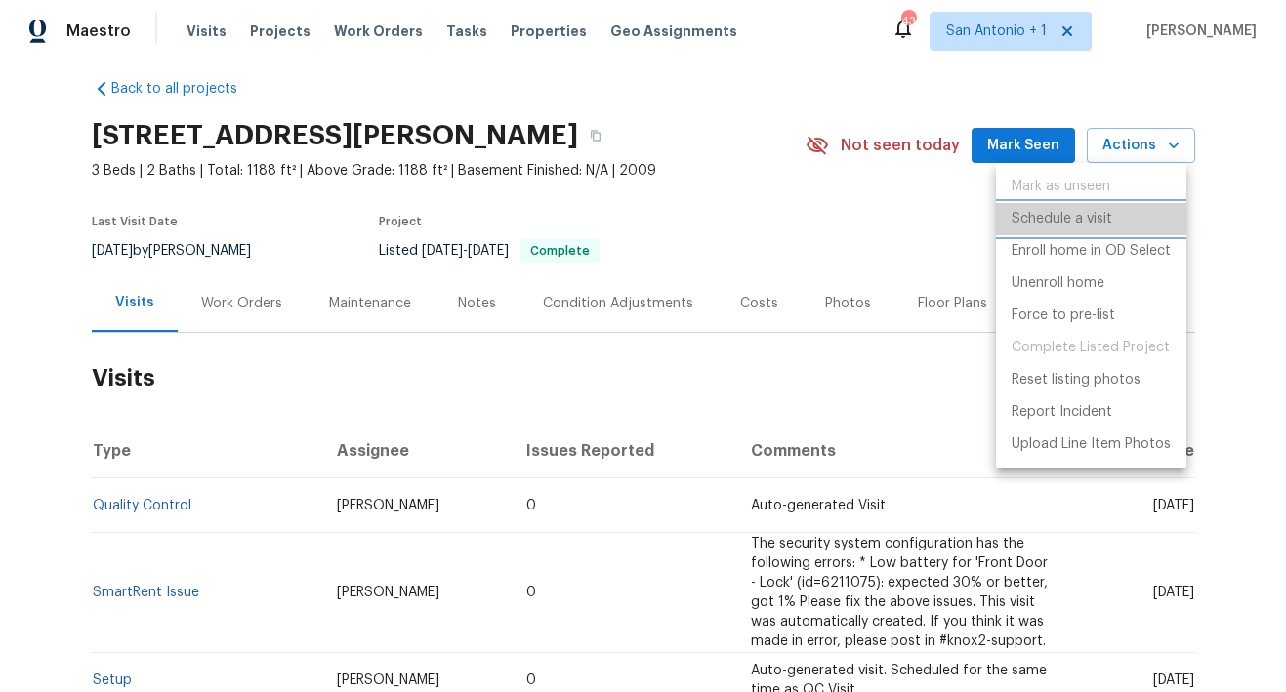
click at [1071, 212] on p "Schedule a visit" at bounding box center [1061, 219] width 101 height 20
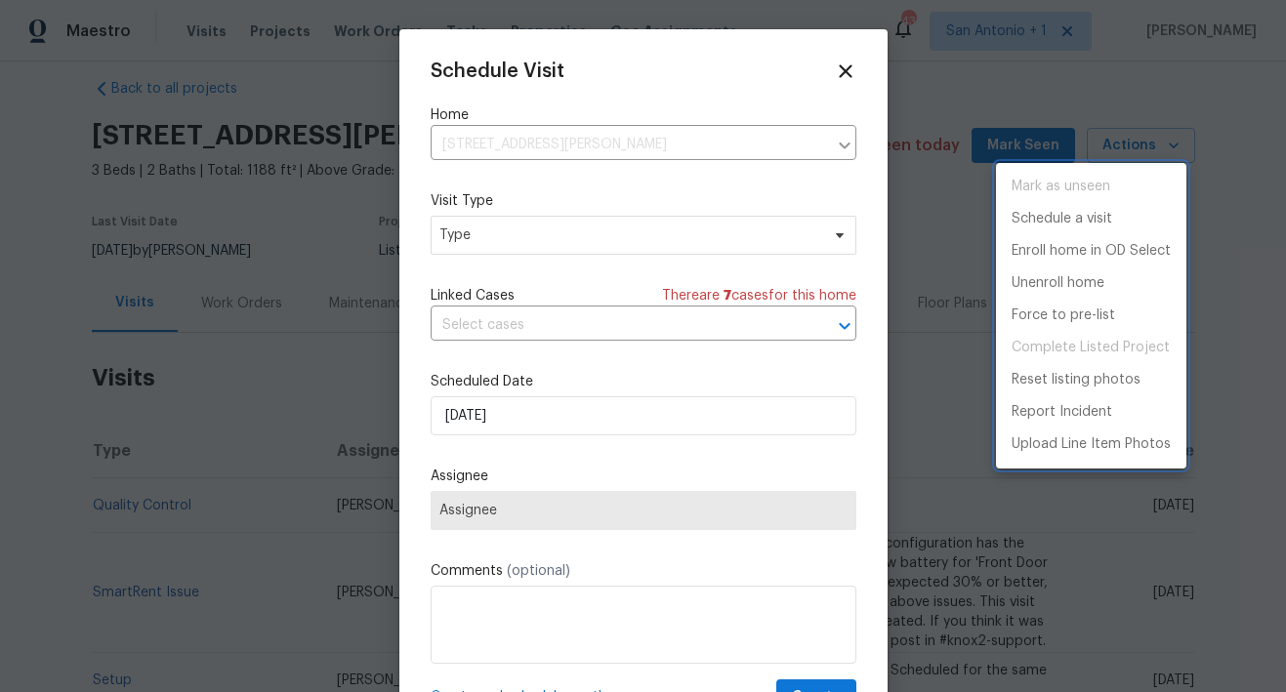
click at [498, 238] on div at bounding box center [643, 346] width 1286 height 692
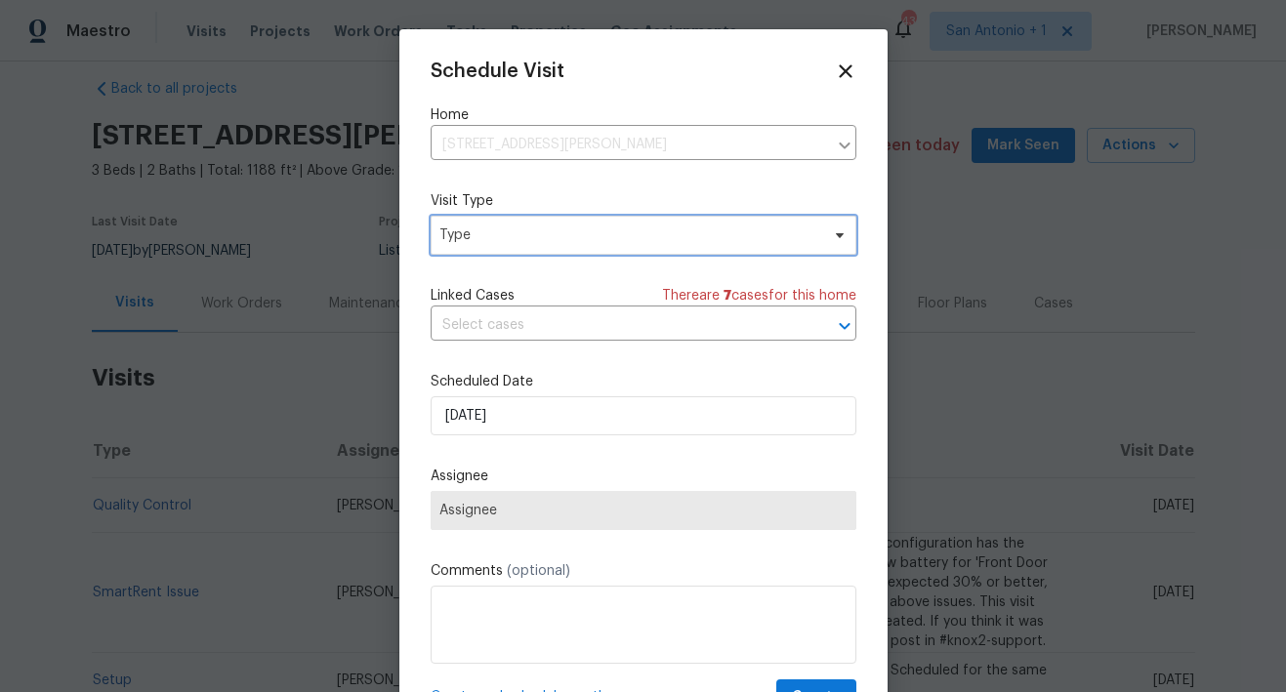
click at [491, 236] on span "Type" at bounding box center [629, 235] width 380 height 20
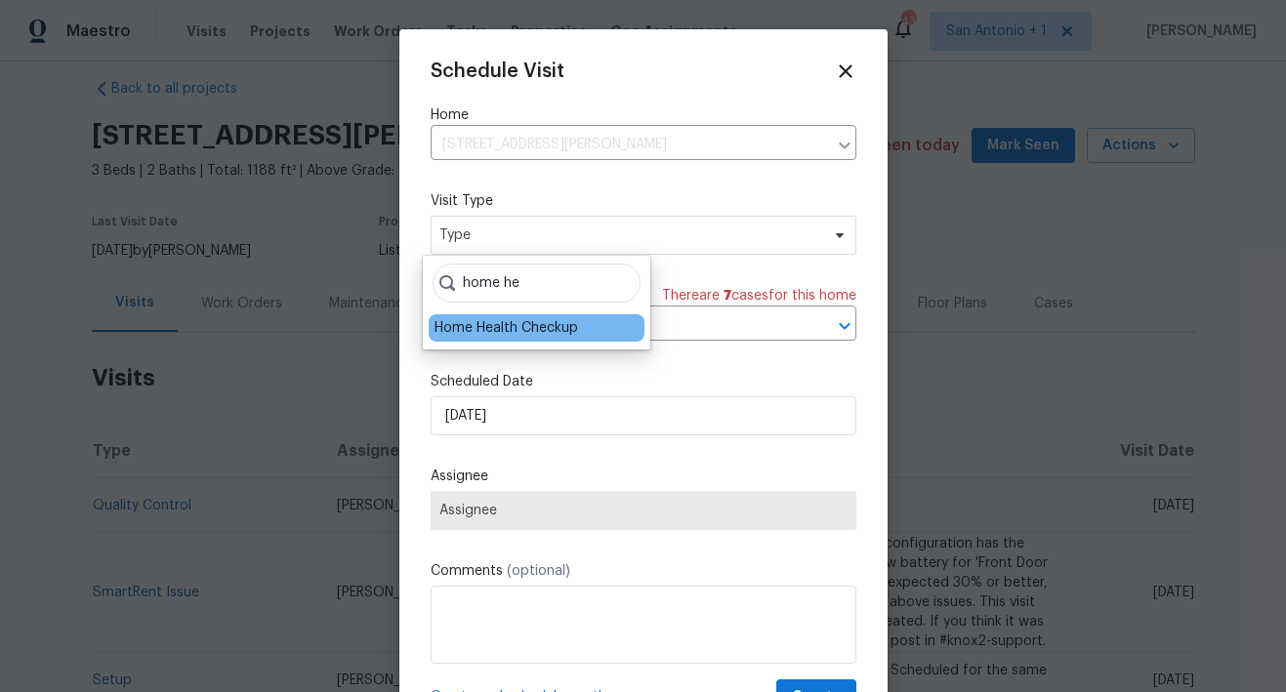
type input "home he"
click at [492, 320] on div "Home Health Checkup" at bounding box center [505, 328] width 143 height 20
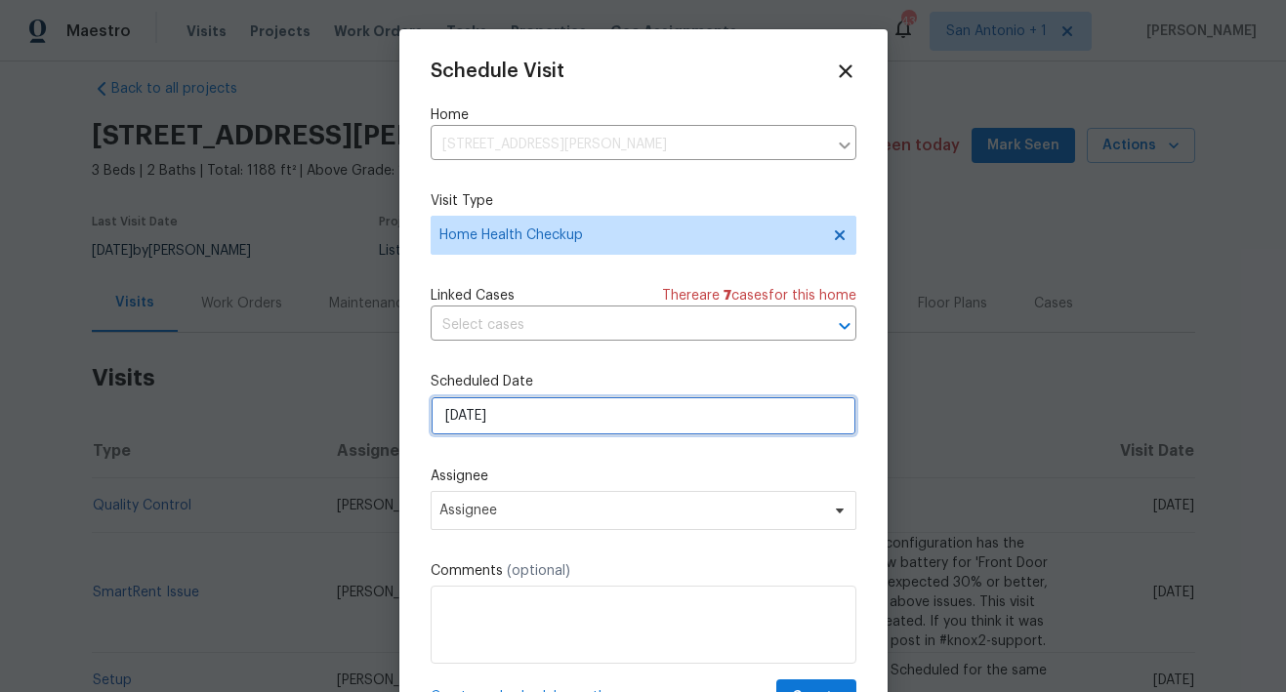
click at [501, 416] on input "8/27/2025" at bounding box center [643, 415] width 426 height 39
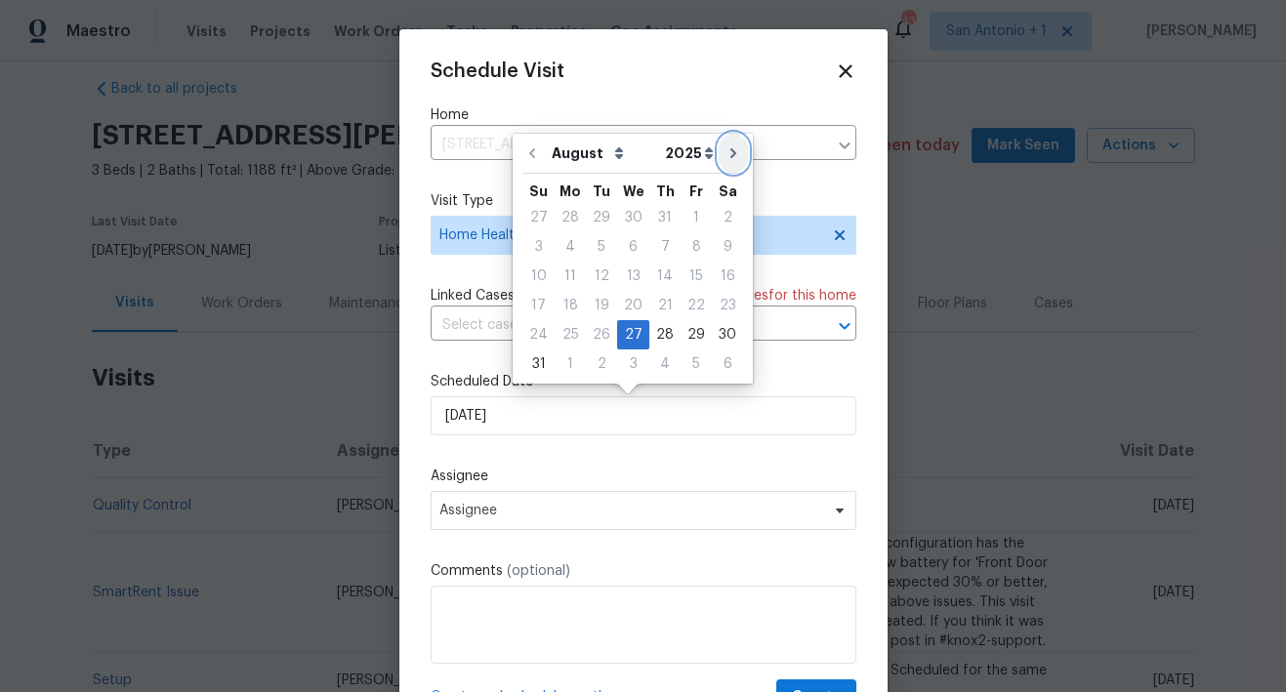
click at [725, 157] on icon "Go to next month" at bounding box center [733, 153] width 16 height 16
type input "9/27/2025"
select select "8"
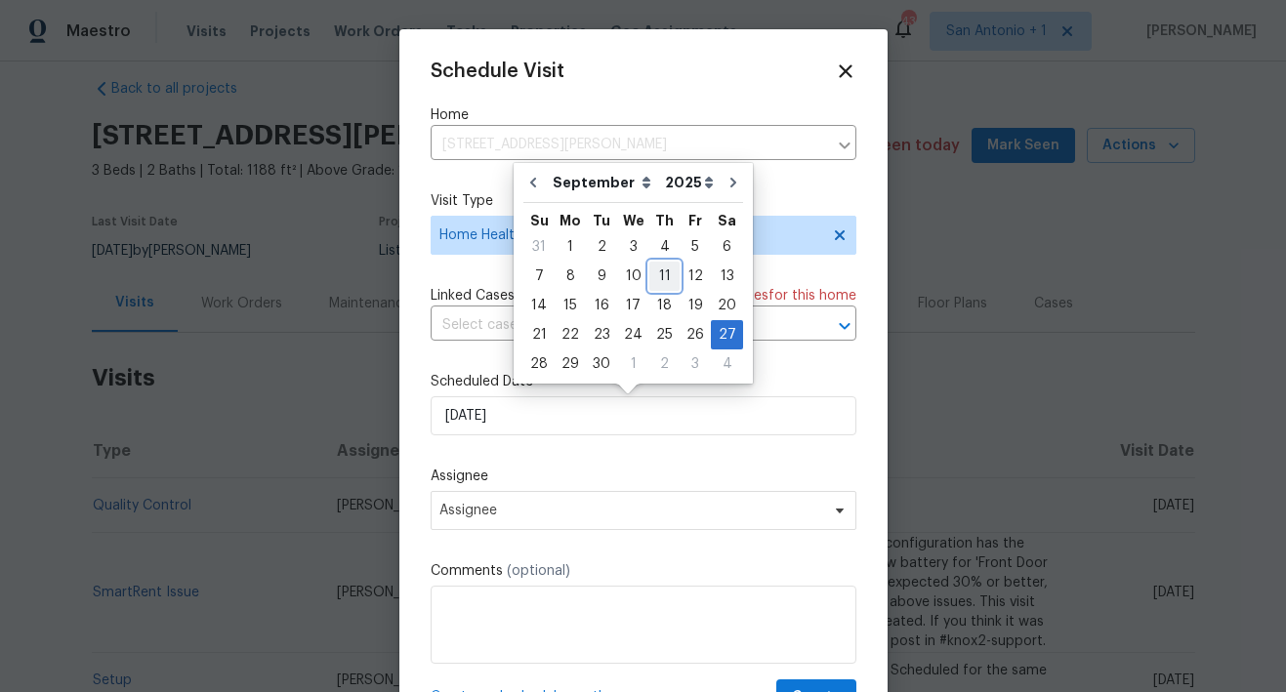
click at [656, 271] on div "11" at bounding box center [664, 276] width 30 height 27
type input "9/11/2025"
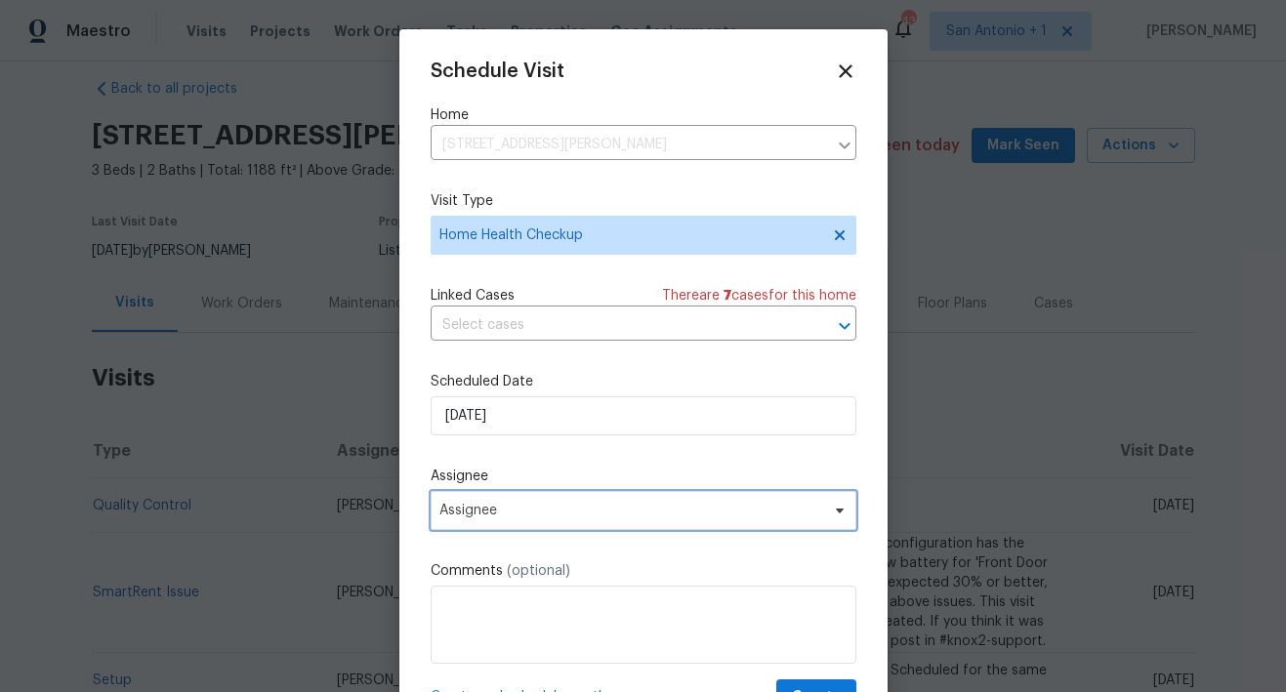
click at [536, 509] on span "Assignee" at bounding box center [630, 511] width 383 height 16
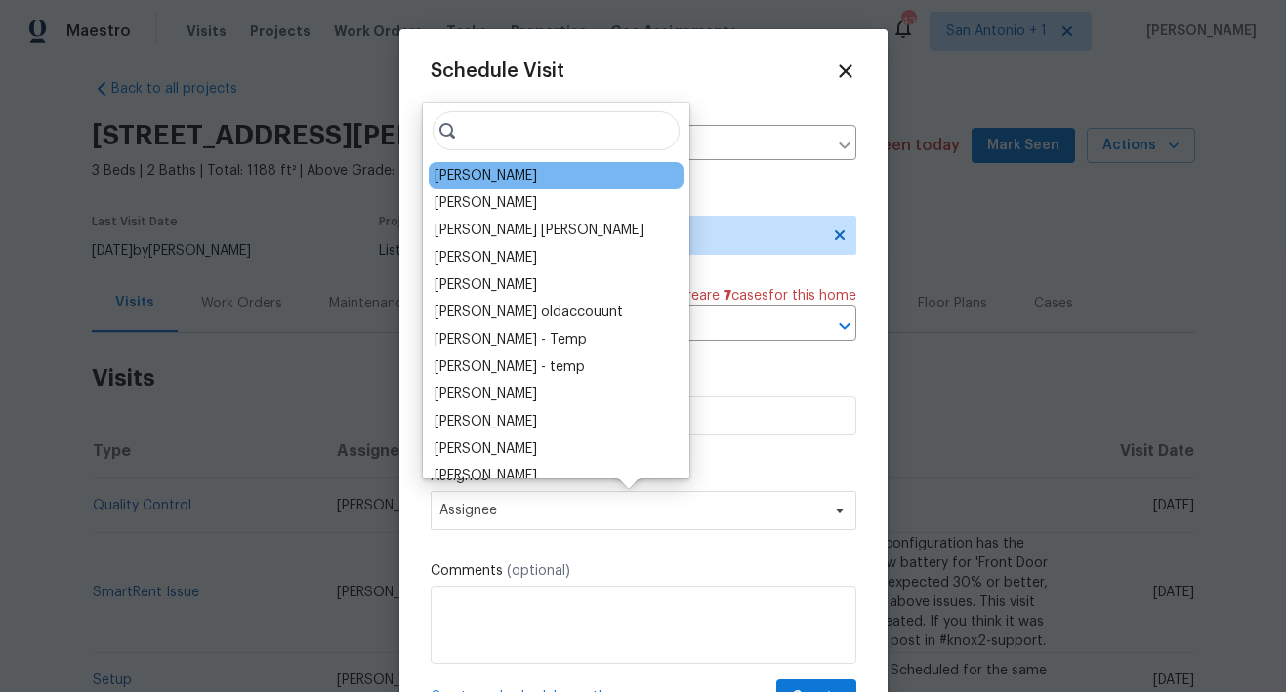
click at [478, 184] on div "[PERSON_NAME]" at bounding box center [485, 176] width 102 height 20
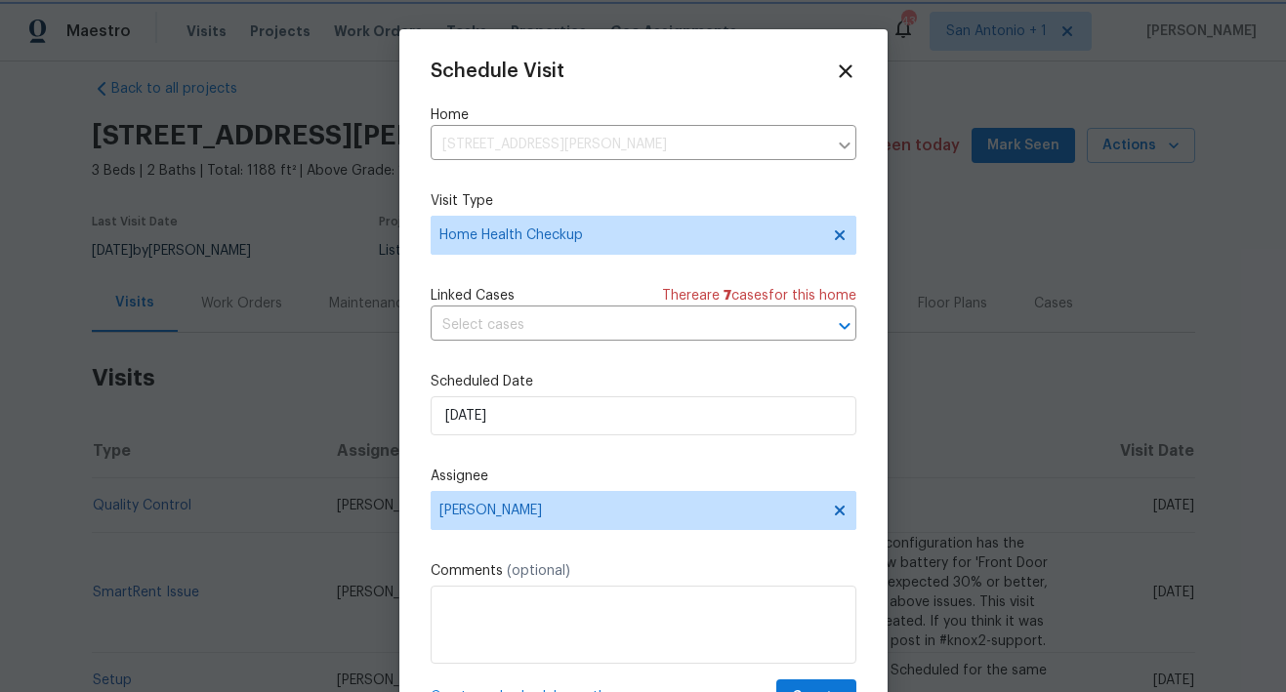
scroll to position [35, 0]
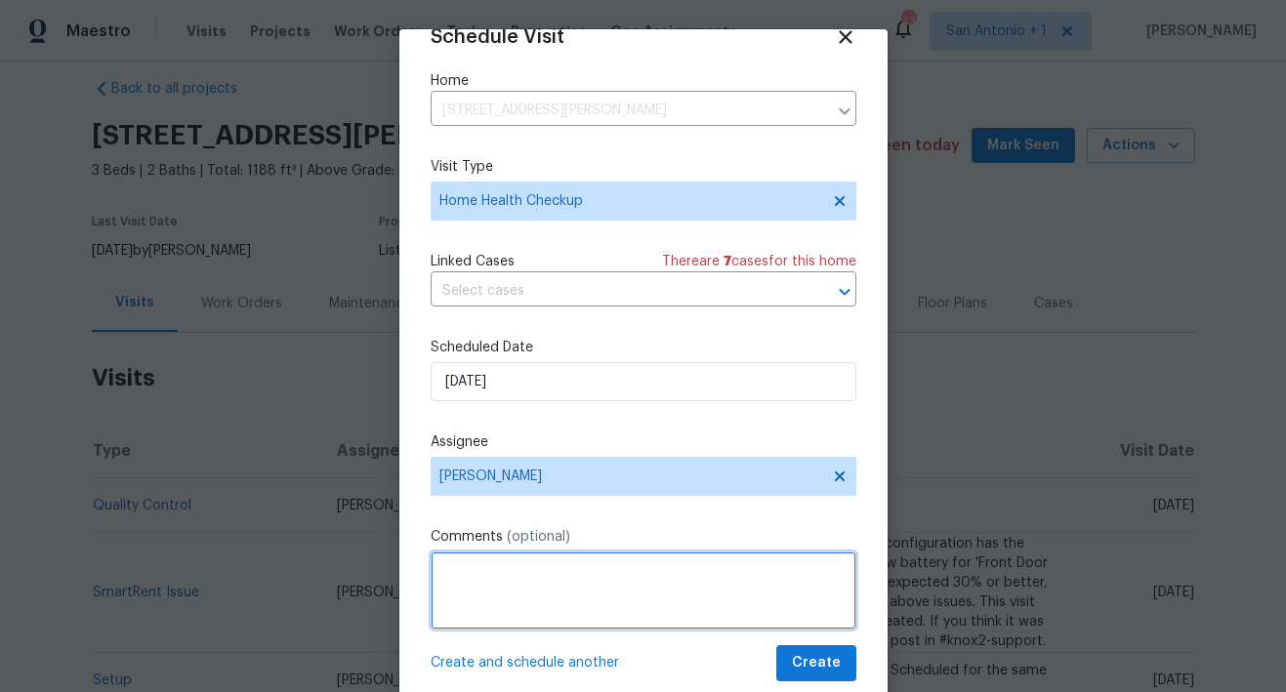
click at [587, 577] on textarea at bounding box center [643, 591] width 426 height 78
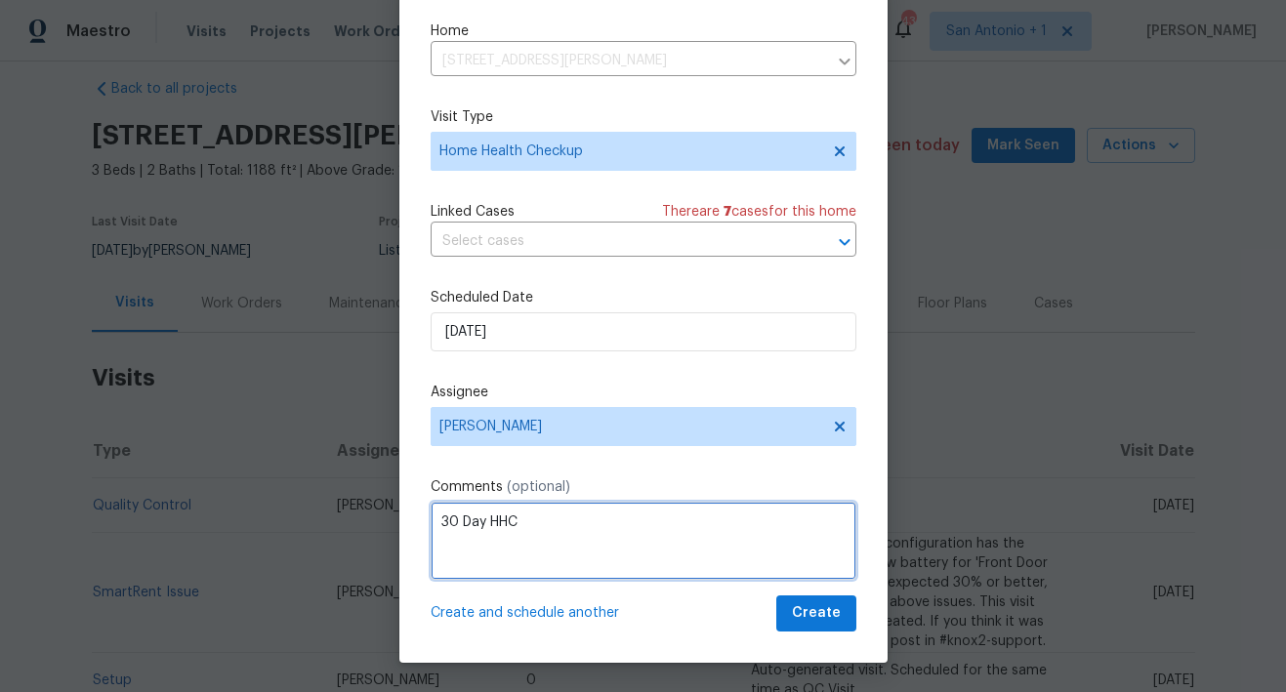
type textarea "30 Day HHC"
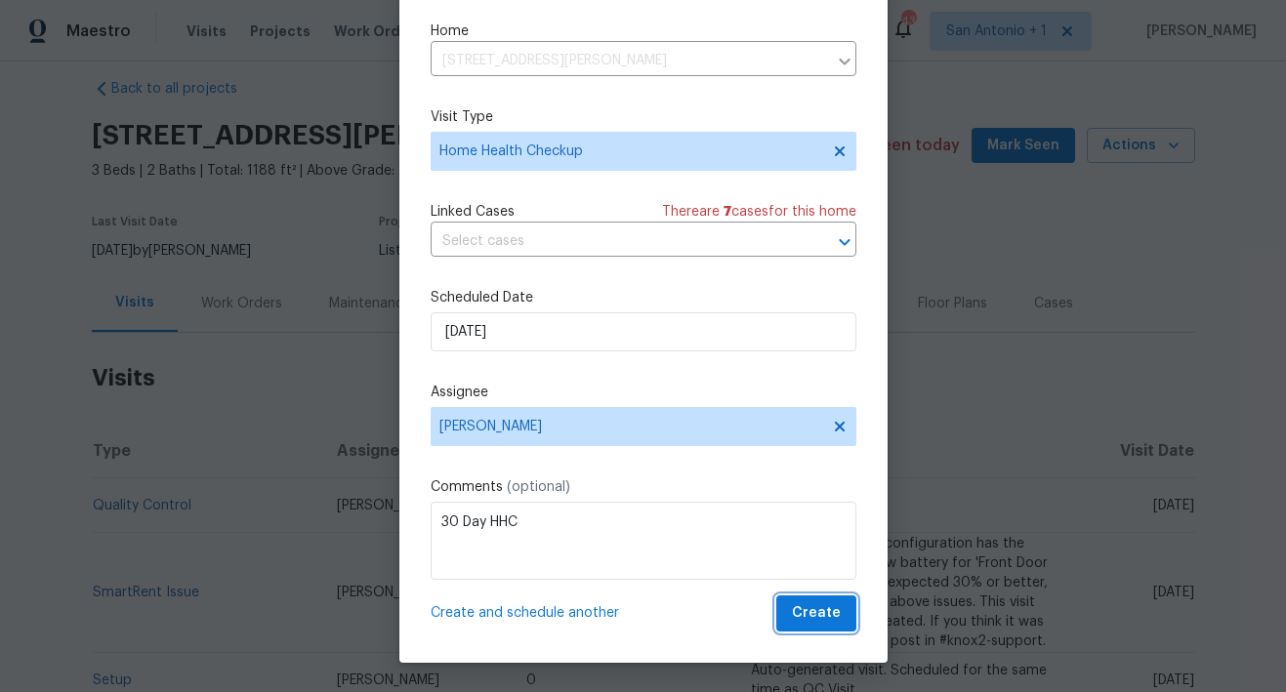
click at [806, 618] on span "Create" at bounding box center [816, 613] width 49 height 24
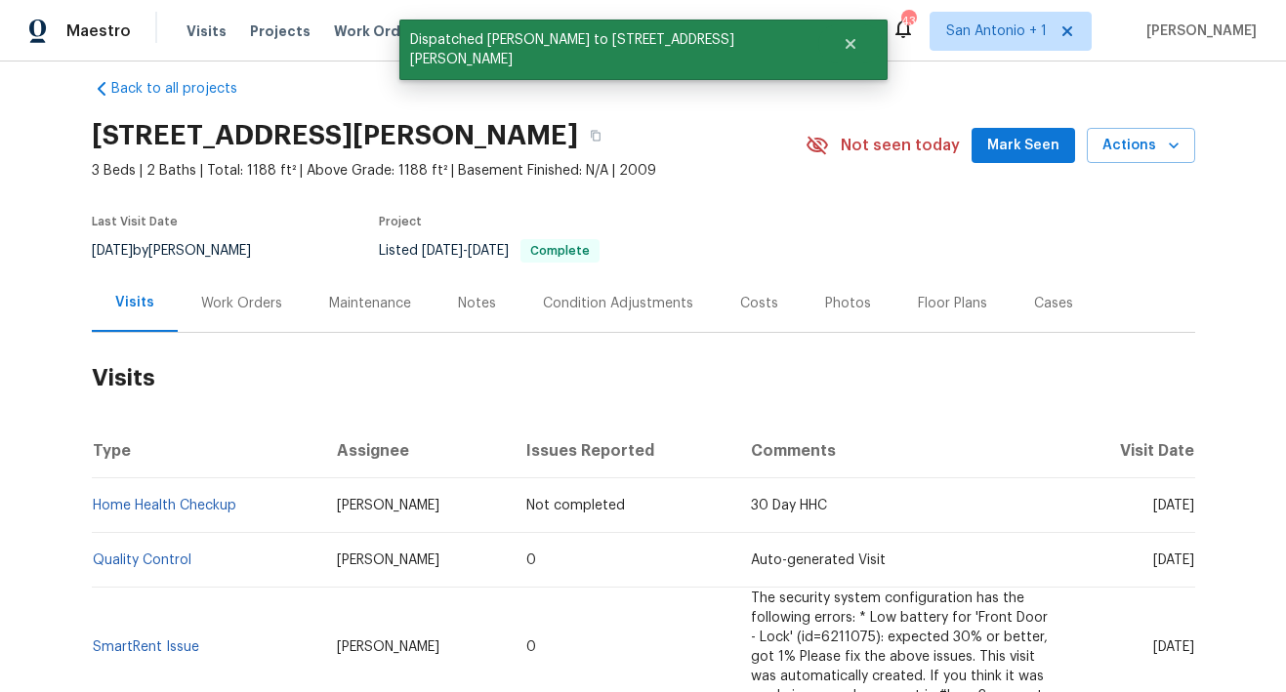
scroll to position [0, 0]
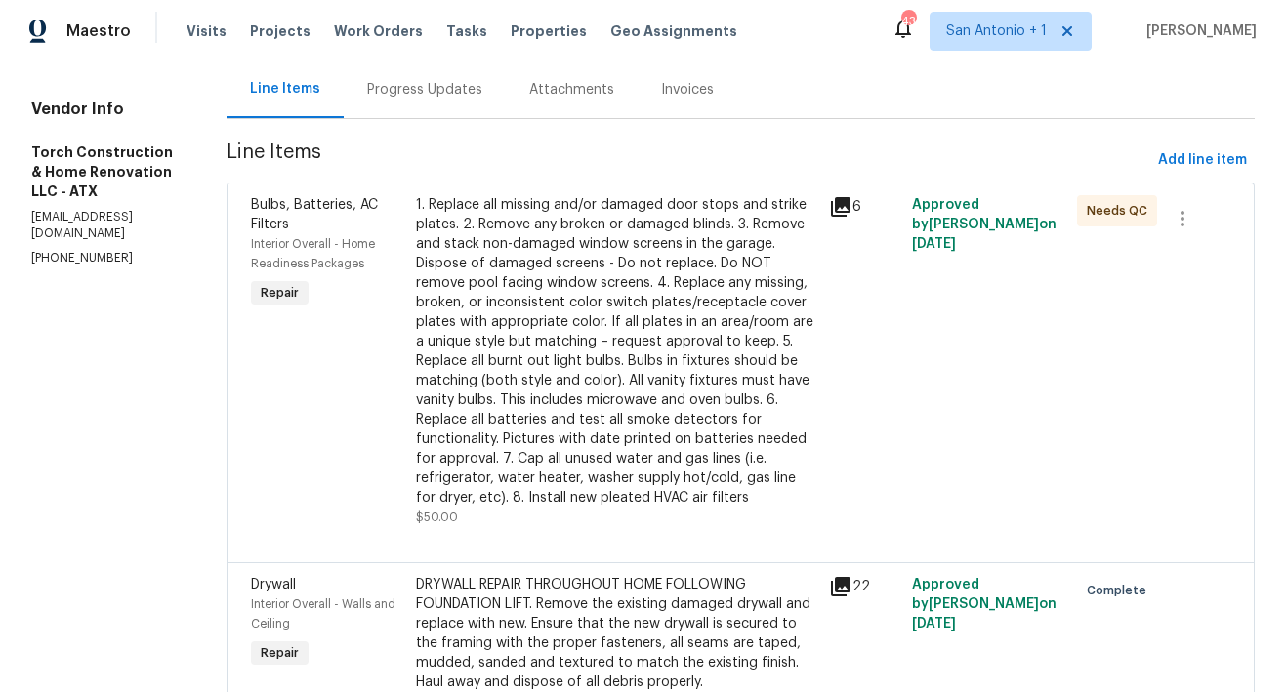
scroll to position [93, 0]
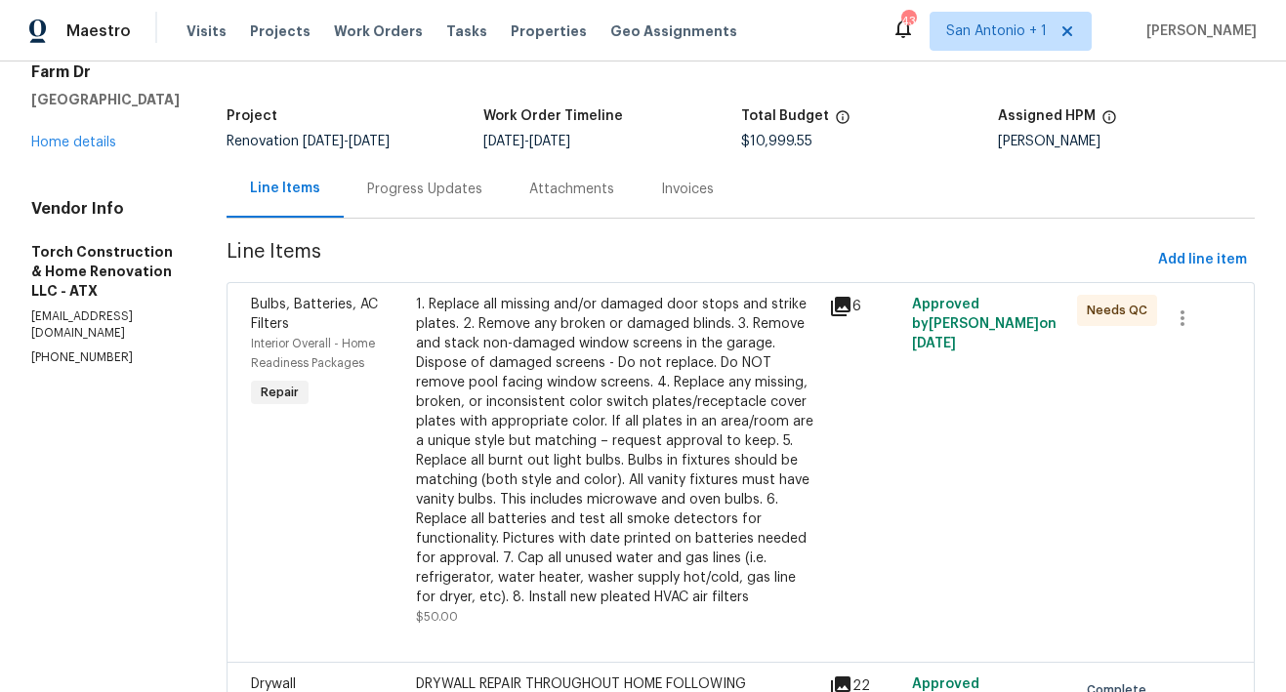
click at [555, 447] on div "1. Replace all missing and/or damaged door stops and strike plates. 2. Remove a…" at bounding box center [616, 451] width 401 height 312
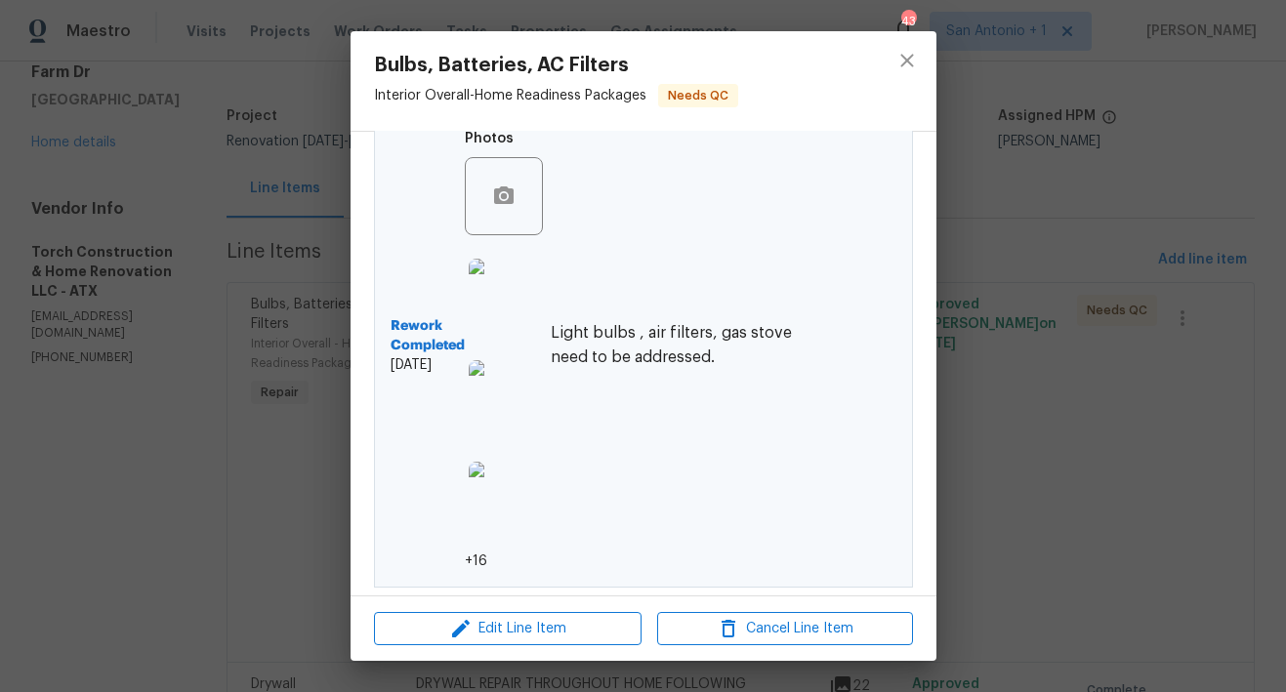
scroll to position [535, 0]
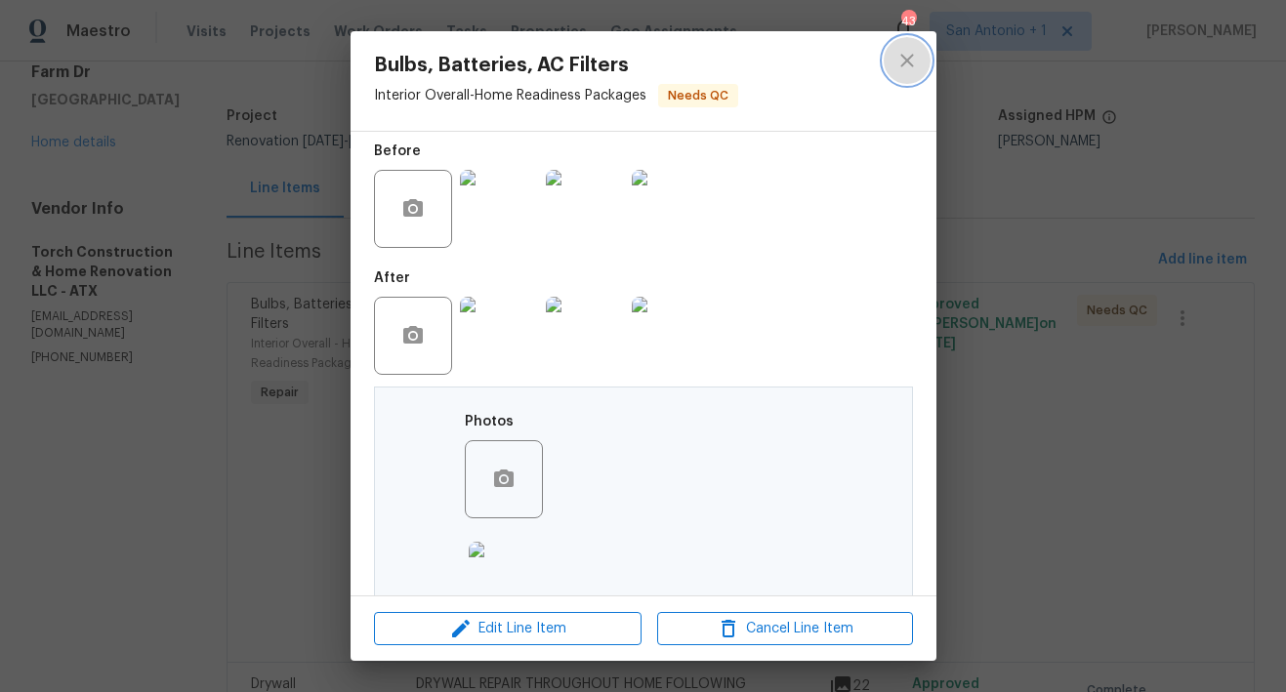
click at [908, 64] on icon "close" at bounding box center [906, 60] width 23 height 23
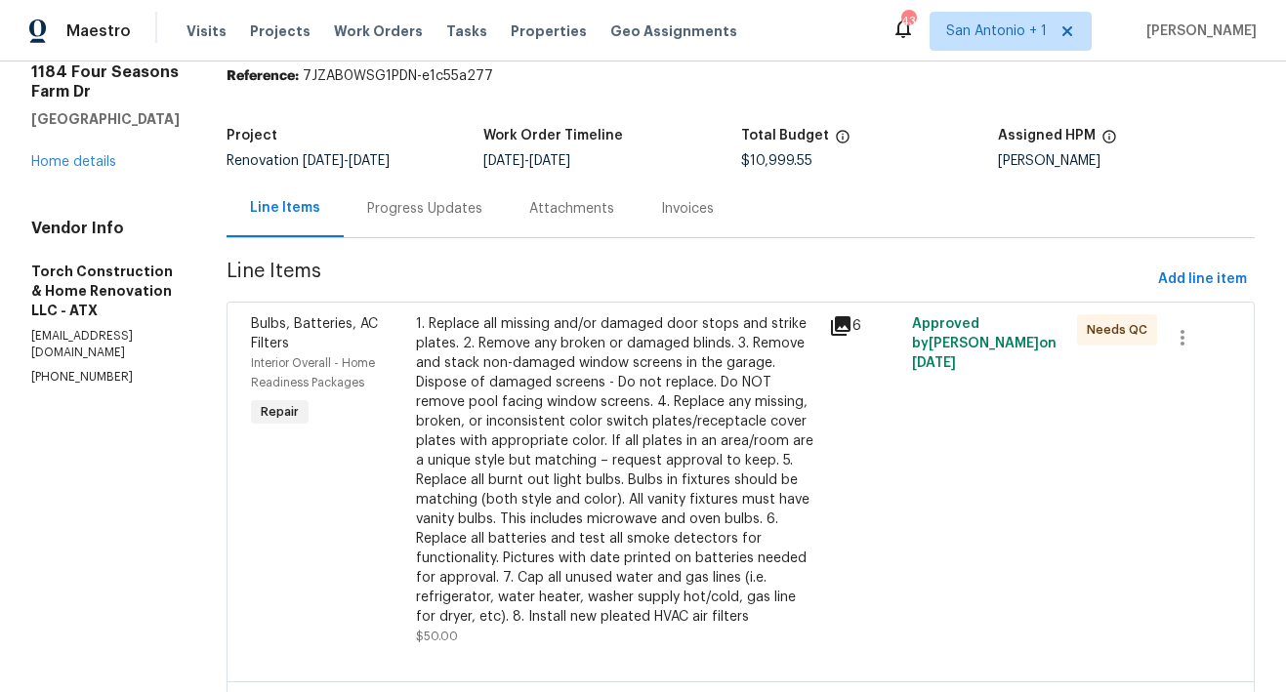
scroll to position [64, 0]
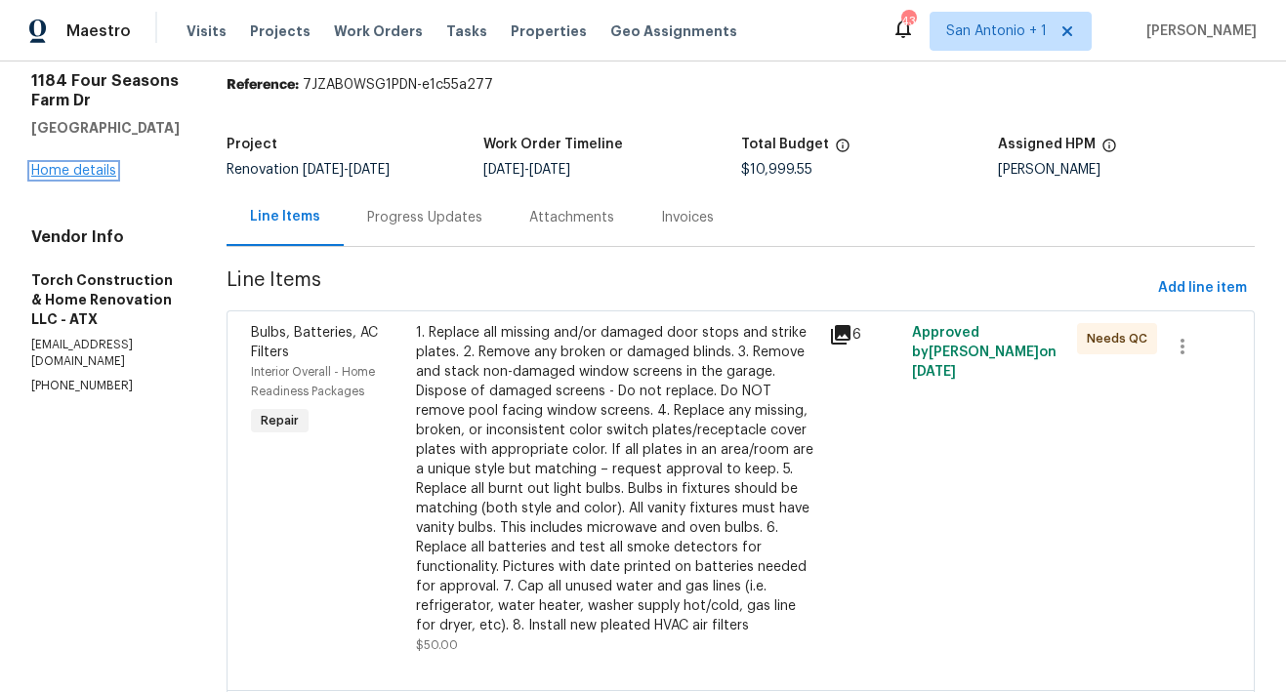
click at [87, 171] on link "Home details" at bounding box center [73, 171] width 85 height 14
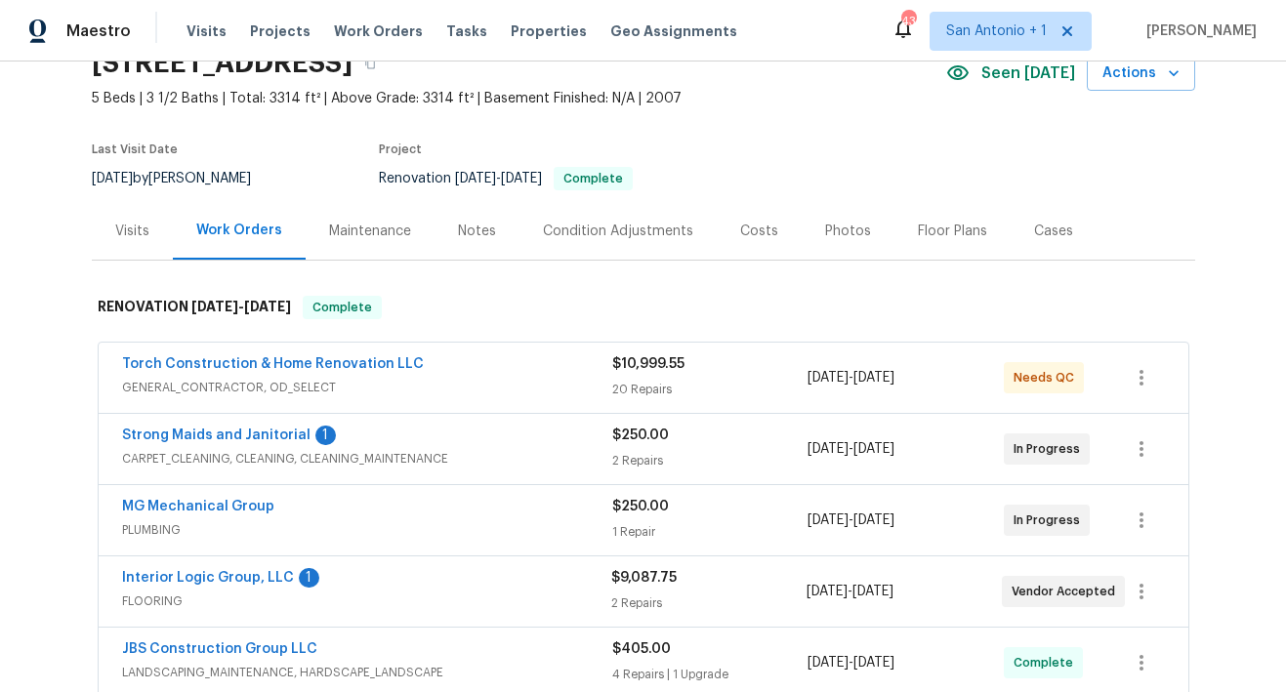
scroll to position [95, 0]
click at [244, 435] on link "Strong Maids and Janitorial" at bounding box center [216, 435] width 188 height 14
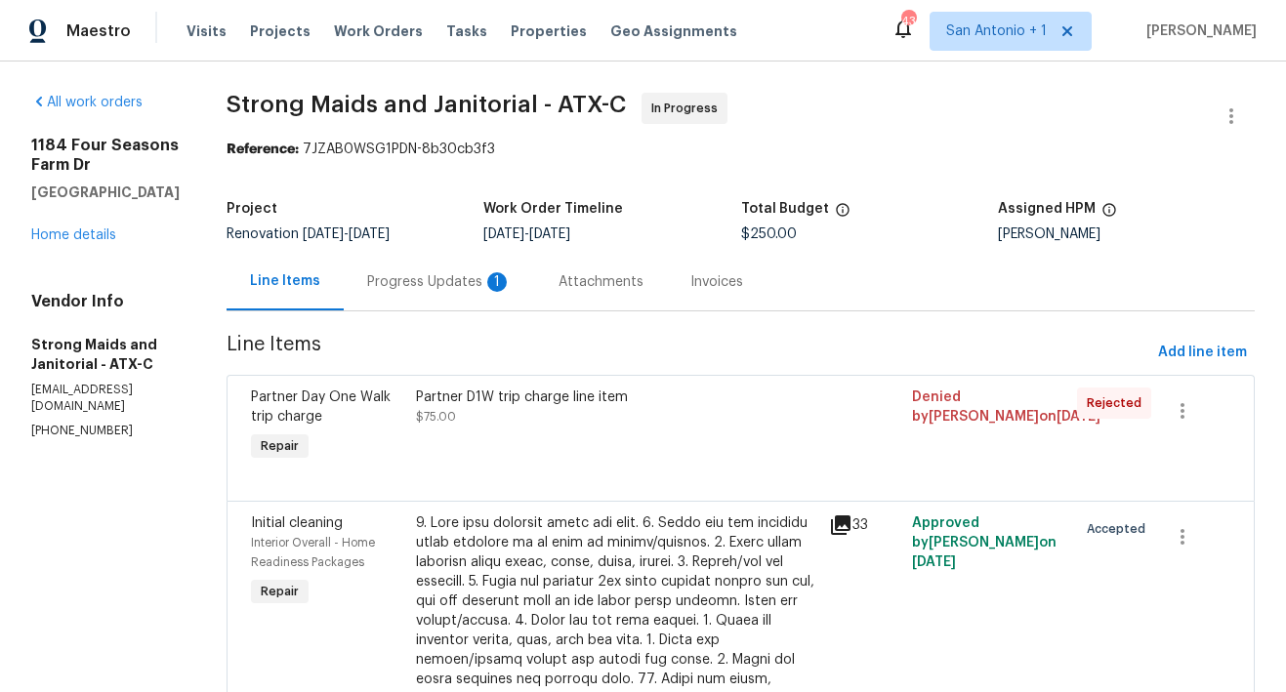
click at [400, 284] on div "Progress Updates 1" at bounding box center [439, 282] width 144 height 20
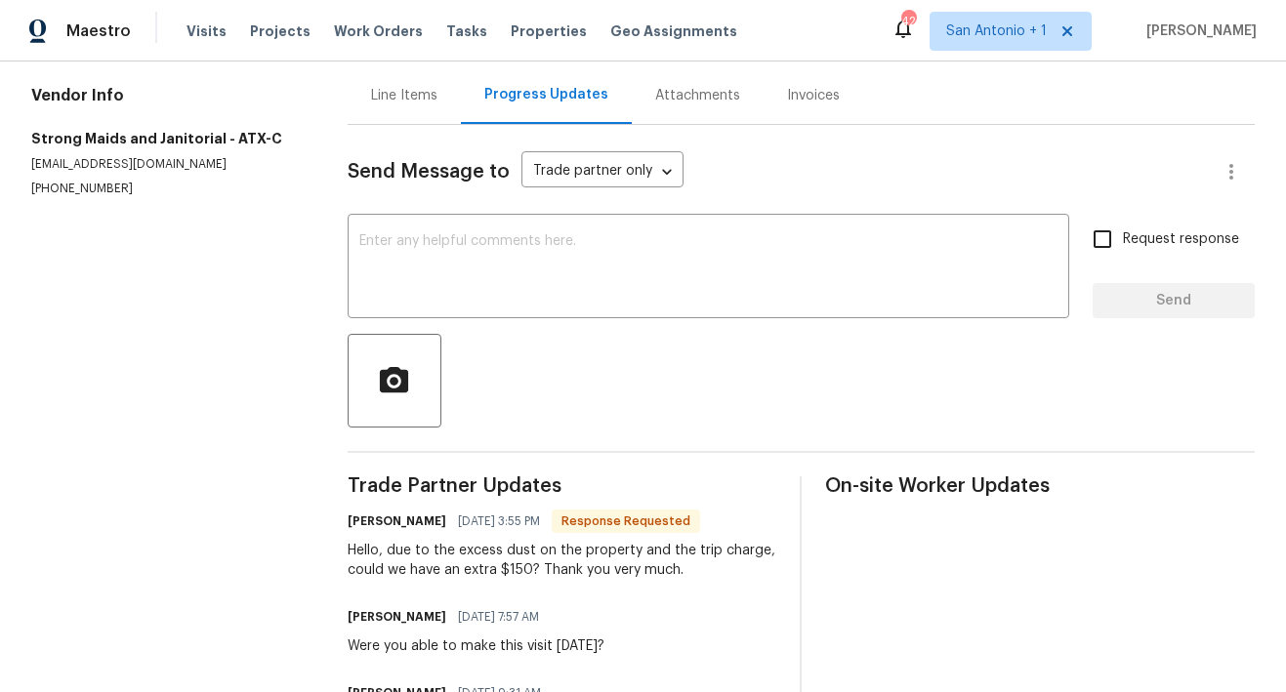
scroll to position [185, 0]
click at [521, 255] on textarea at bounding box center [708, 269] width 698 height 68
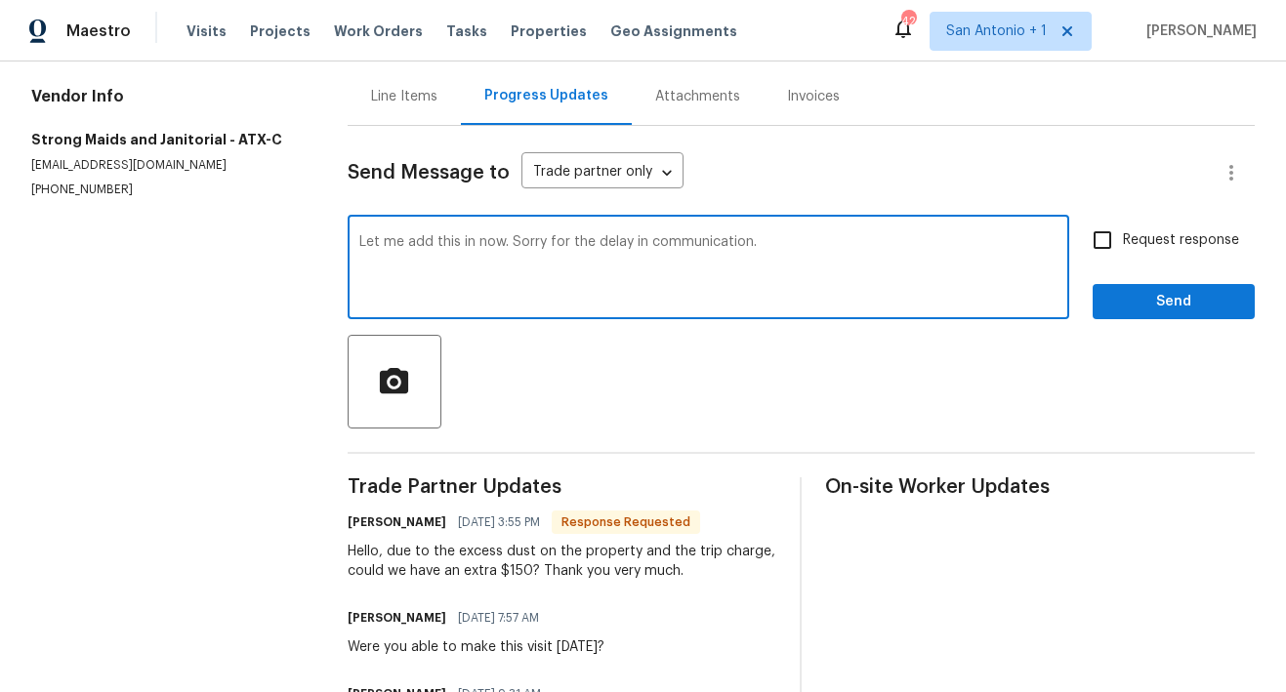
type textarea "Let me add this in now. Sorry for the delay in communication."
click at [1141, 286] on button "Send" at bounding box center [1173, 302] width 162 height 36
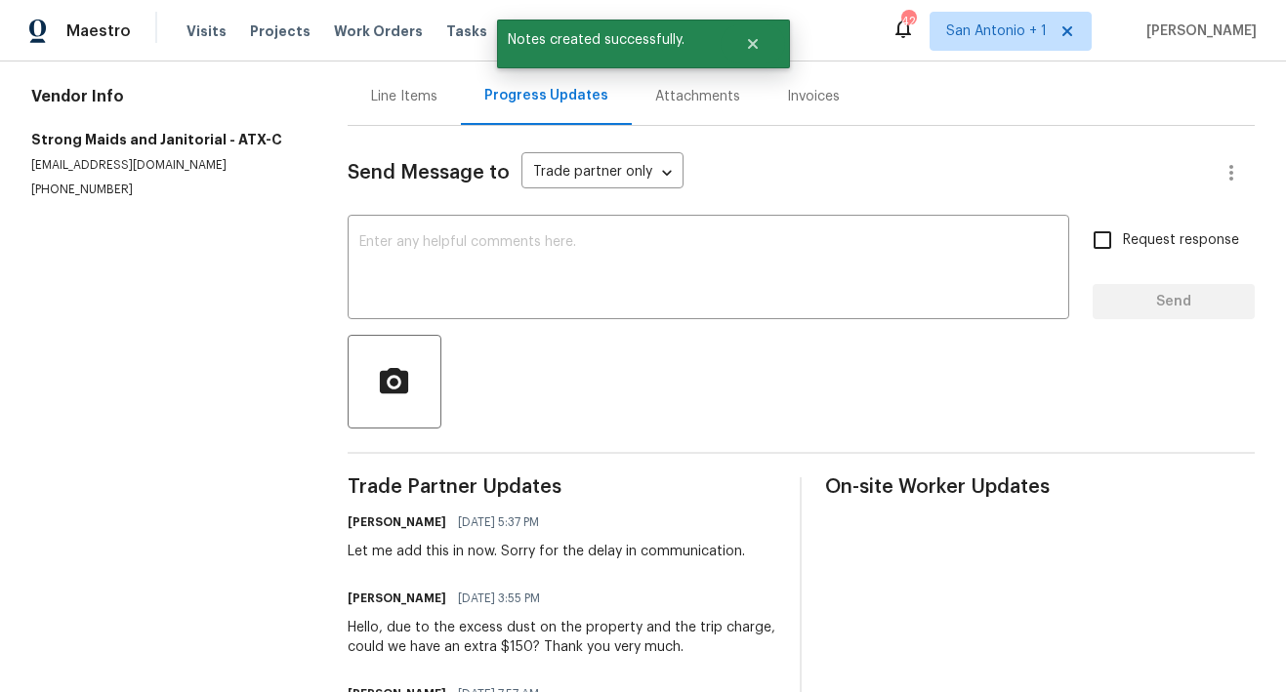
click at [399, 105] on div "Line Items" at bounding box center [404, 97] width 66 height 20
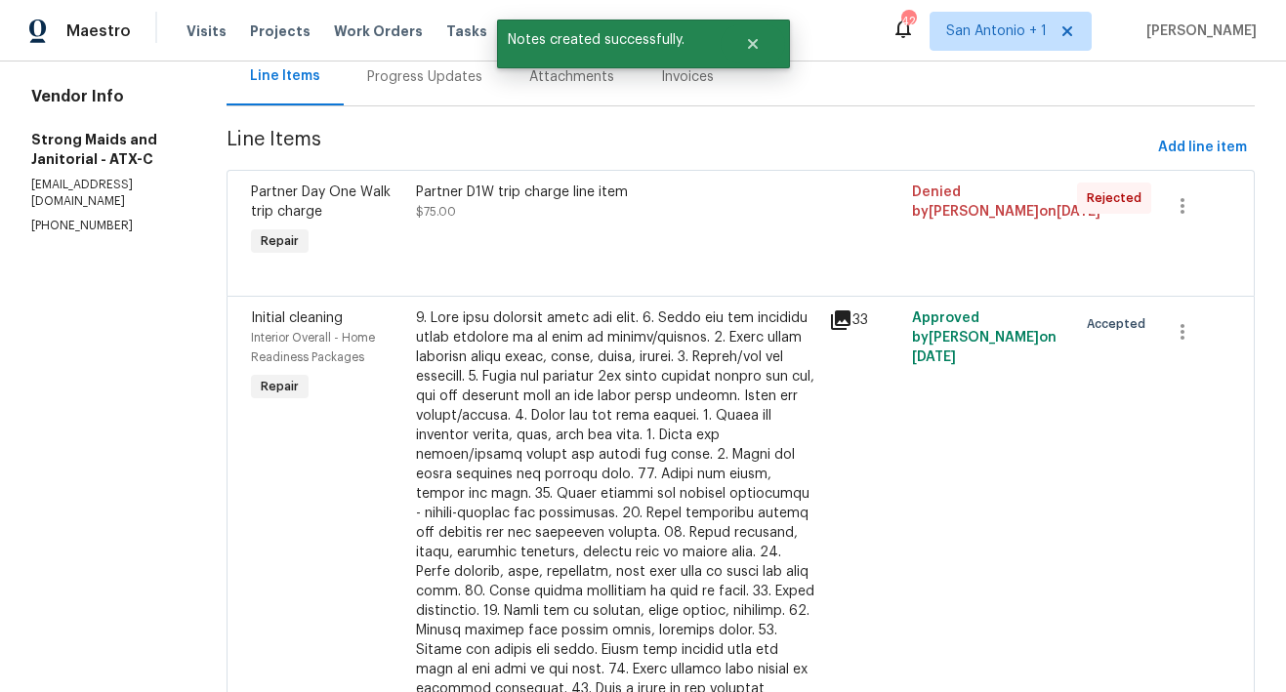
scroll to position [376, 0]
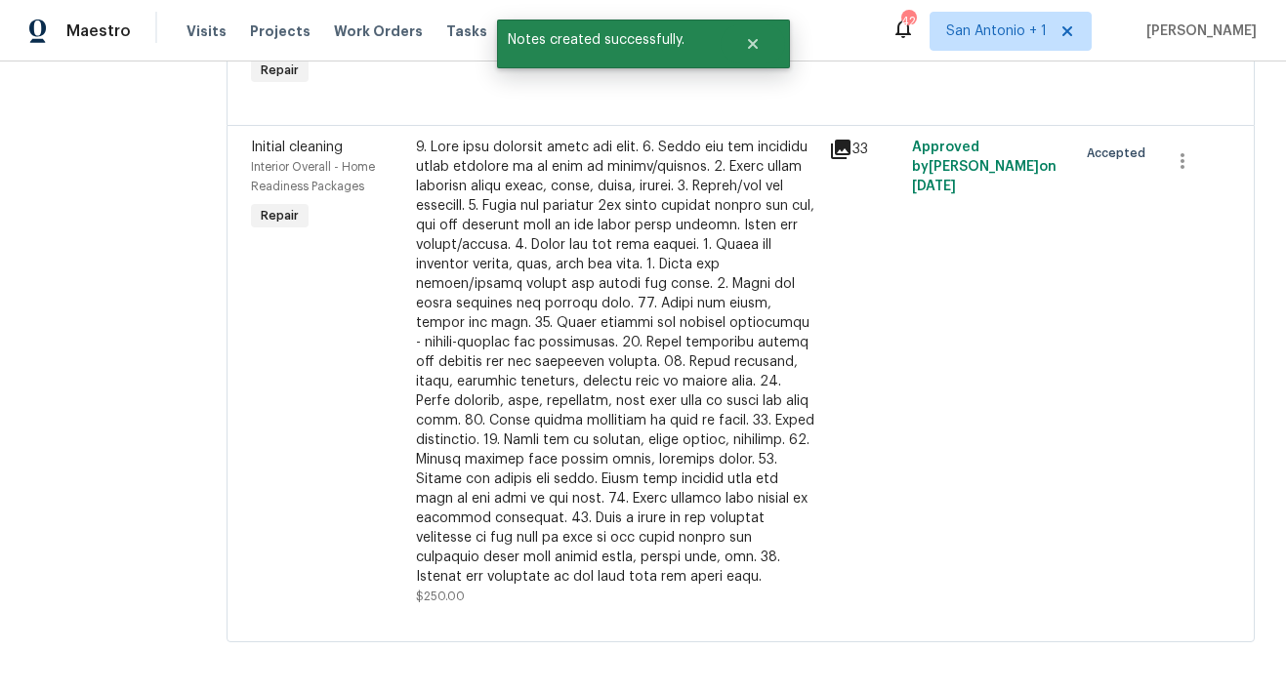
click at [472, 357] on div at bounding box center [616, 362] width 401 height 449
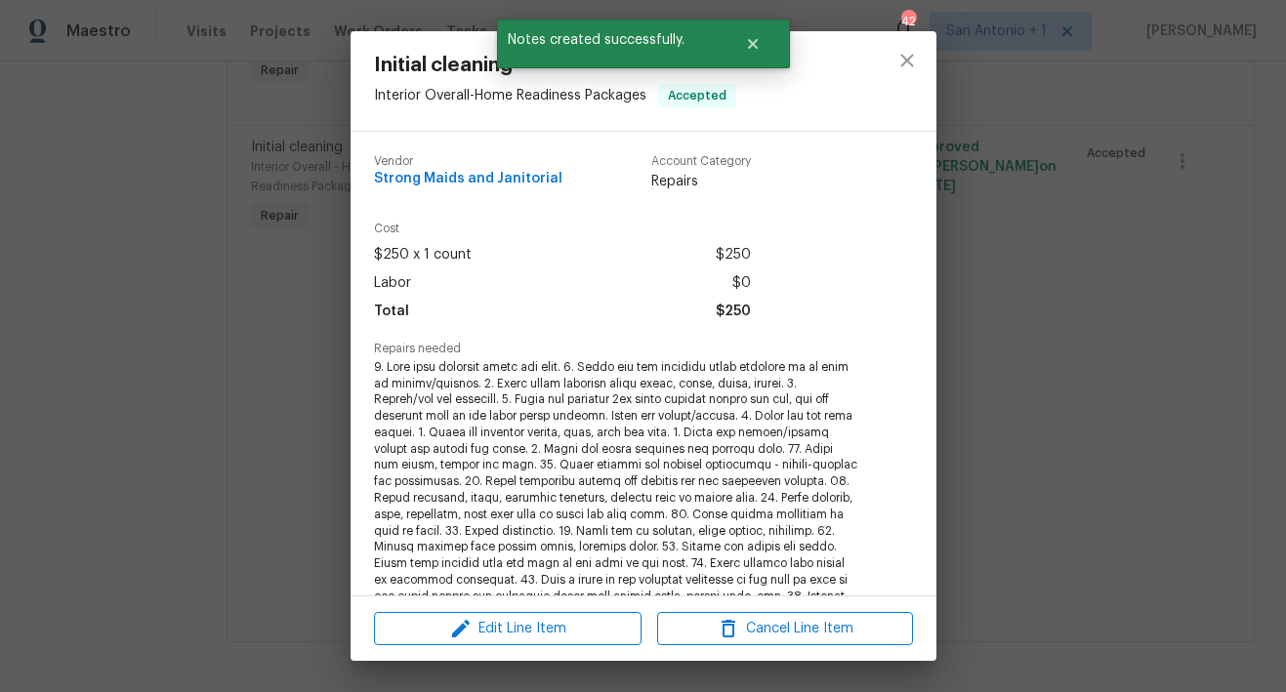
scroll to position [278, 0]
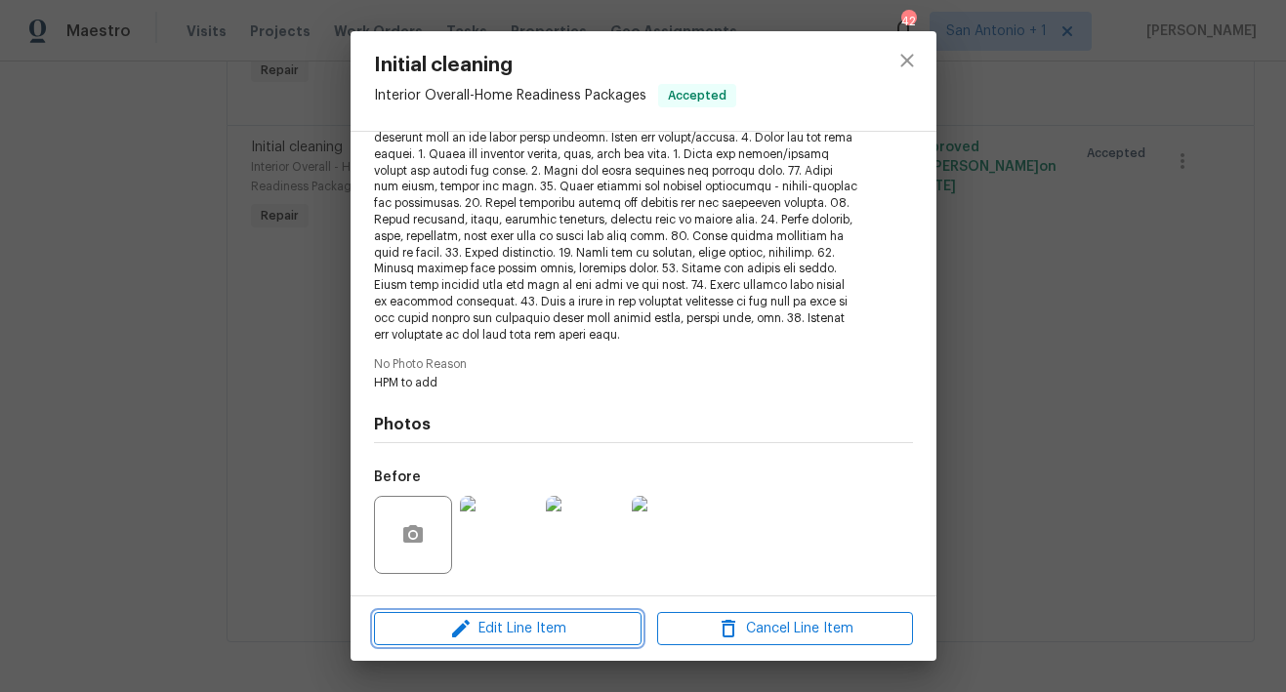
click at [517, 631] on span "Edit Line Item" at bounding box center [508, 629] width 256 height 24
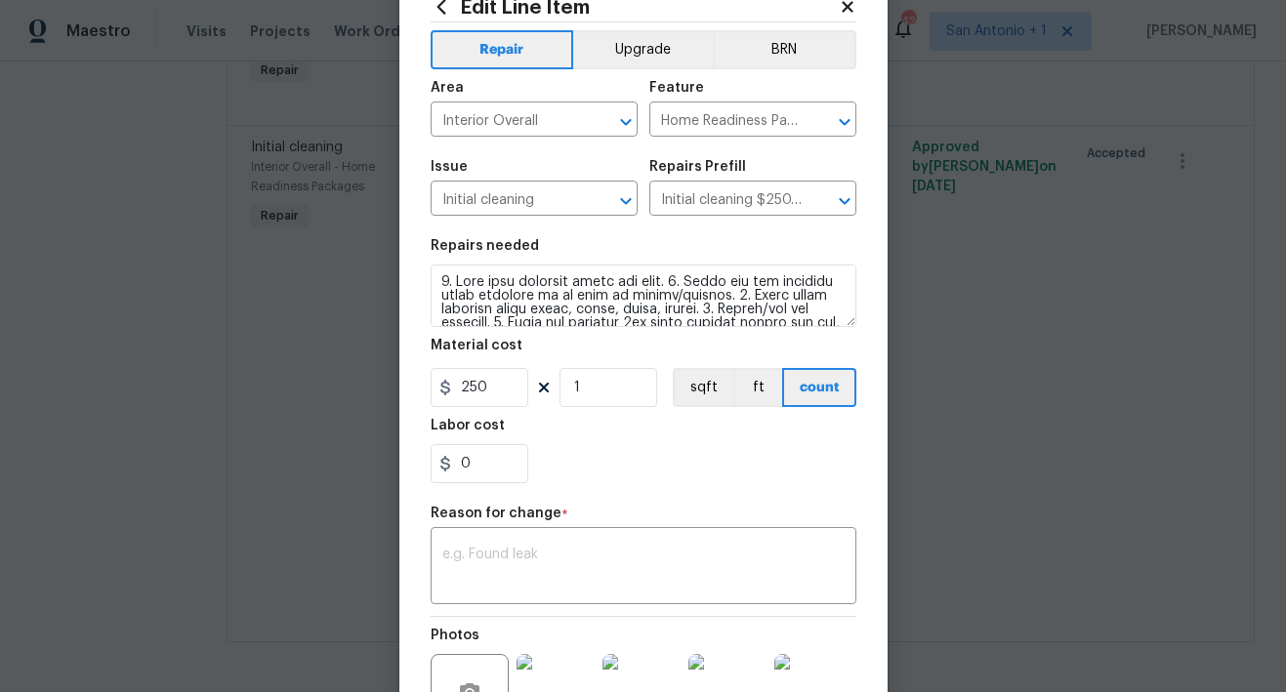
scroll to position [77, 0]
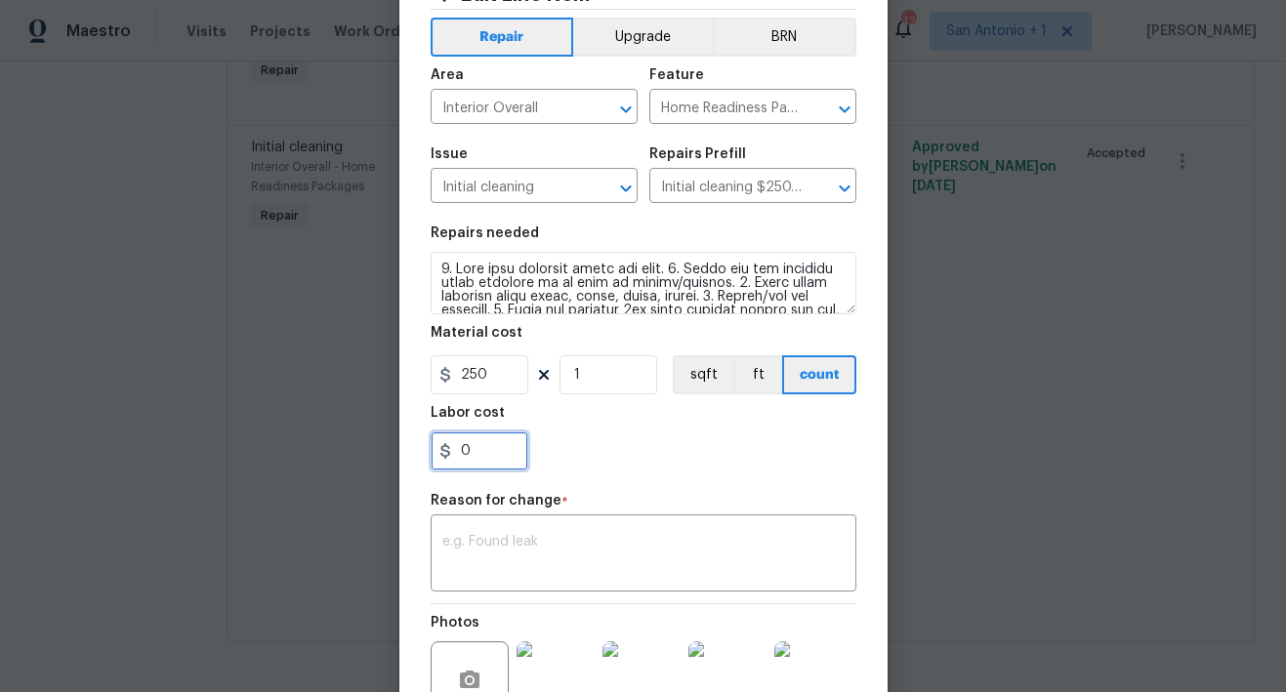
click at [490, 461] on input "0" at bounding box center [479, 450] width 98 height 39
type input "150"
click at [536, 546] on textarea at bounding box center [643, 555] width 402 height 41
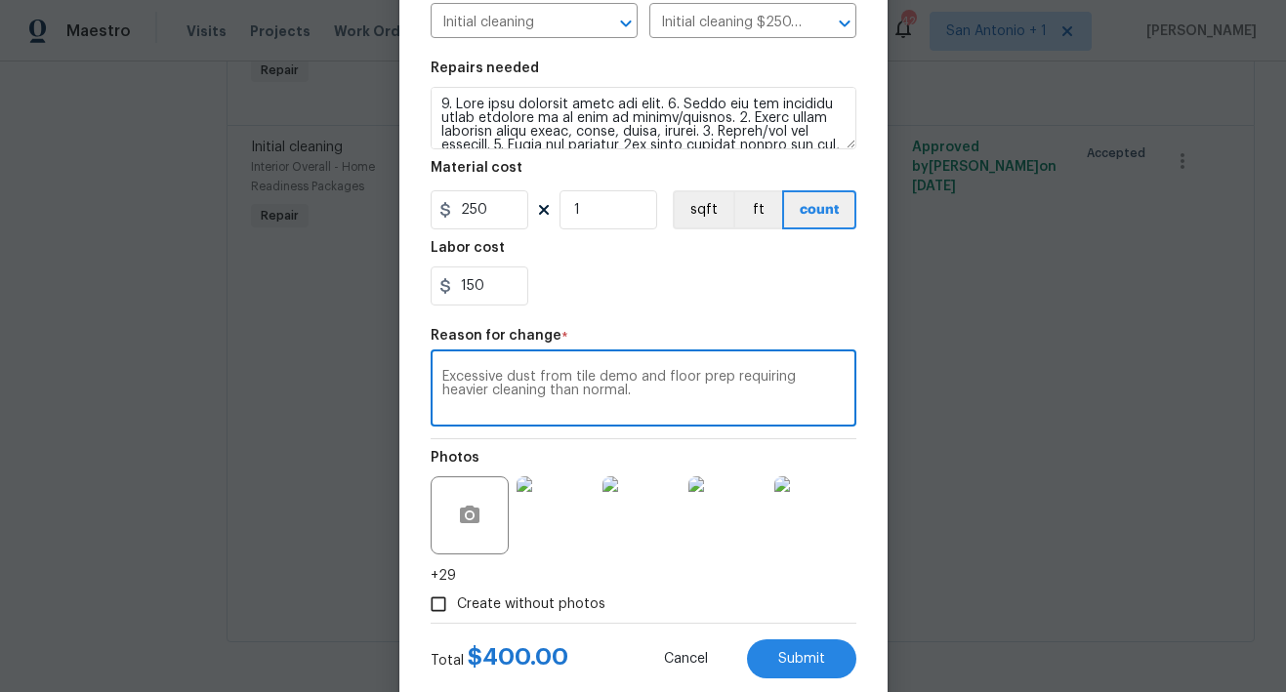
scroll to position [290, 0]
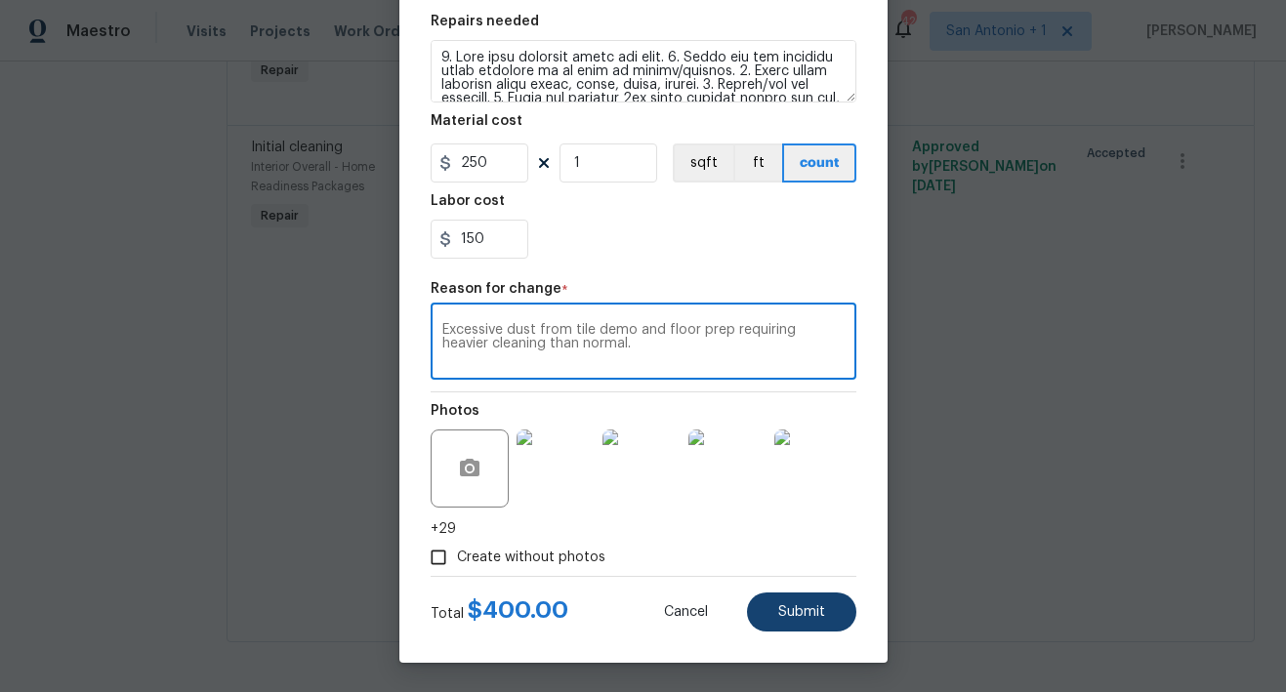
type textarea "Excessive dust from tile demo and floor prep requiring heavier cleaning than no…"
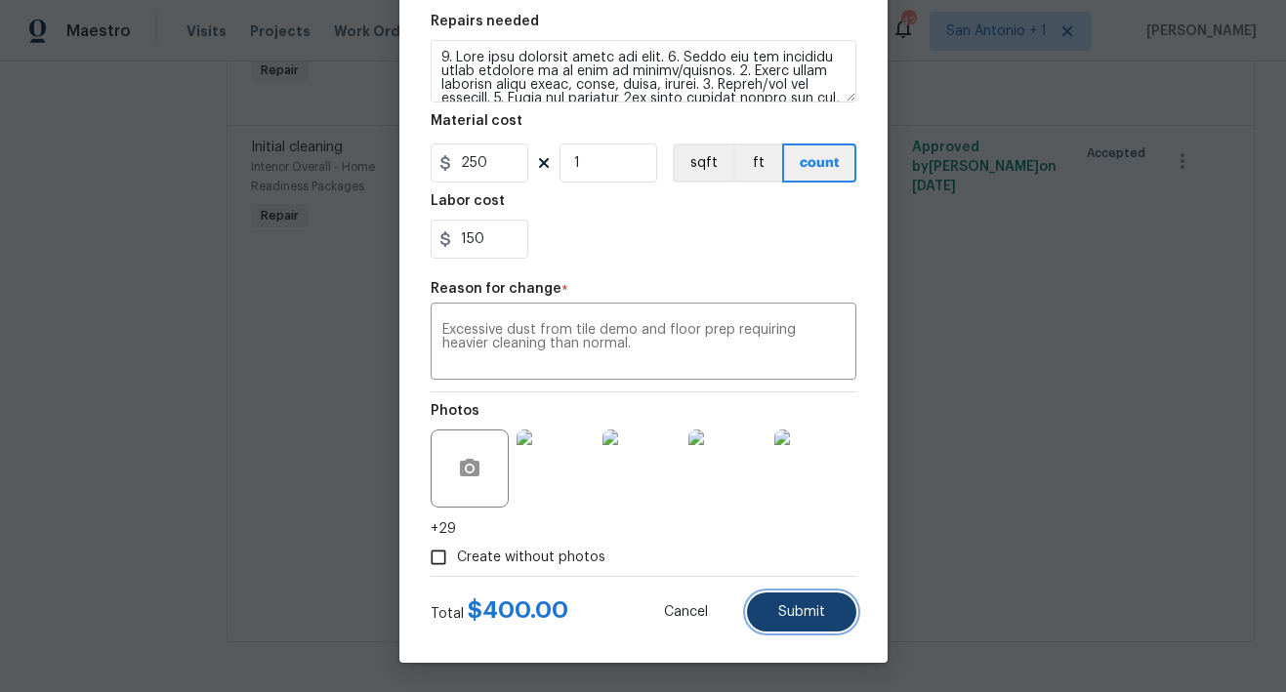
click at [795, 603] on button "Submit" at bounding box center [801, 612] width 109 height 39
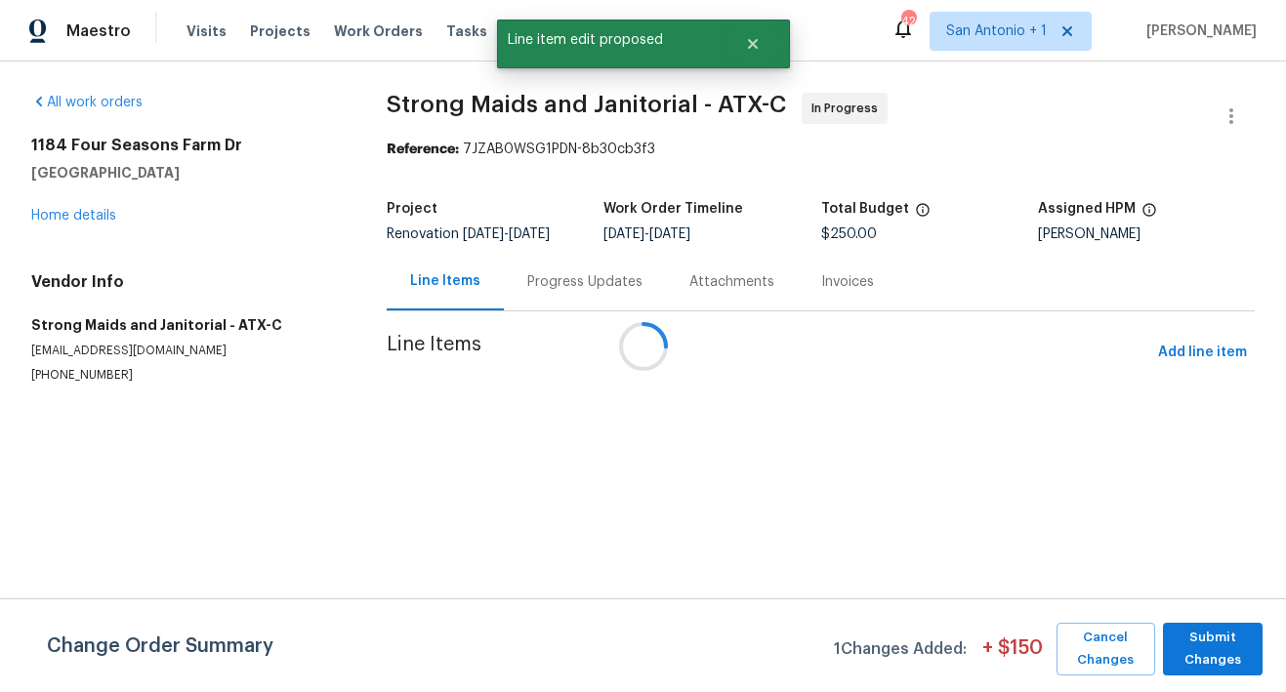
scroll to position [0, 0]
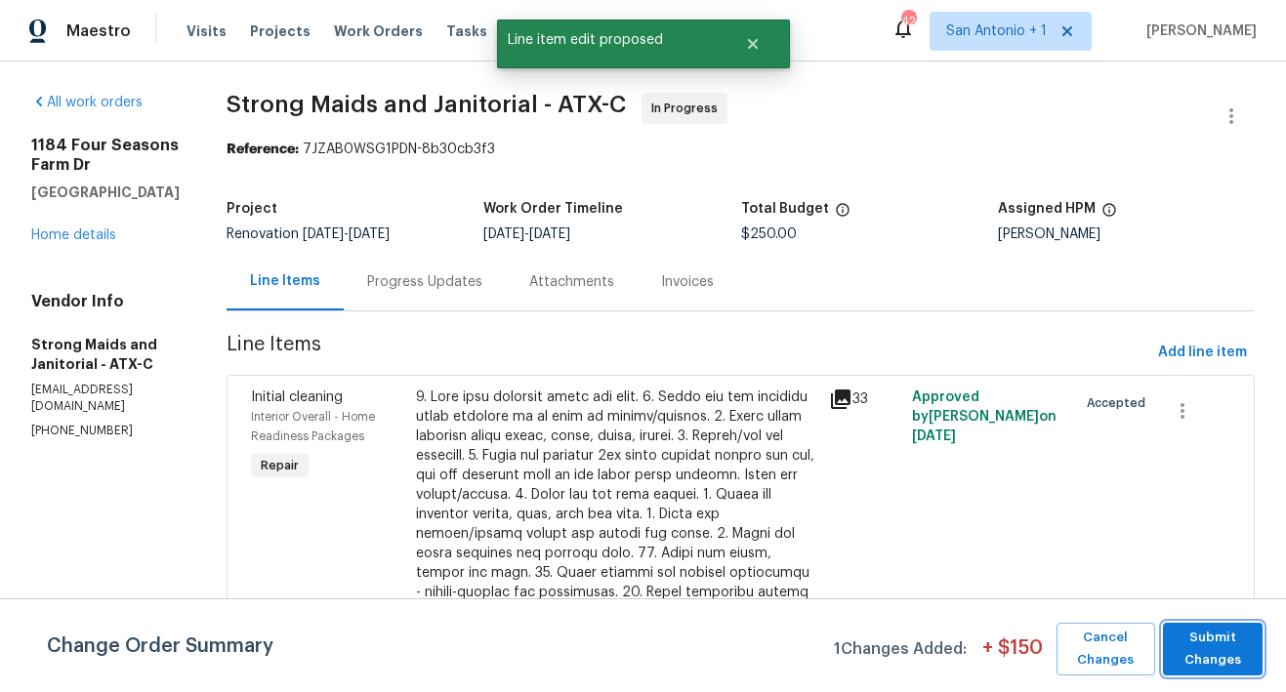
click at [1219, 652] on span "Submit Changes" at bounding box center [1212, 649] width 81 height 45
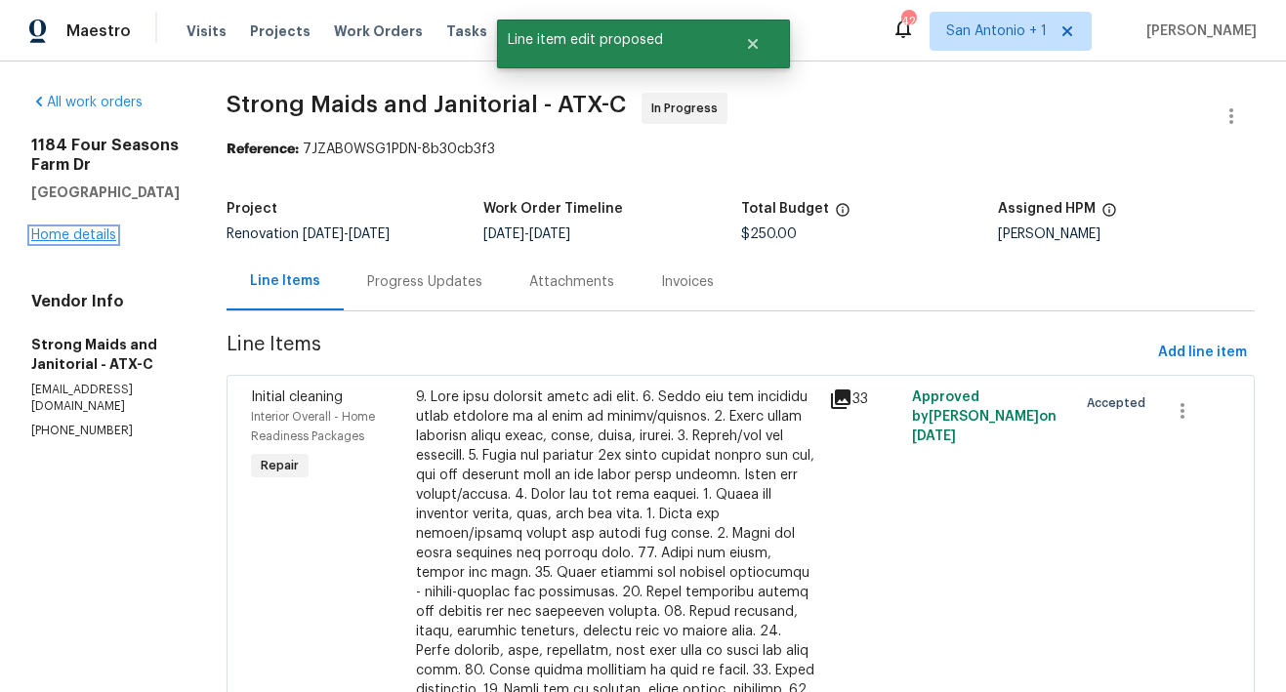
click at [87, 236] on link "Home details" at bounding box center [73, 235] width 85 height 14
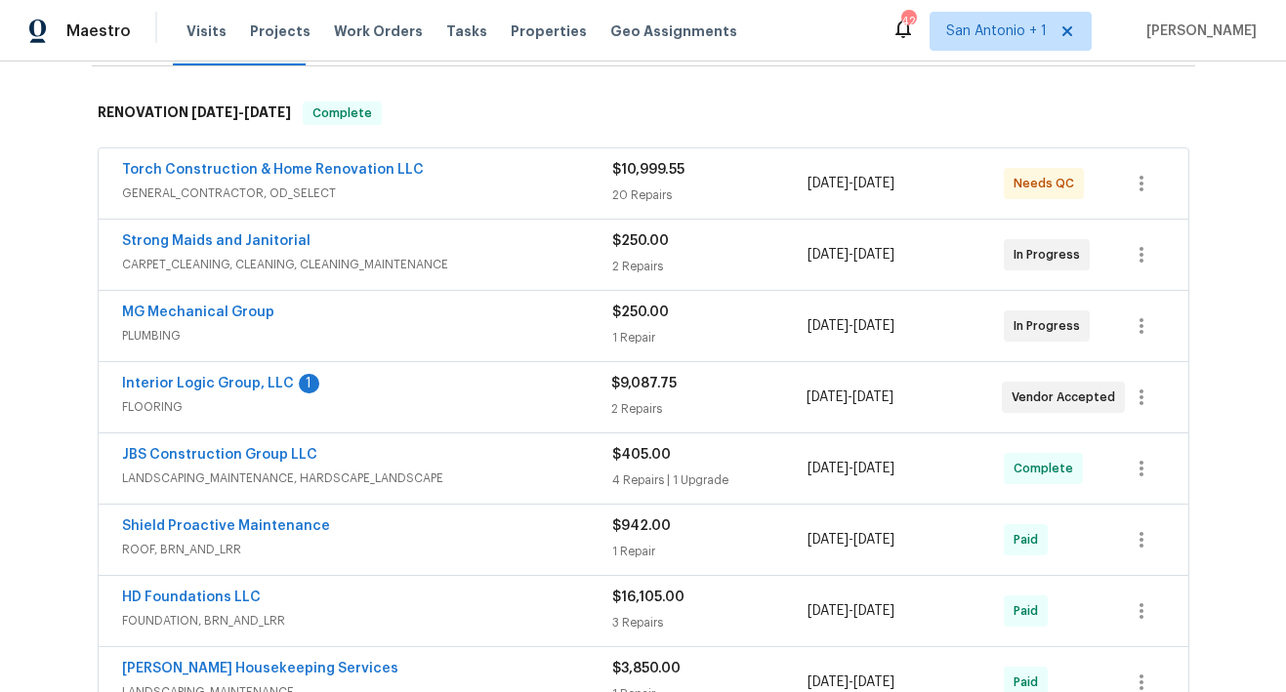
scroll to position [307, 0]
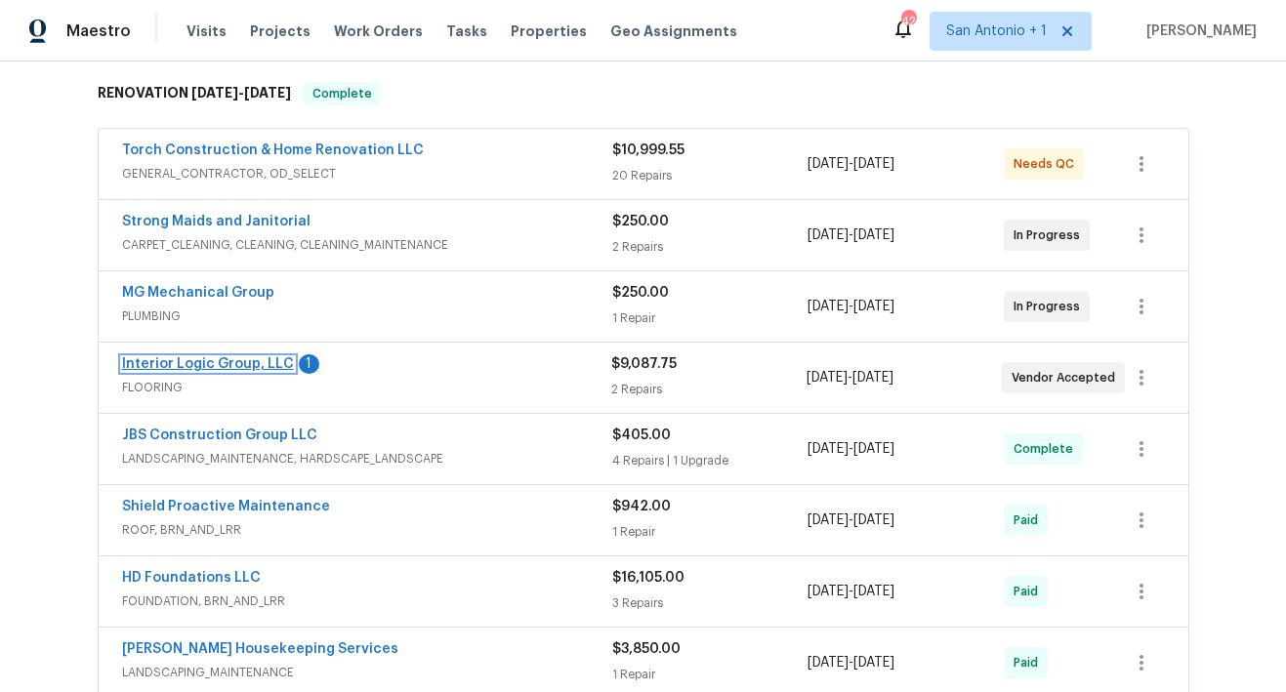
click at [236, 363] on link "Interior Logic Group, LLC" at bounding box center [208, 364] width 172 height 14
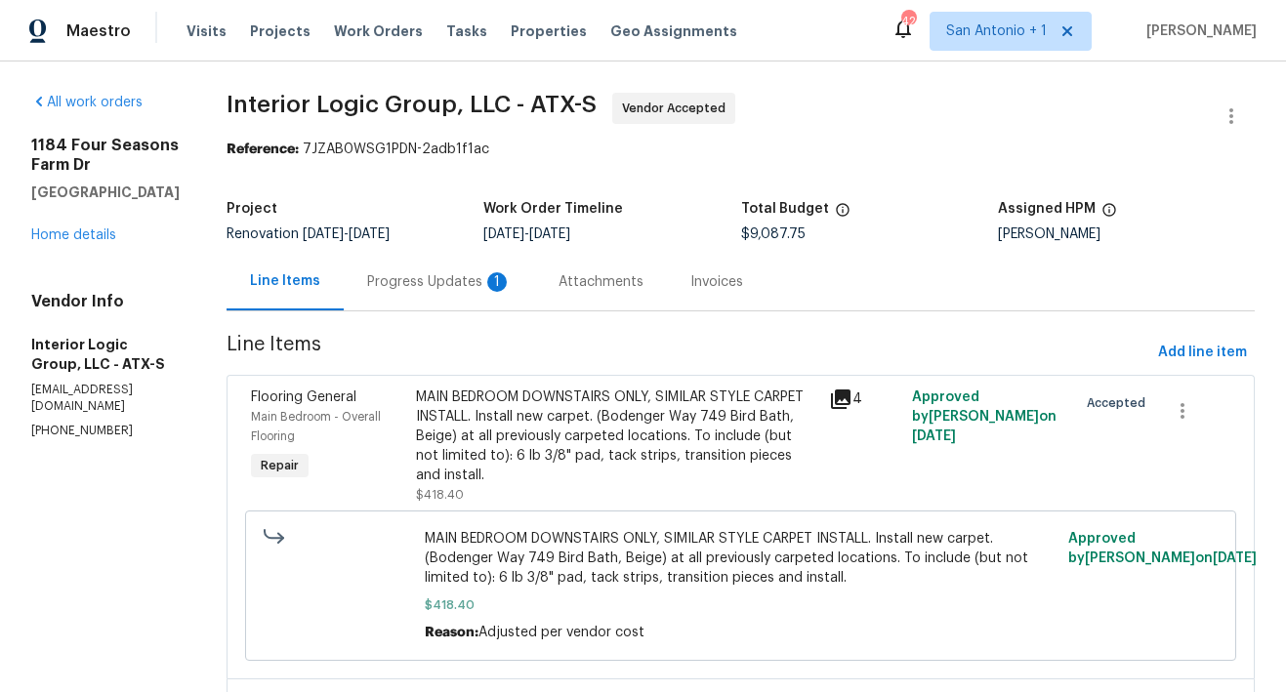
click at [455, 284] on div "Progress Updates 1" at bounding box center [439, 282] width 144 height 20
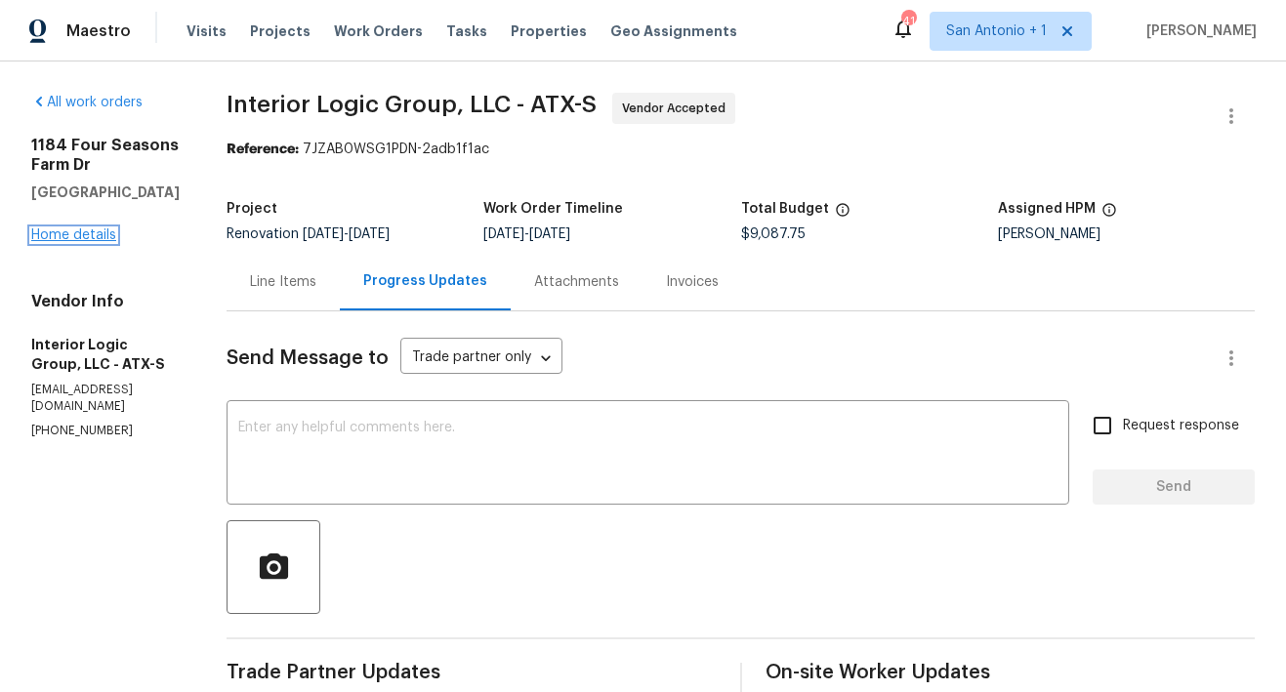
click at [76, 234] on link "Home details" at bounding box center [73, 235] width 85 height 14
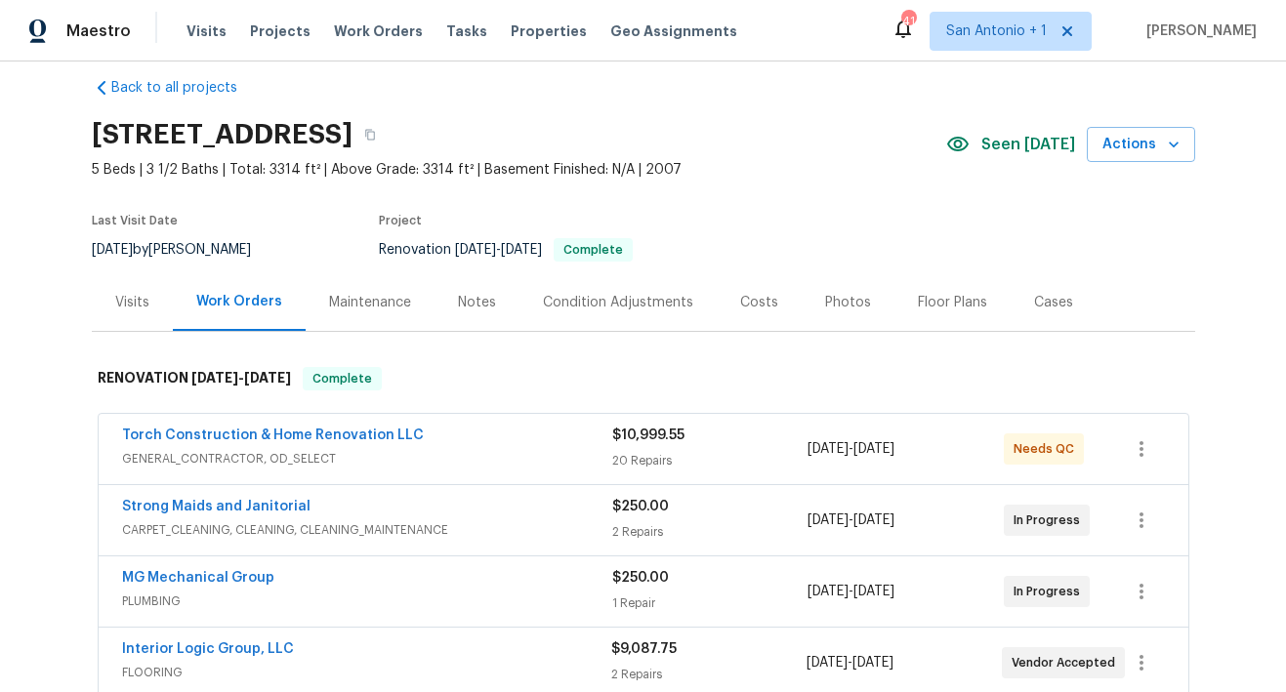
scroll to position [26, 0]
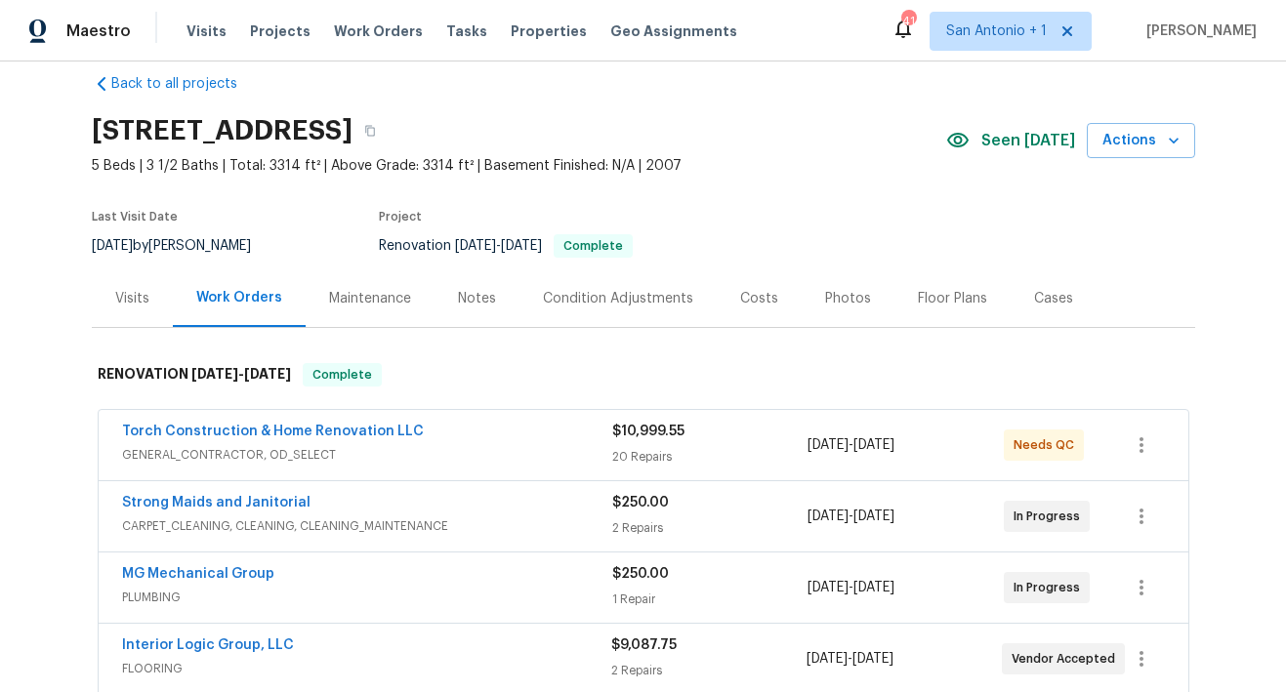
click at [123, 305] on div "Visits" at bounding box center [132, 299] width 34 height 20
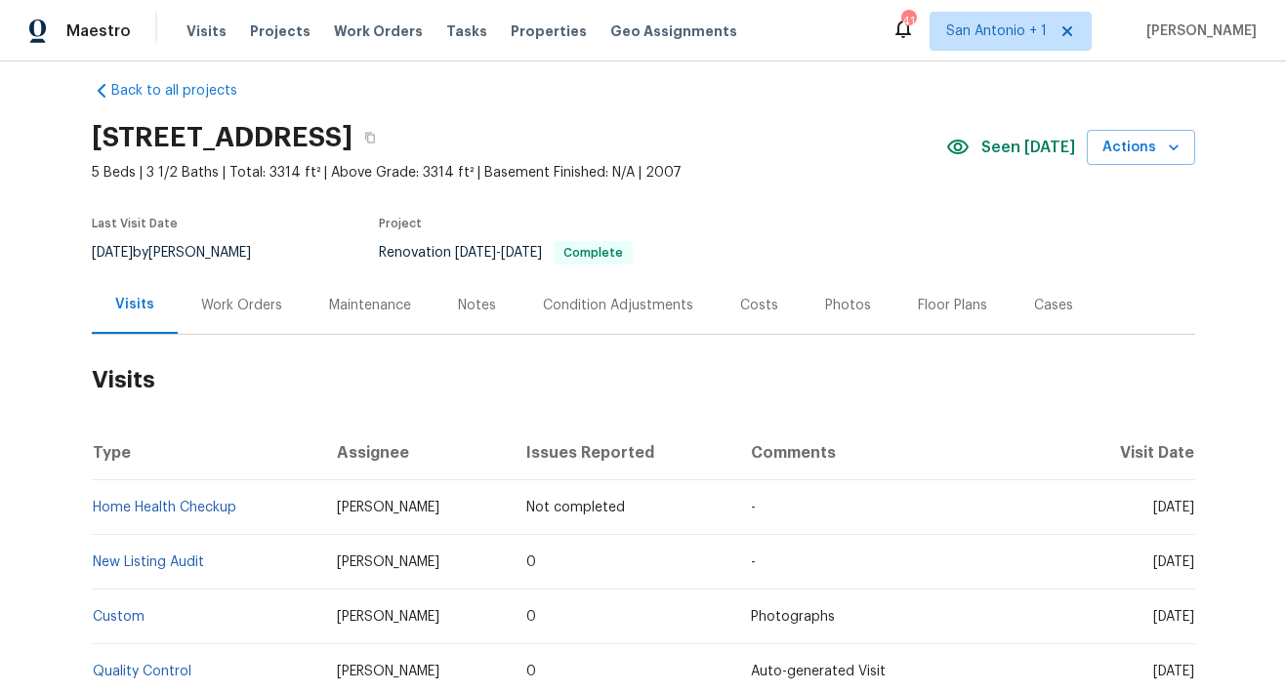
scroll to position [18, 0]
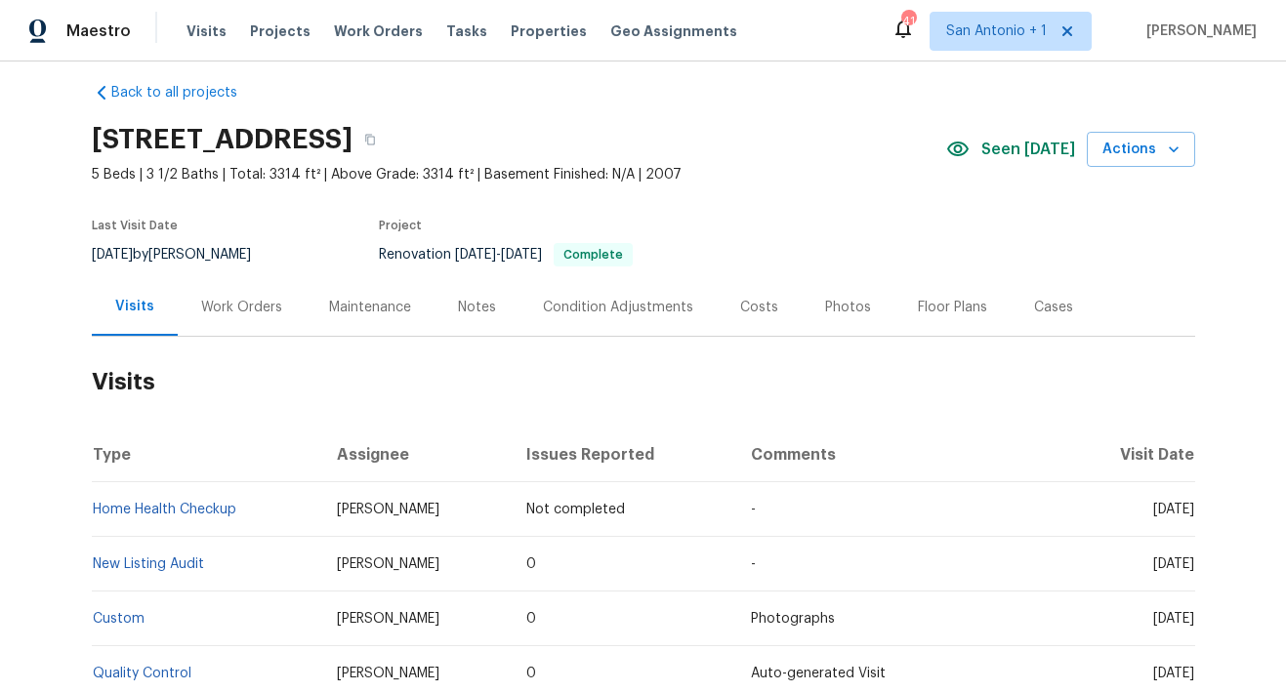
click at [250, 313] on div "Work Orders" at bounding box center [241, 308] width 81 height 20
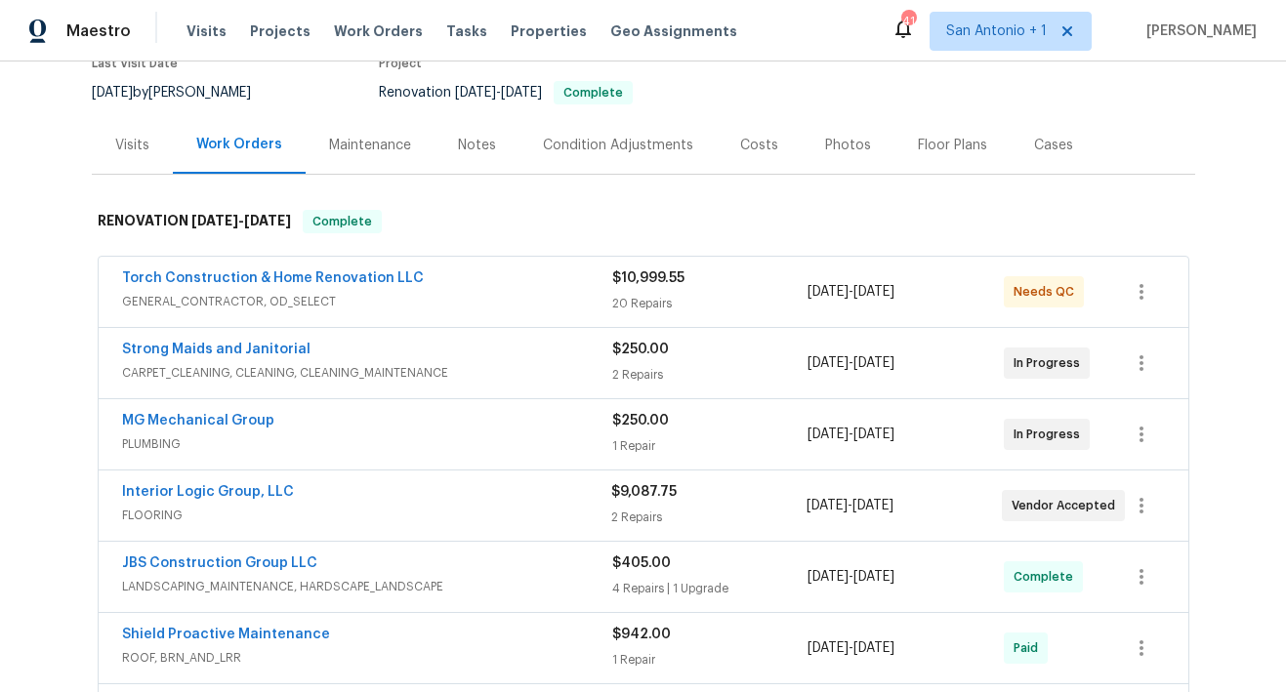
scroll to position [189, 0]
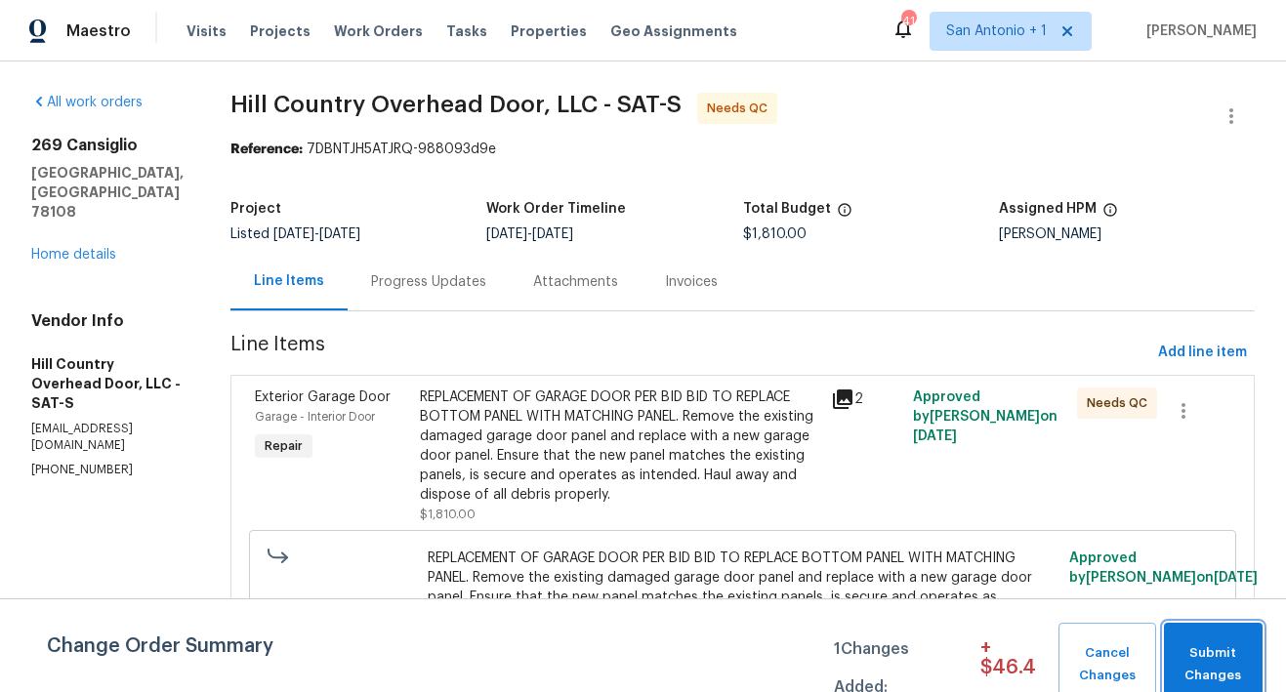
click at [1218, 646] on span "Submit Changes" at bounding box center [1212, 664] width 79 height 45
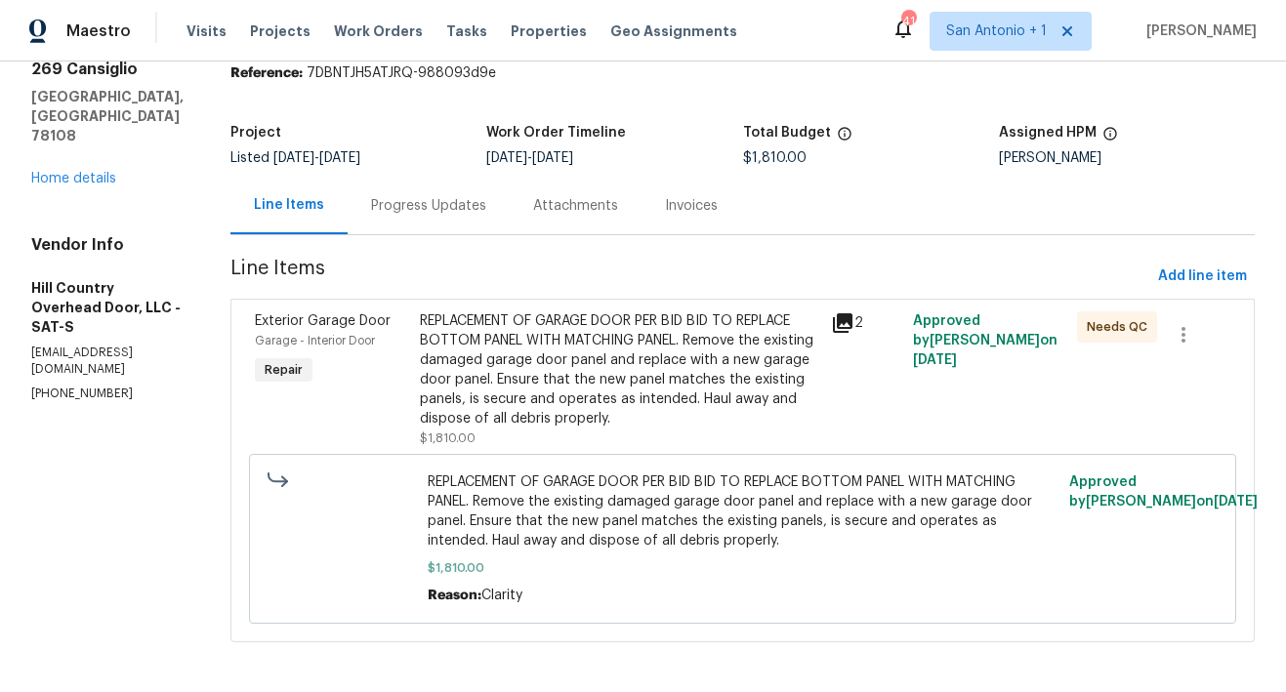
scroll to position [97, 0]
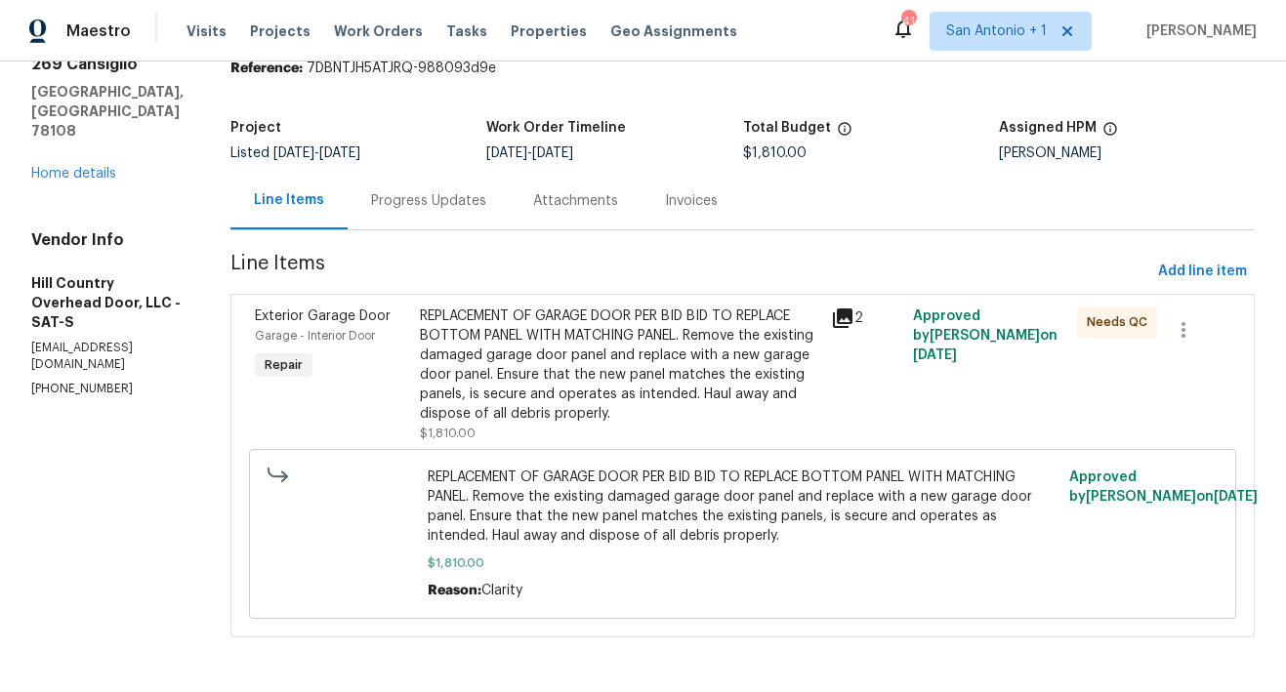
click at [376, 191] on div "Progress Updates" at bounding box center [428, 201] width 115 height 20
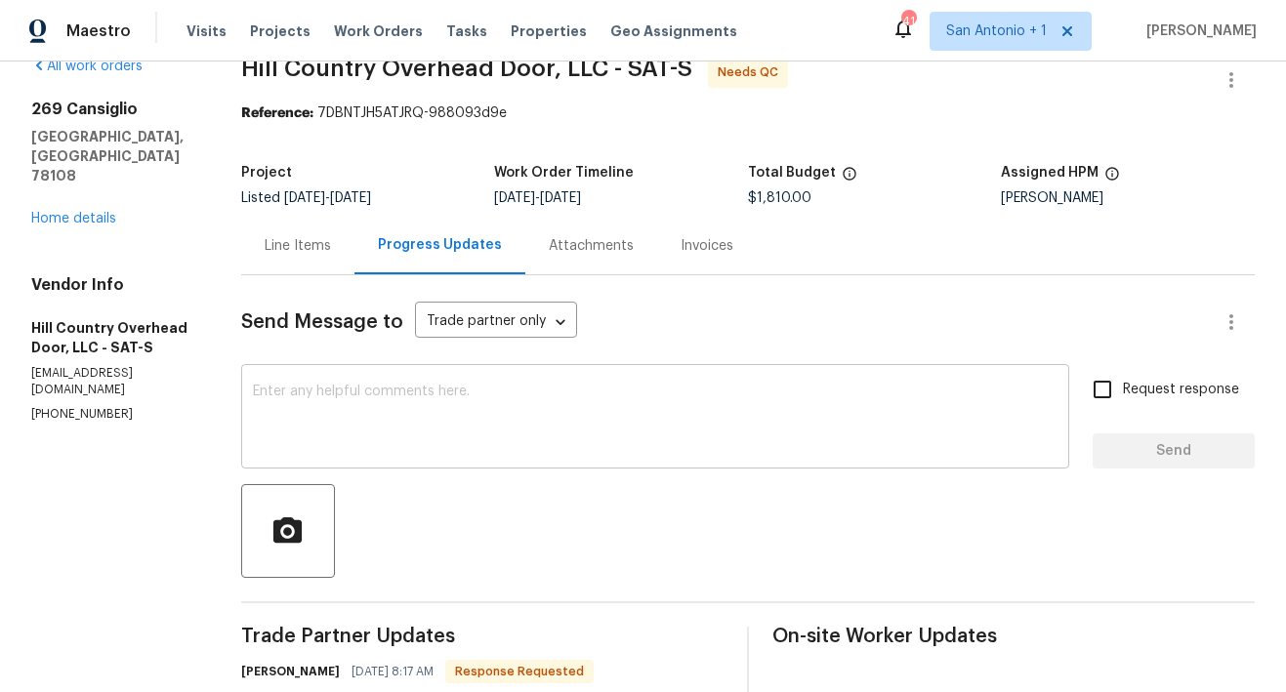
scroll to position [19, 0]
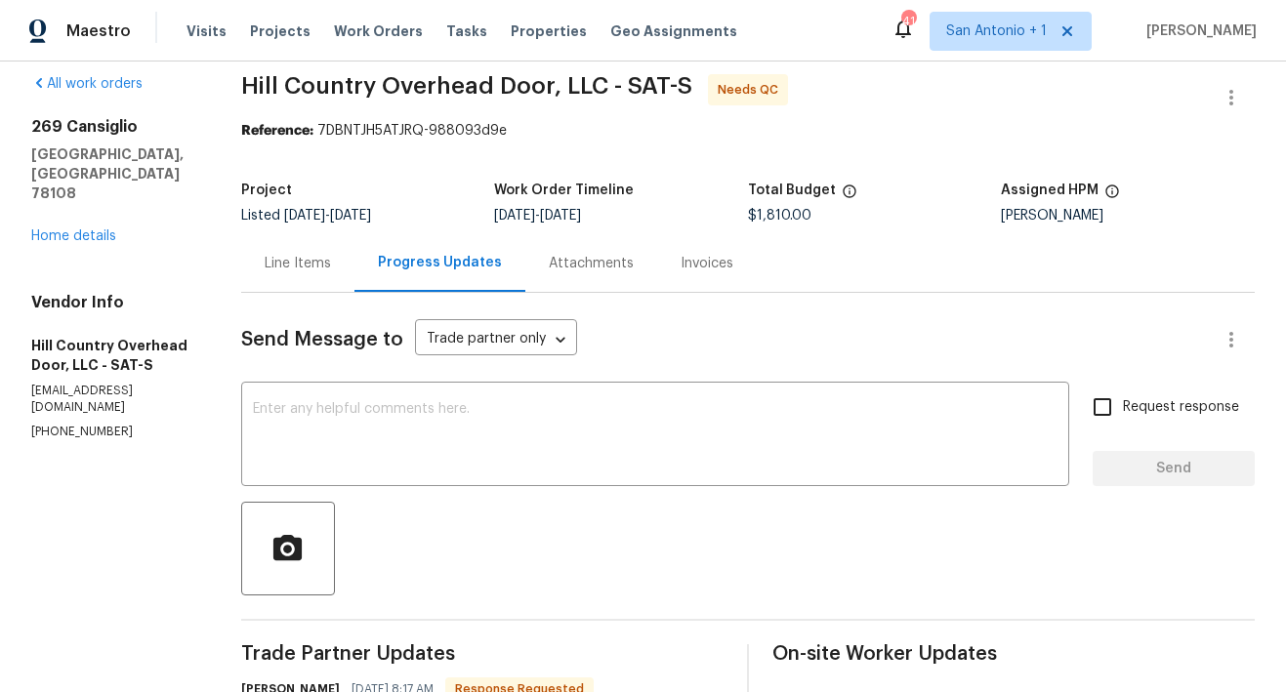
click at [308, 268] on div "Line Items" at bounding box center [298, 264] width 66 height 20
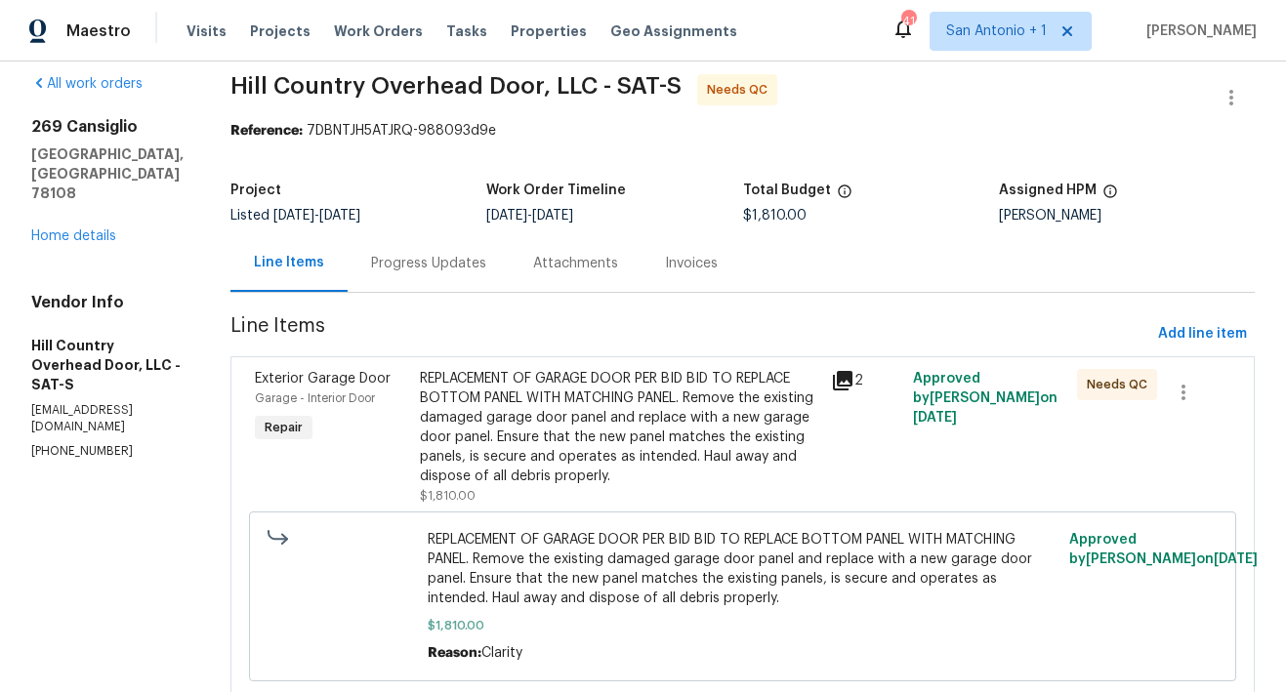
click at [557, 432] on div "REPLACEMENT OF GARAGE DOOR PER BID BID TO REPLACE BOTTOM PANEL WITH MATCHING PA…" at bounding box center [619, 427] width 399 height 117
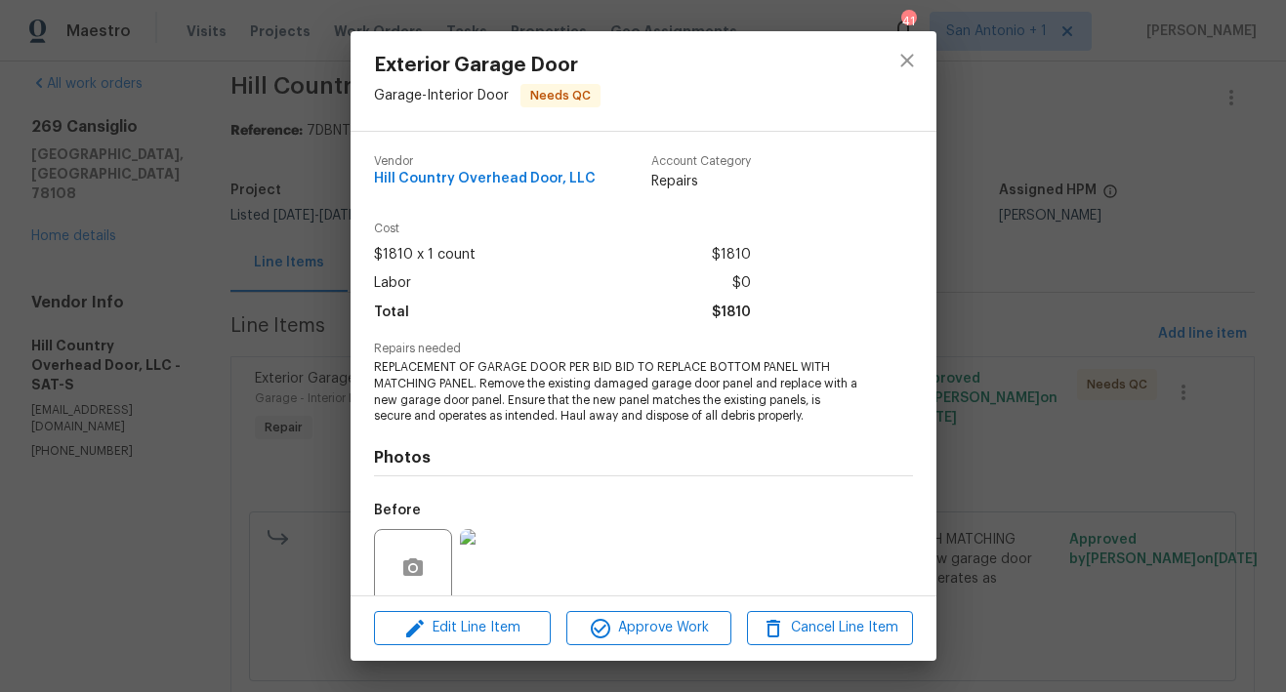
scroll to position [158, 0]
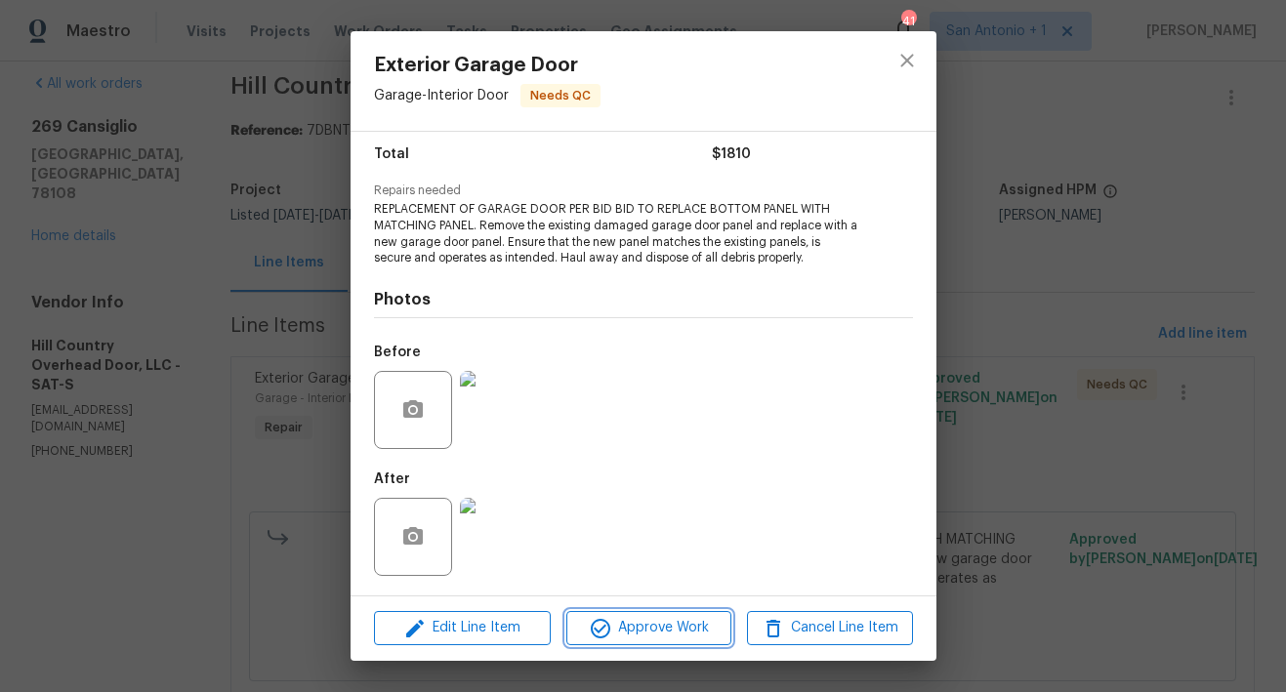
click at [656, 628] on span "Approve Work" at bounding box center [648, 628] width 153 height 24
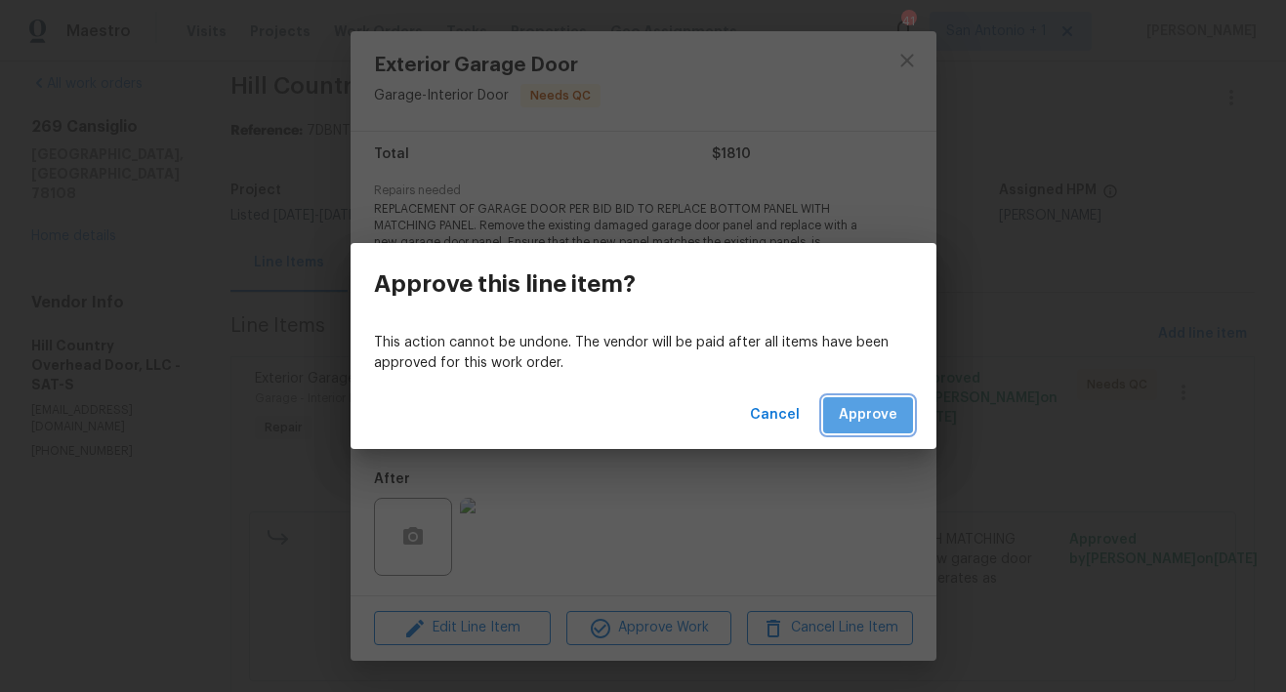
click at [863, 401] on button "Approve" at bounding box center [868, 415] width 90 height 36
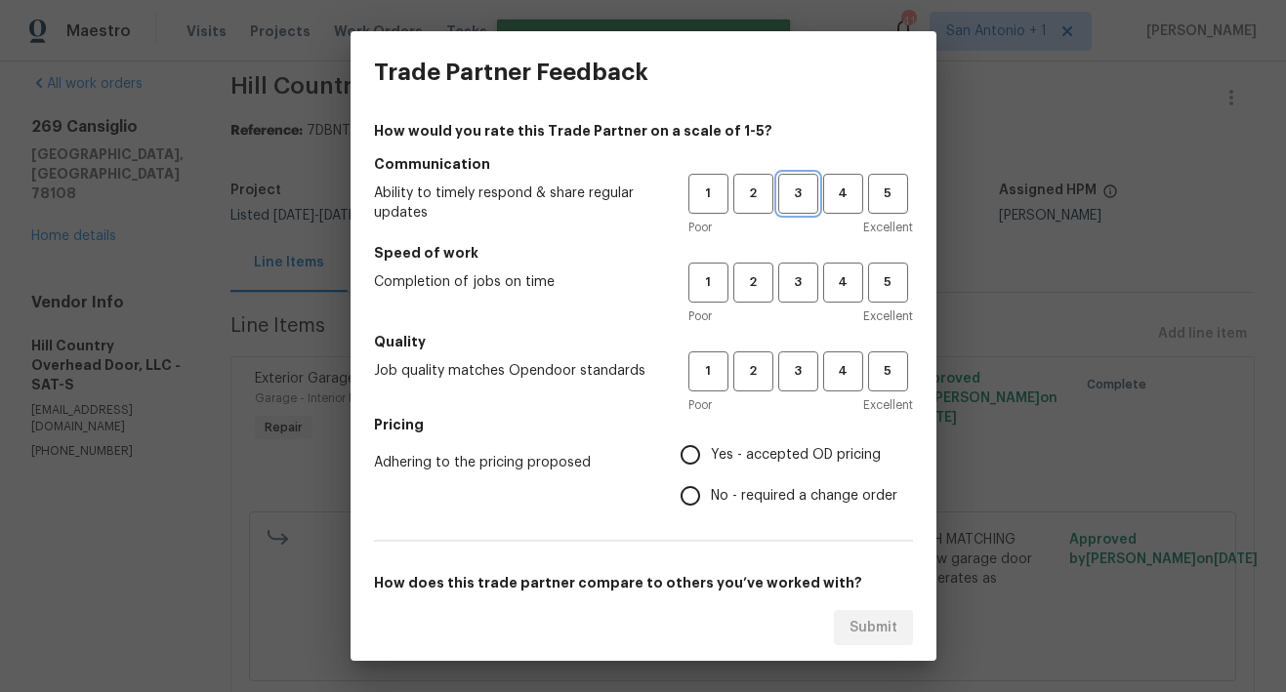
click at [788, 204] on button "3" at bounding box center [798, 194] width 40 height 40
click at [788, 302] on button "3" at bounding box center [798, 283] width 40 height 40
click at [787, 378] on span "3" at bounding box center [798, 371] width 36 height 22
click at [788, 456] on span "Yes - accepted OD pricing" at bounding box center [796, 455] width 170 height 20
click at [711, 456] on input "Yes - accepted OD pricing" at bounding box center [690, 454] width 41 height 41
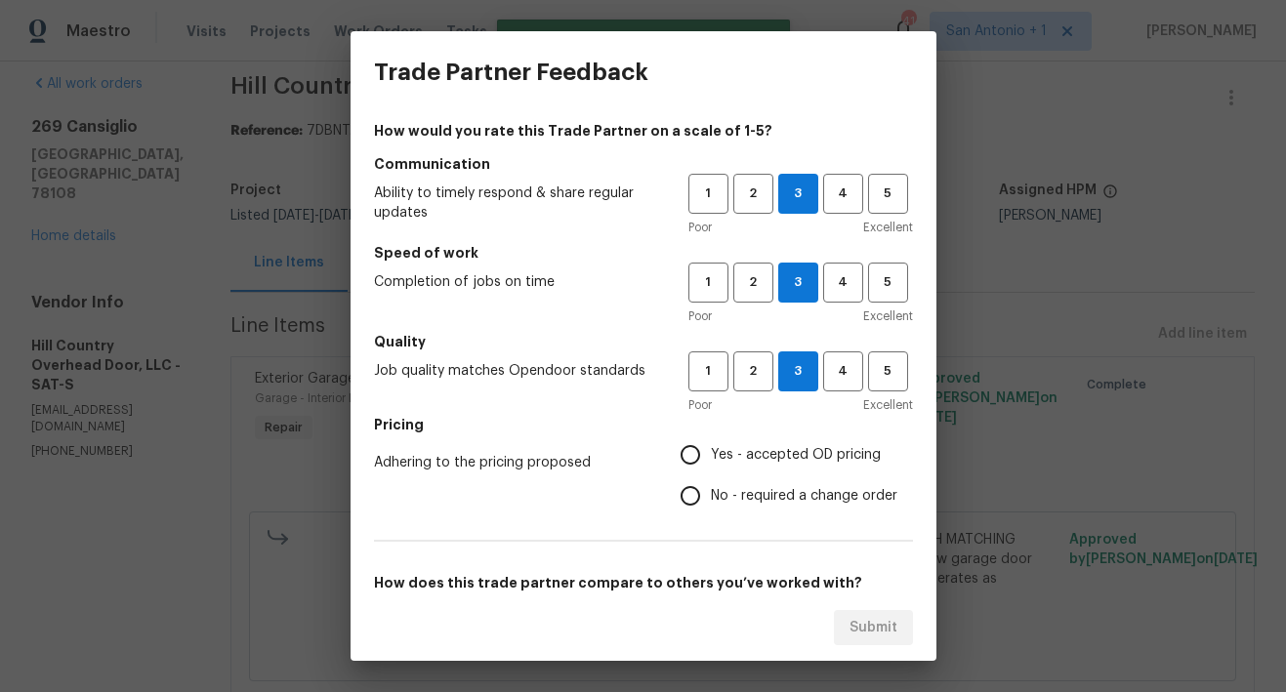
radio input "true"
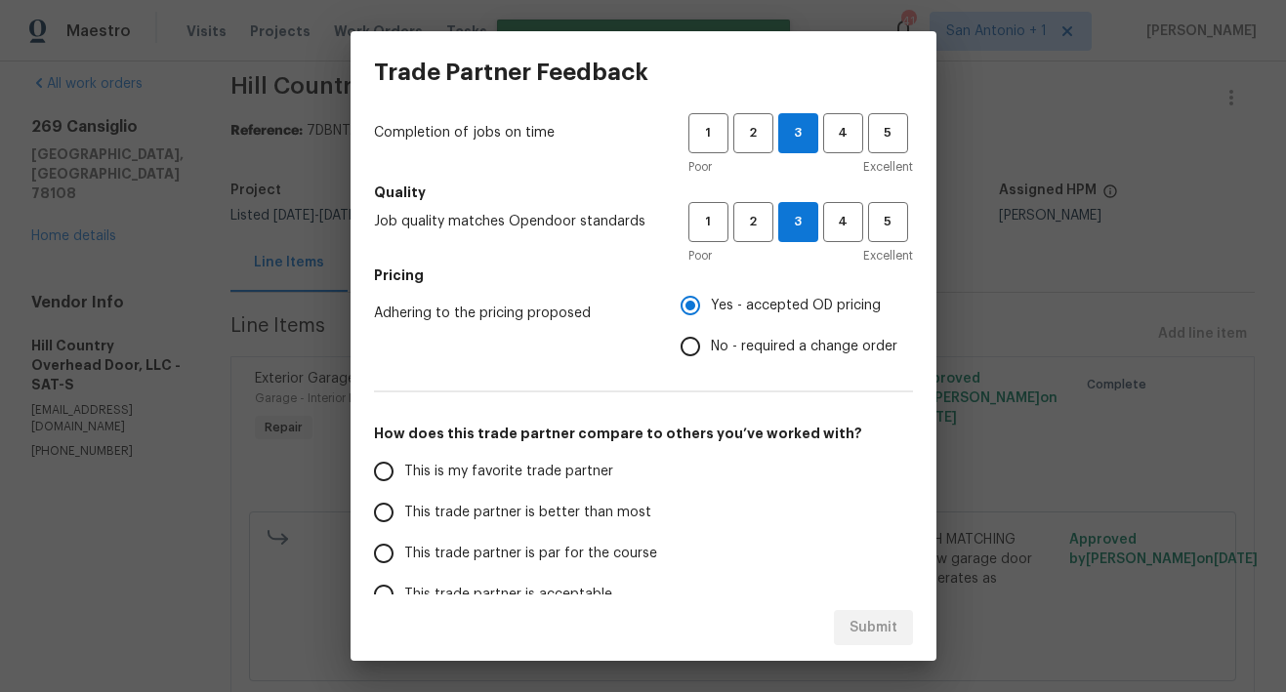
scroll to position [299, 0]
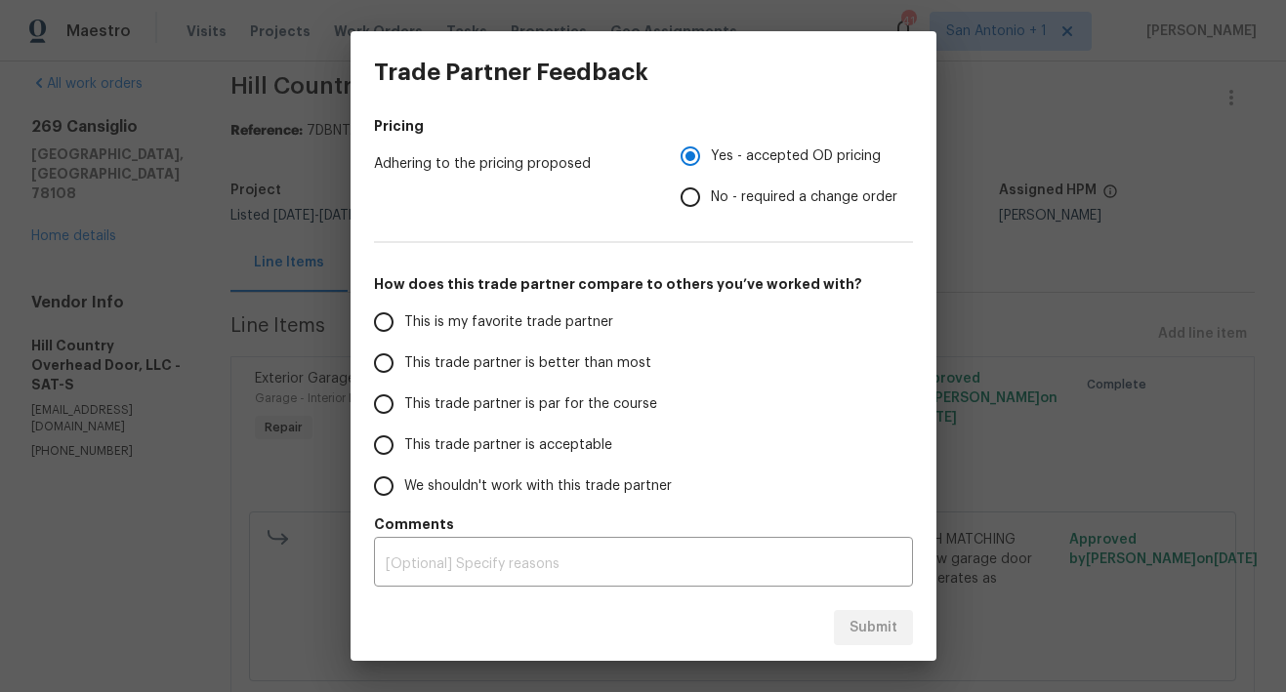
click at [606, 401] on span "This trade partner is par for the course" at bounding box center [530, 404] width 253 height 20
click at [404, 401] on input "This trade partner is par for the course" at bounding box center [383, 404] width 41 height 41
click at [863, 626] on span "Submit" at bounding box center [873, 628] width 48 height 24
radio input "true"
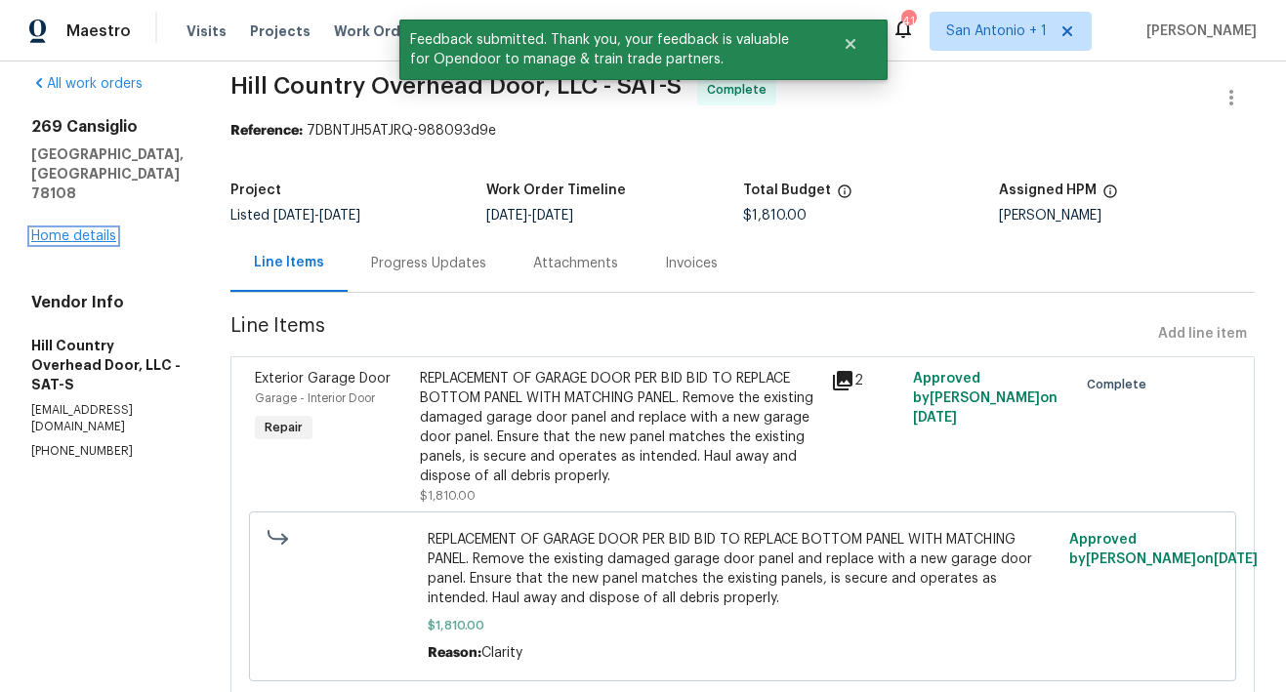
click at [101, 229] on link "Home details" at bounding box center [73, 236] width 85 height 14
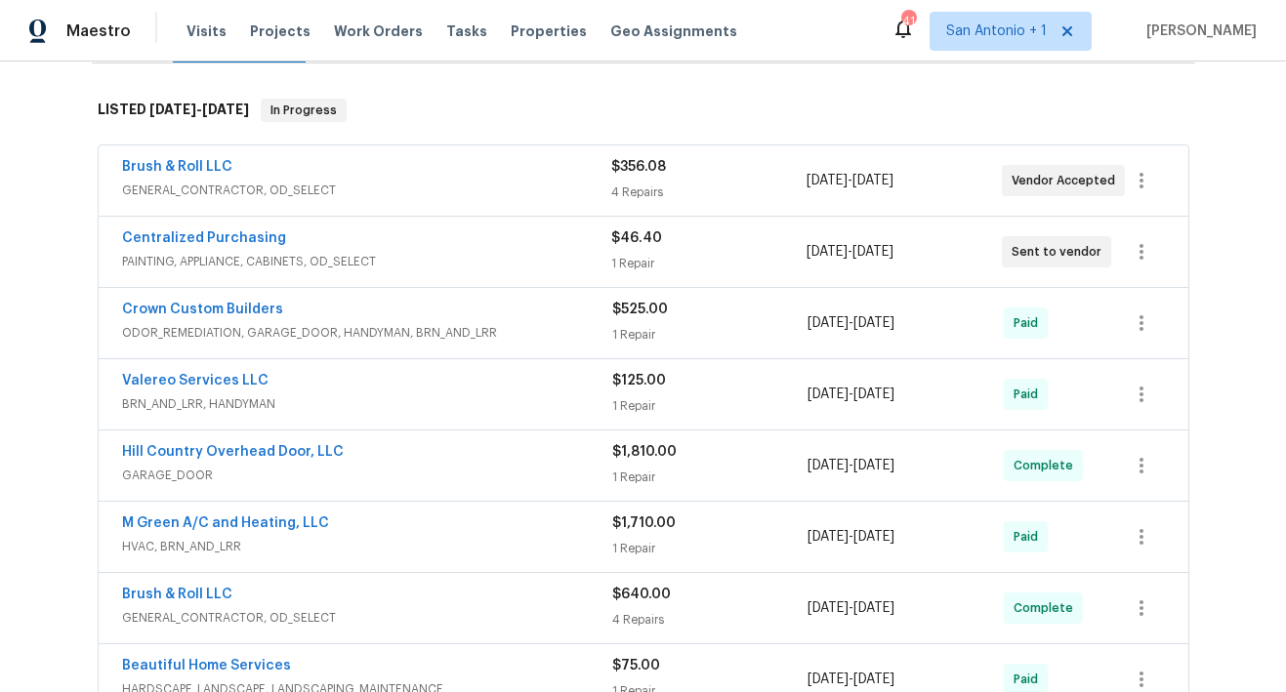
scroll to position [289, 0]
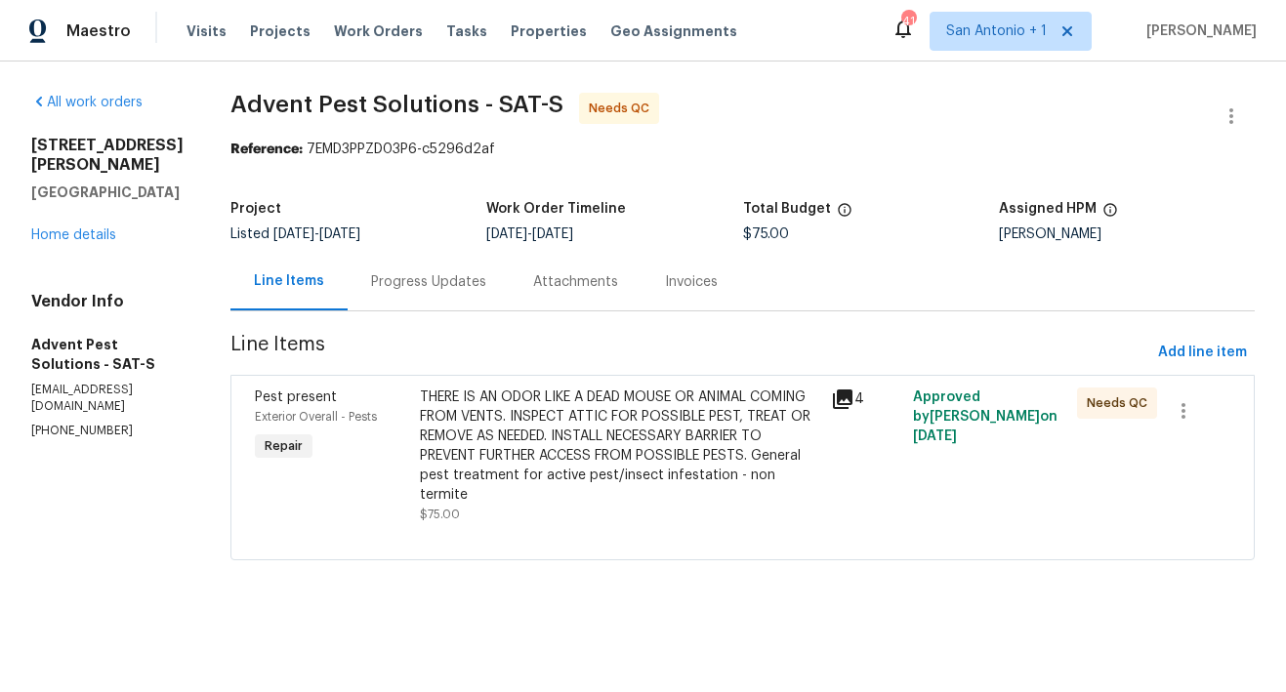
click at [462, 284] on div "Progress Updates" at bounding box center [428, 282] width 115 height 20
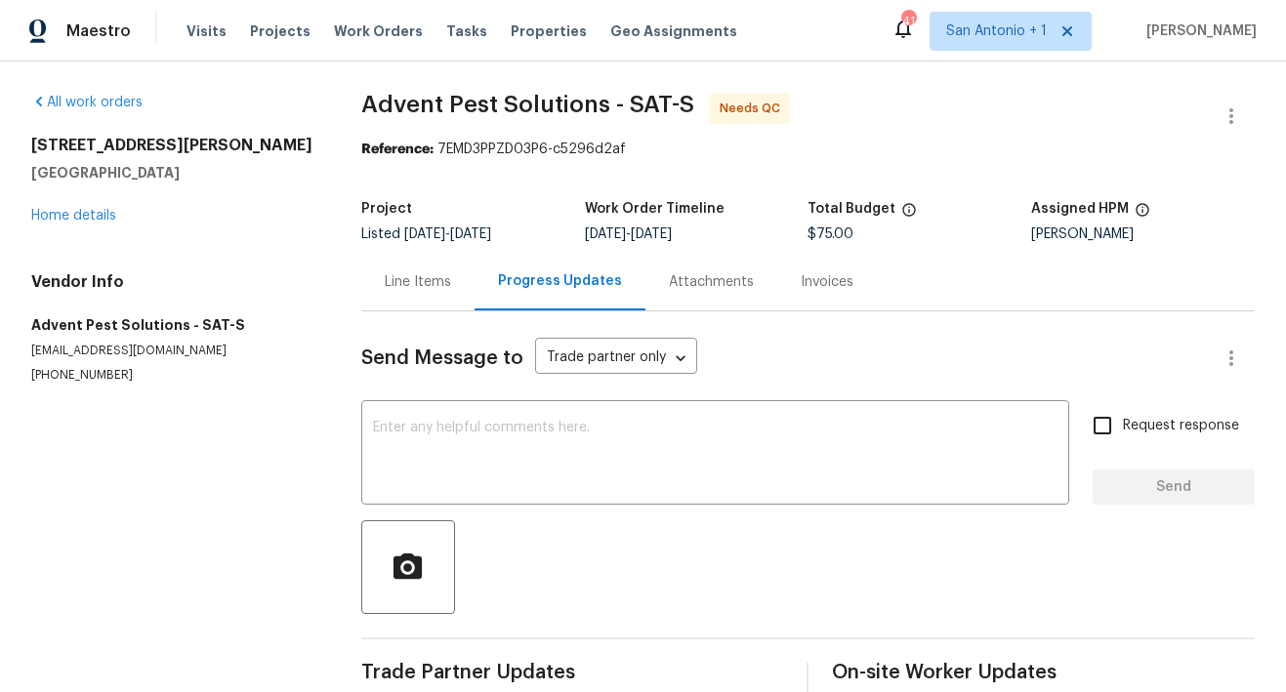
click at [425, 282] on div "Line Items" at bounding box center [418, 282] width 66 height 20
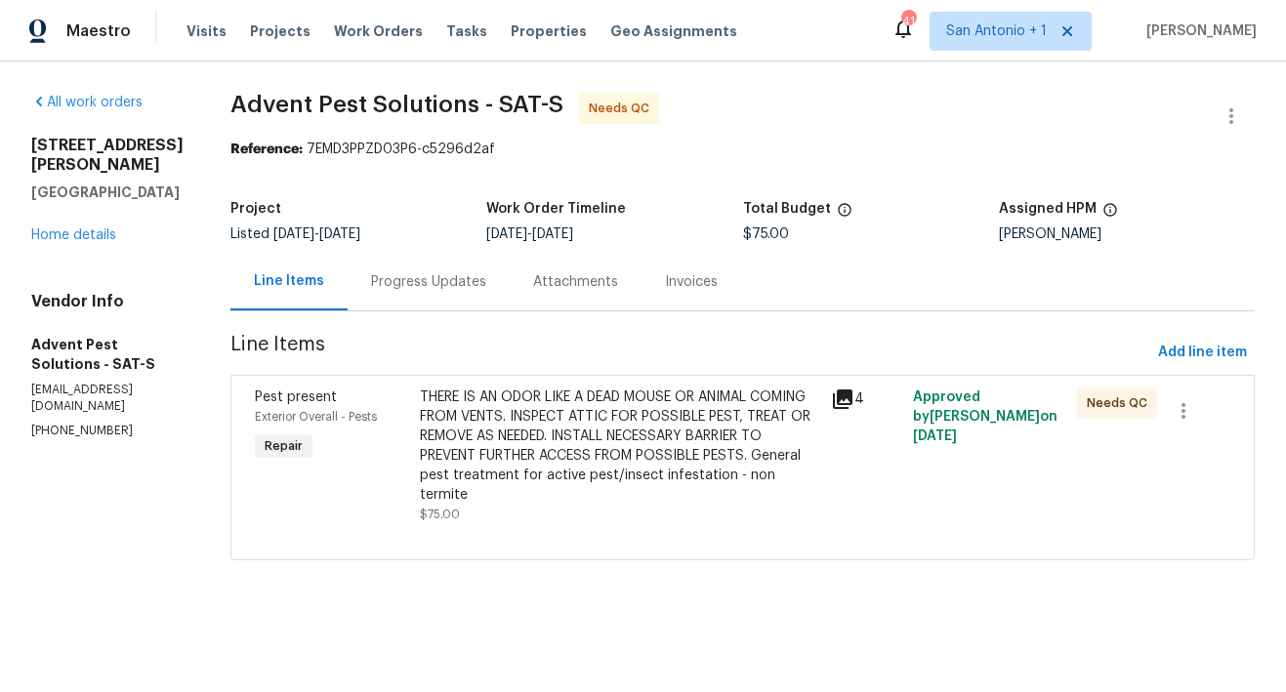
click at [595, 436] on div "THERE IS AN ODOR LIKE A DEAD MOUSE OR ANIMAL COMING FROM VENTS. INSPECT ATTIC F…" at bounding box center [619, 446] width 399 height 117
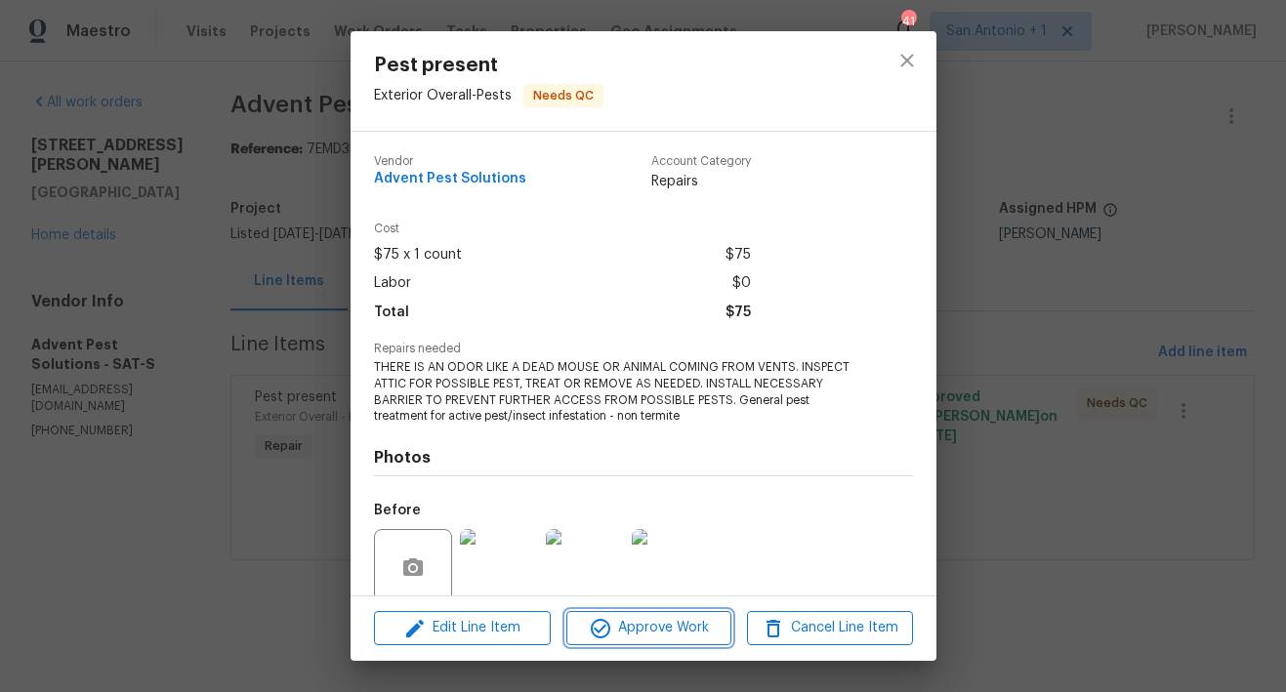
click at [665, 625] on span "Approve Work" at bounding box center [648, 628] width 153 height 24
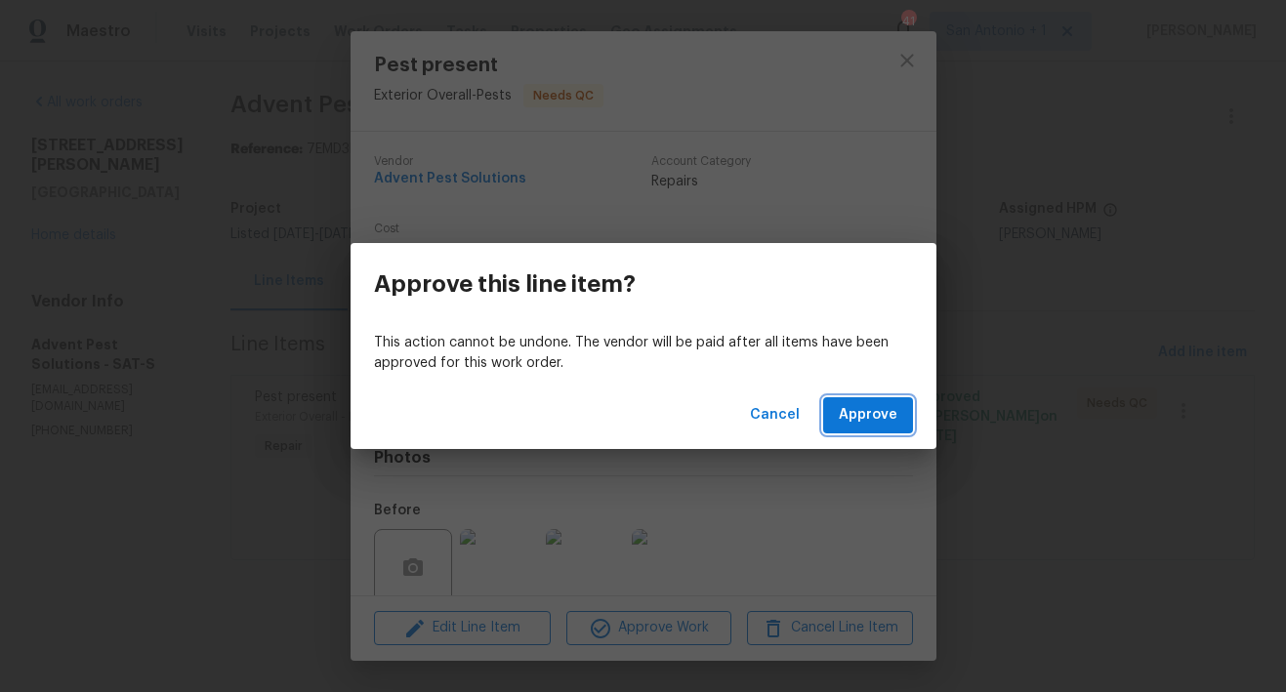
click at [860, 417] on span "Approve" at bounding box center [868, 415] width 59 height 24
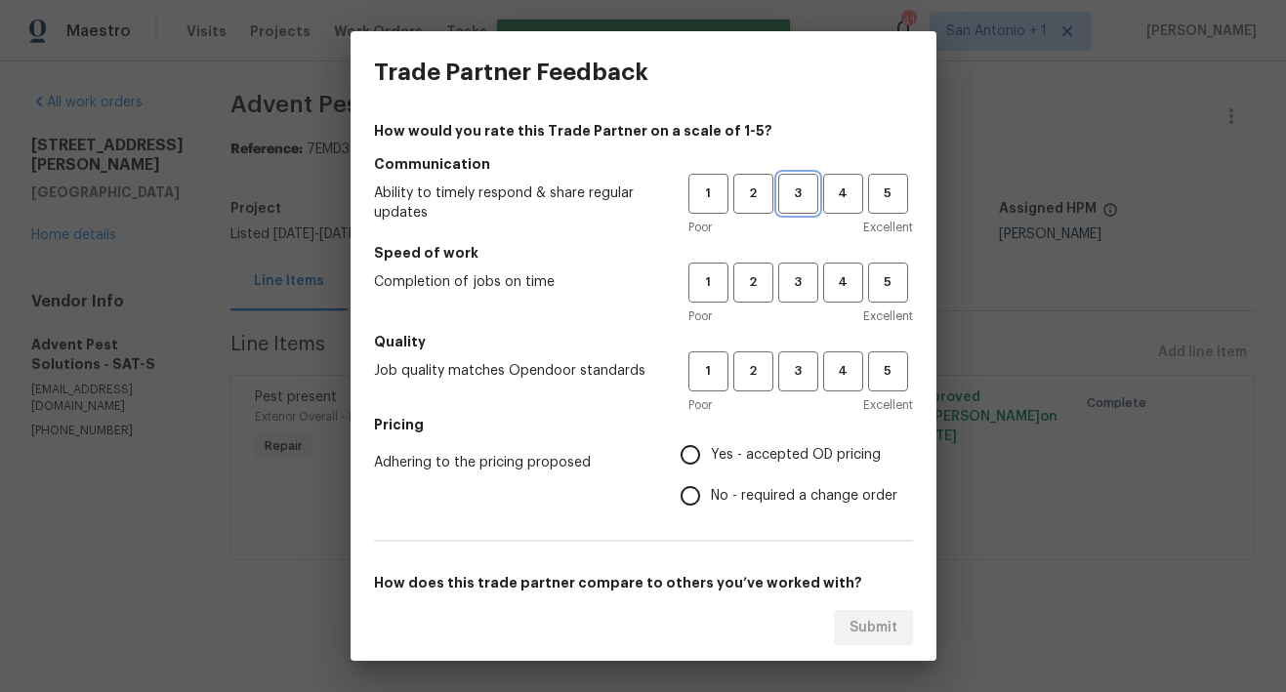
click at [785, 180] on button "3" at bounding box center [798, 194] width 40 height 40
click at [786, 292] on span "3" at bounding box center [798, 282] width 36 height 22
click at [787, 366] on span "3" at bounding box center [798, 371] width 36 height 22
click at [780, 456] on span "Yes - accepted OD pricing" at bounding box center [796, 455] width 170 height 20
click at [711, 456] on input "Yes - accepted OD pricing" at bounding box center [690, 454] width 41 height 41
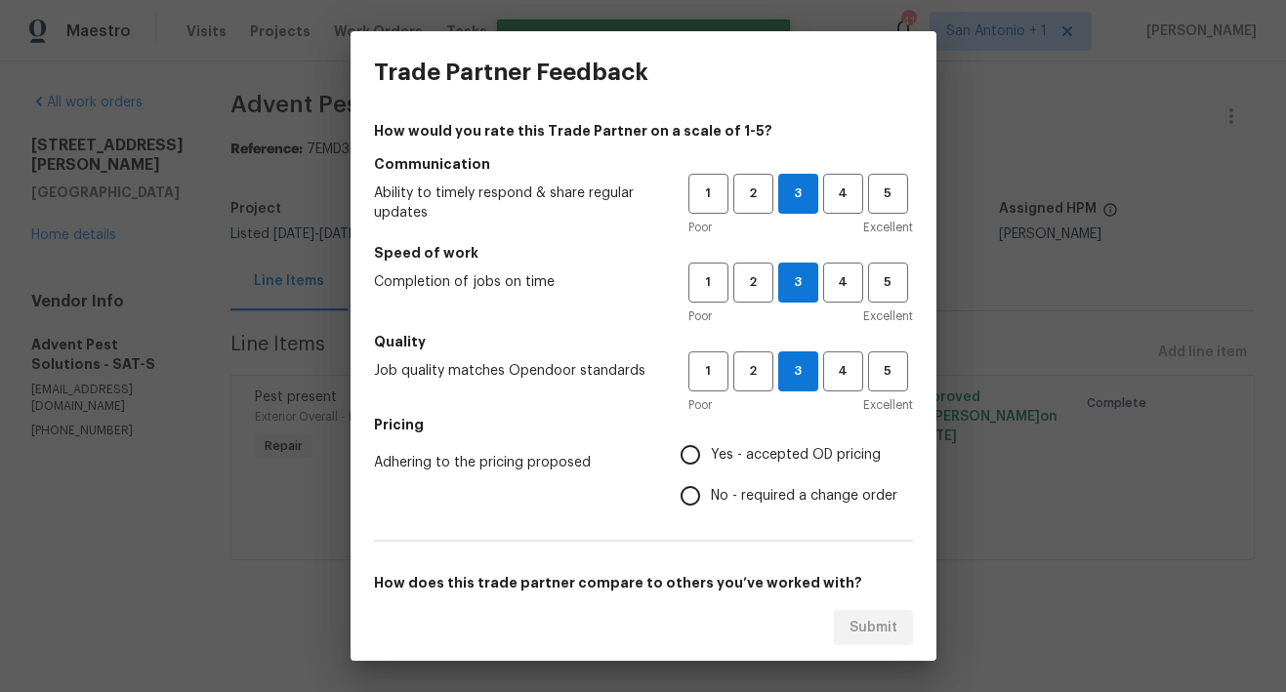
radio input "true"
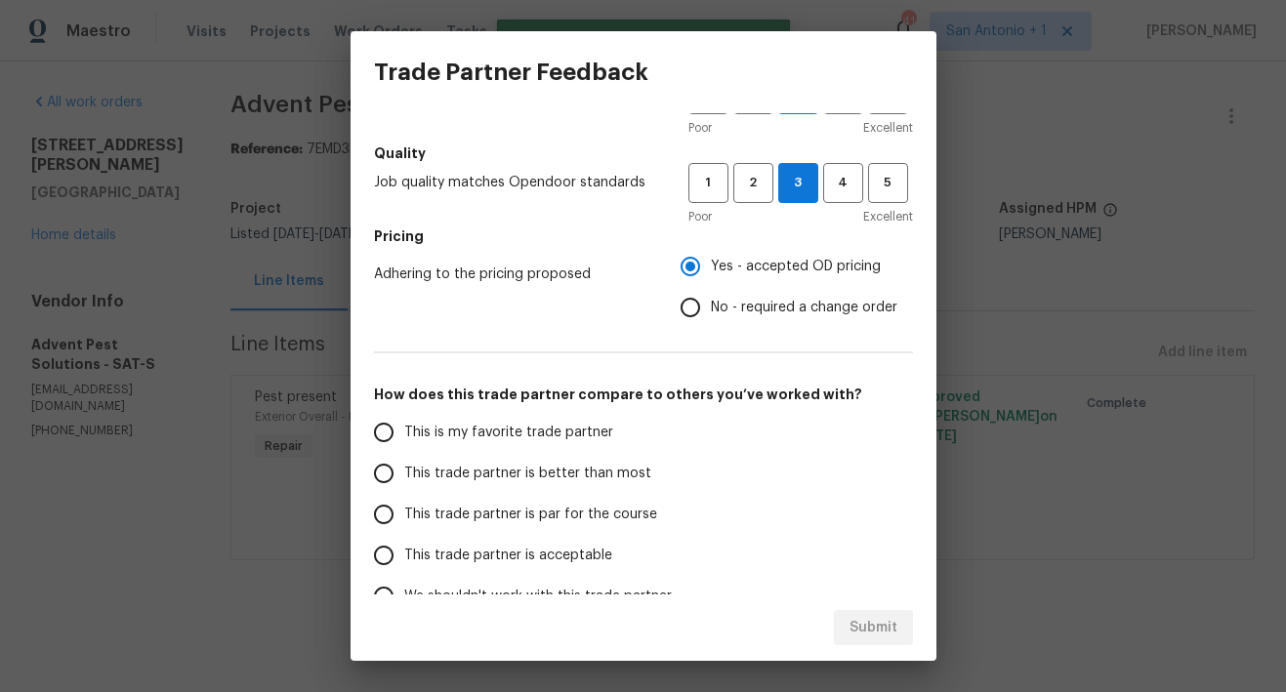
scroll to position [240, 0]
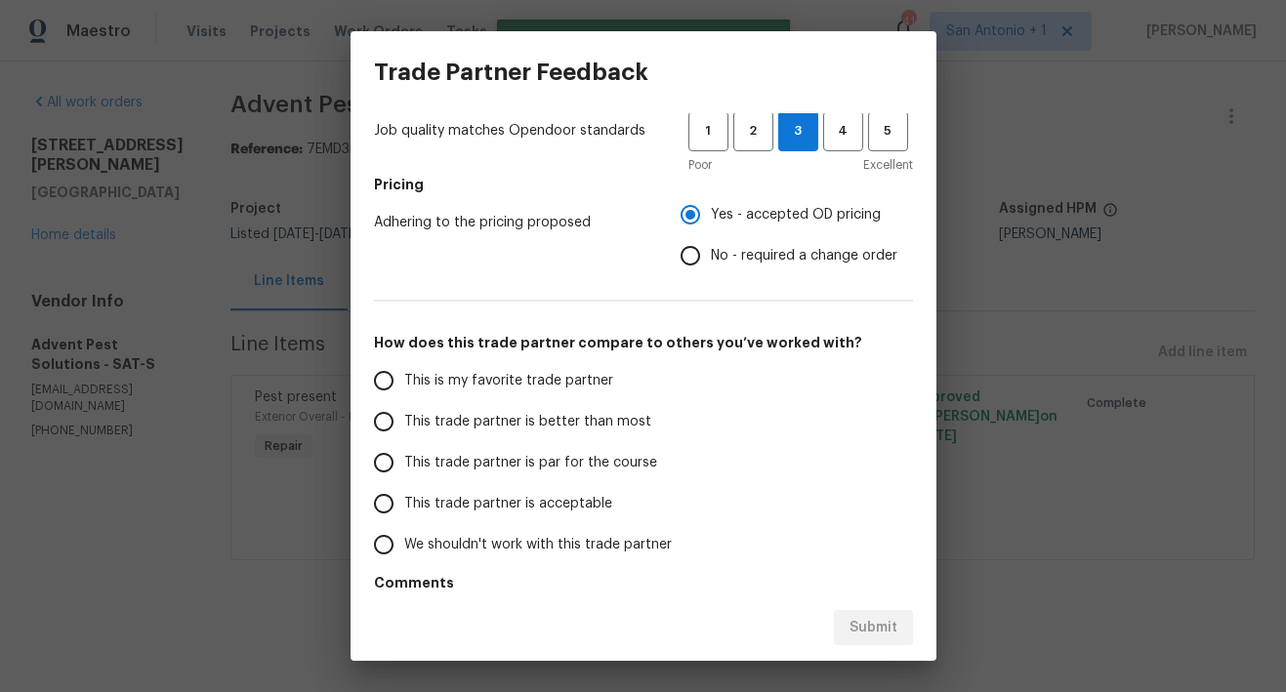
click at [618, 448] on label "This trade partner is par for the course" at bounding box center [517, 462] width 308 height 41
click at [404, 448] on input "This trade partner is par for the course" at bounding box center [383, 462] width 41 height 41
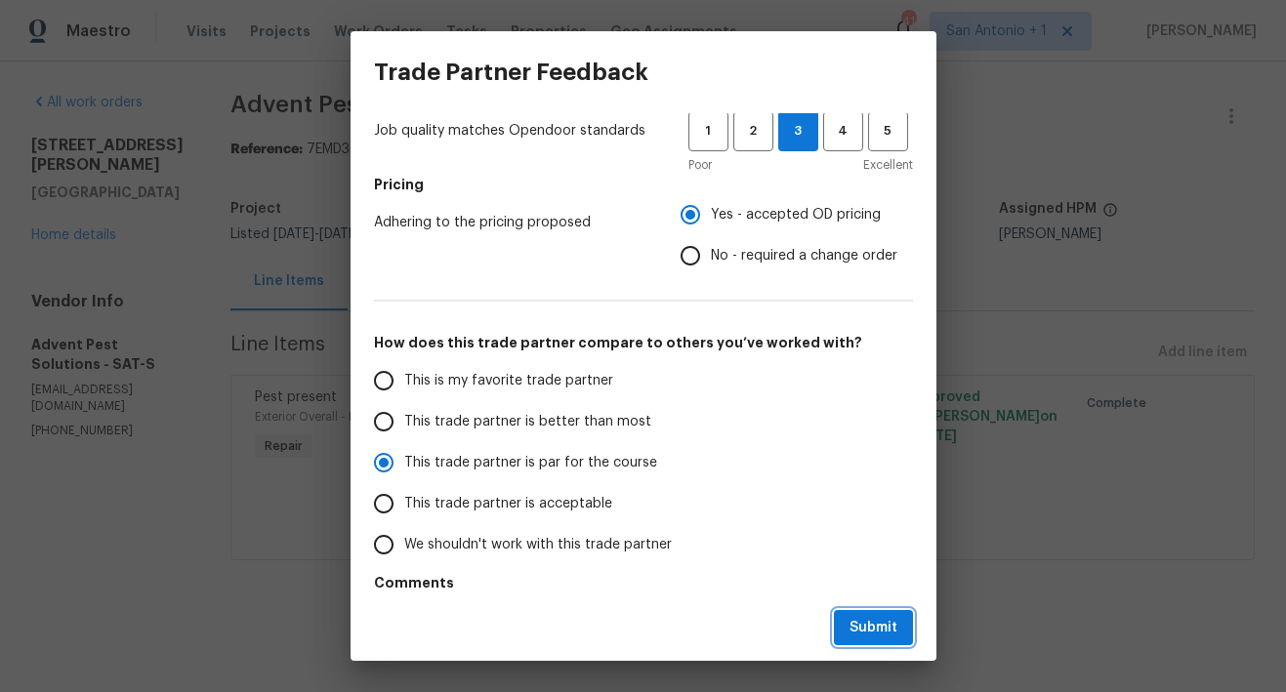
click at [874, 633] on span "Submit" at bounding box center [873, 628] width 48 height 24
radio input "true"
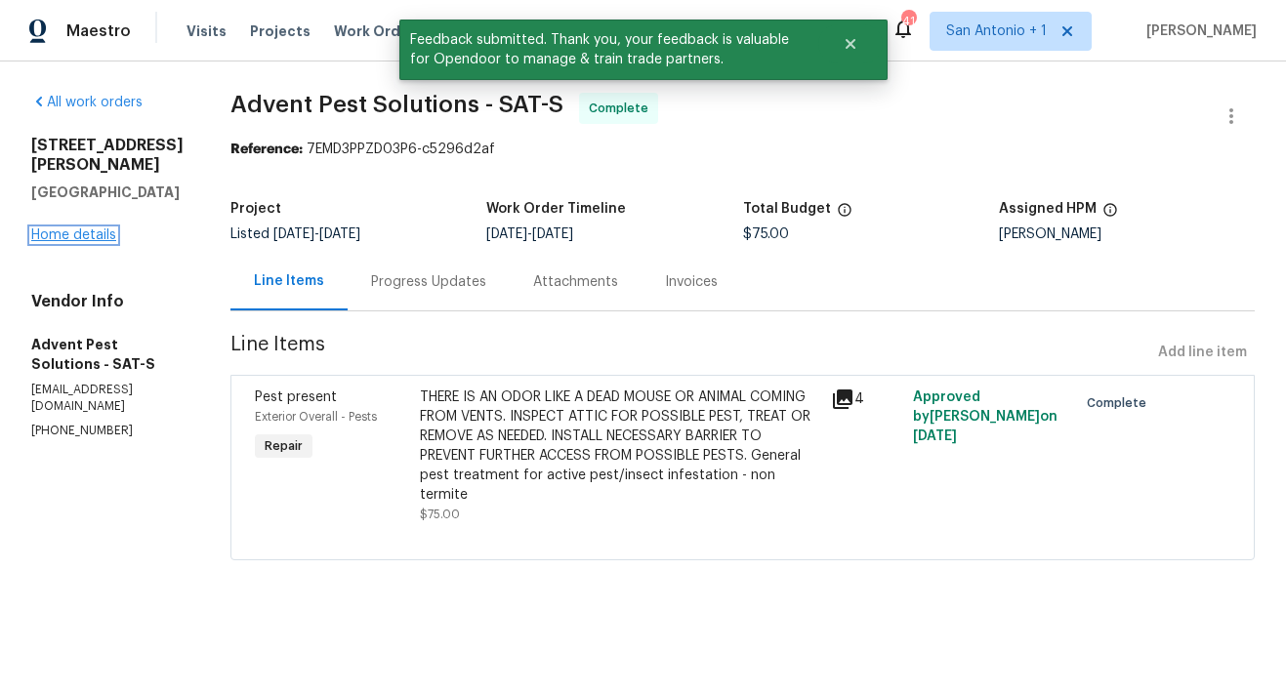
click at [91, 228] on link "Home details" at bounding box center [73, 235] width 85 height 14
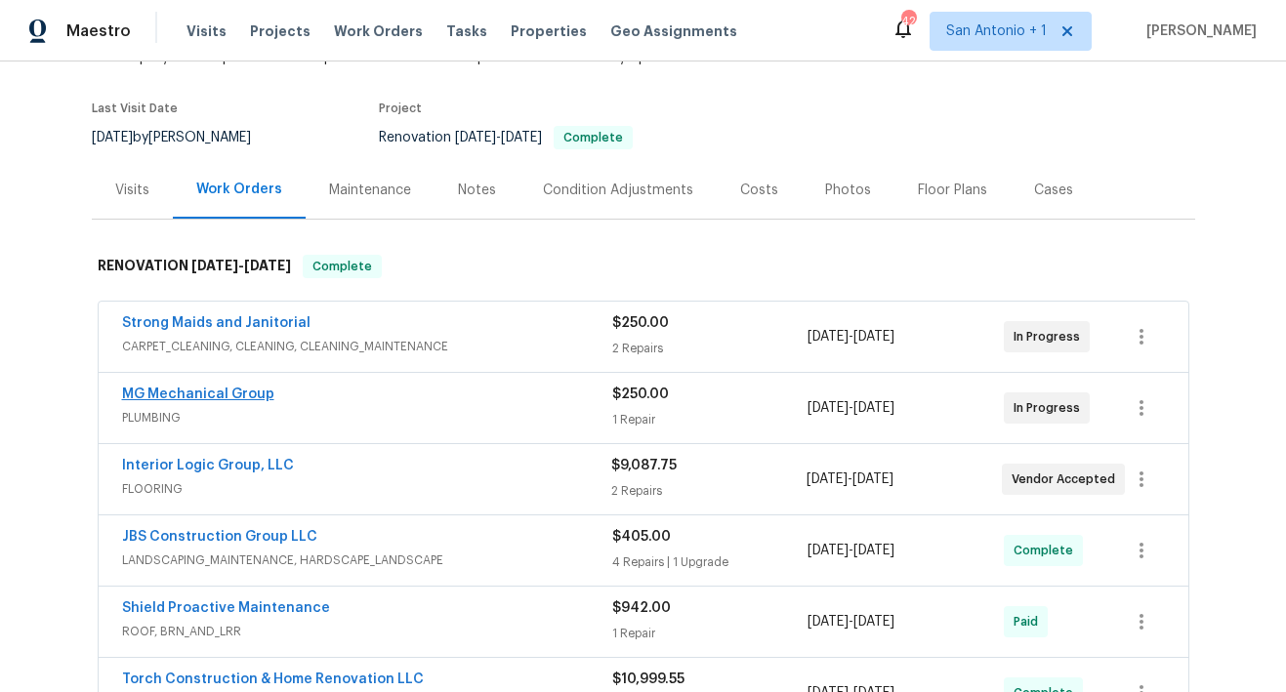
scroll to position [167, 0]
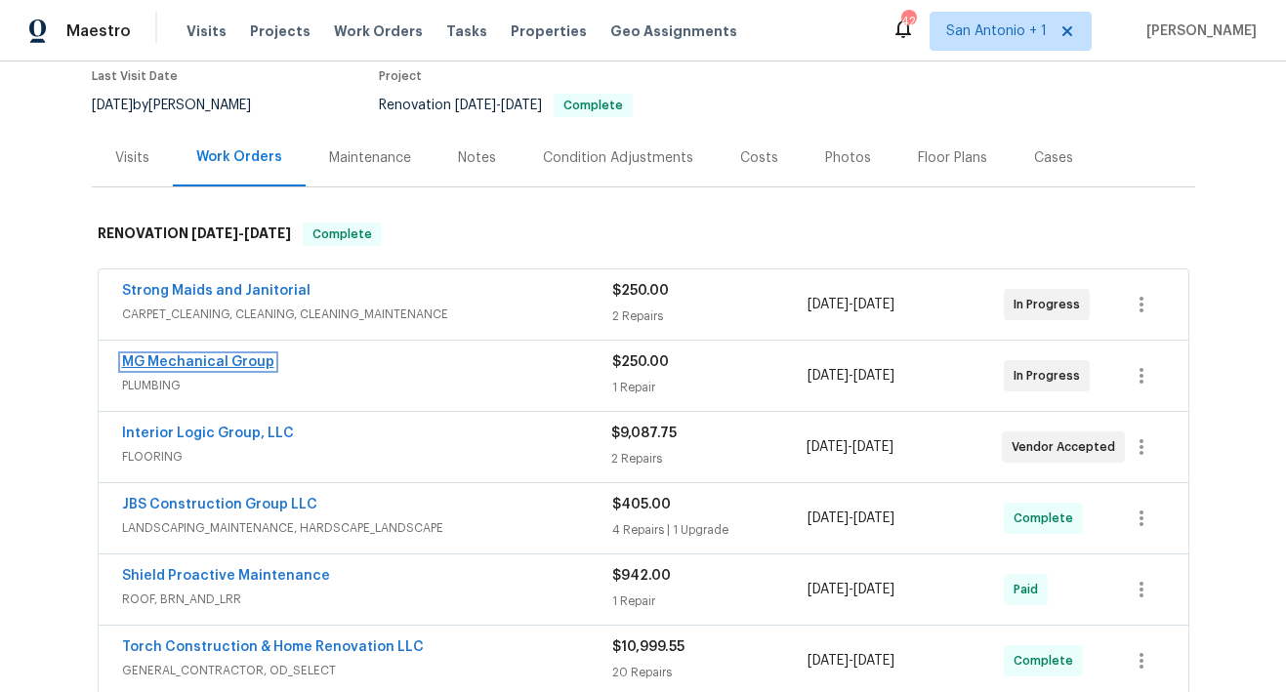
click at [211, 362] on link "MG Mechanical Group" at bounding box center [198, 362] width 152 height 14
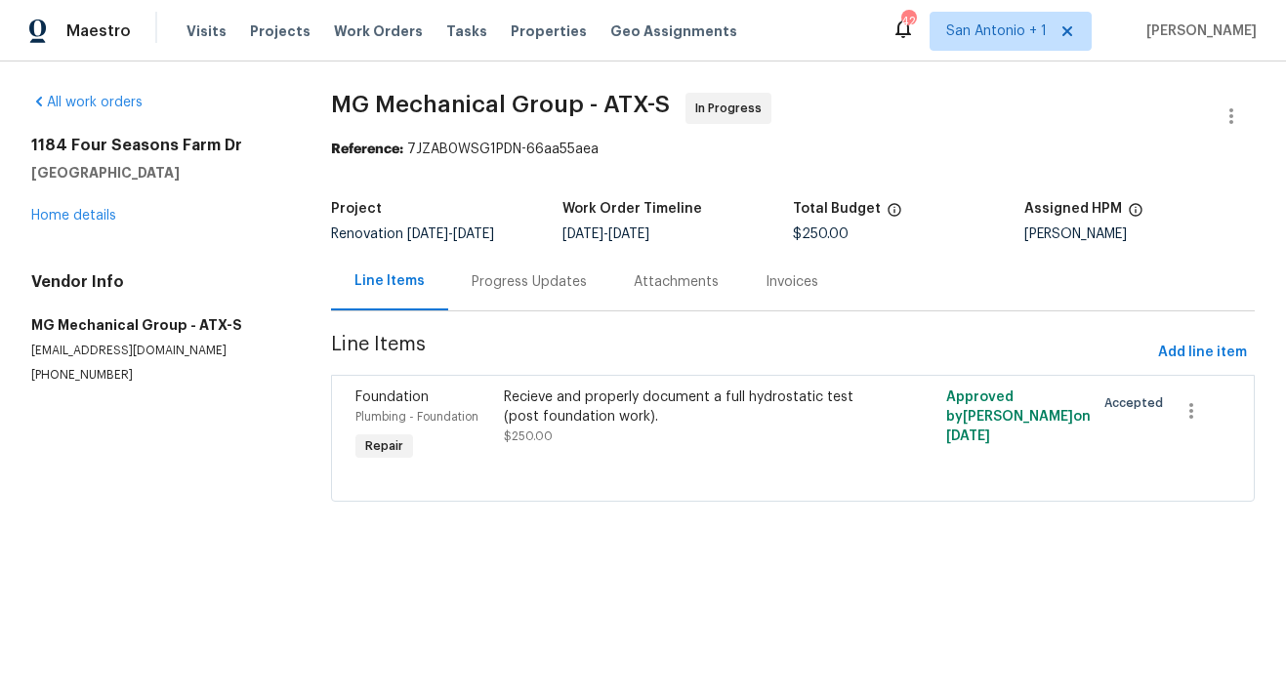
click at [550, 425] on div "Recieve and properly document a full hydrostatic test (post foundation work)." at bounding box center [682, 407] width 357 height 39
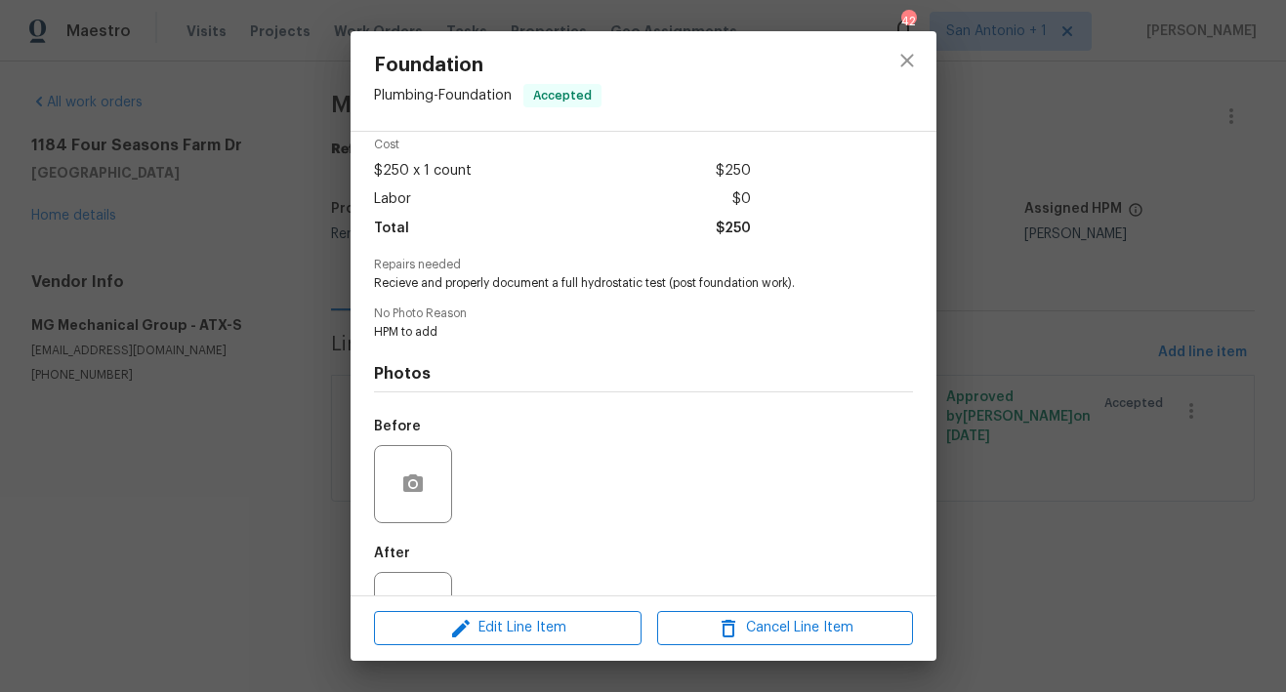
scroll to position [157, 0]
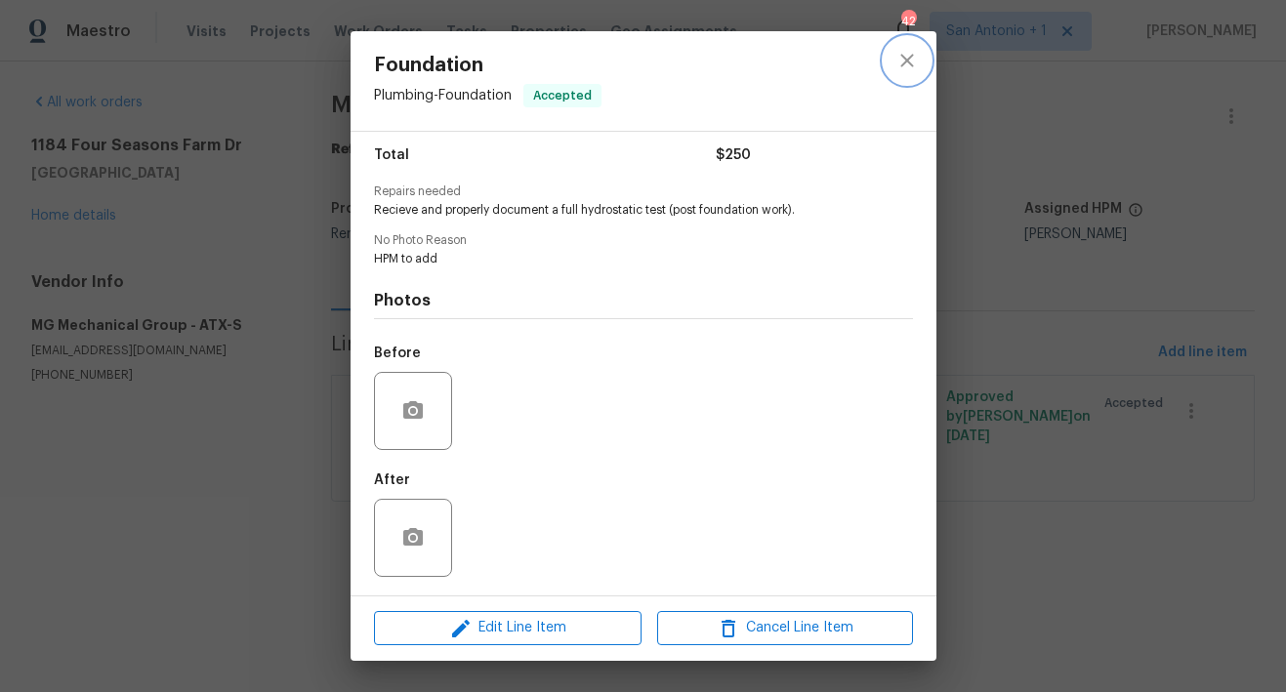
click at [909, 61] on icon "close" at bounding box center [906, 60] width 23 height 23
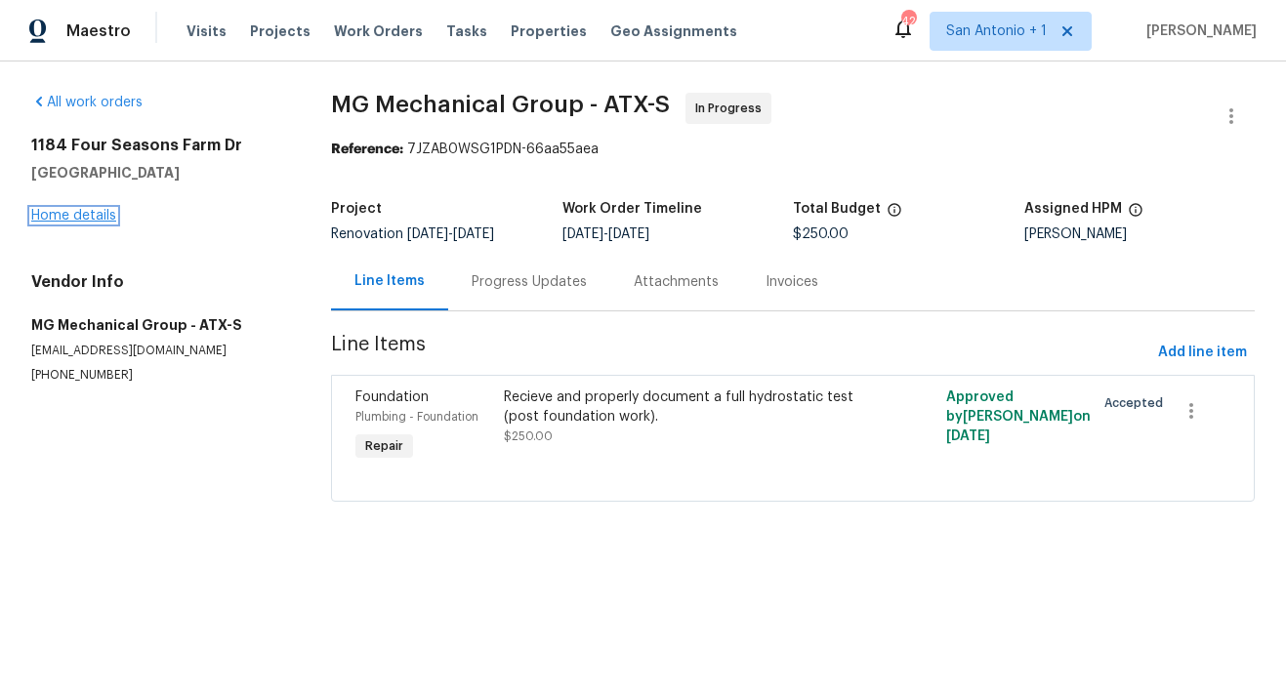
click at [89, 213] on link "Home details" at bounding box center [73, 216] width 85 height 14
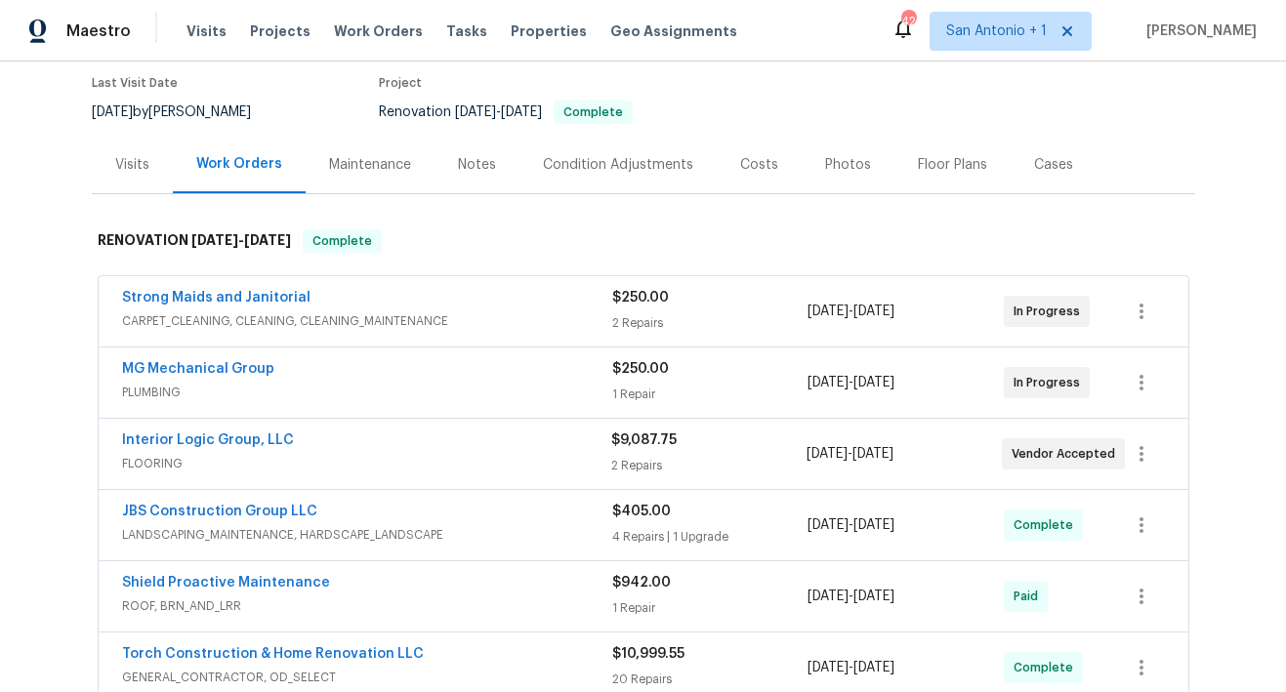
scroll to position [167, 0]
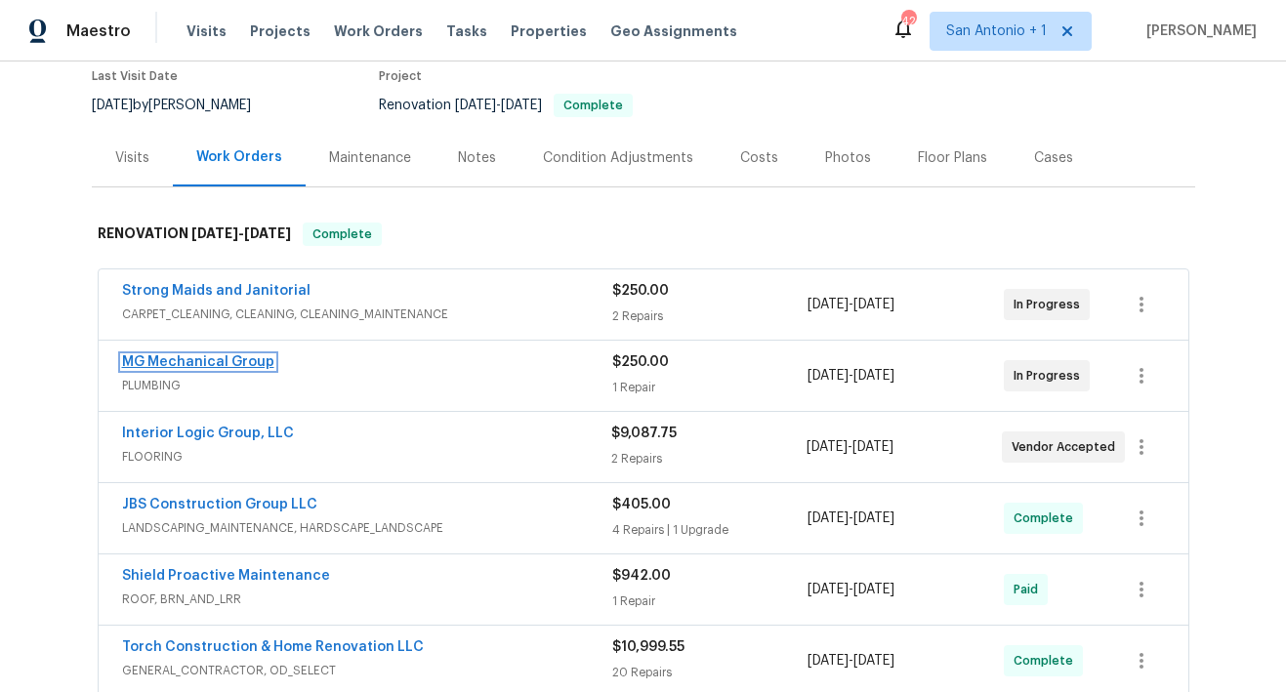
click at [218, 358] on link "MG Mechanical Group" at bounding box center [198, 362] width 152 height 14
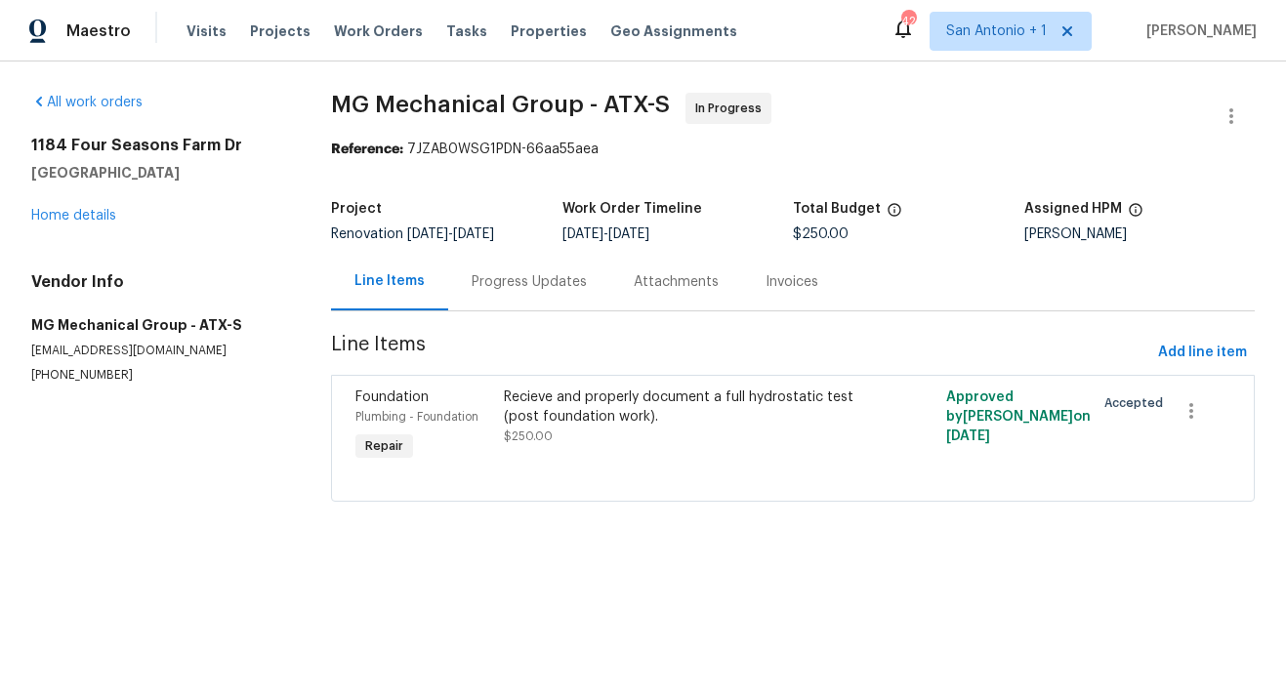
click at [542, 440] on span "$250.00" at bounding box center [528, 436] width 49 height 12
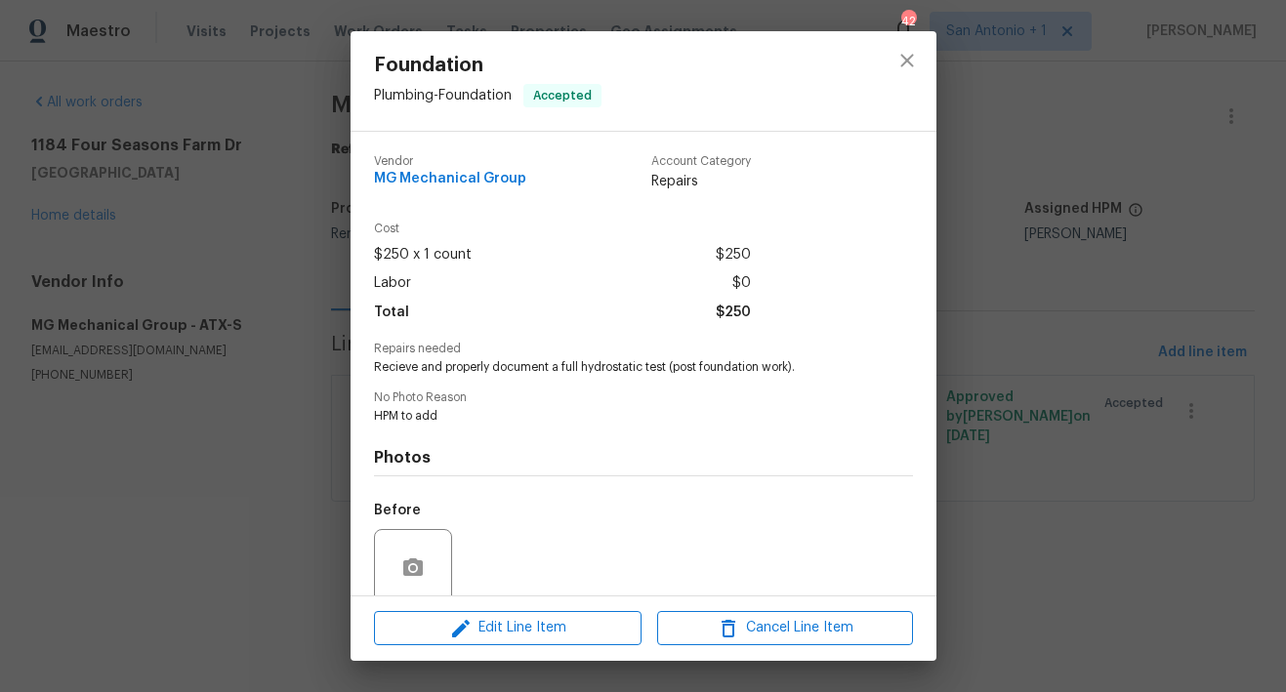
scroll to position [157, 0]
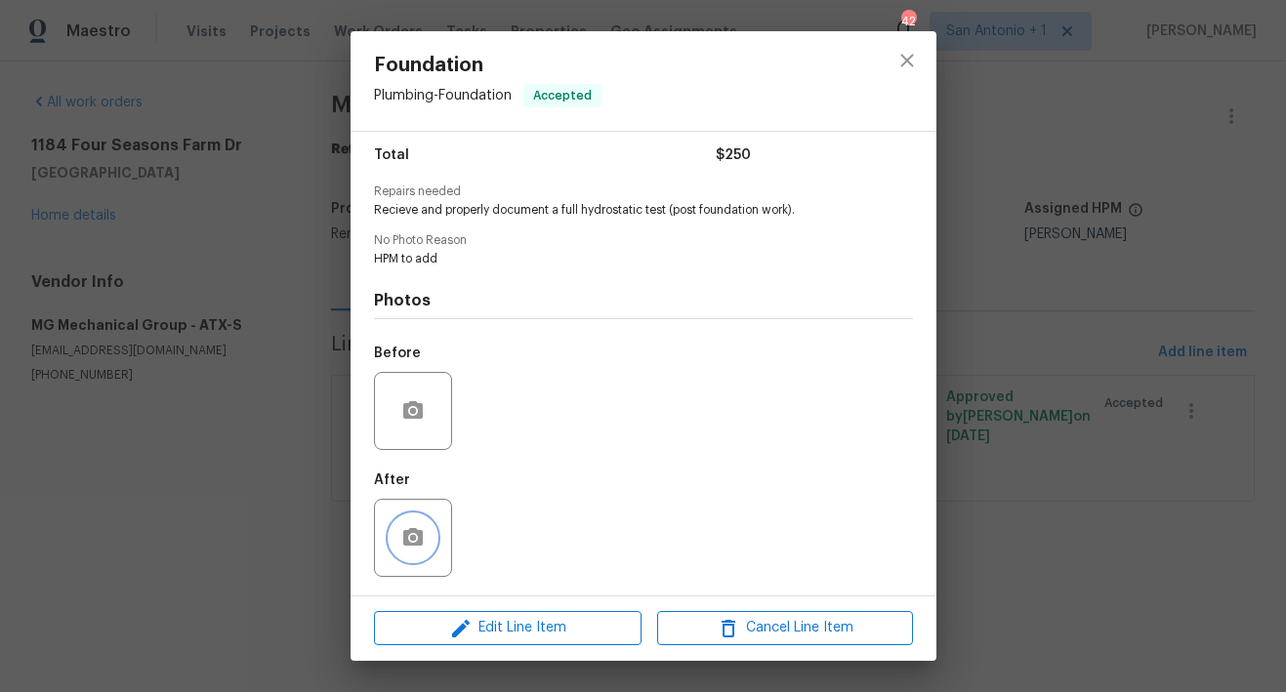
click at [417, 537] on icon "button" at bounding box center [412, 537] width 23 height 23
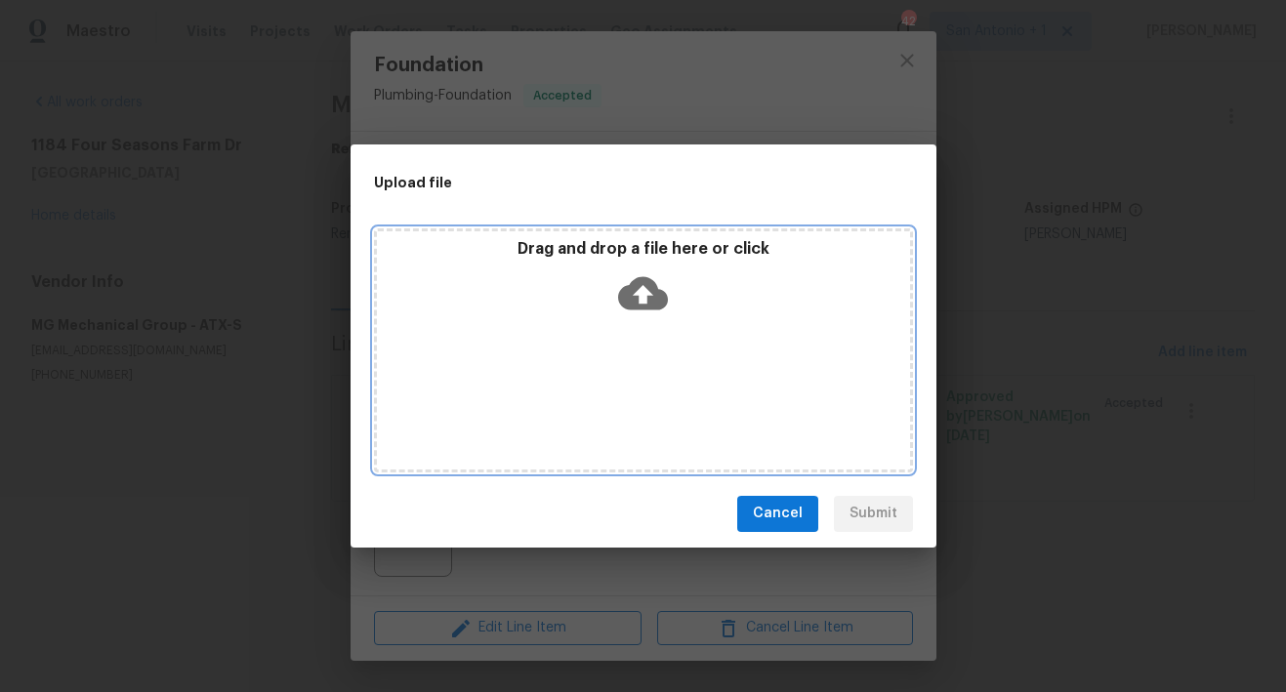
click at [631, 309] on icon at bounding box center [643, 293] width 50 height 50
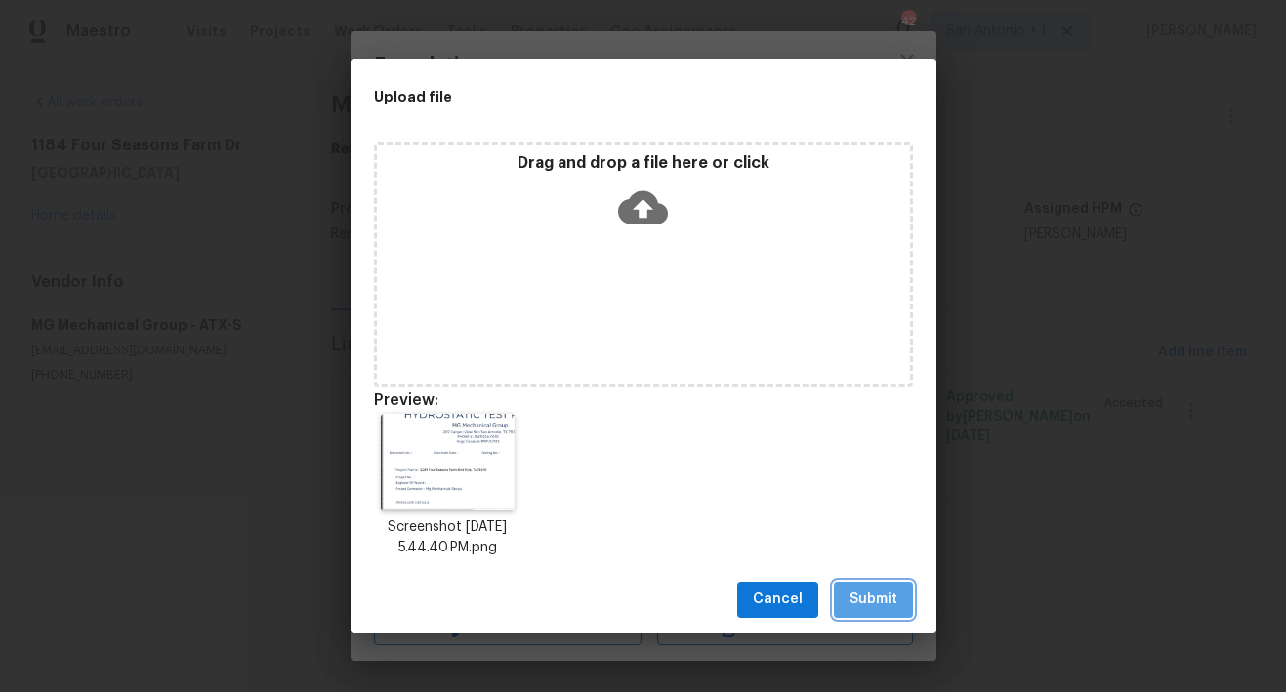
click at [880, 593] on span "Submit" at bounding box center [873, 600] width 48 height 24
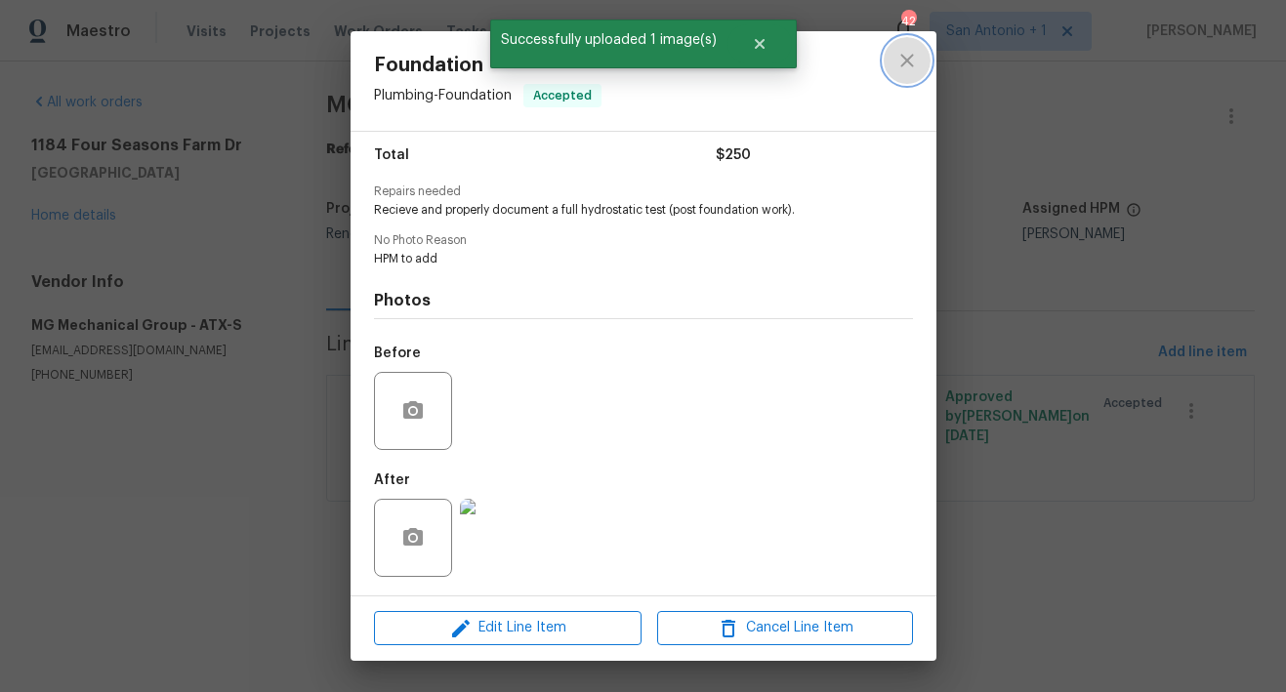
click at [909, 55] on icon "close" at bounding box center [906, 60] width 23 height 23
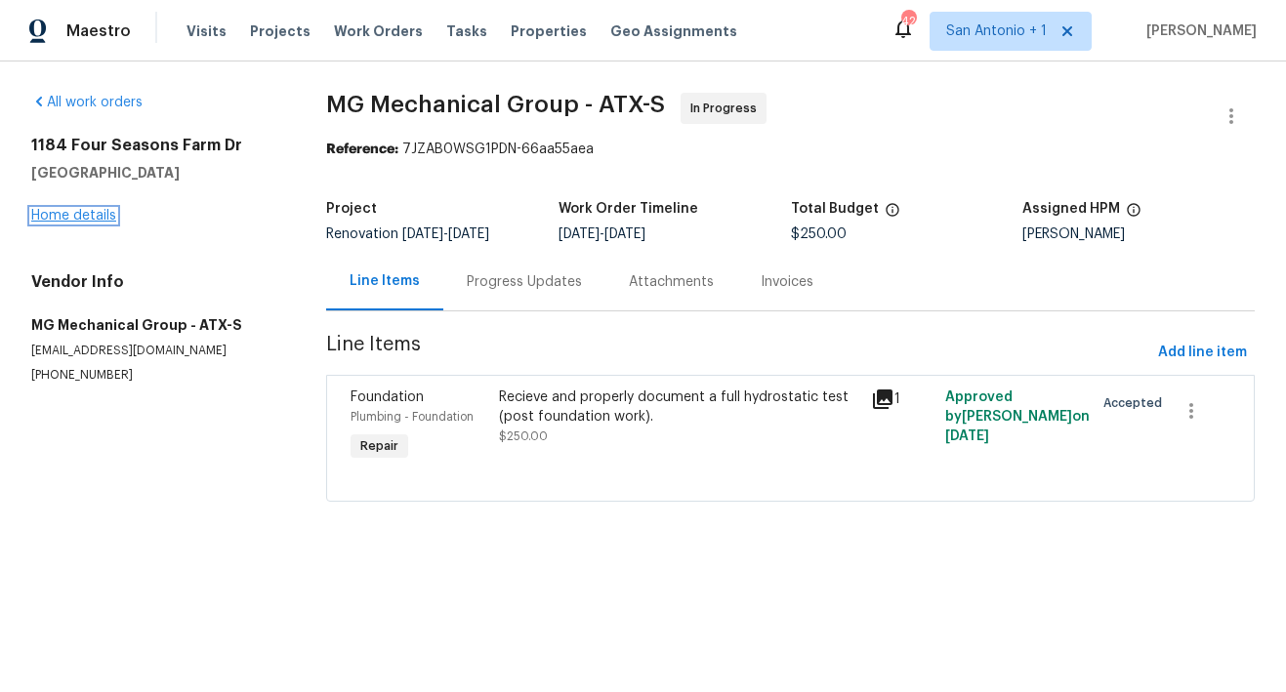
click at [103, 219] on link "Home details" at bounding box center [73, 216] width 85 height 14
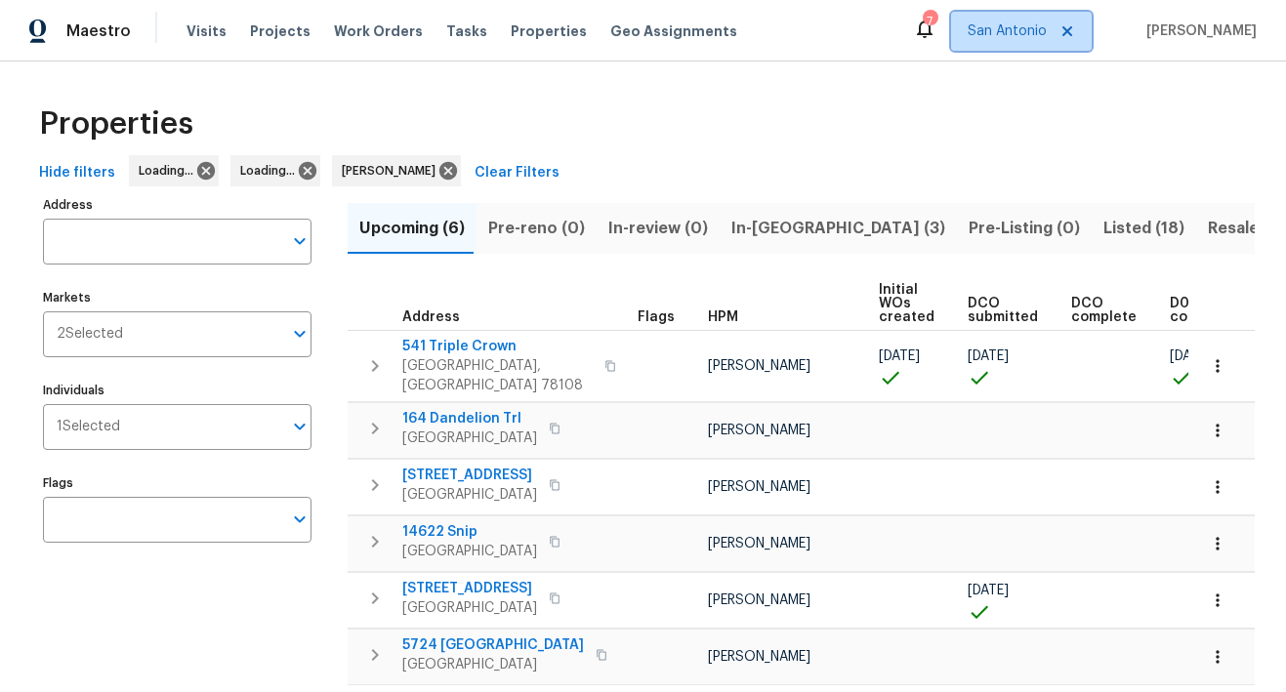
click at [1037, 32] on span "San Antonio" at bounding box center [1006, 31] width 79 height 20
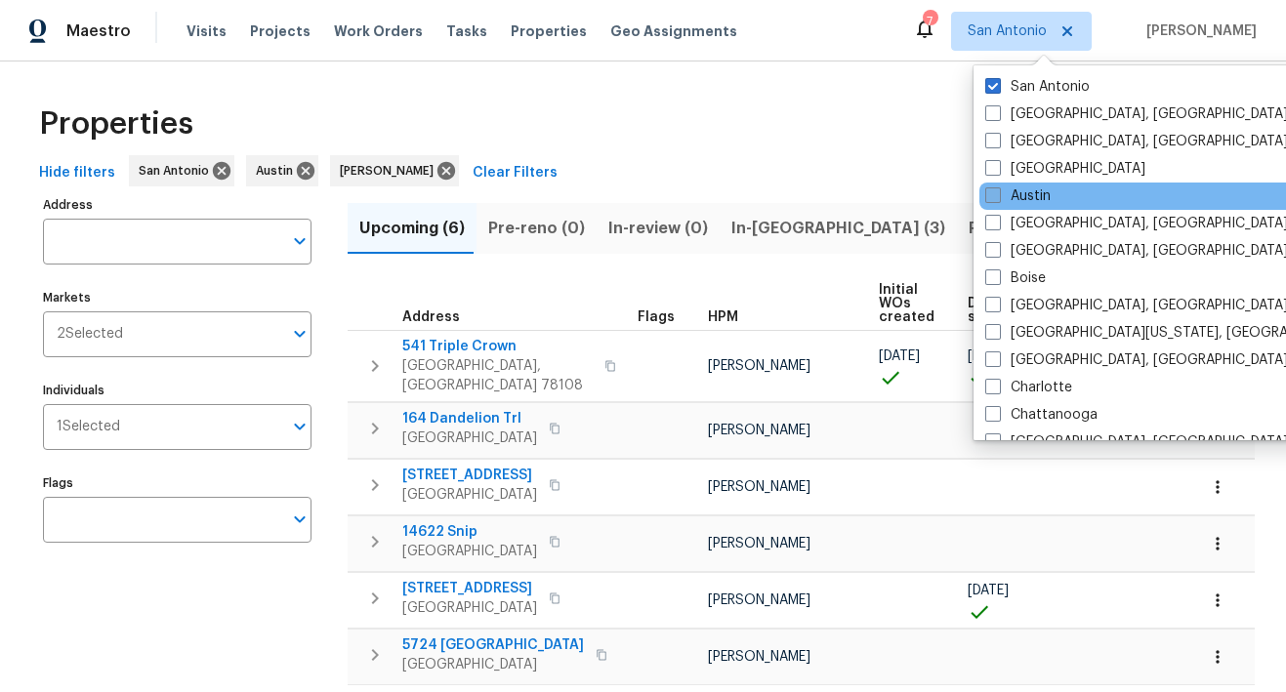
click at [1031, 186] on label "Austin" at bounding box center [1017, 196] width 65 height 20
click at [998, 186] on input "Austin" at bounding box center [991, 192] width 13 height 13
checkbox input "true"
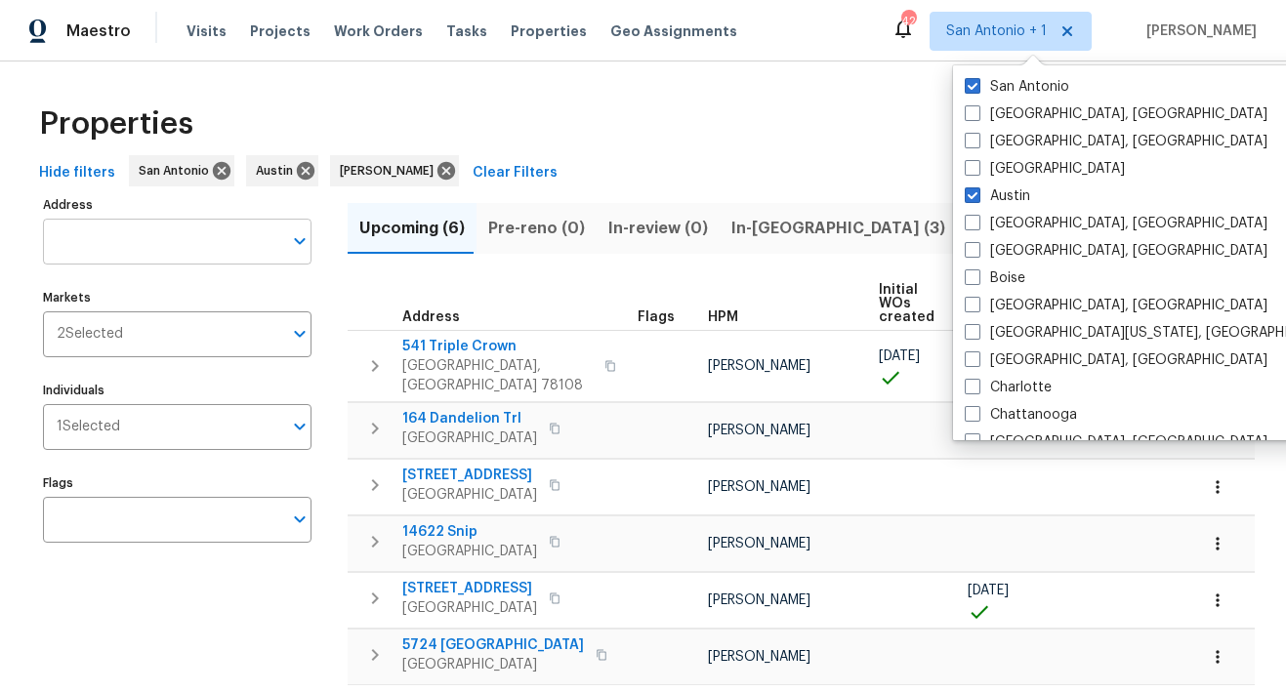
click at [168, 238] on input "Address" at bounding box center [162, 242] width 239 height 46
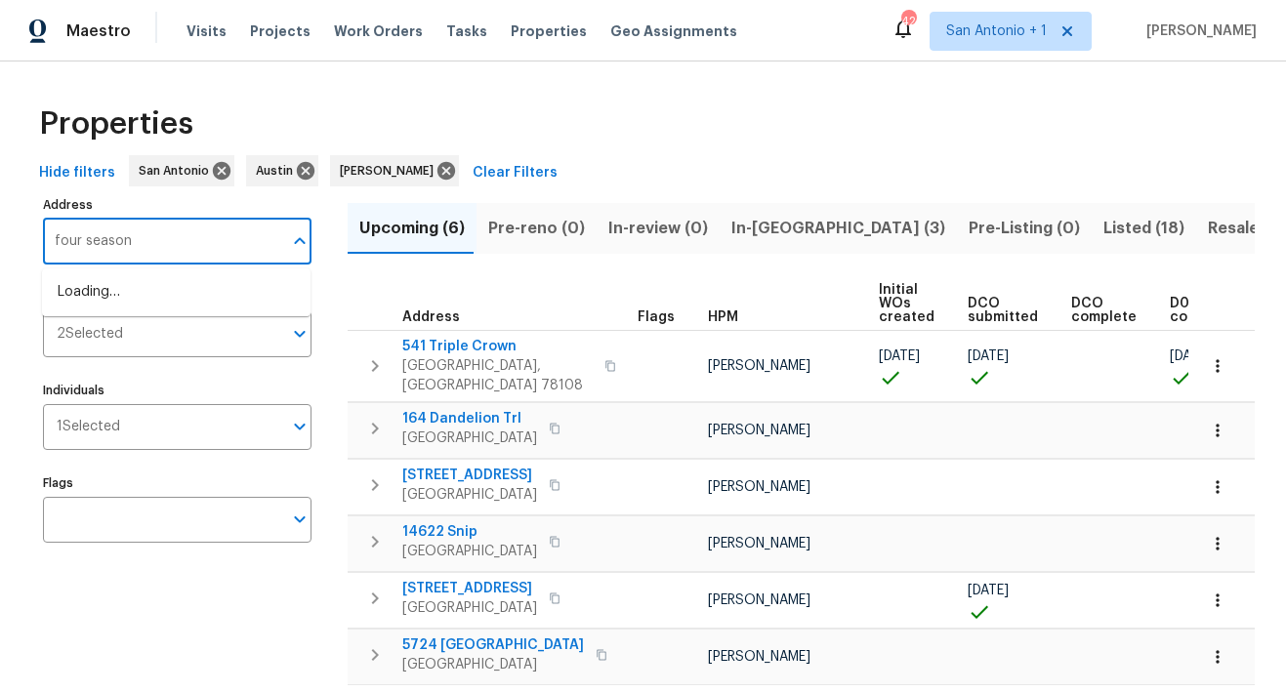
type input "four seasons"
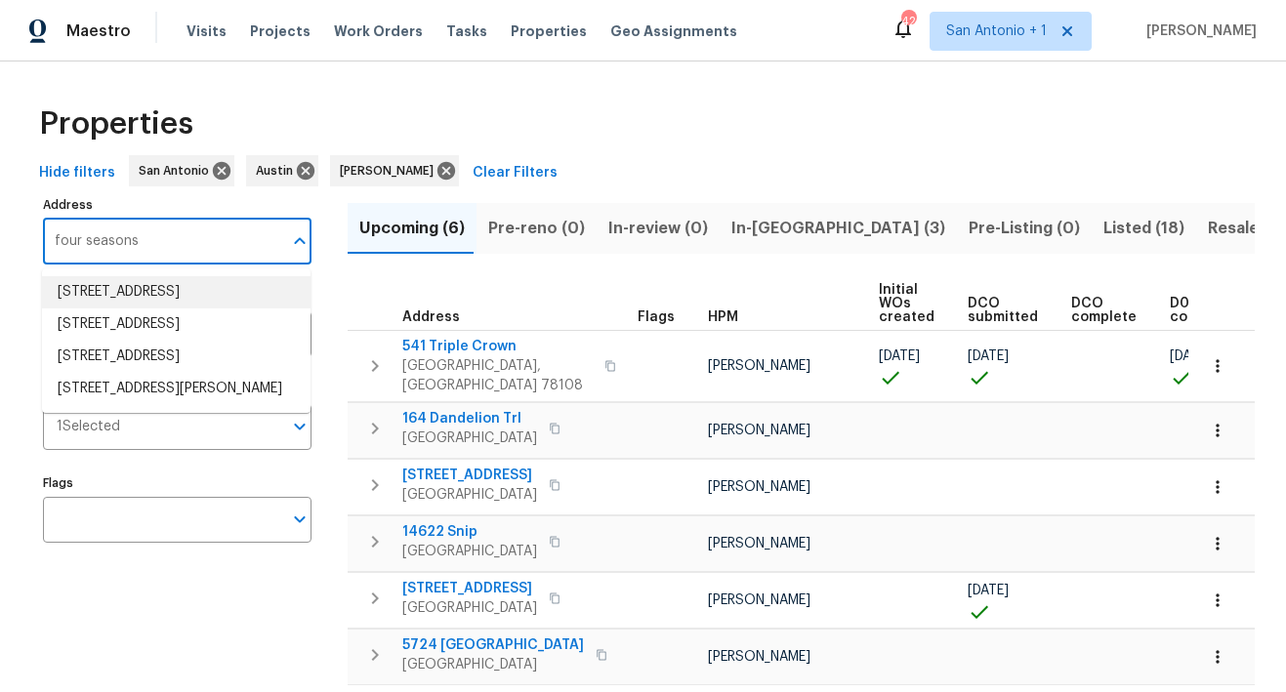
click at [162, 295] on li "[STREET_ADDRESS]" at bounding box center [176, 292] width 268 height 32
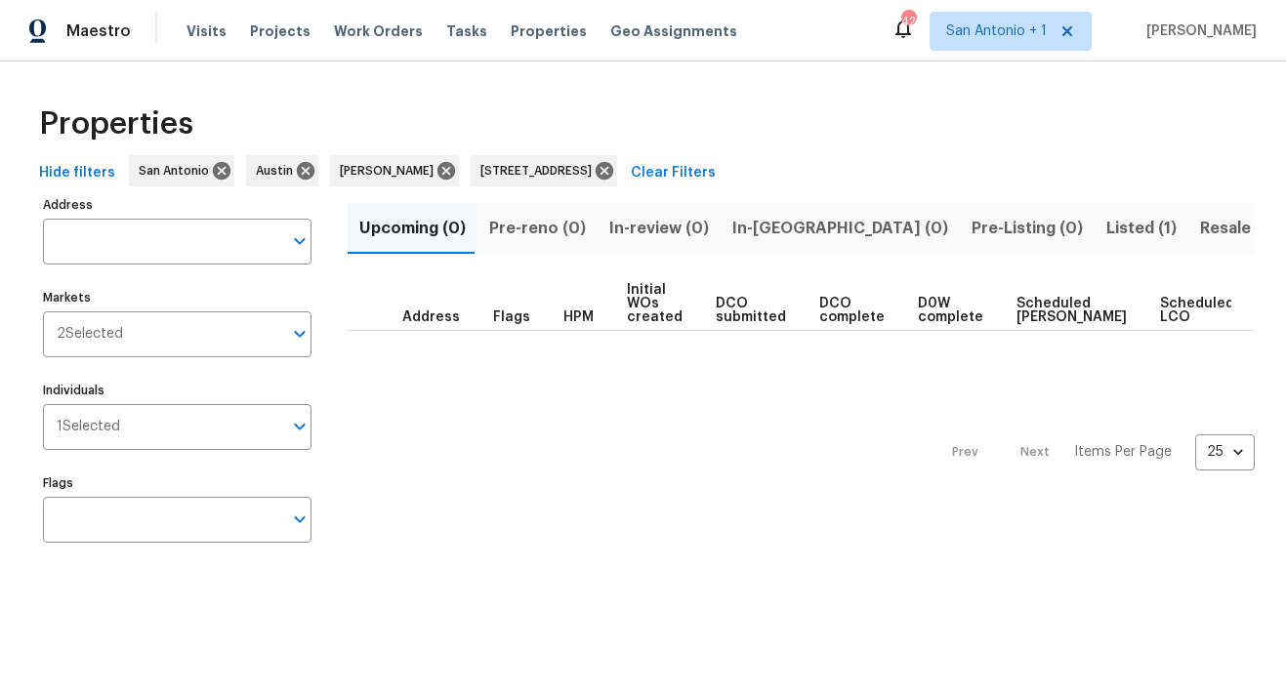
type input "[STREET_ADDRESS]"
click at [1106, 225] on span "Listed (1)" at bounding box center [1141, 228] width 70 height 27
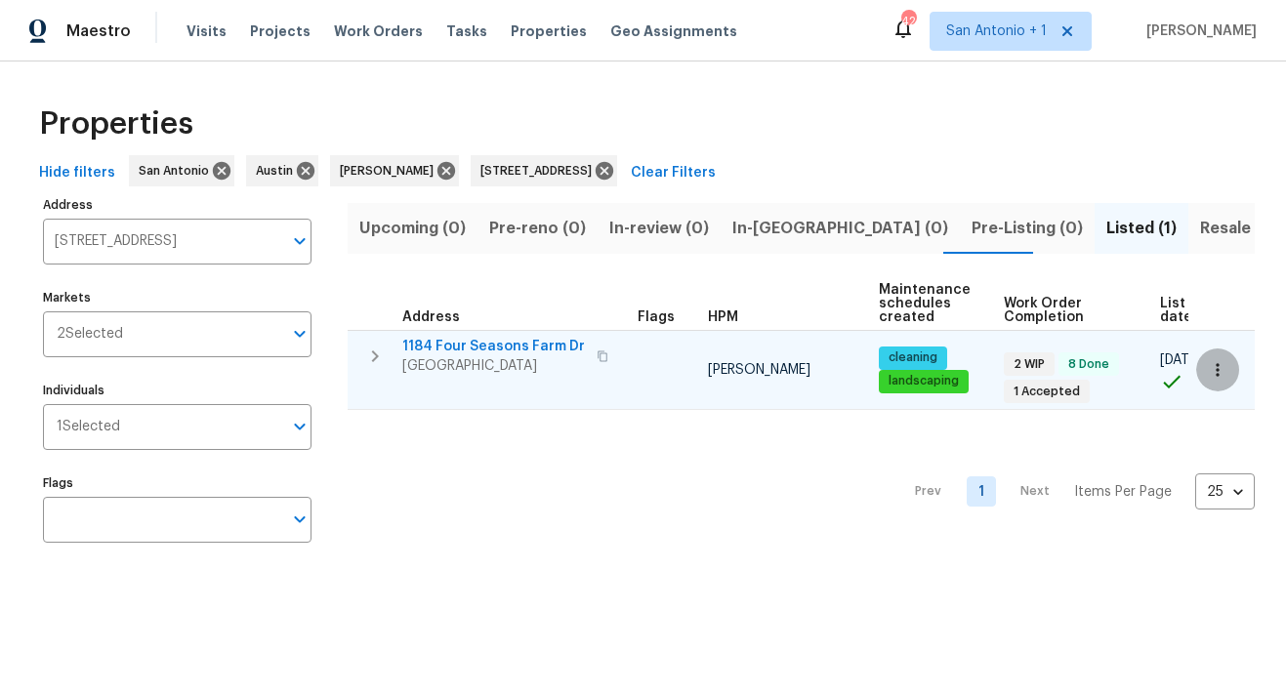
click at [1208, 371] on icon "button" at bounding box center [1218, 370] width 20 height 20
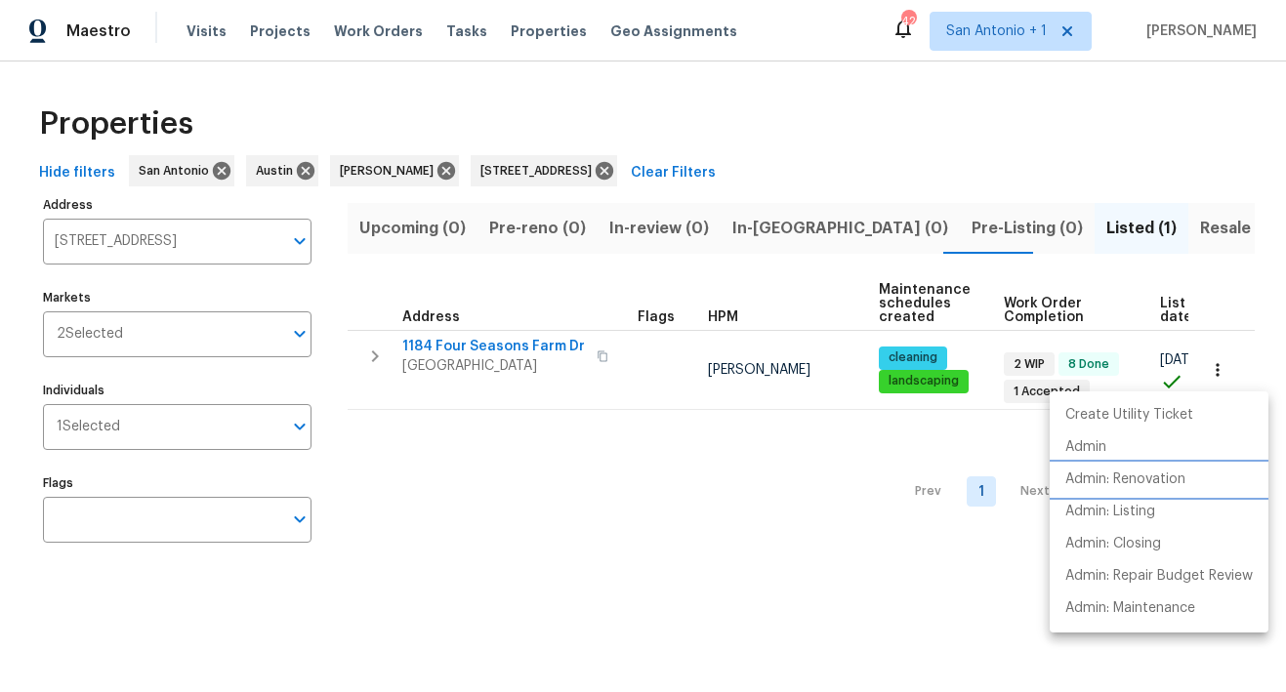
click at [1150, 479] on p "Admin: Renovation" at bounding box center [1125, 480] width 120 height 20
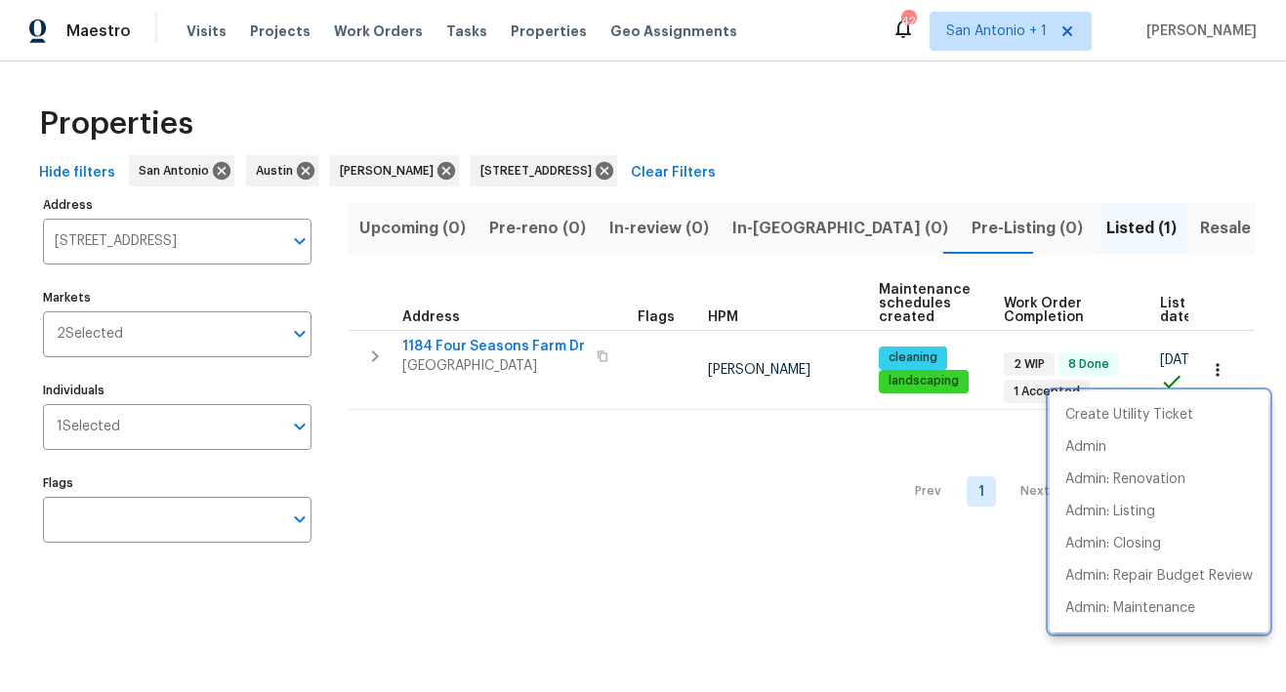
click at [527, 134] on div at bounding box center [643, 346] width 1286 height 692
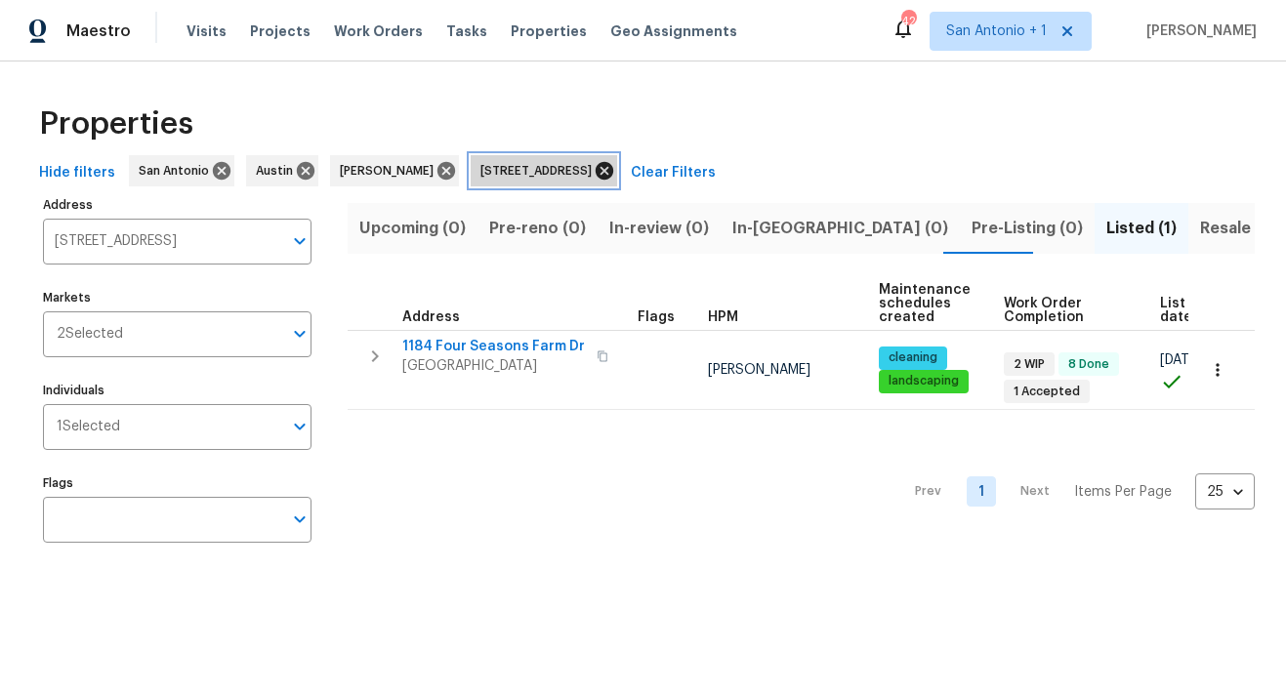
click at [613, 170] on icon at bounding box center [604, 171] width 18 height 18
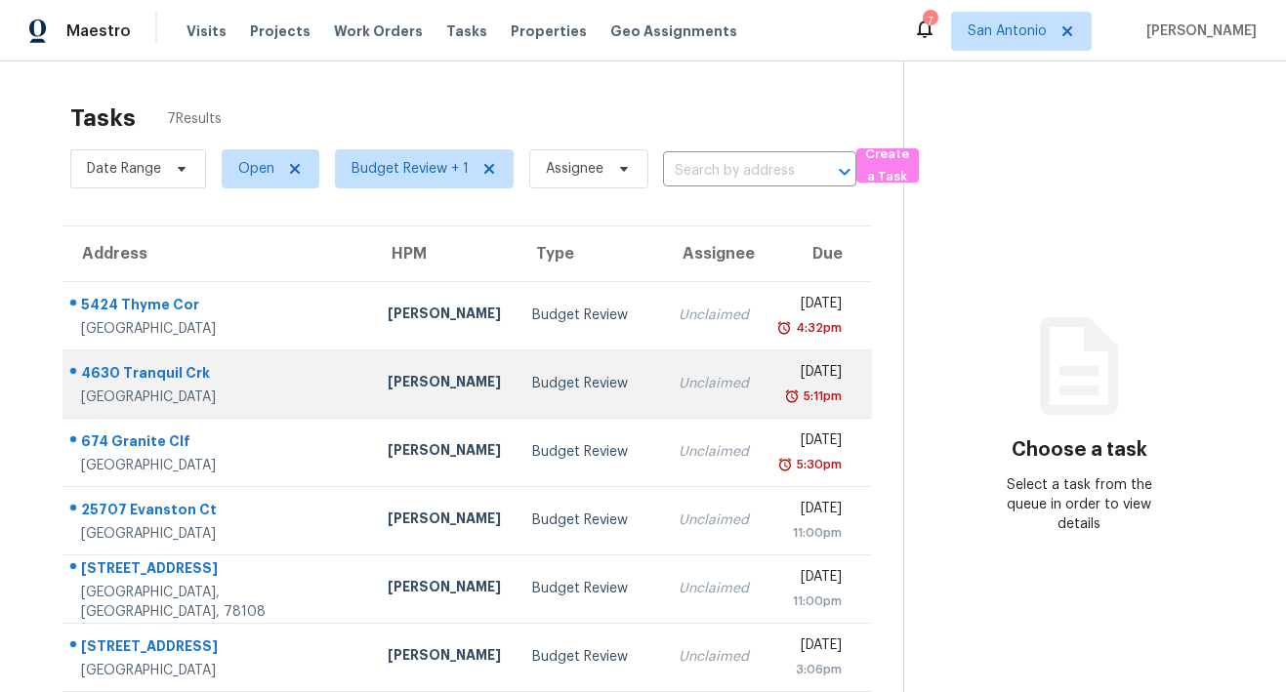
click at [162, 370] on div "4630 Tranquil Crk" at bounding box center [218, 375] width 275 height 24
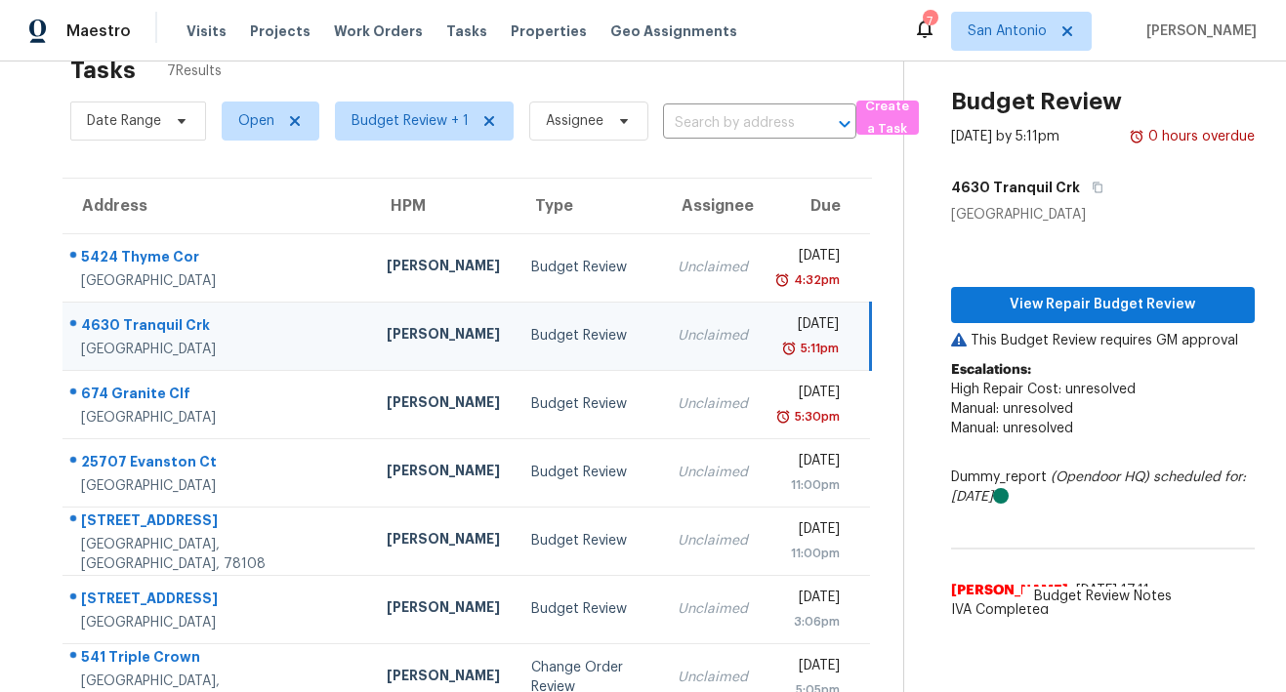
scroll to position [72, 0]
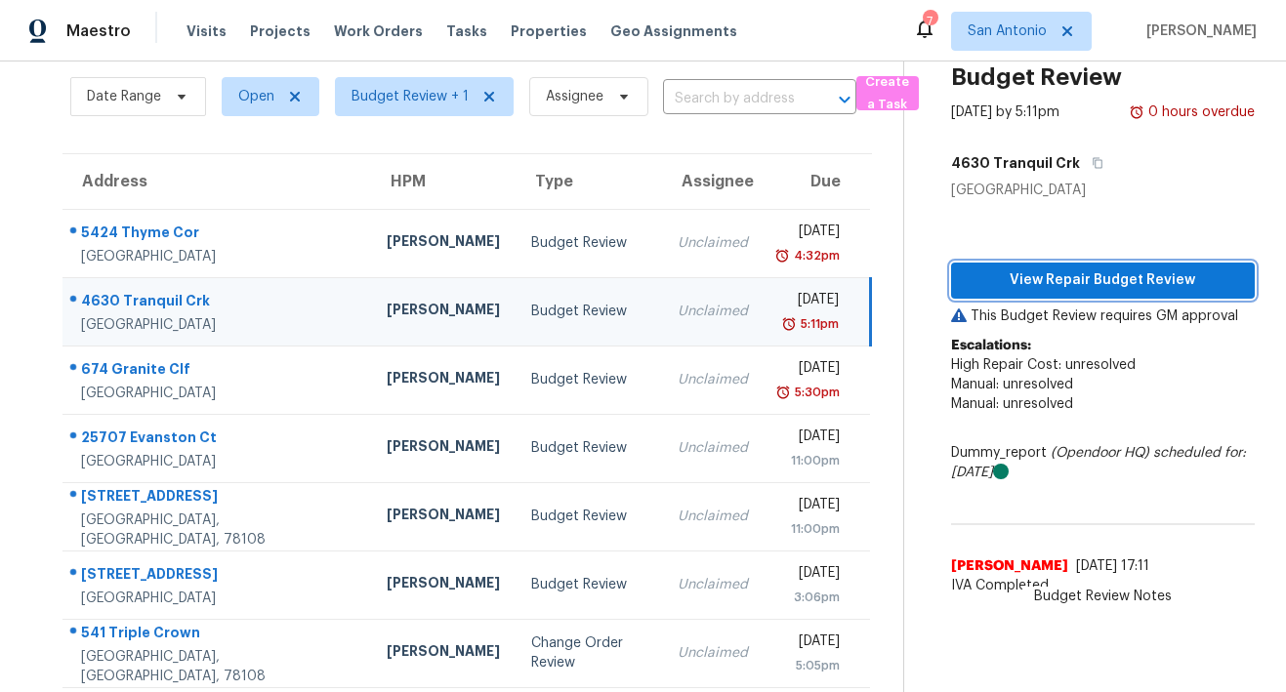
click at [1082, 287] on span "View Repair Budget Review" at bounding box center [1102, 280] width 272 height 24
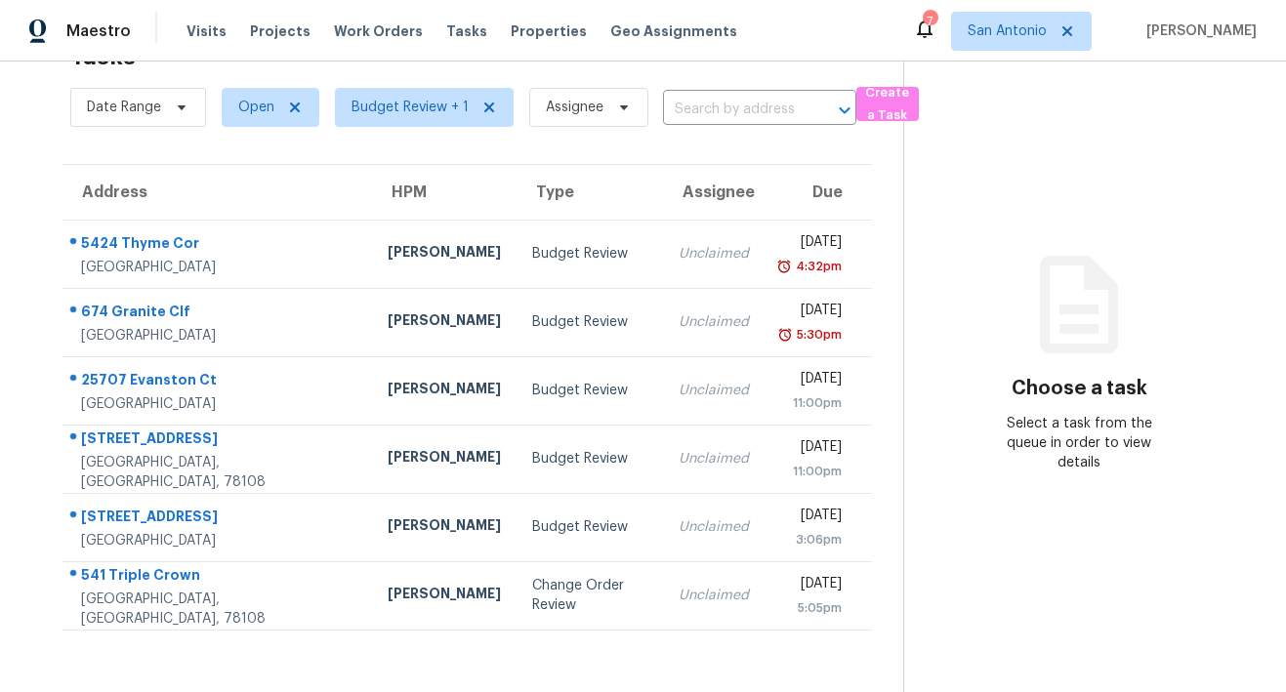
scroll to position [76, 0]
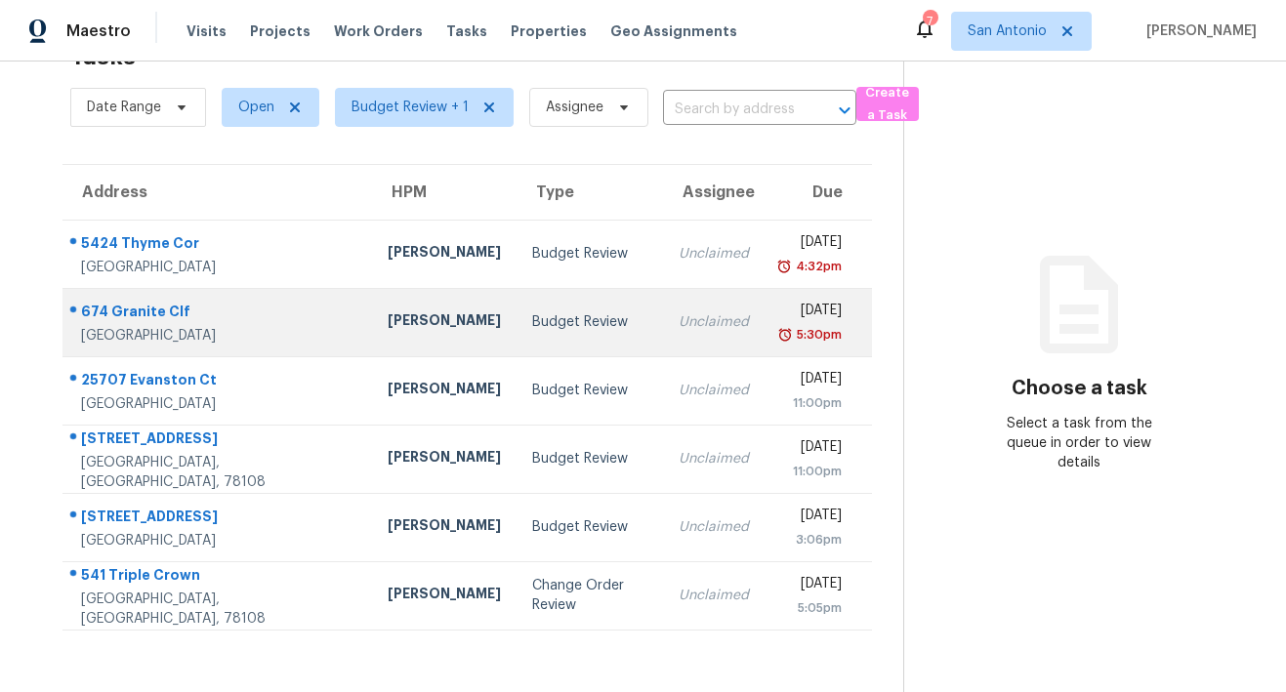
click at [139, 302] on div "674 Granite Clf" at bounding box center [218, 314] width 275 height 24
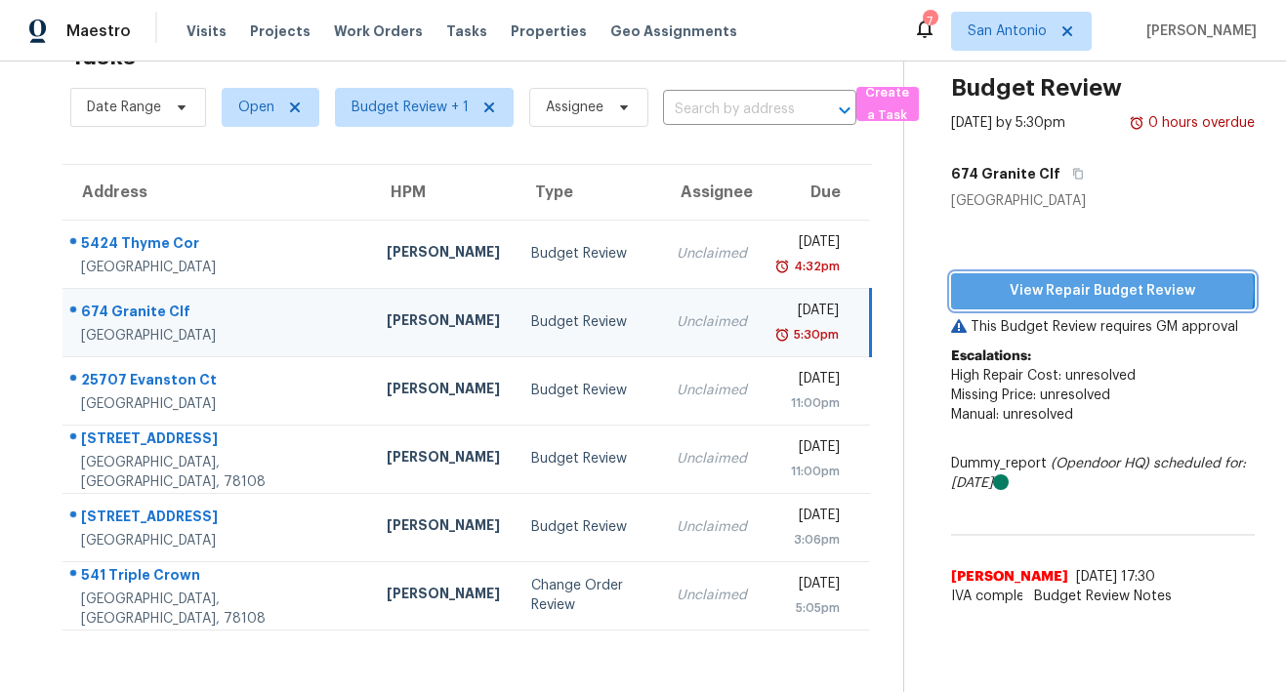
click at [1089, 279] on span "View Repair Budget Review" at bounding box center [1102, 291] width 272 height 24
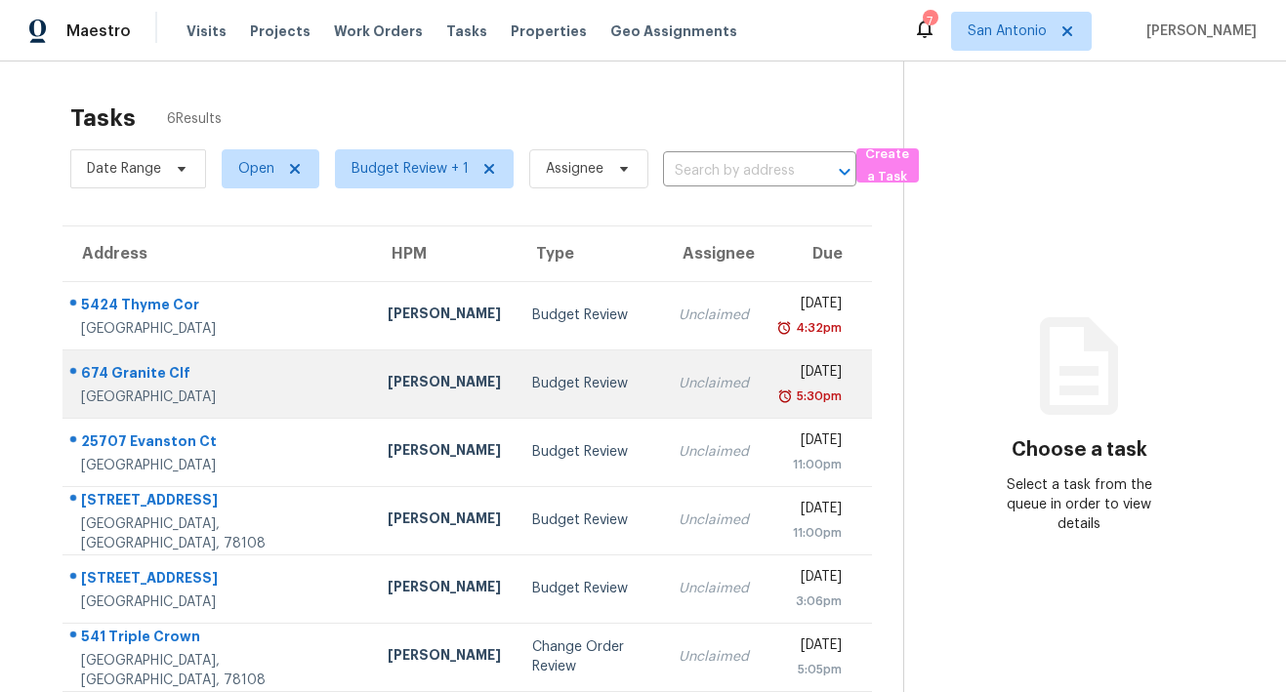
click at [145, 376] on div "674 Granite Clf" at bounding box center [218, 375] width 275 height 24
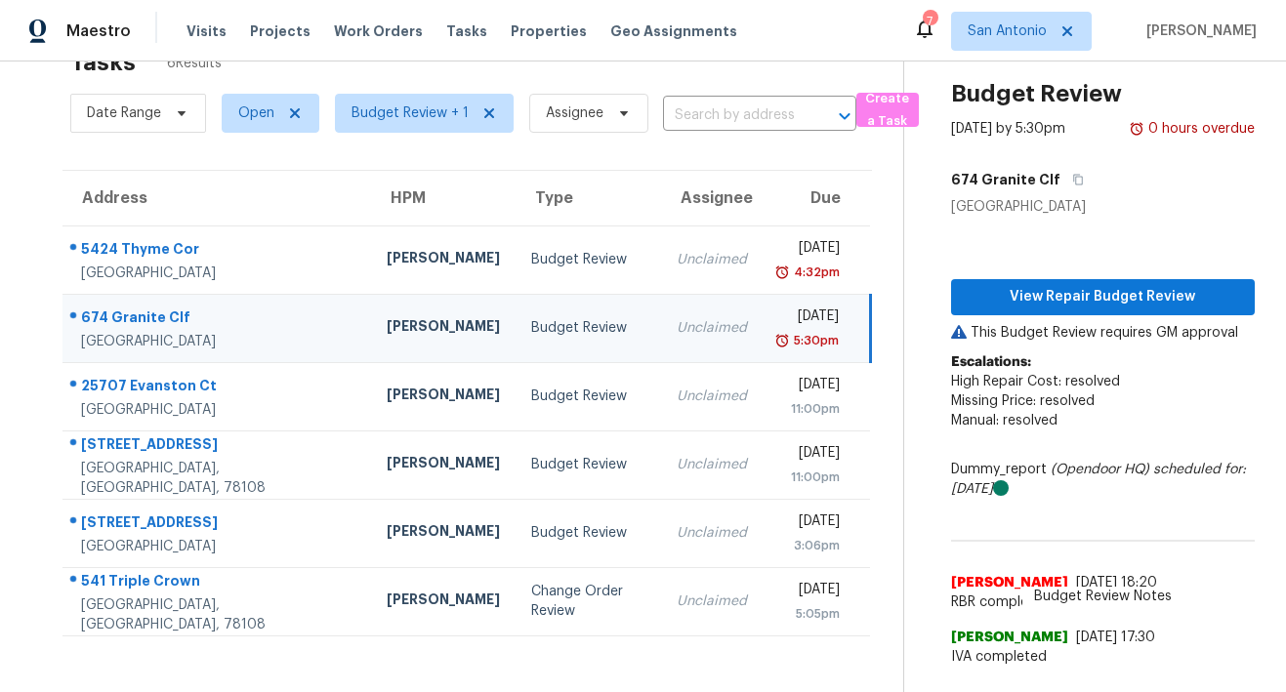
scroll to position [76, 0]
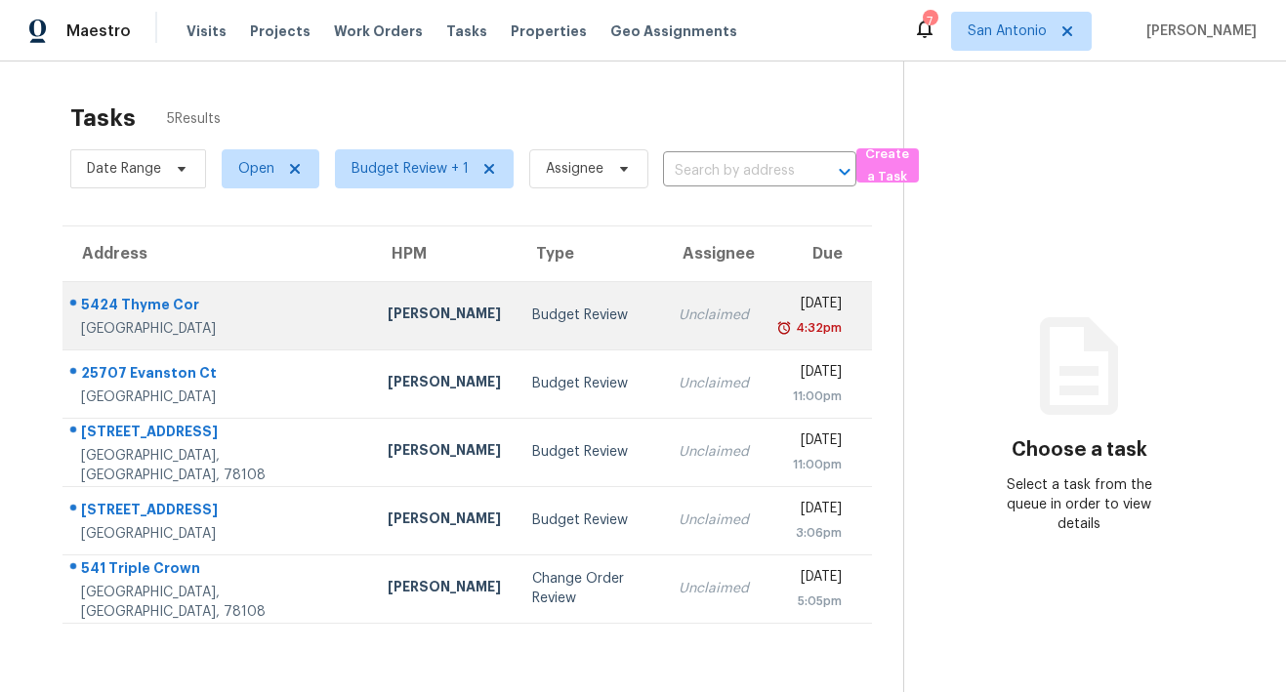
click at [142, 305] on div "5424 Thyme Cor" at bounding box center [218, 307] width 275 height 24
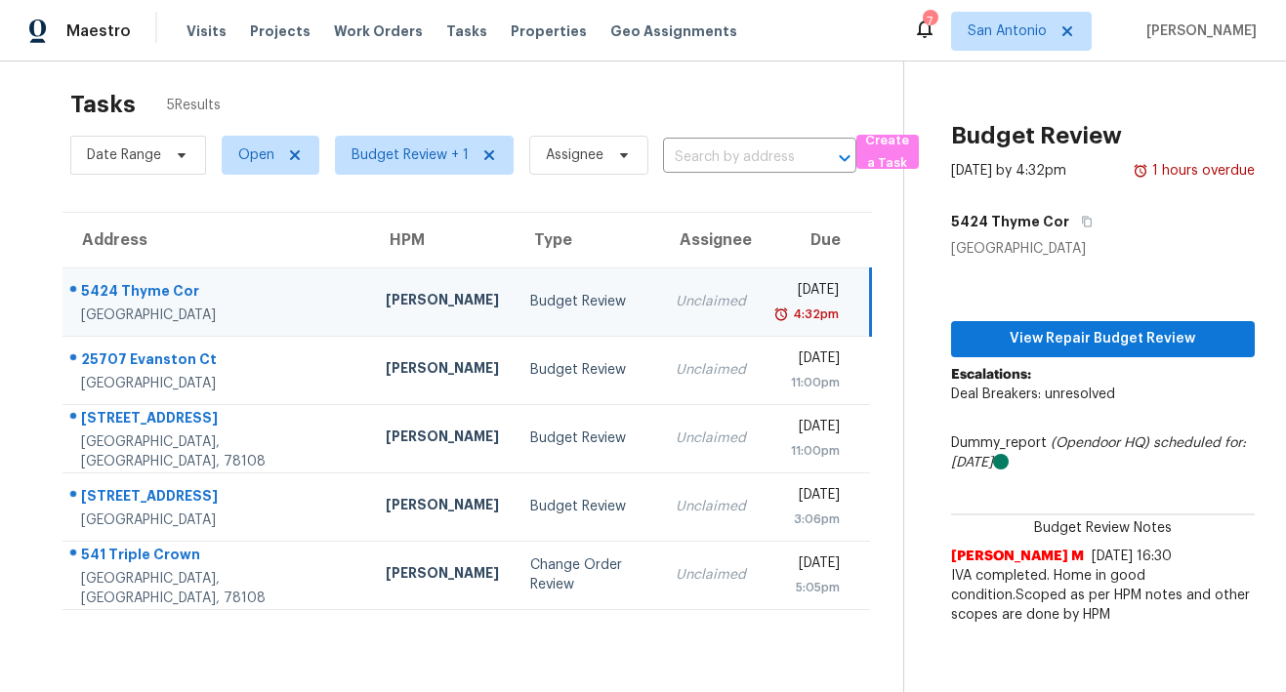
scroll to position [12, 0]
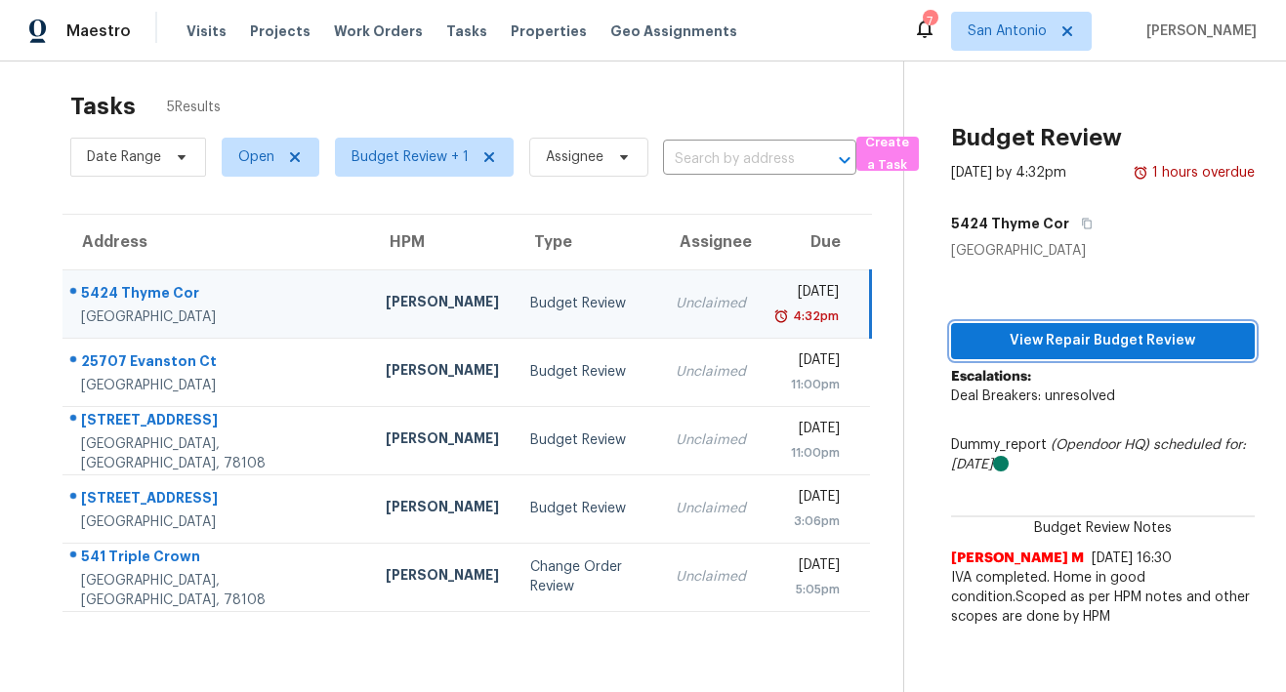
click at [1086, 350] on span "View Repair Budget Review" at bounding box center [1102, 341] width 272 height 24
